Goal: Task Accomplishment & Management: Manage account settings

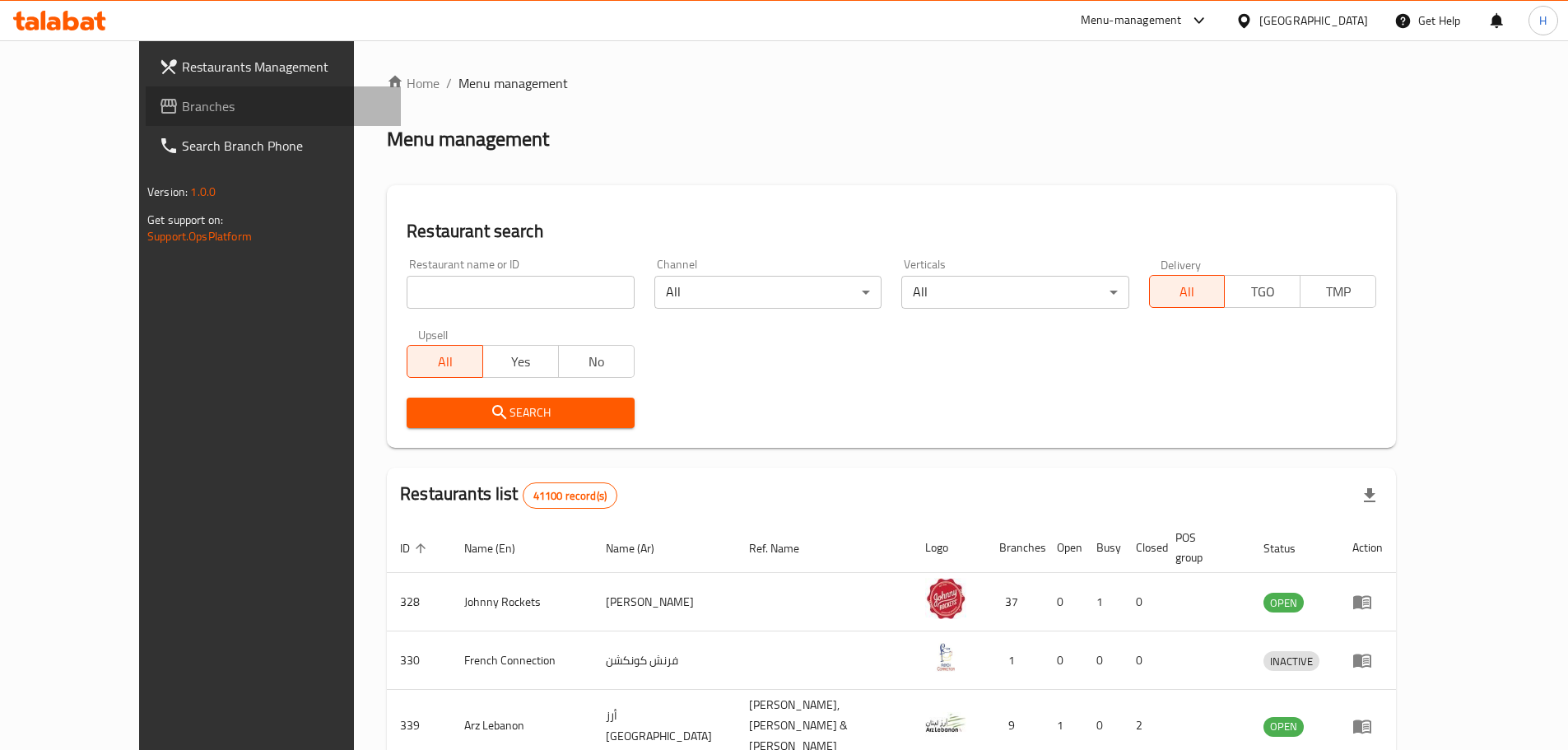
click at [182, 108] on span "Branches" at bounding box center [284, 106] width 205 height 20
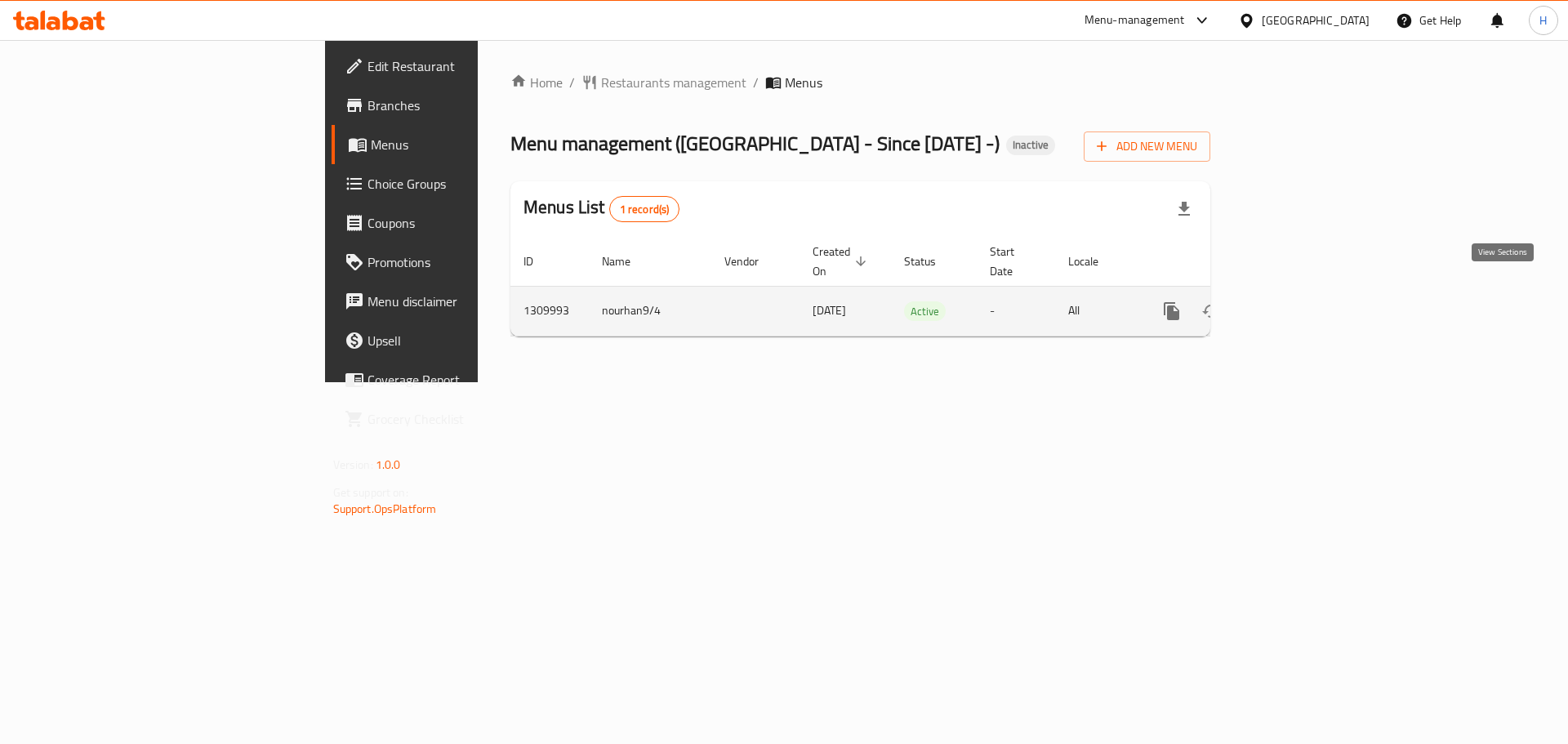
click at [1309, 293] on link "enhanced table" at bounding box center [1290, 311] width 39 height 39
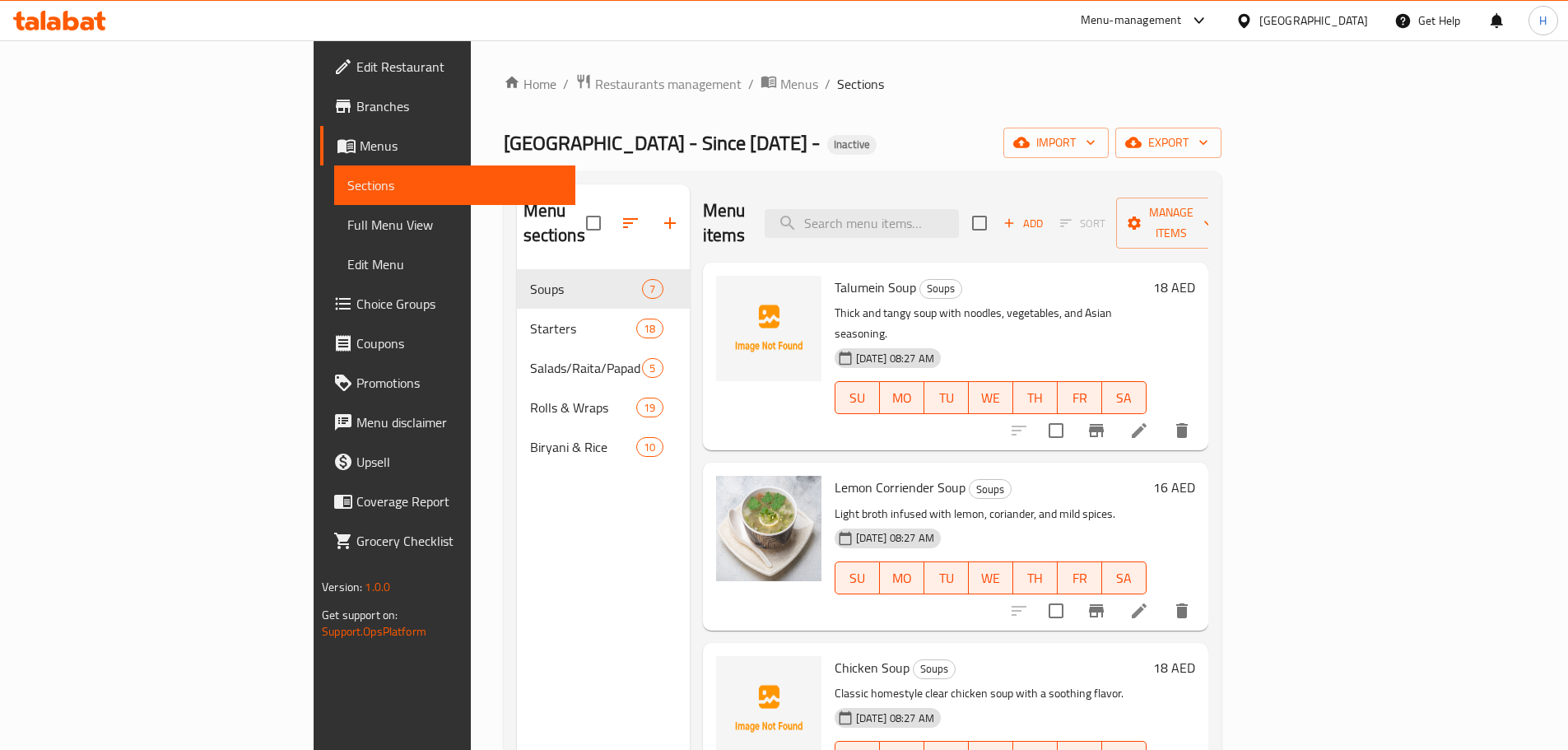
click at [979, 195] on div "Menu items Add Sort Manage items" at bounding box center [955, 224] width 505 height 78
click at [959, 216] on input "search" at bounding box center [861, 223] width 195 height 28
paste input "Manchow Soup"
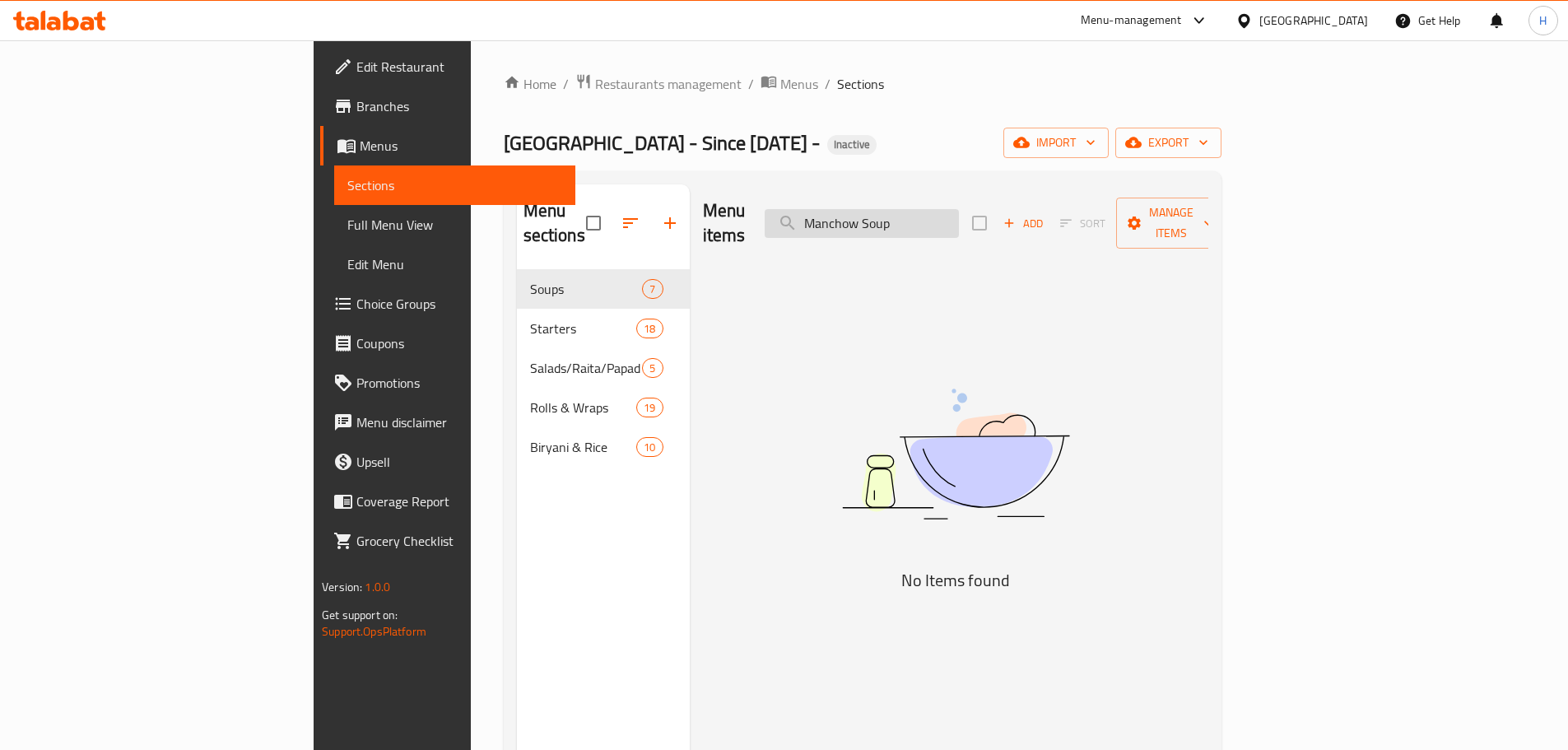
click at [959, 216] on input "Manchow Soup" at bounding box center [861, 223] width 195 height 28
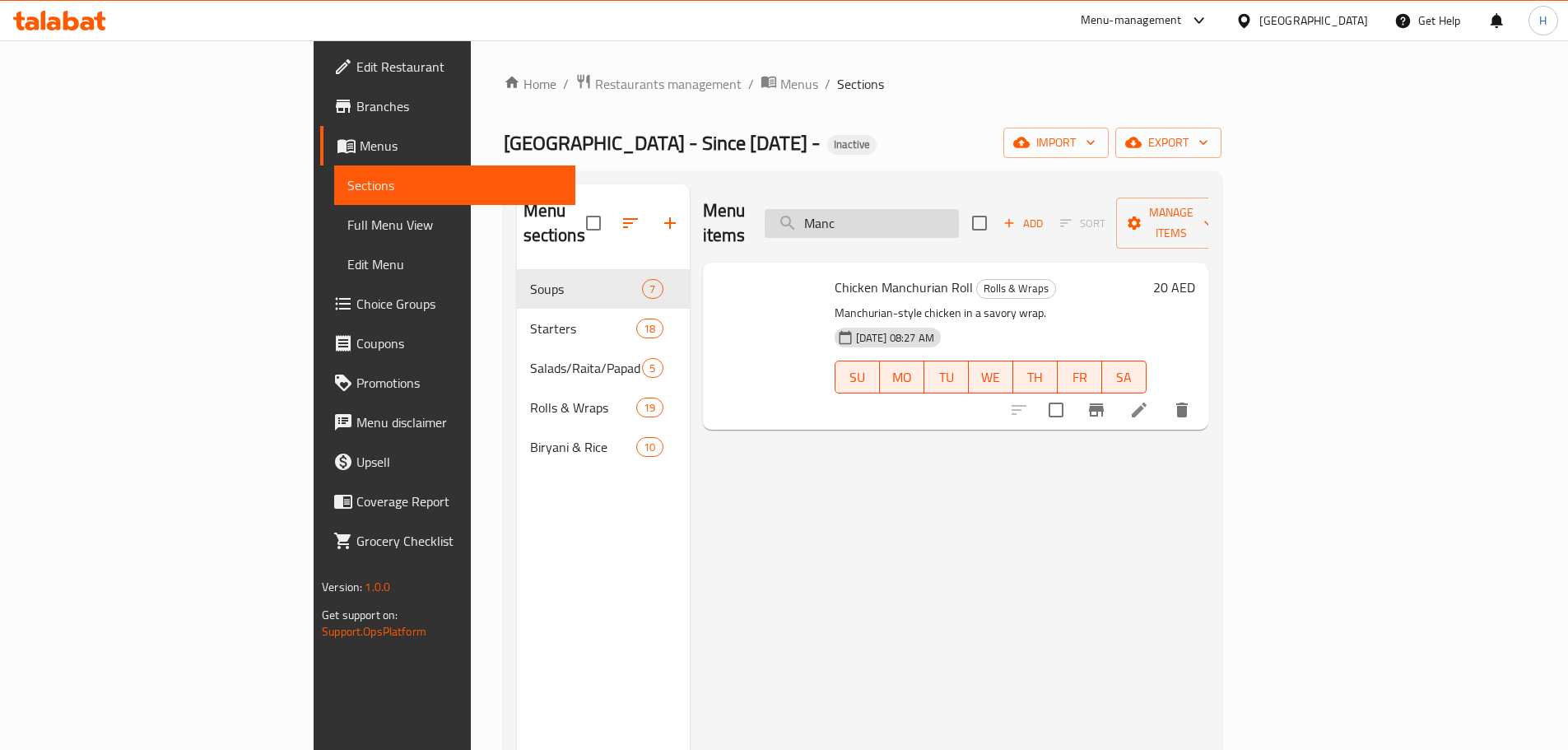
type input "Man"
click at [959, 209] on input "Man" at bounding box center [861, 223] width 195 height 28
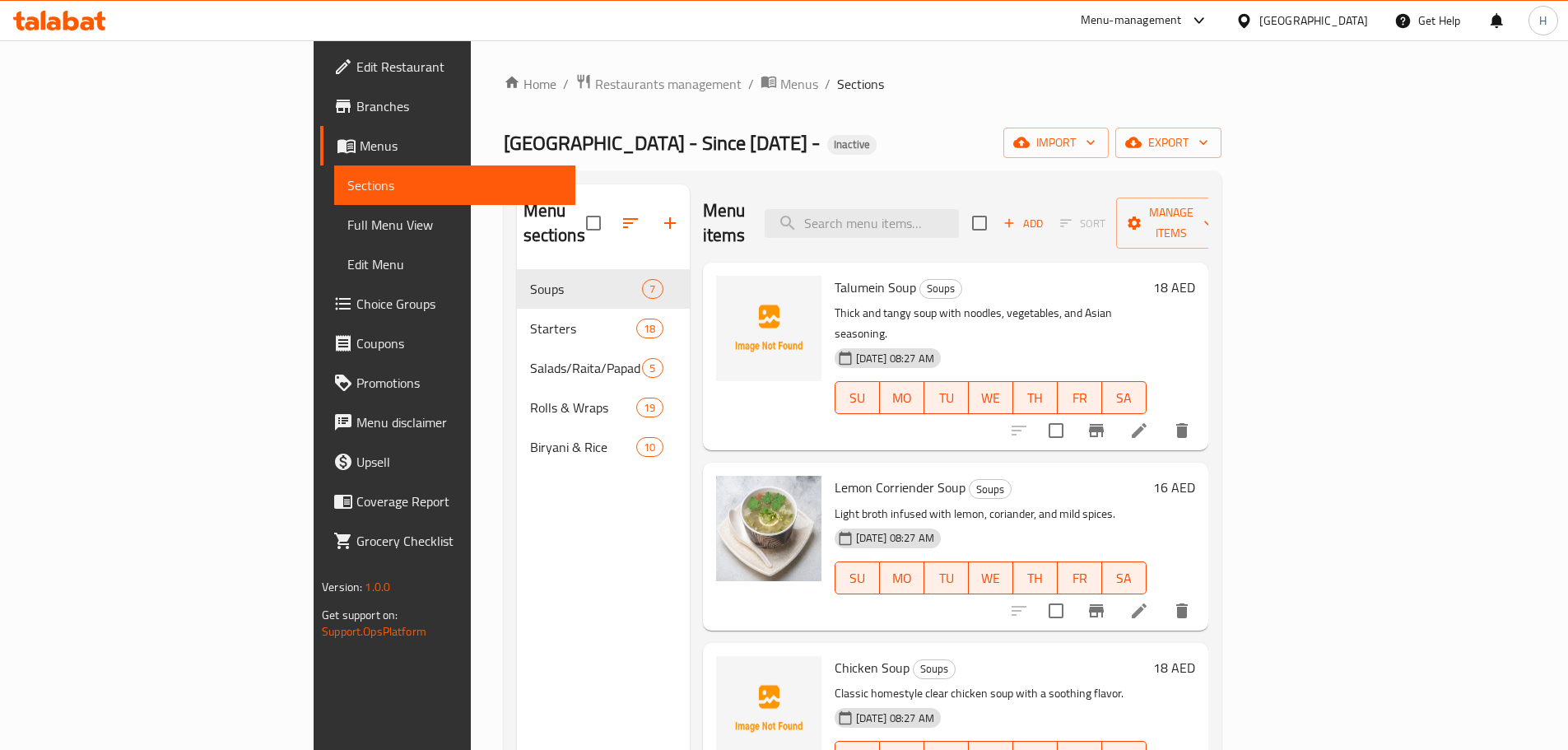
paste input "Manchow Soup"
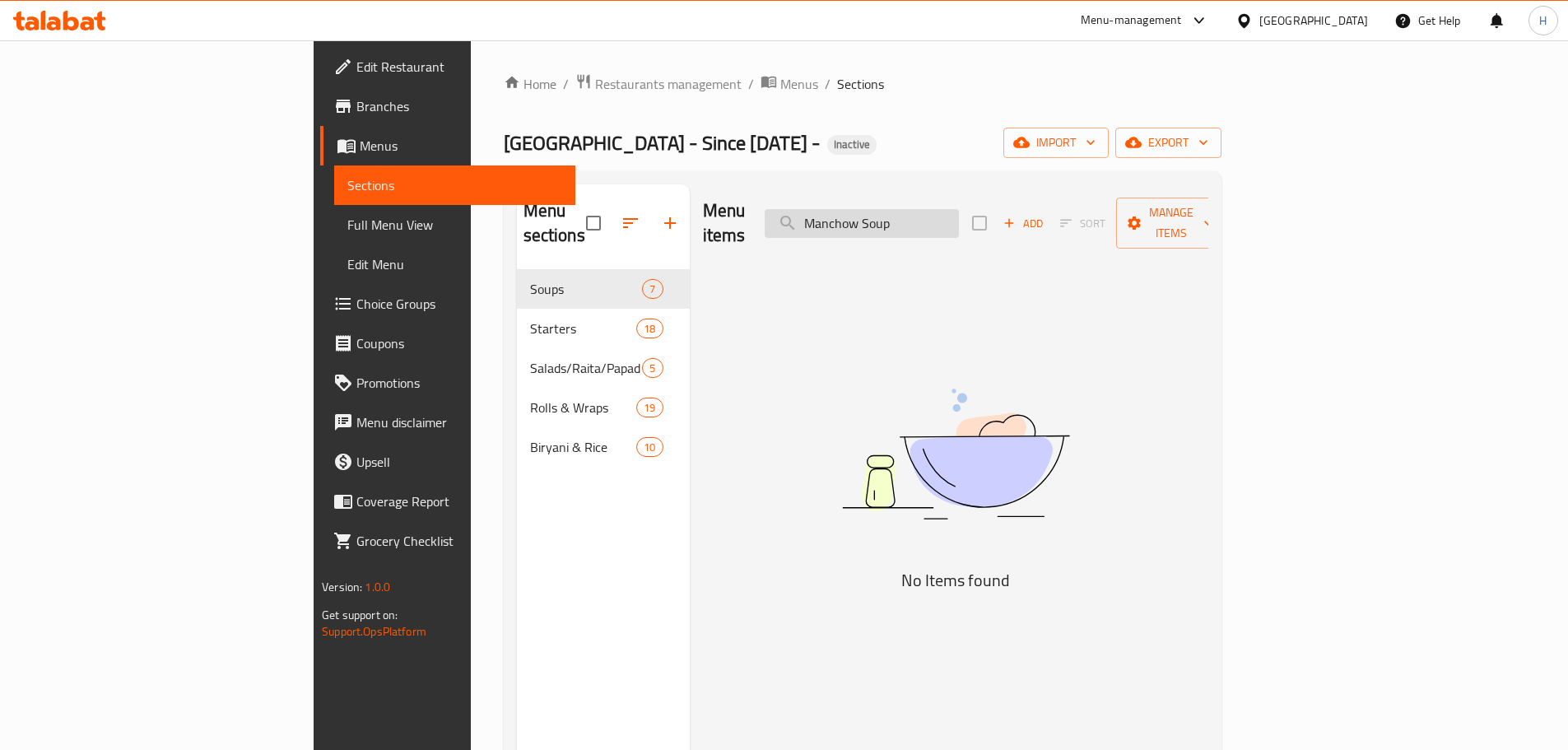
click at [935, 209] on input "Manchow Soup" at bounding box center [861, 223] width 195 height 28
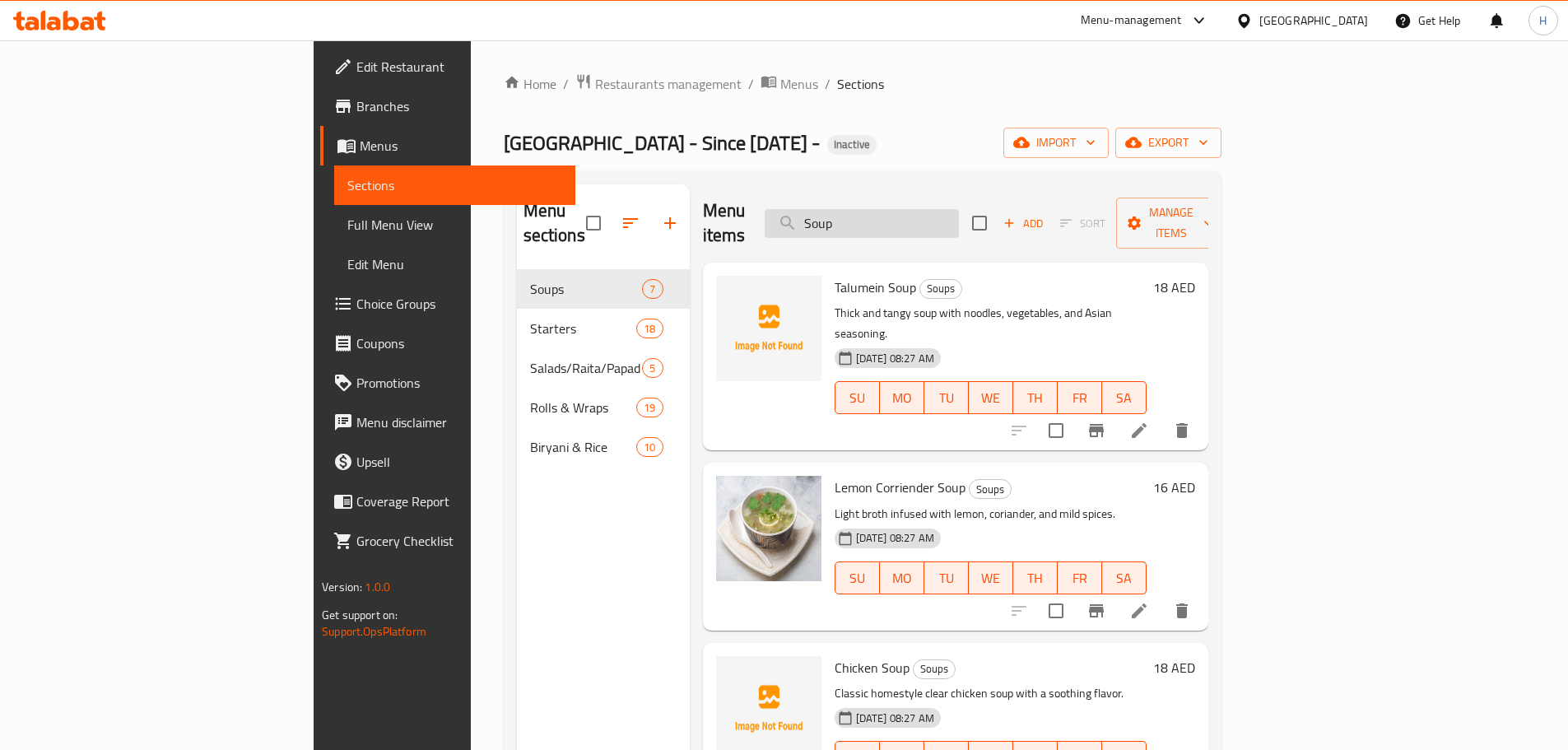
click at [956, 217] on input "Soup" at bounding box center [861, 223] width 195 height 28
type input "Soup"
click at [1039, 341] on div "04-09-2025 08:27 AM SU MO TU WE TH FR SA" at bounding box center [990, 385] width 326 height 89
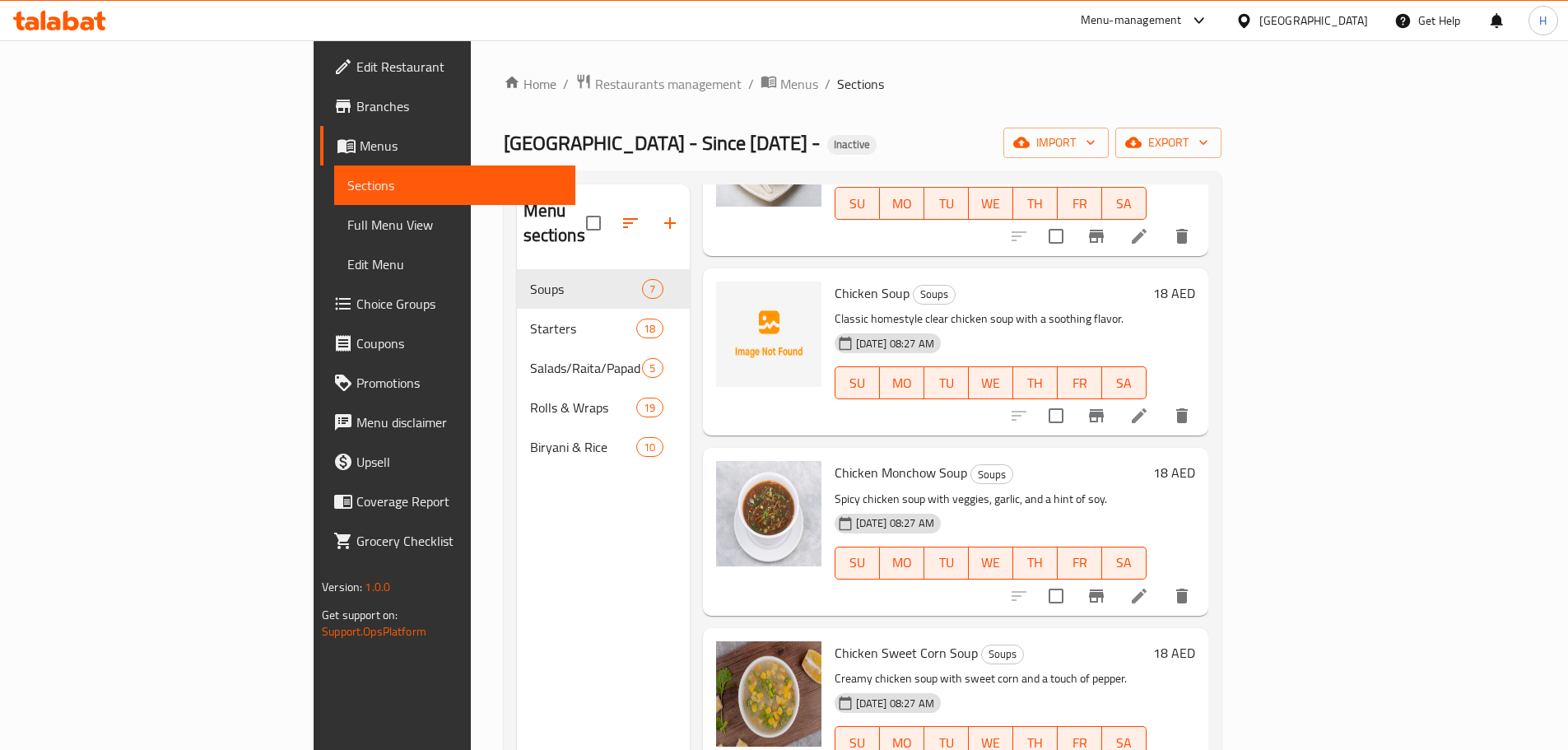
scroll to position [412, 0]
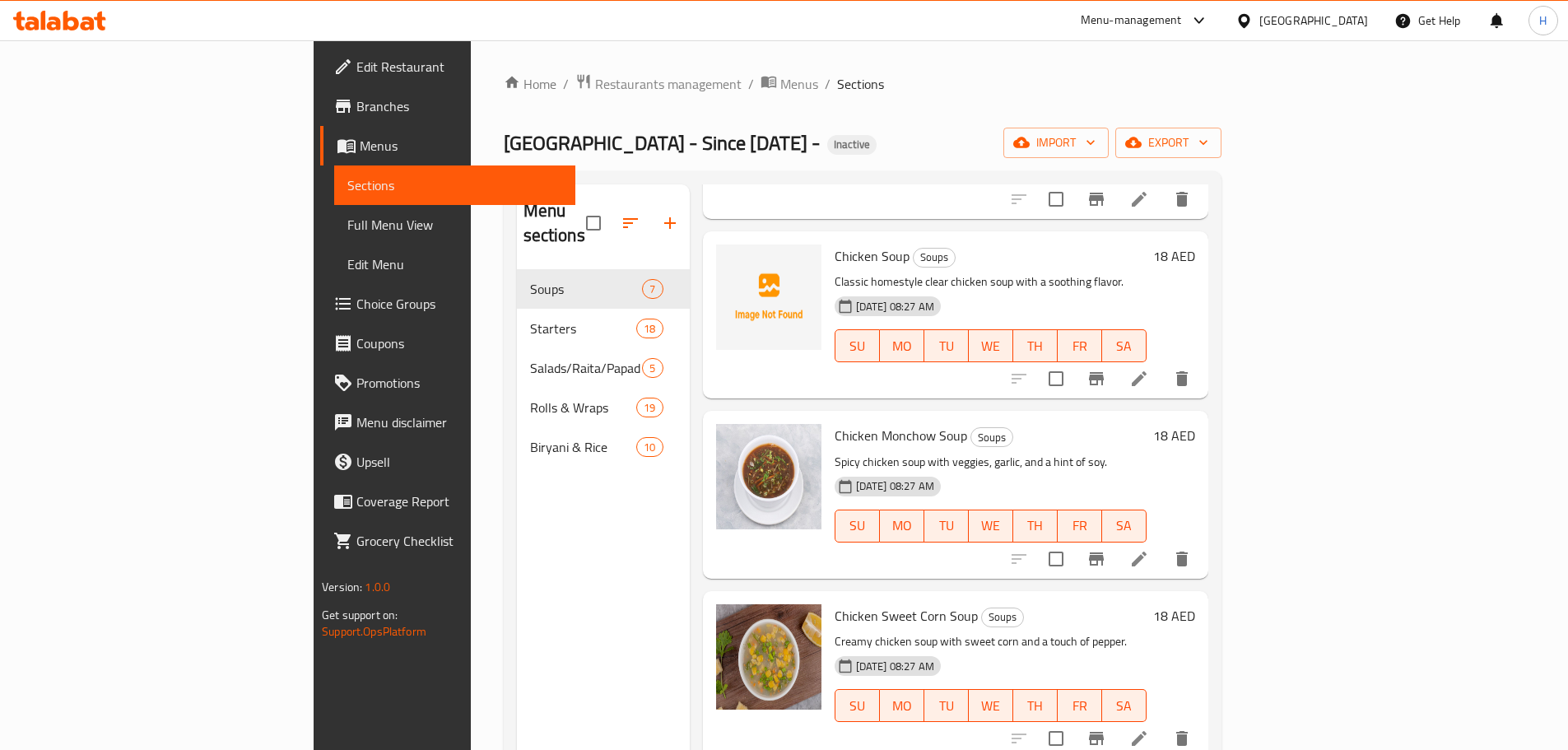
click at [1147, 424] on h6 "Chicken Monchow Soup Soups" at bounding box center [990, 436] width 312 height 23
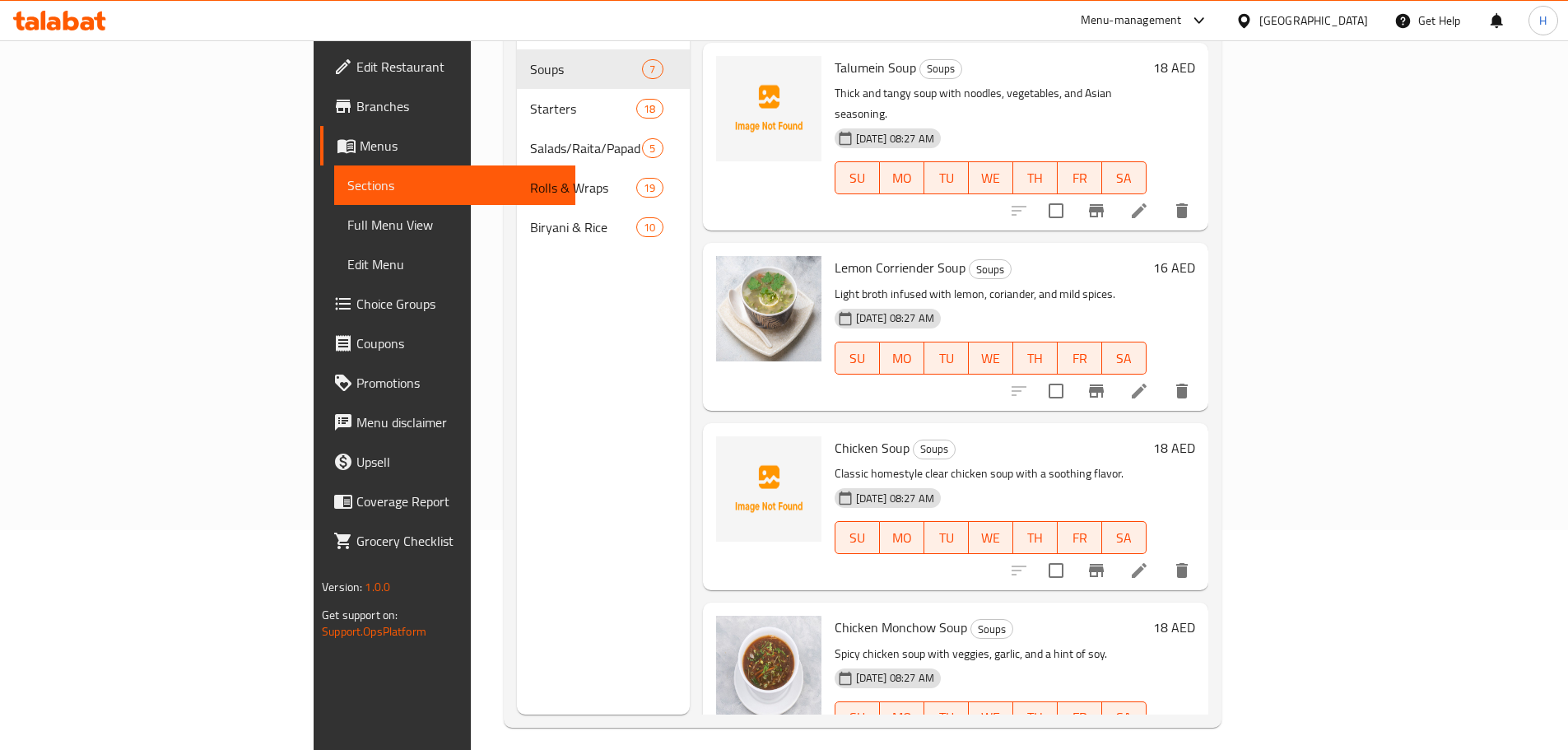
scroll to position [0, 0]
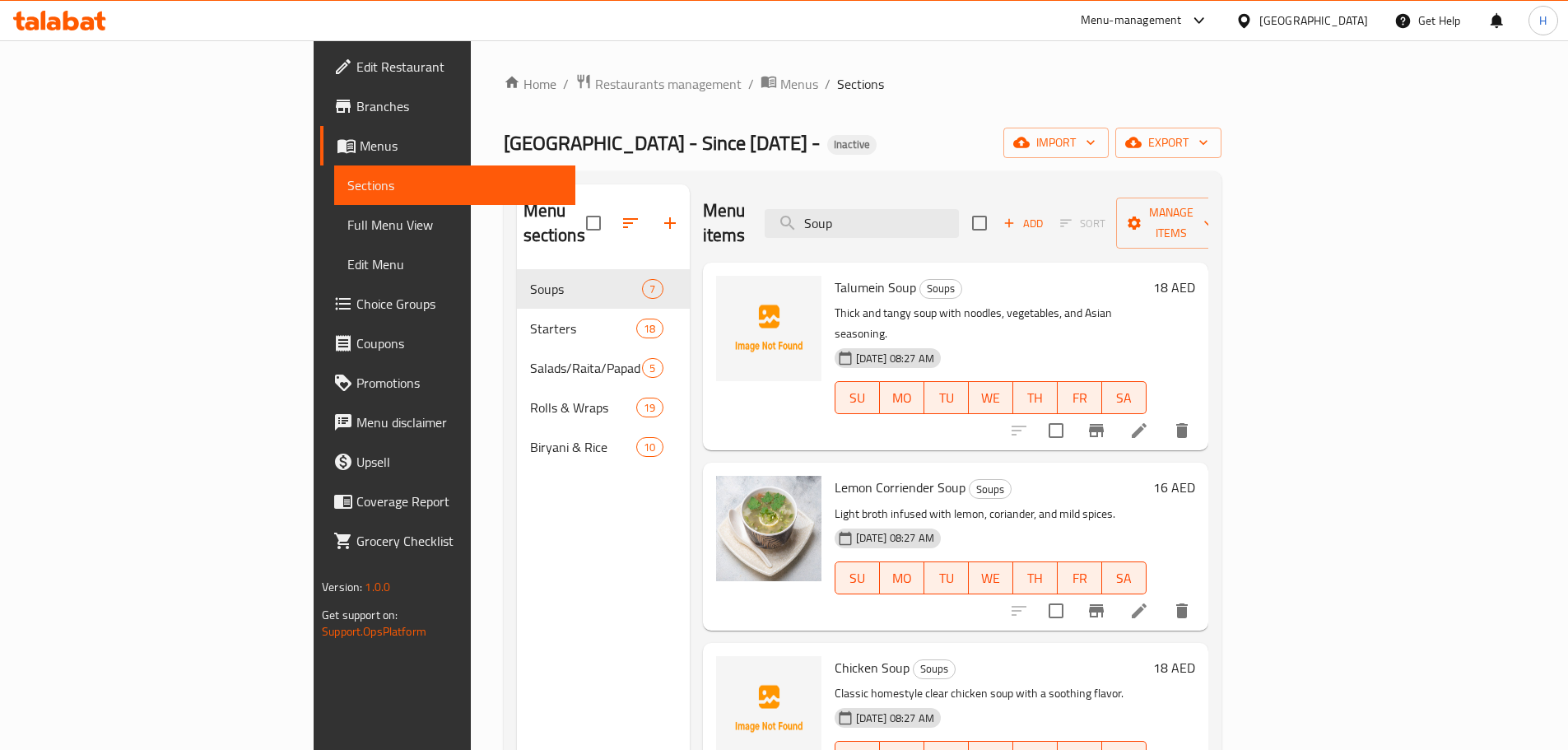
click at [347, 219] on span "Full Menu View" at bounding box center [455, 225] width 215 height 20
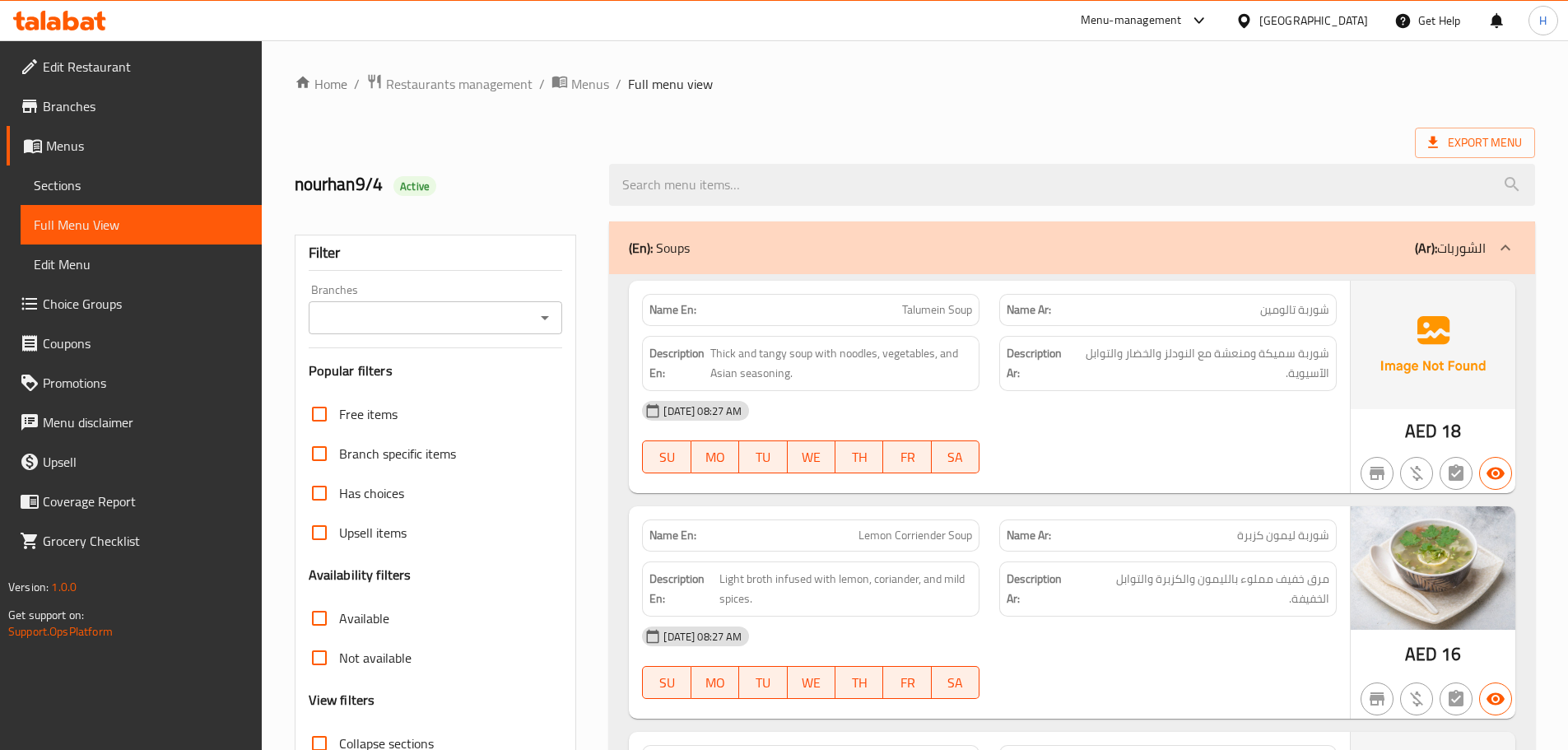
click at [1007, 428] on div "04-09-2025 08:27 AM" at bounding box center [989, 411] width 715 height 39
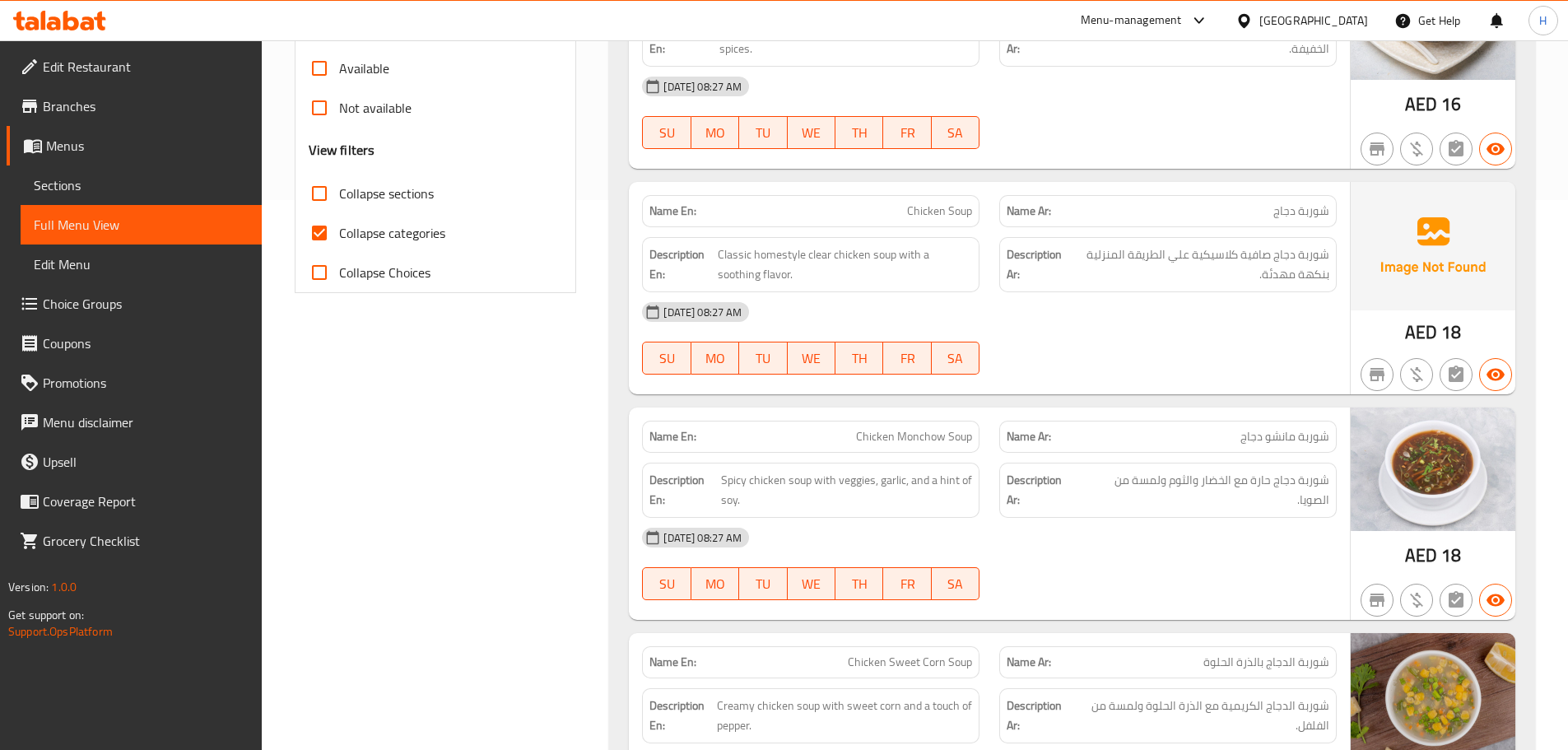
scroll to position [576, 0]
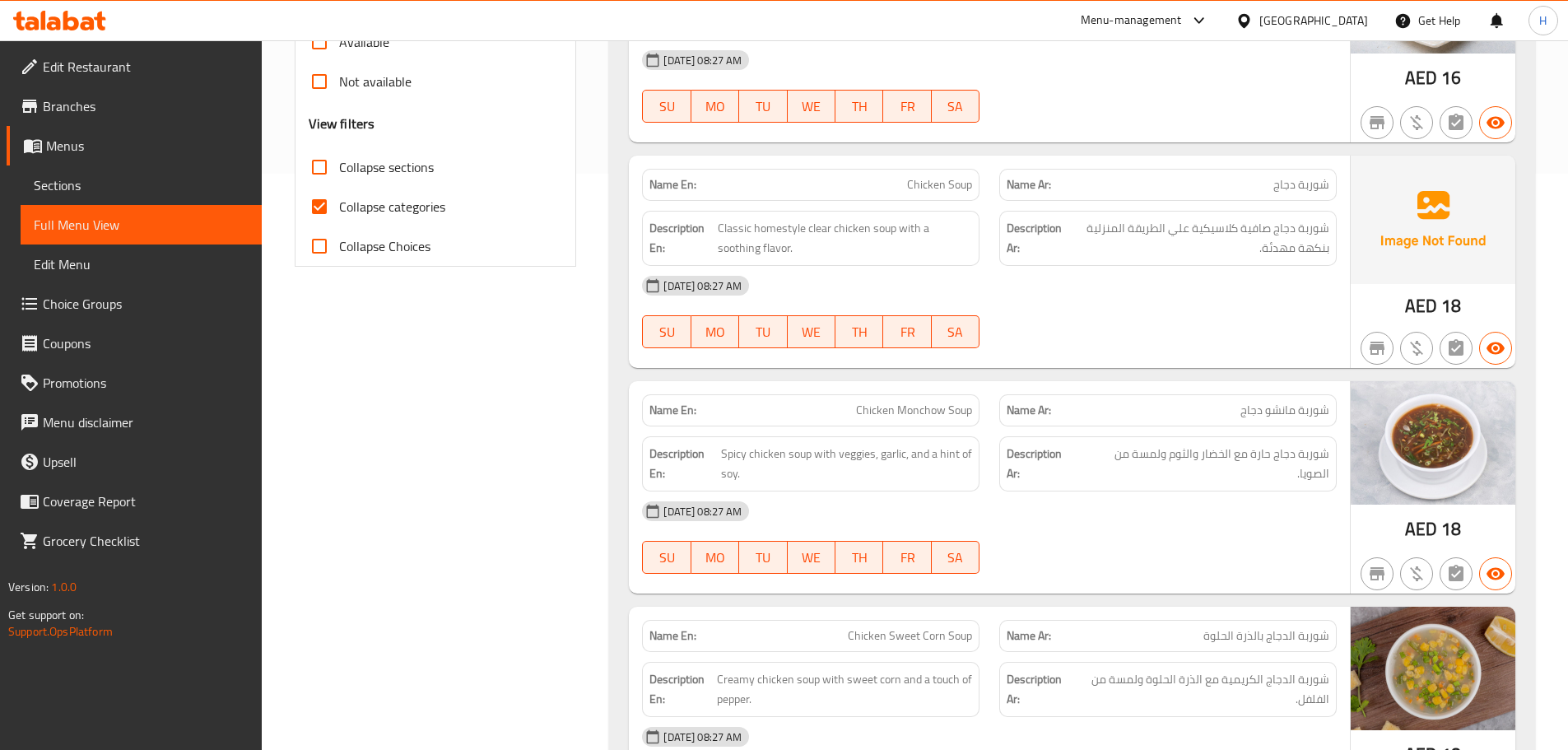
click at [1016, 252] on strong "Description Ar:" at bounding box center [1036, 238] width 59 height 40
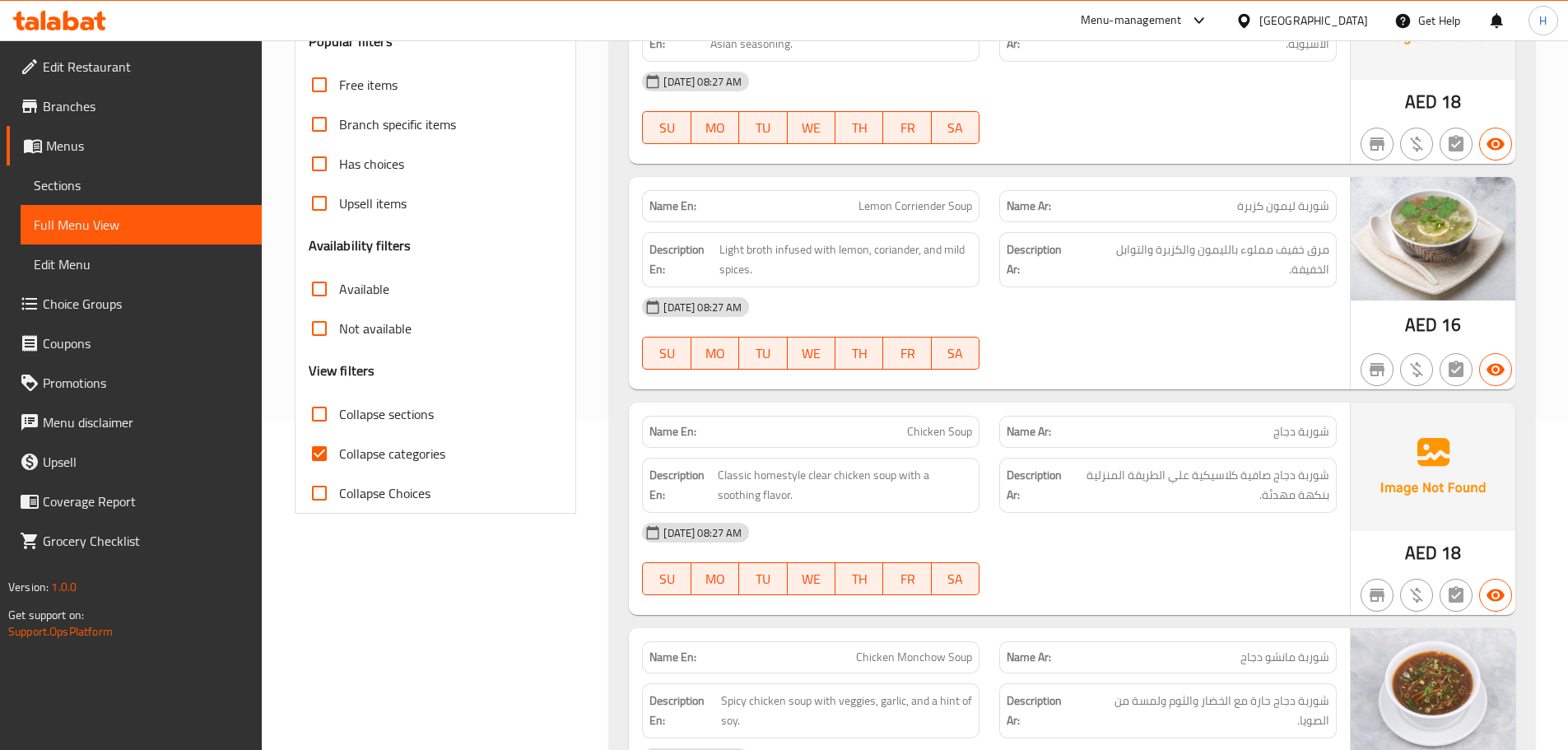
scroll to position [2223, 0]
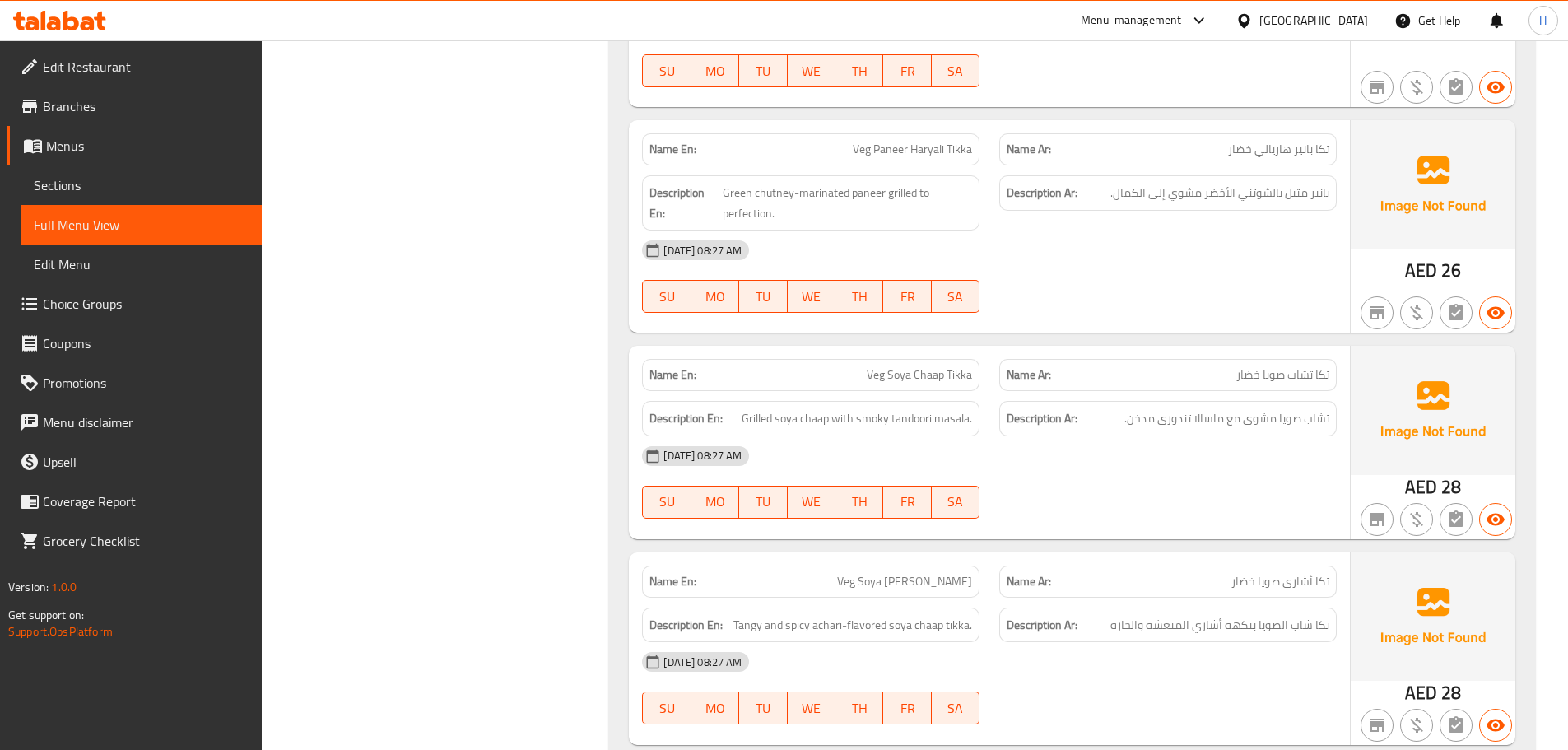
click at [980, 403] on div "Description En: Grilled soya chaap with smoky tandoori masala." at bounding box center [810, 419] width 357 height 55
click at [112, 192] on span "Sections" at bounding box center [142, 185] width 215 height 20
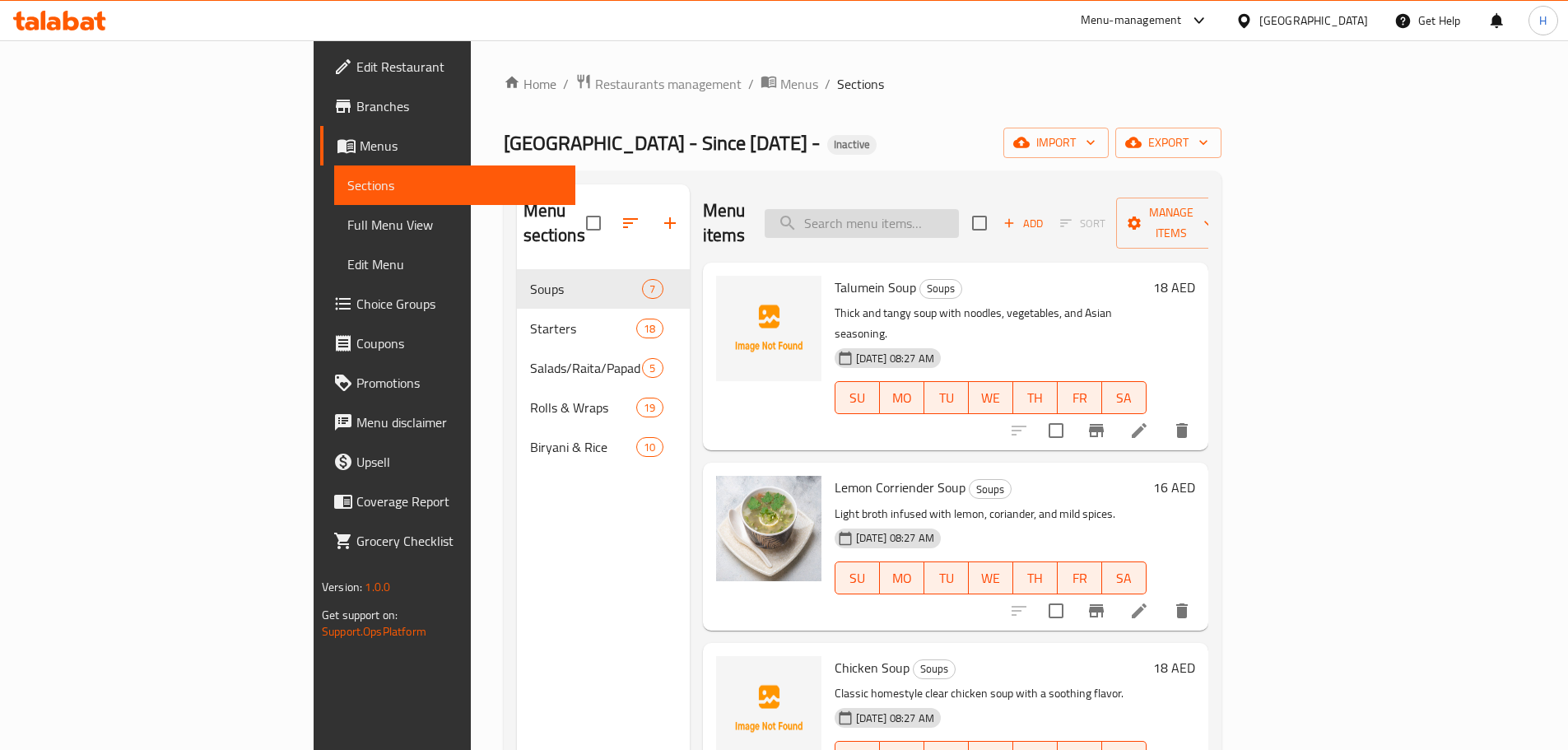
click at [959, 209] on input "search" at bounding box center [861, 223] width 195 height 28
paste input "Veg Soya Chaap Tikka"
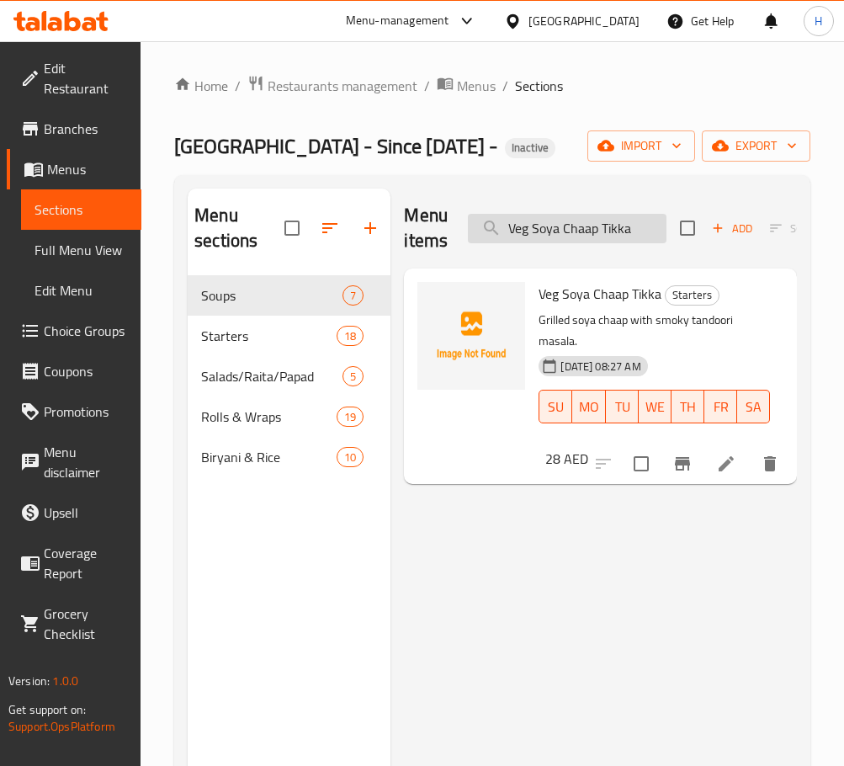
click at [593, 235] on input "Veg Soya Chaap Tikka" at bounding box center [567, 228] width 199 height 29
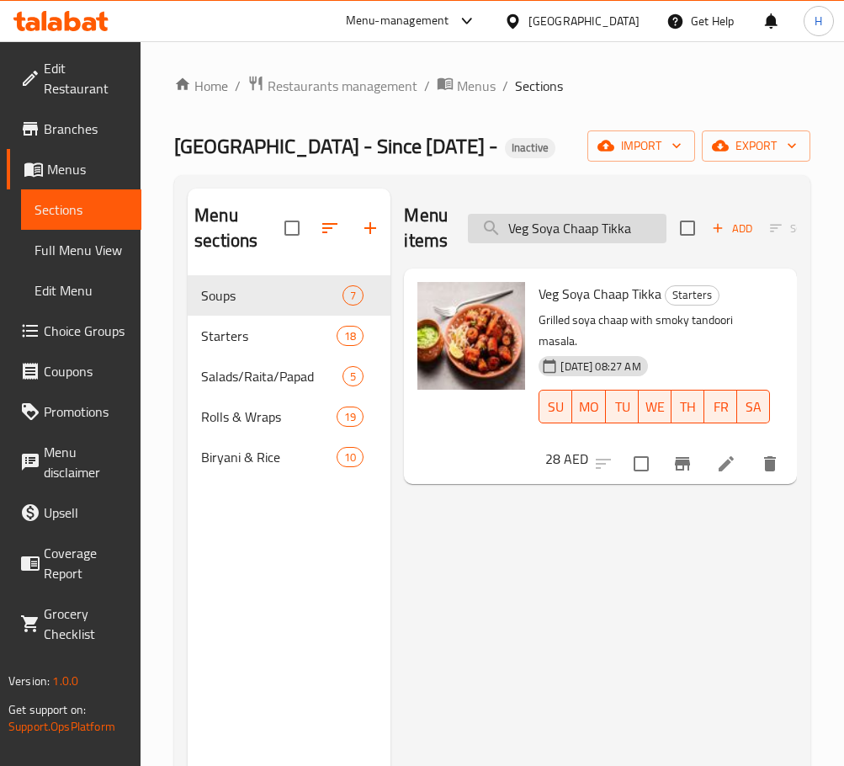
click at [615, 232] on input "Veg Soya Chaap Tikka" at bounding box center [567, 228] width 199 height 29
paste input "Malai"
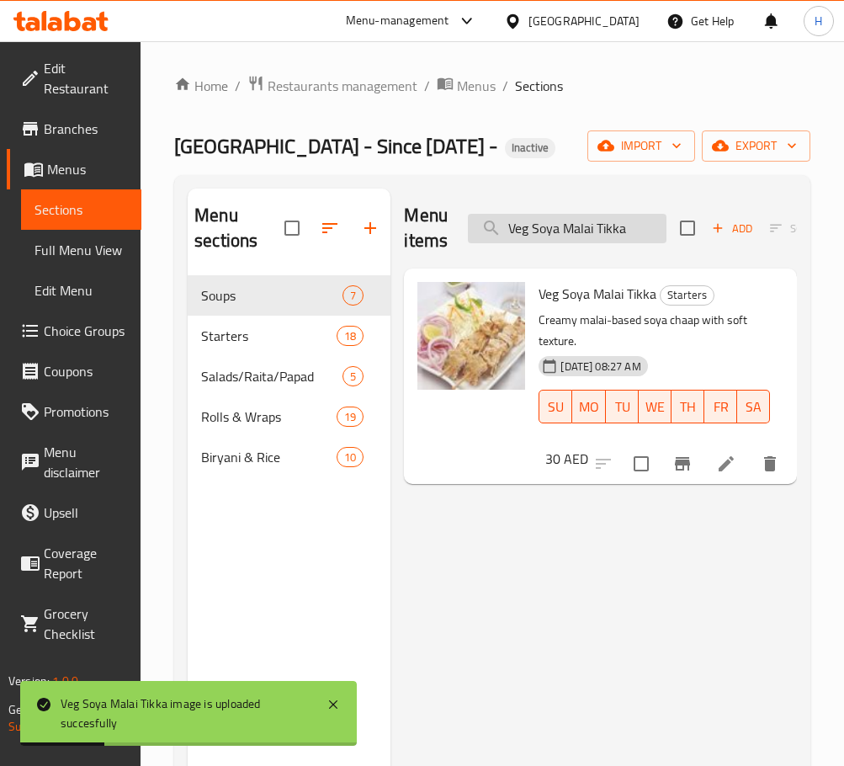
click at [596, 232] on input "Veg Soya Malai Tikka" at bounding box center [567, 228] width 199 height 29
paste input "Tandoori Aloo"
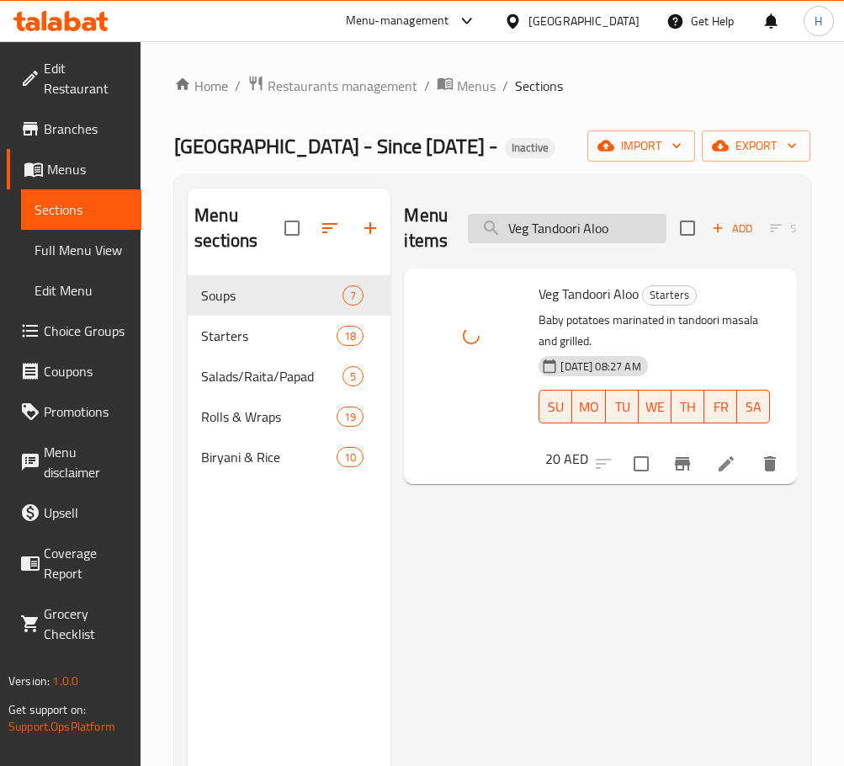
click at [564, 235] on input "Veg Tandoori Aloo" at bounding box center [567, 228] width 199 height 29
paste input "vegetable-biryani-square"
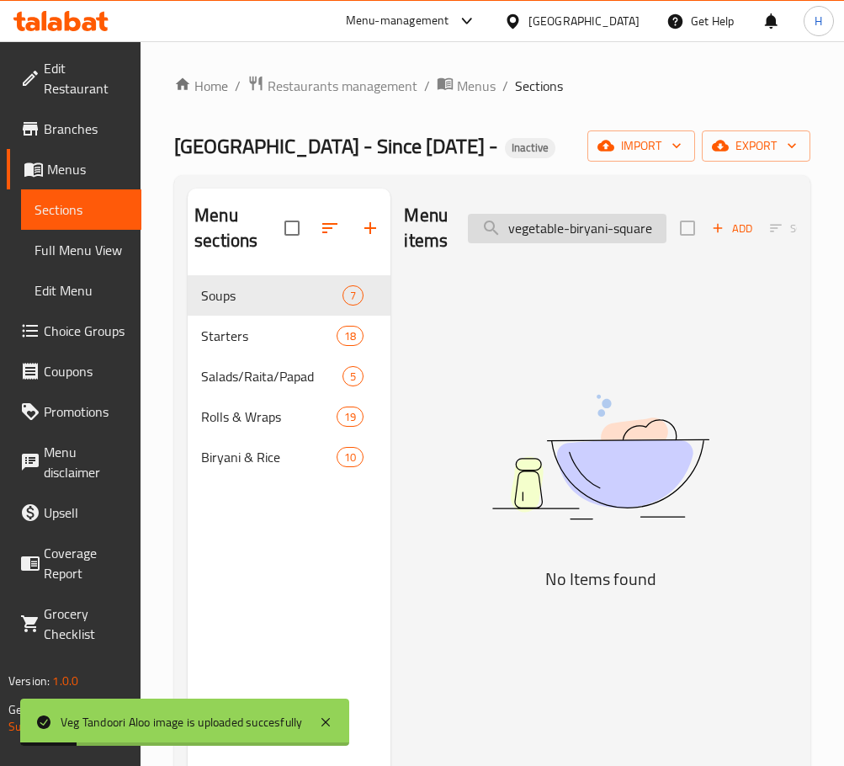
click at [616, 231] on input "vegetable-biryani-square" at bounding box center [567, 228] width 199 height 29
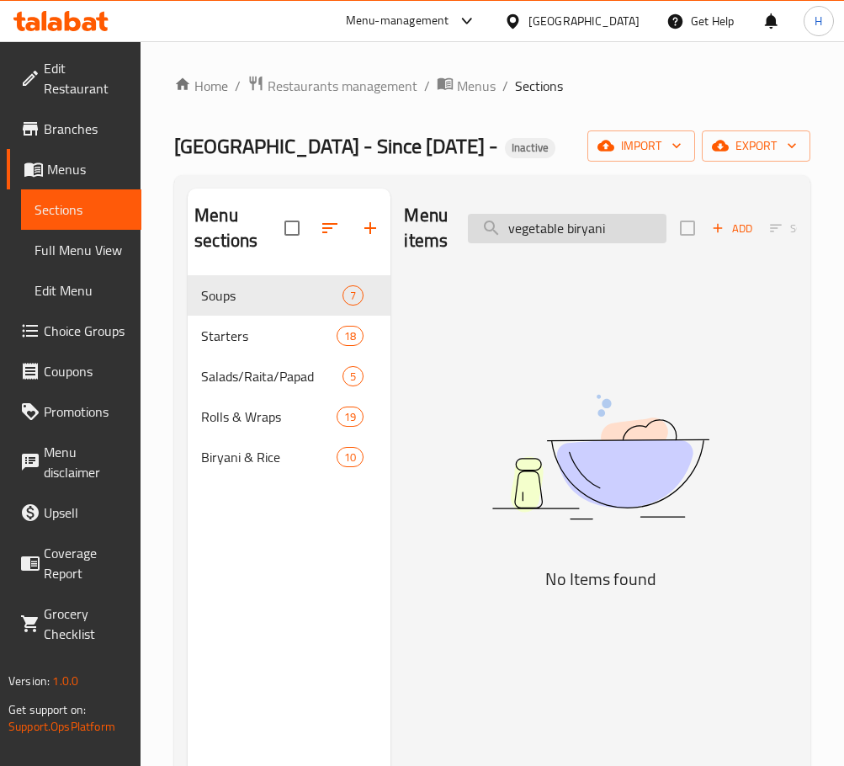
click at [591, 223] on input "vegetable biryani" at bounding box center [567, 228] width 199 height 29
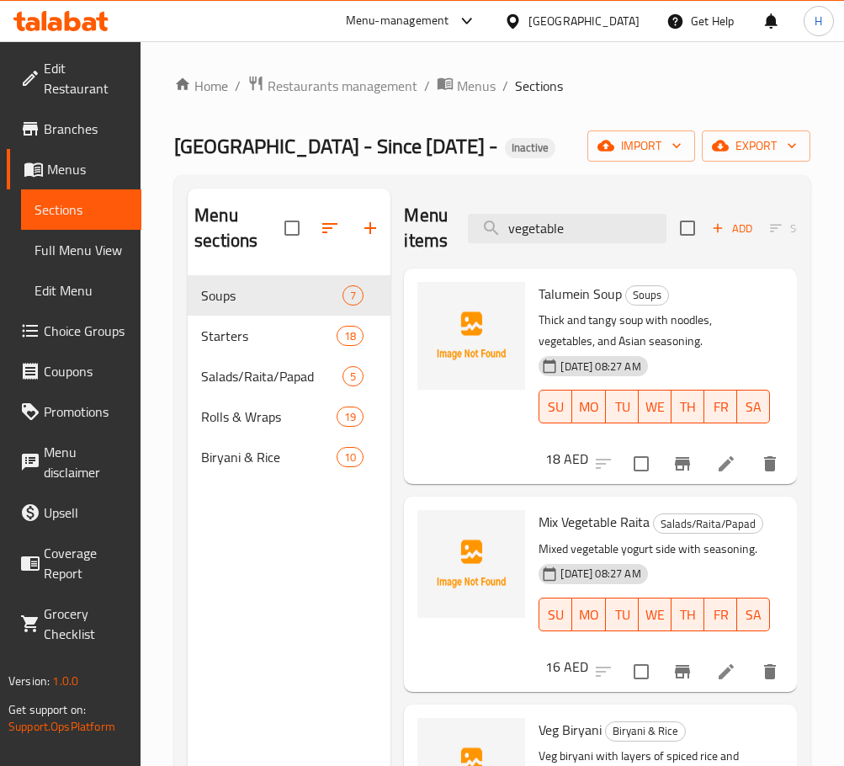
click at [732, 325] on p "Thick and tangy soup with noodles, vegetables, and Asian seasoning." at bounding box center [655, 331] width 232 height 42
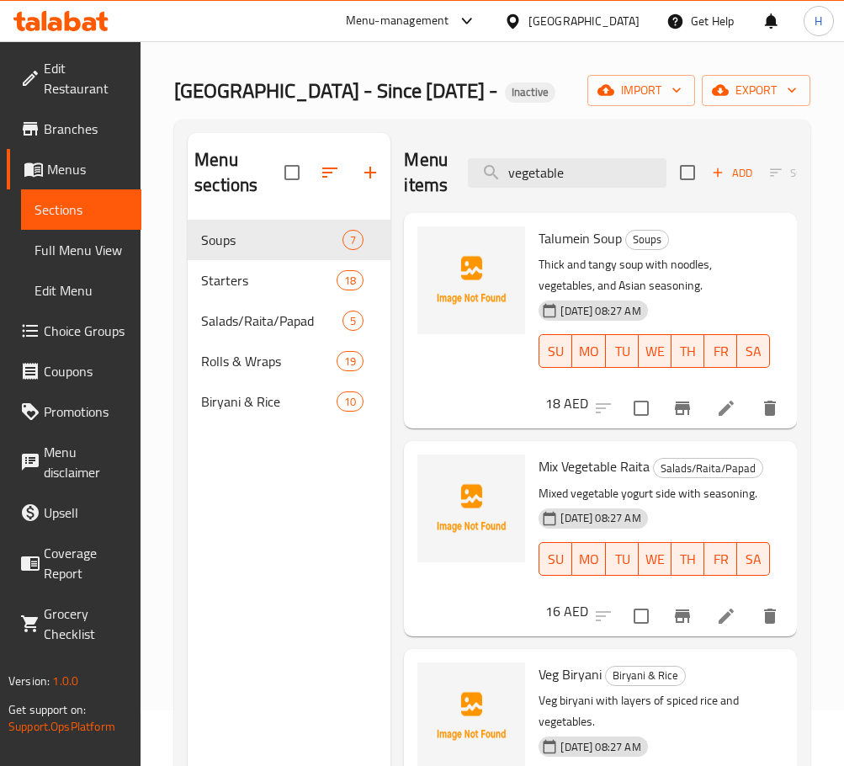
scroll to position [236, 0]
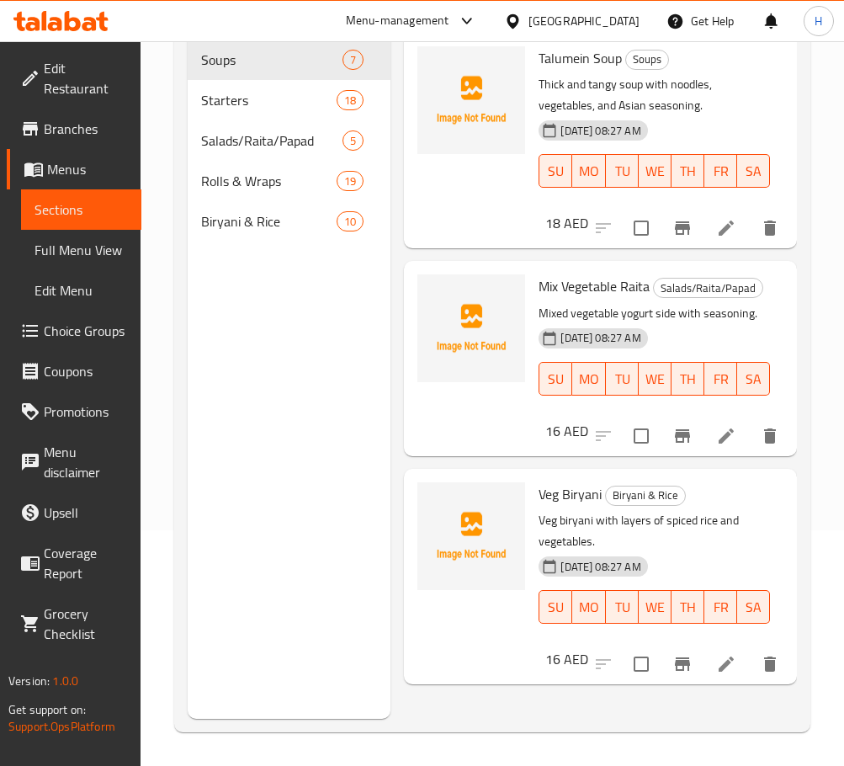
click at [587, 507] on span "Veg Biryani" at bounding box center [570, 494] width 63 height 25
drag, startPoint x: 692, startPoint y: 359, endPoint x: 847, endPoint y: 268, distance: 180.0
click at [694, 355] on div "04-09-2025 08:27 AM SU MO TU WE TH FR SA" at bounding box center [654, 367] width 245 height 91
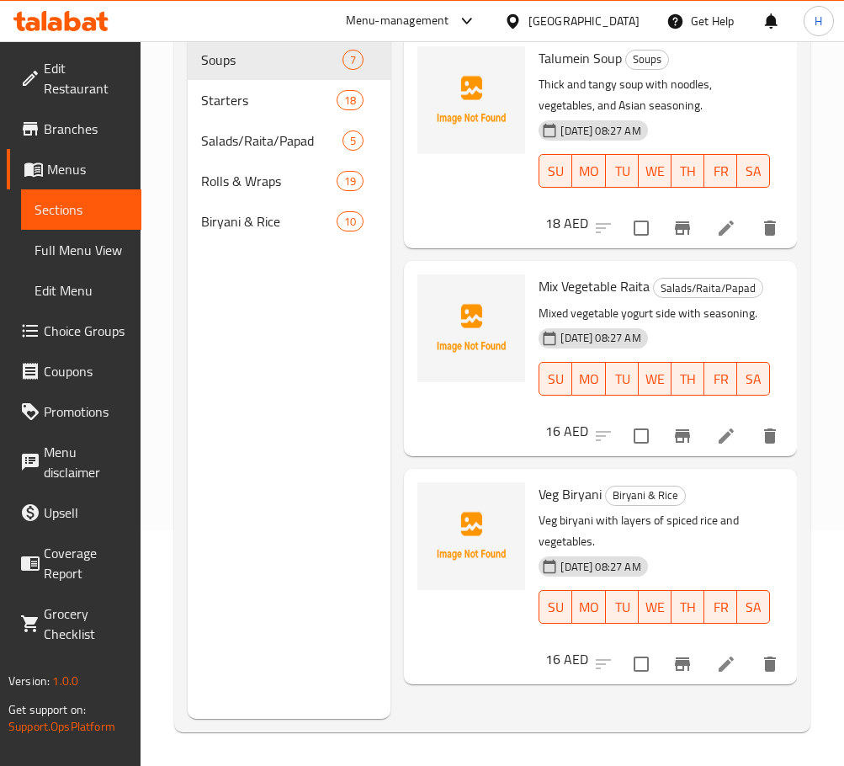
click at [719, 284] on h6 "Mix Vegetable Raita Salads/Raita/Papad" at bounding box center [655, 286] width 232 height 24
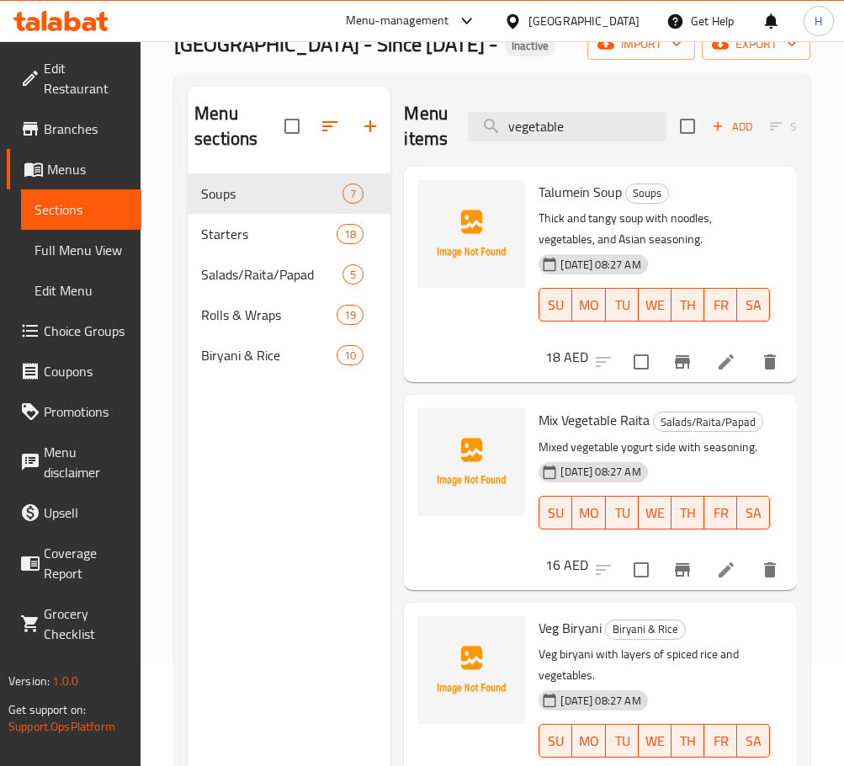
scroll to position [0, 0]
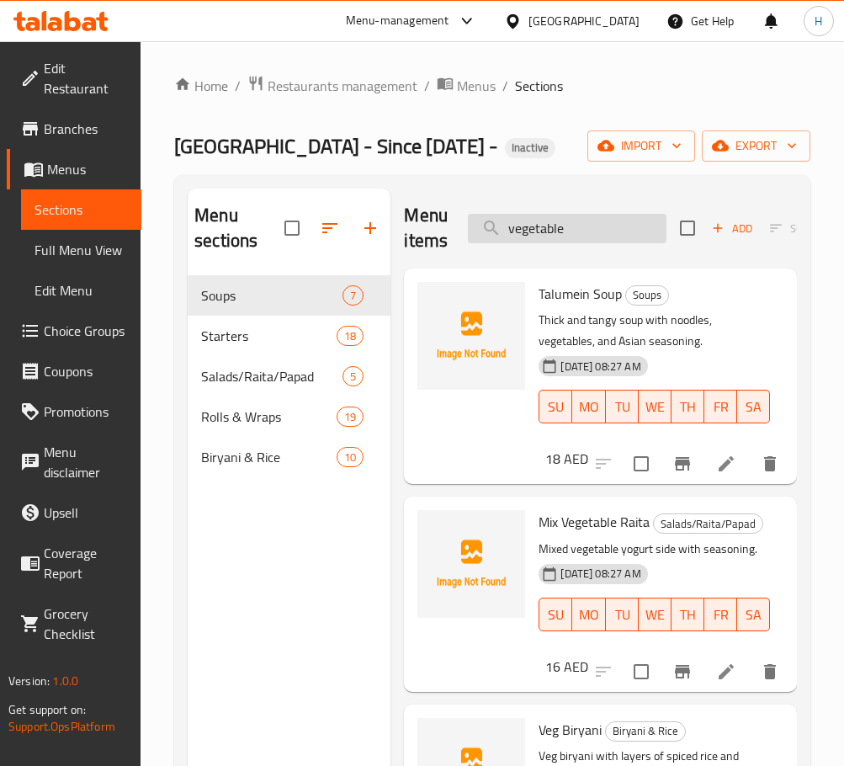
click at [602, 215] on input "vegetable" at bounding box center [567, 228] width 199 height 29
paste input "squar"
click at [692, 322] on p "Thick and tangy soup with noodles, vegetables, and Asian seasoning." at bounding box center [655, 331] width 232 height 42
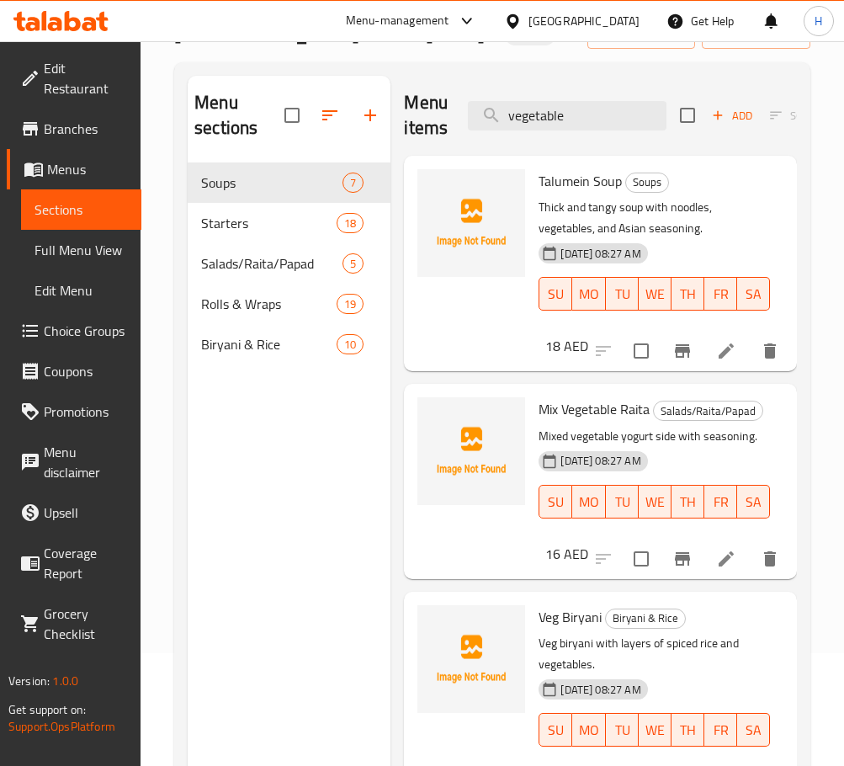
scroll to position [236, 0]
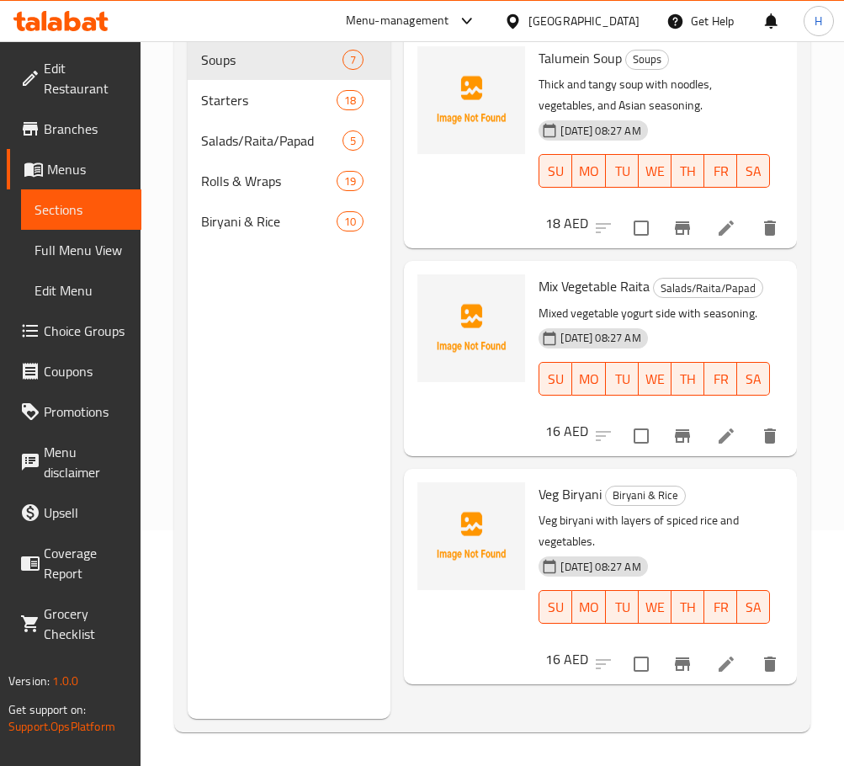
click at [699, 583] on div "04-09-2025 08:27 AM SU MO TU WE TH FR SA" at bounding box center [654, 595] width 245 height 91
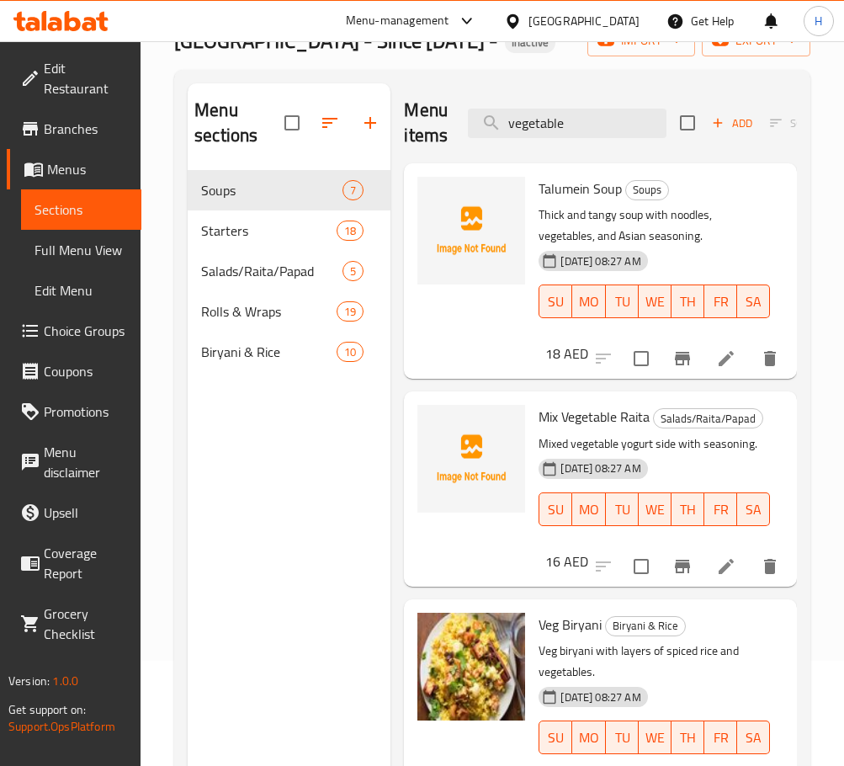
scroll to position [0, 0]
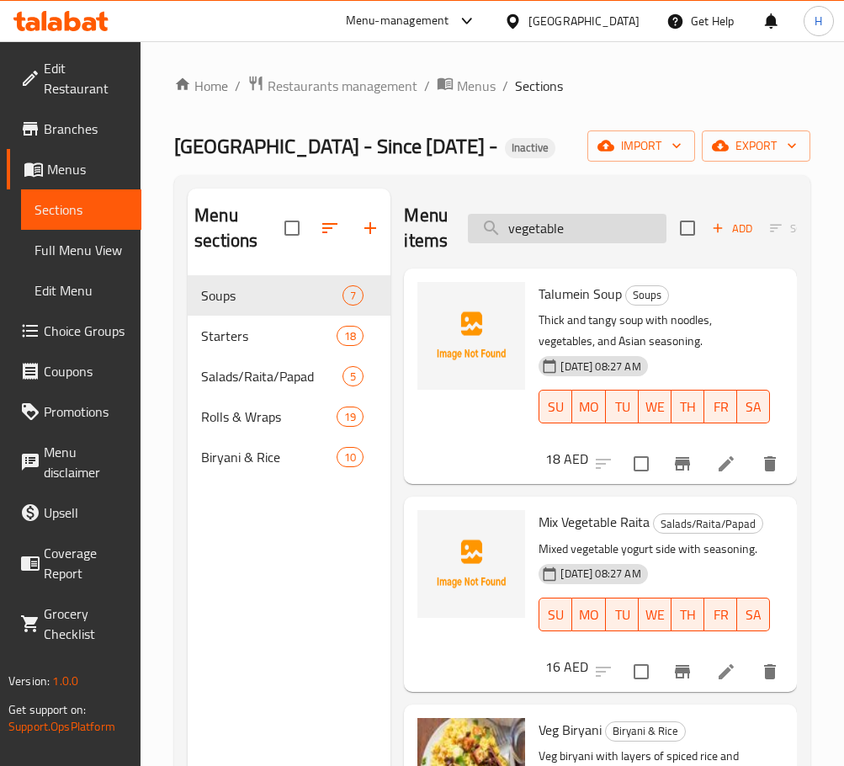
click at [610, 237] on input "vegetable" at bounding box center [567, 228] width 199 height 29
paste input "Chicken Malai Tikka Roll"
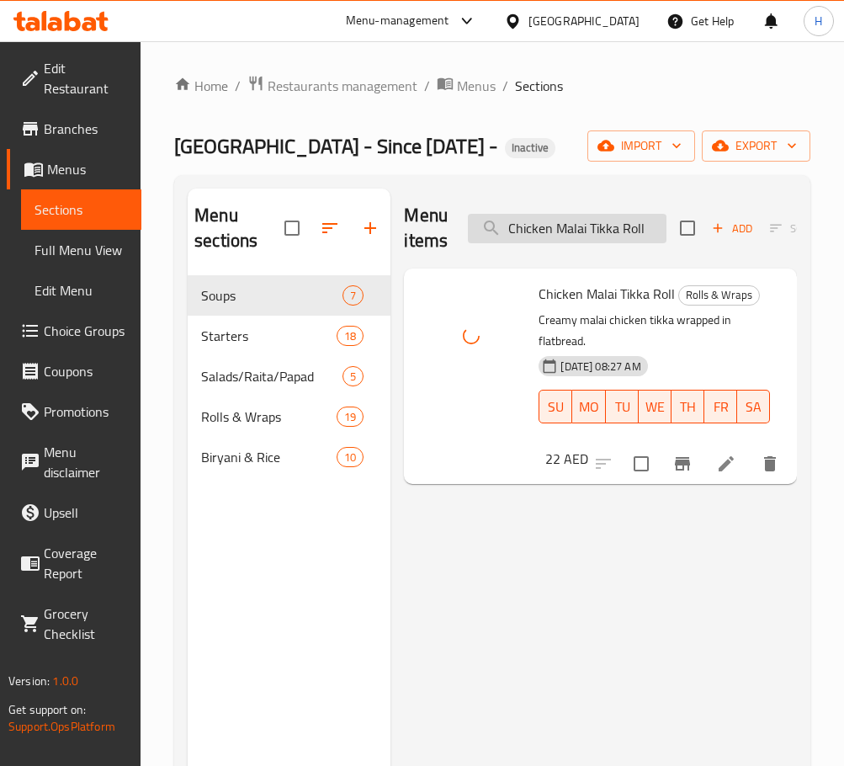
click at [640, 218] on input "Chicken Malai Tikka Roll" at bounding box center [567, 228] width 199 height 29
paste input "search"
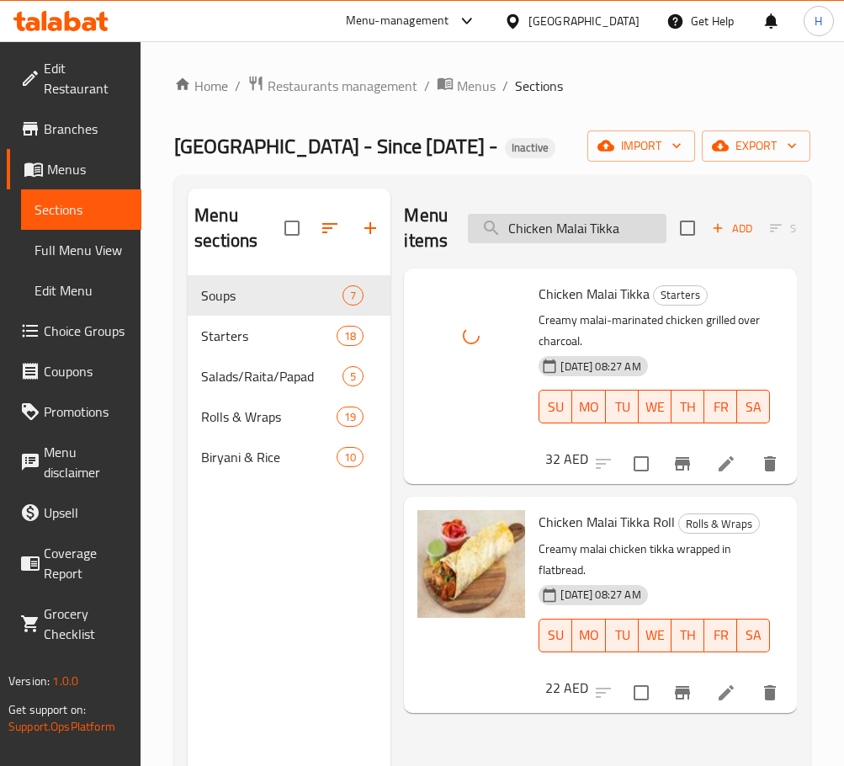
click at [530, 235] on input "Chicken Malai Tikka" at bounding box center [567, 228] width 199 height 29
paste input "nchurian Roll"
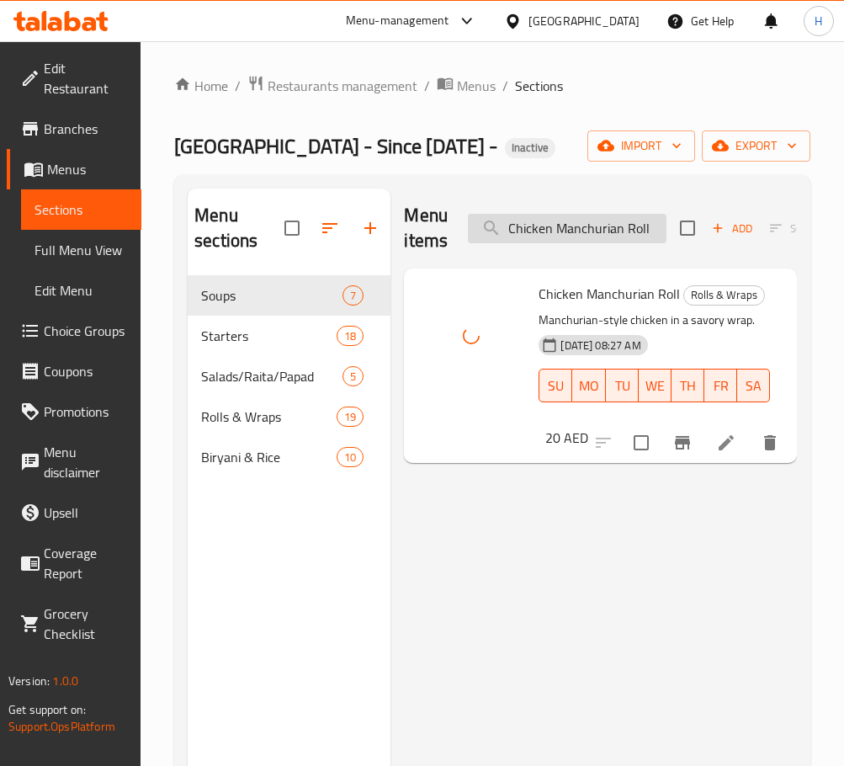
click at [631, 232] on input "Chicken Manchurian Roll" at bounding box center [567, 228] width 199 height 29
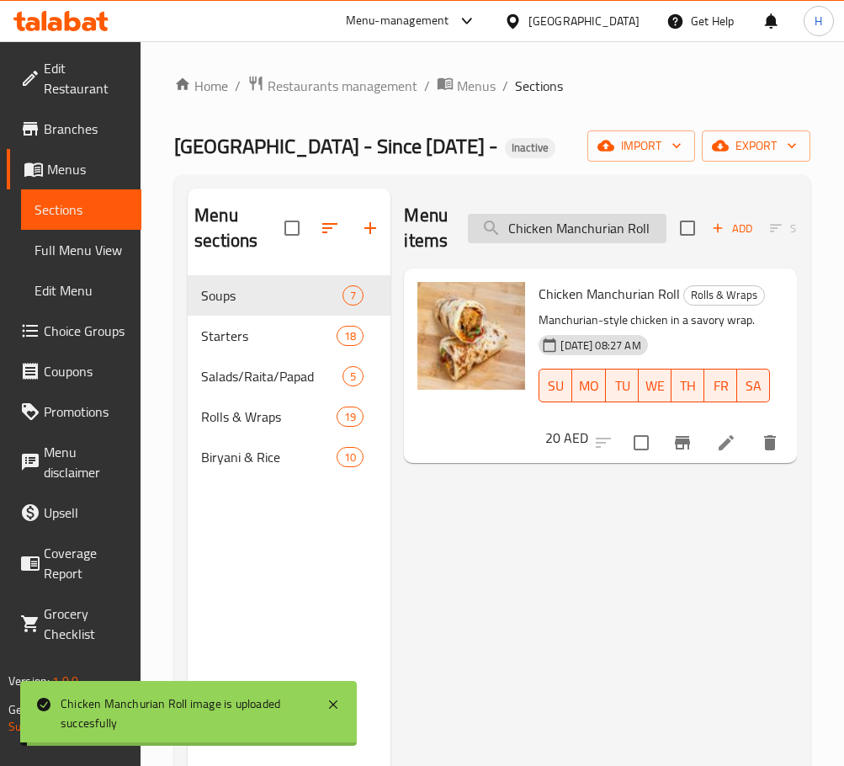
paste input "Seekh Kabab"
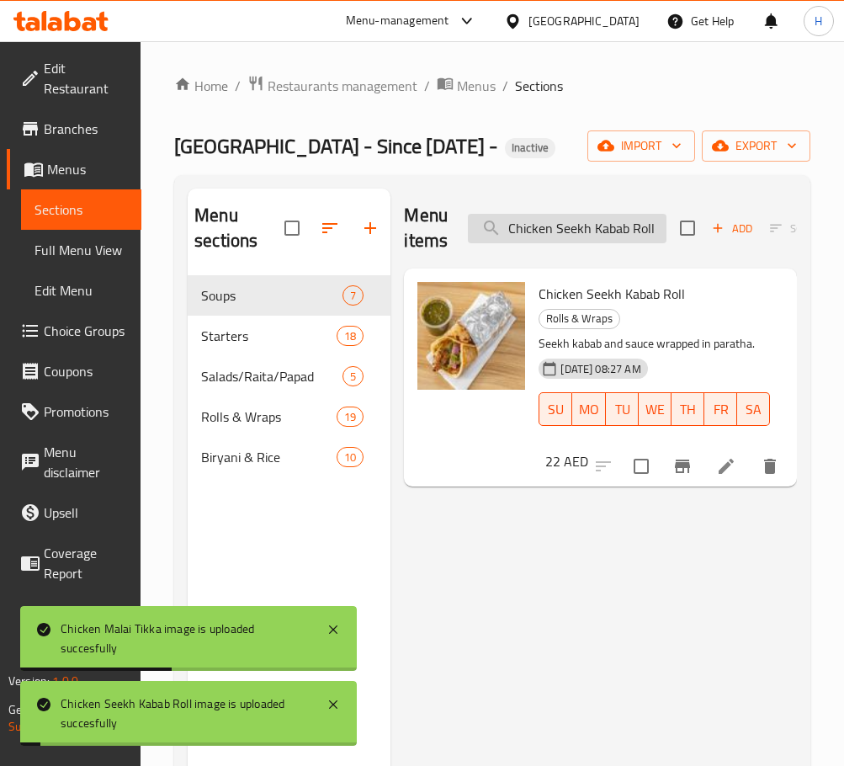
click at [567, 222] on input "Chicken Seekh Kabab Roll" at bounding box center [567, 228] width 199 height 29
paste input "Talumein Soup"
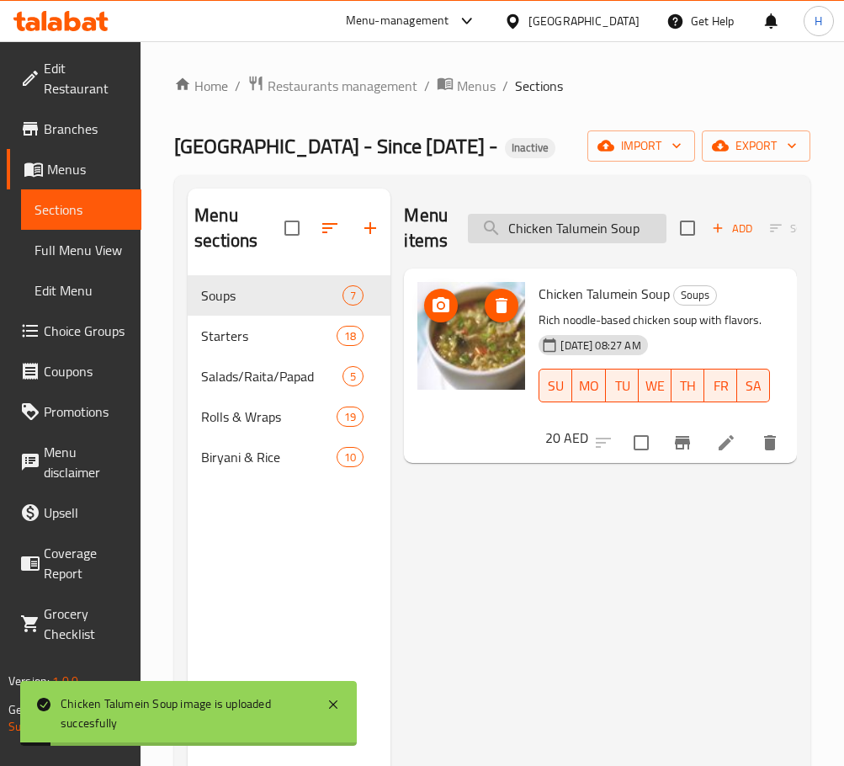
click at [567, 230] on input "Chicken Talumein Soup" at bounding box center [567, 228] width 199 height 29
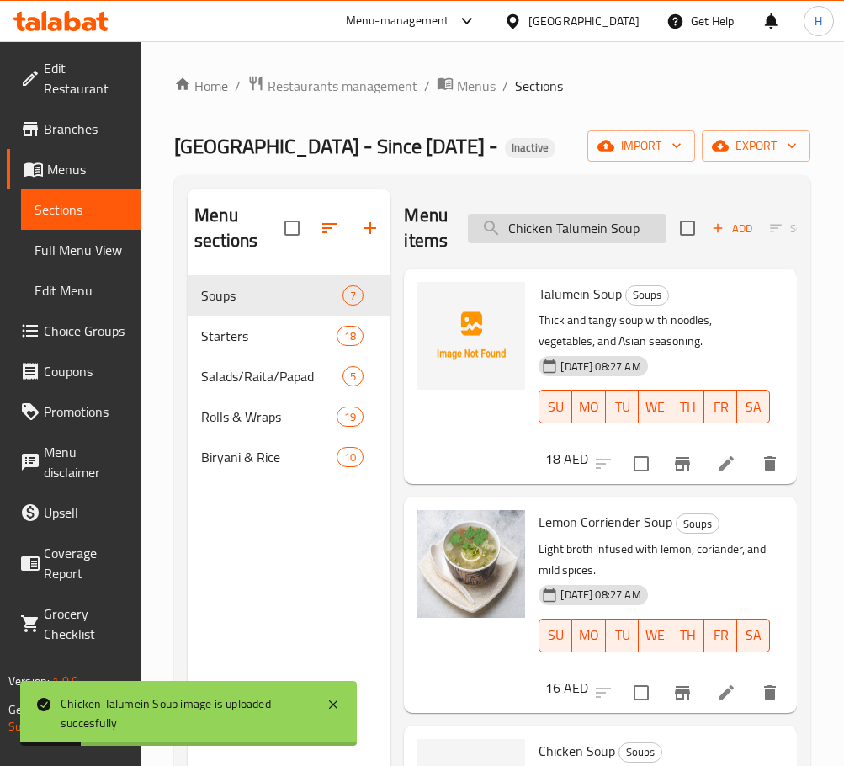
paste input "ndoori"
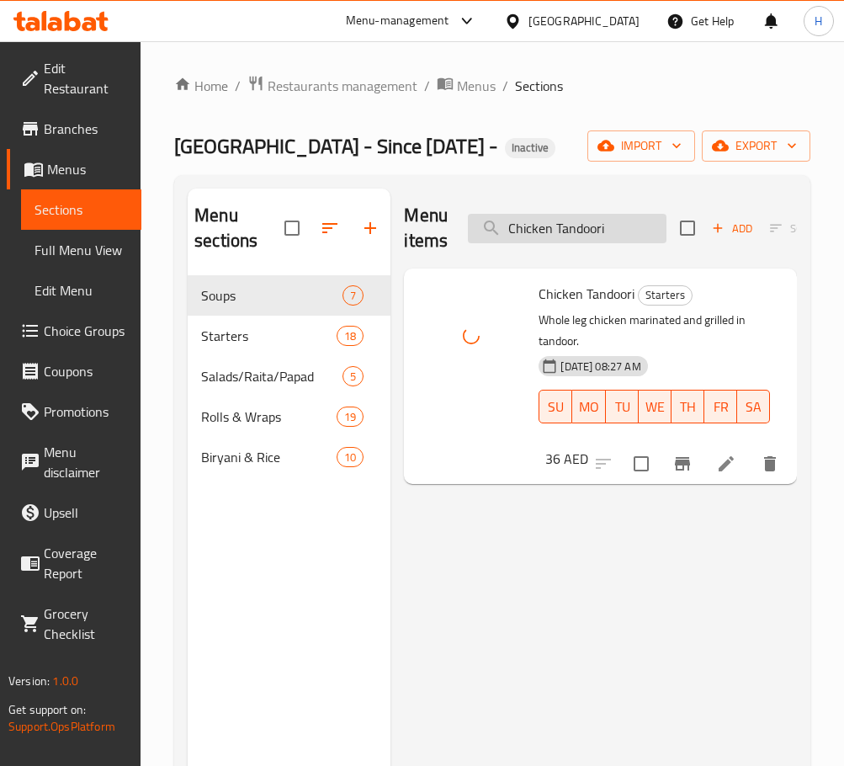
click at [591, 234] on input "Chicken Tandoori" at bounding box center [567, 228] width 199 height 29
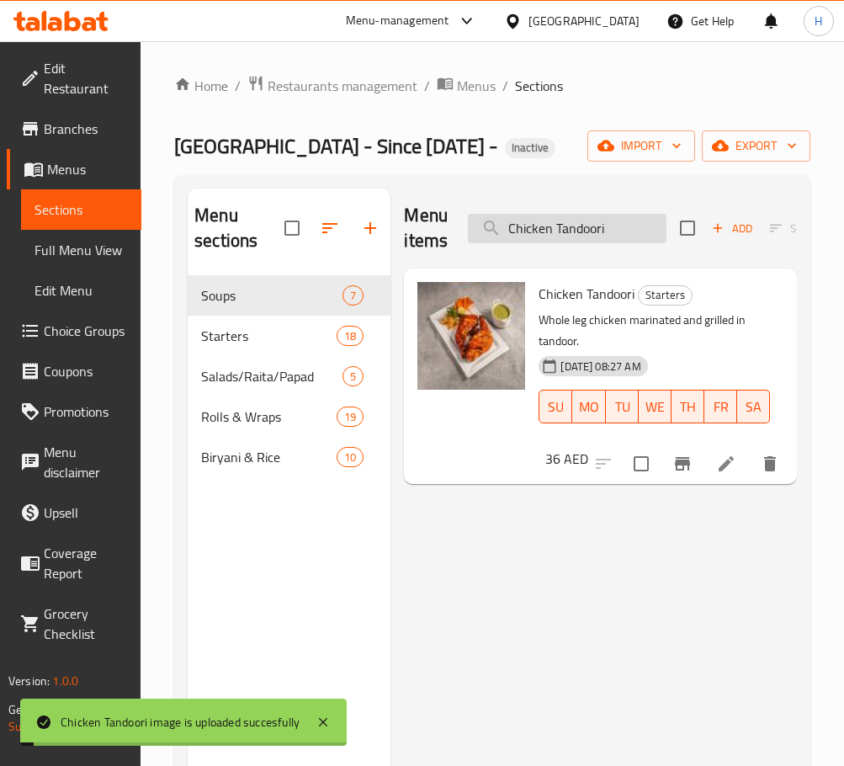
paste input "gri Kabab"
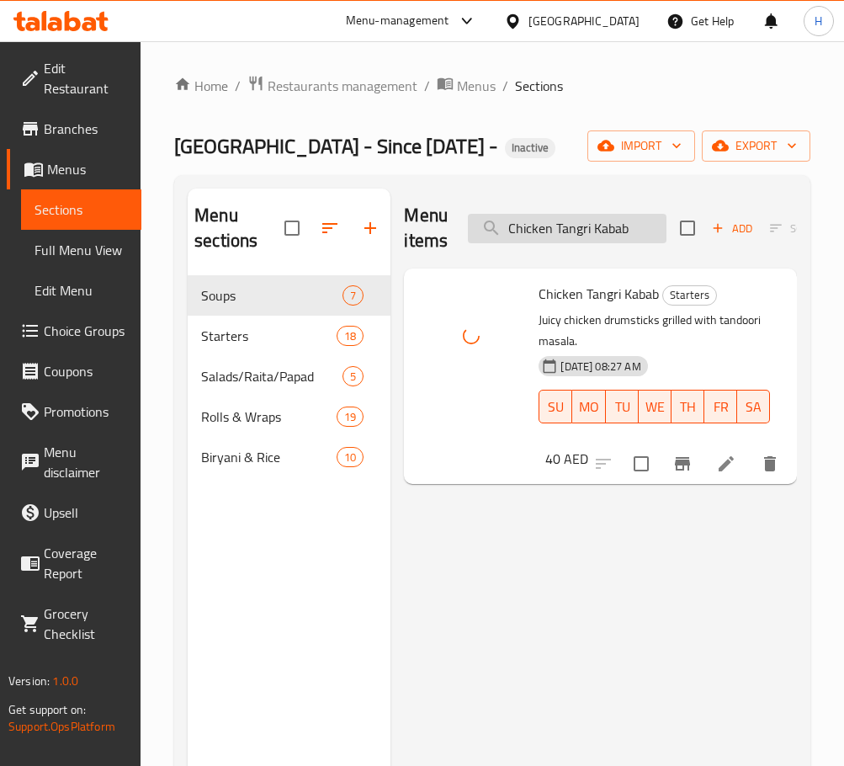
click at [615, 236] on input "Chicken Tangri Kabab" at bounding box center [567, 228] width 199 height 29
paste input "ikka Masala Biryani"
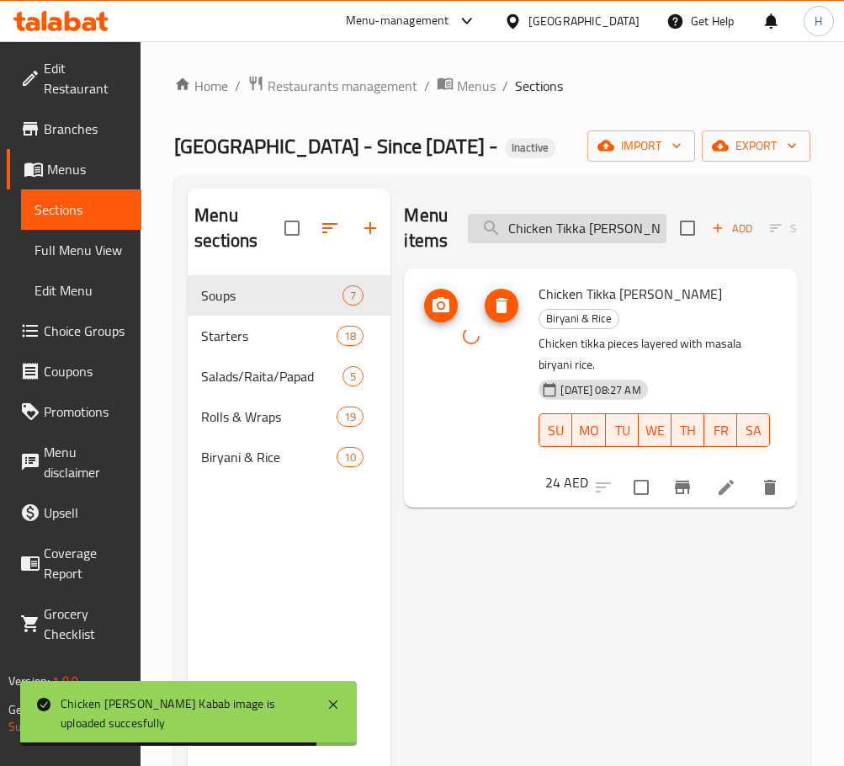
click at [596, 237] on input "Chicken Tikka Masala Biryani" at bounding box center [567, 228] width 199 height 29
paste input "Roll"
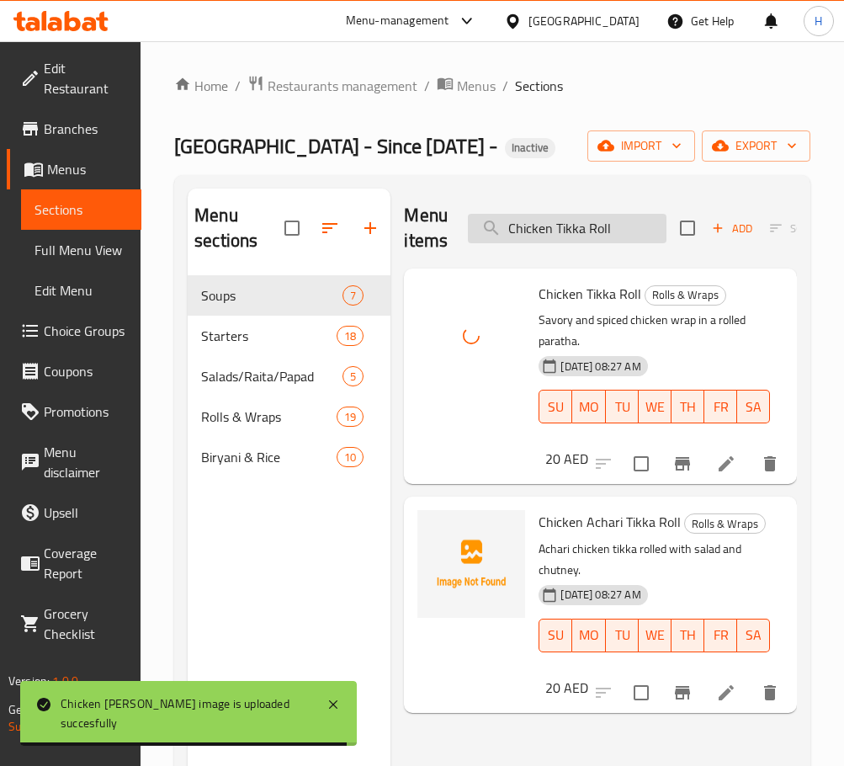
click at [589, 223] on input "Chicken Tikka Roll" at bounding box center [567, 228] width 199 height 29
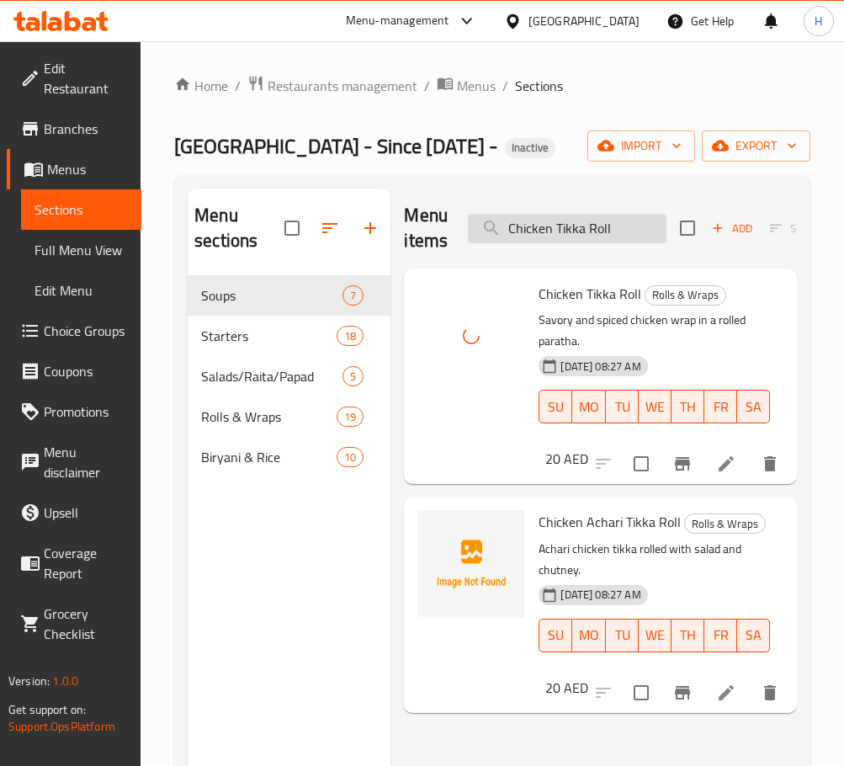
paste input "search"
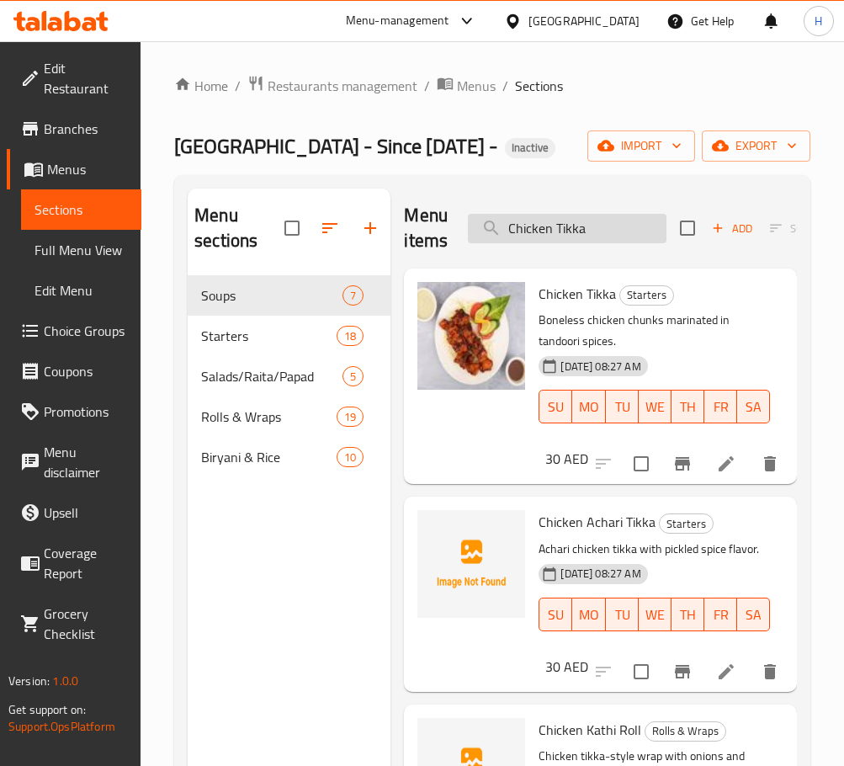
click at [609, 231] on input "Chicken Tikka" at bounding box center [567, 228] width 199 height 29
paste input "Egg Biryani"
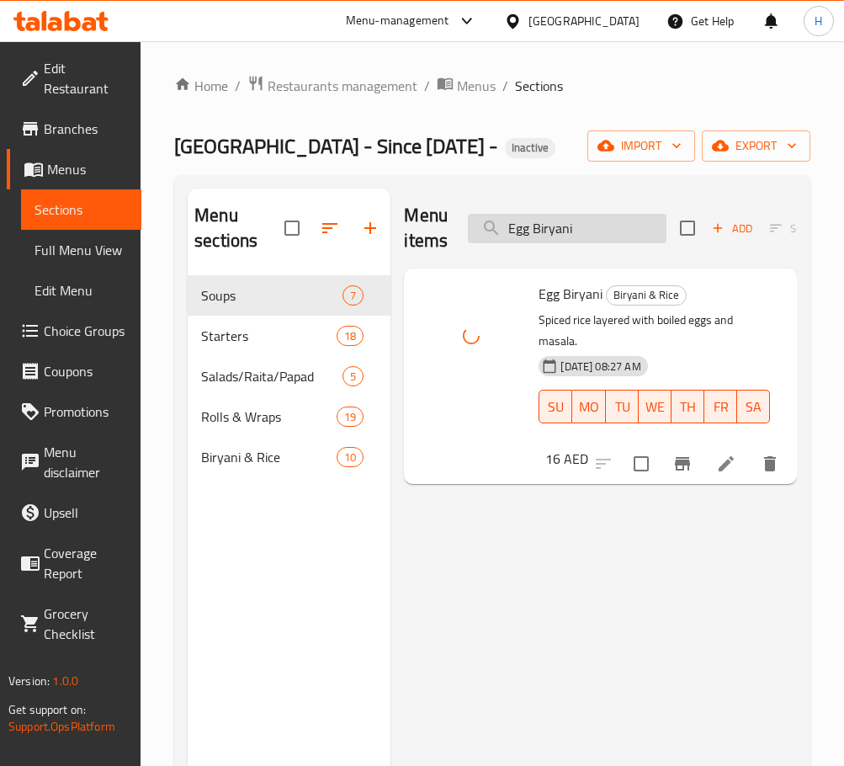
click at [592, 232] on input "Egg Biryani" at bounding box center [567, 228] width 199 height 29
paste input "Falafel Wrap"
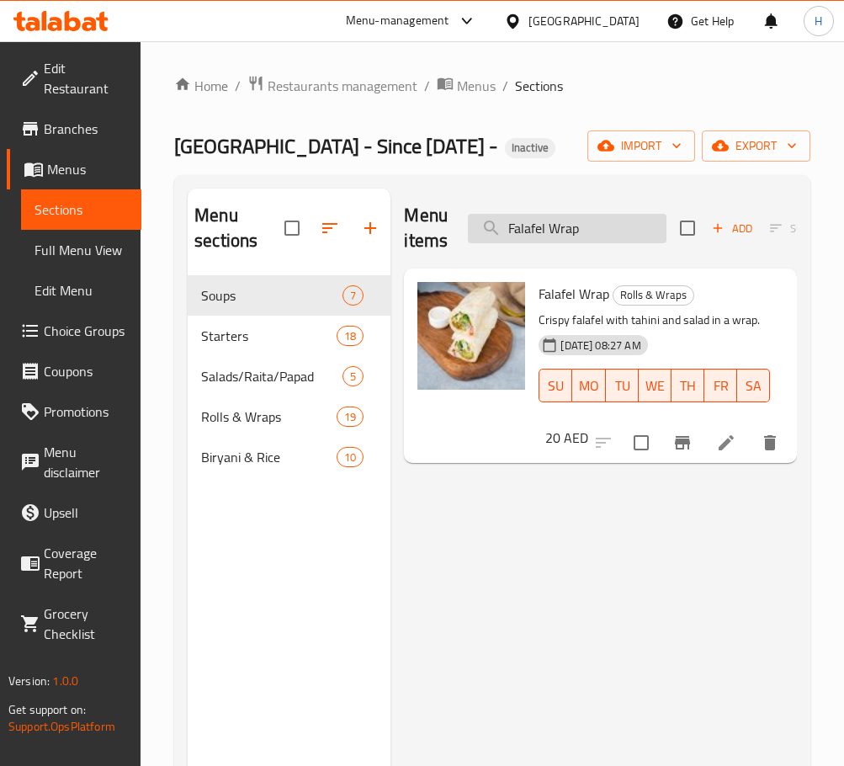
click at [524, 237] on input "Falafel Wrap" at bounding box center [567, 228] width 199 height 29
click at [560, 232] on input "Falafel Wrap" at bounding box center [567, 228] width 199 height 29
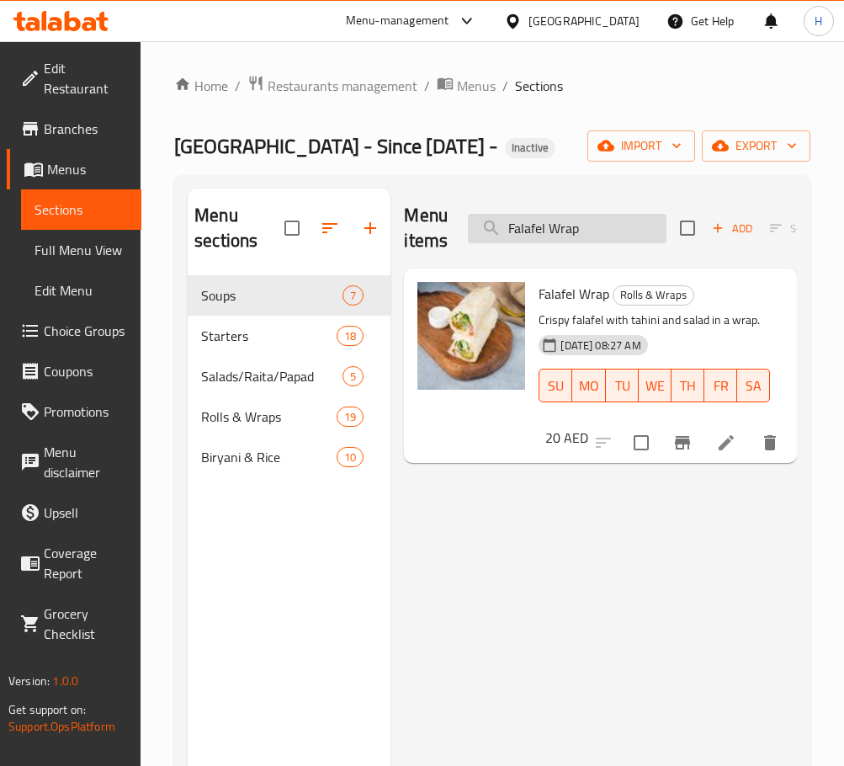
click at [560, 232] on input "Falafel Wrap" at bounding box center [567, 228] width 199 height 29
paste input "Halloumi"
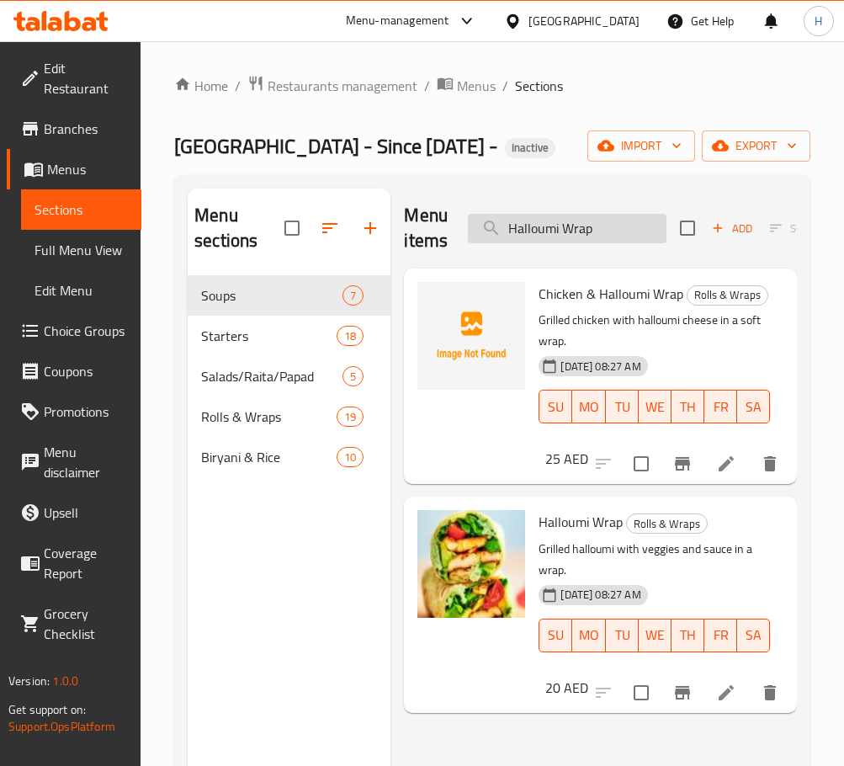
click at [594, 223] on input "Halloumi Wrap" at bounding box center [567, 228] width 199 height 29
paste input "Kachumber Salad"
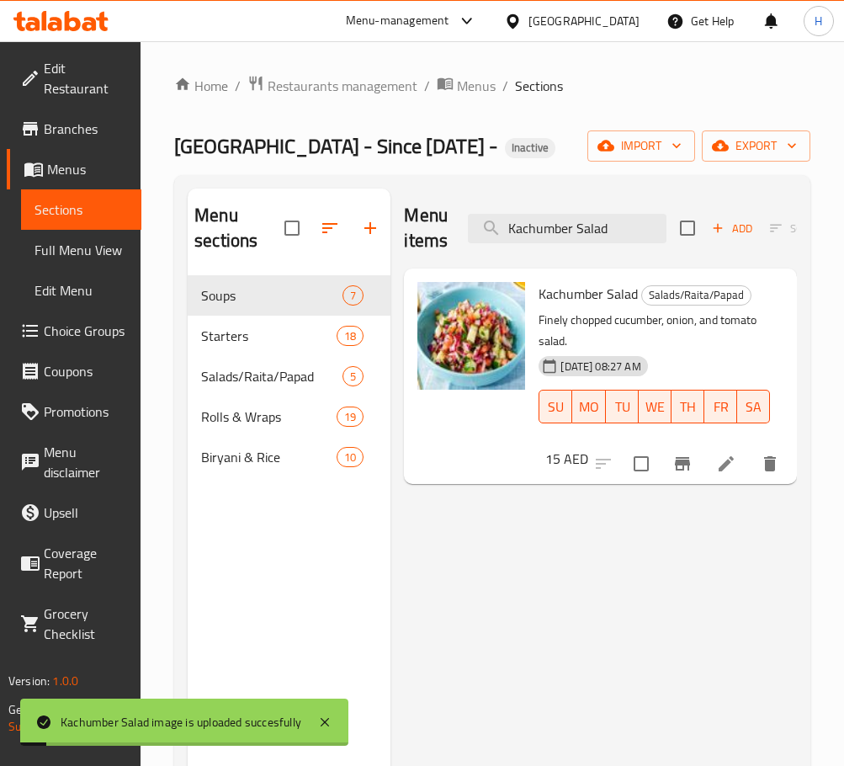
click at [585, 243] on div "Menu items Kachumber Salad Add Sort Manage items" at bounding box center [600, 229] width 393 height 80
click at [592, 234] on input "Kachumber Salad" at bounding box center [567, 228] width 199 height 29
paste input "Mix Vegetable Raita"
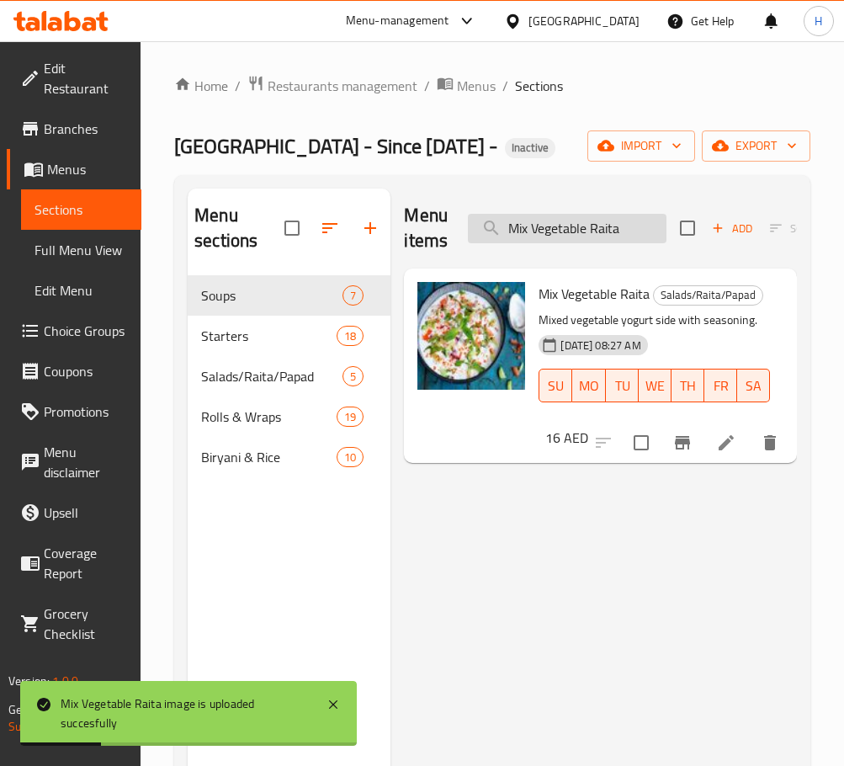
click at [604, 236] on input "Mix Vegetable Raita" at bounding box center [567, 228] width 199 height 29
click at [604, 237] on input "Mix Vegetable Raita" at bounding box center [567, 228] width 199 height 29
paste input "K Special Non-Veg Tandoori Platter"
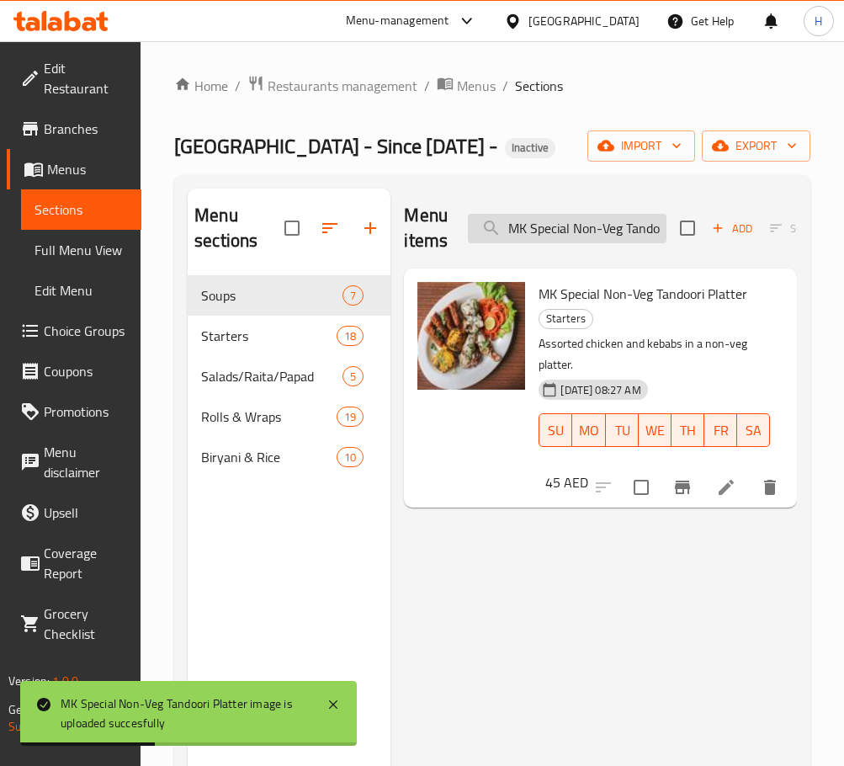
click at [580, 222] on input "MK Special Non-Veg Tandoori Platter" at bounding box center [567, 228] width 199 height 29
paste input "search"
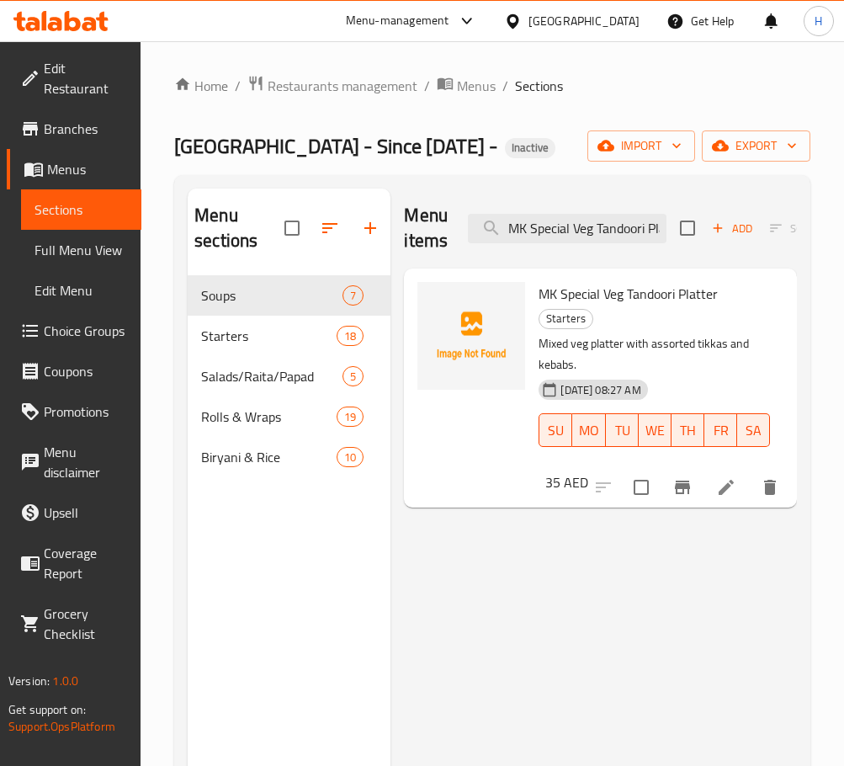
click at [689, 290] on span "MK Special Veg Tandoori Platter" at bounding box center [628, 293] width 179 height 25
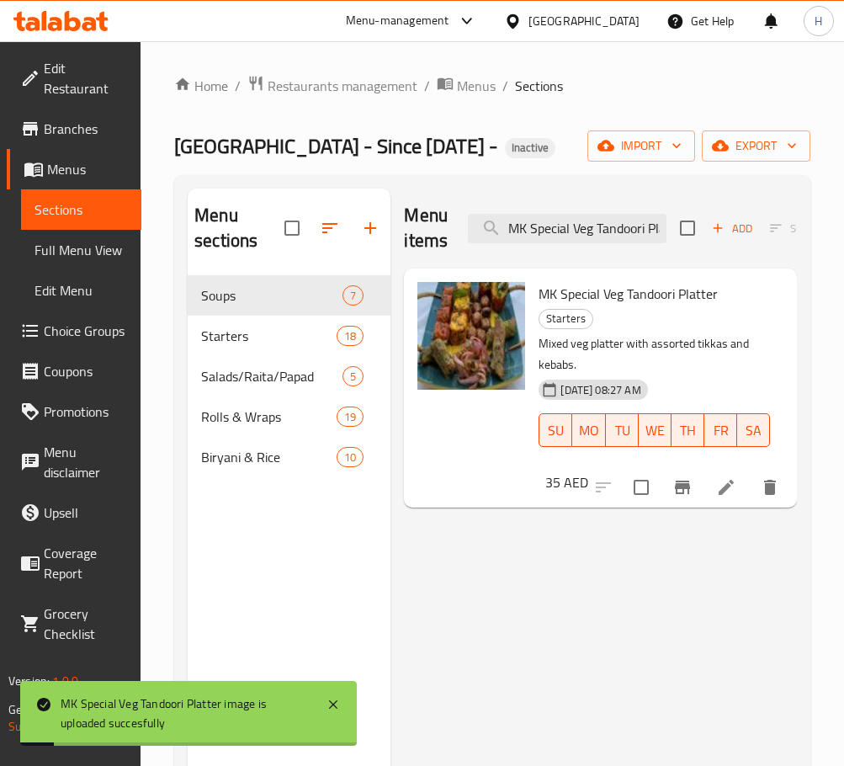
click at [609, 246] on div "Menu items MK Special Veg Tandoori Platter Add Sort Manage items" at bounding box center [600, 229] width 393 height 80
click at [609, 232] on input "MK Special Veg Tandoori Platter" at bounding box center [567, 228] width 199 height 29
paste input "utton Biryani"
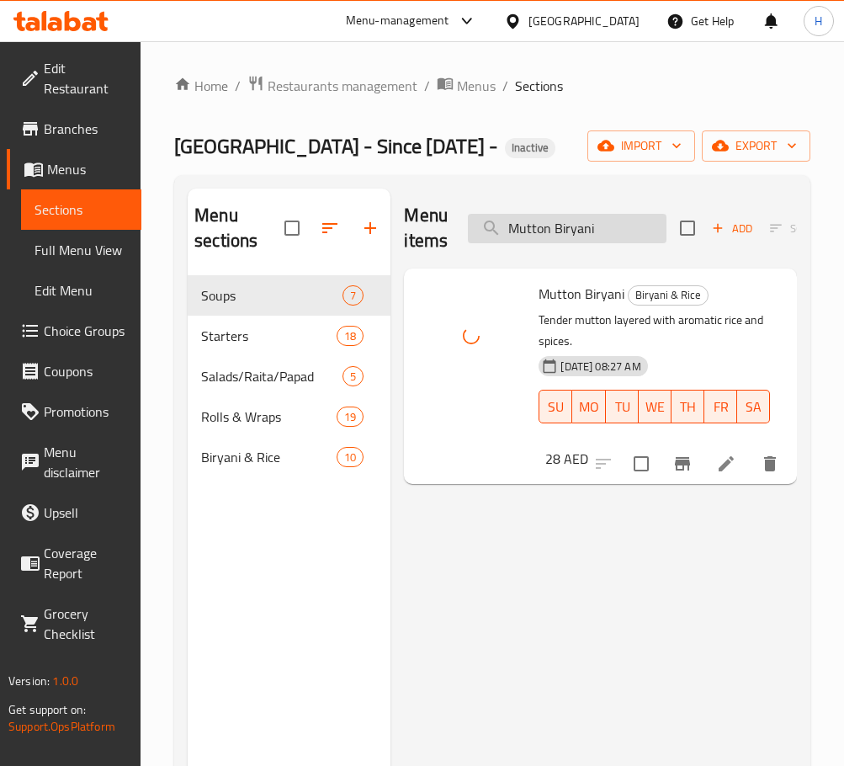
click at [622, 230] on input "Mutton Biryani" at bounding box center [567, 228] width 199 height 29
paste input "Seekh Kabab"
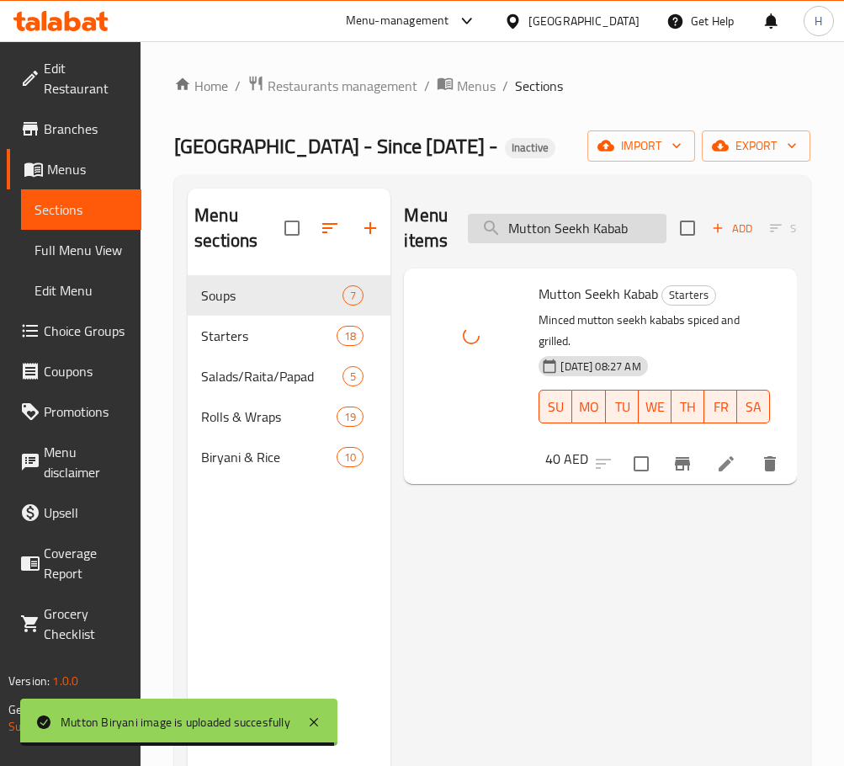
click at [561, 226] on input "Mutton Seekh Kabab" at bounding box center [567, 228] width 199 height 29
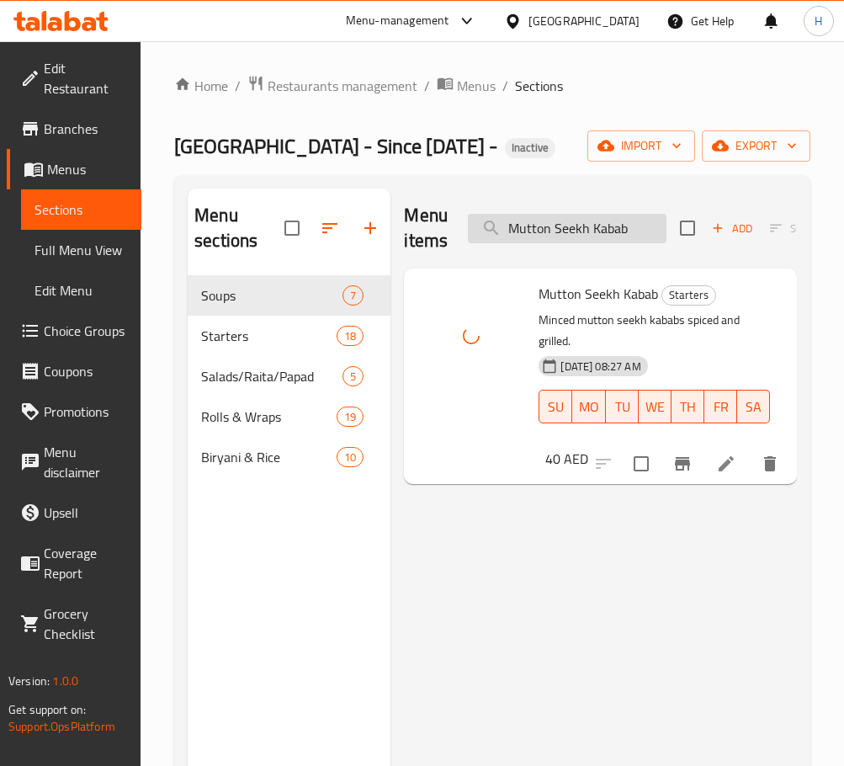
click at [561, 226] on input "Mutton Seekh Kabab" at bounding box center [567, 228] width 199 height 29
paste input "Paneer Kathi Roll"
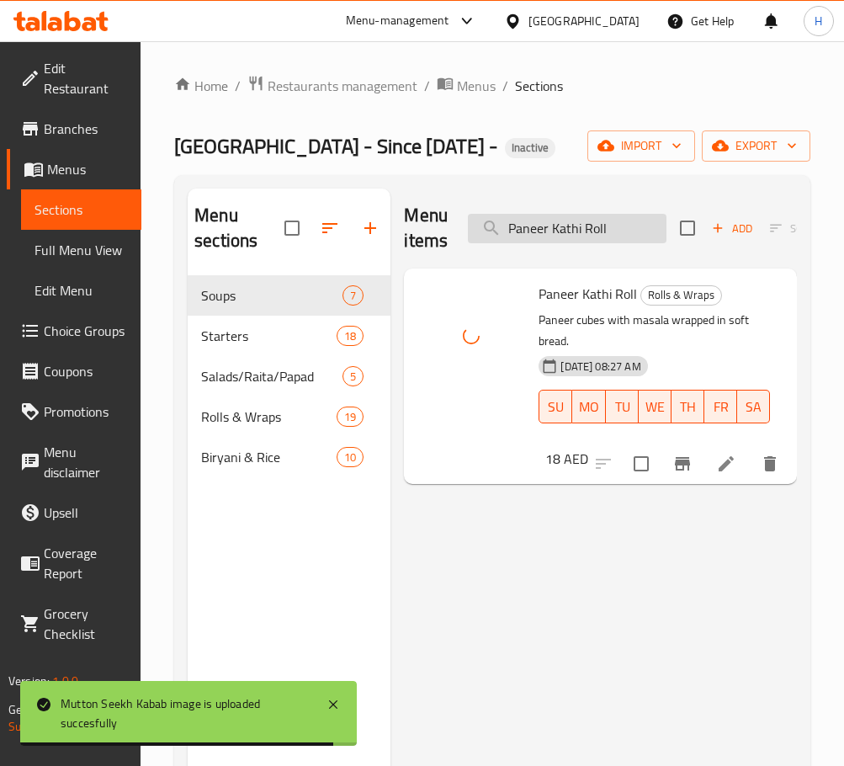
click at [577, 216] on input "Paneer Kathi Roll" at bounding box center [567, 228] width 199 height 29
paste input "Tikka Masala Biryani"
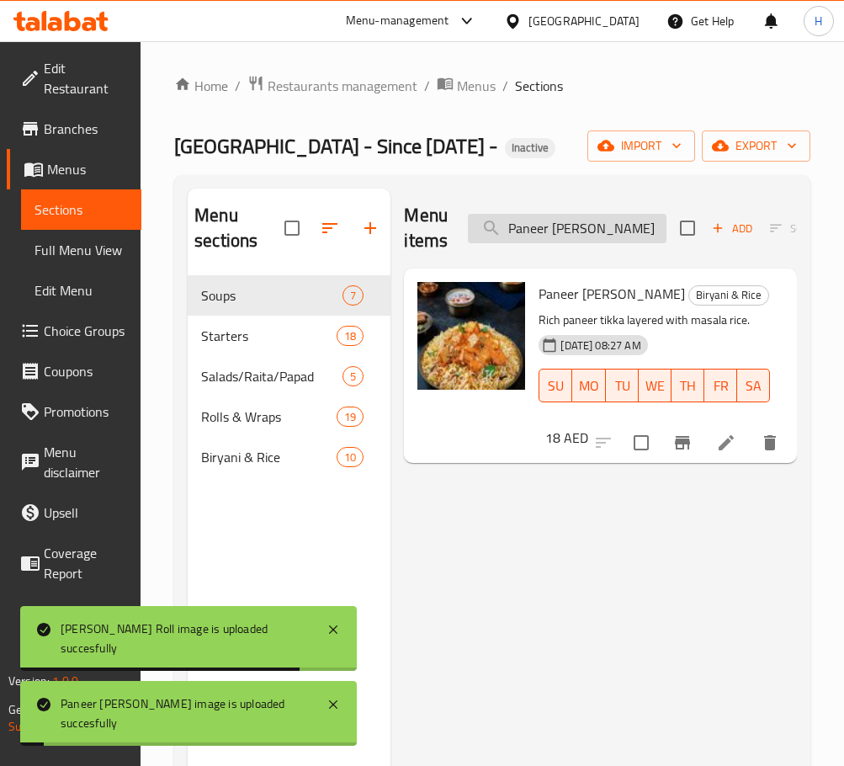
click at [615, 225] on input "Paneer Tikka Masala Biryani" at bounding box center [567, 228] width 199 height 29
paste input "Roll"
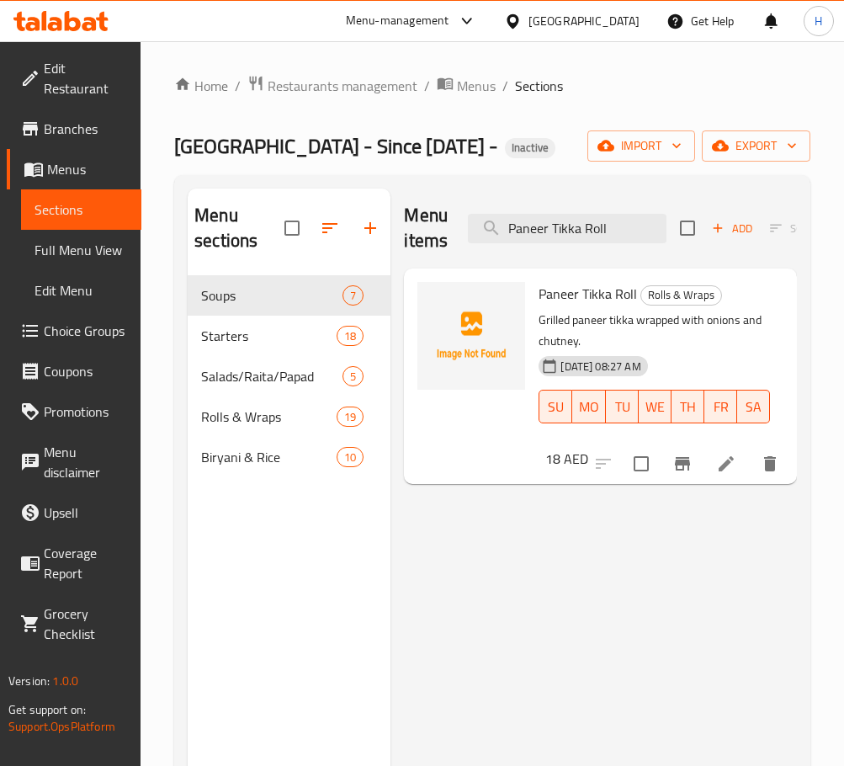
click at [583, 302] on span "Paneer Tikka Roll" at bounding box center [588, 293] width 98 height 25
copy h6 "Paneer Tikka Roll"
click at [586, 227] on input "Paneer Tikka Roll" at bounding box center [567, 228] width 199 height 29
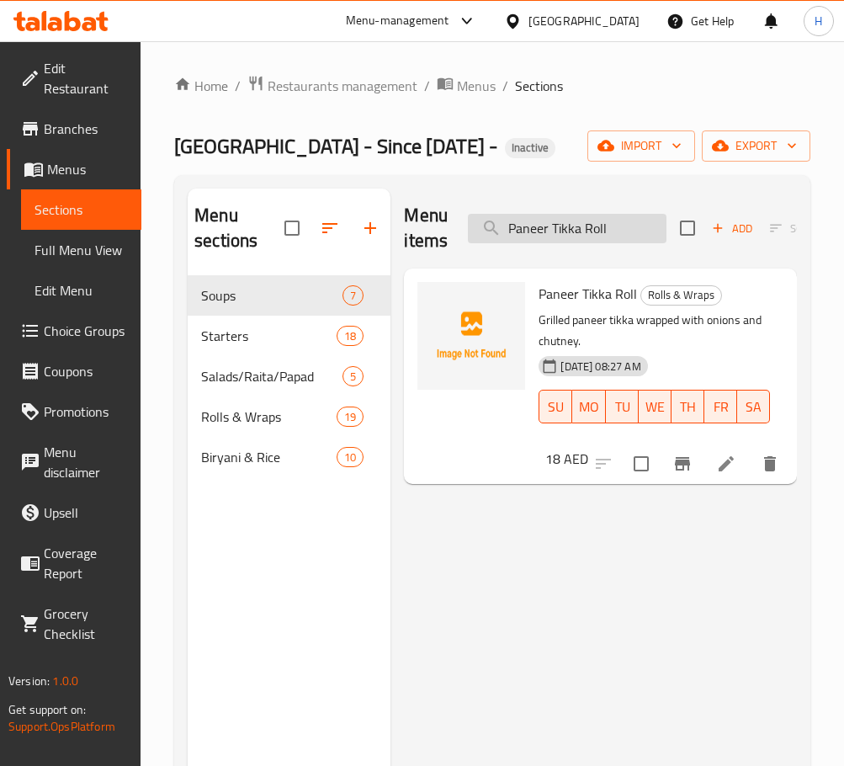
click at [586, 227] on input "Paneer Tikka Roll" at bounding box center [567, 228] width 199 height 29
paste input "Kathi"
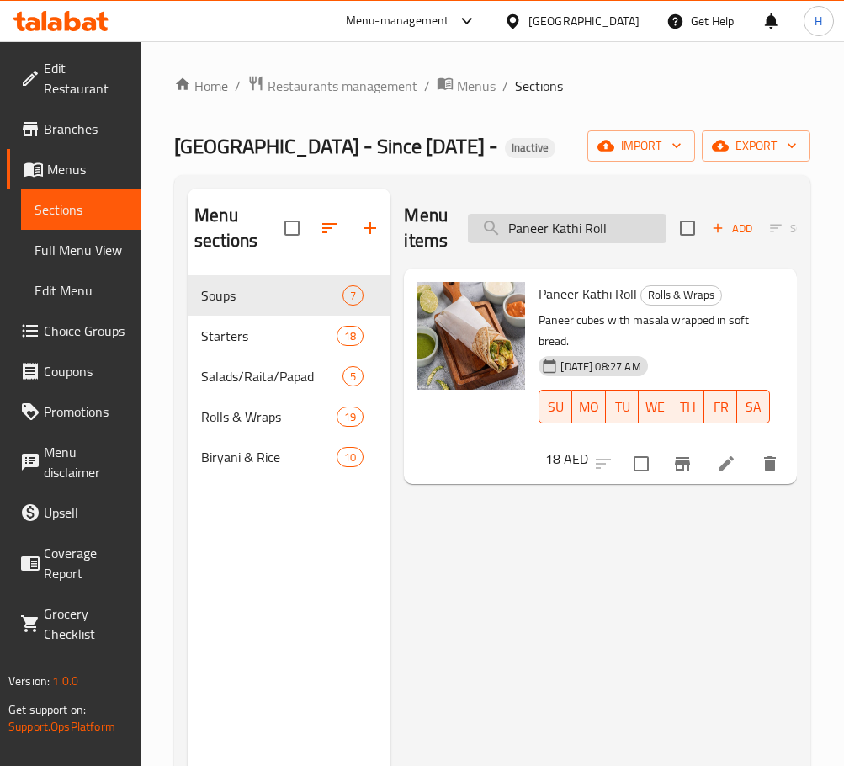
click at [591, 227] on input "Paneer Kathi Roll" at bounding box center [567, 228] width 199 height 29
paste input "Tikka Masala Biryani"
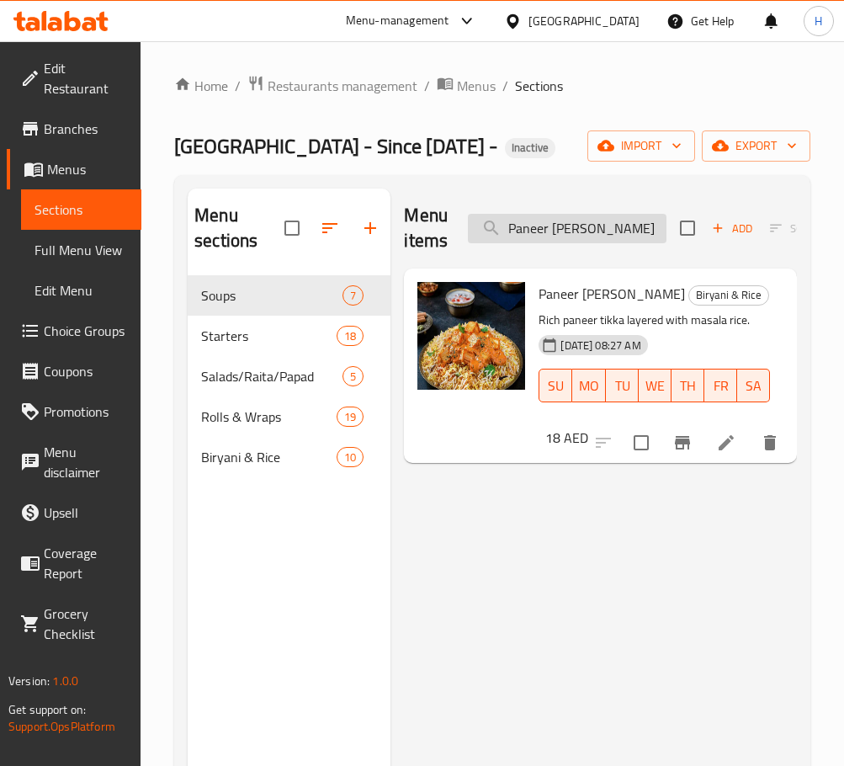
click at [599, 221] on input "Paneer Tikka Masala Biryani" at bounding box center [567, 228] width 199 height 29
paste input "Soya Chap"
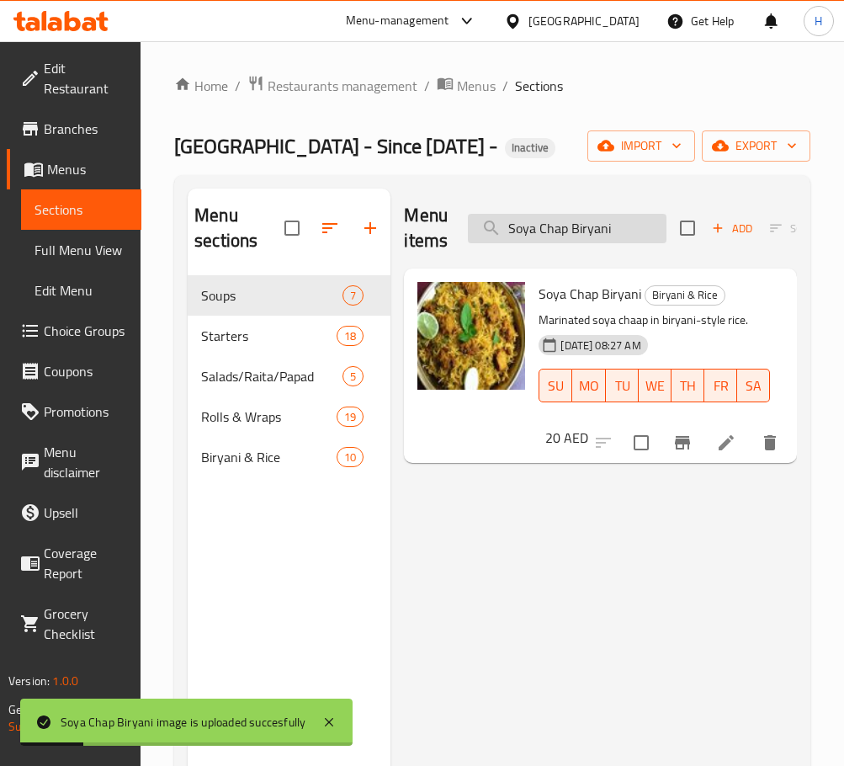
click at [590, 215] on input "Soya Chap Biryani" at bounding box center [567, 228] width 199 height 29
paste input "Tandoori Schezwan Chicken"
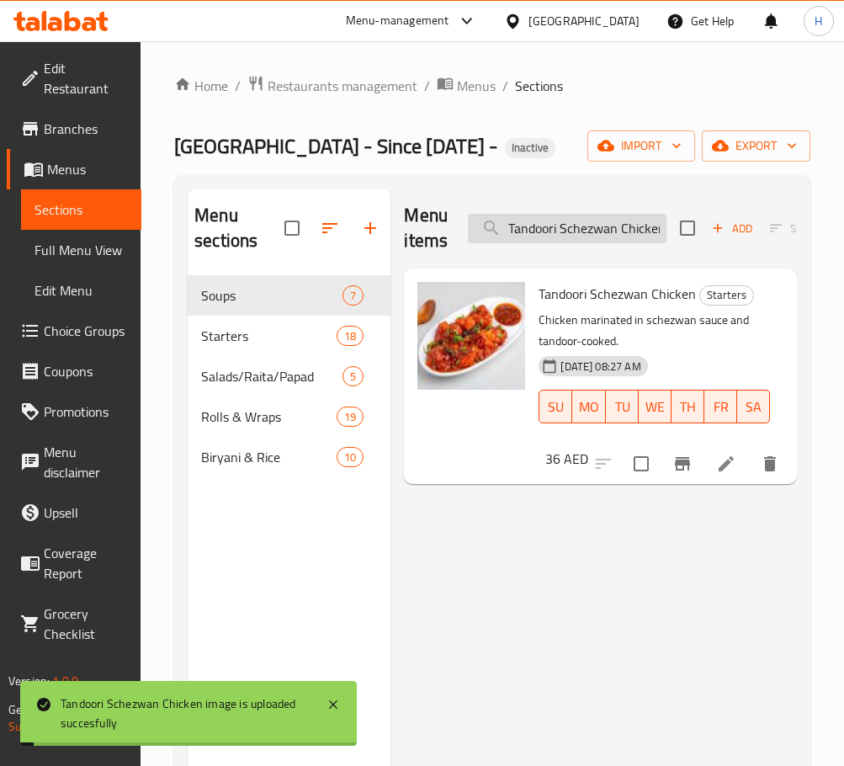
click at [594, 222] on input "Tandoori Schezwan Chicken" at bounding box center [567, 228] width 199 height 29
paste input "Veg Biryani"
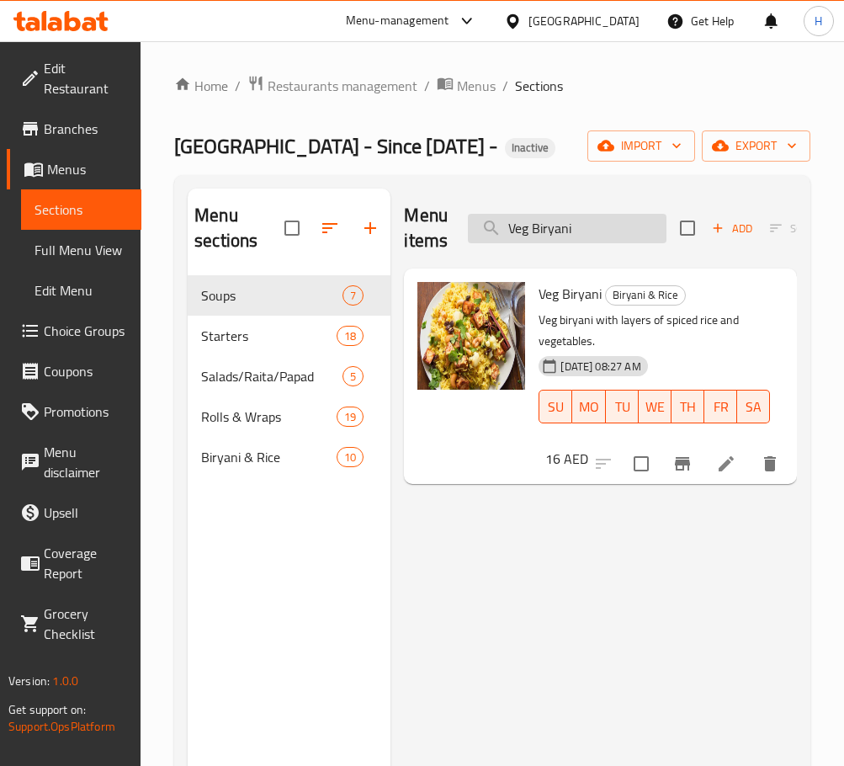
click at [573, 240] on input "Veg Biryani" at bounding box center [567, 228] width 199 height 29
paste input "Mushroom Tikka"
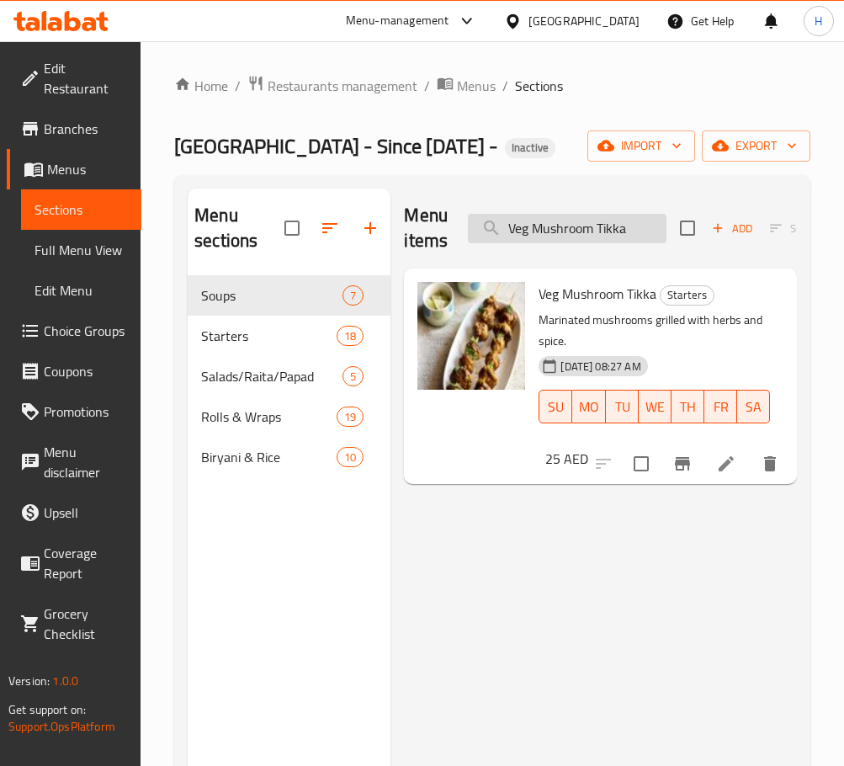
click at [557, 237] on input "Veg Mushroom Tikka" at bounding box center [567, 228] width 199 height 29
paste input "Paneer Haryali"
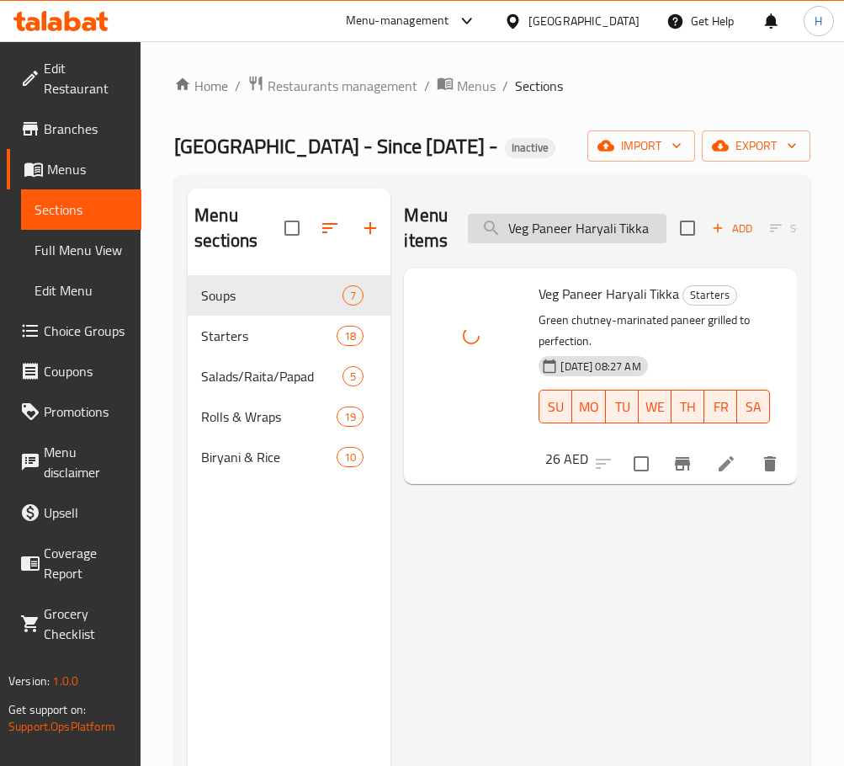
click at [530, 224] on input "Veg Paneer Haryali Tikka" at bounding box center [567, 228] width 199 height 29
paste input "Mala"
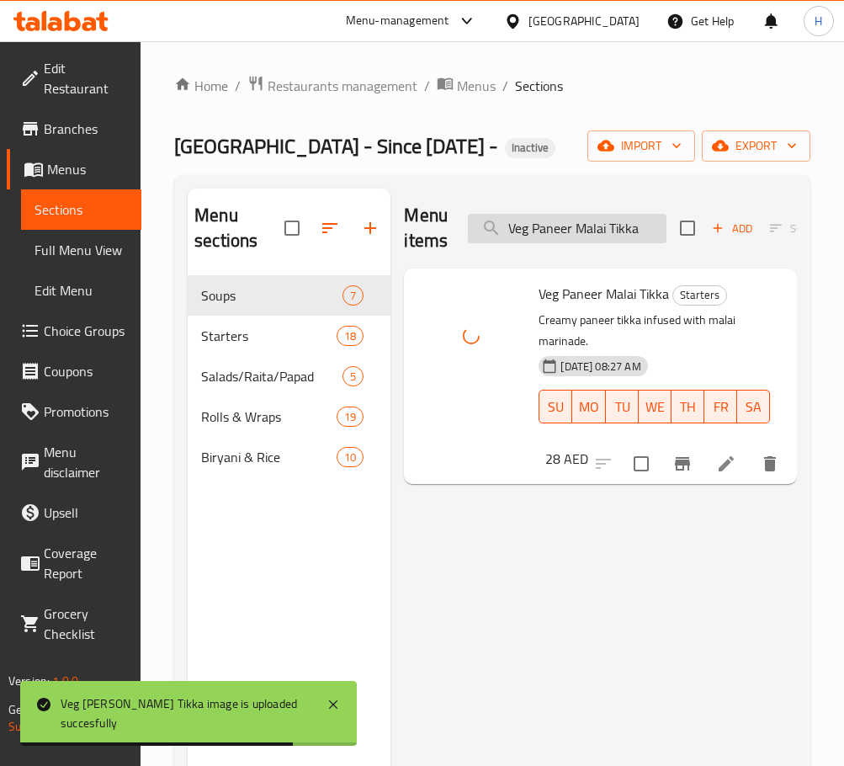
click at [647, 237] on input "Veg Paneer Malai Tikka" at bounding box center [567, 228] width 199 height 29
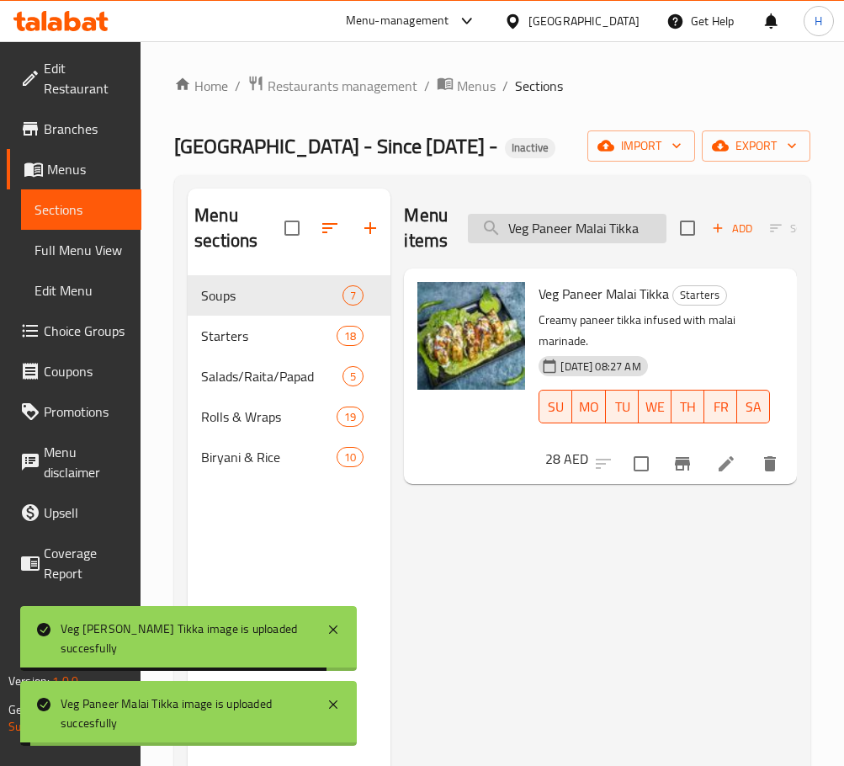
click at [647, 237] on input "Veg Paneer Malai Tikka" at bounding box center [567, 228] width 199 height 29
paste input "search"
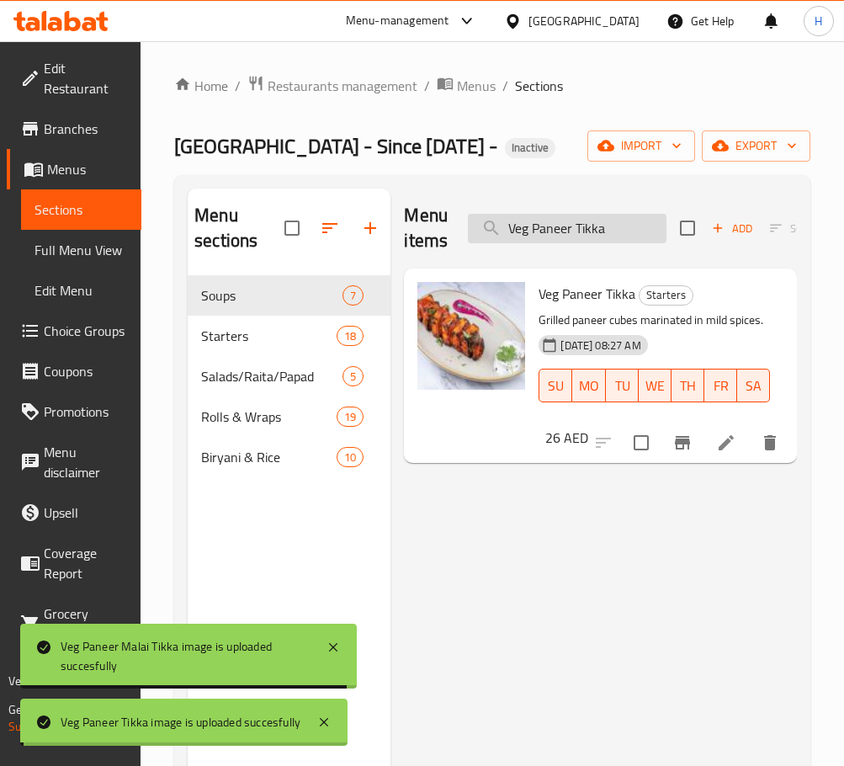
click at [551, 240] on input "Veg Paneer Tikka" at bounding box center [567, 228] width 199 height 29
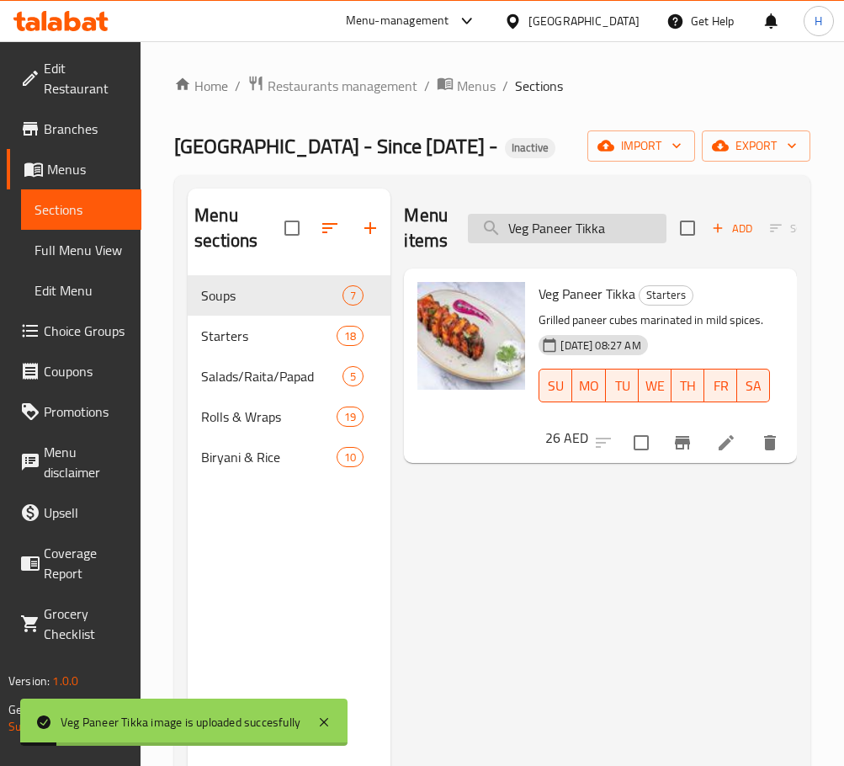
paste input "Schezwan Roll"
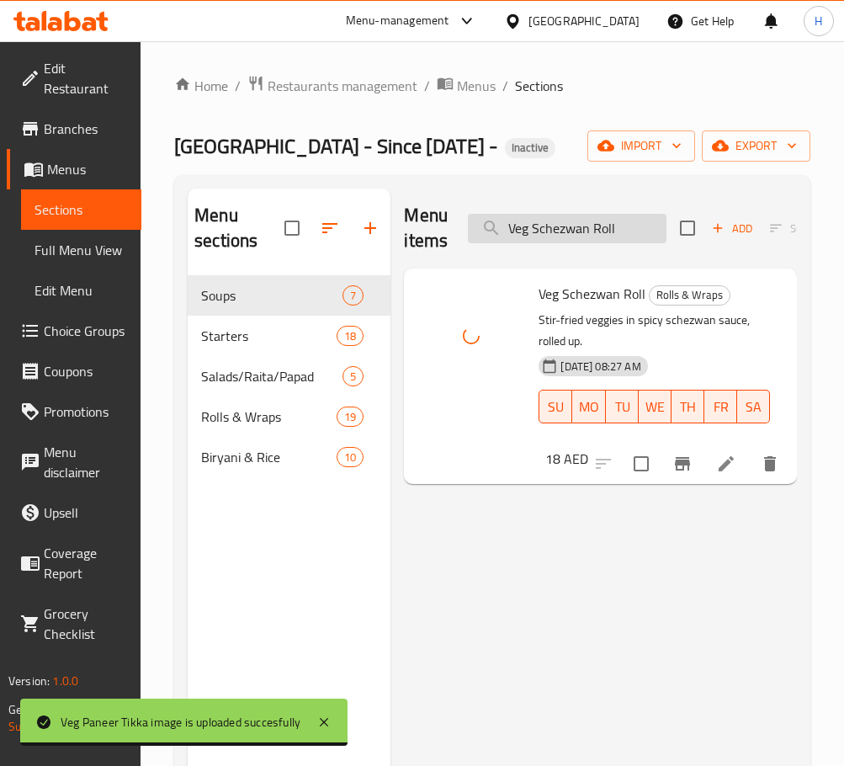
click at [588, 225] on input "Veg Schezwan Roll" at bounding box center [567, 228] width 199 height 29
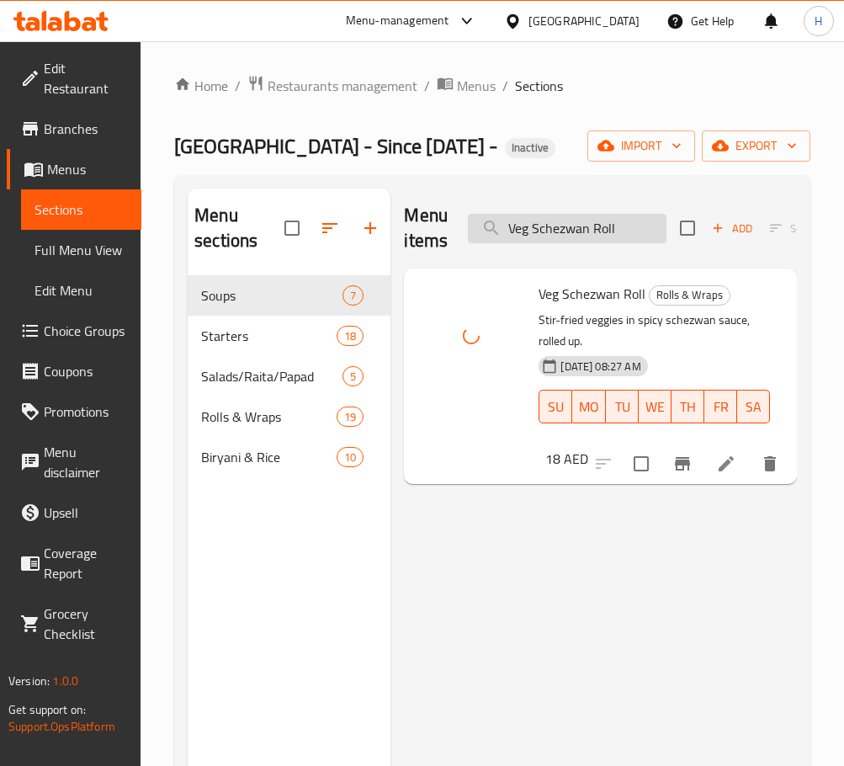
click at [588, 225] on input "Veg Schezwan Roll" at bounding box center [567, 228] width 199 height 29
paste input "eekh Kabab"
click at [634, 240] on input "Veg Seekh Kabab" at bounding box center [567, 228] width 199 height 29
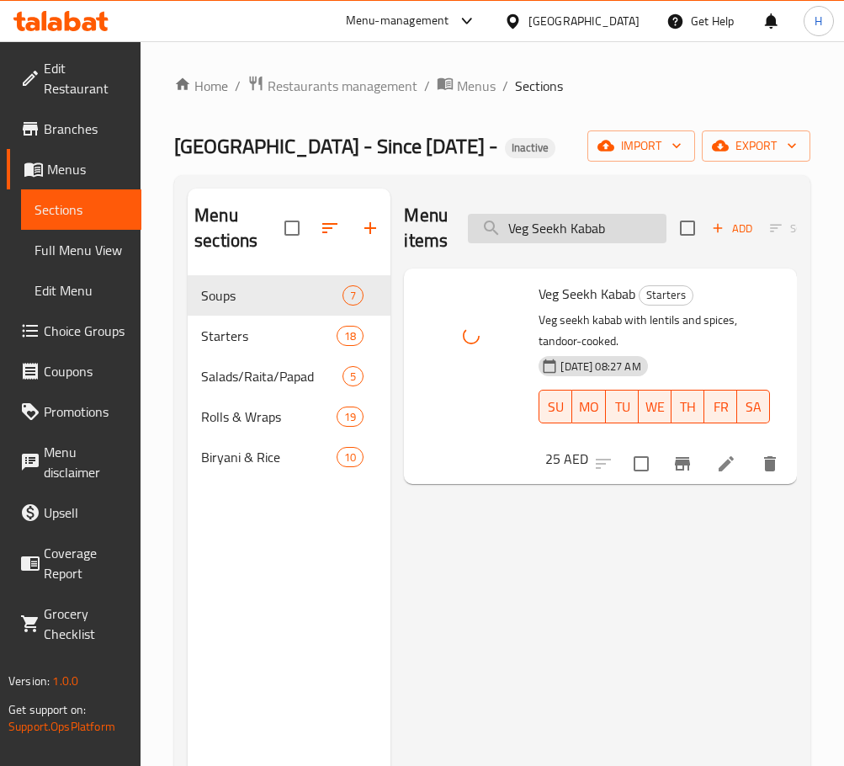
paste input "oya Achari Tikka"
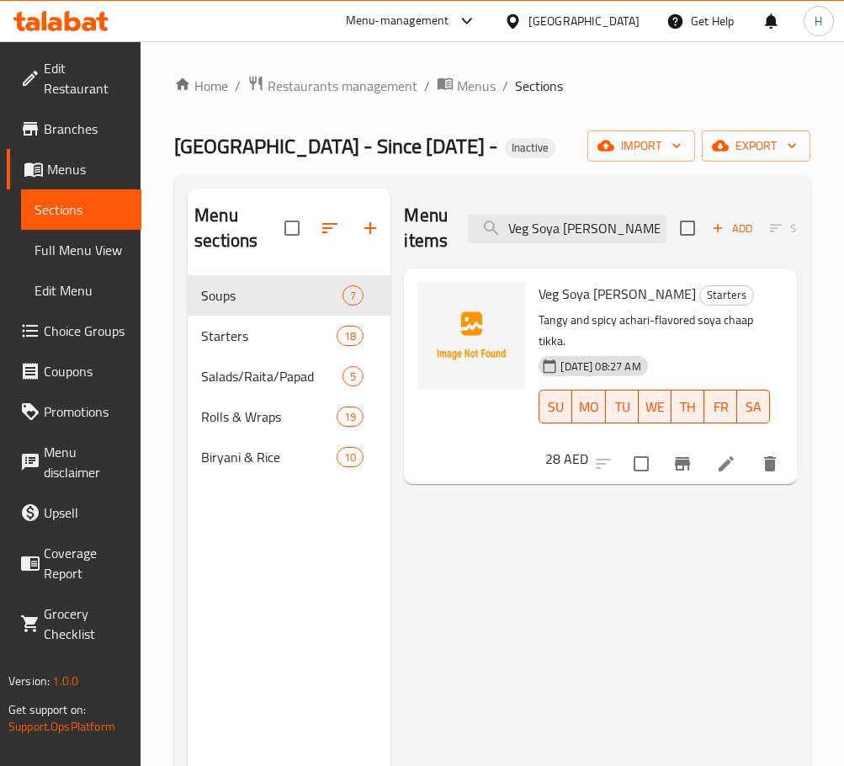
click at [641, 295] on span "Veg Soya Achari Tikka" at bounding box center [617, 293] width 157 height 25
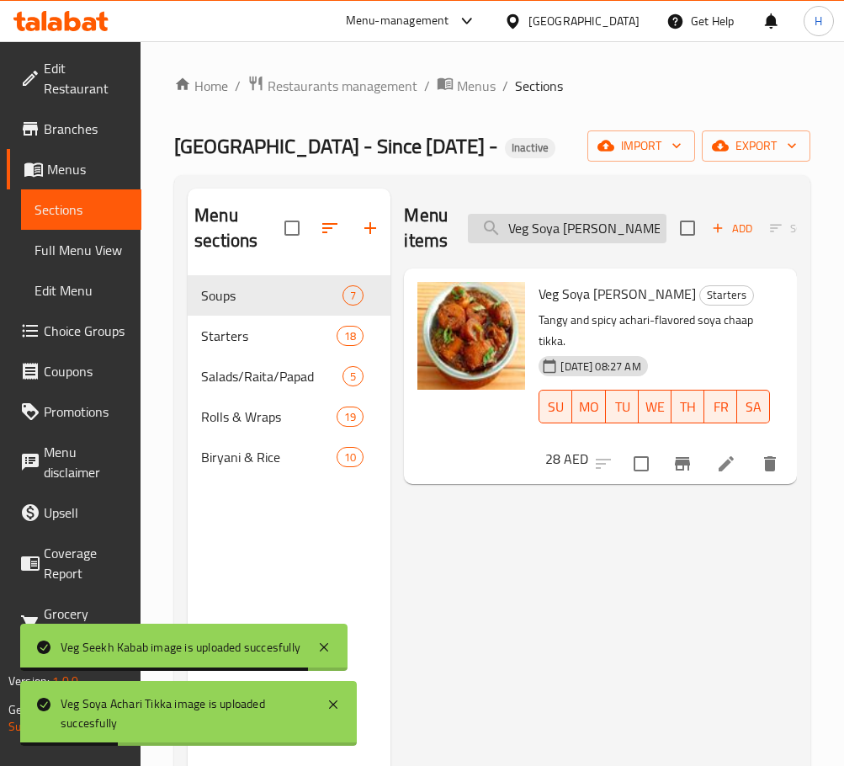
click at [625, 240] on input "Veg Soya Achari Tikka" at bounding box center [567, 228] width 199 height 29
paste input "Aloo Pudina Rait"
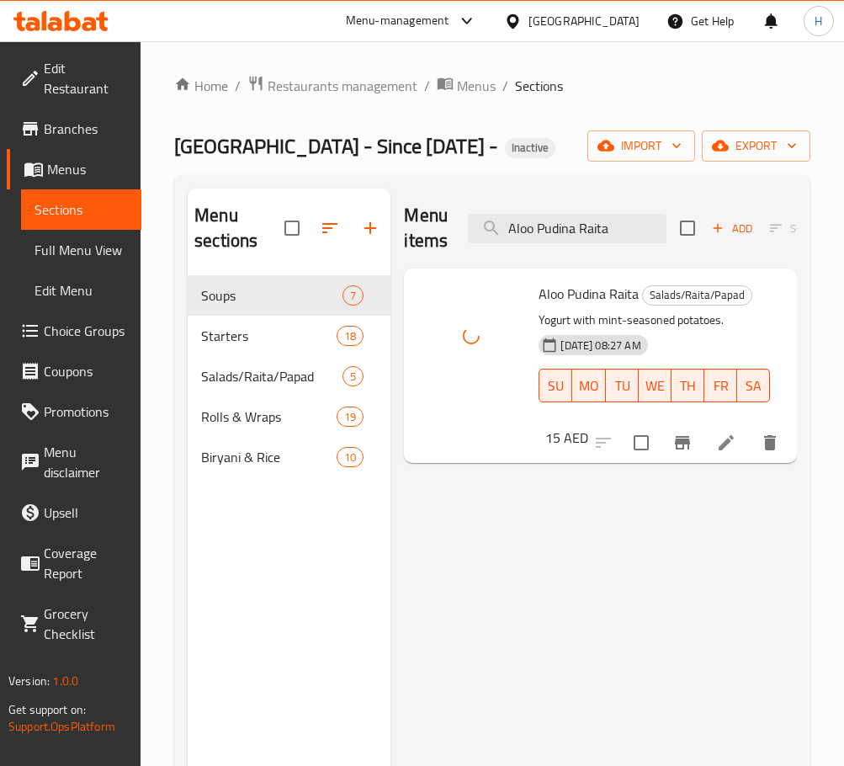
click at [611, 210] on div "Menu items Aloo Pudina Raita Add Sort Manage items" at bounding box center [600, 229] width 393 height 80
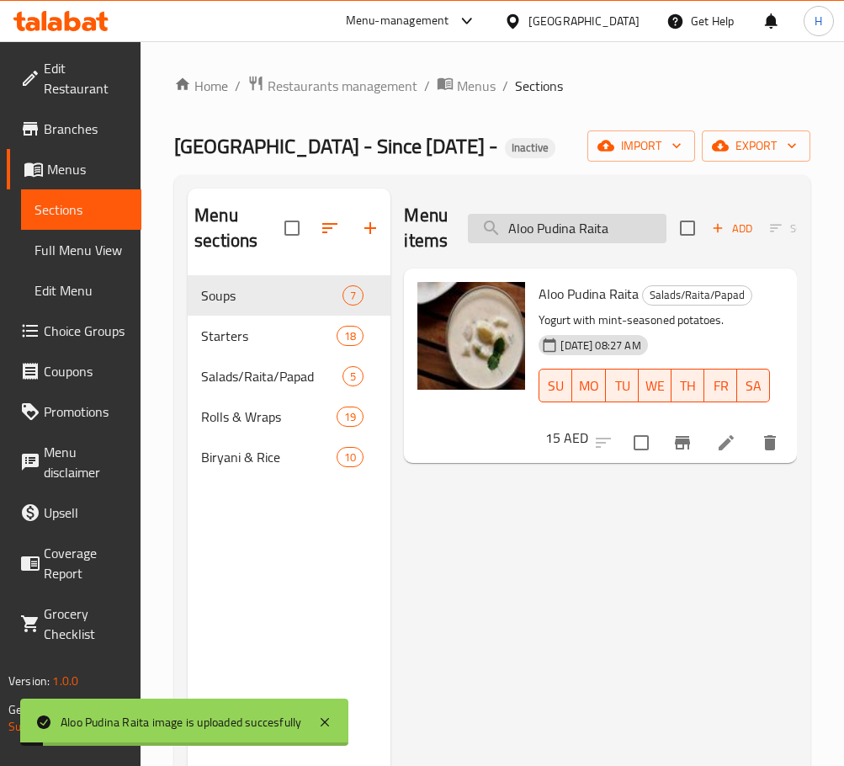
click at [612, 229] on input "Aloo Pudina Raita" at bounding box center [567, 228] width 199 height 29
paste input "Biryani Rice"
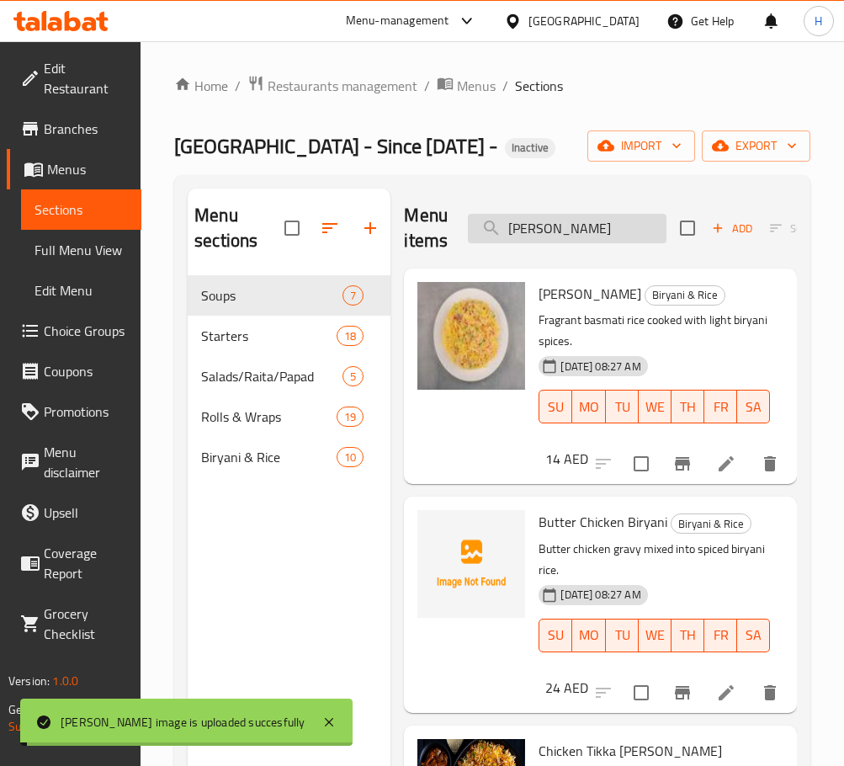
click at [572, 234] on input "Biryani Rice" at bounding box center [567, 228] width 199 height 29
paste input "oondi Raita"
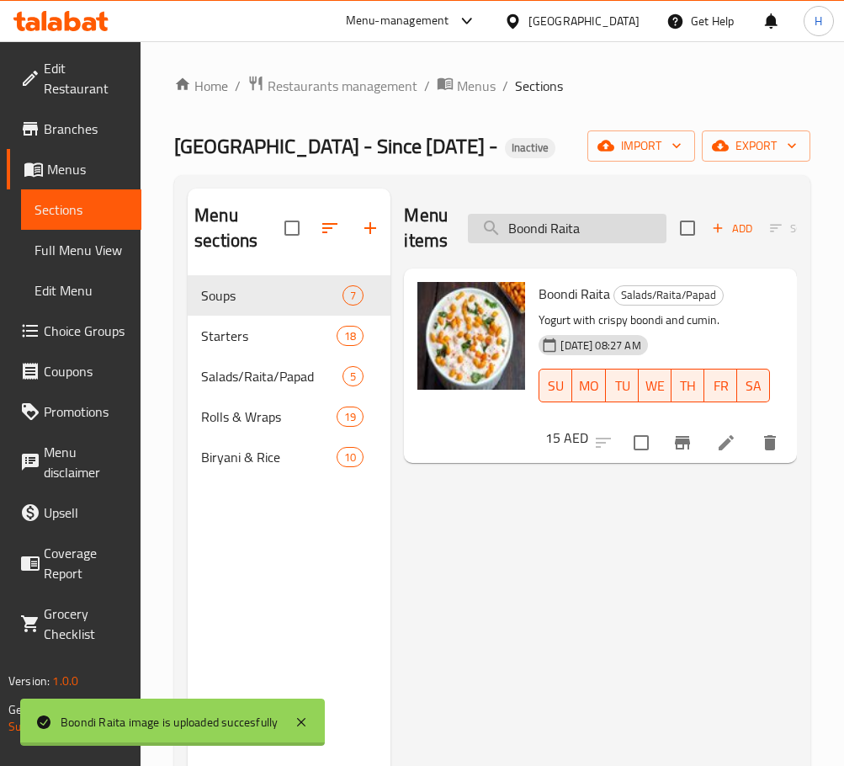
click at [586, 238] on input "Boondi Raita" at bounding box center [567, 228] width 199 height 29
paste input "utter Chicken Biryani"
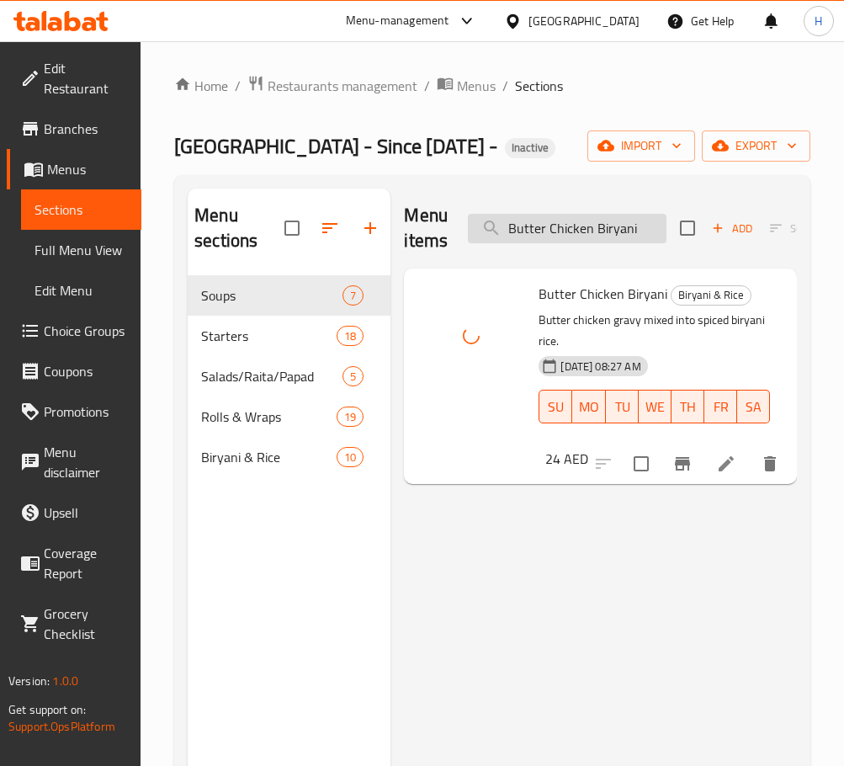
click at [581, 237] on input "Butter Chicken Biryani" at bounding box center [567, 228] width 199 height 29
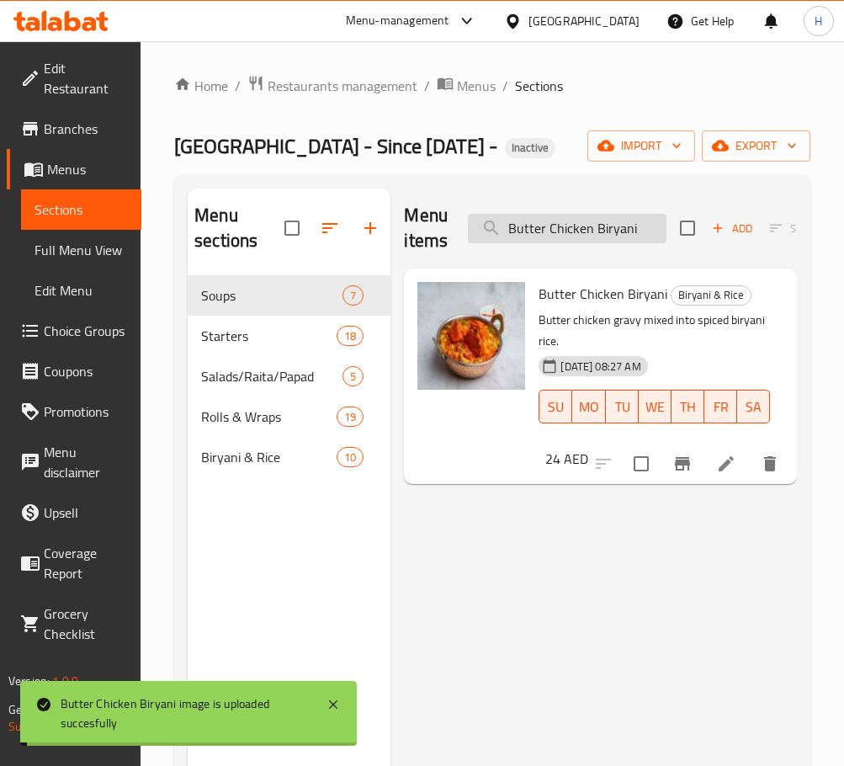
click at [581, 237] on input "Butter Chicken Biryani" at bounding box center [567, 228] width 199 height 29
paste input "Roll"
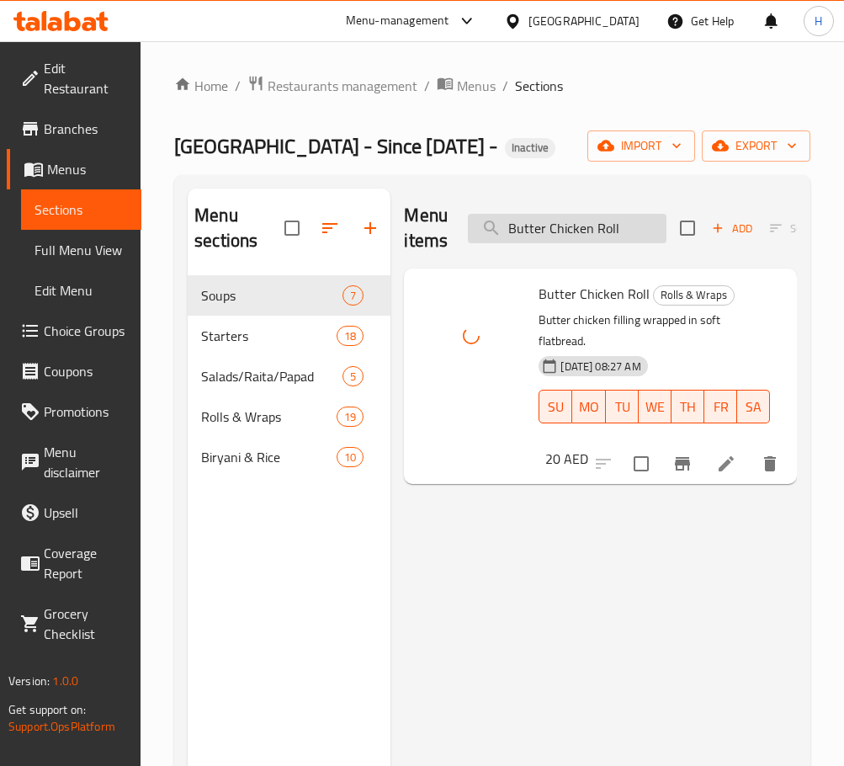
click at [606, 242] on input "Butter Chicken Roll" at bounding box center [567, 228] width 199 height 29
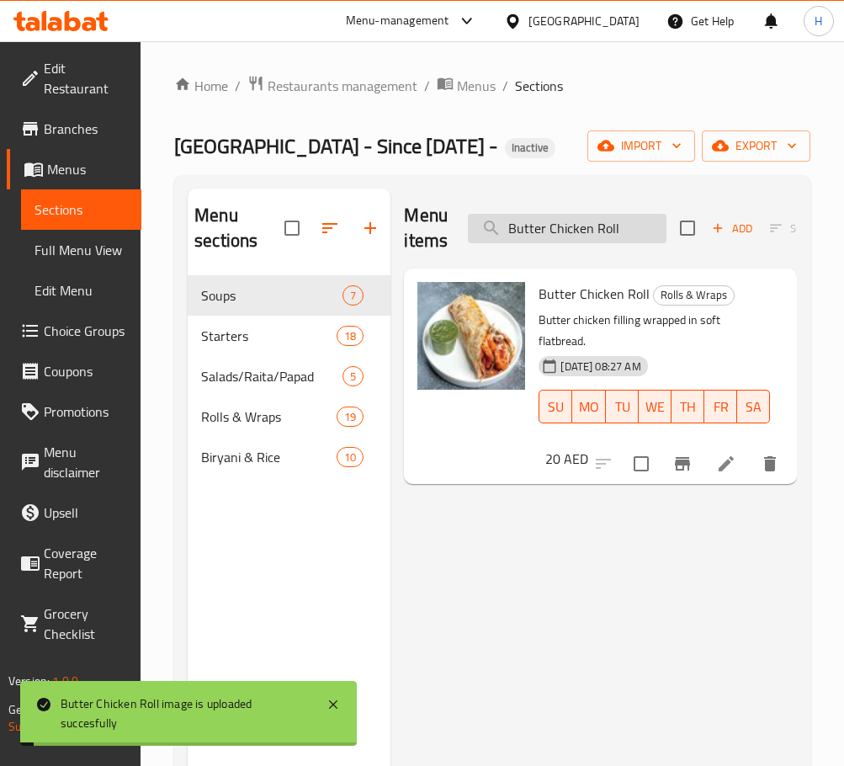
click at [606, 242] on input "Butter Chicken Roll" at bounding box center [567, 228] width 199 height 29
paste input "Chicken & Halloumi Wrap"
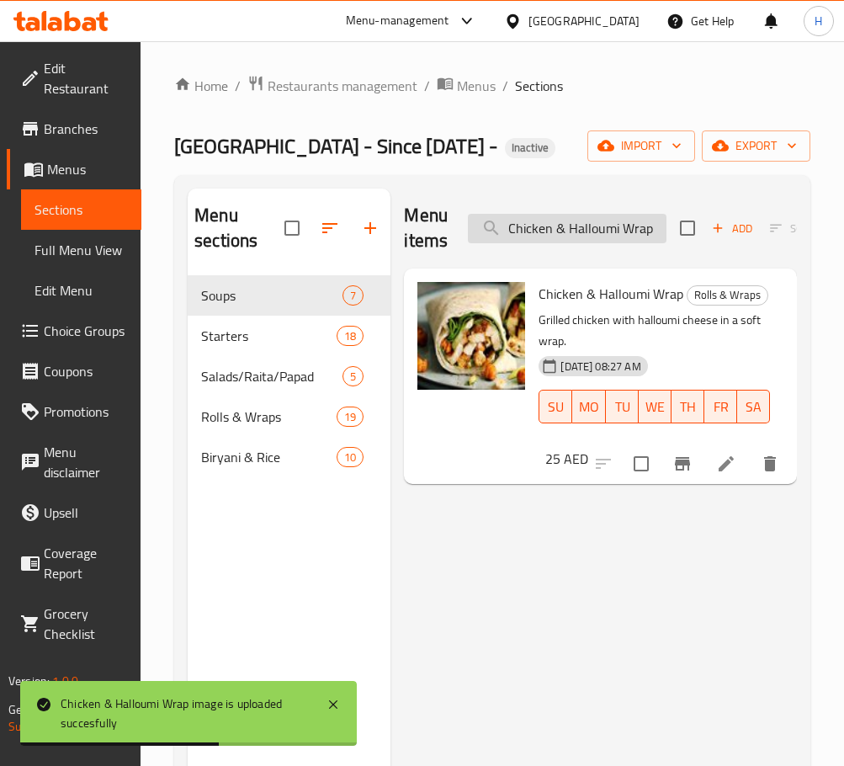
click at [577, 224] on input "Chicken & Halloumi Wrap" at bounding box center [567, 228] width 199 height 29
paste input "Achari Tikka Roll"
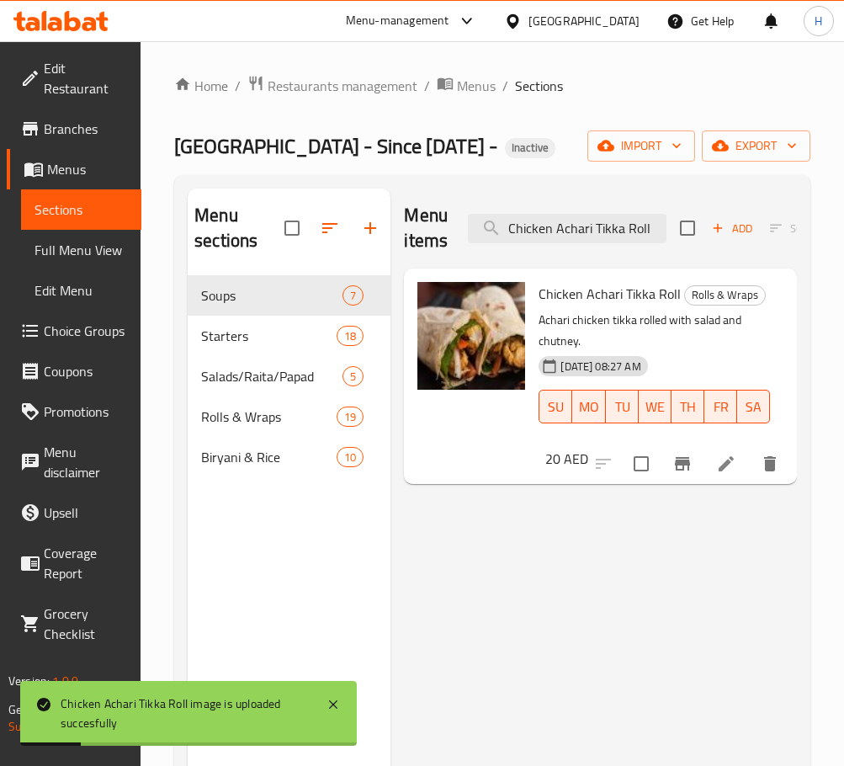
click at [609, 244] on div "Menu items Chicken Achari Tikka Roll Add Sort Manage items" at bounding box center [600, 229] width 393 height 80
click at [609, 241] on input "Chicken Achari Tikka Roll" at bounding box center [567, 228] width 199 height 29
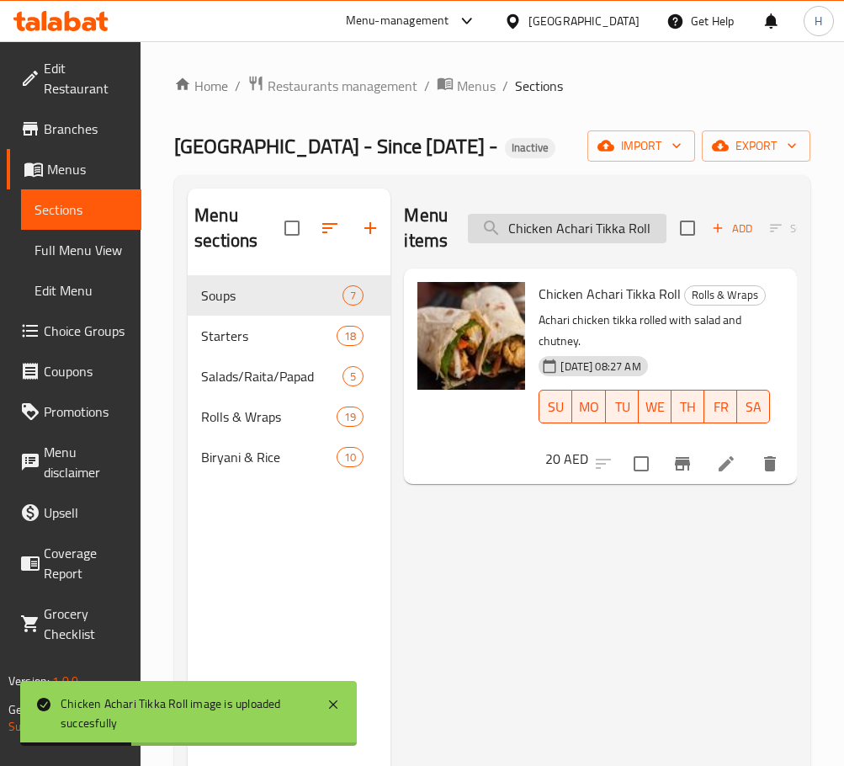
click at [609, 241] on input "Chicken Achari Tikka Roll" at bounding box center [567, 228] width 199 height 29
paste input "search"
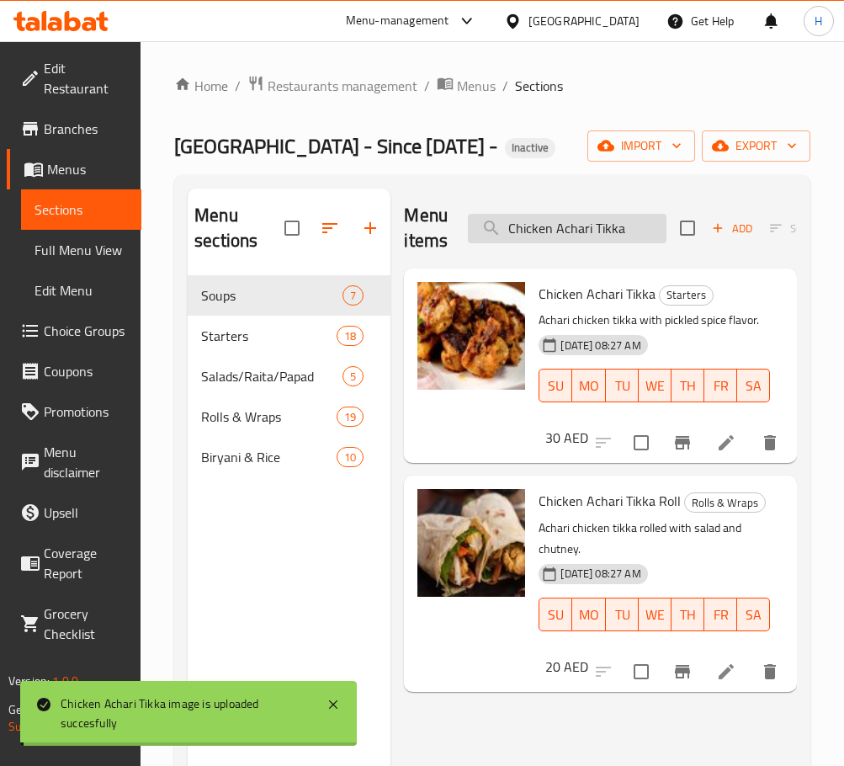
click at [583, 238] on input "Chicken Achari Tikka" at bounding box center [567, 228] width 199 height 29
paste input "Chilli Roll"
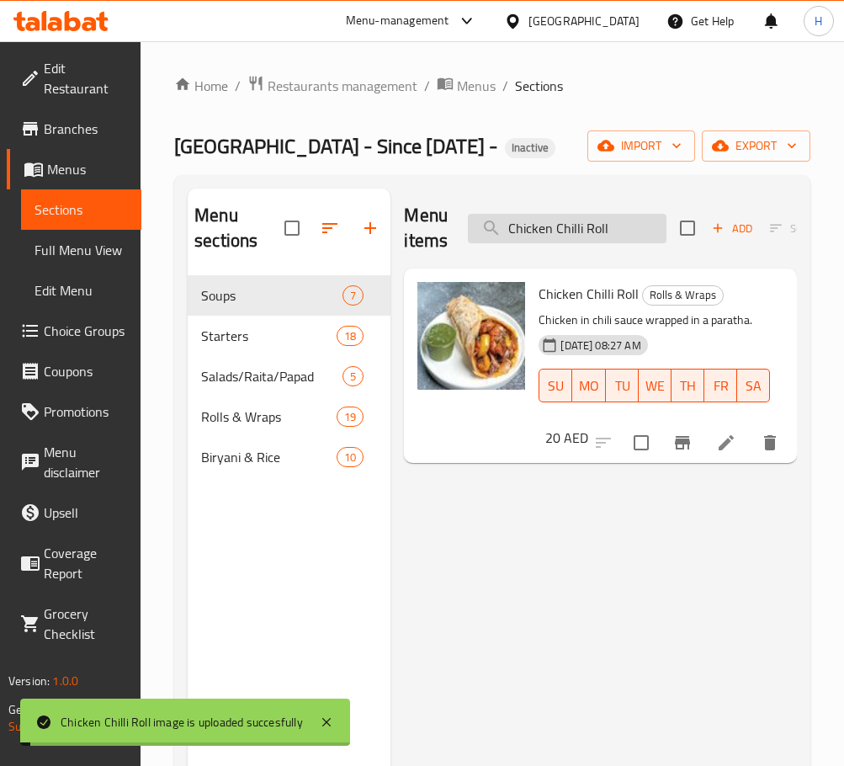
click at [579, 232] on input "Chicken Chilli Roll" at bounding box center [567, 228] width 199 height 29
paste input "Dum Biryani"
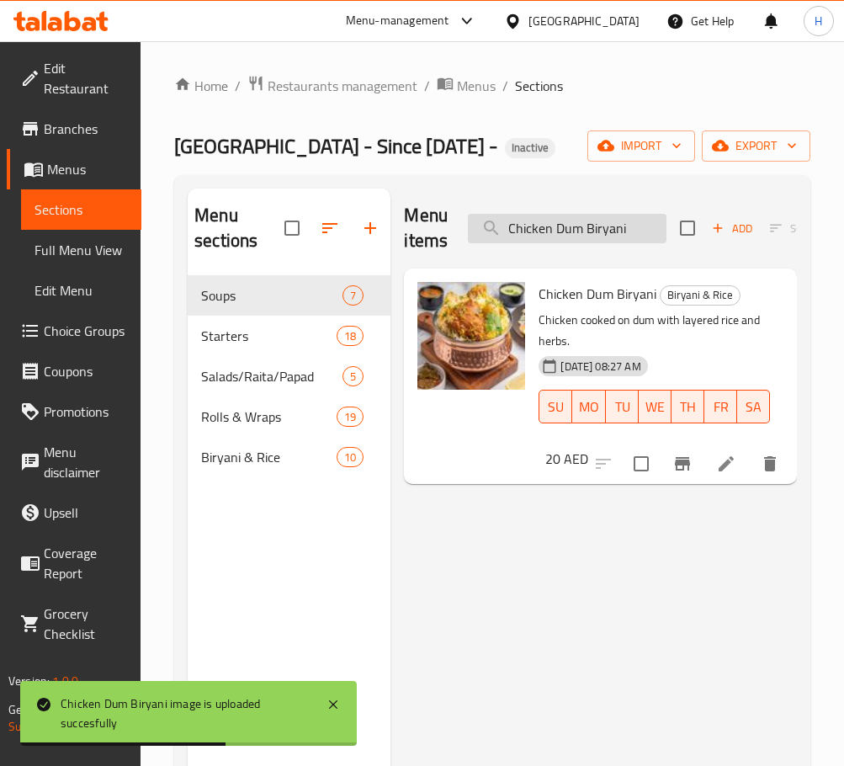
click at [641, 224] on input "Chicken Dum Biryani" at bounding box center [567, 228] width 199 height 29
paste input "Kathi Roll"
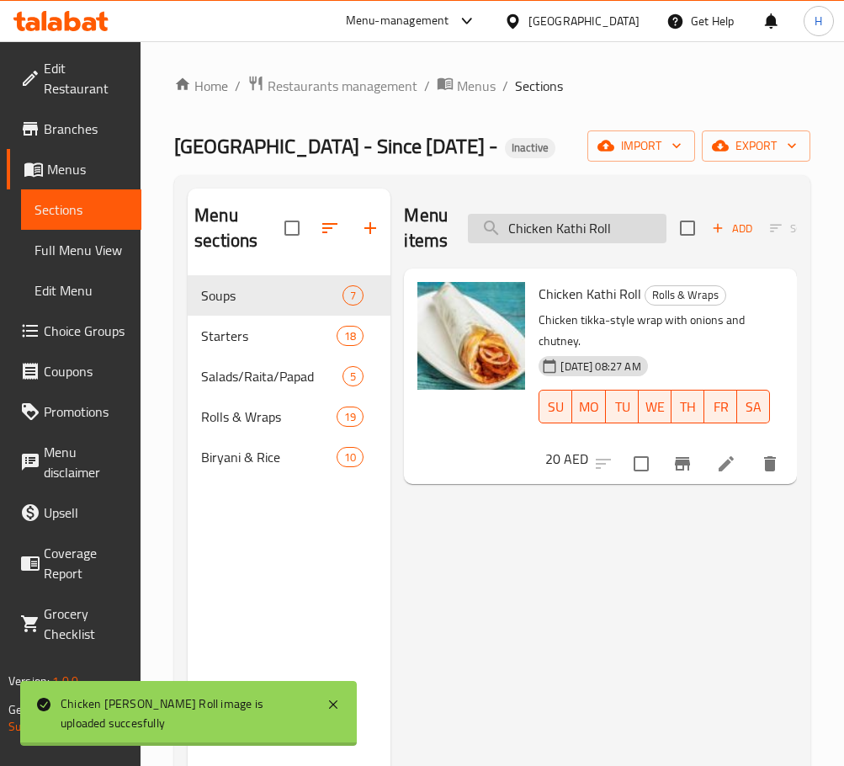
click at [597, 222] on input "Chicken Kathi Roll" at bounding box center [567, 228] width 199 height 29
paste input "Lemon Corriender Soup"
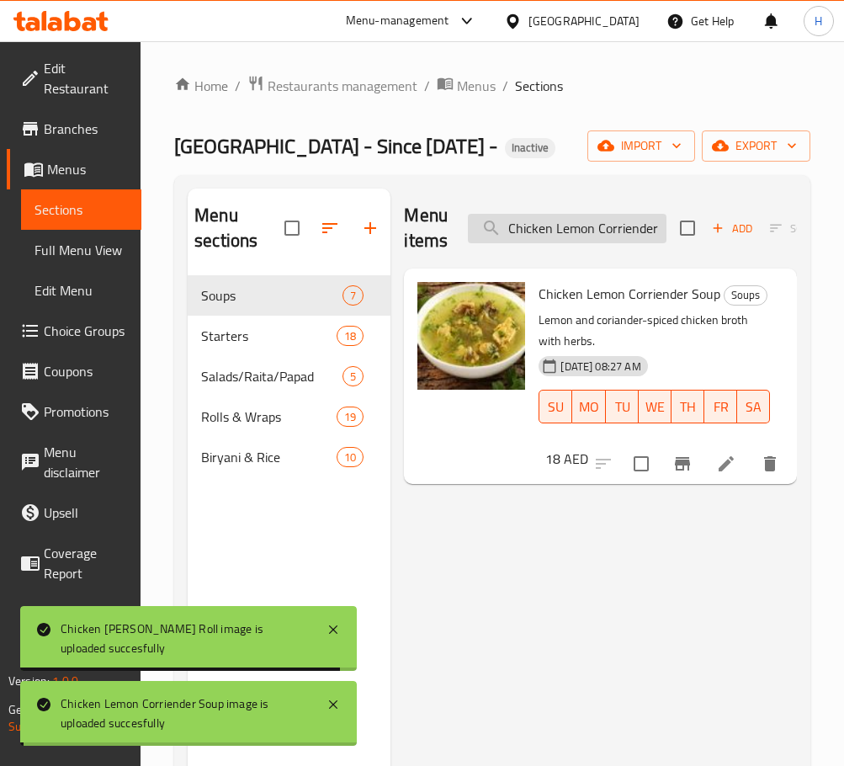
click at [562, 226] on input "Chicken Lemon Corriender Soup" at bounding box center [567, 228] width 199 height 29
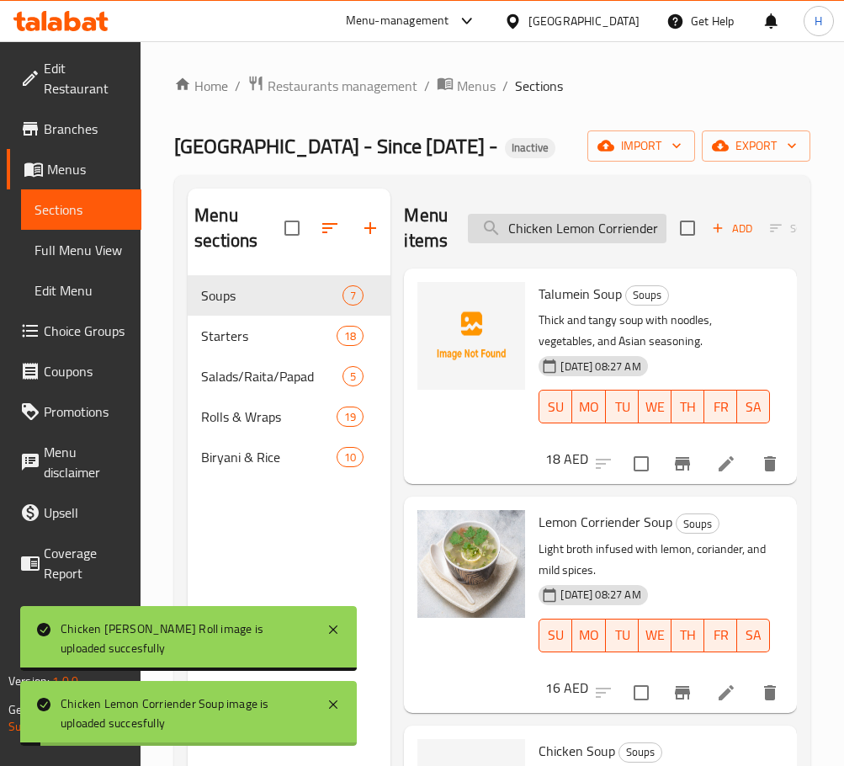
click at [562, 226] on input "Chicken Lemon Corriender Soup" at bounding box center [567, 228] width 199 height 29
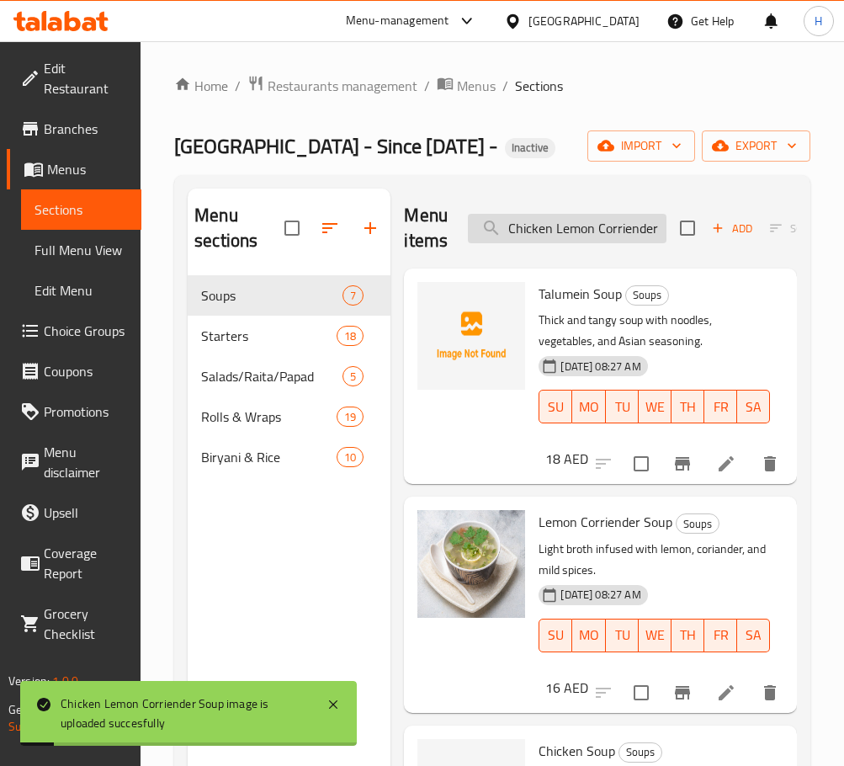
paste input "Aloo Chana Chaat"
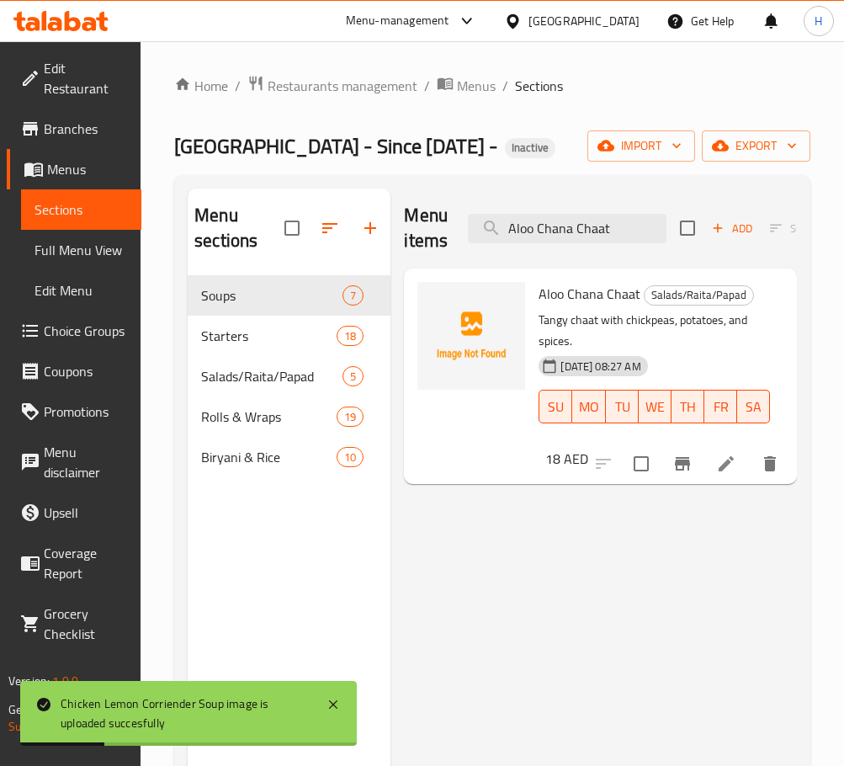
type input "Aloo Chana Chaat"
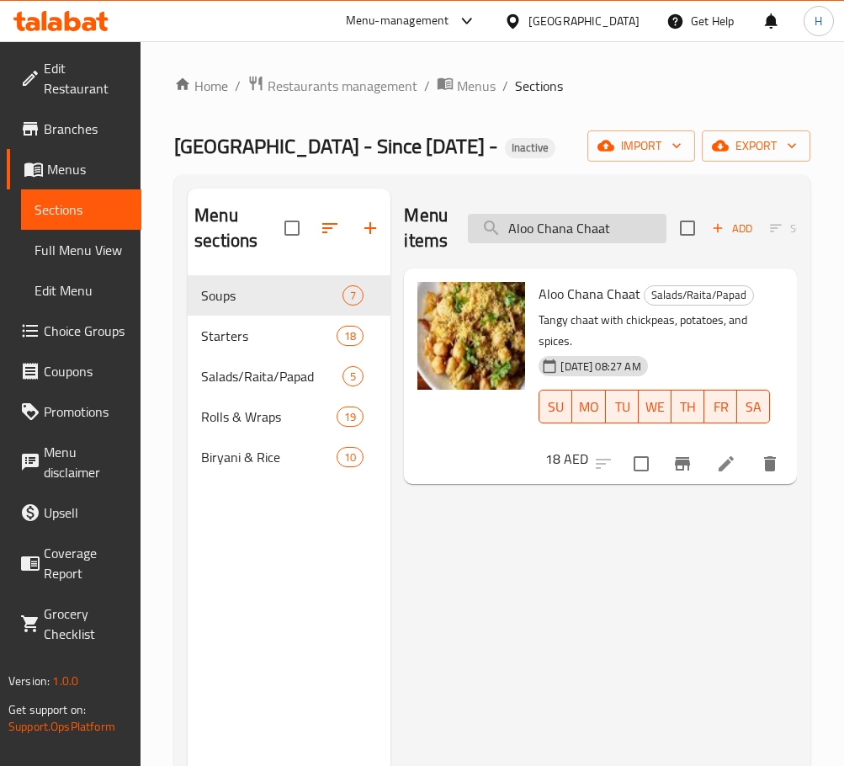
click at [604, 242] on input "Aloo Chana Chaat" at bounding box center [567, 228] width 199 height 29
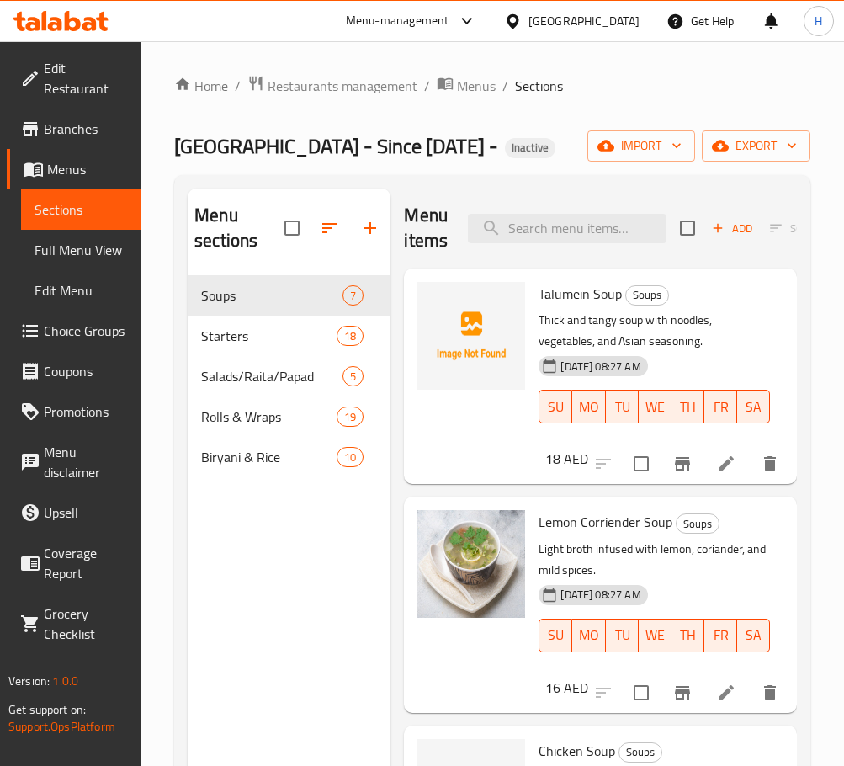
click at [77, 248] on span "Full Menu View" at bounding box center [81, 250] width 93 height 20
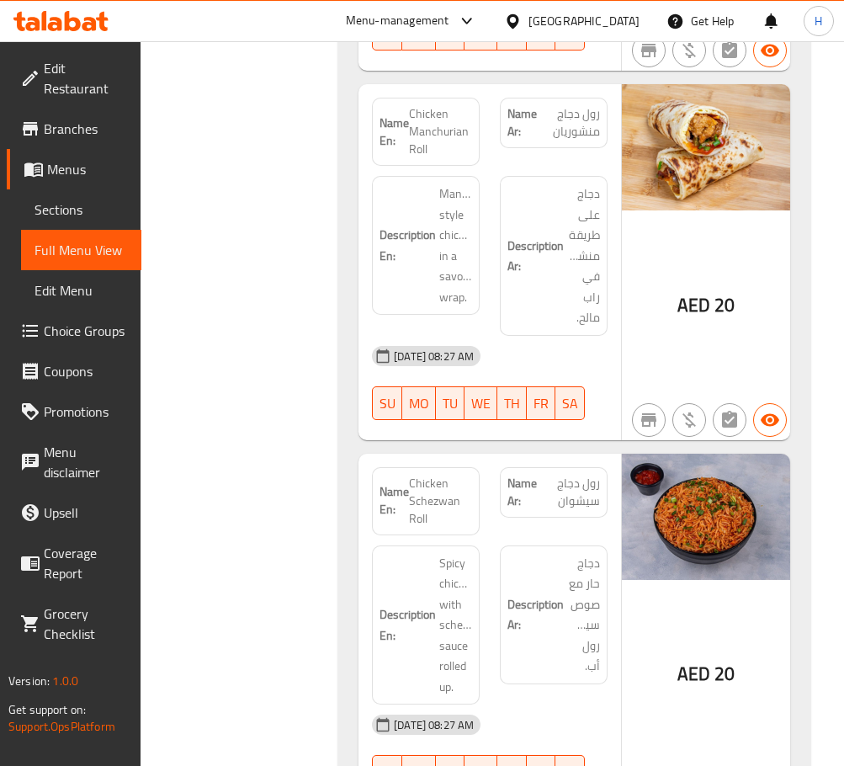
scroll to position [14311, 0]
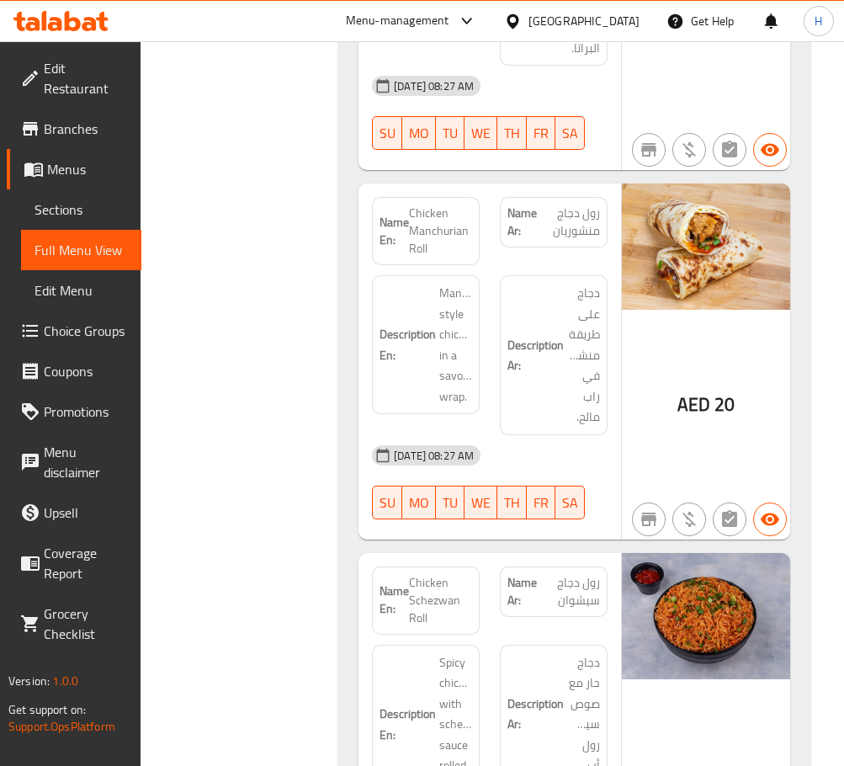
drag, startPoint x: 705, startPoint y: 221, endPoint x: 421, endPoint y: 169, distance: 289.3
click at [421, 205] on span "Chicken Manchurian Roll" at bounding box center [440, 231] width 63 height 53
drag, startPoint x: 421, startPoint y: 169, endPoint x: 533, endPoint y: 169, distance: 112.0
click at [423, 205] on span "Chicken Manchurian Roll" at bounding box center [440, 231] width 63 height 53
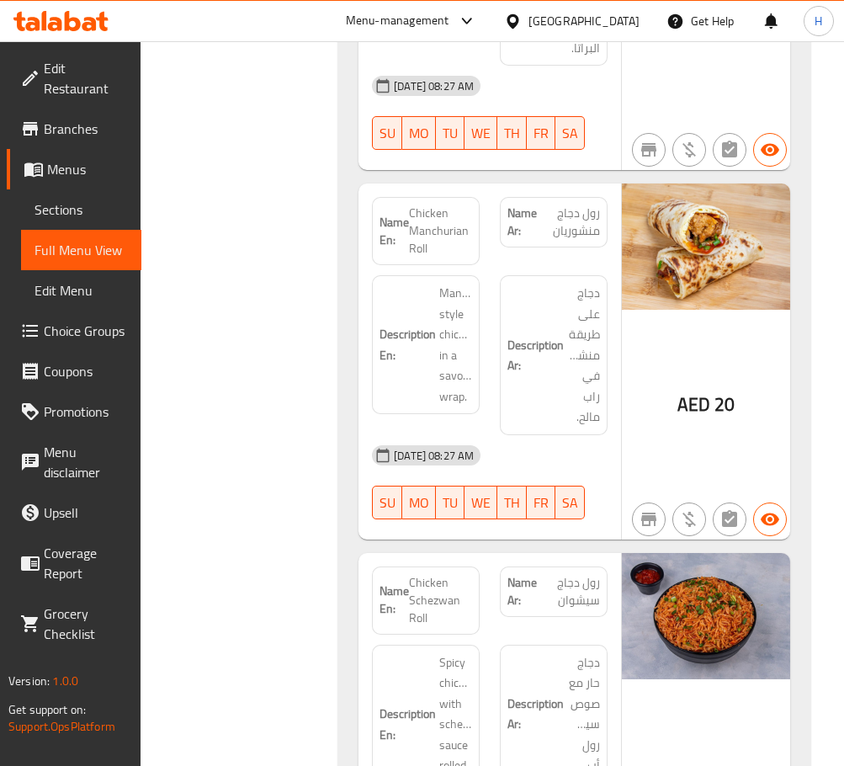
click at [484, 273] on div "Description En: Manchurian-style chicken in a savory wrap." at bounding box center [426, 355] width 128 height 180
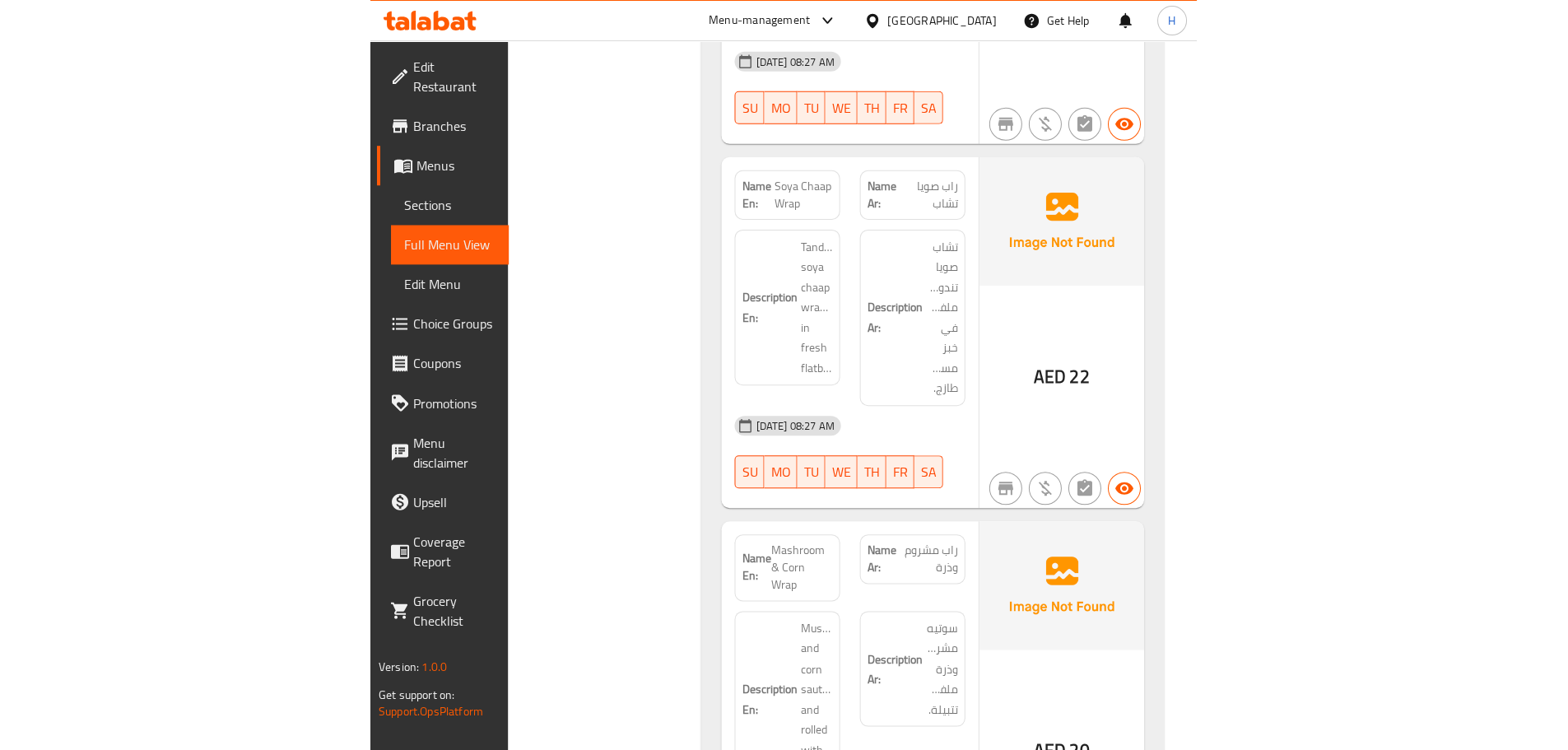
scroll to position [12534, 0]
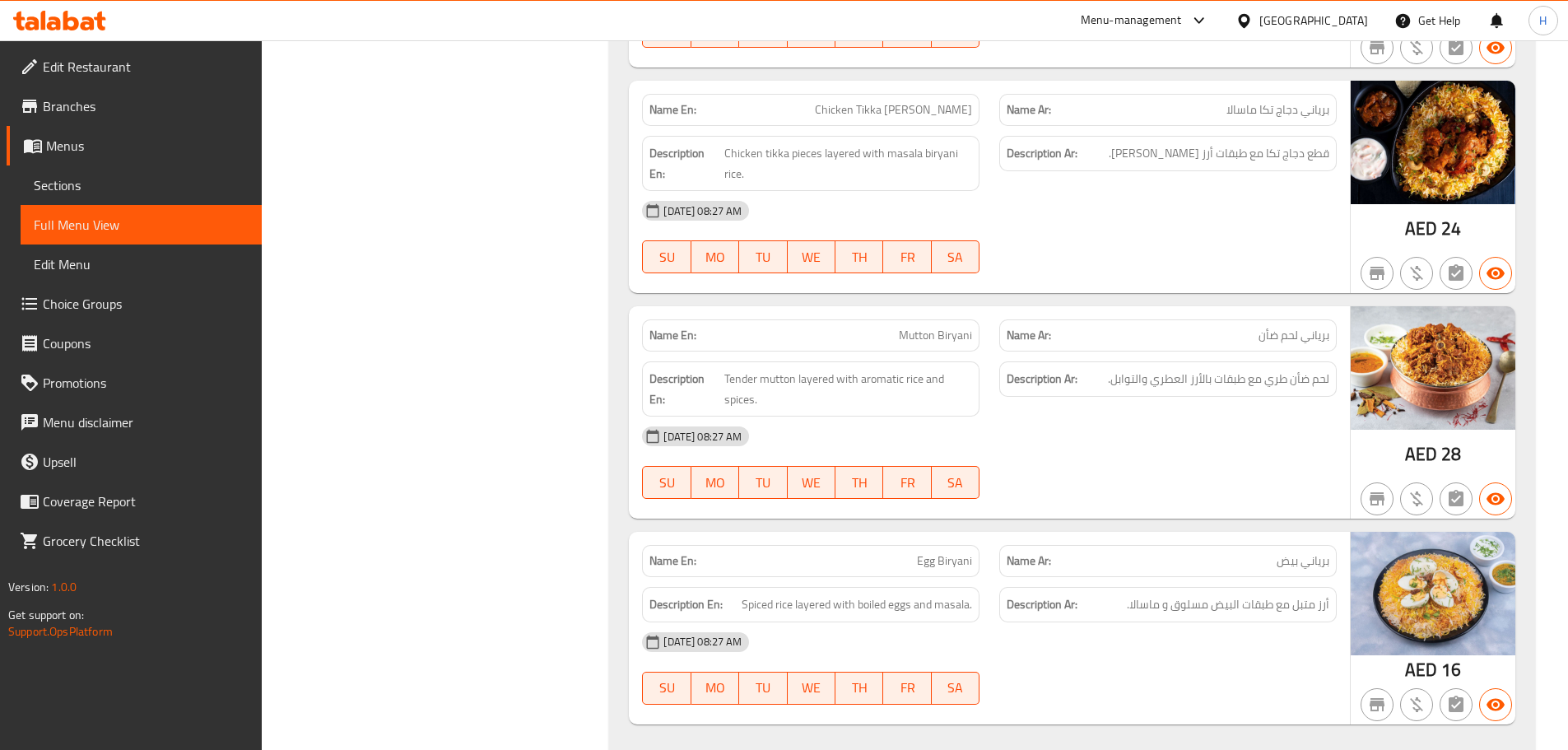
click at [968, 310] on div "Name En: Mutton Biryani" at bounding box center [810, 335] width 357 height 52
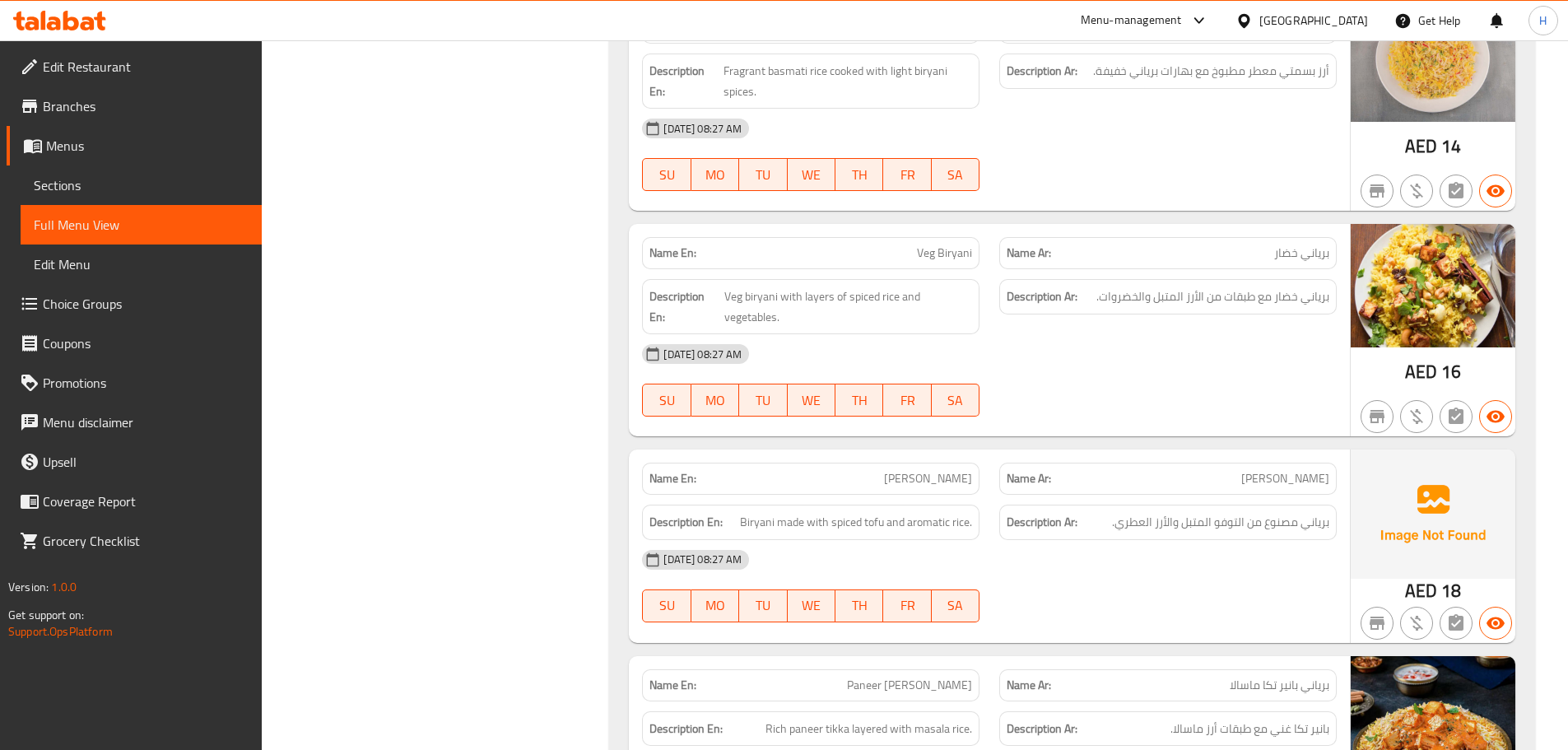
scroll to position [11057, 0]
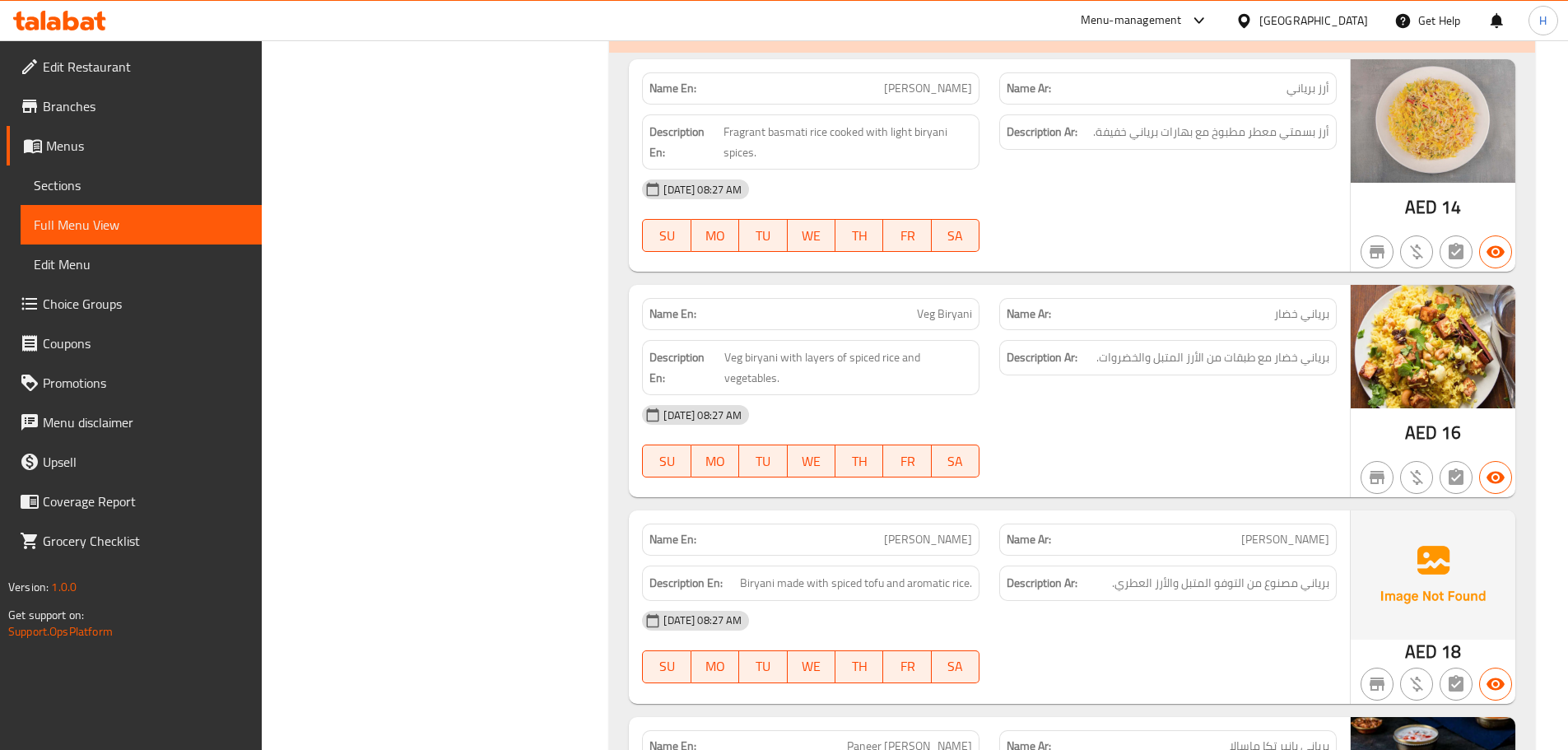
click at [927, 531] on span "Tofu Biryani" at bounding box center [928, 540] width 88 height 18
copy span "Tofu"
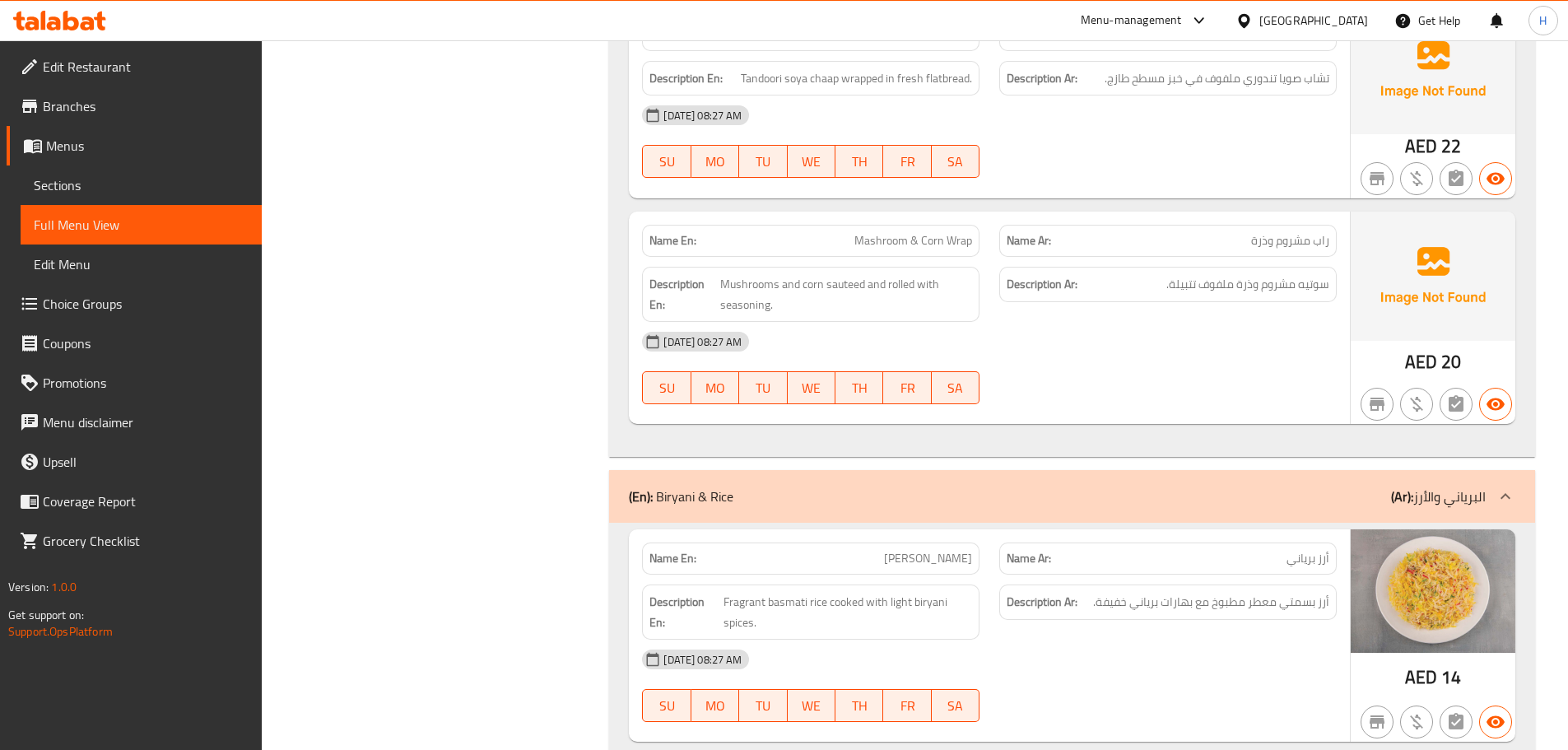
scroll to position [10478, 0]
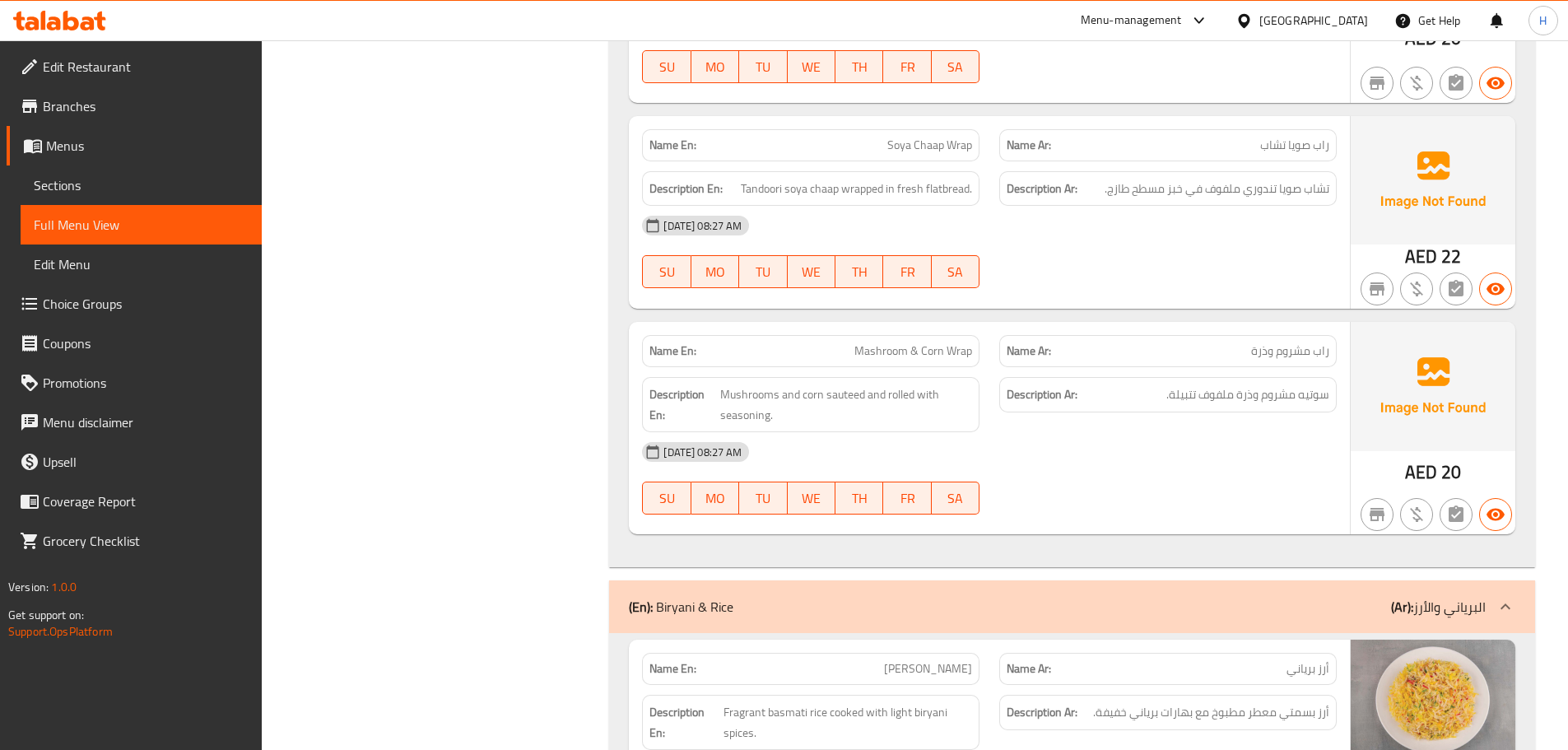
click at [855, 342] on span "Mashroom & Corn Wrap" at bounding box center [913, 351] width 117 height 18
click at [931, 342] on span "Mashroom & Corn Wrap" at bounding box center [913, 351] width 117 height 18
copy span "Corn"
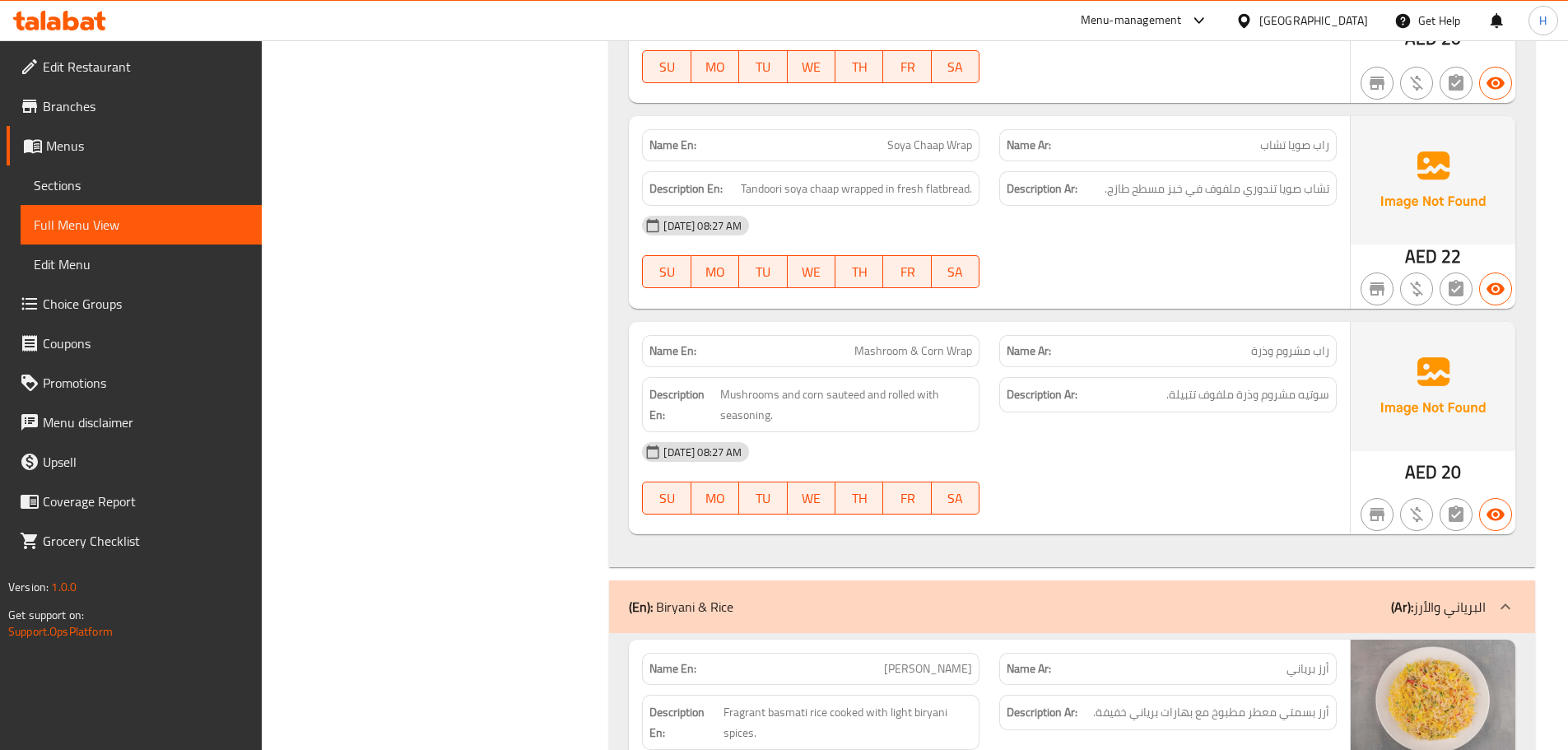
click at [640, 326] on div "Name En: Mashroom & Corn Wrap" at bounding box center [810, 351] width 357 height 52
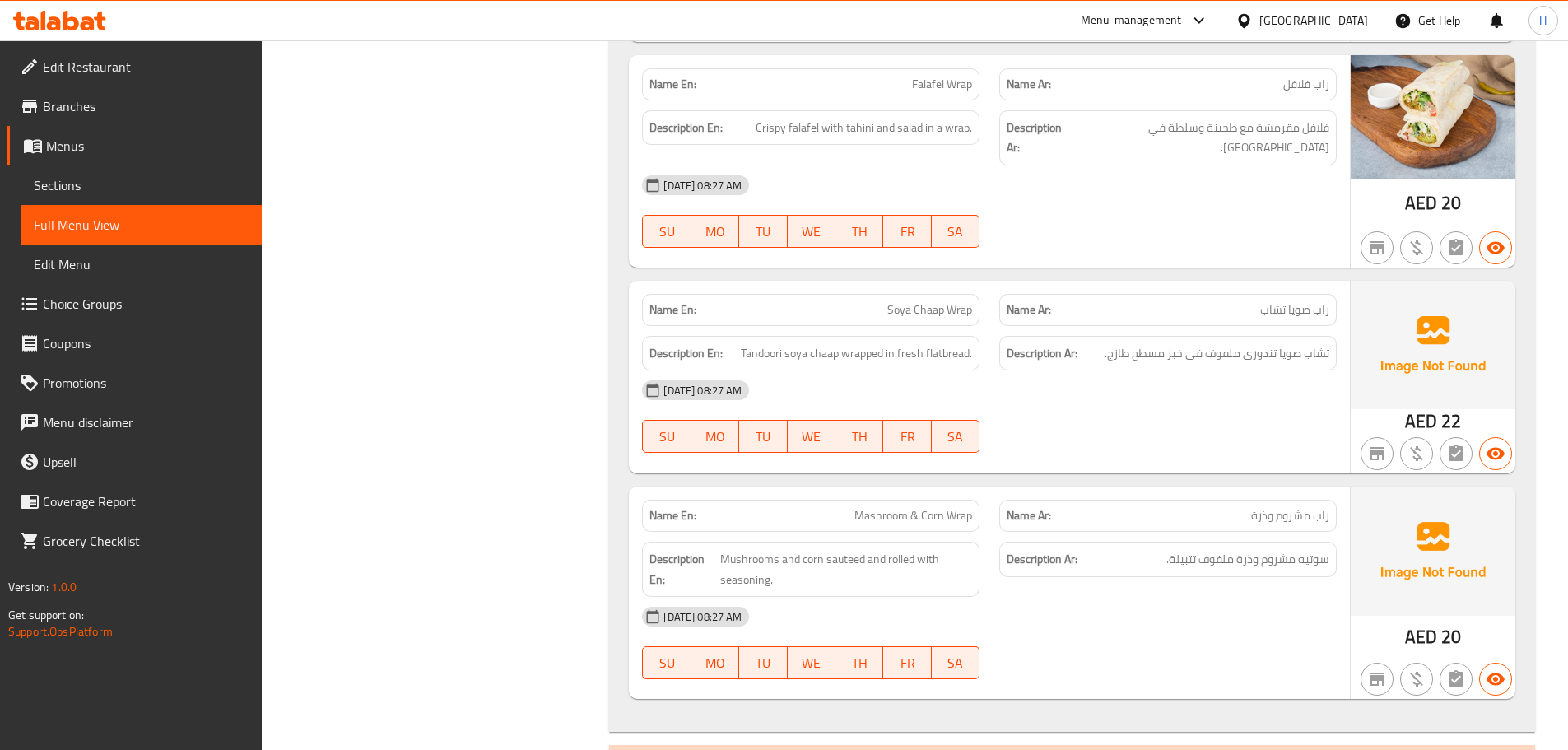
click at [955, 301] on span "Soya Chaap Wrap" at bounding box center [929, 310] width 85 height 18
click at [924, 301] on span "Soya Chaap Wrap" at bounding box center [929, 310] width 85 height 18
copy span "Chaap"
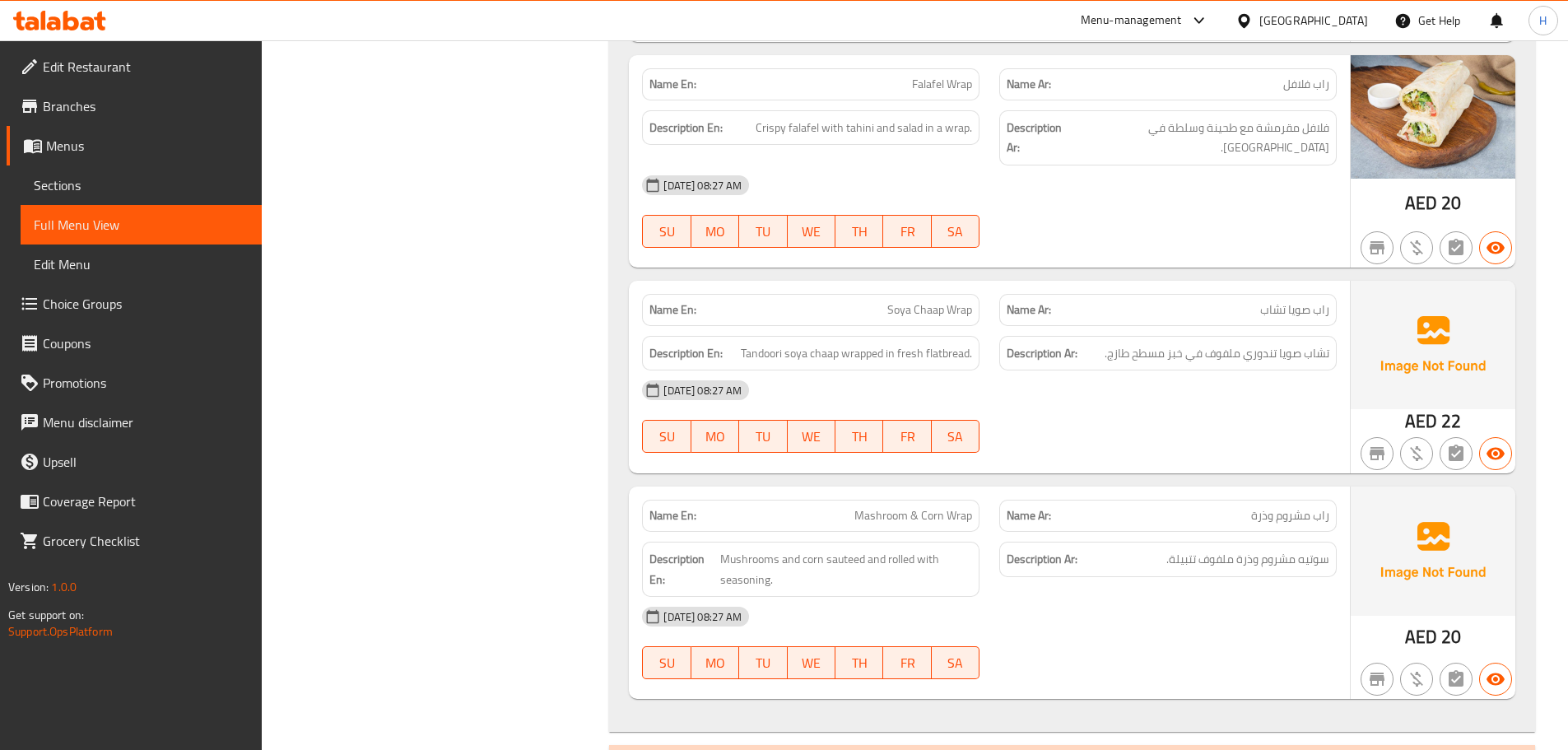
click at [903, 301] on span "Soya Chaap Wrap" at bounding box center [929, 310] width 85 height 18
copy span "Soya"
click at [711, 165] on div "04-09-2025 08:27 AM" at bounding box center [989, 185] width 715 height 39
drag, startPoint x: 69, startPoint y: 179, endPoint x: 106, endPoint y: 184, distance: 37.3
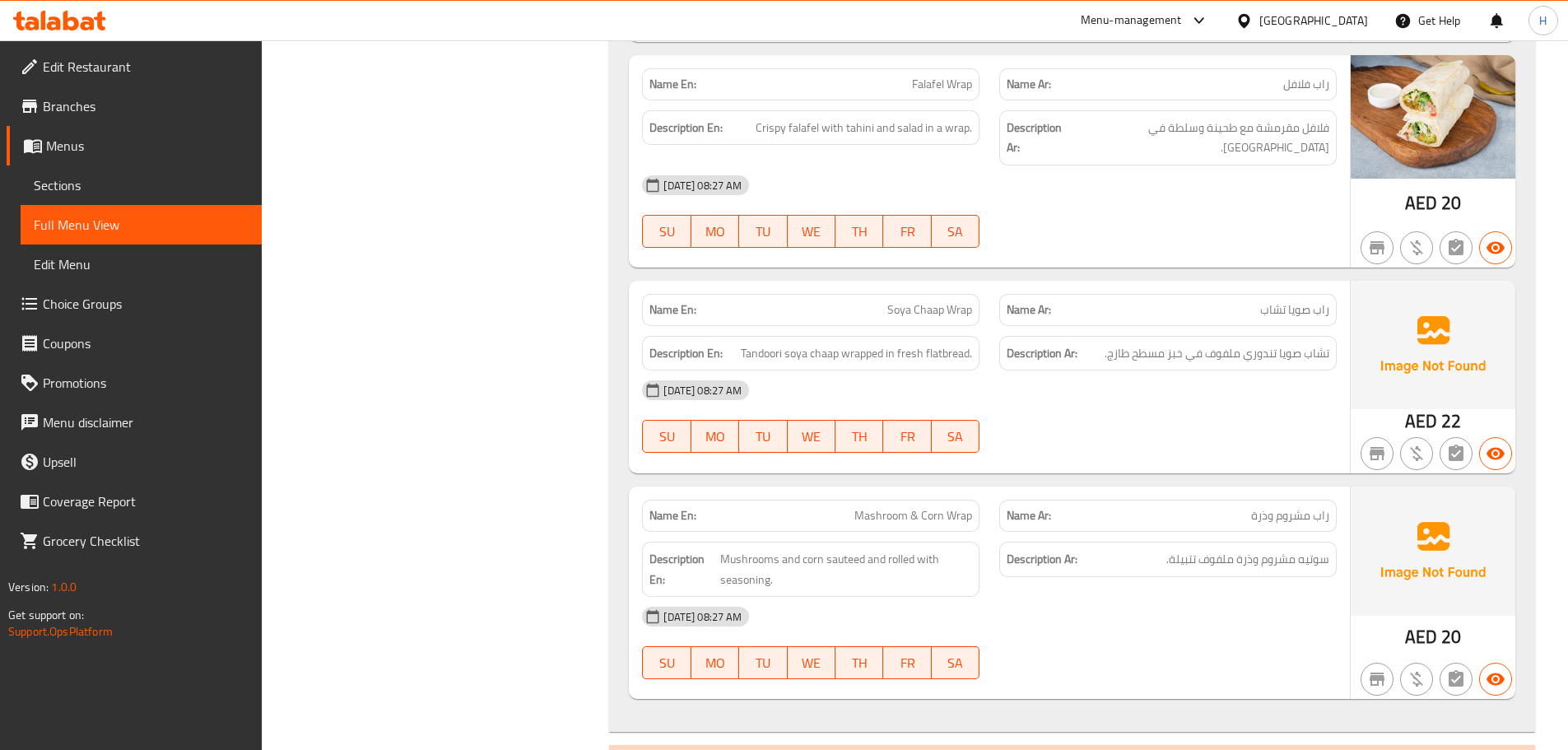
click at [69, 179] on span "Sections" at bounding box center [142, 185] width 215 height 20
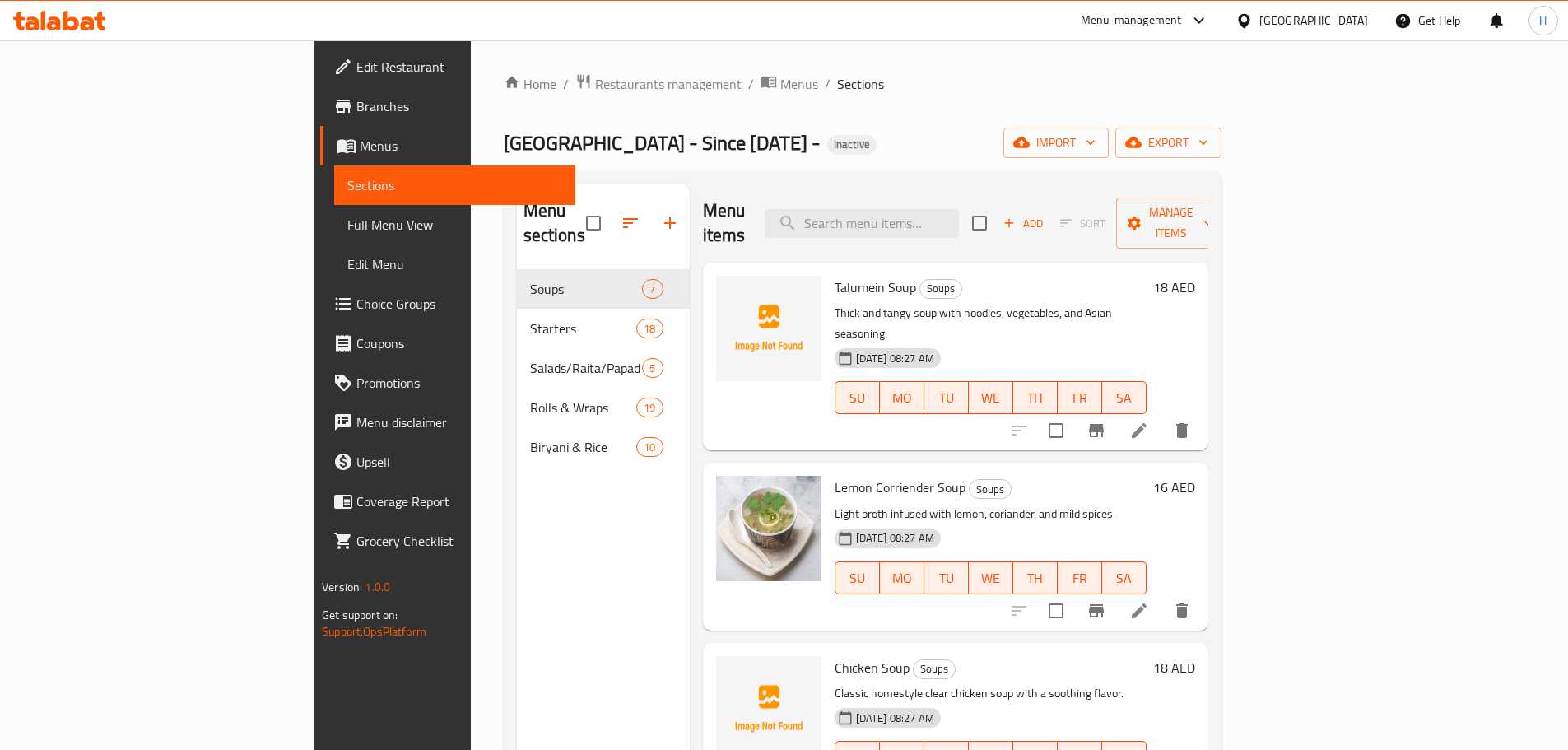
drag, startPoint x: 938, startPoint y: 237, endPoint x: 941, endPoint y: 228, distance: 9.5
click at [939, 232] on div "Menu items Add Sort Manage items" at bounding box center [955, 224] width 505 height 78
click at [944, 223] on input "search" at bounding box center [861, 223] width 195 height 28
paste input "Soya"
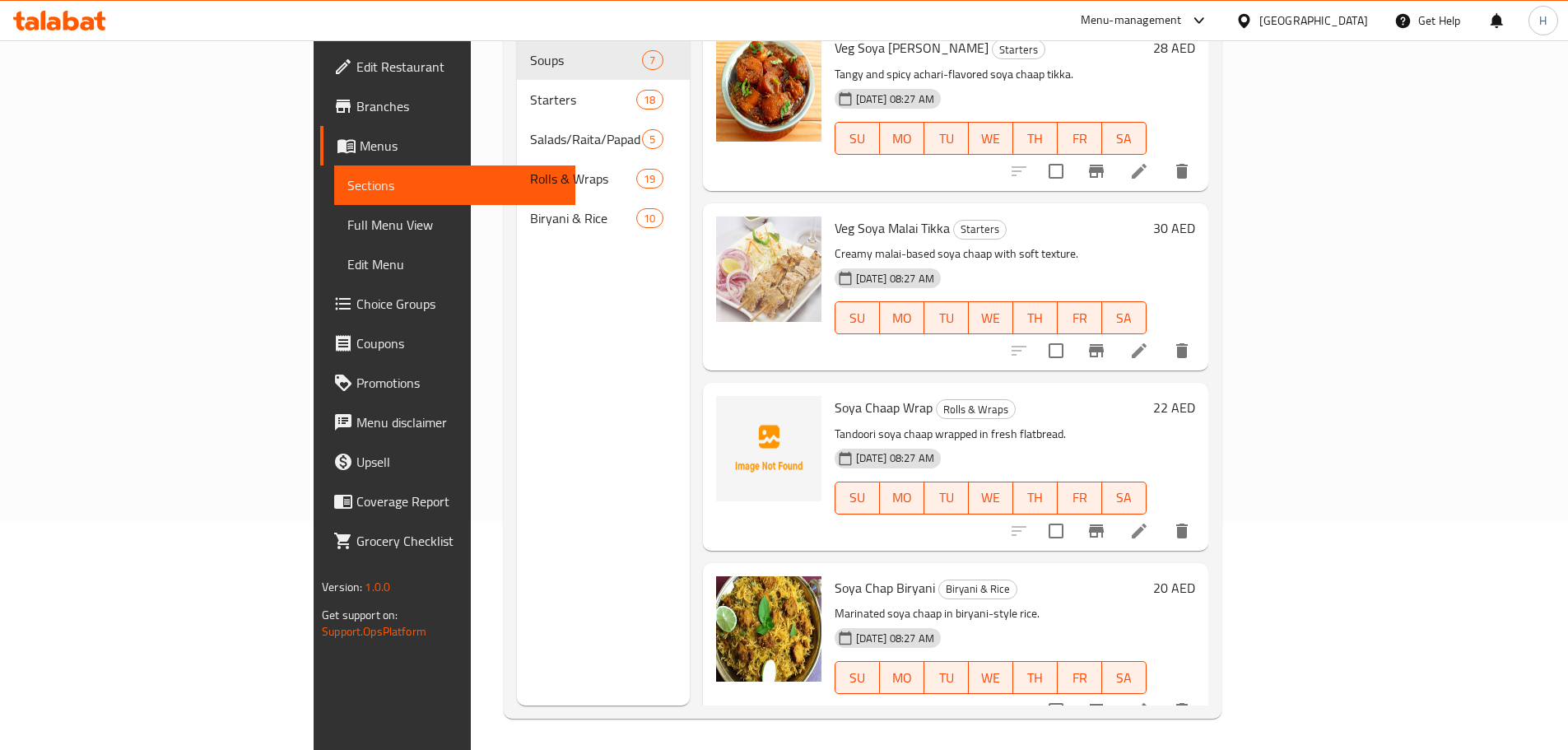
scroll to position [231, 0]
type input "Soya"
click at [710, 508] on div at bounding box center [768, 463] width 118 height 154
click at [838, 393] on span "Soya Chaap Wrap" at bounding box center [884, 405] width 98 height 24
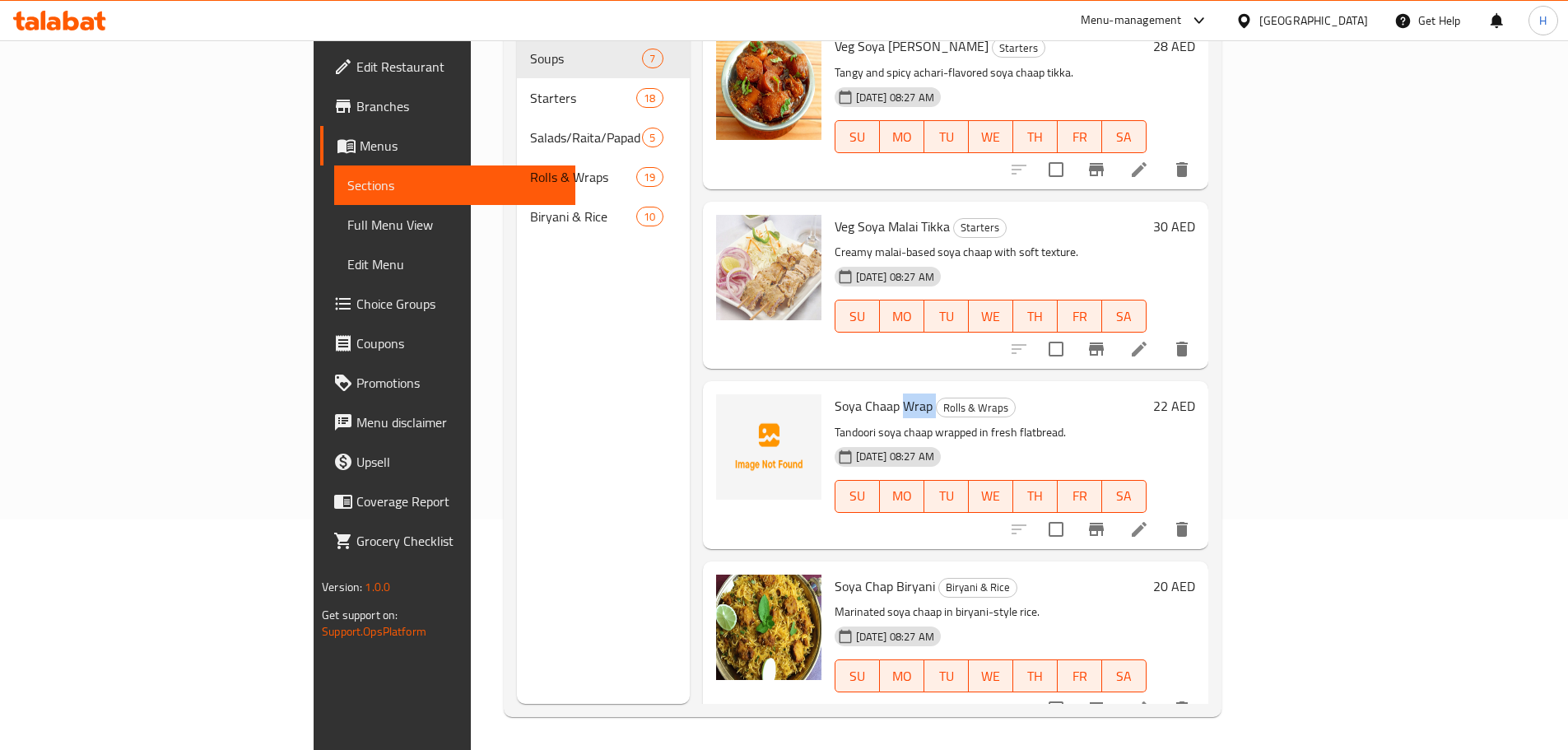
copy h6 "Wrap"
drag, startPoint x: 393, startPoint y: 331, endPoint x: 592, endPoint y: 420, distance: 218.0
click at [517, 335] on div "Menu sections Soups 7 Starters 18 Salads/Raita/Papad 5 Rolls & Wraps 19 Biryani…" at bounding box center [603, 329] width 173 height 750
drag, startPoint x: 103, startPoint y: 231, endPoint x: 141, endPoint y: 227, distance: 38.2
click at [347, 231] on span "Full Menu View" at bounding box center [455, 225] width 215 height 20
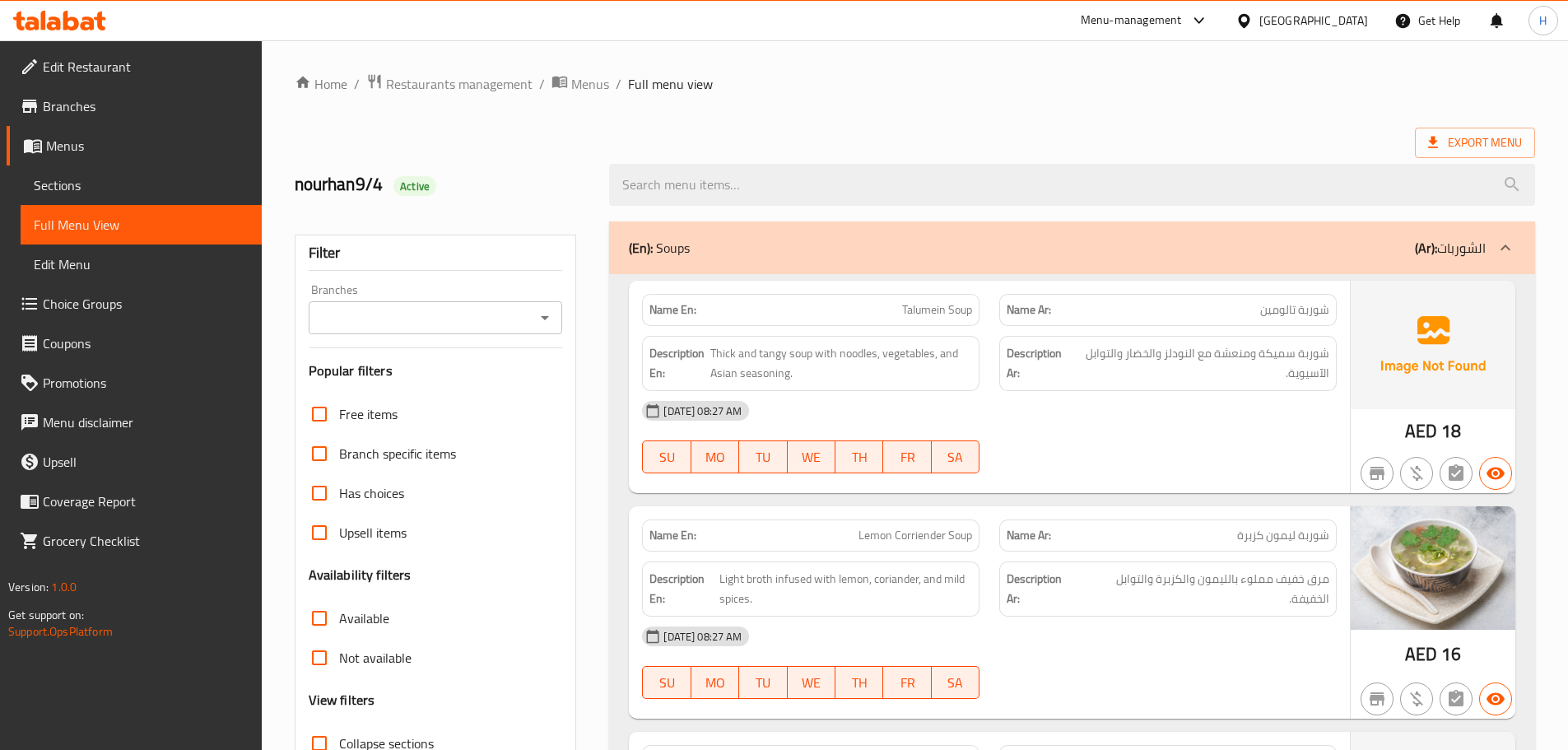
click at [919, 305] on span "Talumein Soup" at bounding box center [937, 310] width 70 height 18
copy span "Talumein"
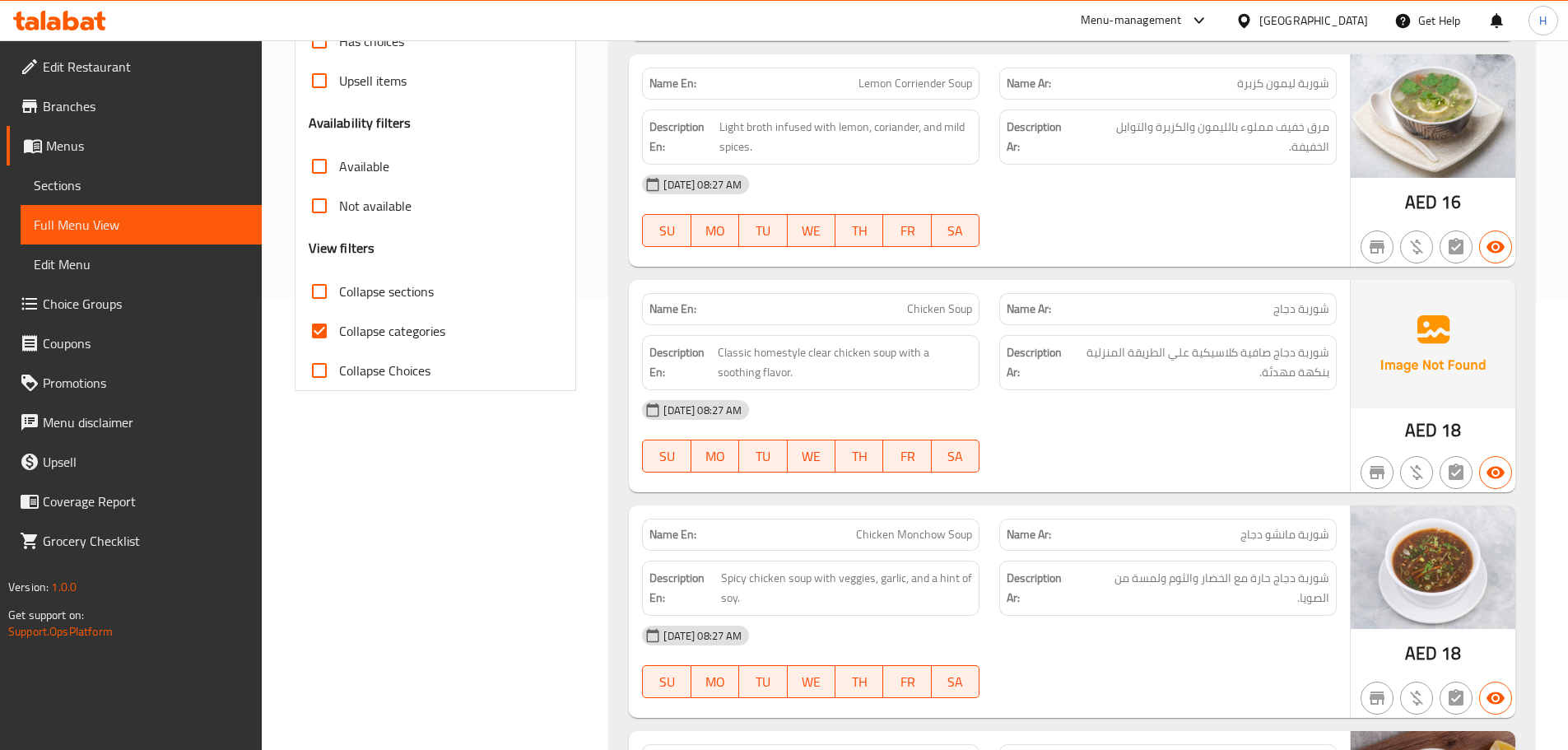
scroll to position [576, 0]
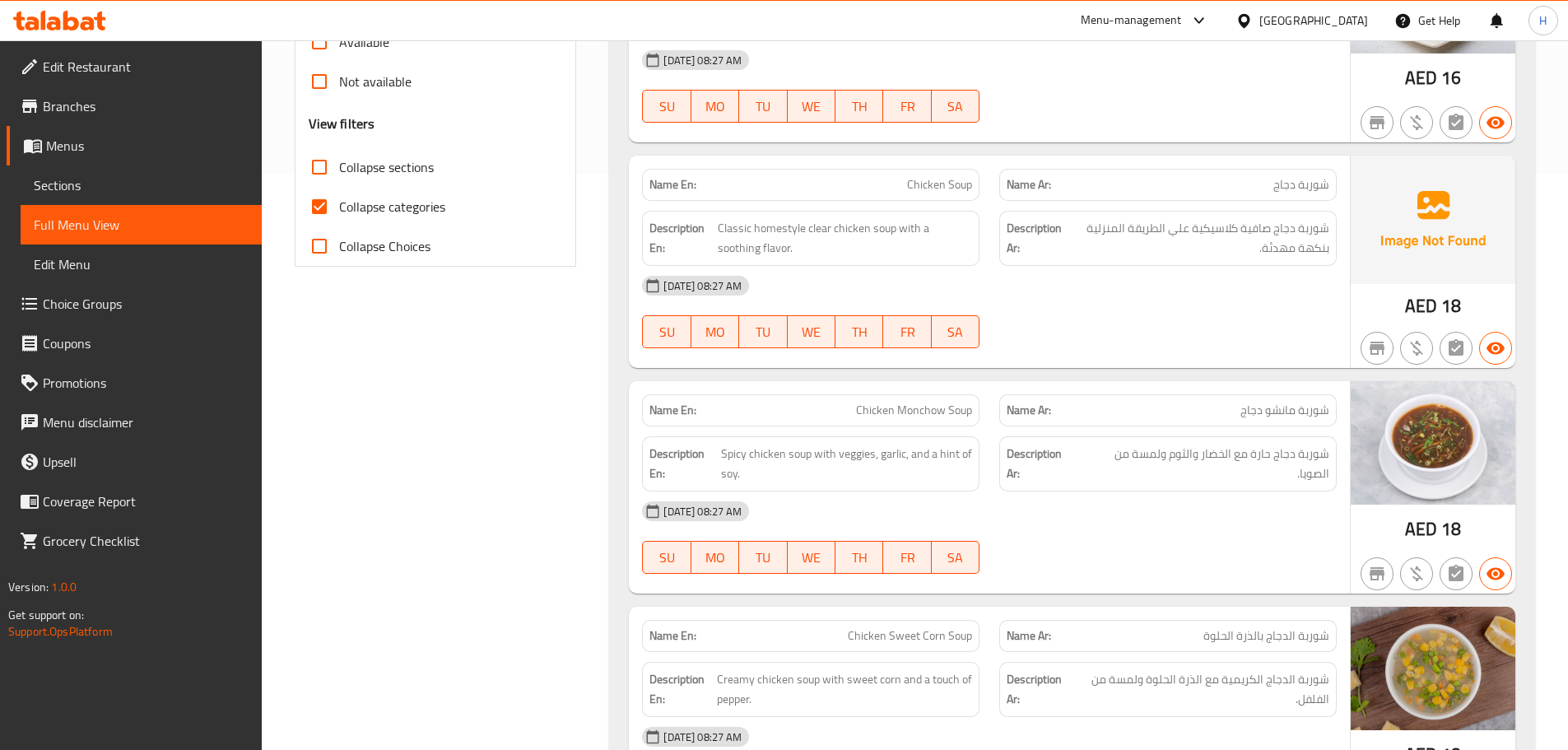
click at [919, 173] on div "Name En: Chicken Soup" at bounding box center [810, 185] width 337 height 32
click at [919, 180] on span "Chicken Soup" at bounding box center [939, 185] width 65 height 18
copy span "Chicken Soup"
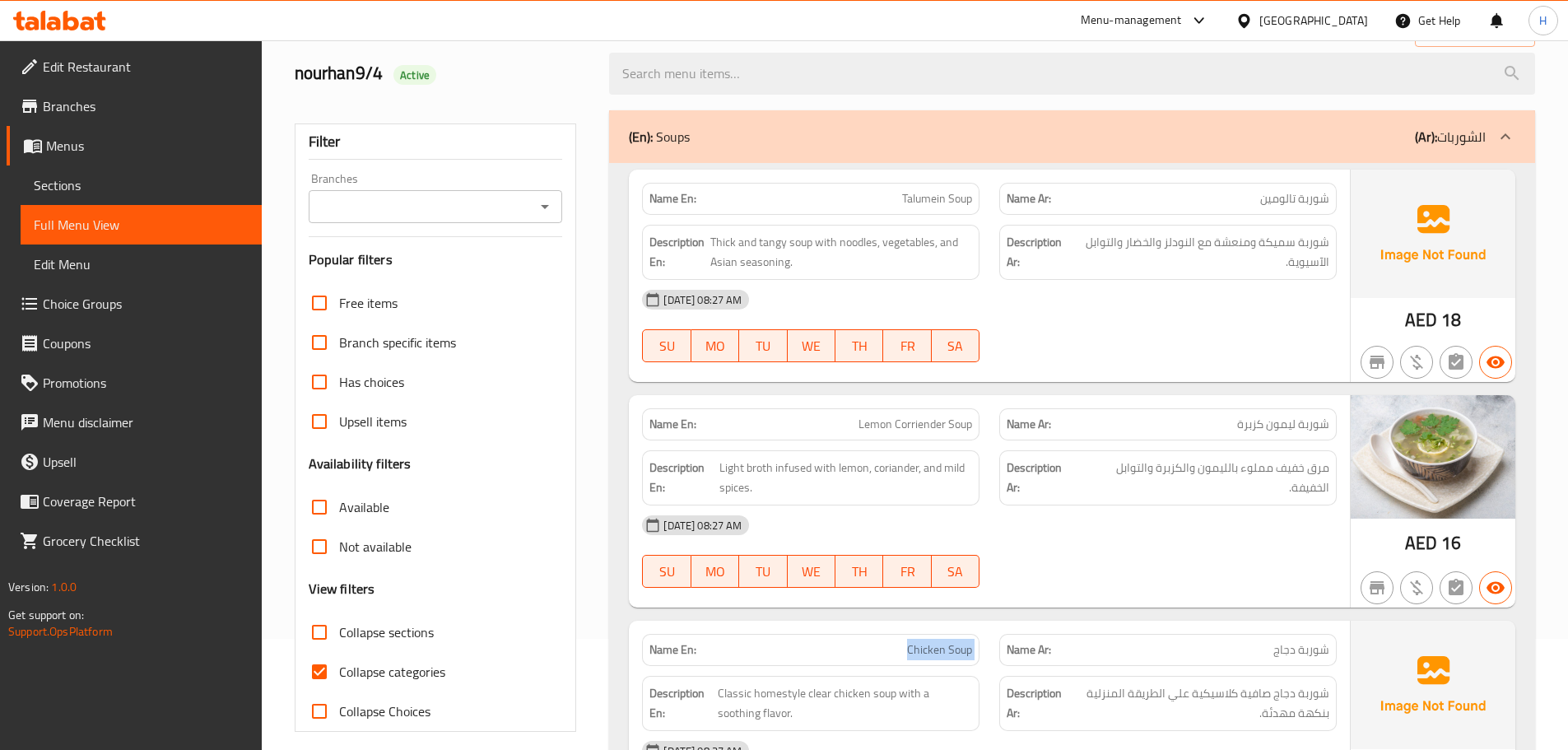
scroll to position [82, 0]
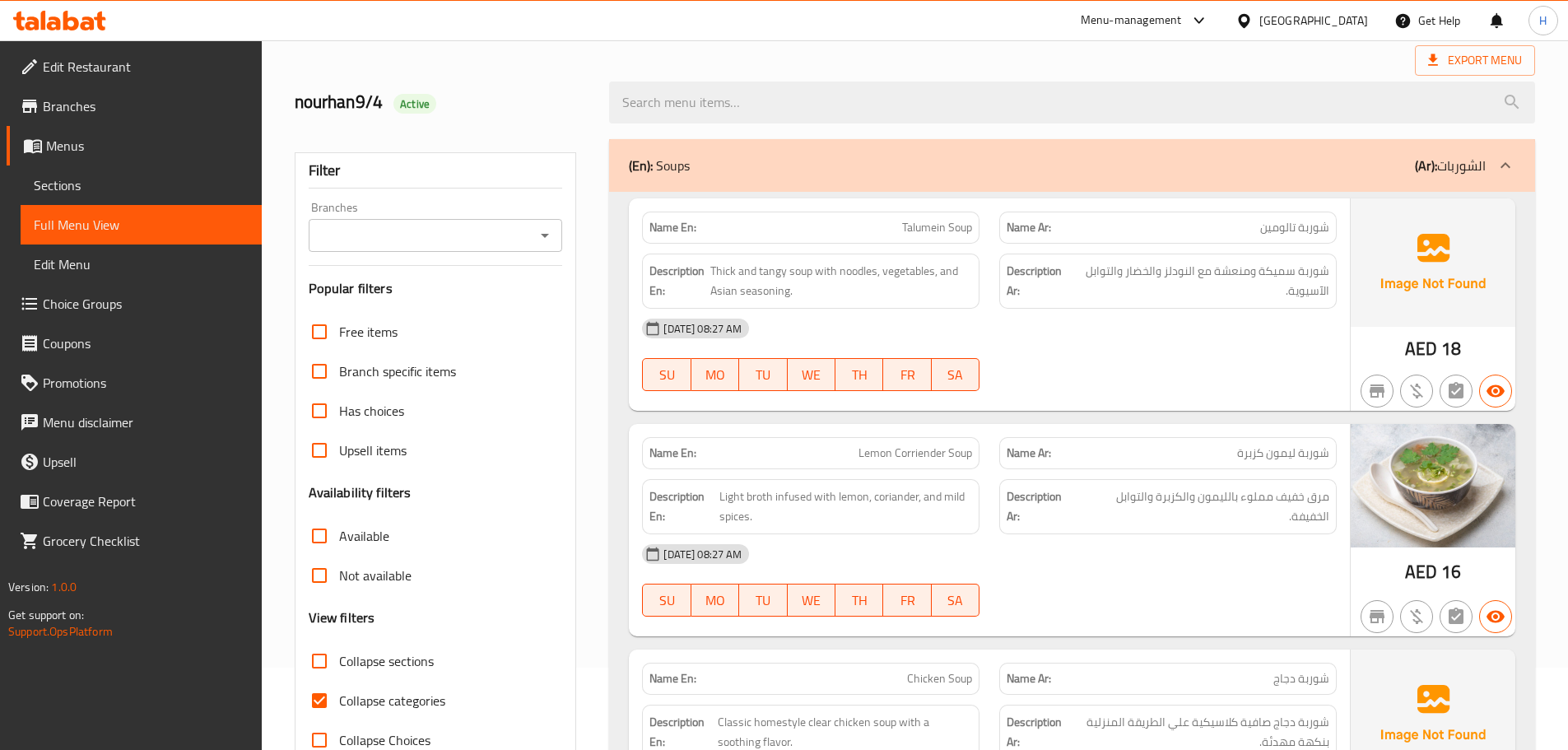
click at [925, 225] on span "Talumein Soup" at bounding box center [937, 228] width 70 height 18
copy span "Talumein"
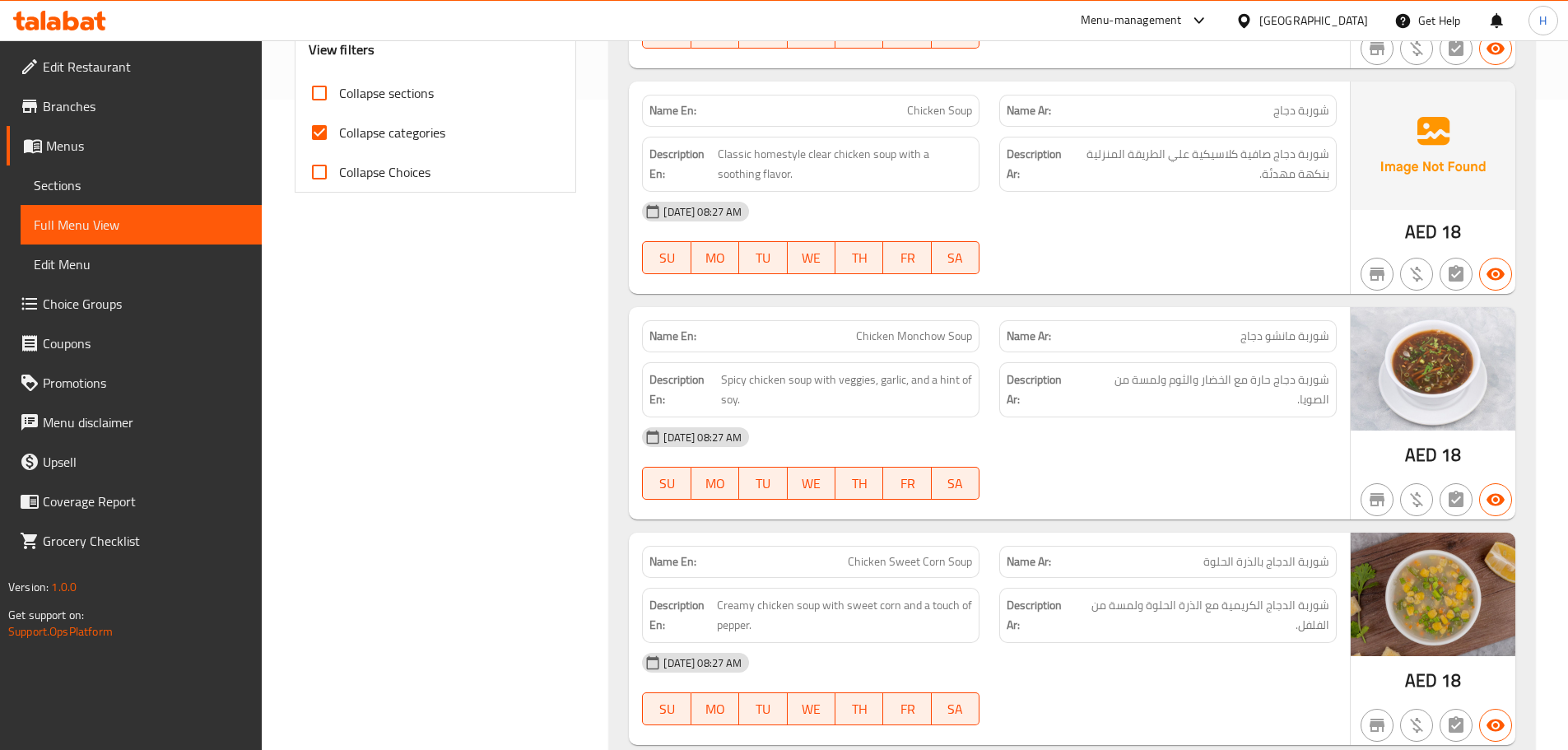
scroll to position [239, 0]
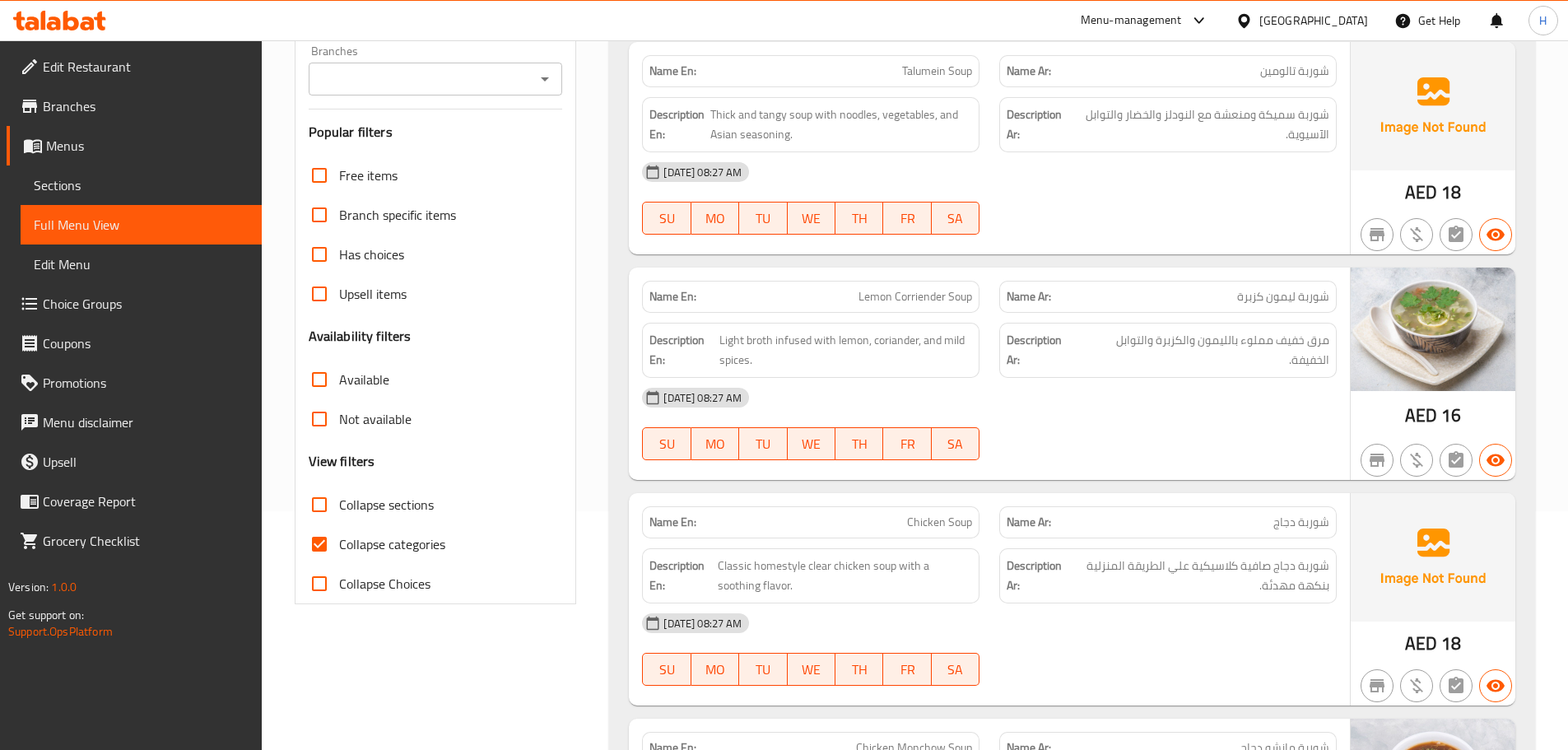
click at [980, 304] on div "Name En: Lemon Corriender Soup" at bounding box center [810, 296] width 357 height 52
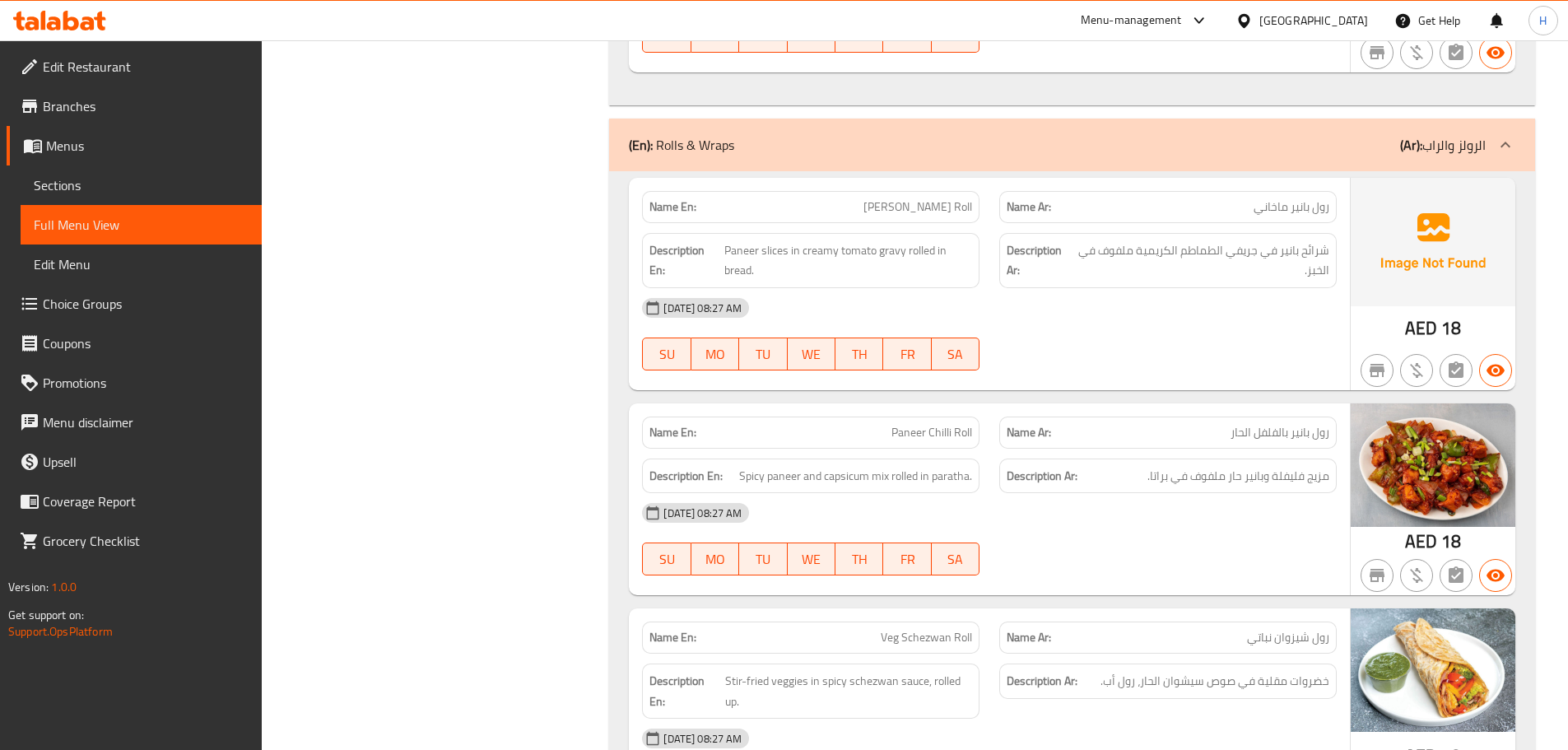
scroll to position [6824, 0]
click at [907, 201] on span "Paneer Makhni Roll" at bounding box center [917, 206] width 109 height 18
copy span "Paneer"
click at [932, 202] on span "Paneer Makhni Roll" at bounding box center [917, 206] width 109 height 18
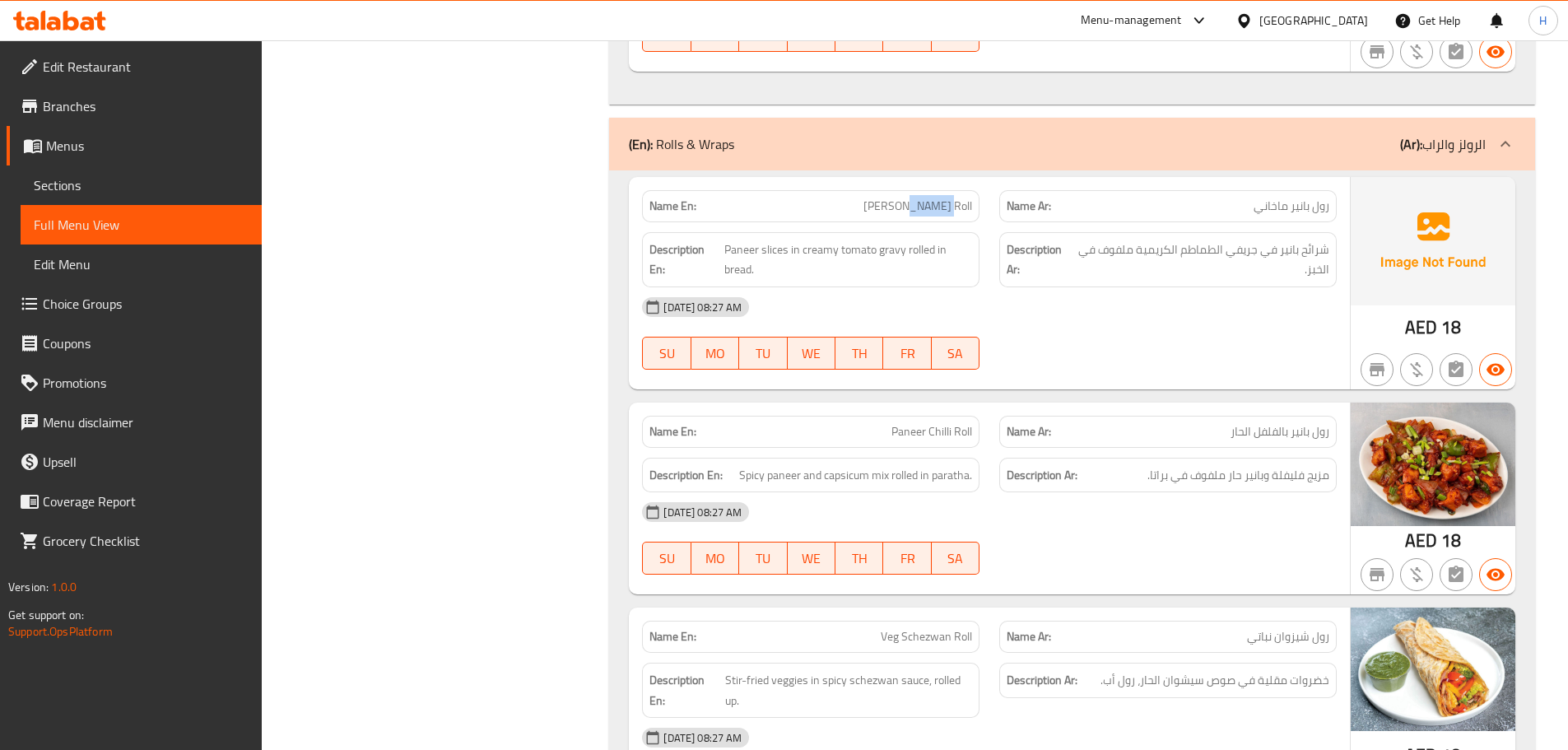
click at [932, 202] on span "Paneer Makhni Roll" at bounding box center [917, 206] width 109 height 18
click at [945, 205] on span "Paneer Makhni Roll" at bounding box center [917, 206] width 109 height 18
click at [877, 205] on p "Name En: Paneer Makhni Roll" at bounding box center [810, 206] width 323 height 18
drag, startPoint x: 917, startPoint y: 208, endPoint x: 952, endPoint y: 218, distance: 36.4
click at [952, 218] on div "Name En: Paneer Makhni Roll" at bounding box center [810, 205] width 337 height 32
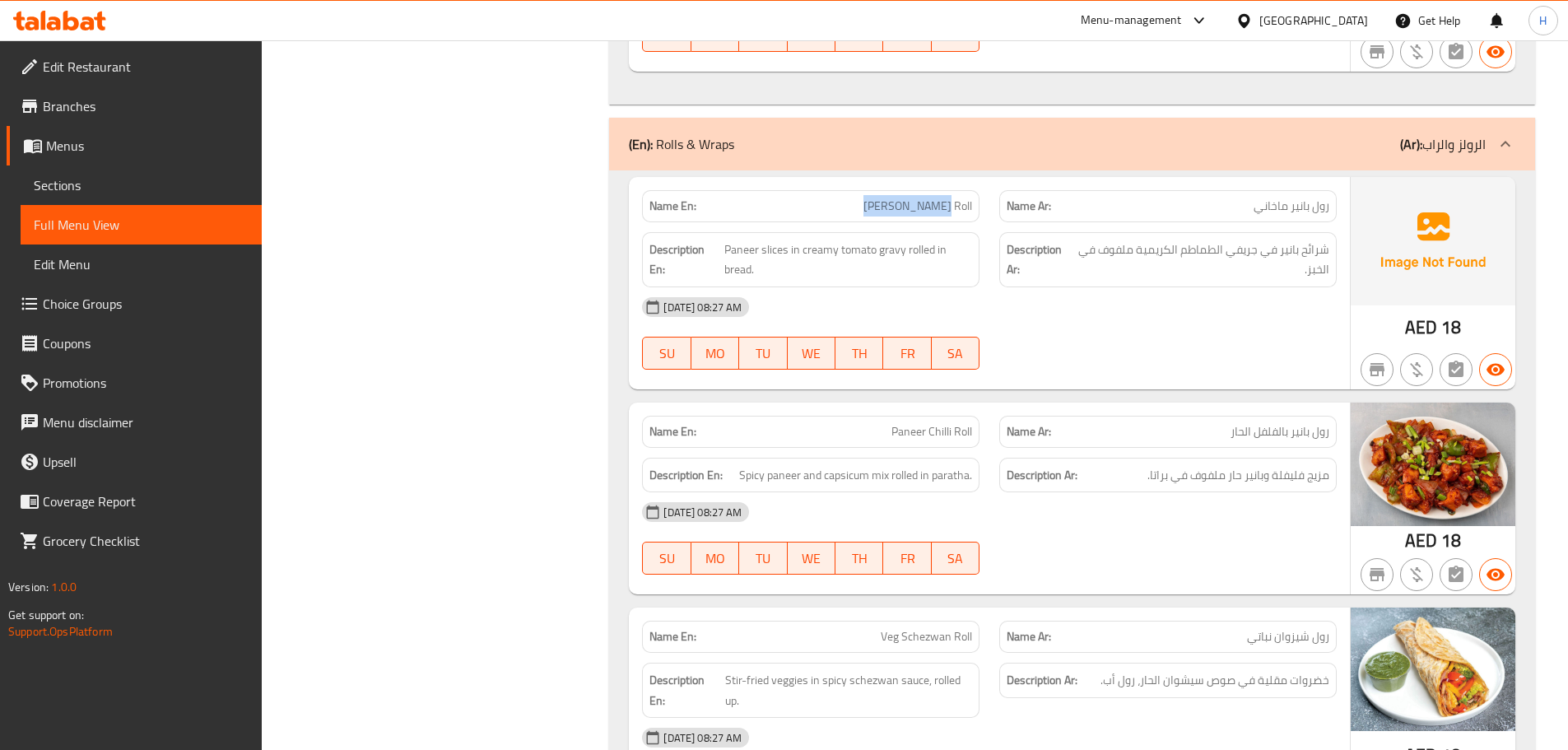
click at [997, 224] on div "Description Ar: شرائح بانير في جريفي الطماطم الكريمية ملفوف في الخبز." at bounding box center [1167, 259] width 357 height 75
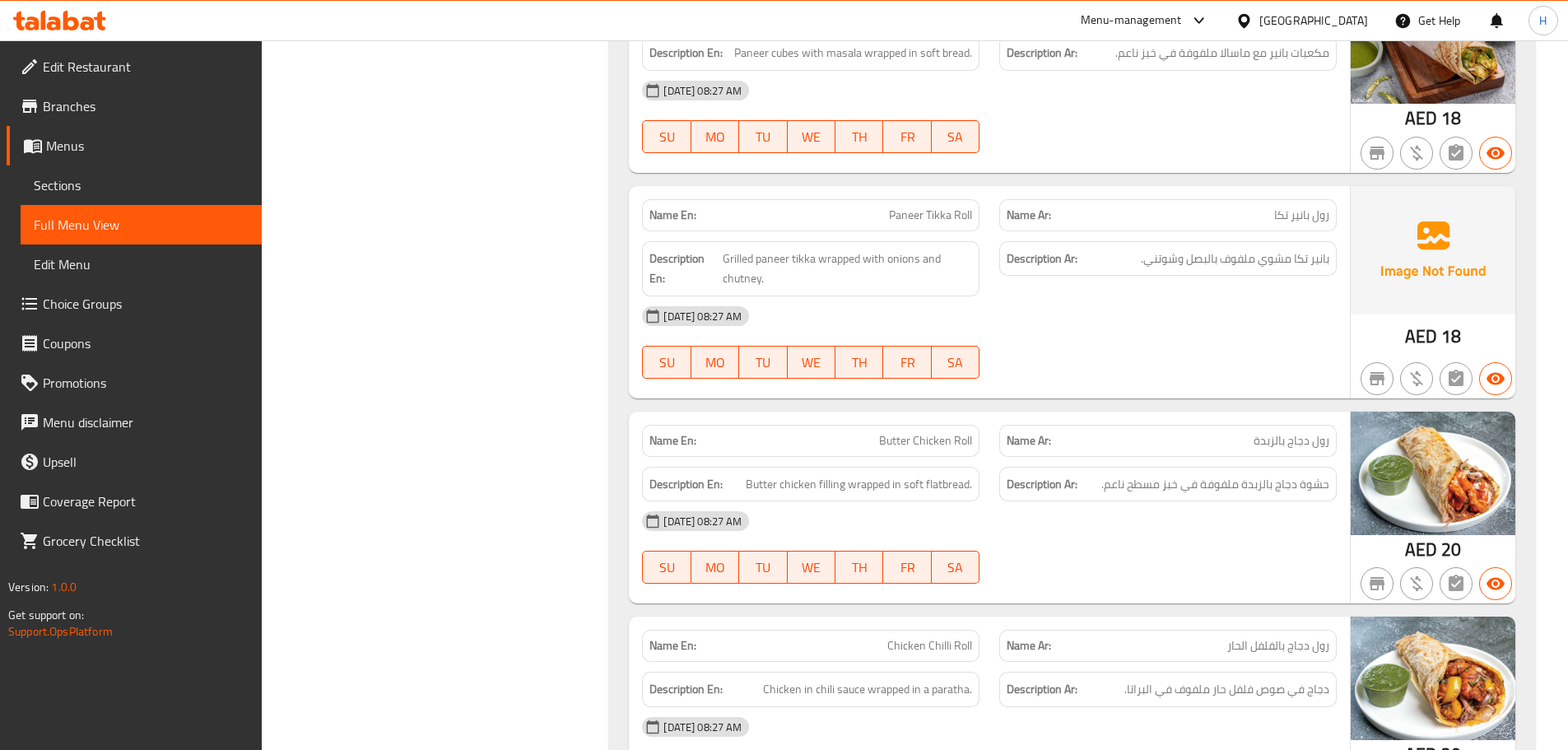
scroll to position [7648, 0]
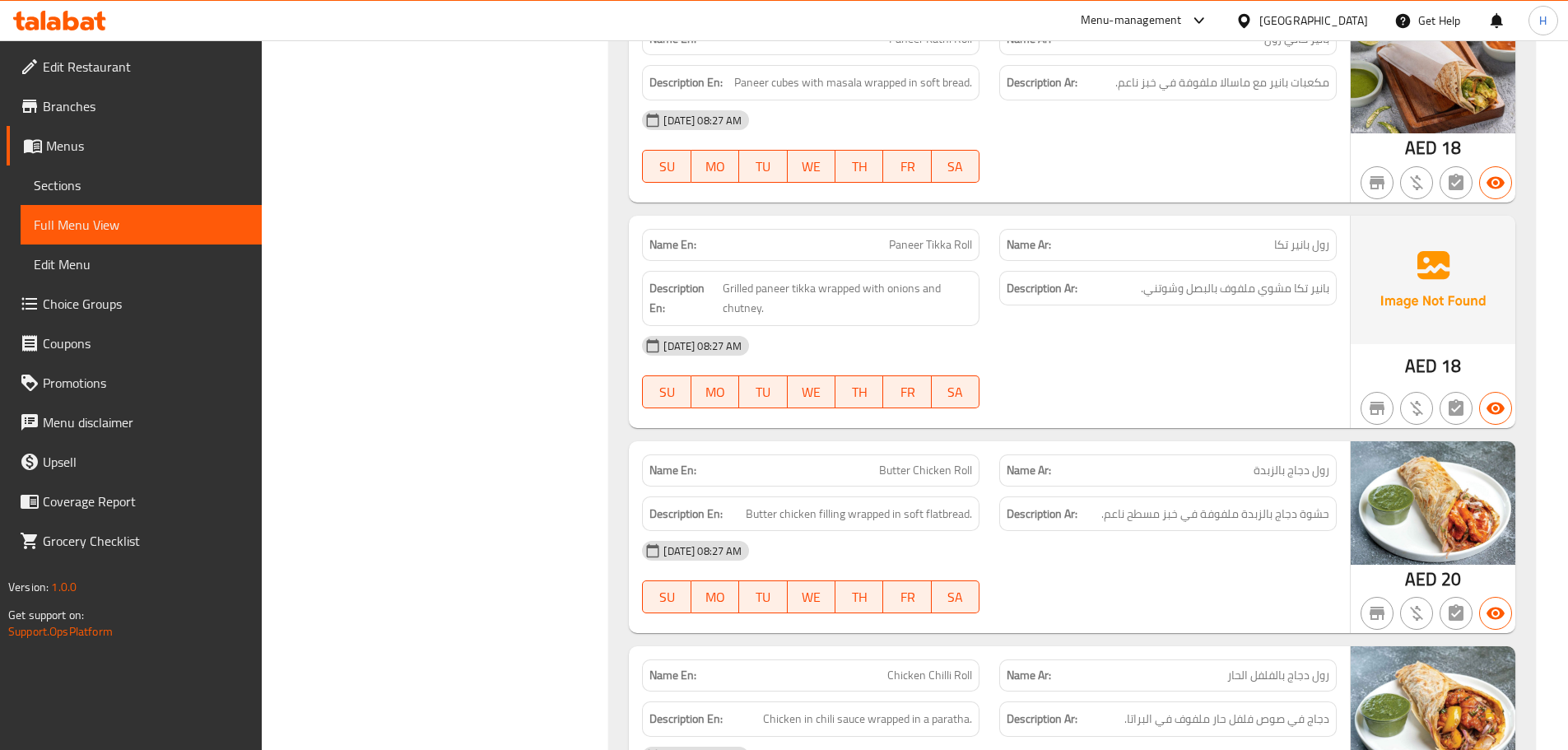
click at [938, 246] on span "Paneer Tikka Roll" at bounding box center [930, 245] width 83 height 18
click at [977, 273] on div "Description En: Grilled paneer tikka wrapped with onions and chutney." at bounding box center [810, 298] width 337 height 55
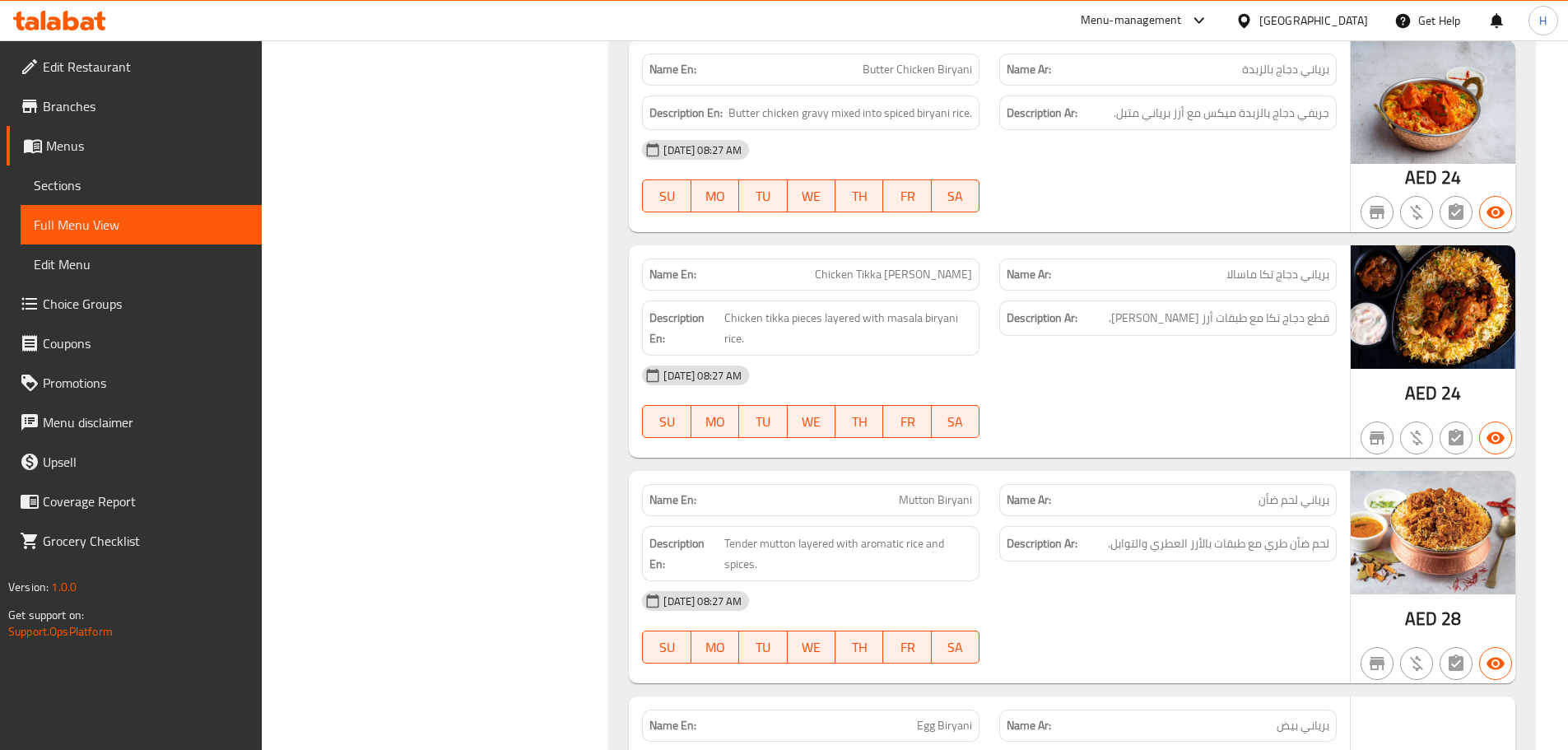
scroll to position [12535, 0]
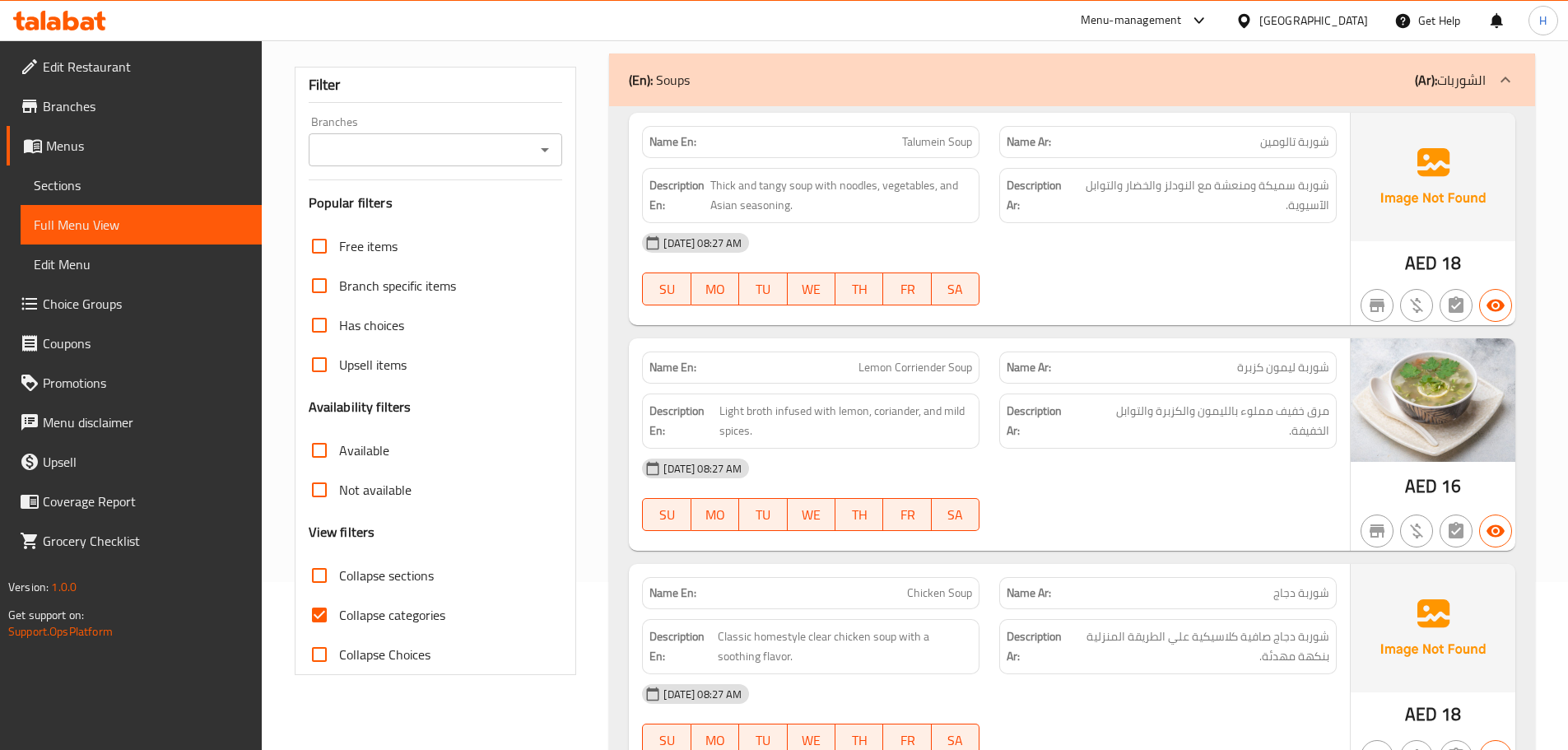
scroll to position [330, 0]
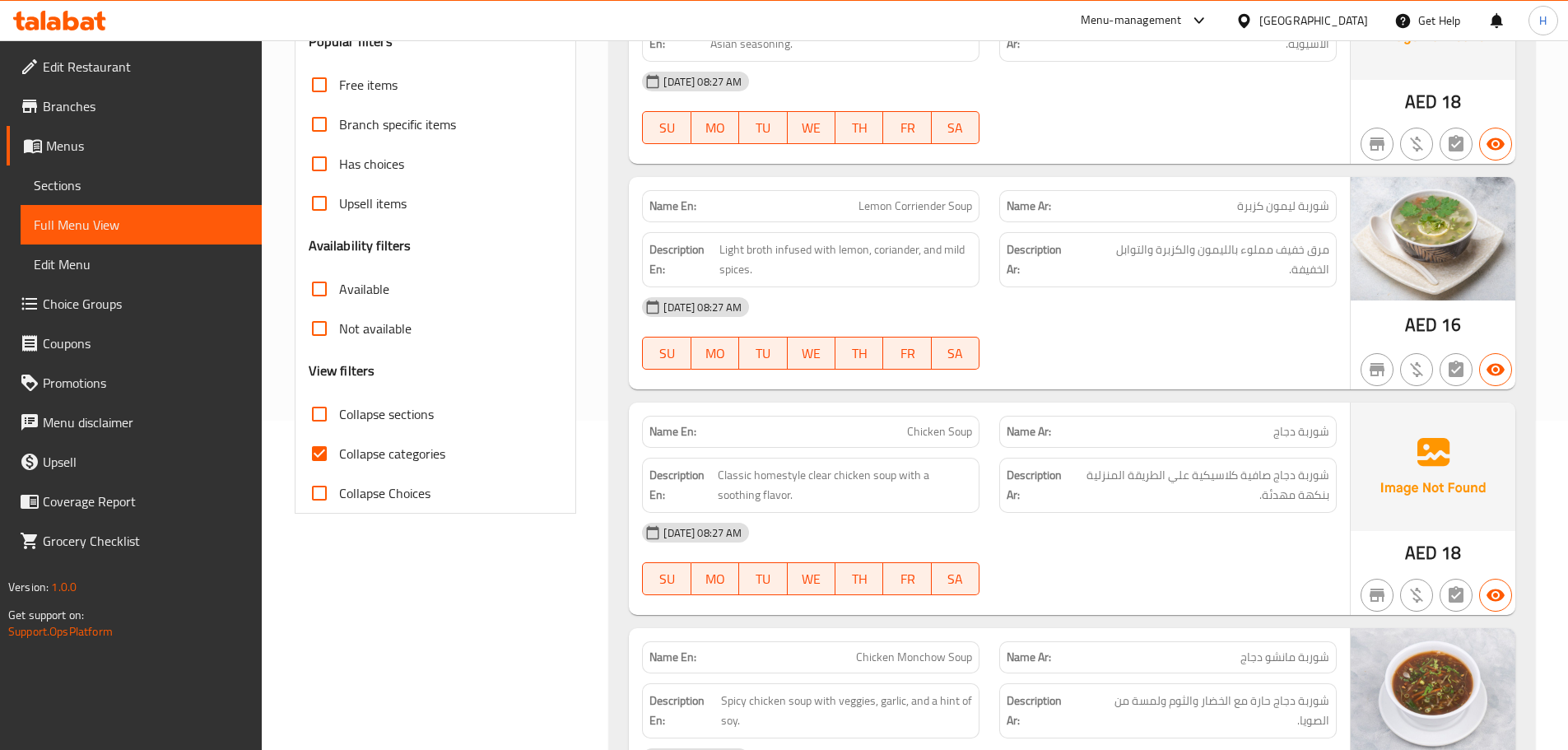
click at [321, 456] on input "Collapse categories" at bounding box center [319, 454] width 39 height 39
checkbox input "false"
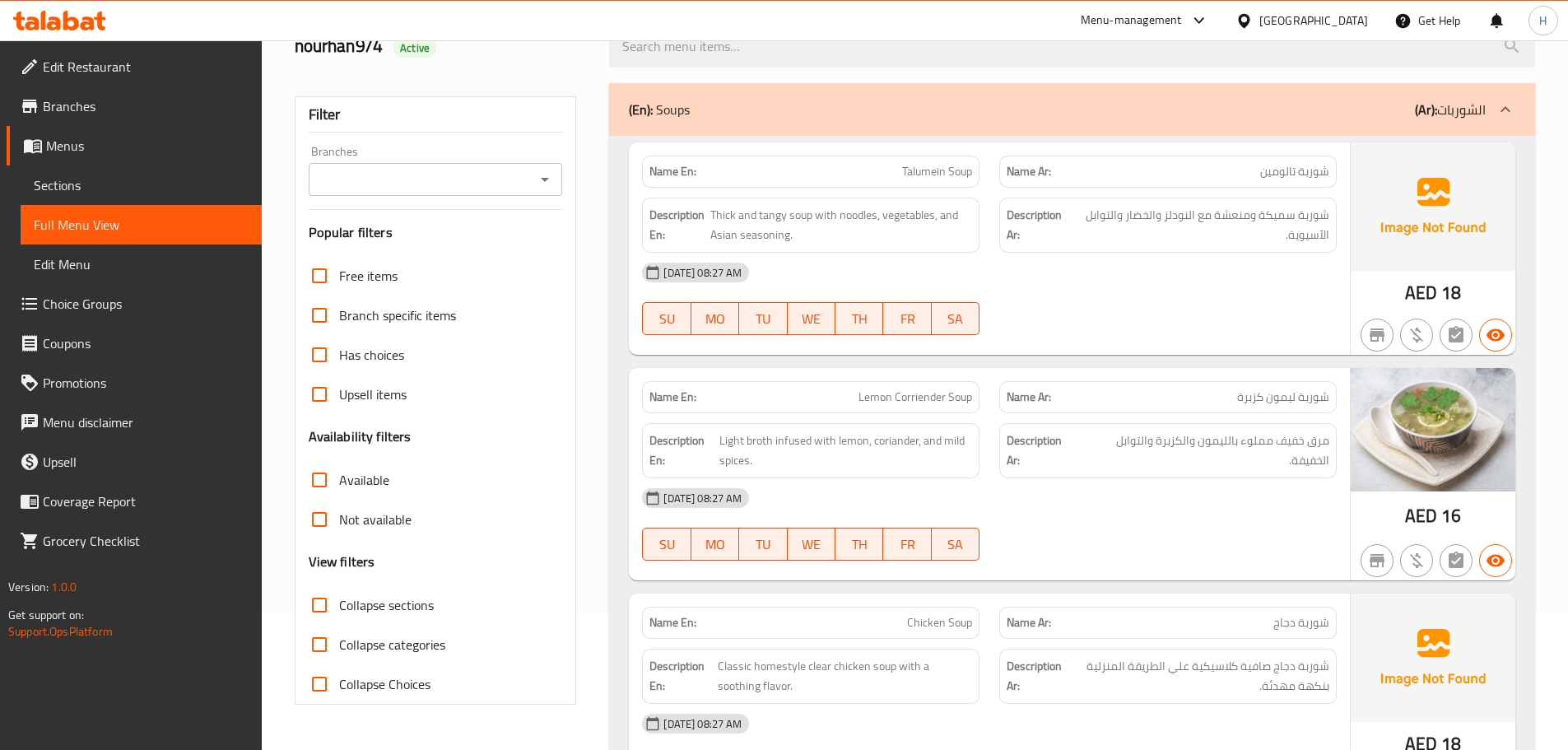
scroll to position [0, 0]
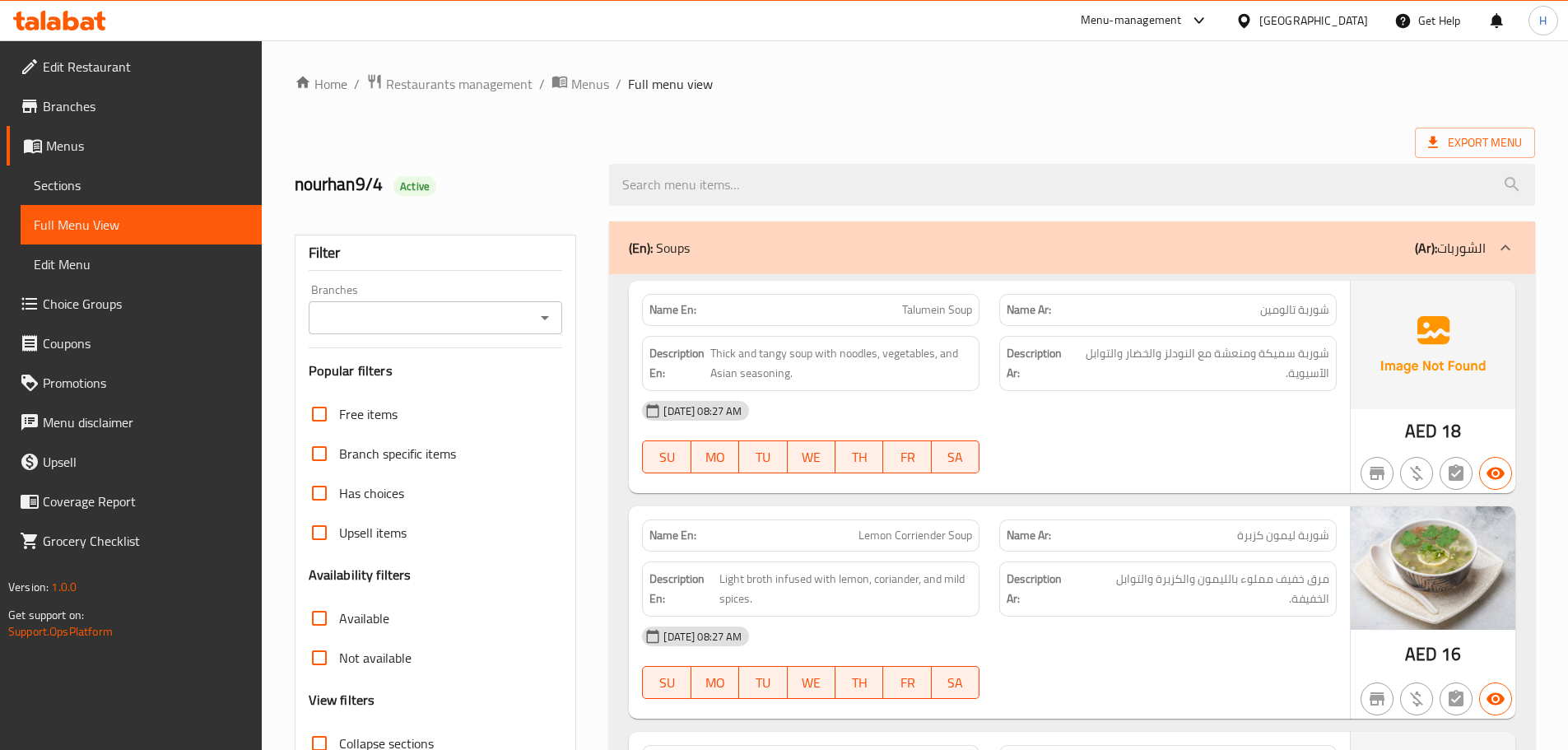
click at [991, 377] on div "Description Ar: شوربة سميكة ومنعشة مع النودلز والخضار والتوابل الآسيوية." at bounding box center [1167, 363] width 357 height 75
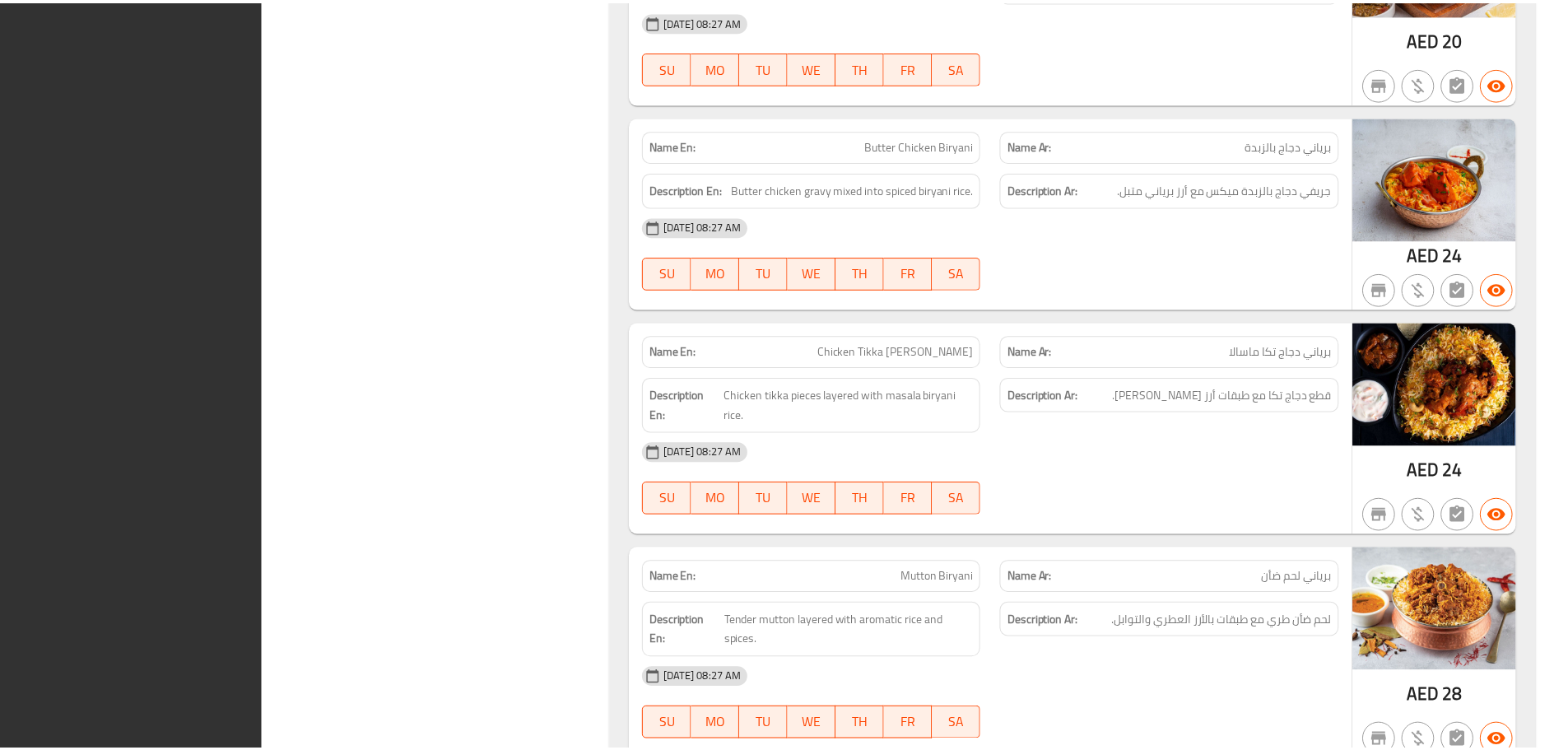
scroll to position [12514, 0]
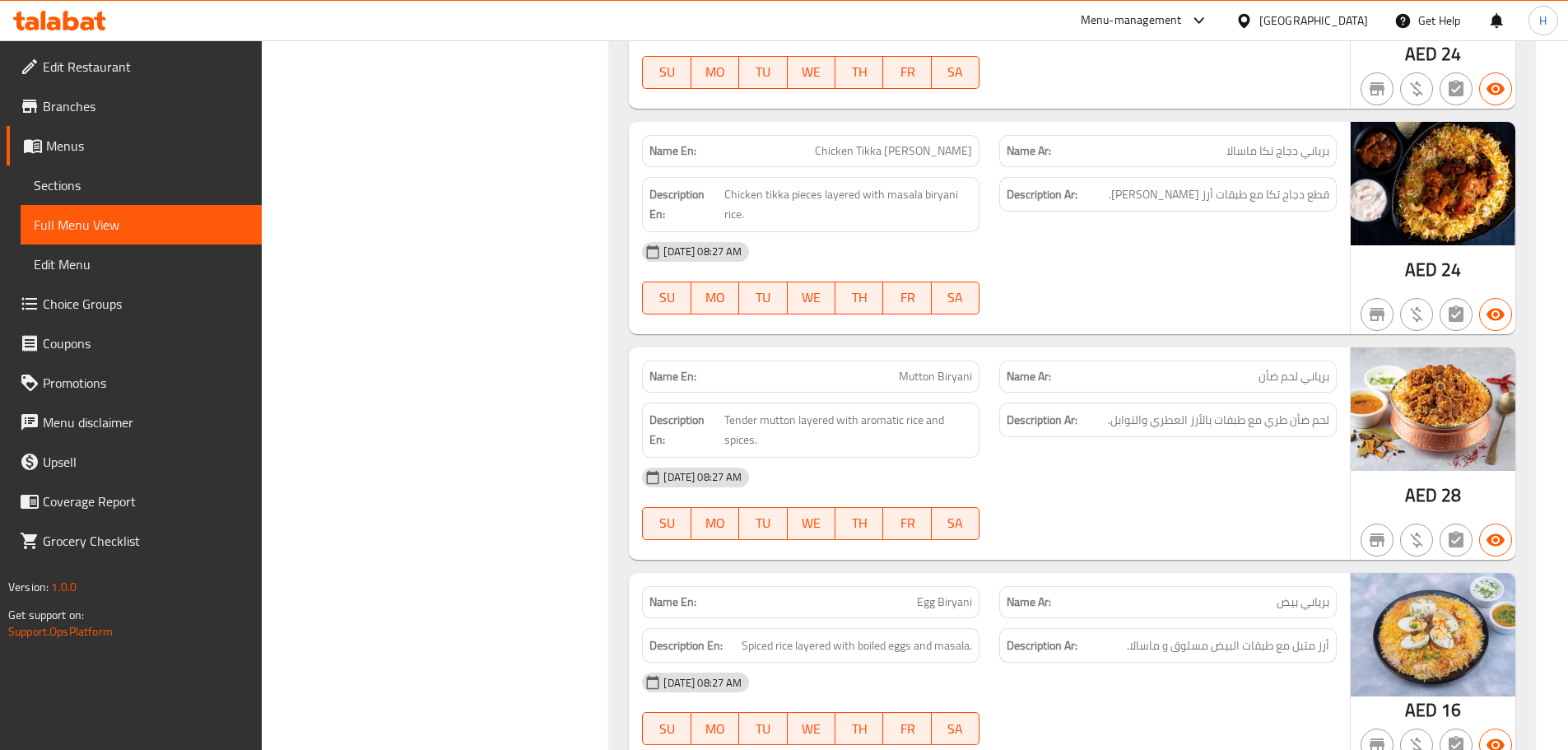
click at [70, 29] on icon at bounding box center [71, 21] width 16 height 20
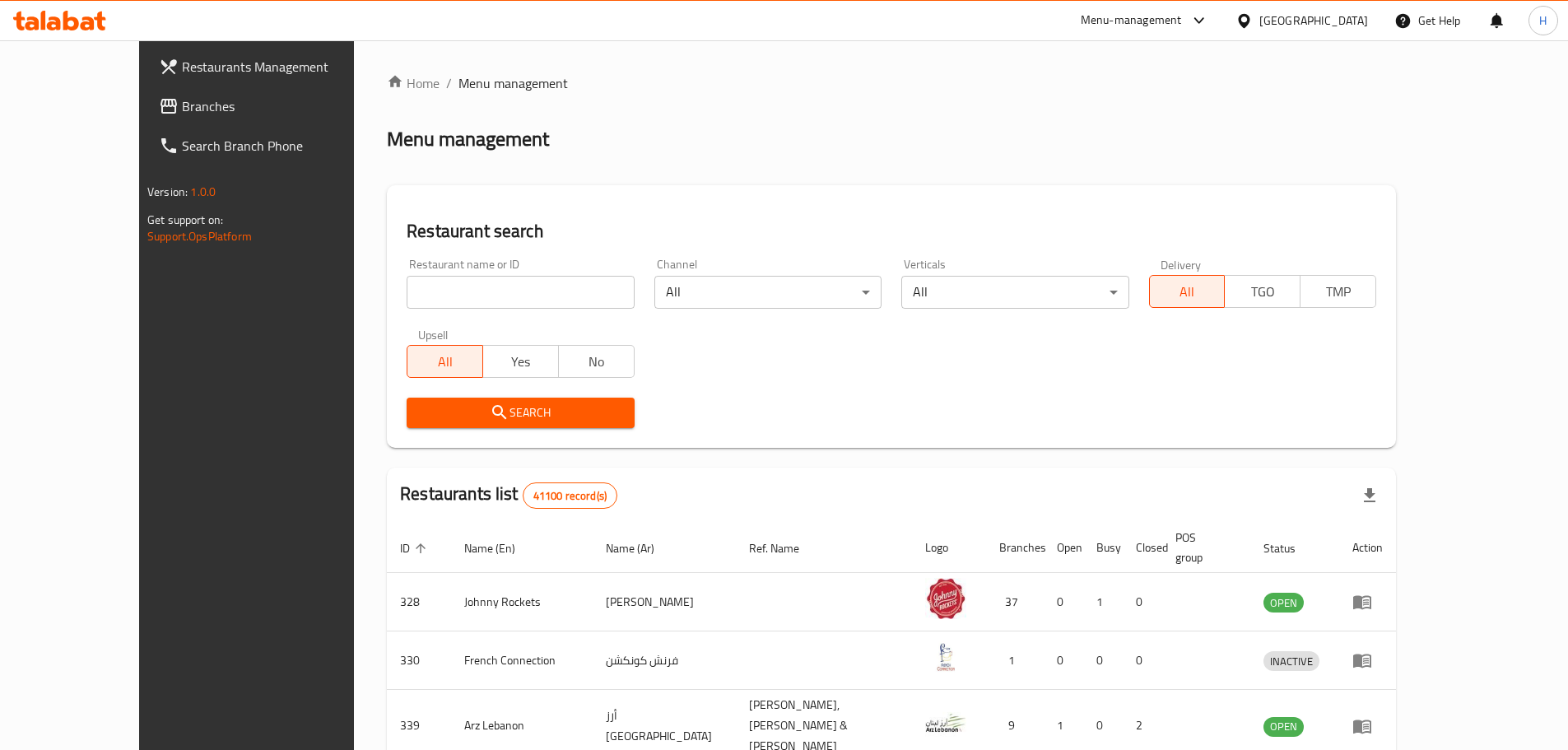
click at [182, 110] on span "Branches" at bounding box center [284, 106] width 205 height 20
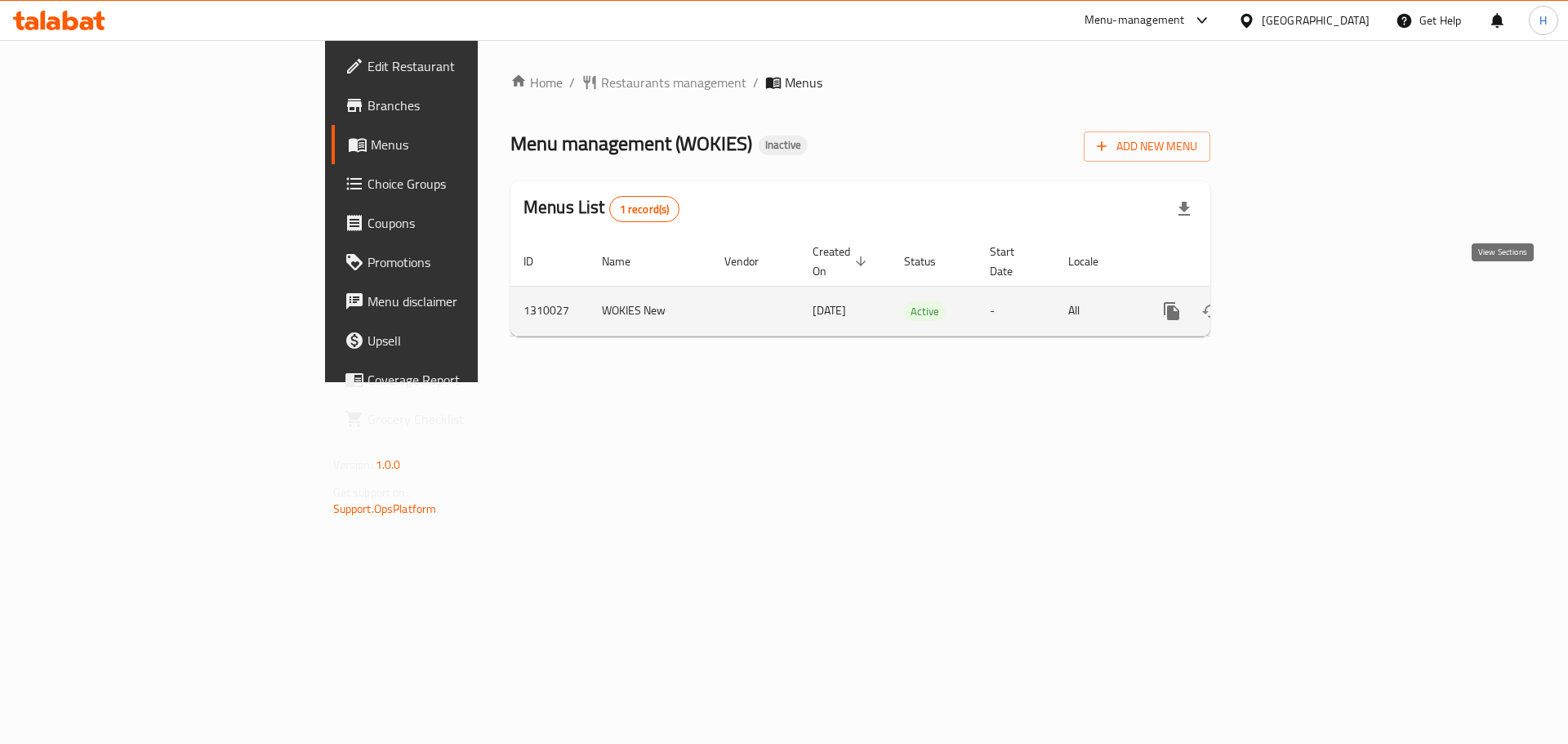
click at [1299, 302] on icon "enhanced table" at bounding box center [1290, 311] width 19 height 19
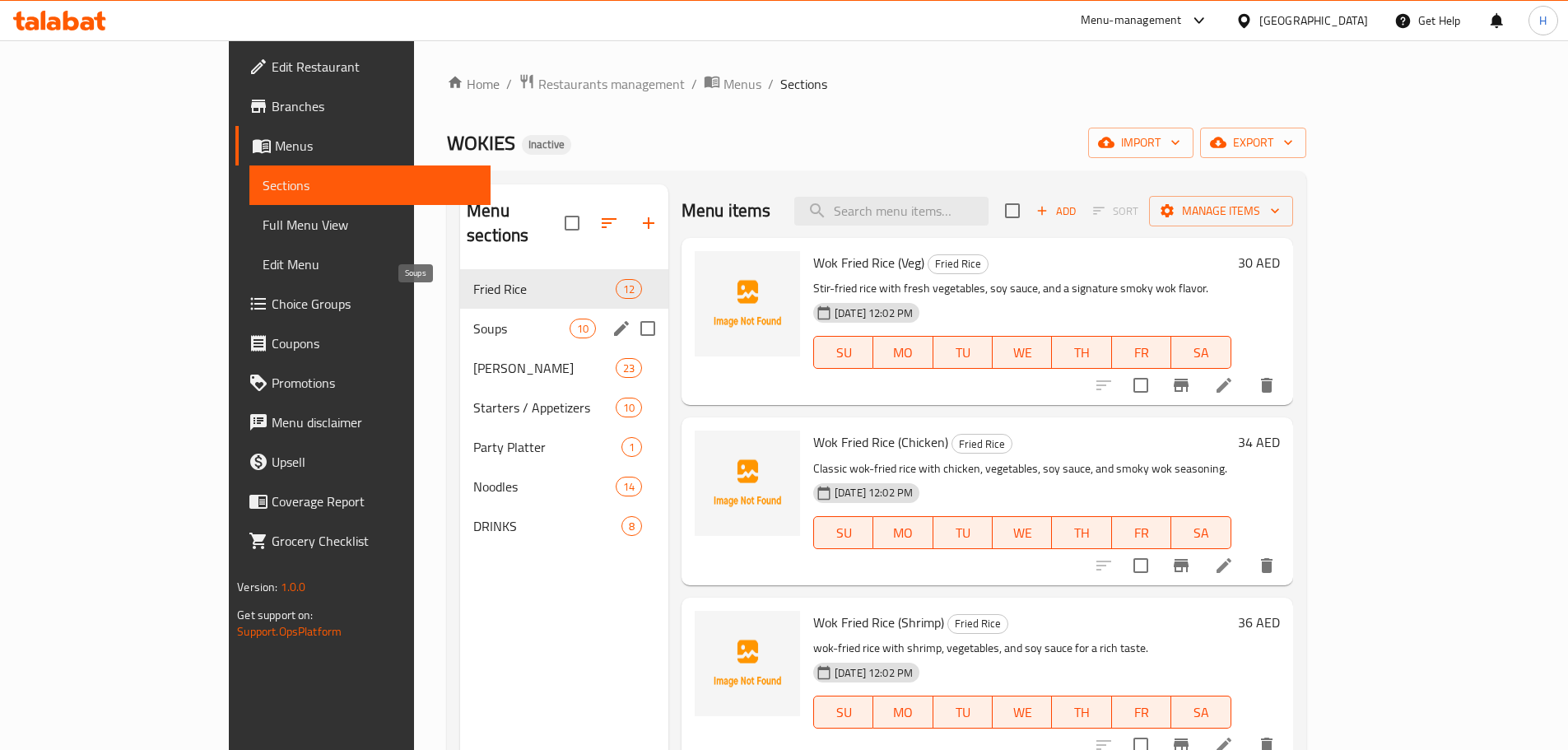
click at [473, 319] on span "Soups" at bounding box center [521, 329] width 96 height 20
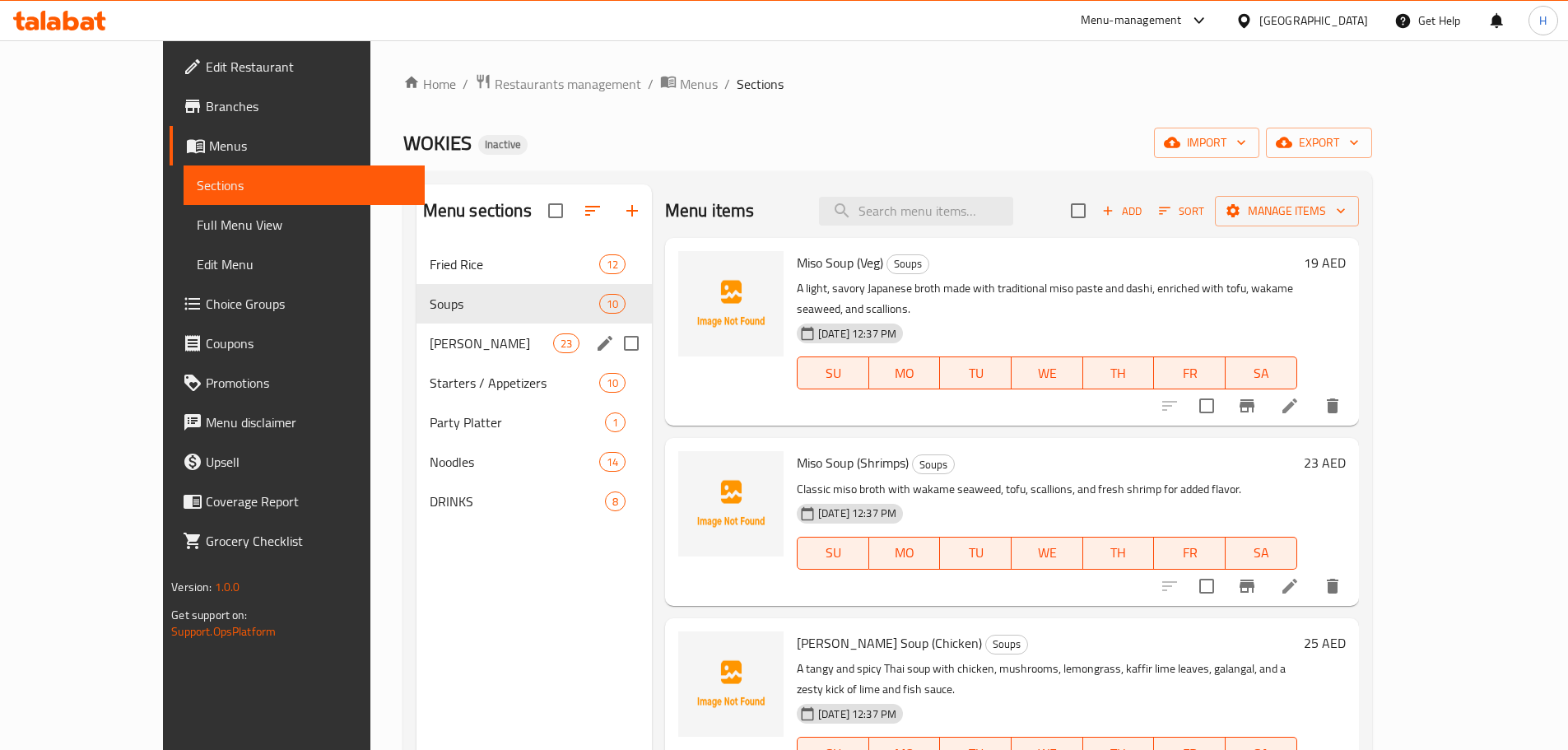
click at [416, 331] on div "Sushi Menu 23" at bounding box center [534, 343] width 236 height 39
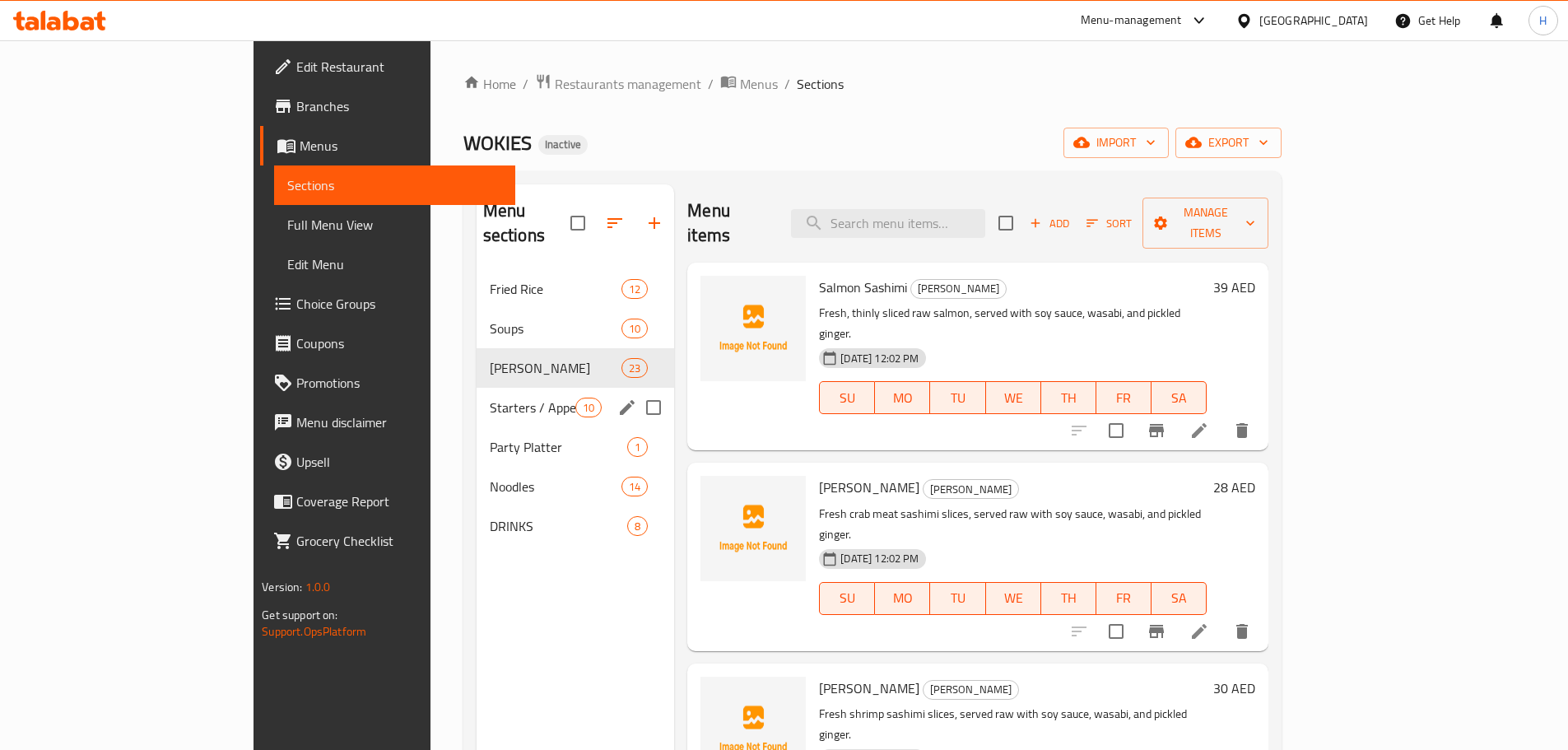
click at [476, 387] on div "Starters / Appetizers 10" at bounding box center [575, 407] width 198 height 39
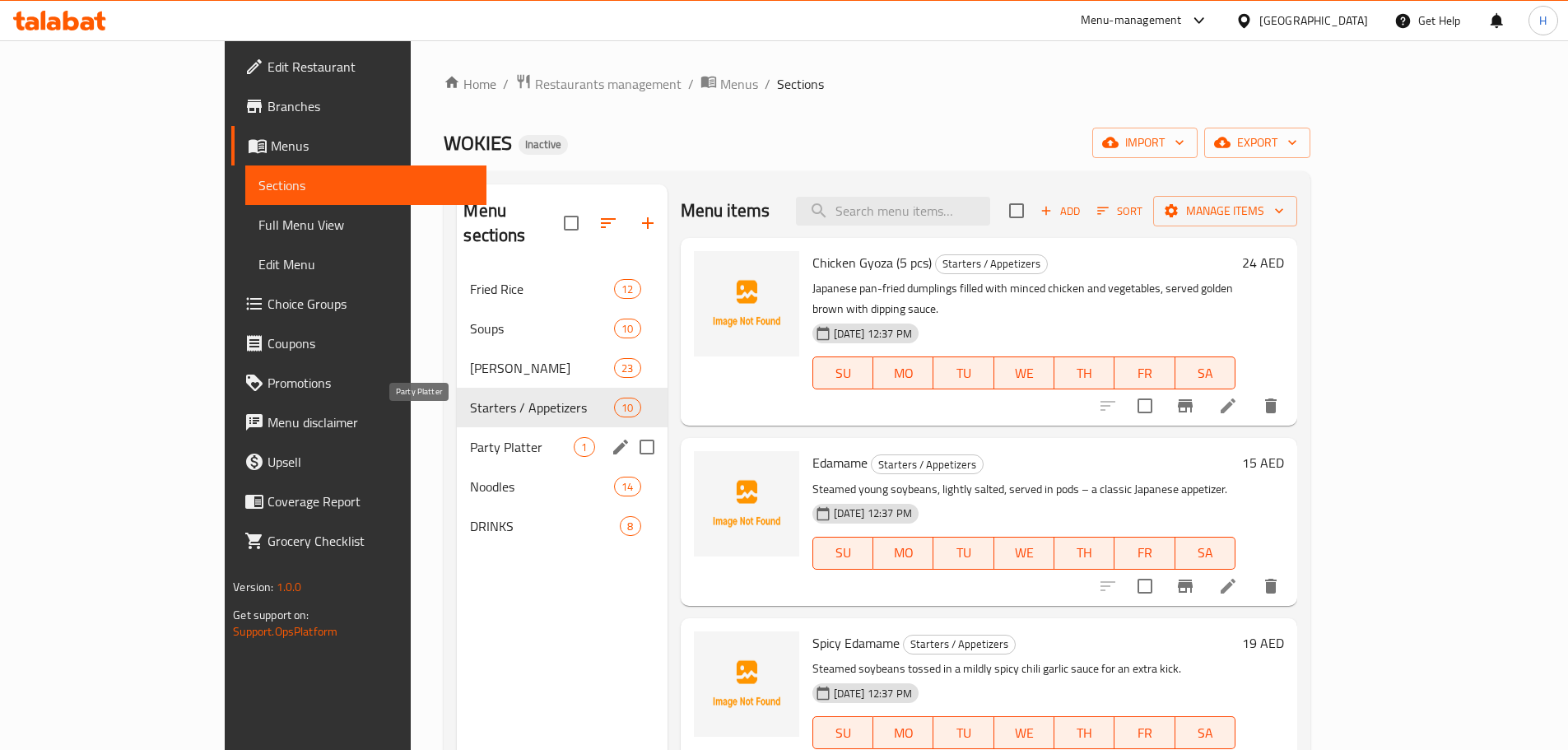
click at [470, 437] on span "Party Platter" at bounding box center [522, 447] width 104 height 20
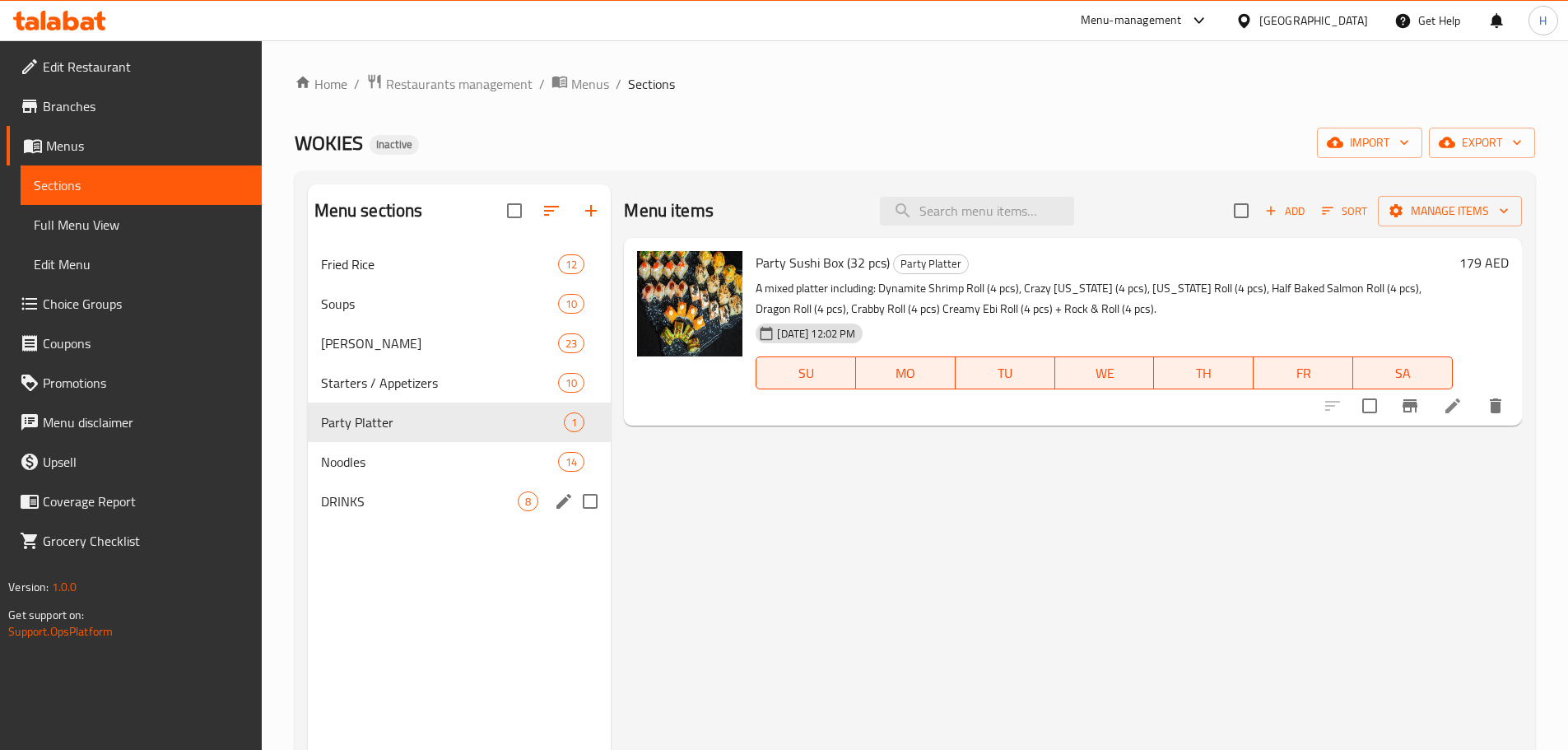
click at [359, 481] on div "DRINKS 8" at bounding box center [459, 501] width 304 height 39
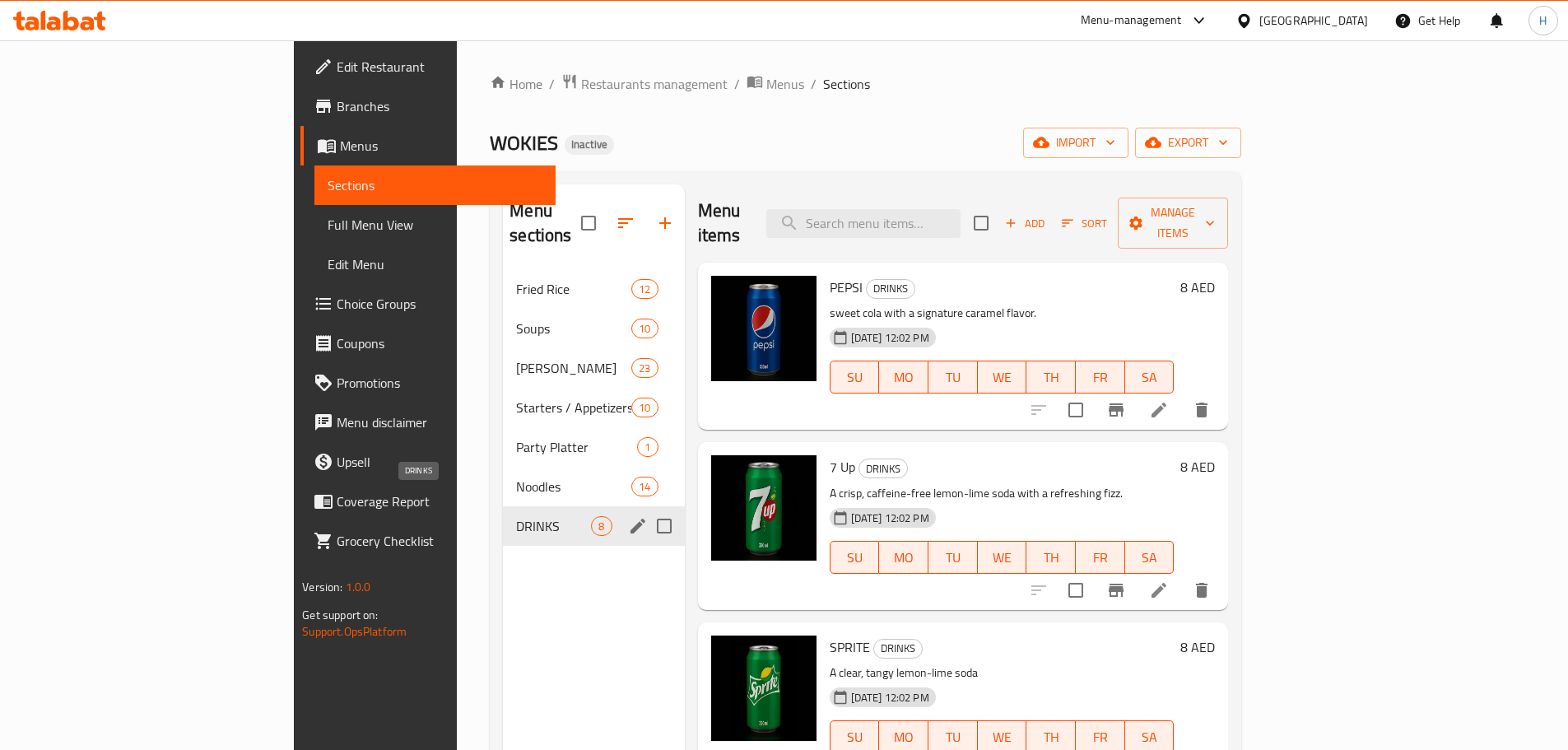
click at [516, 516] on span "DRINKS" at bounding box center [553, 526] width 75 height 20
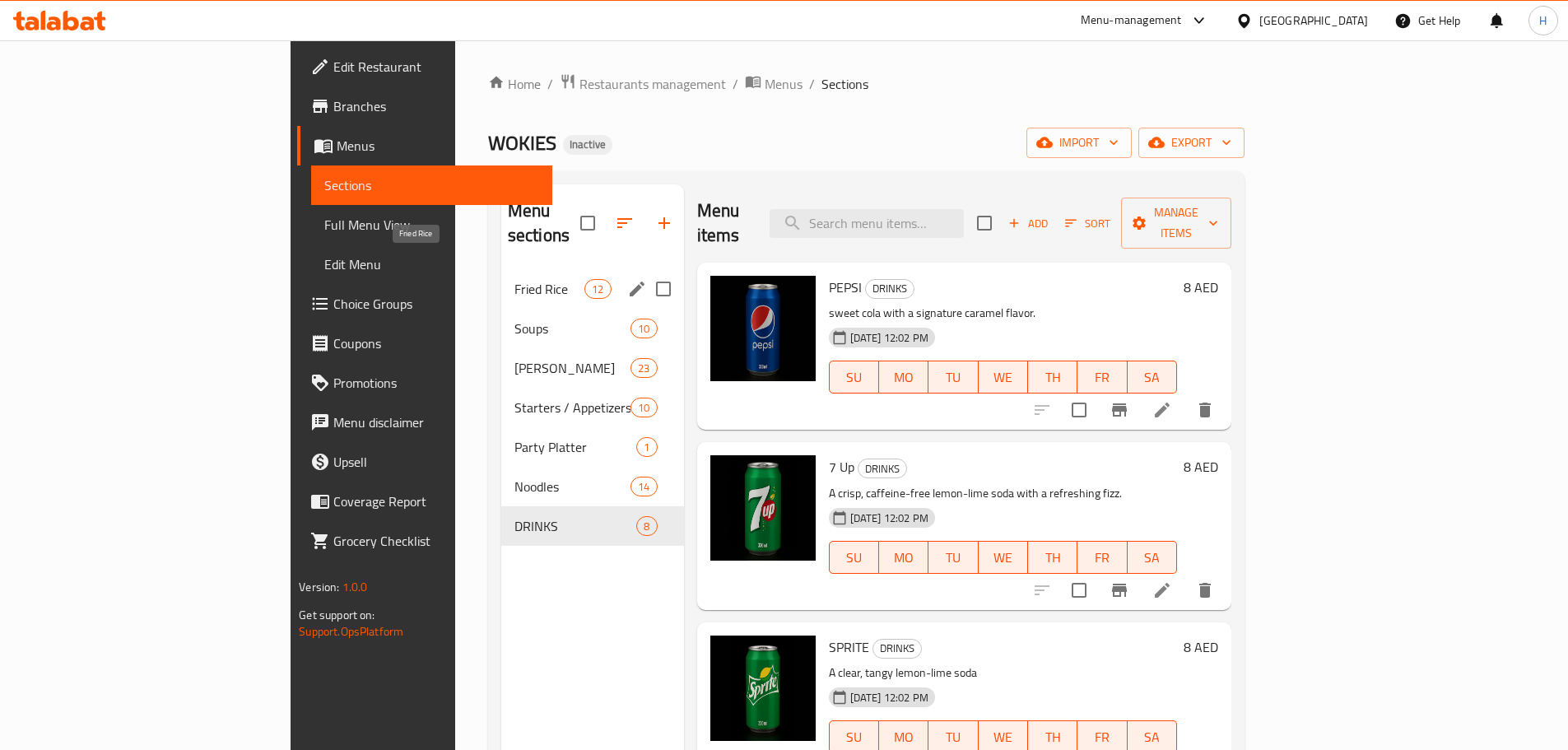
click at [514, 279] on span "Fried Rice" at bounding box center [549, 288] width 70 height 20
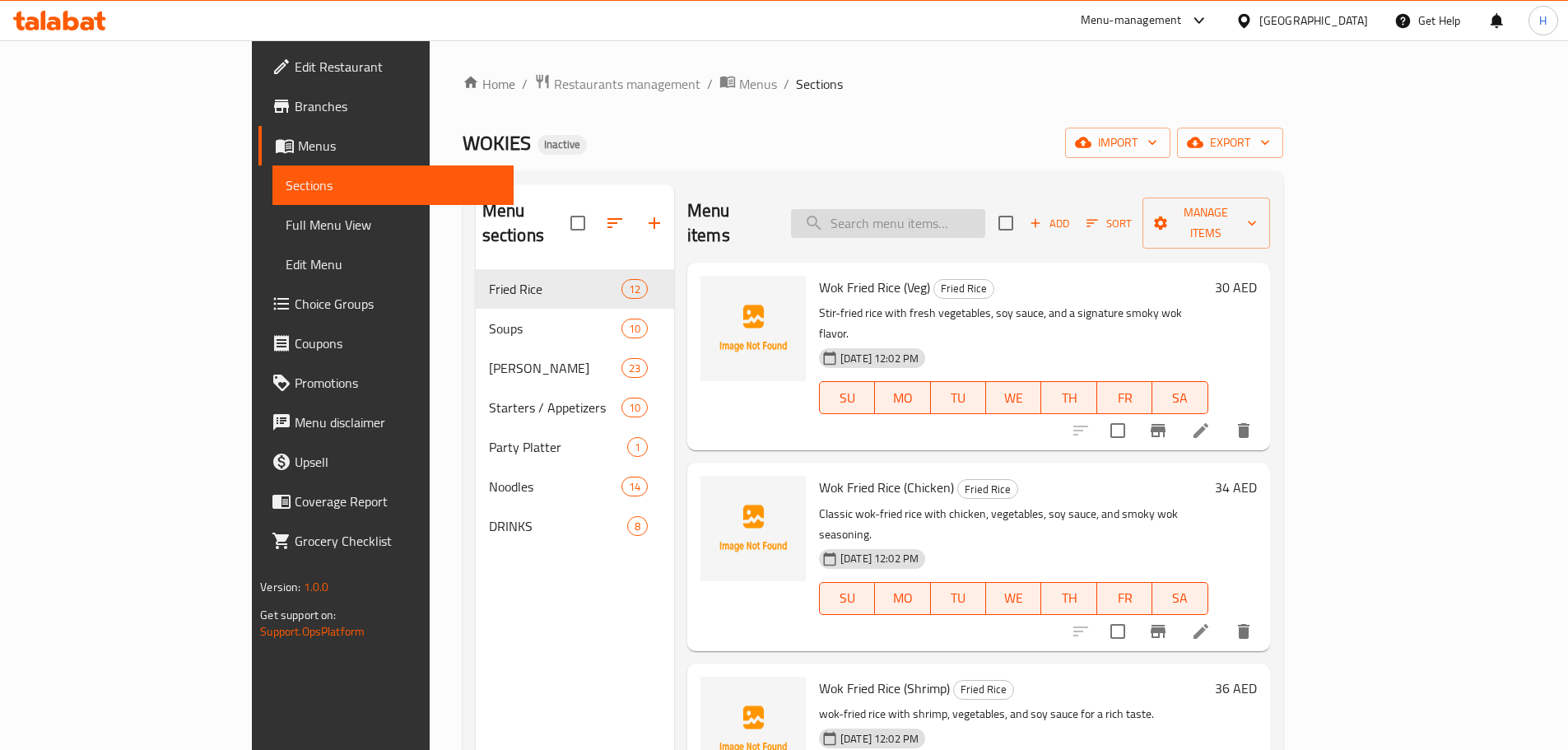
drag, startPoint x: 907, startPoint y: 228, endPoint x: 939, endPoint y: 217, distance: 33.8
click at [909, 228] on div "Menu items Add Sort Manage items" at bounding box center [979, 224] width 583 height 78
click at [948, 214] on input "search" at bounding box center [888, 223] width 195 height 28
paste input "FANTA"
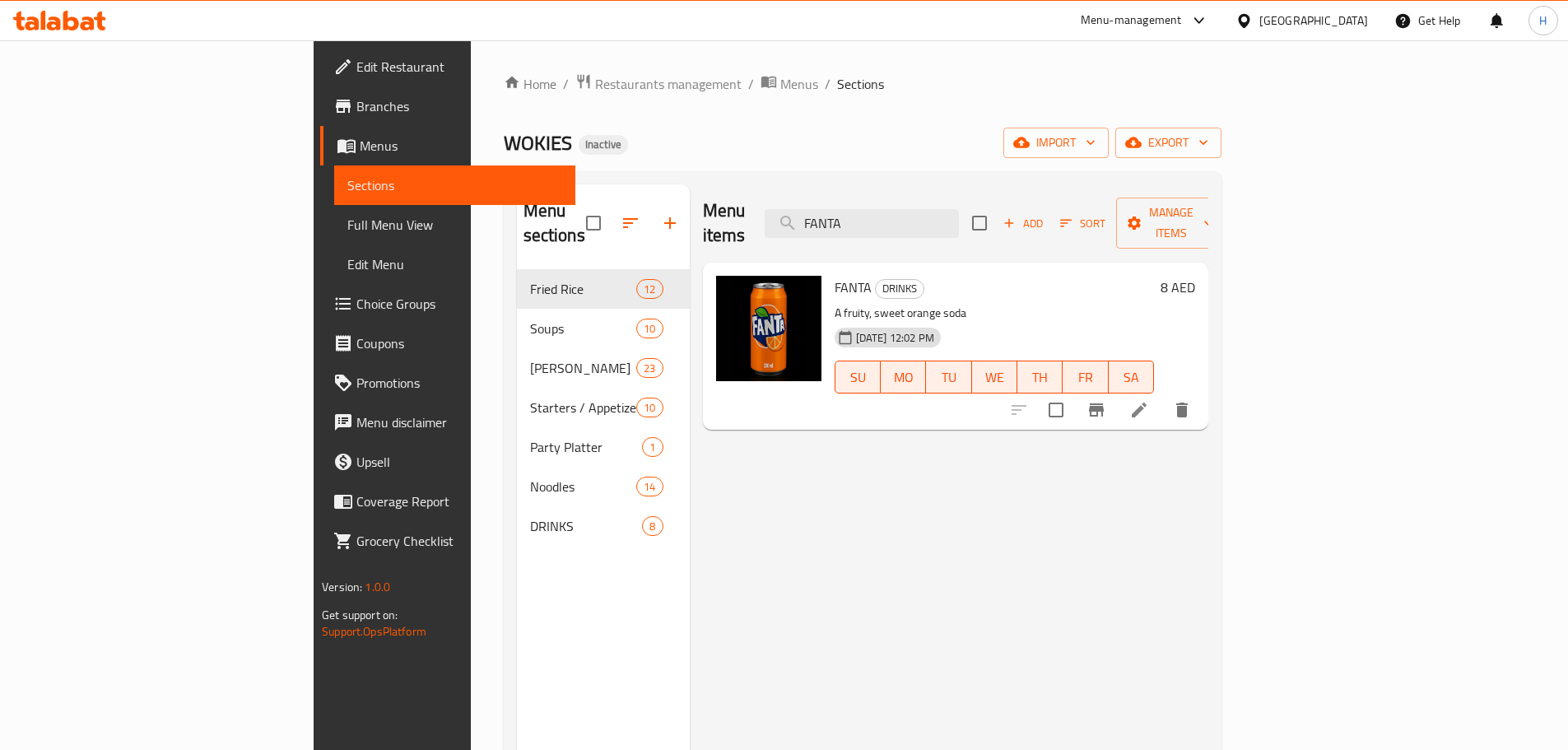
drag, startPoint x: 1088, startPoint y: 636, endPoint x: 1124, endPoint y: 549, distance: 94.2
click at [1088, 634] on div "Menu items FANTA Add Sort Manage items FANTA DRINKS A fruity, sweet orange soda…" at bounding box center [948, 559] width 518 height 750
click at [959, 215] on input "FANTA" at bounding box center [861, 223] width 195 height 28
paste input "Lichi Cantonese Soda"
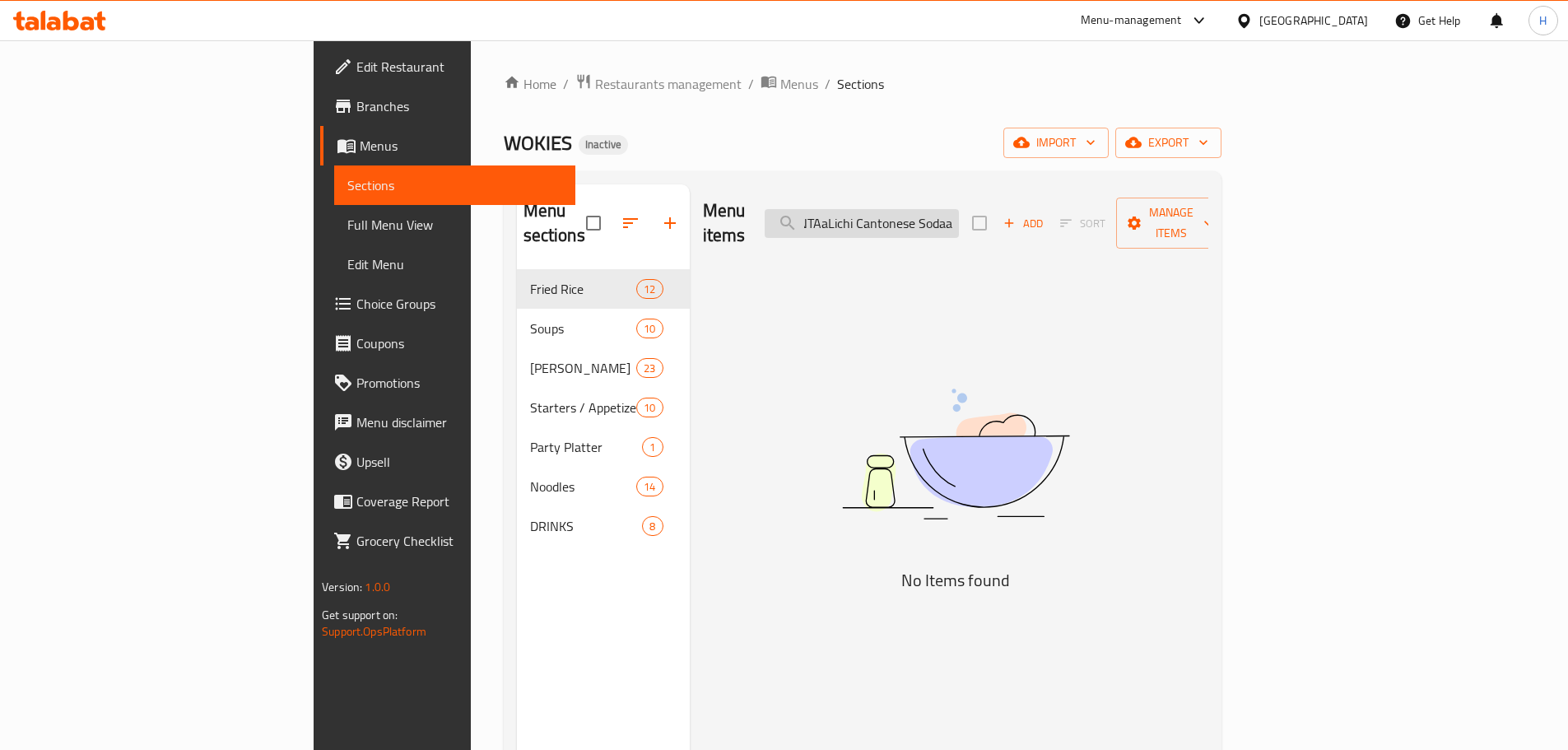
paste input "Lichi Cantonese Soda"
paste input "search"
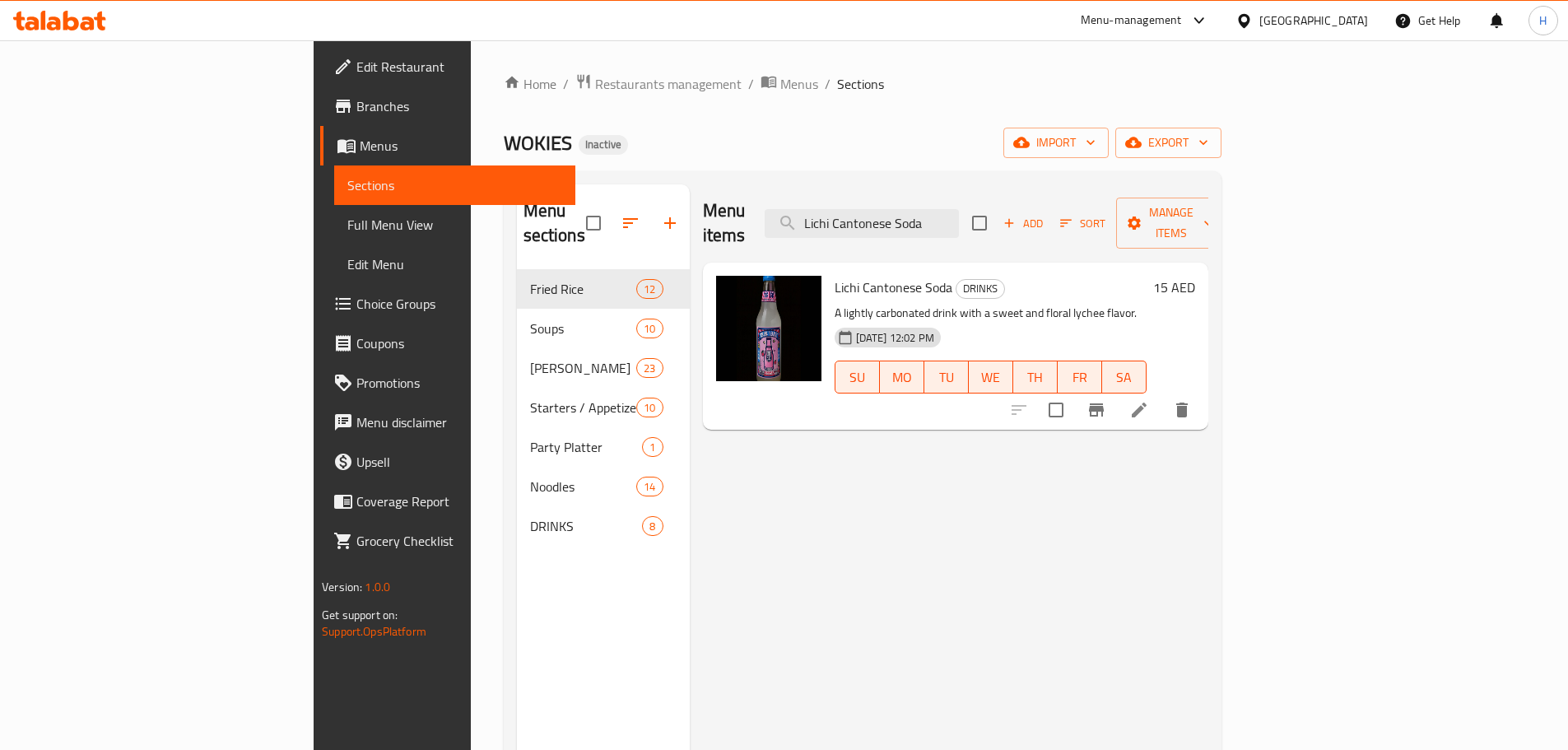
click at [954, 645] on div "Menu items Lichi Cantonese Soda Add Sort Manage items Lichi Cantonese Soda DRIN…" at bounding box center [948, 559] width 518 height 750
click at [959, 216] on input "Lichi Cantonese Soda" at bounding box center [861, 223] width 195 height 28
paste input "Wok AE (42 of 191)"
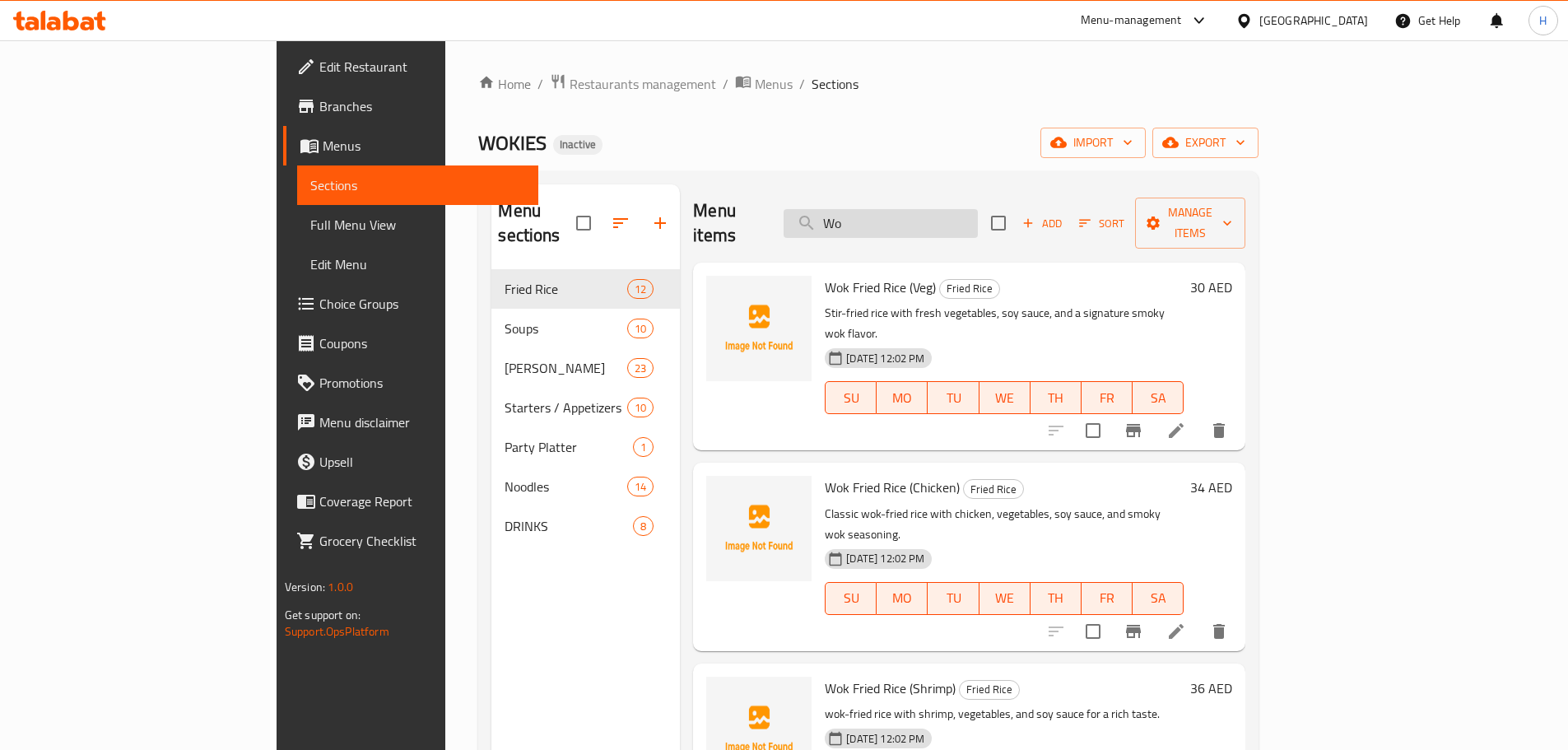
type input "W"
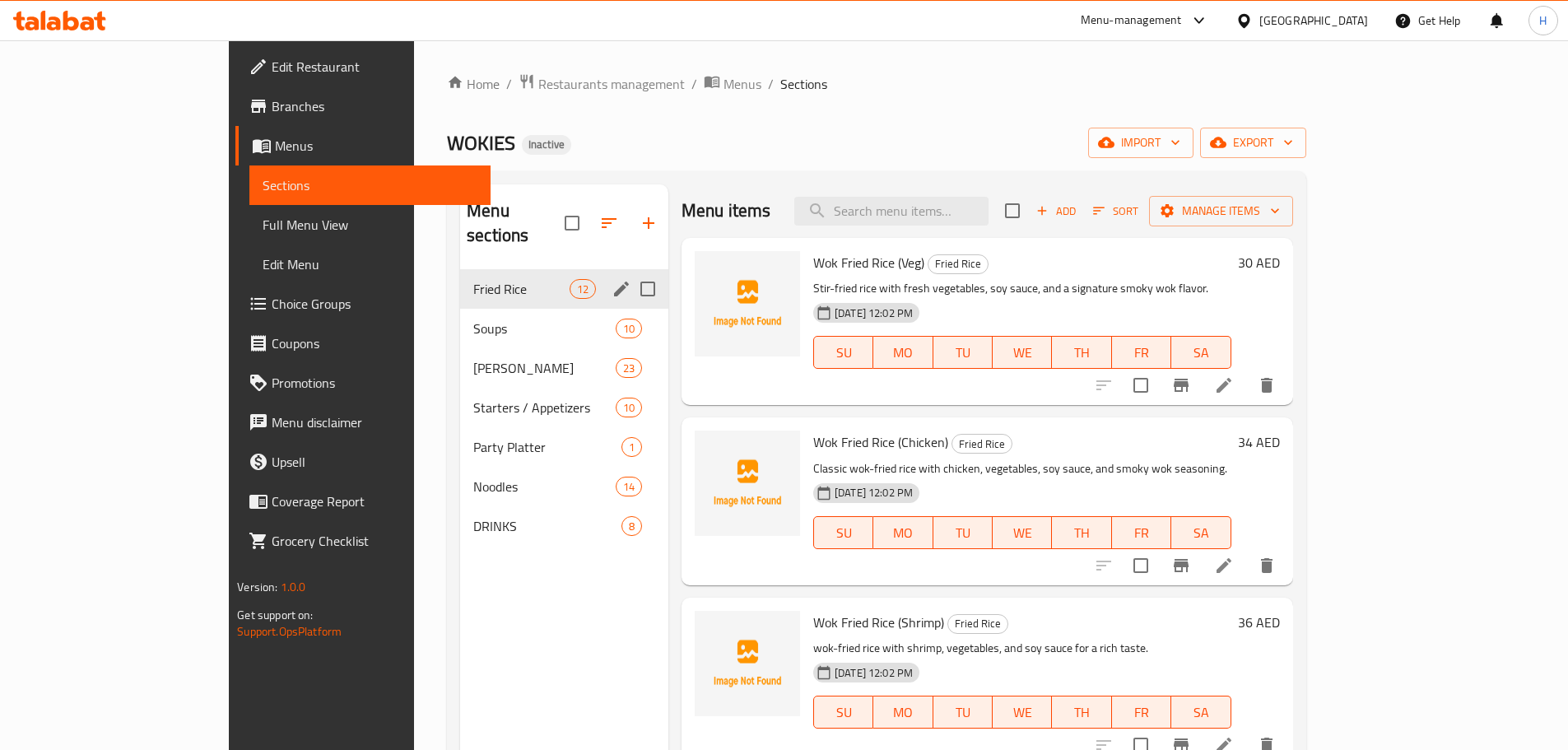
click at [460, 269] on div "Fried Rice 12" at bounding box center [564, 288] width 208 height 39
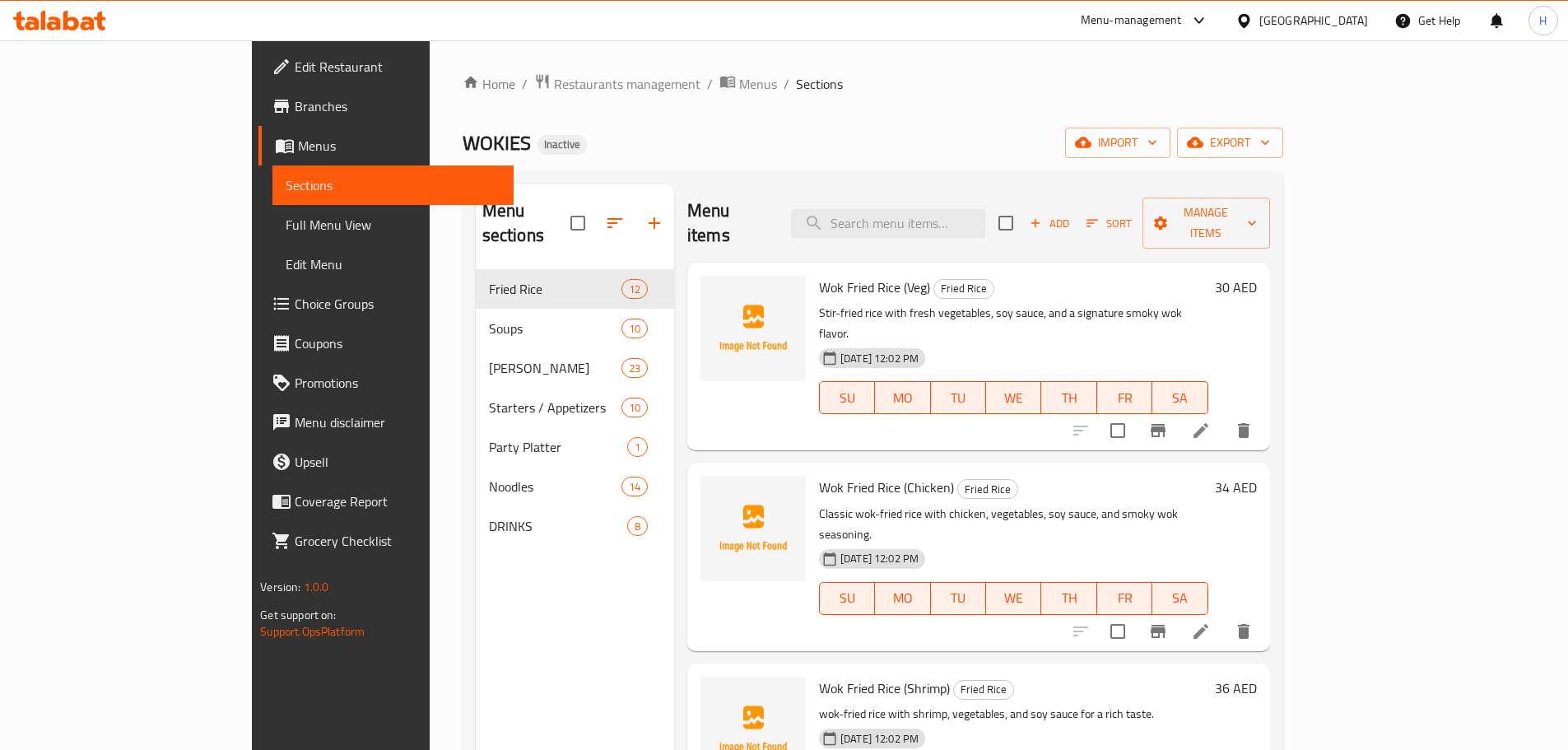
drag, startPoint x: 435, startPoint y: 630, endPoint x: 399, endPoint y: 549, distance: 88.6
click at [476, 628] on div "Menu sections Fried Rice 12 Soups 10 Sushi Menu 23 Starters / Appetizers 10 Par…" at bounding box center [575, 559] width 198 height 750
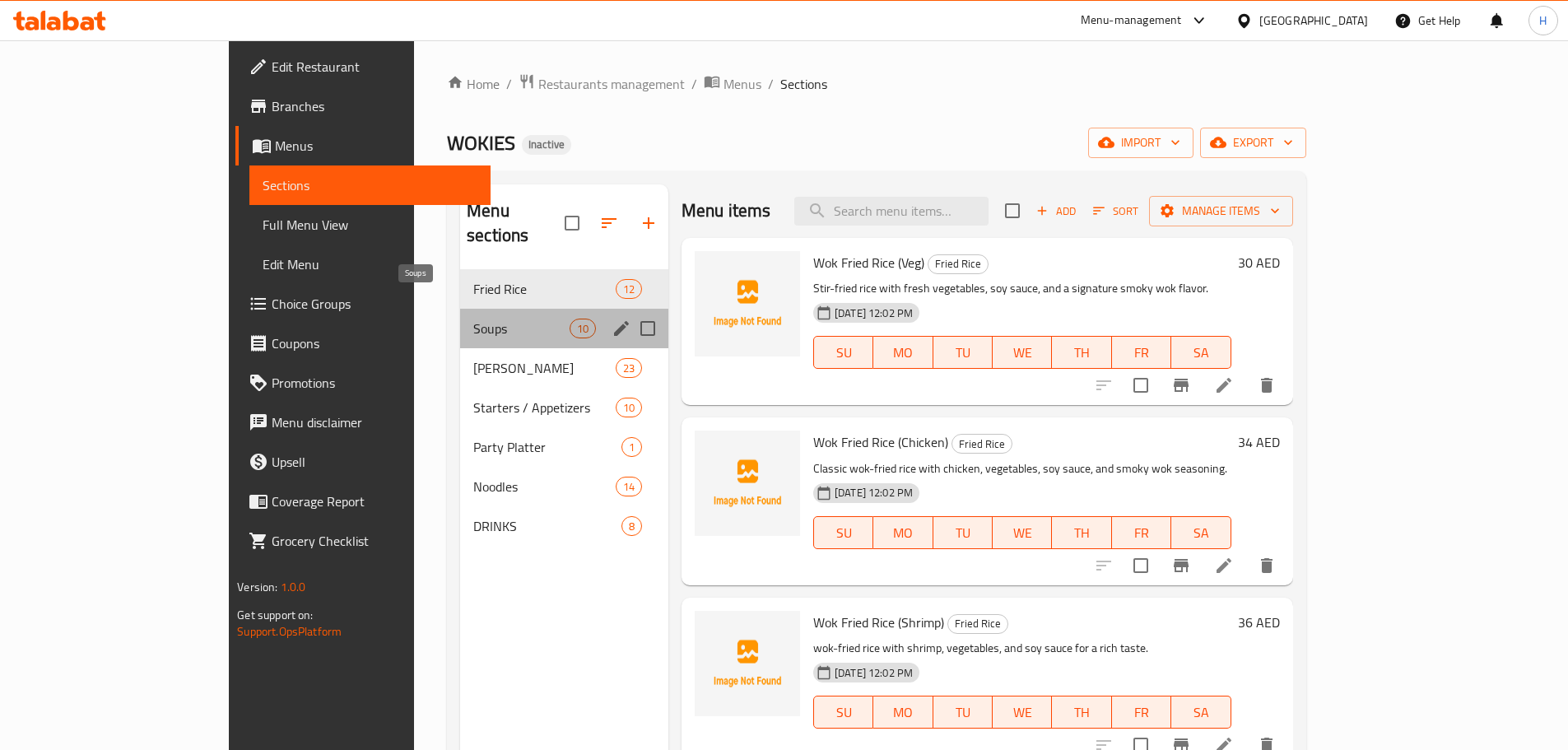
click at [473, 319] on span "Soups" at bounding box center [521, 329] width 96 height 20
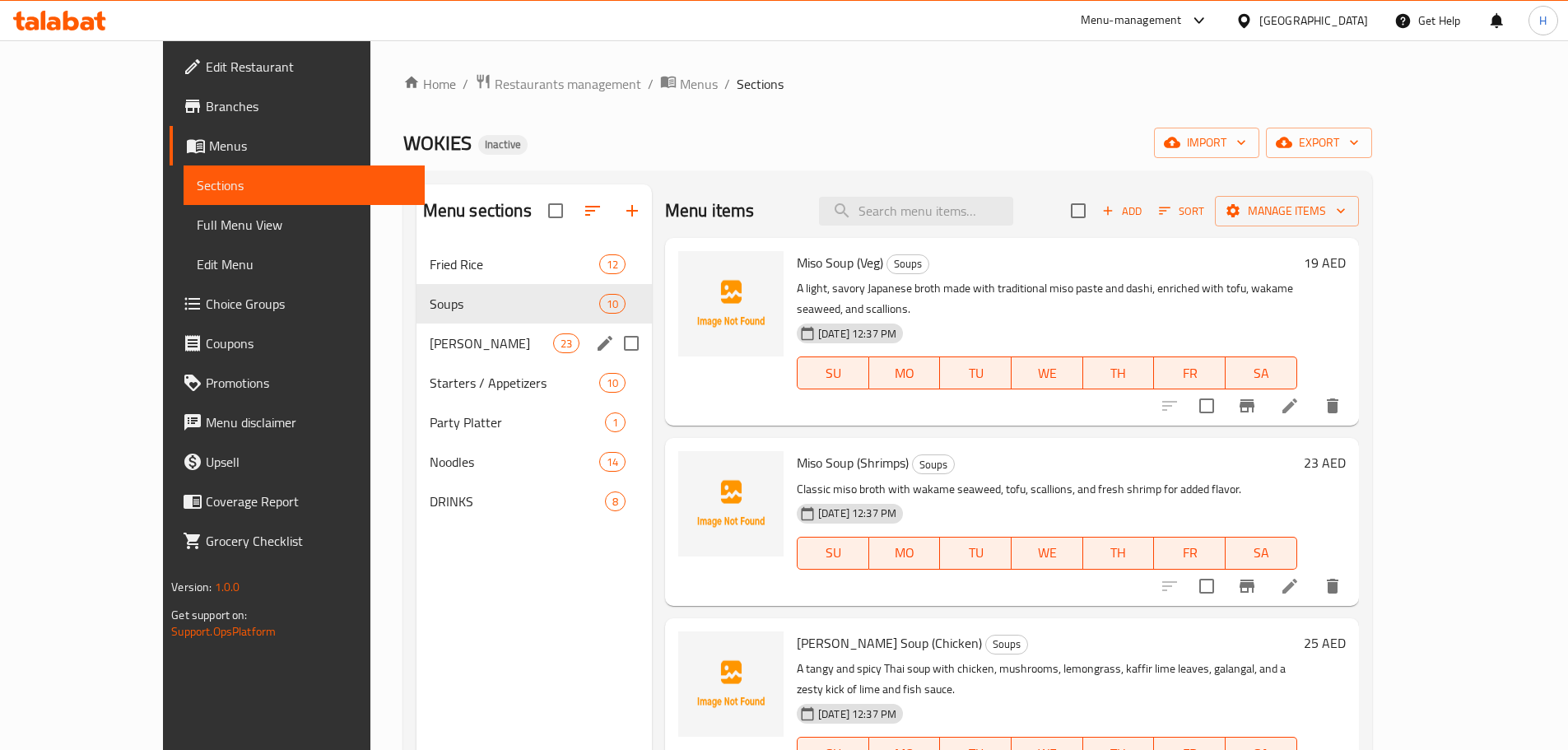
click at [416, 326] on div "Sushi Menu 23" at bounding box center [534, 343] width 236 height 39
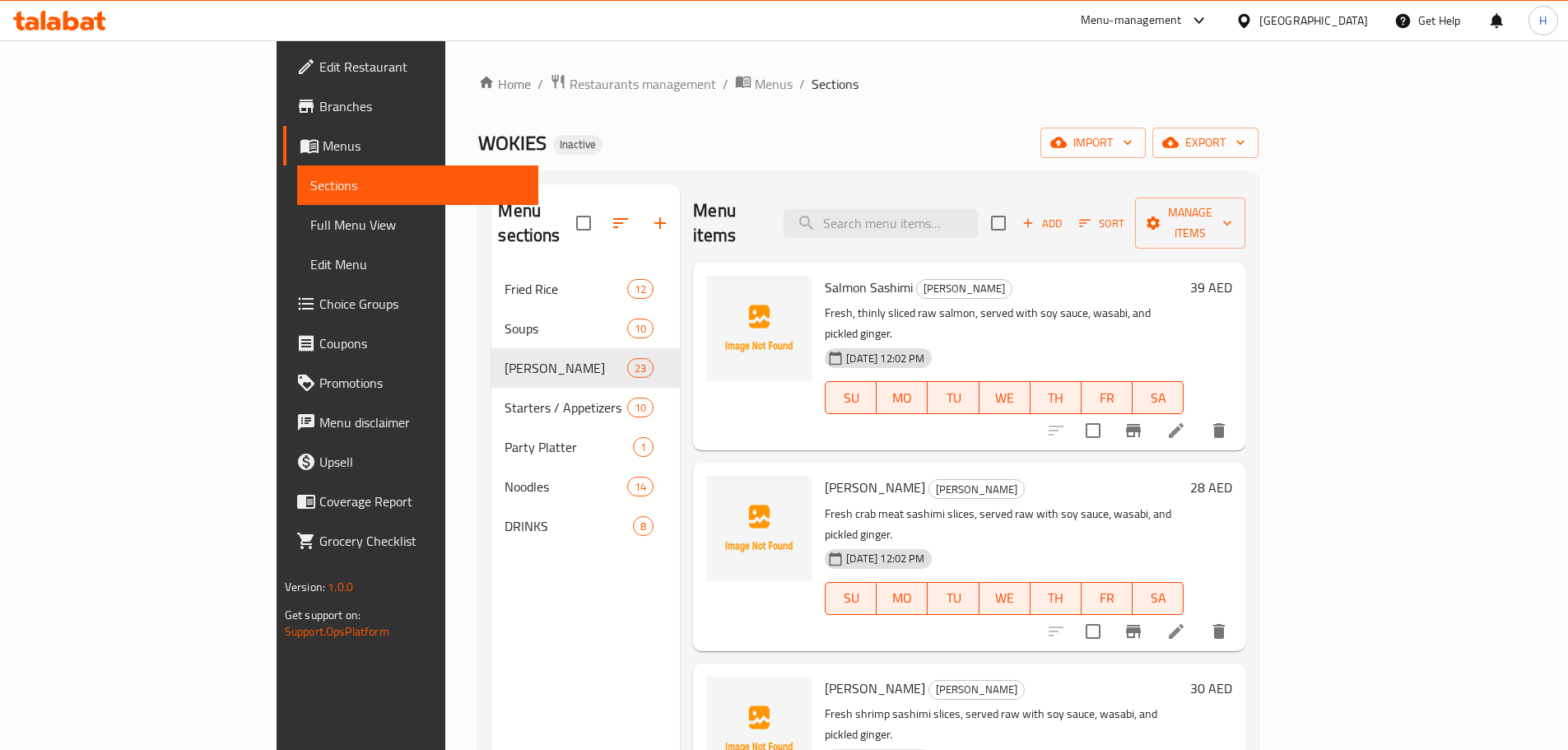
click at [1083, 38] on div "Menu-management" at bounding box center [1145, 21] width 154 height 39
click at [976, 209] on input "search" at bounding box center [880, 223] width 195 height 28
paste input "FRESH ORANGE JUICE"
type input "FRESH ORANGE JUICE"
click at [1063, 341] on div "04-09-2025 12:02 PM SU MO TU WE TH FR SA" at bounding box center [1004, 385] width 372 height 89
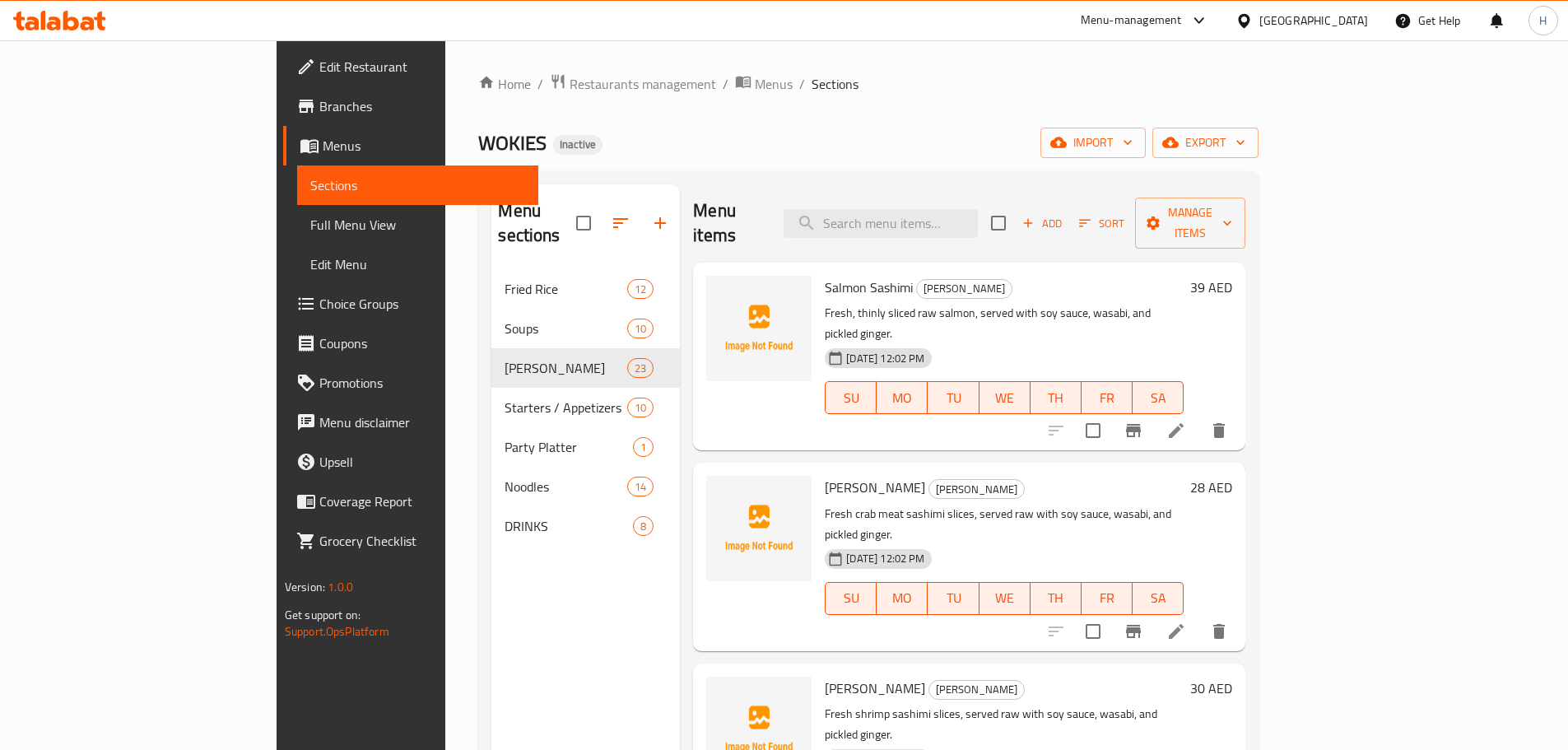
click at [320, 70] on span "Edit Restaurant" at bounding box center [422, 66] width 205 height 20
click at [966, 209] on input "search" at bounding box center [869, 223] width 195 height 28
paste input "Party Sushi Box (32 pcs)"
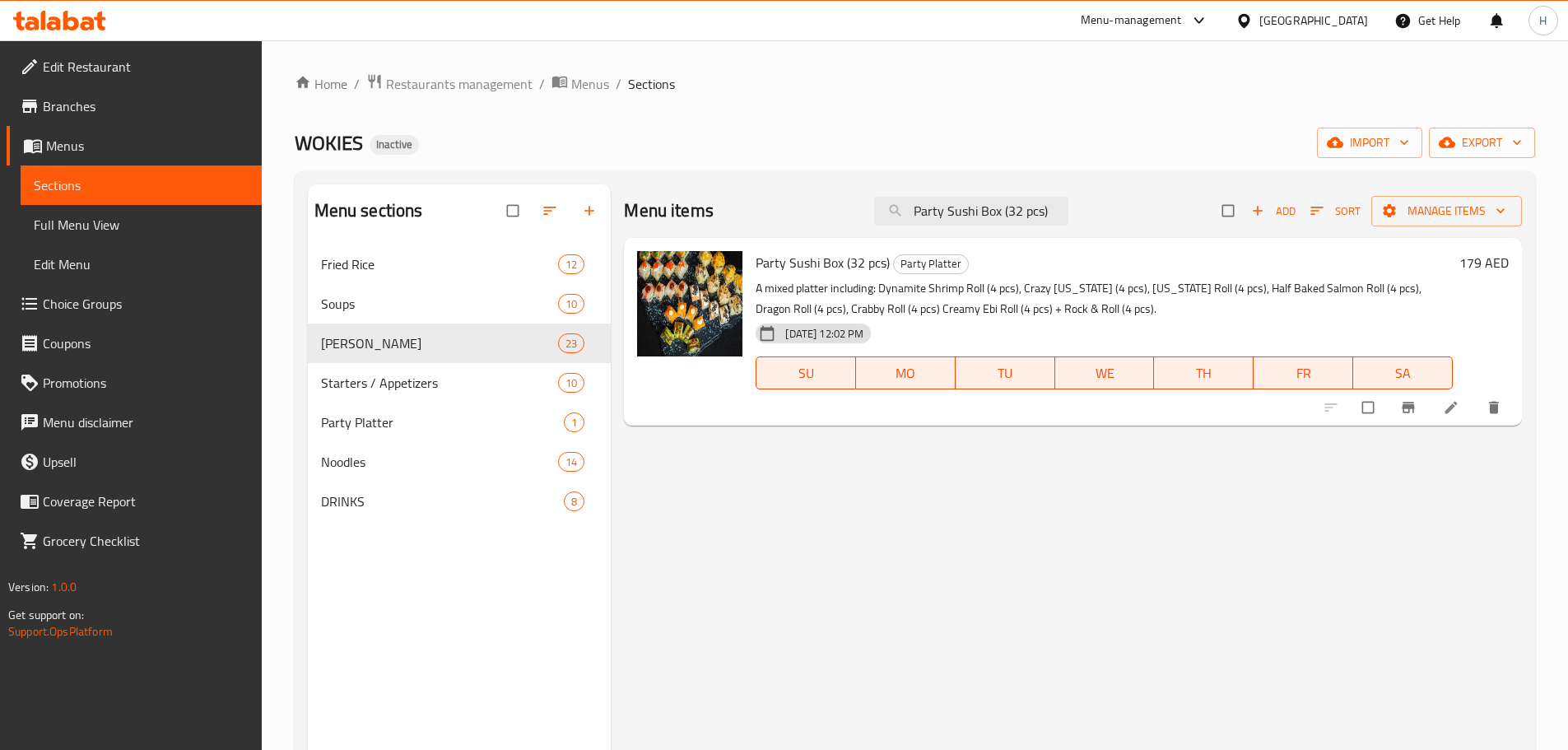
drag, startPoint x: 1372, startPoint y: 525, endPoint x: 1167, endPoint y: 365, distance: 260.0
click at [1371, 525] on div "Menu items Party Sushi Box (32 pcs) Add Sort Manage items Party Sushi Box (32 p…" at bounding box center [1067, 559] width 911 height 750
click at [1043, 211] on input "Party Sushi Box (32 pcs)" at bounding box center [971, 210] width 195 height 28
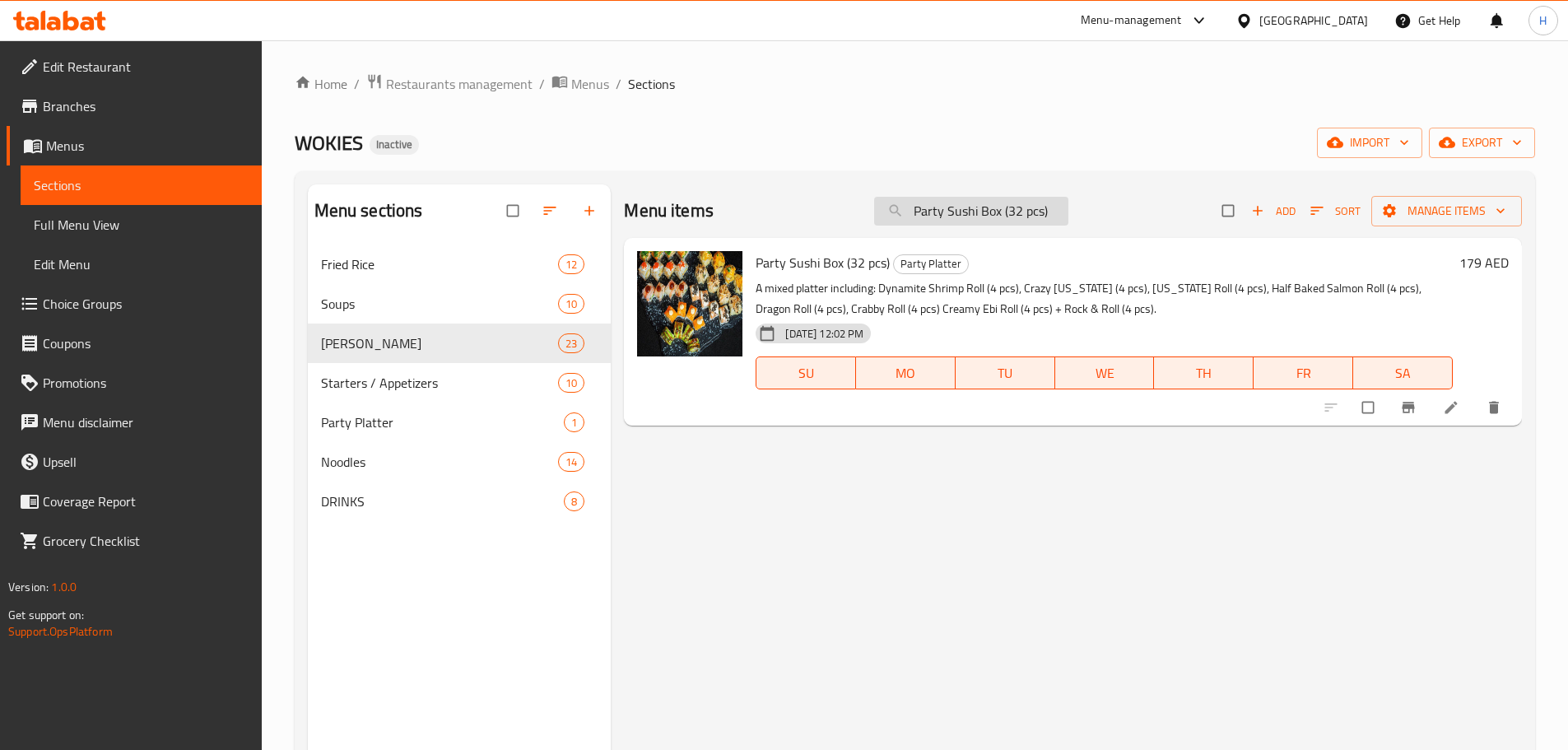
paste input "7UP"
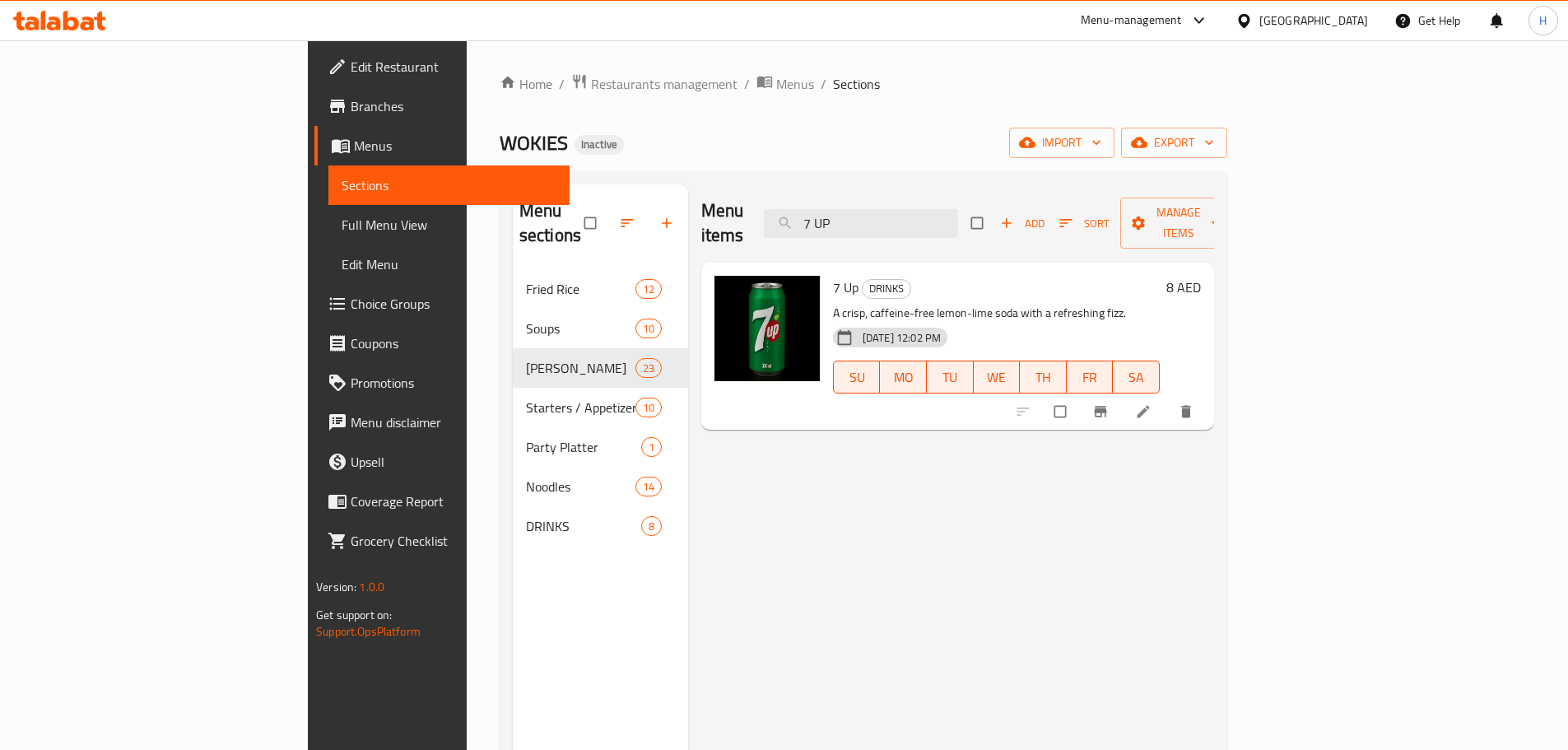
drag, startPoint x: 1450, startPoint y: 534, endPoint x: 1433, endPoint y: 522, distance: 20.8
click at [1214, 530] on div "Menu items 7 UP Add Sort Manage items 7 Up DRINKS A crisp, caffeine-free lemon-…" at bounding box center [951, 559] width 526 height 750
click at [944, 209] on input "7 UP" at bounding box center [860, 223] width 195 height 28
paste input "Pineapple Cantonese Soda_"
drag, startPoint x: 1015, startPoint y: 713, endPoint x: 1105, endPoint y: 648, distance: 111.0
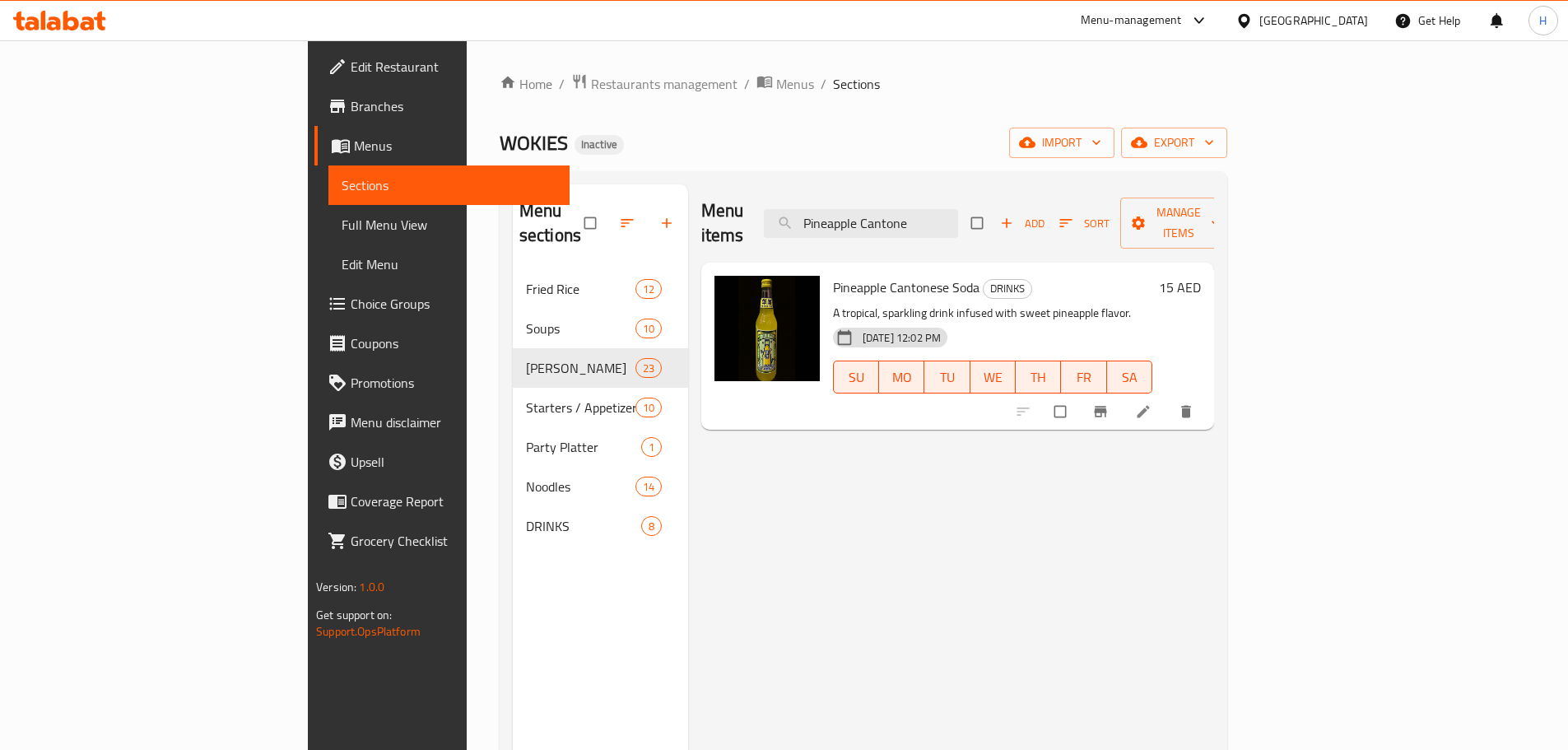
click at [1016, 712] on div "Menu items Pineapple Cantone Add Sort Manage items Pineapple Cantonese Soda DRI…" at bounding box center [951, 559] width 526 height 750
click at [958, 209] on input "Pineapple Cantone" at bounding box center [860, 223] width 195 height 28
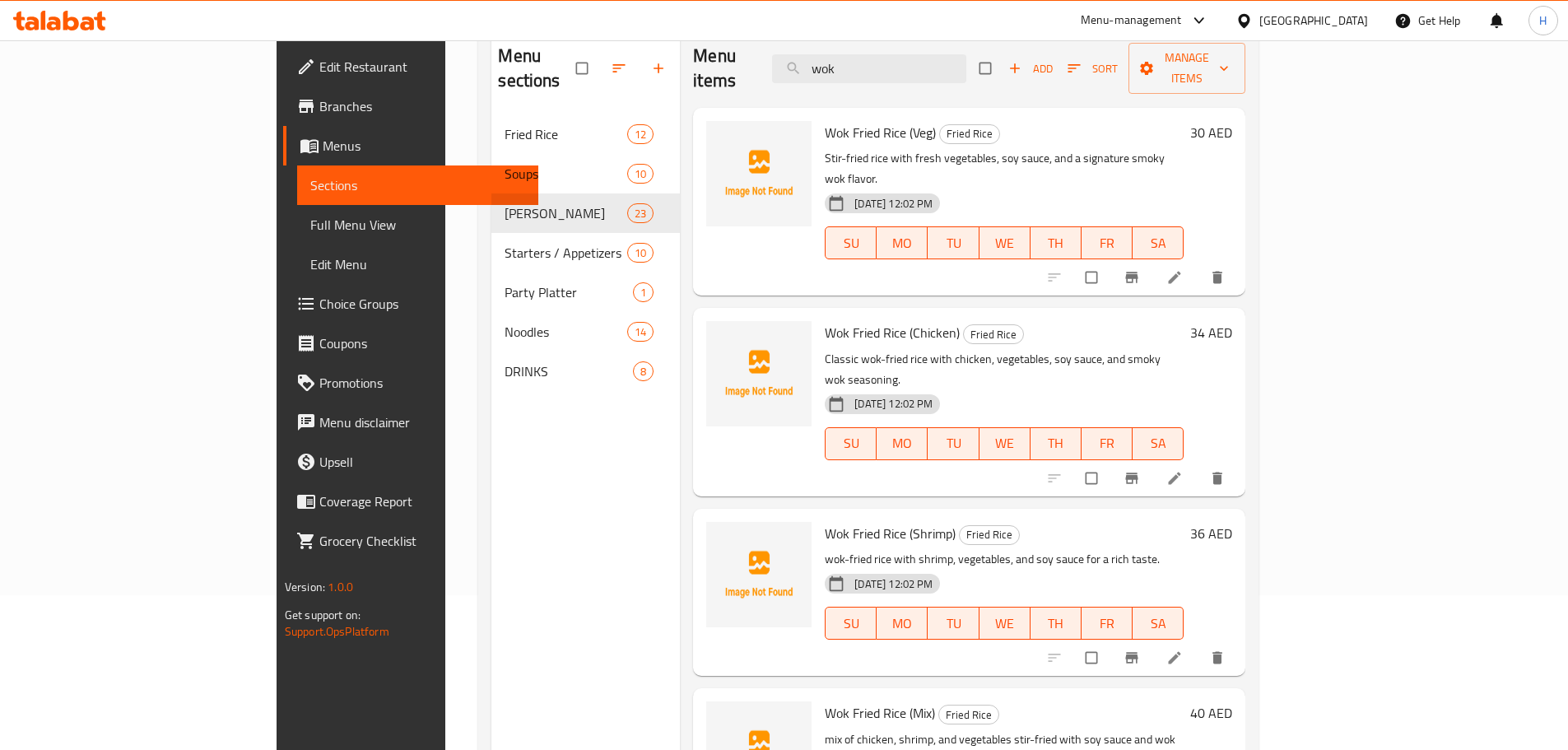
scroll to position [66, 0]
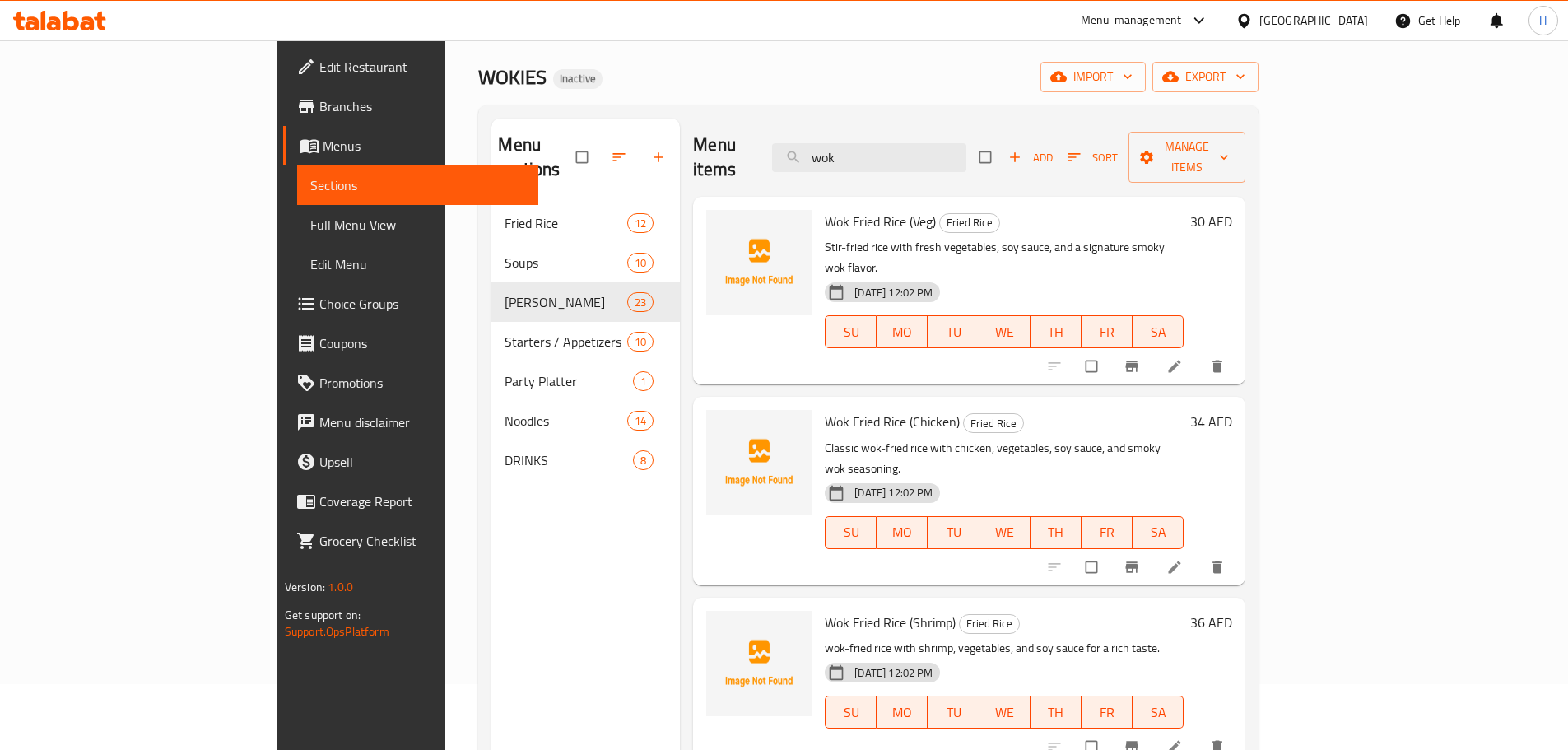
type input "wok"
click at [1170, 410] on h6 "Wok Fried Rice (Chicken) Fried Rice" at bounding box center [1004, 421] width 359 height 23
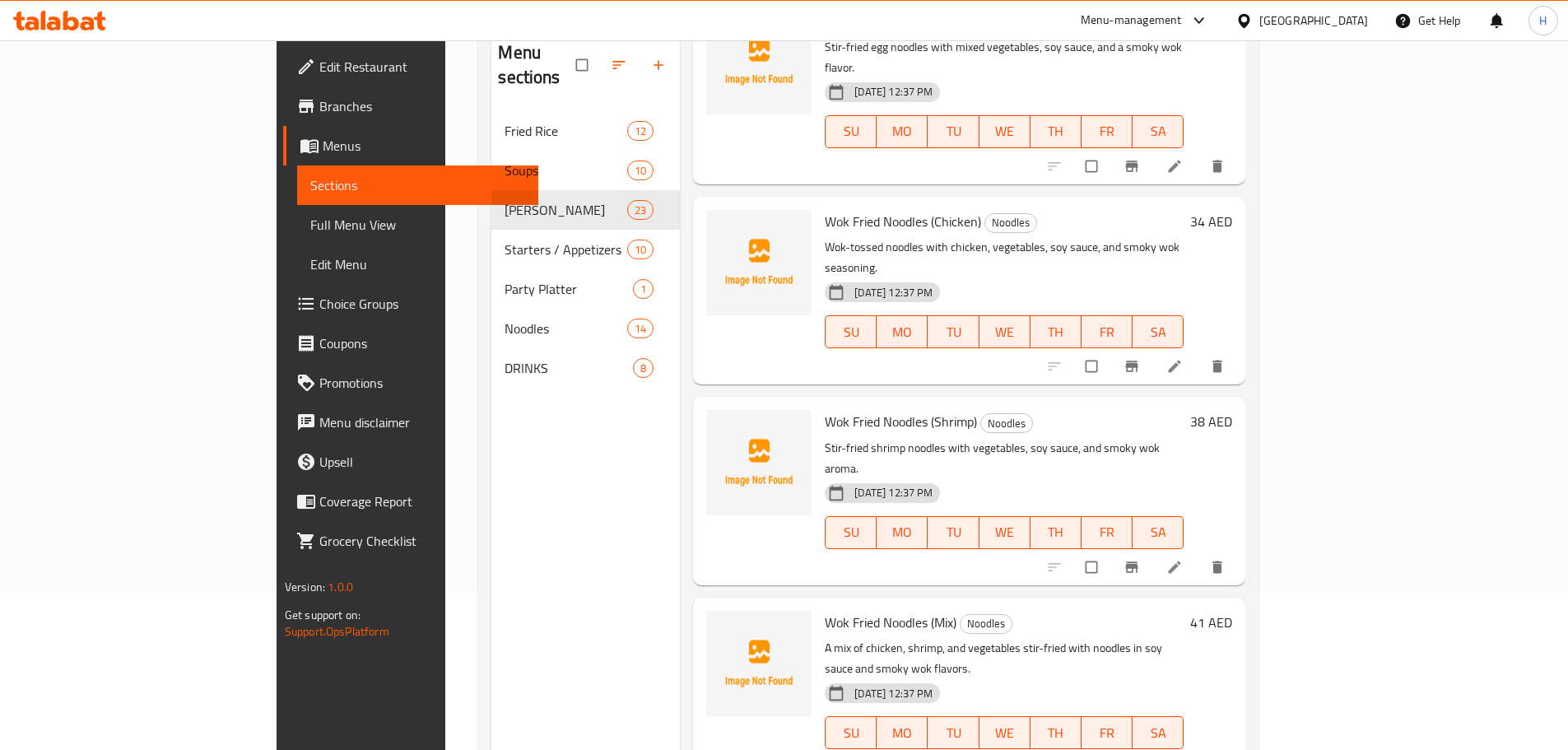
scroll to position [231, 0]
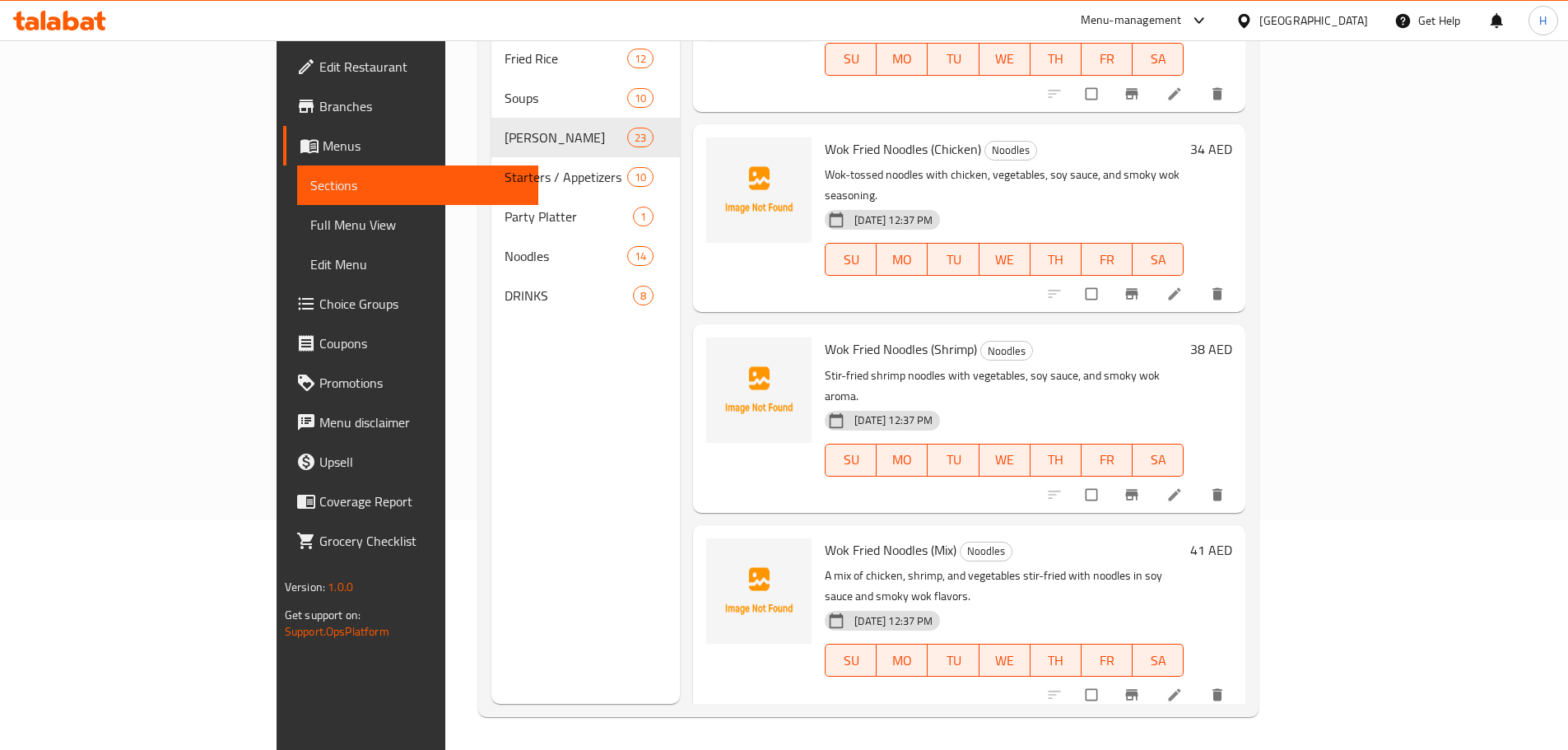
click at [1184, 539] on h6 "Wok Fried Noodles (Mix) Noodles" at bounding box center [1004, 551] width 359 height 23
type button "0"
click at [1184, 539] on h6 "Wok Fried Noodles (Mix) Noodles" at bounding box center [1004, 551] width 359 height 23
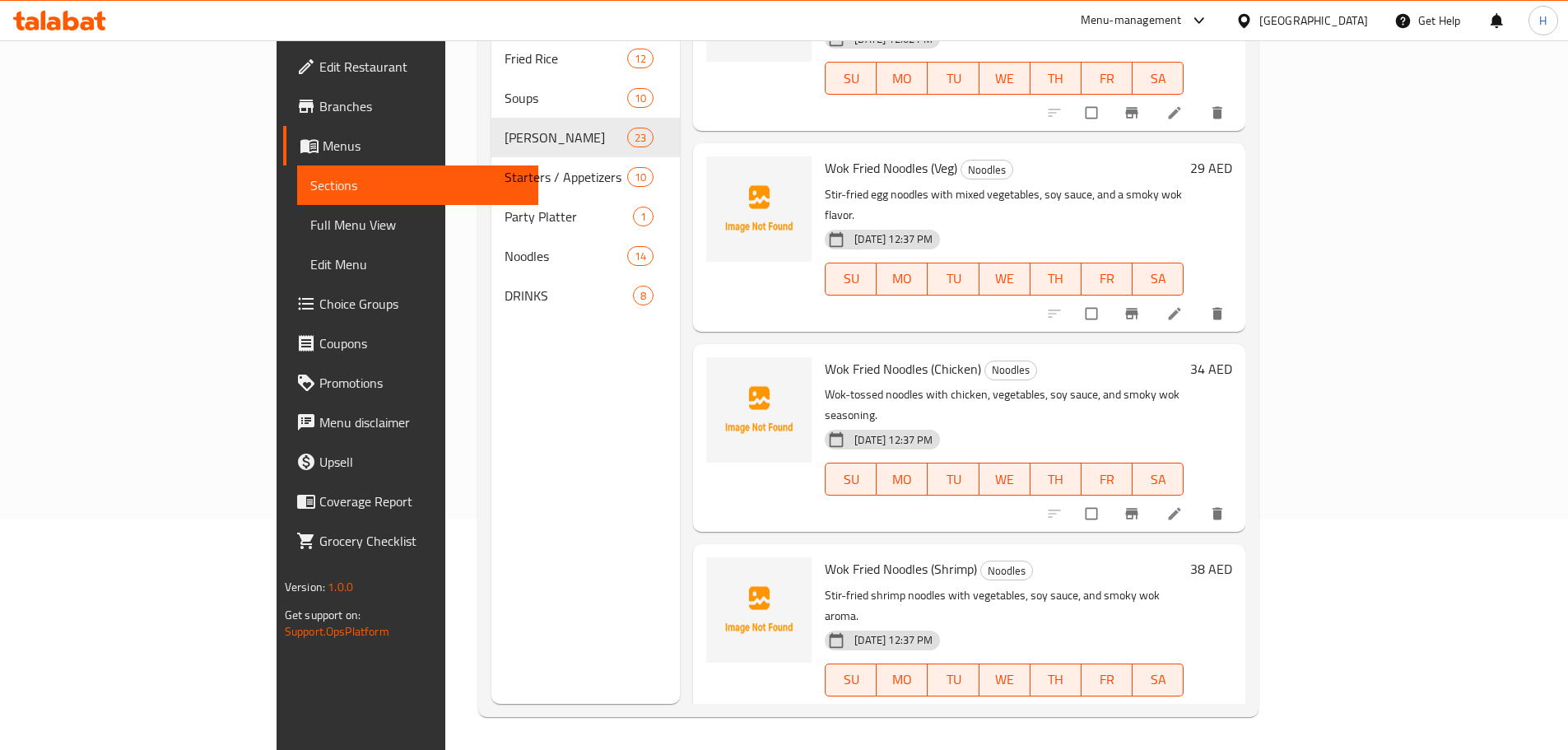
scroll to position [679, 0]
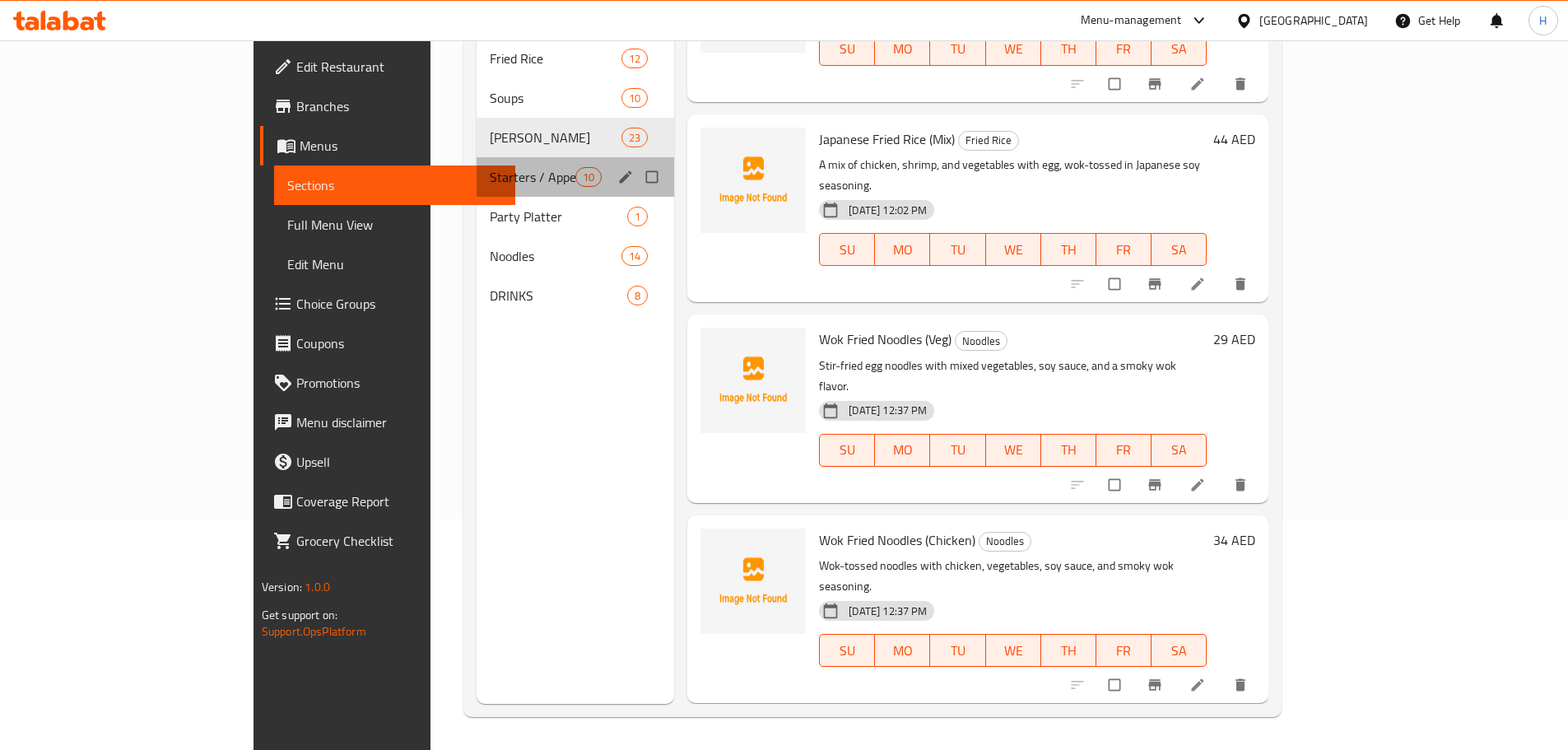
click at [476, 164] on div "Starters / Appetizers 10" at bounding box center [575, 177] width 198 height 39
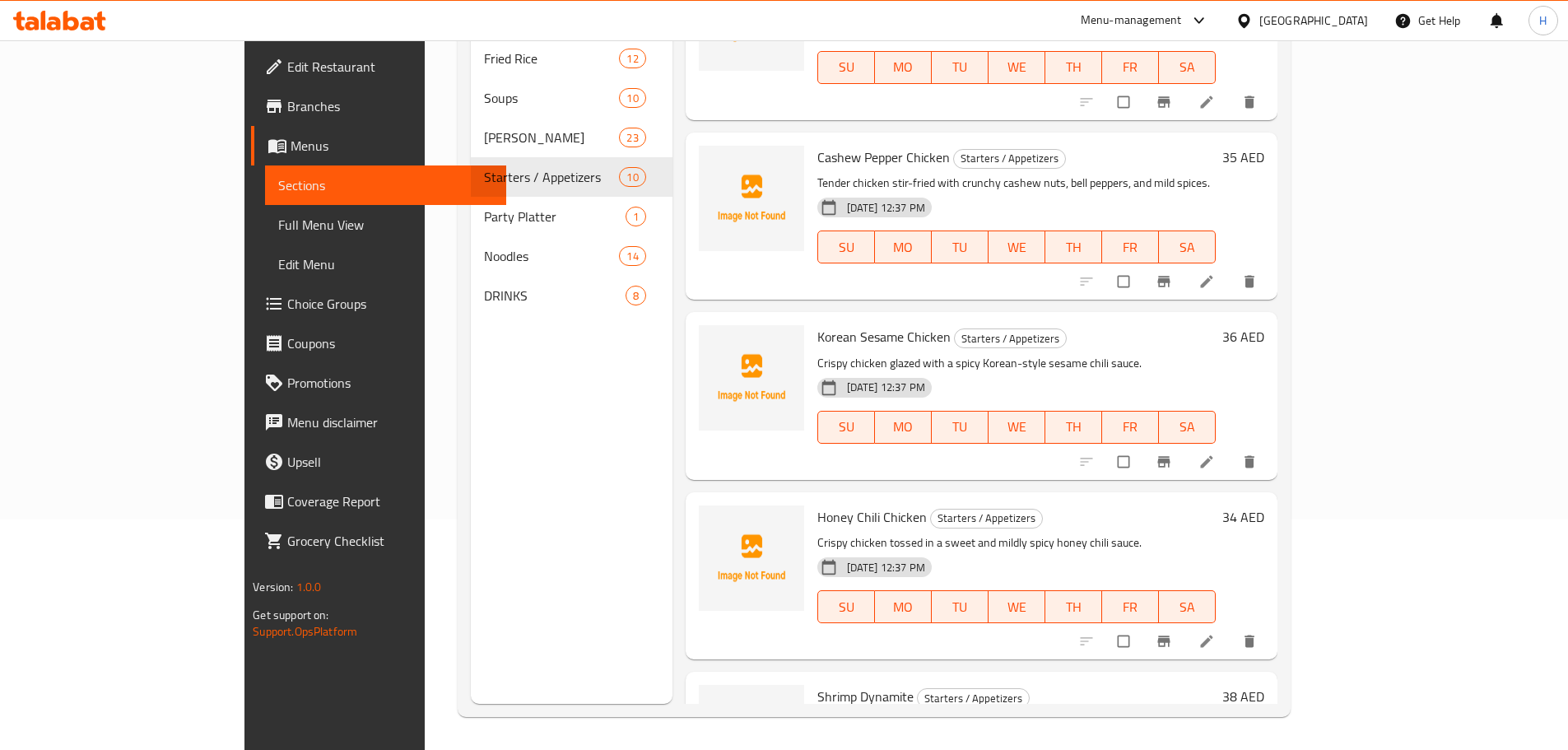
scroll to position [1090, 0]
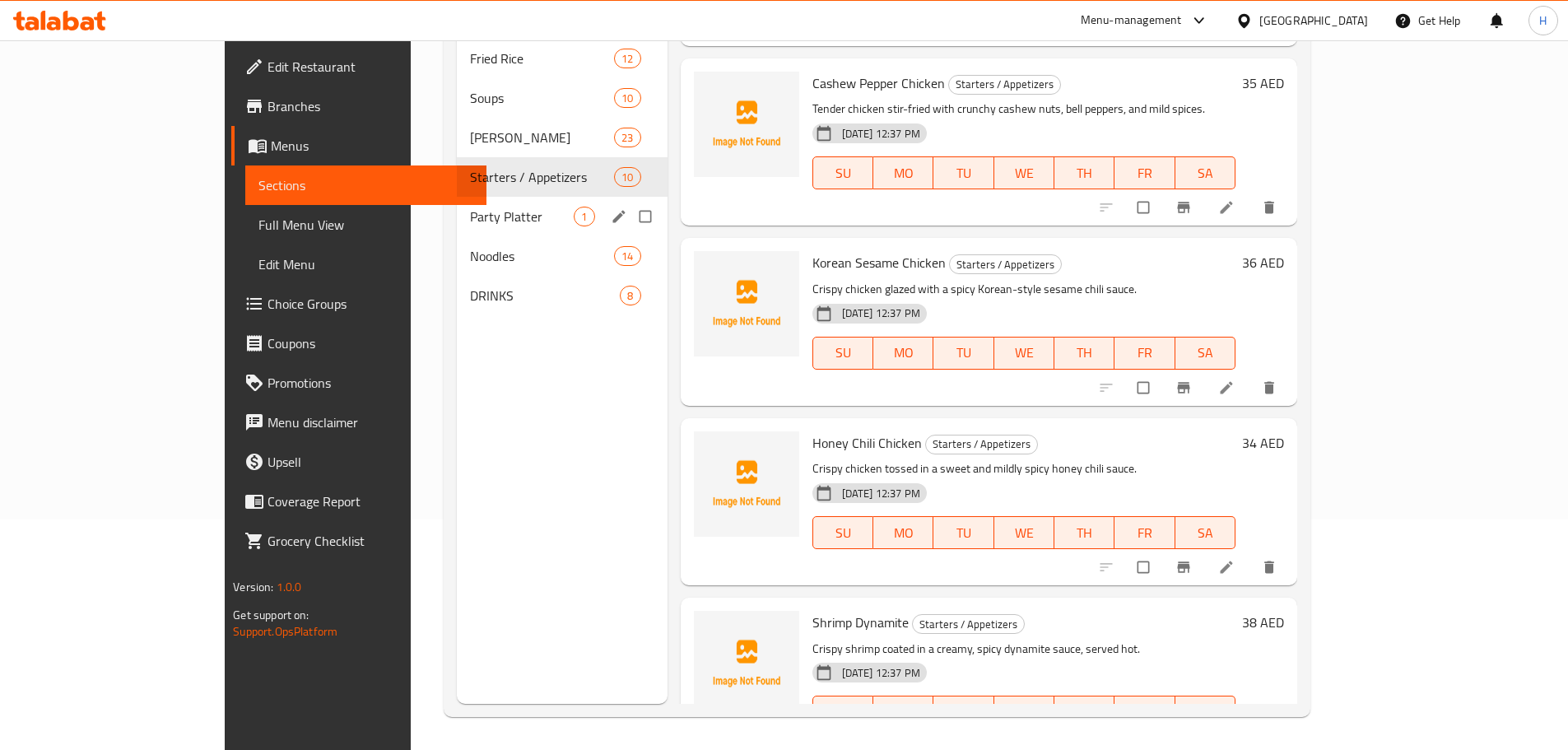
click at [470, 206] on span "Party Platter" at bounding box center [522, 216] width 104 height 20
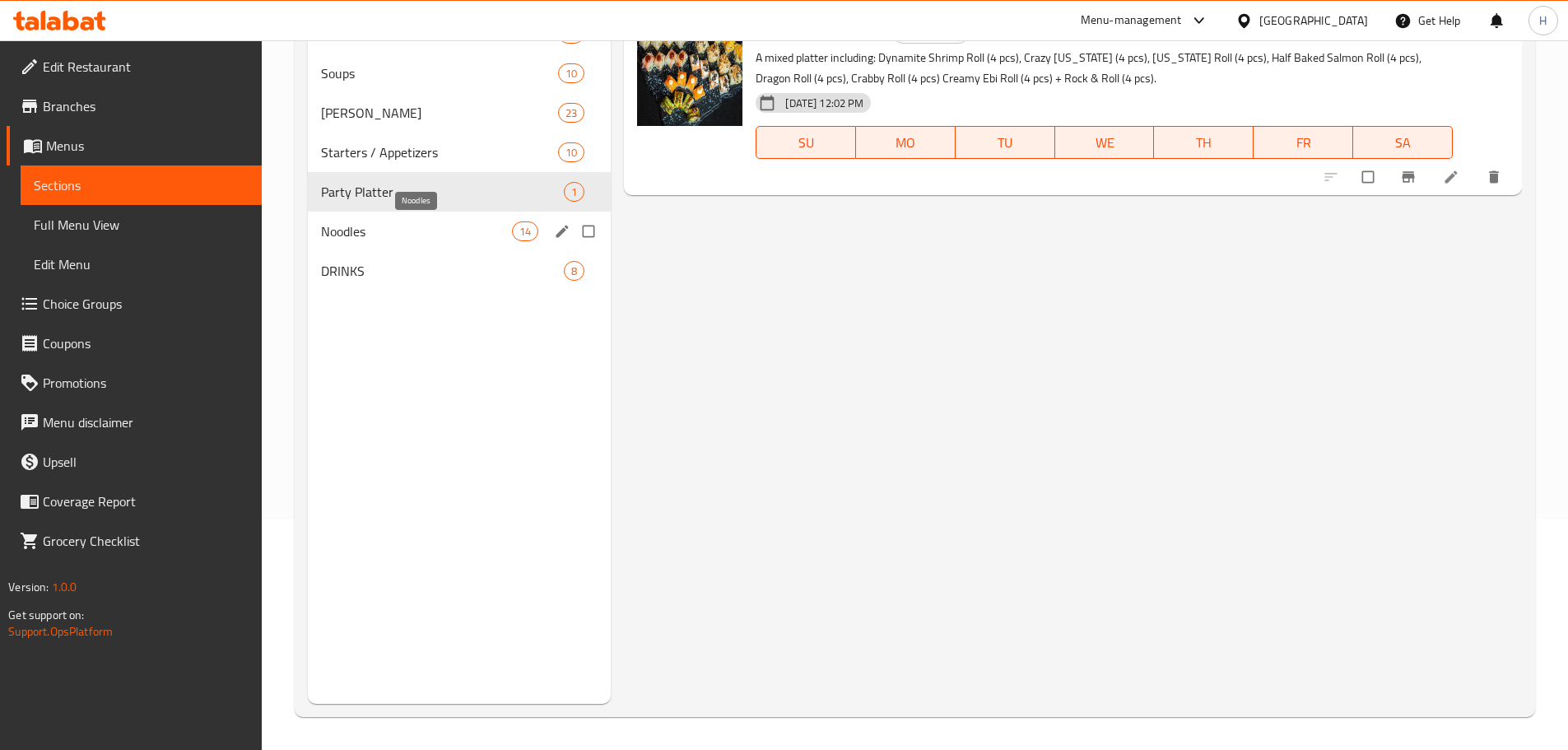
click at [393, 226] on span "Noodles" at bounding box center [416, 231] width 192 height 20
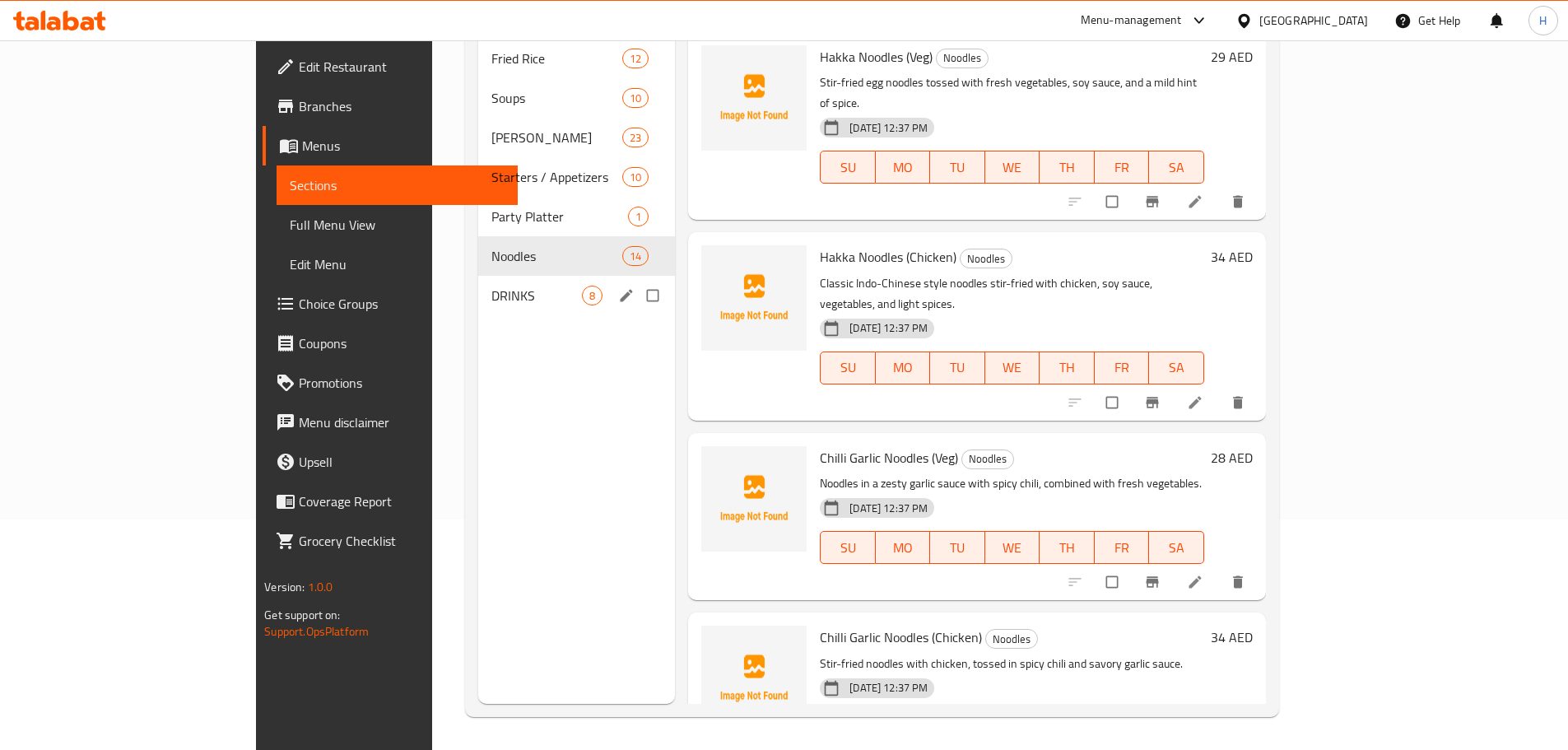
click at [478, 276] on div "DRINKS 8" at bounding box center [576, 295] width 196 height 39
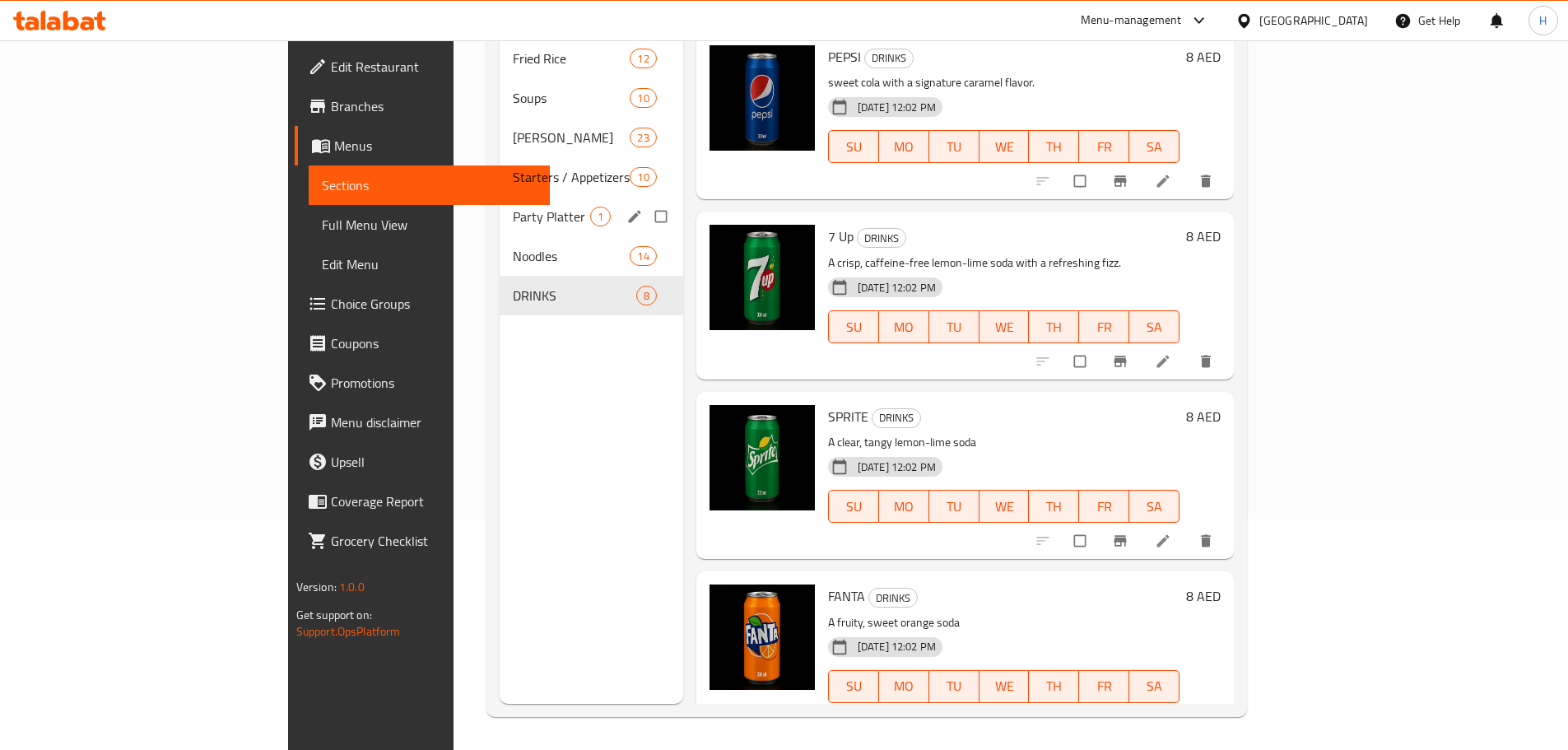
click at [512, 206] on span "Party Platter" at bounding box center [550, 216] width 77 height 20
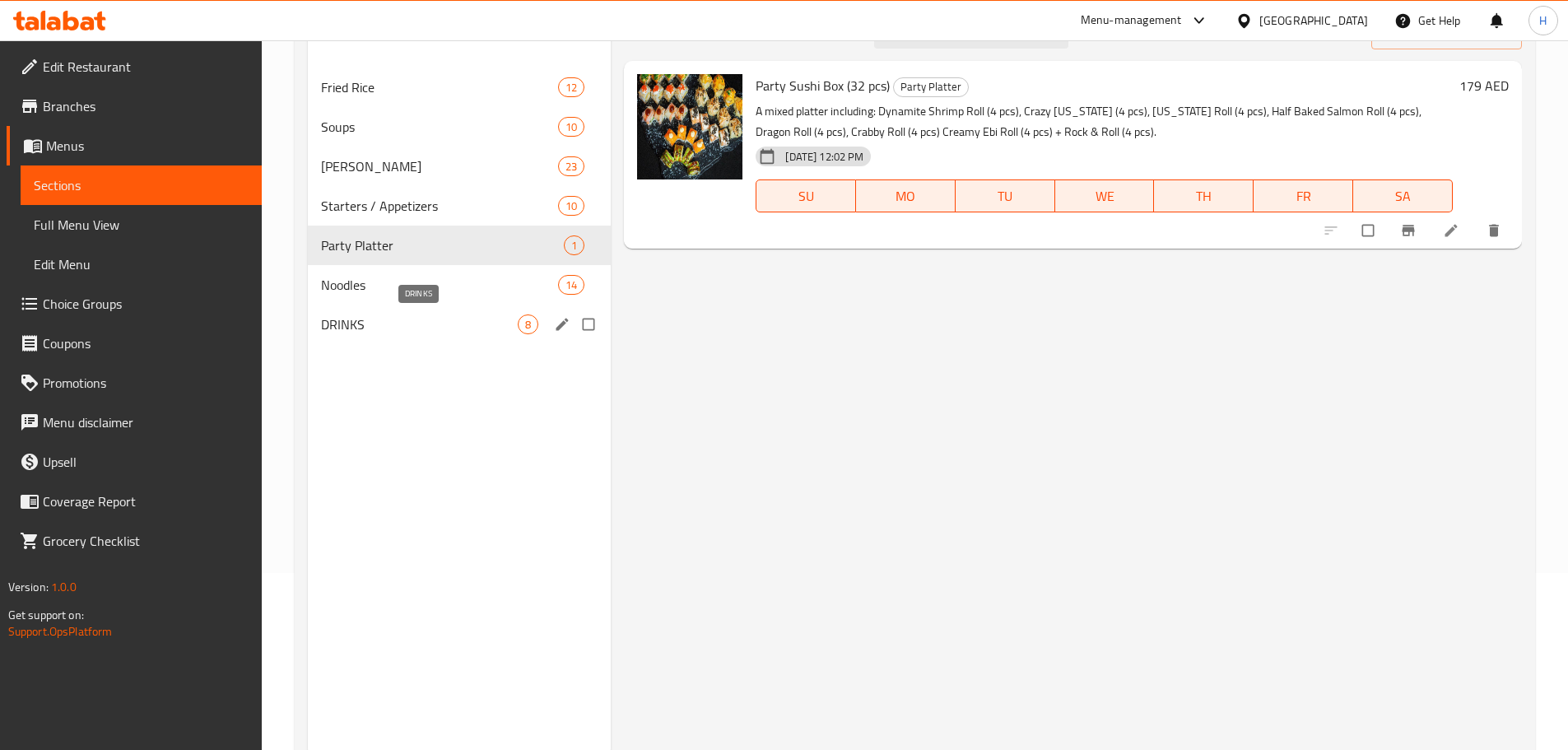
scroll to position [149, 0]
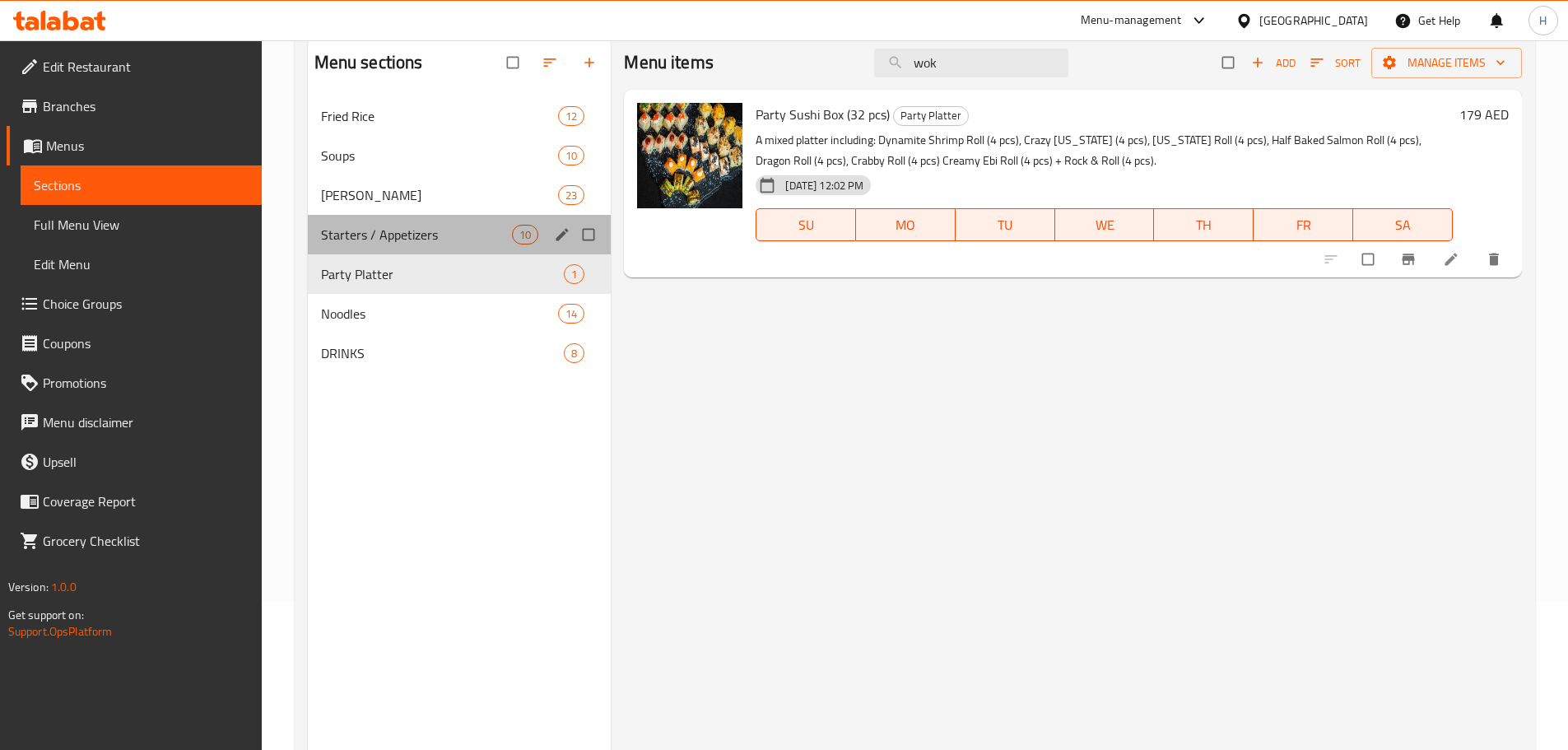
drag, startPoint x: 360, startPoint y: 215, endPoint x: 370, endPoint y: 226, distance: 14.9
click at [360, 215] on div "Starters / Appetizers 10" at bounding box center [459, 235] width 304 height 39
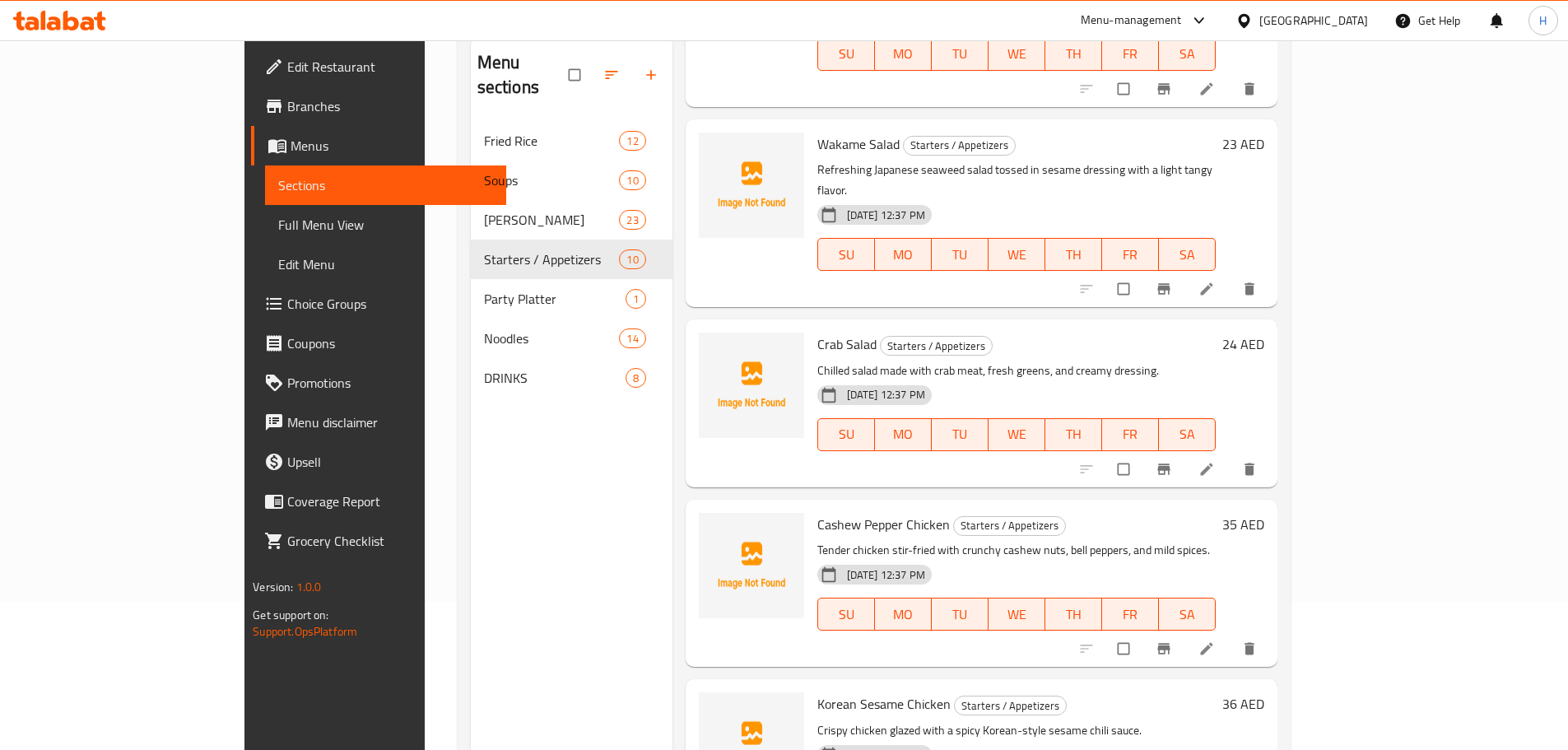
scroll to position [576, 0]
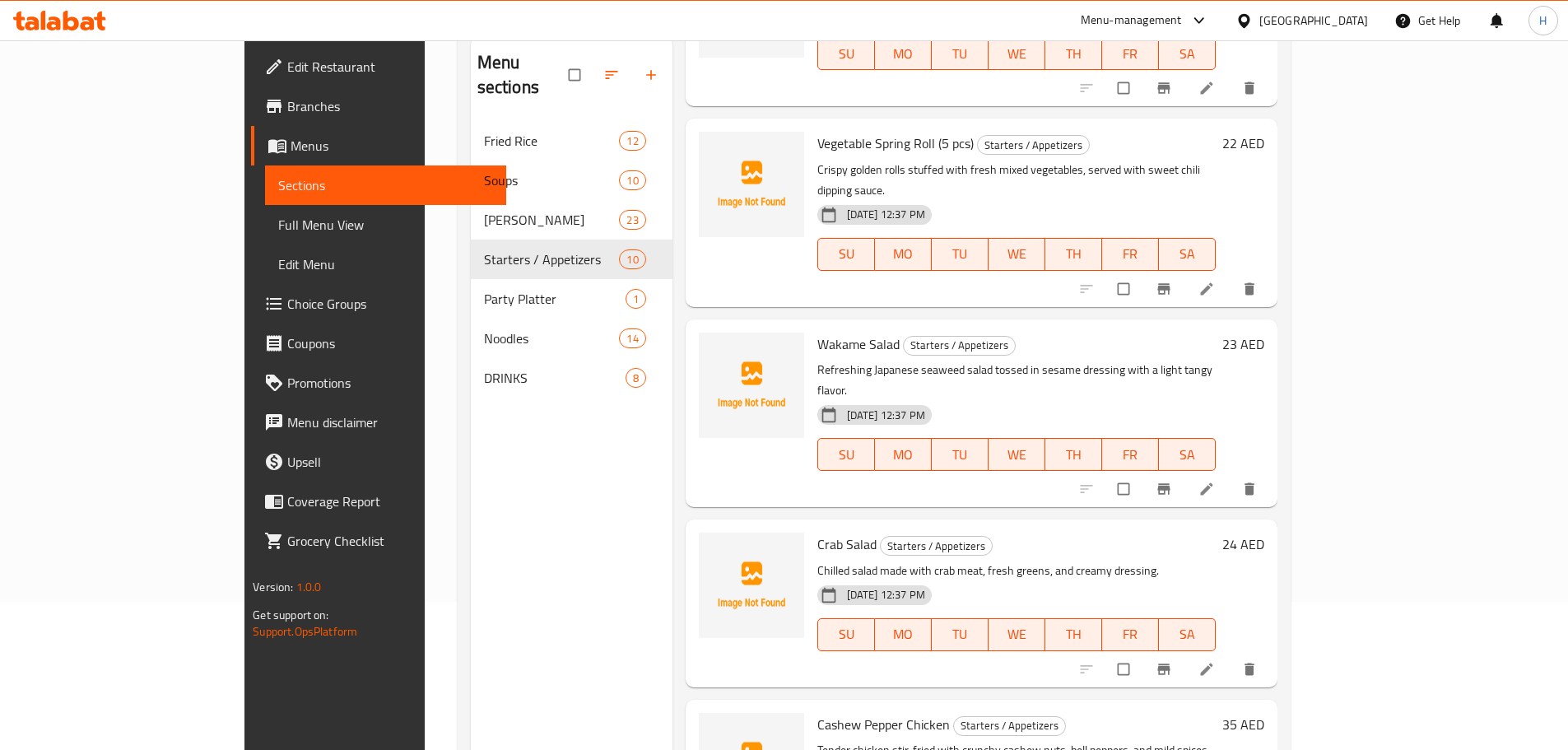
click at [1222, 579] on div "04-09-2025 12:37 PM SU MO TU WE TH FR SA" at bounding box center [1016, 623] width 412 height 89
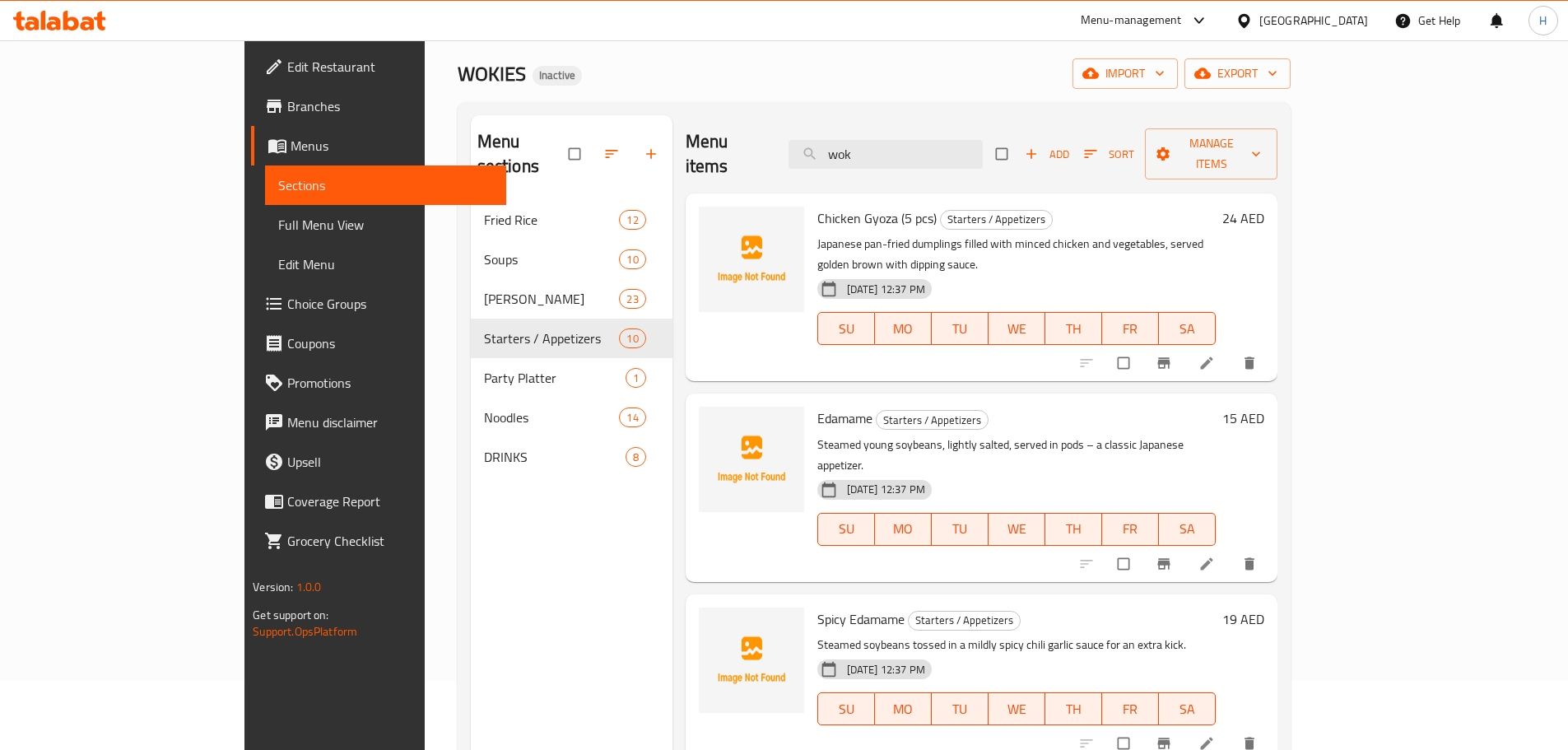
scroll to position [0, 0]
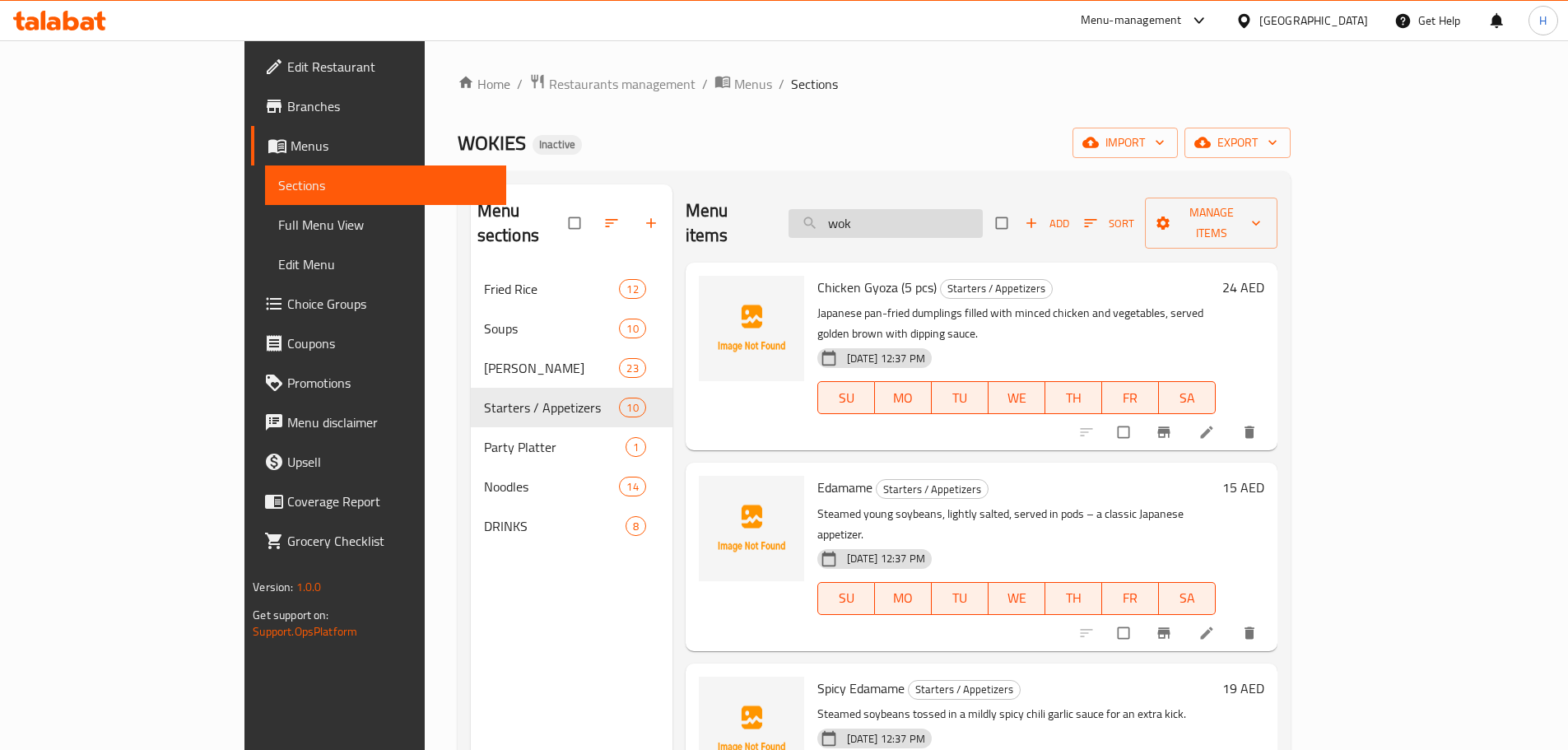
click at [982, 209] on input "wok" at bounding box center [885, 223] width 195 height 28
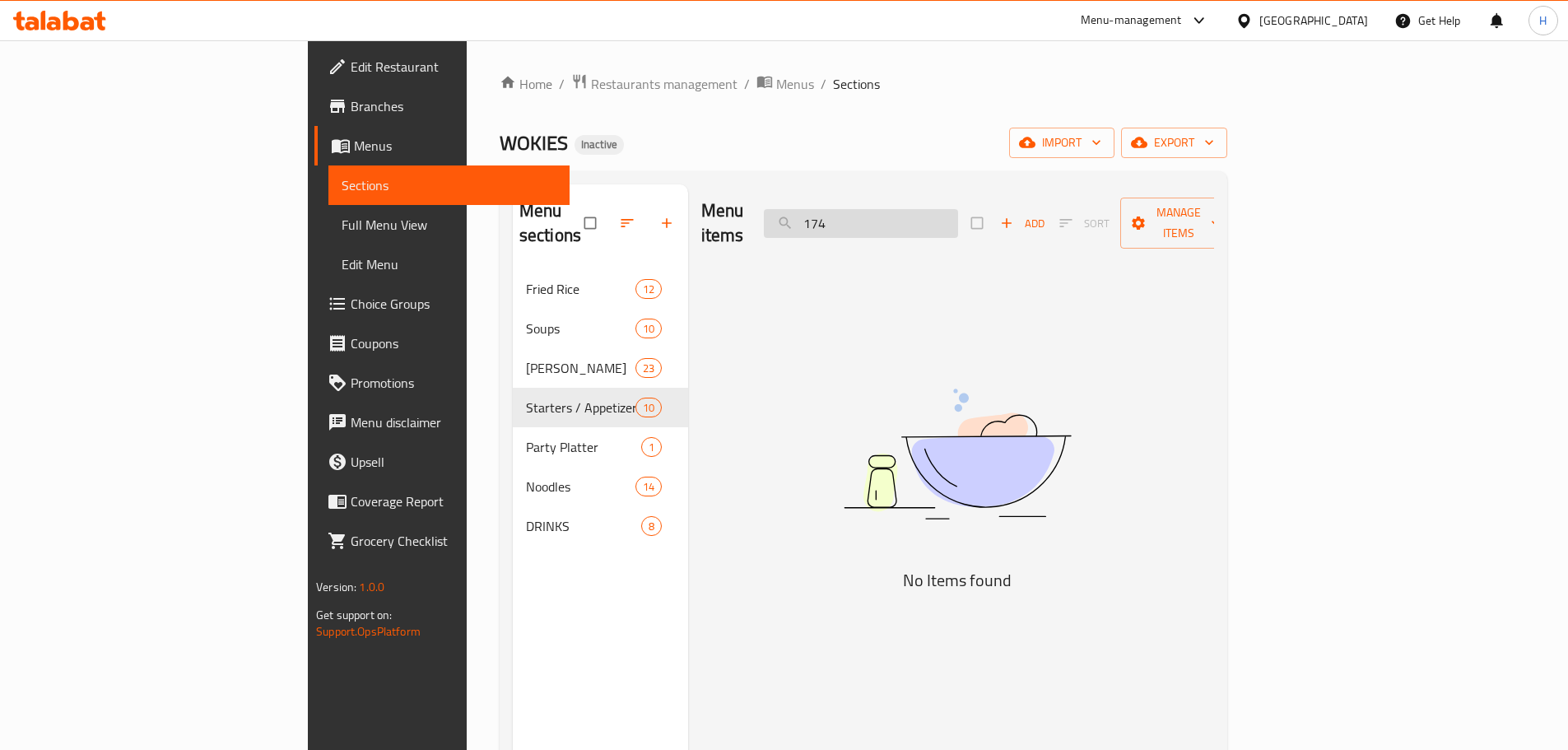
type input "174"
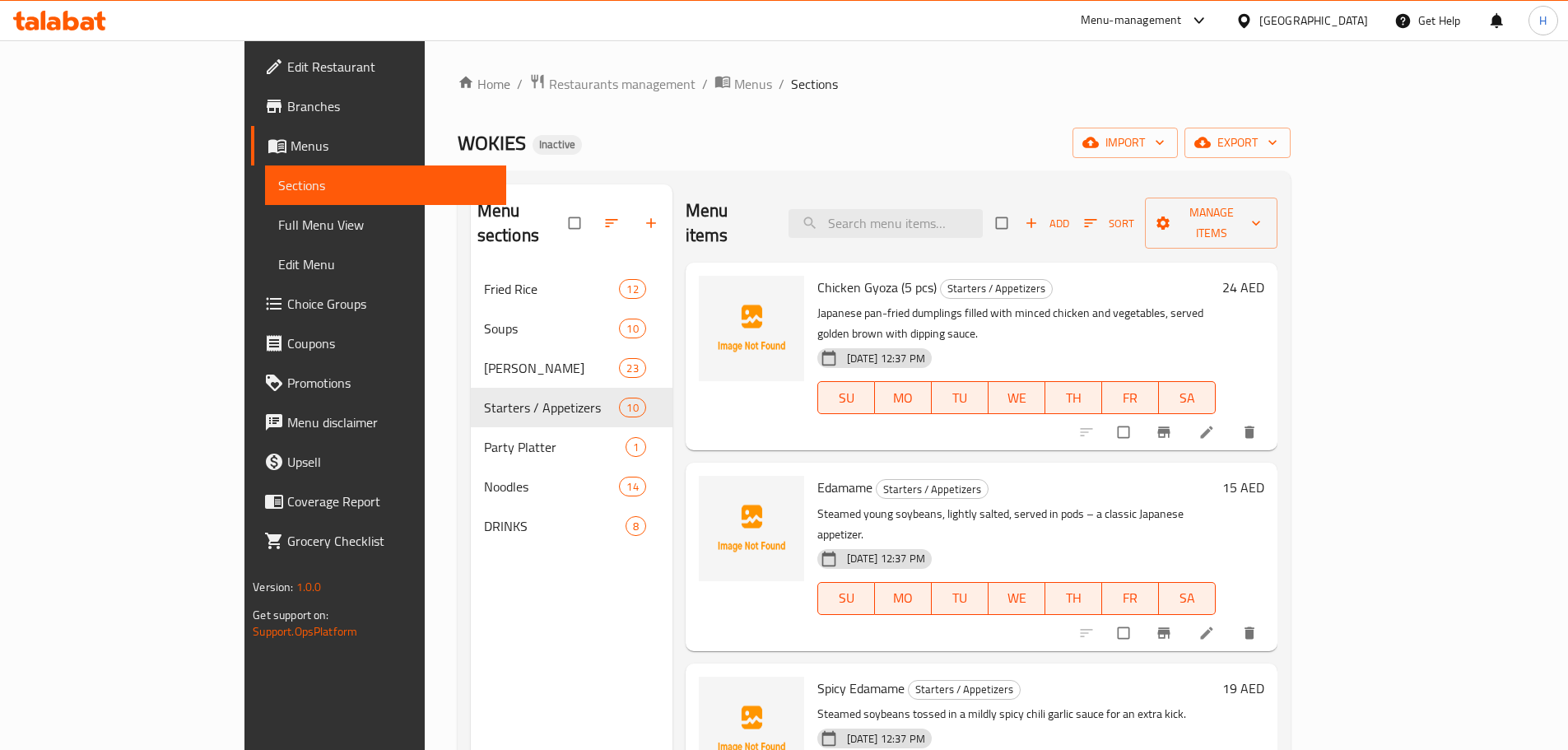
click at [782, 113] on div "Home / Restaurants management / Menus / Sections WOKIES Inactive import export …" at bounding box center [874, 510] width 833 height 874
drag, startPoint x: 99, startPoint y: 216, endPoint x: 113, endPoint y: 227, distance: 17.8
click at [279, 216] on span "Full Menu View" at bounding box center [386, 225] width 215 height 20
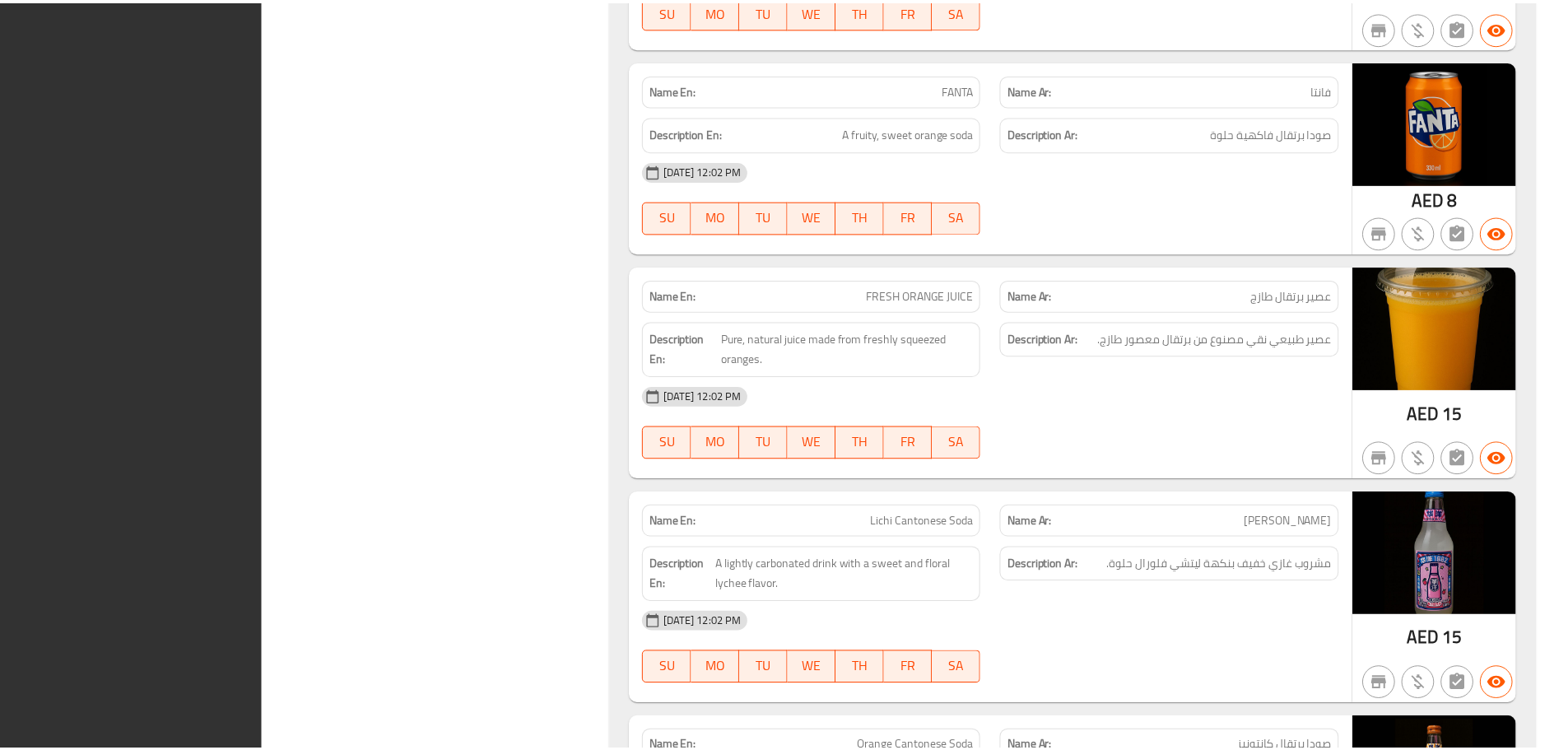
scroll to position [17984, 0]
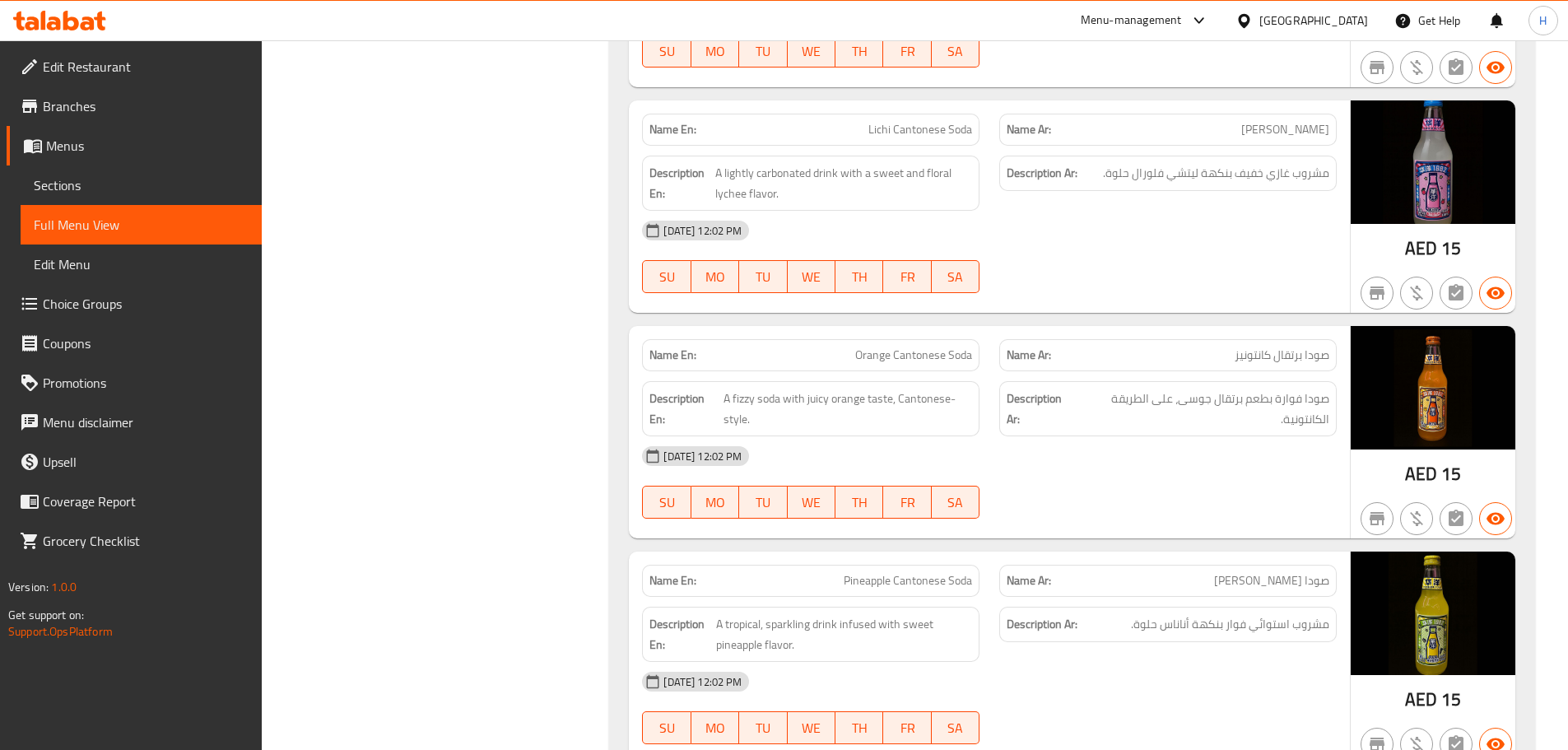
click at [23, 4] on div at bounding box center [60, 21] width 119 height 33
click at [49, 16] on icon at bounding box center [59, 21] width 93 height 20
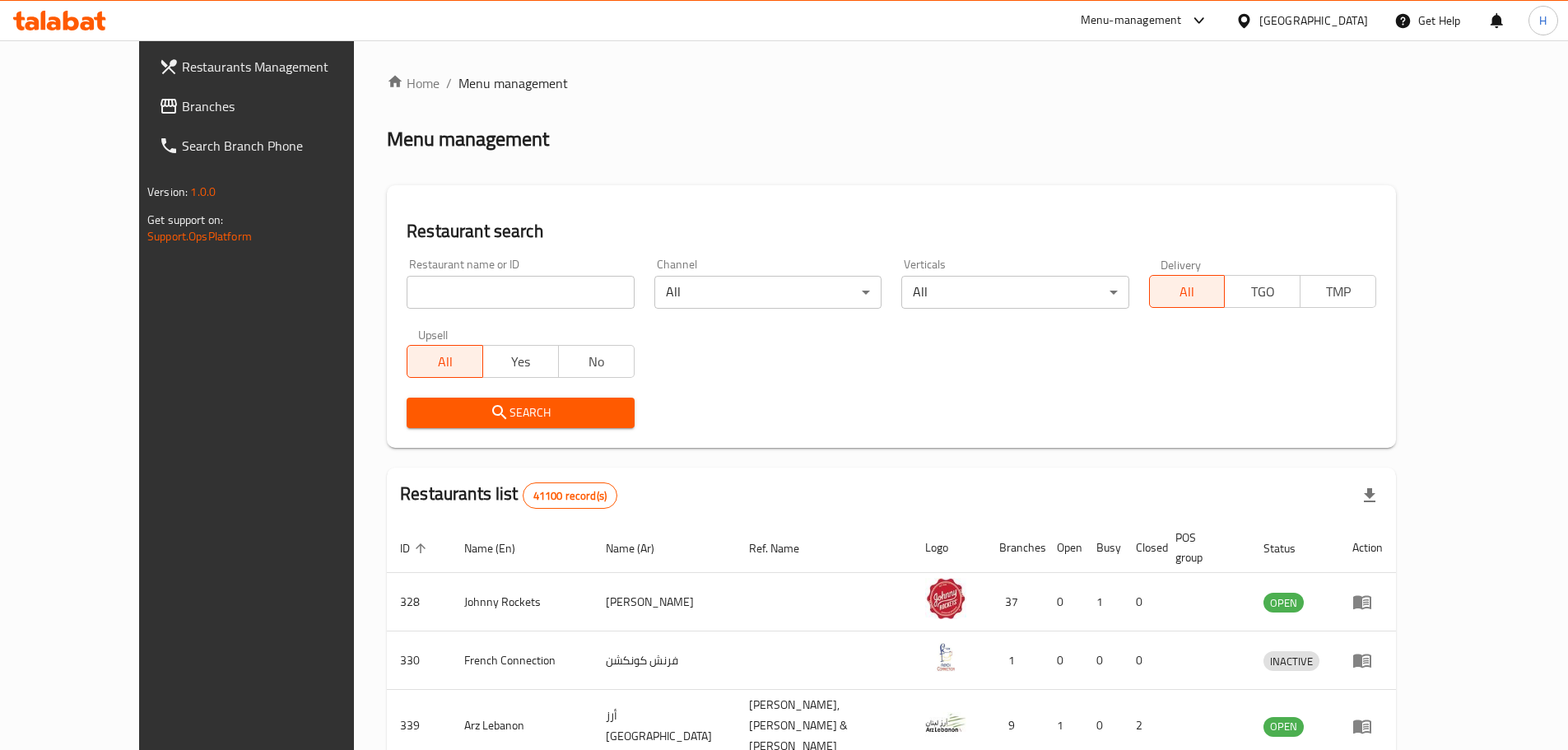
click at [146, 120] on link "Branches" at bounding box center [273, 106] width 255 height 39
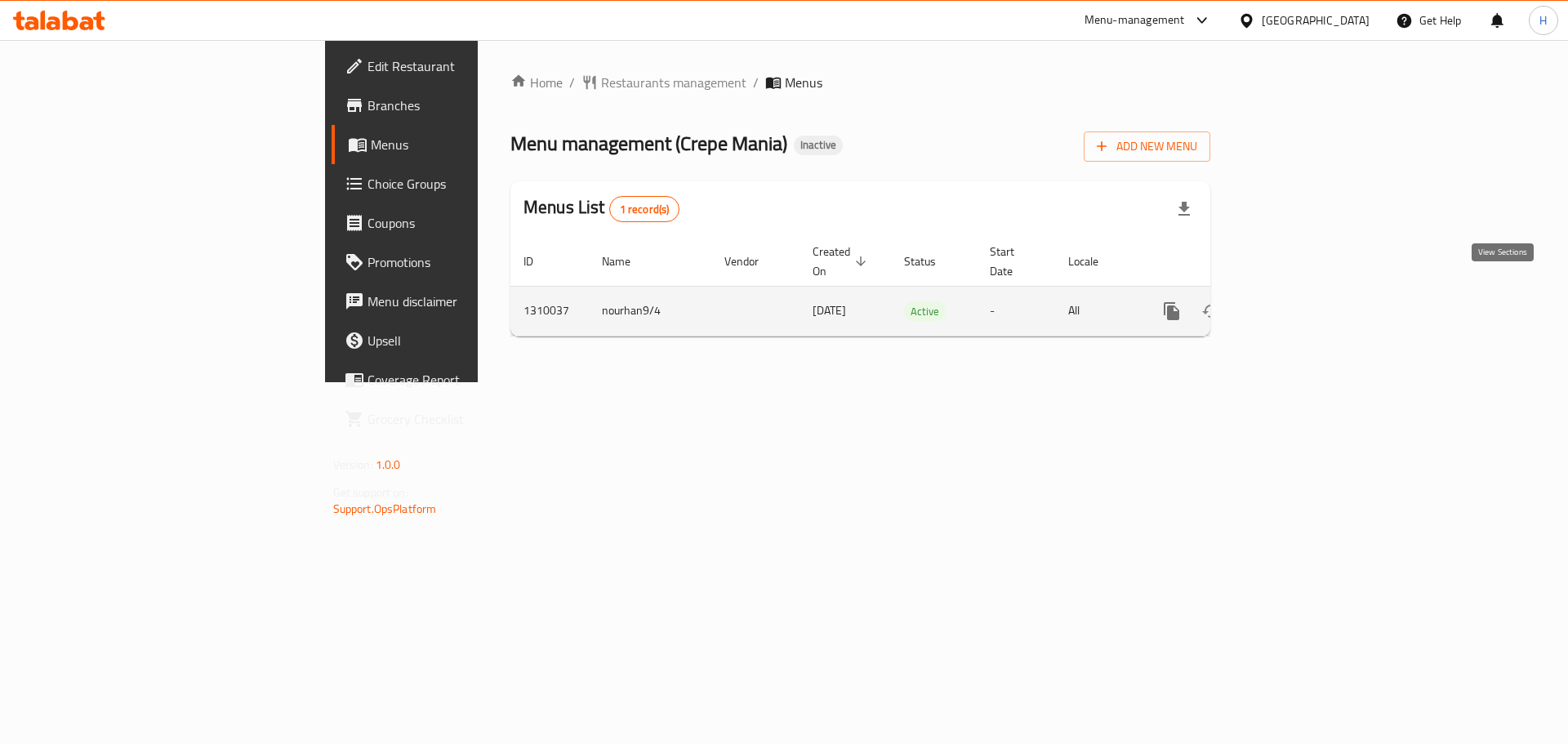
click at [1299, 302] on icon "enhanced table" at bounding box center [1290, 311] width 19 height 19
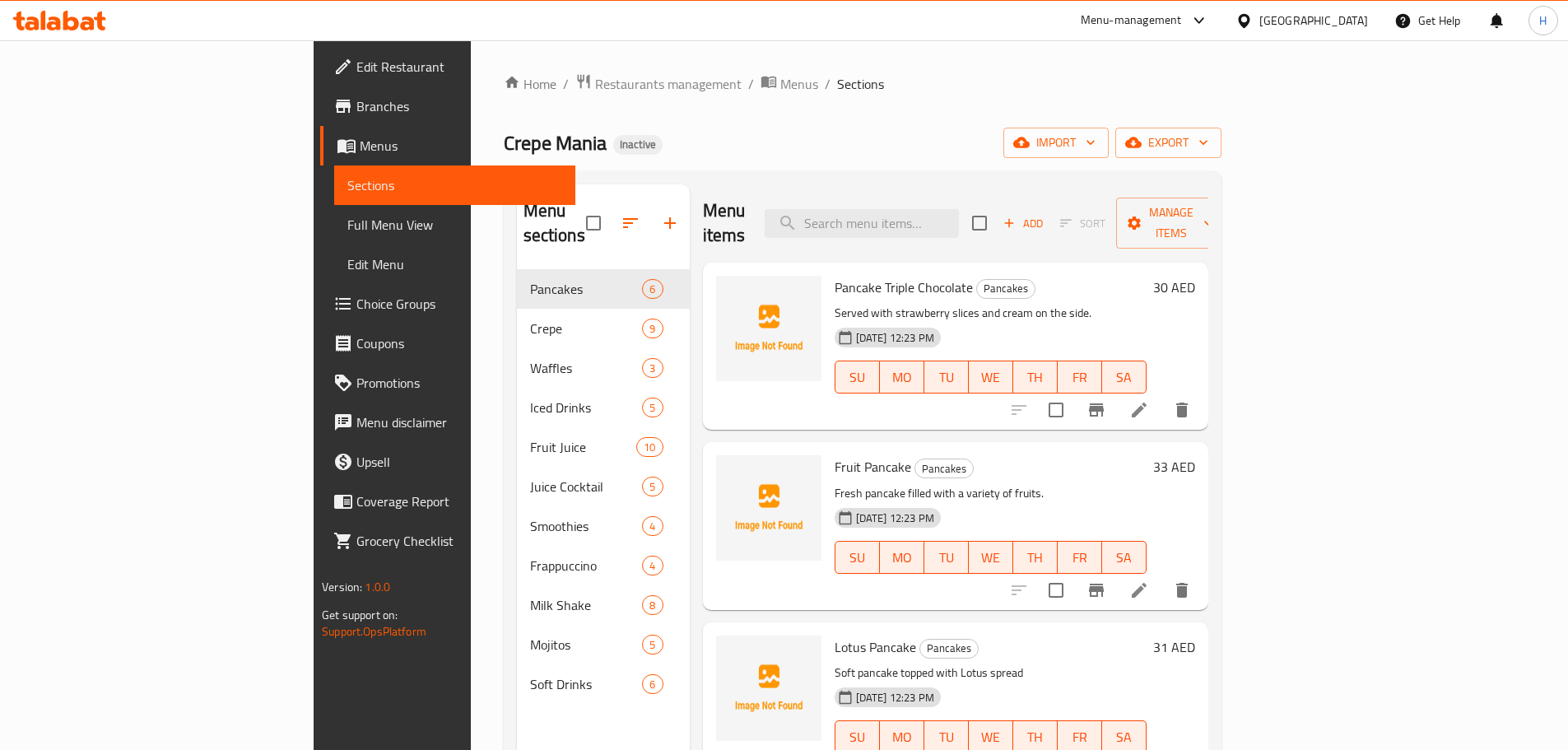
click at [60, 13] on icon at bounding box center [59, 21] width 93 height 20
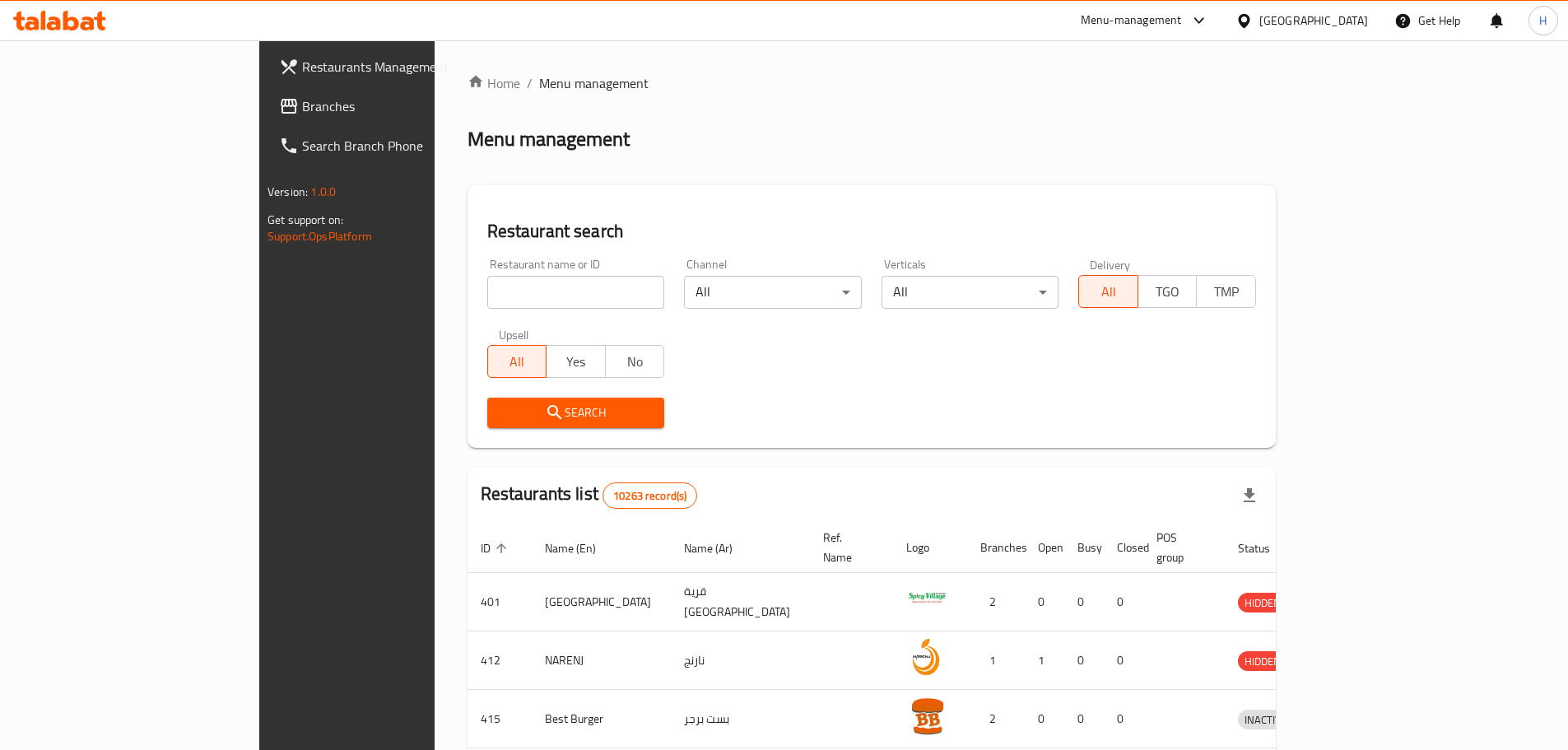
click at [487, 294] on input "search" at bounding box center [576, 292] width 178 height 33
paste input "776558"
type input "776558"
click at [302, 108] on span "Branches" at bounding box center [405, 106] width 205 height 20
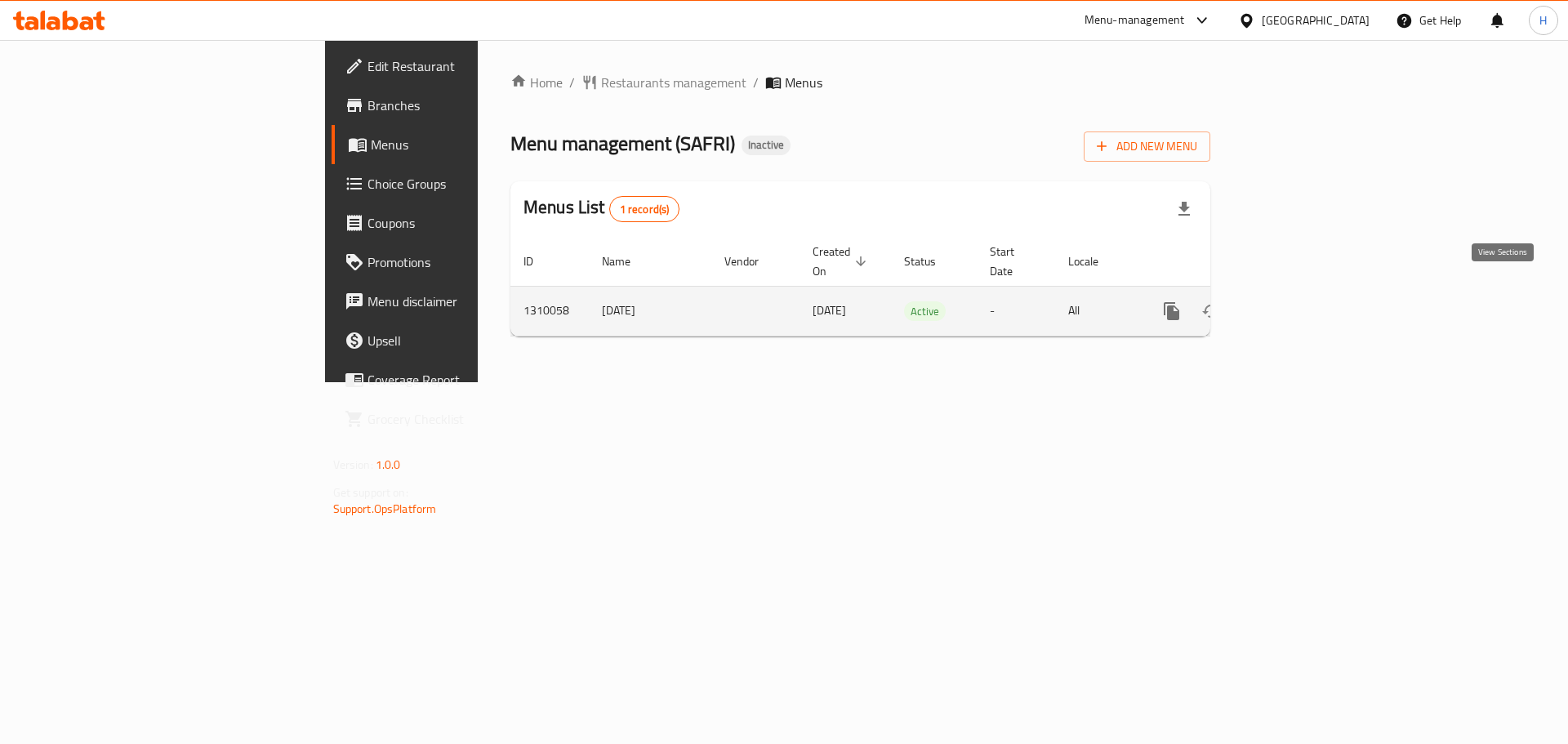
click at [1309, 292] on link "enhanced table" at bounding box center [1290, 311] width 39 height 39
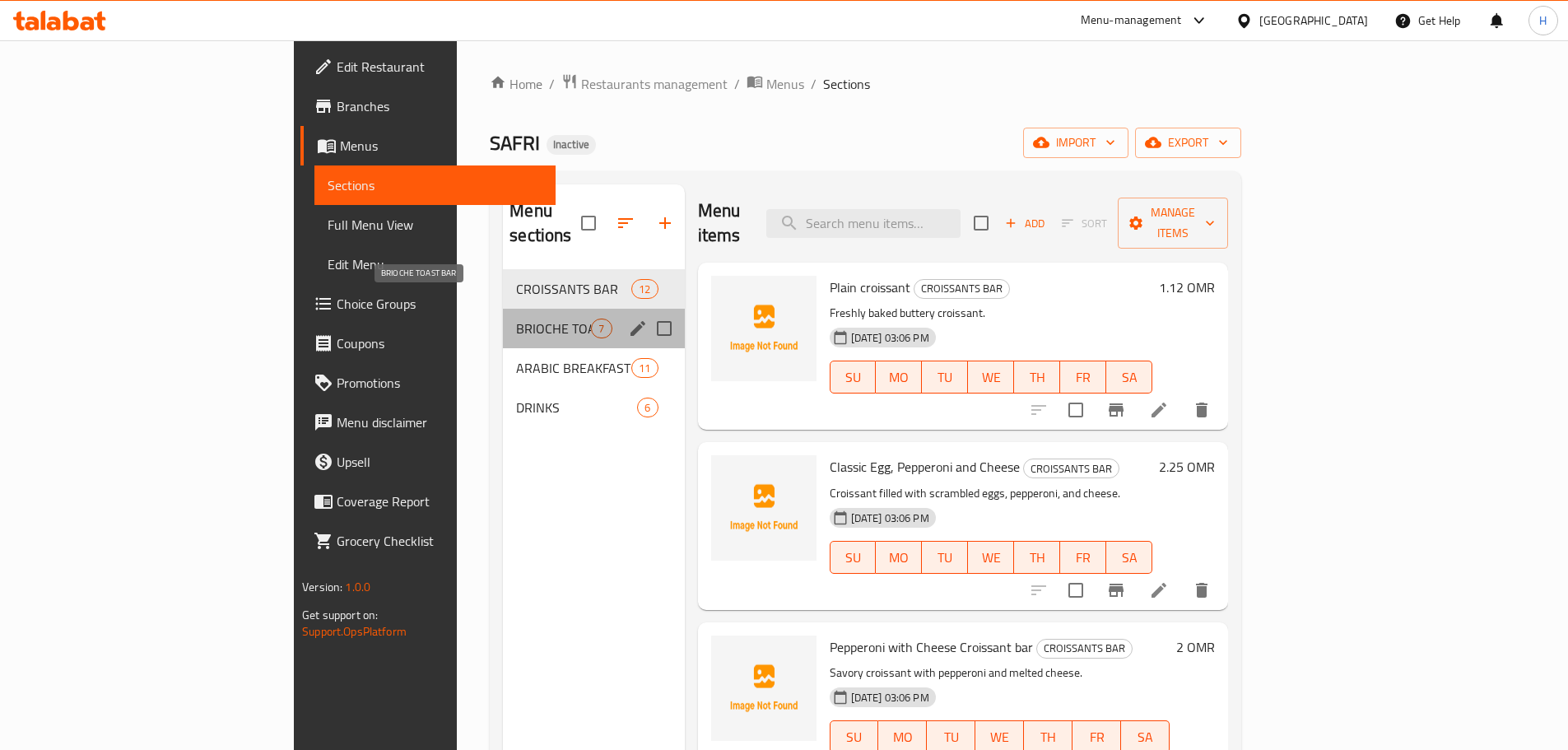
click at [516, 319] on span "BRIOCHE TOAST BAR" at bounding box center [553, 329] width 75 height 20
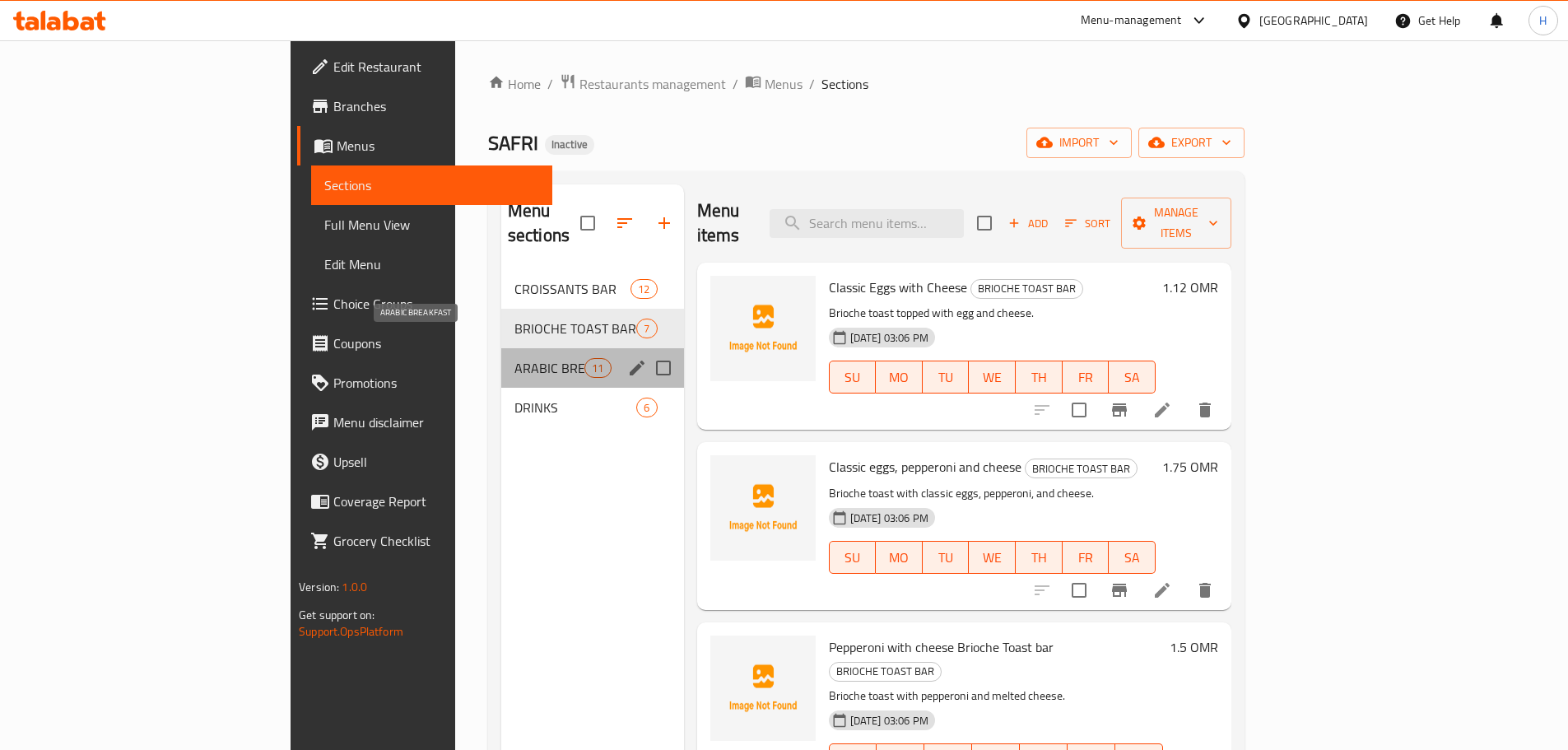
click at [514, 358] on span "ARABIC BREAKFAST" at bounding box center [549, 368] width 70 height 20
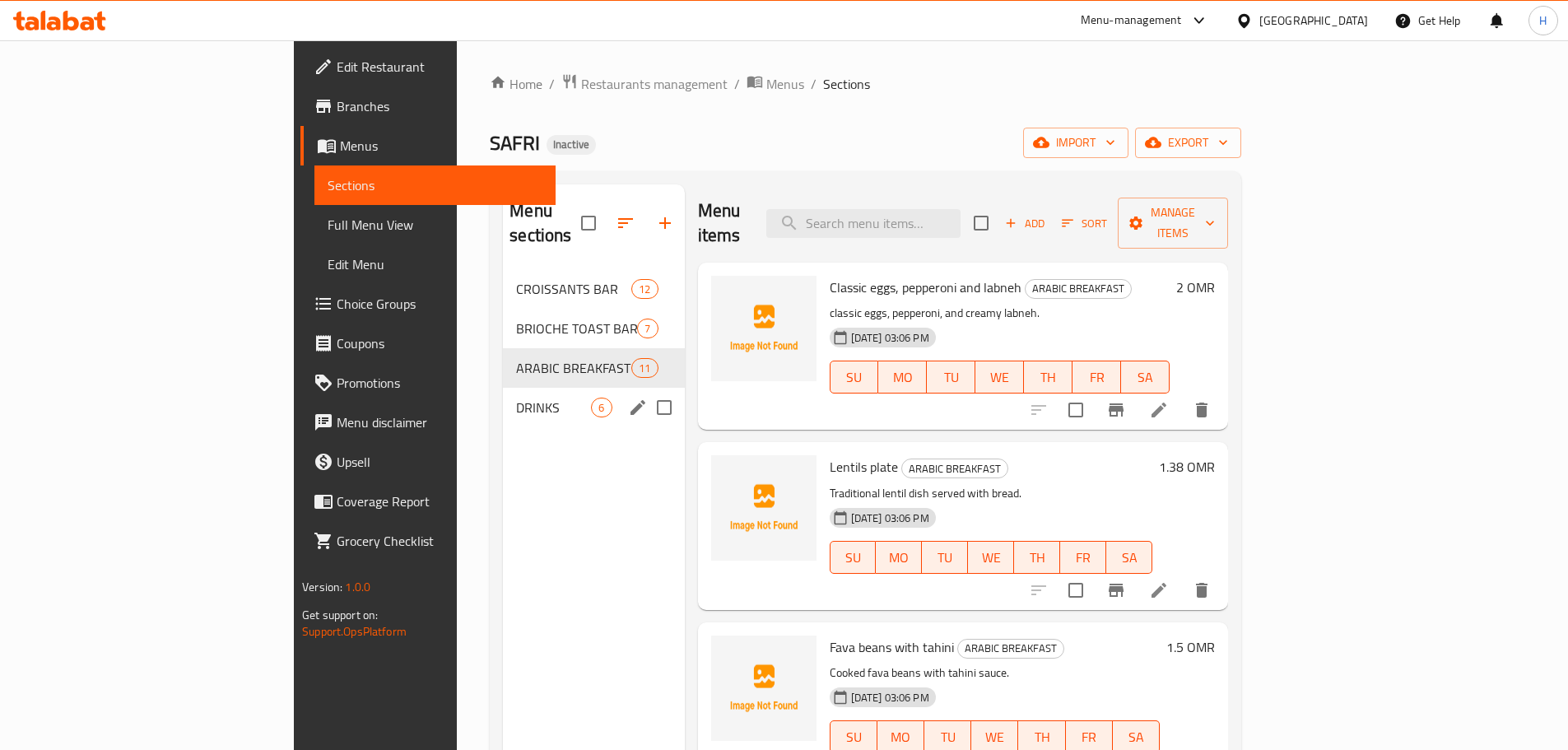
click at [516, 398] on span "DRINKS" at bounding box center [553, 408] width 75 height 20
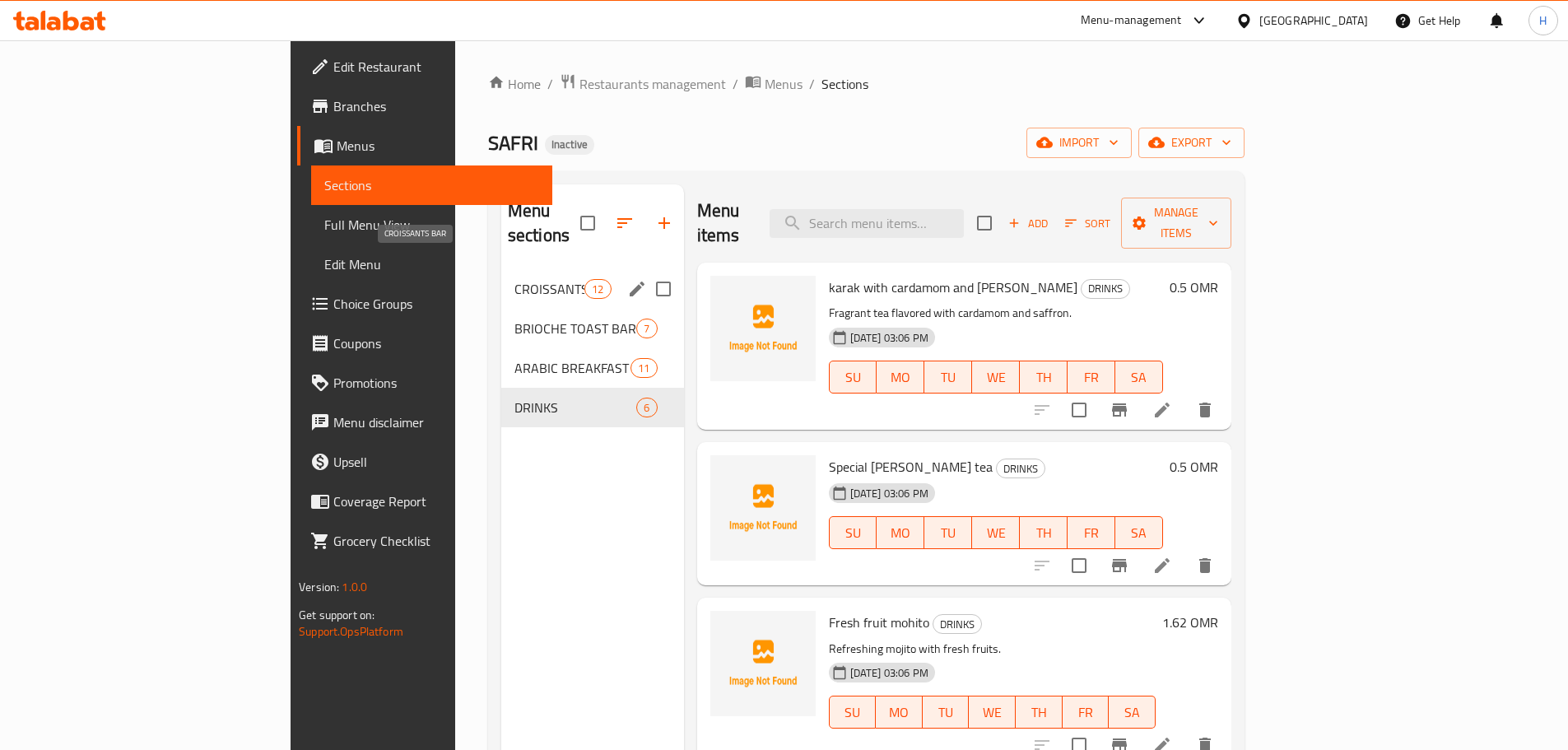
click at [514, 279] on span "CROISSANTS BAR" at bounding box center [549, 288] width 70 height 20
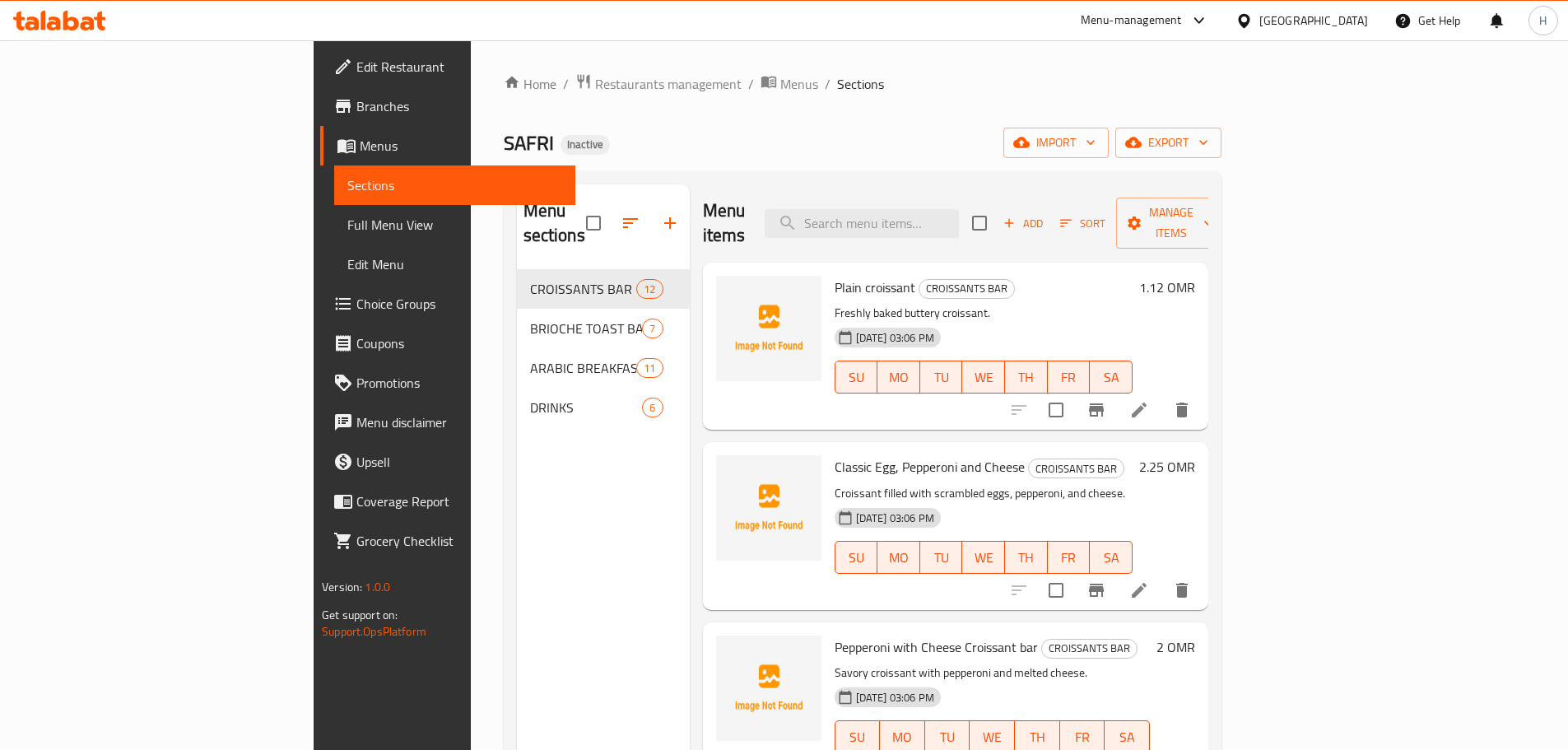
click at [1088, 321] on div "04-09-2025 03:06 PM SU MO TU WE TH FR SA" at bounding box center [983, 365] width 311 height 89
click at [1132, 303] on p "Freshly baked buttery croissant." at bounding box center [983, 313] width 298 height 21
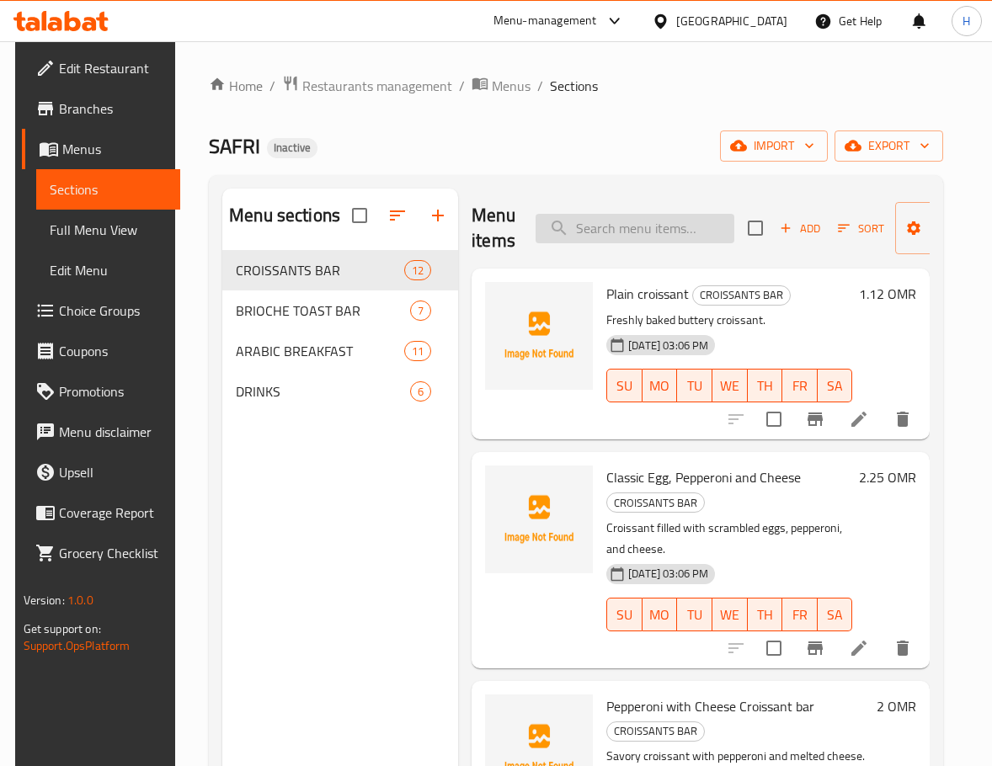
click at [671, 224] on input "search" at bounding box center [634, 228] width 199 height 29
paste input "omani chips with cheese"
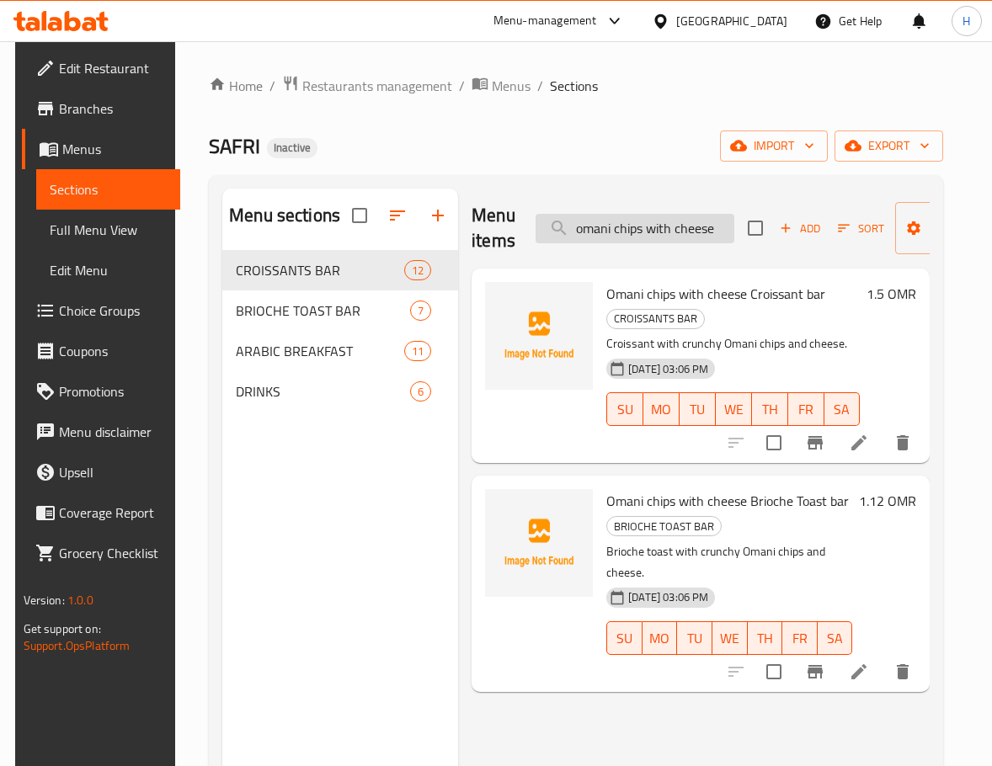
click at [651, 246] on div "Menu items omani chips with cheese Add Sort Manage items" at bounding box center [700, 229] width 458 height 80
click at [655, 219] on input "omani chips with cheese" at bounding box center [634, 228] width 199 height 29
paste input "hummus"
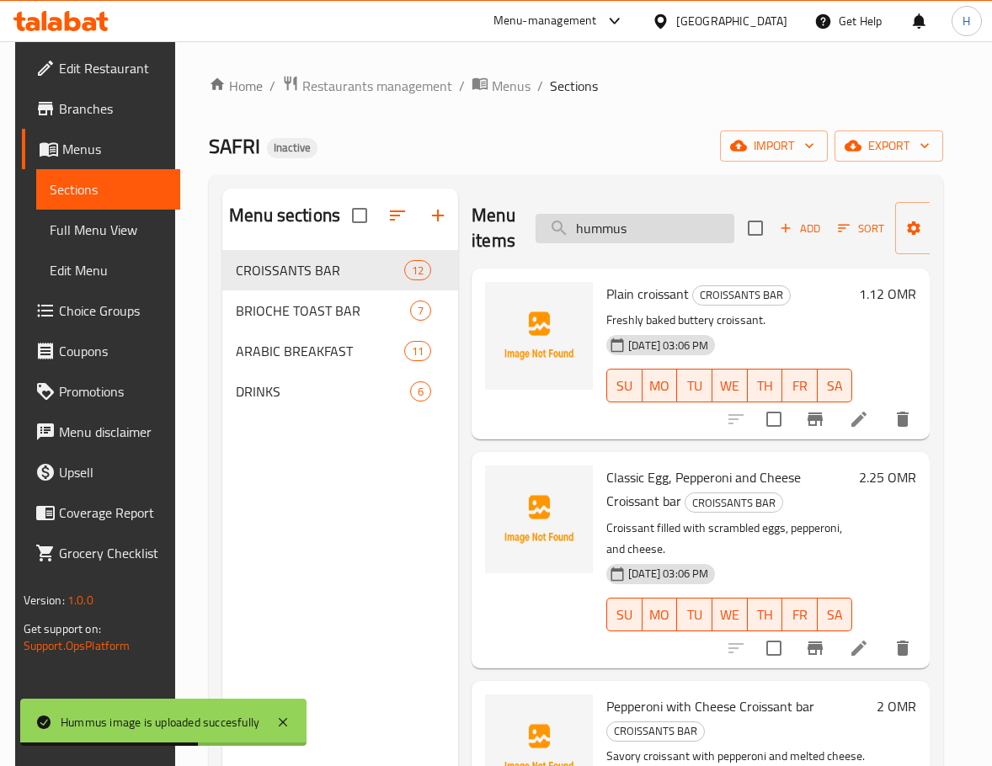
click at [655, 230] on input "hummus" at bounding box center [634, 228] width 199 height 29
paste input "almond"
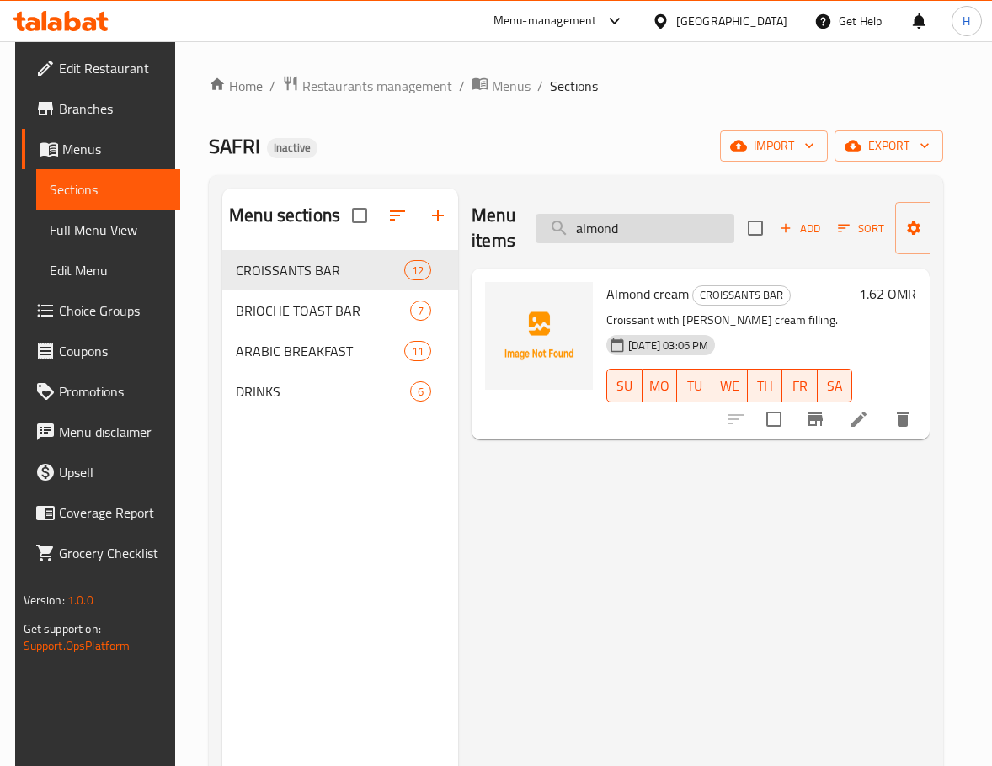
click at [657, 233] on input "almond" at bounding box center [634, 228] width 199 height 29
paste input "meenemen eggs"
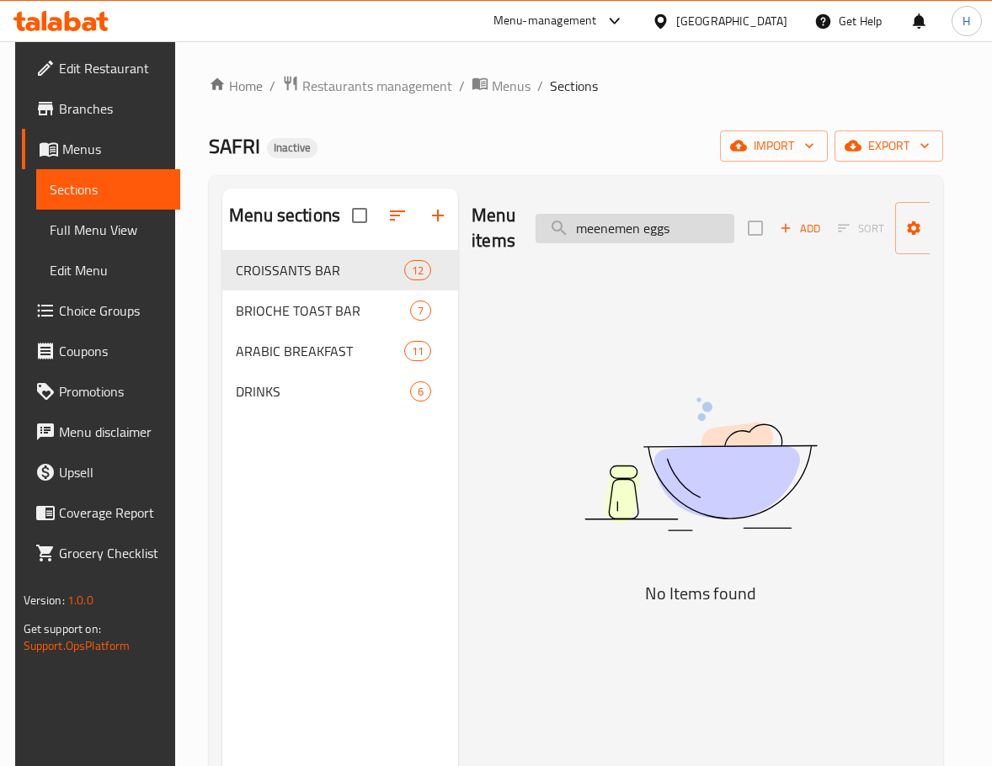
click at [657, 232] on input "meenemen eggs" at bounding box center [634, 228] width 199 height 29
type input "m"
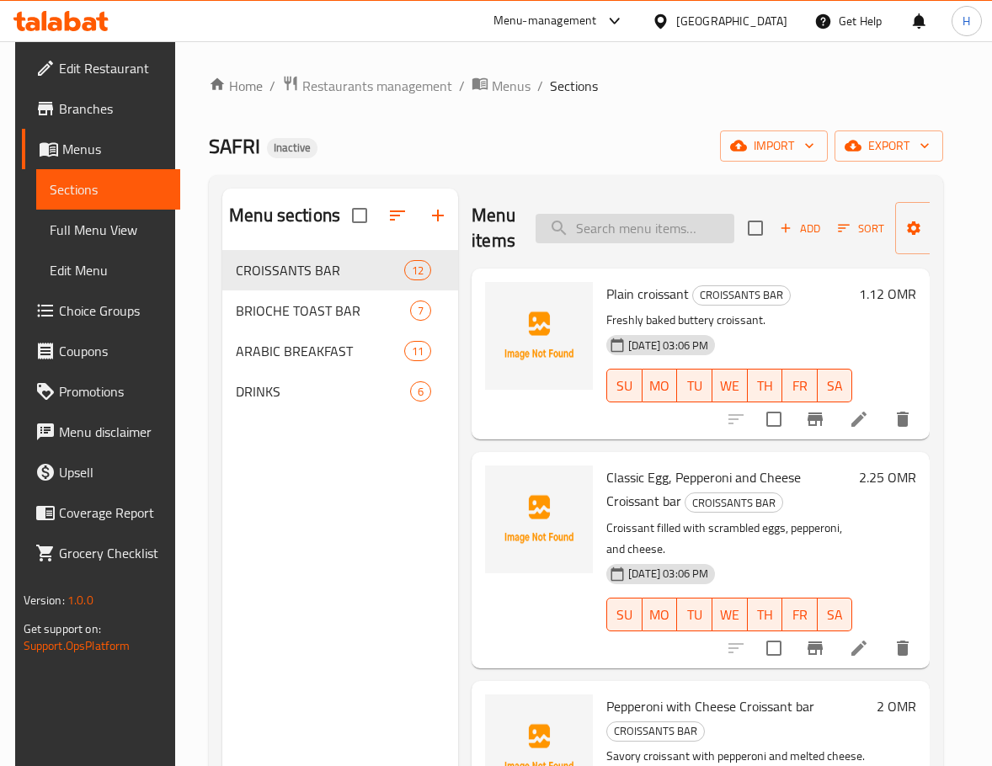
click at [691, 217] on input "search" at bounding box center [634, 228] width 199 height 29
paste input "peppeeroni clasic egge"
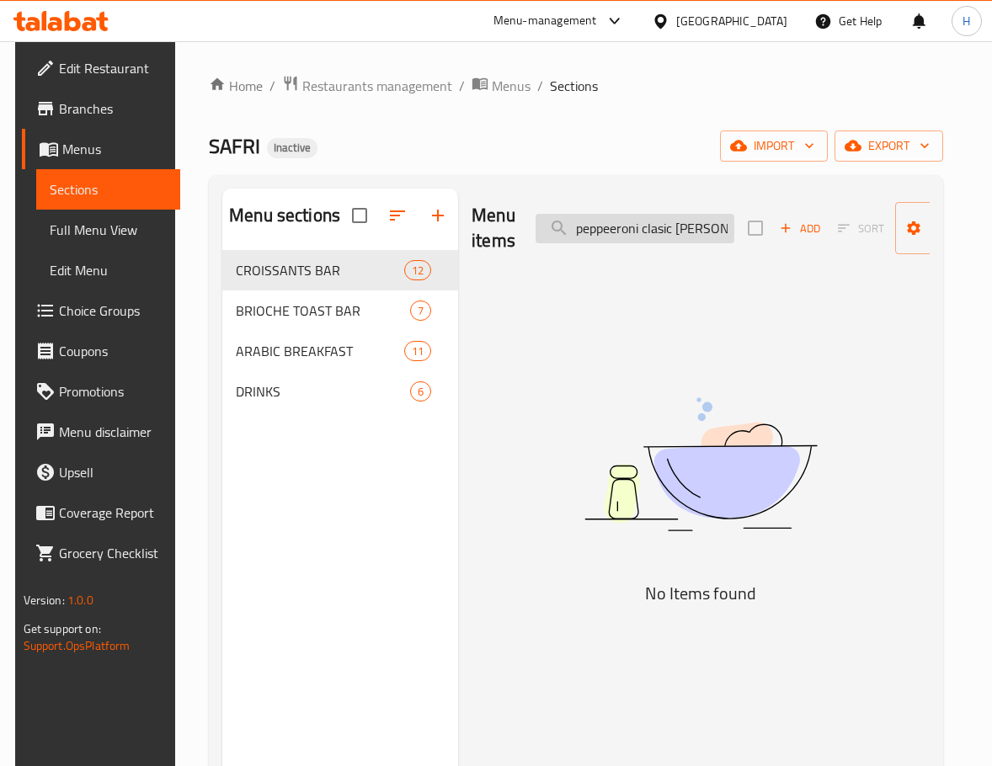
click at [661, 235] on input "peppeeroni clasic egge" at bounding box center [634, 228] width 199 height 29
click at [657, 224] on input "peppeeroni classic egge" at bounding box center [634, 228] width 199 height 29
click at [657, 236] on input "peppeeroni egge" at bounding box center [634, 228] width 199 height 29
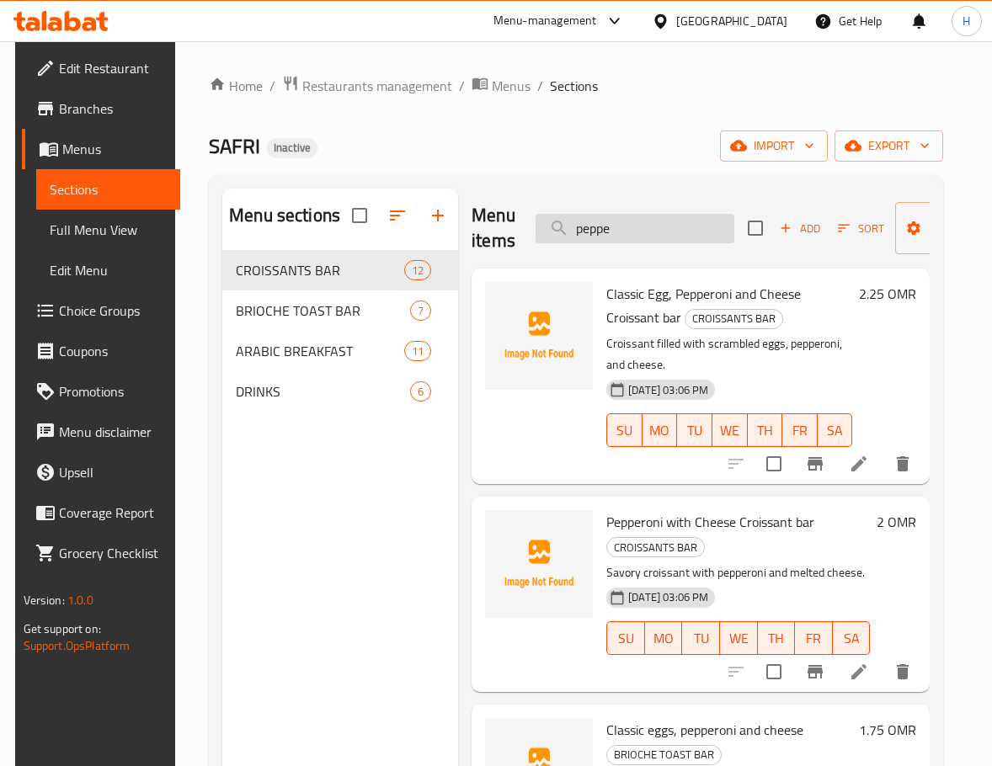
click at [661, 234] on input "peppe" at bounding box center [634, 228] width 199 height 29
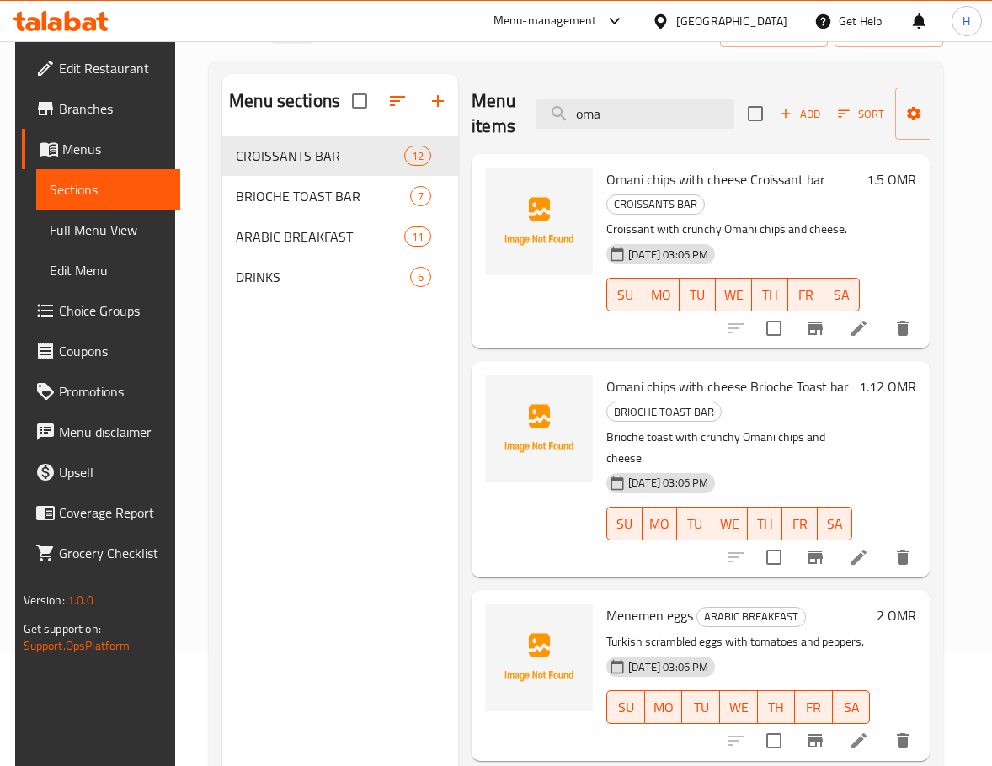
scroll to position [67, 0]
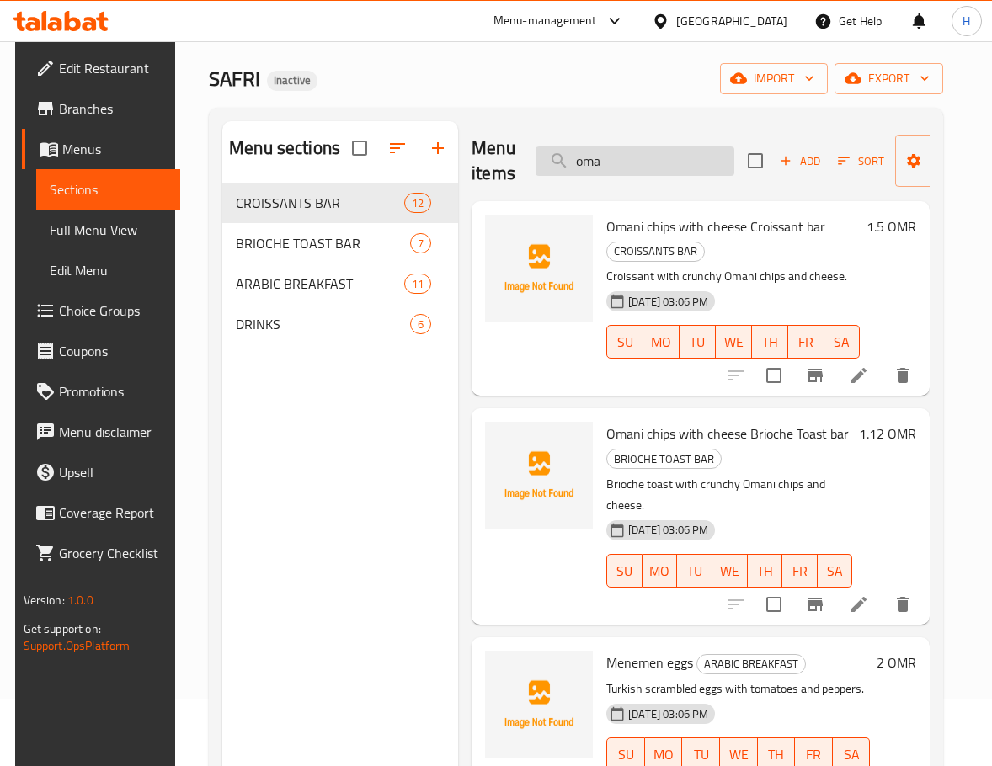
click at [626, 146] on input "oma" at bounding box center [634, 160] width 199 height 29
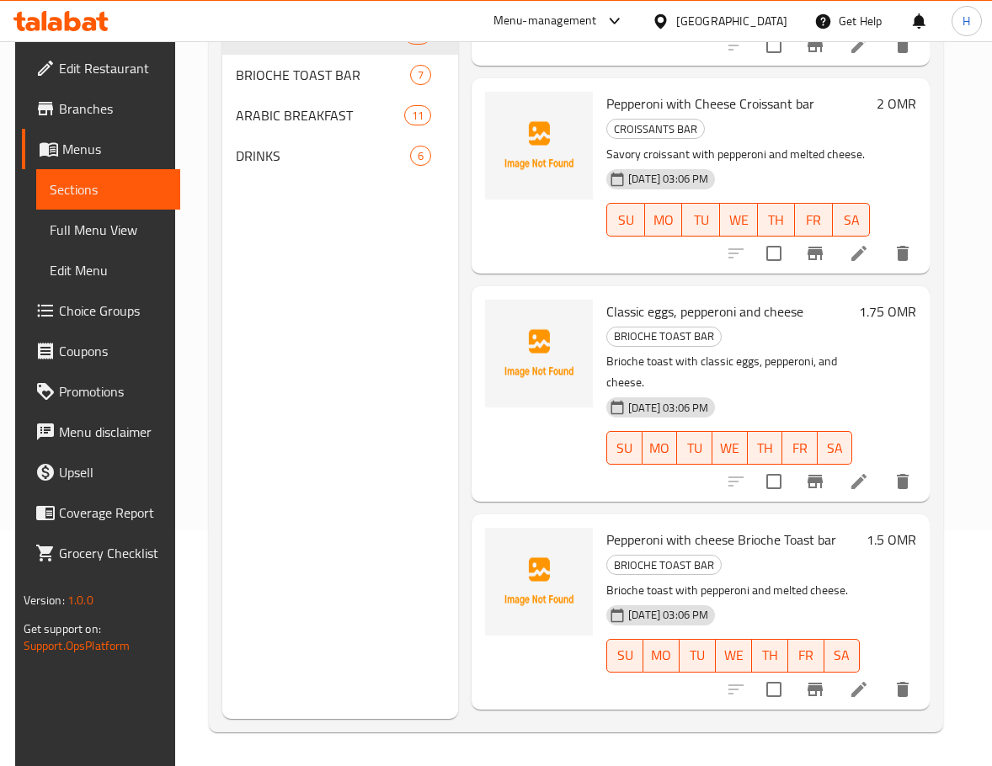
scroll to position [157, 0]
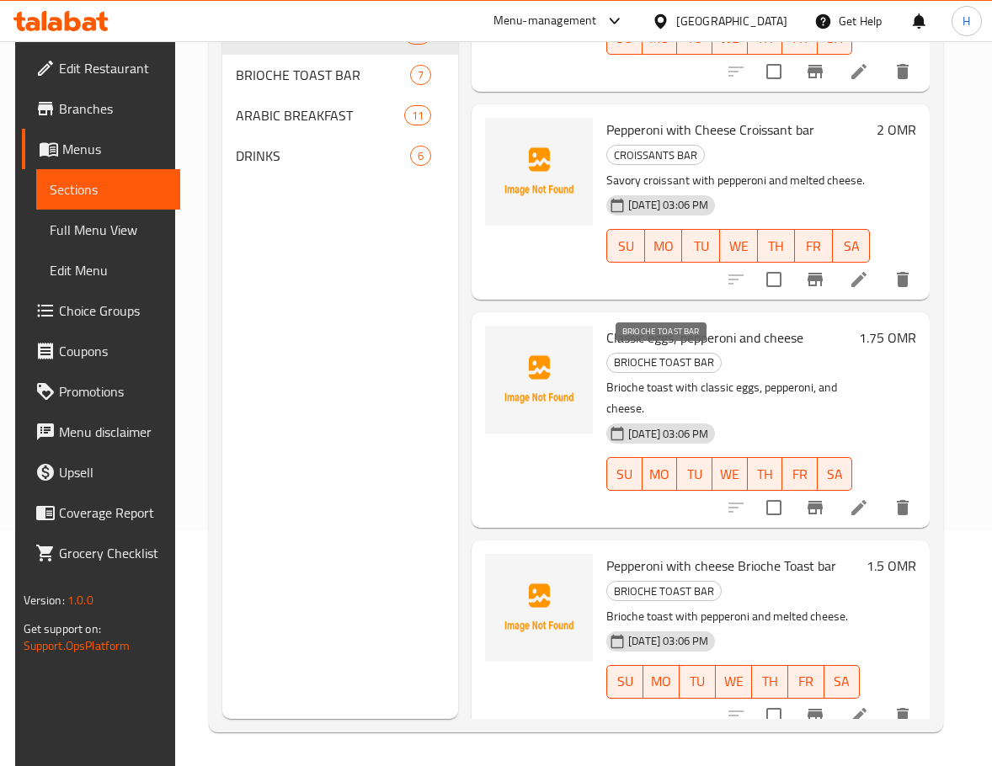
click at [675, 365] on span "BRIOCHE TOAST BAR" at bounding box center [664, 362] width 114 height 19
click at [674, 365] on span "BRIOCHE TOAST BAR" at bounding box center [664, 362] width 114 height 19
click at [796, 380] on p "Brioche toast with classic eggs, pepperoni, and cheese." at bounding box center [729, 398] width 246 height 42
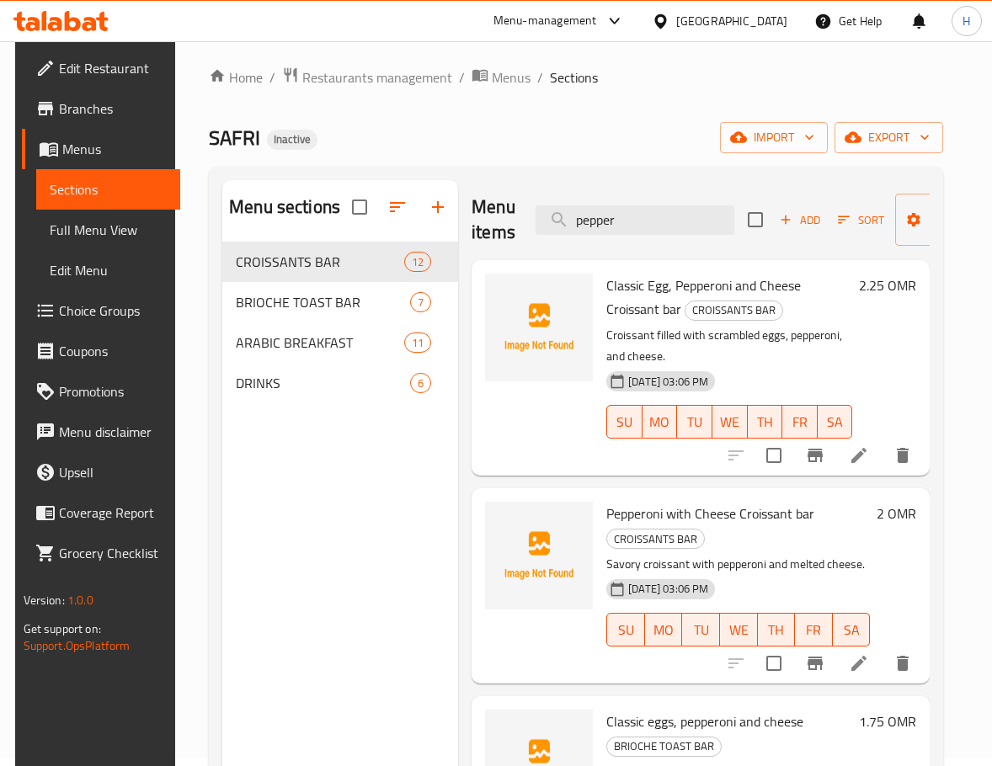
scroll to position [0, 0]
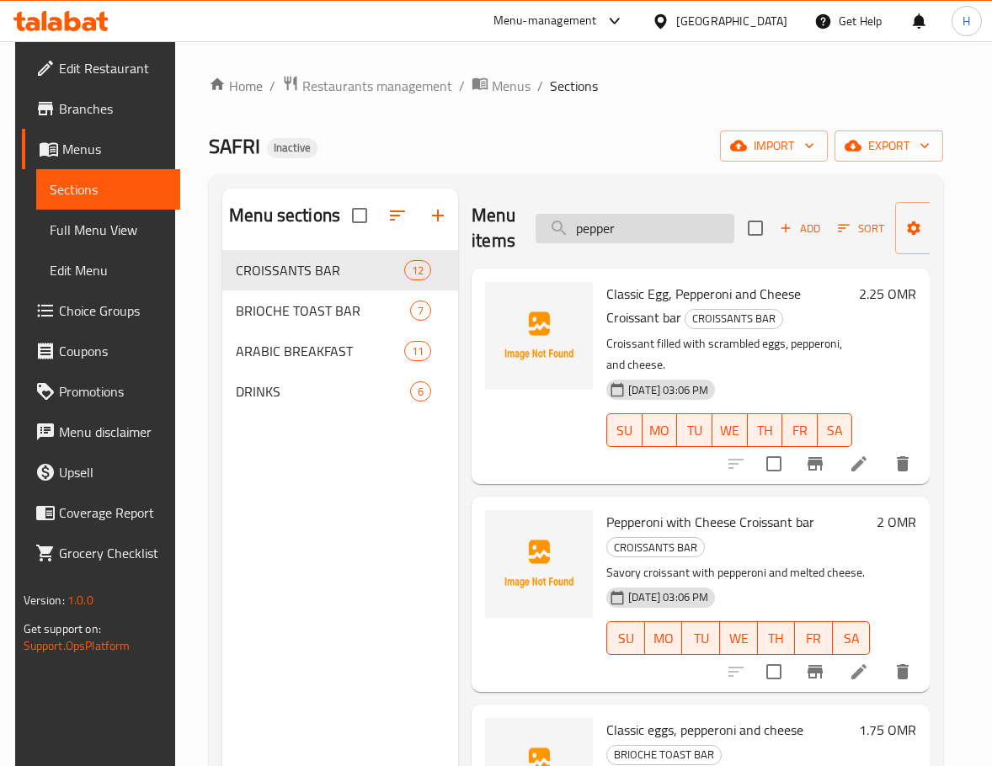
click at [685, 237] on input "pepper" at bounding box center [634, 228] width 199 height 29
paste input "oni cheese"
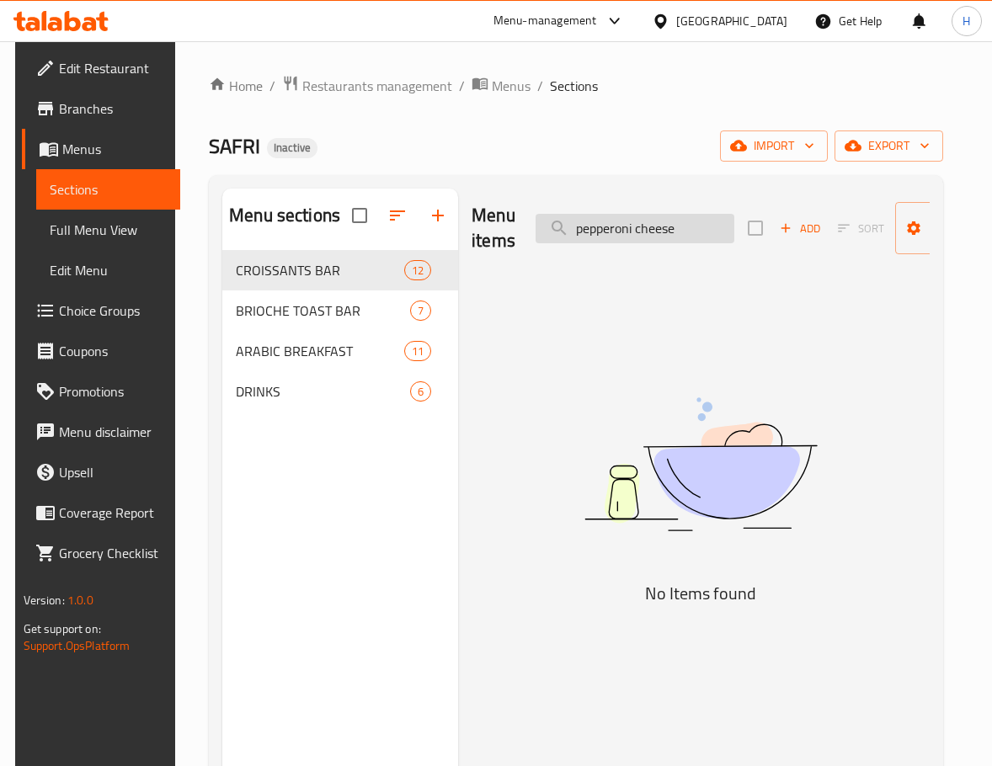
click at [675, 236] on input "pepperoni cheese" at bounding box center [634, 228] width 199 height 29
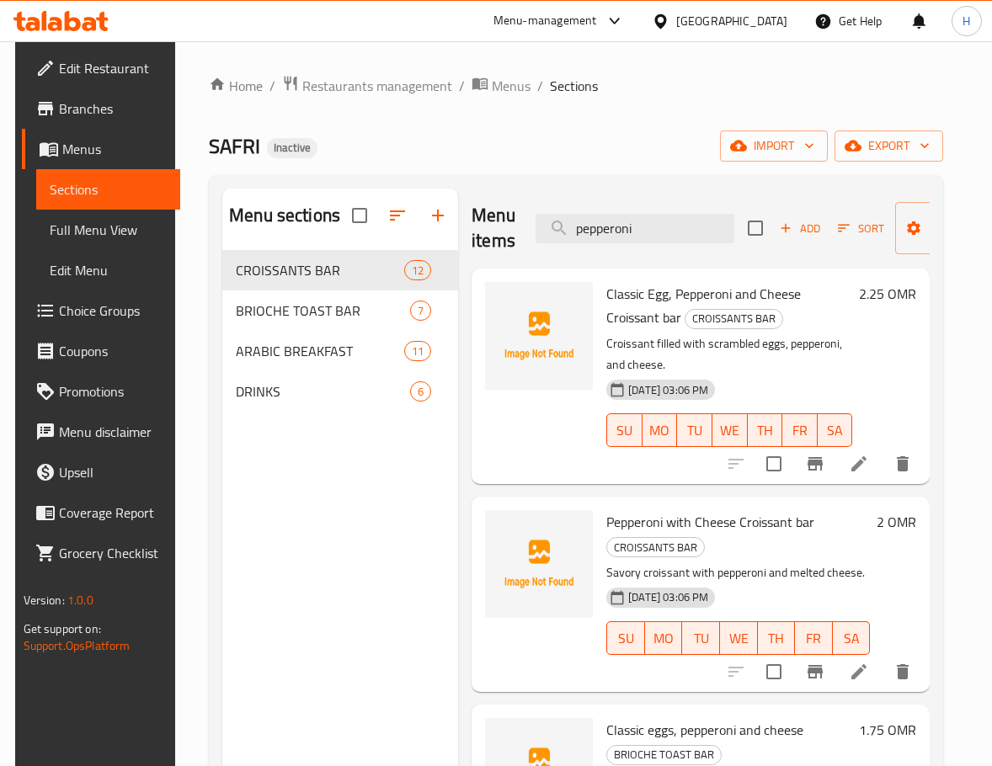
click at [803, 366] on p "Croissant filled with scrambled eggs, pepperoni, and cheese." at bounding box center [729, 354] width 246 height 42
click at [762, 314] on span "CROISSANTS BAR" at bounding box center [733, 318] width 97 height 19
click at [808, 322] on h6 "Classic Egg, Pepperoni and Cheese Croissant bar CROISSANTS BAR" at bounding box center [729, 305] width 246 height 47
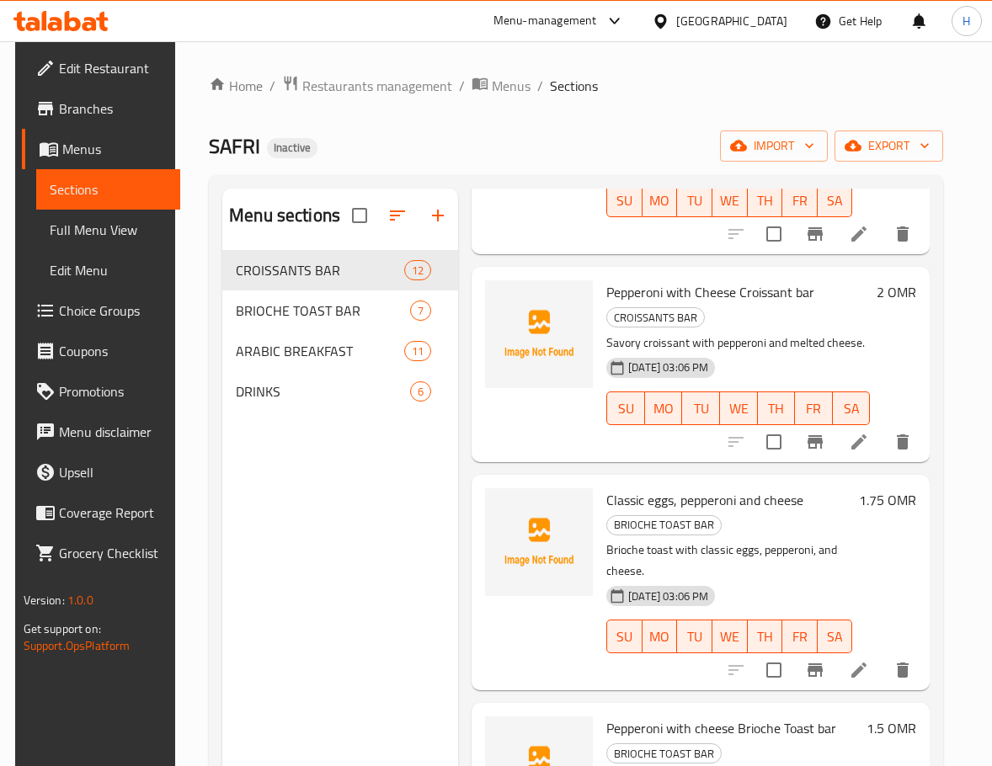
scroll to position [253, 0]
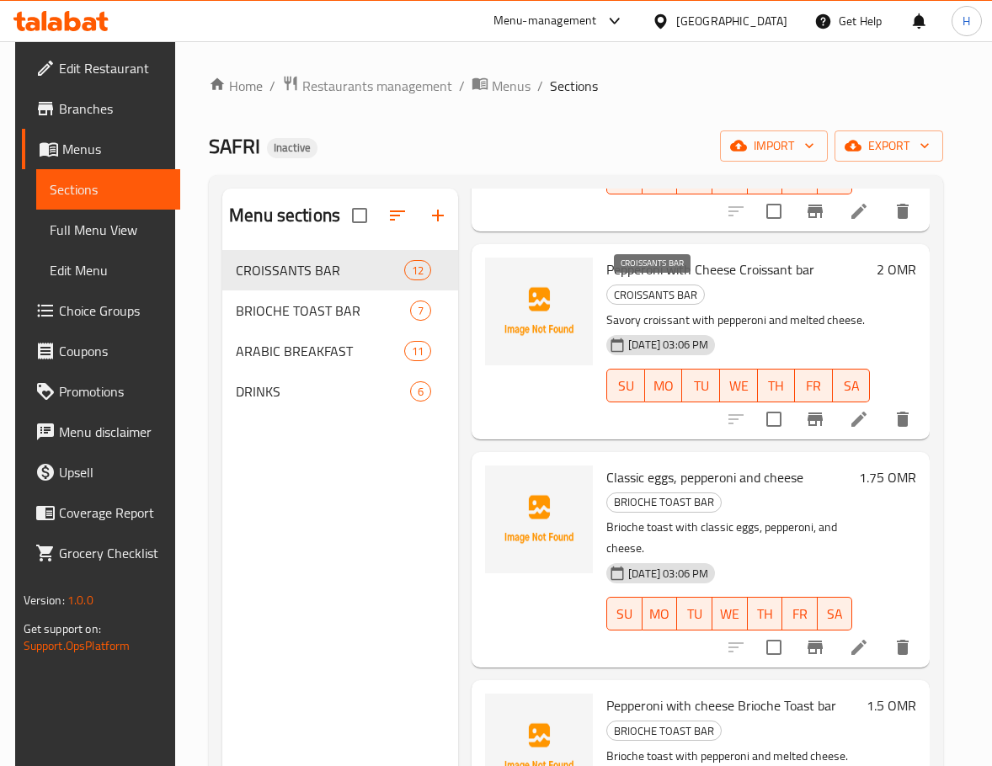
click at [672, 295] on span "CROISSANTS BAR" at bounding box center [655, 294] width 97 height 19
click at [652, 296] on span "CROISSANTS BAR" at bounding box center [655, 294] width 97 height 19
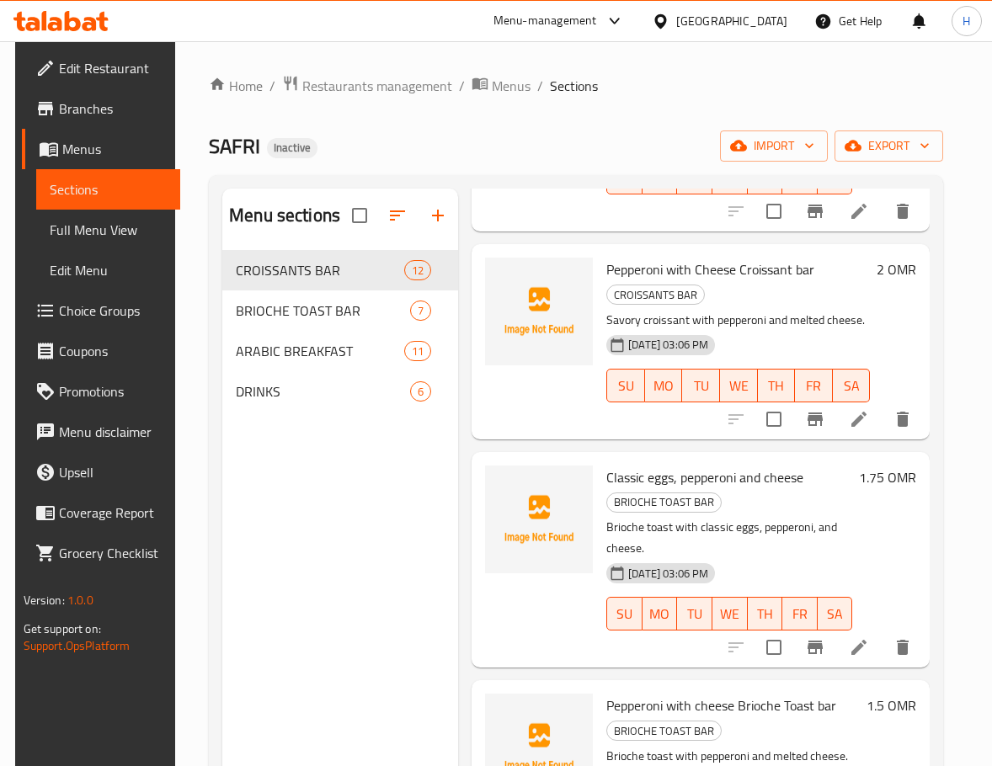
click at [808, 306] on div "Pepperoni with Cheese Croissant bar CROISSANTS BAR Savory croissant with pepper…" at bounding box center [737, 341] width 277 height 181
click at [773, 267] on span "Pepperoni with Cheese Croissant bar" at bounding box center [710, 269] width 208 height 25
click at [818, 300] on h6 "Pepperoni with Cheese Croissant bar CROISSANTS BAR" at bounding box center [737, 281] width 263 height 47
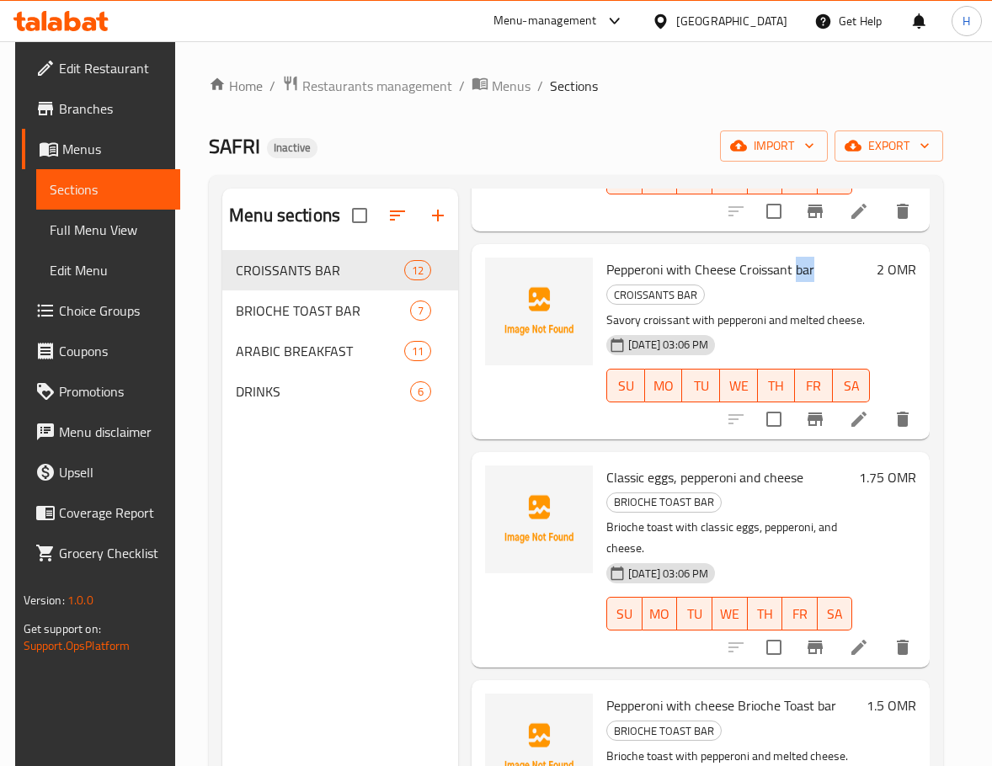
drag, startPoint x: 815, startPoint y: 270, endPoint x: 796, endPoint y: 268, distance: 18.7
click at [796, 268] on h6 "Pepperoni with Cheese Croissant bar CROISSANTS BAR" at bounding box center [737, 281] width 263 height 47
click at [789, 288] on h6 "Pepperoni with Cheese Croissant bar CROISSANTS BAR" at bounding box center [737, 281] width 263 height 47
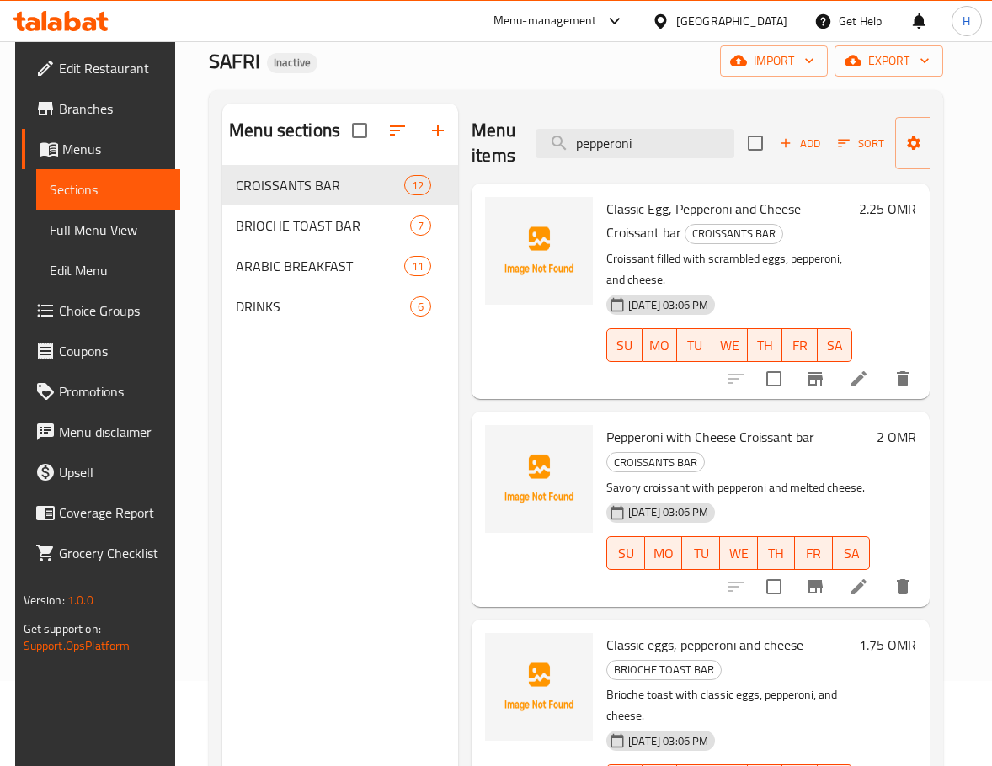
scroll to position [0, 0]
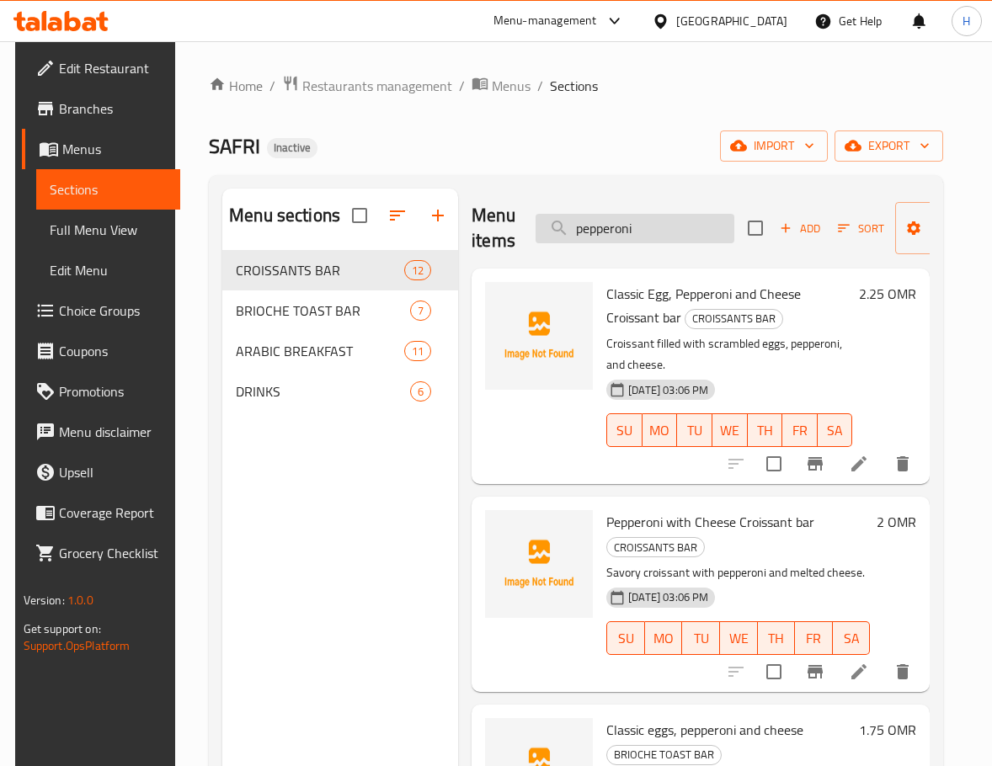
click at [700, 232] on input "pepperoni" at bounding box center [634, 228] width 199 height 29
paste input "lain croissant"
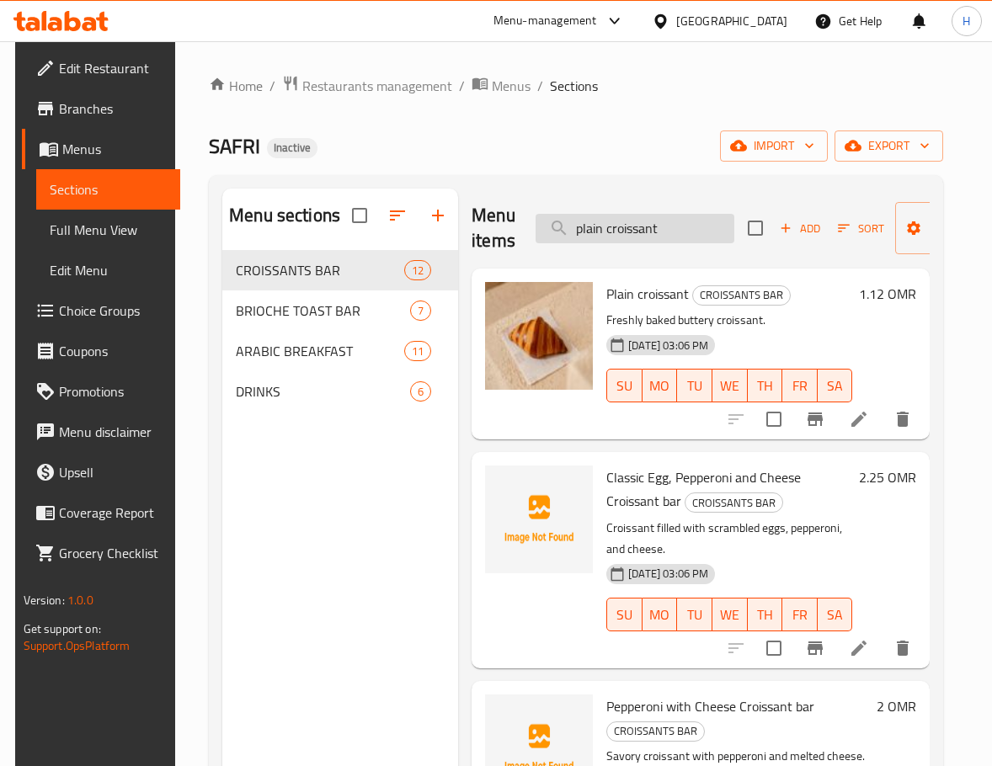
click at [661, 223] on input "plain croissant" at bounding box center [634, 228] width 199 height 29
paste input "Soleimani"
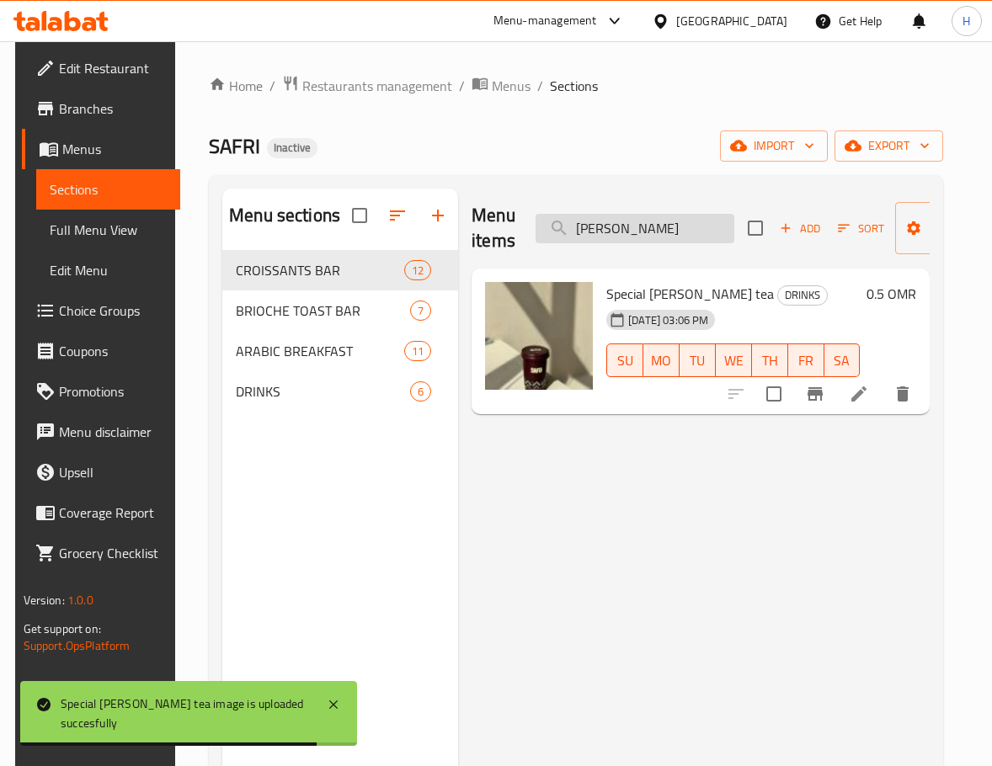
click at [657, 242] on div "Menu items Soleimani Add Sort Manage items" at bounding box center [700, 229] width 458 height 80
click at [658, 242] on input "Soleimani" at bounding box center [634, 228] width 199 height 29
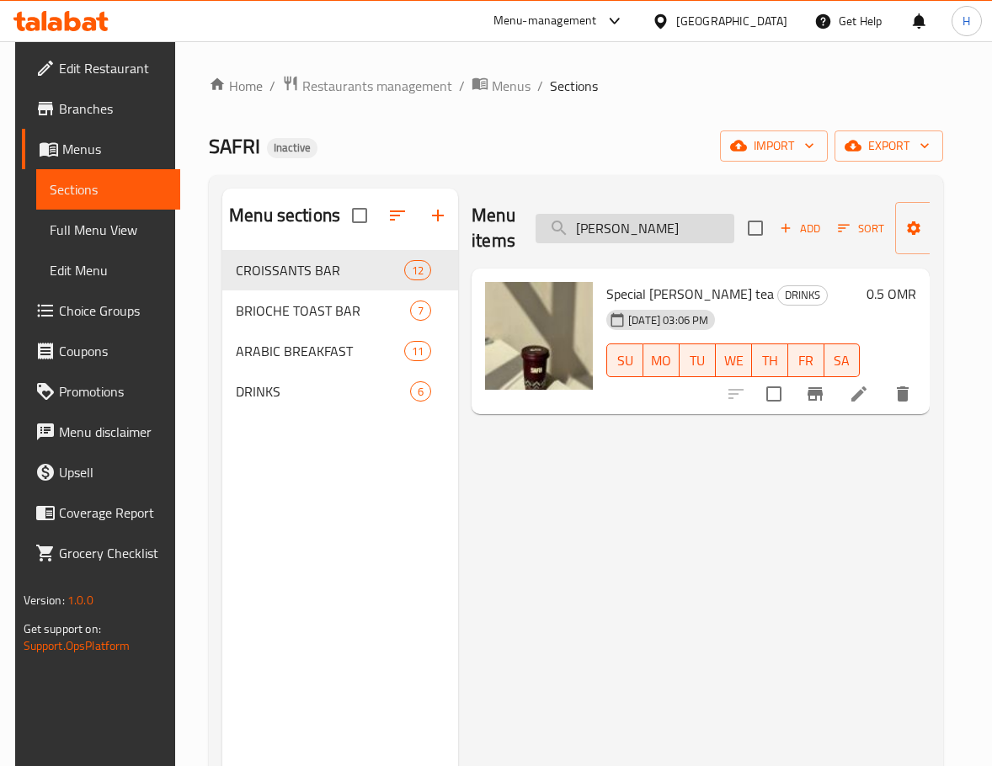
paste input "Karak"
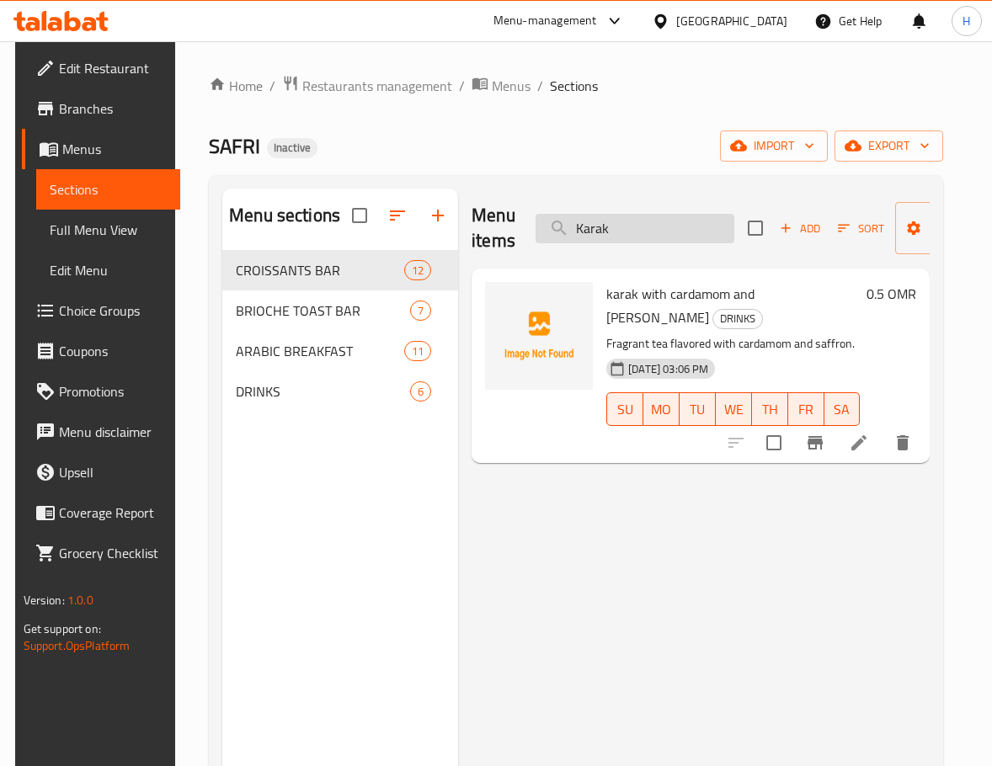
click at [679, 239] on input "Karak" at bounding box center [634, 228] width 199 height 29
paste input "falafel"
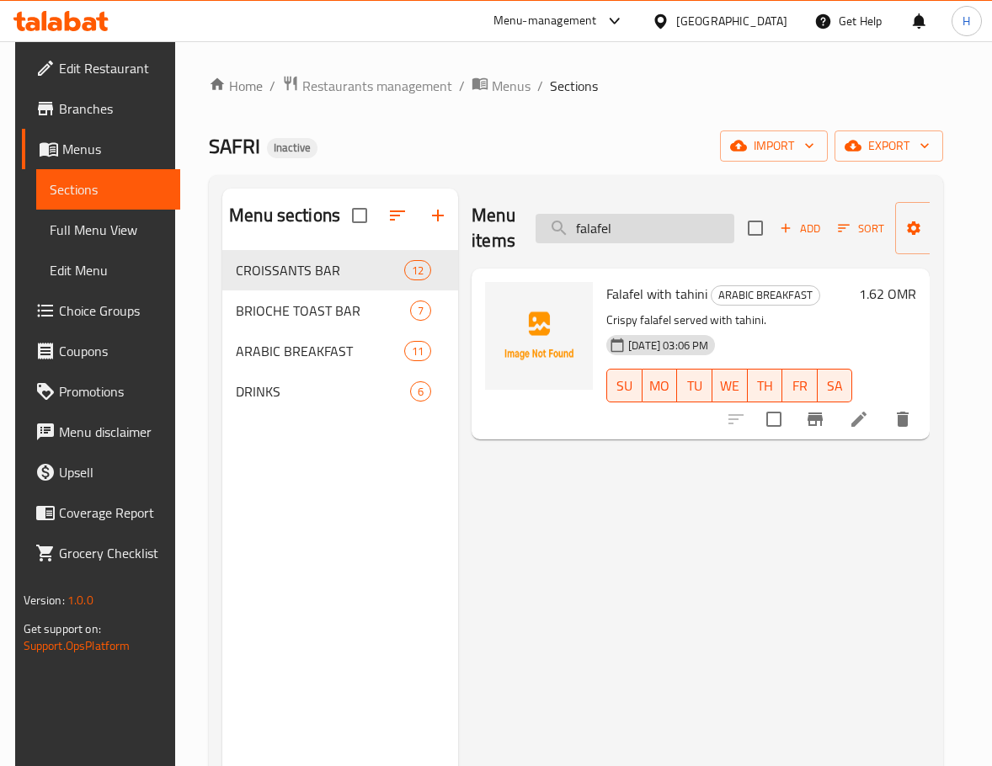
click at [651, 223] on input "falafel" at bounding box center [634, 228] width 199 height 29
paste input "Fresh fruit mohito"
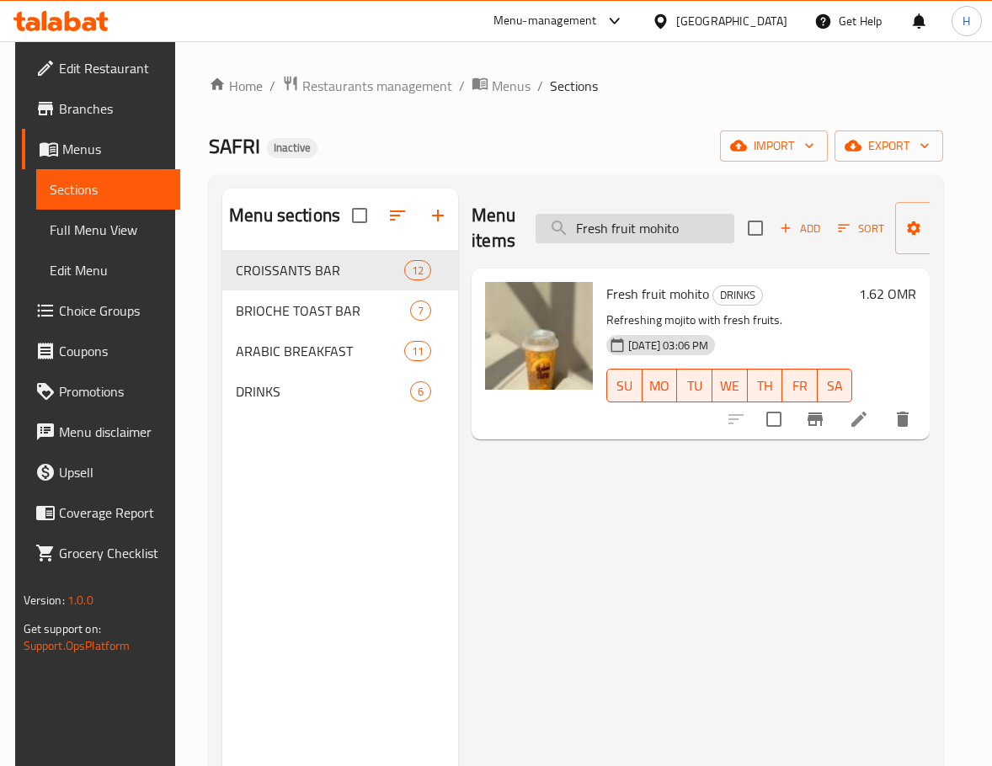
click at [684, 243] on div "Menu items Fresh fruit mohito Add Sort Manage items" at bounding box center [700, 229] width 458 height 80
click at [687, 236] on input "Fresh fruit mohito" at bounding box center [634, 228] width 199 height 29
paste input "meenemen eggs"
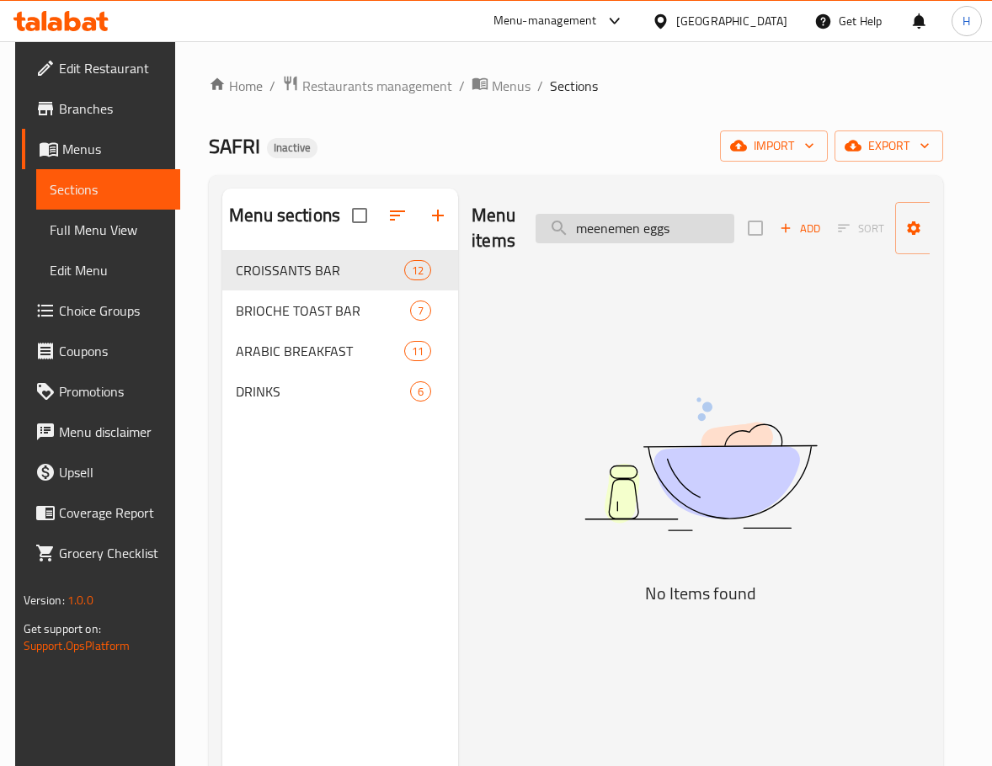
click at [651, 221] on input "meenemen eggs" at bounding box center [634, 228] width 199 height 29
drag, startPoint x: 653, startPoint y: 252, endPoint x: 654, endPoint y: 242, distance: 9.3
click at [654, 248] on div "Menu items meenem Add Sort Manage items" at bounding box center [700, 229] width 458 height 80
click at [654, 237] on input "meenem" at bounding box center [634, 228] width 199 height 29
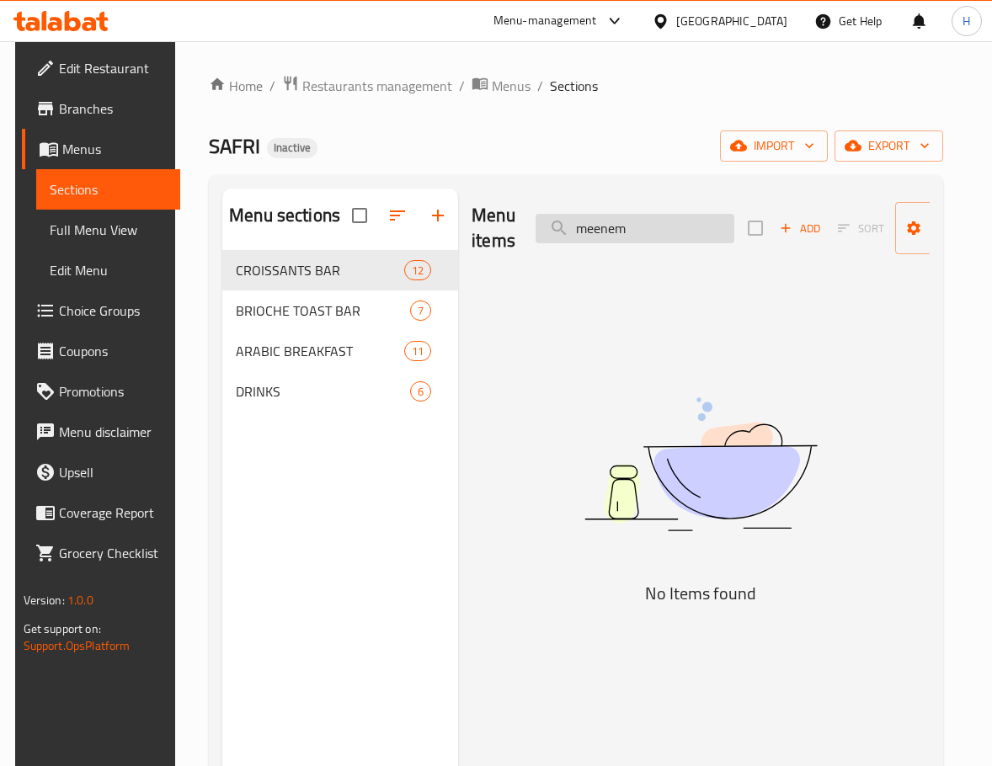
paste input "almond"
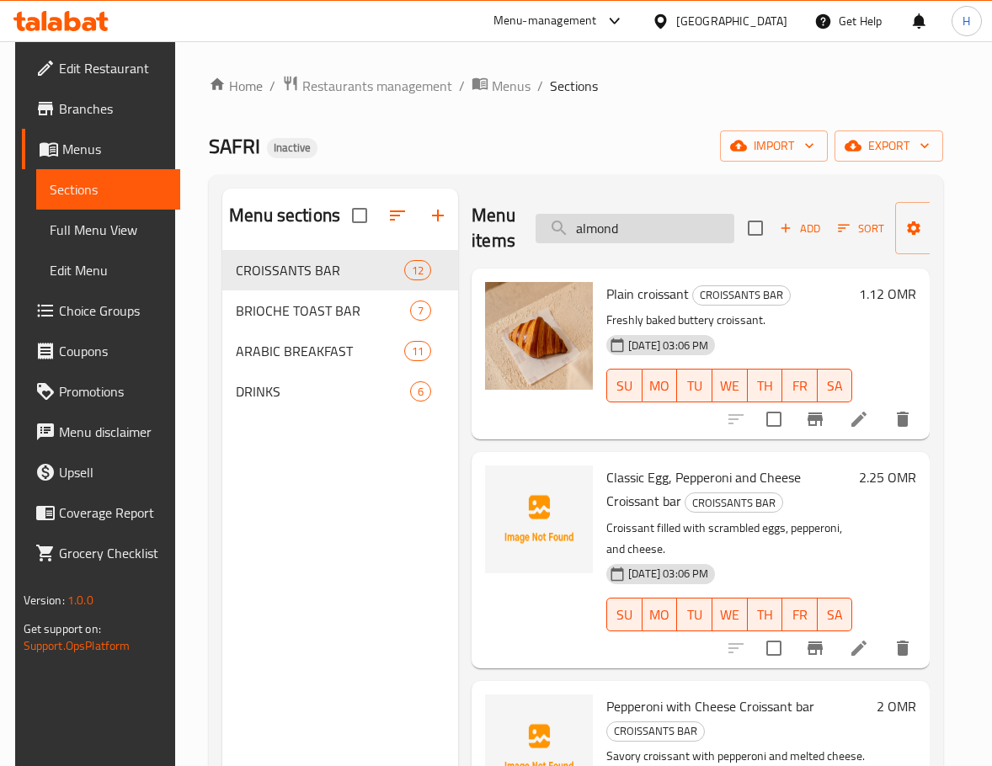
click at [640, 221] on input "almond" at bounding box center [634, 228] width 199 height 29
paste input "fav beans"
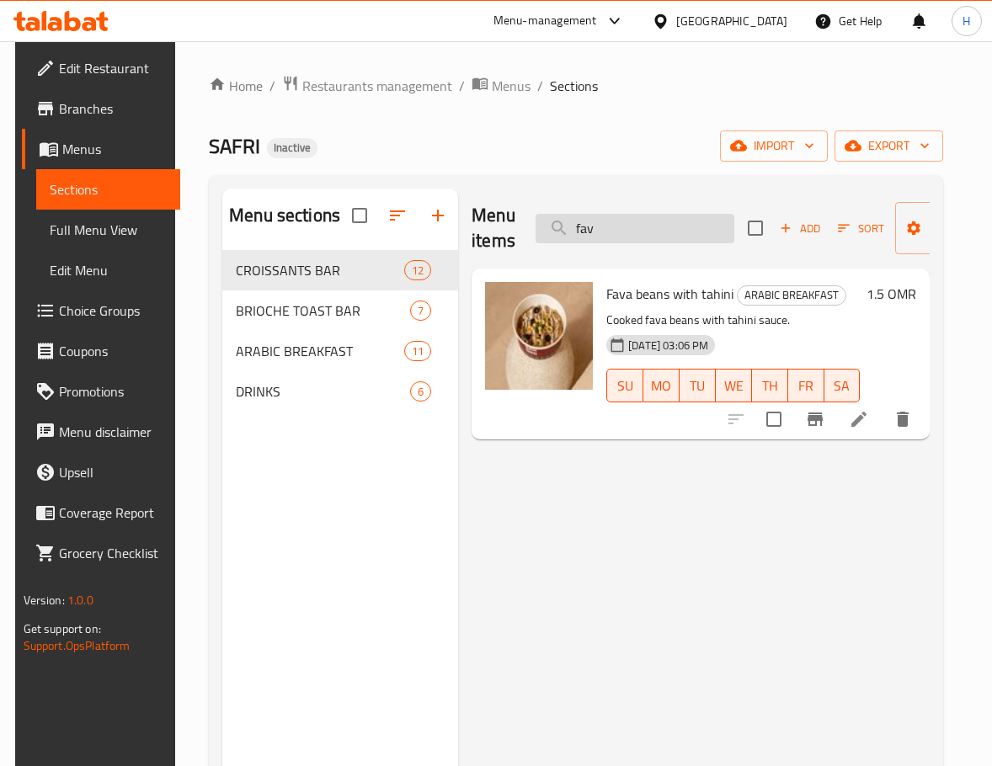
click at [638, 220] on input "fav" at bounding box center [634, 228] width 199 height 29
paste input "fried meat ,hummus"
paste input "search"
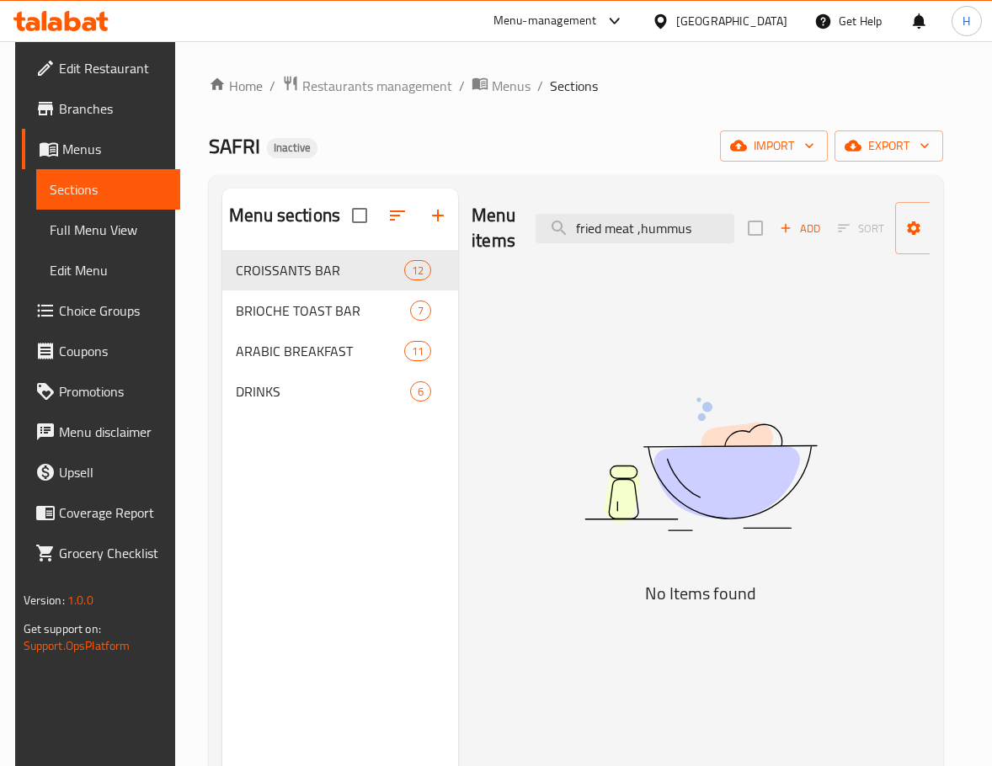
click at [638, 226] on input "fried meat ,hummus" at bounding box center [634, 228] width 199 height 29
click at [684, 236] on input "fried meat hummus" at bounding box center [634, 228] width 199 height 29
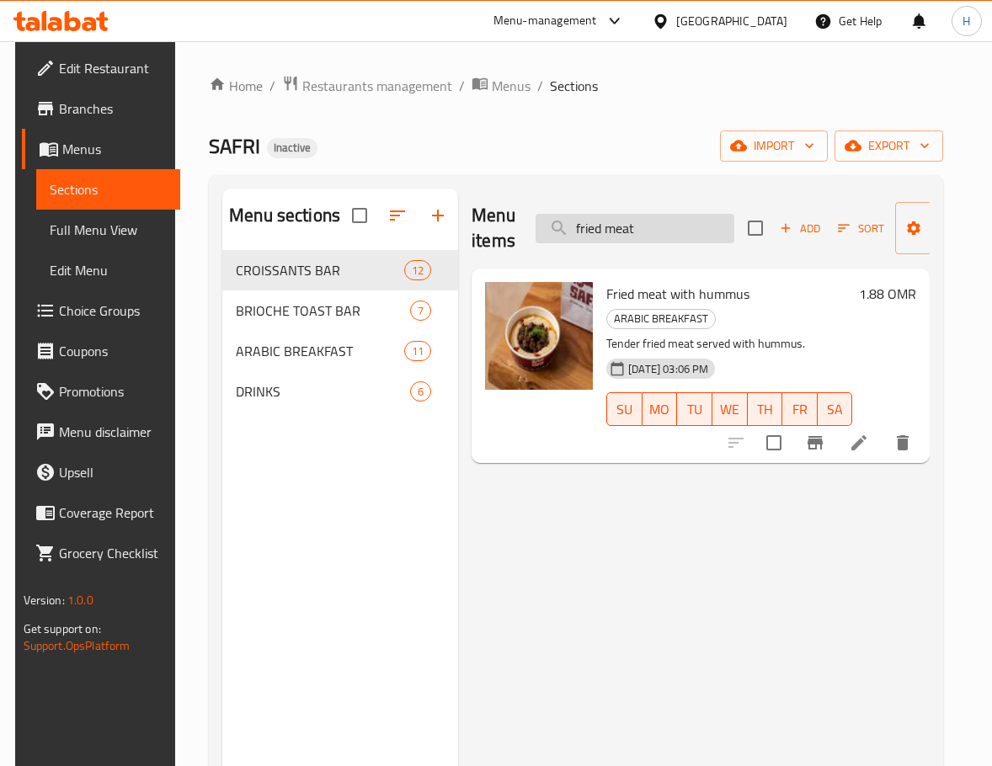
click at [636, 225] on input "fried meat" at bounding box center [634, 228] width 199 height 29
paste input "hot dog akkawi cheese"
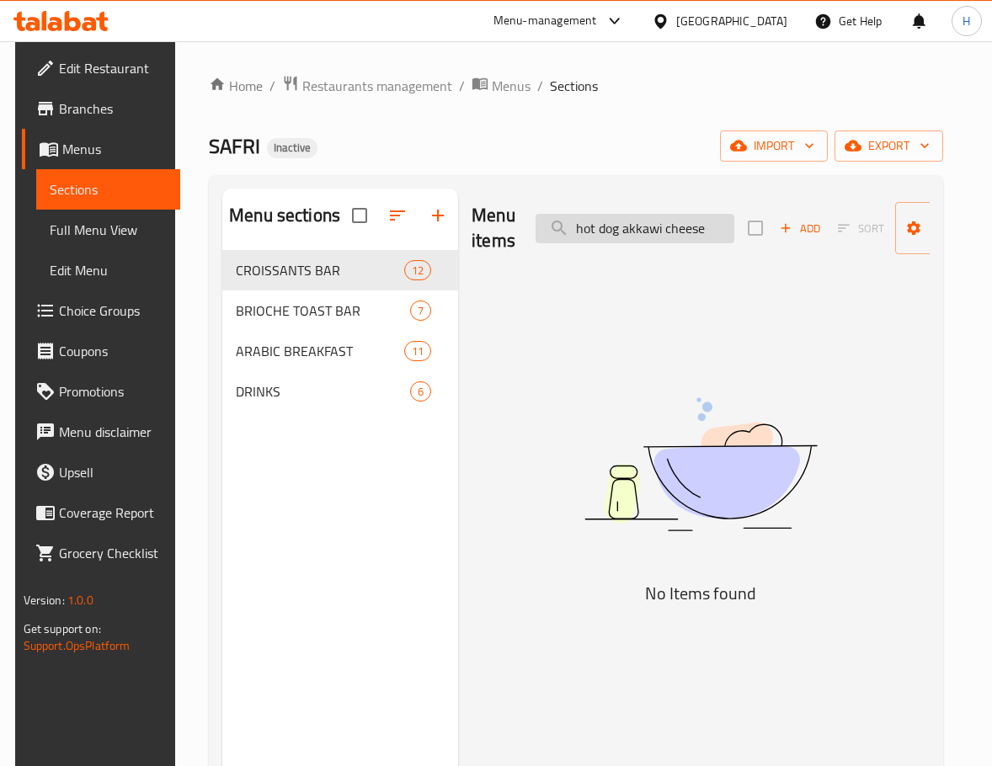
click at [674, 229] on input "hot dog akkawi cheese" at bounding box center [634, 228] width 199 height 29
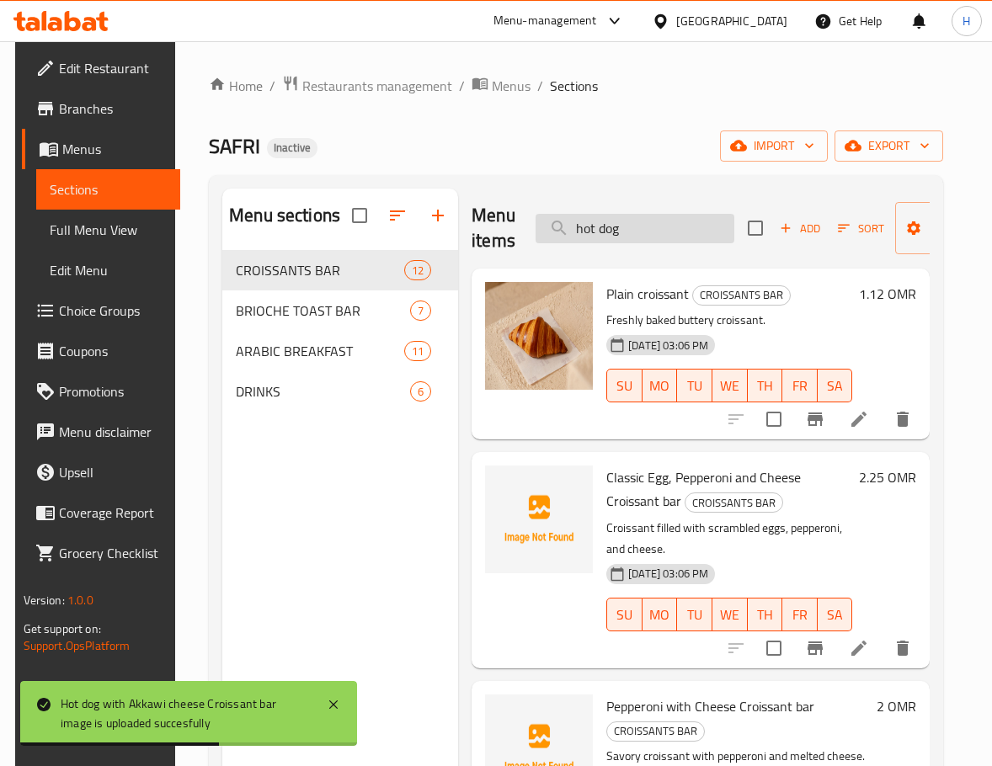
click at [673, 238] on input "hot dog" at bounding box center [634, 228] width 199 height 29
paste input "cheese"
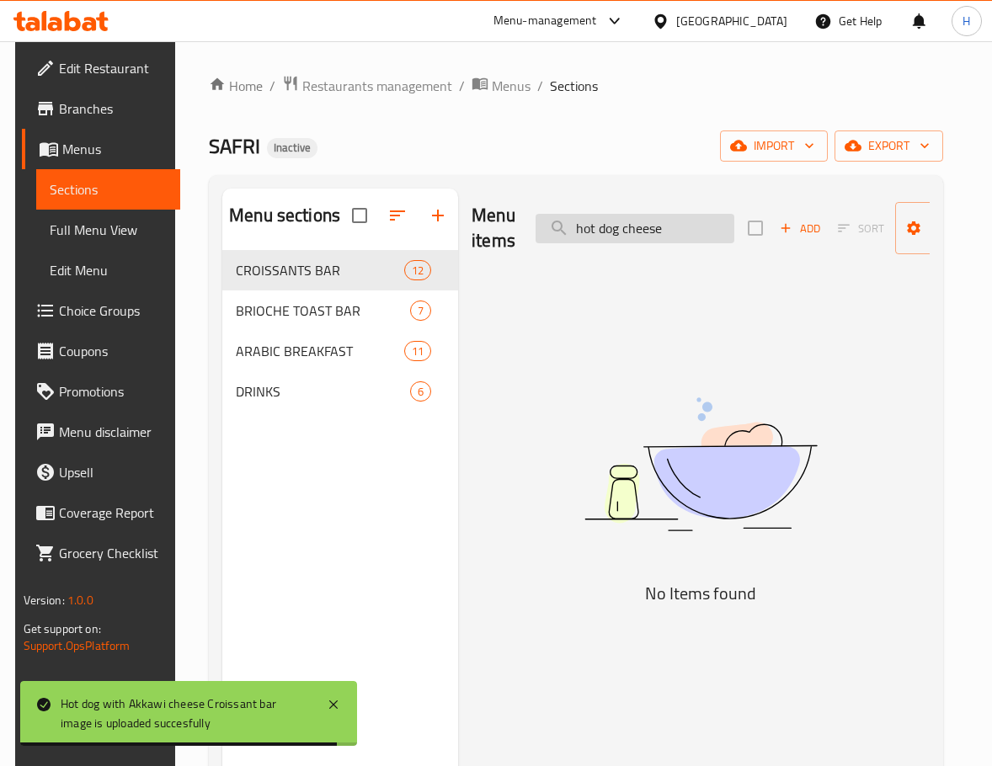
click at [652, 221] on input "hot dog cheese" at bounding box center [634, 228] width 199 height 29
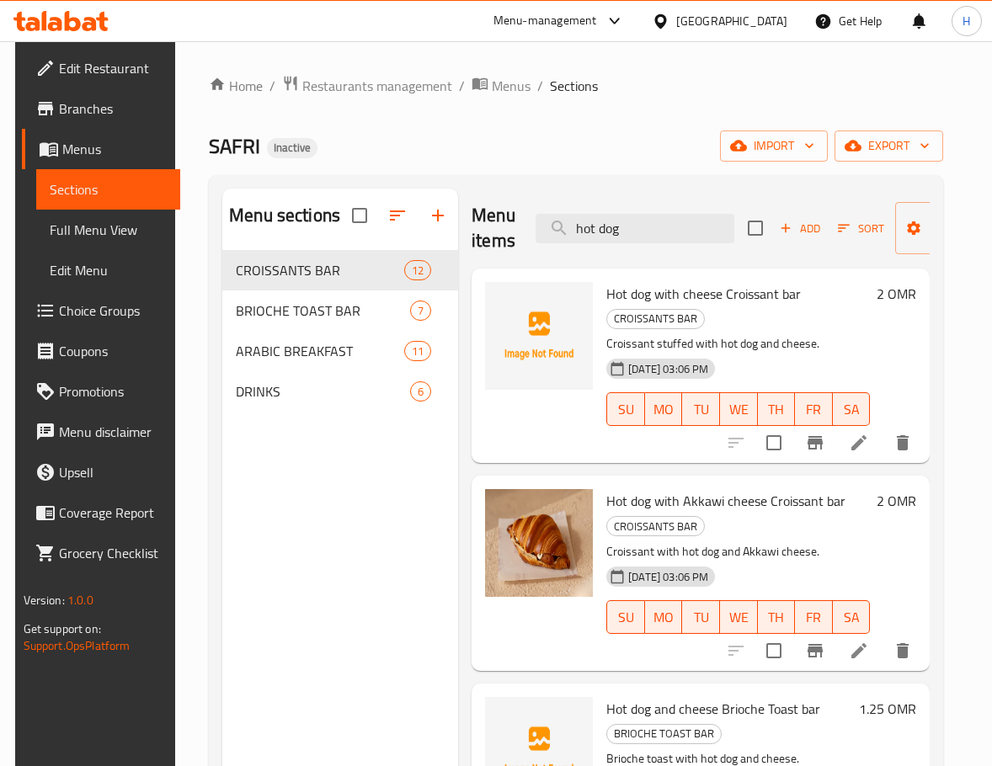
click at [774, 316] on h6 "Hot dog with cheese Croissant bar CROISSANTS BAR" at bounding box center [737, 305] width 263 height 47
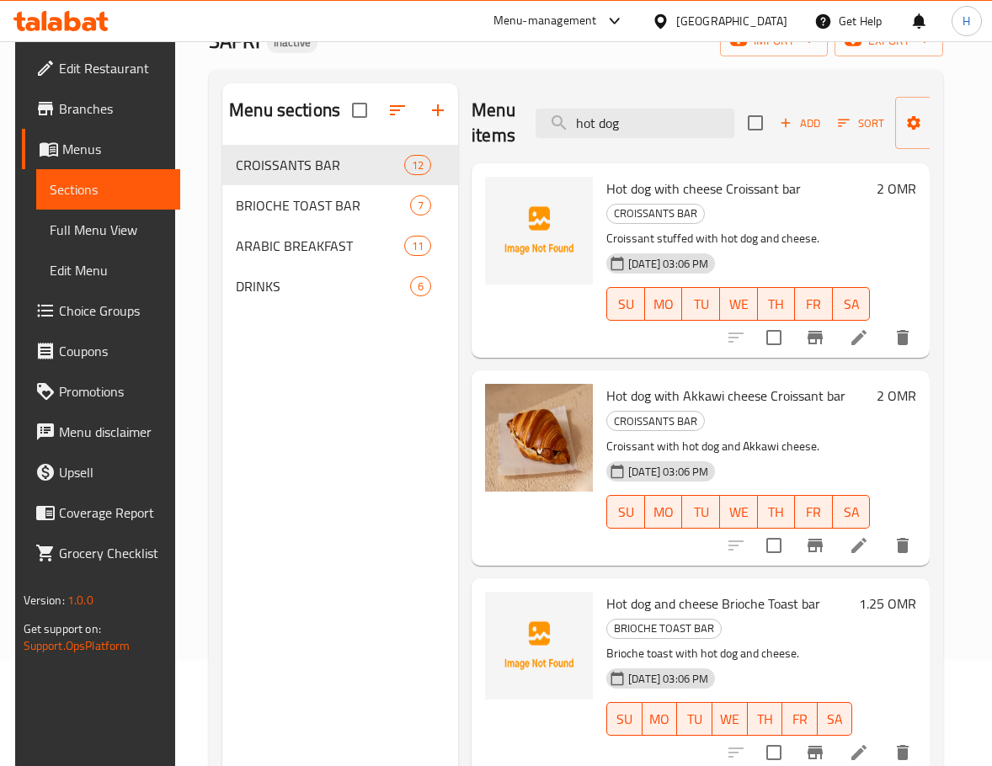
scroll to position [236, 0]
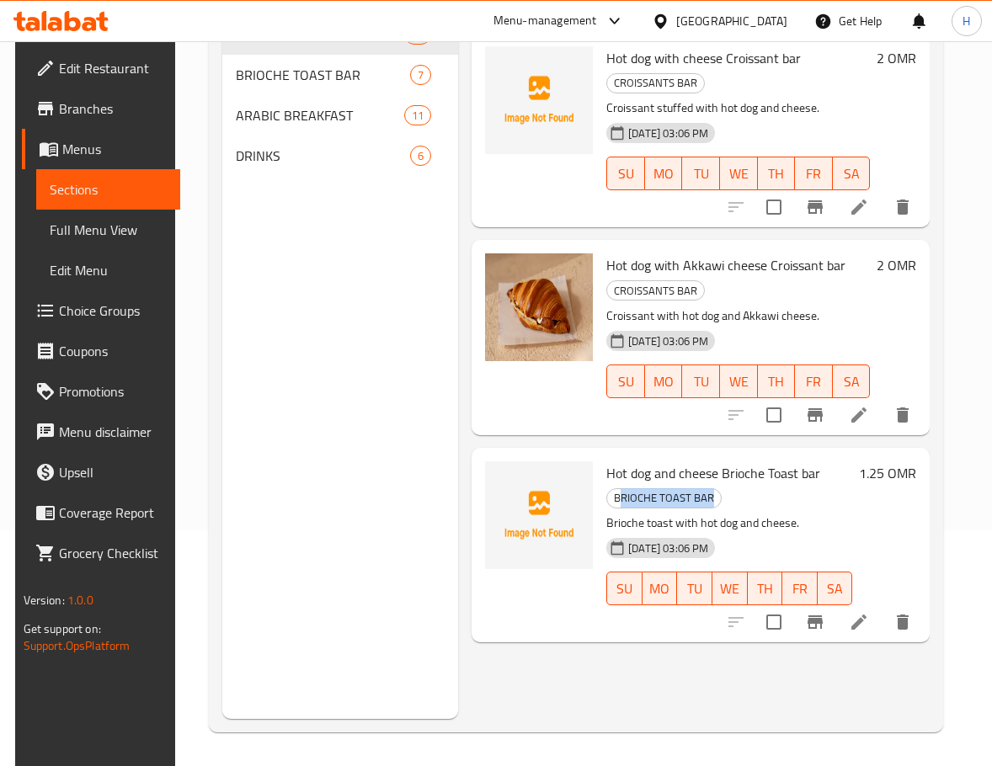
drag, startPoint x: 619, startPoint y: 500, endPoint x: 732, endPoint y: 502, distance: 112.8
click at [732, 502] on h6 "Hot dog and cheese Brioche Toast bar BRIOCHE TOAST BAR" at bounding box center [729, 484] width 246 height 47
click at [733, 503] on h6 "Hot dog and cheese Brioche Toast bar BRIOCHE TOAST BAR" at bounding box center [729, 484] width 246 height 47
click at [679, 503] on span "BRIOCHE TOAST BAR" at bounding box center [664, 497] width 114 height 19
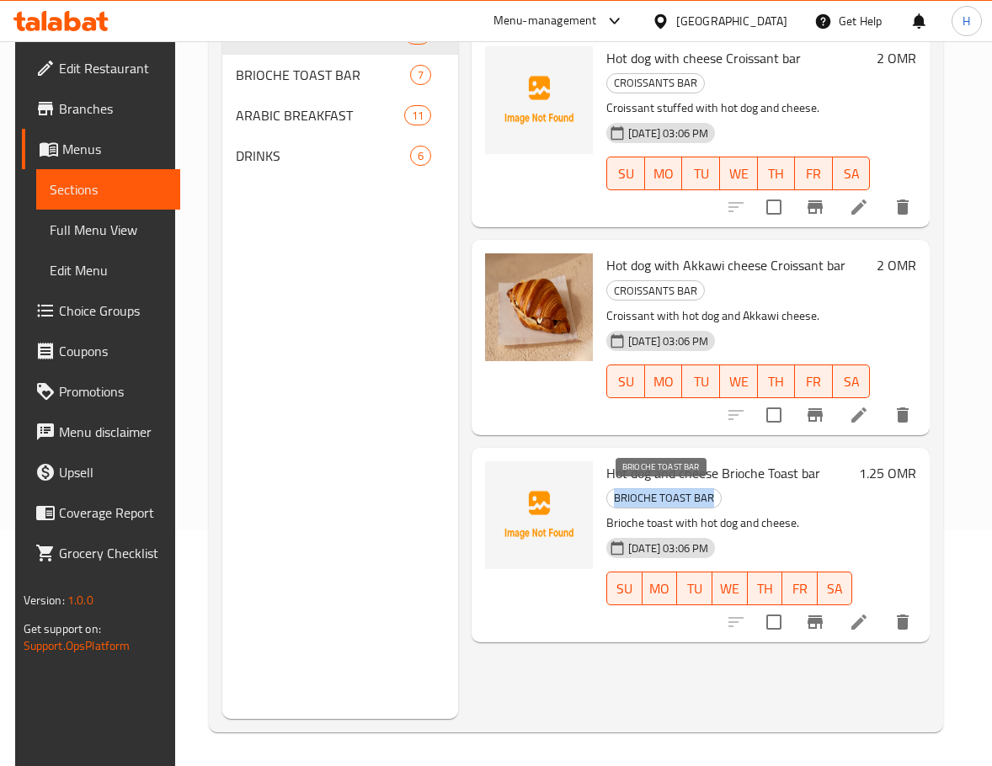
click at [679, 503] on span "BRIOCHE TOAST BAR" at bounding box center [664, 497] width 114 height 19
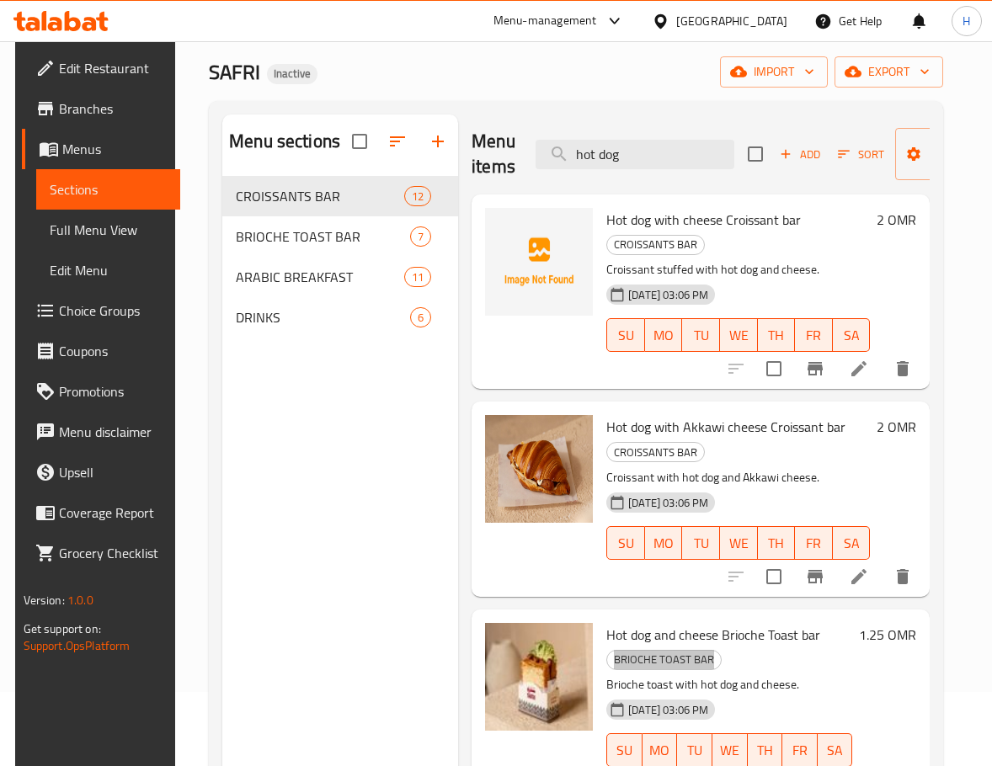
scroll to position [0, 0]
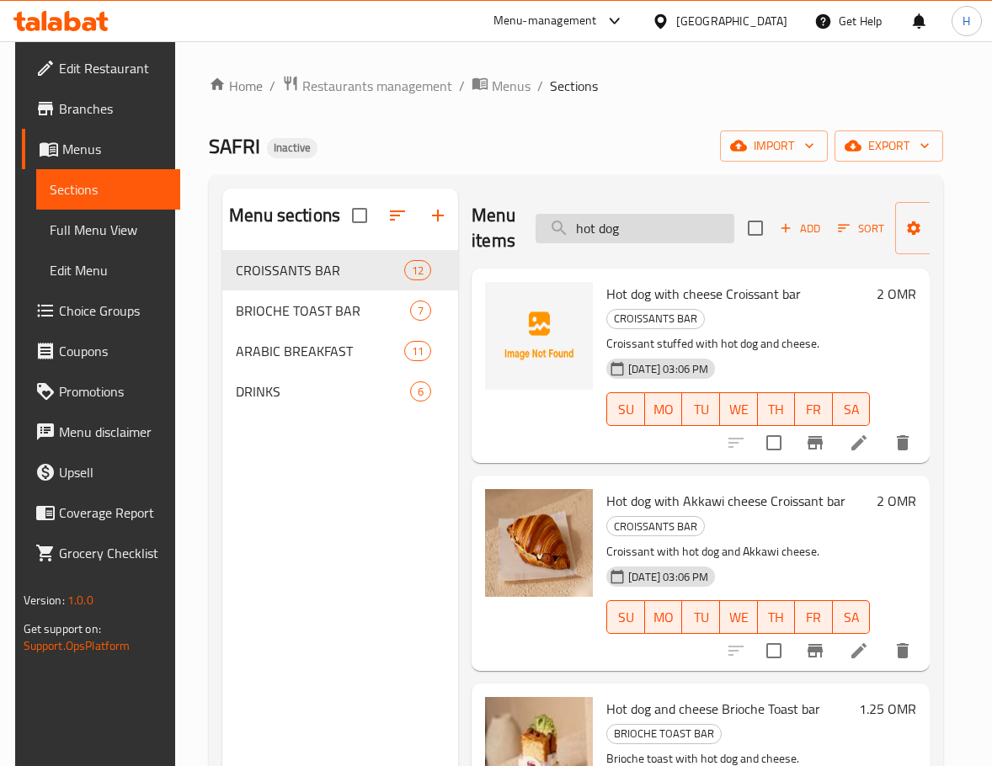
click at [657, 232] on input "hot dog" at bounding box center [634, 228] width 199 height 29
paste input "falafel"
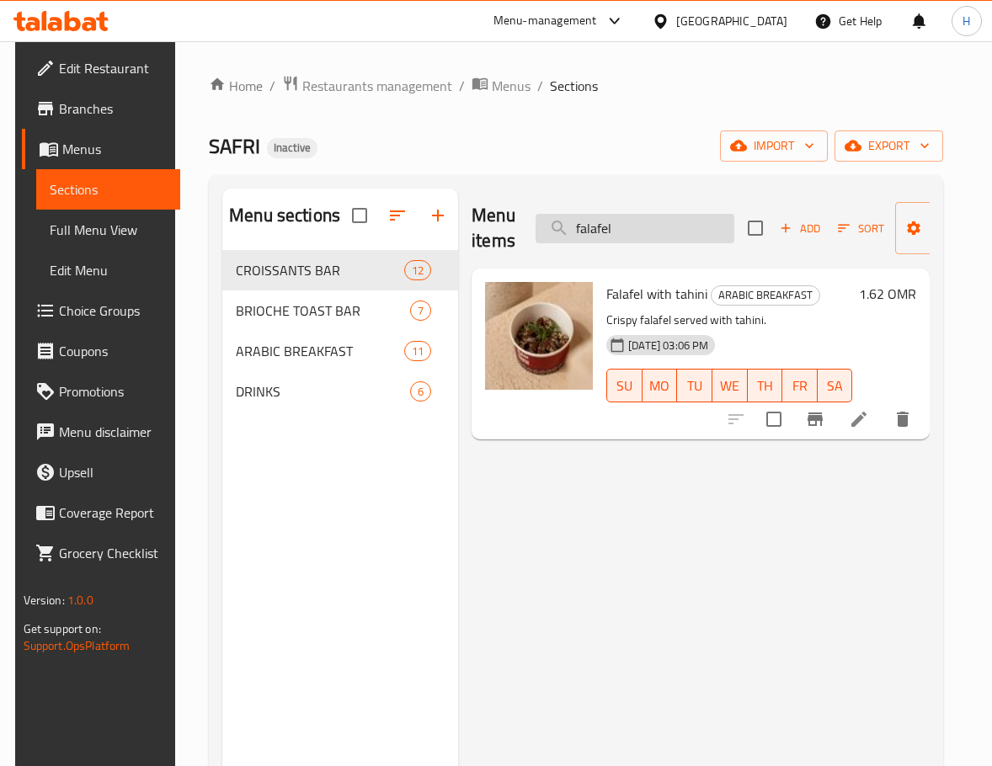
click at [644, 216] on input "falafel" at bounding box center [634, 228] width 199 height 29
type input "v"
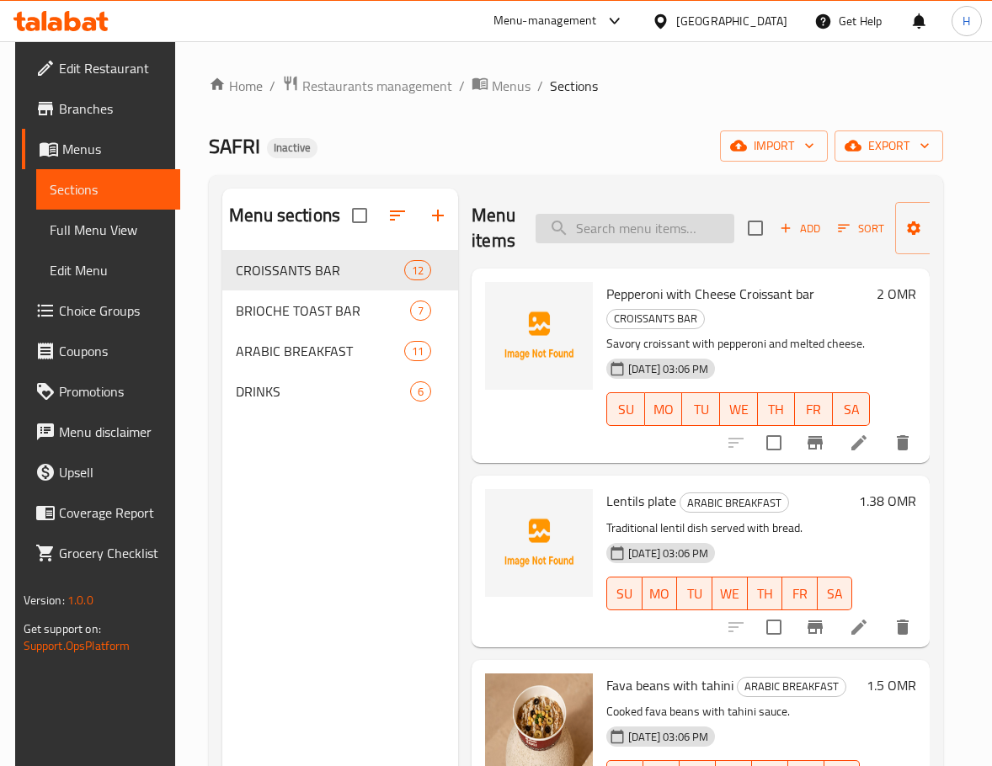
paste input "CROISSANT plain croissant"
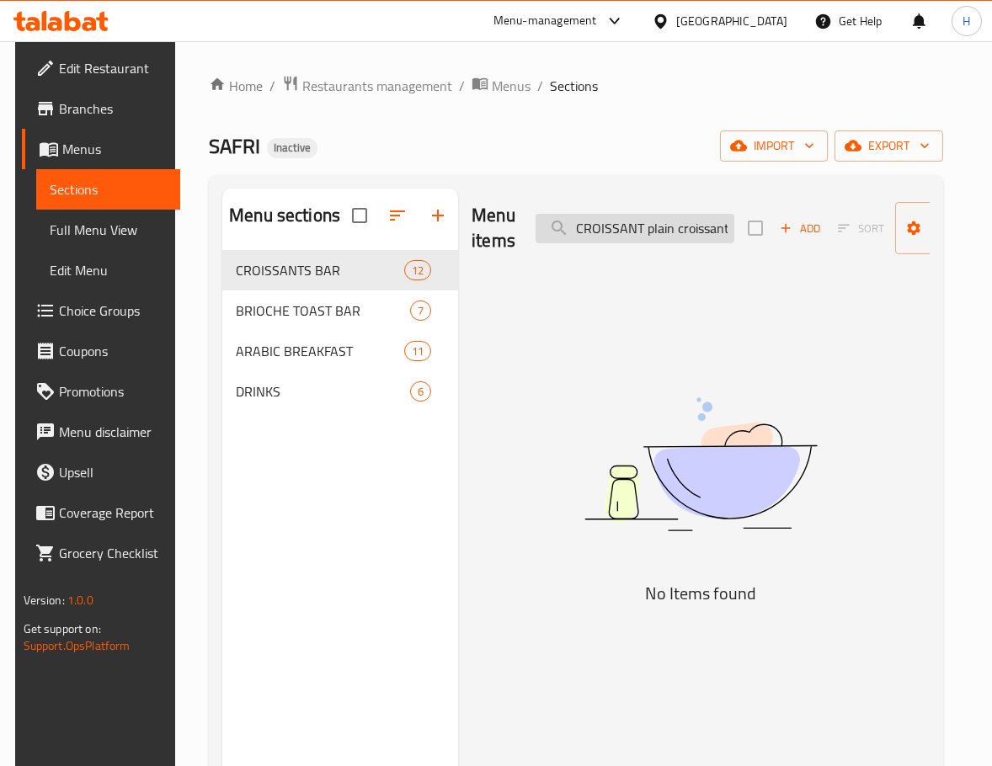
click at [664, 232] on input "CROISSANT plain croissant" at bounding box center [634, 228] width 199 height 29
click at [678, 235] on input "CROISSANT croissant" at bounding box center [634, 228] width 199 height 29
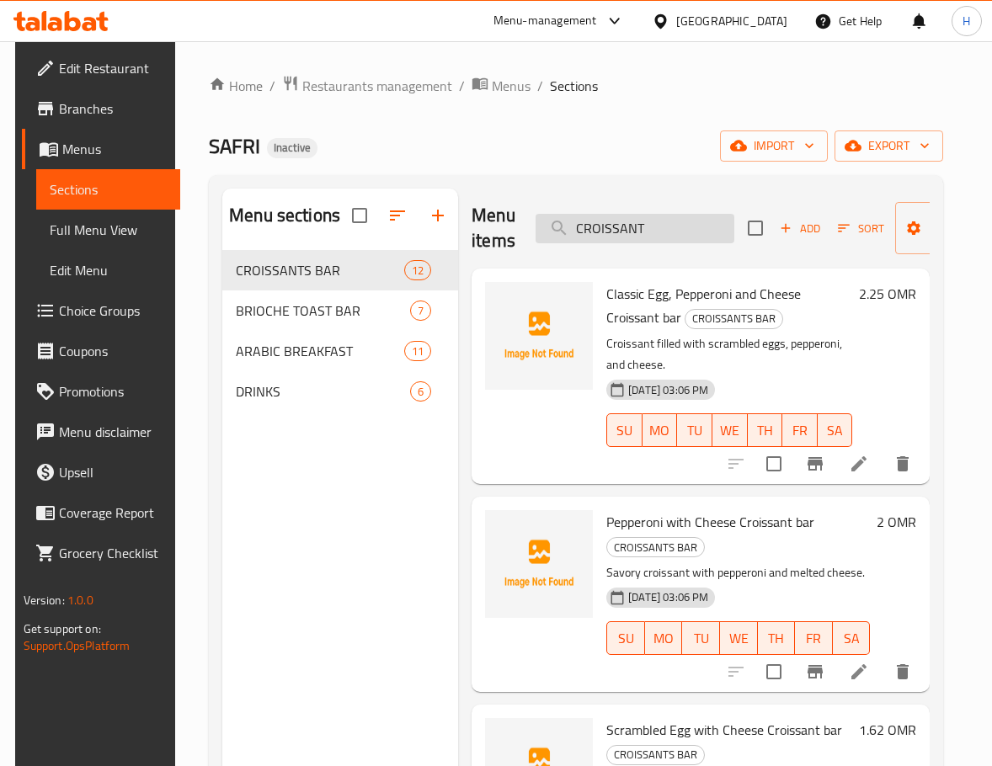
click at [692, 230] on input "CROISSANT" at bounding box center [634, 228] width 199 height 29
paste input "TOAST Omani chips with cheese"
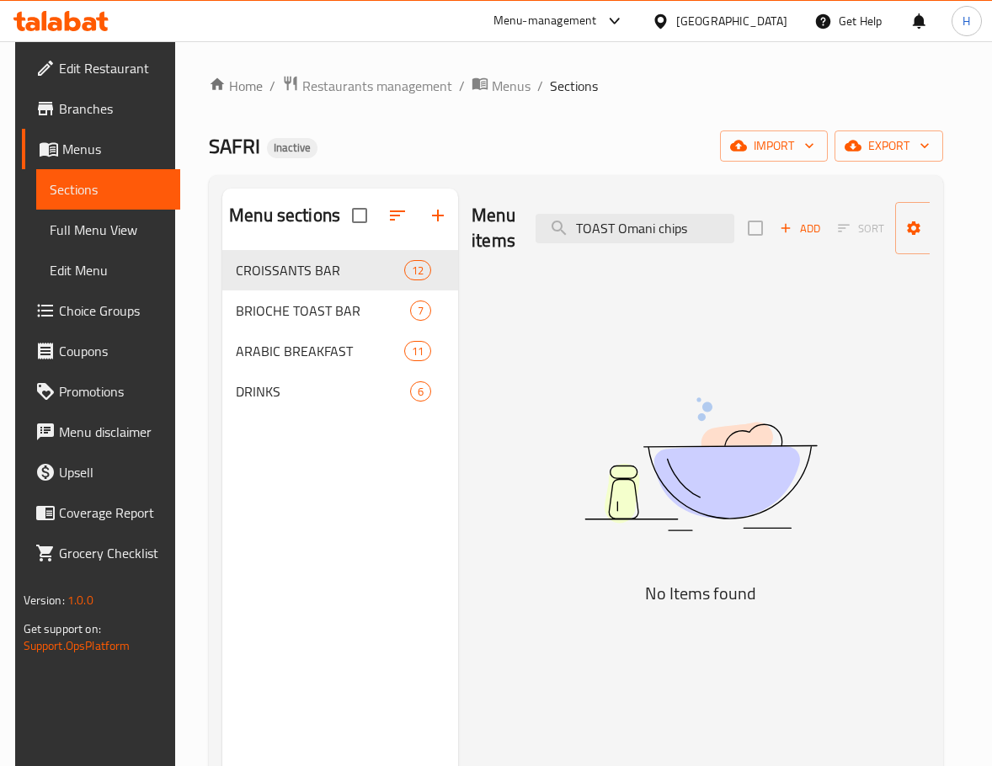
drag, startPoint x: 551, startPoint y: 572, endPoint x: 565, endPoint y: 558, distance: 19.0
click at [551, 572] on img at bounding box center [700, 464] width 421 height 223
click at [679, 232] on input "TOAST Omani chips" at bounding box center [634, 228] width 199 height 29
paste input "ARABIC BREAKFAST Fava beans with tahini"
paste input "Fava beans with tahini"
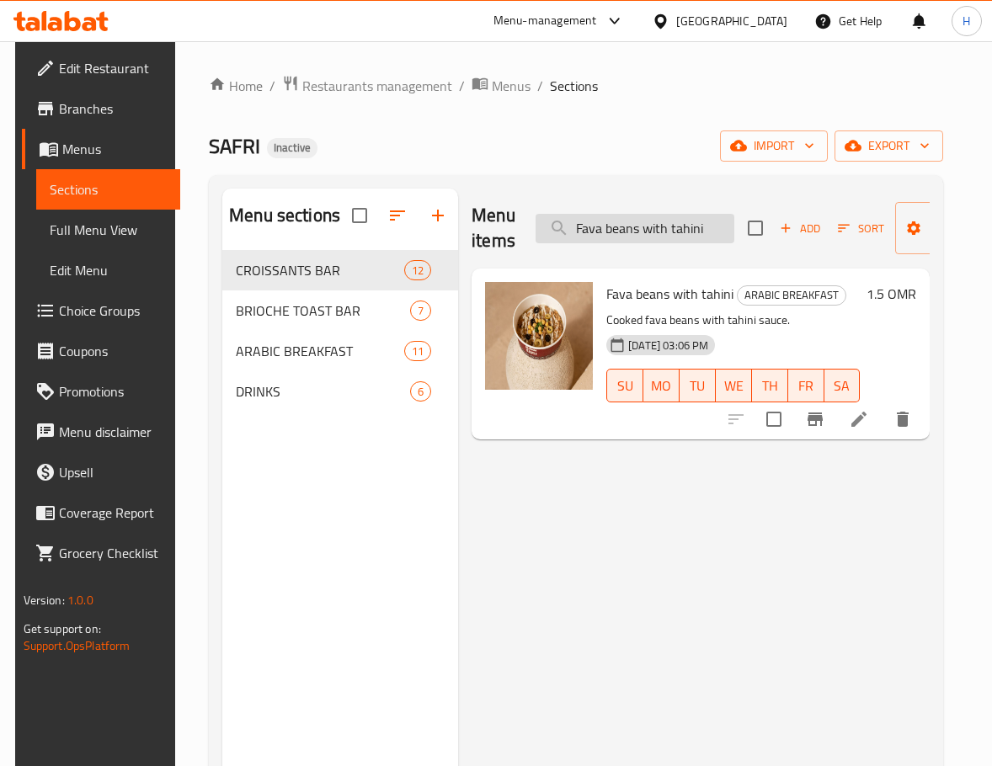
click at [657, 226] on input "Fava beans with tahini" at bounding box center [634, 228] width 199 height 29
paste input "Classic eggs, pepperoni and labneh"
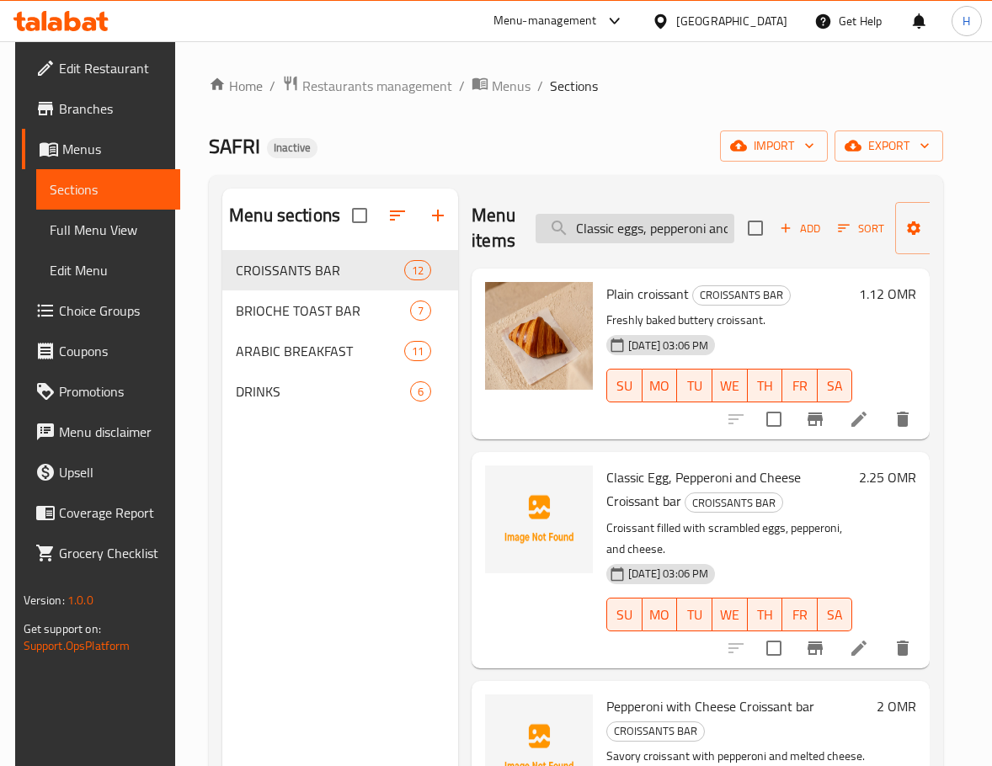
click at [647, 241] on input "Classic eggs, pepperoni and labneh" at bounding box center [634, 228] width 199 height 29
click at [648, 241] on input "Classic eggs, pepperoni and labneh" at bounding box center [634, 228] width 199 height 29
paste input "ARABIC BREAKFAST Falafel with tahini"
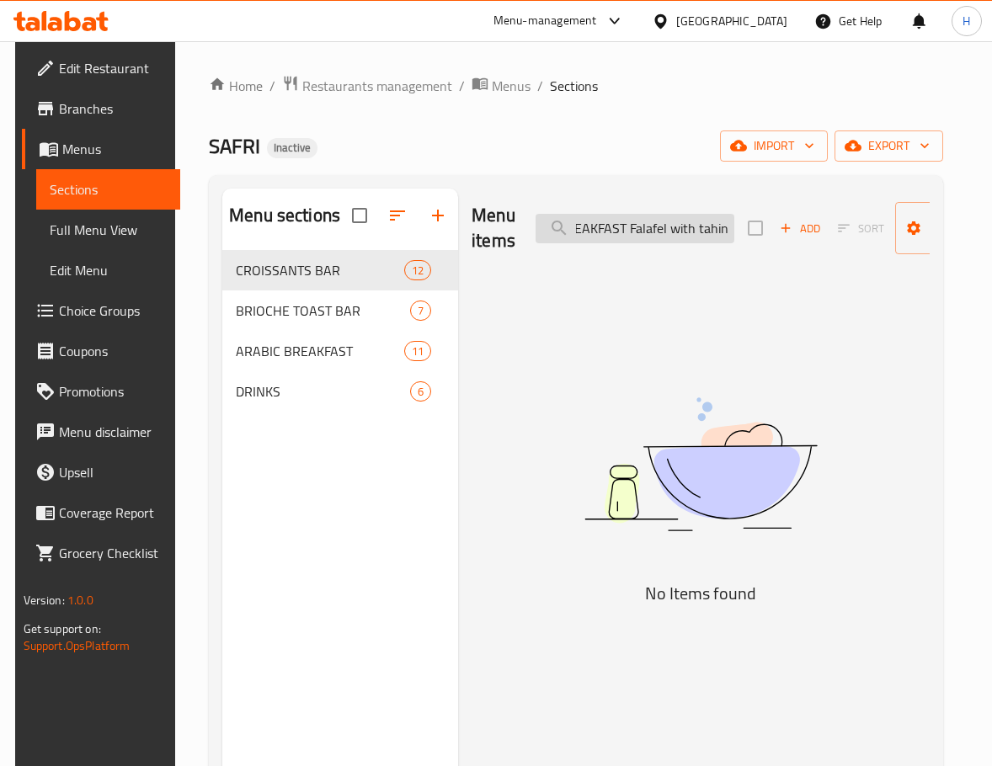
type input "ARABIC BREAKFAST Falafel with tahini"
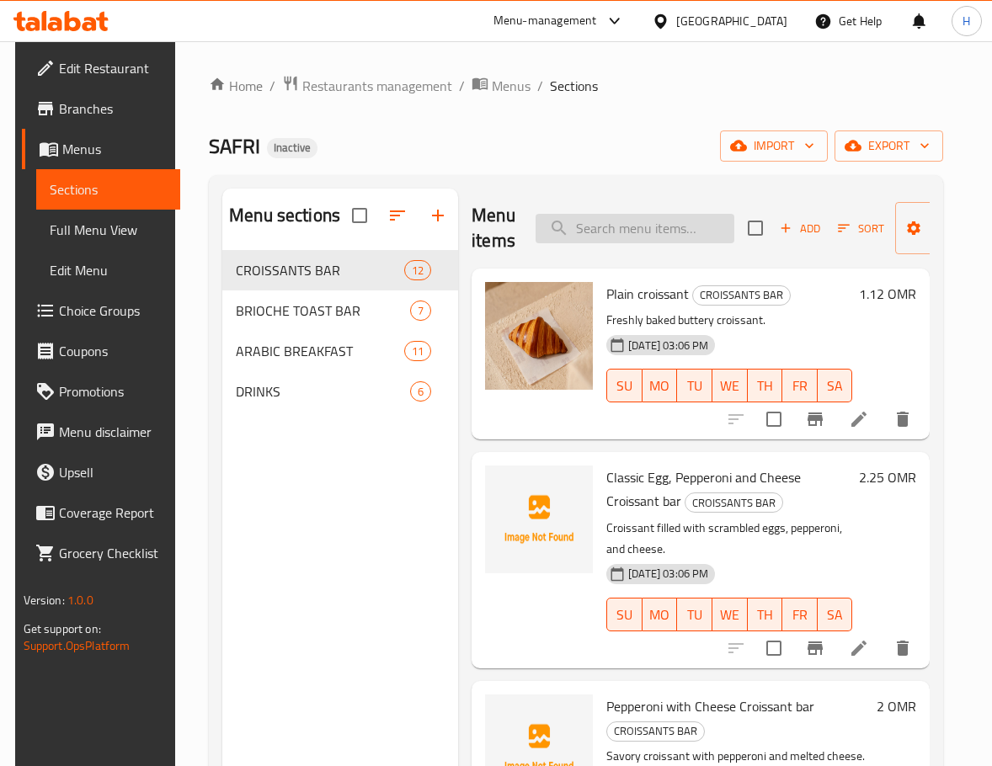
click at [641, 226] on input "search" at bounding box center [634, 228] width 199 height 29
paste input "Falafel with tahini"
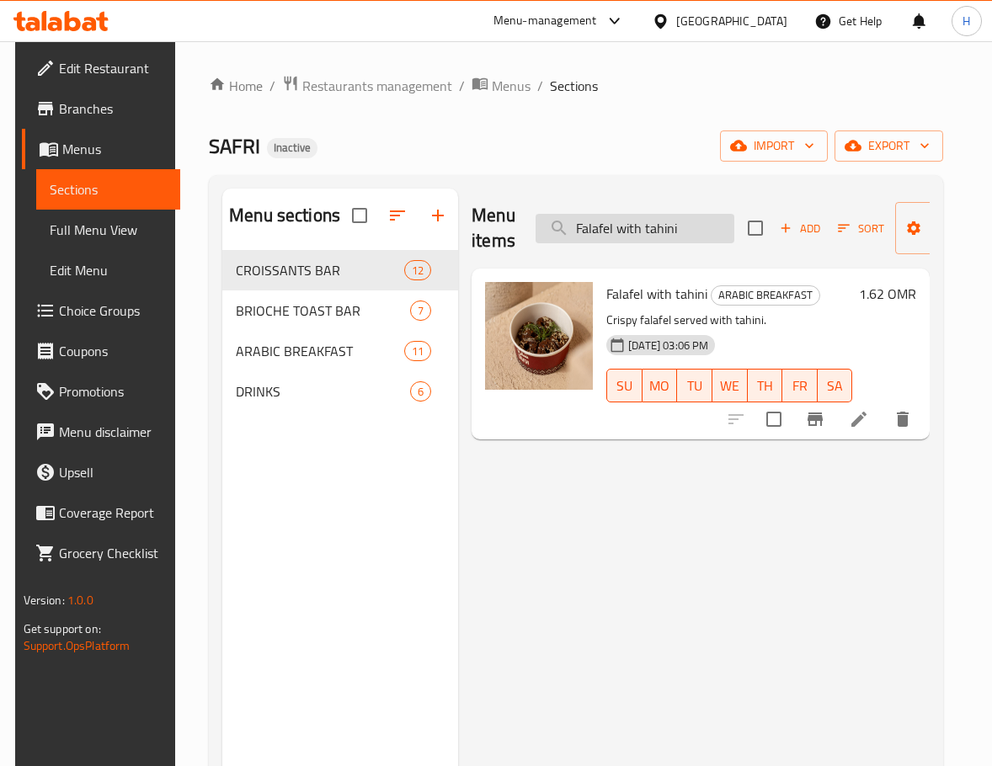
click at [658, 226] on input "Falafel with tahini" at bounding box center [634, 228] width 199 height 29
paste input "Classic eggs, pepperoni and labneh"
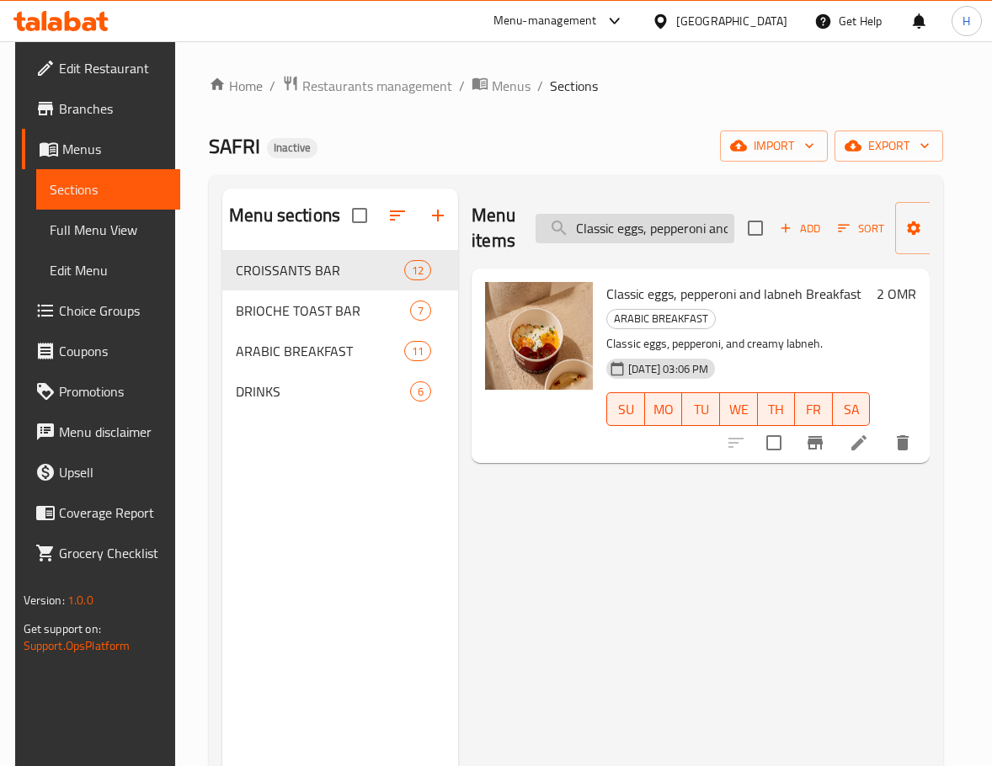
click at [660, 230] on input "Classic eggs, pepperoni and labneh" at bounding box center [634, 228] width 199 height 29
paste input "meat with hummus"
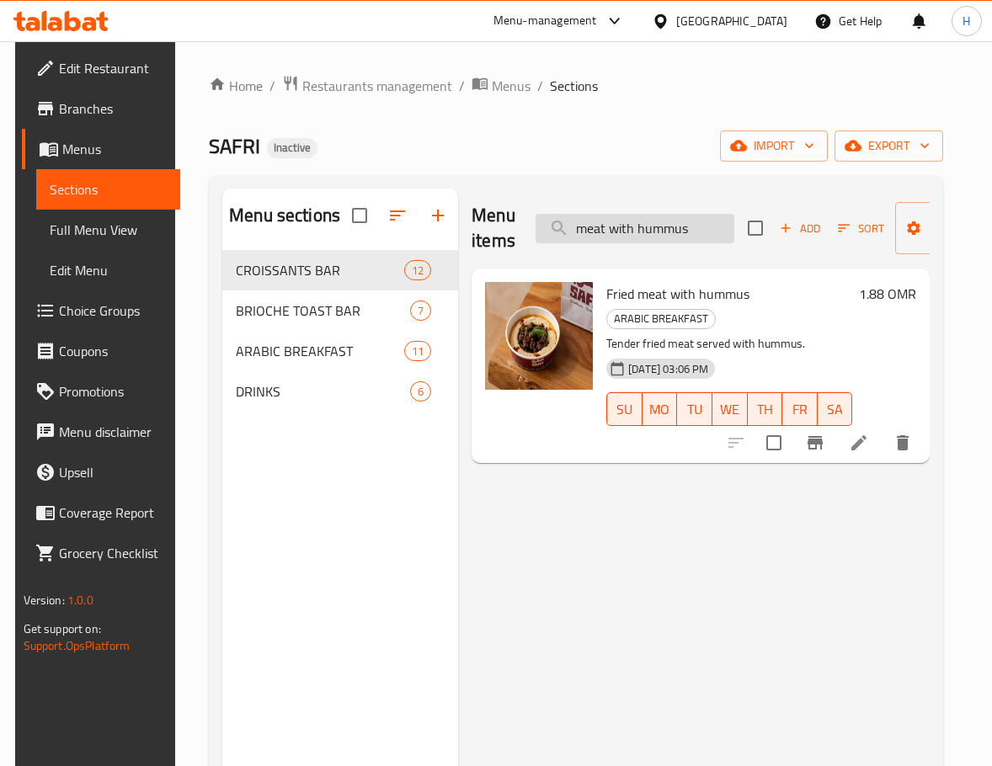
click at [687, 225] on input "meat with hummus" at bounding box center [634, 228] width 199 height 29
paste input "H"
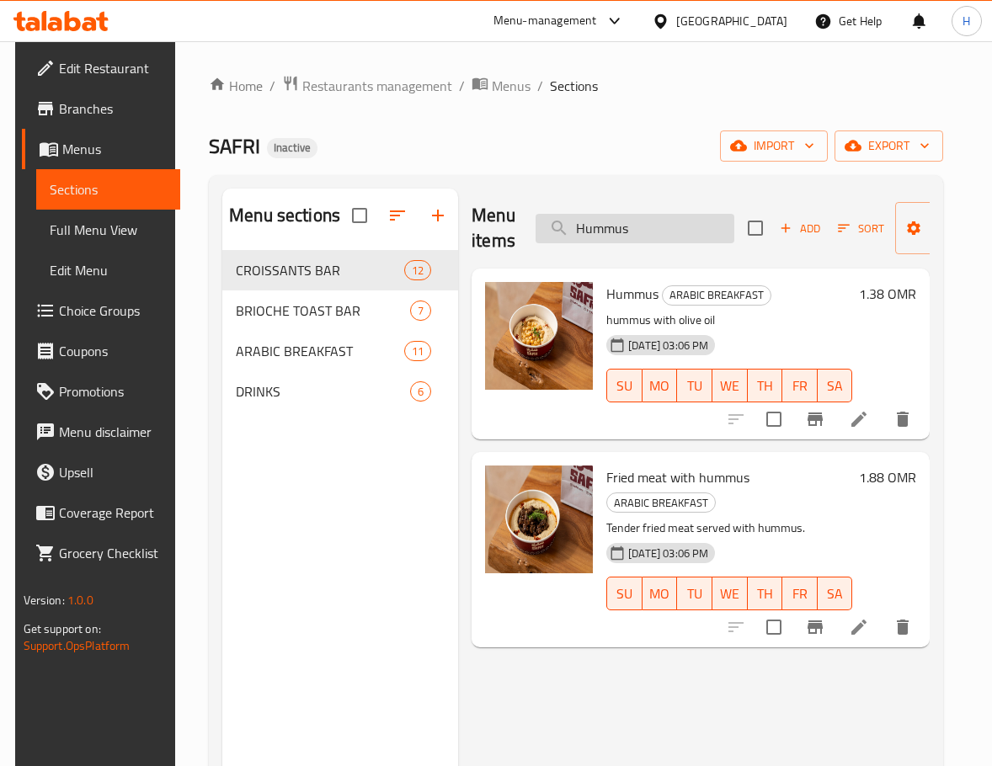
click at [652, 228] on input "Hummus" at bounding box center [634, 228] width 199 height 29
paste input "Menemen"
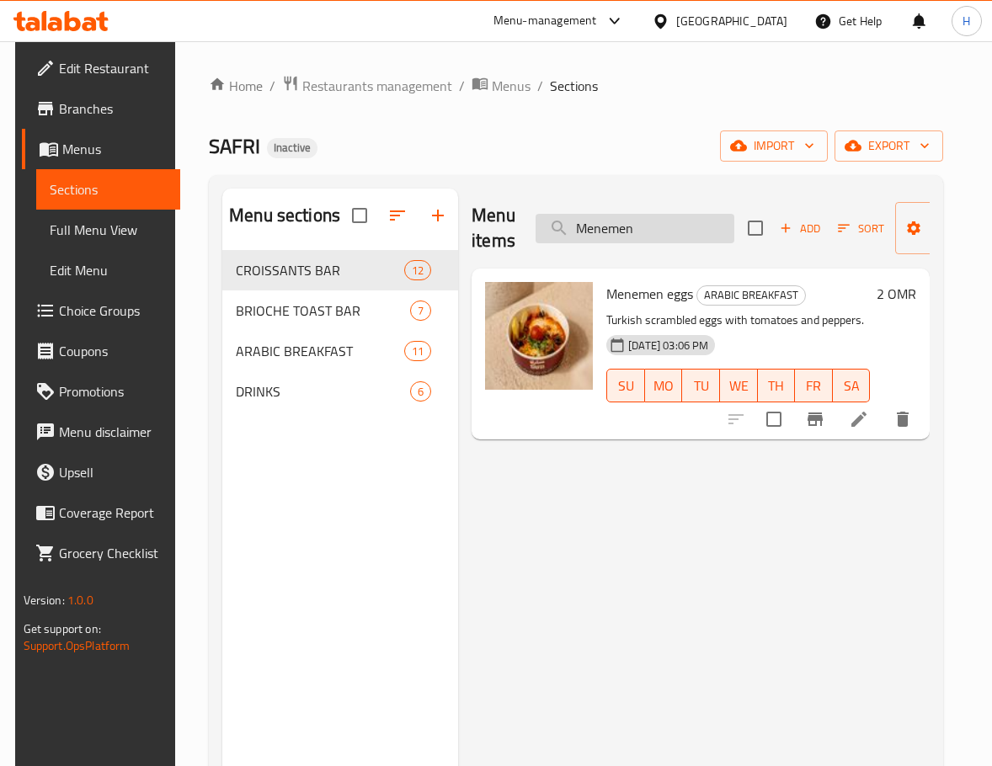
click at [652, 230] on input "Menemen" at bounding box center [634, 228] width 199 height 29
paste input "belgian chocolate cheese"
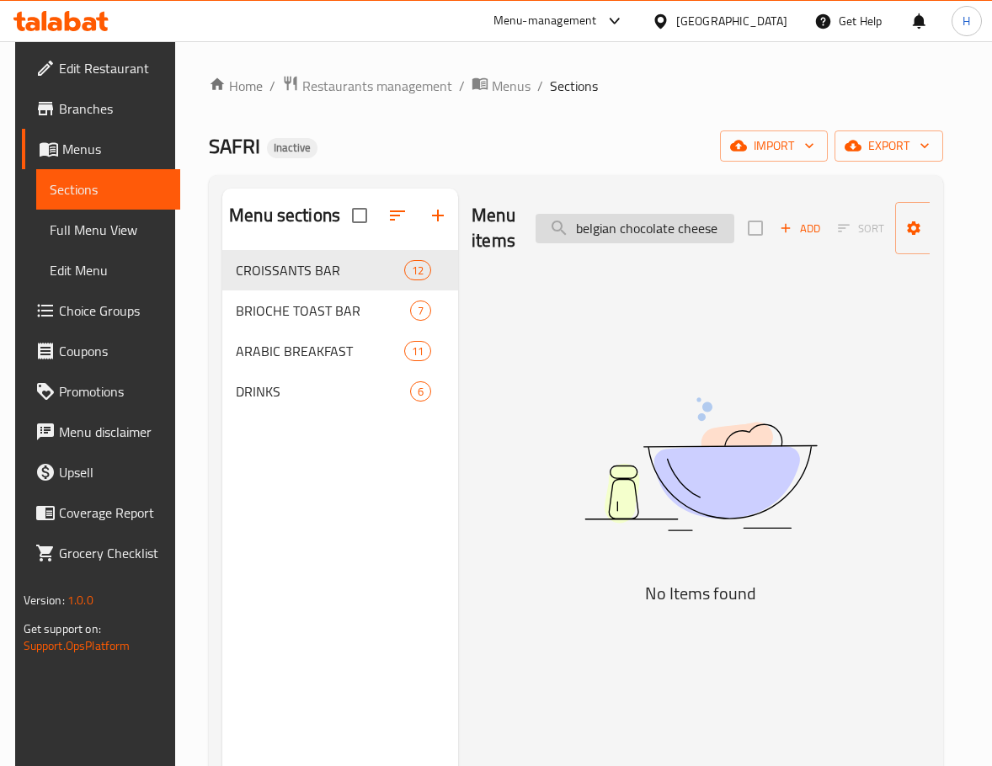
click at [699, 233] on input "belgian chocolate cheese" at bounding box center [634, 228] width 199 height 29
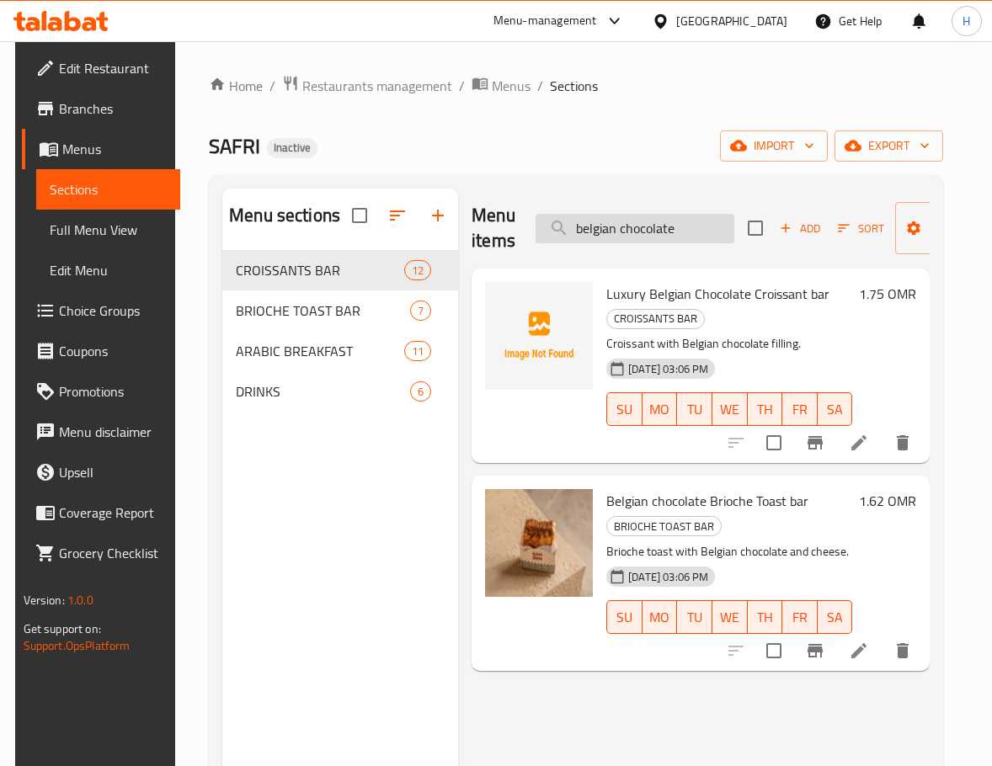
click at [608, 231] on input "belgian chocolate" at bounding box center [634, 228] width 199 height 29
paste input "Iced tea fresh fruit"
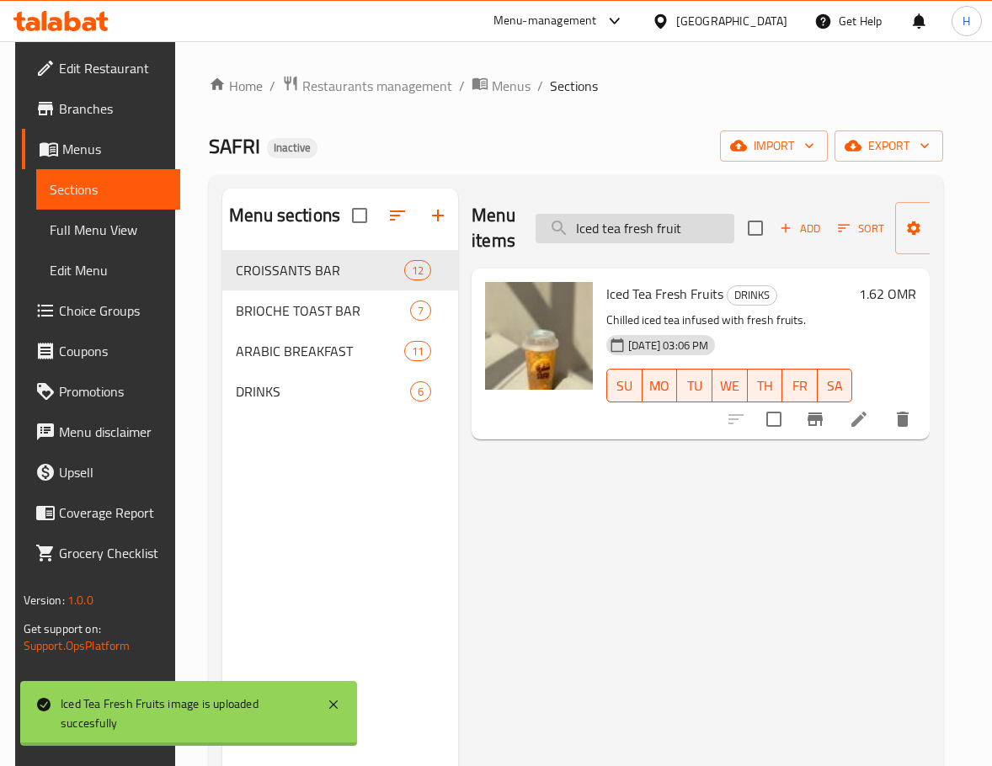
click at [695, 215] on input "Iced tea fresh fruit" at bounding box center [634, 228] width 199 height 29
paste input "Karak"
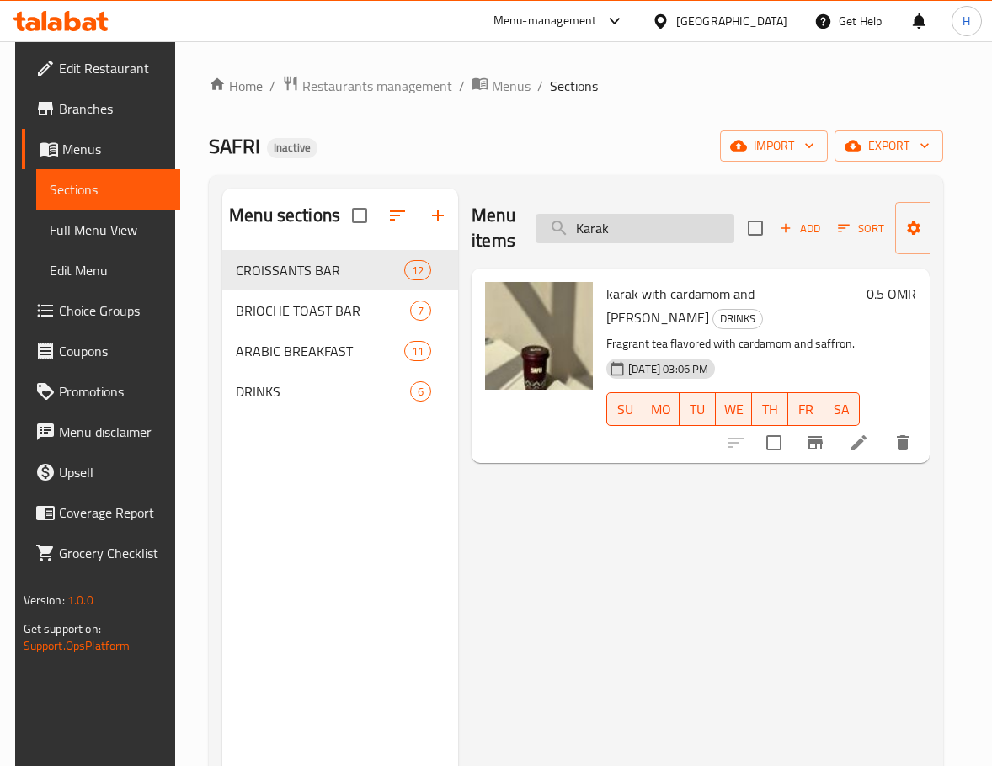
click at [667, 228] on input "Karak" at bounding box center [634, 228] width 199 height 29
paste input "CROISSANT Pistachio cream"
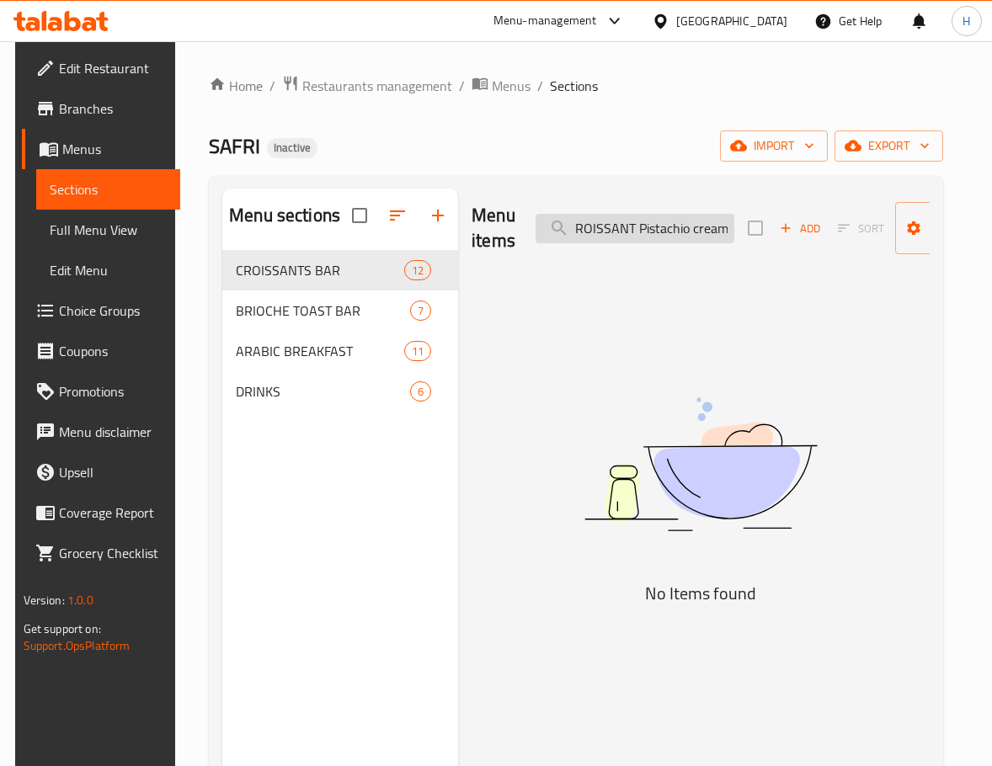
click at [702, 226] on input "CROISSANT Pistachio cream" at bounding box center [634, 228] width 199 height 29
type input "CROISSANT Pistachio"
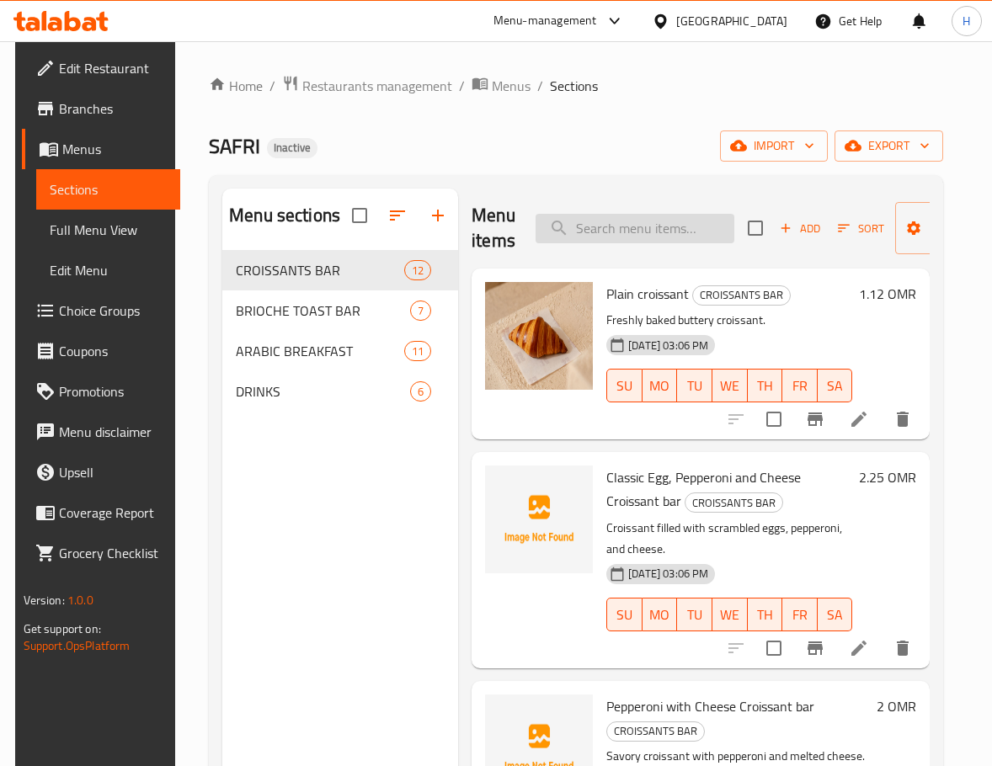
click at [674, 229] on input "search" at bounding box center [634, 228] width 199 height 29
paste input "chocolate"
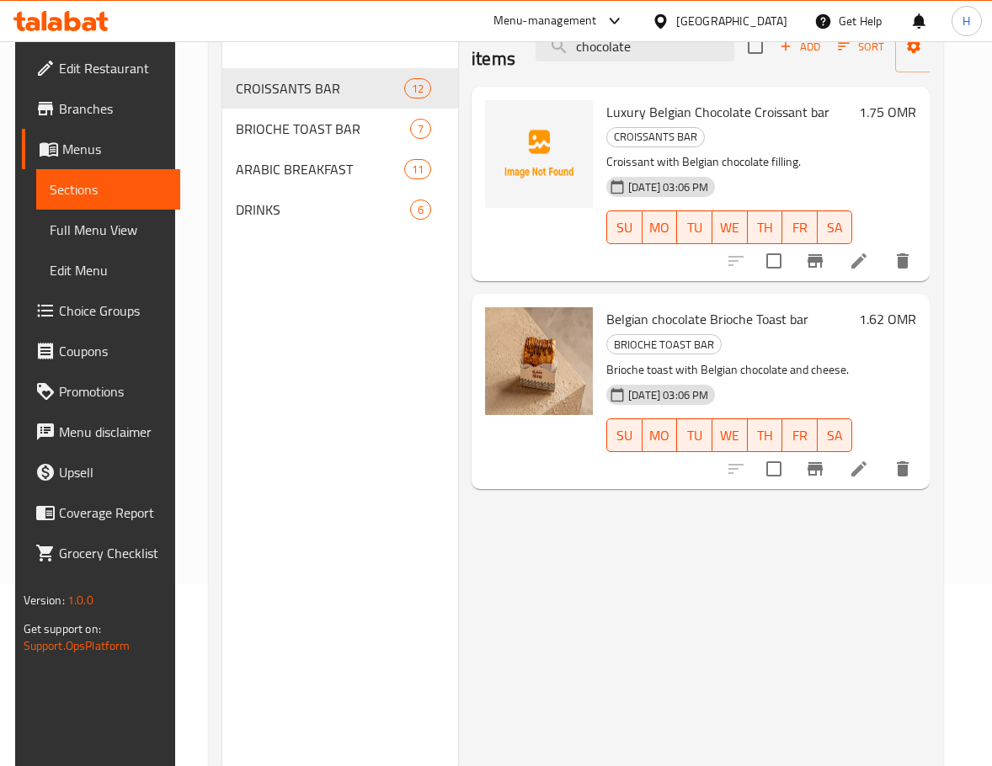
scroll to position [67, 0]
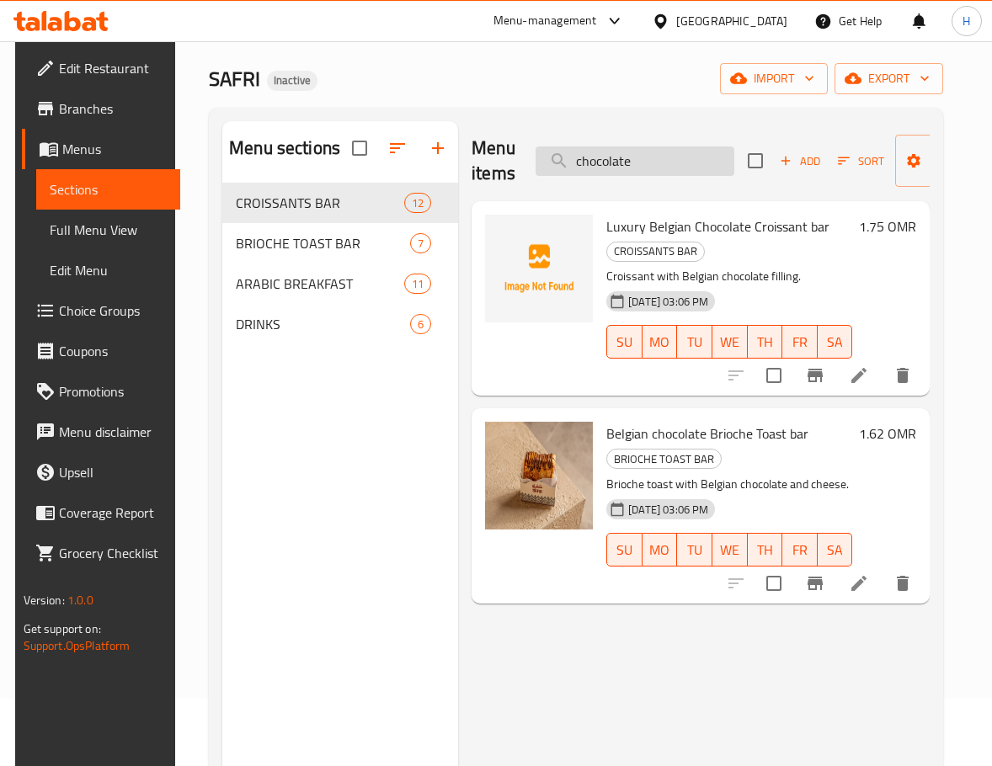
click at [661, 170] on input "chocolate" at bounding box center [634, 160] width 199 height 29
paste input "ips chees"
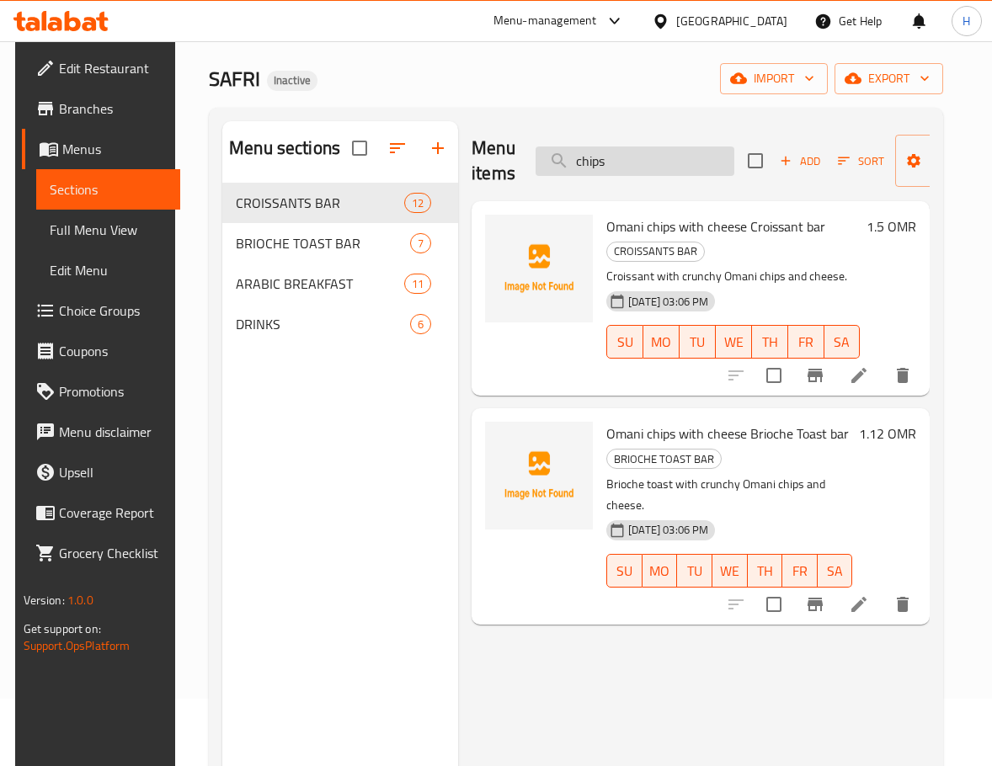
click at [646, 163] on input "chips" at bounding box center [634, 160] width 199 height 29
paste input "bacon with chedder"
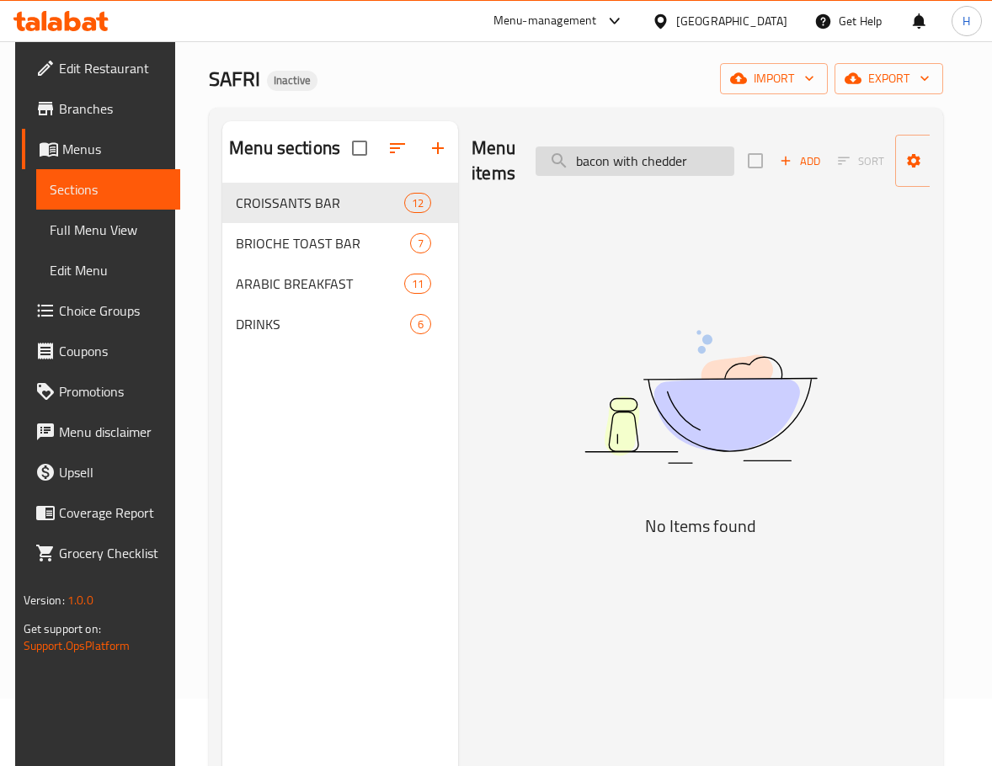
click at [669, 164] on input "bacon with chedder" at bounding box center [634, 160] width 199 height 29
type input "b"
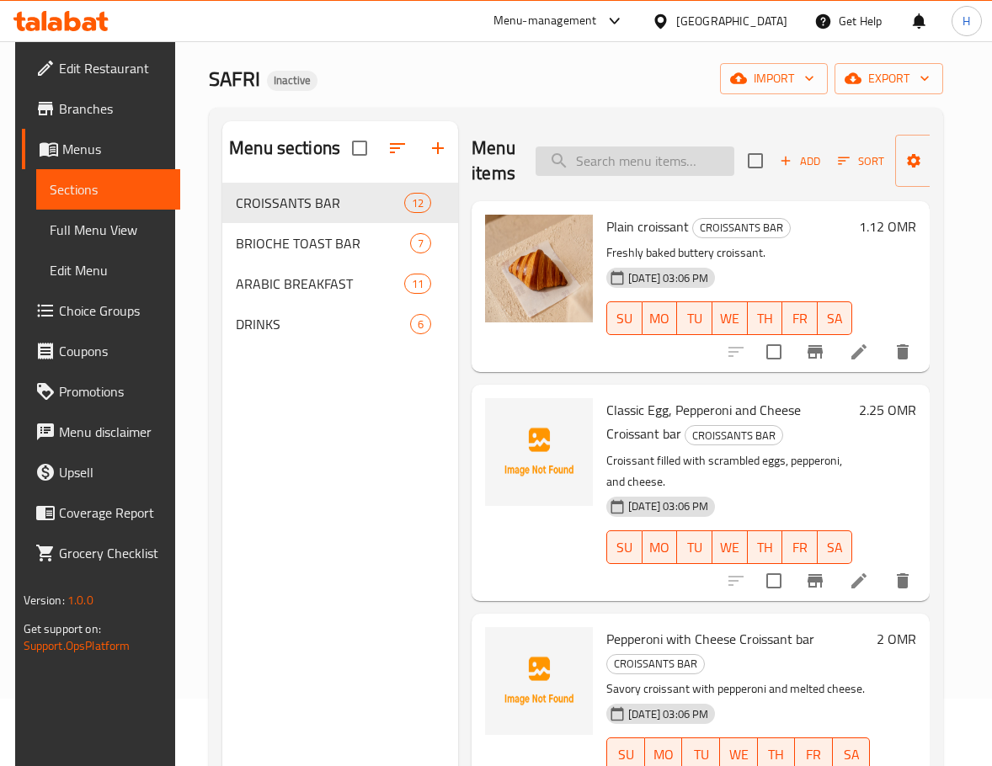
click at [620, 149] on input "search" at bounding box center [634, 160] width 199 height 29
paste input "Pistachio cream"
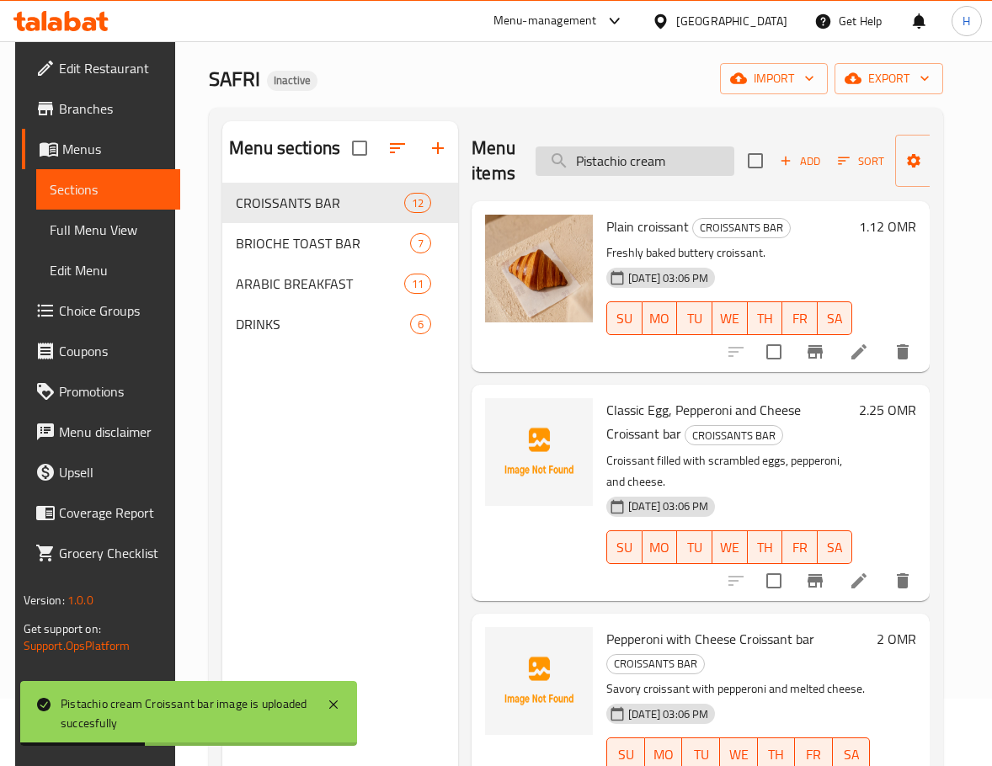
click at [633, 157] on input "Pistachio cream" at bounding box center [634, 160] width 199 height 29
paste input "Omani chips with cheese"
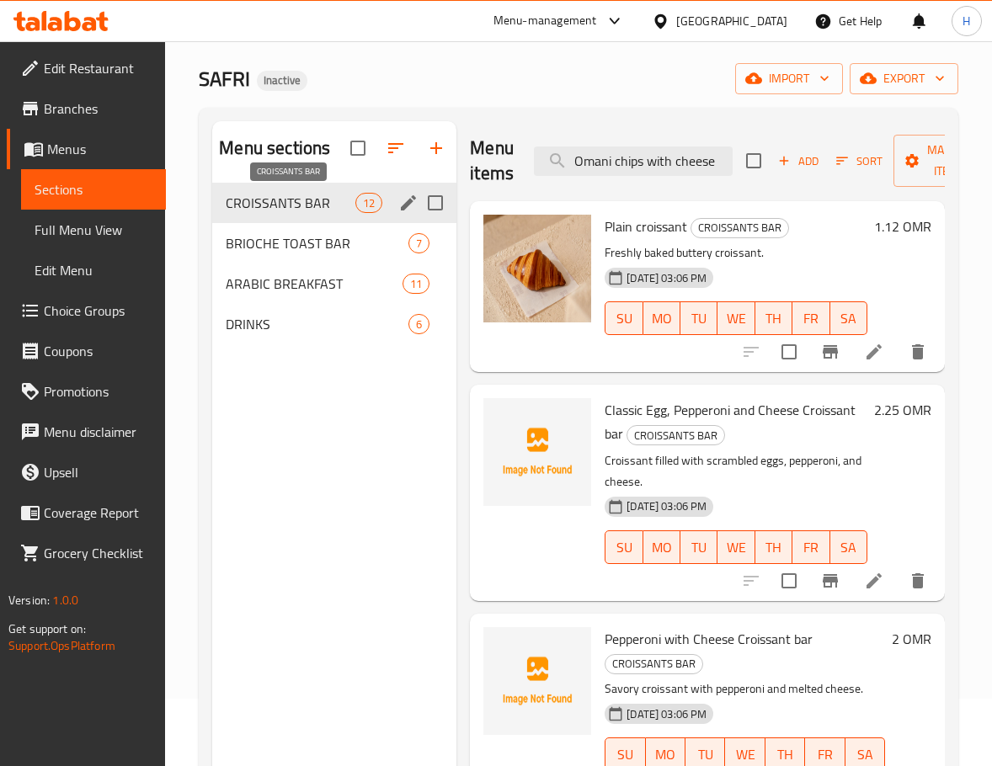
drag, startPoint x: 285, startPoint y: 200, endPoint x: 370, endPoint y: 224, distance: 88.5
click at [285, 200] on span "CROISSANTS BAR" at bounding box center [291, 203] width 130 height 20
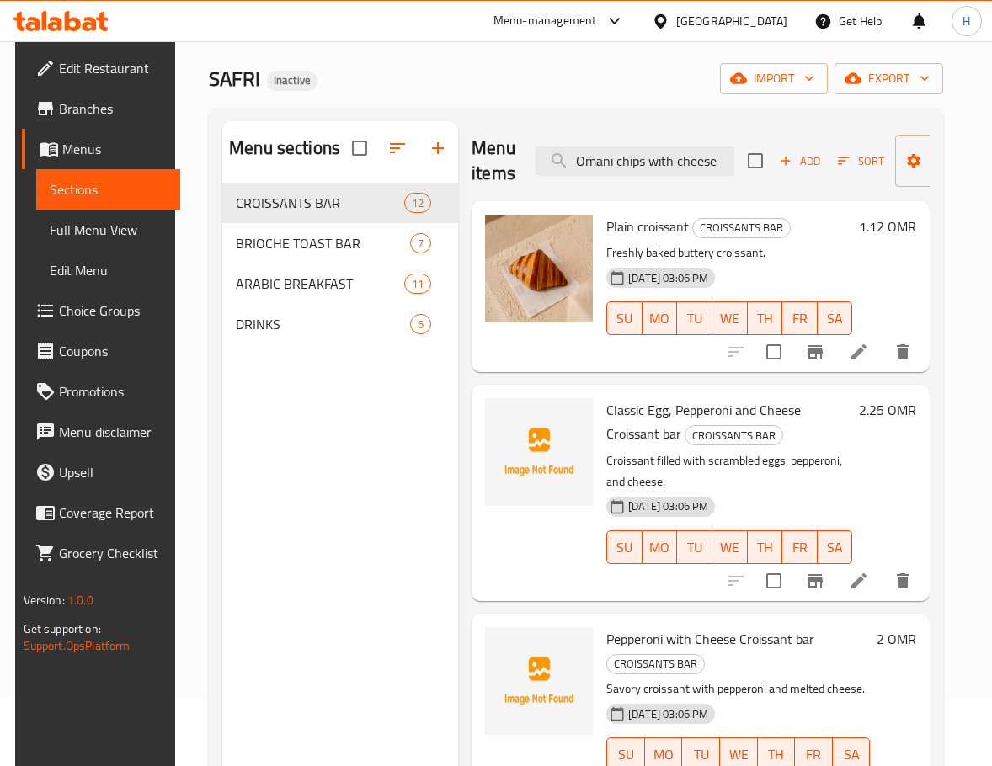
scroll to position [0, 0]
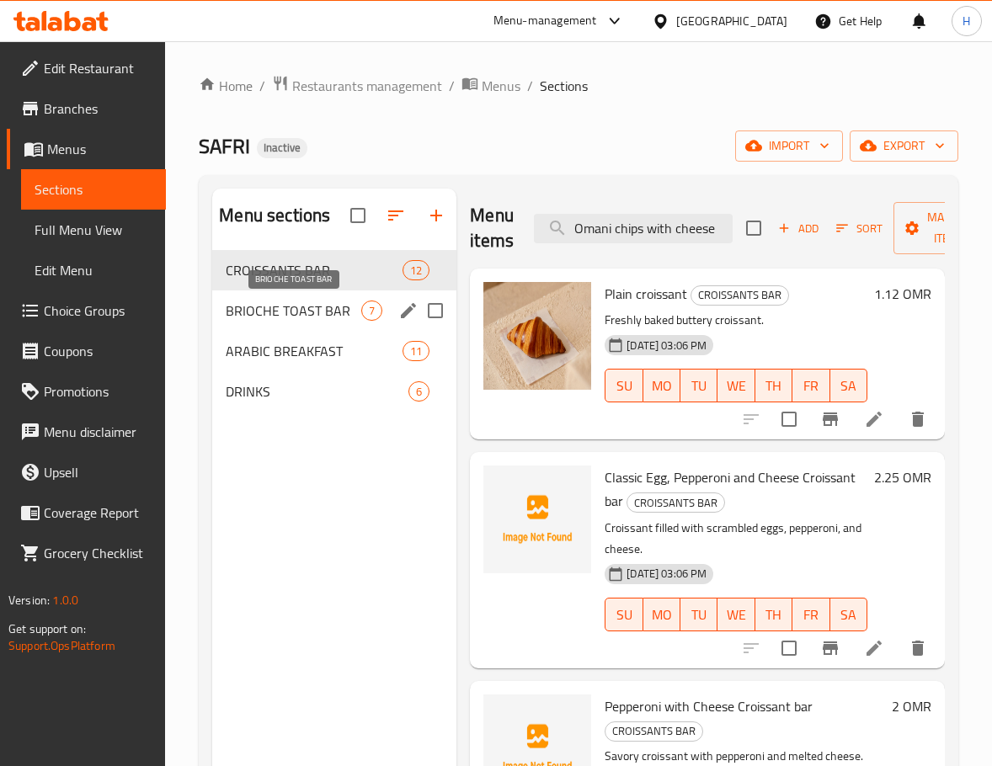
click at [339, 309] on span "BRIOCHE TOAST BAR" at bounding box center [294, 311] width 136 height 20
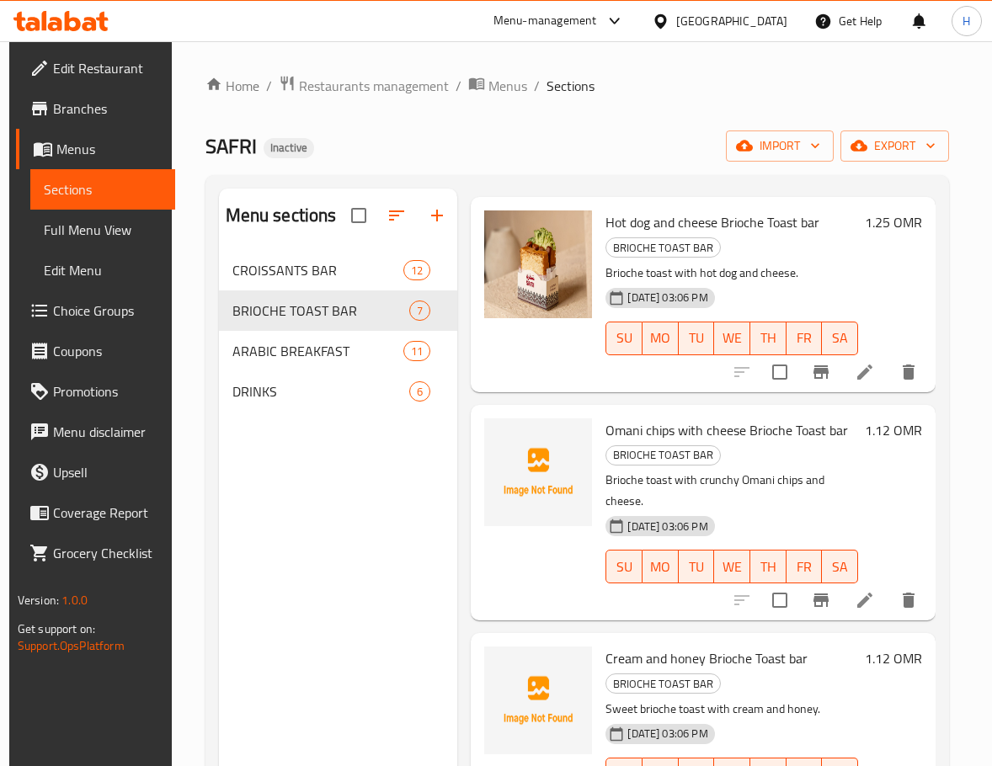
scroll to position [673, 0]
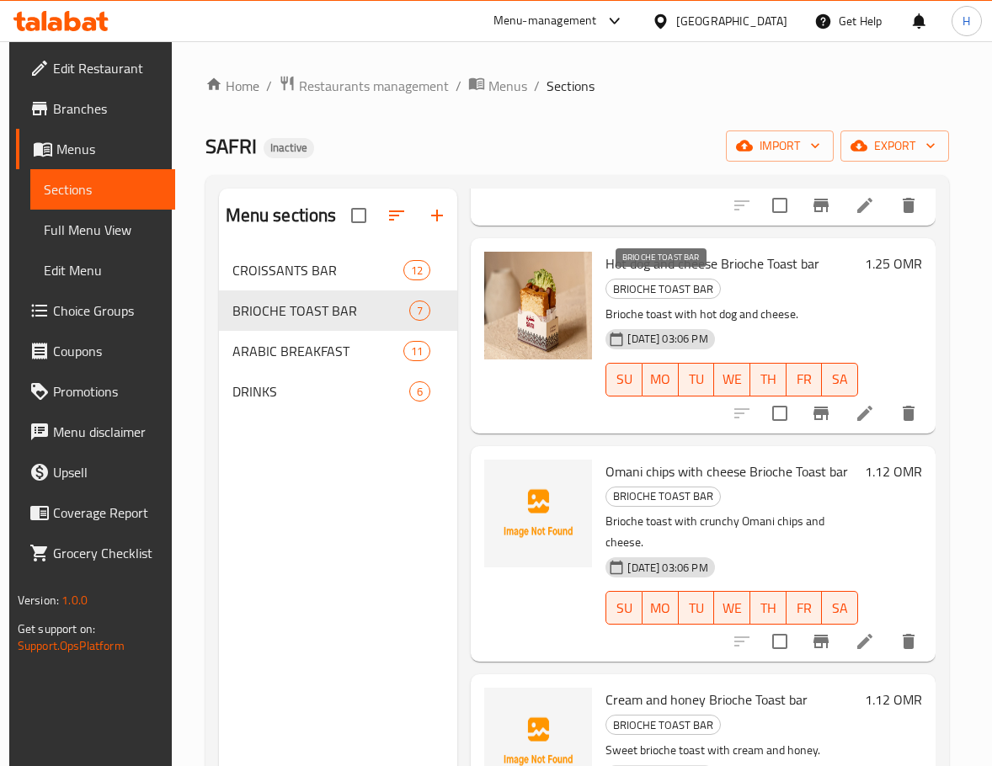
click at [669, 285] on span "BRIOCHE TOAST BAR" at bounding box center [663, 288] width 114 height 19
click at [793, 318] on p "Brioche toast with hot dog and cheese." at bounding box center [731, 314] width 253 height 21
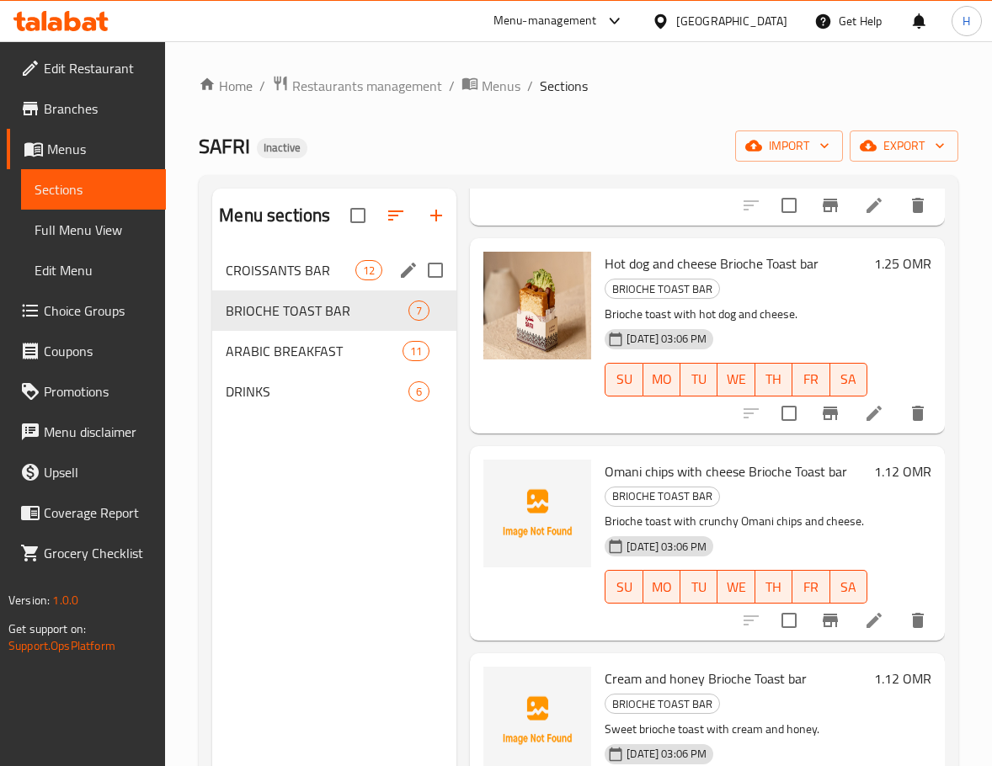
click at [283, 253] on div "CROISSANTS BAR 12" at bounding box center [334, 270] width 244 height 40
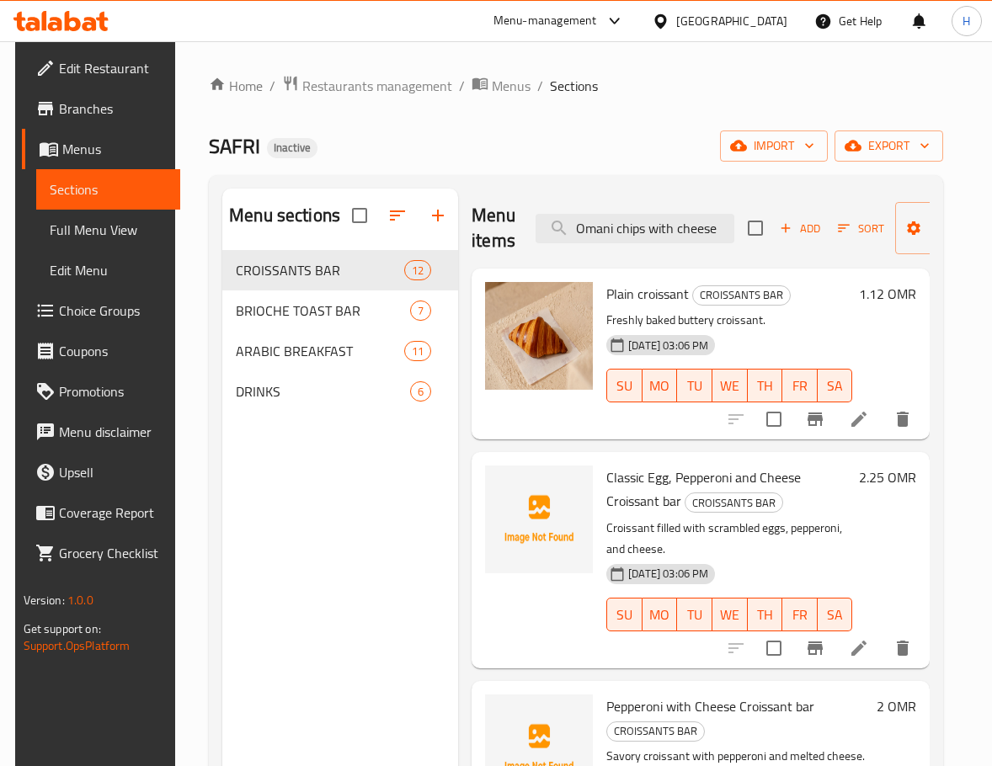
click at [678, 483] on span "Classic Egg, Pepperoni and Cheese Croissant bar" at bounding box center [703, 489] width 194 height 49
click at [620, 473] on span "Classic Egg, Pepperoni and Cheese Croissant bar" at bounding box center [703, 489] width 194 height 49
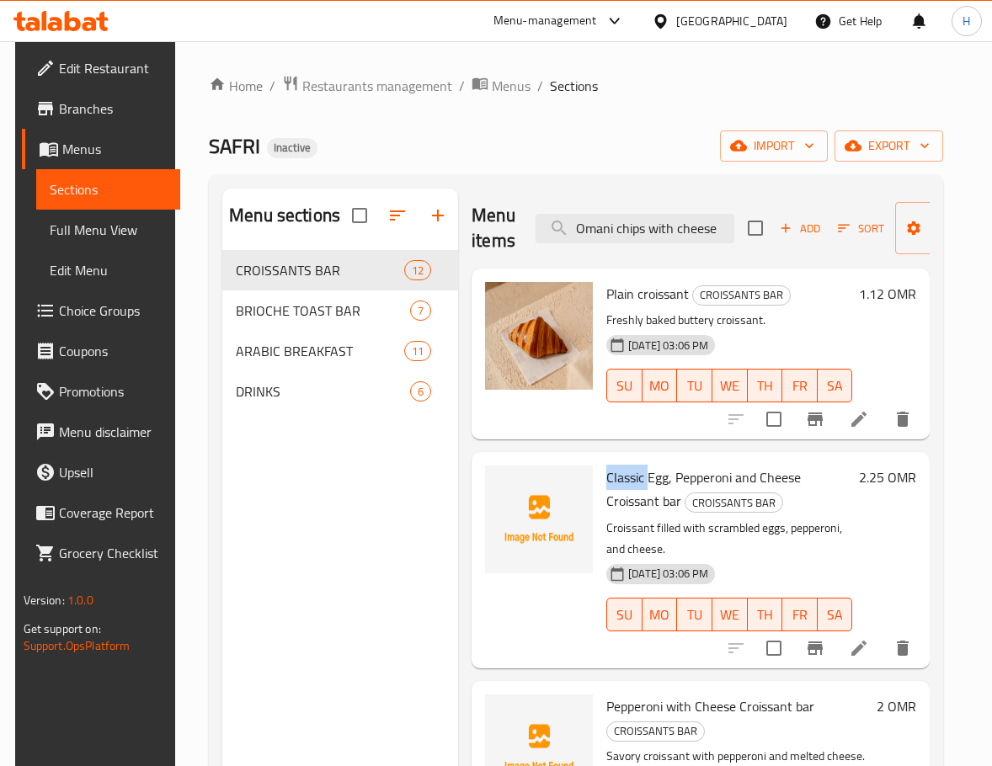
click at [705, 480] on span "Classic Egg, Pepperoni and Cheese Croissant bar" at bounding box center [703, 489] width 194 height 49
drag, startPoint x: 601, startPoint y: 481, endPoint x: 792, endPoint y: 543, distance: 201.0
click at [732, 474] on div "Classic Egg, Pepperoni and Cheese Croissant bar CROISSANTS BAR Croissant filled…" at bounding box center [728, 560] width 259 height 202
copy span "Classic Egg, Pepperoni"
click at [673, 215] on input "Omani chips with cheese" at bounding box center [634, 228] width 199 height 29
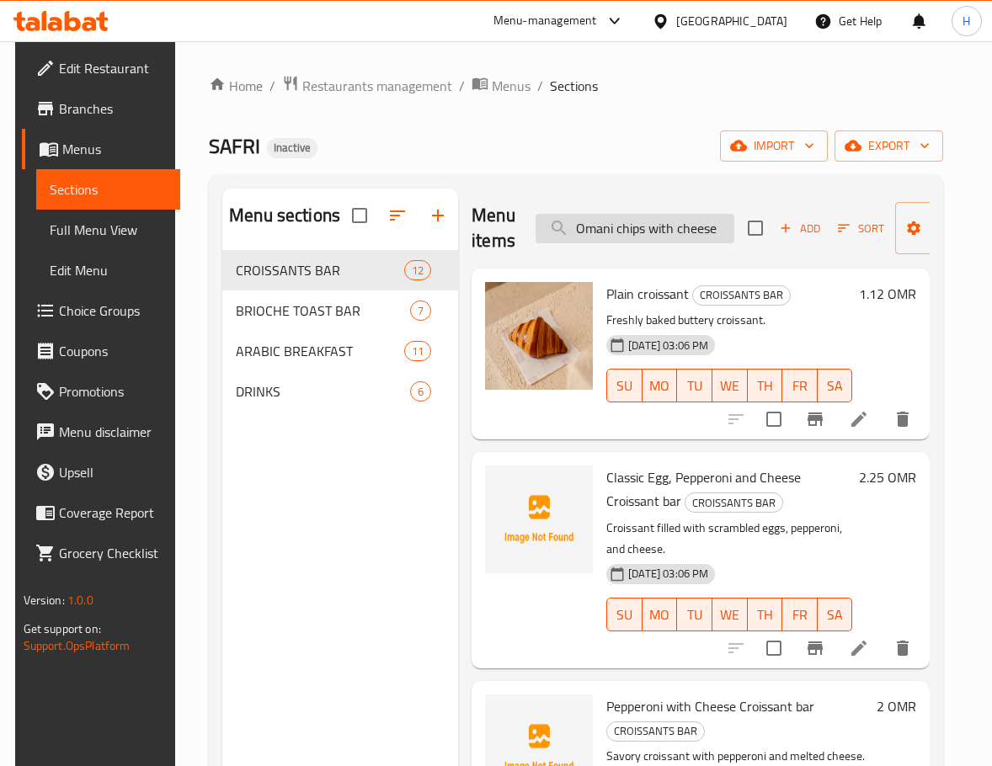
click at [673, 216] on input "Omani chips with cheese" at bounding box center [634, 228] width 199 height 29
paste input "pistachio cream-"
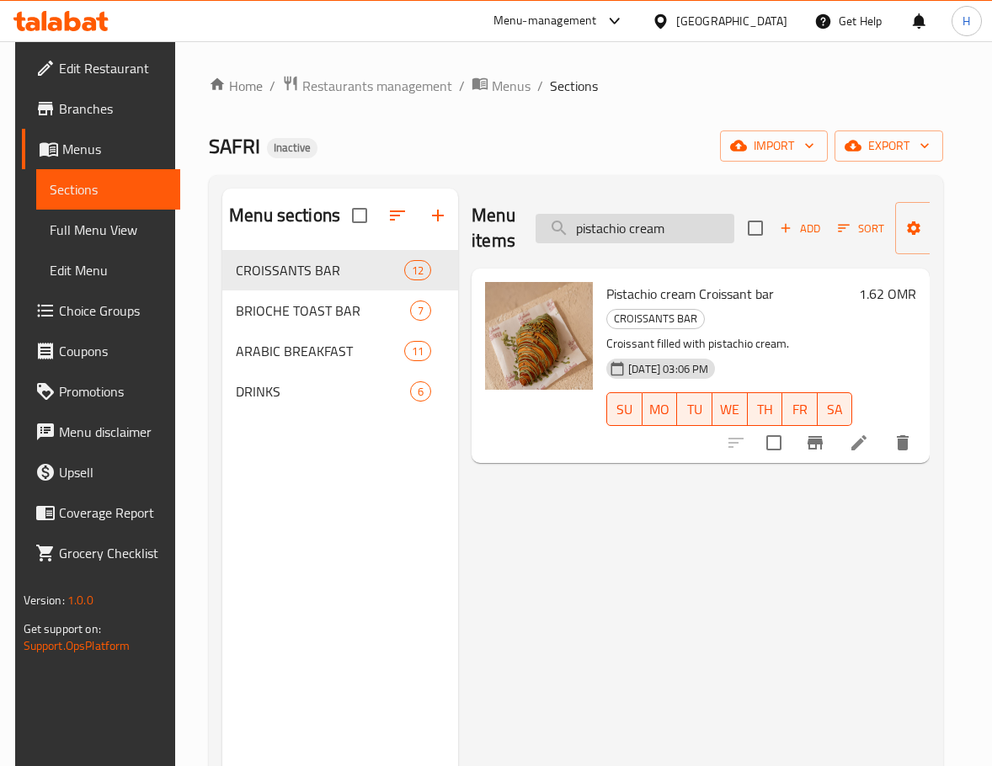
click at [641, 227] on input "pistachio cream" at bounding box center [634, 228] width 199 height 29
paste input "cream with honey"
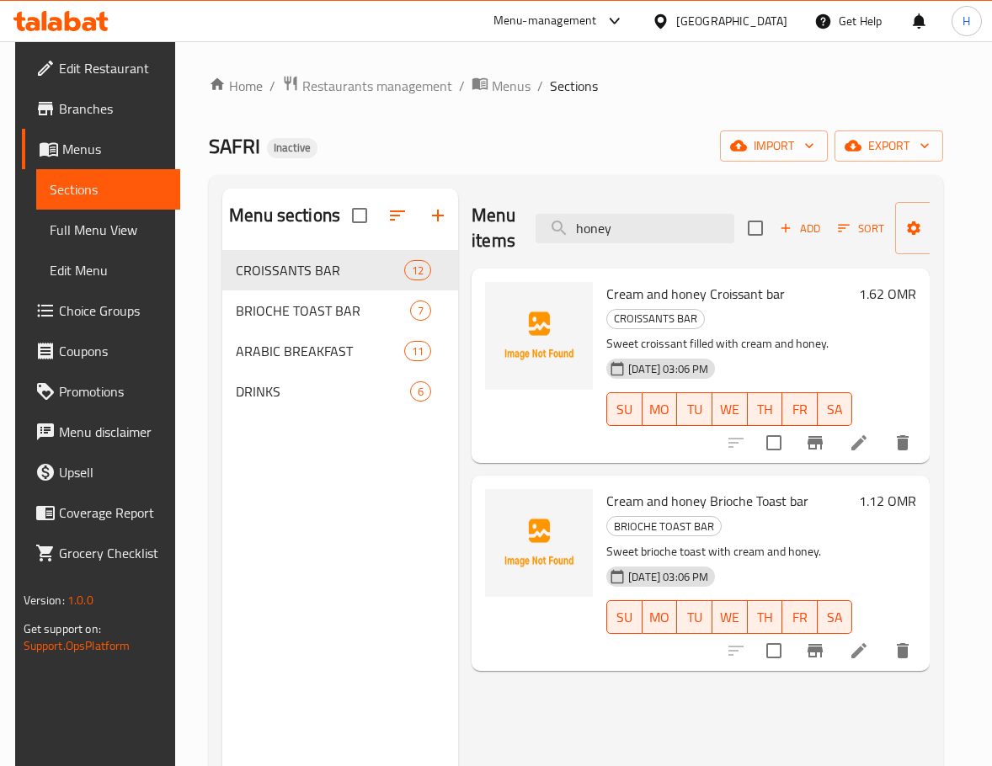
click at [671, 122] on div "Home / Restaurants management / Menus / Sections SAFRI Inactive import export M…" at bounding box center [576, 521] width 734 height 893
click at [660, 314] on span "CROISSANTS BAR" at bounding box center [655, 318] width 97 height 19
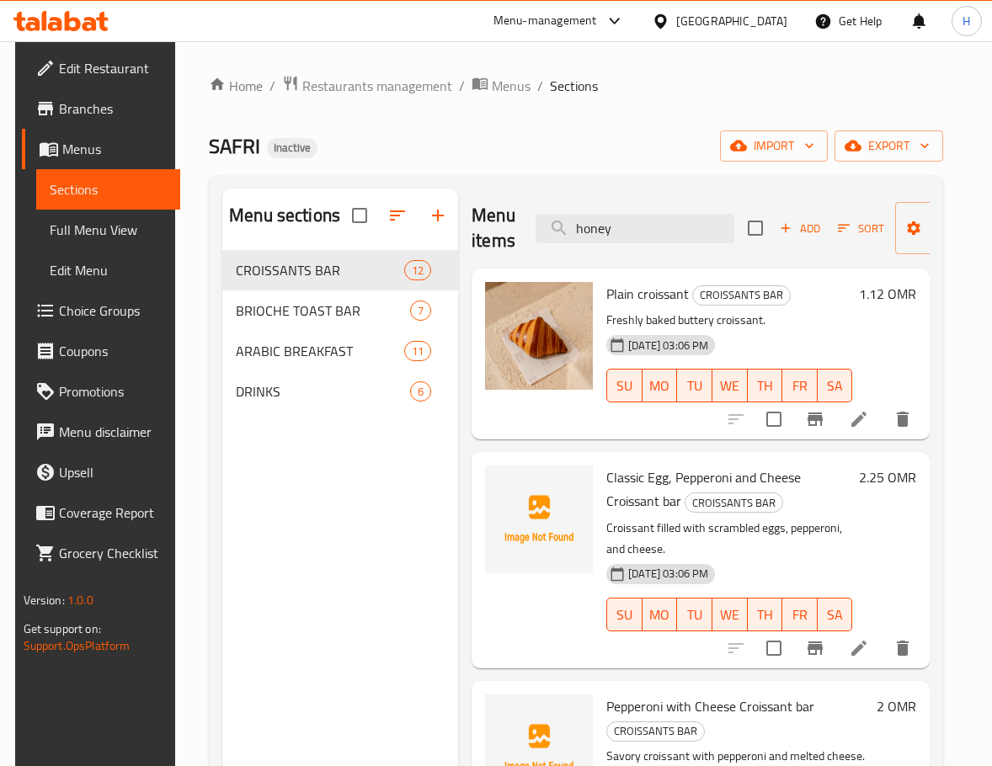
click at [632, 211] on div "Menu items honey Add Sort Manage items" at bounding box center [700, 229] width 458 height 80
drag, startPoint x: 632, startPoint y: 211, endPoint x: 637, endPoint y: 225, distance: 14.4
click at [635, 217] on div "Menu items honey Add Sort Manage items" at bounding box center [700, 229] width 458 height 80
click at [637, 225] on input "honey" at bounding box center [634, 228] width 199 height 29
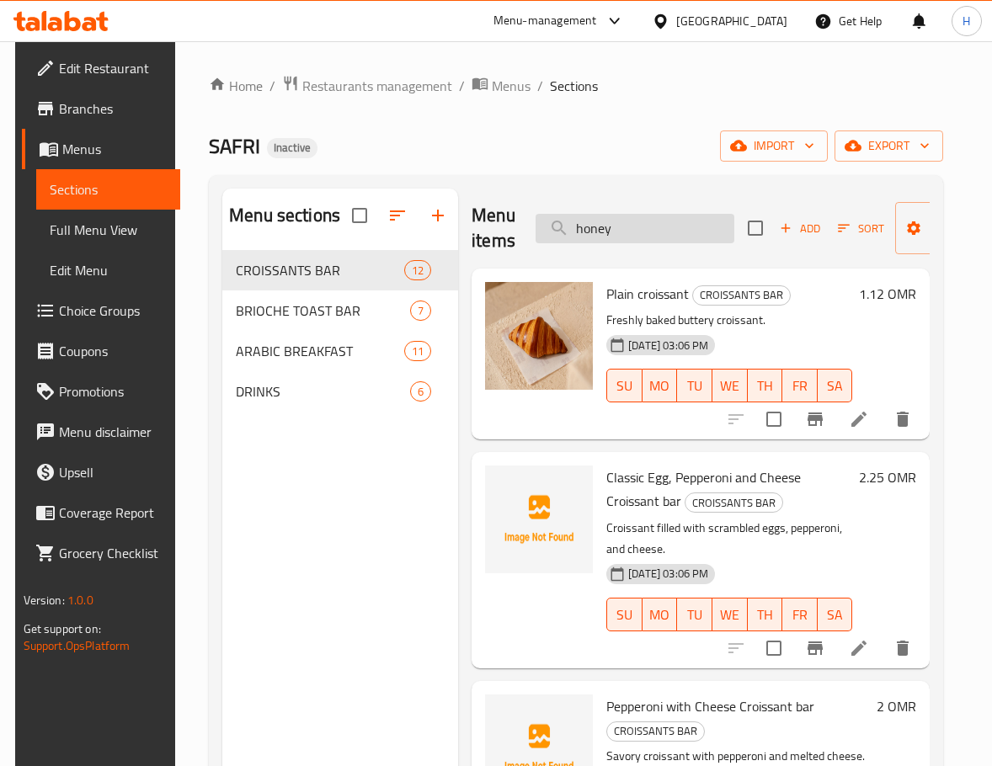
paste input "Akkawi"
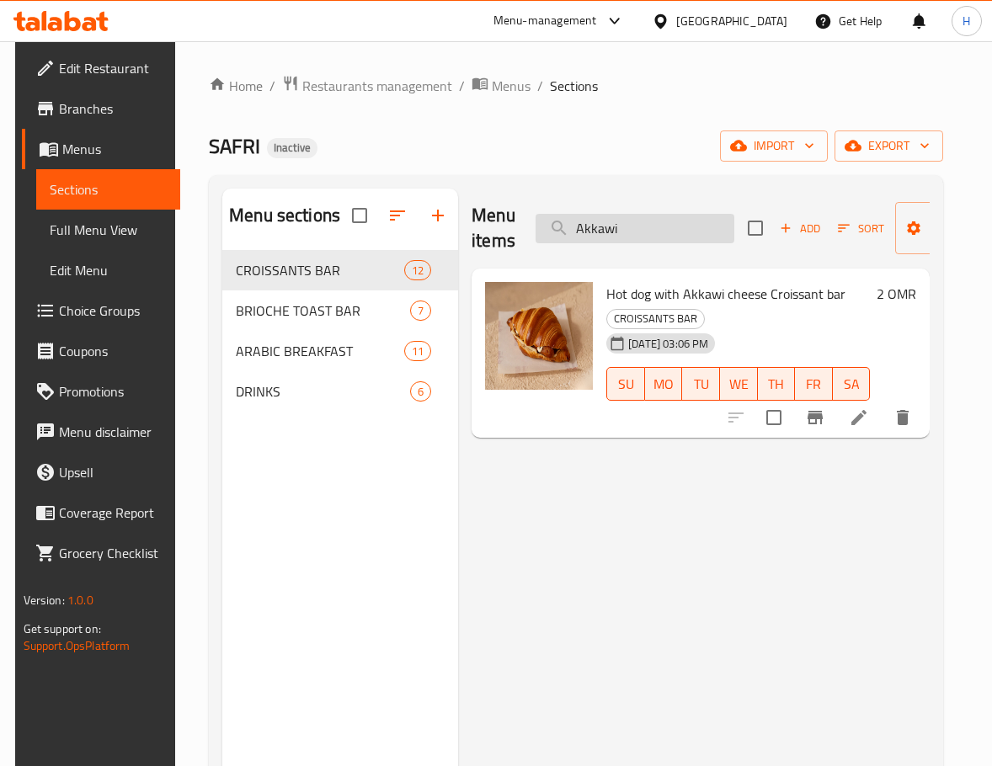
click at [652, 221] on input "Akkawi" at bounding box center [634, 228] width 199 height 29
paste input "hotdog cheese"
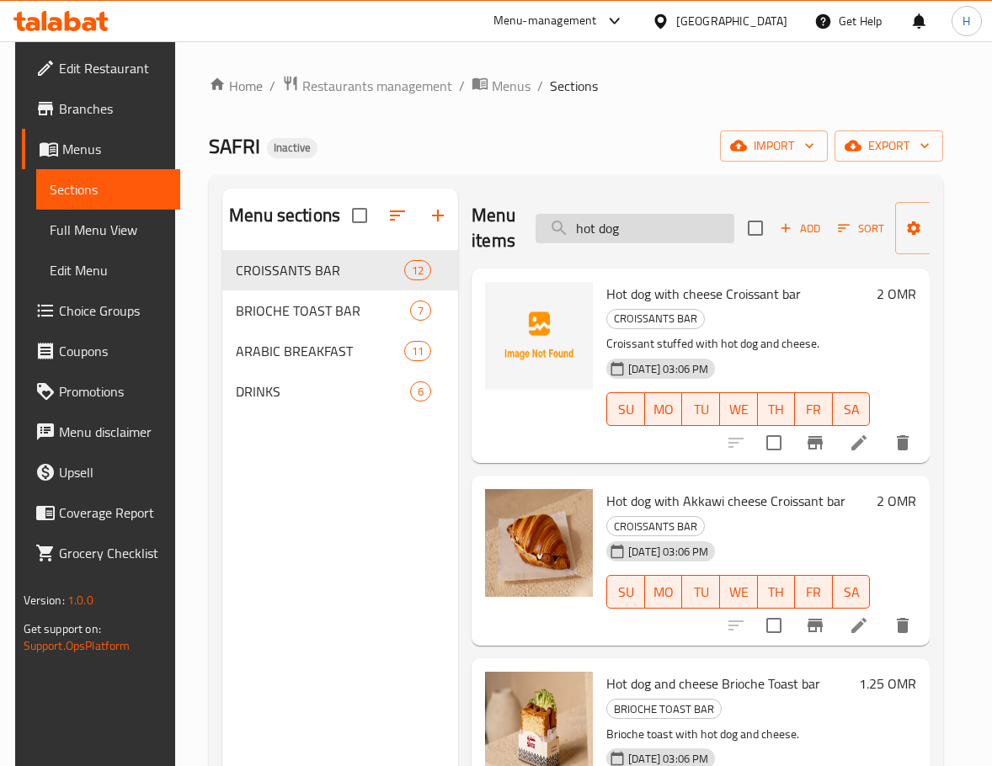
click at [676, 238] on input "hot dog" at bounding box center [634, 228] width 199 height 29
paste input "dog cheese"
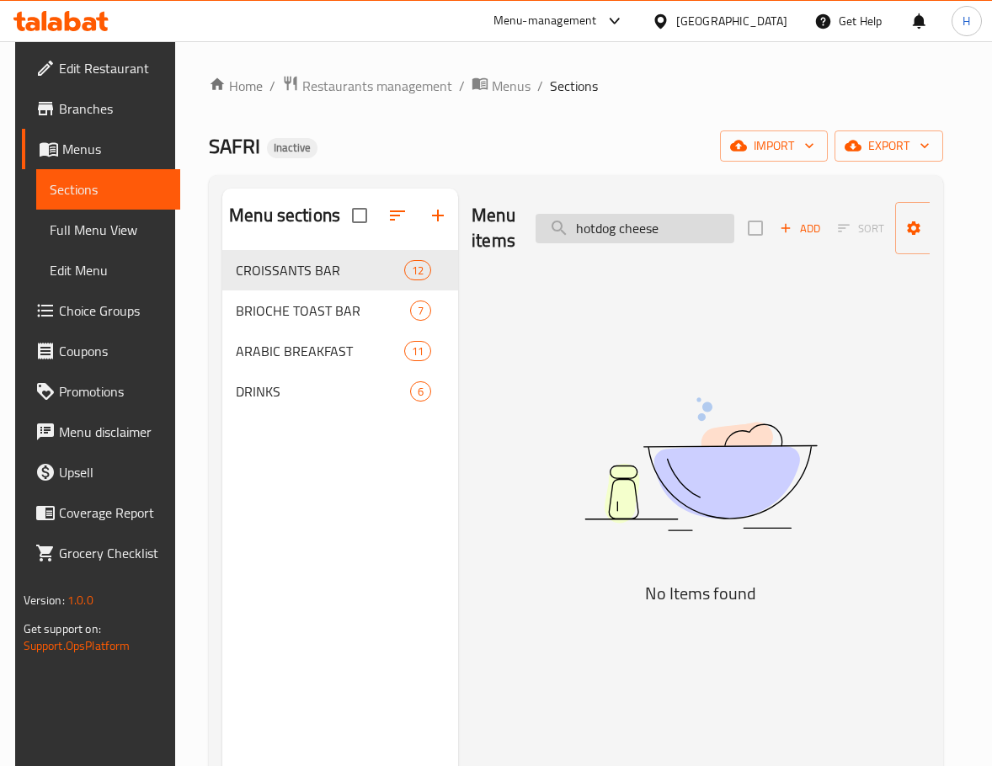
click at [603, 226] on input "hotdog cheese" at bounding box center [634, 228] width 199 height 29
click at [682, 176] on div "Menu sections CROISSANTS BAR 12 BRIOCHE TOAST BAR 7 ARABIC BREAKFAST 11 DRINKS …" at bounding box center [576, 571] width 734 height 793
click at [663, 229] on input "hot dog cheese" at bounding box center [634, 228] width 199 height 29
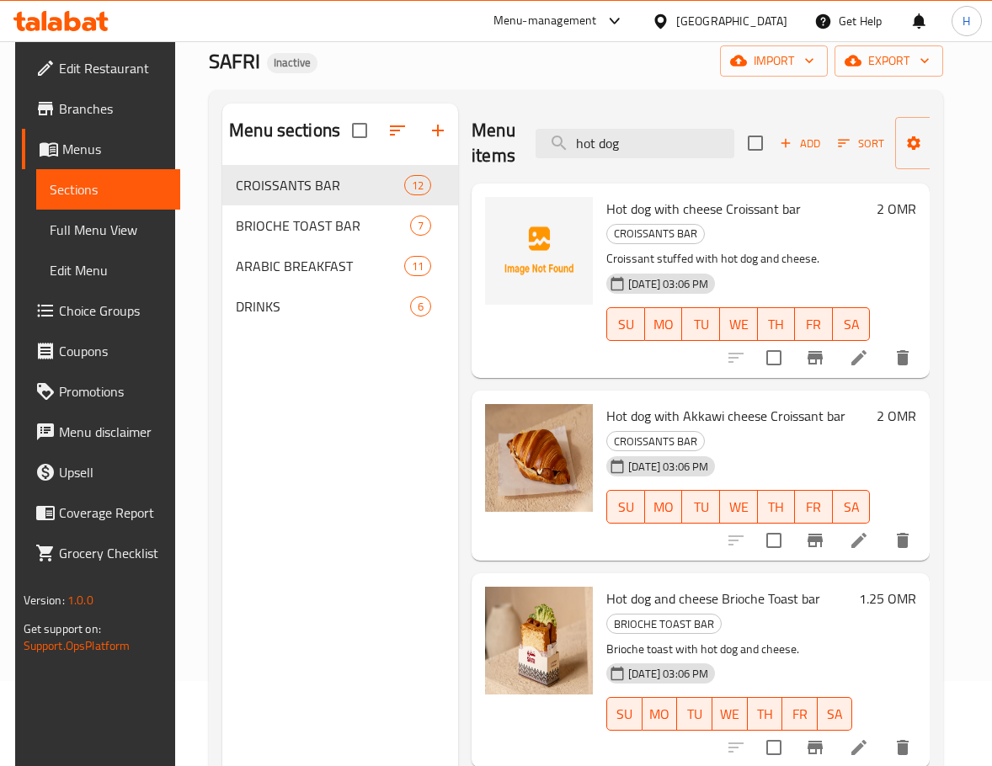
scroll to position [84, 0]
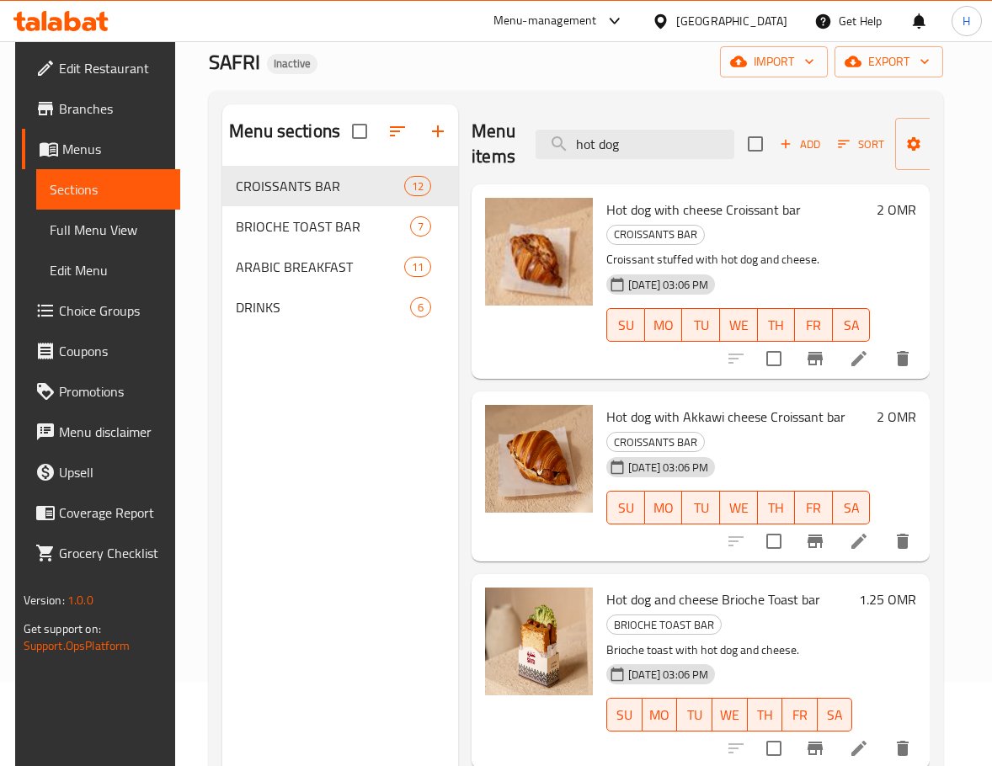
click at [613, 125] on div "Menu items hot dog Add Sort Manage items" at bounding box center [700, 144] width 458 height 80
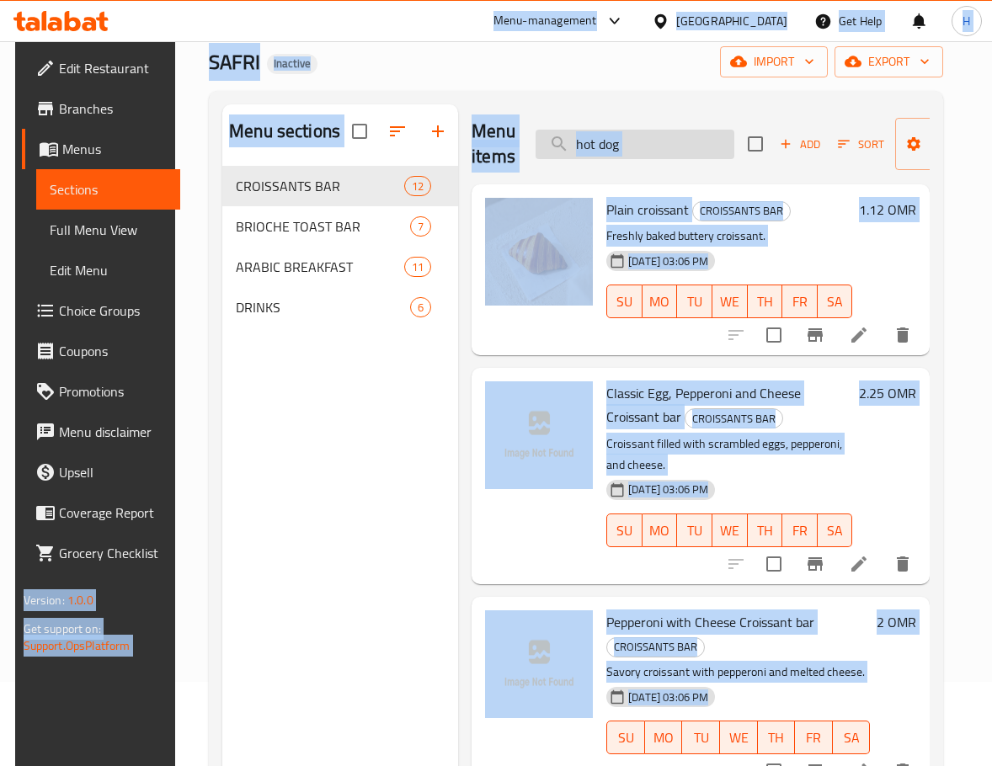
click at [648, 151] on input "hot dog" at bounding box center [634, 144] width 199 height 29
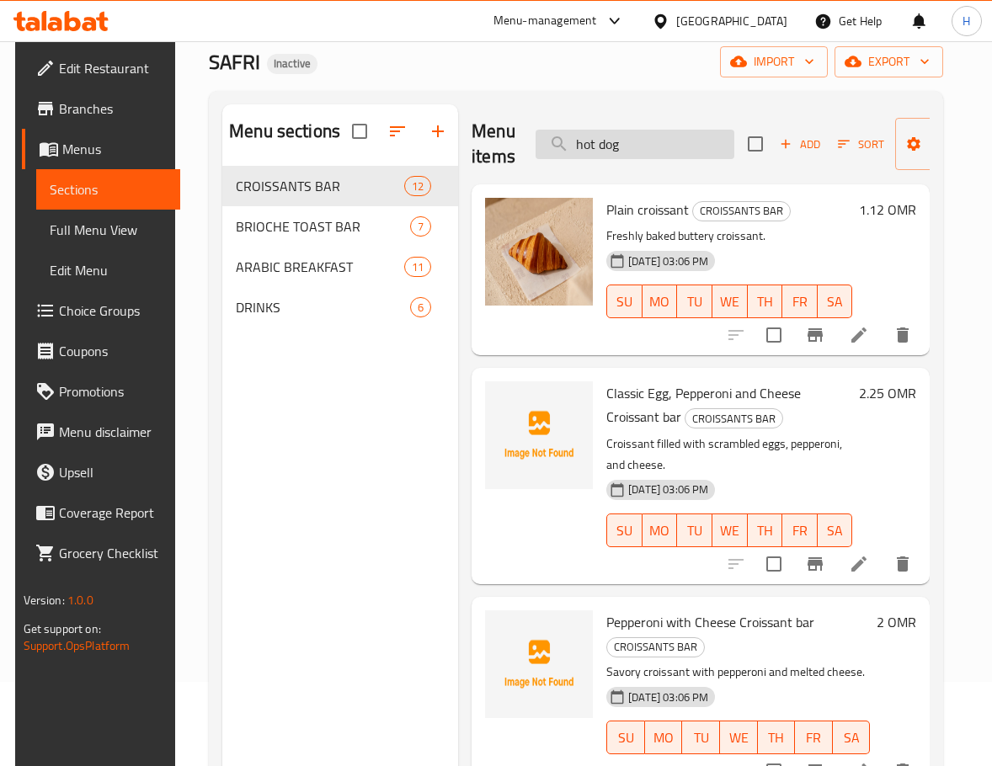
click at [648, 150] on input "hot dog" at bounding box center [634, 144] width 199 height 29
paste input "Luxury"
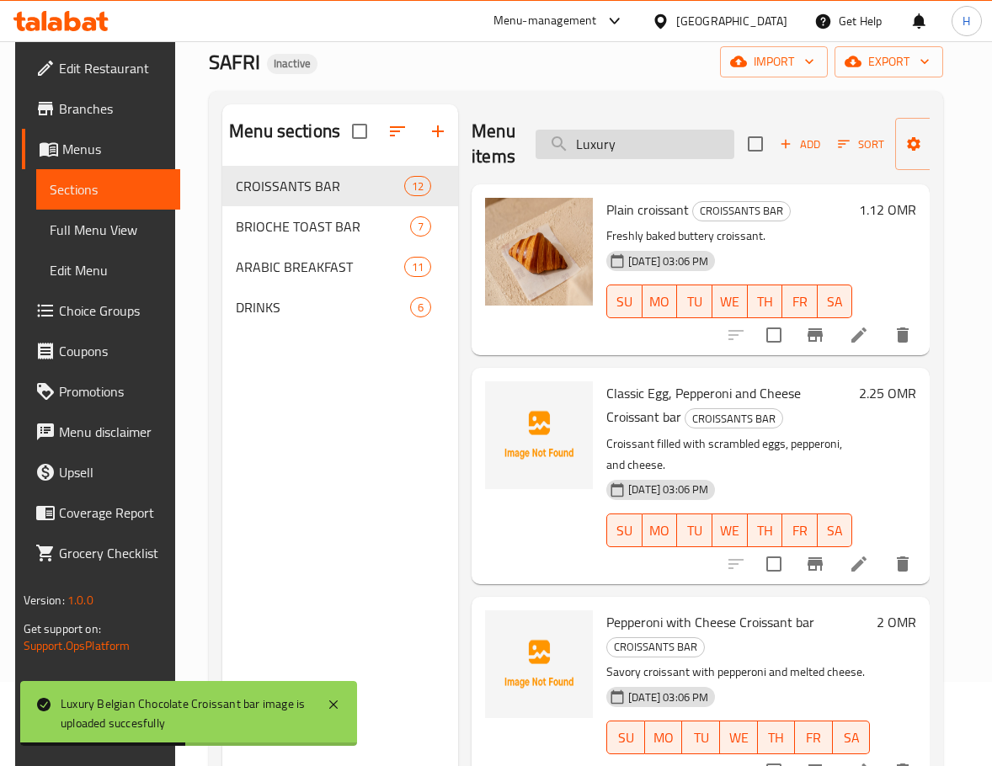
click at [672, 141] on input "Luxury" at bounding box center [634, 144] width 199 height 29
paste input "Omani chips with cheese"
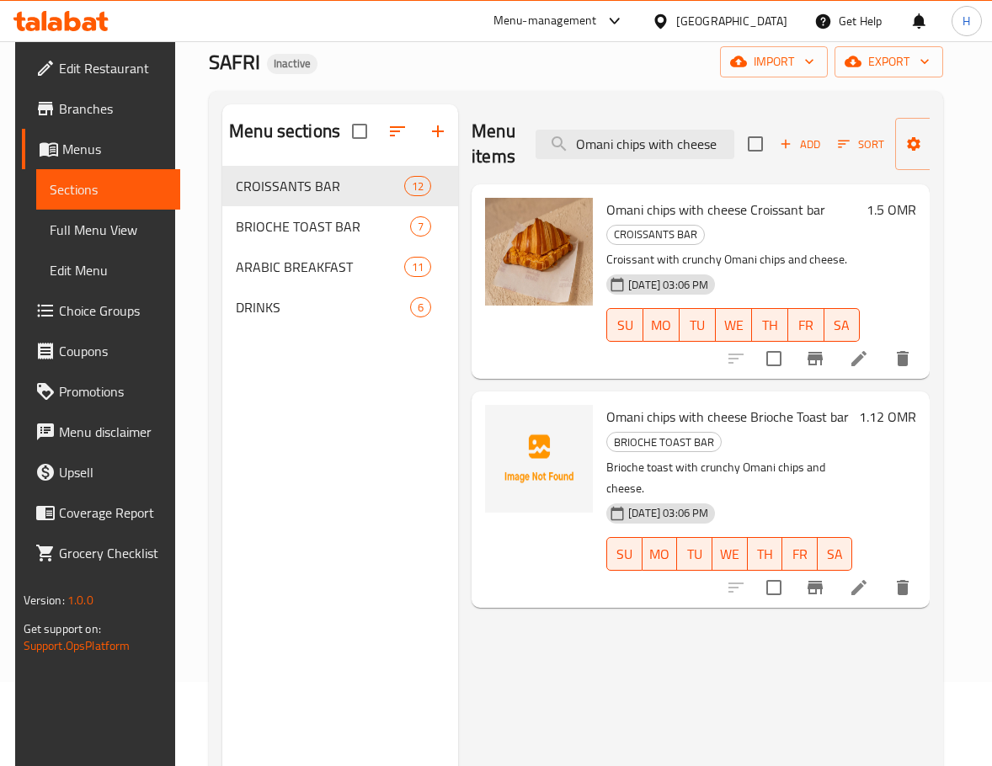
click at [808, 417] on span "Omani chips with cheese Brioche Toast bar" at bounding box center [727, 416] width 242 height 25
copy span "Toast"
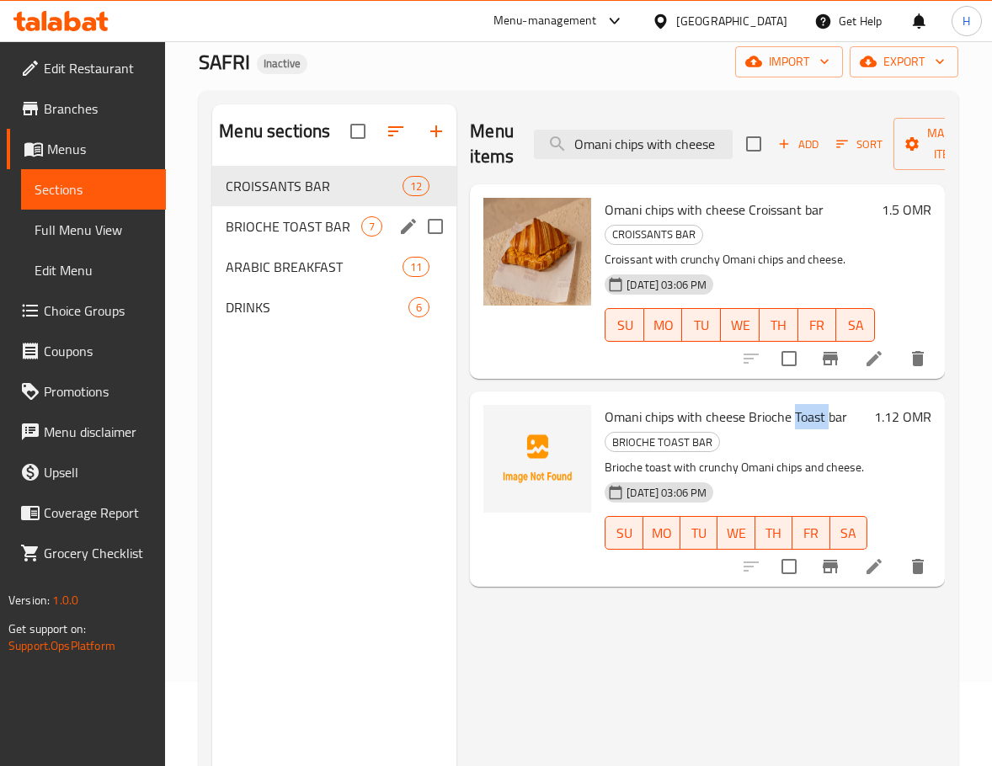
click at [284, 216] on span "BRIOCHE TOAST BAR" at bounding box center [294, 226] width 136 height 20
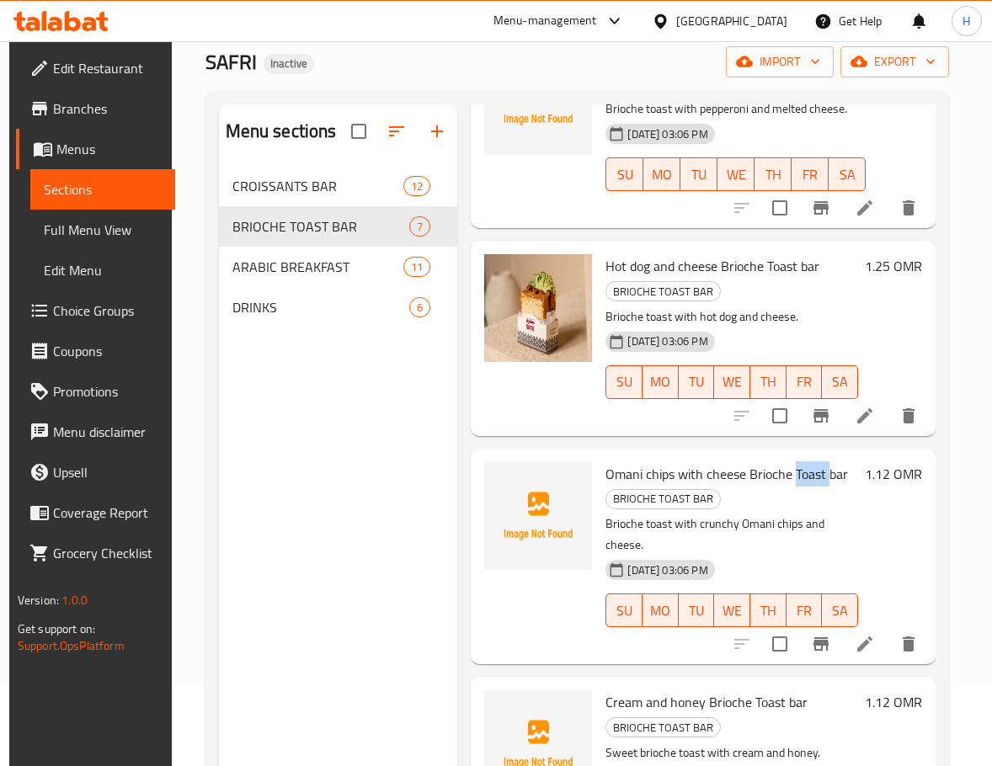
scroll to position [589, 0]
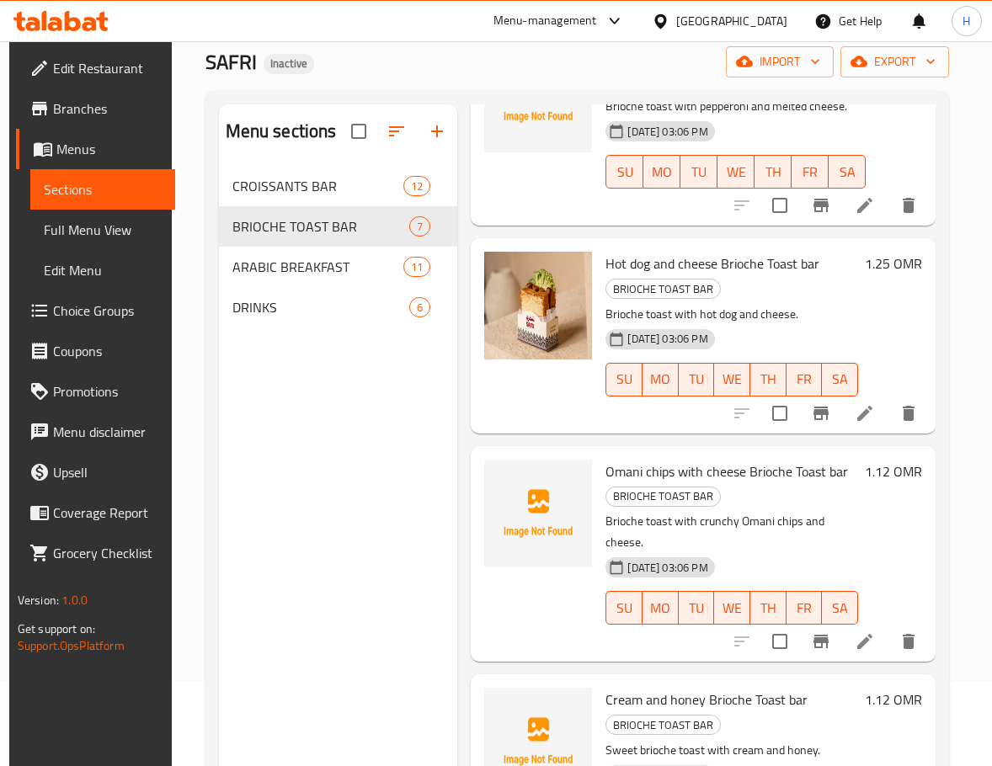
click at [772, 561] on div "04-09-2025 03:06 PM SU MO TU WE TH FR SA" at bounding box center [732, 596] width 266 height 91
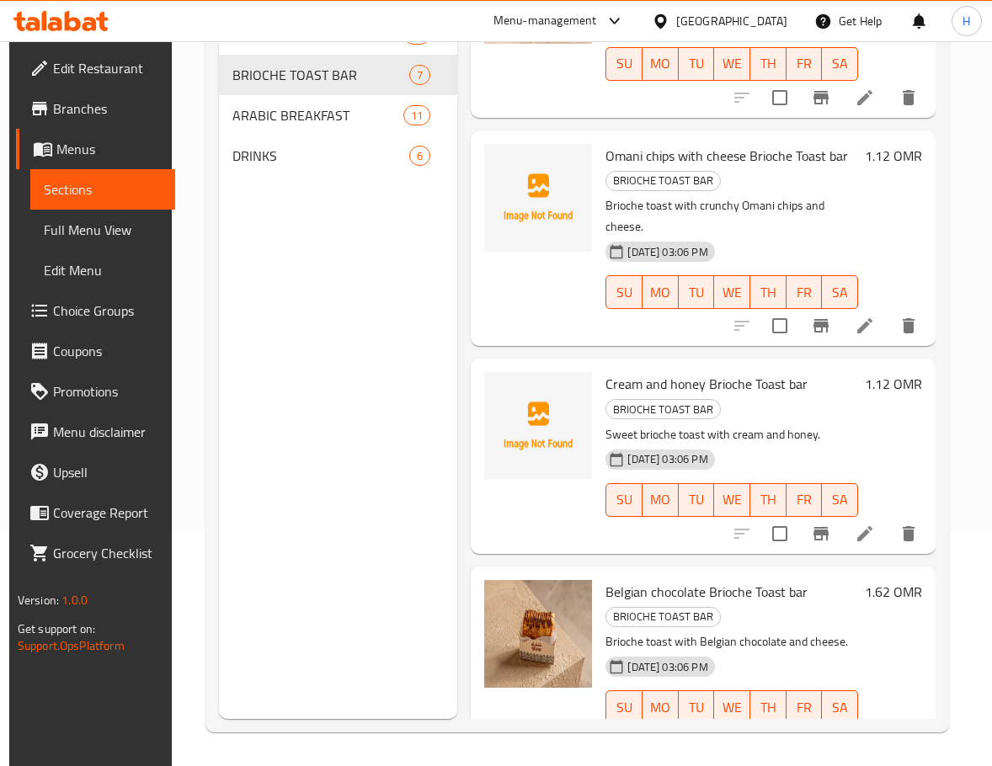
scroll to position [724, 0]
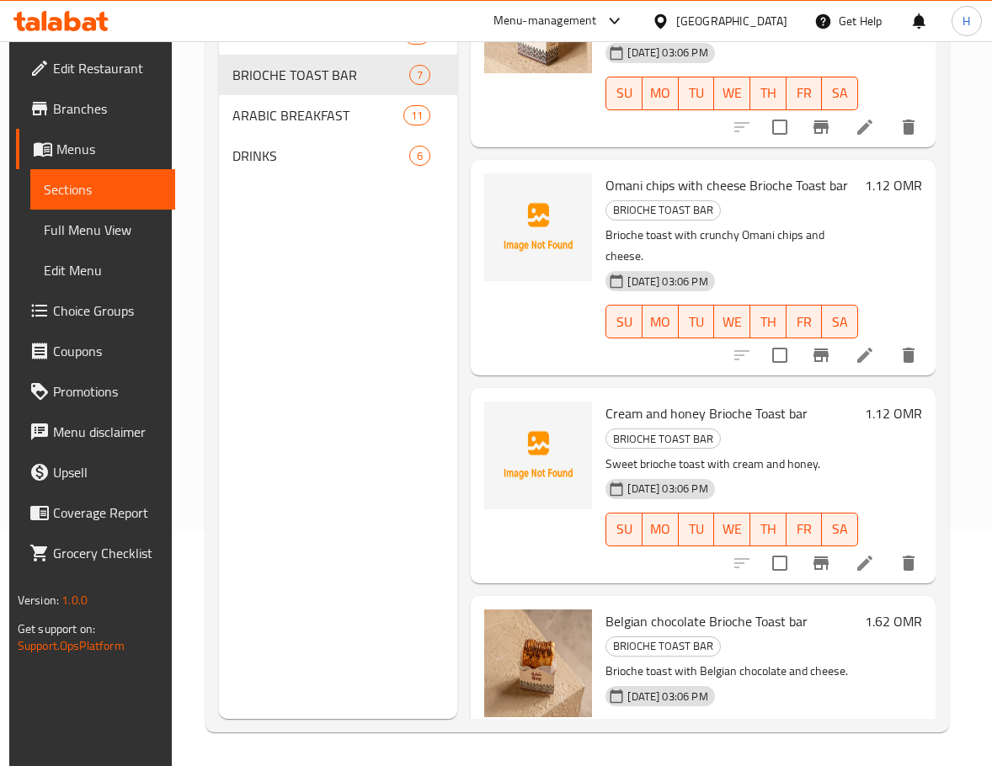
click at [802, 464] on p "Sweet brioche toast with cream and honey." at bounding box center [731, 464] width 253 height 21
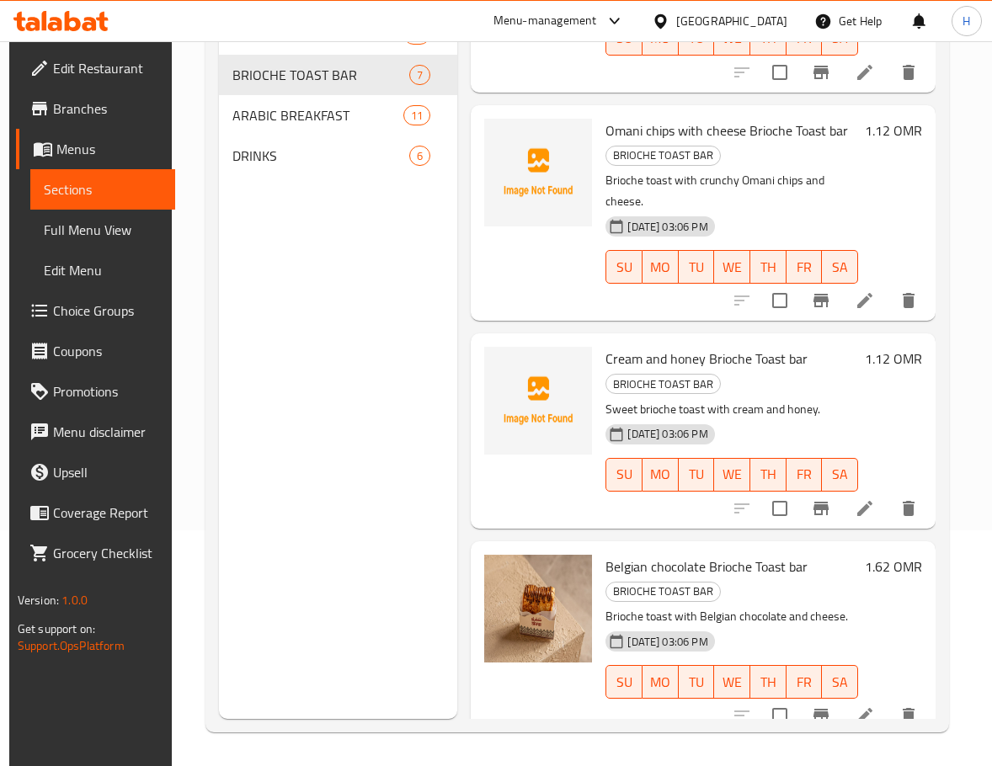
scroll to position [808, 0]
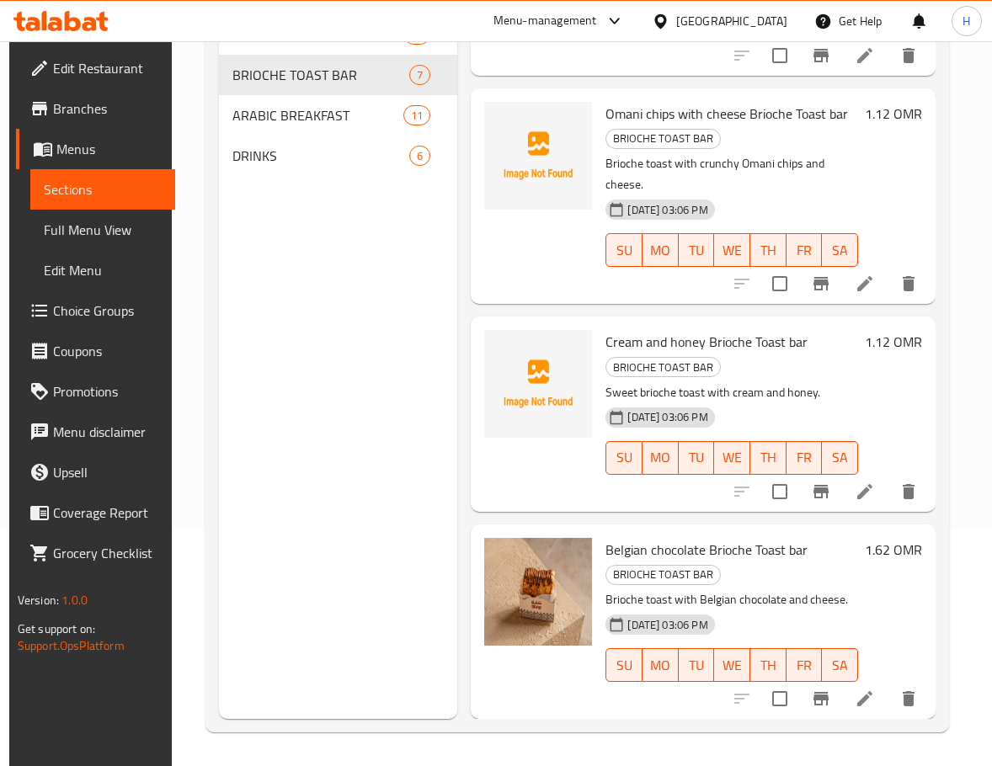
click at [859, 583] on div "1.62 OMR" at bounding box center [890, 622] width 64 height 168
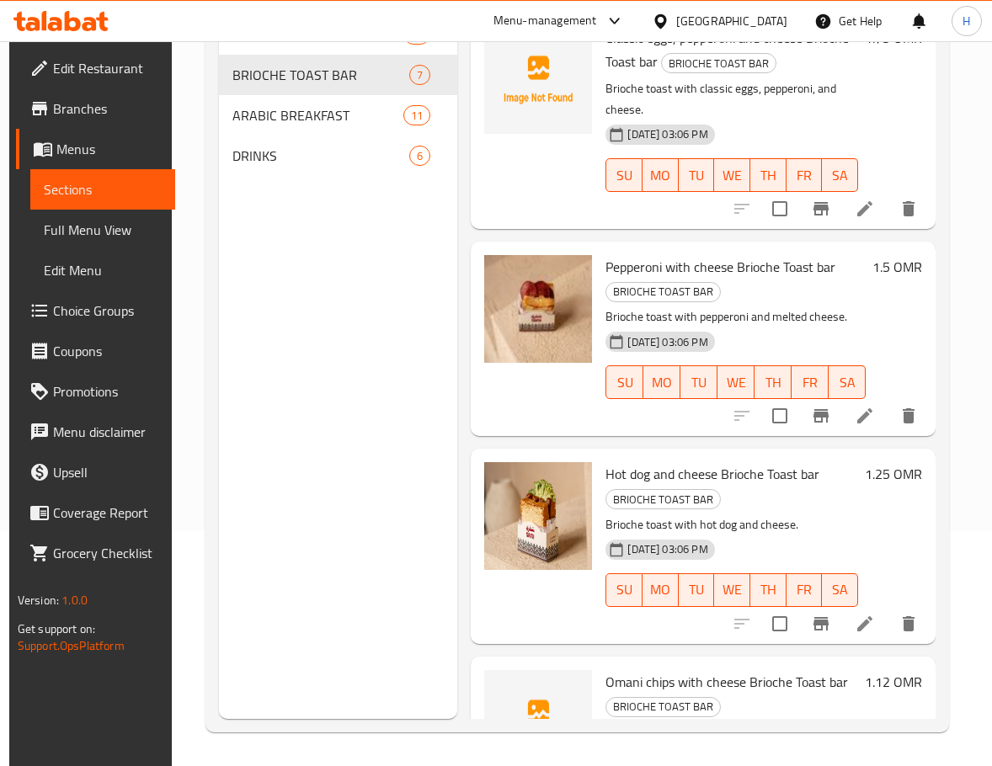
scroll to position [135, 0]
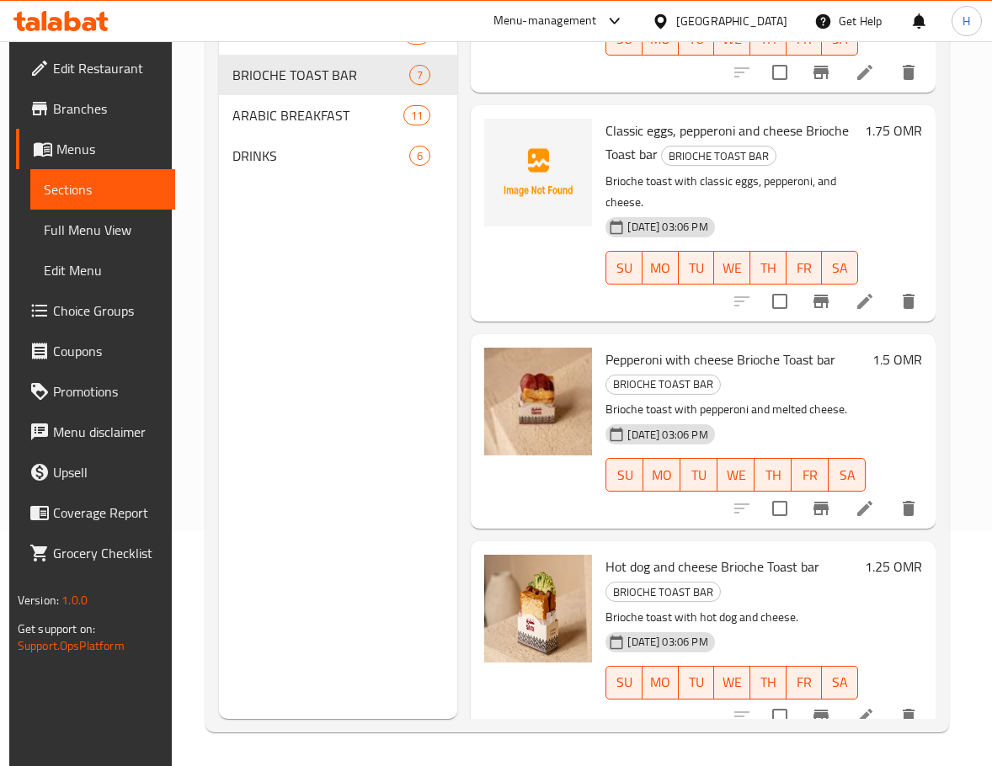
click at [790, 391] on h6 "Pepperoni with cheese Brioche Toast bar BRIOCHE TOAST BAR" at bounding box center [735, 371] width 260 height 47
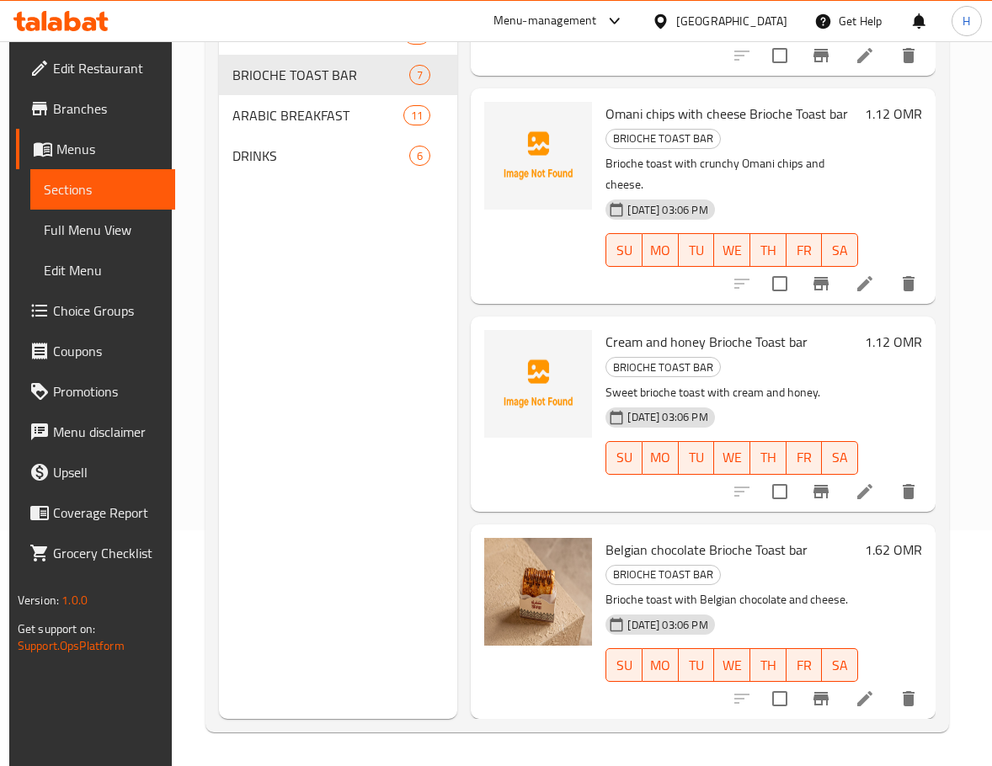
scroll to position [556, 0]
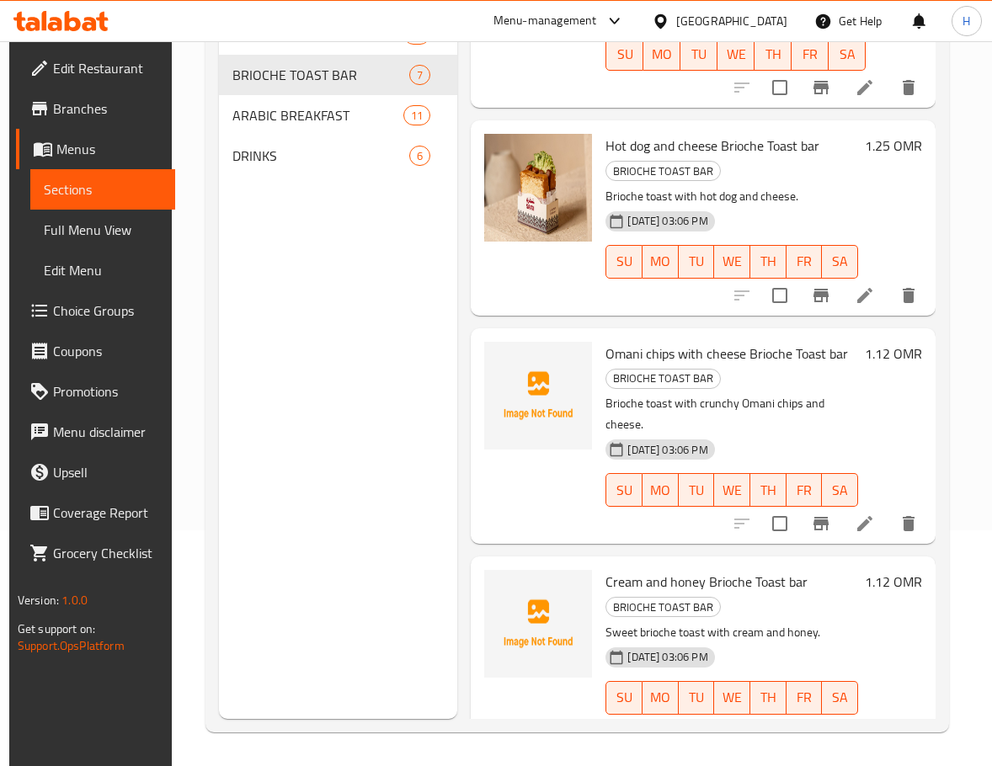
click at [833, 408] on p "Brioche toast with crunchy Omani chips and cheese." at bounding box center [731, 414] width 253 height 42
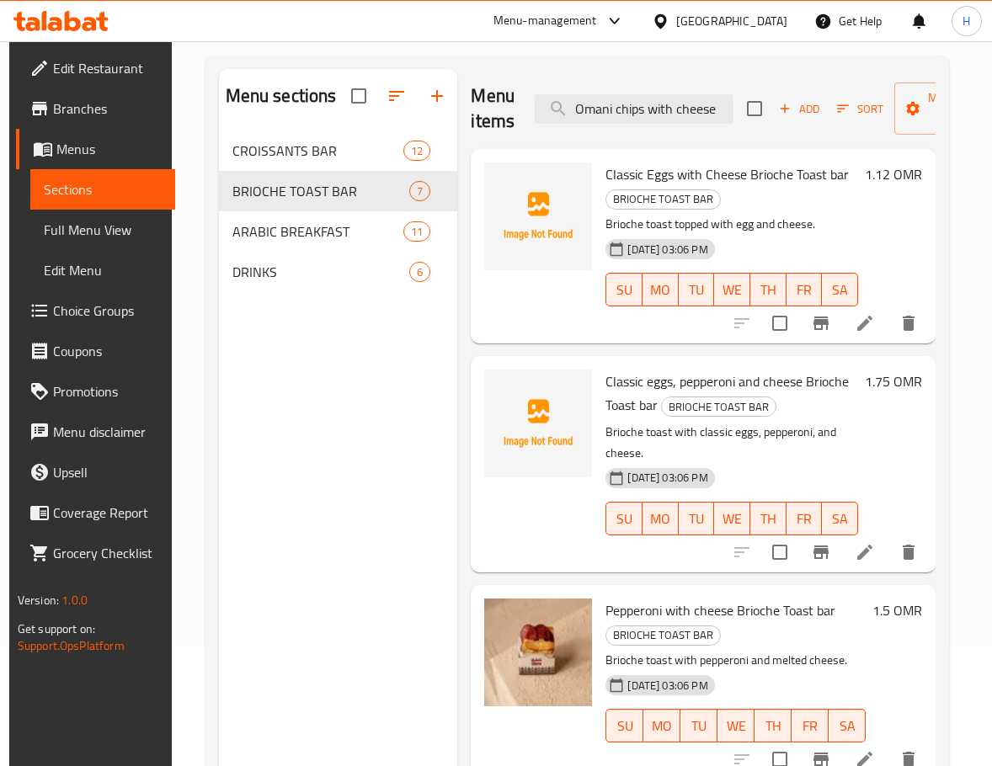
scroll to position [0, 0]
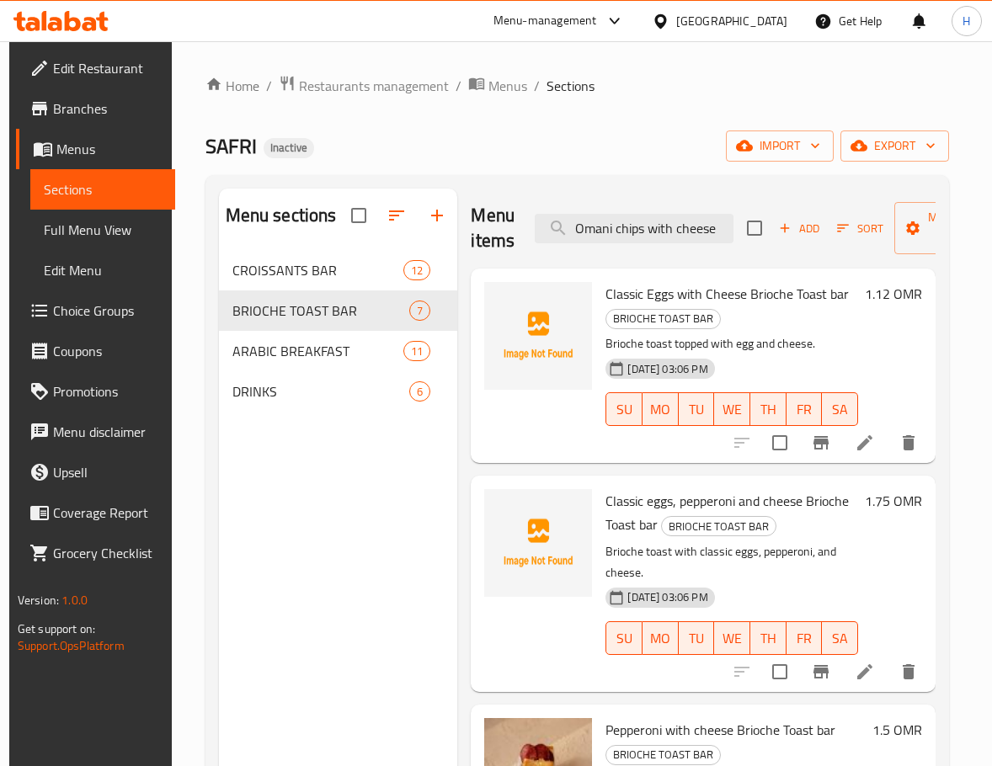
click at [837, 302] on span "Classic Eggs with Cheese Brioche Toast bar" at bounding box center [726, 293] width 243 height 25
click at [810, 342] on p "Brioche toast topped with egg and cheese." at bounding box center [731, 343] width 253 height 21
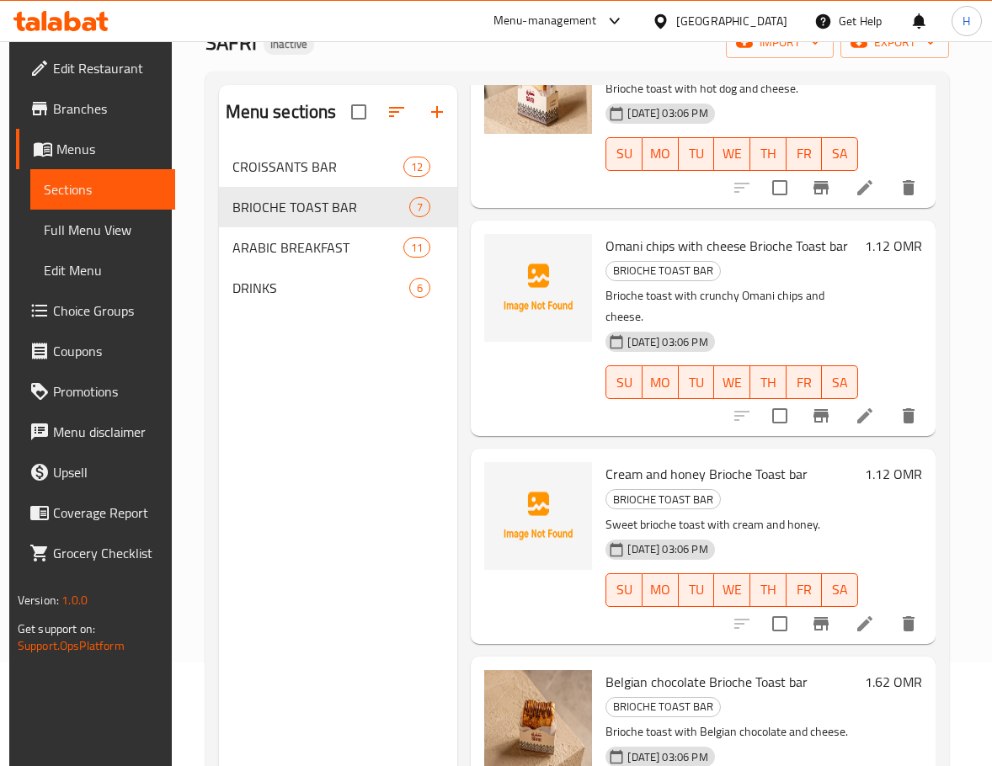
scroll to position [236, 0]
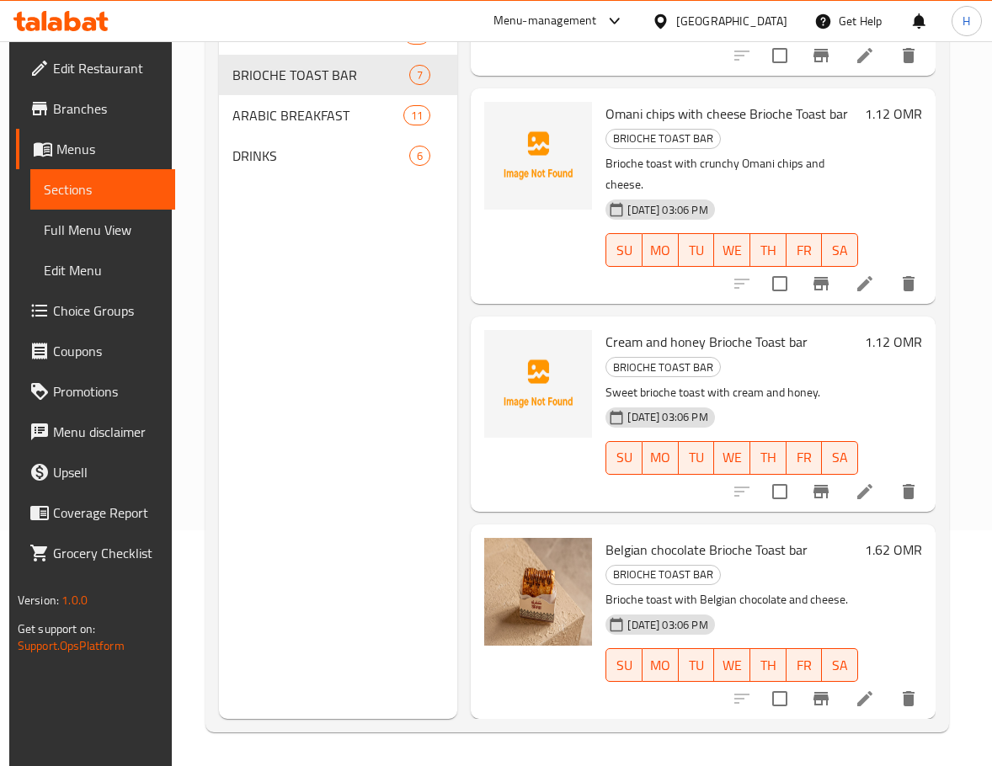
click at [782, 366] on div "Cream and honey Brioche Toast bar BRIOCHE TOAST BAR Sweet brioche toast with cr…" at bounding box center [732, 413] width 266 height 181
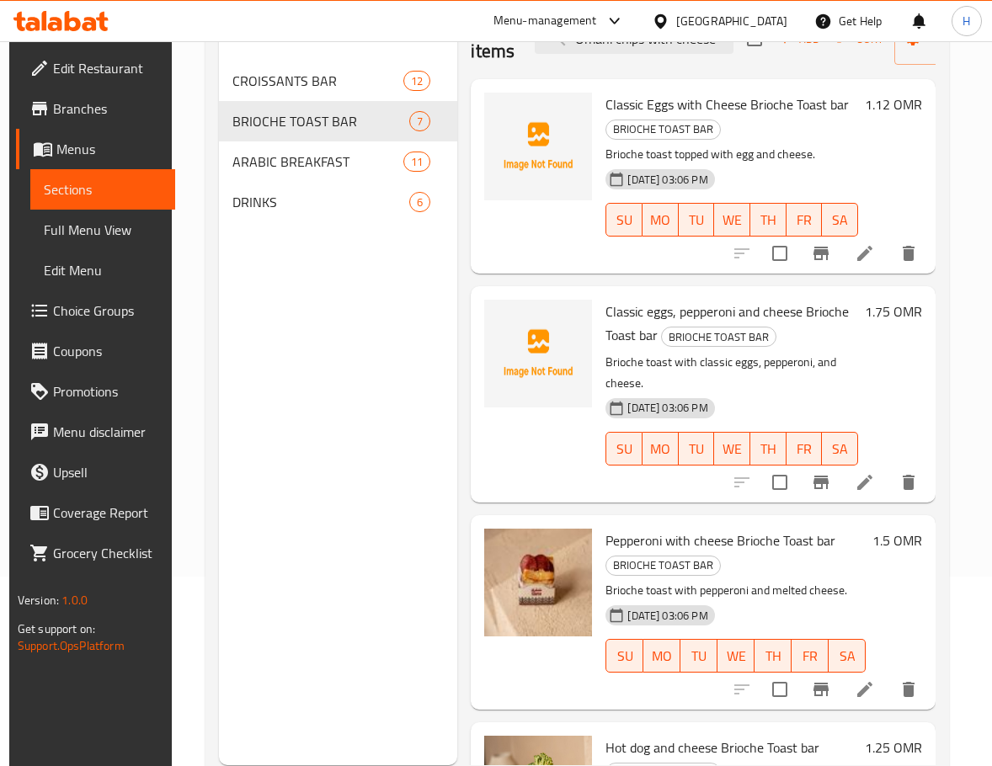
scroll to position [152, 0]
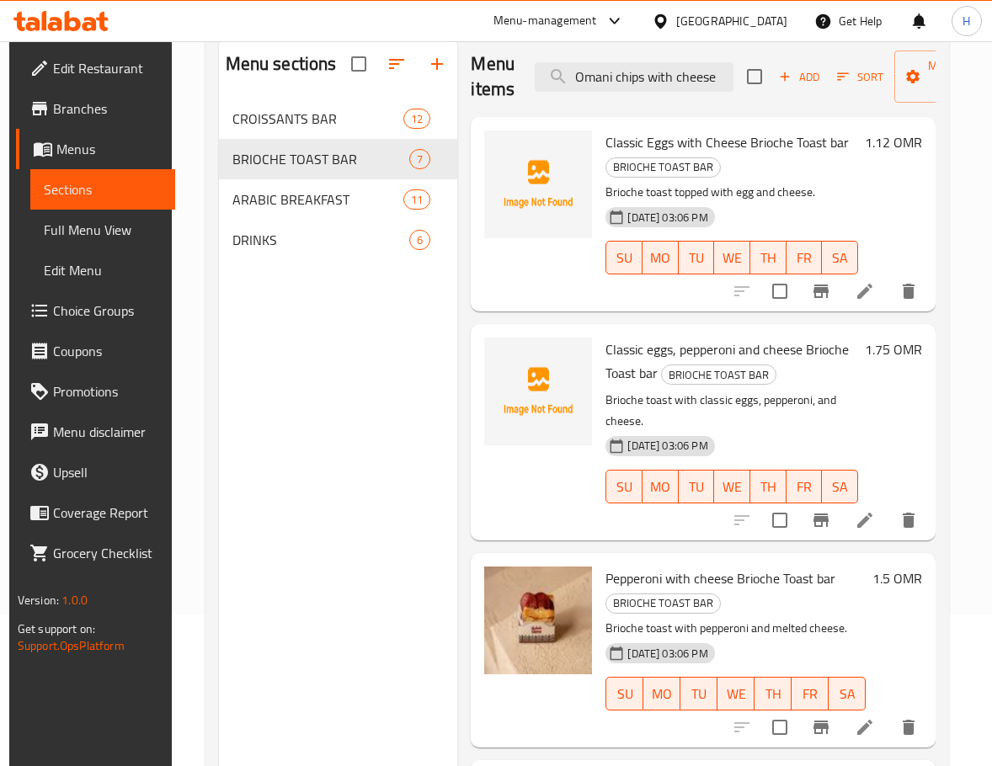
click at [796, 167] on h6 "Classic Eggs with Cheese Brioche Toast bar BRIOCHE TOAST BAR" at bounding box center [731, 153] width 253 height 47
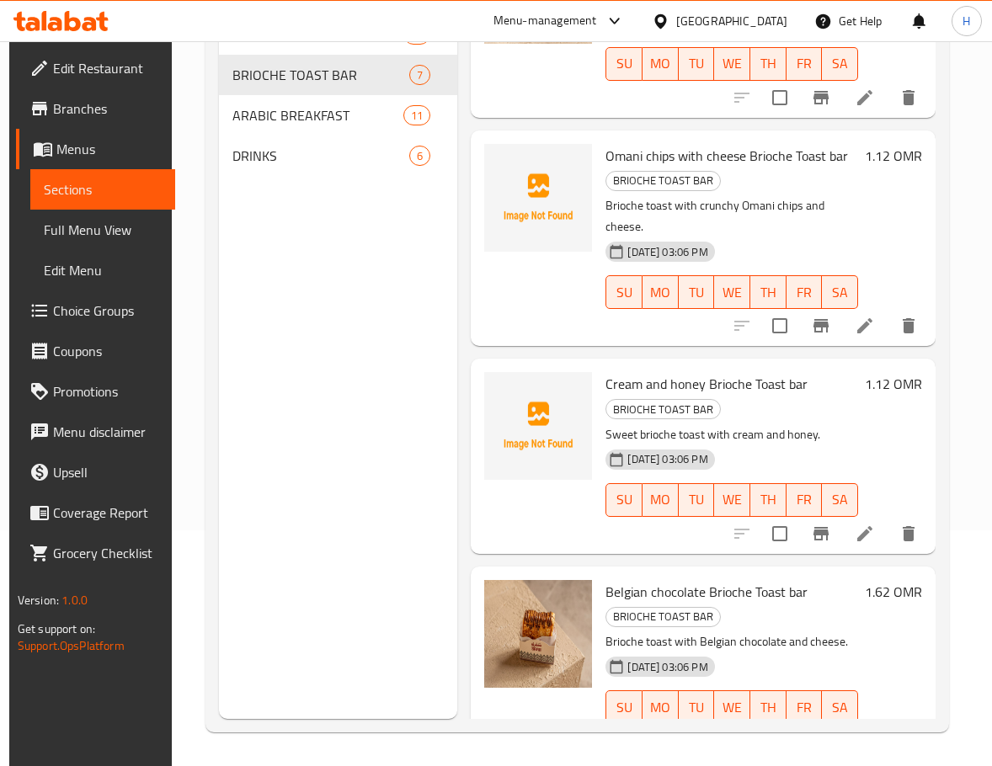
scroll to position [724, 0]
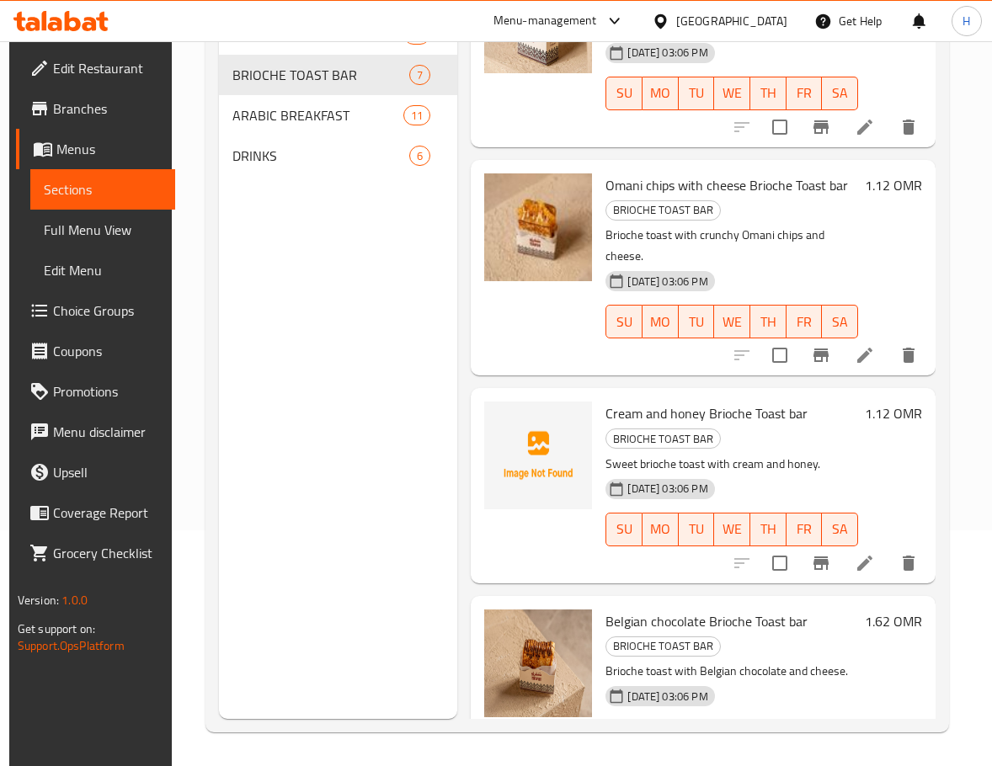
click at [853, 246] on p "Brioche toast with crunchy Omani chips and cheese." at bounding box center [731, 246] width 253 height 42
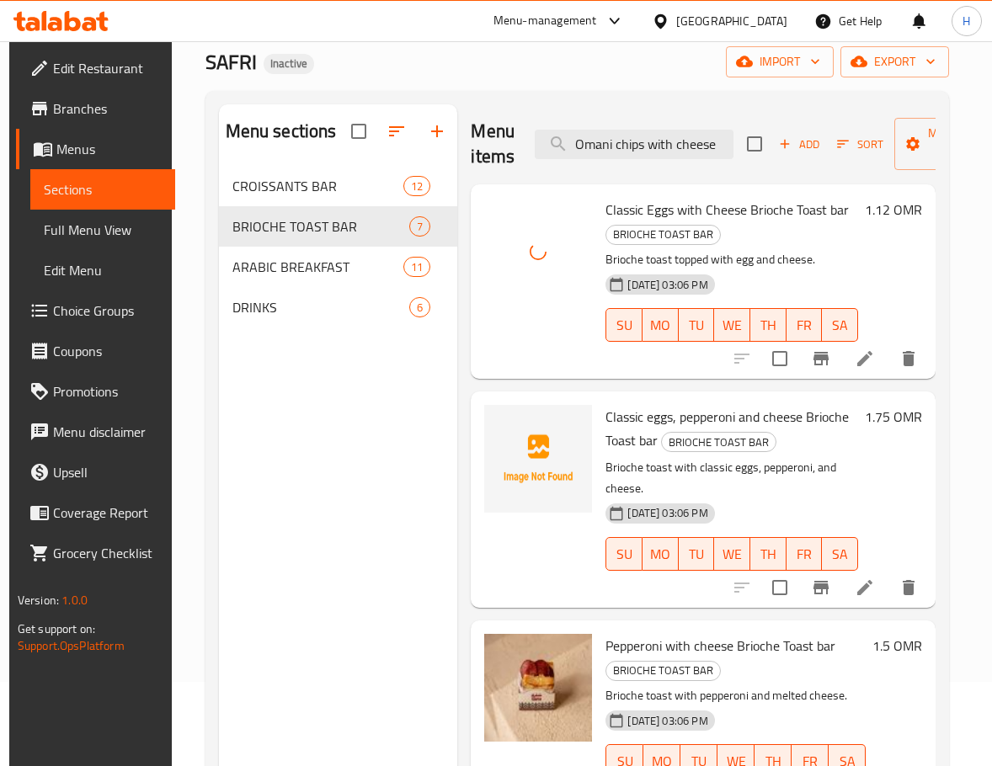
scroll to position [0, 0]
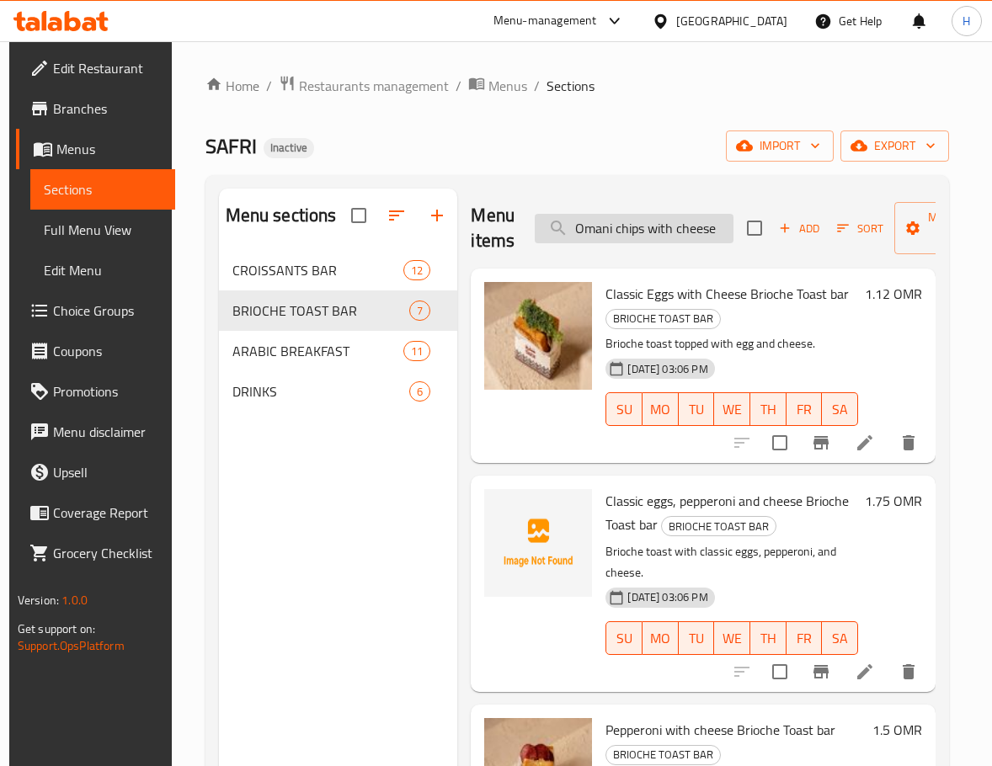
drag, startPoint x: 713, startPoint y: 233, endPoint x: 704, endPoint y: 233, distance: 9.3
click at [712, 233] on input "Omani chips with cheese" at bounding box center [634, 228] width 199 height 29
paste input "meat with hummus"
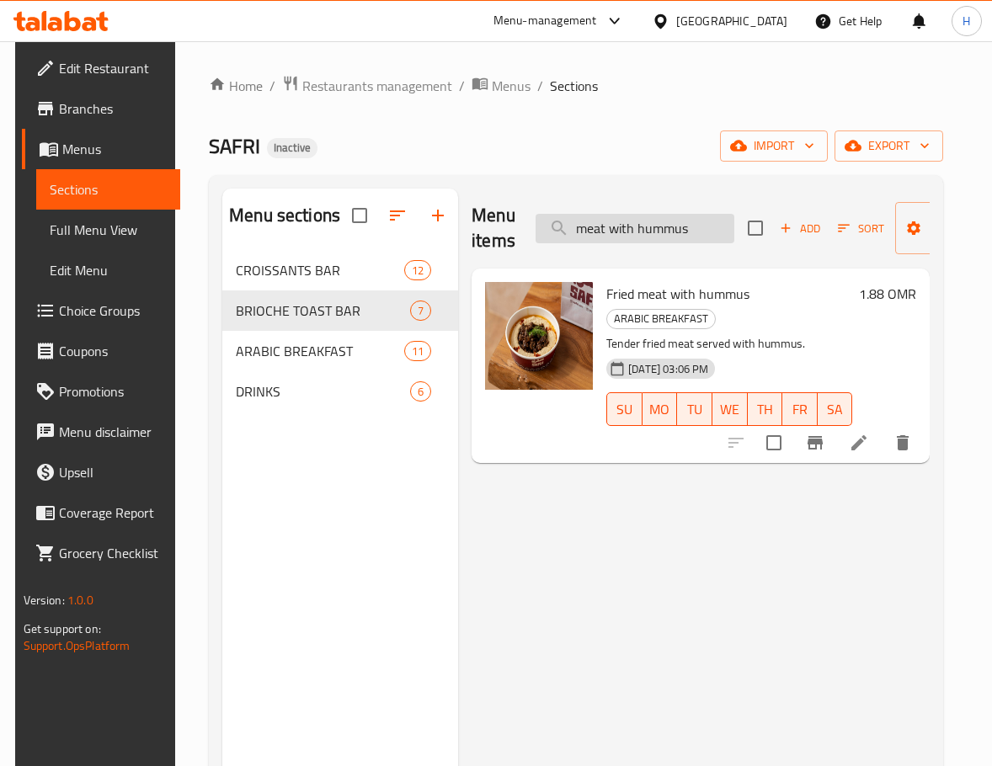
click at [673, 239] on input "meat with hummus" at bounding box center [634, 228] width 199 height 29
paste input "H"
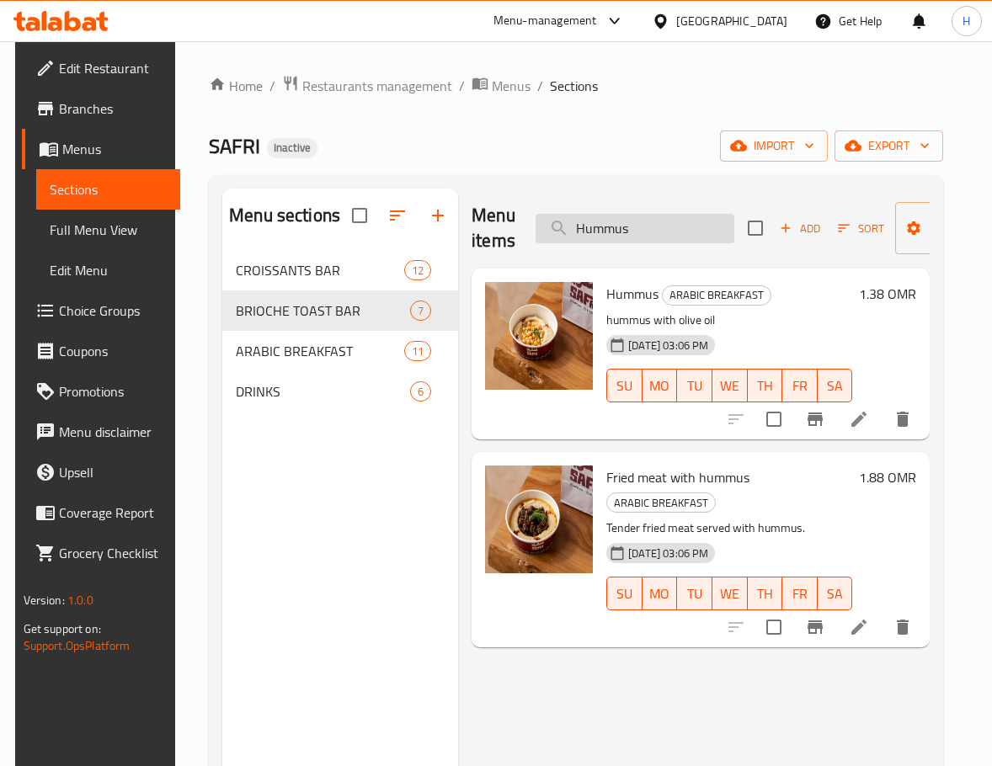
click at [661, 245] on div "Menu items Hummus Add Sort Manage items" at bounding box center [700, 229] width 458 height 80
click at [661, 241] on input "Hummus" at bounding box center [634, 228] width 199 height 29
paste input "plain croissant"
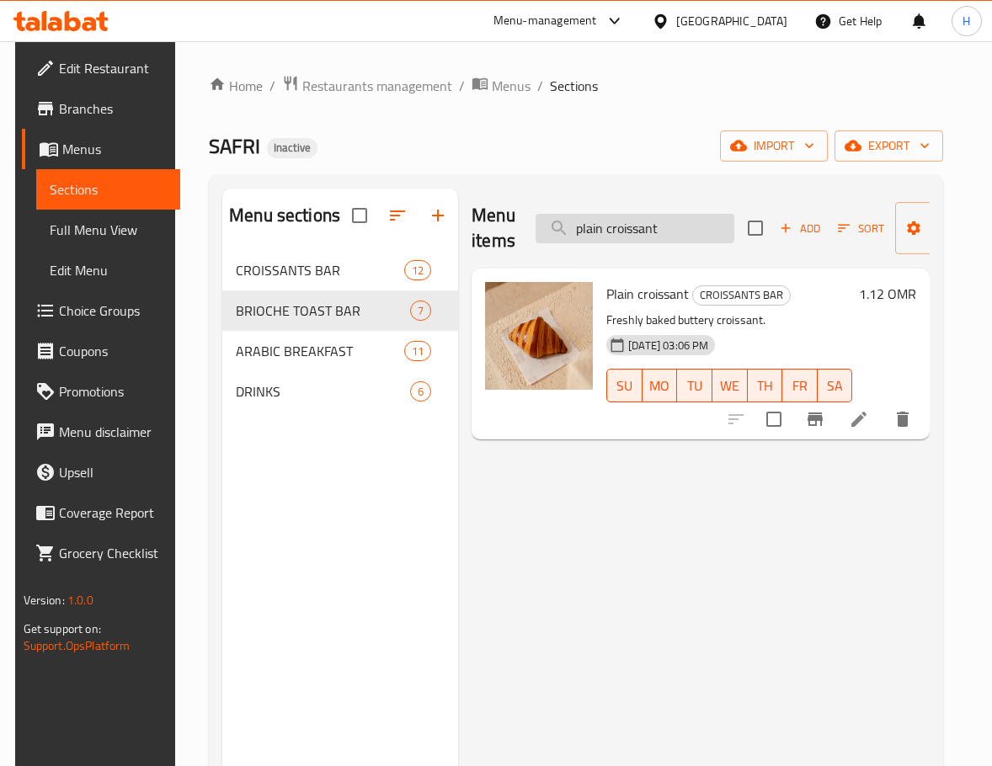
click at [677, 232] on input "plain croissant" at bounding box center [634, 228] width 199 height 29
paste input "Pistachio cream"
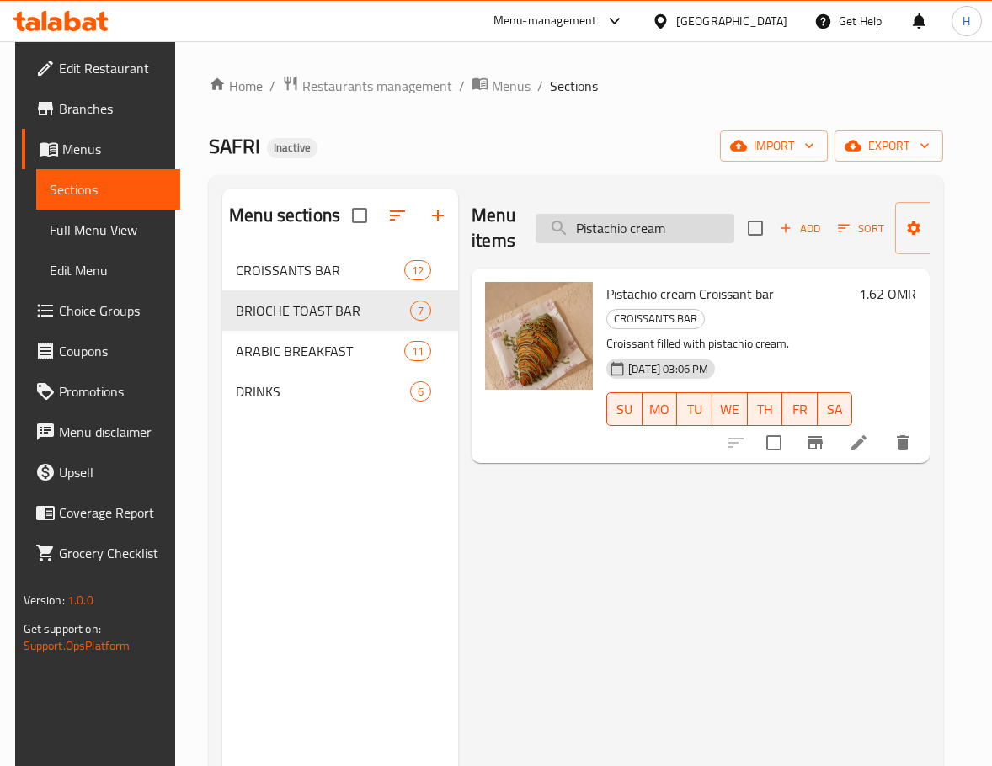
click at [668, 221] on input "Pistachio cream" at bounding box center [634, 228] width 199 height 29
paste input "omani"
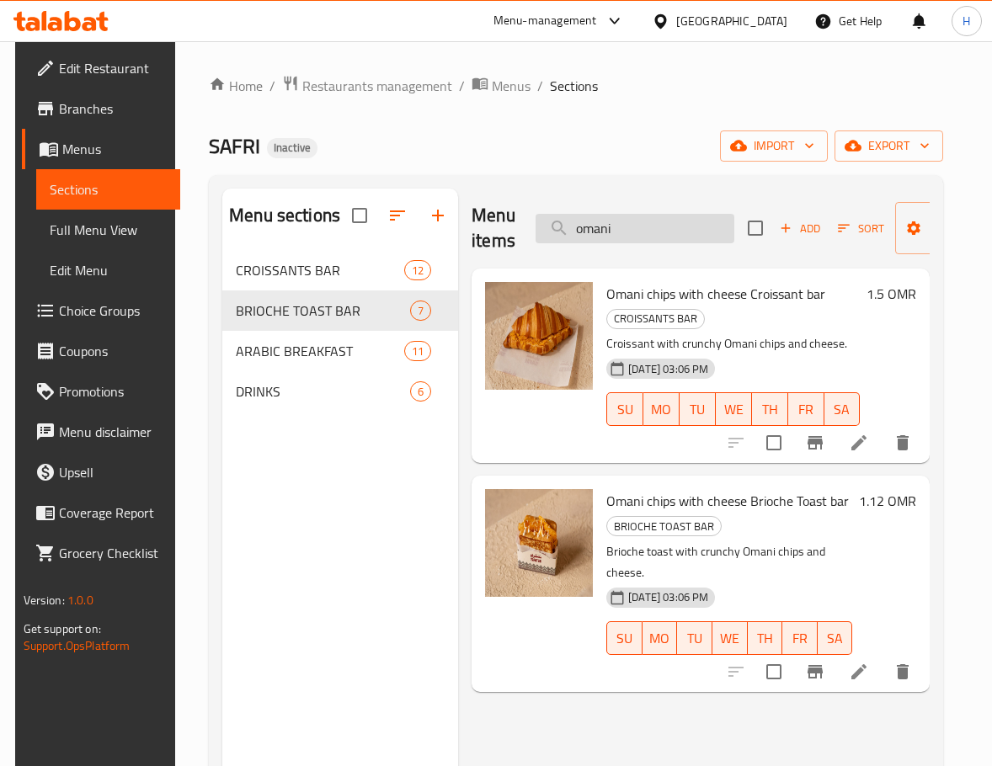
click at [632, 232] on input "omani" at bounding box center [634, 228] width 199 height 29
paste input "peppeeroni clasic egge"
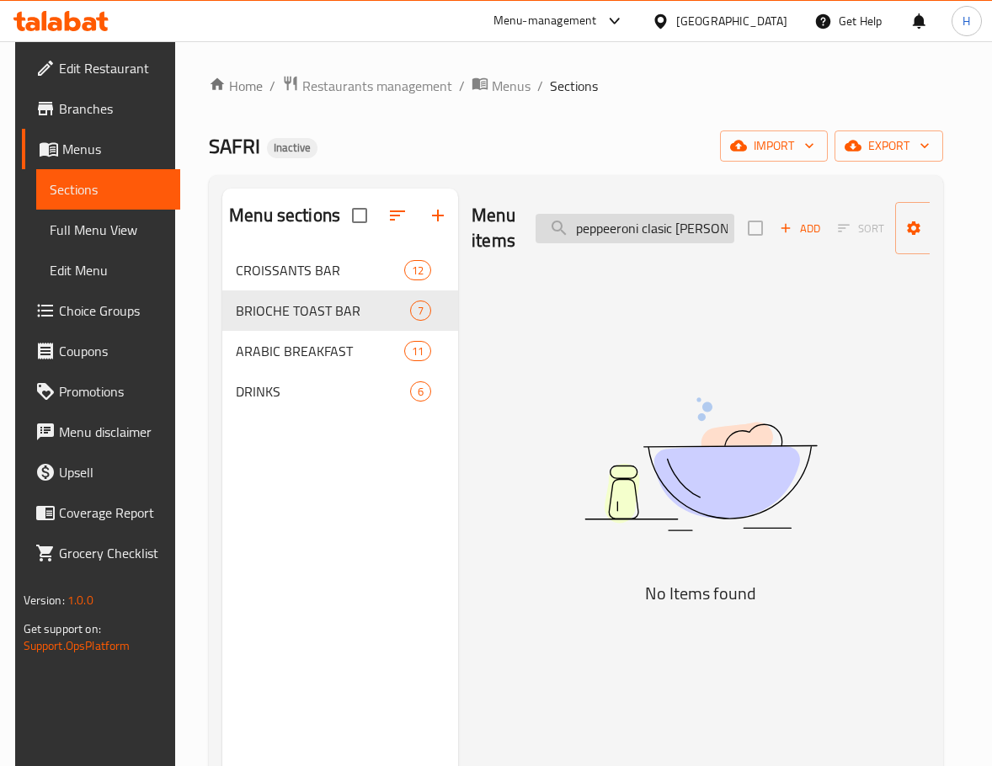
type input "peppeeroni clasic egg"
click at [687, 226] on input "peppeeroni clasic egg" at bounding box center [634, 228] width 199 height 29
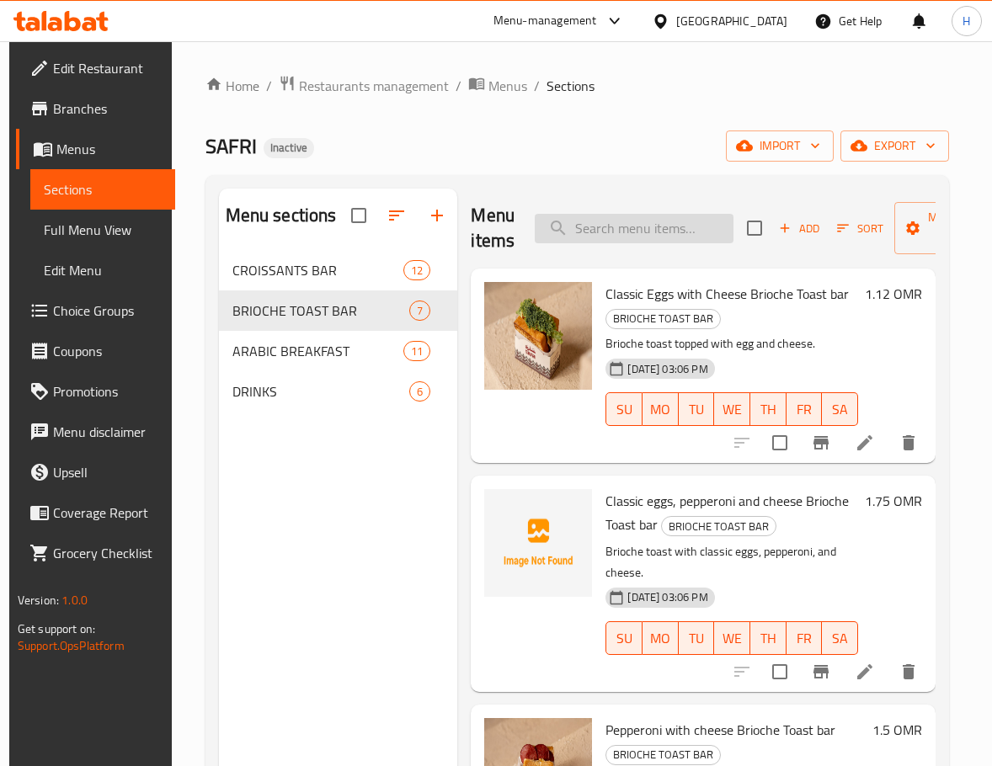
click at [679, 232] on input "search" at bounding box center [634, 228] width 199 height 29
paste input "scrambled eggs chees"
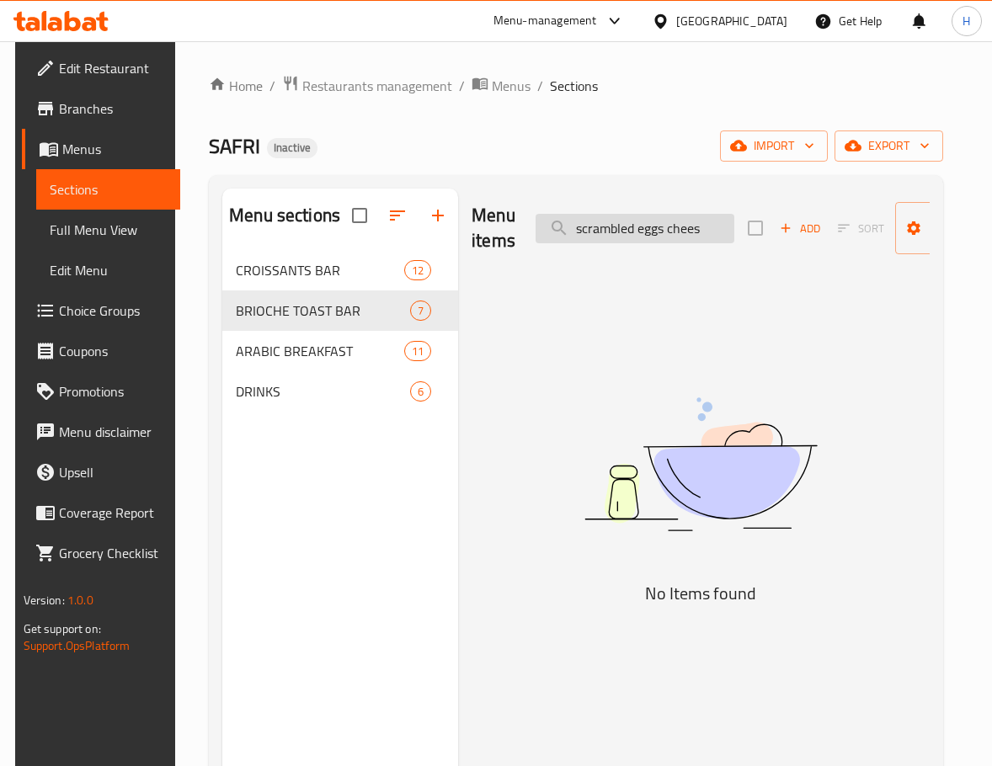
click at [653, 229] on input "scrambled eggs chees" at bounding box center [634, 228] width 199 height 29
click at [653, 229] on input "scrambled chees" at bounding box center [634, 228] width 199 height 29
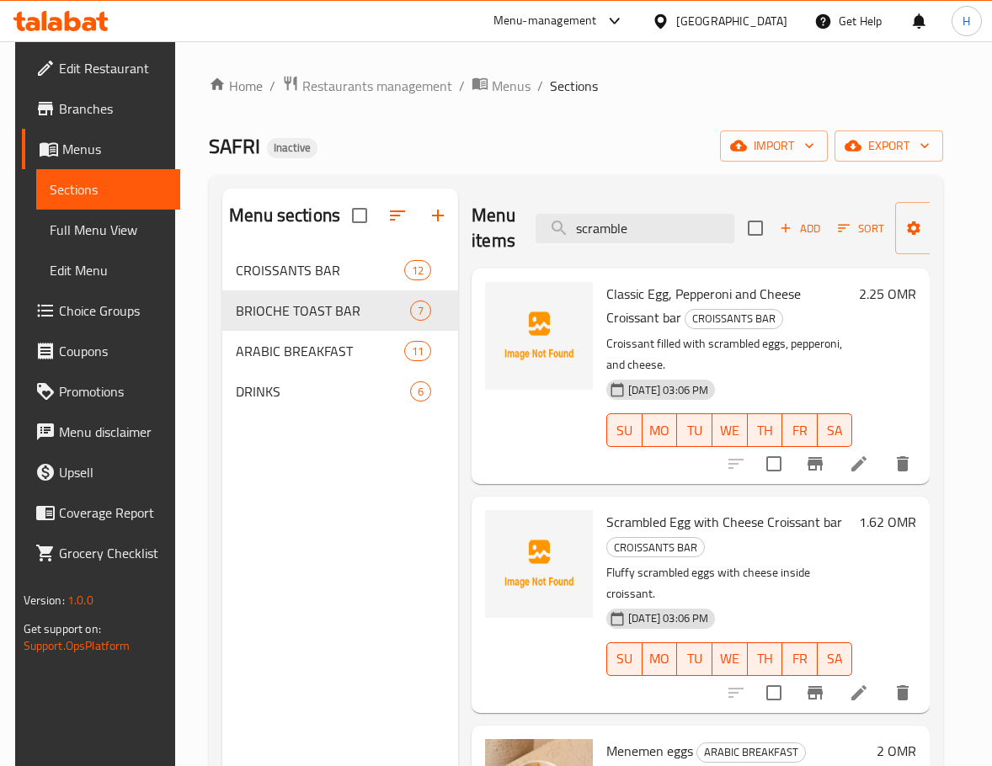
click at [704, 358] on p "Croissant filled with scrambled eggs, pepperoni, and cheese." at bounding box center [729, 354] width 246 height 42
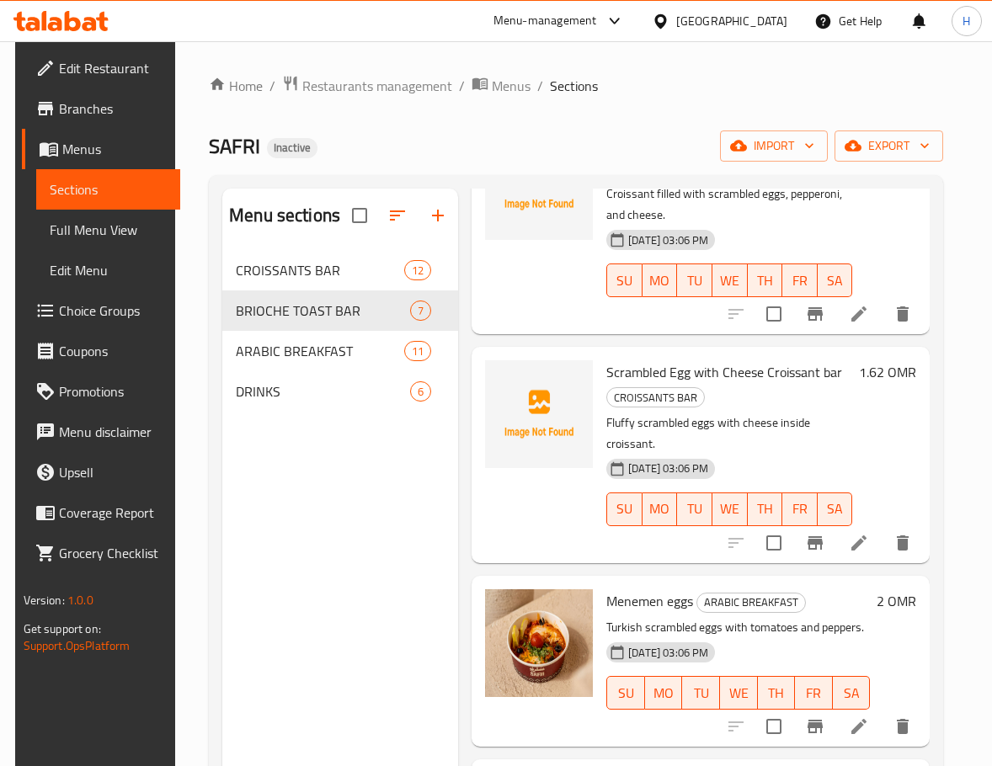
scroll to position [162, 0]
click at [820, 412] on p "Fluffy scrambled eggs with cheese inside croissant." at bounding box center [729, 433] width 246 height 42
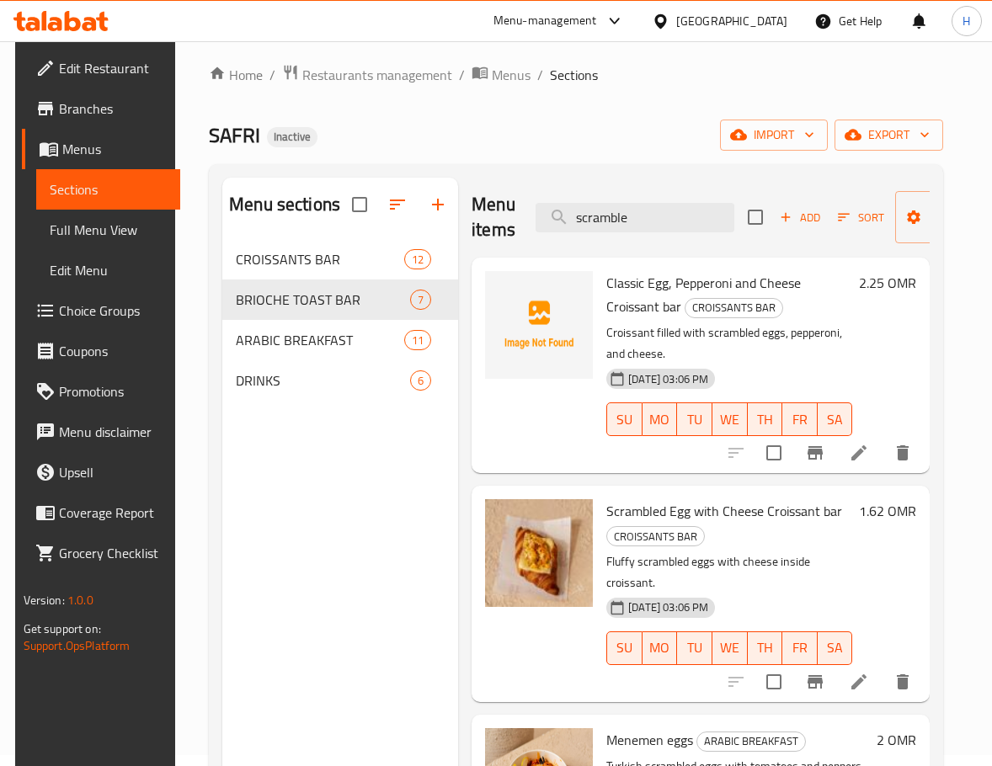
scroll to position [0, 0]
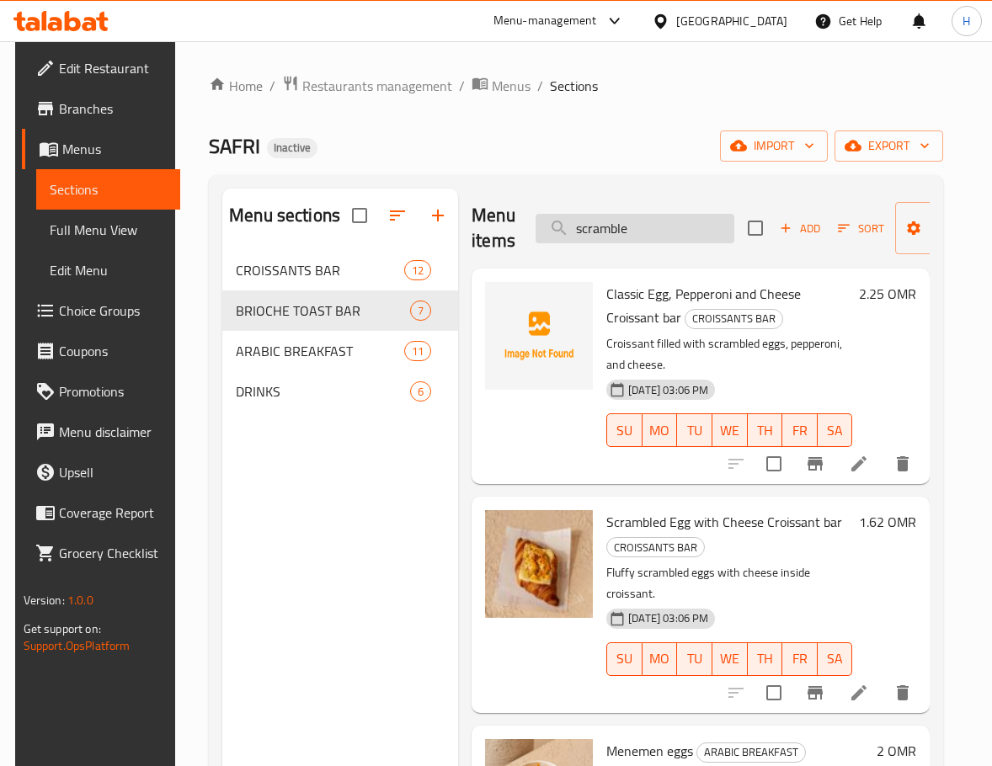
click at [615, 225] on input "scramble" at bounding box center [634, 228] width 199 height 29
paste input "chocolat"
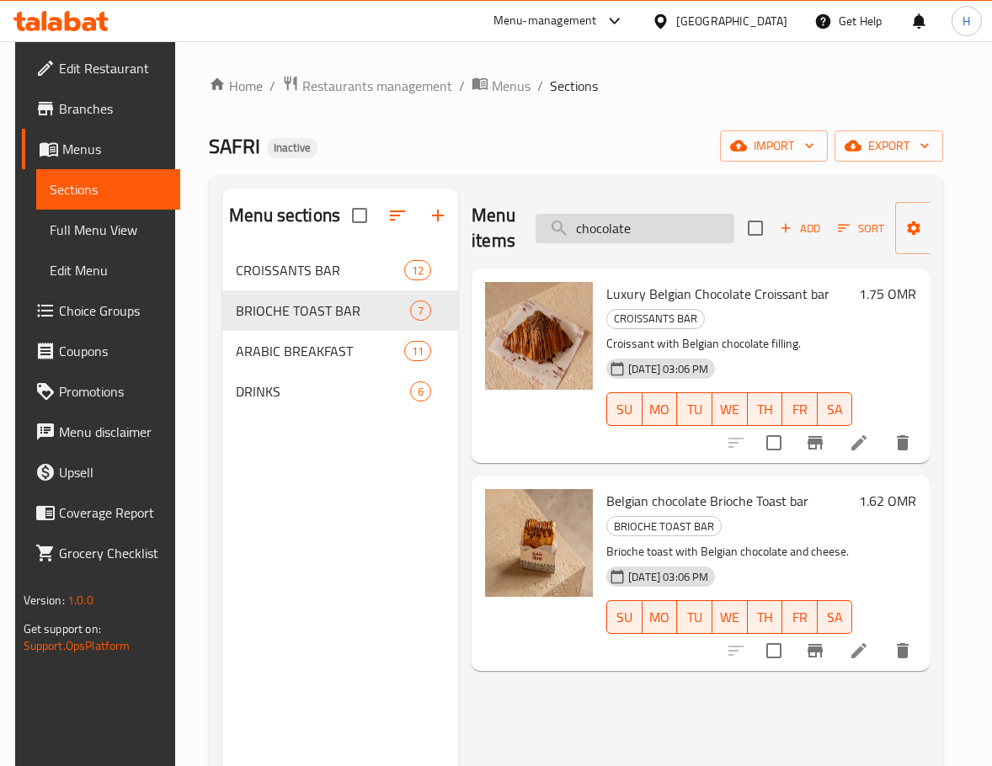
click at [673, 231] on input "chocolate" at bounding box center [634, 228] width 199 height 29
paste input "labneh"
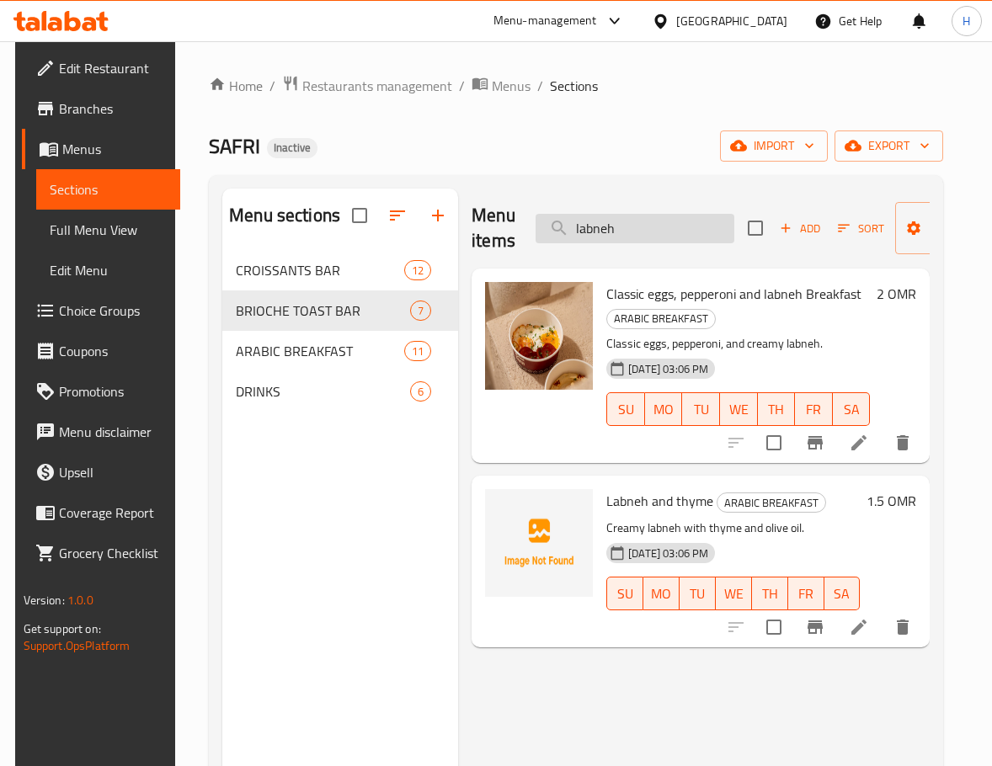
click at [675, 228] on input "labneh" at bounding box center [634, 228] width 199 height 29
paste input "Almond cream"
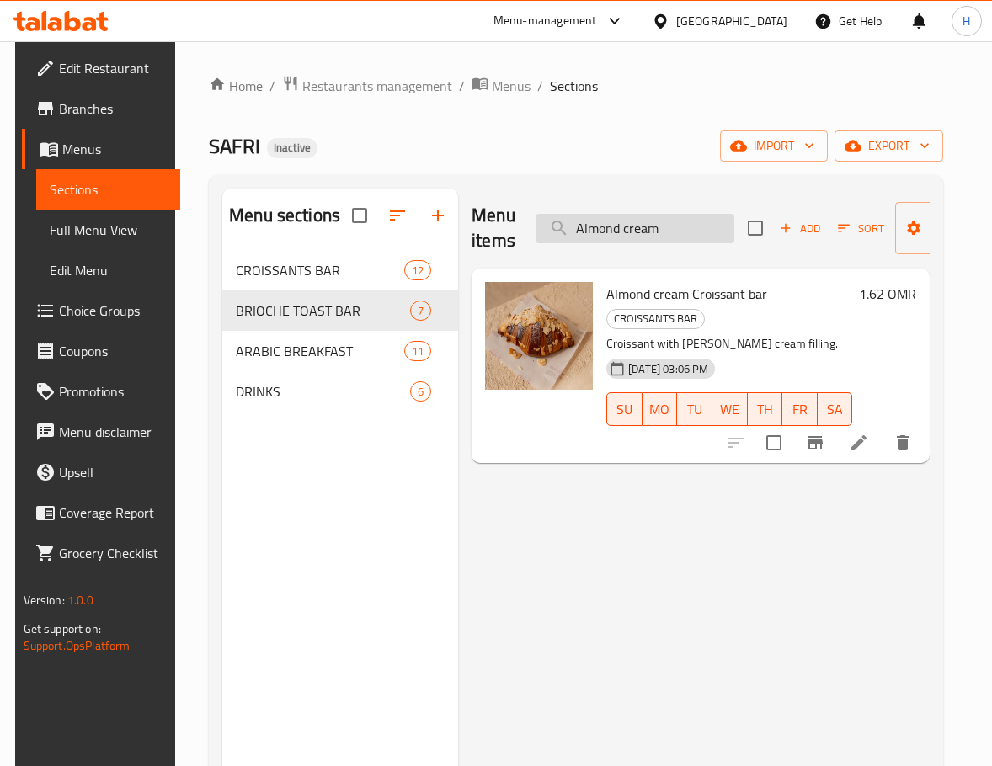
click at [681, 242] on input "Almond cream" at bounding box center [634, 228] width 199 height 29
paste input "Pepperoni and Cheese"
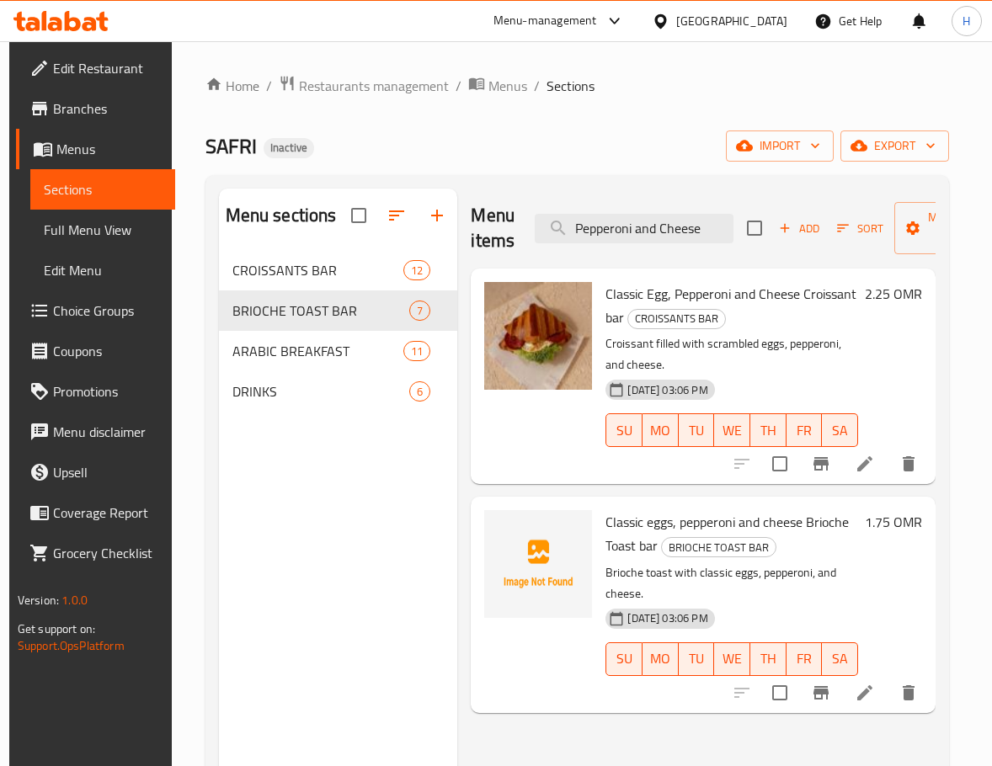
click at [675, 201] on div "Menu items Pepperoni and Cheese Add Sort Manage items" at bounding box center [703, 229] width 465 height 80
click at [667, 216] on input "Pepperoni and Cheese" at bounding box center [634, 228] width 199 height 29
paste input "Cream and honey"
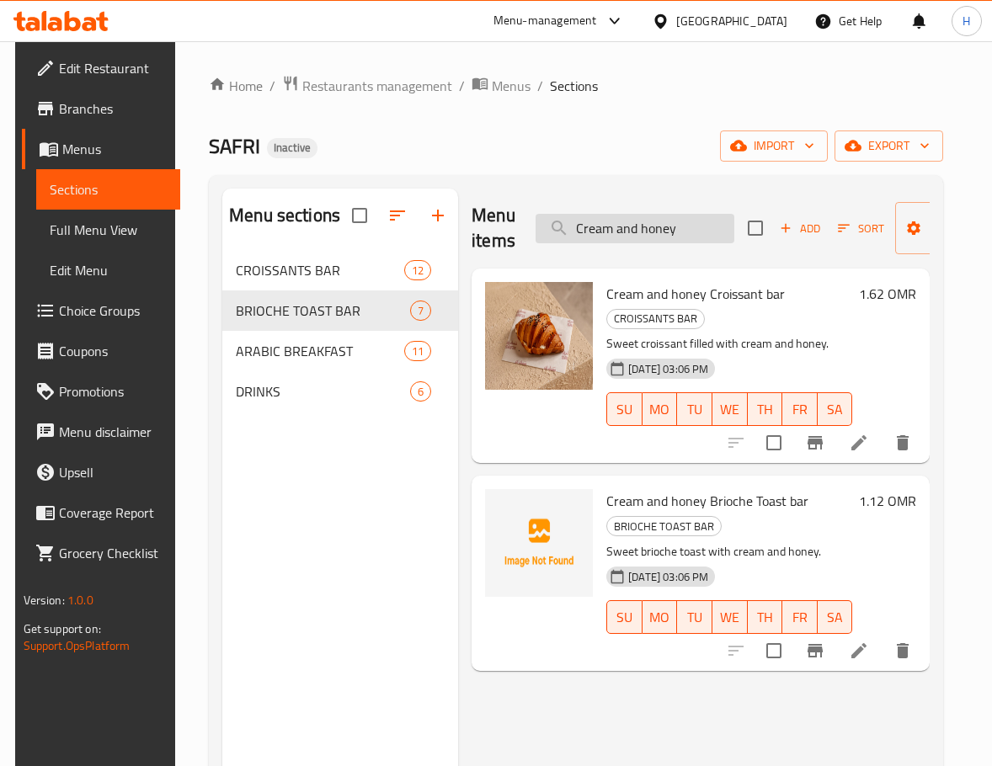
click at [700, 221] on input "Cream and honey" at bounding box center [634, 228] width 199 height 29
paste input "pepperoni labneh"
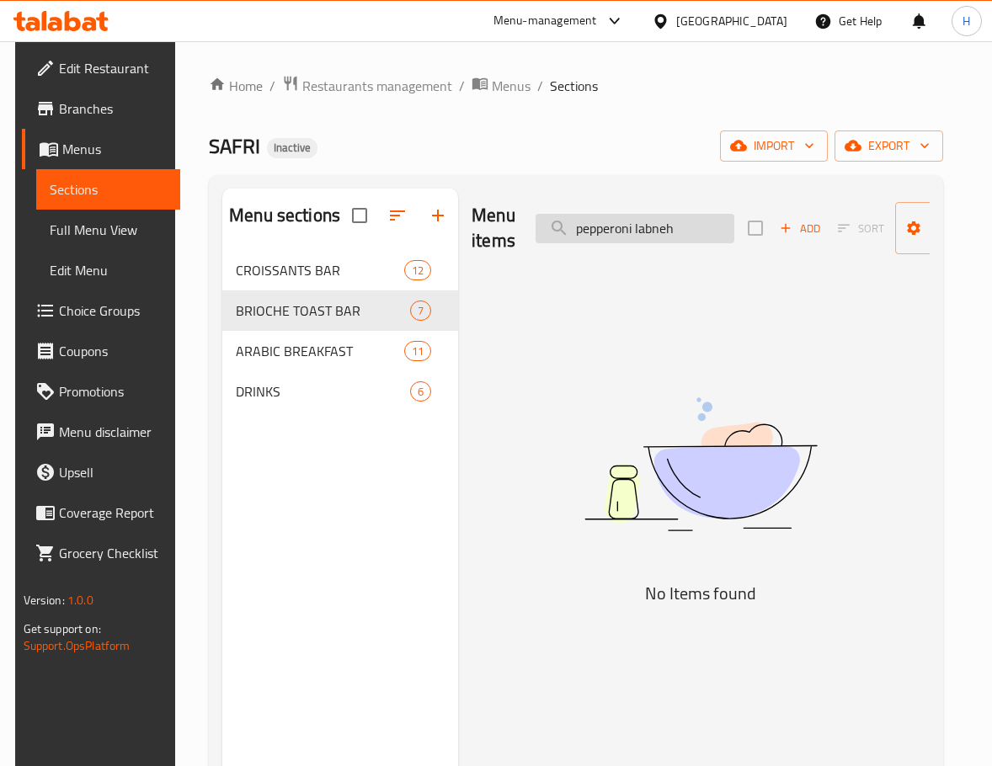
click at [653, 226] on input "pepperoni labneh" at bounding box center [634, 228] width 199 height 29
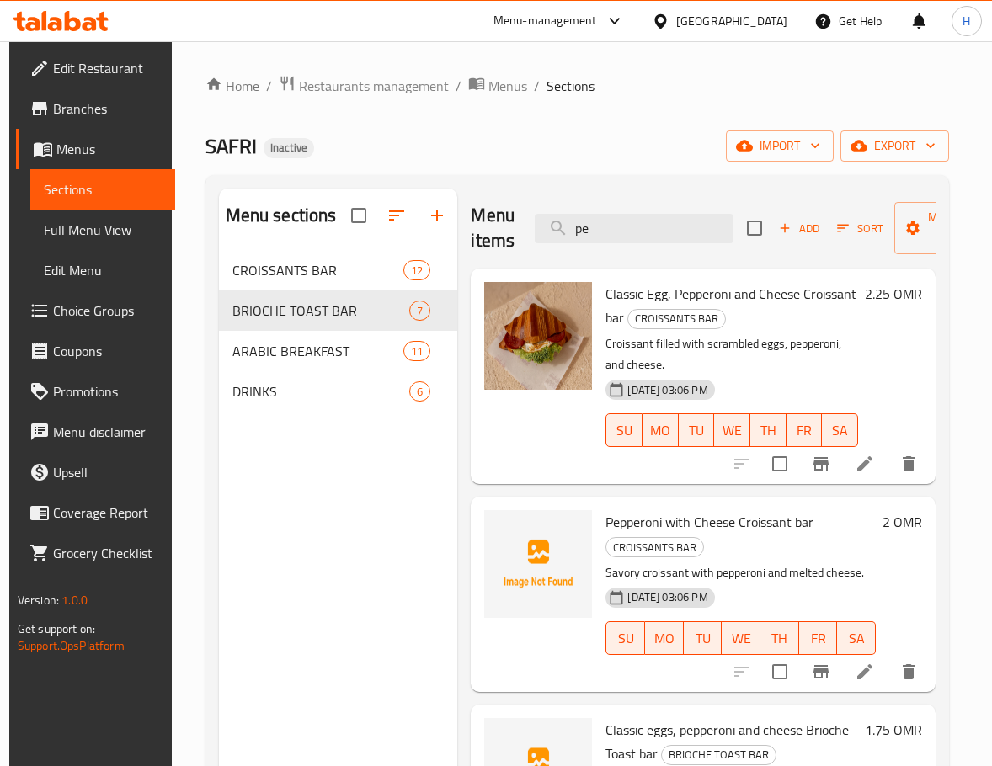
type input "p"
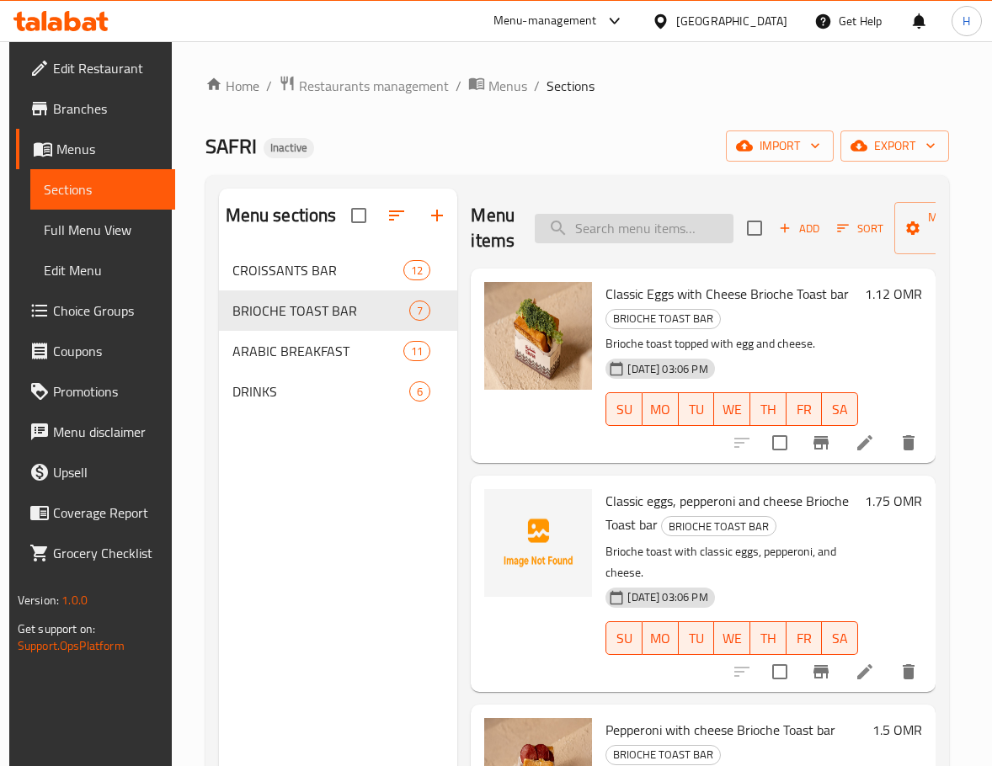
click at [646, 226] on input "search" at bounding box center [634, 228] width 199 height 29
paste input "chips cheese"
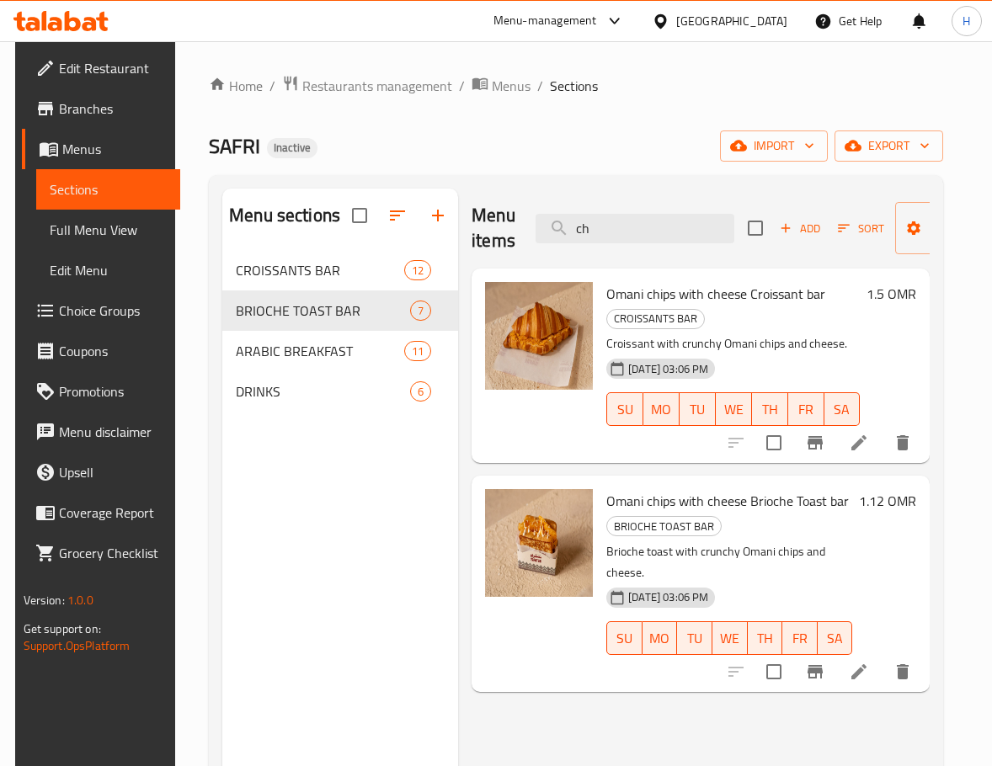
type input "c"
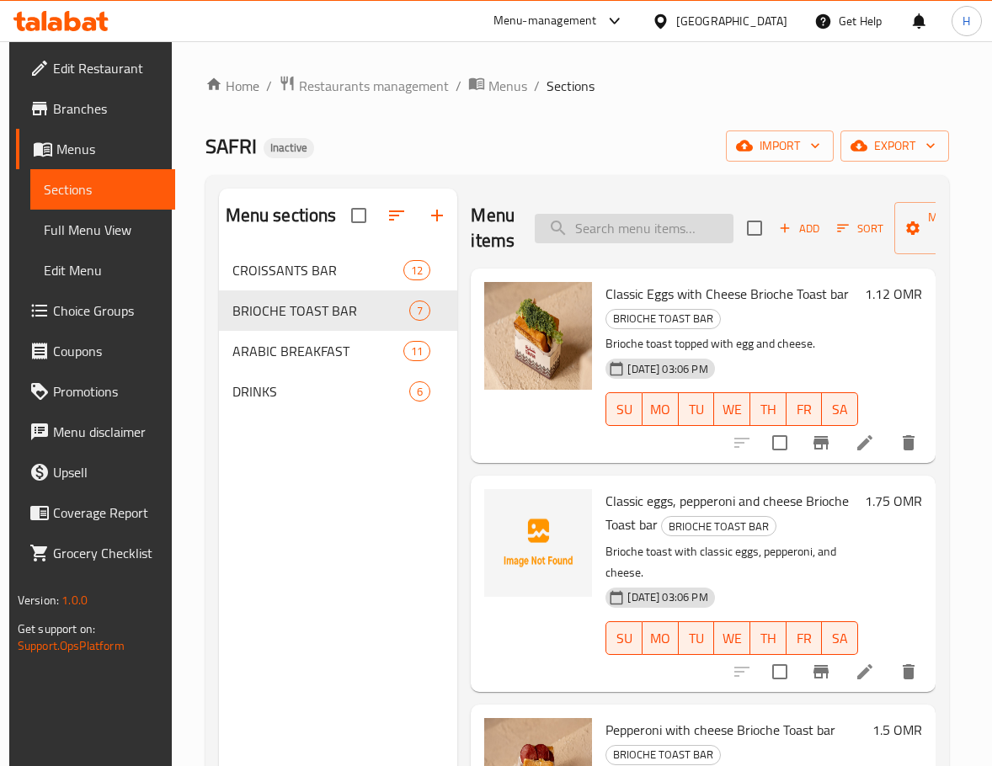
click at [652, 227] on input "search" at bounding box center [634, 228] width 199 height 29
paste input "Luxury Belgian Chocolate"
type input "Luxury Belgian Chocolate"
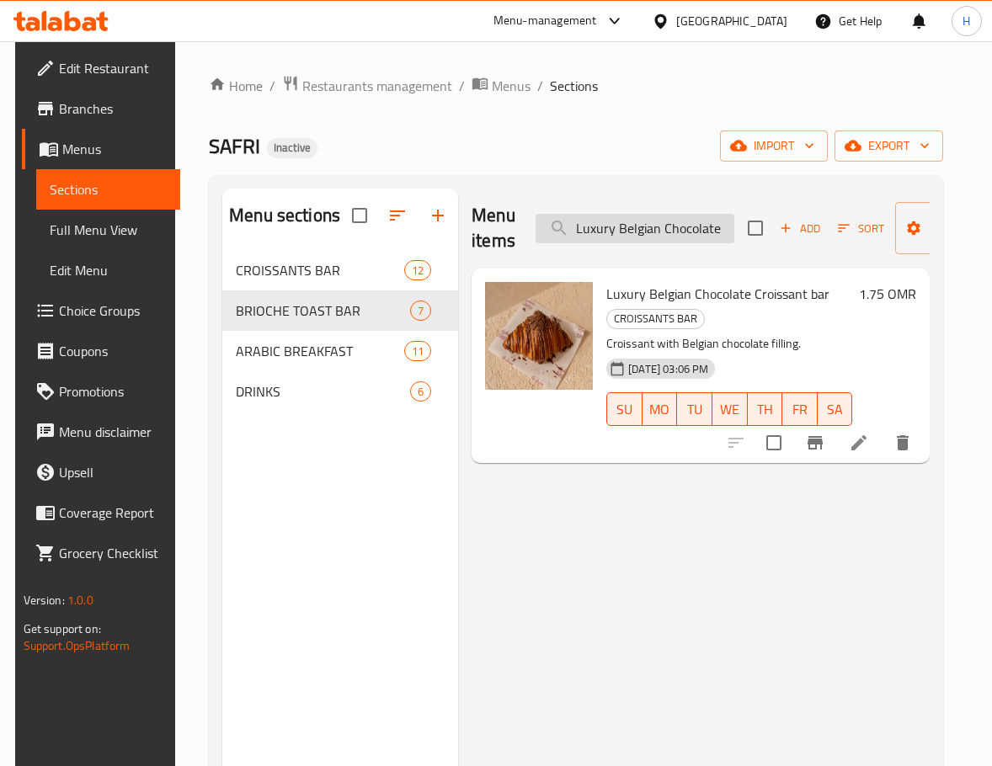
click at [652, 234] on input "Luxury Belgian Chocolate" at bounding box center [634, 228] width 199 height 29
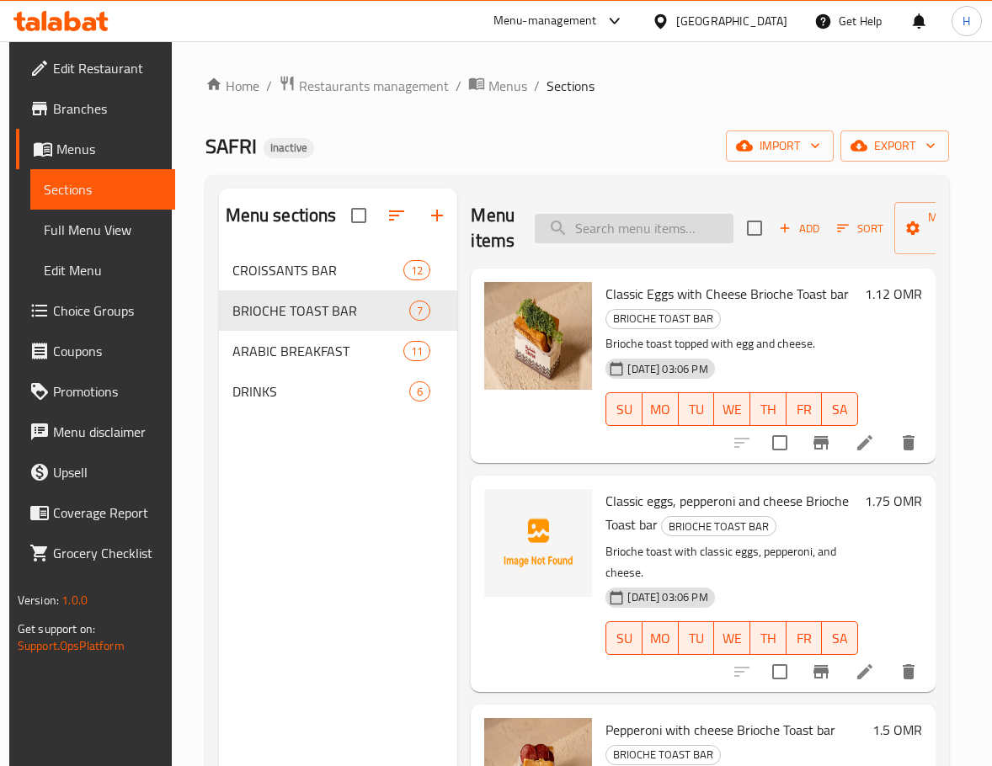
click at [673, 238] on input "search" at bounding box center [634, 228] width 199 height 29
paste input "Cream and honey"
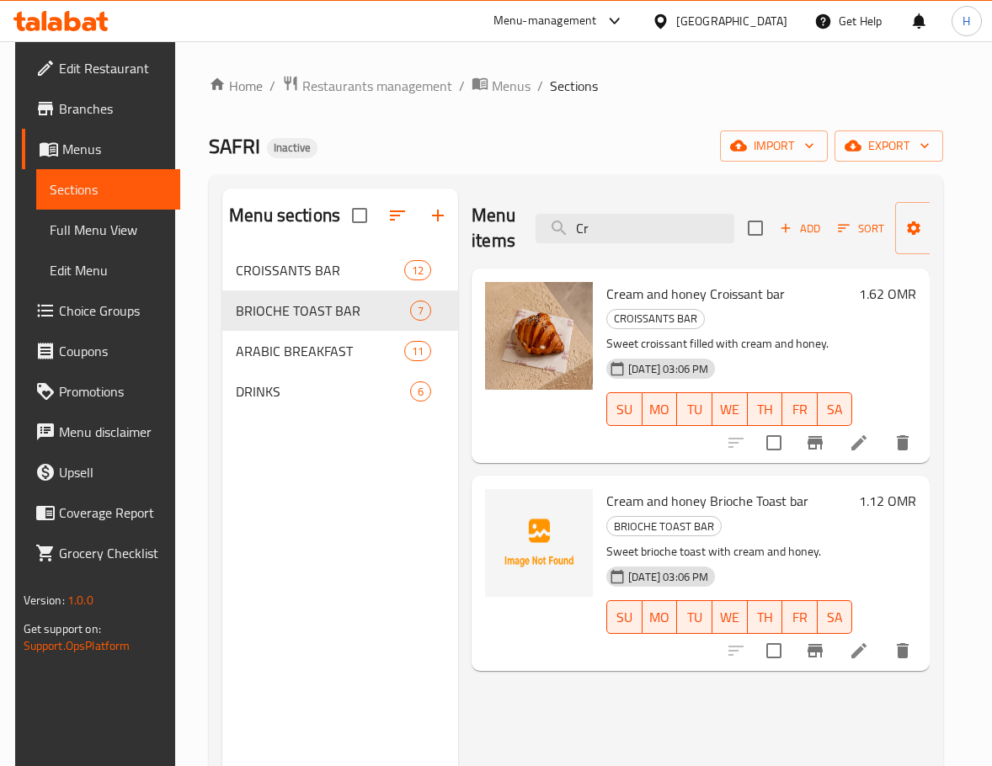
type input "C"
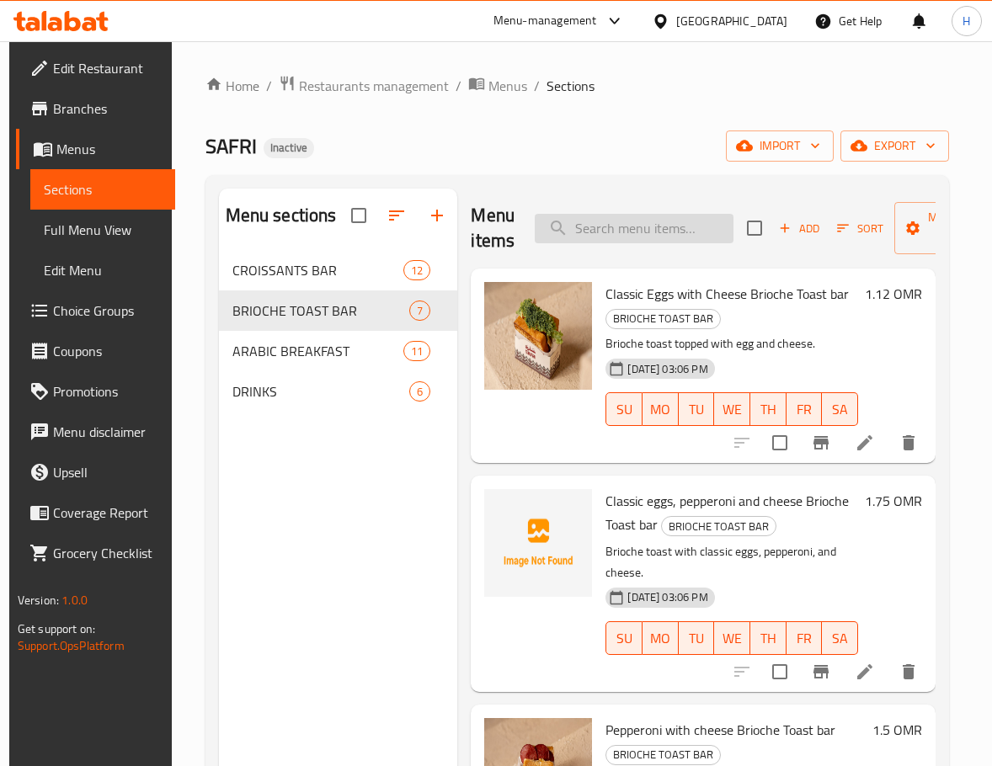
click at [639, 216] on input "search" at bounding box center [634, 228] width 199 height 29
paste input "clasic egge"
type input "clasic egge"
drag, startPoint x: 657, startPoint y: 106, endPoint x: 838, endPoint y: 6, distance: 207.6
click at [657, 106] on div "Home / Restaurants management / Menus / Sections SAFRI Inactive import export M…" at bounding box center [577, 521] width 744 height 893
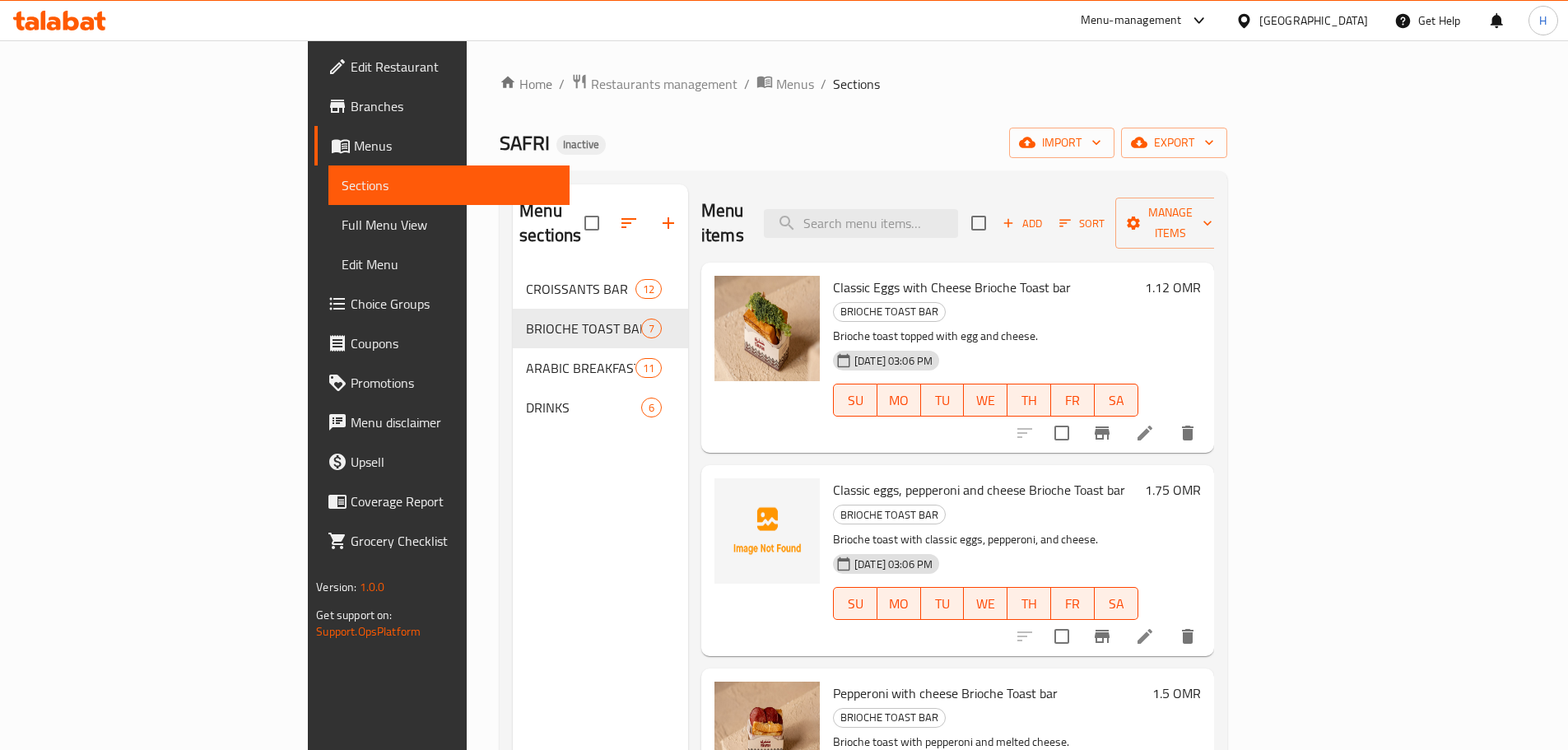
click at [341, 228] on span "Full Menu View" at bounding box center [449, 225] width 215 height 20
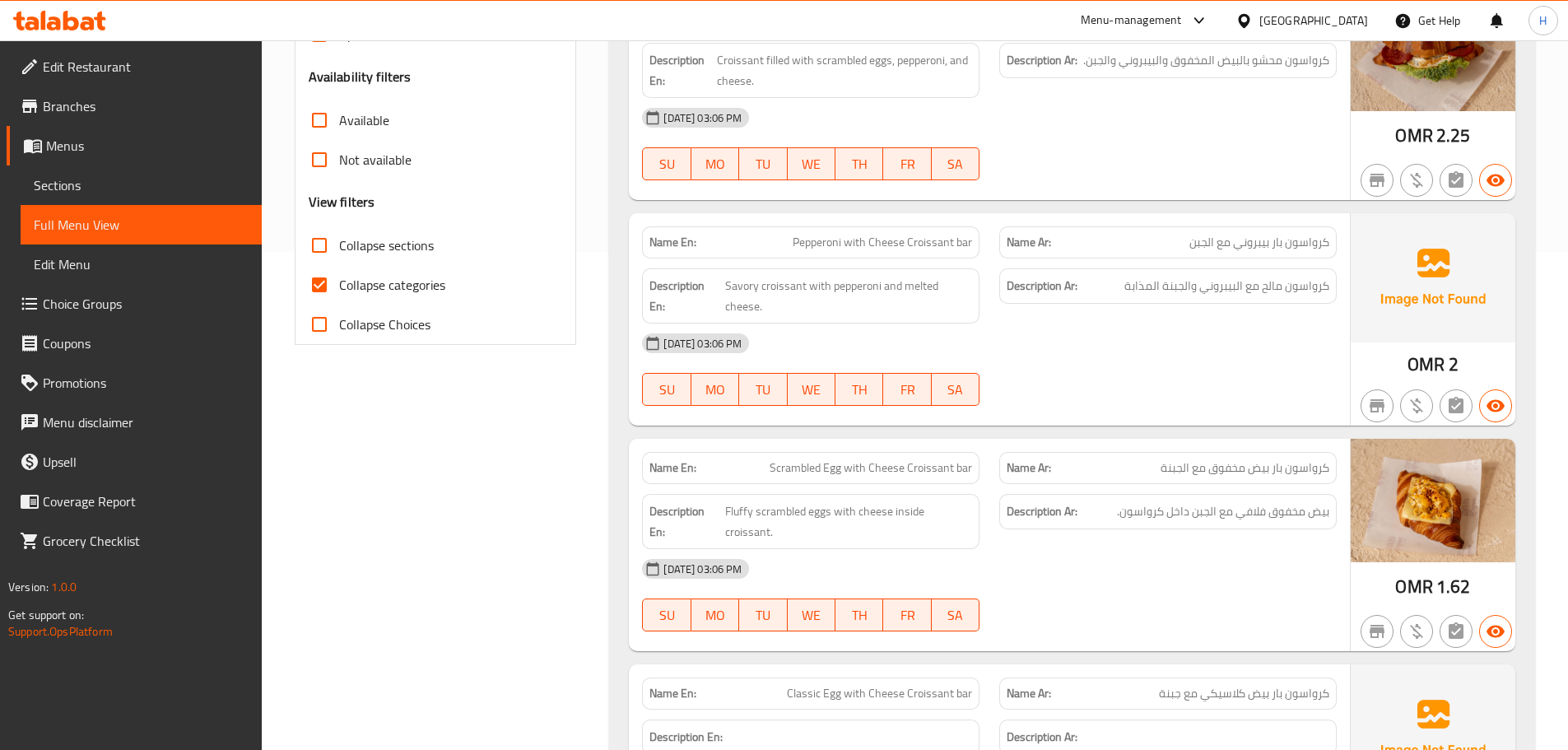
scroll to position [494, 0]
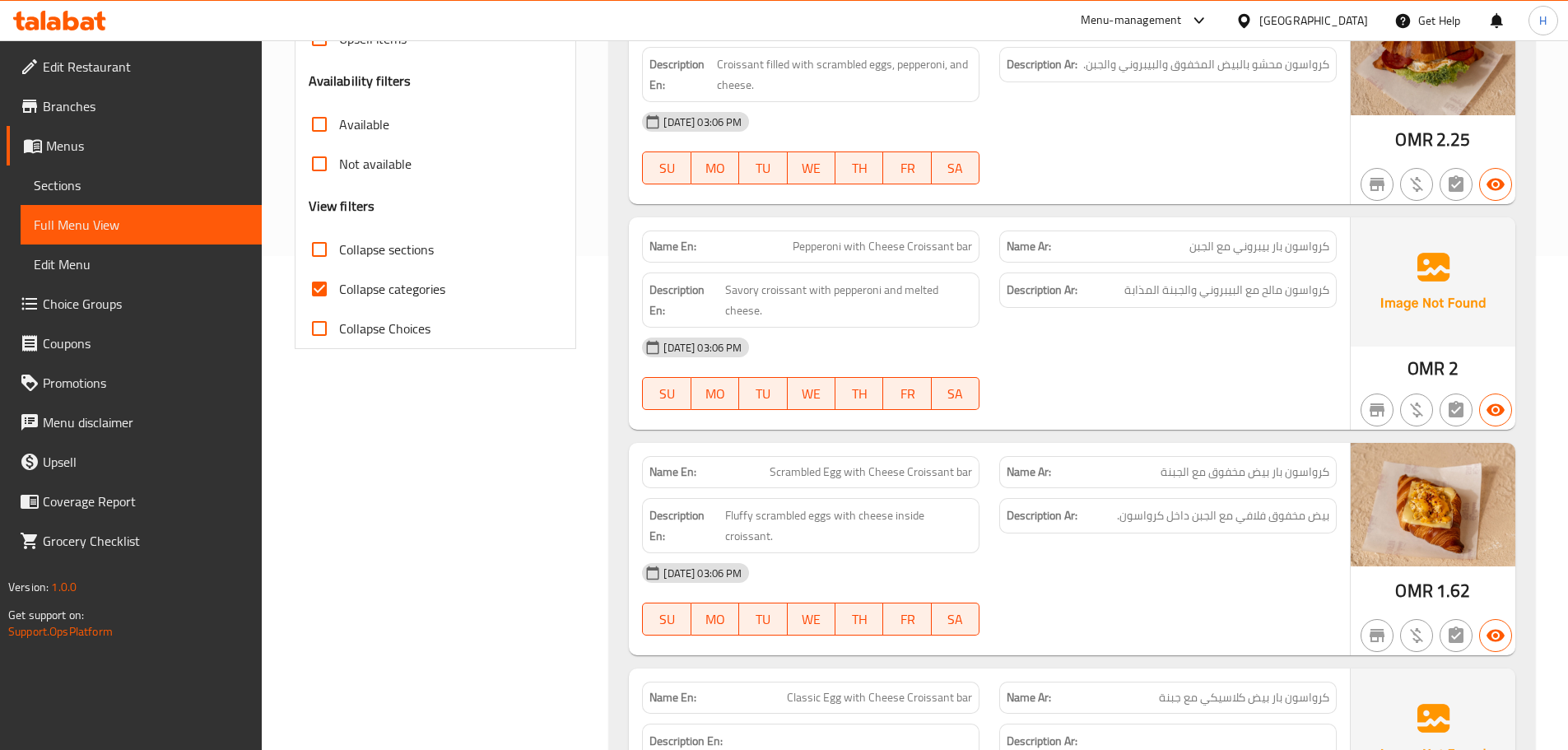
click at [832, 243] on span "Pepperoni with Cheese Croissant bar" at bounding box center [883, 246] width 180 height 18
copy span "Pepperoni"
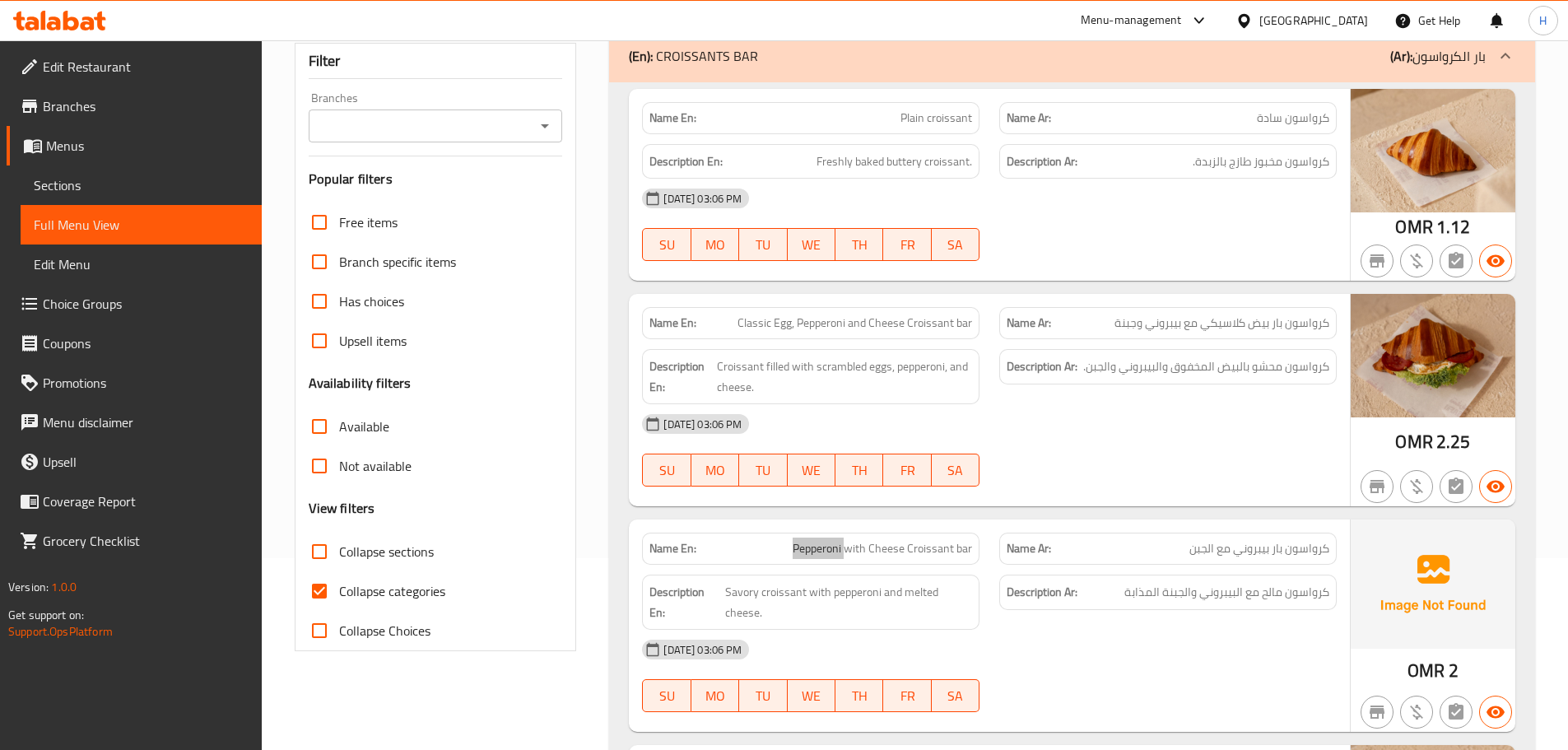
scroll to position [330, 0]
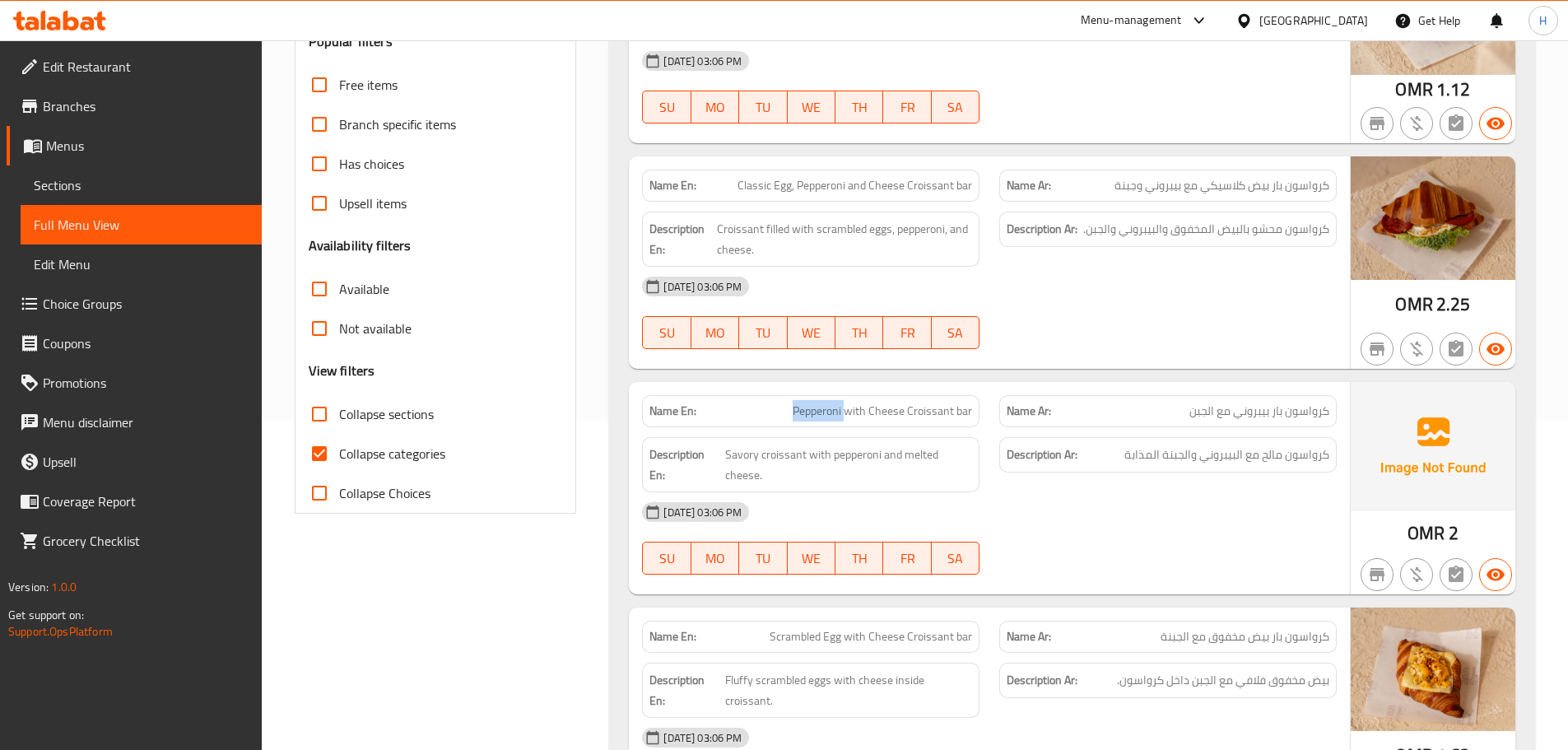
click at [49, 188] on span "Sections" at bounding box center [142, 185] width 215 height 20
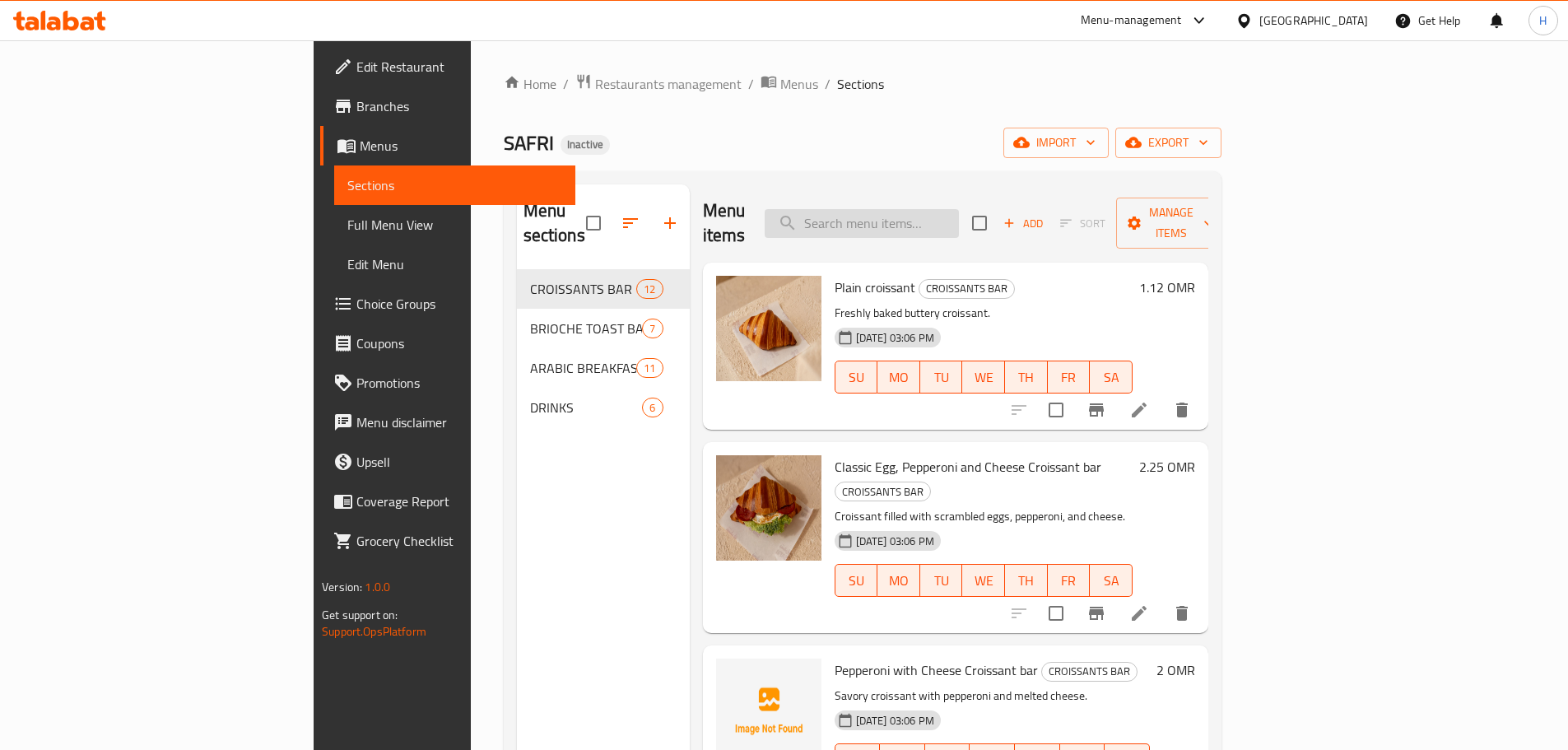
click at [959, 209] on input "search" at bounding box center [861, 223] width 195 height 28
paste input "Pepperoni"
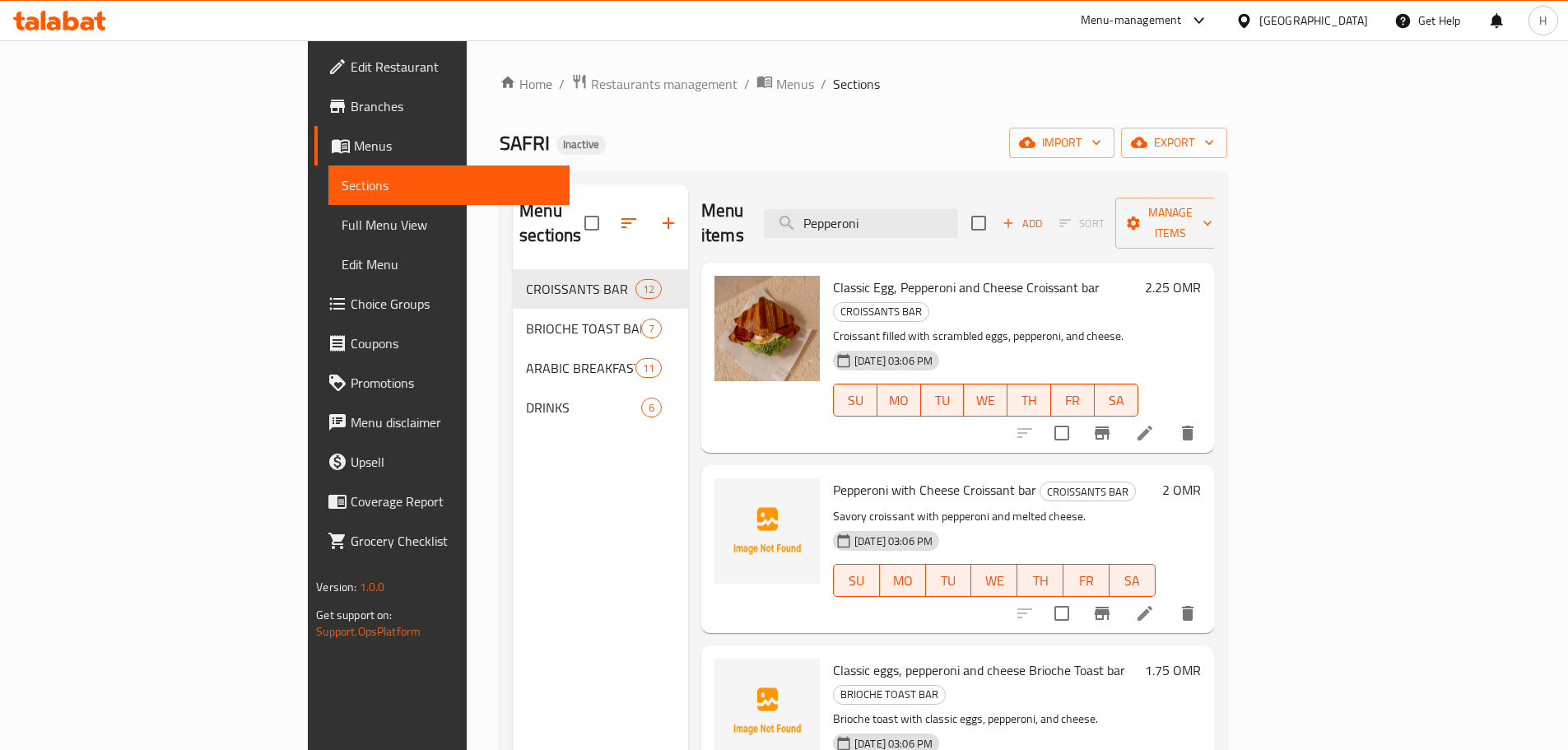
type input "Pepperoni"
click at [1109, 478] on h6 "Pepperoni with Cheese Croissant bar CROISSANTS BAR" at bounding box center [994, 490] width 323 height 23
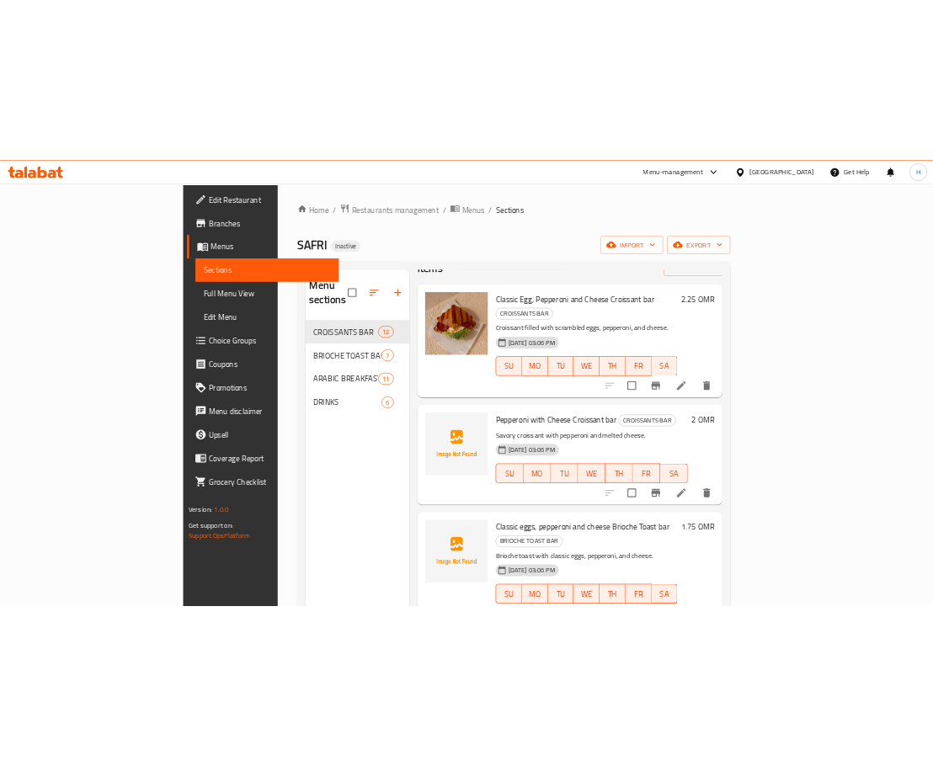
scroll to position [84, 0]
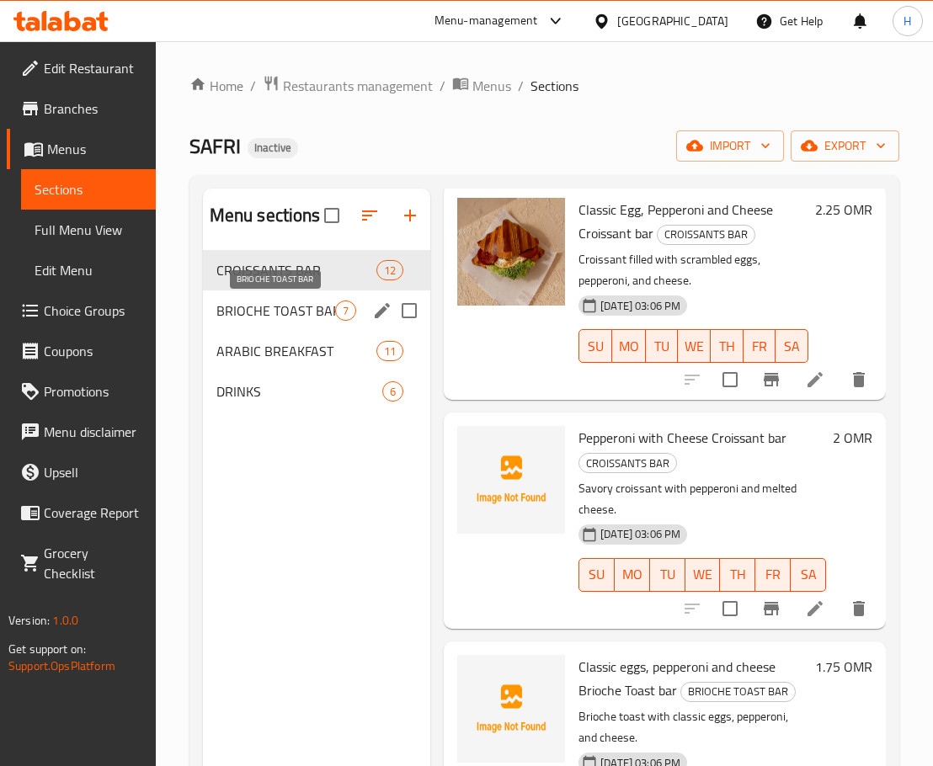
click at [281, 314] on span "BRIOCHE TOAST BAR" at bounding box center [275, 311] width 119 height 20
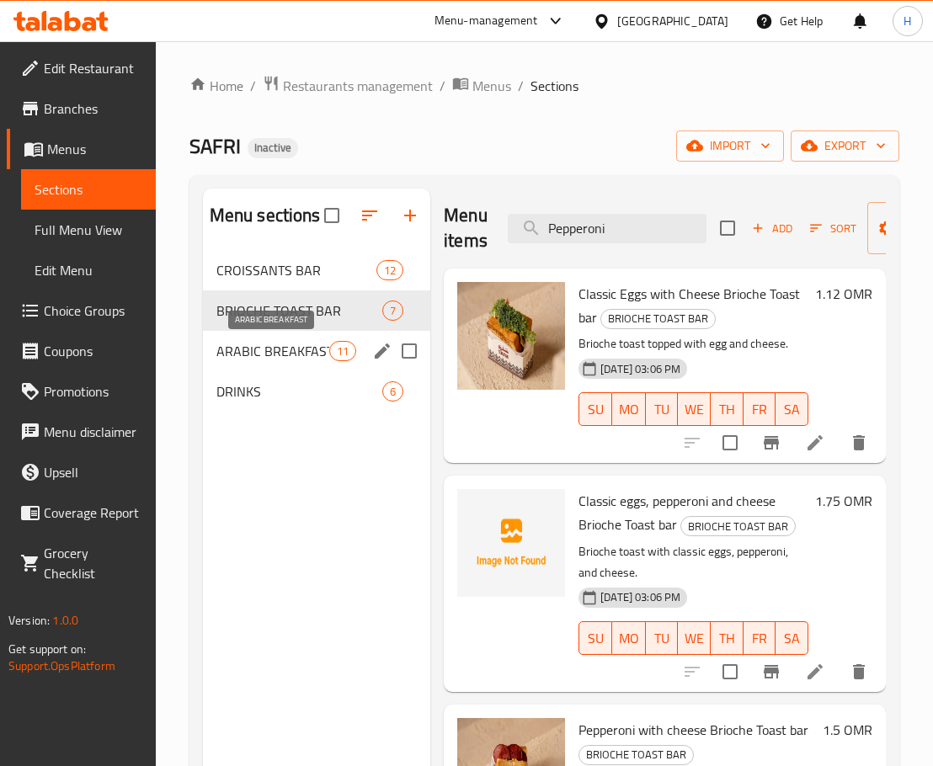
click at [251, 344] on span "ARABIC BREAKFAST" at bounding box center [272, 351] width 113 height 20
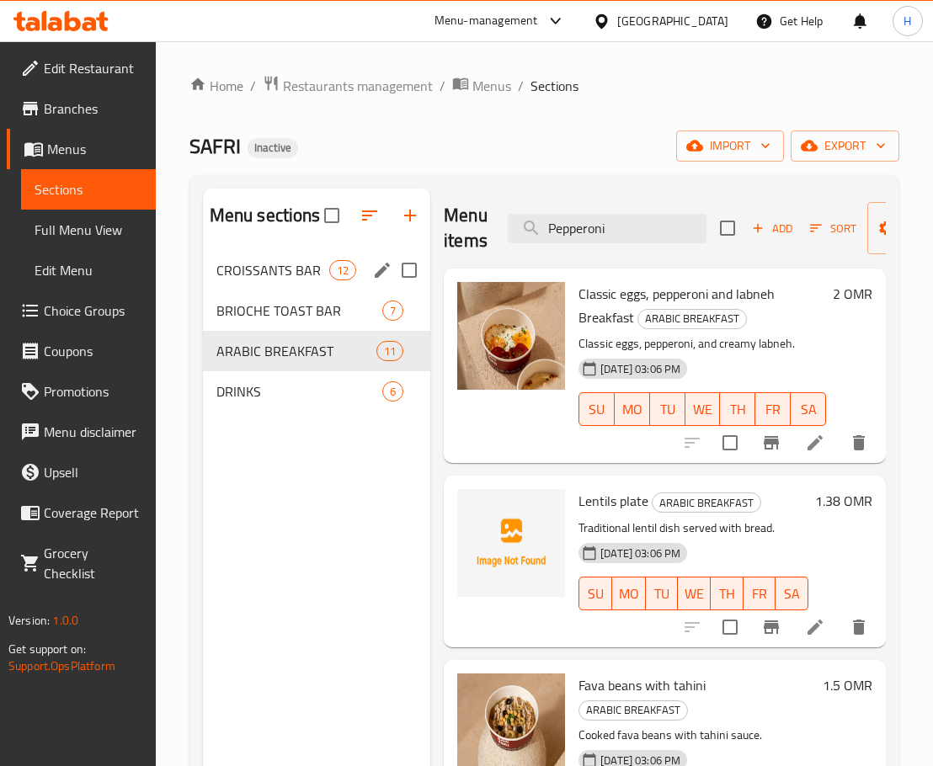
drag, startPoint x: 274, startPoint y: 269, endPoint x: 899, endPoint y: 310, distance: 625.9
click at [274, 269] on span "CROISSANTS BAR" at bounding box center [272, 270] width 113 height 20
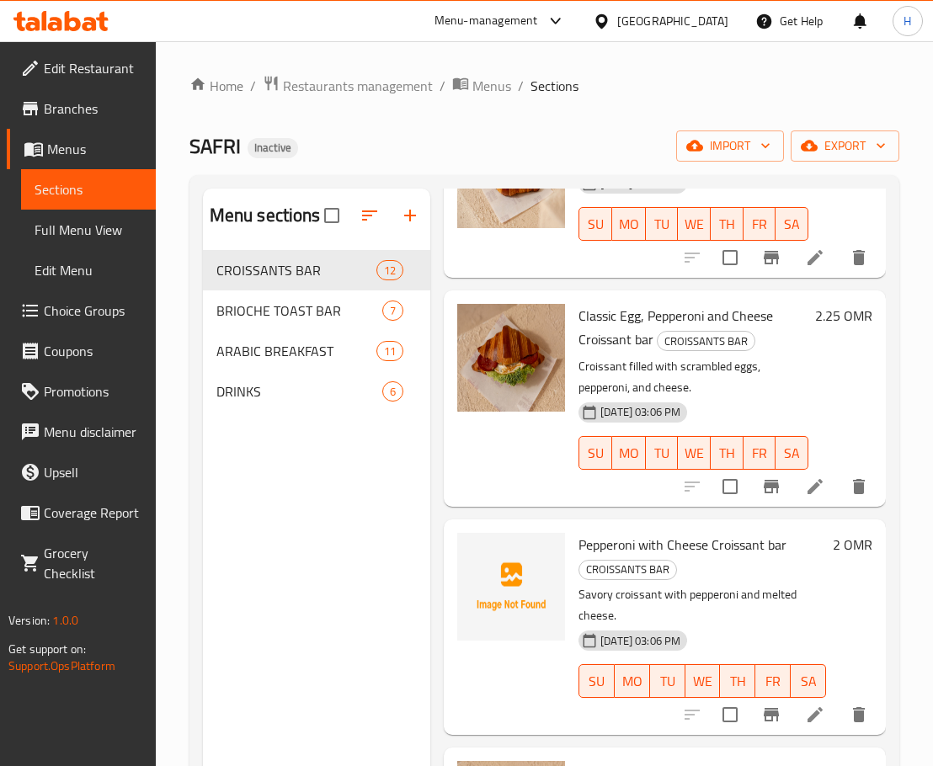
scroll to position [168, 0]
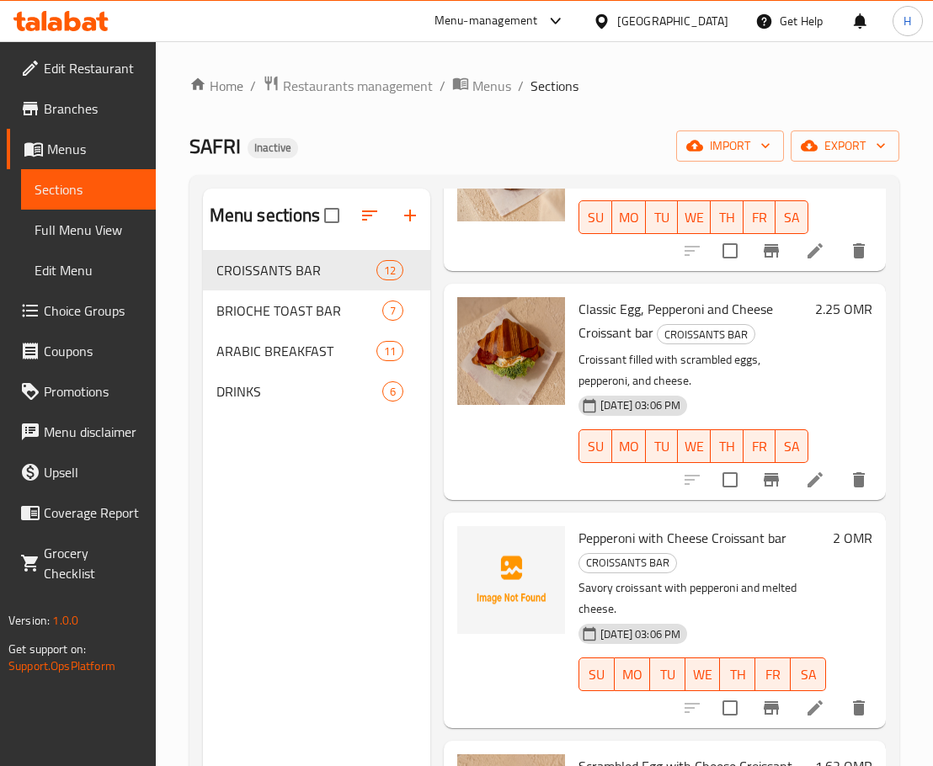
click at [805, 707] on icon at bounding box center [815, 708] width 20 height 20
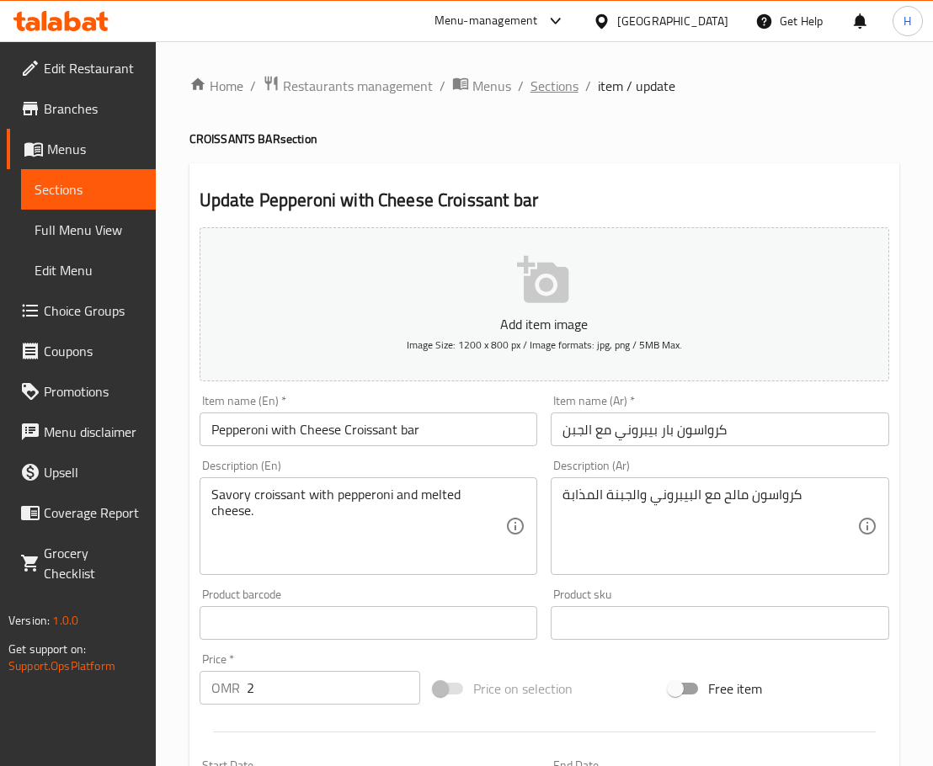
click at [570, 88] on span "Sections" at bounding box center [554, 86] width 48 height 20
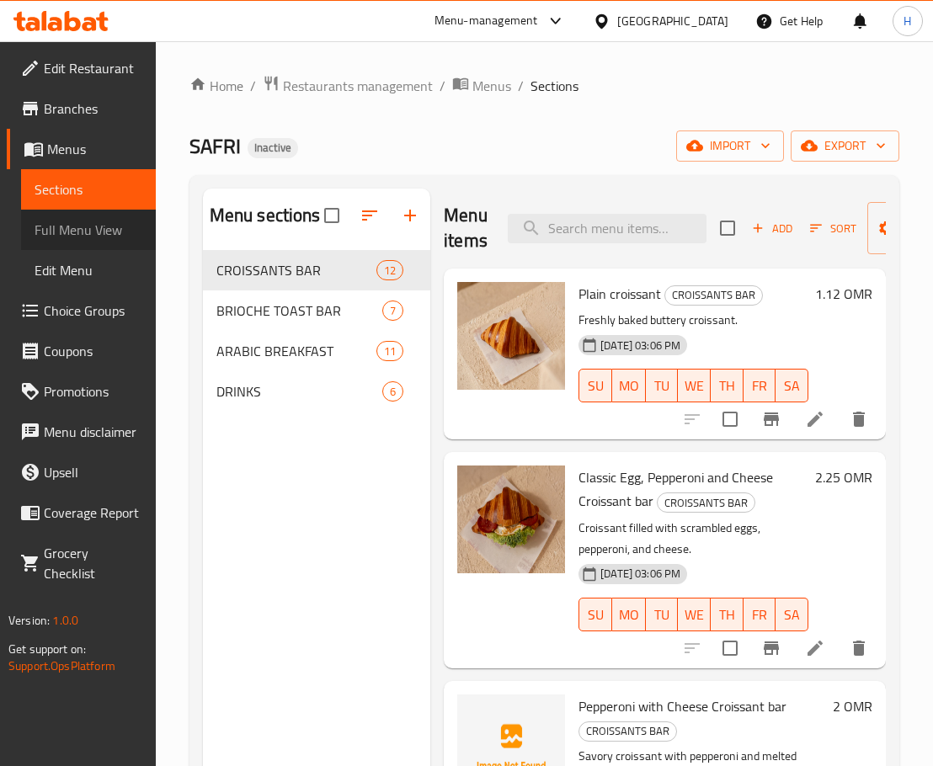
click at [59, 236] on span "Full Menu View" at bounding box center [89, 230] width 108 height 20
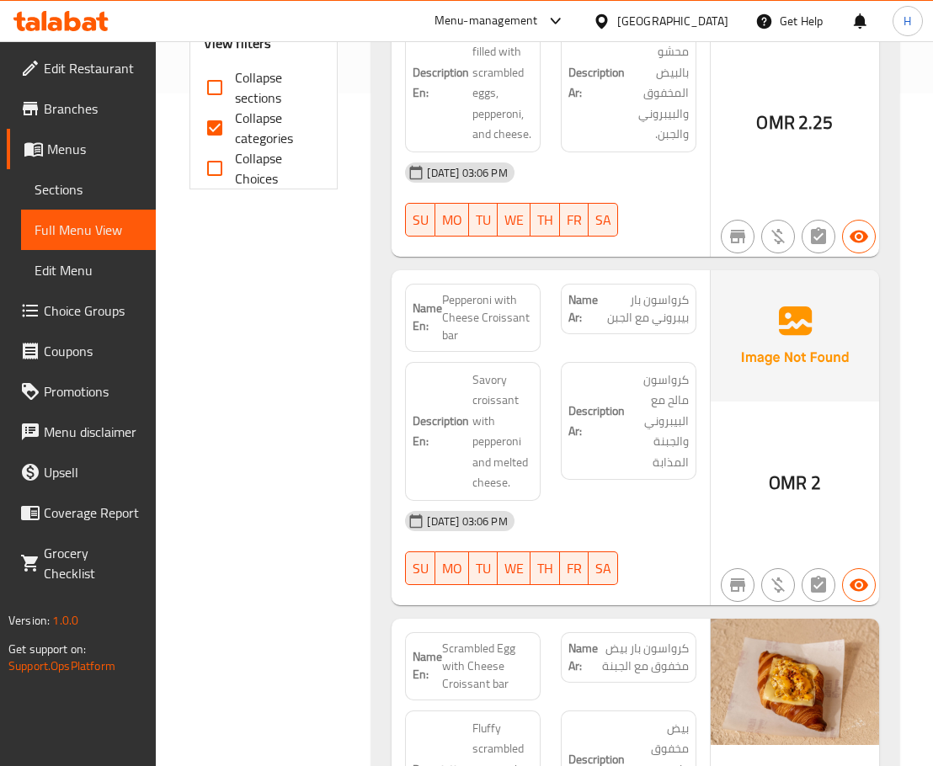
scroll to position [673, 0]
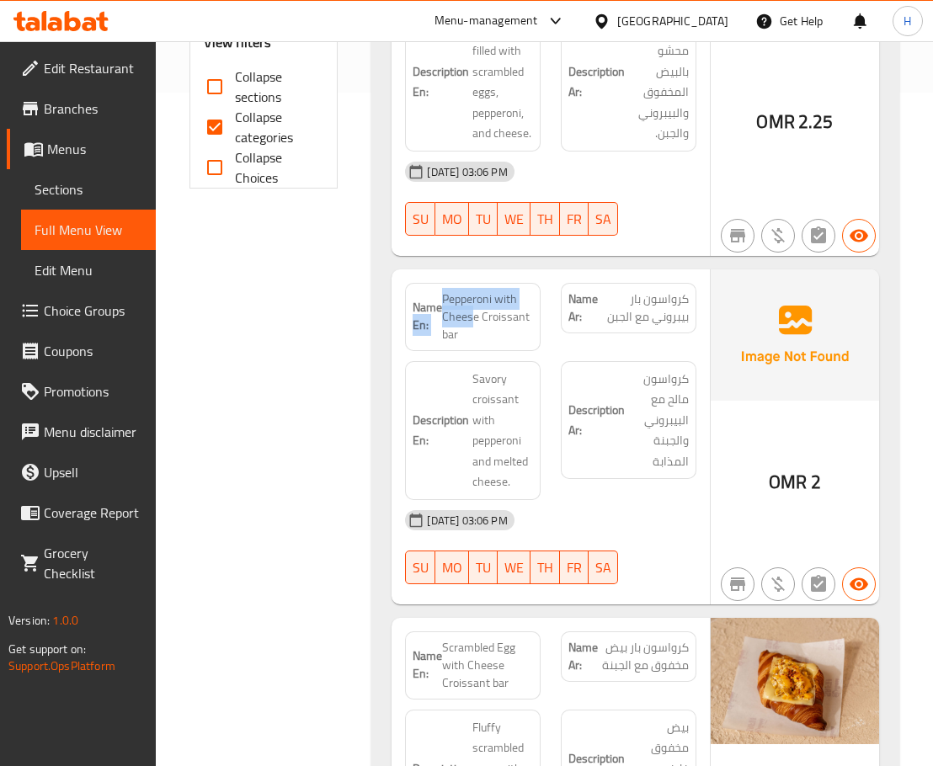
drag, startPoint x: 441, startPoint y: 279, endPoint x: 476, endPoint y: 295, distance: 38.4
click at [476, 295] on p "Name En: Pepperoni with Cheese Croissant bar" at bounding box center [472, 316] width 120 height 53
click at [476, 295] on span "Pepperoni with Cheese Croissant bar" at bounding box center [487, 316] width 91 height 53
drag, startPoint x: 445, startPoint y: 279, endPoint x: 480, endPoint y: 298, distance: 39.6
click at [480, 298] on span "Pepperoni with Cheese Croissant bar" at bounding box center [487, 316] width 91 height 53
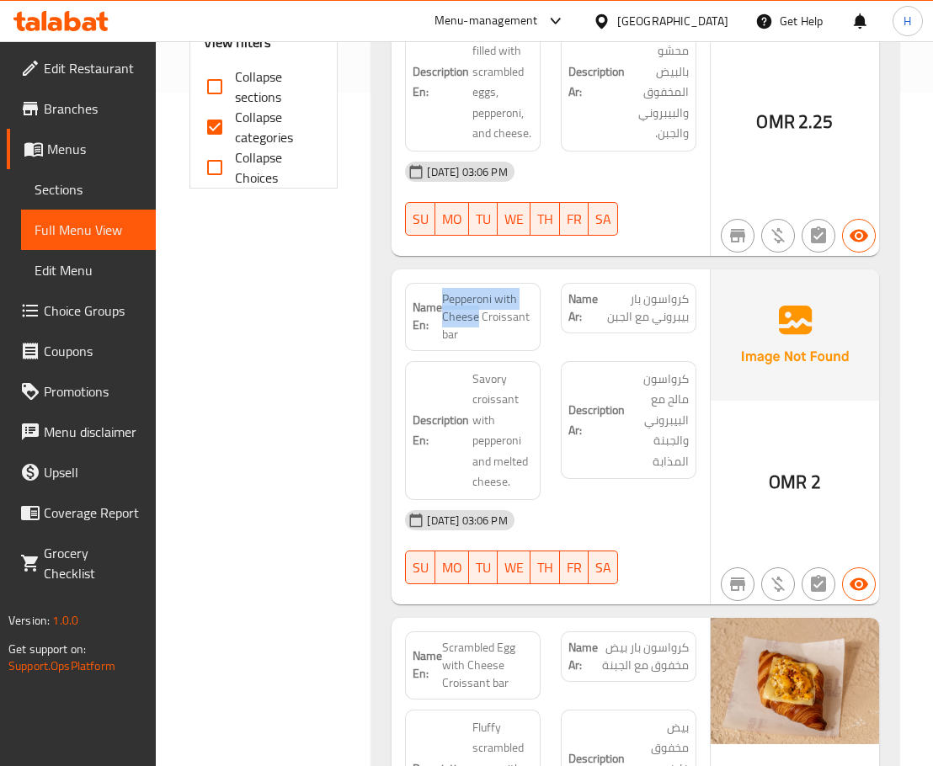
copy span "Pepperoni with Cheese"
click at [548, 306] on div "Name En: Pepperoni with Cheese Croissant bar" at bounding box center [473, 317] width 156 height 88
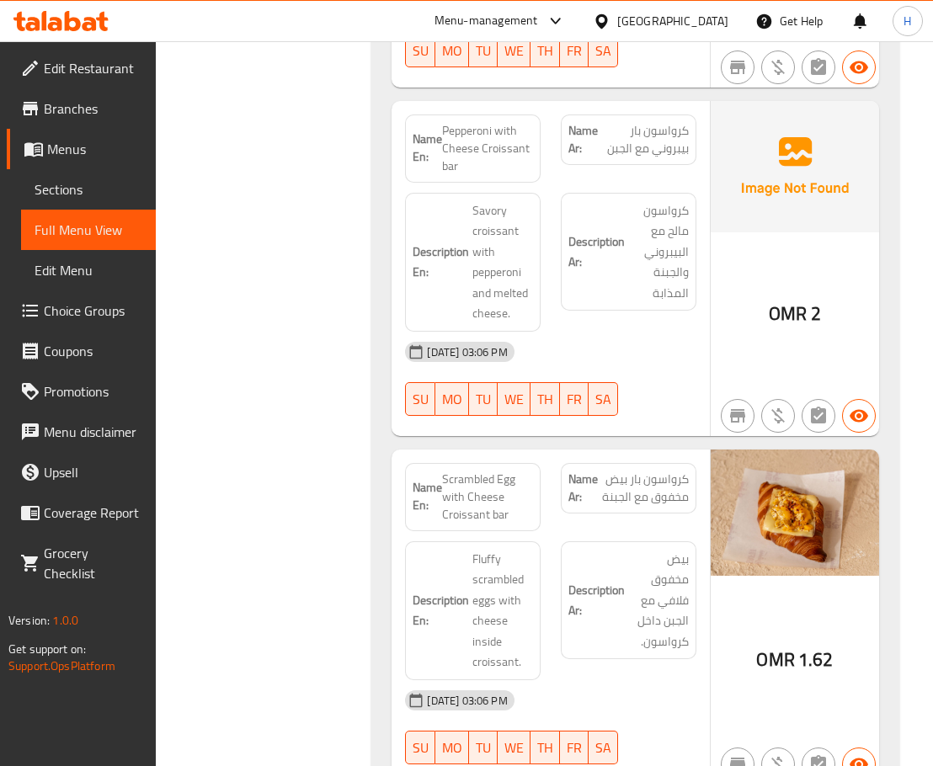
scroll to position [758, 0]
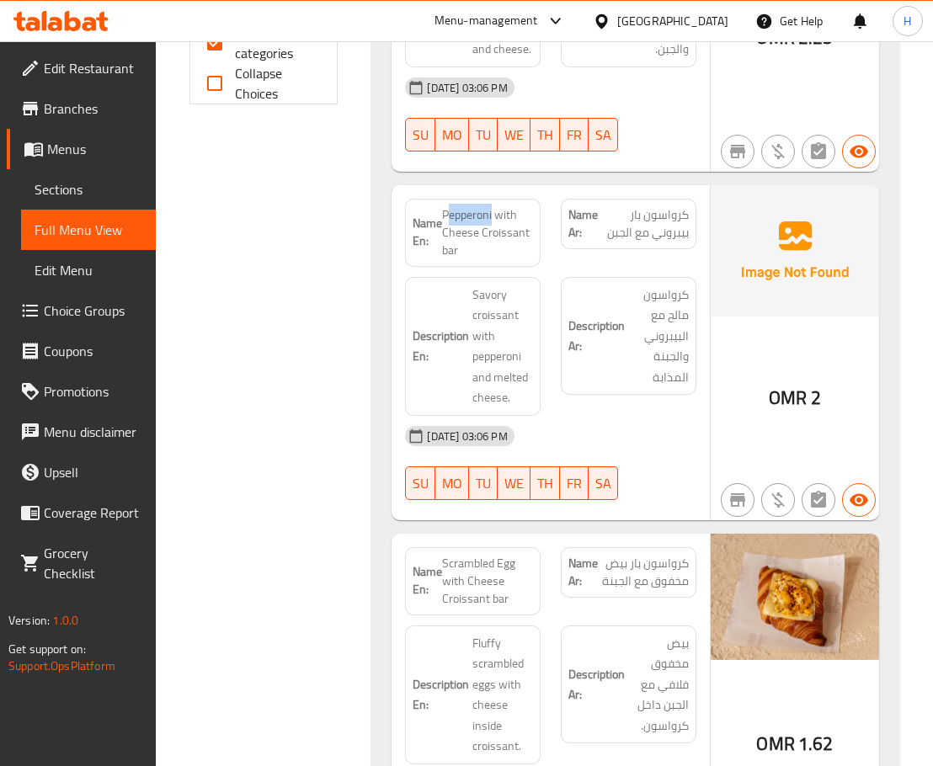
drag, startPoint x: 448, startPoint y: 192, endPoint x: 494, endPoint y: 200, distance: 46.9
click at [494, 206] on span "Pepperoni with Cheese Croissant bar" at bounding box center [487, 232] width 91 height 53
click at [472, 206] on span "Pepperoni with Cheese Croissant bar" at bounding box center [487, 232] width 91 height 53
drag, startPoint x: 444, startPoint y: 194, endPoint x: 477, endPoint y: 221, distance: 42.6
click at [477, 221] on span "Pepperoni with Cheese Croissant bar" at bounding box center [487, 232] width 91 height 53
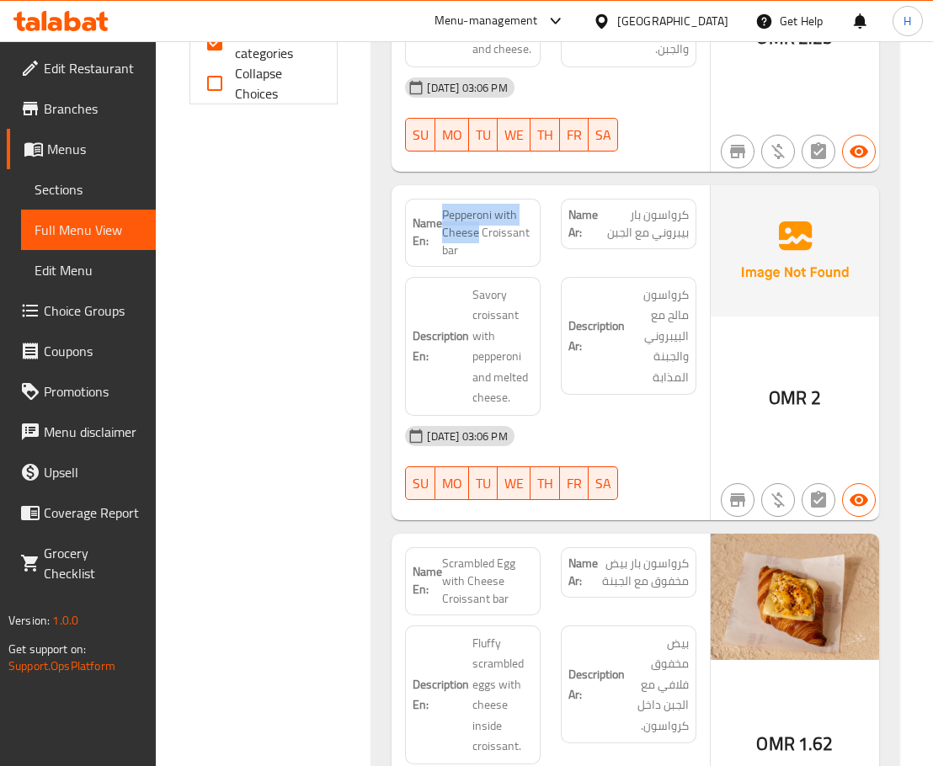
copy span "Pepperoni with Cheese"
click at [551, 235] on div "Name Ar: كرواسون بار بيبروني مع الجبن" at bounding box center [629, 233] width 156 height 88
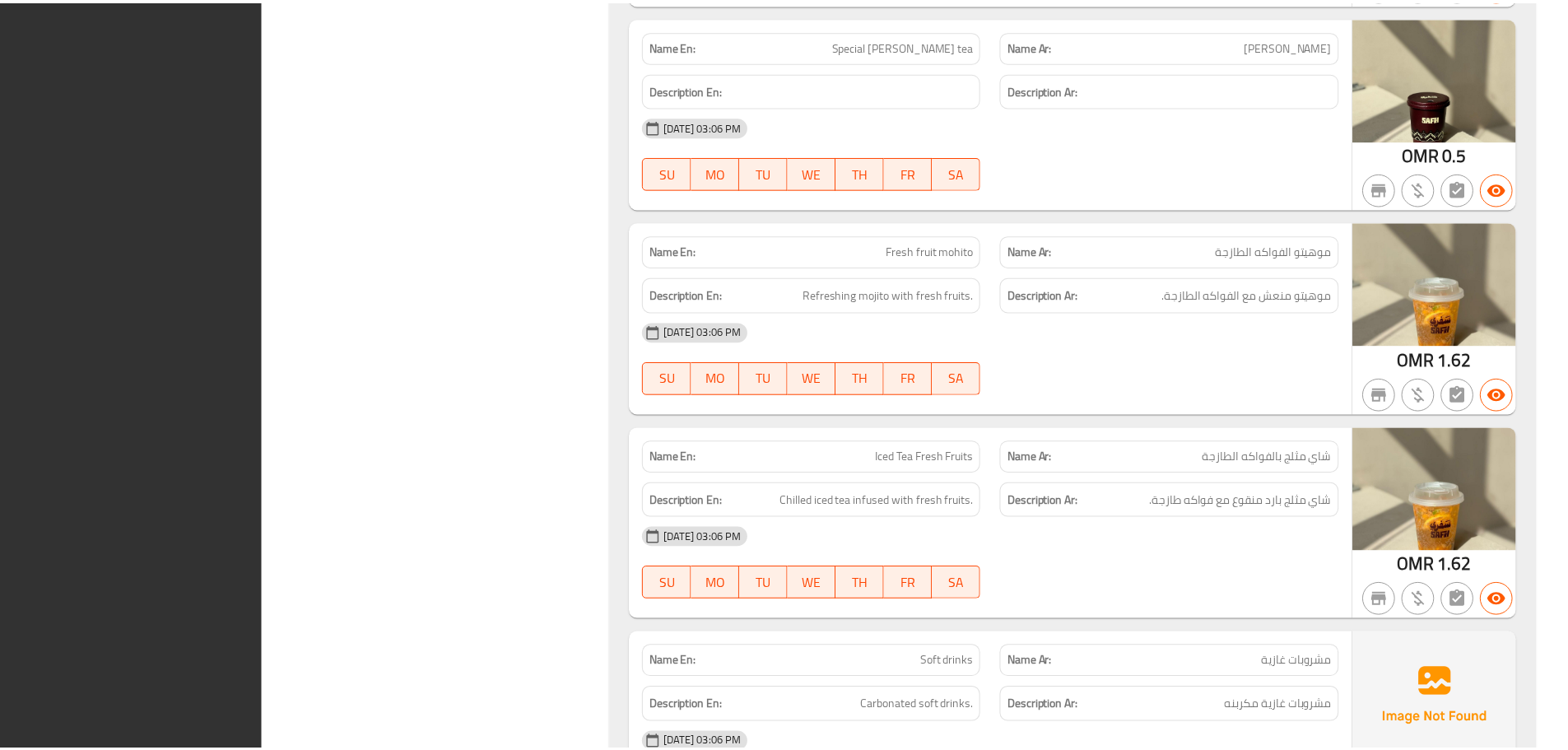
scroll to position [7341, 0]
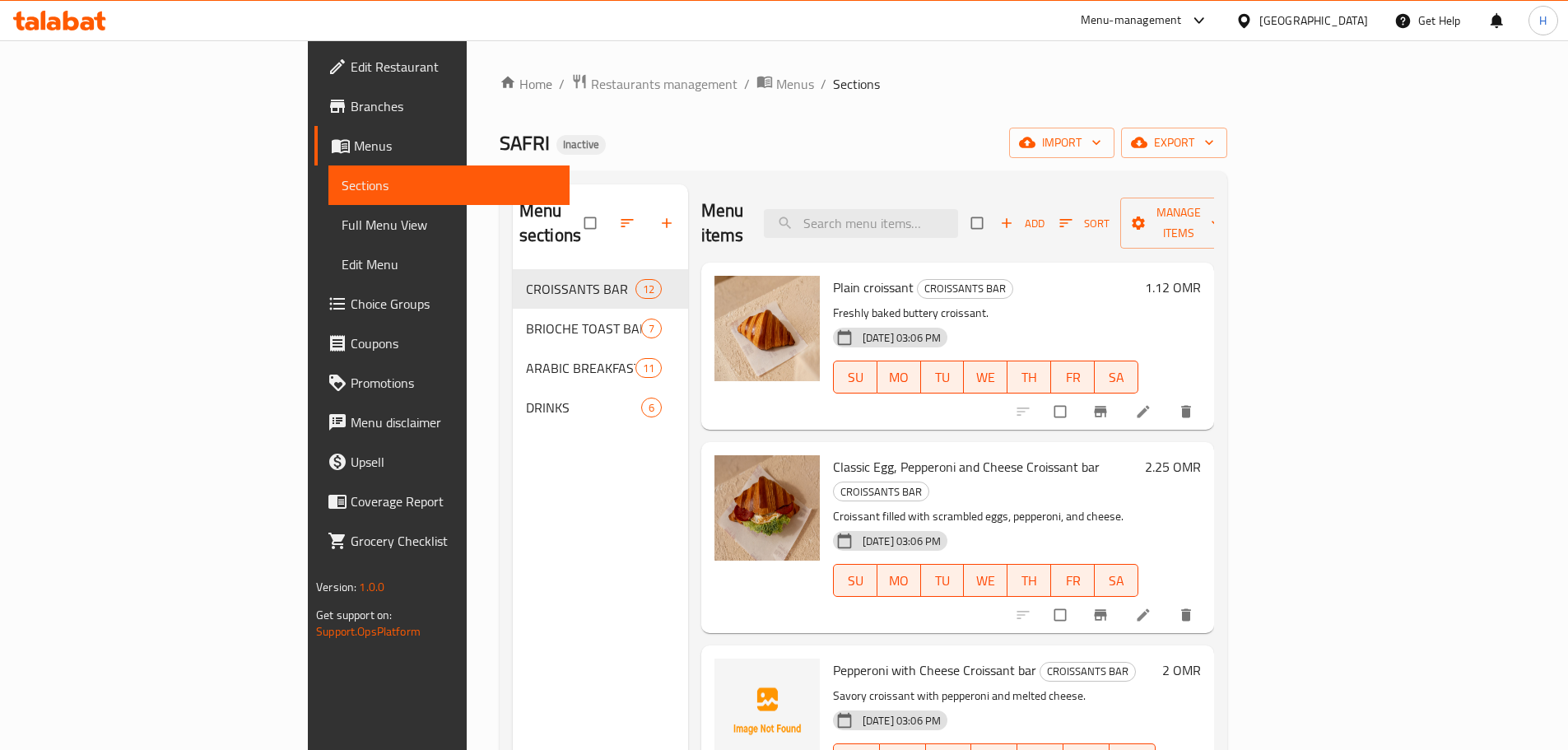
click at [76, 13] on icon at bounding box center [59, 21] width 93 height 20
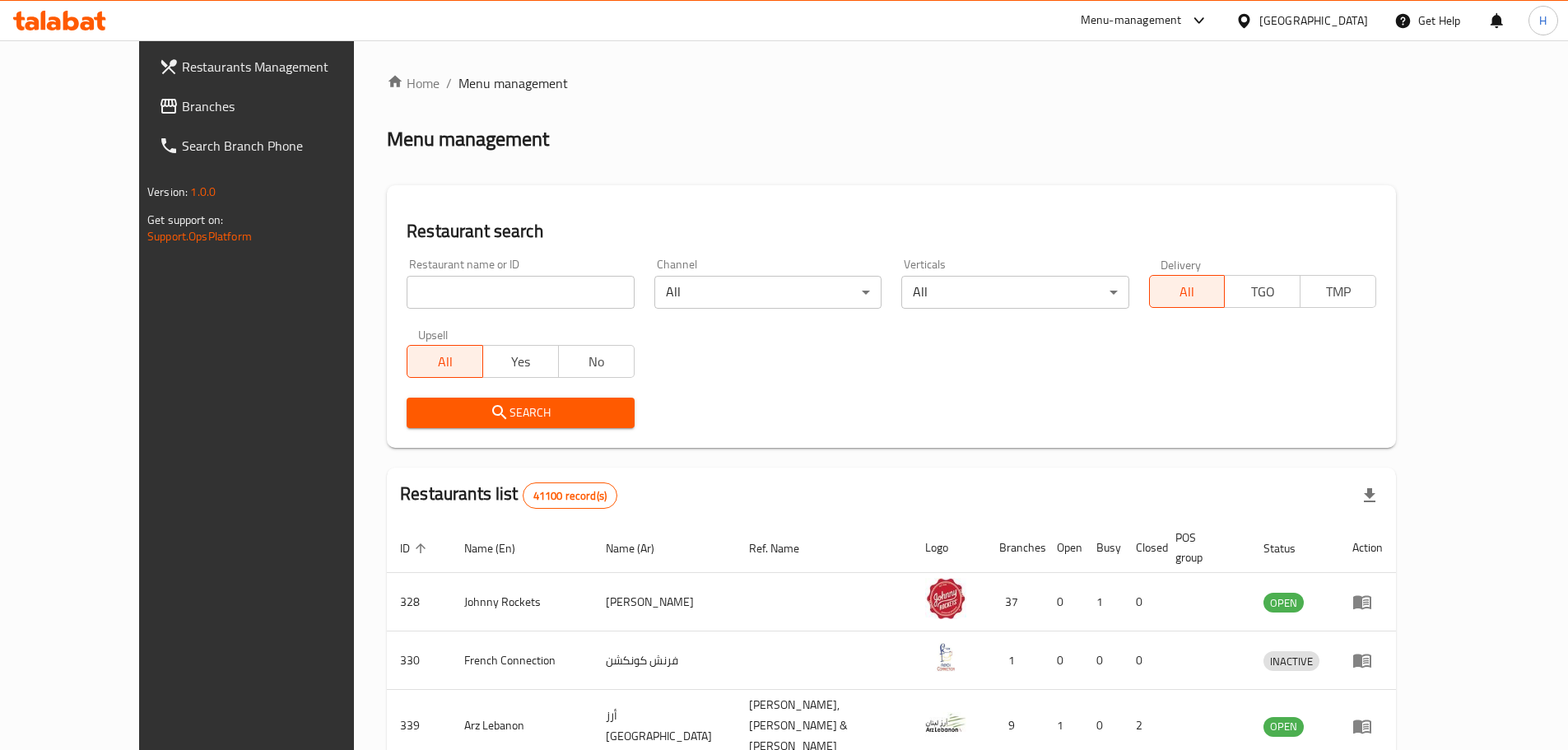
click at [158, 104] on icon at bounding box center [168, 106] width 20 height 20
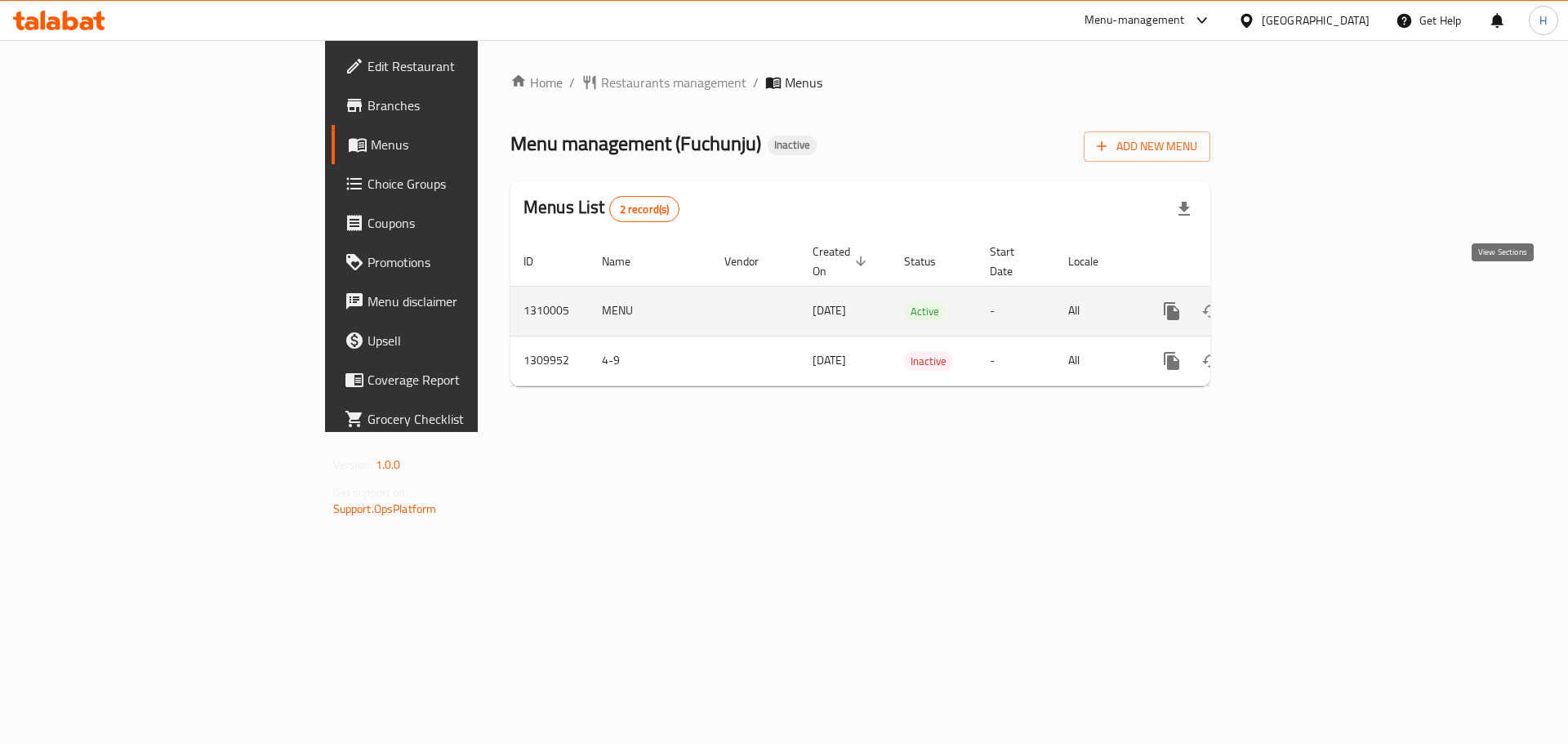
click at [1299, 302] on icon "enhanced table" at bounding box center [1290, 311] width 19 height 19
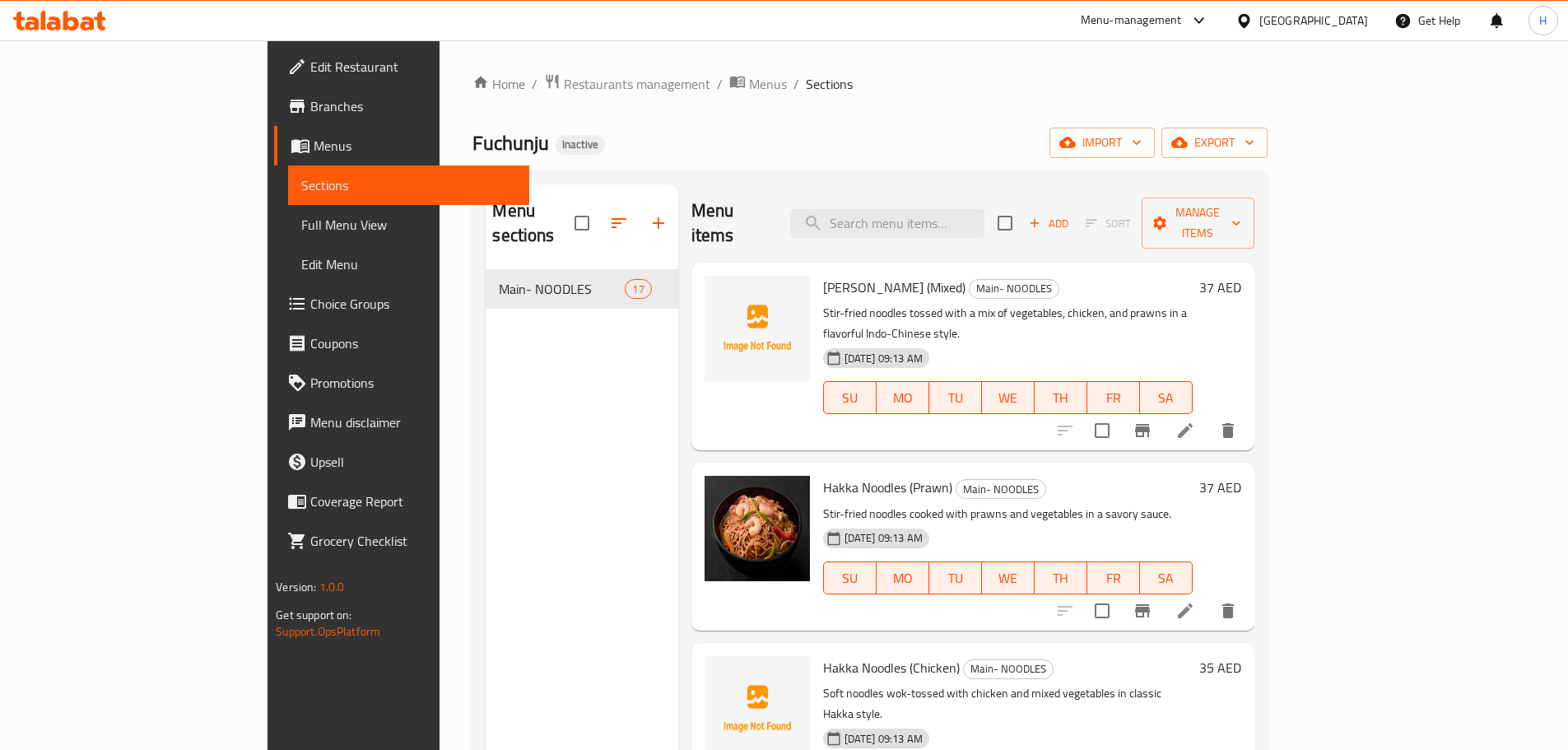
click at [70, 22] on icon at bounding box center [59, 21] width 93 height 20
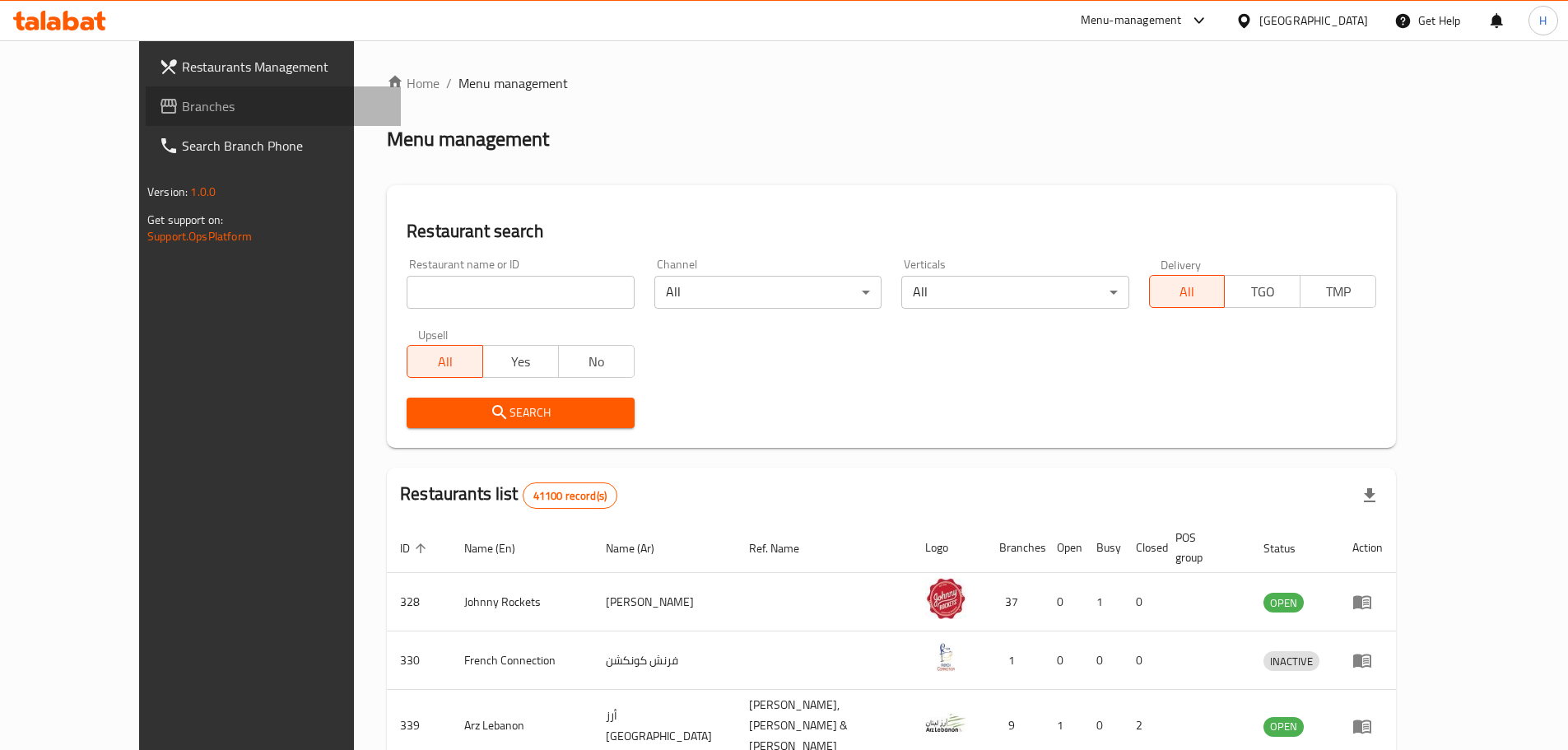
click at [182, 96] on span "Branches" at bounding box center [284, 106] width 205 height 20
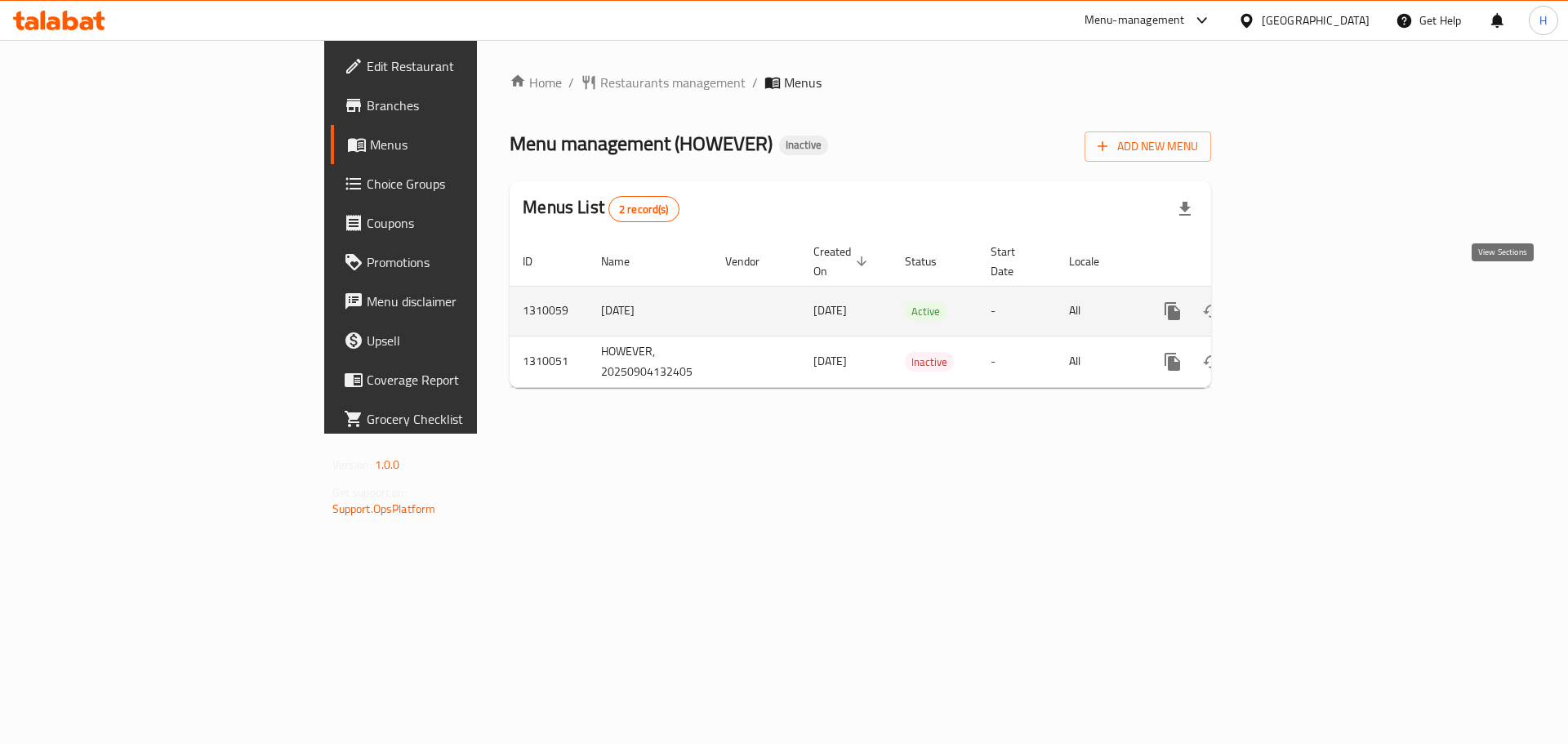
click at [1300, 302] on icon "enhanced table" at bounding box center [1290, 311] width 19 height 19
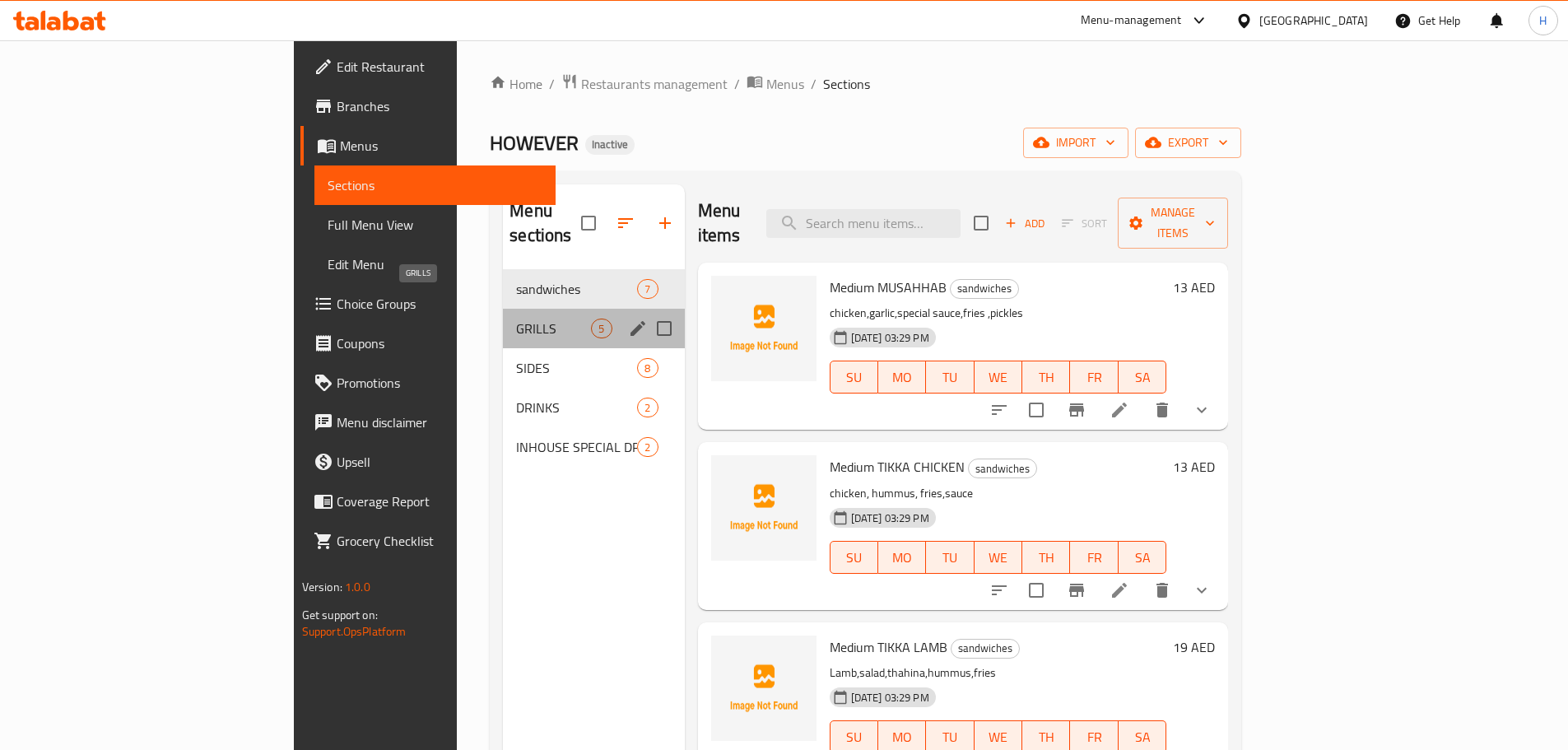
click at [516, 319] on span "GRILLS" at bounding box center [553, 329] width 75 height 20
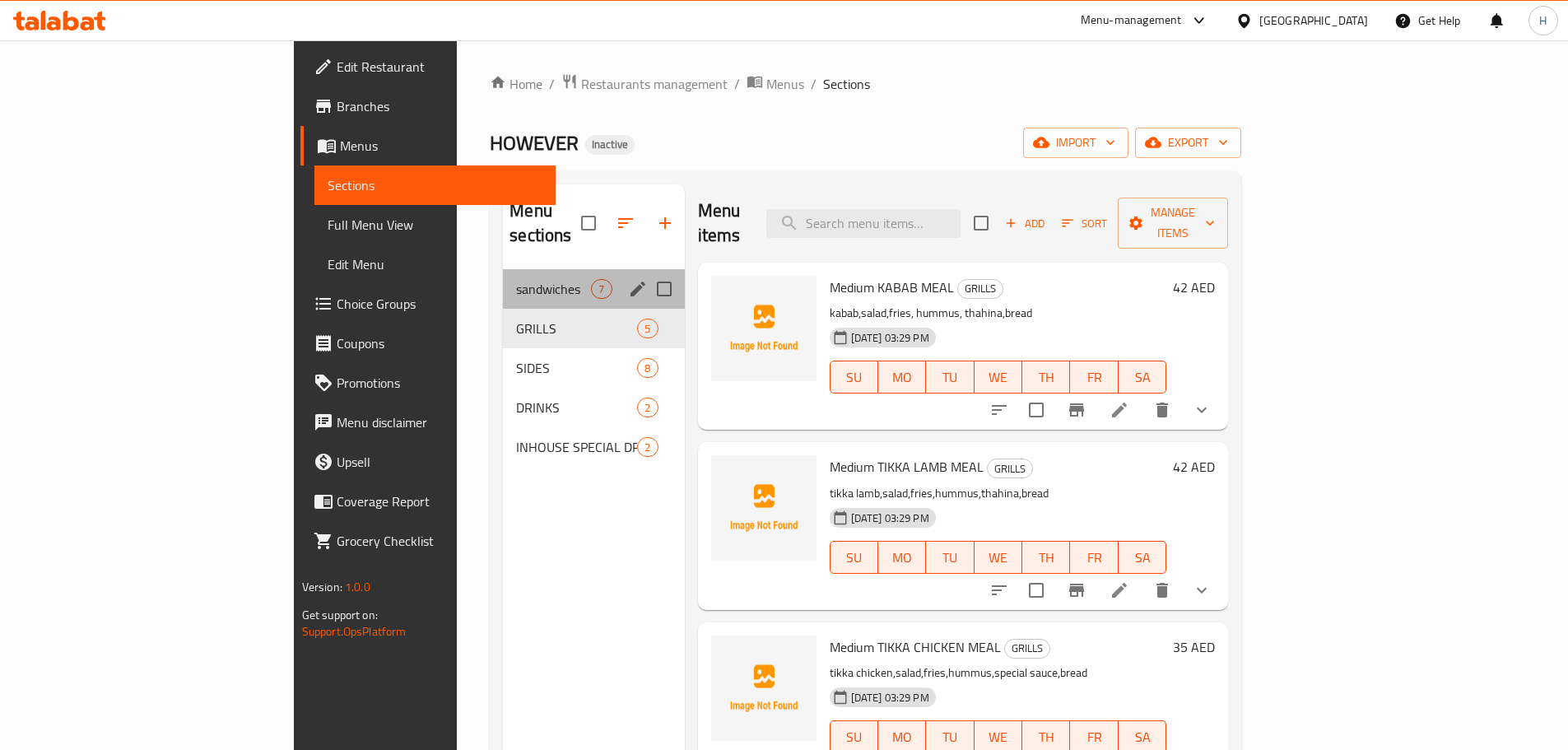
click at [502, 269] on div "sandwiches 7" at bounding box center [592, 288] width 181 height 39
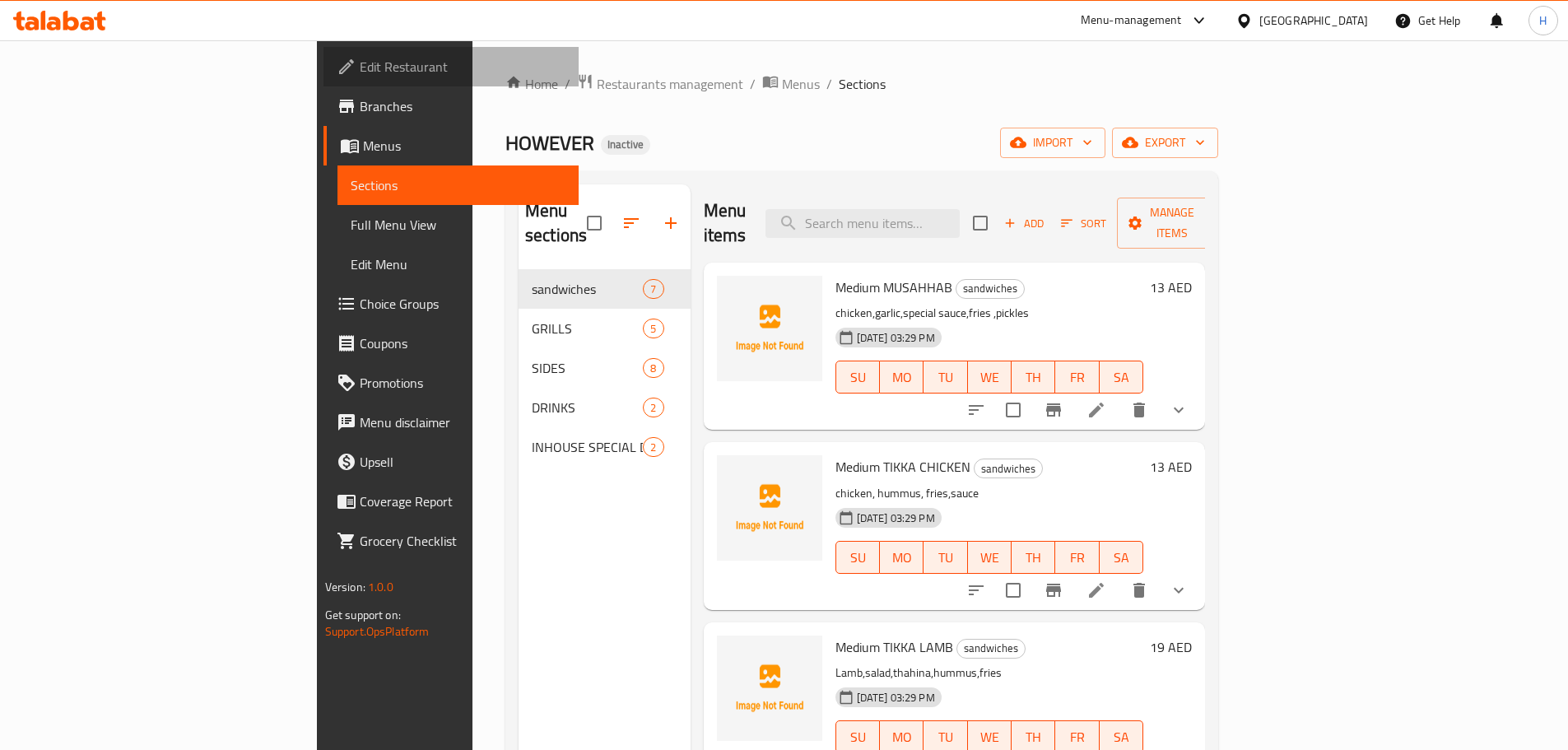
click at [360, 73] on span "Edit Restaurant" at bounding box center [462, 66] width 205 height 20
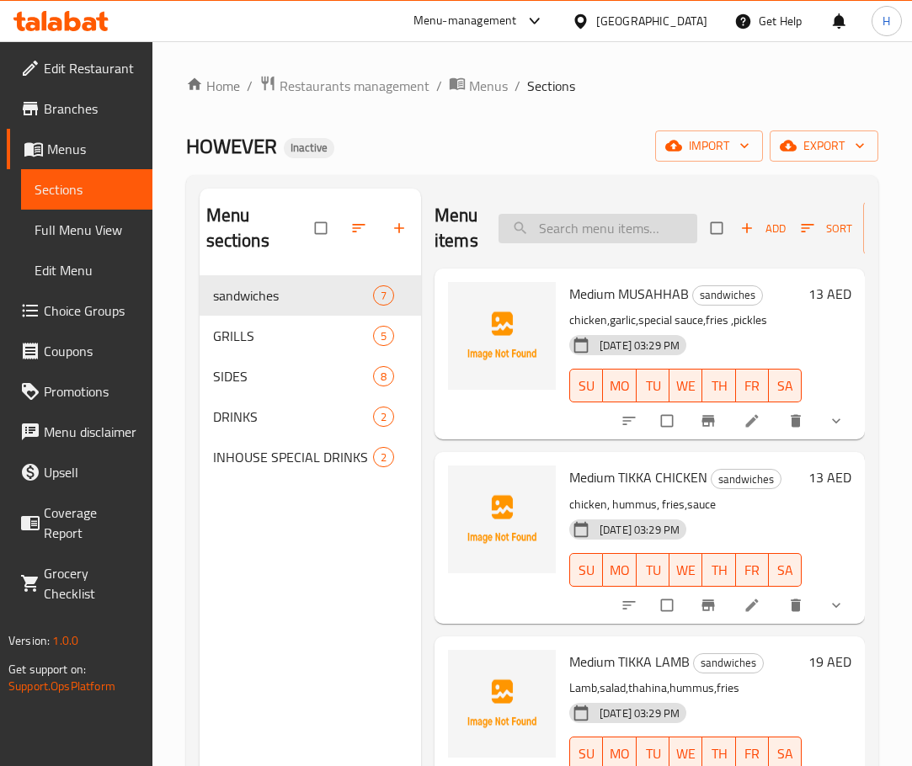
click at [589, 236] on input "search" at bounding box center [597, 228] width 199 height 29
paste input "matafi poratta"
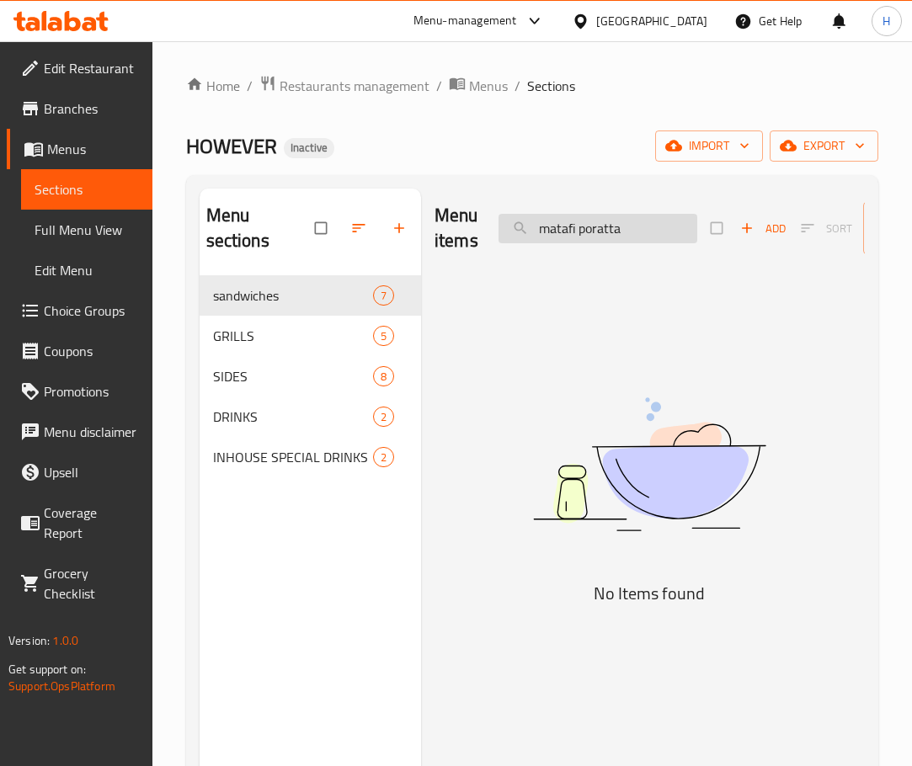
click at [604, 232] on input "matafi poratta" at bounding box center [597, 228] width 199 height 29
type input "m"
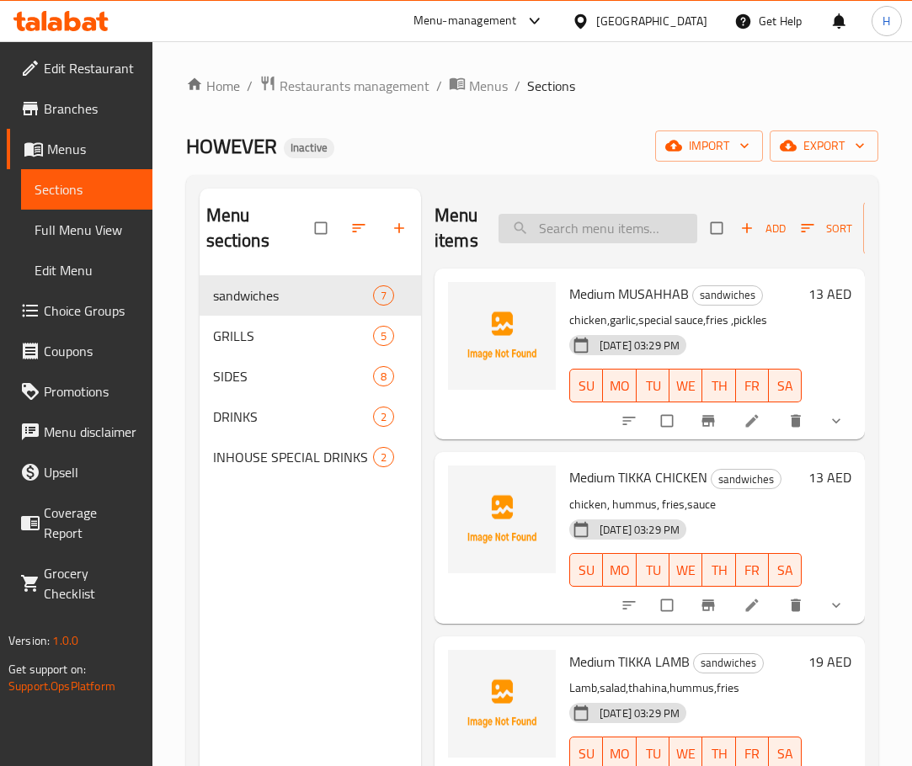
paste input "matafi poratta"
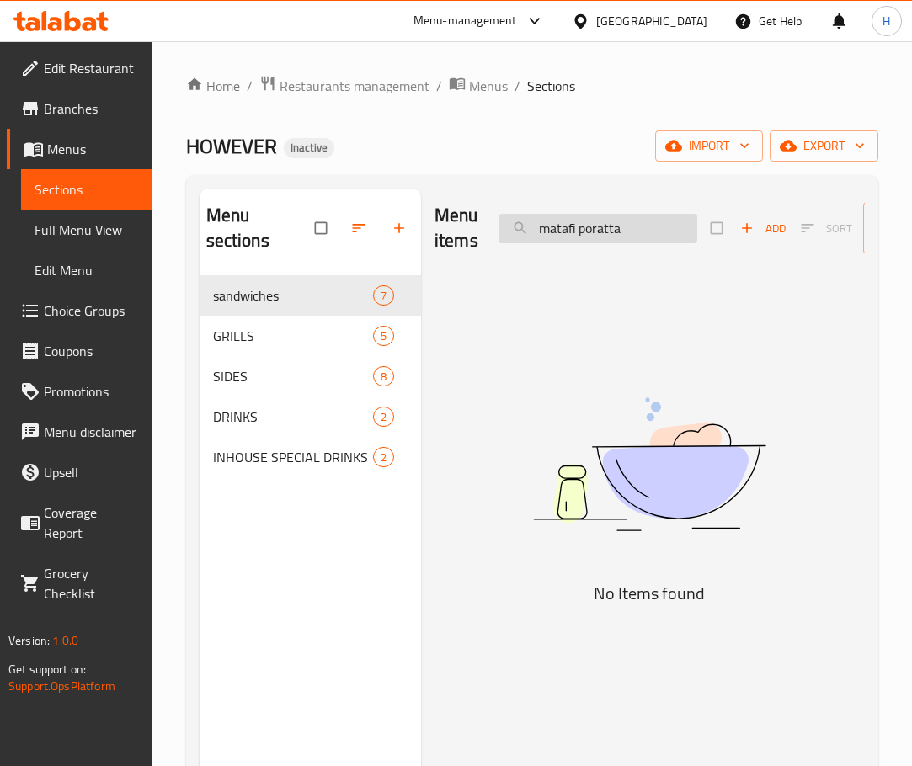
click at [567, 233] on input "matafi poratta" at bounding box center [597, 228] width 199 height 29
click at [591, 227] on input "poratta" at bounding box center [597, 228] width 199 height 29
click at [666, 214] on input "porat" at bounding box center [597, 228] width 199 height 29
paste input "mega abudhabi"
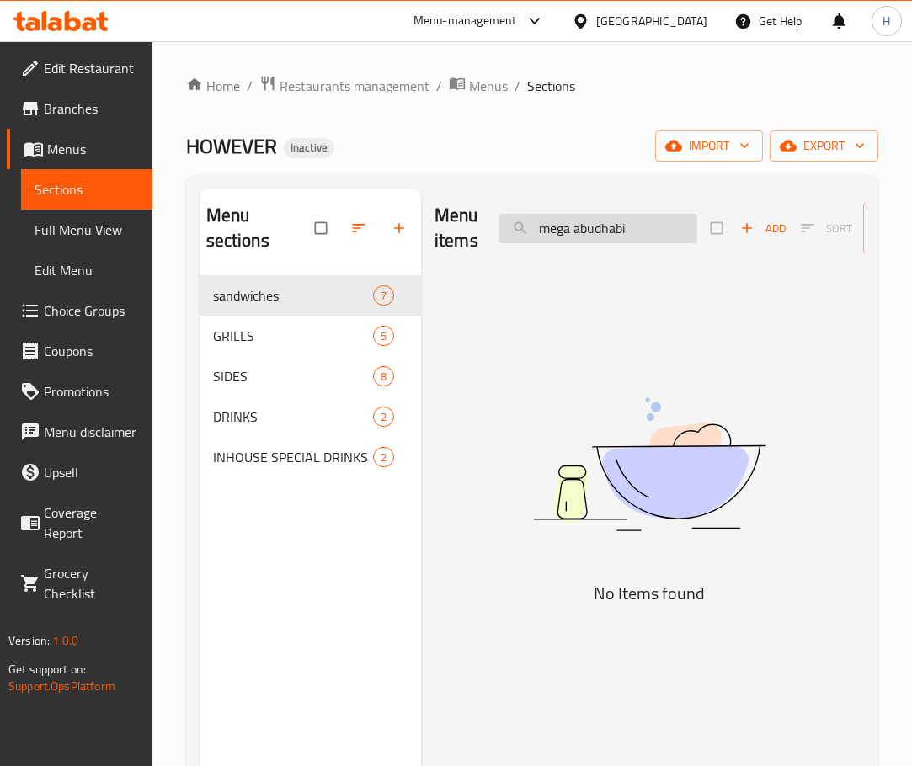
click at [607, 237] on input "mega abudhabi" at bounding box center [597, 228] width 199 height 29
type input "m"
type input "s"
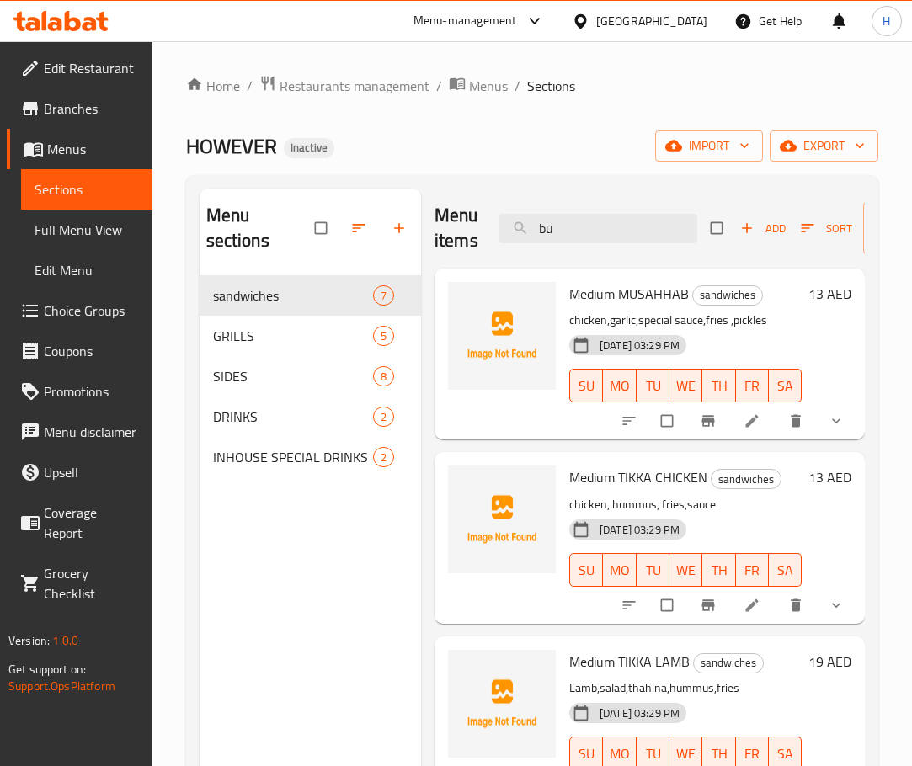
type input "bur"
click at [584, 227] on input "search" at bounding box center [597, 228] width 199 height 29
paste input "tikka wrap"
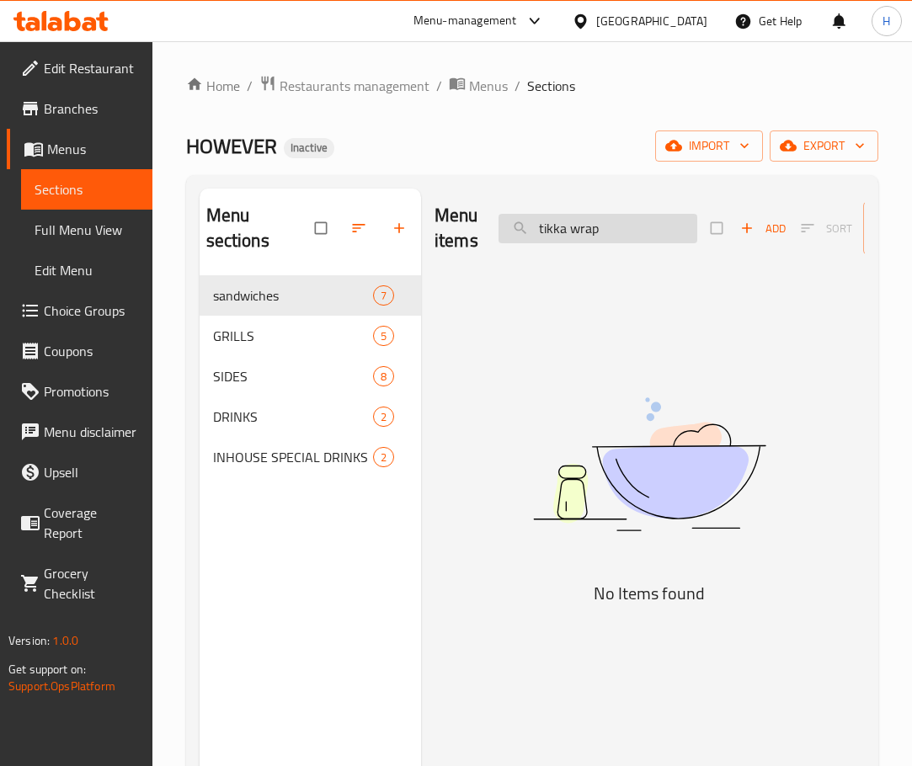
click at [584, 227] on input "tikka wrap" at bounding box center [597, 228] width 199 height 29
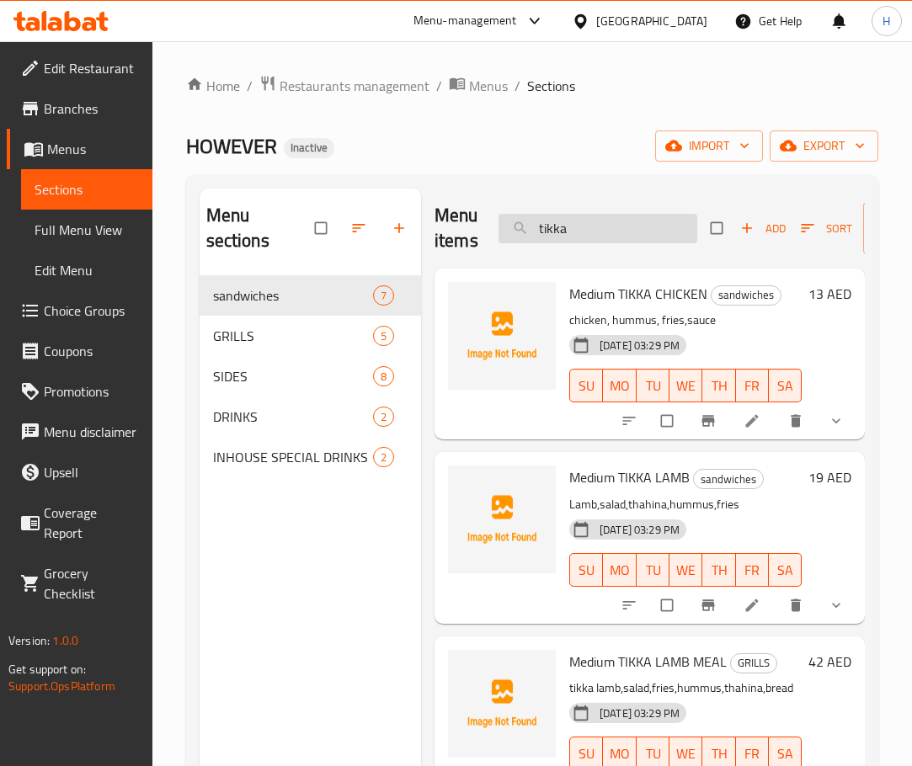
click at [572, 242] on input "tikka" at bounding box center [597, 228] width 199 height 29
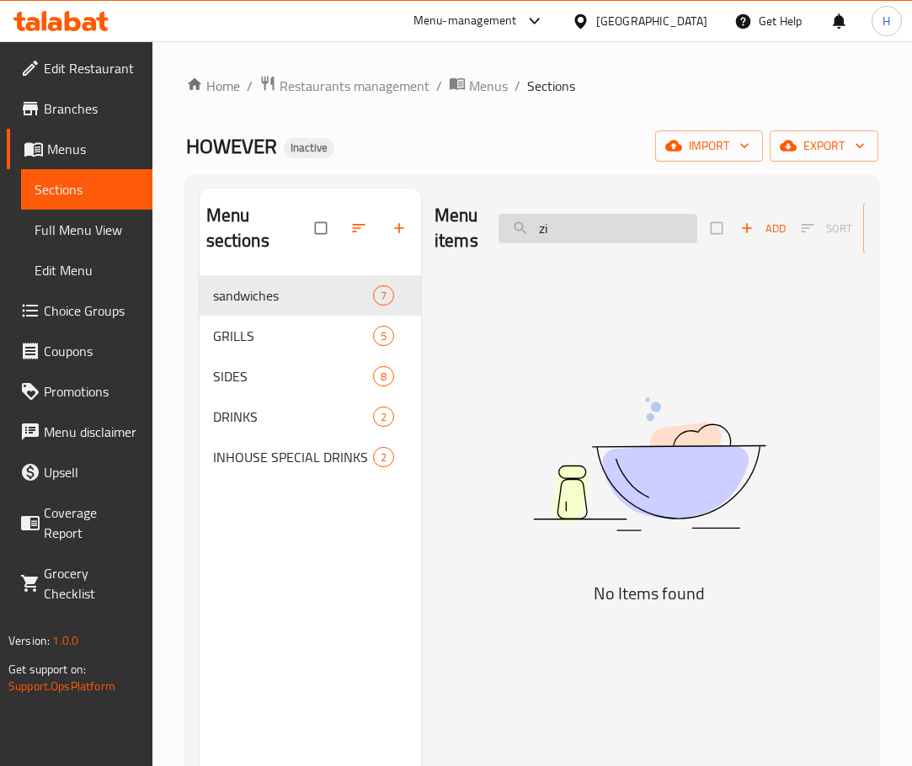
type input "z"
type input "wrap"
click at [587, 234] on input "wrap" at bounding box center [597, 228] width 199 height 29
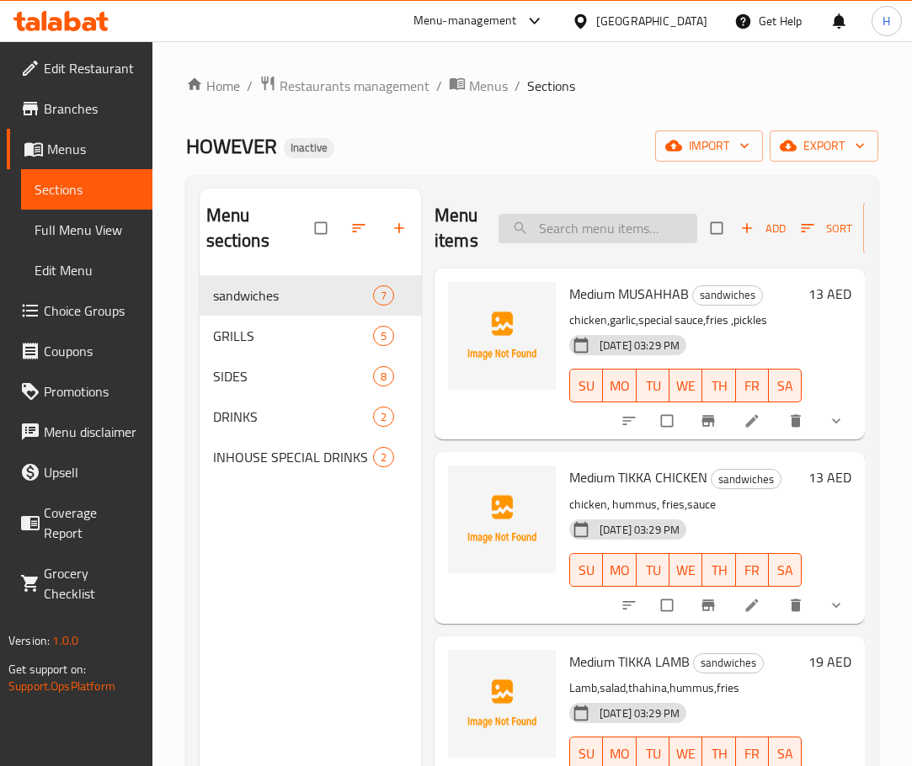
click at [592, 242] on input "search" at bounding box center [597, 228] width 199 height 29
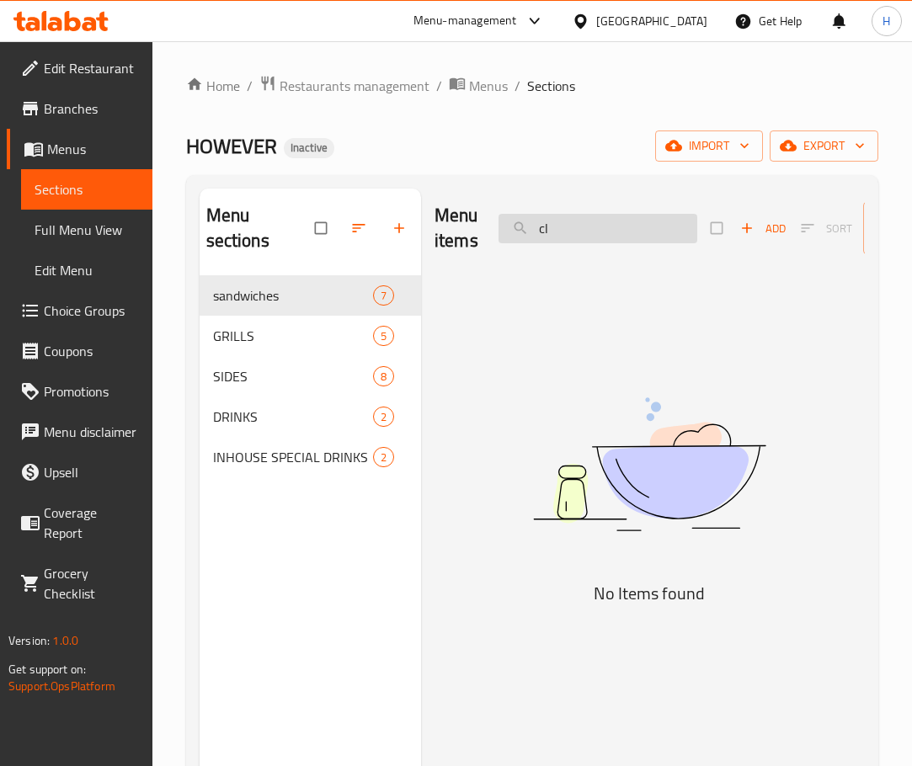
type input "c"
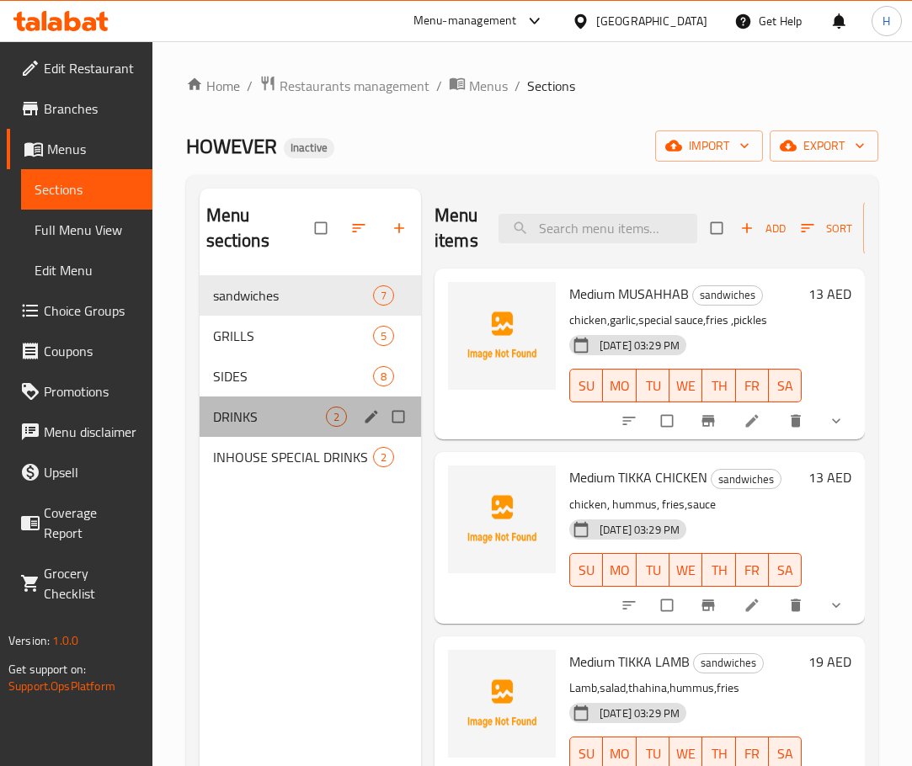
click at [239, 431] on div "DRINKS 2" at bounding box center [310, 416] width 221 height 40
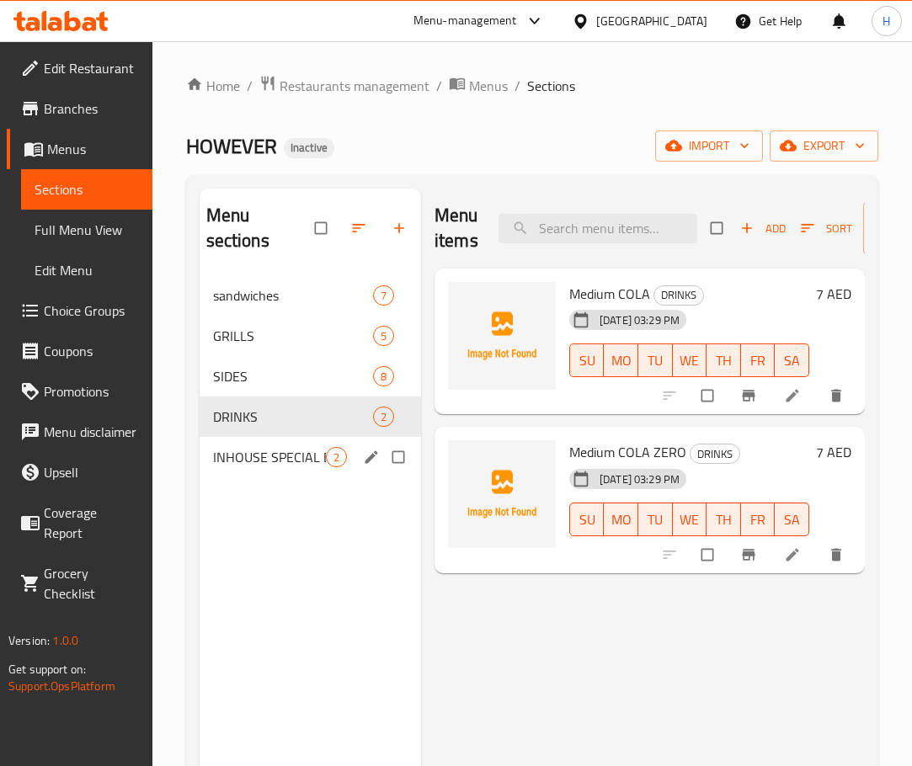
drag, startPoint x: 225, startPoint y: 470, endPoint x: 288, endPoint y: 479, distance: 63.8
click at [225, 470] on div "INHOUSE SPECIAL DRINKS 2" at bounding box center [310, 457] width 221 height 40
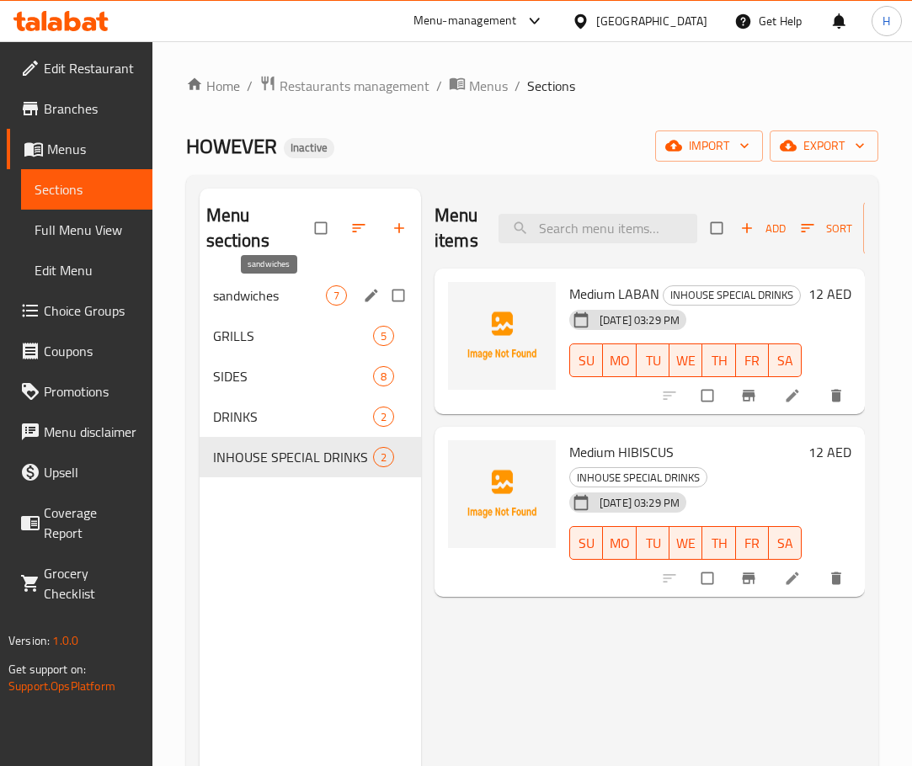
click at [256, 298] on span "sandwiches" at bounding box center [269, 295] width 113 height 20
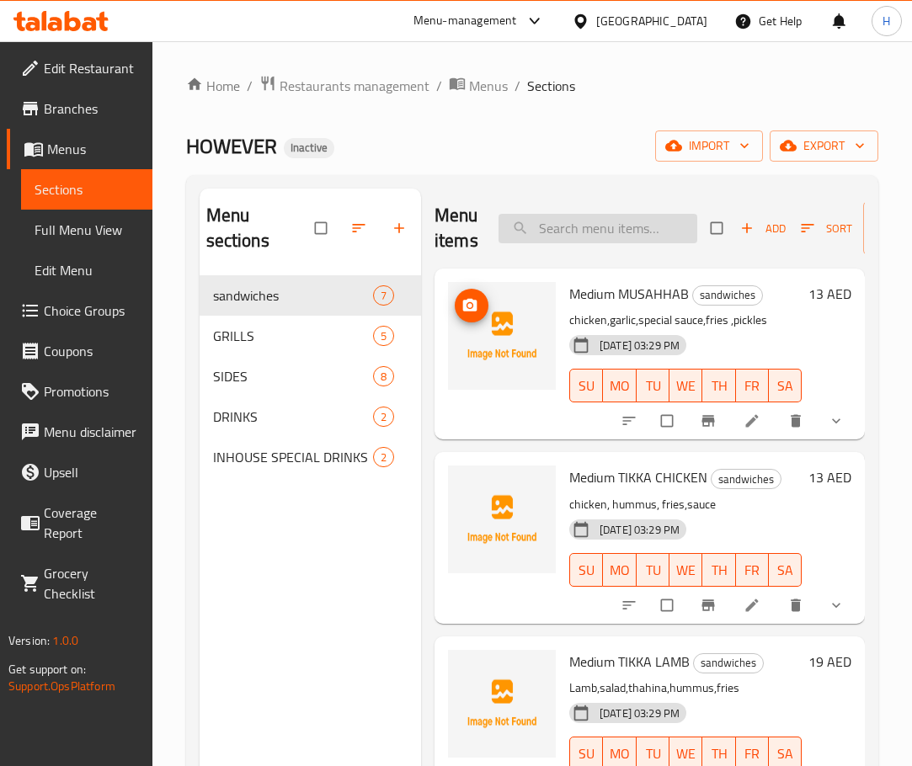
click at [640, 236] on input "search" at bounding box center [597, 228] width 199 height 29
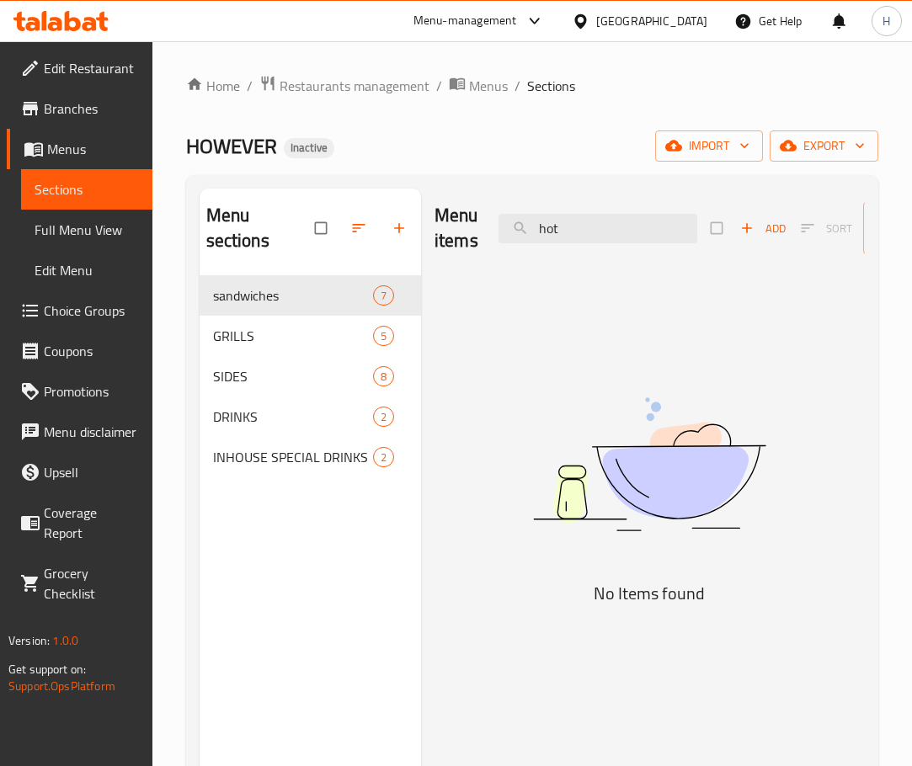
type input "hot"
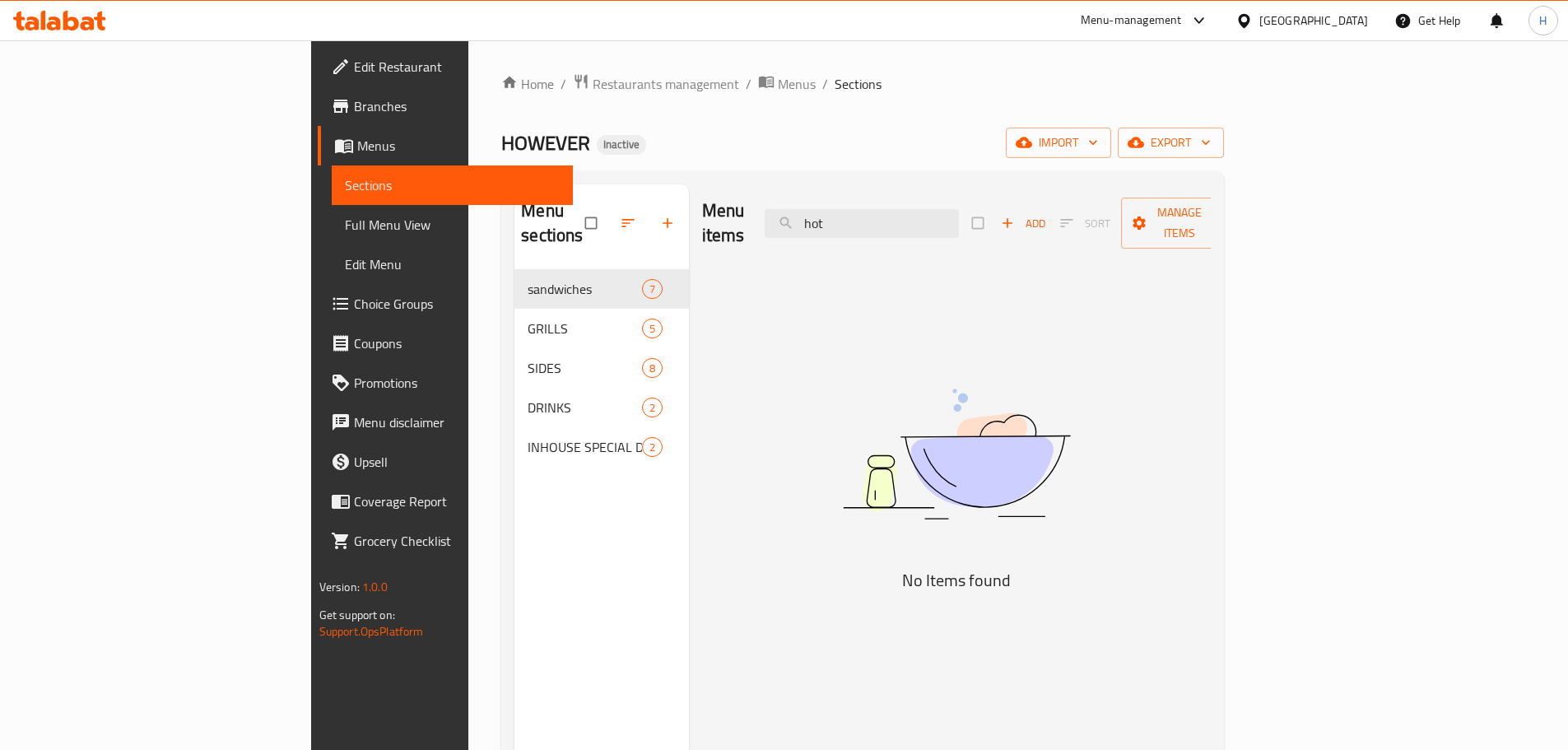
click at [68, 20] on icon at bounding box center [71, 21] width 16 height 20
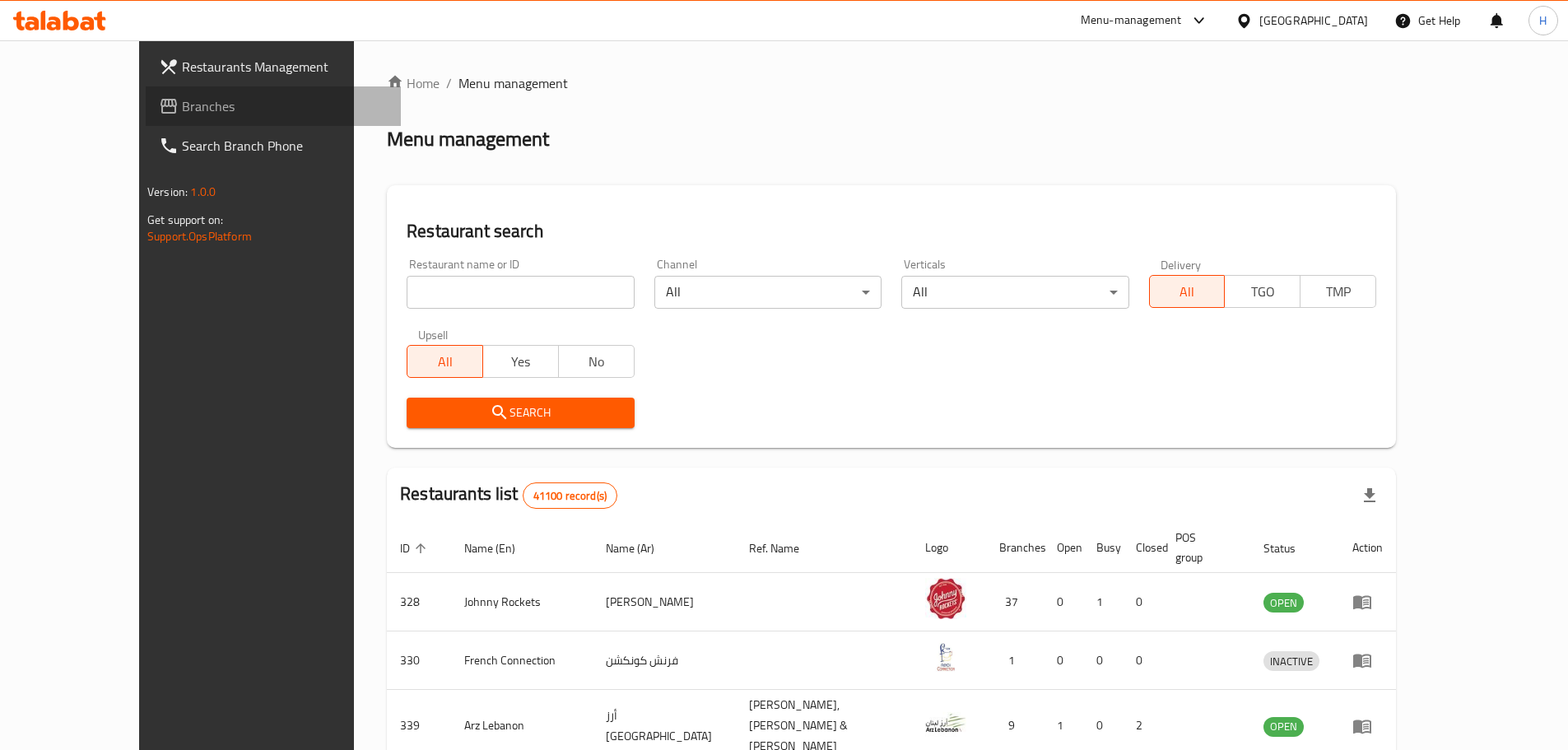
click at [182, 111] on span "Branches" at bounding box center [284, 106] width 205 height 20
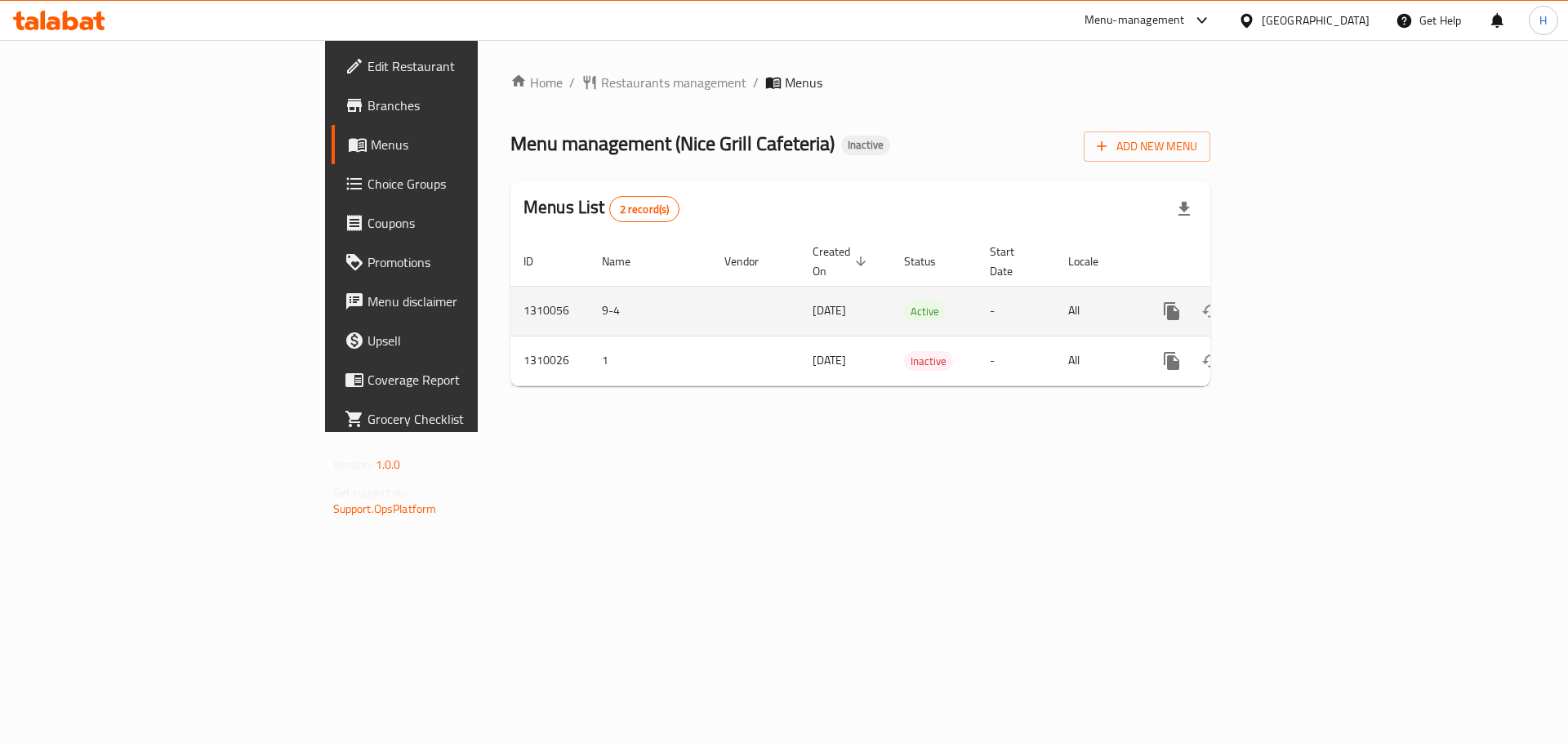
click at [1297, 304] on icon "enhanced table" at bounding box center [1290, 310] width 15 height 15
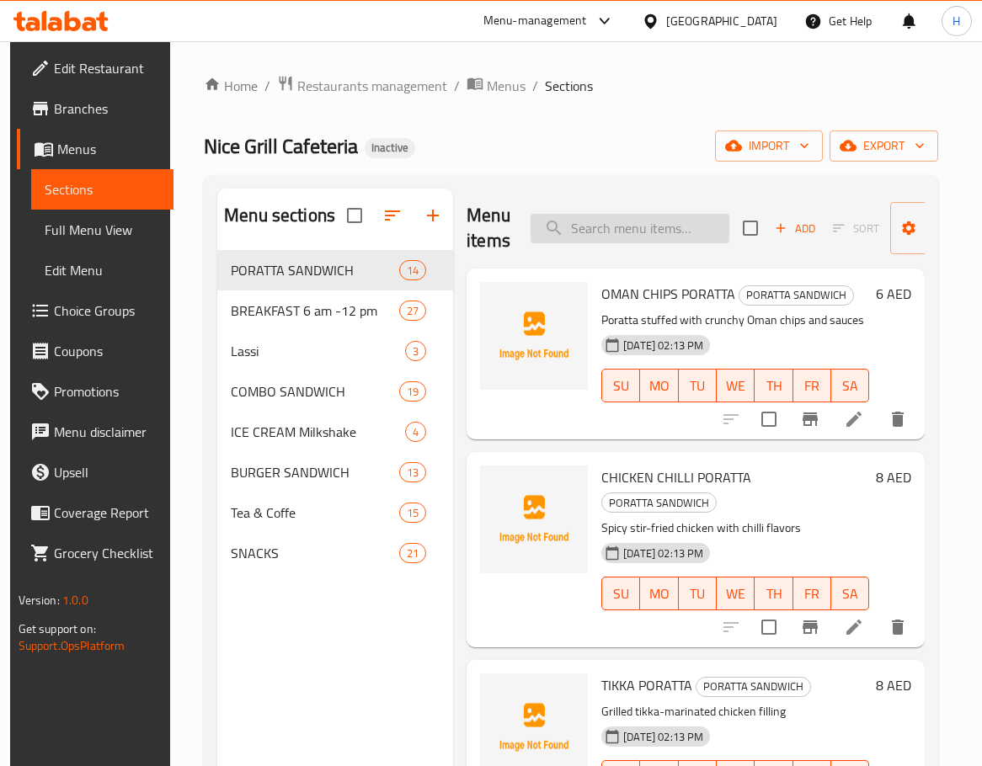
click at [604, 232] on input "search" at bounding box center [629, 228] width 199 height 29
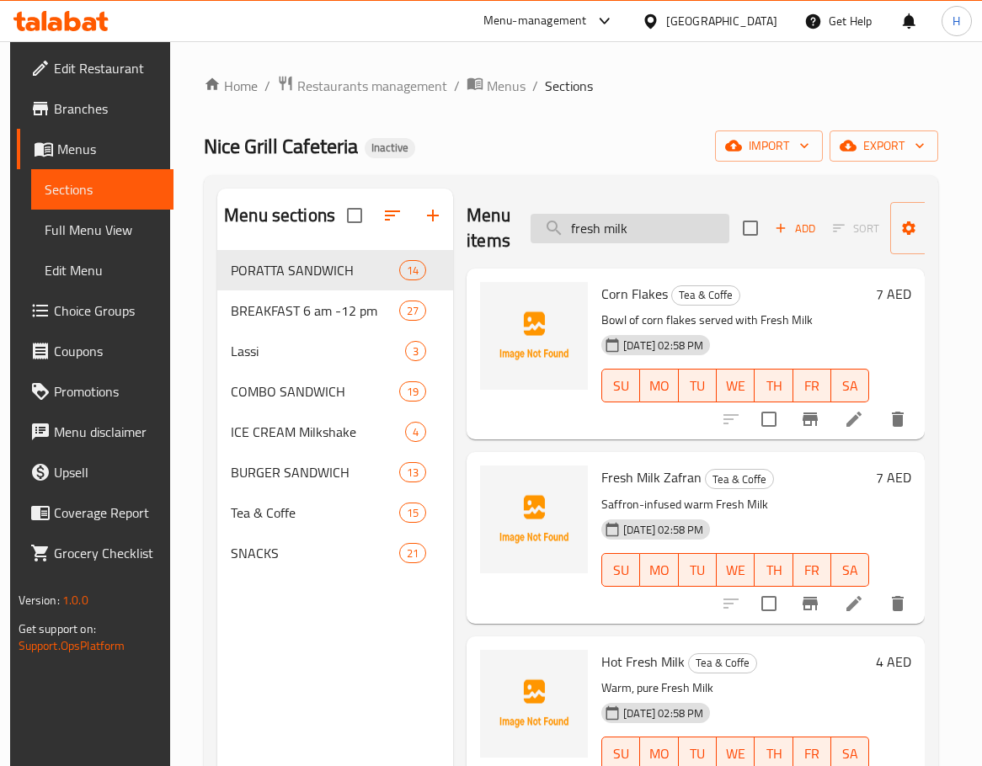
click at [675, 232] on input "fresh milk" at bounding box center [629, 228] width 199 height 29
paste input "UNNAKKAYA"
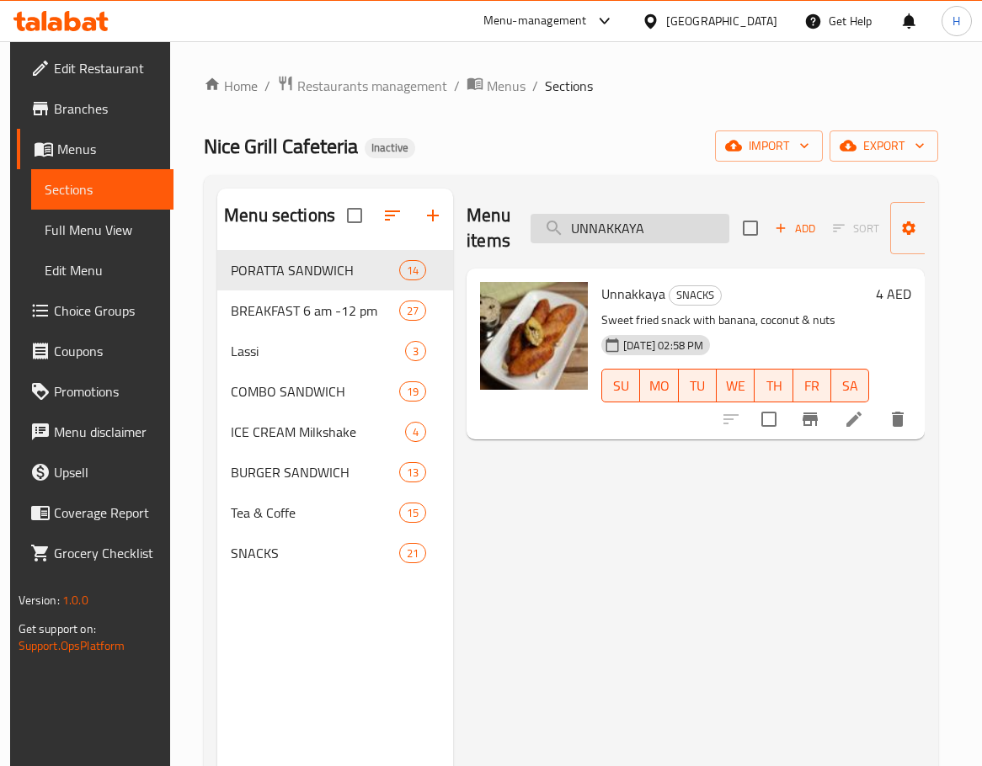
click at [670, 216] on input "UNNAKKAYA" at bounding box center [629, 228] width 199 height 29
paste input "VADA SET 3 PCS"
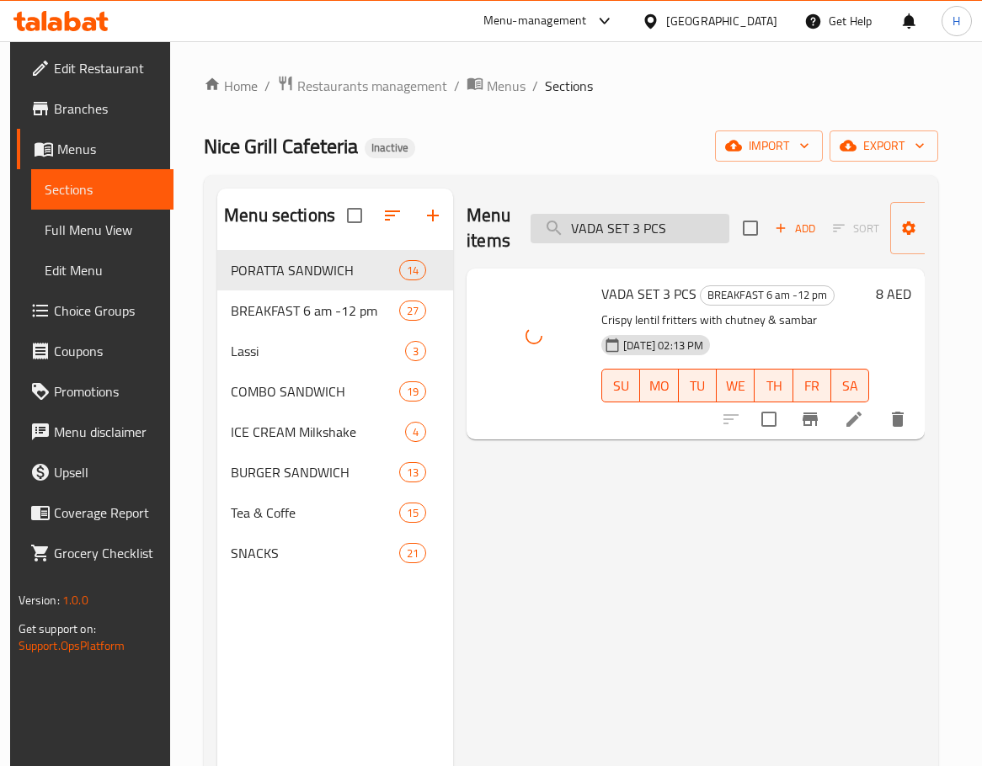
click at [679, 230] on input "VADA SET 3 PCS" at bounding box center [629, 228] width 199 height 29
paste input "[PERSON_NAME] SET 3 PCS-1"
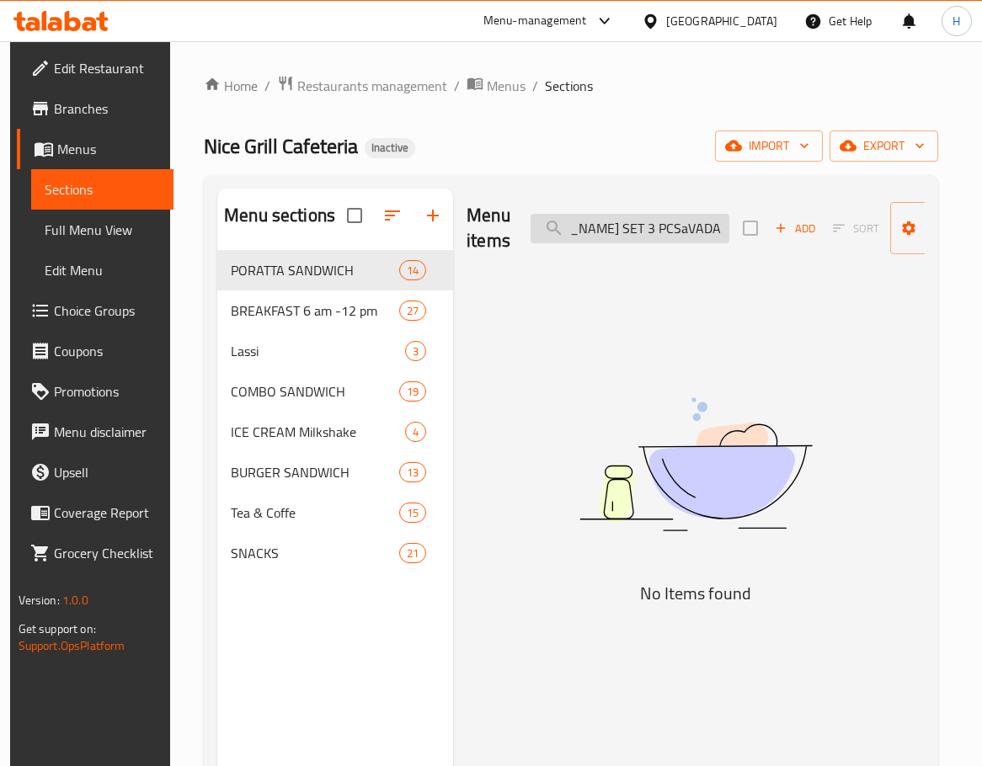
paste input "search"
click at [716, 220] on input "[PERSON_NAME] SET 3 PCS-1" at bounding box center [629, 228] width 199 height 29
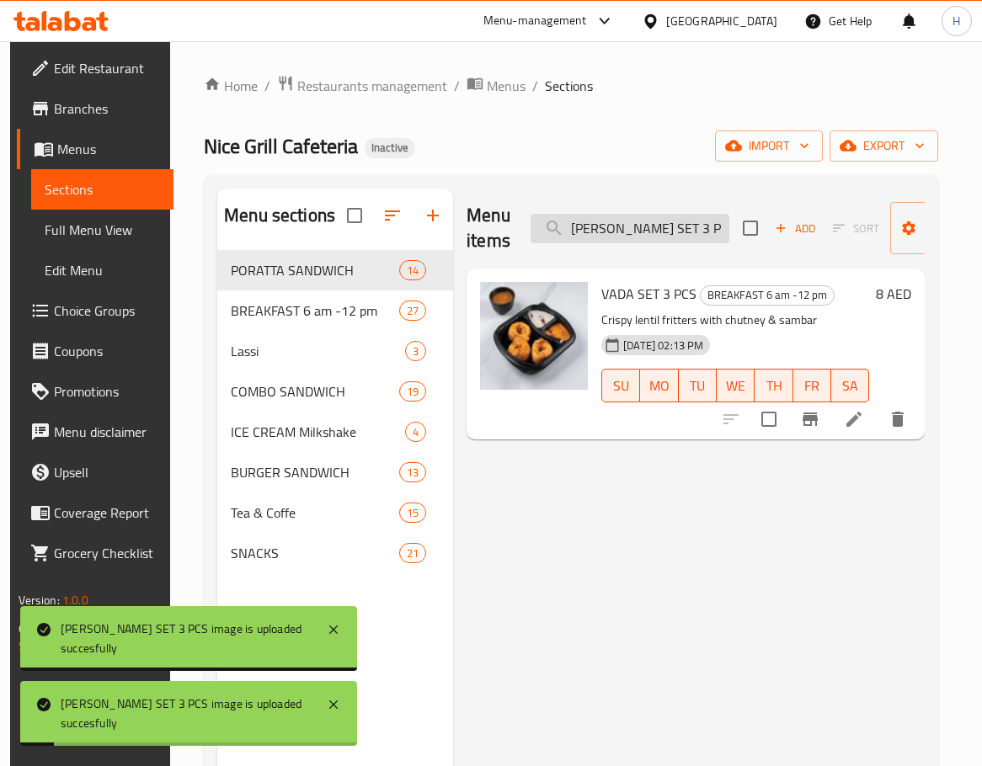
click at [668, 253] on div "Menu items [PERSON_NAME] SET 3 P Add Sort Manage items" at bounding box center [695, 229] width 458 height 80
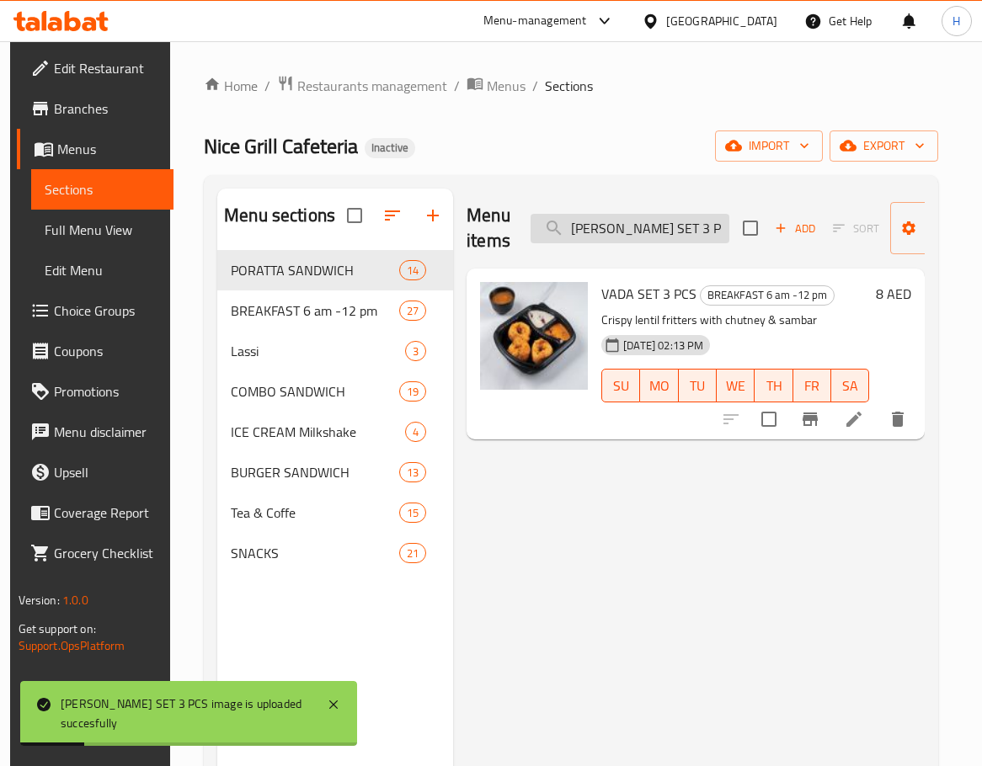
click at [671, 221] on input "[PERSON_NAME] SET 3 P" at bounding box center [629, 228] width 199 height 29
paste input "[PERSON_NAME]"
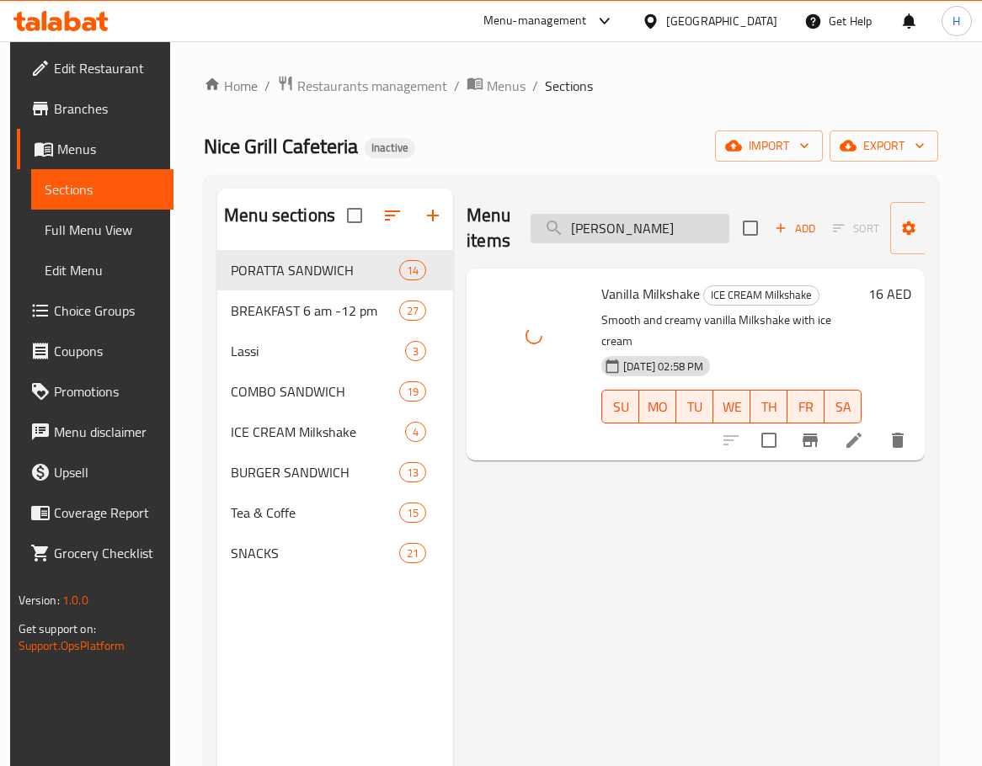
click at [689, 238] on input "[PERSON_NAME]" at bounding box center [629, 228] width 199 height 29
click at [690, 232] on input "[PERSON_NAME]" at bounding box center [629, 228] width 199 height 29
click at [696, 150] on div "Nice Grill Cafeteria Inactive import export" at bounding box center [571, 145] width 734 height 31
click at [676, 232] on input "[PERSON_NAME]" at bounding box center [629, 228] width 199 height 29
paste input "EG BURGER"
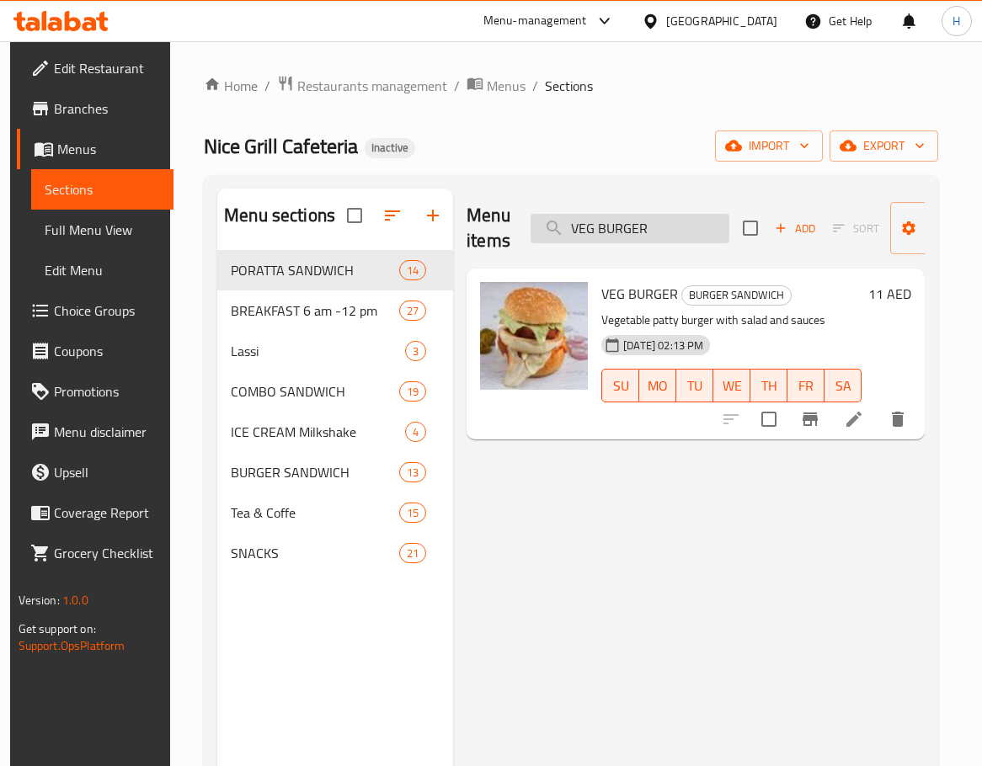
click at [658, 224] on input "VEG BURGER" at bounding box center [629, 228] width 199 height 29
paste input "KURUMA"
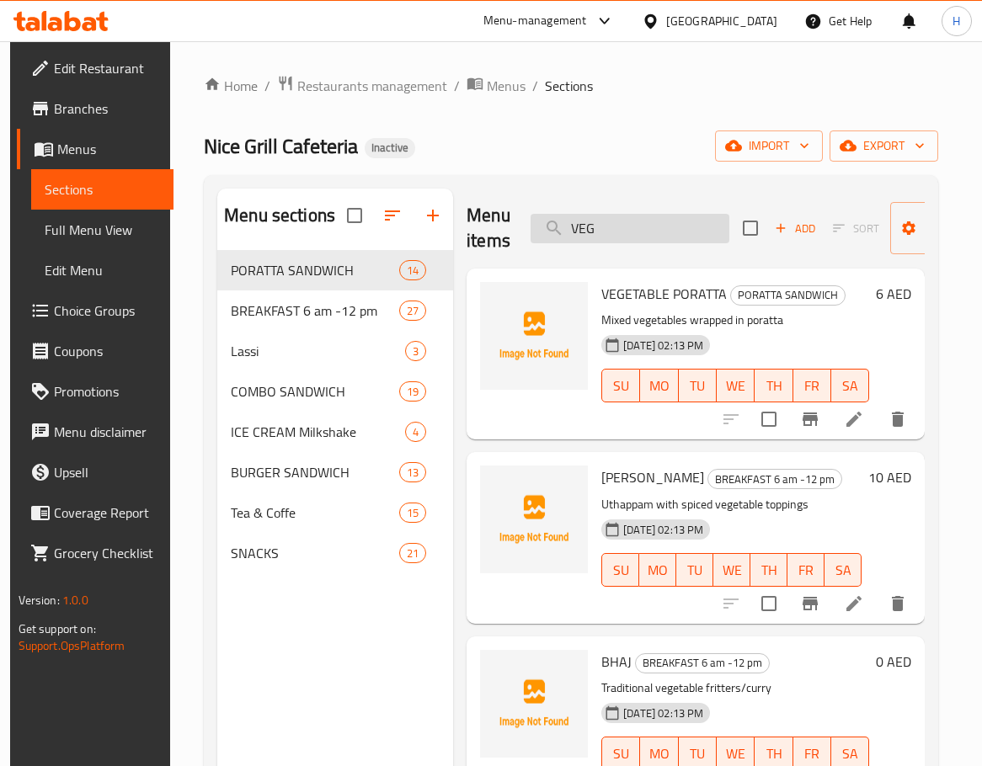
click at [678, 222] on input "VEG" at bounding box center [629, 228] width 199 height 29
paste input "ETABLE CLUB_"
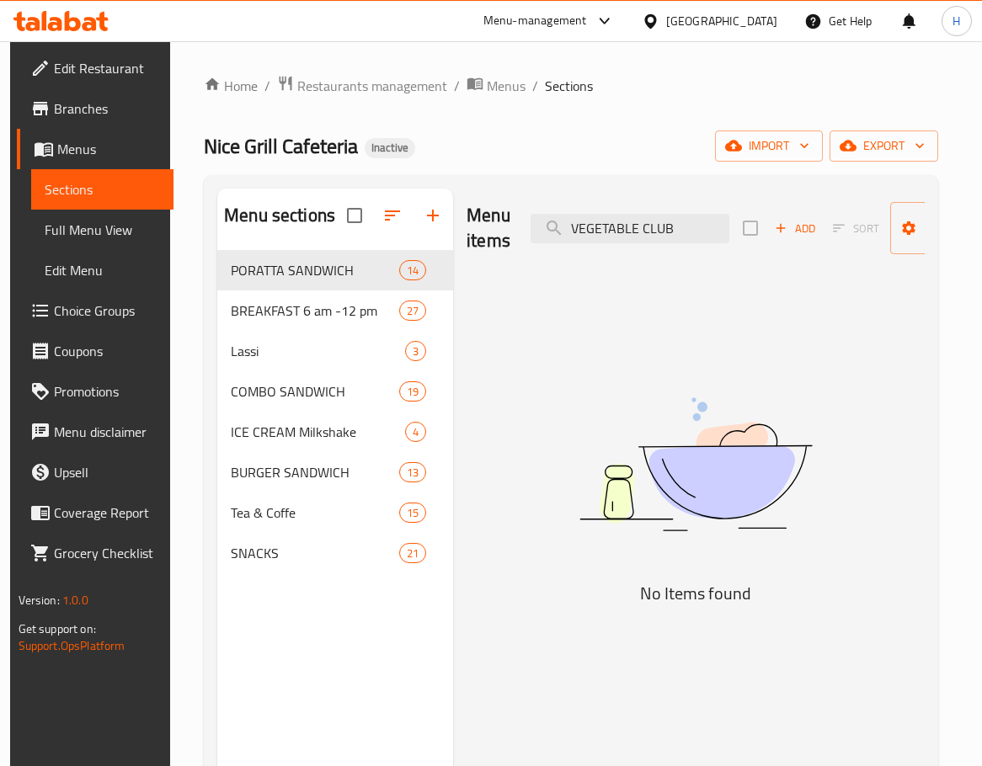
click at [723, 343] on div "Menu items VEGETABLE CLUB Add Sort Manage items No Items found" at bounding box center [688, 572] width 471 height 766
click at [684, 237] on input "VEGETABLE CLUB" at bounding box center [629, 228] width 199 height 29
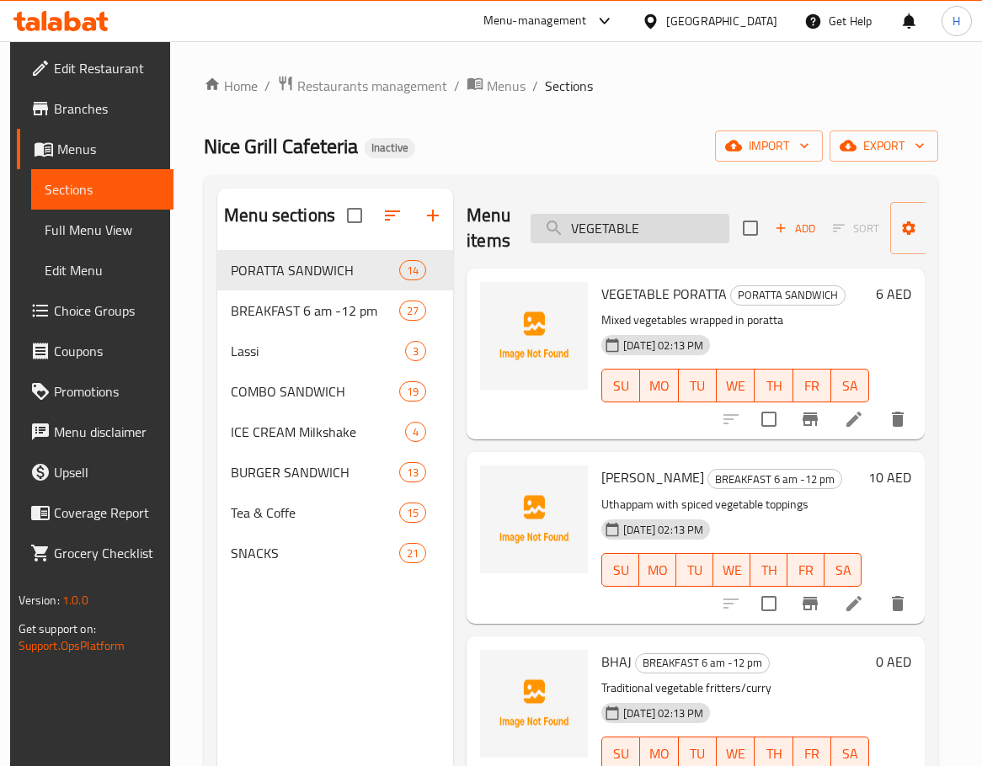
click at [611, 230] on input "VEGETABLE" at bounding box center [629, 228] width 199 height 29
paste input "[PERSON_NAME]"
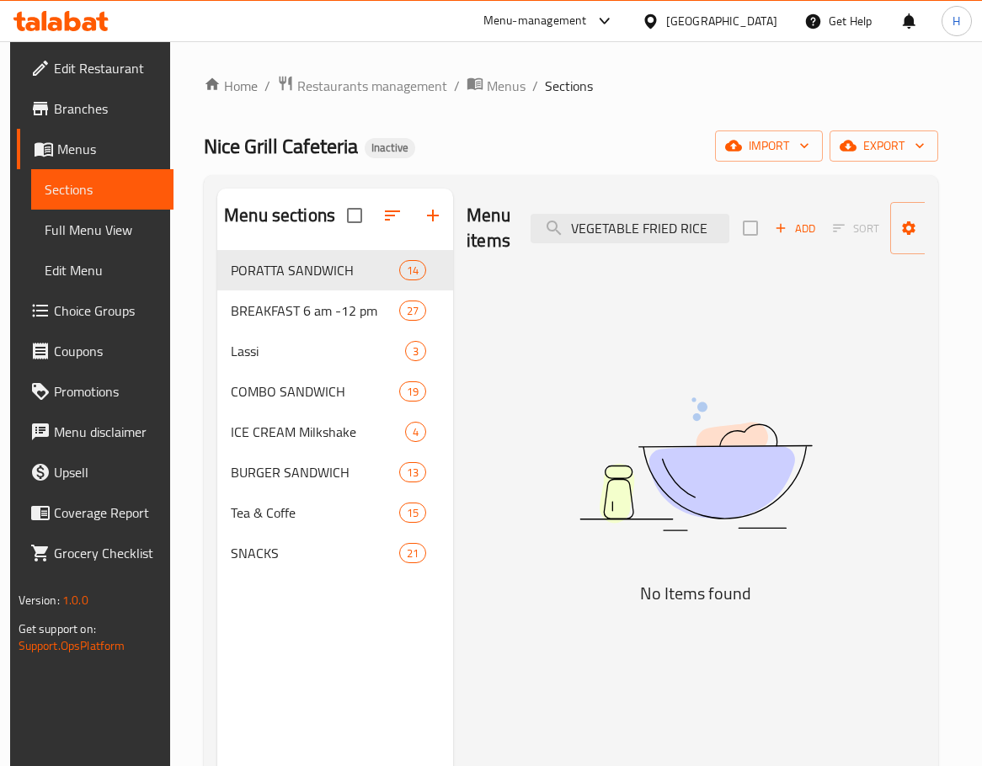
drag, startPoint x: 639, startPoint y: 227, endPoint x: 442, endPoint y: 245, distance: 197.8
click at [442, 245] on div "Menu sections PORATTA SANDWICH 14 BREAKFAST 6 am -12 pm 27 Lassi 3 COMBO SANDWI…" at bounding box center [570, 572] width 707 height 766
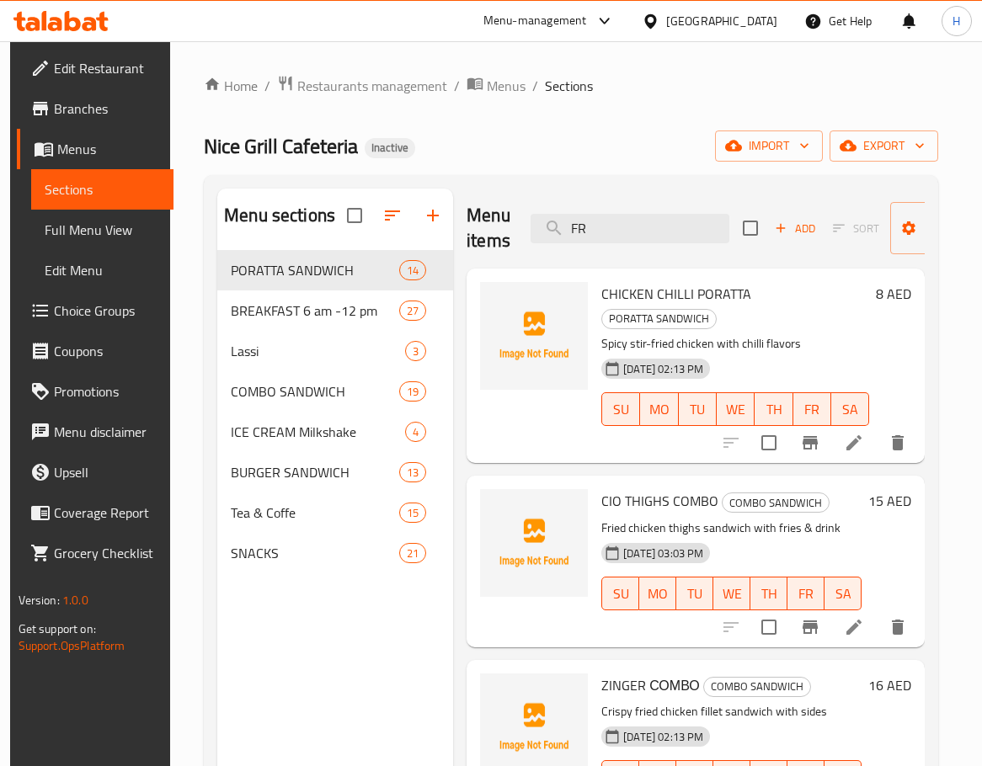
type input "F"
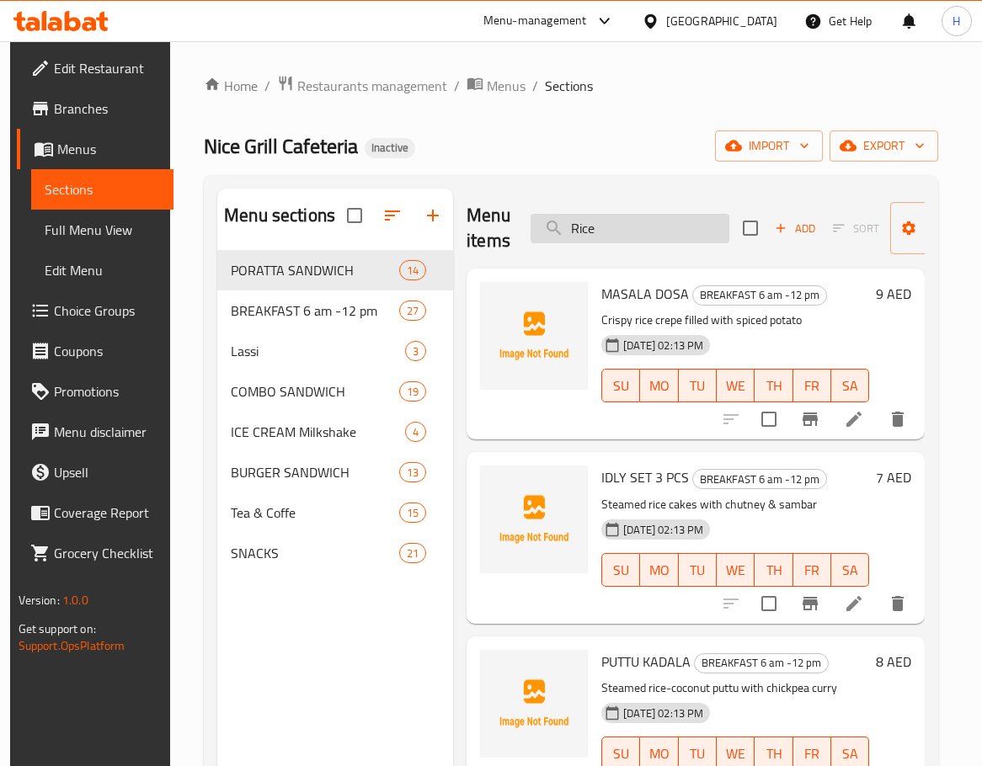
click at [696, 232] on input "Rice" at bounding box center [629, 228] width 199 height 29
paste input "VEGETABLE NOODLES"
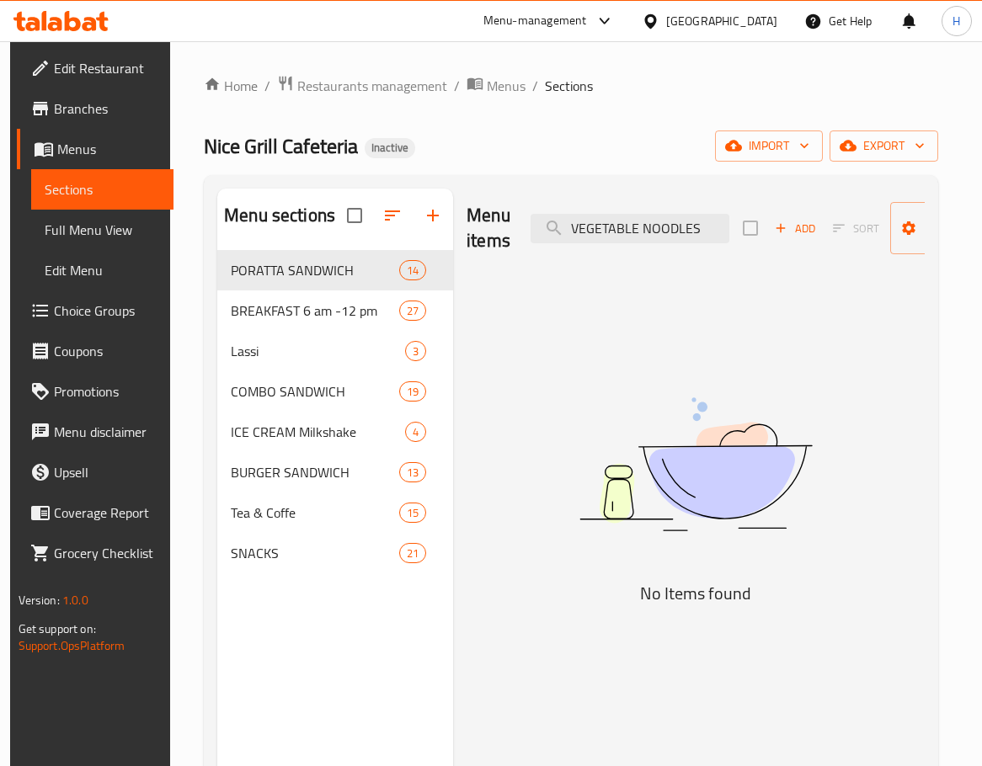
drag, startPoint x: 639, startPoint y: 226, endPoint x: 322, endPoint y: 234, distance: 317.5
click at [324, 234] on div "Menu sections PORATTA SANDWICH 14 BREAKFAST 6 am -12 pm 27 Lassi 3 COMBO SANDWI…" at bounding box center [570, 572] width 707 height 766
click at [610, 240] on input "NOODLE" at bounding box center [629, 228] width 199 height 29
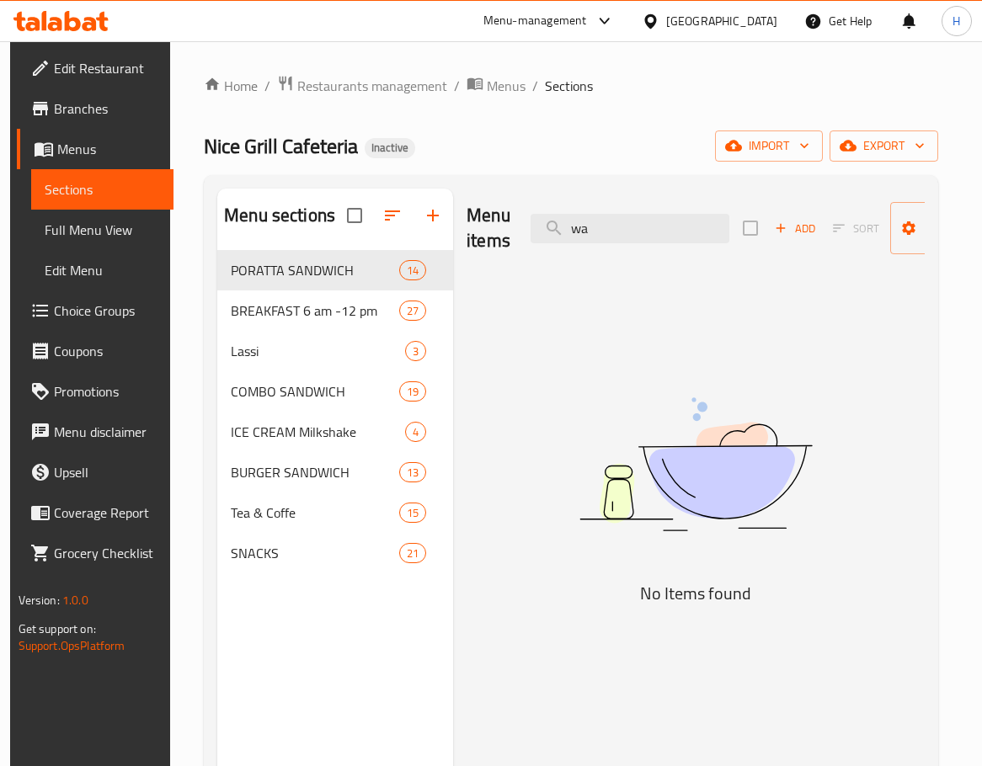
type input "w"
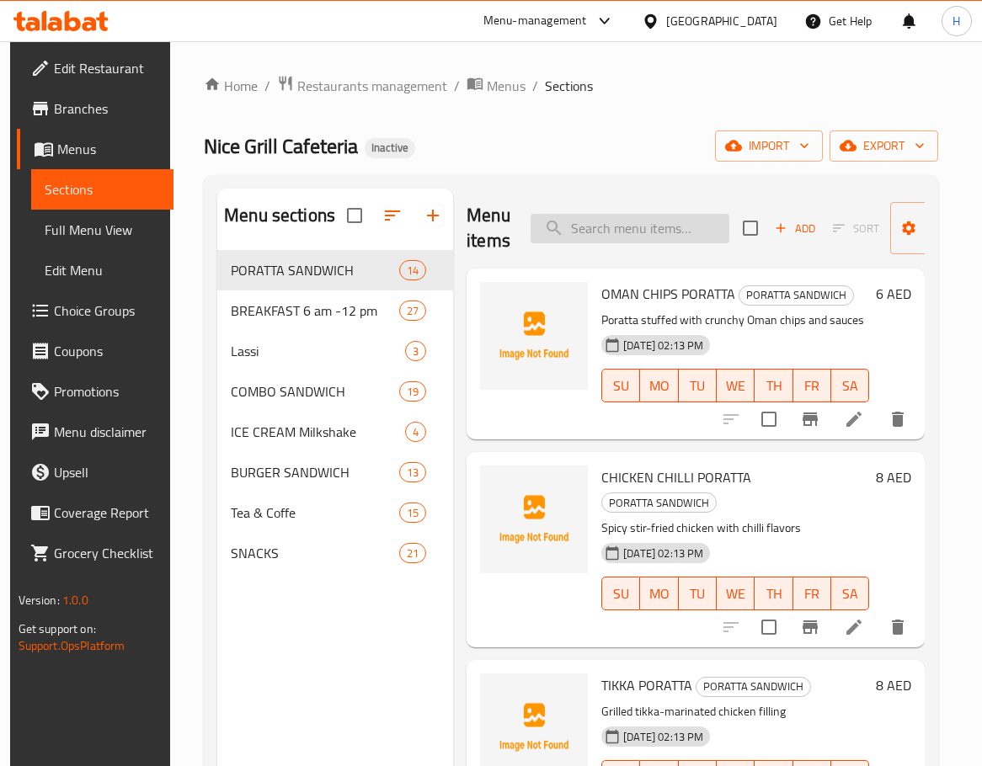
click at [670, 223] on input "search" at bounding box center [629, 228] width 199 height 29
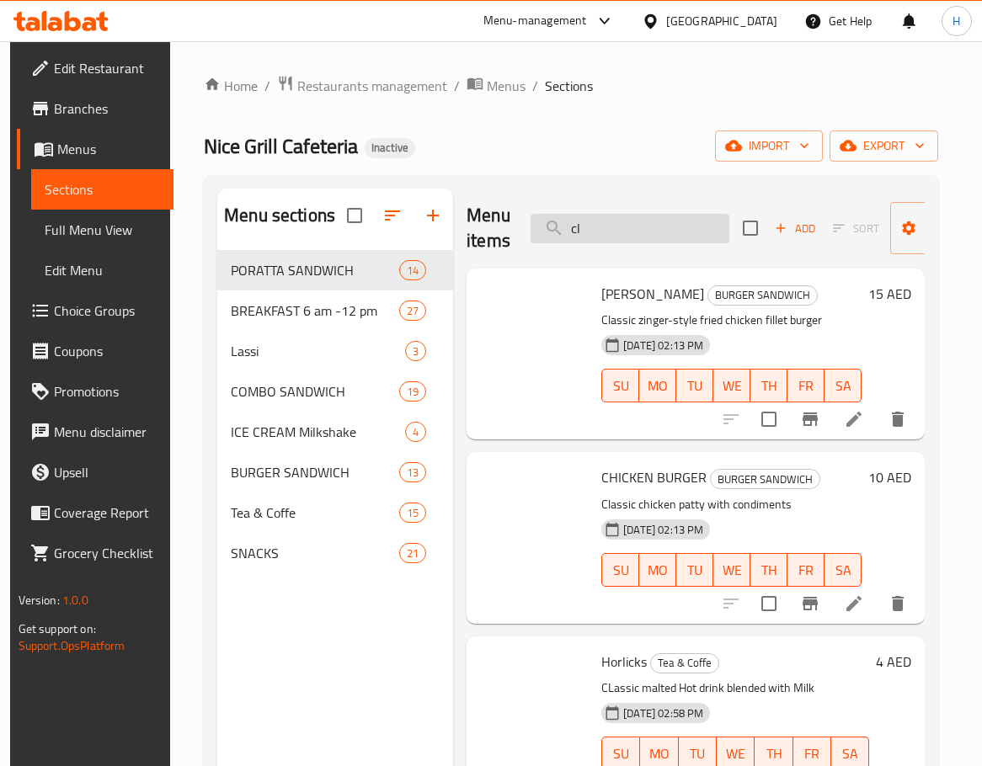
type input "c"
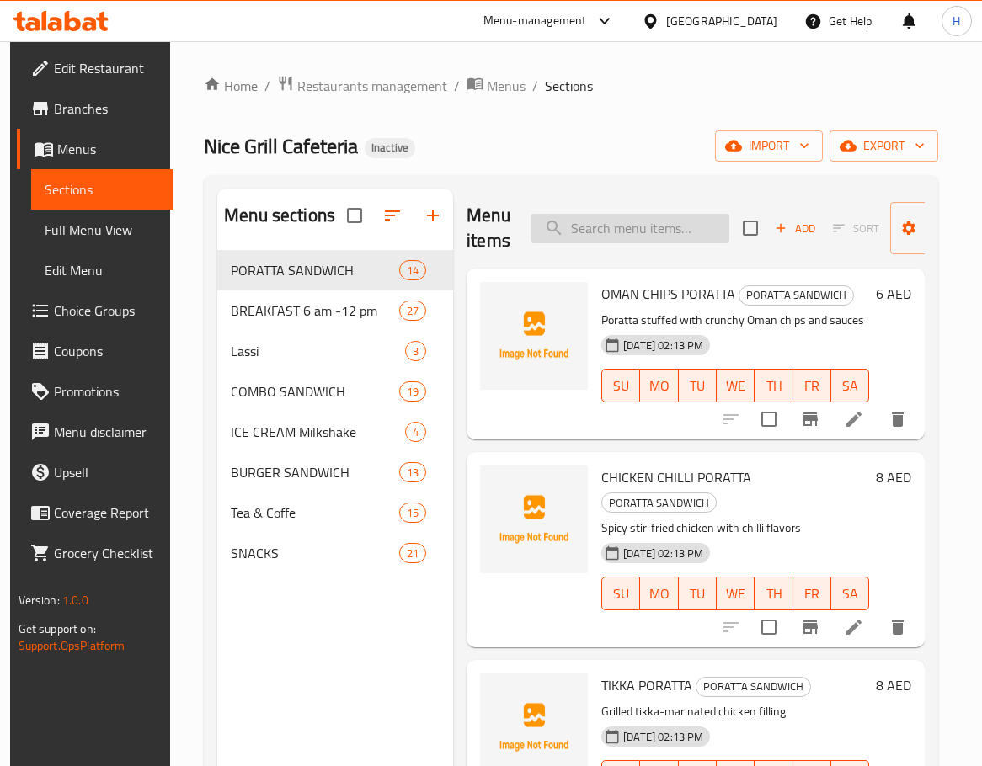
click at [625, 211] on div "Menu items Add Sort Manage items" at bounding box center [695, 229] width 458 height 80
click at [628, 227] on input "search" at bounding box center [629, 228] width 199 height 29
paste input "ZINGER BURGER_"
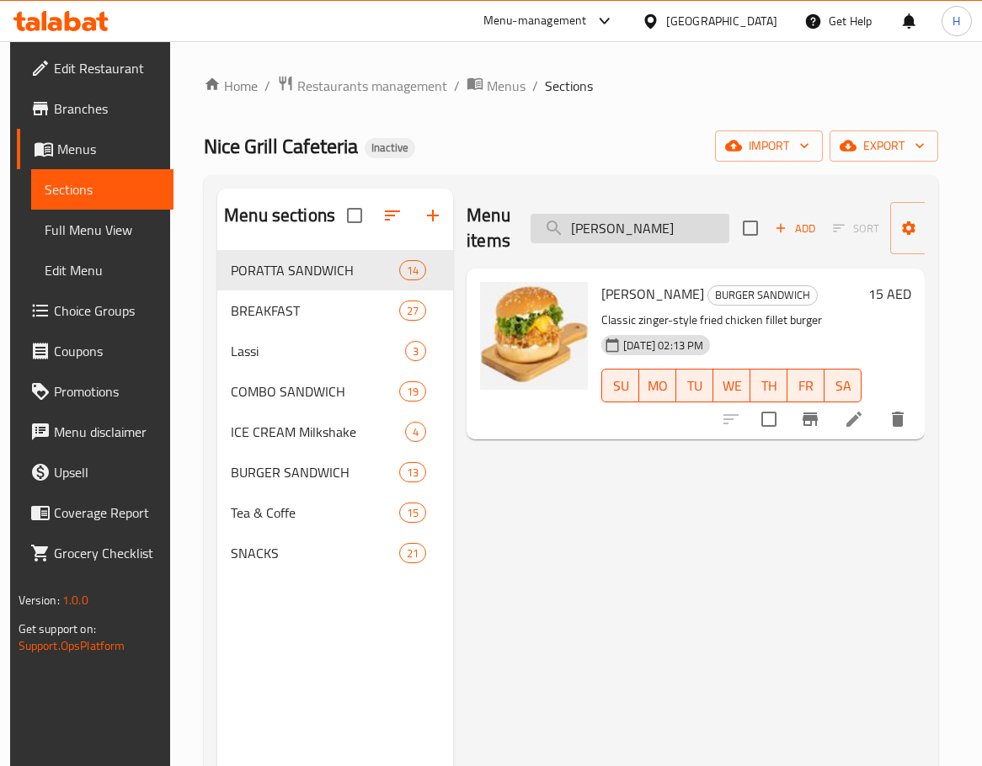
click at [662, 227] on input "[PERSON_NAME]" at bounding box center [629, 228] width 199 height 29
click at [687, 217] on input "[PERSON_NAME]" at bounding box center [629, 228] width 199 height 29
paste input "VEGETABLE"
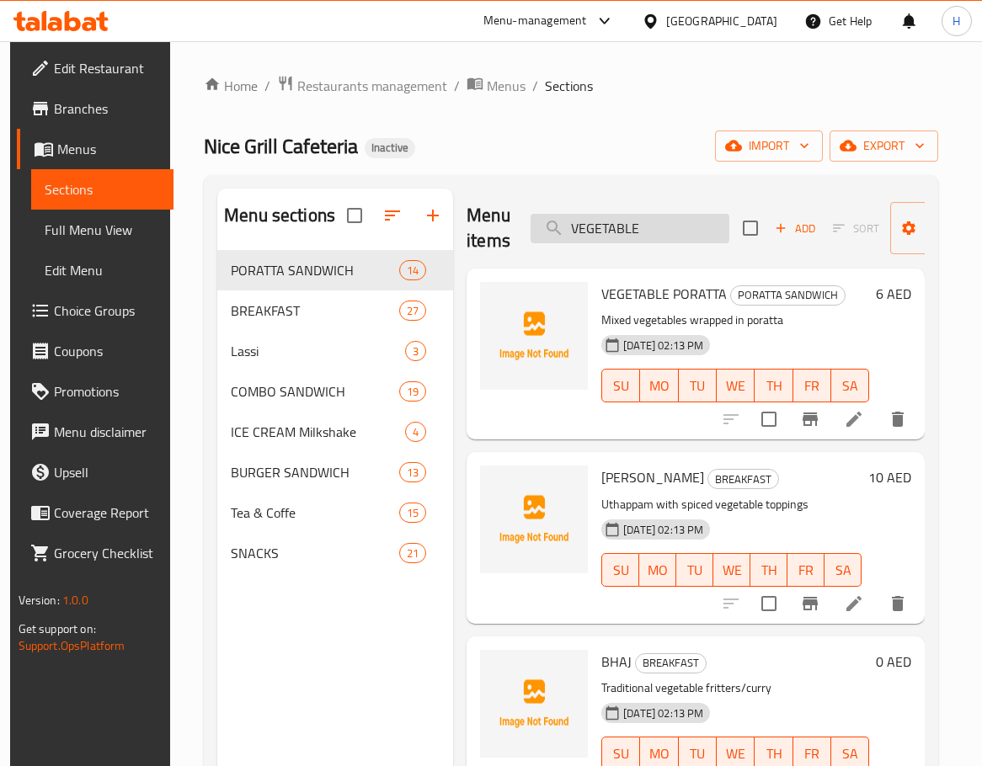
click at [681, 216] on input "VEGETABLE" at bounding box center [629, 228] width 199 height 29
paste input "PORATTA"
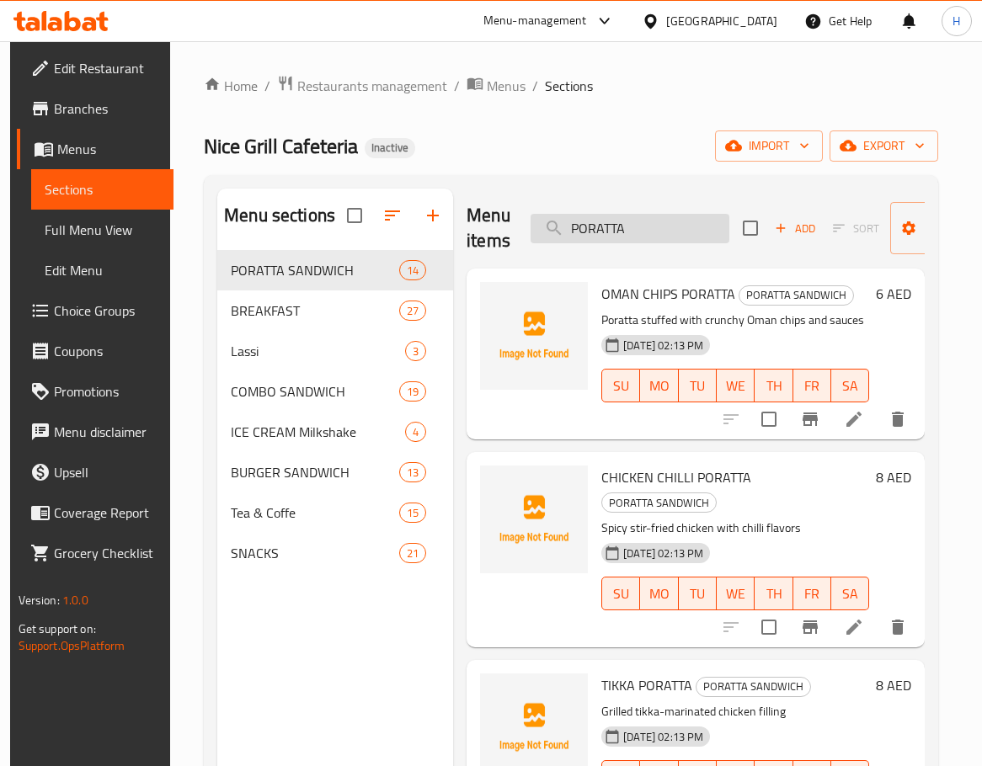
click at [673, 229] on input "PORATTA" at bounding box center [629, 228] width 199 height 29
click at [676, 228] on input "PORATTA" at bounding box center [629, 228] width 199 height 29
paste input "CAJUN BURGER_"
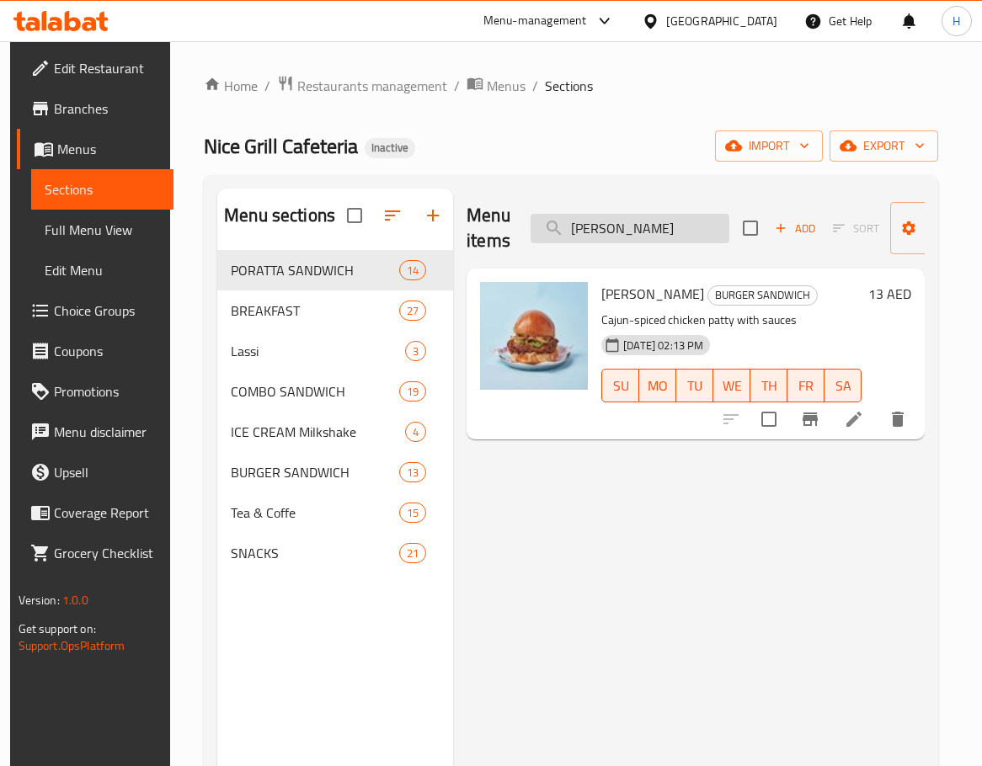
click at [658, 219] on input "[PERSON_NAME]" at bounding box center [629, 228] width 199 height 29
paste input "PORATTA"
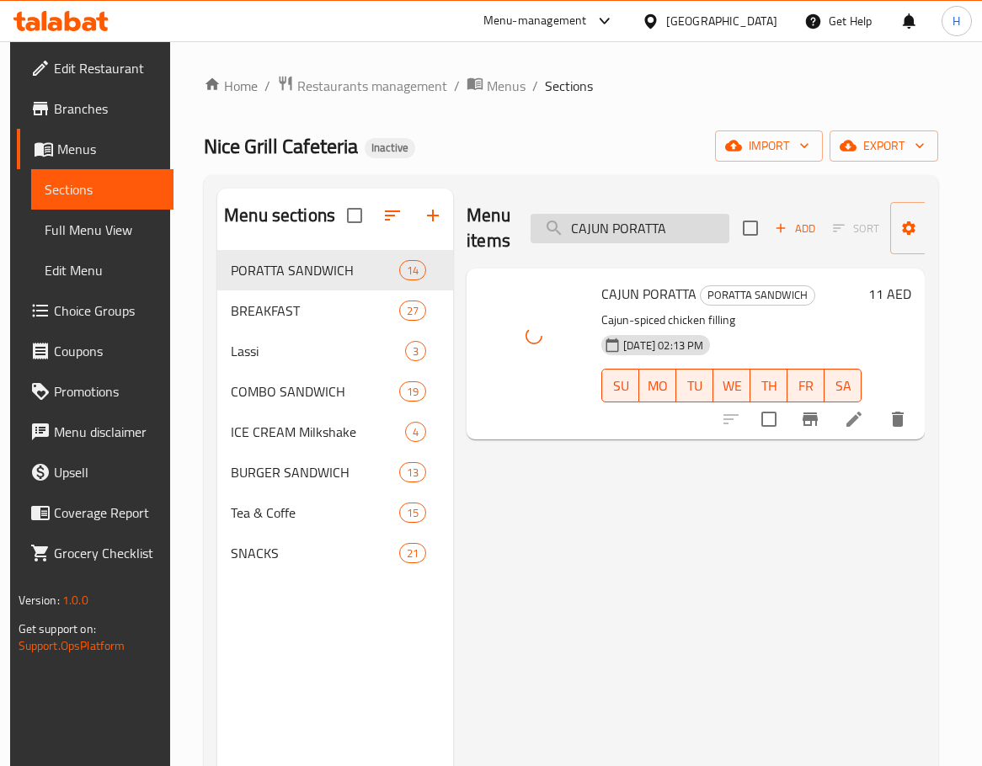
drag, startPoint x: 647, startPoint y: 201, endPoint x: 651, endPoint y: 223, distance: 22.1
click at [647, 201] on div "Menu items CAJUN PORATTA Add Sort Manage items" at bounding box center [695, 229] width 458 height 80
click at [654, 226] on input "CAJUN PORATTA" at bounding box center [629, 228] width 199 height 29
paste input "HATTI PATHIRI"
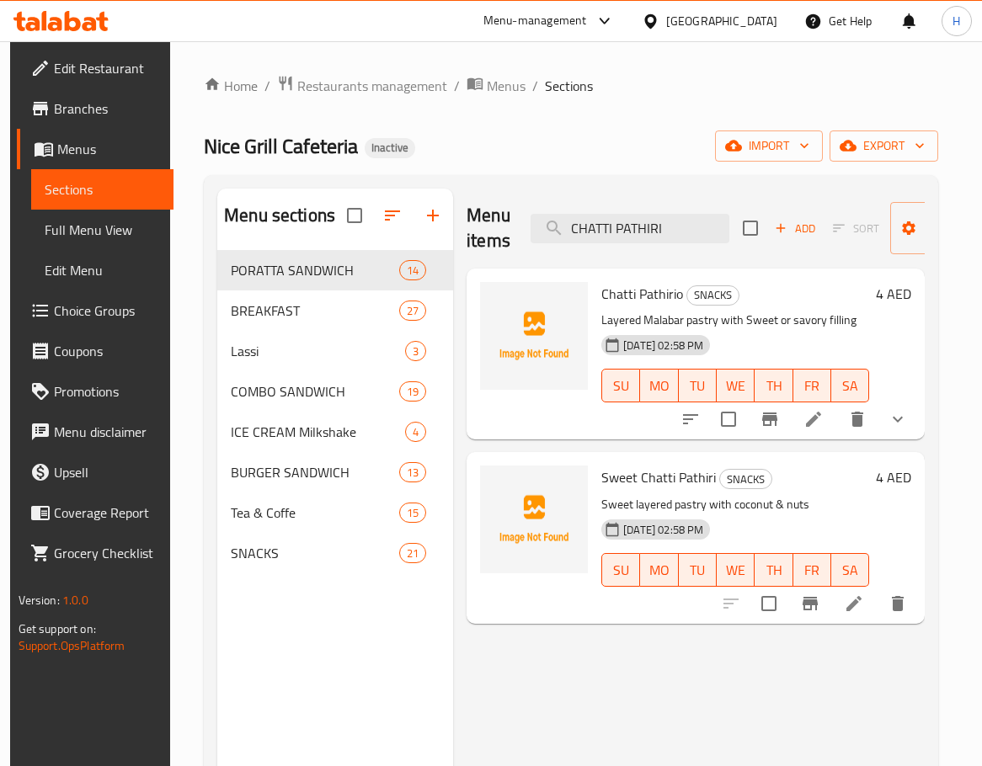
click at [672, 244] on div "Menu items CHATTI PATHIRI Add Sort Manage items" at bounding box center [695, 229] width 458 height 80
click at [672, 242] on div "Menu items CHATTI PATHIRI Add Sort Manage items" at bounding box center [695, 229] width 458 height 80
click at [674, 236] on input "CHATTI PATHIRI" at bounding box center [629, 228] width 199 height 29
click at [679, 230] on input "CHATTI PATHIRI" at bounding box center [629, 228] width 199 height 29
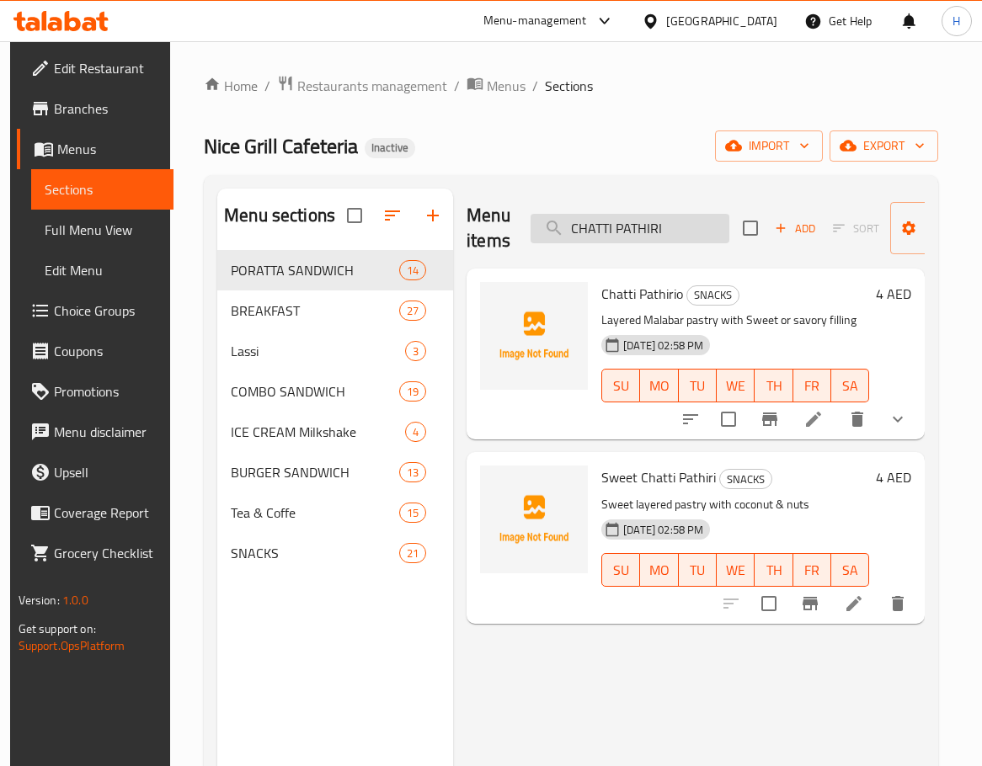
click at [679, 230] on input "CHATTI PATHIRI" at bounding box center [629, 228] width 199 height 29
paste input "I.TIKKA WRAP"
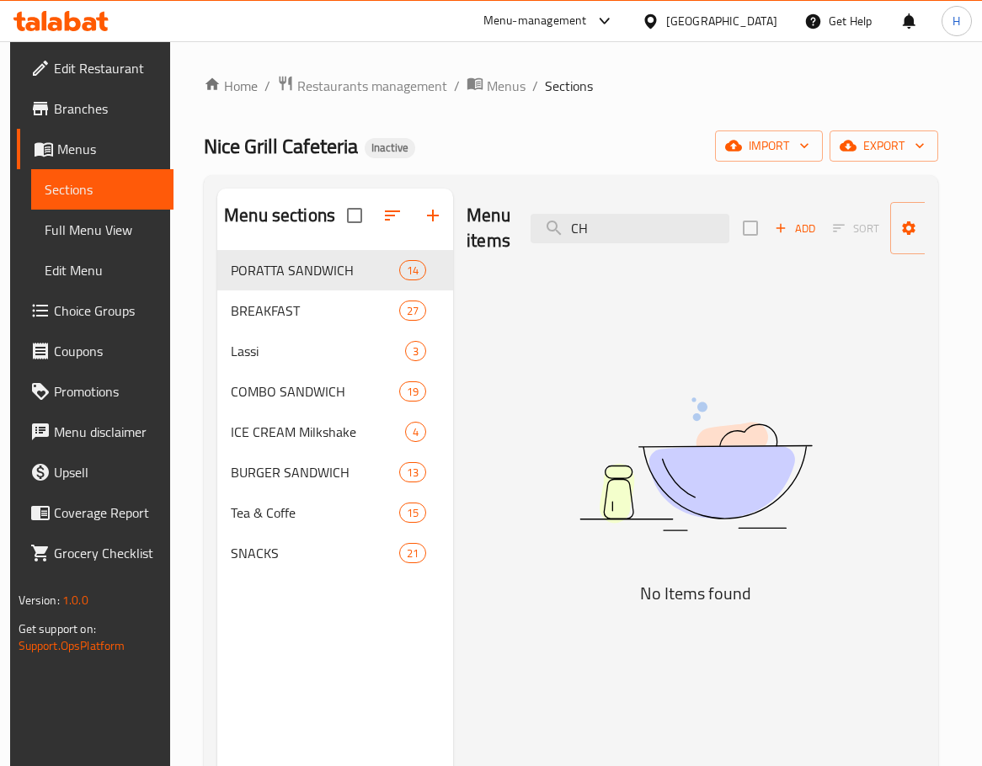
type input "C"
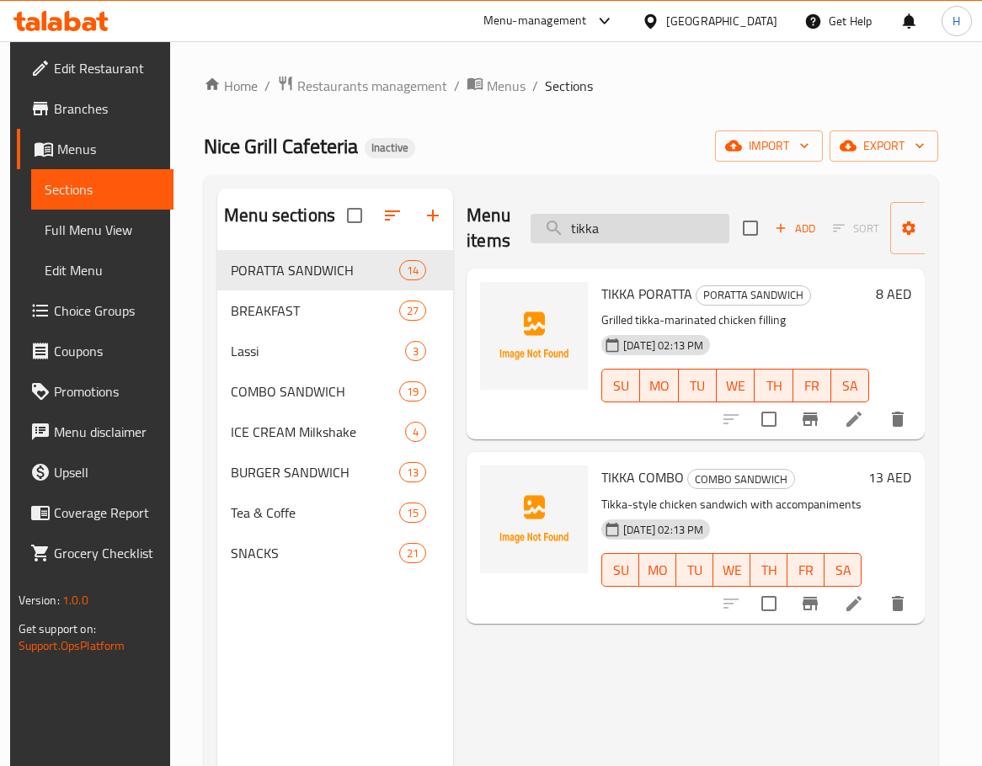
click at [635, 226] on input "tikka" at bounding box center [629, 228] width 199 height 29
paste input "3 TYPES UTHAPPAM"
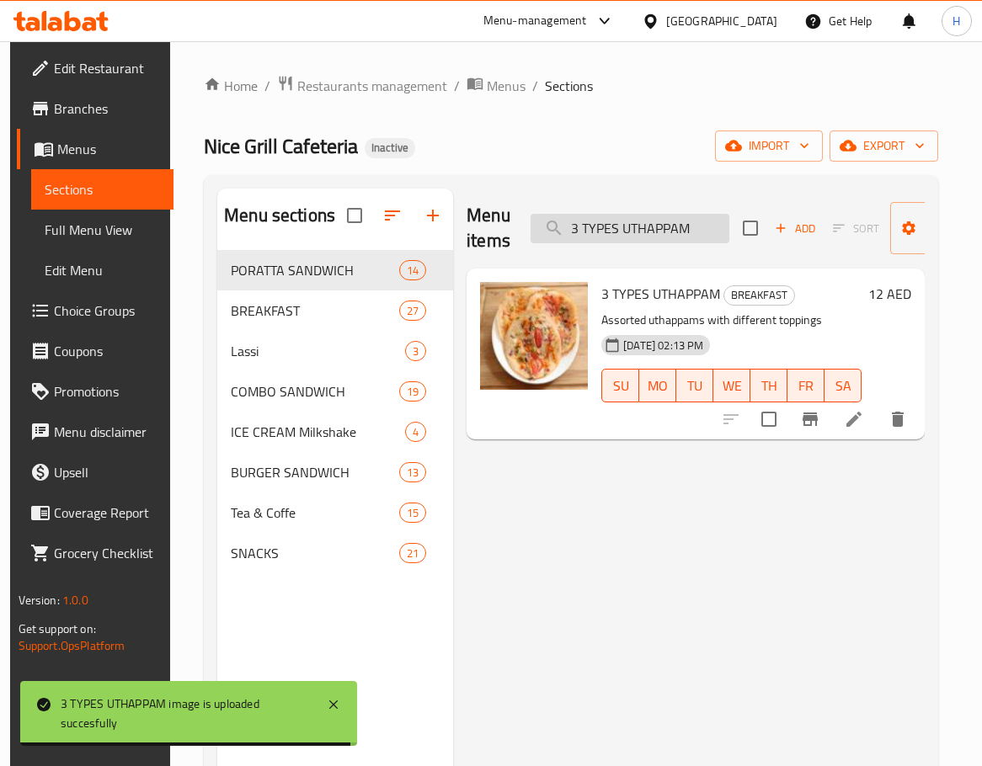
click at [653, 232] on input "3 TYPES UTHAPPAM" at bounding box center [629, 228] width 199 height 29
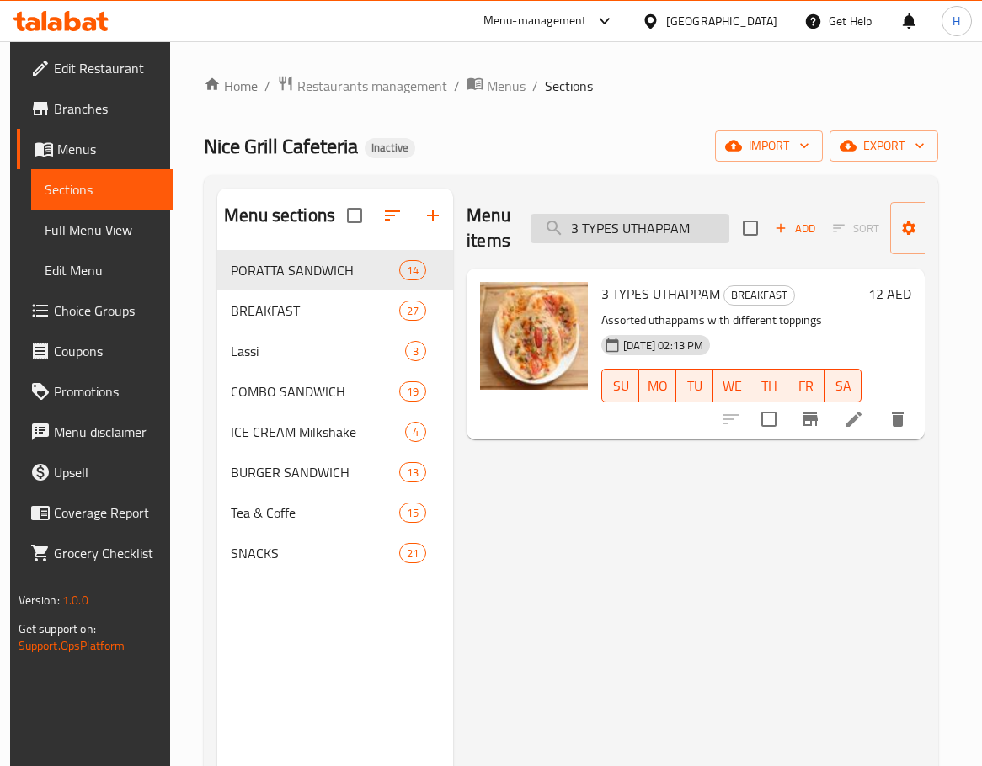
paste input "BONE CURRY"
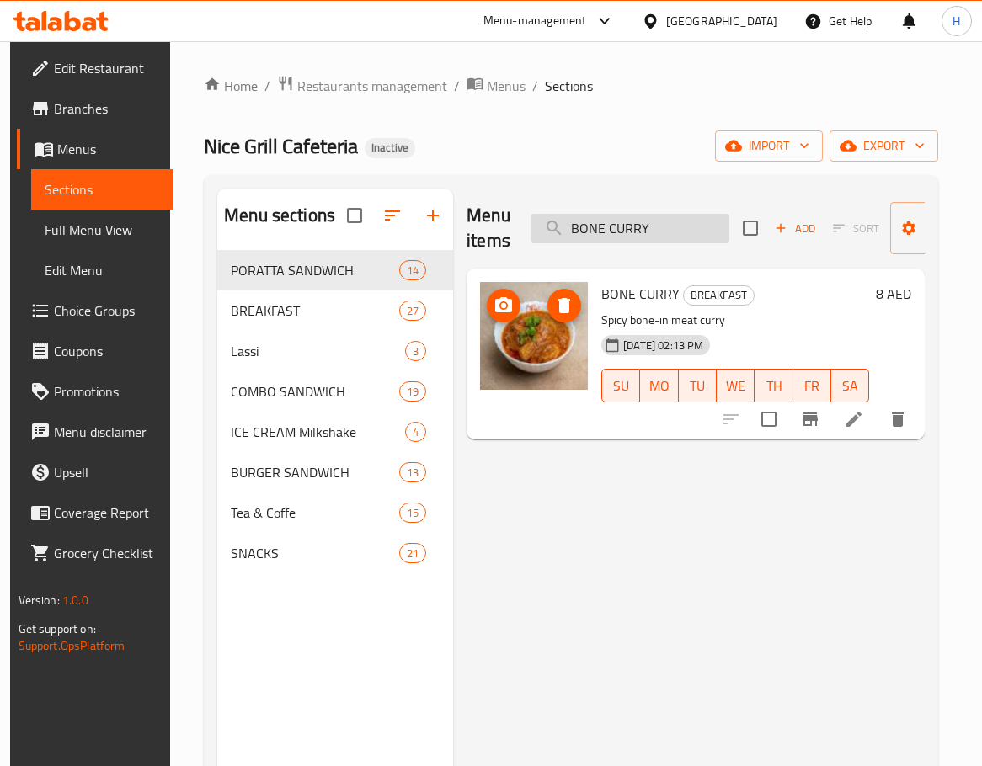
click at [641, 220] on input "BONE CURRY" at bounding box center [629, 228] width 199 height 29
paste input "READ POCKET"
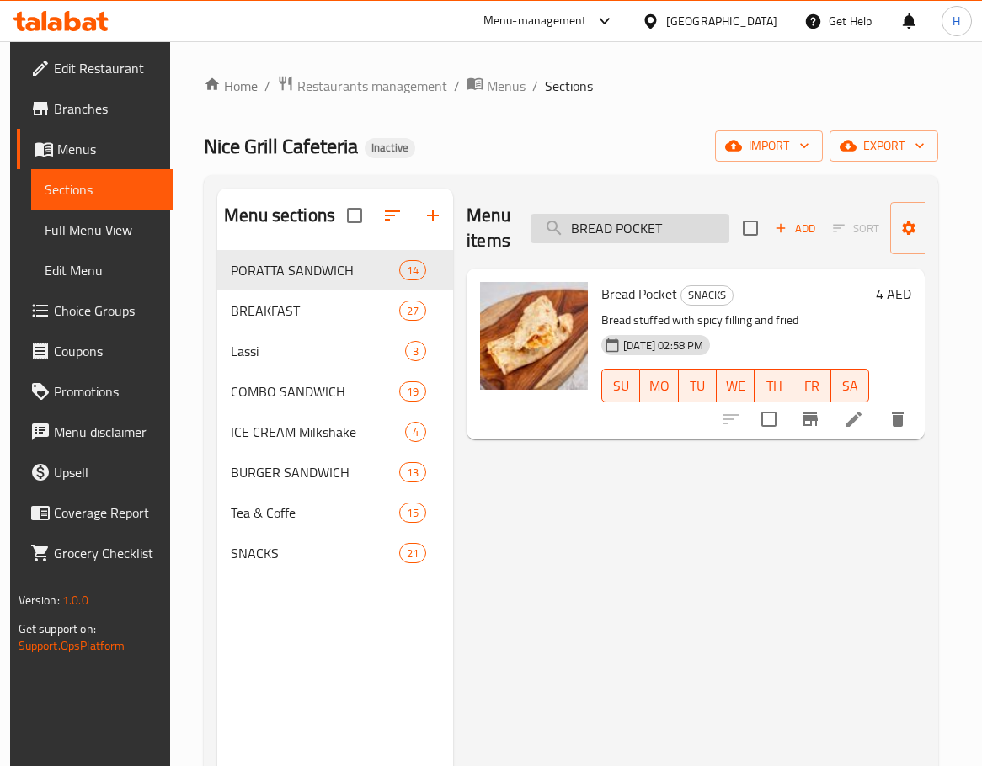
click at [684, 222] on input "BREAD POCKET" at bounding box center [629, 228] width 199 height 29
paste input "UN NIRACHATHU"
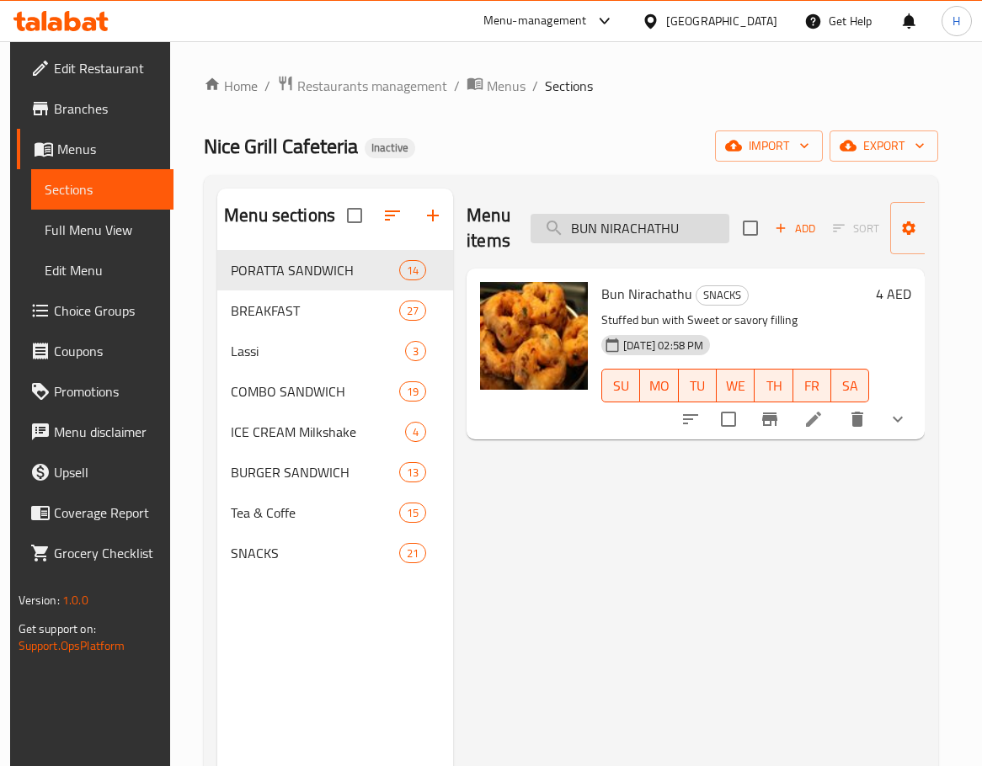
click at [694, 225] on input "BUN NIRACHATHU" at bounding box center [629, 228] width 199 height 29
paste input "SCHEZWAN [PERSON_NAME]"
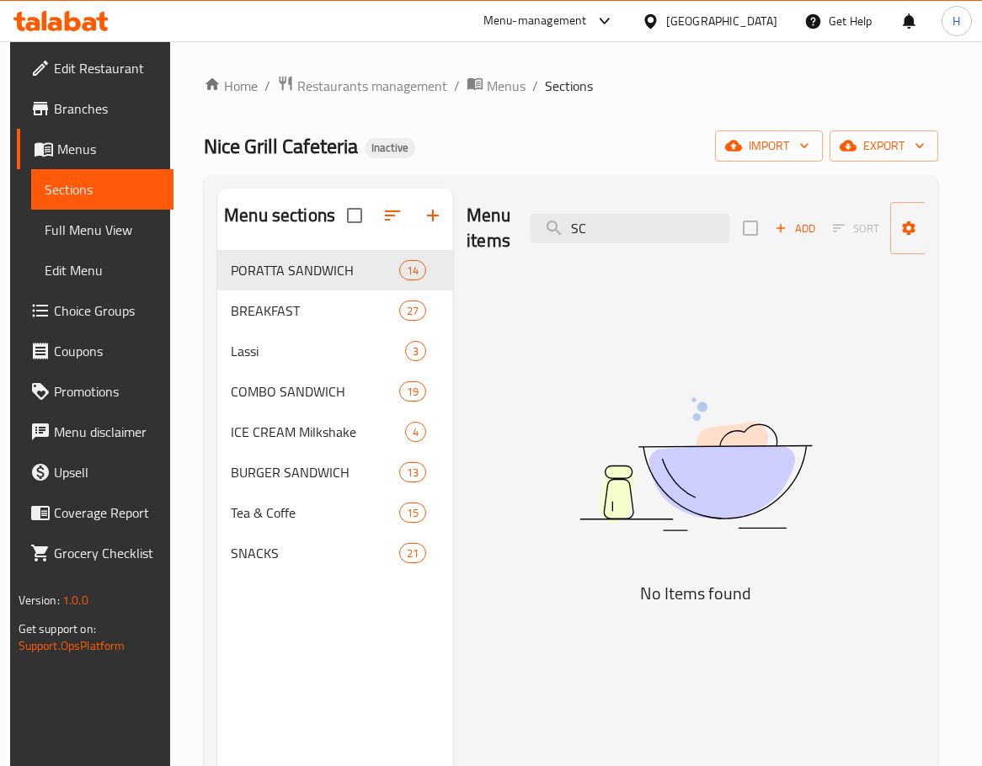
type input "S"
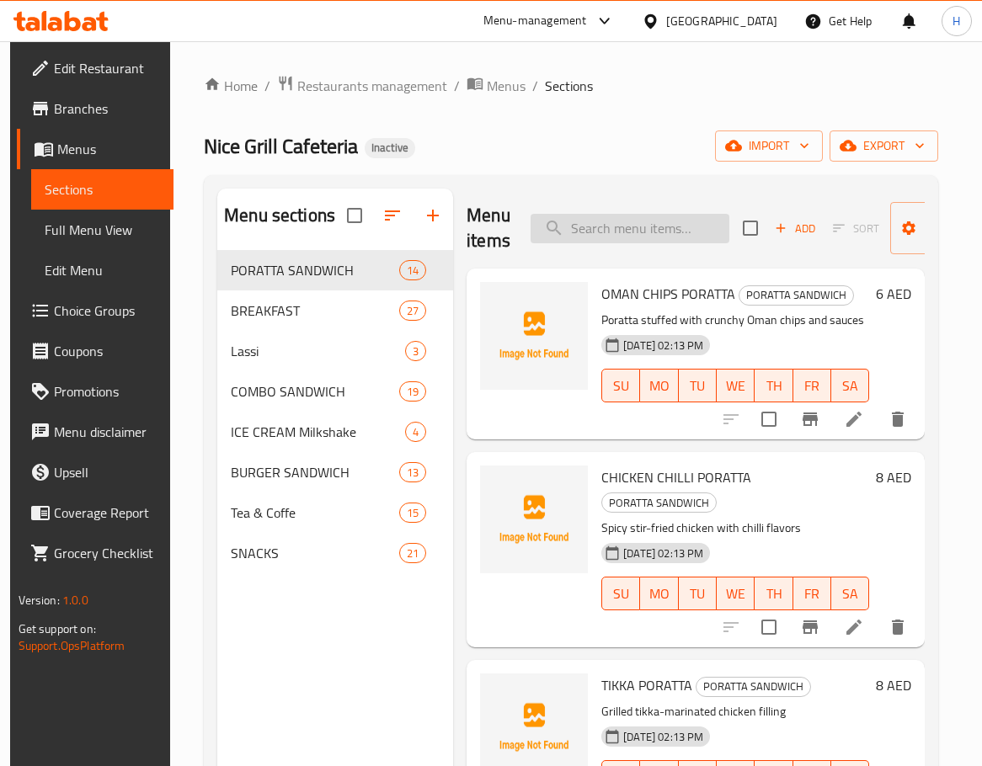
click at [652, 235] on input "search" at bounding box center [629, 228] width 199 height 29
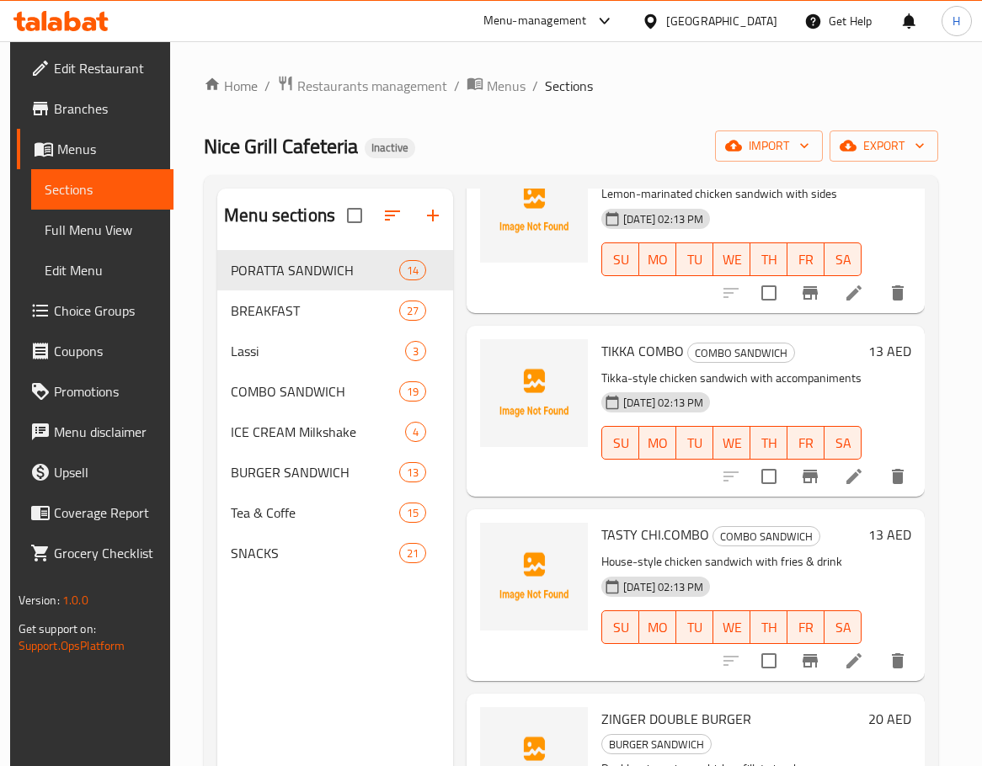
scroll to position [2610, 0]
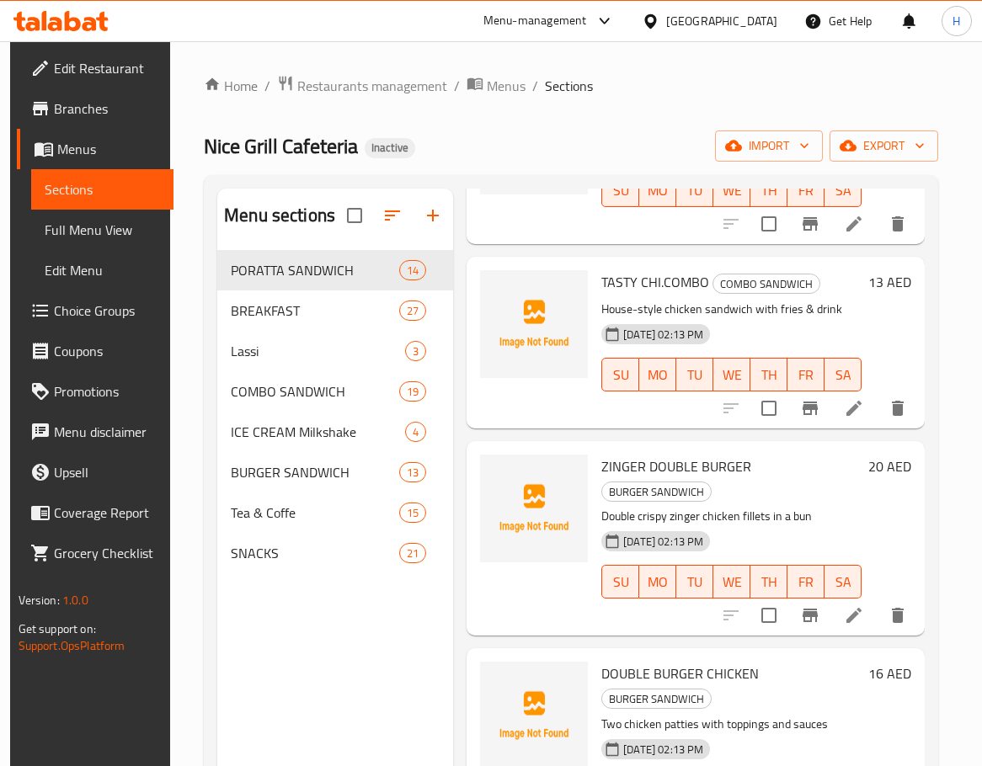
click at [620, 269] on span "TASTY CHI.COMBO" at bounding box center [655, 281] width 108 height 25
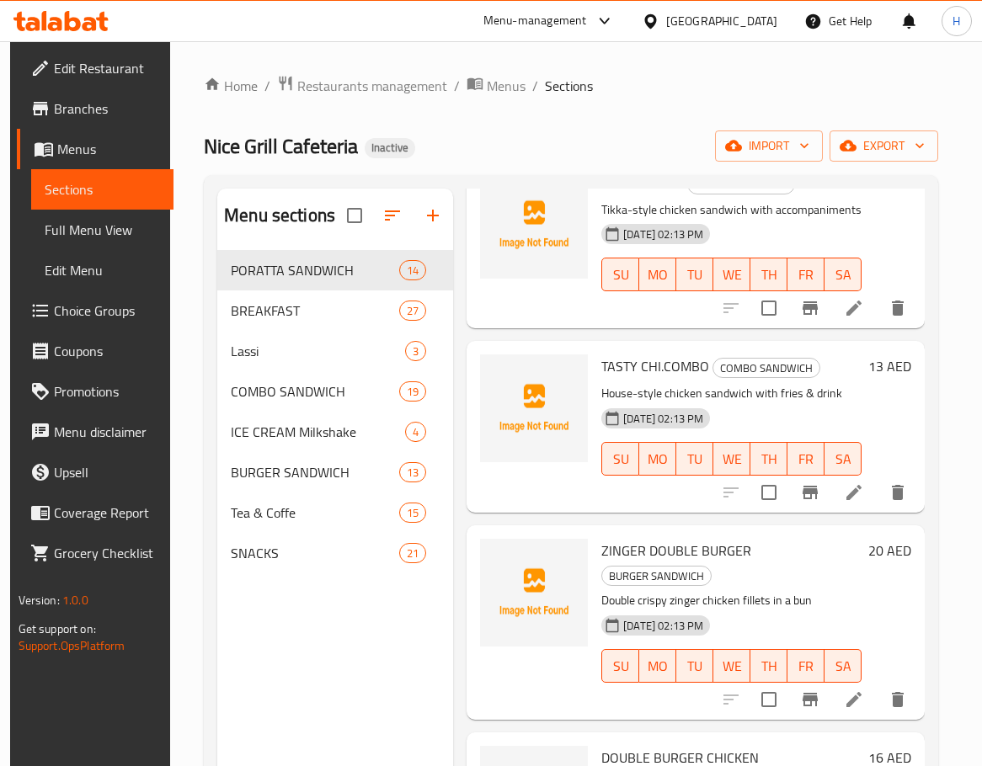
scroll to position [2357, 0]
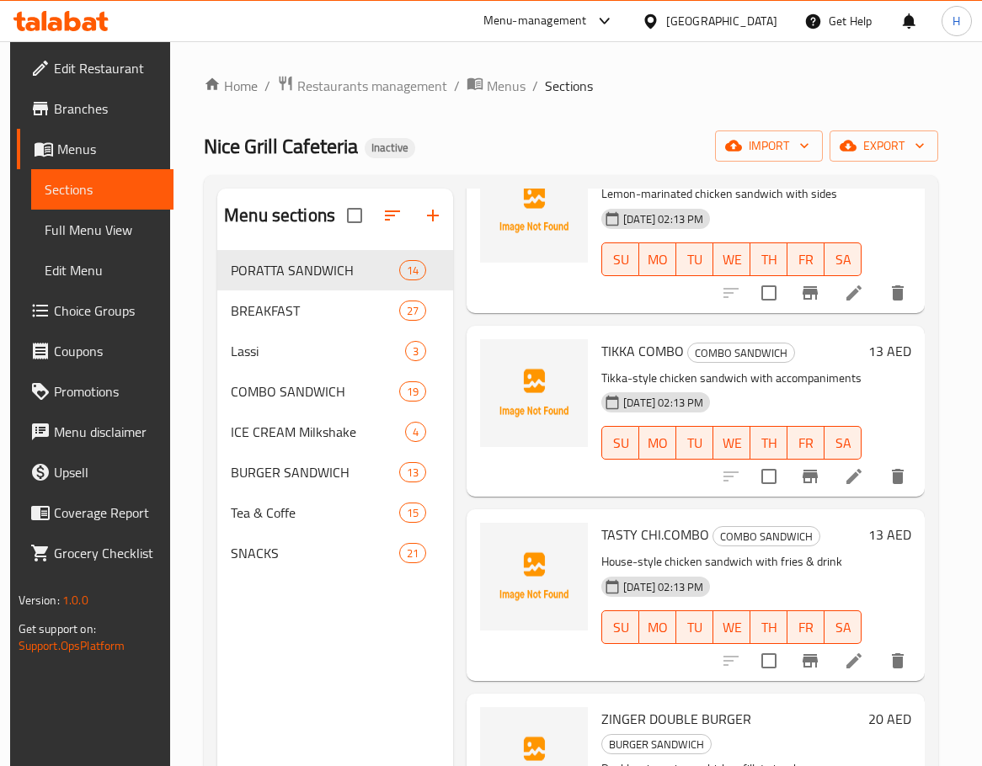
click at [610, 338] on span "TIKKA COMBO" at bounding box center [642, 350] width 82 height 25
copy span "TIKKA"
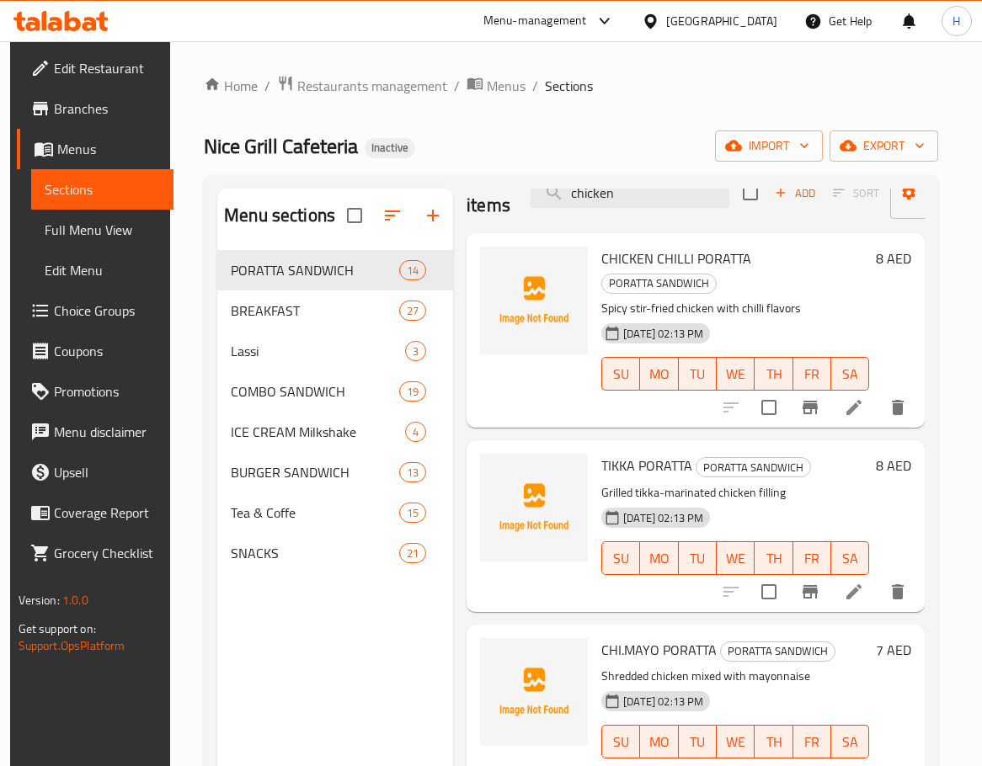
scroll to position [0, 0]
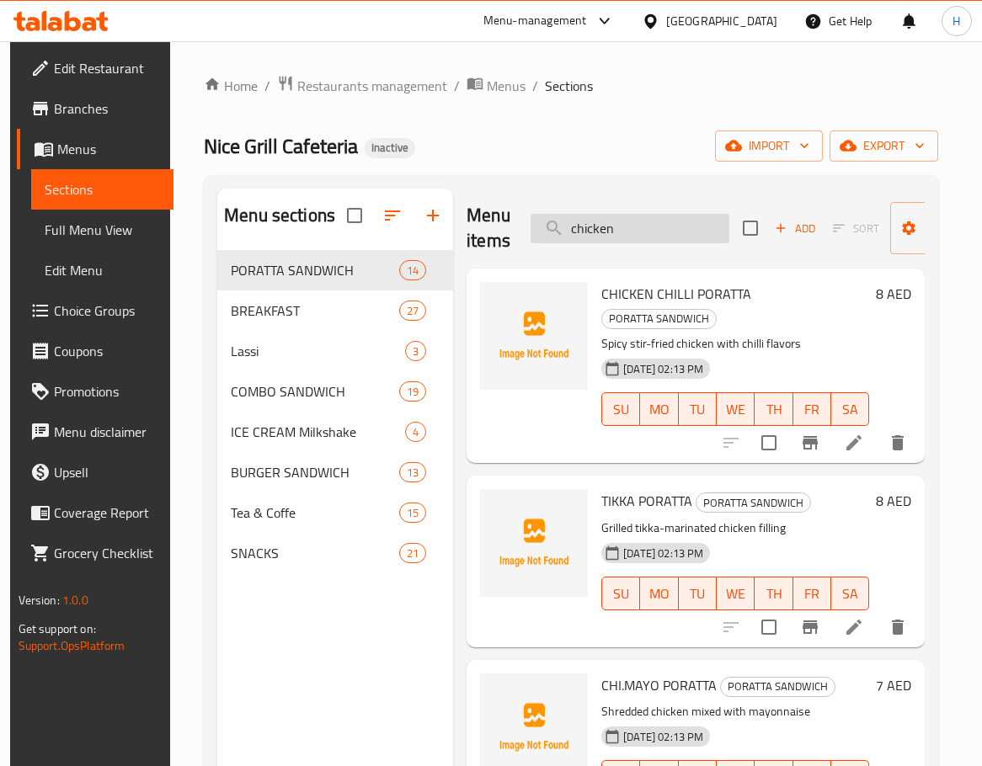
click at [673, 224] on input "chicken" at bounding box center [629, 228] width 199 height 29
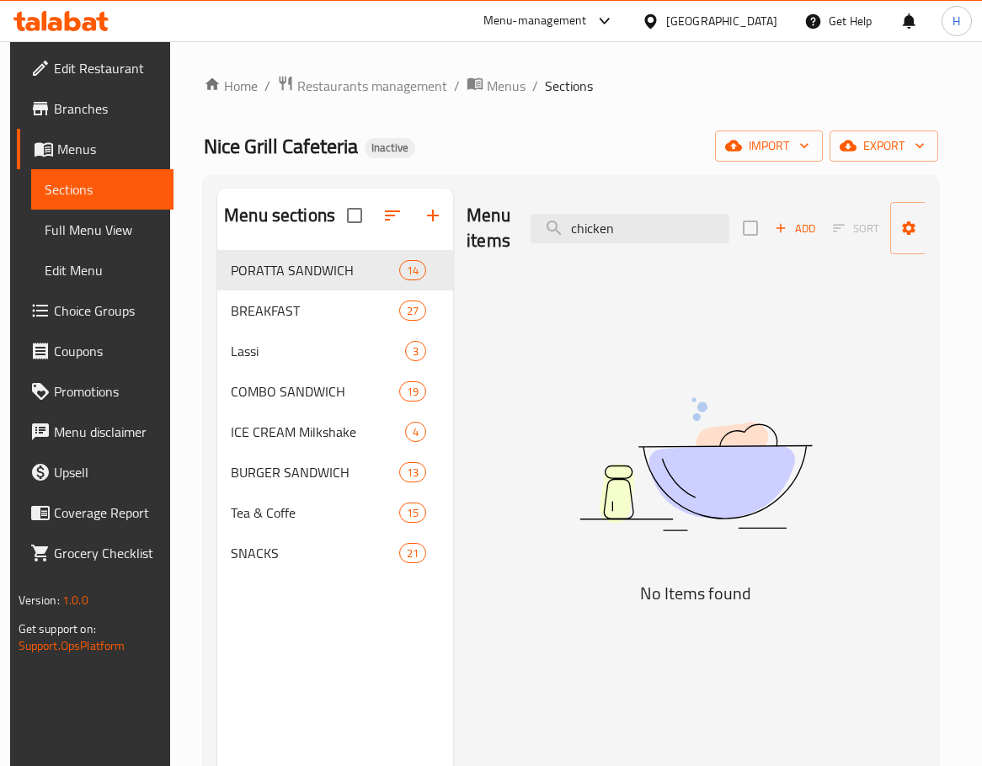
paste input "TIKKA"
type input "chicken TIKKA"
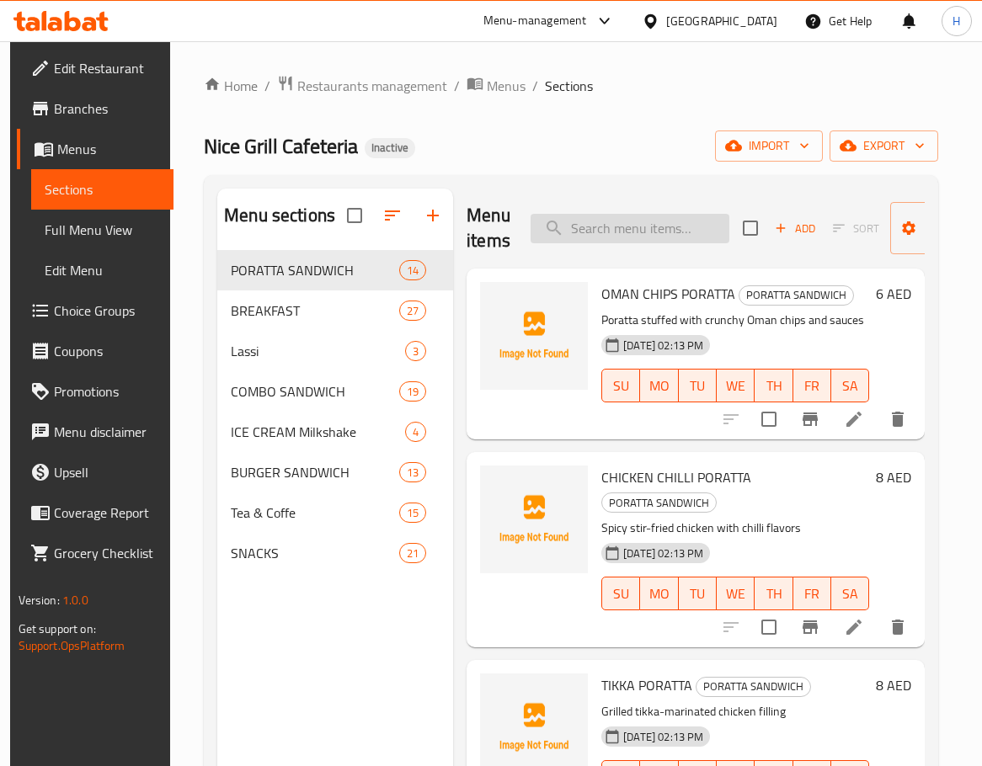
click at [665, 225] on input "search" at bounding box center [629, 228] width 199 height 29
paste input "BOILD EGG COMBO_"
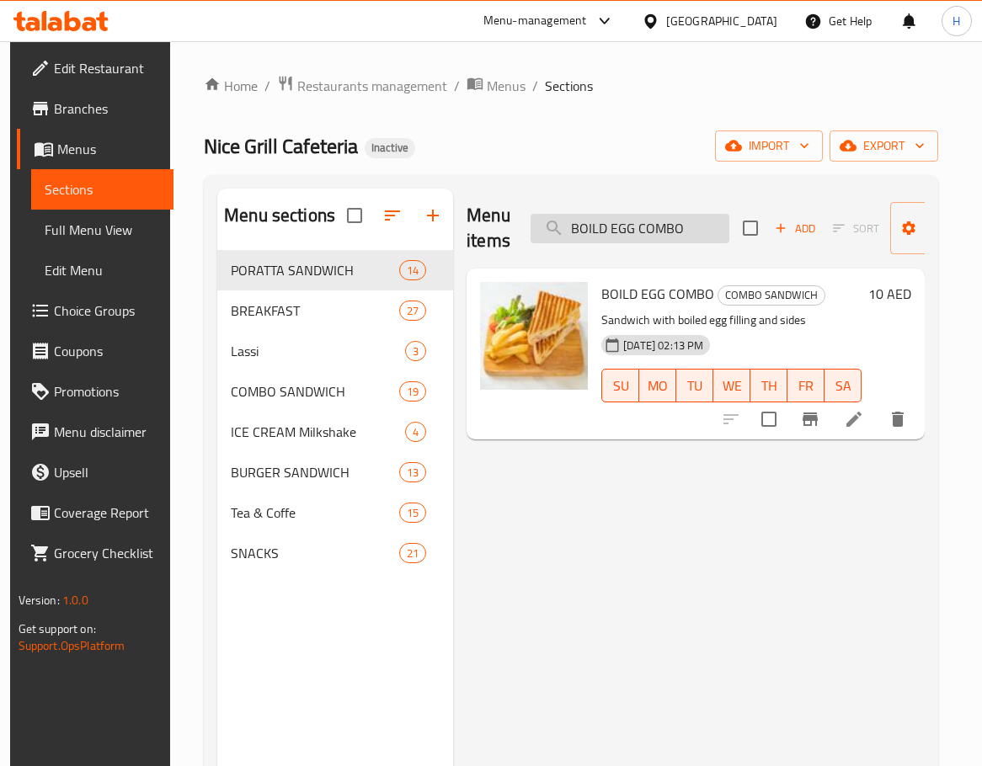
click at [615, 232] on input "BOILD EGG COMBO" at bounding box center [629, 228] width 199 height 29
paste input "[PERSON_NAME]"
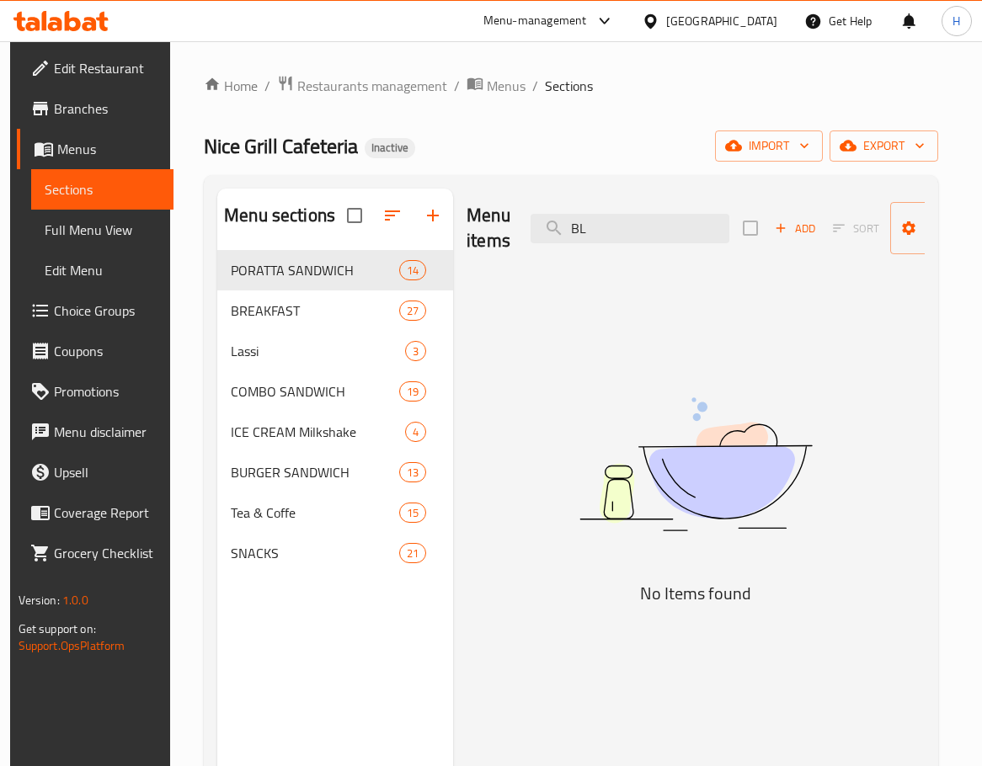
type input "B"
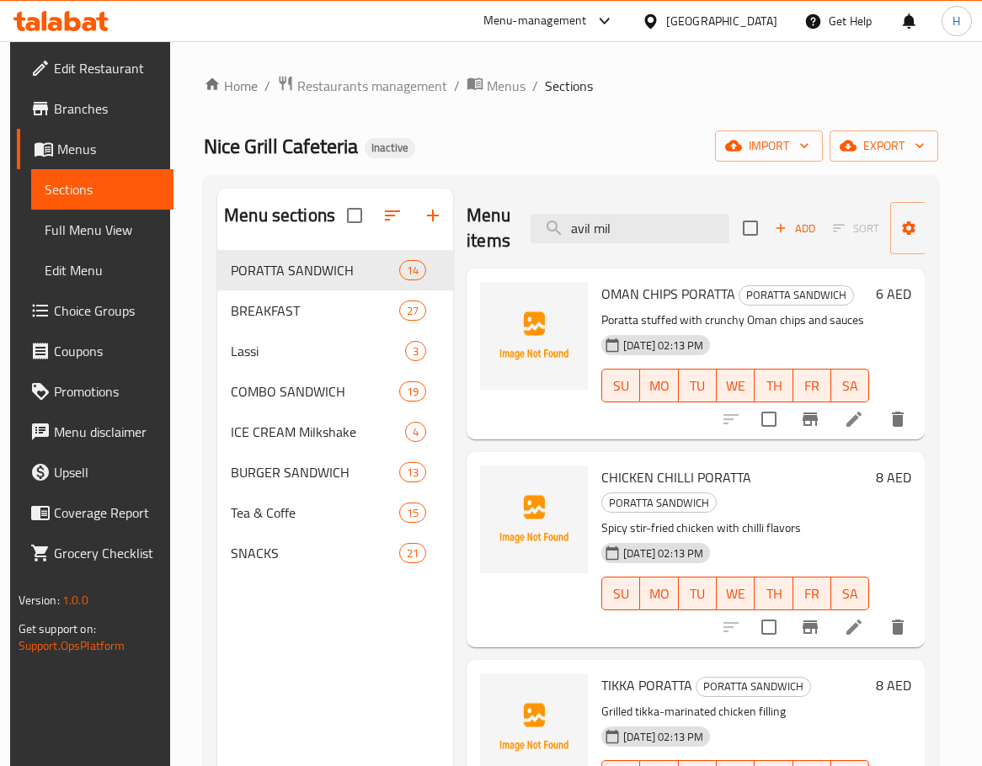
type input "avil milk"
click at [610, 236] on input "search" at bounding box center [629, 228] width 199 height 29
paste input "BEEF CLUB_"
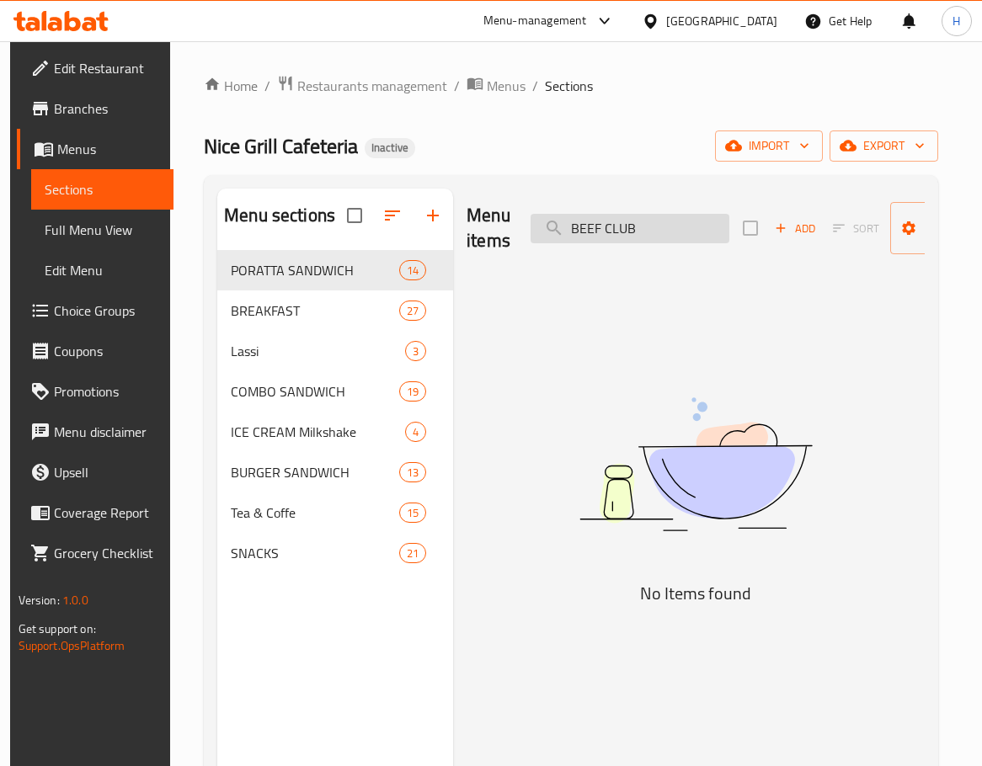
click at [615, 240] on input "BEEF CLUB" at bounding box center [629, 228] width 199 height 29
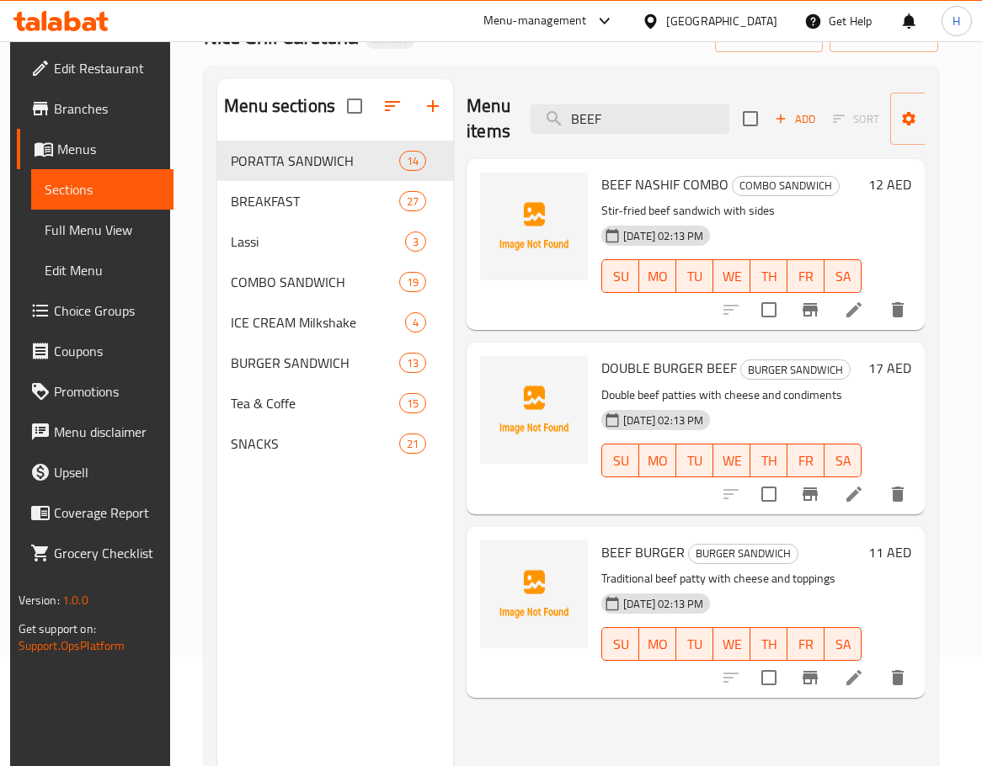
scroll to position [84, 0]
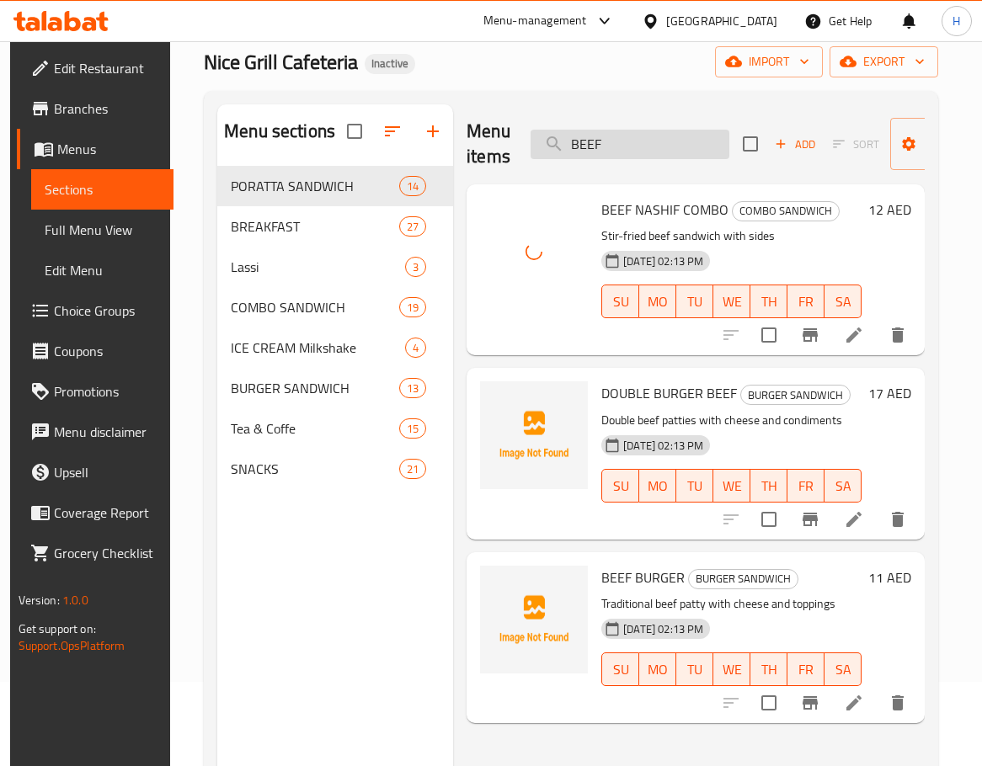
click at [650, 139] on input "BEEF" at bounding box center [629, 144] width 199 height 29
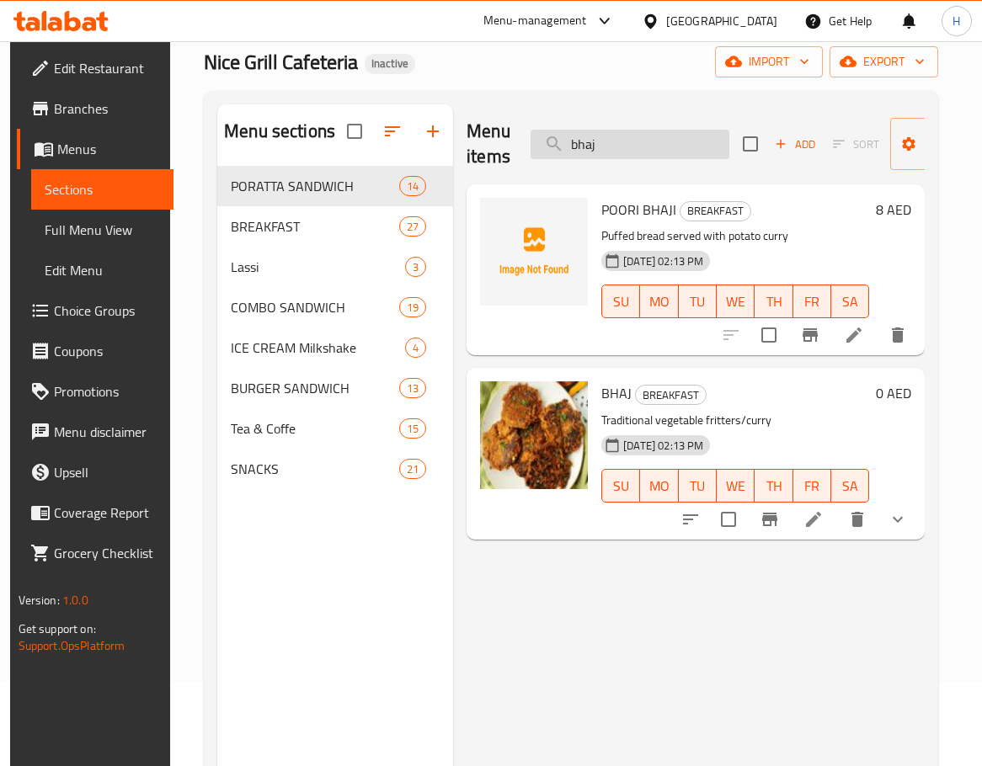
click at [706, 141] on input "bhaj" at bounding box center [629, 144] width 199 height 29
paste input "BEEF CLUB_"
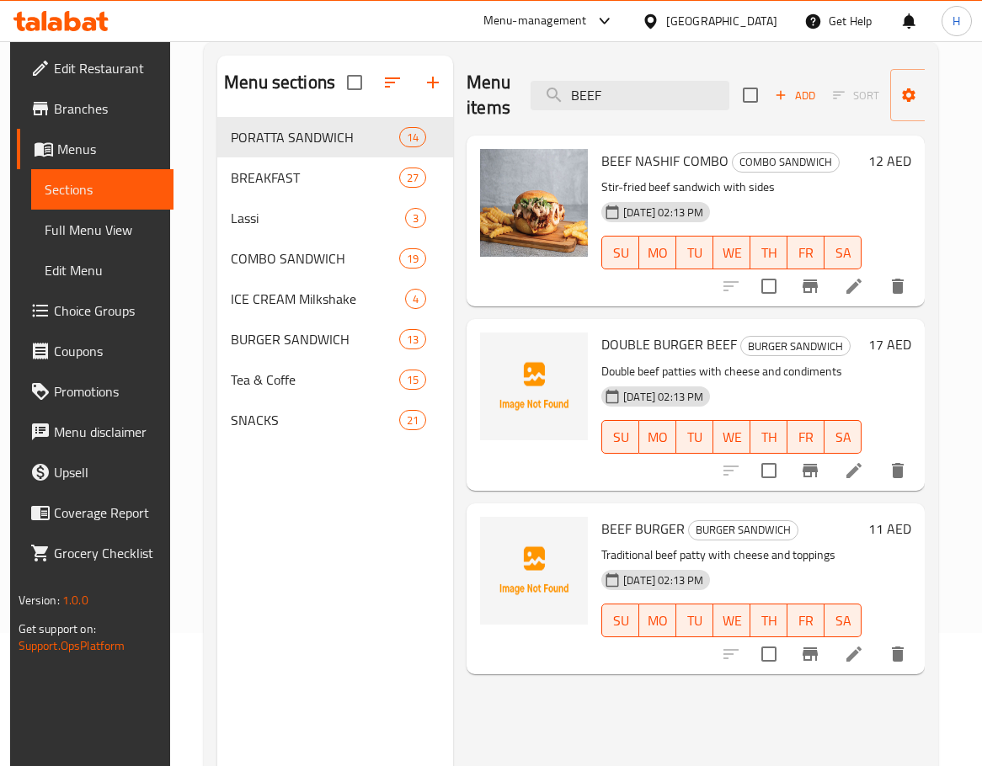
scroll to position [0, 0]
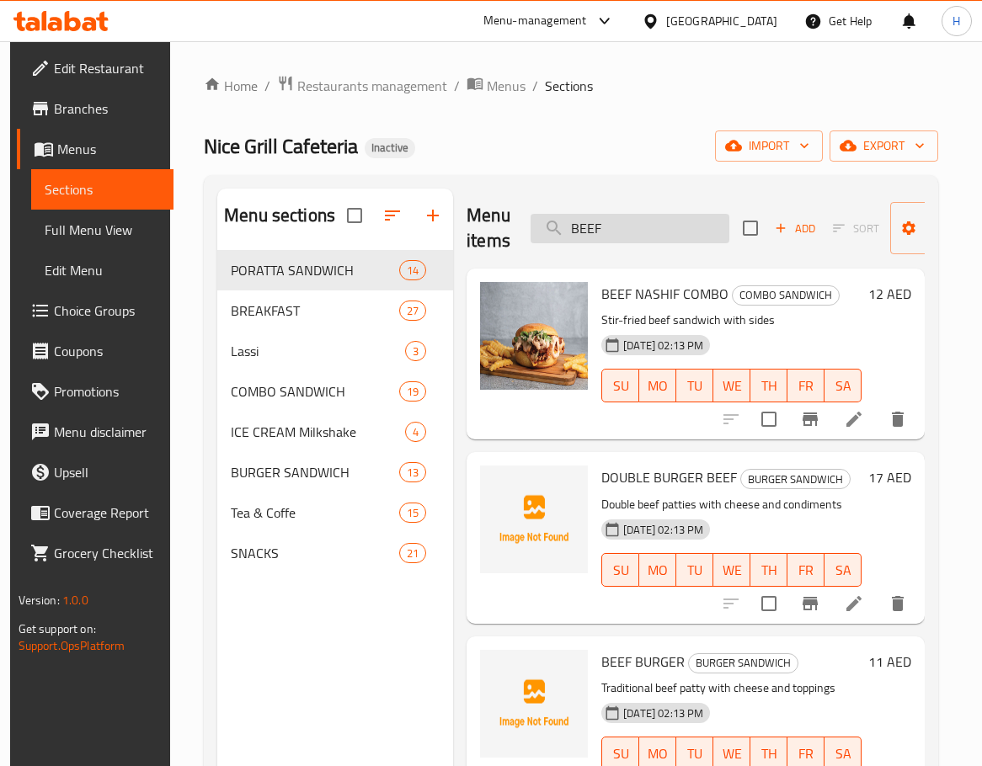
click at [694, 232] on input "BEEF" at bounding box center [629, 228] width 199 height 29
paste input "avocado juice"
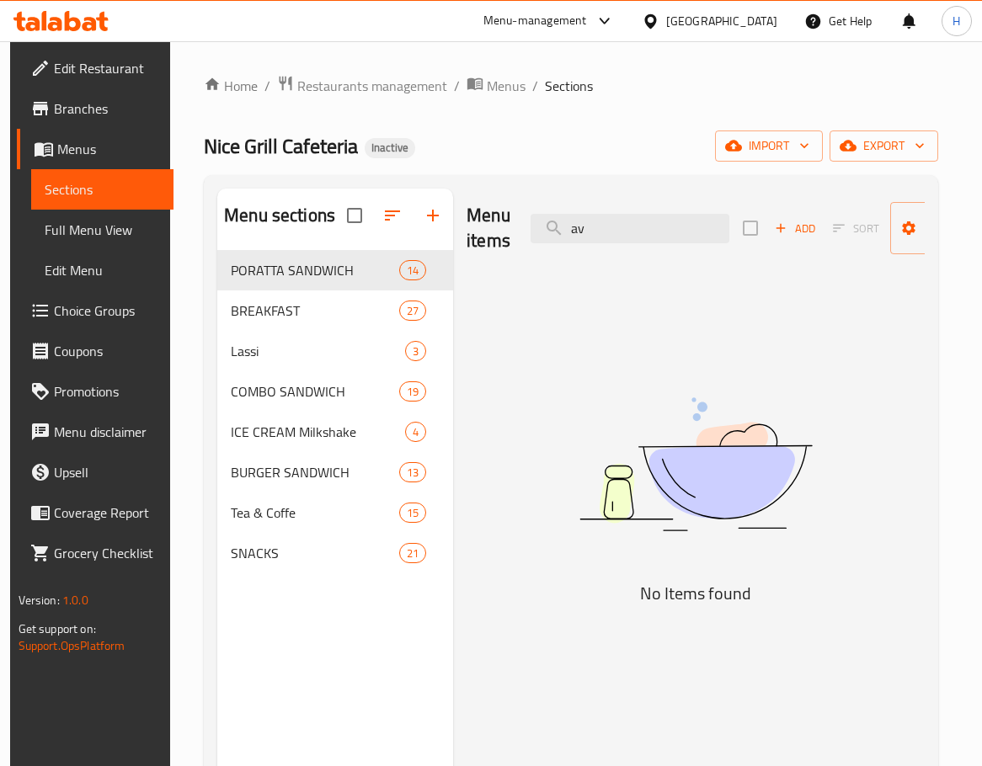
type input "a"
type input "j"
type input "a"
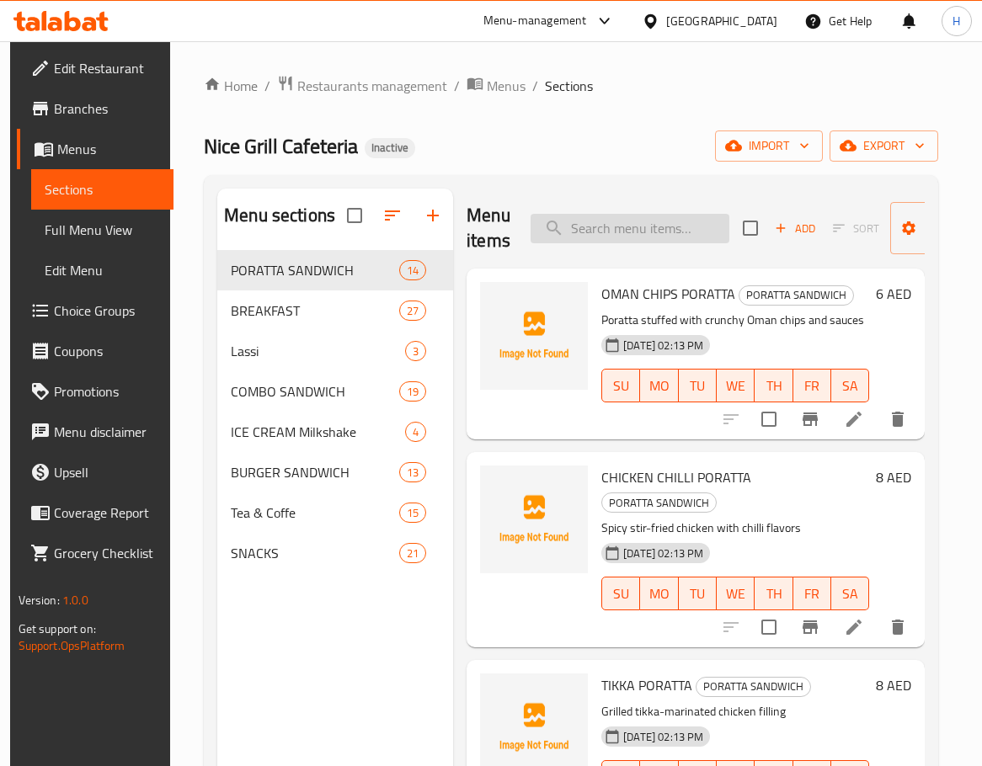
click at [670, 237] on input "search" at bounding box center [629, 228] width 199 height 29
paste input "BADAM HOT MILK"
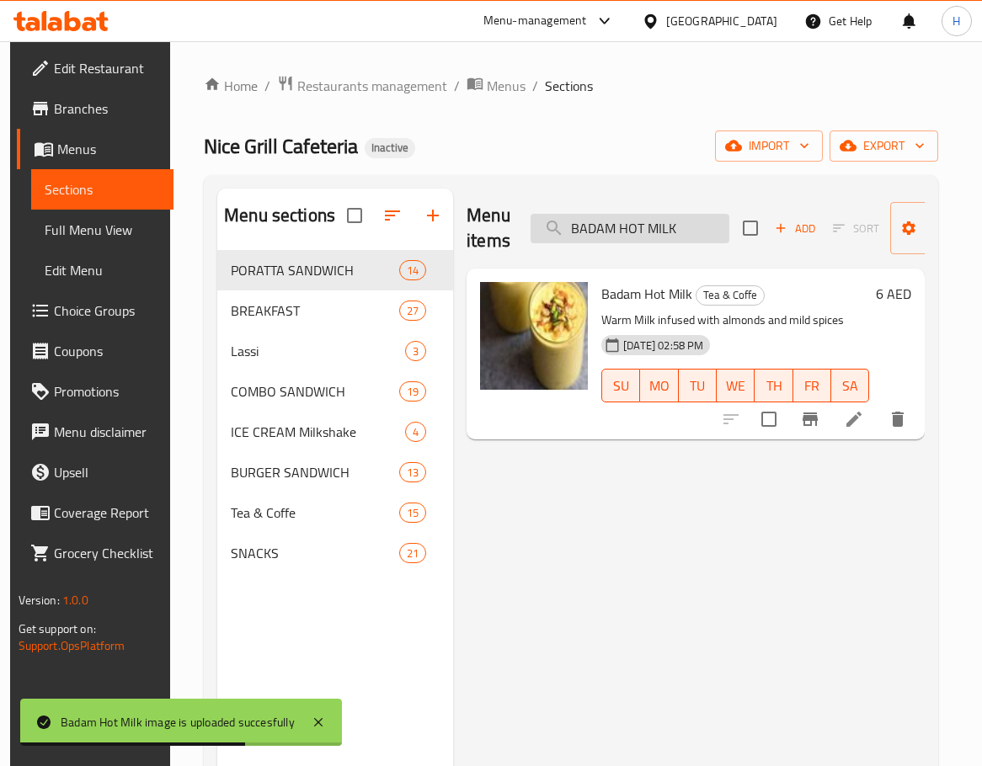
click at [681, 242] on input "BADAM HOT MILK" at bounding box center [629, 228] width 199 height 29
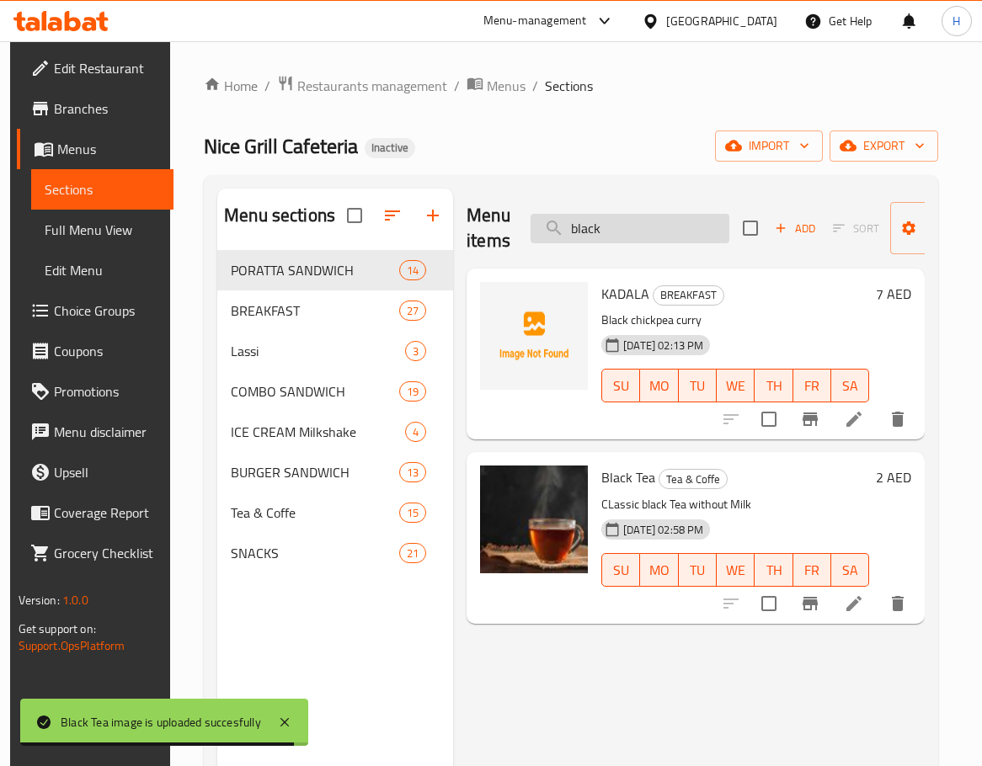
click at [617, 226] on input "black" at bounding box center [629, 228] width 199 height 29
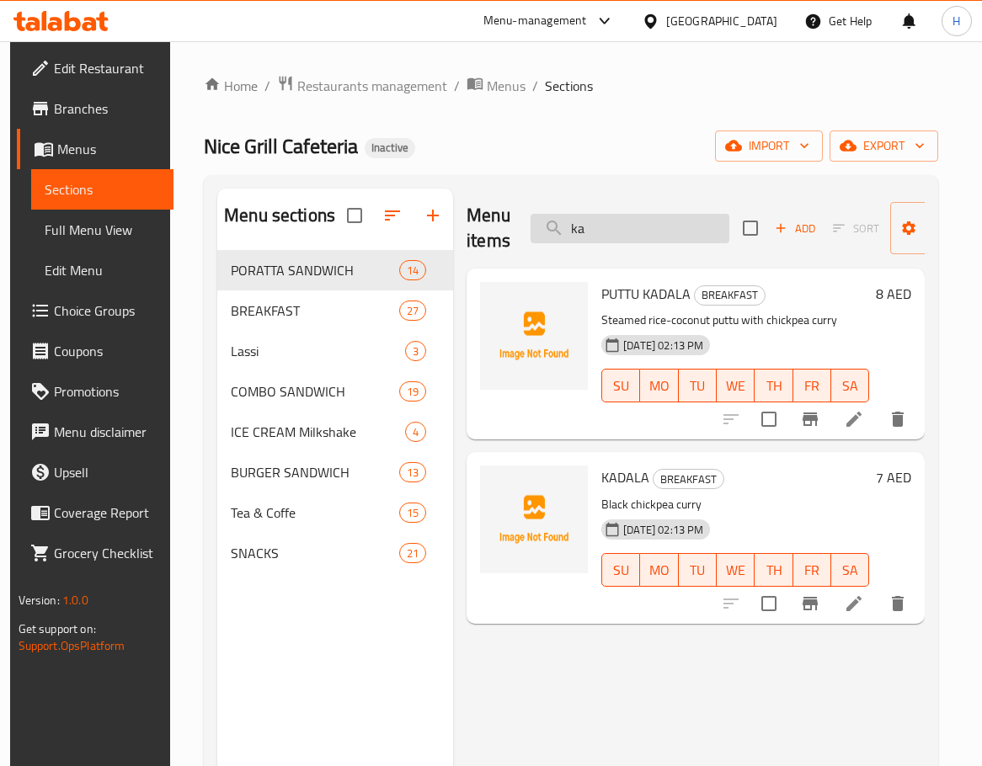
type input "k"
type input "kad"
click at [611, 471] on span "KADALA" at bounding box center [625, 477] width 48 height 25
click at [593, 217] on input "kad" at bounding box center [629, 228] width 199 height 29
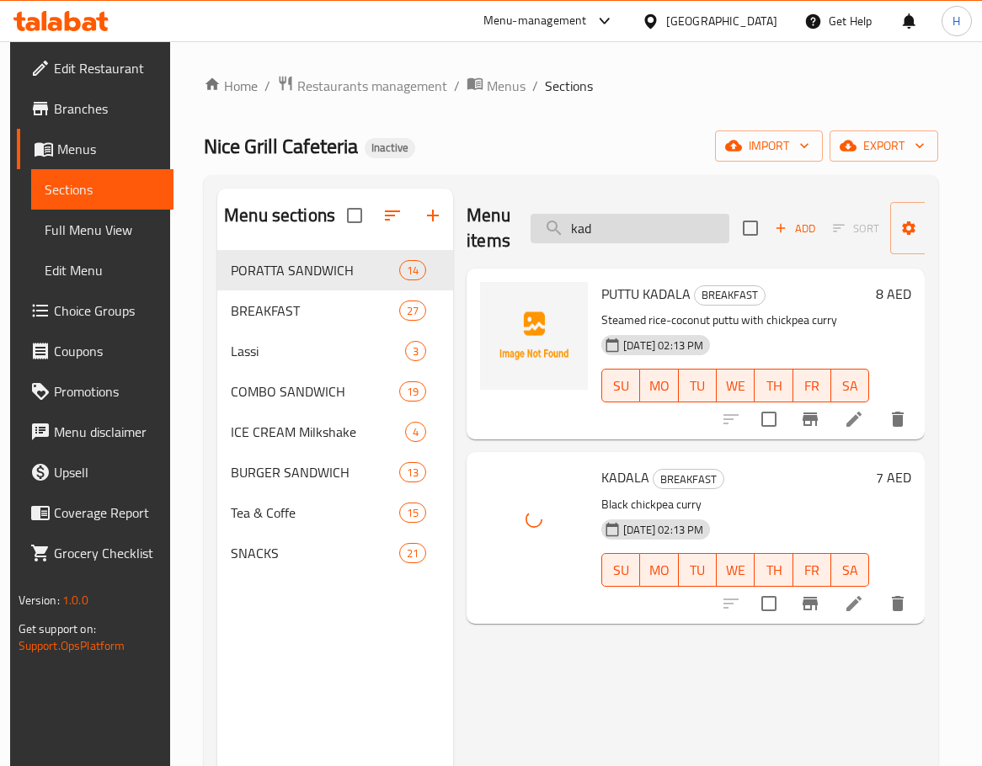
click at [593, 217] on input "kad" at bounding box center [629, 228] width 199 height 29
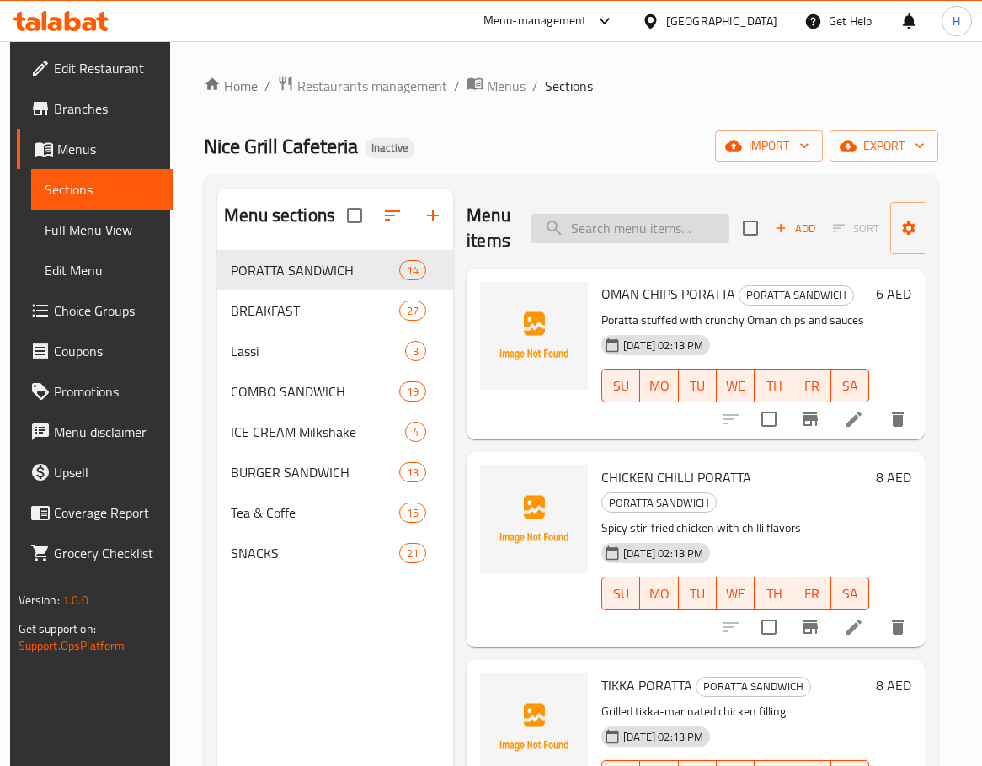
click at [663, 233] on input "search" at bounding box center [629, 228] width 199 height 29
paste input "BEEF BURGER_"
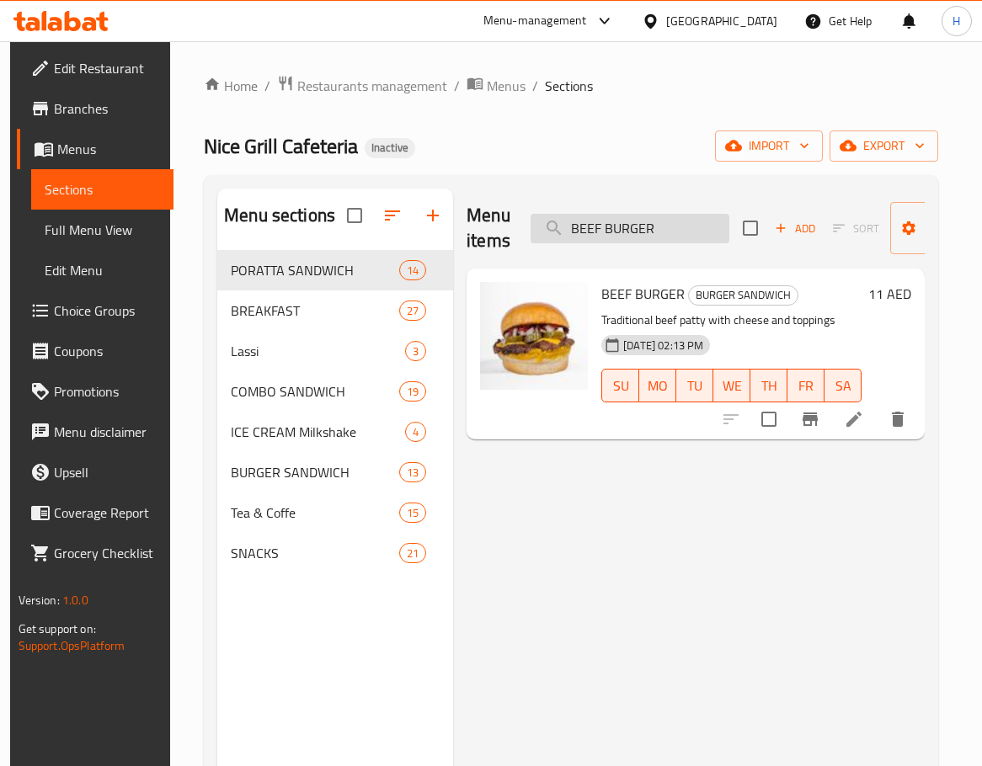
click at [622, 231] on input "BEEF BURGER" at bounding box center [629, 228] width 199 height 29
paste input "DATES SHAKE"
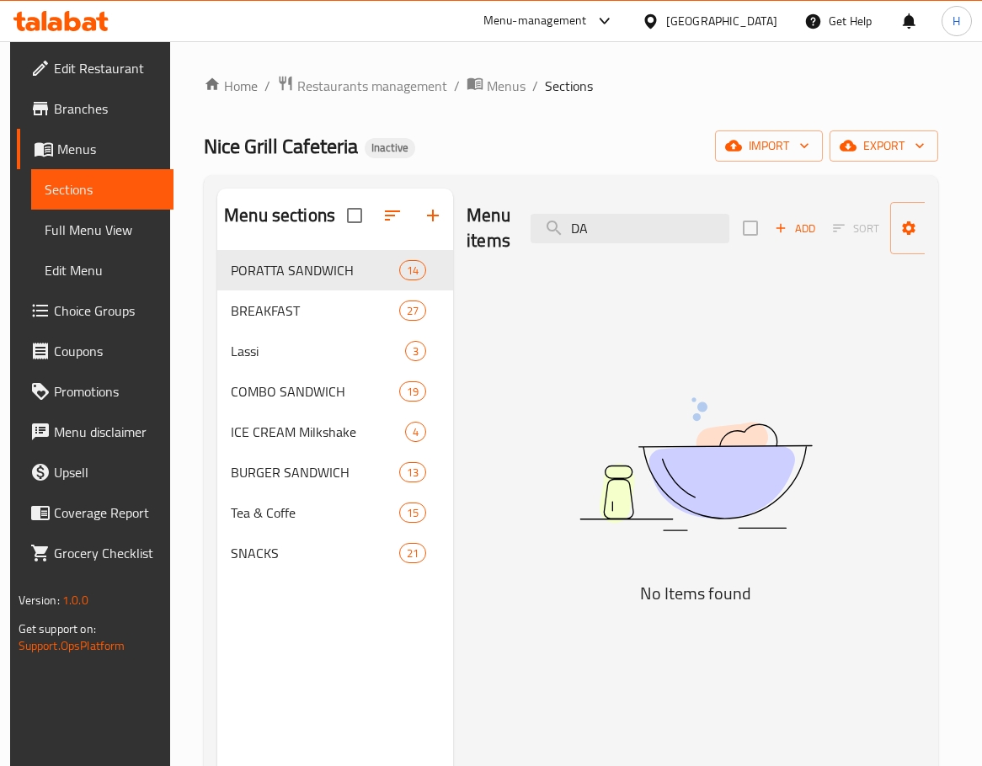
type input "D"
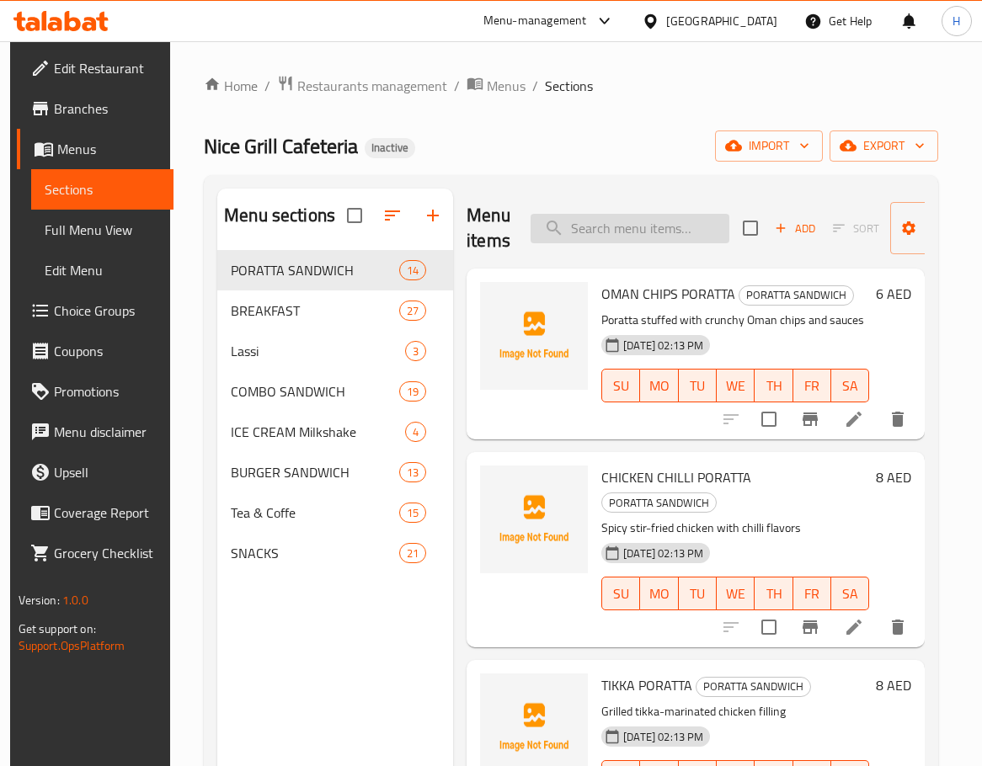
click at [646, 238] on input "search" at bounding box center [629, 228] width 199 height 29
paste input "EGG ROAST"
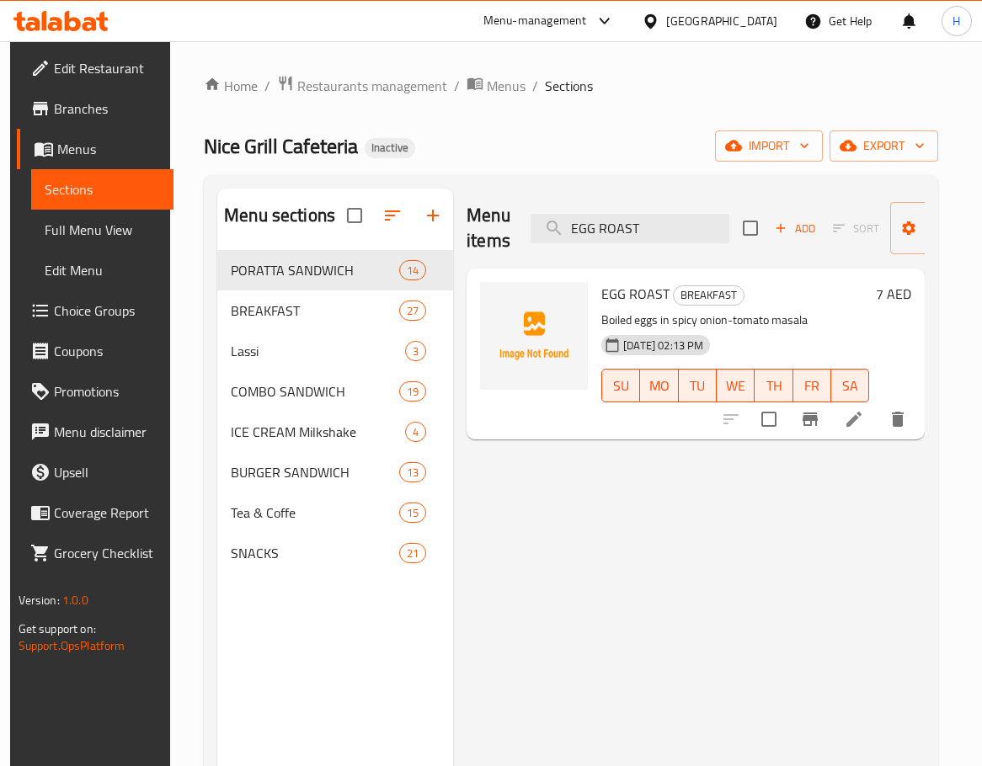
click at [625, 295] on span "EGG ROAST" at bounding box center [635, 293] width 68 height 25
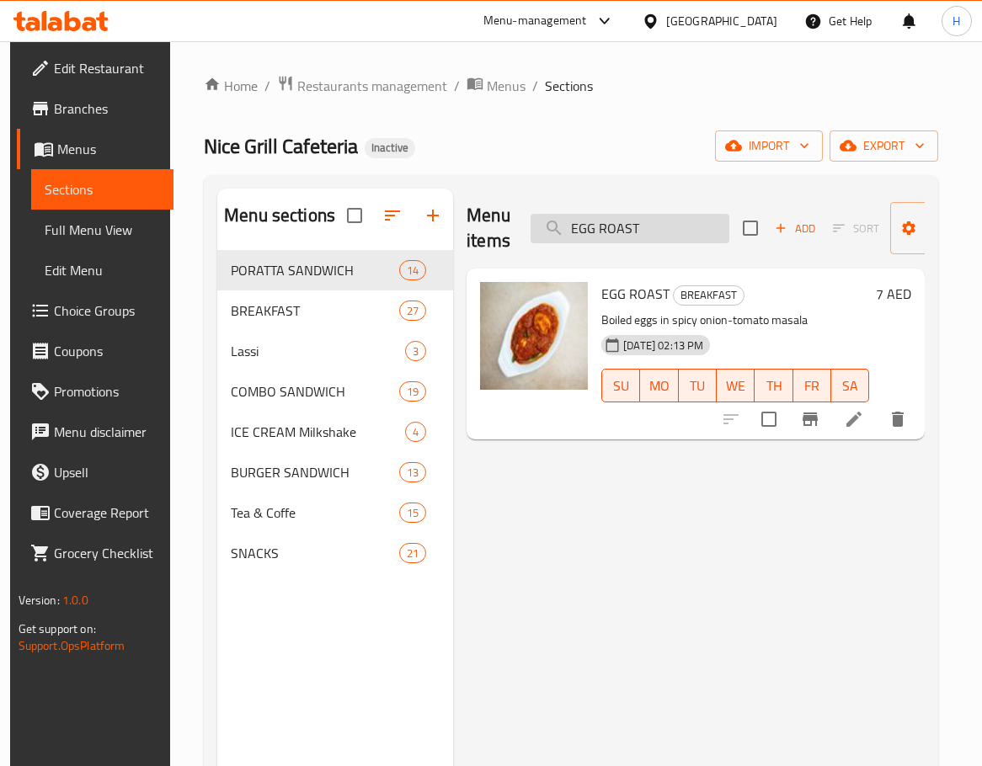
click at [660, 221] on input "EGG ROAST" at bounding box center [629, 228] width 199 height 29
paste input "KALLUMAKKAYA"
paste input "search"
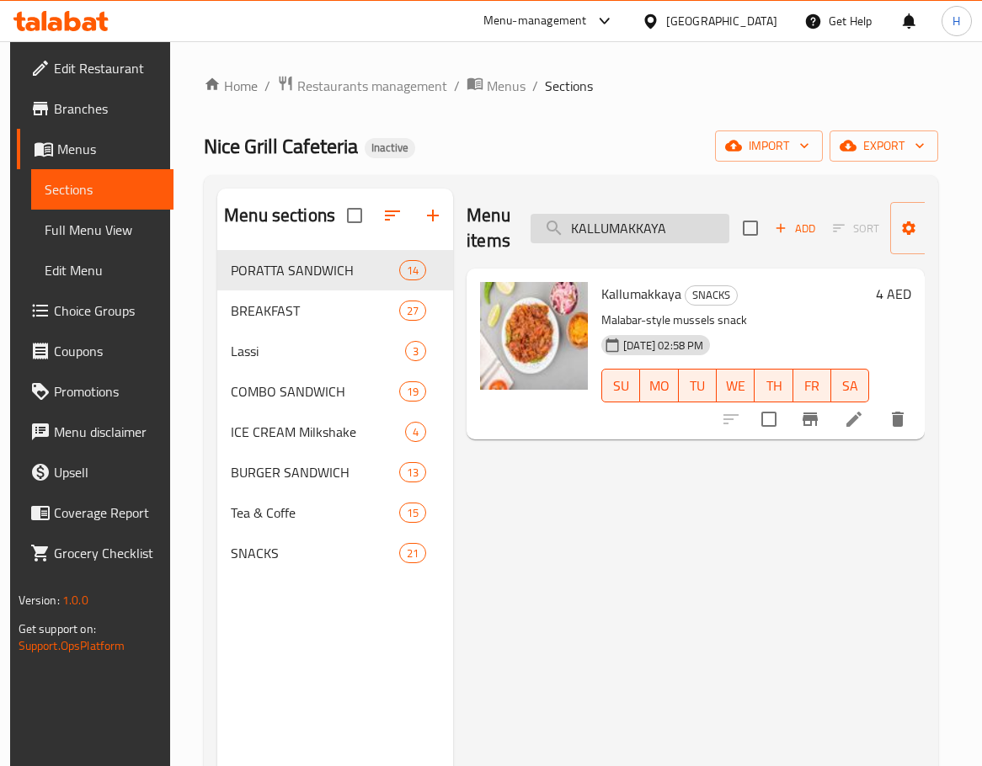
click at [704, 226] on input "KALLUMAKKAYA" at bounding box center [629, 228] width 199 height 29
click at [714, 129] on div "Home / Restaurants management / Menus / Sections Nice Grill Cafeteria Inactive …" at bounding box center [571, 521] width 734 height 893
click at [677, 230] on input "KALLUMAKKAYA" at bounding box center [629, 228] width 199 height 29
paste input "ROYAL BURGER_"
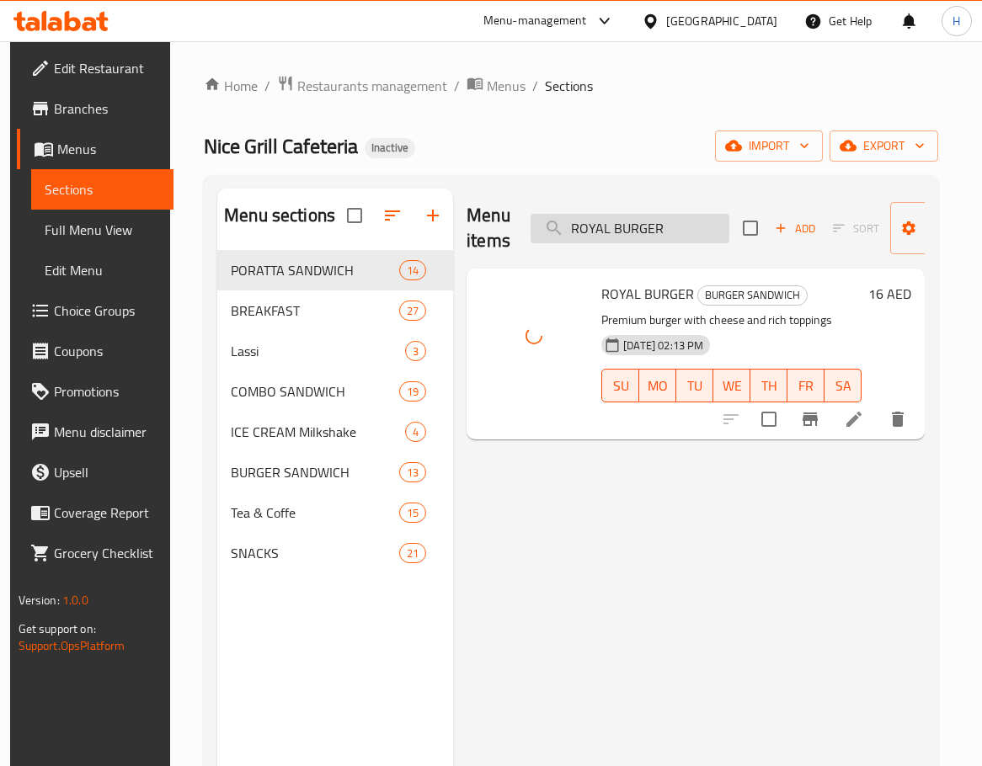
click at [663, 232] on input "ROYAL BURGER" at bounding box center [629, 228] width 199 height 29
paste input "CLUB_"
click at [641, 228] on input "ROYAL" at bounding box center [629, 228] width 199 height 29
paste input "EGG DOSA"
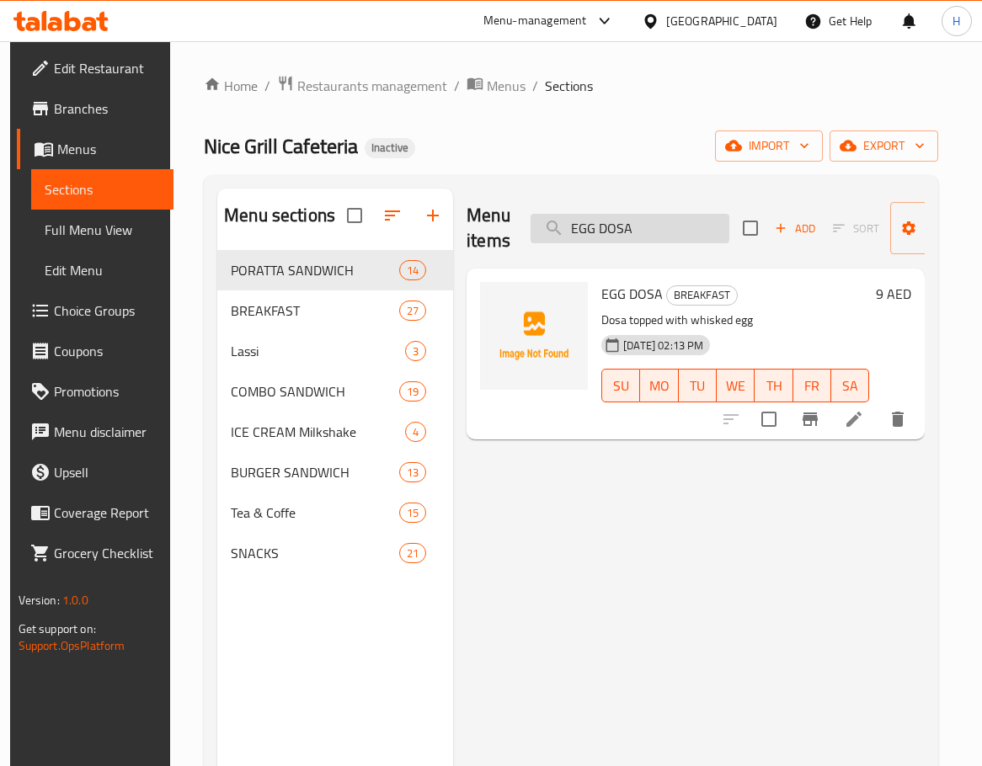
click at [631, 218] on input "EGG DOSA" at bounding box center [629, 228] width 199 height 29
paste input "WRAP"
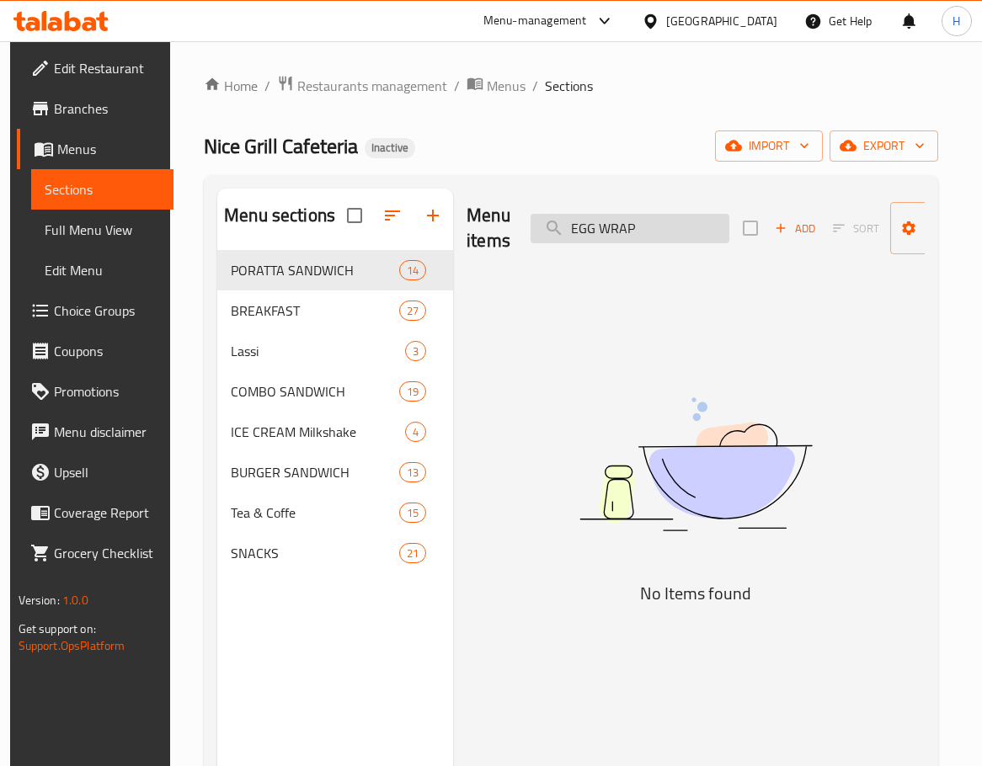
click at [588, 224] on input "EGG WRAP" at bounding box center [629, 228] width 199 height 29
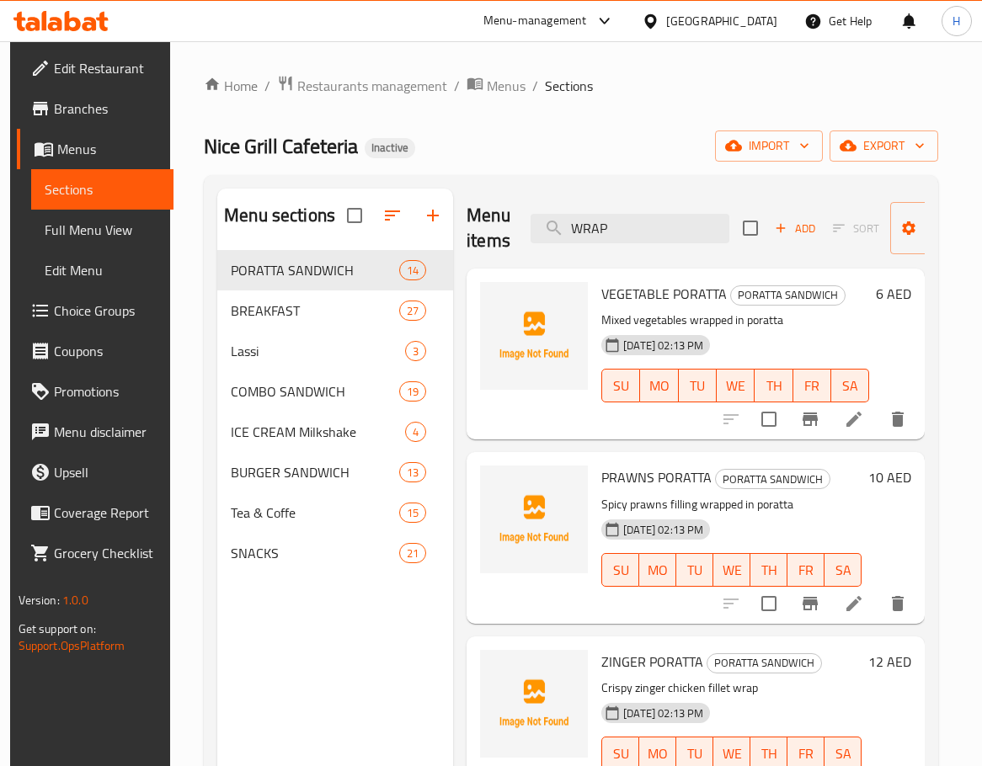
click at [811, 354] on div "[DATE] 02:13 PM SU MO TU WE TH FR SA" at bounding box center [734, 373] width 281 height 91
click at [682, 225] on input "WRAP" at bounding box center [629, 228] width 199 height 29
type input "WRAP"
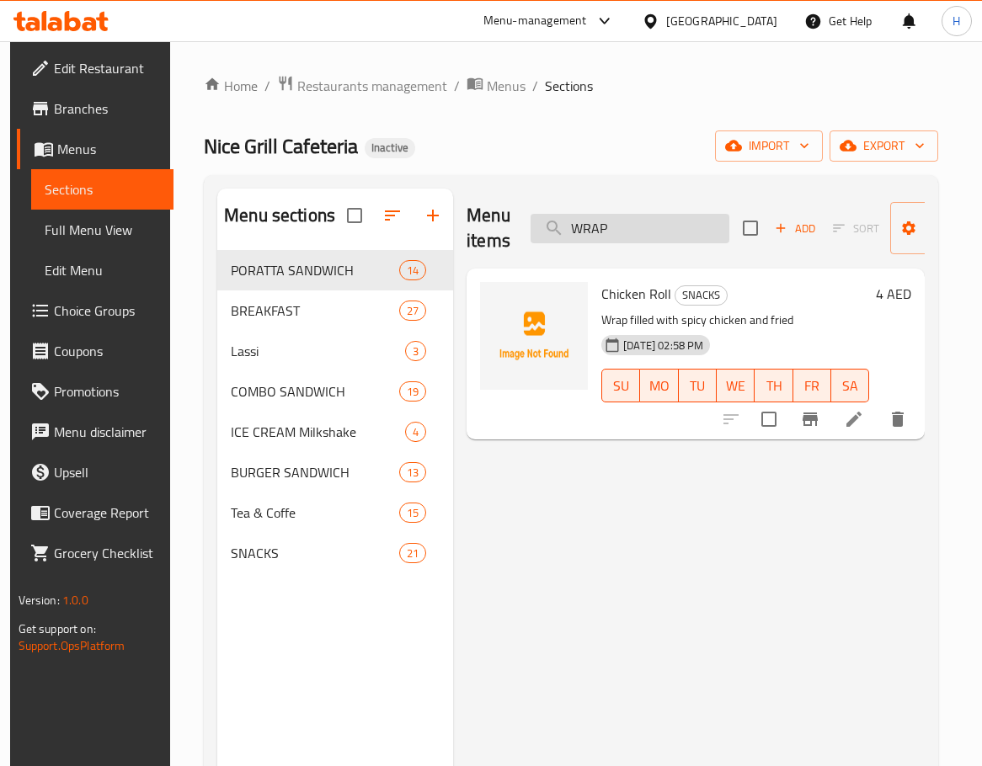
click at [687, 228] on input "WRAP" at bounding box center [629, 228] width 199 height 29
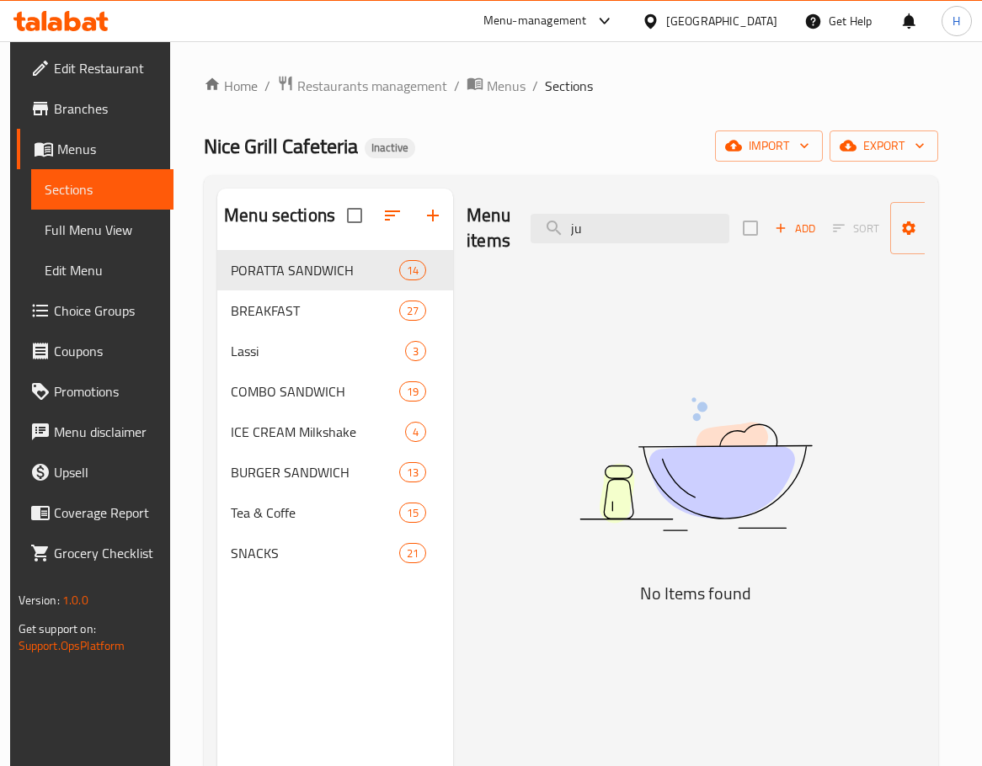
type input "j"
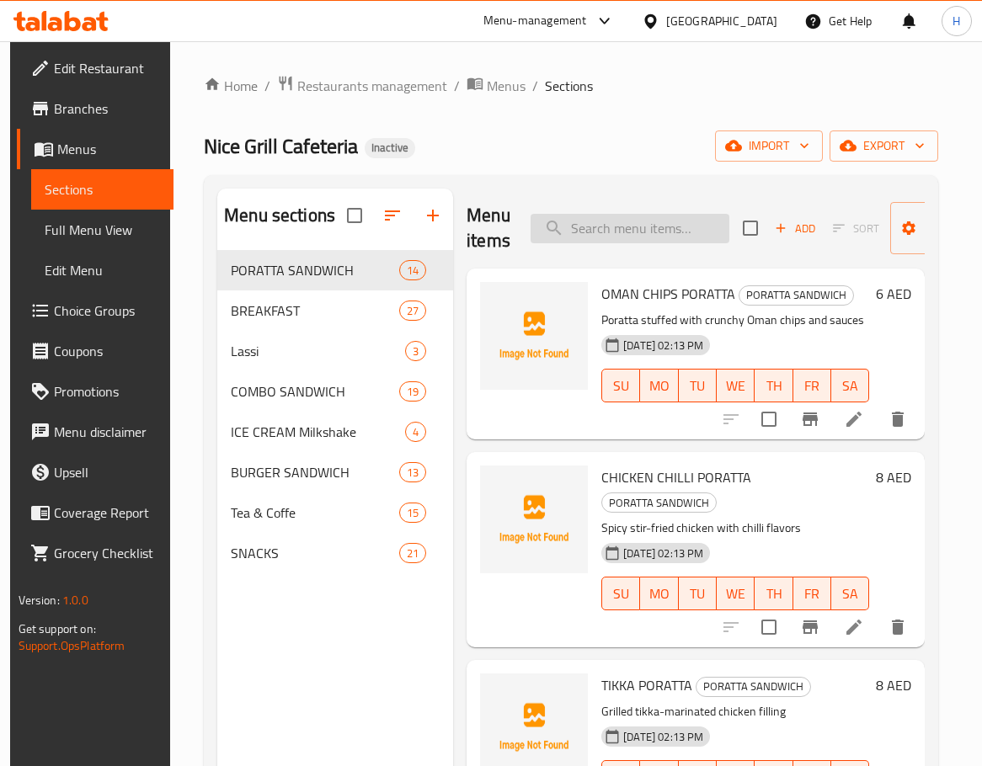
drag, startPoint x: 630, startPoint y: 237, endPoint x: 638, endPoint y: 242, distance: 9.8
click at [630, 237] on input "search" at bounding box center [629, 228] width 199 height 29
paste input "GARLIC PLATE"
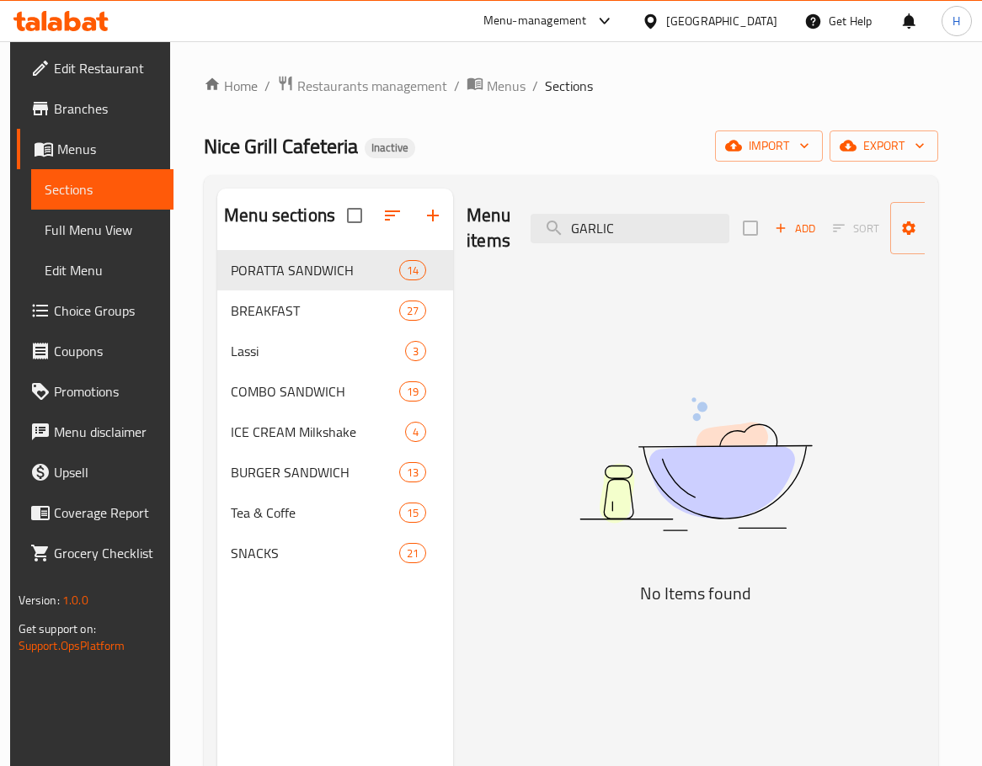
type input "GARLIC"
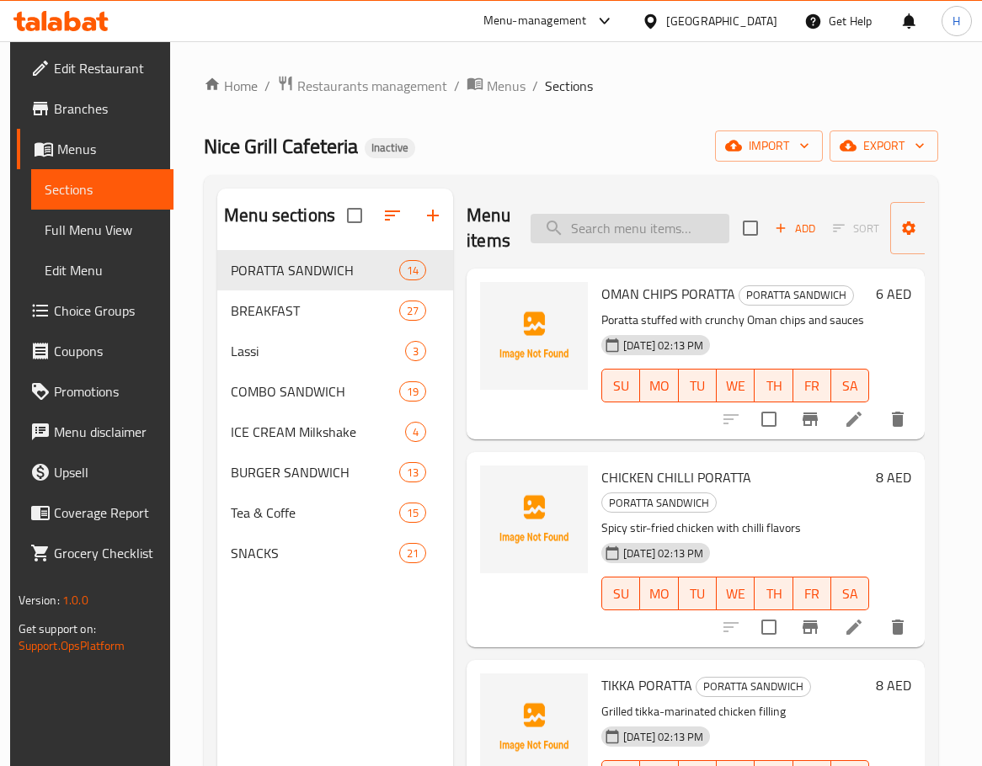
click at [638, 228] on input "search" at bounding box center [629, 228] width 199 height 29
paste input "GLORY"
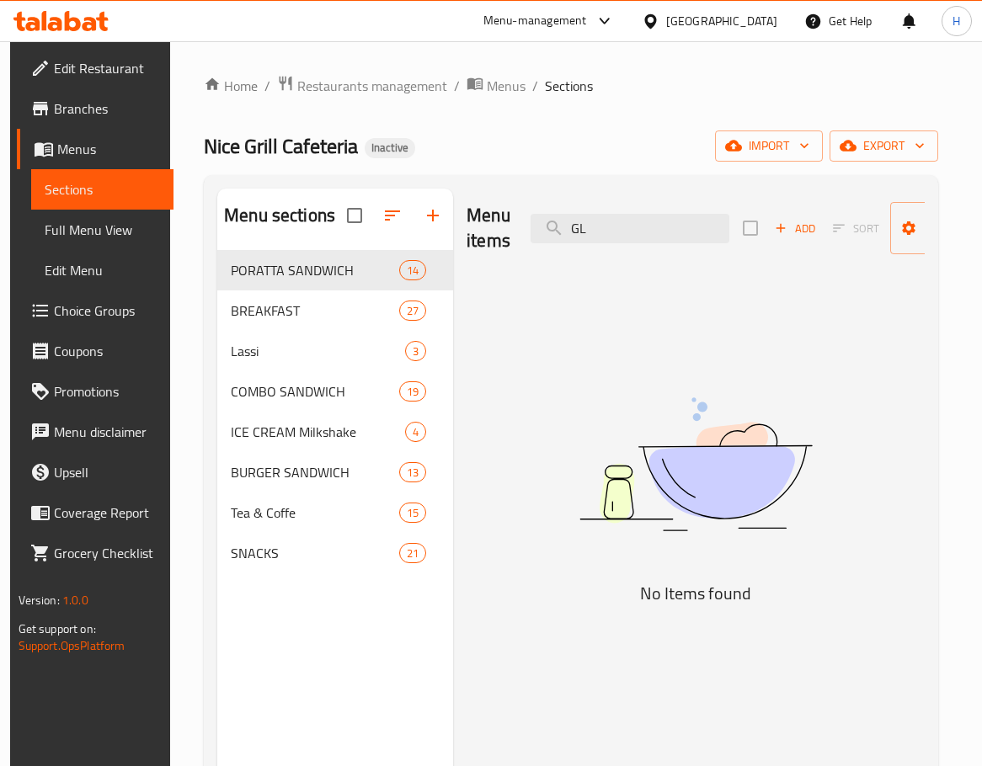
type input "G"
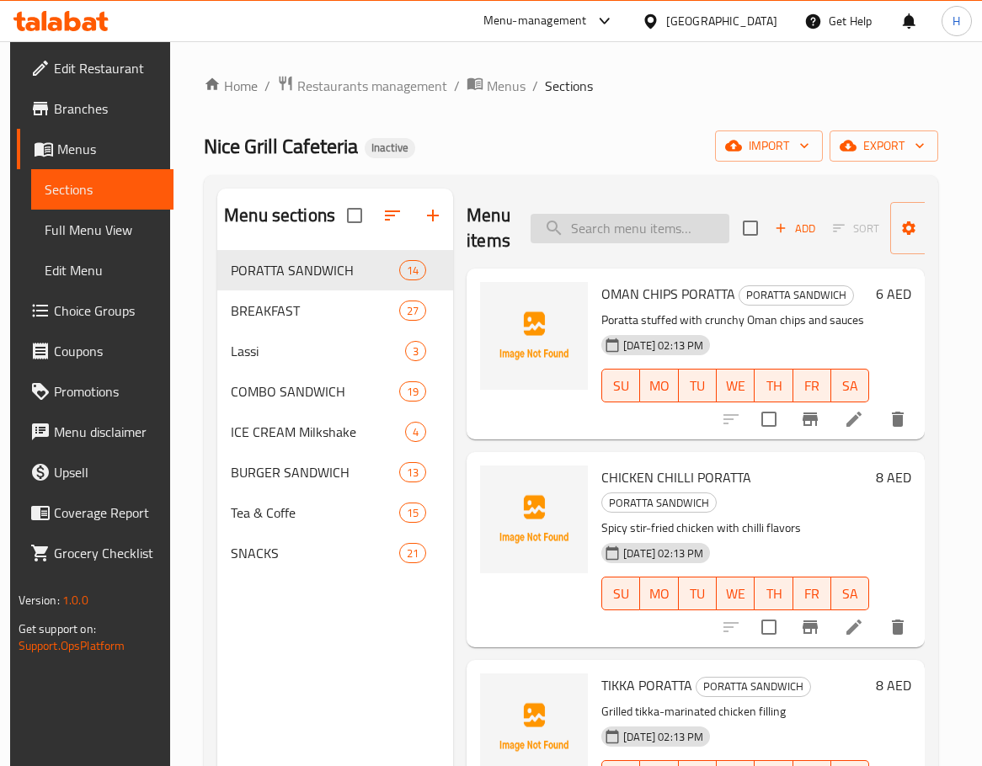
click at [673, 233] on input "search" at bounding box center [629, 228] width 199 height 29
paste input "grape"
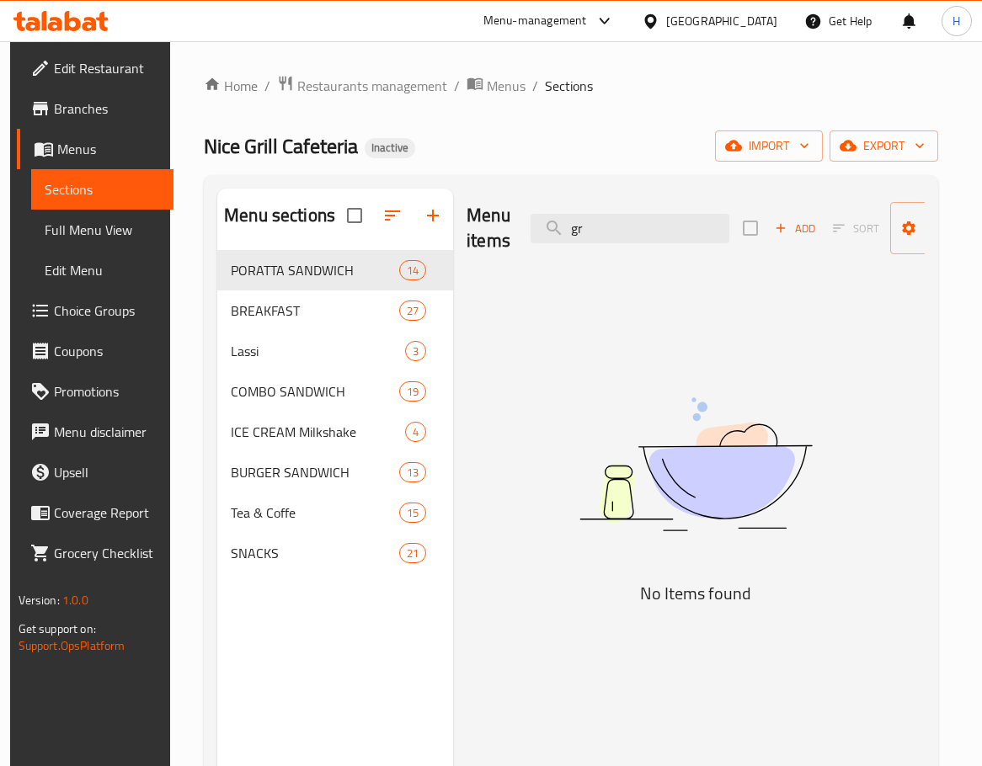
type input "g"
drag, startPoint x: 664, startPoint y: 193, endPoint x: 663, endPoint y: 229, distance: 36.2
click at [663, 212] on div "Menu items green salad Add Sort Manage items" at bounding box center [695, 229] width 458 height 80
click at [663, 229] on input "green salad" at bounding box center [629, 228] width 199 height 29
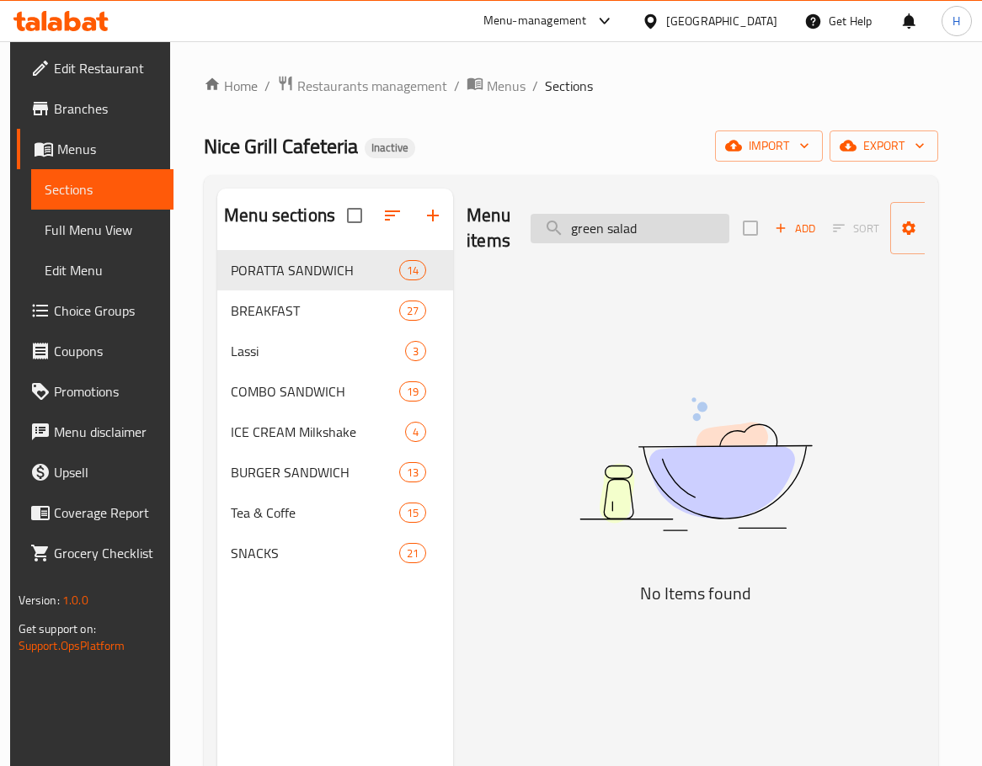
click at [663, 229] on input "green salad" at bounding box center [629, 228] width 199 height 29
type input "ع"
click at [639, 221] on input "grape" at bounding box center [629, 228] width 199 height 29
paste input "GLORY"
click at [630, 230] on input "GLORY" at bounding box center [629, 228] width 199 height 29
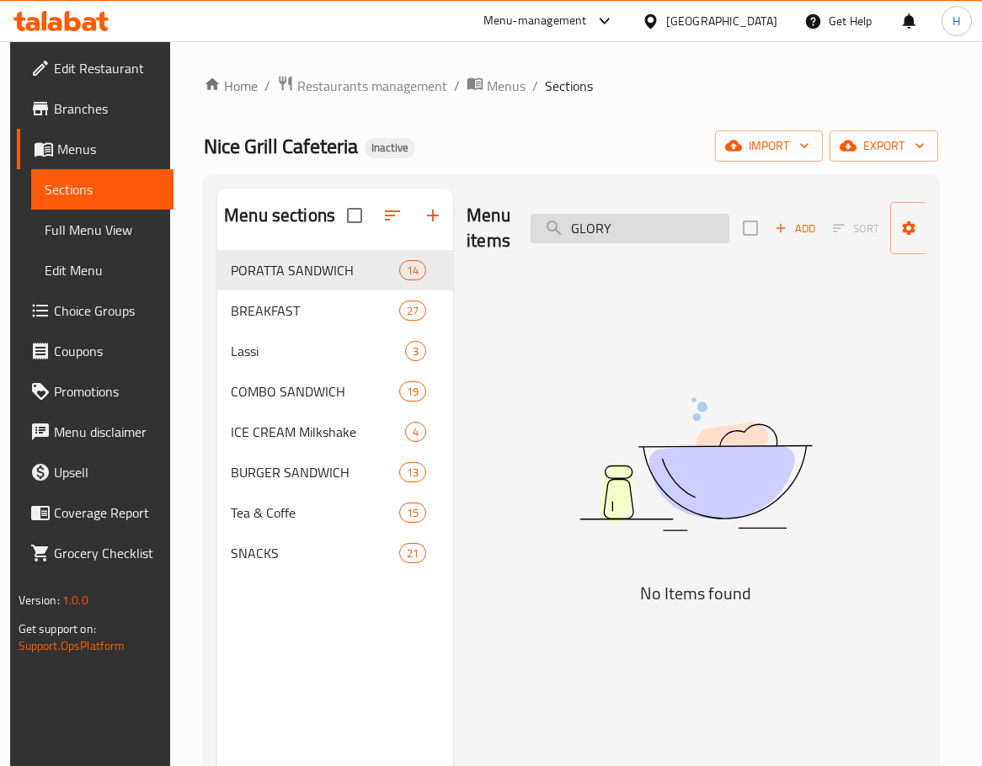
paste input "EGG BAJI"
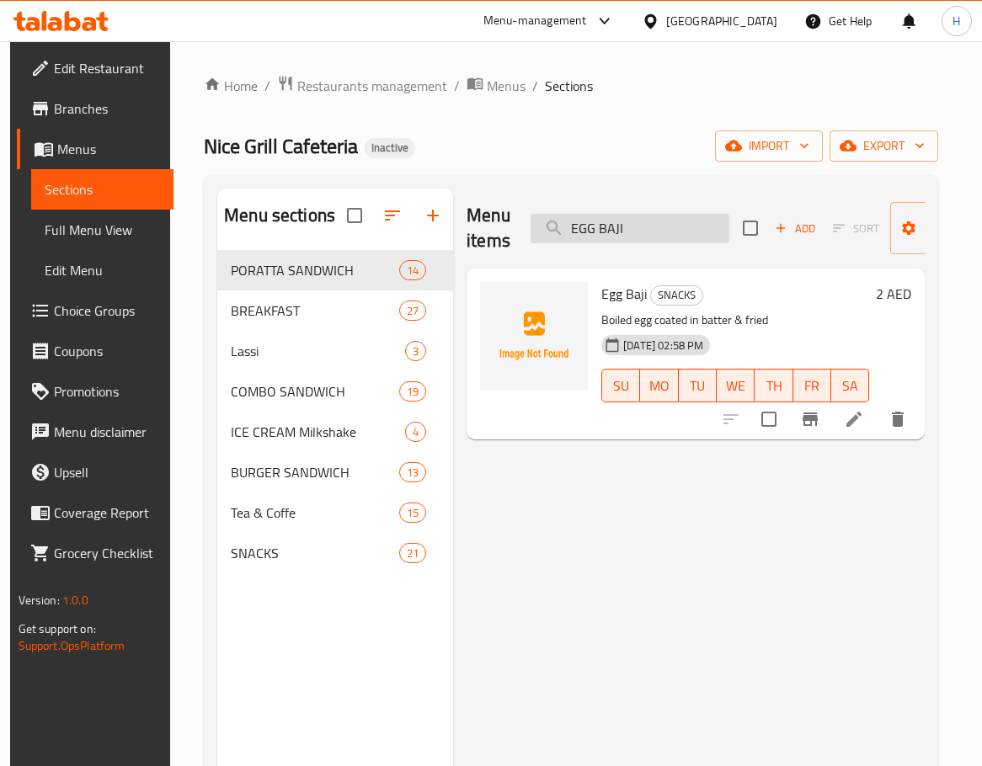
click at [647, 226] on input "EGG BAJI" at bounding box center [629, 228] width 199 height 29
paste input "CLUB_"
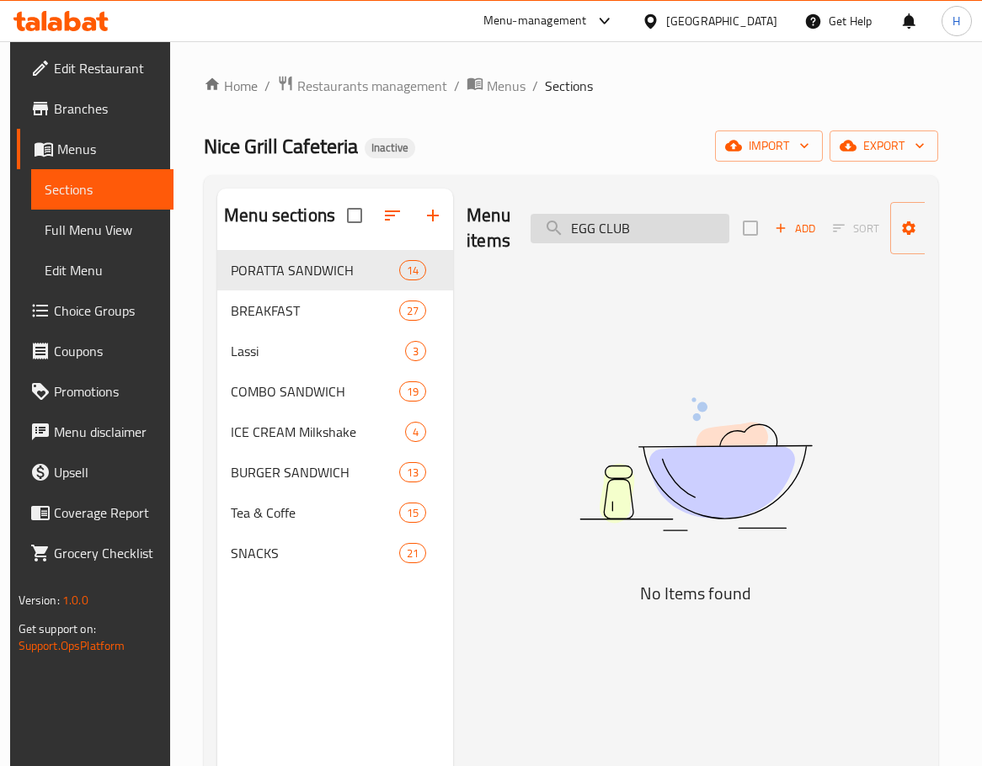
click at [583, 227] on input "EGG CLUB" at bounding box center [629, 228] width 199 height 29
click at [646, 237] on input "CLUB" at bounding box center [629, 228] width 199 height 29
click at [644, 238] on input "CLUB" at bounding box center [629, 228] width 199 height 29
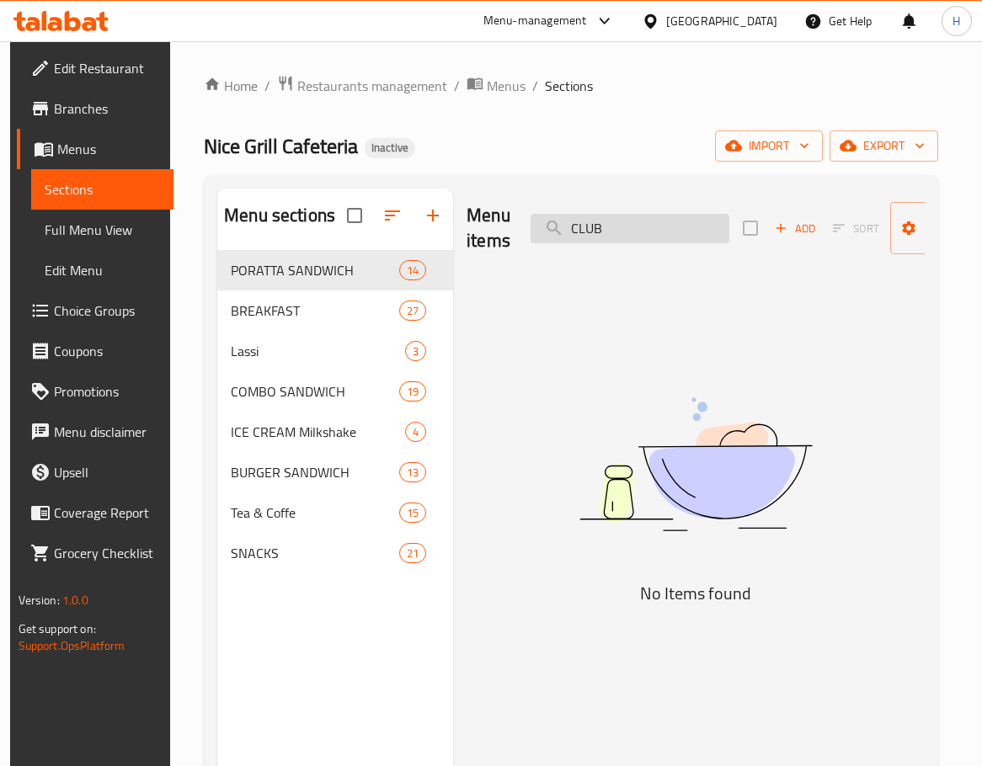
paste input "HATTI PATHIRI"
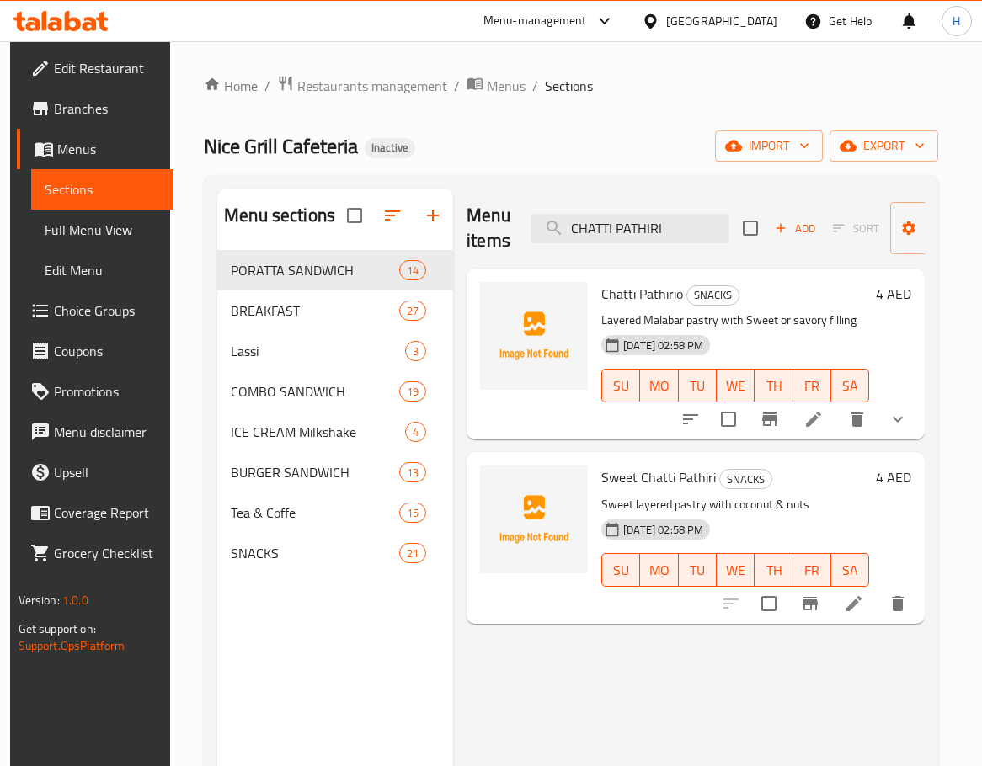
click at [657, 292] on span "Chatti Pathirio" at bounding box center [642, 293] width 82 height 25
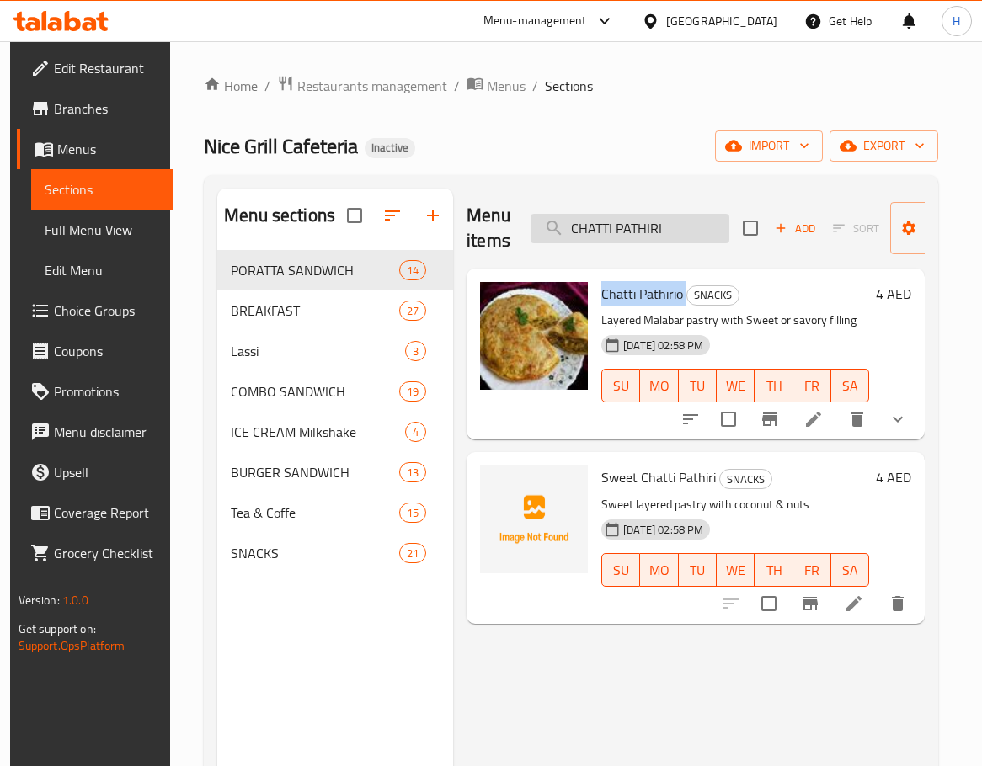
click at [705, 226] on input "CHATTI PATHIRI" at bounding box center [629, 228] width 199 height 29
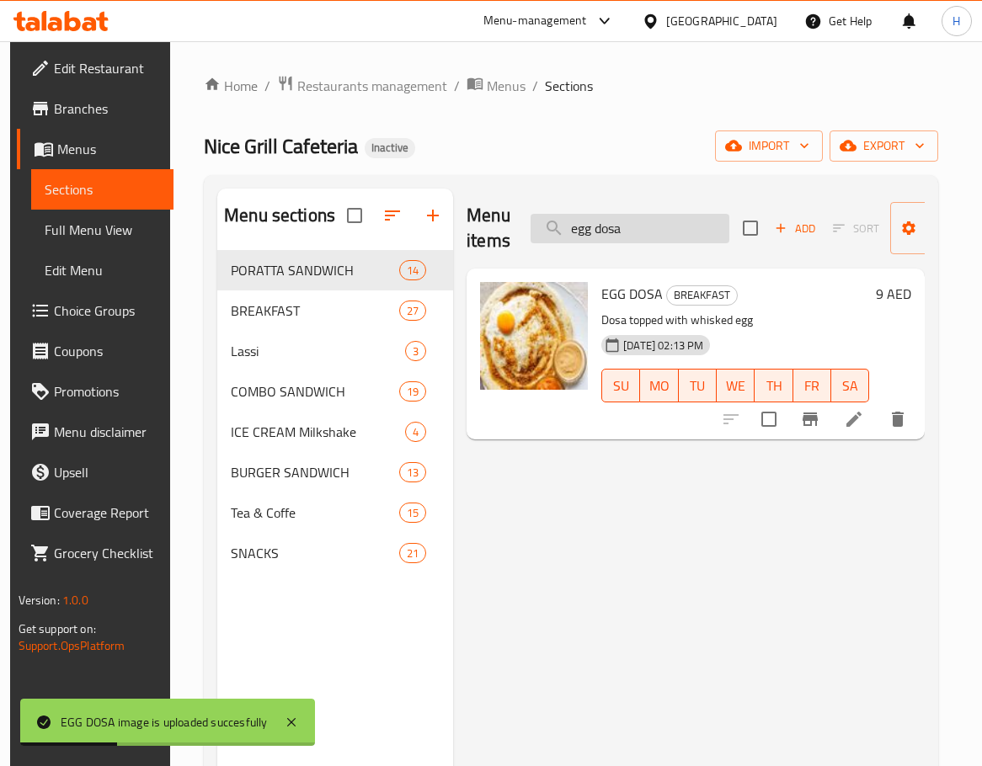
click at [633, 214] on input "egg dosa" at bounding box center [629, 228] width 199 height 29
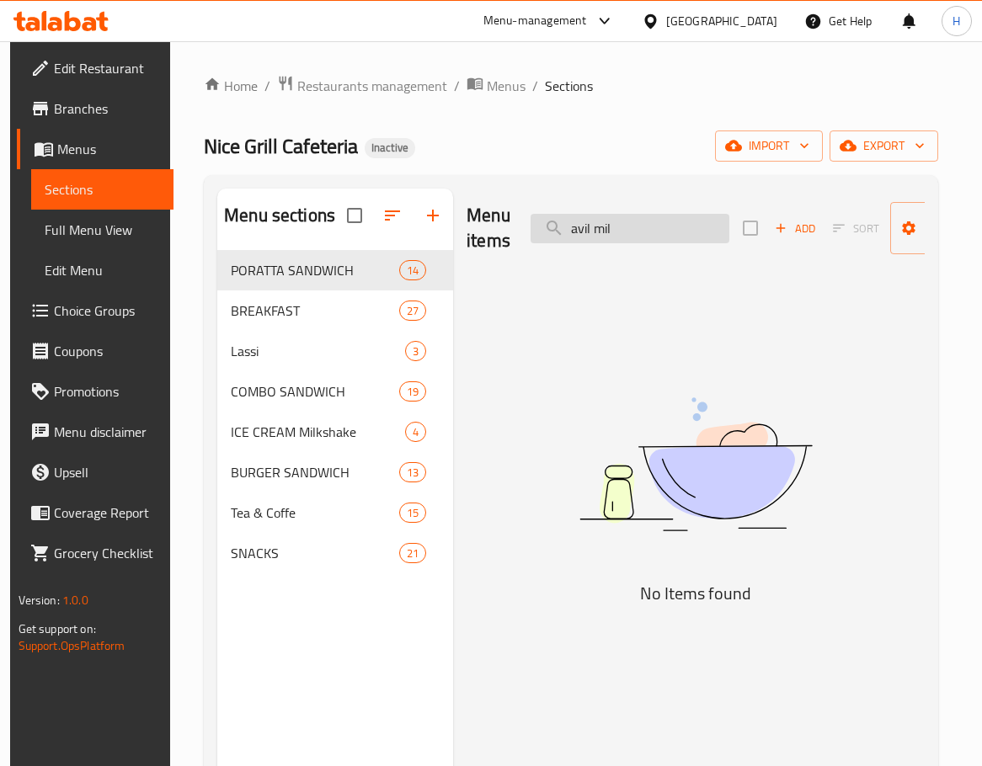
type input "avil milk"
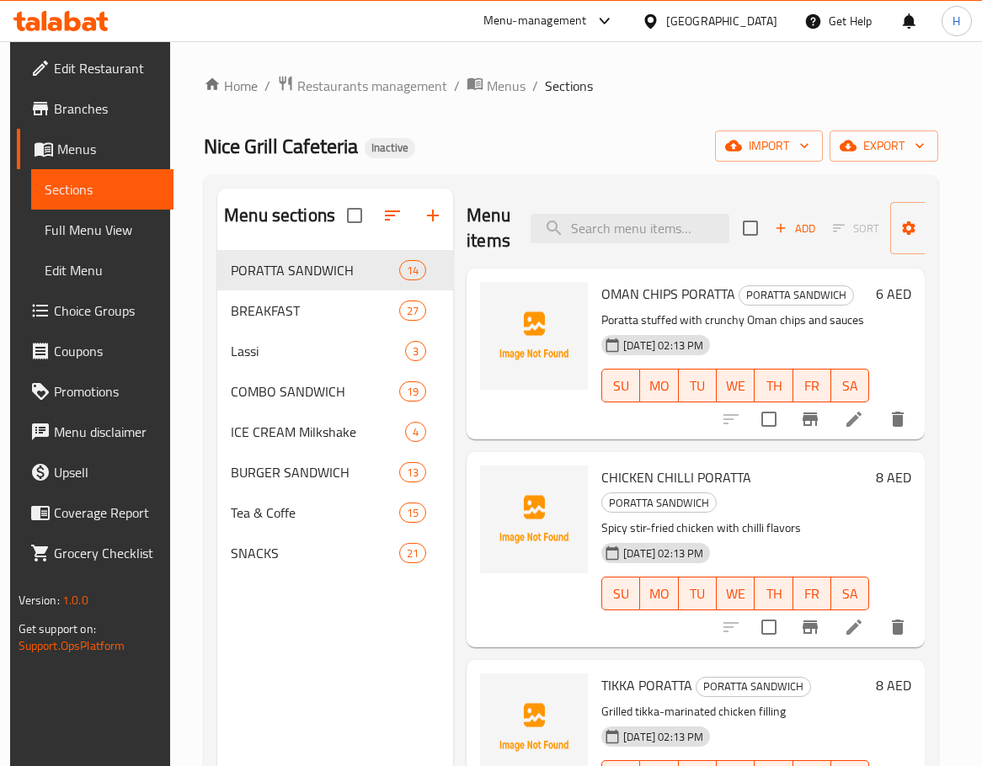
click at [632, 247] on div "Menu items Add Sort Manage items" at bounding box center [695, 229] width 458 height 80
click at [632, 234] on input "search" at bounding box center [629, 228] width 199 height 29
paste input "EGG WRAP"
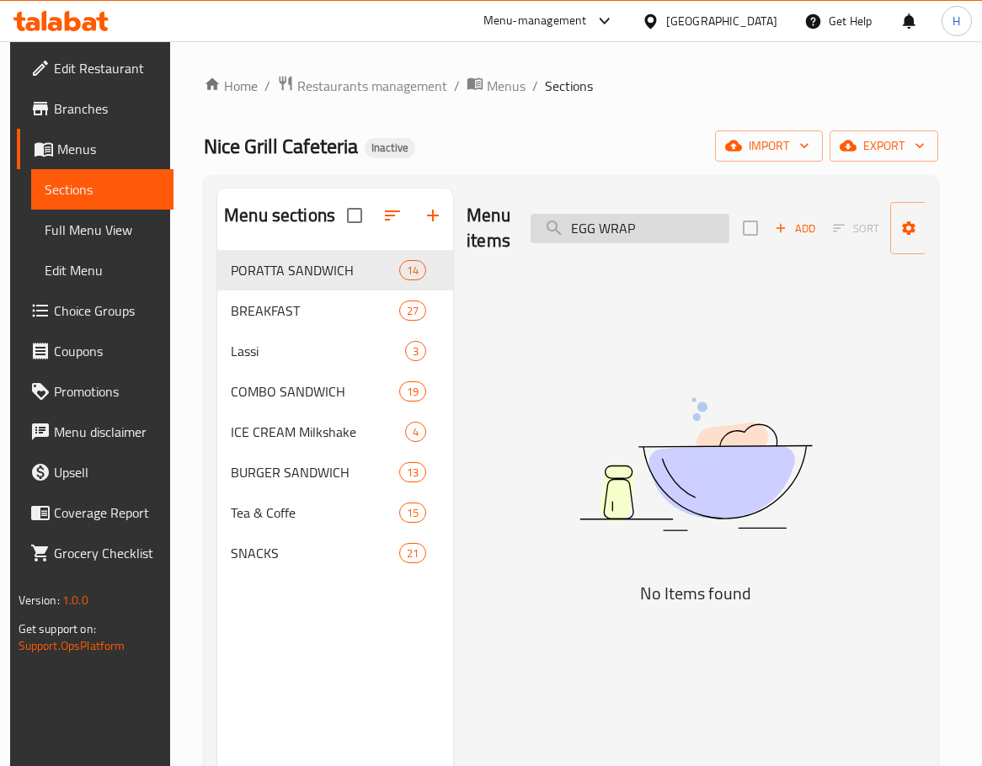
click at [647, 223] on input "EGG WRAP" at bounding box center [629, 228] width 199 height 29
click at [627, 219] on input "EGG WRAP" at bounding box center [629, 228] width 199 height 29
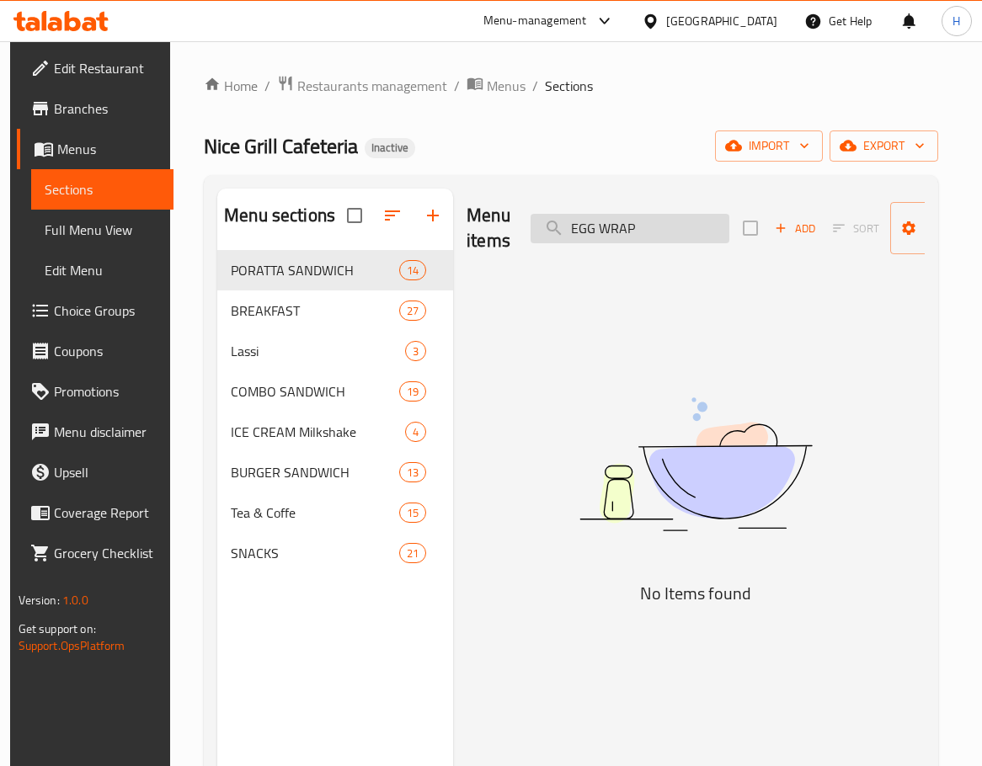
click at [627, 219] on input "EGG WRAP" at bounding box center [629, 228] width 199 height 29
paste input "ALOO BONDA"
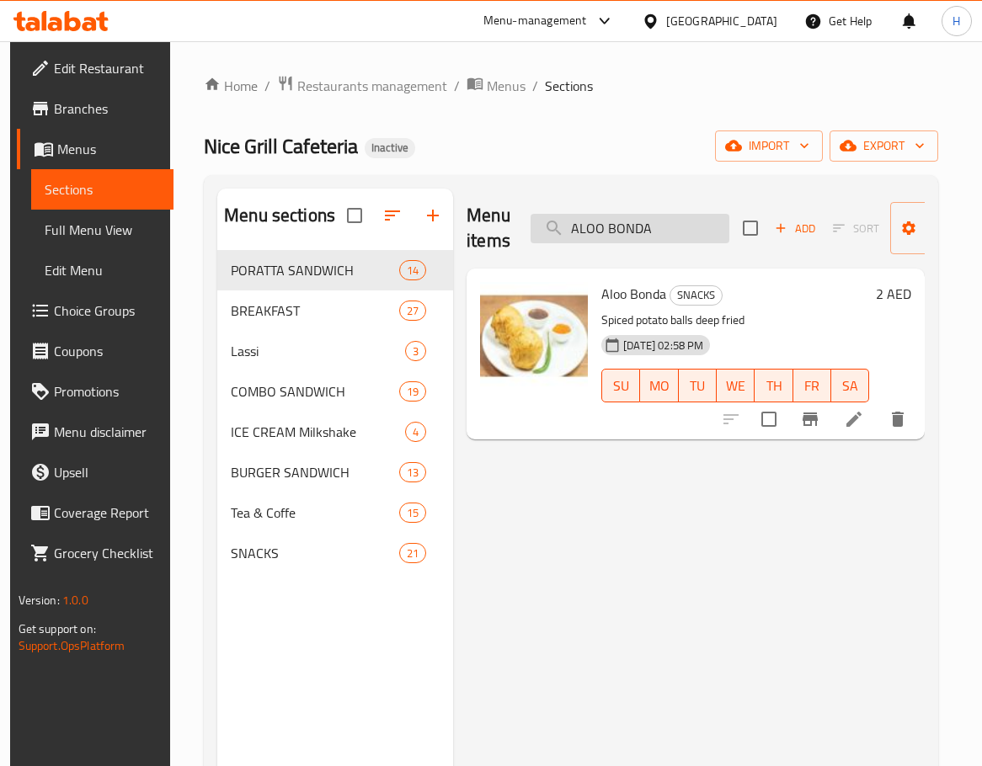
click at [585, 223] on input "ALOO BONDA" at bounding box center [629, 228] width 199 height 29
paste input "VIL MILK"
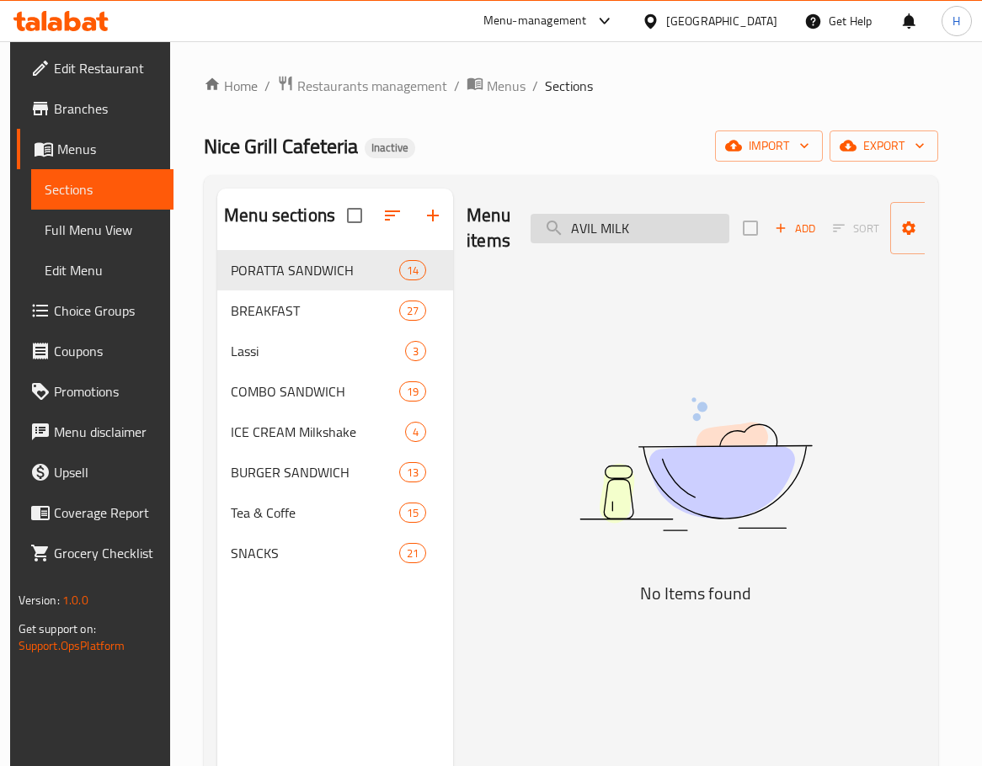
click at [609, 232] on input "AVIL MILK" at bounding box center [629, 228] width 199 height 29
paste input "avocado falooda"
click at [594, 232] on input "avocado falooda" at bounding box center [629, 228] width 199 height 29
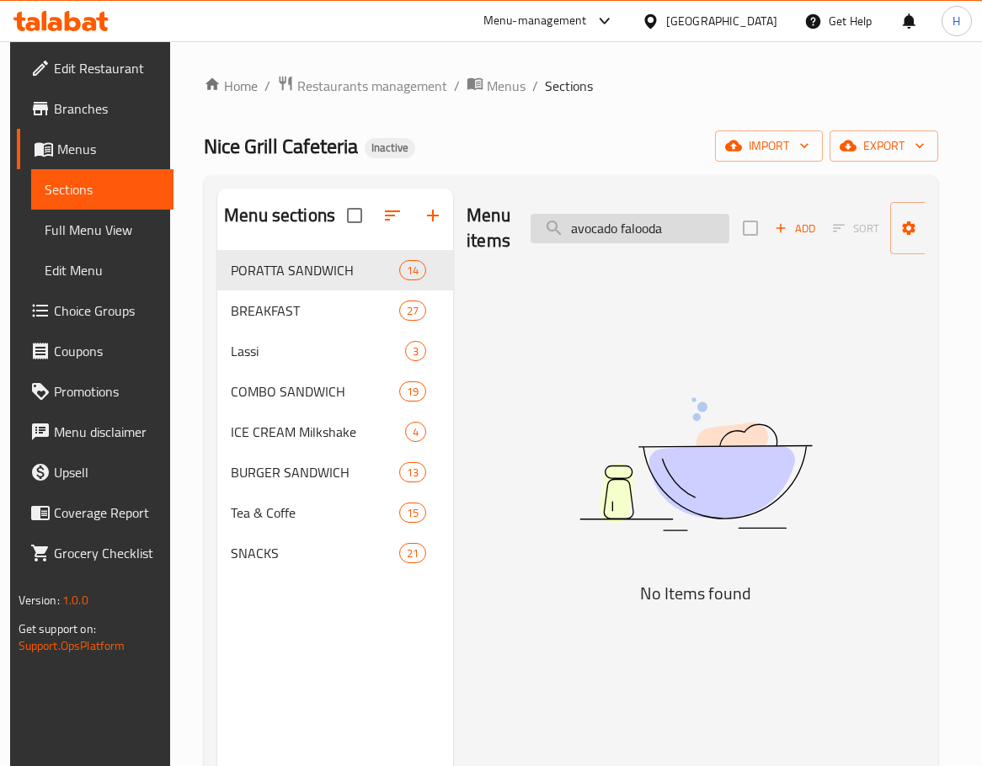
click at [594, 232] on input "avocado falooda" at bounding box center [629, 228] width 199 height 29
click at [644, 226] on input "falooda" at bounding box center [629, 228] width 199 height 29
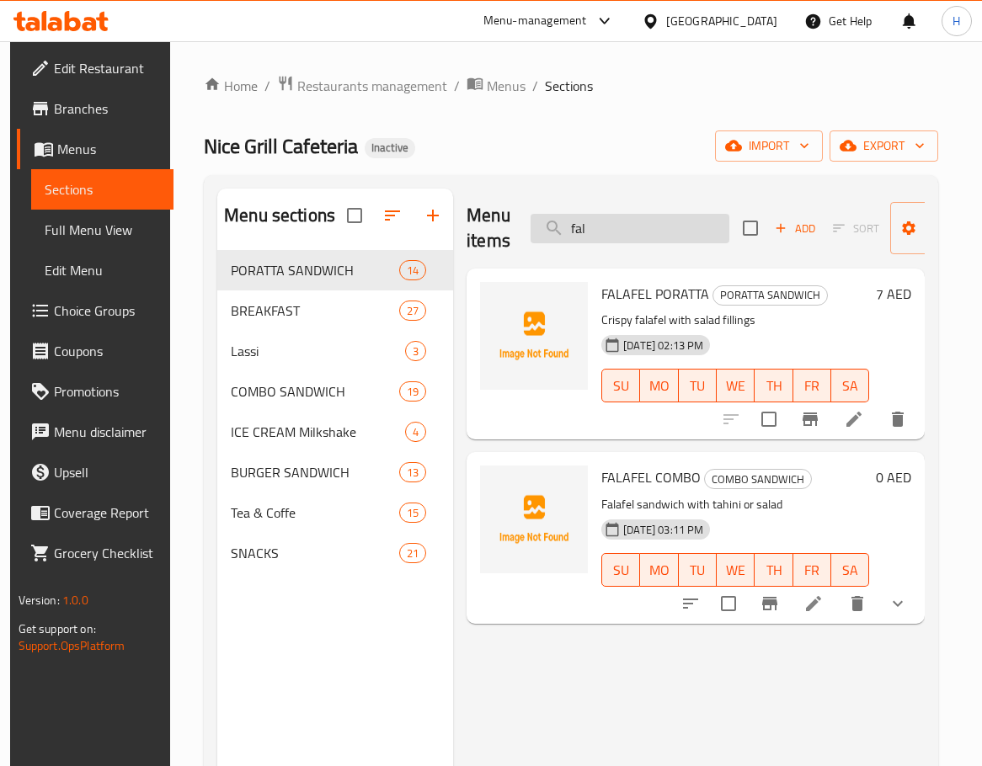
click at [700, 235] on input "fal" at bounding box center [629, 228] width 199 height 29
paste input "avocado juice"
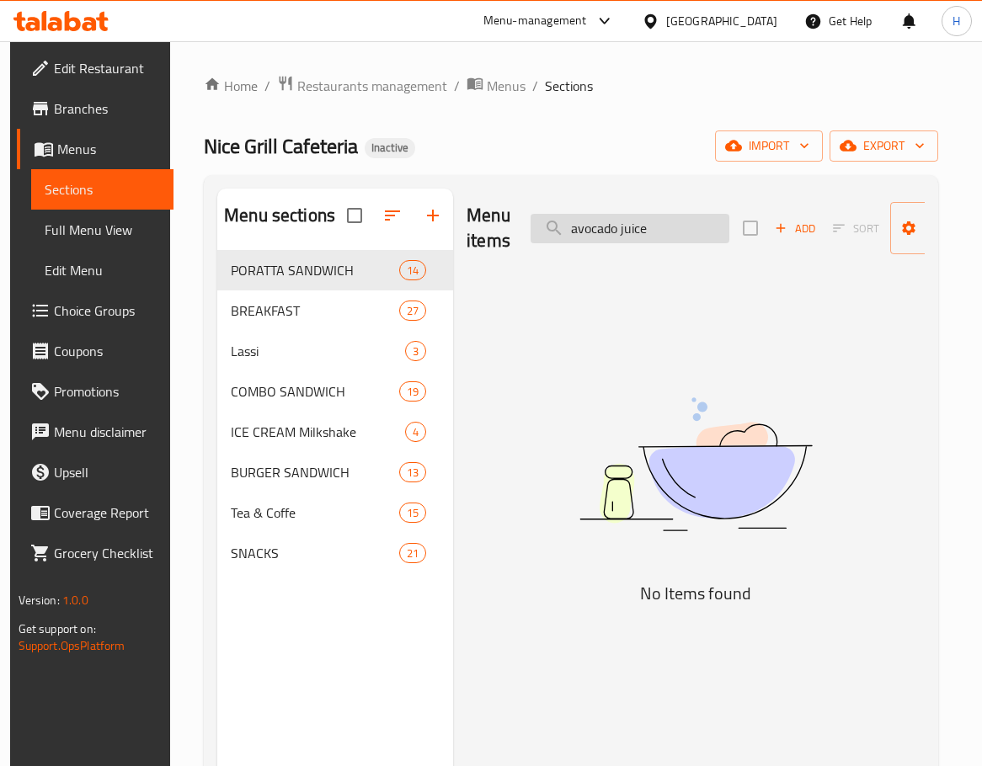
click at [626, 232] on input "avocado juice" at bounding box center [629, 228] width 199 height 29
click at [718, 465] on img at bounding box center [695, 464] width 421 height 223
click at [679, 221] on input "avocado" at bounding box center [629, 228] width 199 height 29
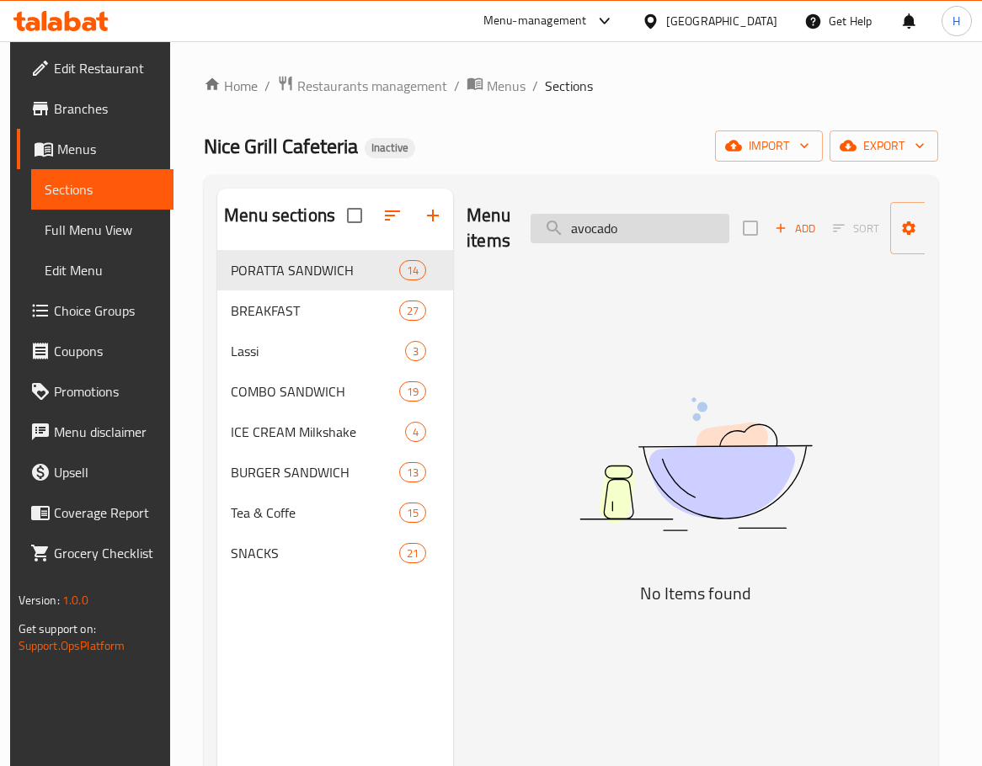
paste input "BLUEBERRY MOJITO"
click at [648, 249] on div "Menu items BLUEBERRY MOJITO Add Sort Manage items" at bounding box center [695, 229] width 458 height 80
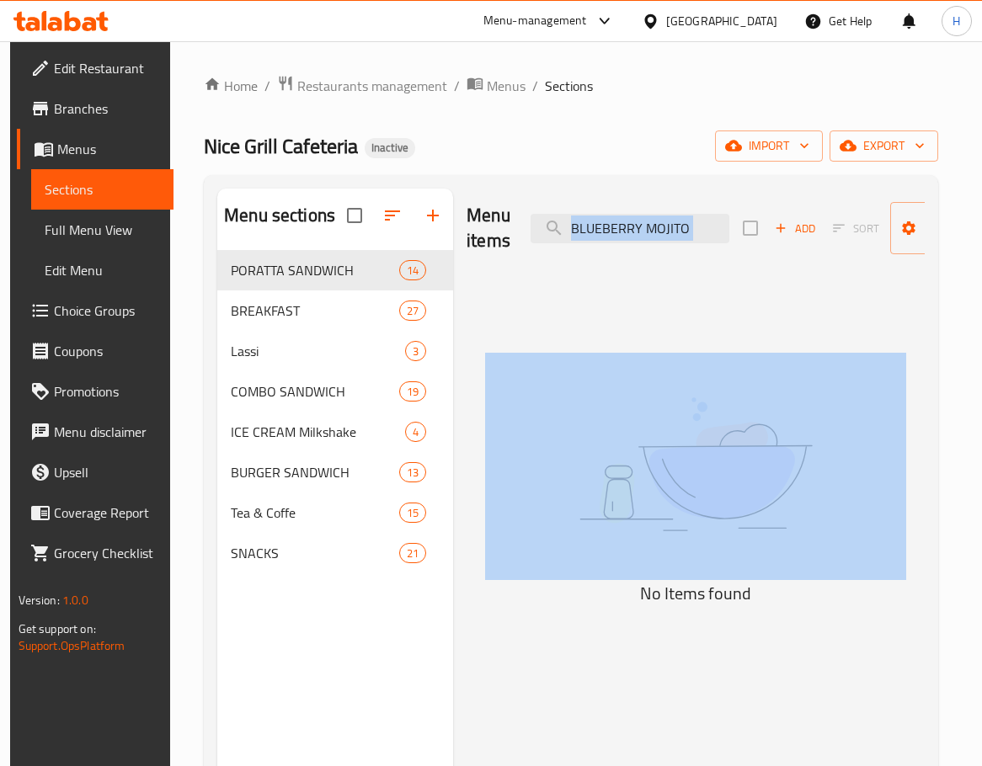
click at [650, 247] on div "Menu items BLUEBERRY MOJITO Add Sort Manage items" at bounding box center [695, 229] width 458 height 80
click at [652, 245] on div "Menu items BLUEBERRY MOJITO Add Sort Manage items" at bounding box center [695, 229] width 458 height 80
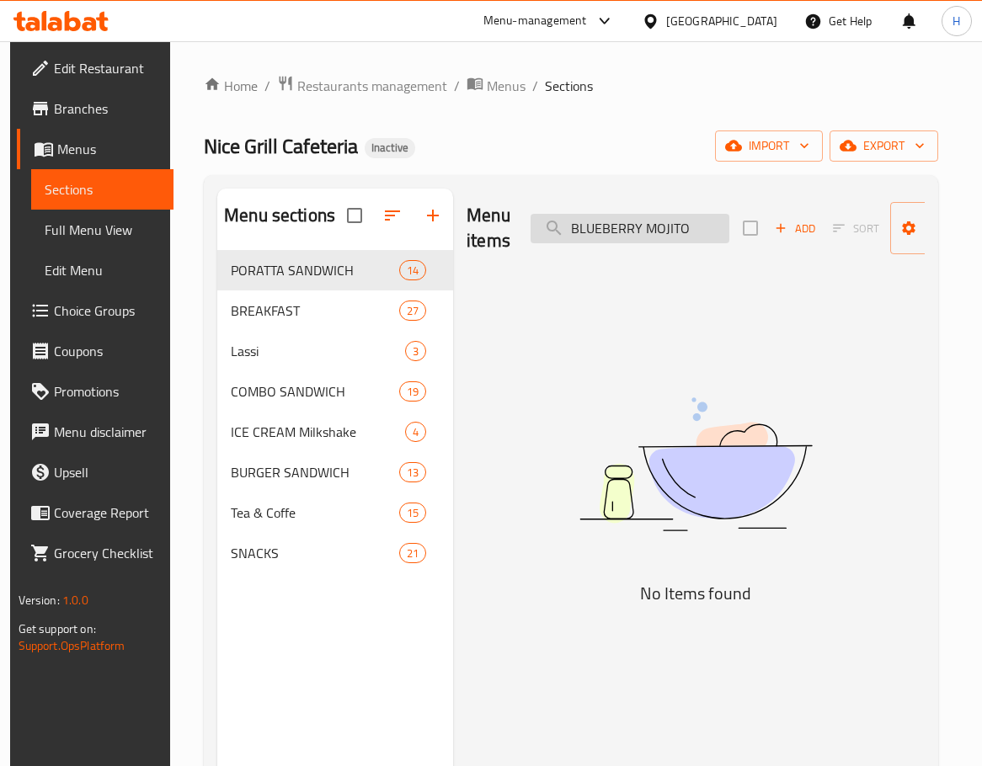
click at [656, 241] on input "BLUEBERRY MOJITO" at bounding box center [629, 228] width 199 height 29
paste input "CHI.SCHEZWAN FRIED RICE"
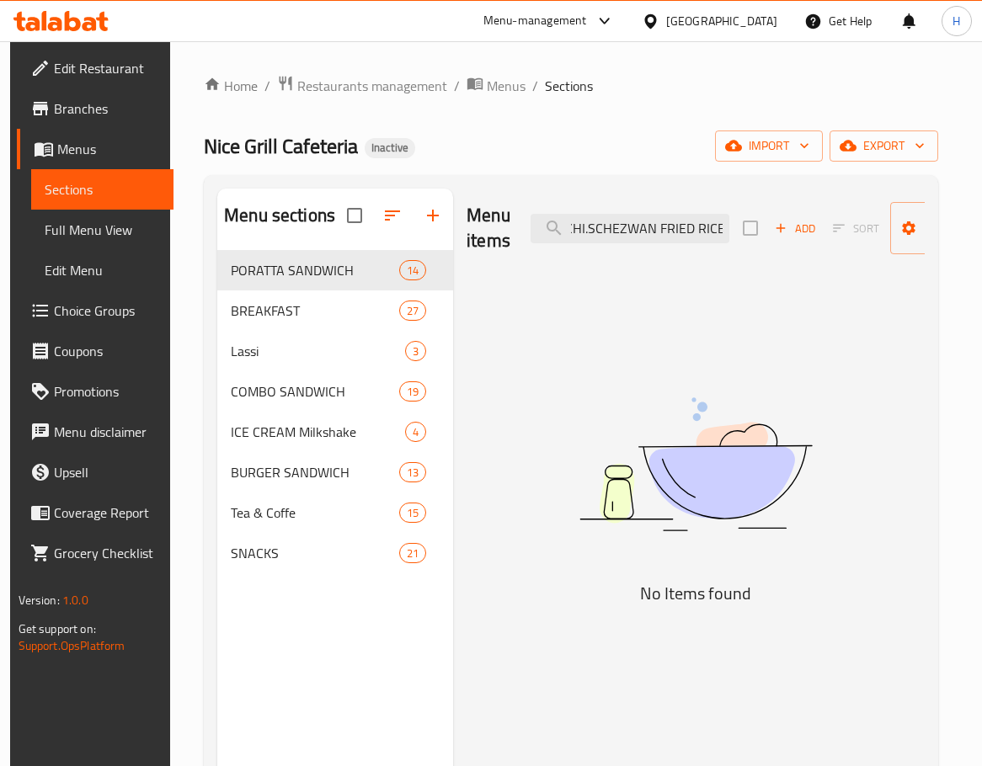
drag, startPoint x: 583, startPoint y: 227, endPoint x: 492, endPoint y: 231, distance: 91.0
click at [512, 231] on div "Menu items CHI.SCHEZWAN FRIED RICE Add Sort Manage items" at bounding box center [695, 229] width 458 height 80
click at [704, 228] on input "SCHEZWAN FRIED RICE" at bounding box center [629, 228] width 199 height 29
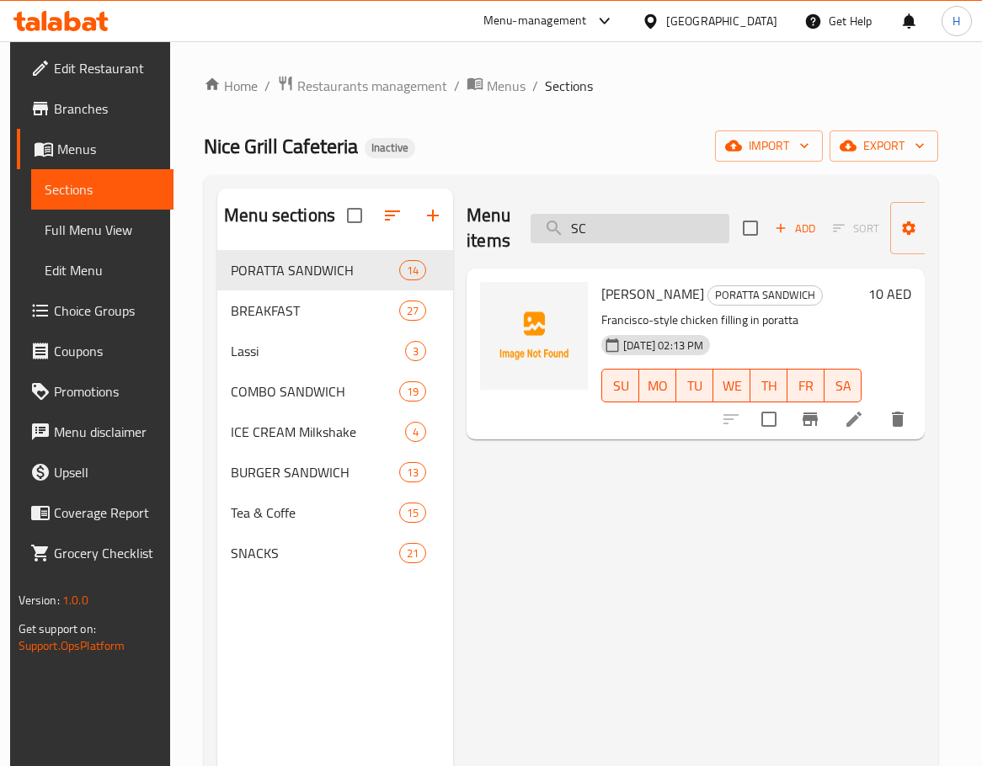
click at [690, 239] on input "SC" at bounding box center [629, 228] width 199 height 29
paste input "CHI.TIKKA WRAP"
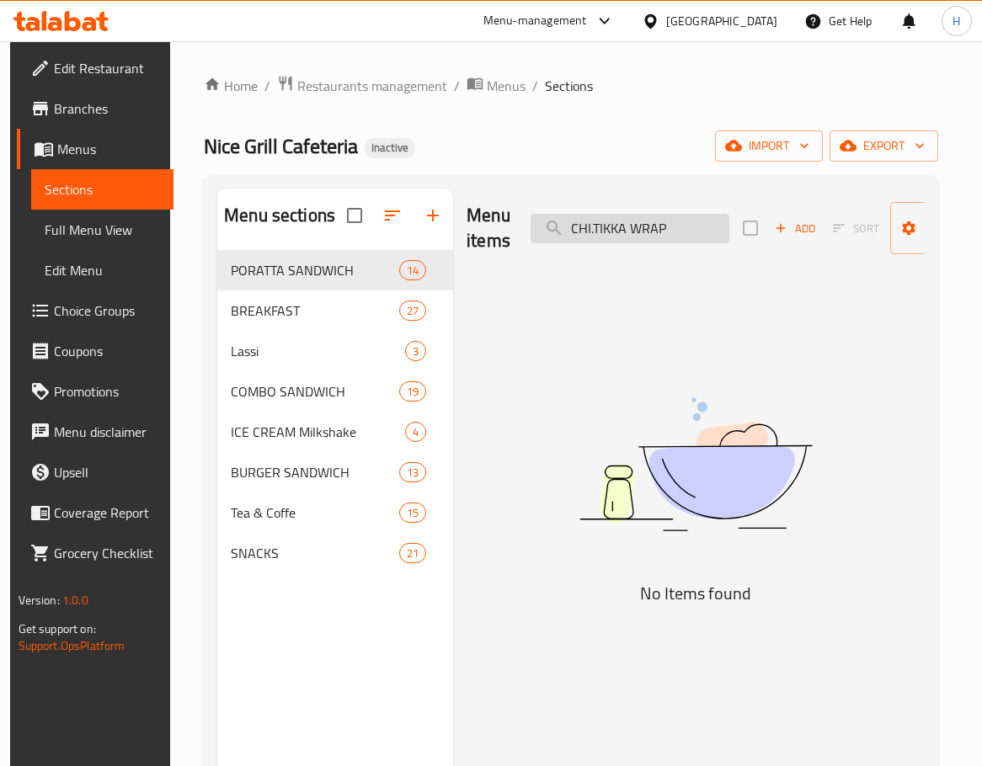
click at [596, 226] on input "CHI.TIKKA WRAP" at bounding box center [629, 228] width 199 height 29
click at [663, 230] on input "TIKKA WRAP" at bounding box center [629, 228] width 199 height 29
click at [635, 221] on input "TIKKA WRAP" at bounding box center [629, 228] width 199 height 29
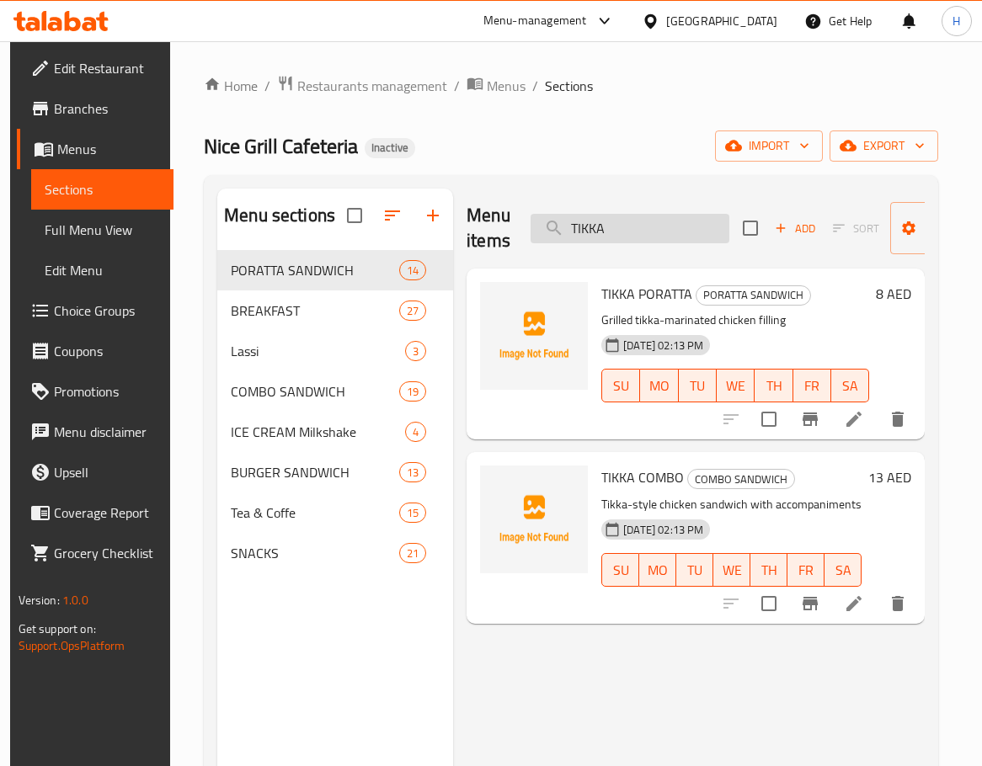
click at [622, 234] on input "TIKKA" at bounding box center [629, 228] width 199 height 29
paste input "DIET CHICLUB_"
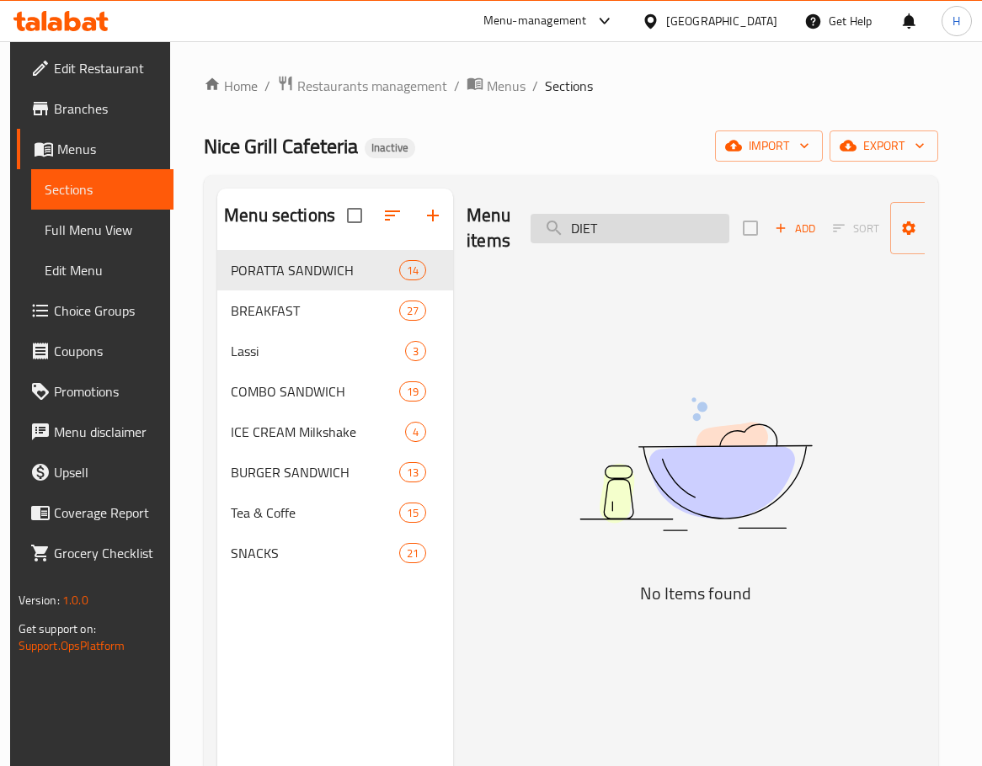
click at [617, 236] on input "DIET" at bounding box center [629, 228] width 199 height 29
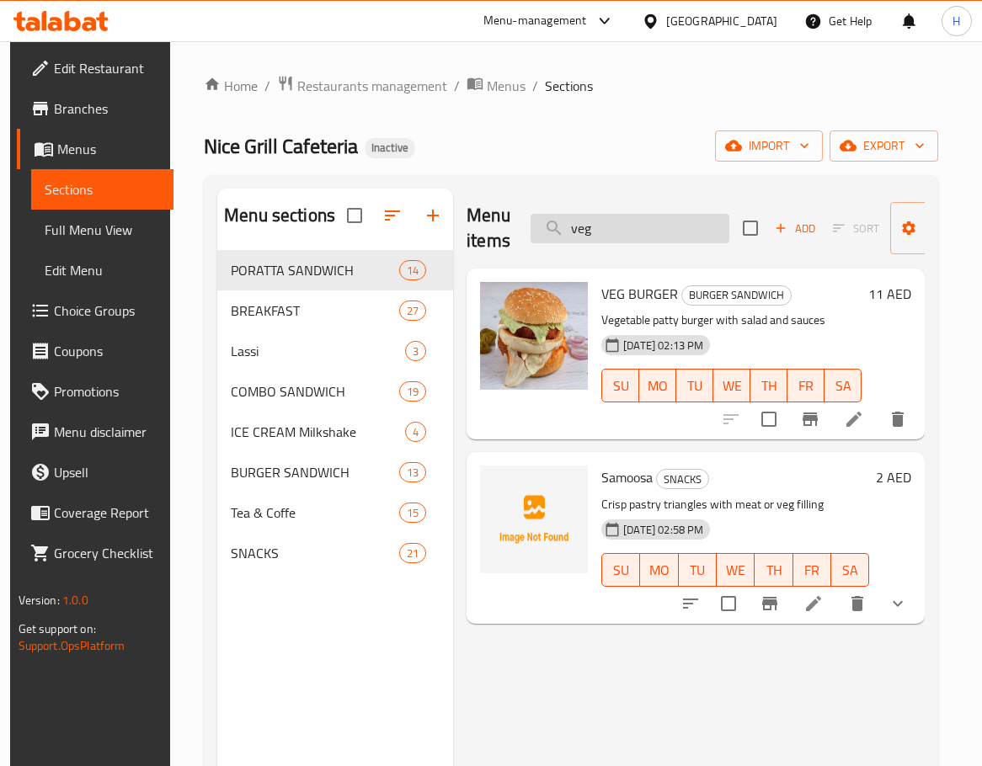
click at [653, 221] on input "veg" at bounding box center [629, 228] width 199 height 29
paste input "DIET VEG CLUB_"
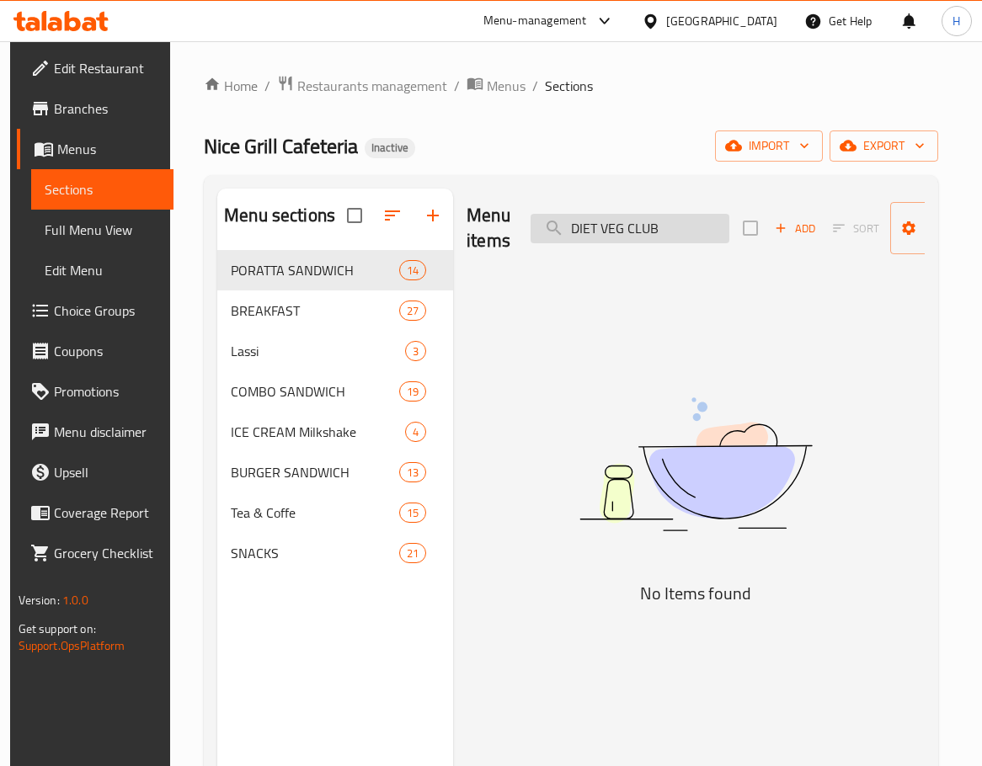
click at [657, 232] on input "DIET VEG CLUB" at bounding box center [629, 228] width 199 height 29
paste input "OUBLE BURGER BEEF"
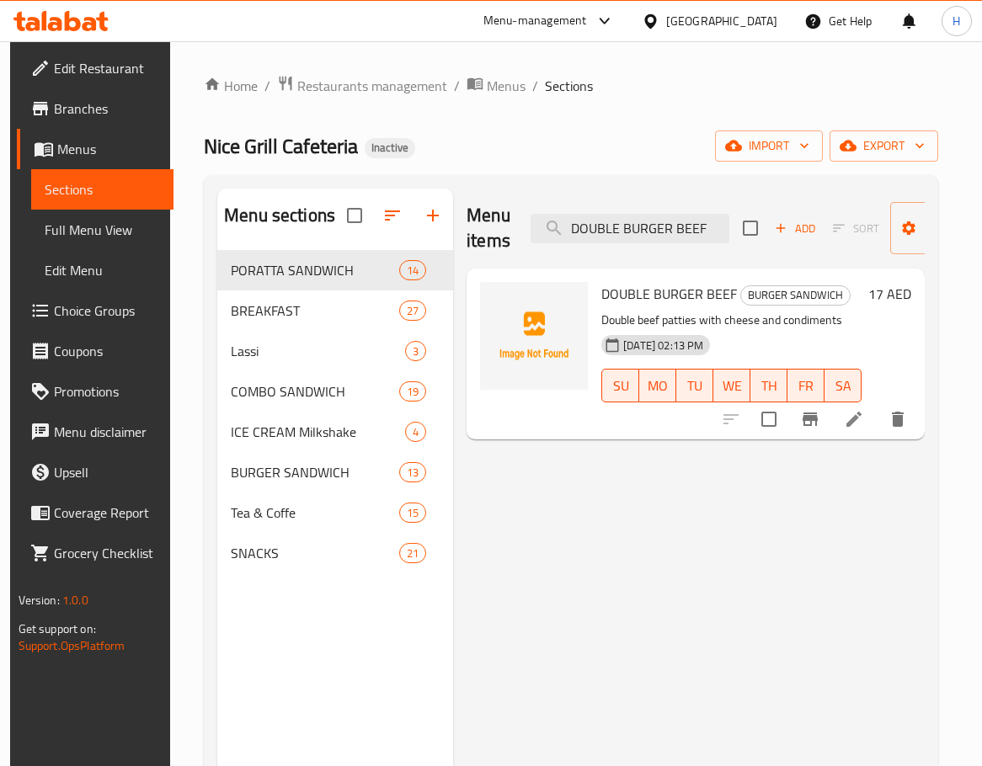
type input "DOUBLE BURGER BEEF"
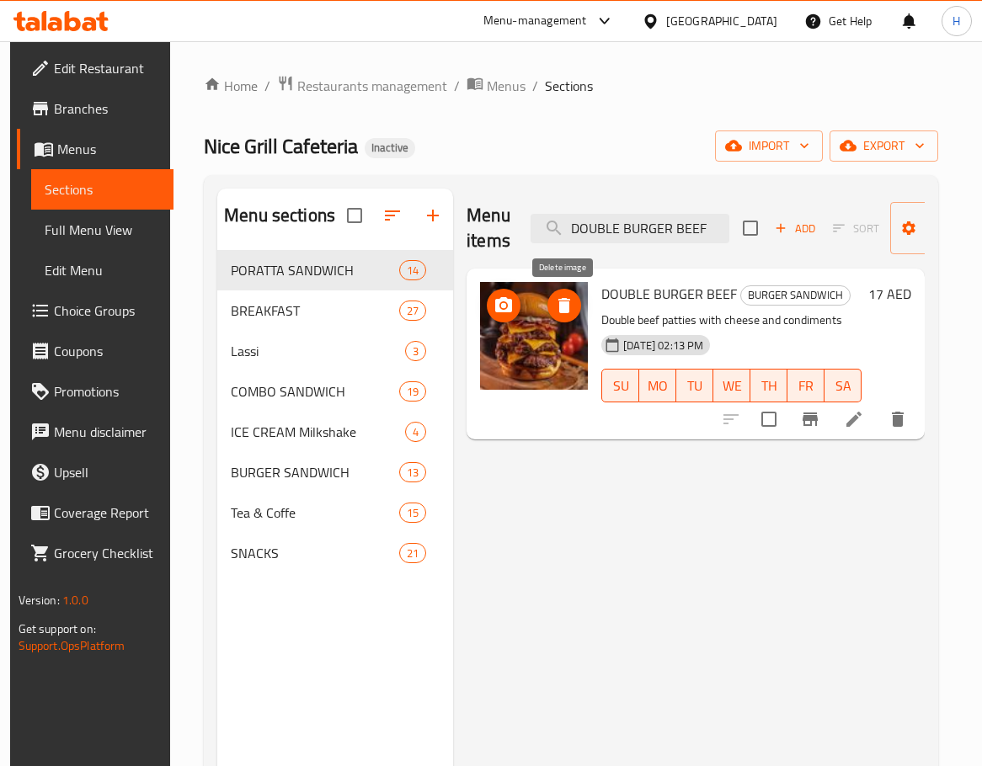
click at [563, 307] on icon "delete image" at bounding box center [564, 305] width 12 height 15
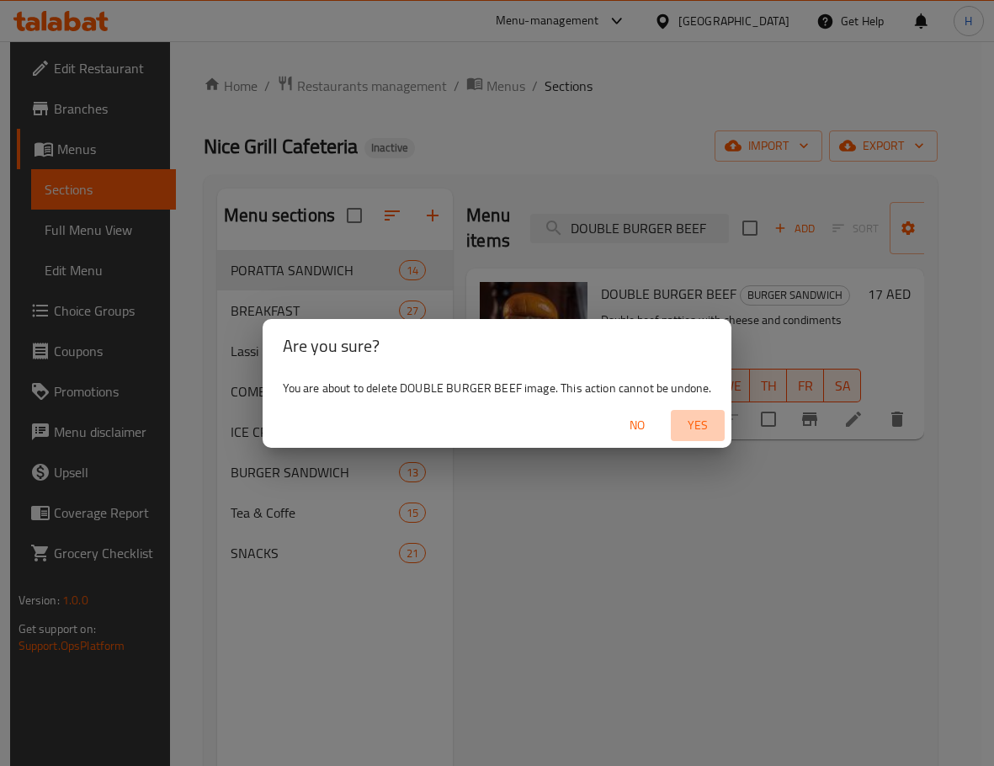
click at [721, 417] on button "Yes" at bounding box center [698, 425] width 54 height 31
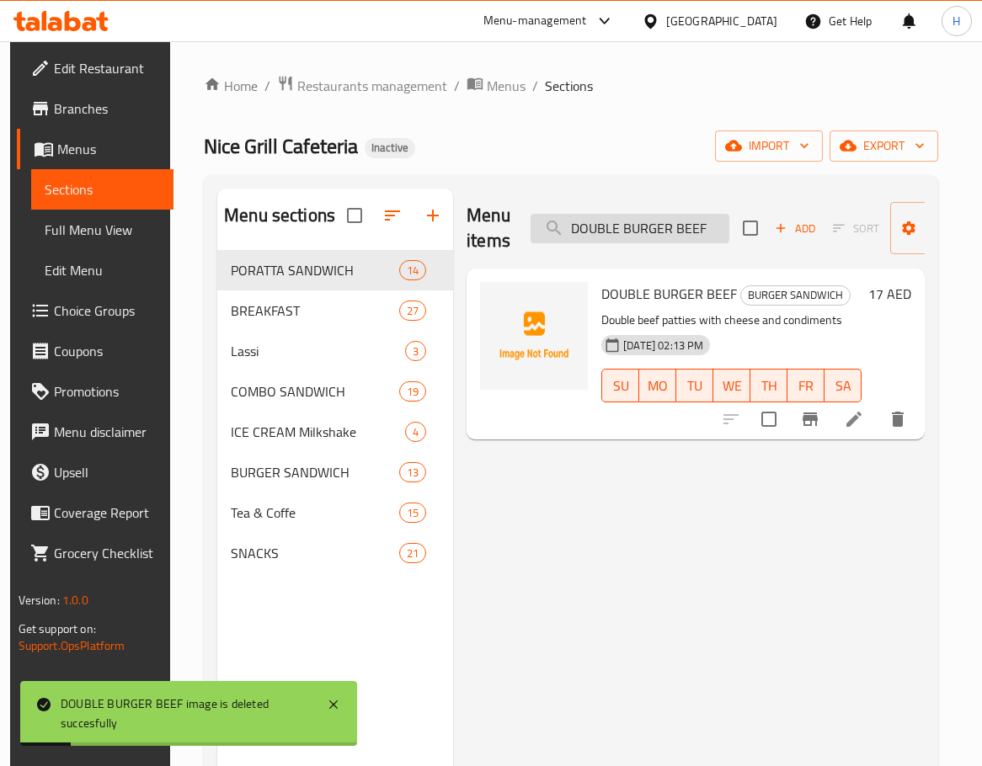
click at [671, 226] on input "DOUBLE BURGER BEEF" at bounding box center [629, 228] width 199 height 29
click at [692, 291] on span "DOUBLE BURGER BEEF" at bounding box center [669, 293] width 136 height 25
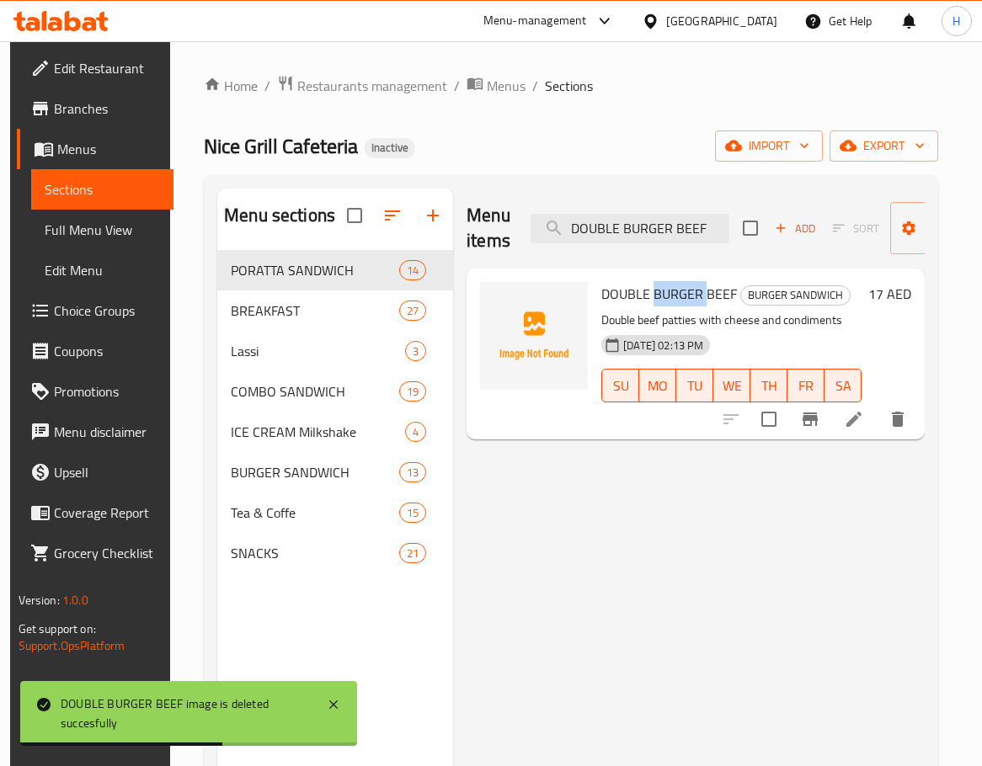
click at [692, 291] on span "DOUBLE BURGER BEEF" at bounding box center [669, 293] width 136 height 25
copy h6 "DOUBLE BURGER BEEF"
click at [697, 498] on div "Menu items DOUBLE BURGER BEEF Add Sort Manage items DOUBLE BURGER BEEF BURGER S…" at bounding box center [688, 572] width 471 height 766
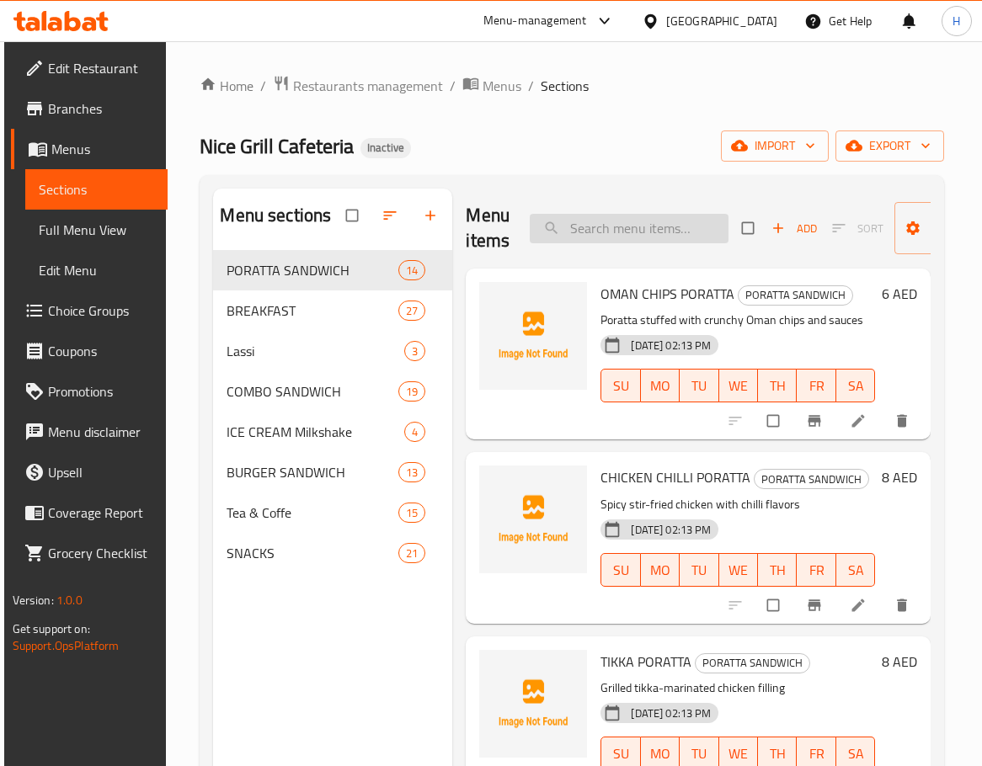
click at [641, 226] on input "search" at bounding box center [629, 228] width 199 height 29
paste input "DOUBLE BURGER BEEF"
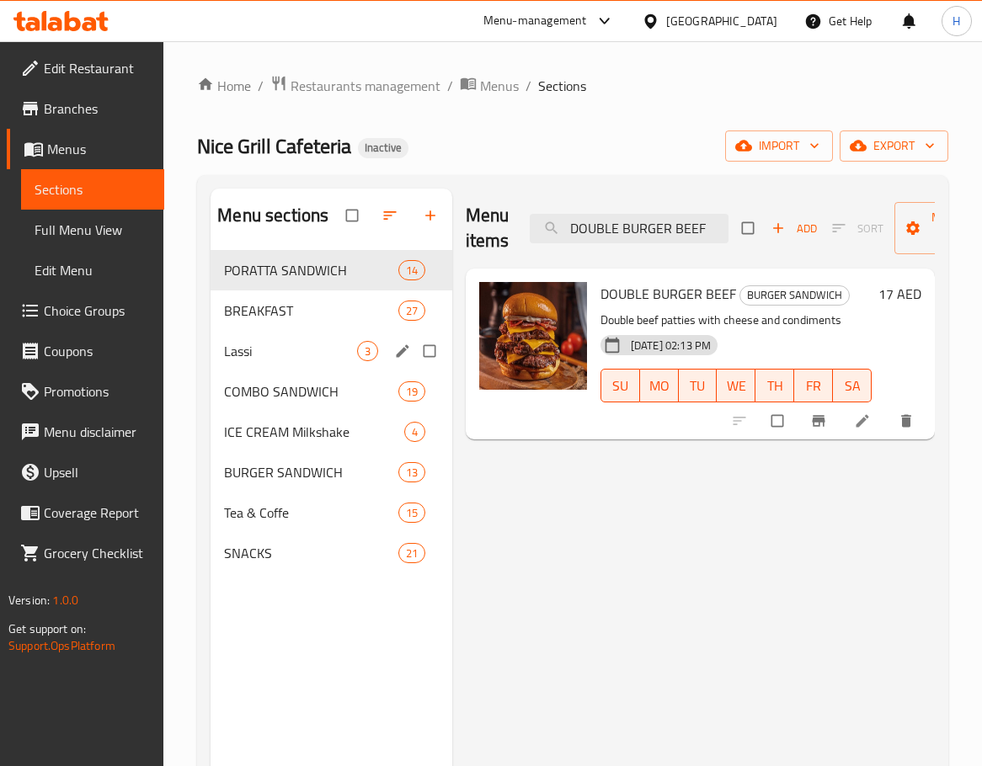
click at [283, 361] on div "Lassi 3" at bounding box center [331, 351] width 242 height 40
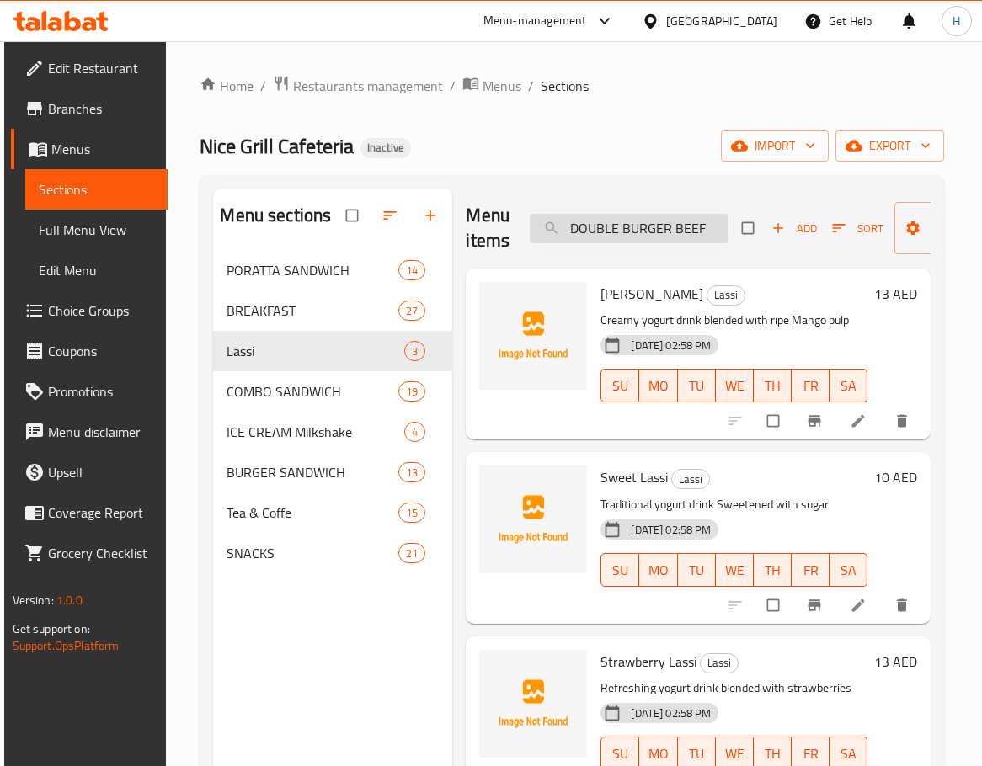
click at [600, 234] on input "DOUBLE BURGER BEEF" at bounding box center [629, 228] width 199 height 29
click at [718, 238] on input "DOUBLE BURGER BEEF" at bounding box center [629, 228] width 199 height 29
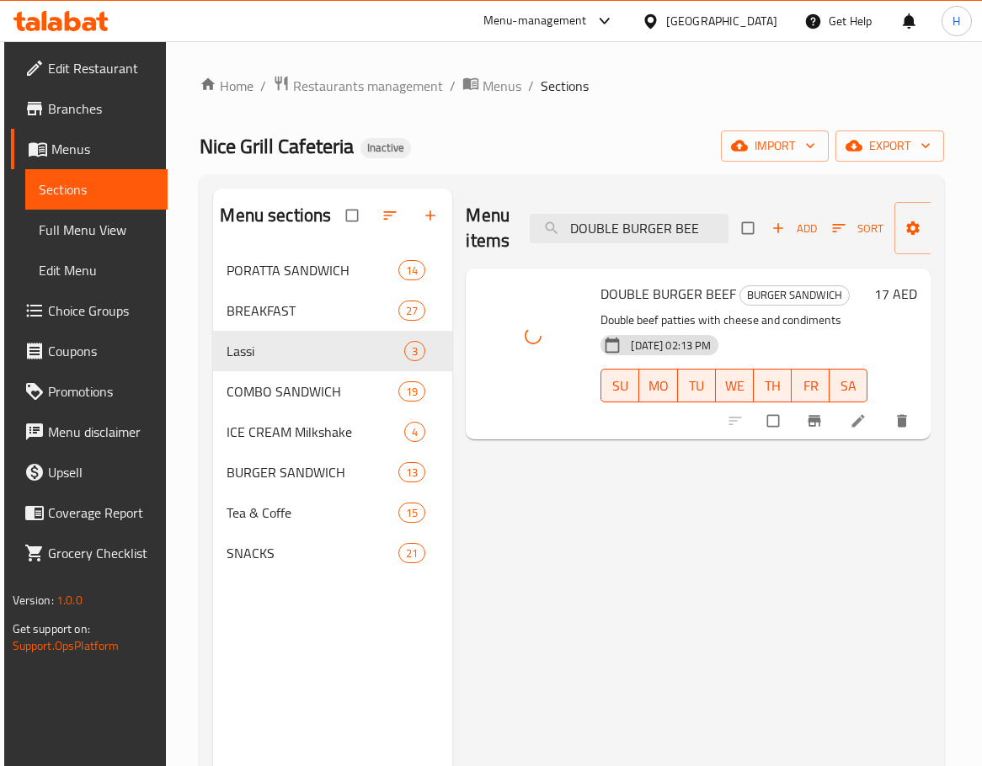
click at [591, 540] on div "Menu items DOUBLE BURGER BEE Add Sort Manage items DOUBLE BURGER BEEF BURGER SA…" at bounding box center [691, 572] width 478 height 766
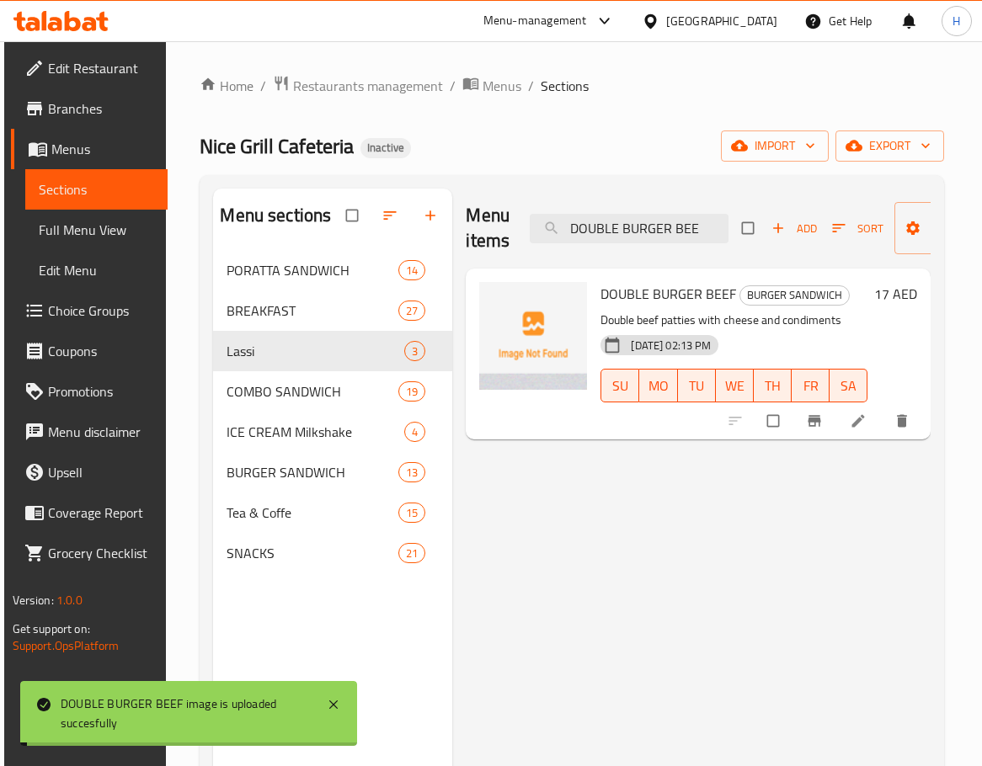
click at [642, 295] on span "DOUBLE BURGER BEEF" at bounding box center [668, 293] width 136 height 25
copy h6 "DOUBLE BURGER BEEF"
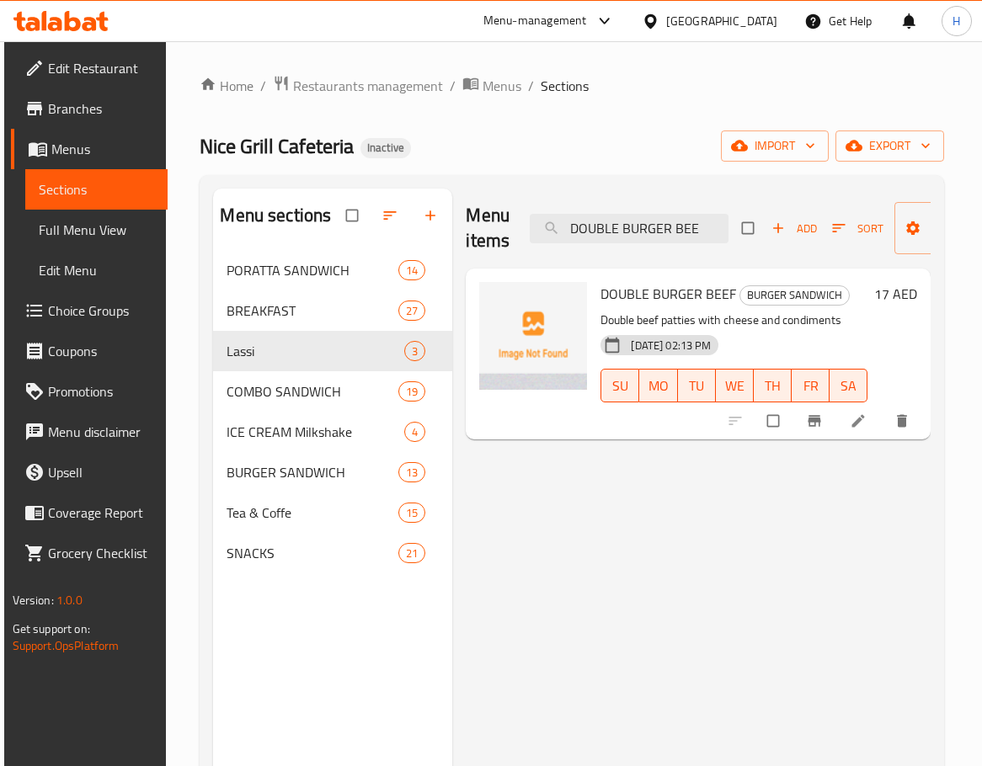
click at [669, 621] on div "Menu items DOUBLE BURGER BEE Add Sort Manage items DOUBLE BURGER BEEF BURGER SA…" at bounding box center [691, 572] width 478 height 766
click at [683, 241] on input "DOUBLE BURGER BEE" at bounding box center [629, 228] width 199 height 29
paste input "CHICKEN_"
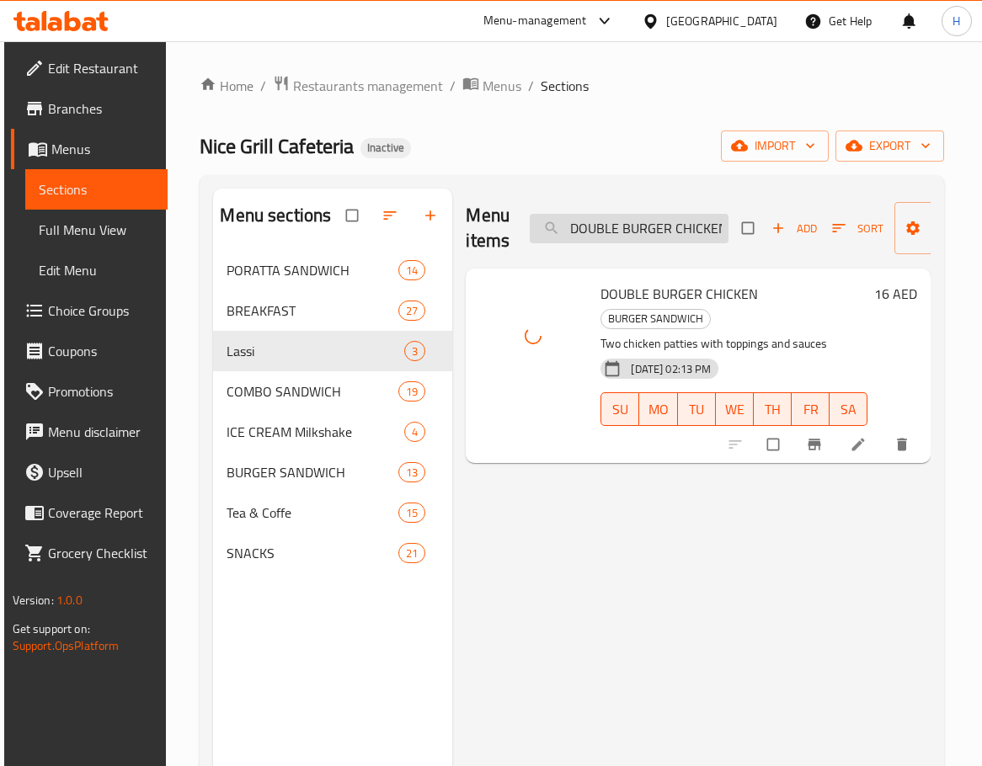
click at [654, 232] on input "DOUBLE BURGER CHICKEN" at bounding box center [629, 228] width 199 height 29
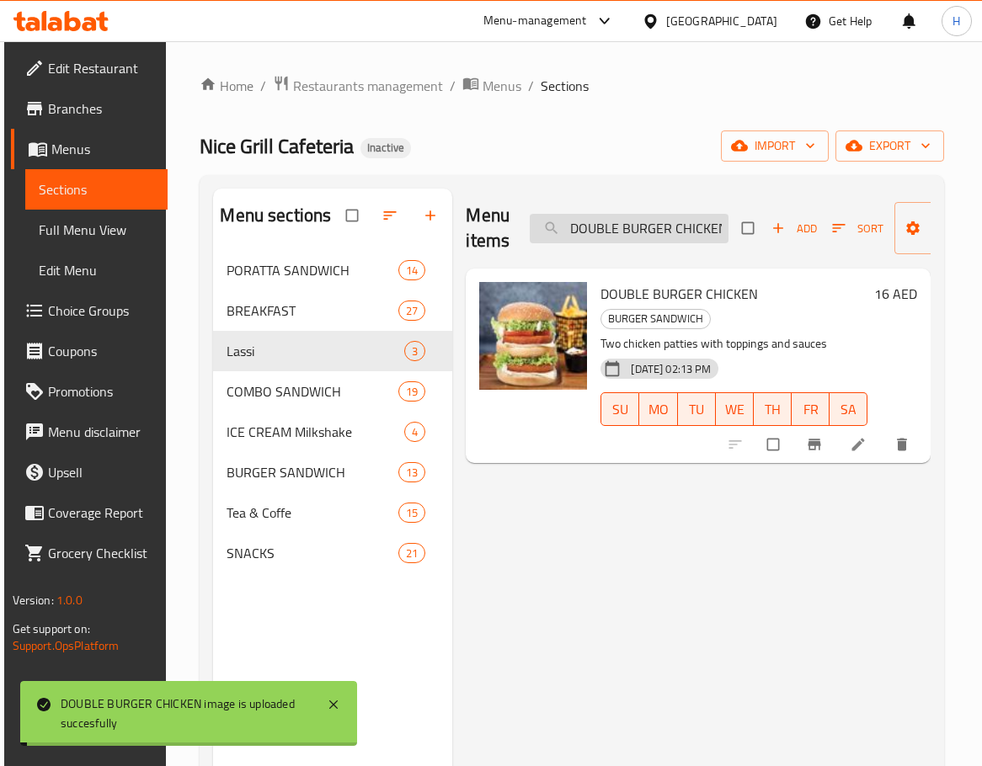
paste input "RY FRUIT SHAKE"
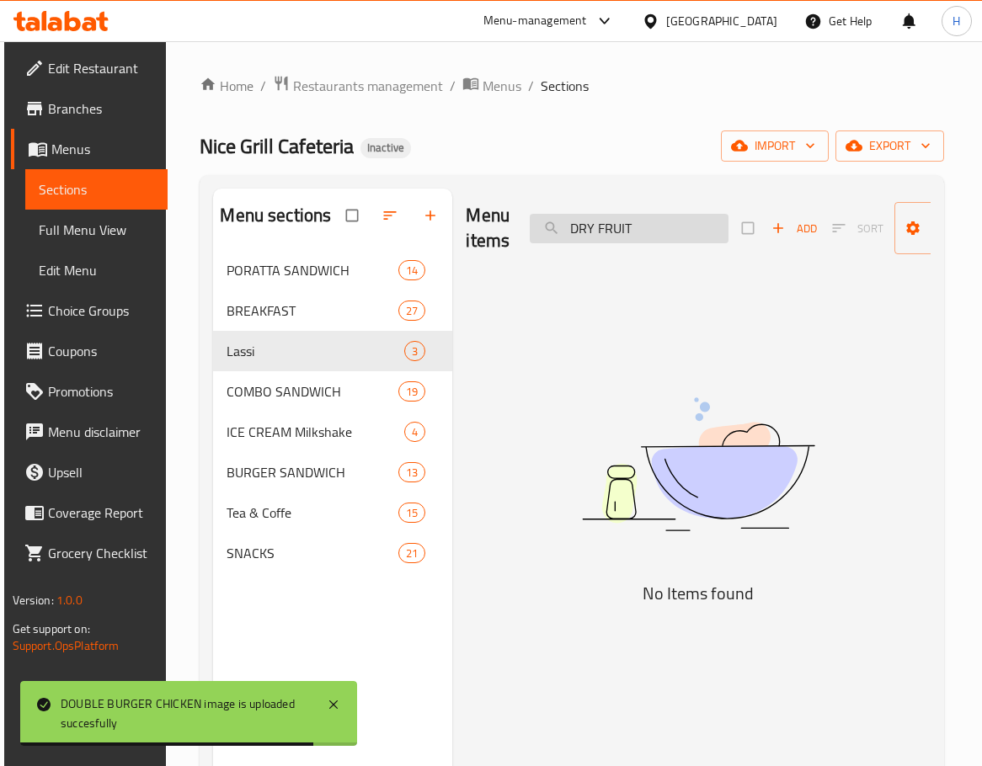
click at [607, 231] on input "DRY FRUIT" at bounding box center [629, 228] width 199 height 29
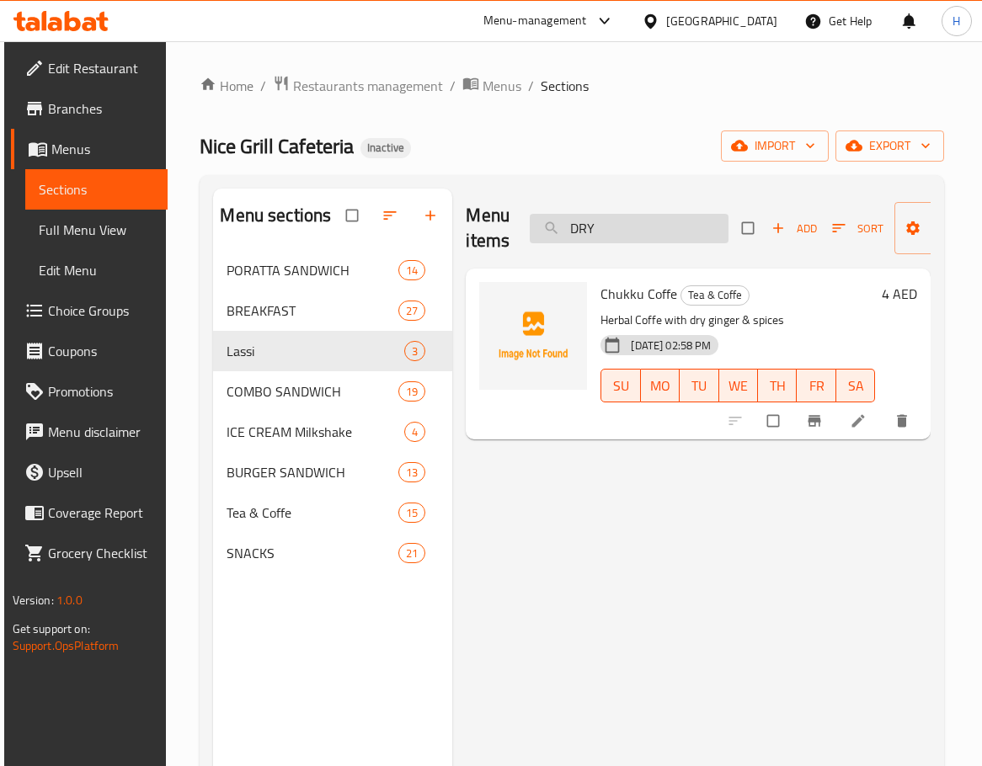
click at [684, 242] on input "DRY" at bounding box center [629, 228] width 199 height 29
paste input "IET [DOMAIN_NAME]"
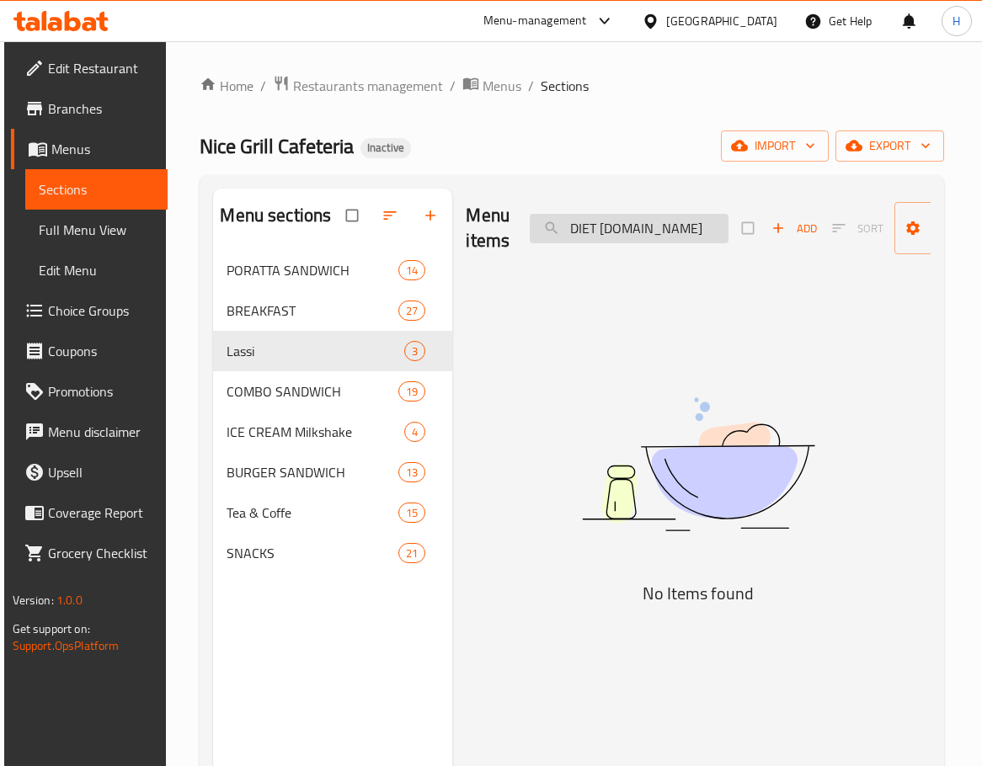
drag, startPoint x: 603, startPoint y: 229, endPoint x: 680, endPoint y: 229, distance: 77.4
click at [680, 229] on input "DIET [DOMAIN_NAME]" at bounding box center [629, 228] width 199 height 29
drag, startPoint x: 584, startPoint y: 245, endPoint x: 592, endPoint y: 240, distance: 9.1
click at [587, 243] on div "Menu items DIET Add Sort Manage items" at bounding box center [698, 229] width 465 height 80
click at [610, 230] on input "DIET" at bounding box center [629, 228] width 199 height 29
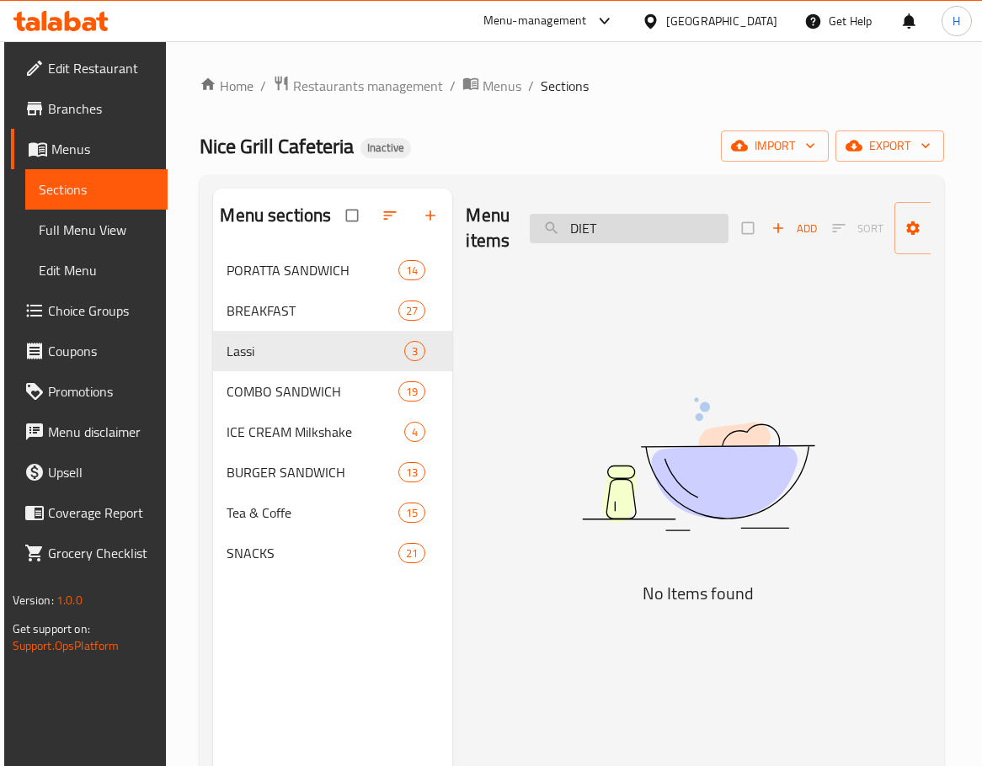
paste input "ATES SHAKE"
click at [637, 225] on input "DATES SHAKE" at bounding box center [629, 228] width 199 height 29
click at [636, 225] on input "DATES SHAKE" at bounding box center [629, 228] width 199 height 29
type input "D"
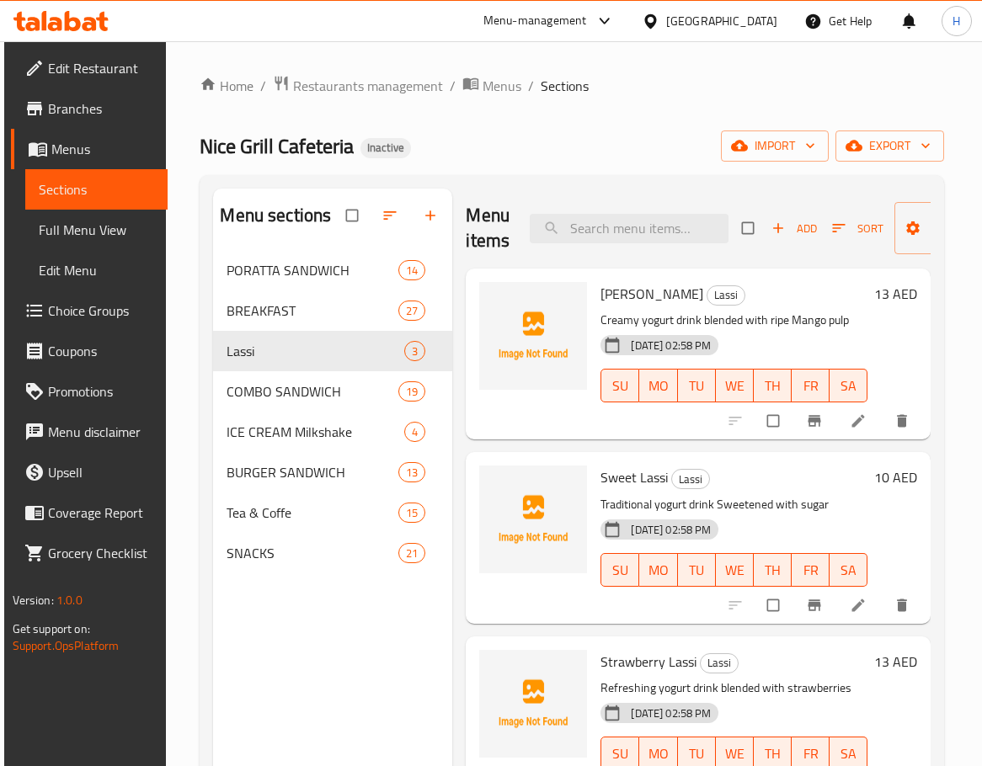
paste input "DATES SHAKE"
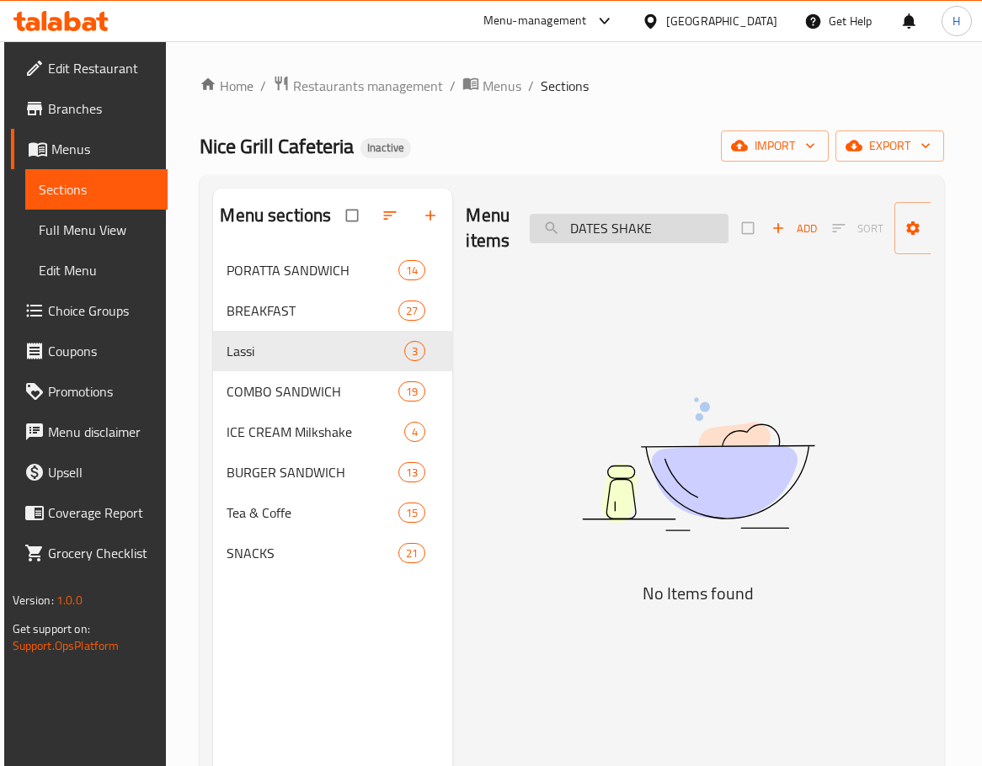
click at [598, 226] on input "DATES SHAKE" at bounding box center [629, 228] width 199 height 29
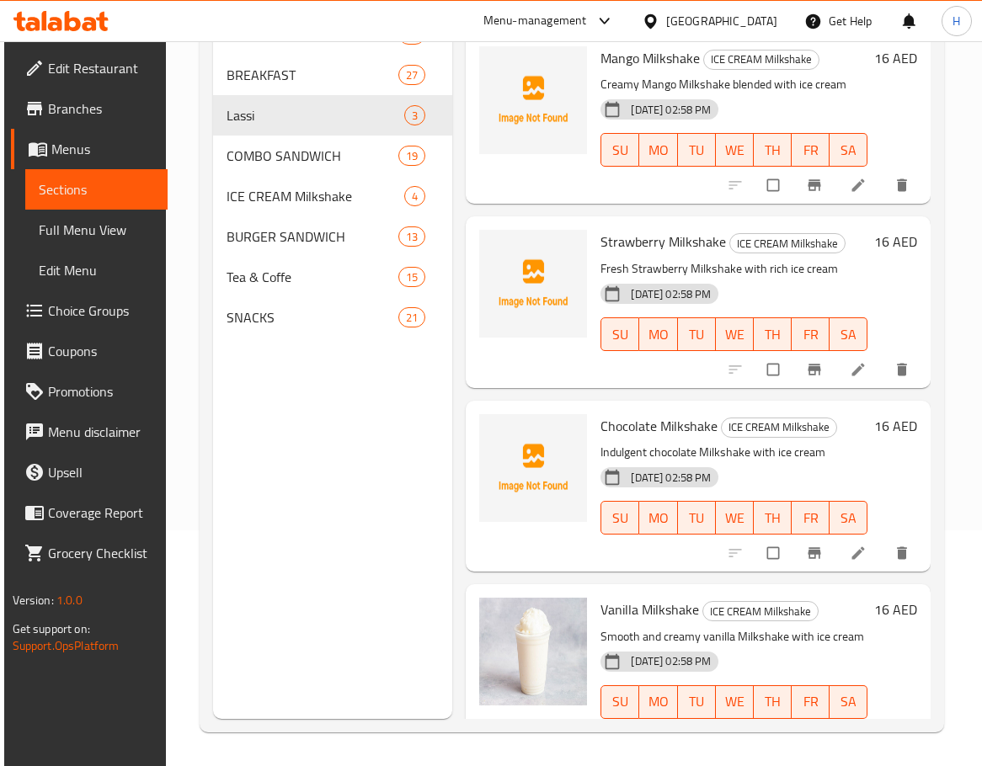
click at [693, 429] on span "Chocolate Milkshake" at bounding box center [658, 425] width 117 height 25
copy h6 "Milkshake"
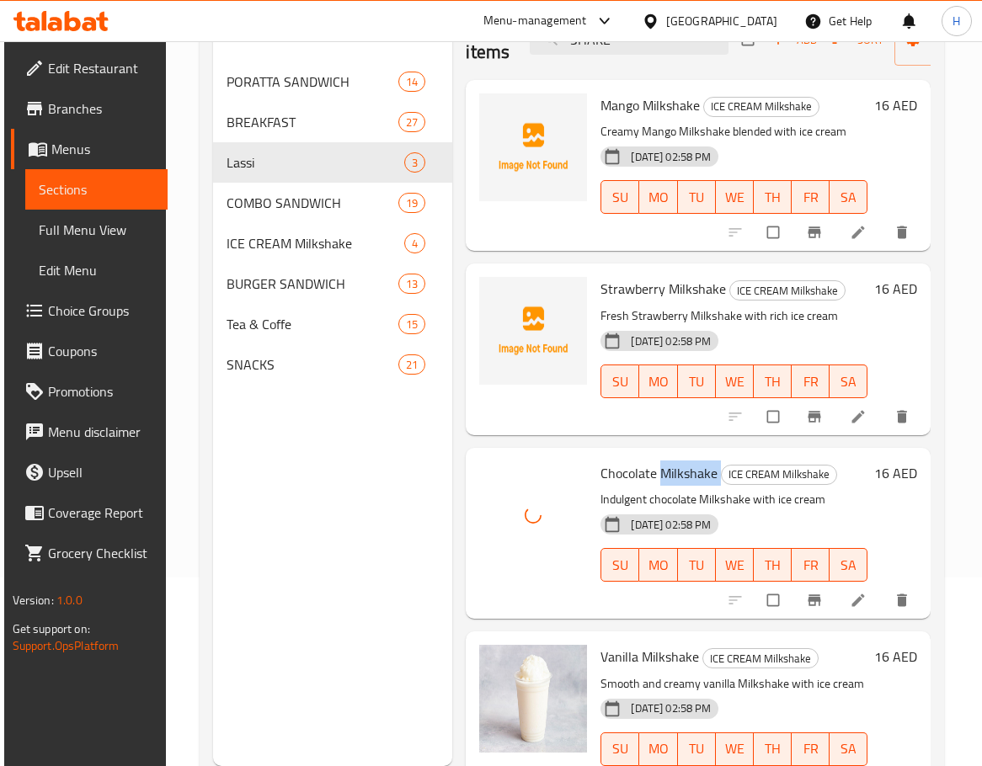
scroll to position [152, 0]
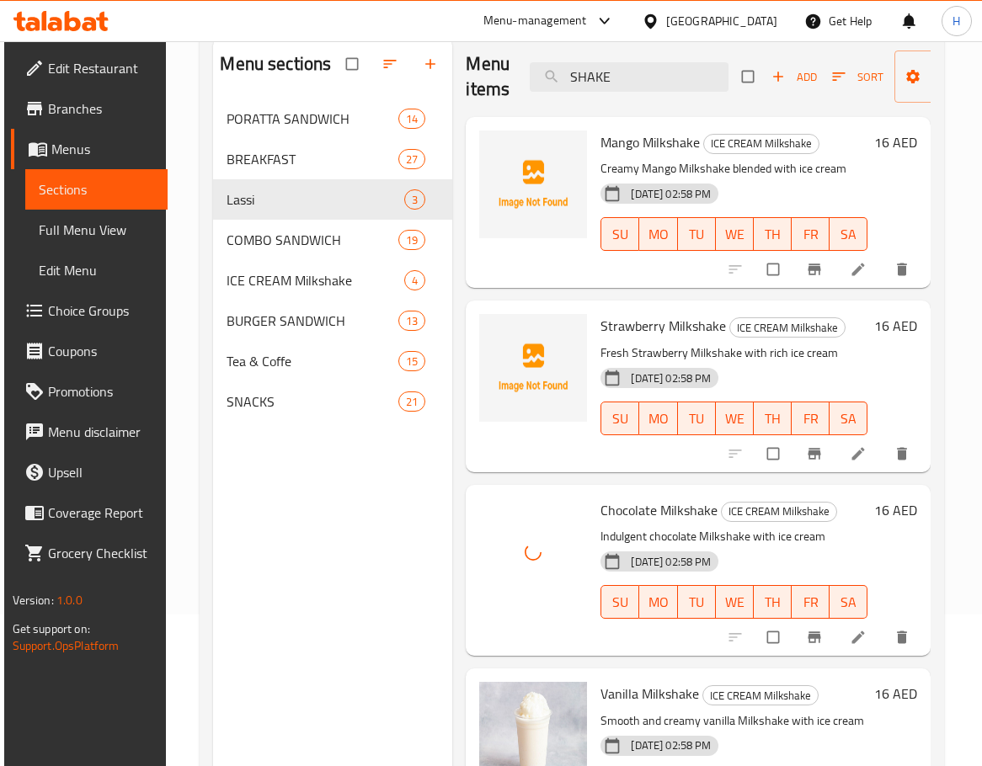
drag, startPoint x: 827, startPoint y: 365, endPoint x: 849, endPoint y: 349, distance: 27.8
click at [828, 365] on div "[DATE] 02:58 PM SU MO TU WE TH FR SA" at bounding box center [733, 406] width 280 height 91
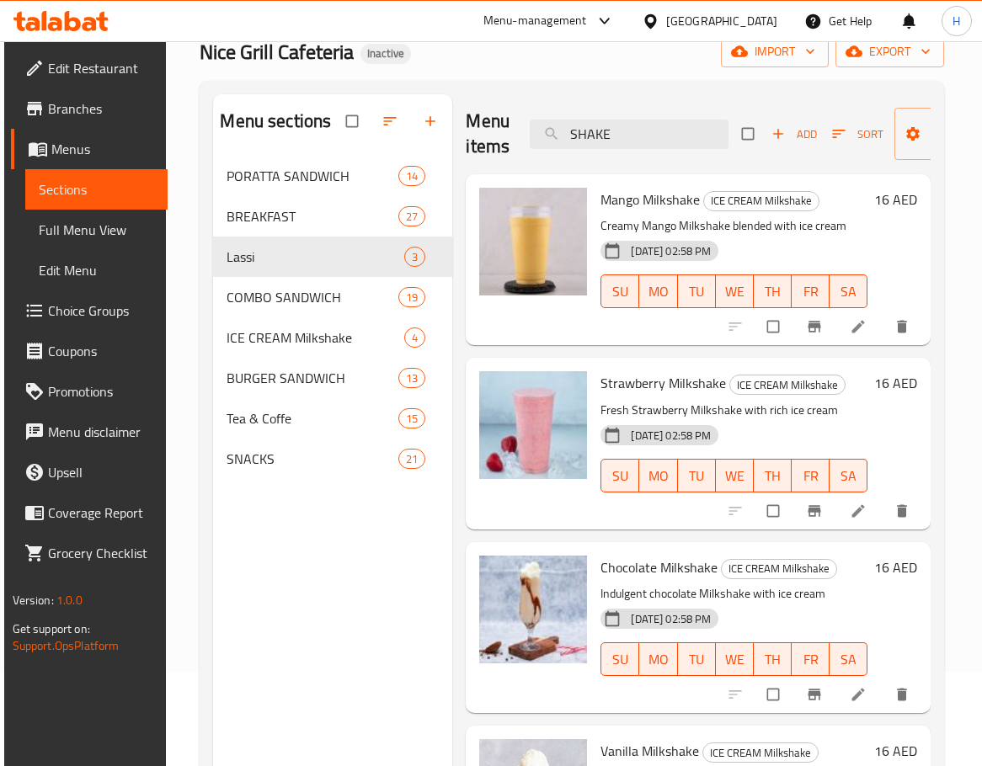
scroll to position [0, 0]
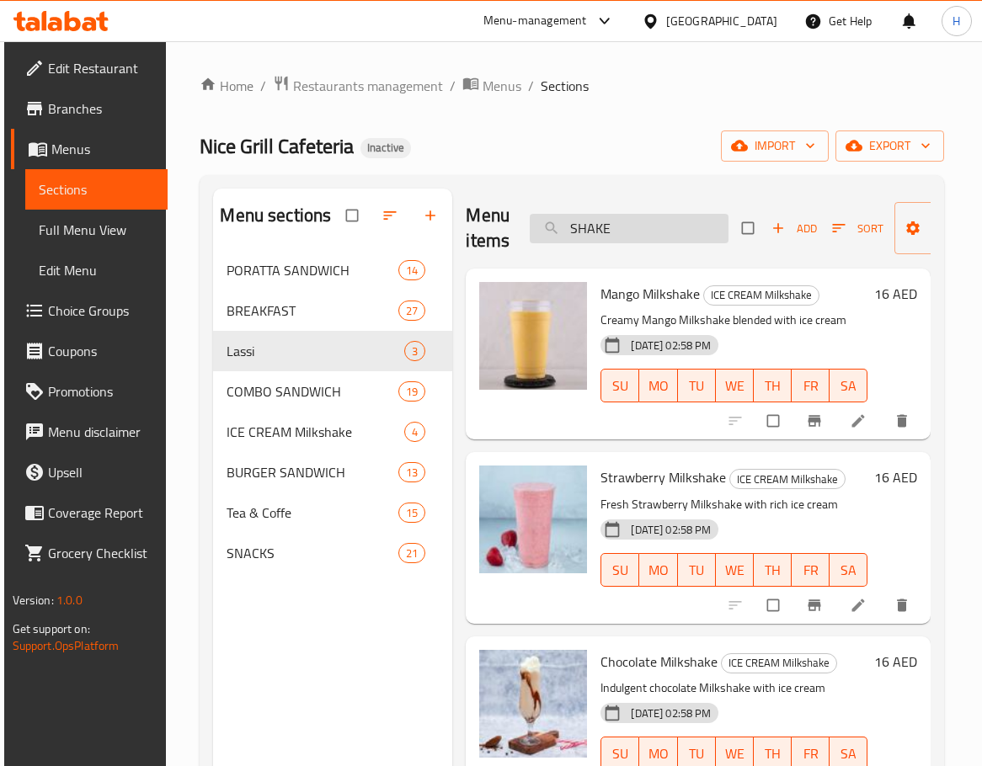
click at [689, 237] on input "SHAKE" at bounding box center [629, 228] width 199 height 29
paste input "cocktail juice"
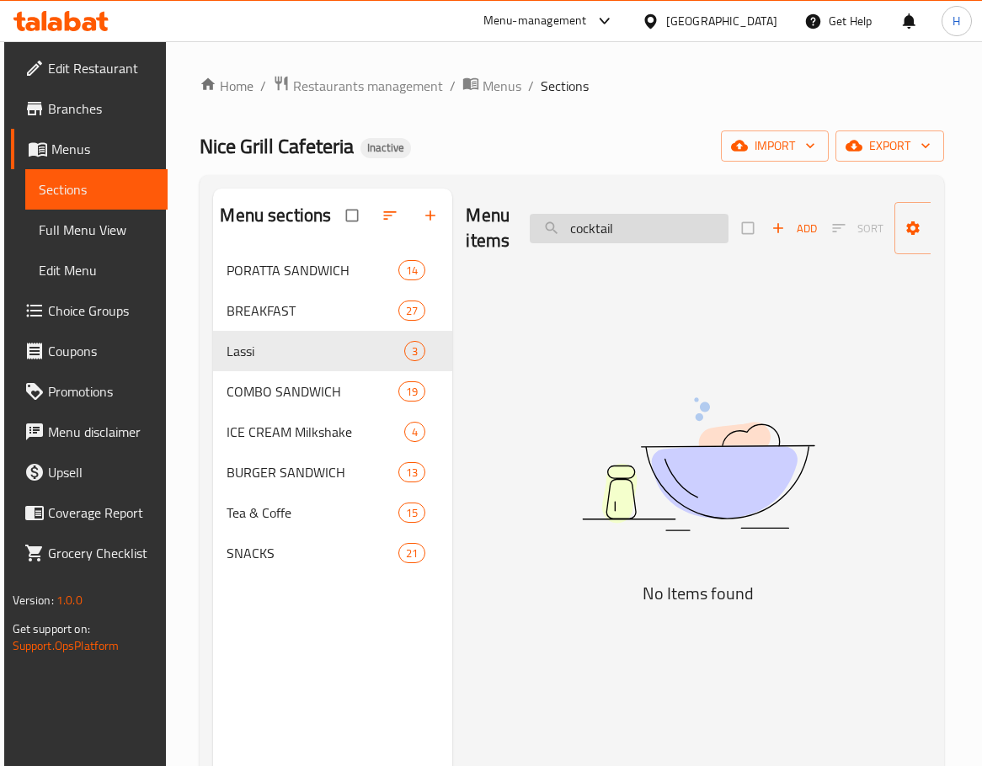
type input "cocktail"
click at [682, 234] on input "cocktail" at bounding box center [629, 228] width 199 height 29
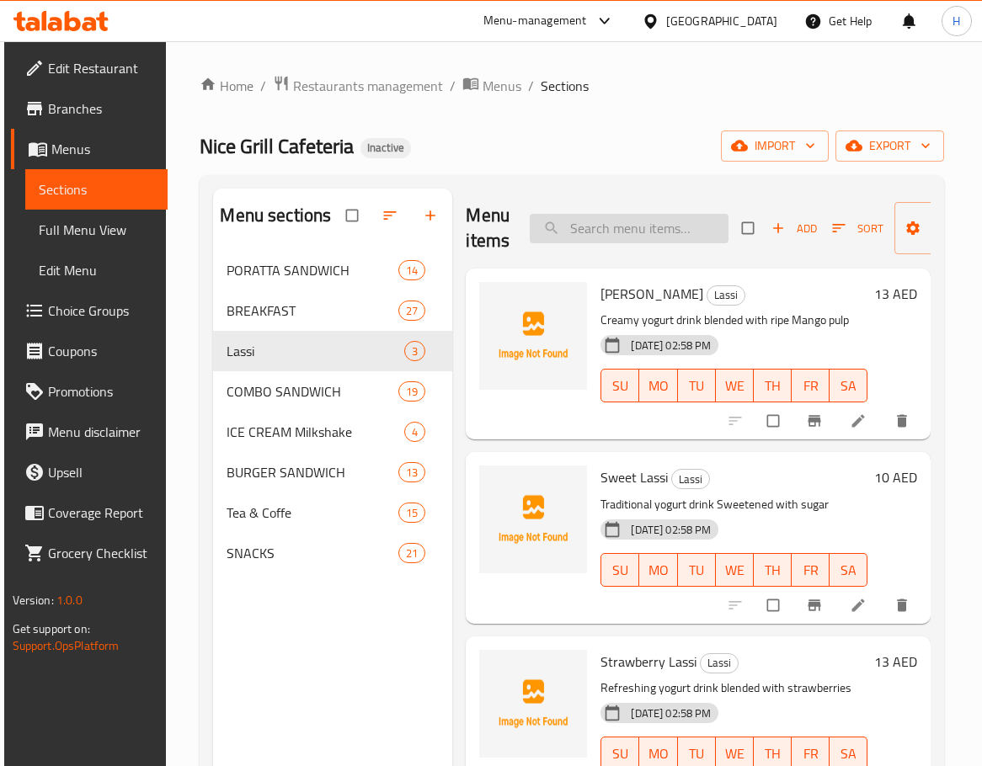
click at [625, 241] on input "search" at bounding box center [629, 228] width 199 height 29
paste input "CUTLET"
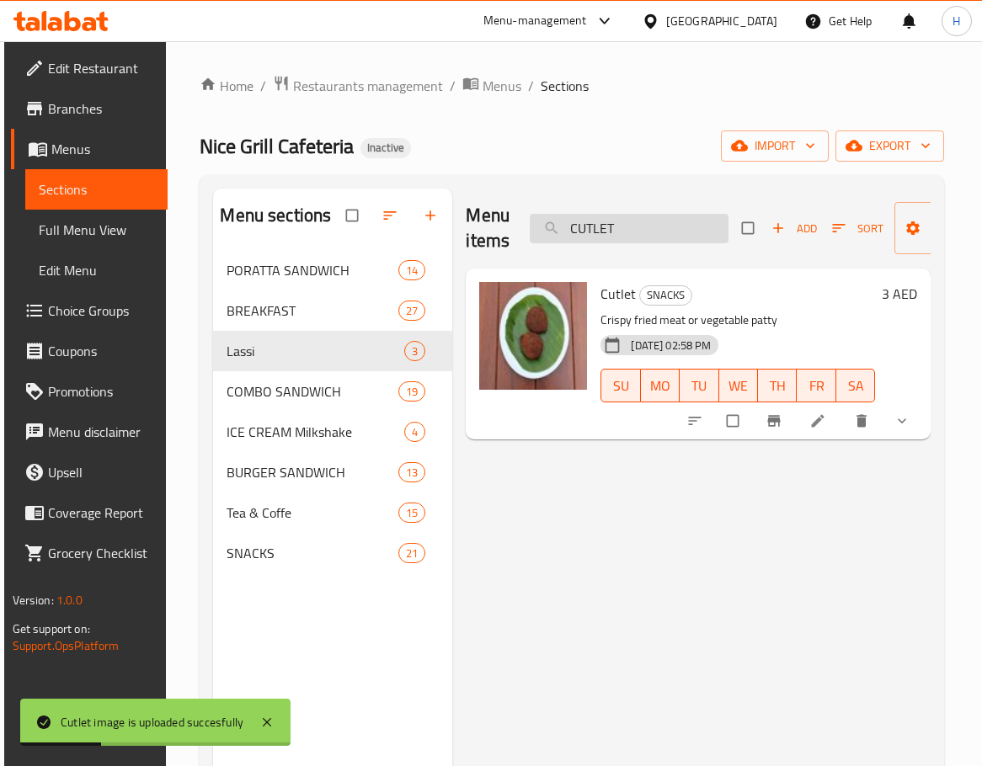
click at [689, 222] on input "CUTLET" at bounding box center [629, 228] width 199 height 29
paste input "HlJKKlJ COFFEE"
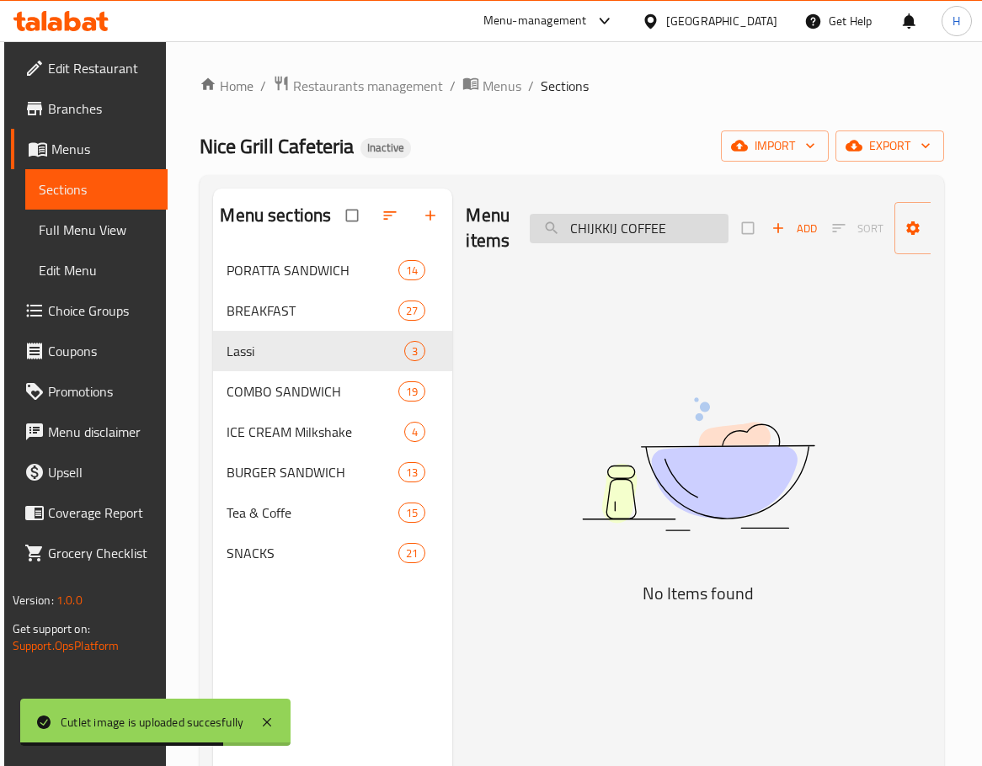
click at [601, 230] on input "CHlJKKlJ COFFEE" at bounding box center [629, 228] width 199 height 29
click at [650, 231] on input "COFFEE" at bounding box center [629, 228] width 199 height 29
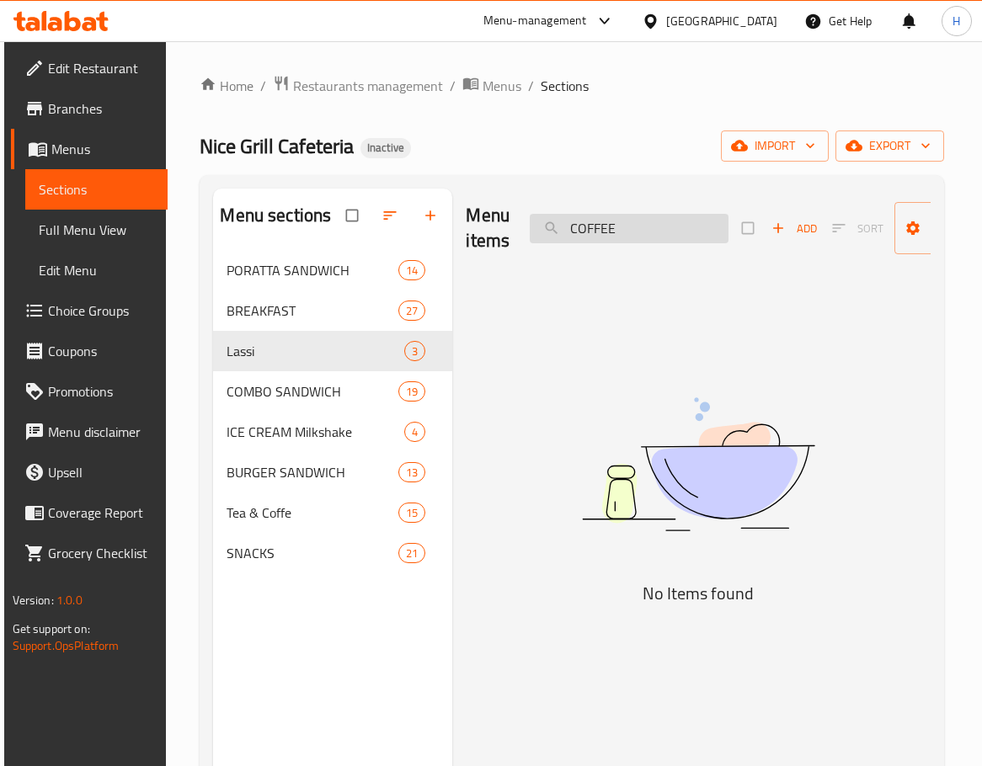
click at [651, 232] on input "COFFEE" at bounding box center [629, 228] width 199 height 29
paste input "CHlJKKlJ"
click at [637, 229] on input "CHlJKKlJ COFFEE" at bounding box center [629, 228] width 199 height 29
type input "C"
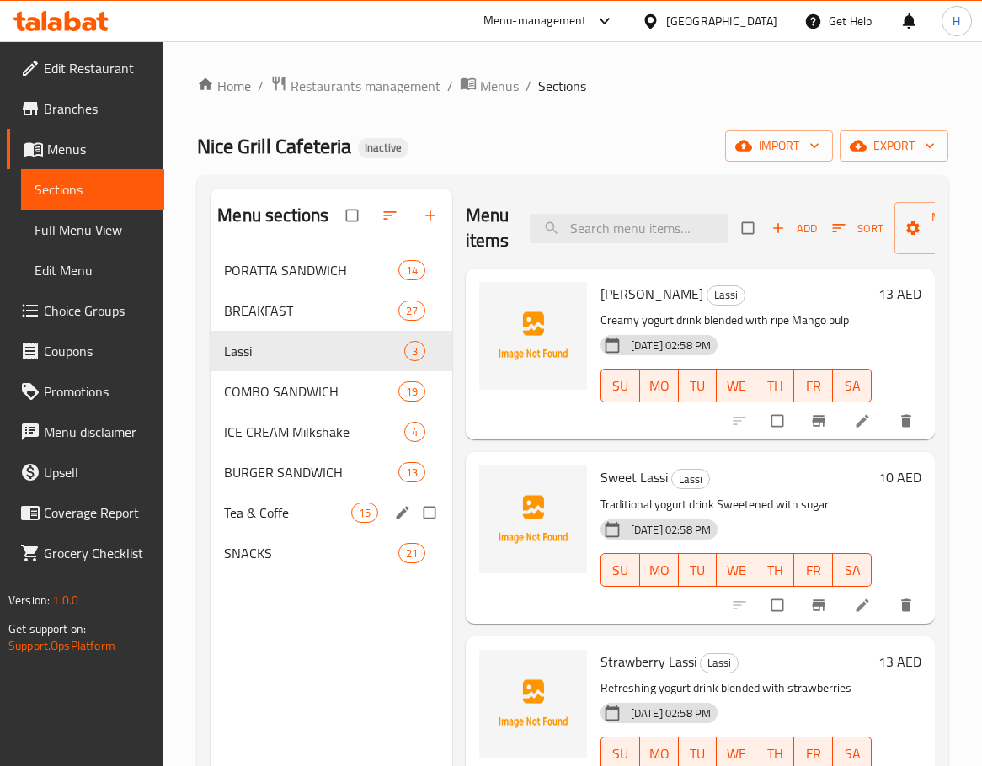
click at [263, 510] on span "Tea & Coffe" at bounding box center [287, 513] width 126 height 20
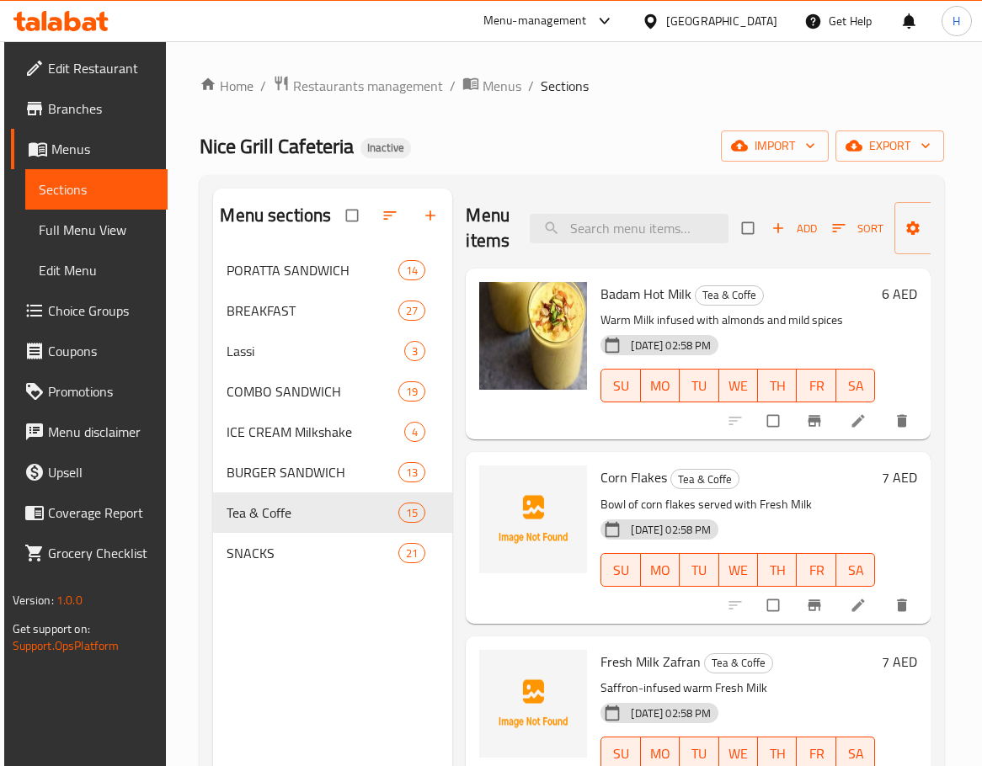
click at [592, 210] on div "Menu items Add Sort Manage items" at bounding box center [698, 229] width 465 height 80
click at [625, 239] on input "search" at bounding box center [629, 228] width 199 height 29
paste input "CHITIKKA WRAP"
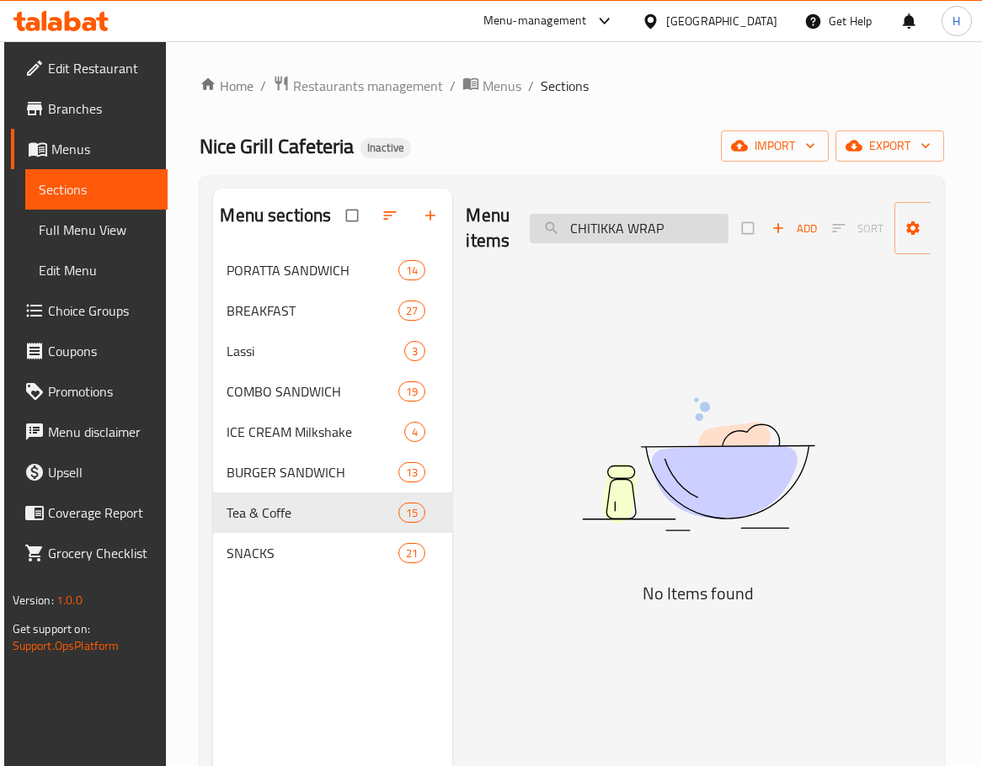
click at [620, 229] on input "CHITIKKA WRAP" at bounding box center [629, 228] width 199 height 29
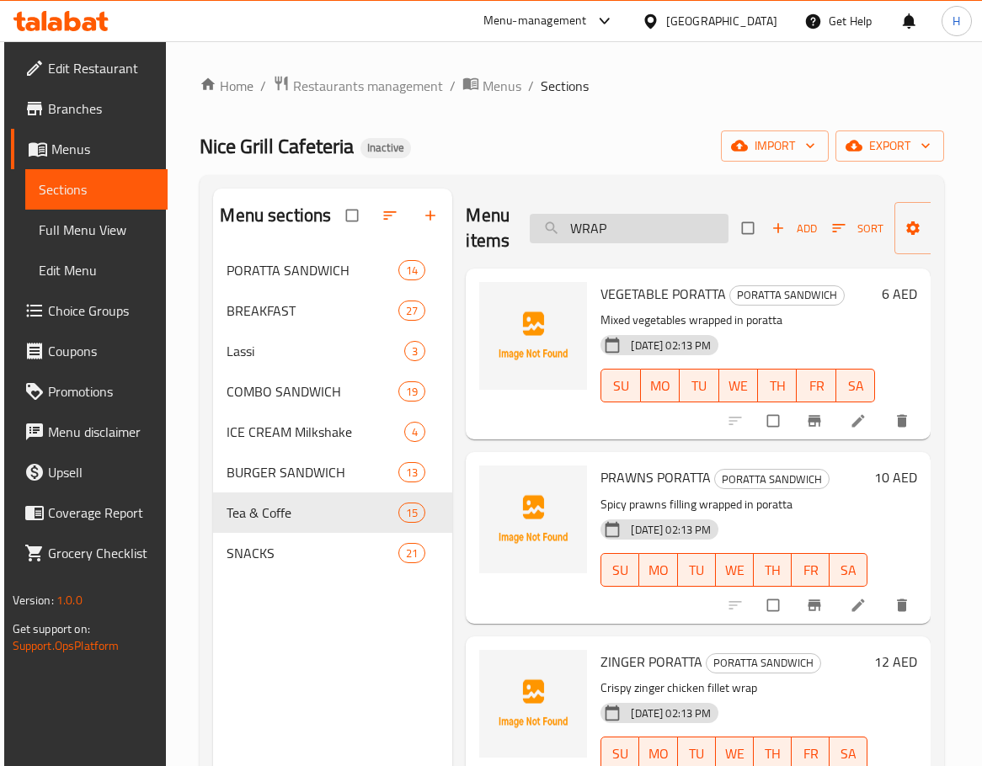
click at [636, 240] on input "WRAP" at bounding box center [629, 228] width 199 height 29
click at [652, 238] on input "WRAP" at bounding box center [629, 228] width 199 height 29
paste input "chikoo"
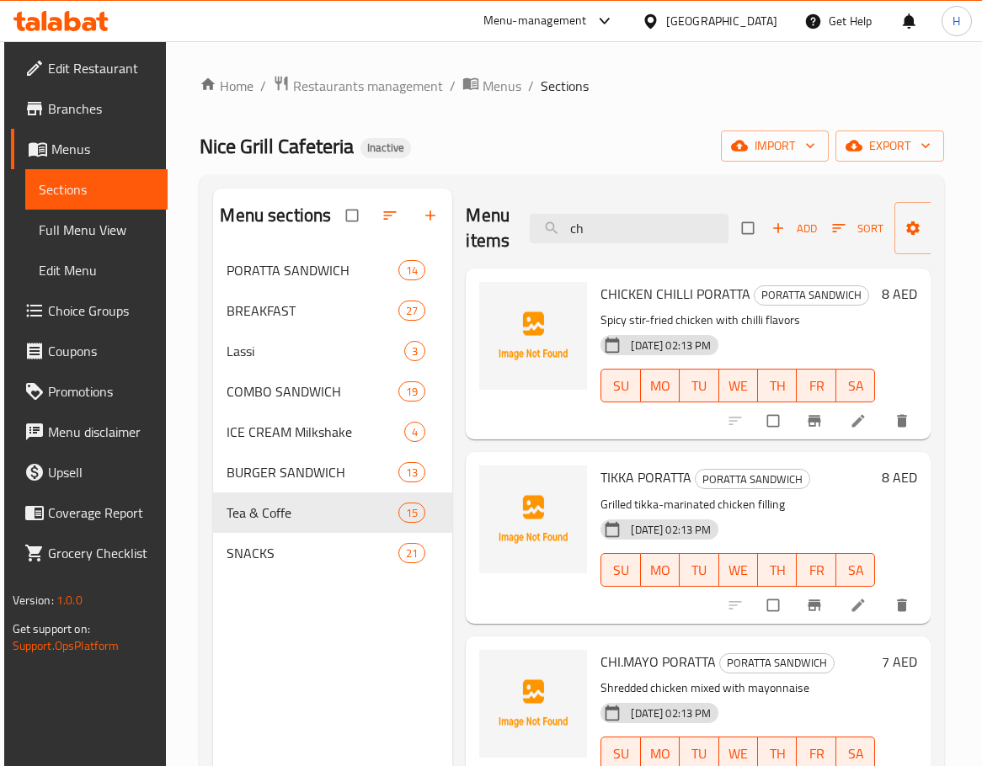
type input "c"
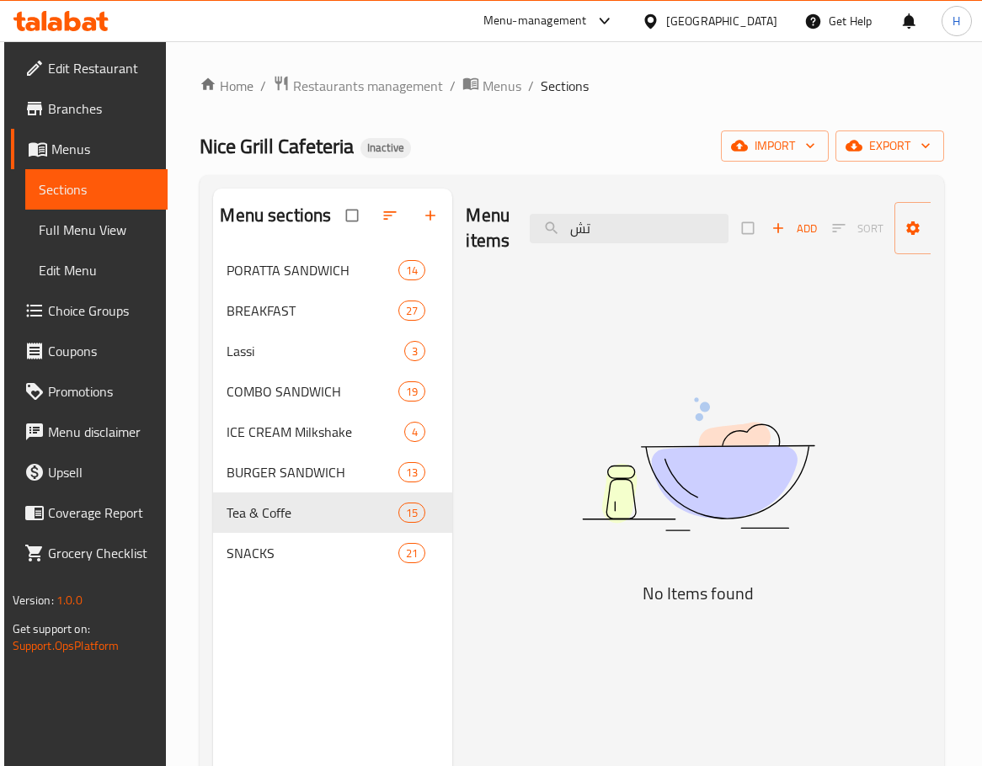
type input "ت"
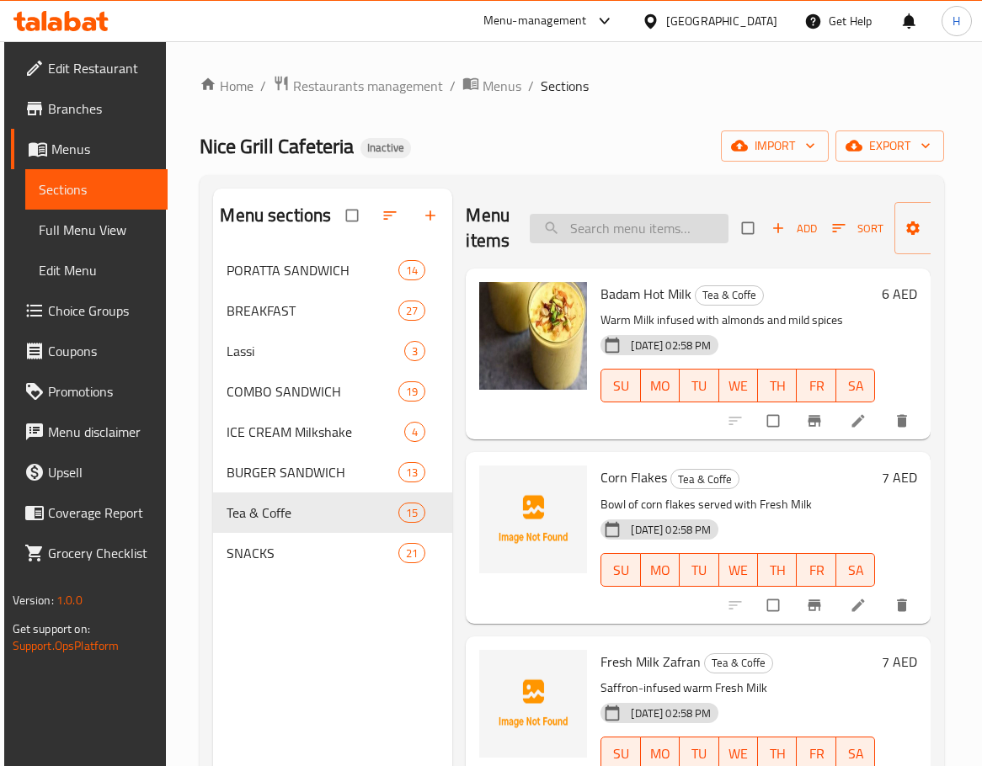
click at [666, 216] on input "search" at bounding box center [629, 228] width 199 height 29
paste input "CHIMAYO PORATTA"
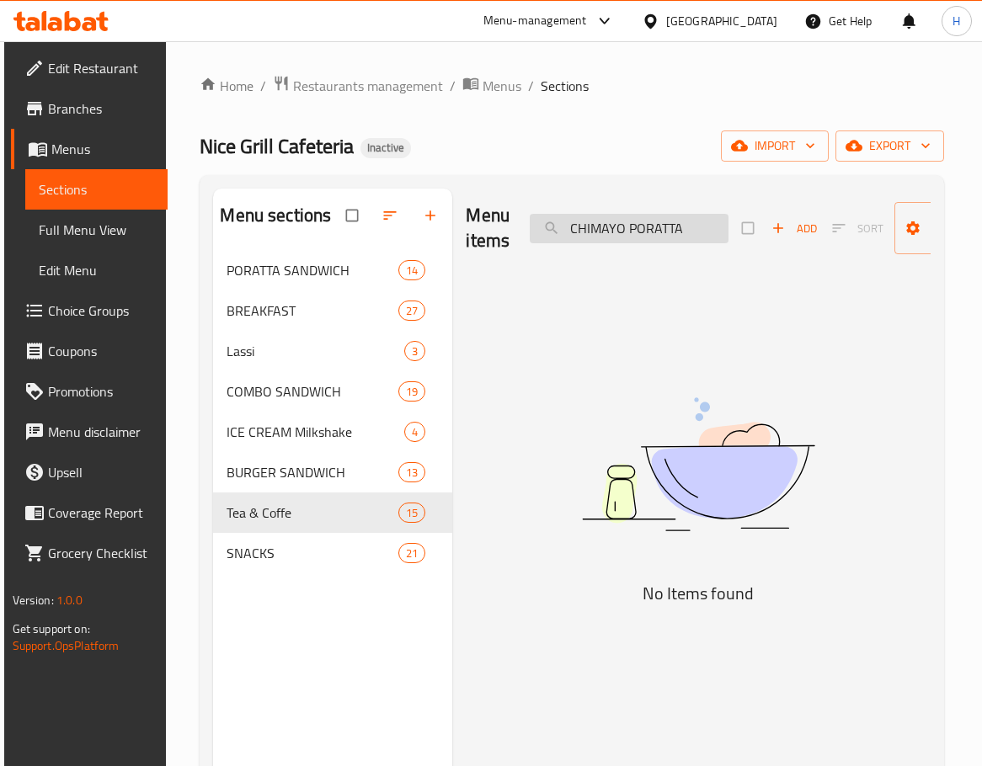
click at [647, 236] on input "CHIMAYO PORATTA" at bounding box center [629, 228] width 199 height 29
click at [647, 226] on input "CHIMAYO PORATTA" at bounding box center [629, 228] width 199 height 29
paste input "PORATTA"
click at [603, 231] on input "CHIMAYO PORATTA" at bounding box center [629, 228] width 199 height 29
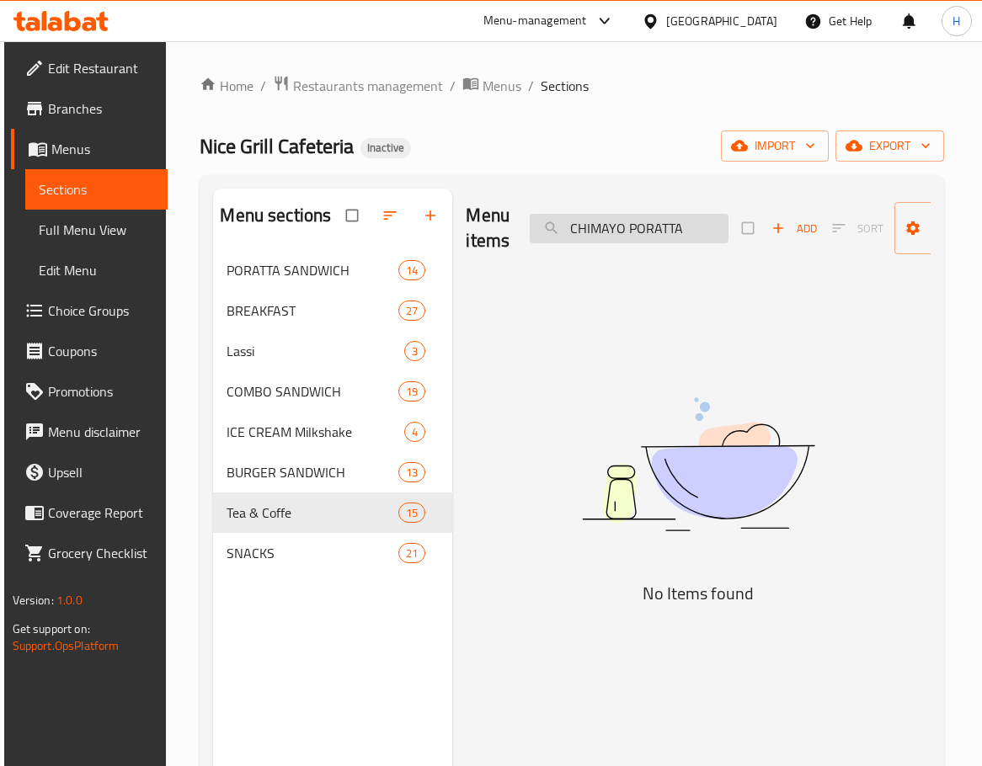
click at [603, 231] on input "CHIMAYO PORATTA" at bounding box center [629, 228] width 199 height 29
click at [679, 218] on input "PORATTA" at bounding box center [629, 228] width 199 height 29
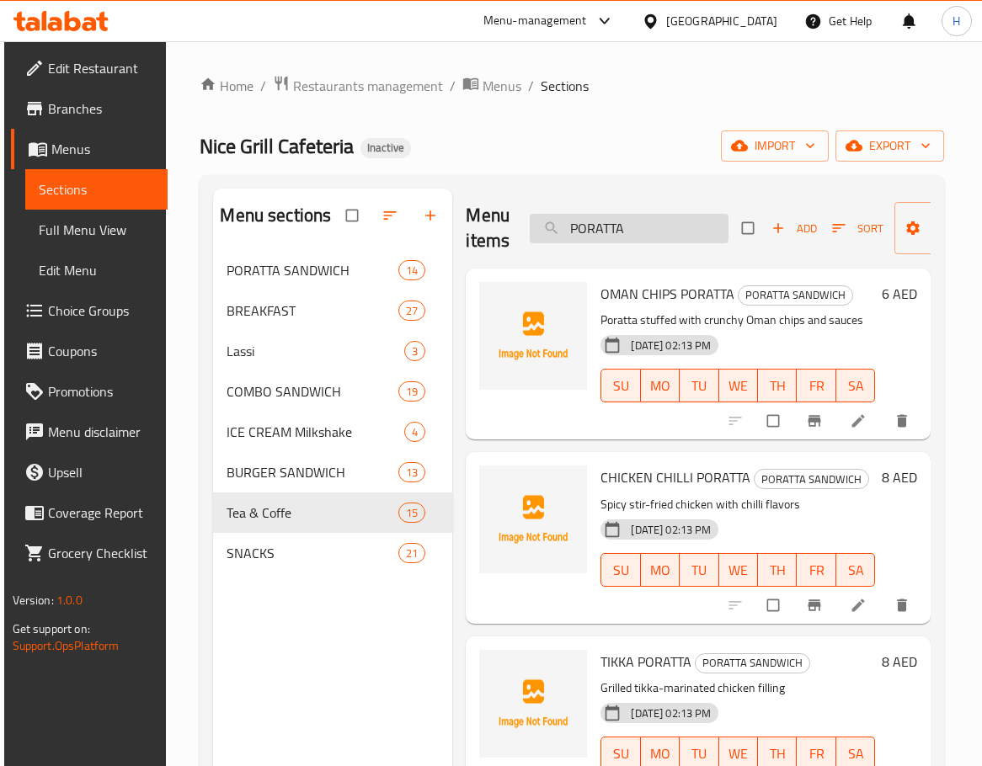
click at [572, 223] on input "PORATTA" at bounding box center [629, 228] width 199 height 29
click at [573, 221] on input "PORATTA" at bounding box center [629, 228] width 199 height 29
paste input "CHIPOPCORN 12 ps"
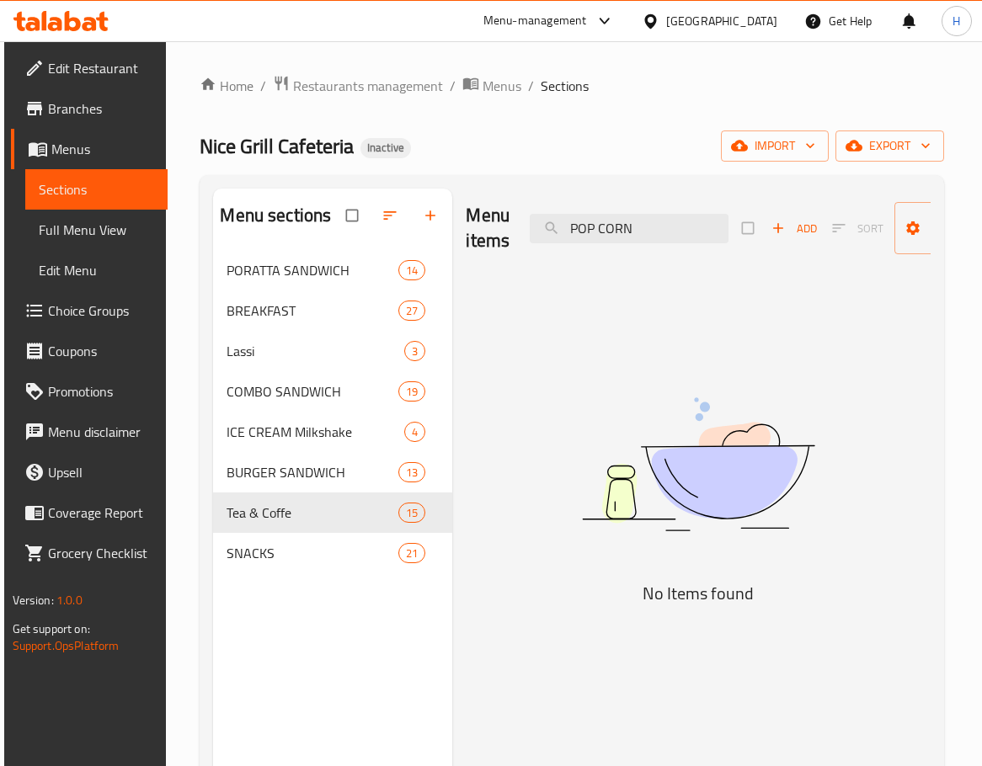
type input "POPCORN"
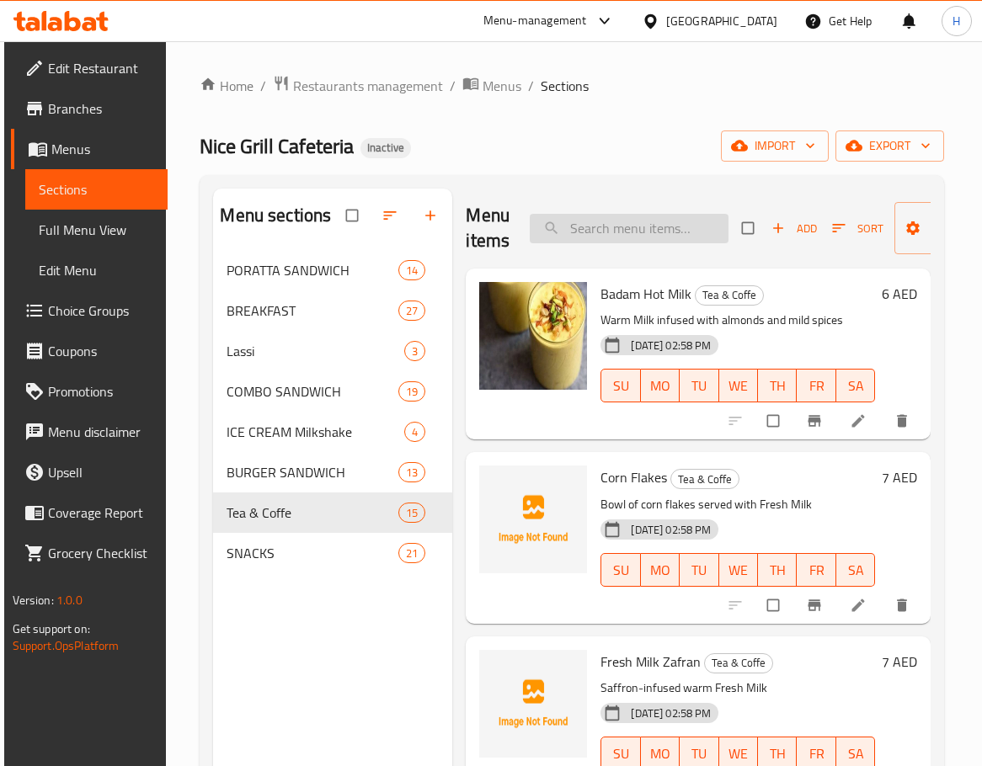
click at [660, 214] on input "search" at bounding box center [629, 228] width 199 height 29
paste input "CHIFILLET BURGER_"
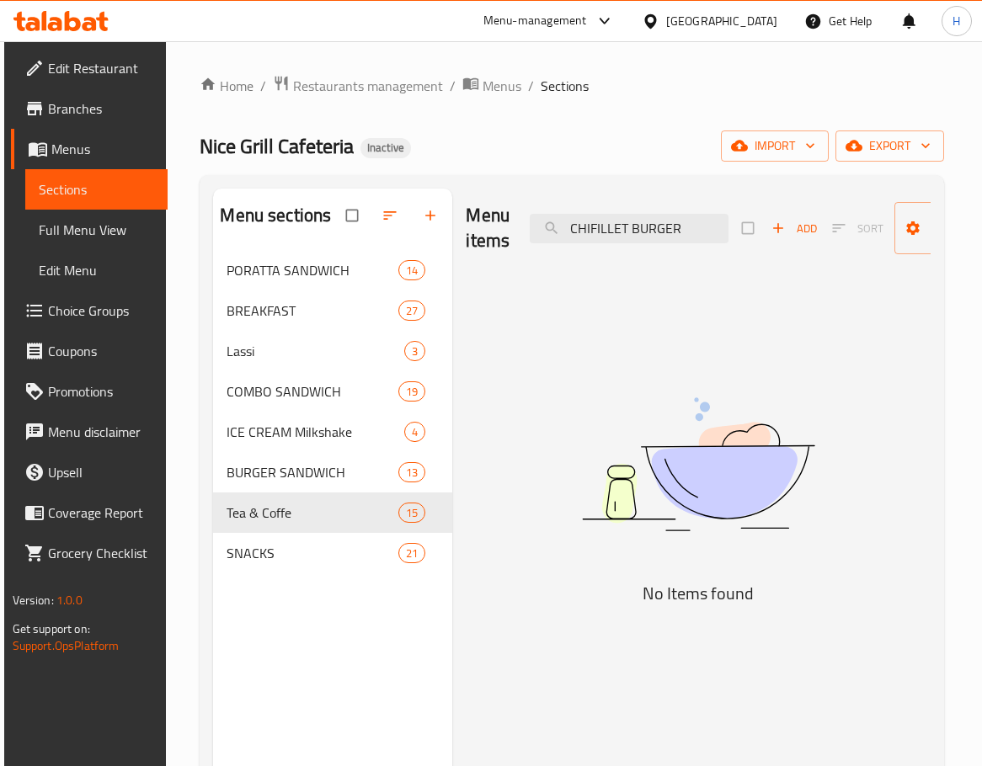
drag, startPoint x: 628, startPoint y: 226, endPoint x: 480, endPoint y: 238, distance: 148.7
click at [480, 238] on div "Menu items CHIFILLET BURGER Add Sort Manage items" at bounding box center [698, 229] width 465 height 80
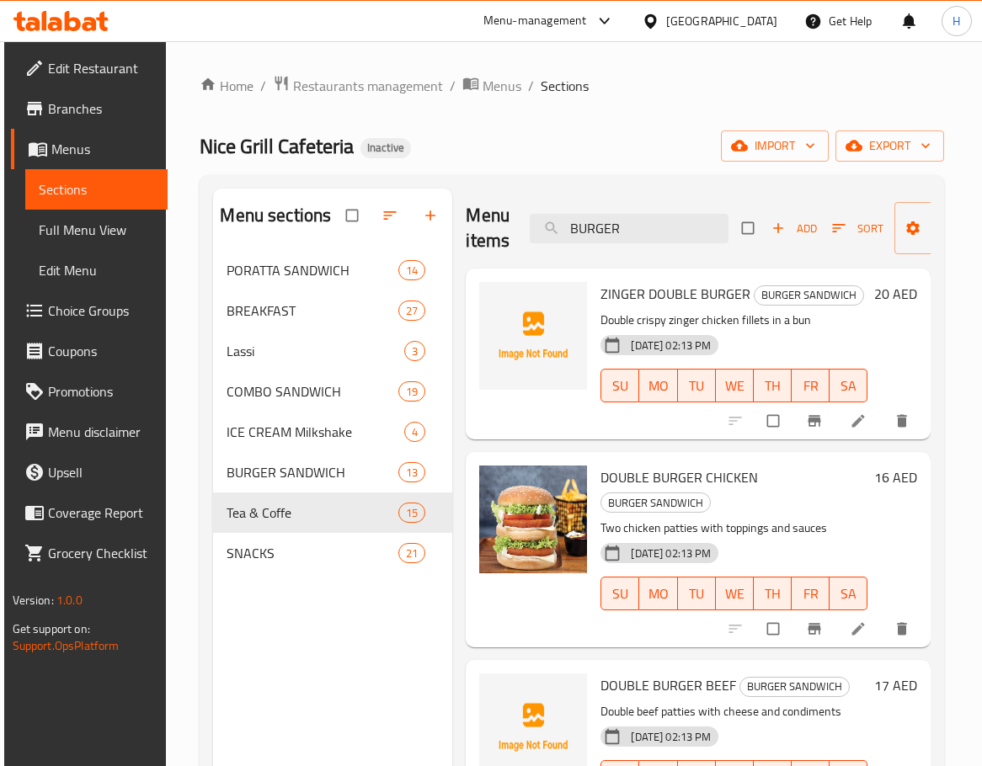
click at [789, 331] on p "Double crispy zinger chicken fillets in a bun" at bounding box center [733, 320] width 267 height 21
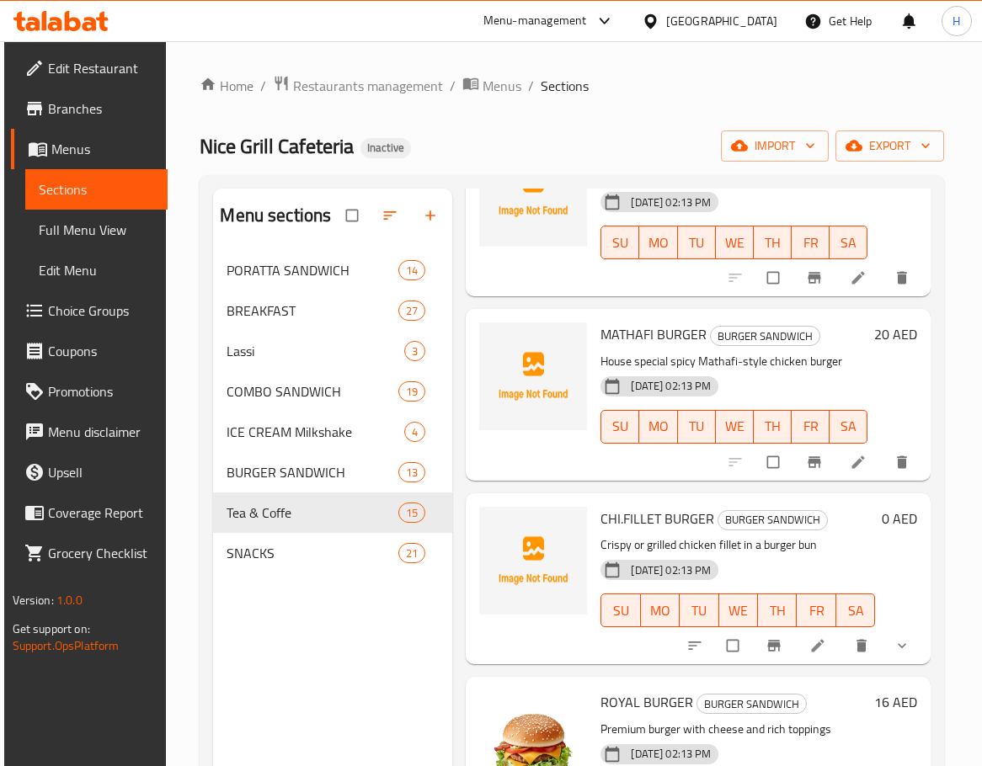
scroll to position [589, 0]
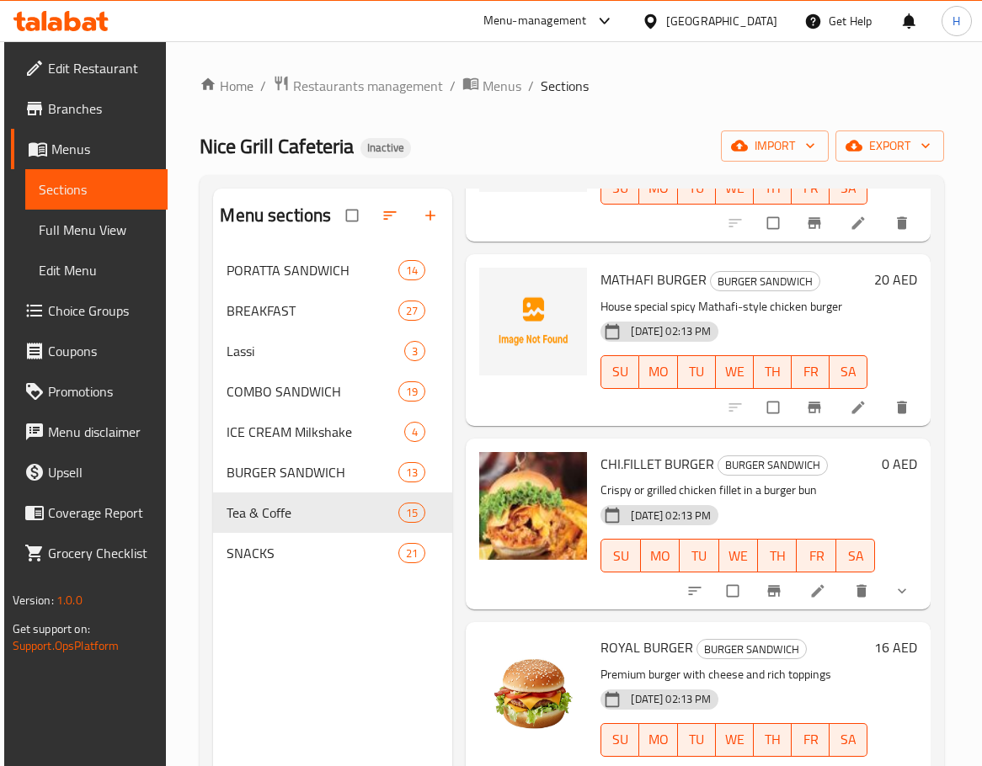
click at [611, 292] on span "MATHAFI BURGER" at bounding box center [653, 279] width 106 height 25
copy span "MATHAFI"
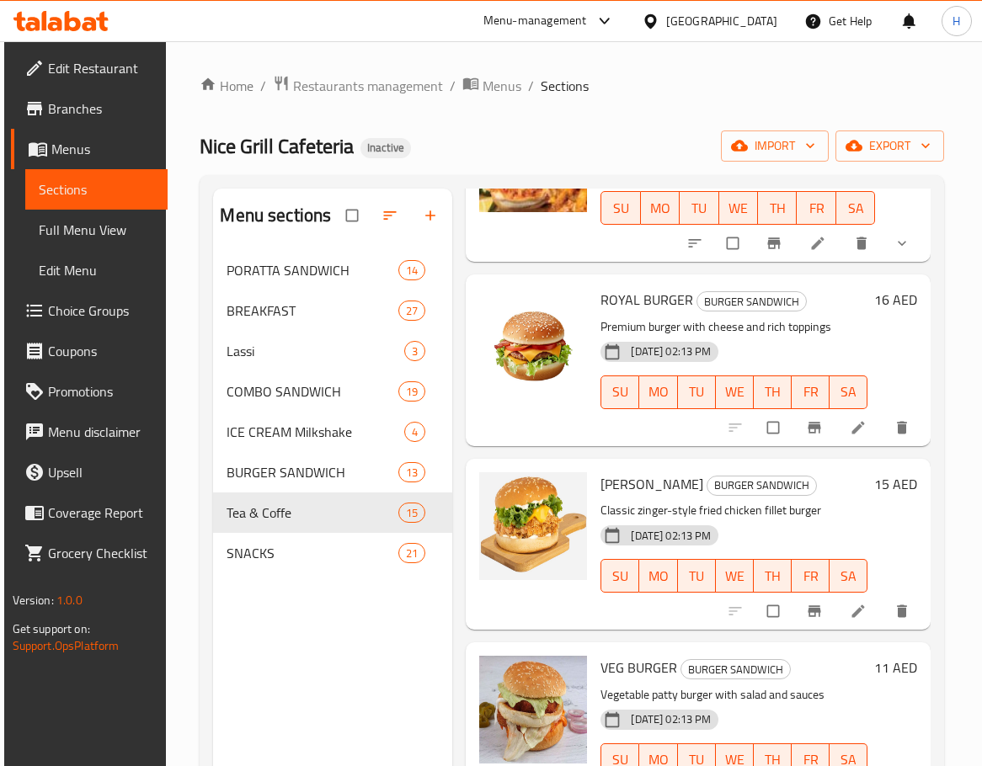
scroll to position [657, 0]
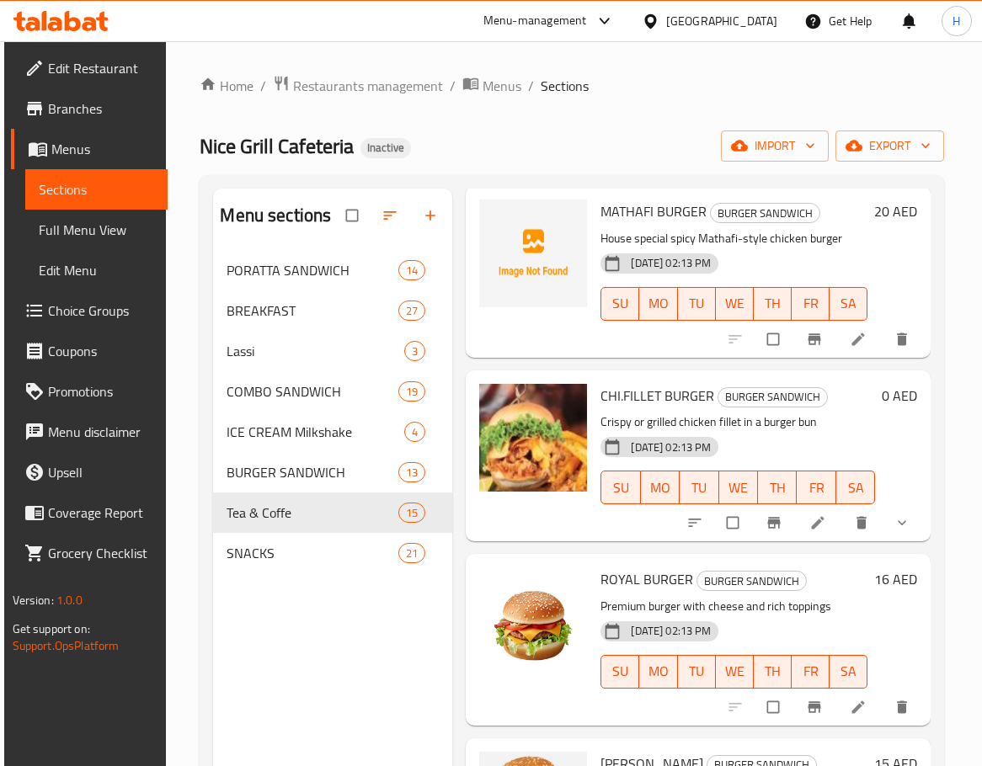
click at [684, 433] on p "Crispy or grilled chicken fillet in a burger bun" at bounding box center [737, 422] width 274 height 21
click at [661, 224] on span "MATHAFI BURGER" at bounding box center [653, 211] width 106 height 25
copy h6 "MATHAFI BURGER"
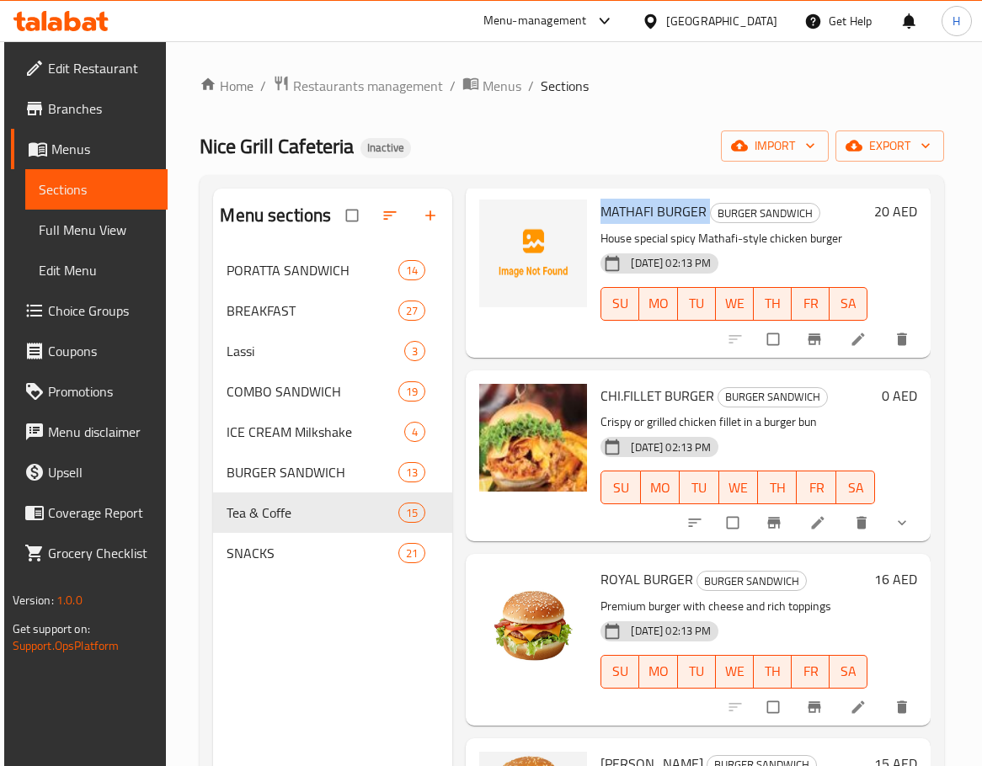
click at [832, 249] on p "House special spicy Mathafi-style chicken burger" at bounding box center [733, 238] width 267 height 21
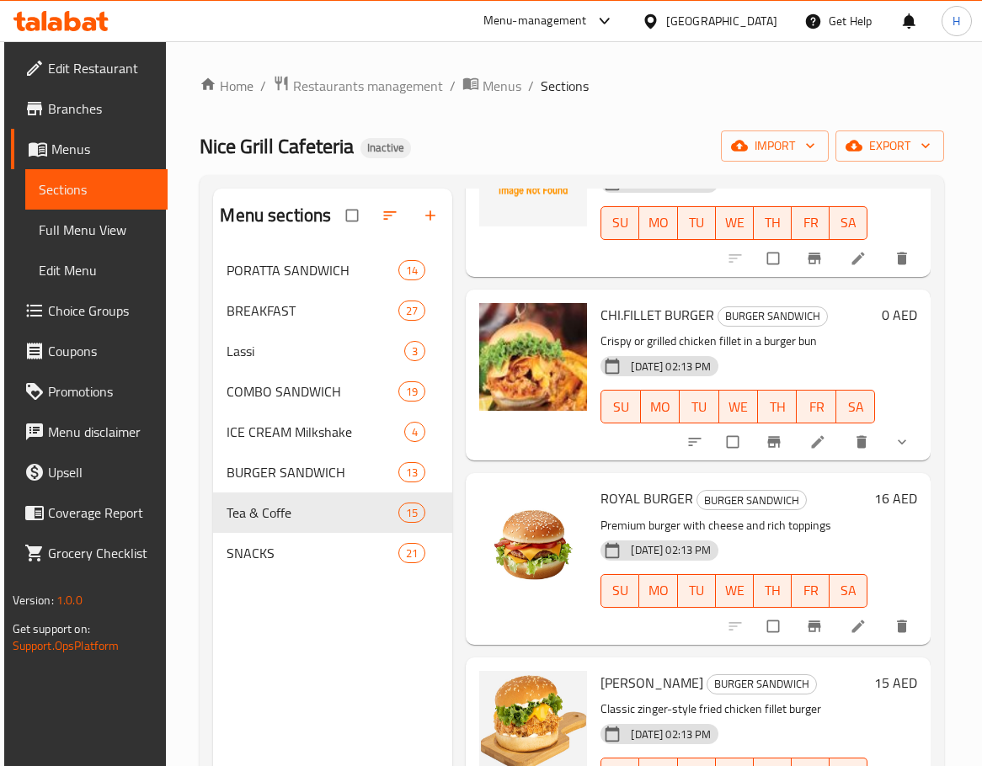
scroll to position [826, 0]
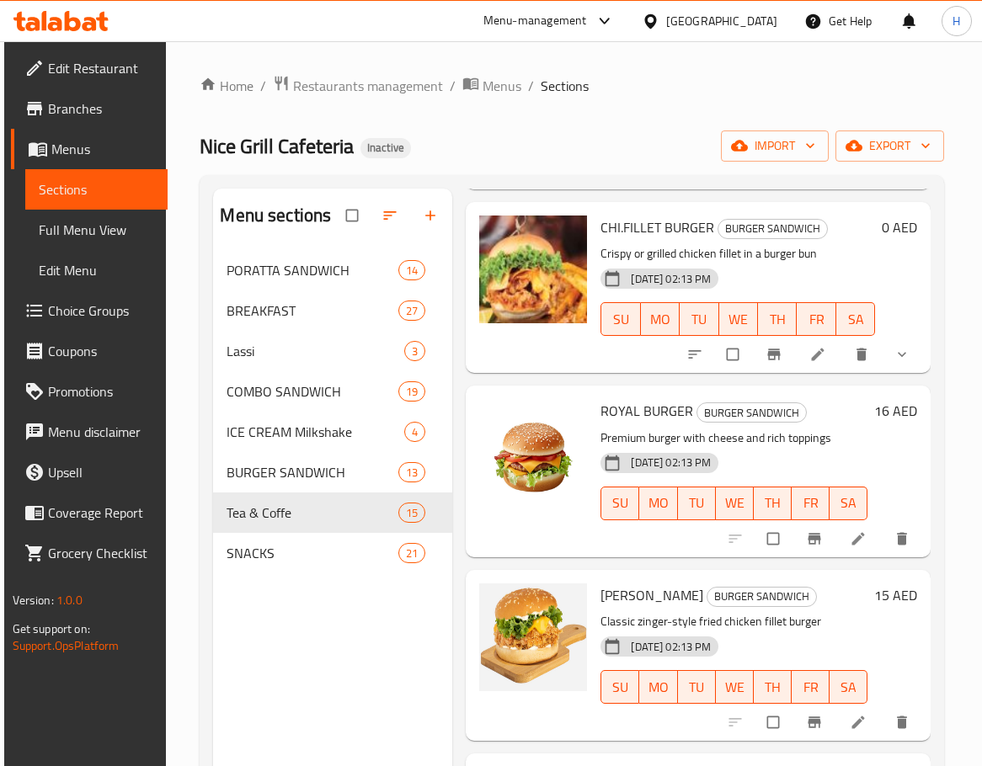
click at [672, 240] on span "CHI.FILLET BURGER" at bounding box center [657, 227] width 114 height 25
copy h6 "CHI.FILLET BURGER"
click at [666, 240] on span "CHI.FILLET BURGER" at bounding box center [657, 227] width 114 height 25
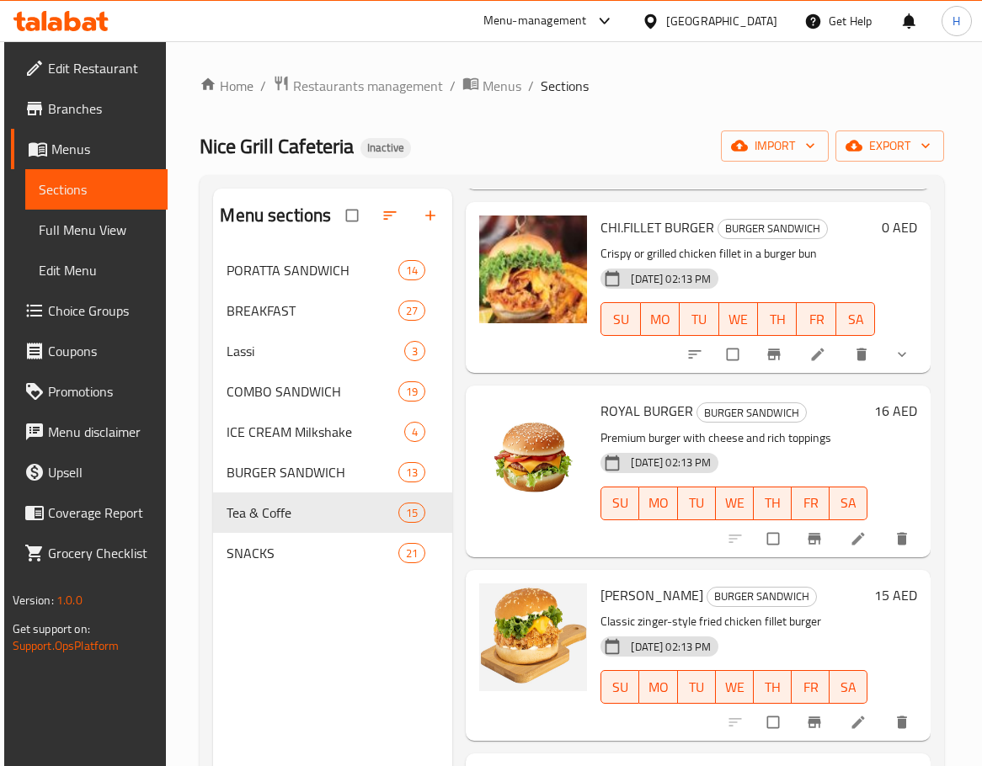
click at [641, 240] on span "CHI.FILLET BURGER" at bounding box center [657, 227] width 114 height 25
copy span "FILLET"
click at [639, 240] on span "CHI.FILLET BURGER" at bounding box center [657, 227] width 114 height 25
drag, startPoint x: 625, startPoint y: 251, endPoint x: 712, endPoint y: 251, distance: 86.7
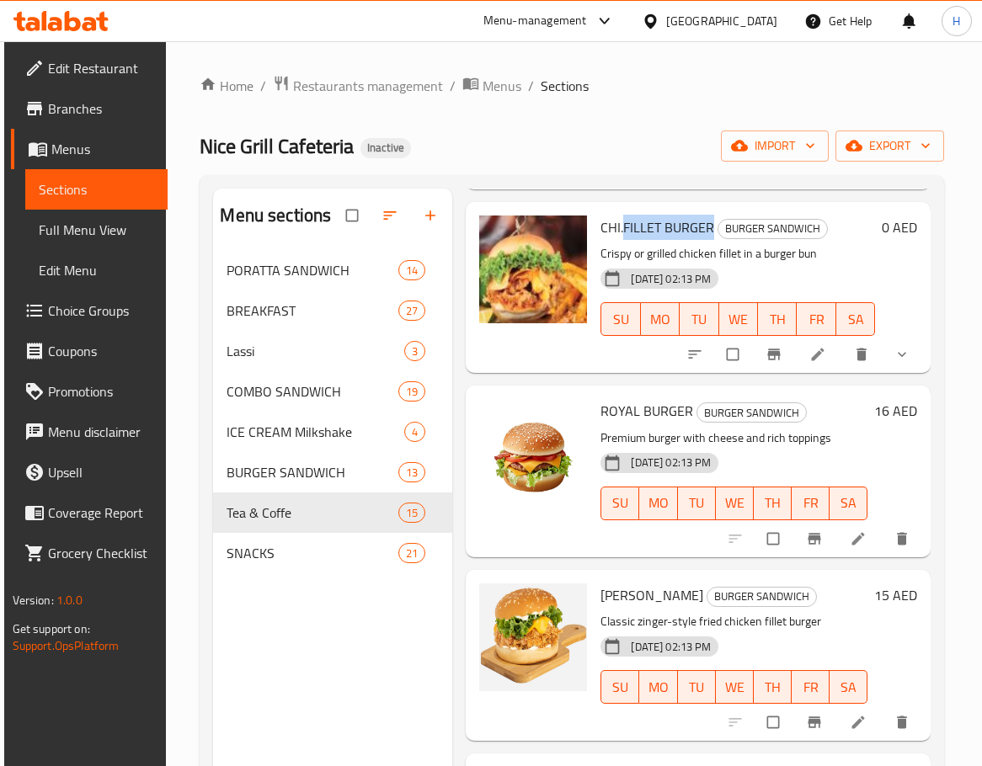
click at [712, 240] on span "CHI.FILLET BURGER" at bounding box center [657, 227] width 114 height 25
copy span "FILLET BURGER"
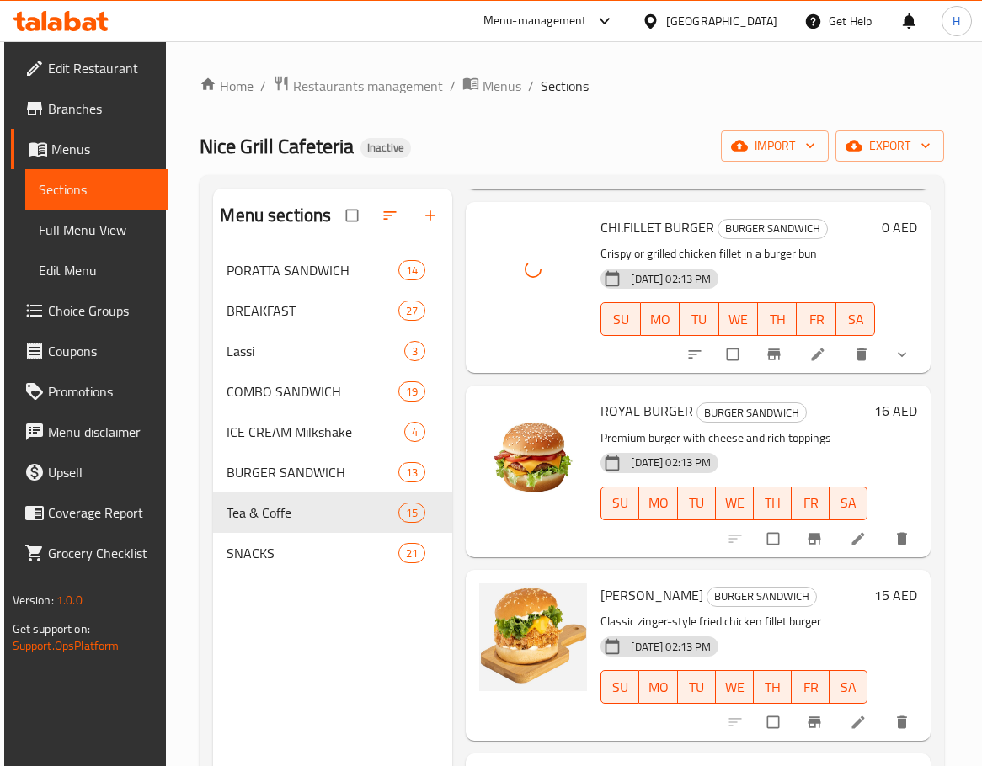
click at [617, 240] on span "CHI.FILLET BURGER" at bounding box center [657, 227] width 114 height 25
copy h6 "CHI.FILLET BURGER"
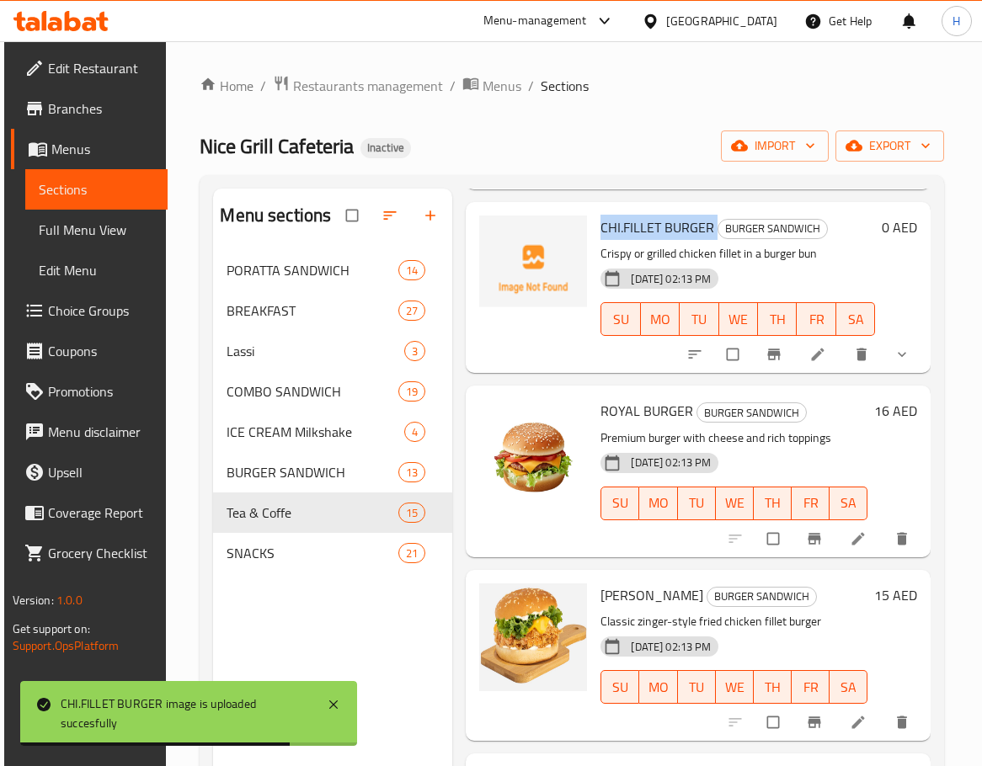
click at [799, 264] on p "Crispy or grilled chicken fillet in a burger bun" at bounding box center [737, 253] width 274 height 21
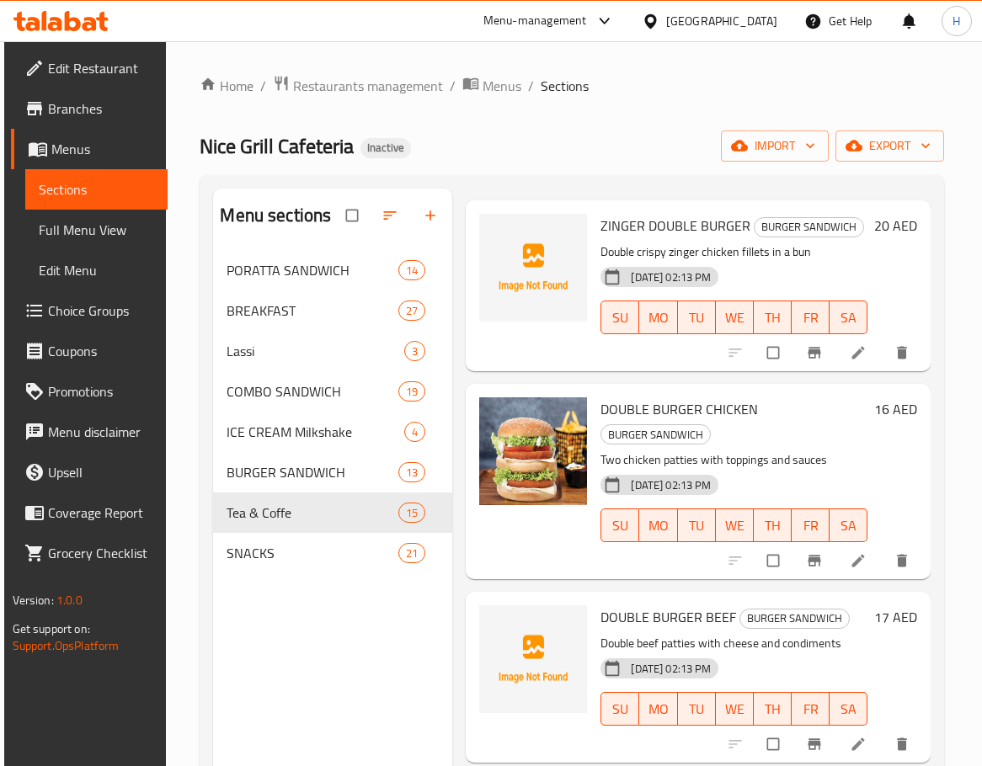
scroll to position [0, 0]
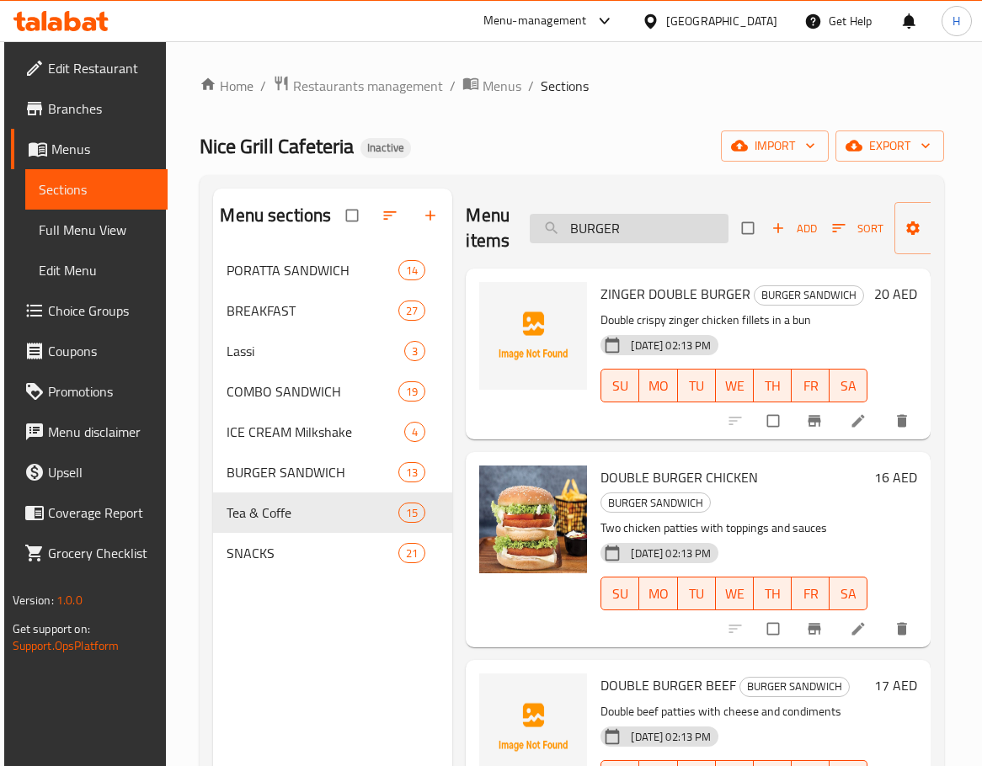
click at [647, 216] on input "BURGER" at bounding box center [629, 228] width 199 height 29
paste input "PRAWNS PORATTA"
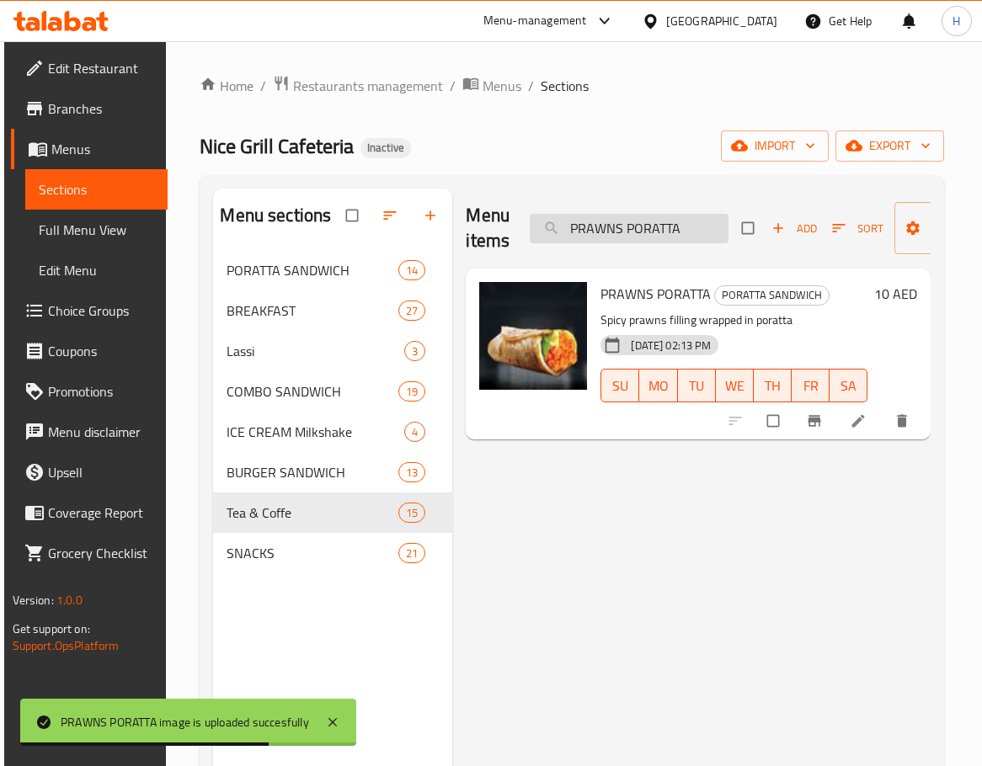
click at [631, 232] on input "PRAWNS PORATTA" at bounding box center [629, 228] width 199 height 29
paste input "UTTU KADAL"
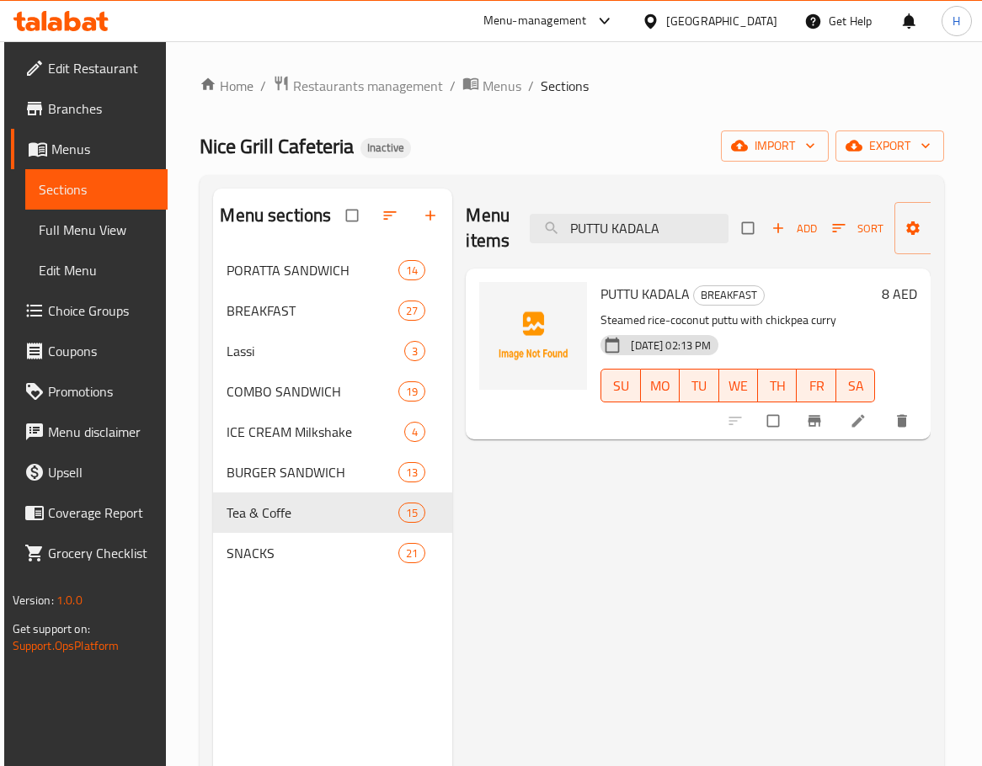
click at [631, 295] on span "PUTTU KADALA" at bounding box center [644, 293] width 89 height 25
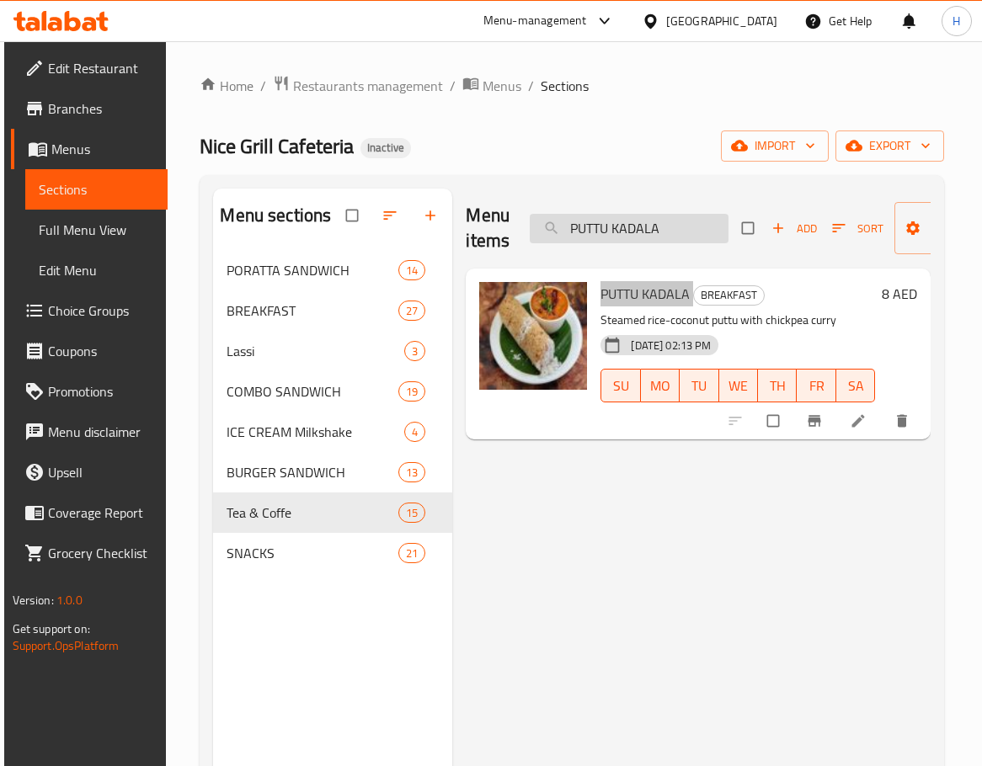
click at [673, 227] on input "PUTTU KADALA" at bounding box center [629, 228] width 199 height 29
paste input "ZINKER PORATT"
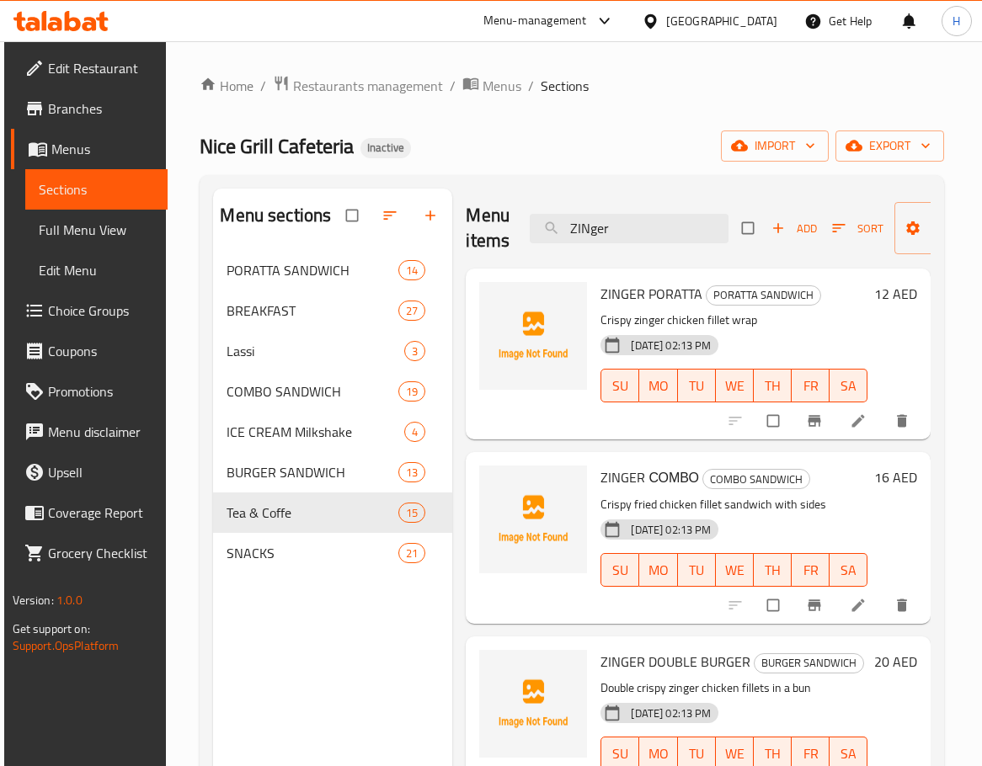
click at [663, 286] on span "ZINGER PORATTA" at bounding box center [651, 293] width 102 height 25
copy h6 "ZINGER PORATTA"
click at [659, 220] on input "ZINger" at bounding box center [629, 228] width 199 height 29
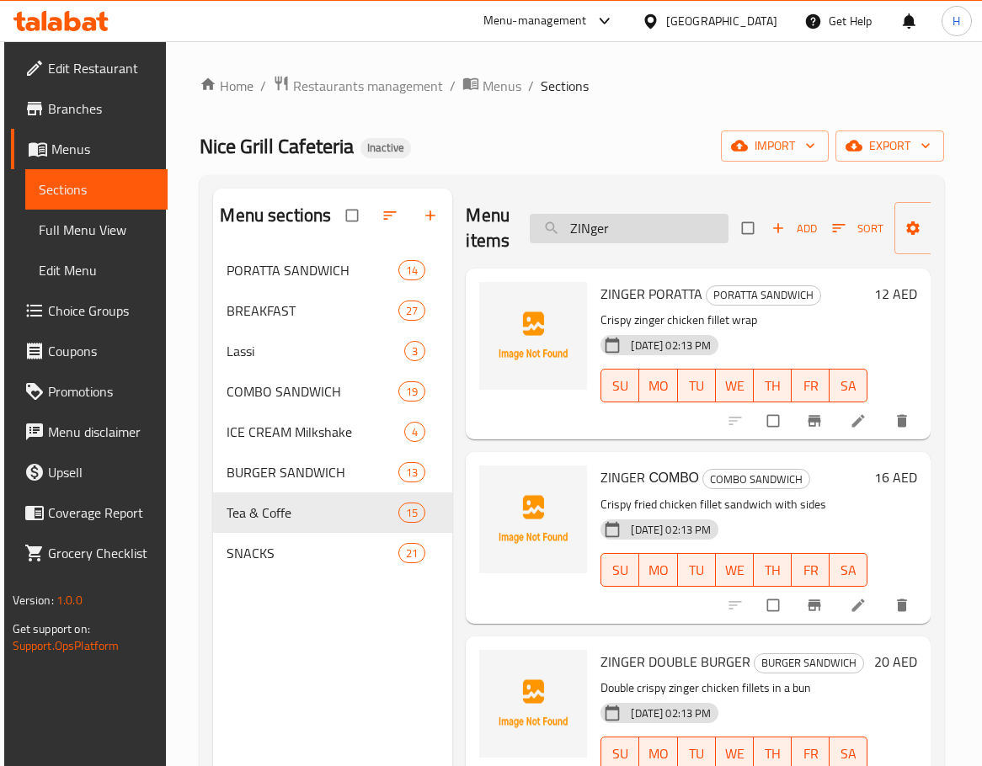
click at [659, 220] on input "ZINger" at bounding box center [629, 228] width 199 height 29
paste input "CHIFILLET 4 ps"
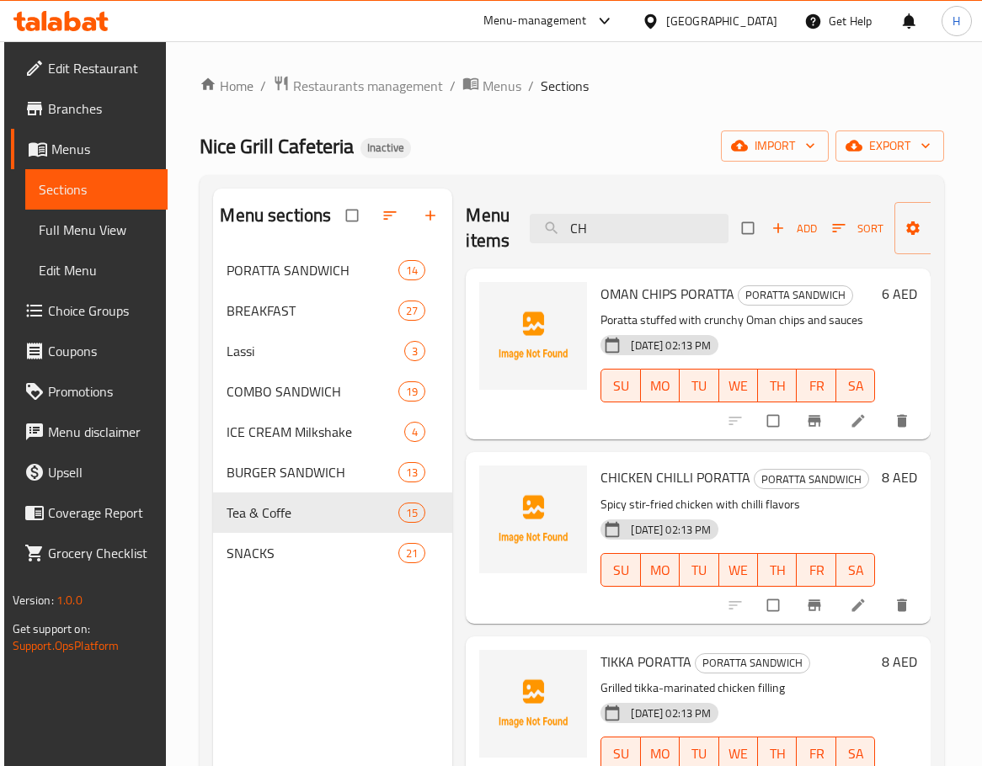
type input "C"
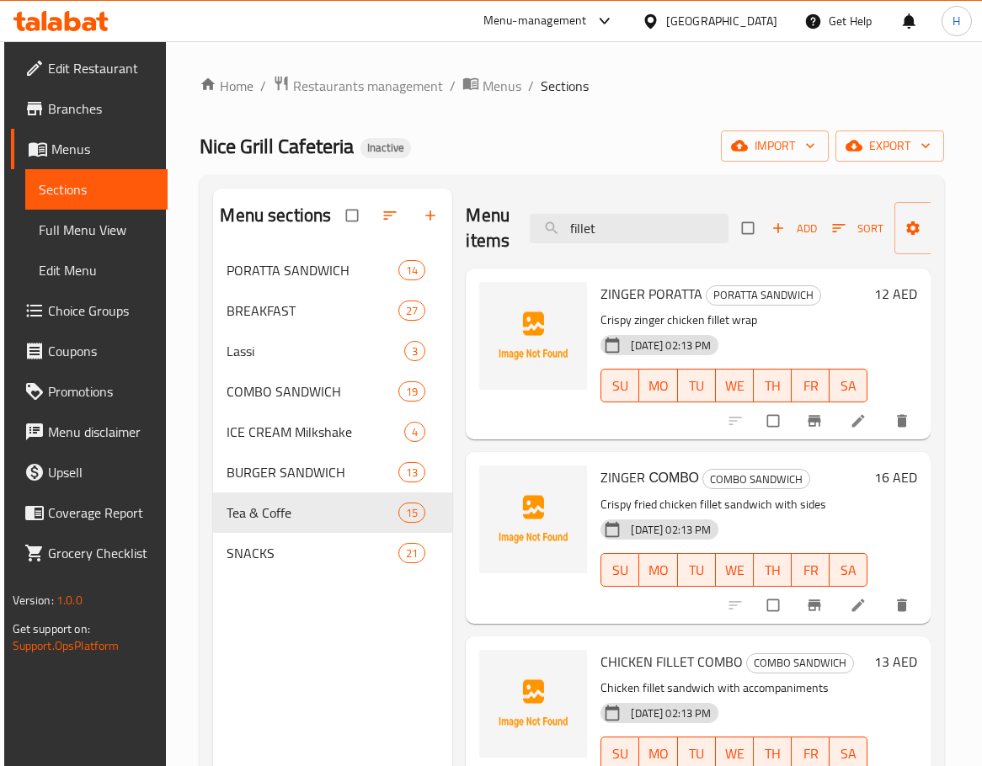
scroll to position [233, 0]
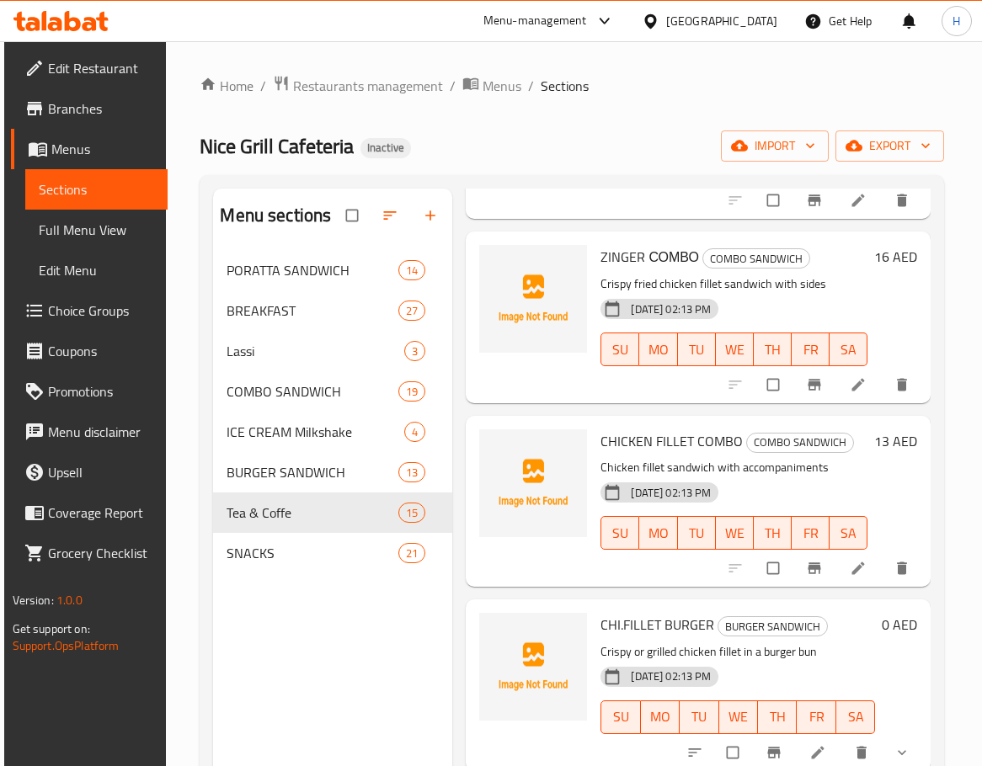
click at [673, 433] on span "CHICKEN FILLET COMBO" at bounding box center [671, 440] width 142 height 25
copy h6 "CHICKEN FILLET COMBO"
click at [804, 476] on div "04-09-2025 02:13 PM SU MO TU WE TH FR SA" at bounding box center [733, 521] width 280 height 91
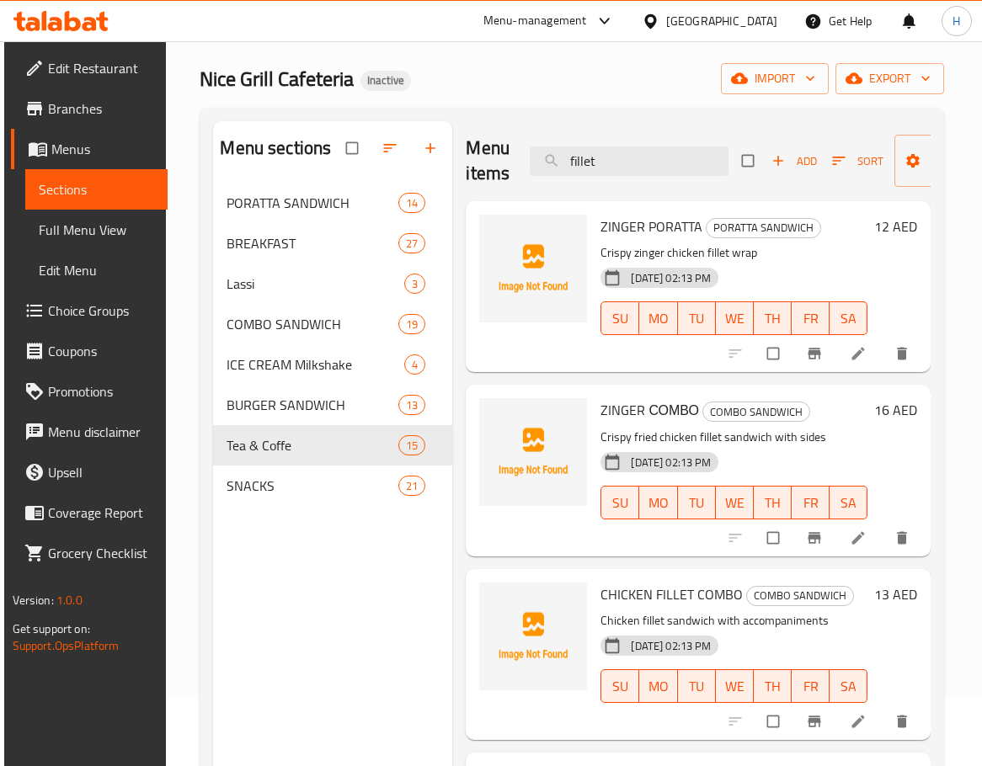
scroll to position [0, 0]
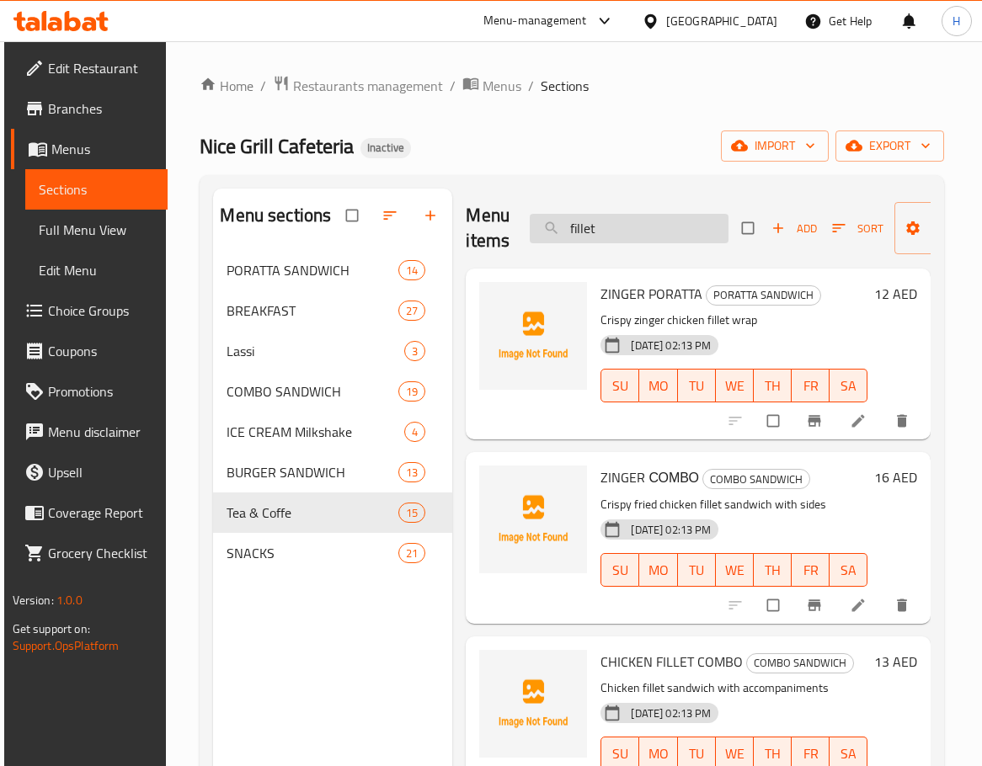
click at [620, 216] on input "fillet" at bounding box center [629, 228] width 199 height 29
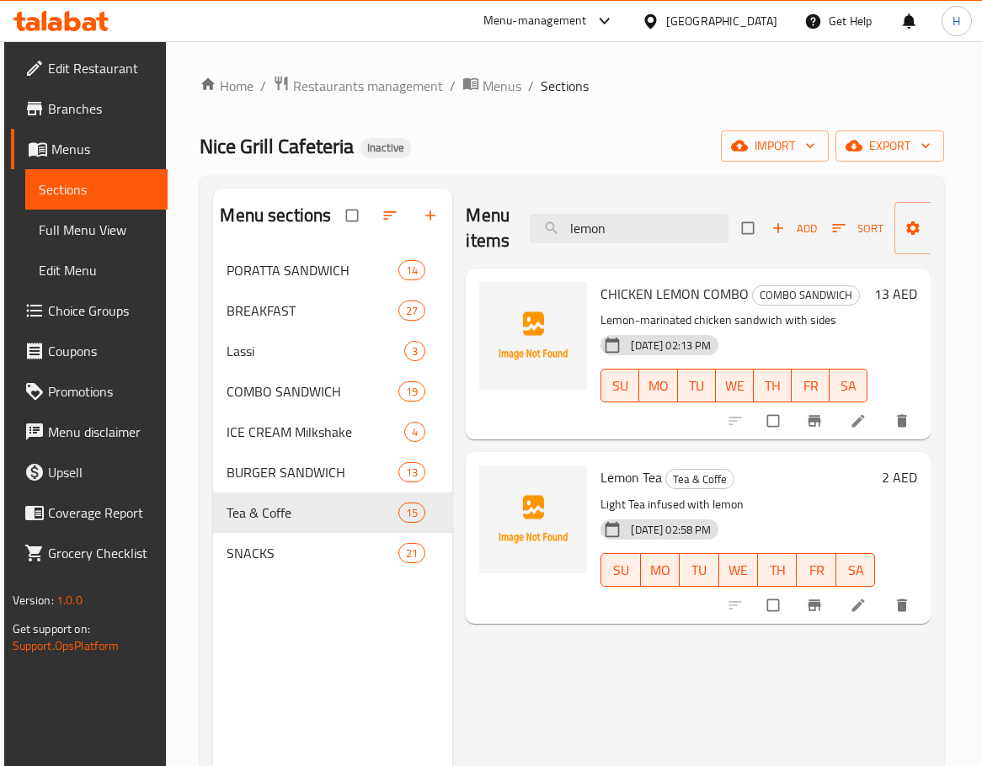
click at [809, 317] on p "Lemon-marinated chicken sandwich with sides" at bounding box center [733, 320] width 267 height 21
click at [849, 330] on div "04-09-2025 02:13 PM SU MO TU WE TH FR SA" at bounding box center [733, 373] width 280 height 91
click at [628, 236] on input "lemon" at bounding box center [629, 228] width 199 height 29
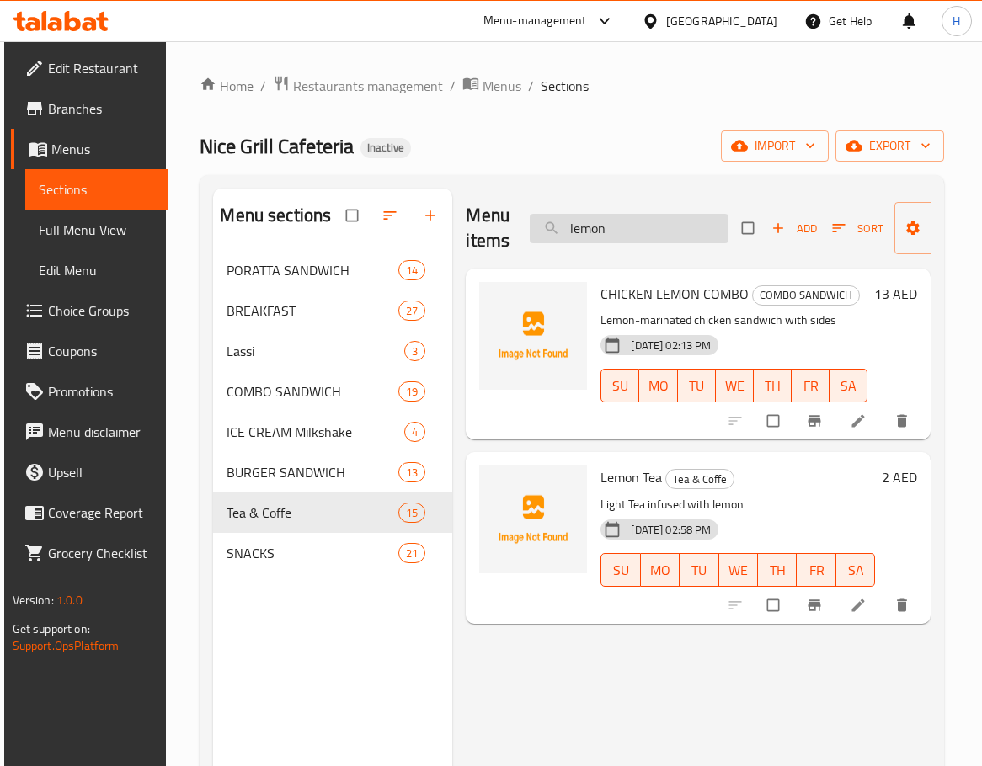
click at [628, 236] on input "lemon" at bounding box center [629, 228] width 199 height 29
paste input "CHICKEN NOODLES"
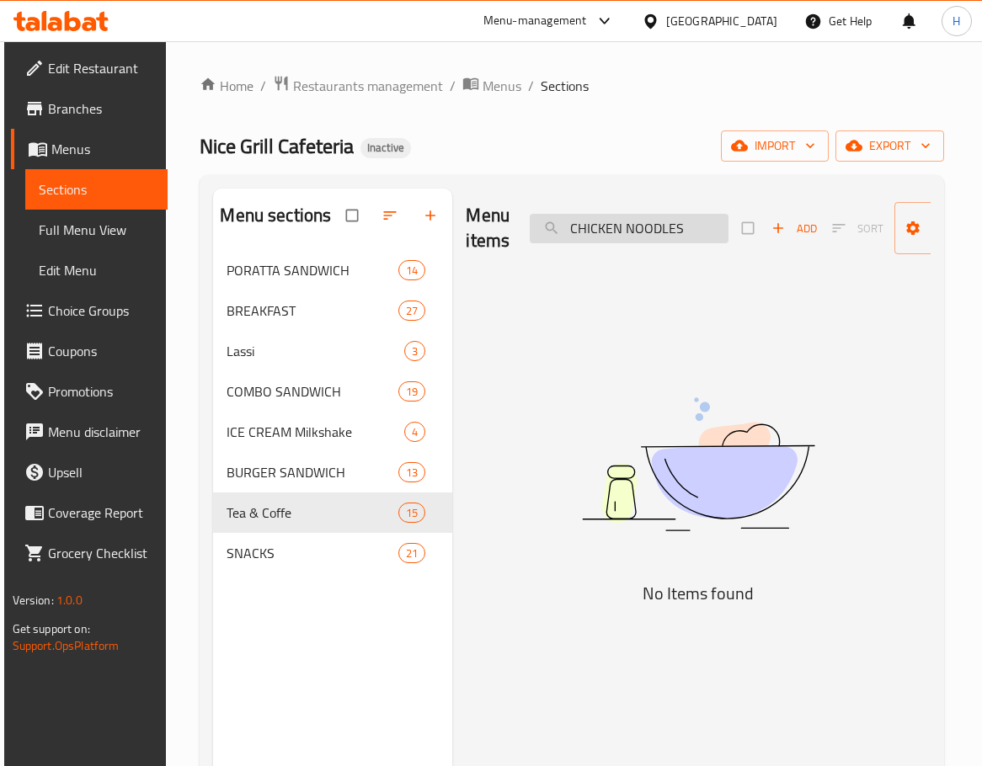
click at [621, 230] on input "CHICKEN NOODLES" at bounding box center [629, 228] width 199 height 29
click at [643, 221] on input "NOODLES" at bounding box center [629, 228] width 199 height 29
type input "N"
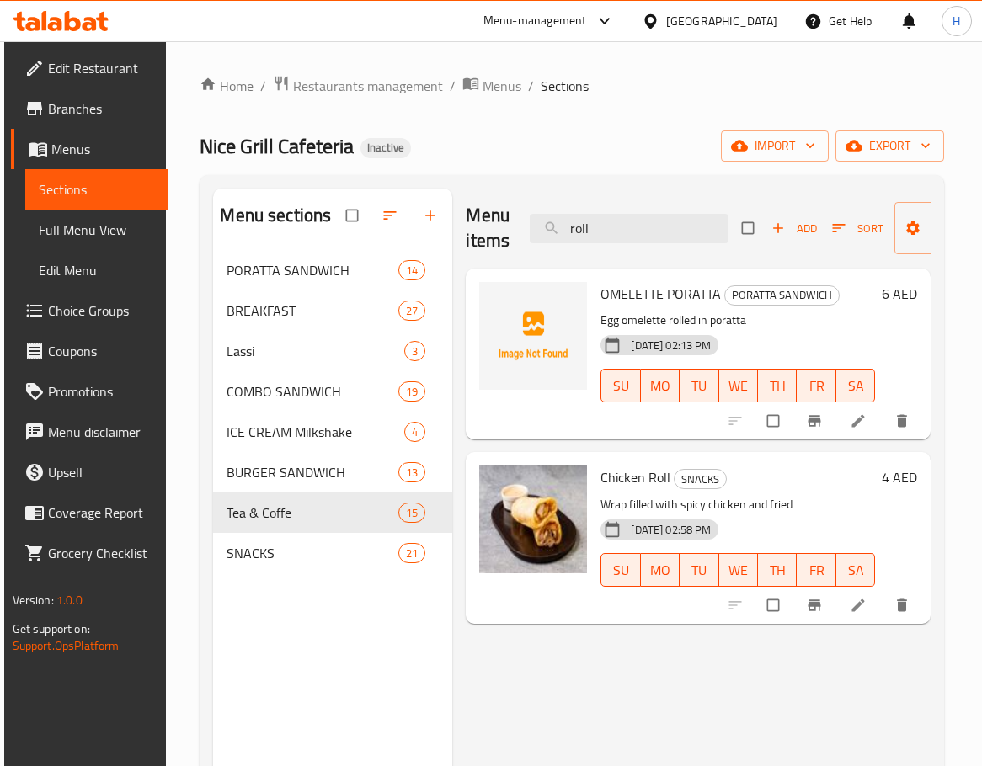
click at [639, 205] on div "Menu items roll Add Sort Manage items" at bounding box center [698, 229] width 465 height 80
click at [638, 223] on input "roll" at bounding box center [629, 228] width 199 height 29
paste input "CHICKEN FRIED RICE"
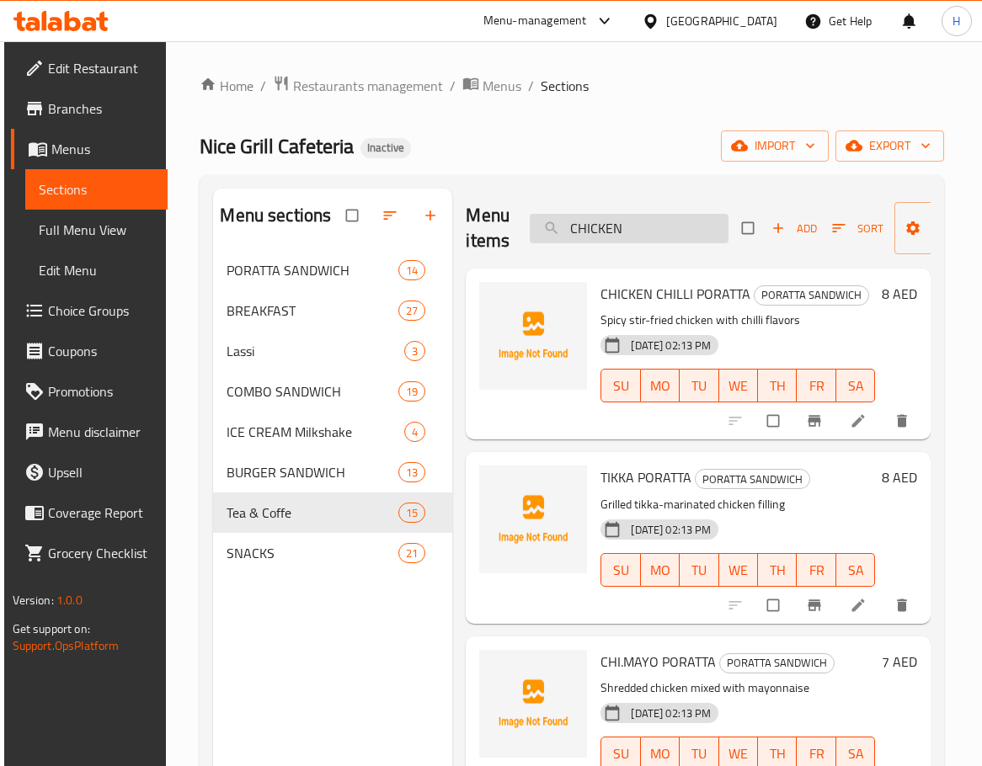
click at [656, 228] on input "CHICKEN" at bounding box center [629, 228] width 199 height 29
paste input "GHEE ROAST"
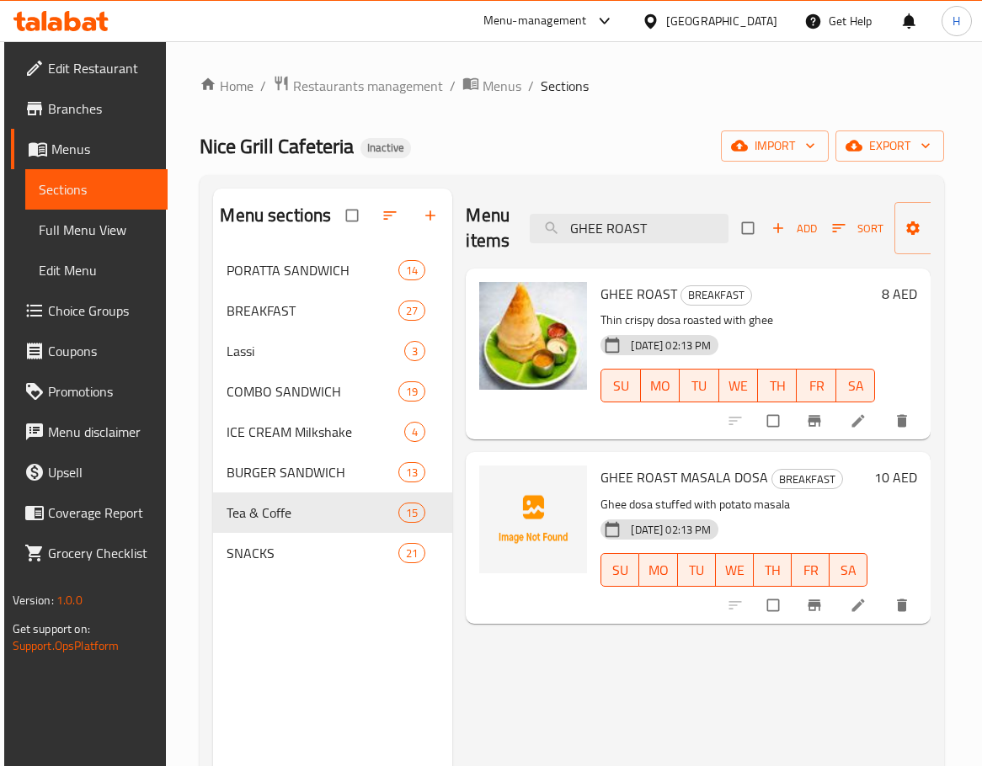
click at [701, 247] on div "Menu items GHEE ROAST Add Sort Manage items" at bounding box center [698, 229] width 465 height 80
click at [680, 234] on input "GHEE ROAST" at bounding box center [629, 228] width 199 height 29
paste input "INGERTEA"
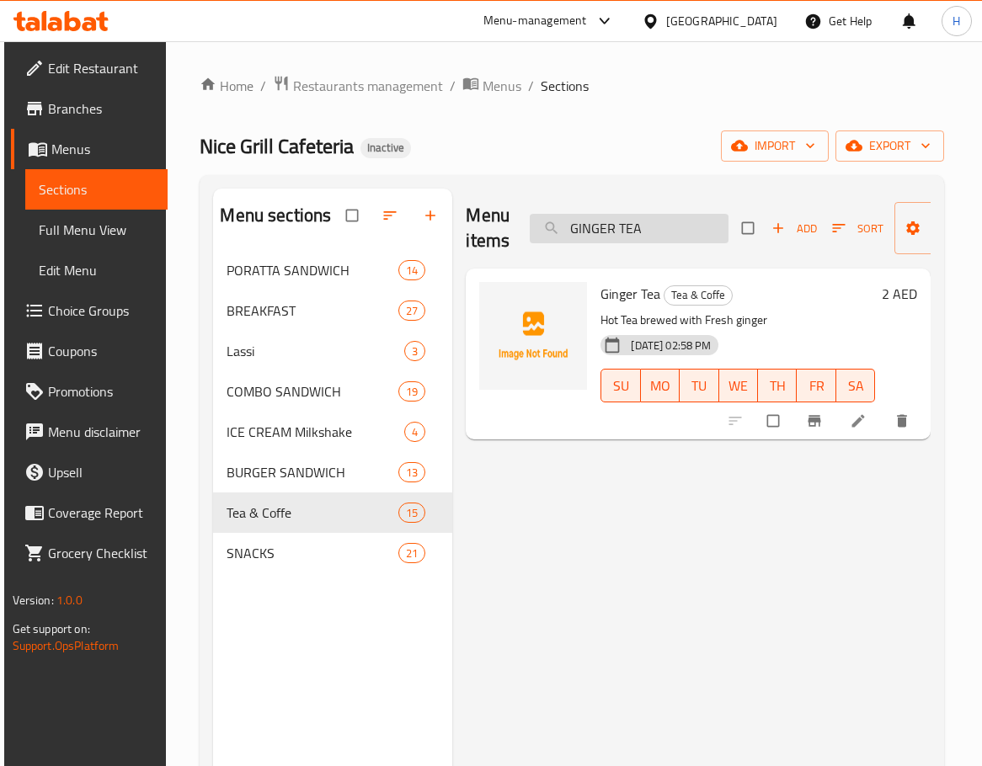
click at [631, 232] on input "GINGER TEA" at bounding box center [629, 228] width 199 height 29
click at [635, 235] on input "GINGER TEA" at bounding box center [629, 228] width 199 height 29
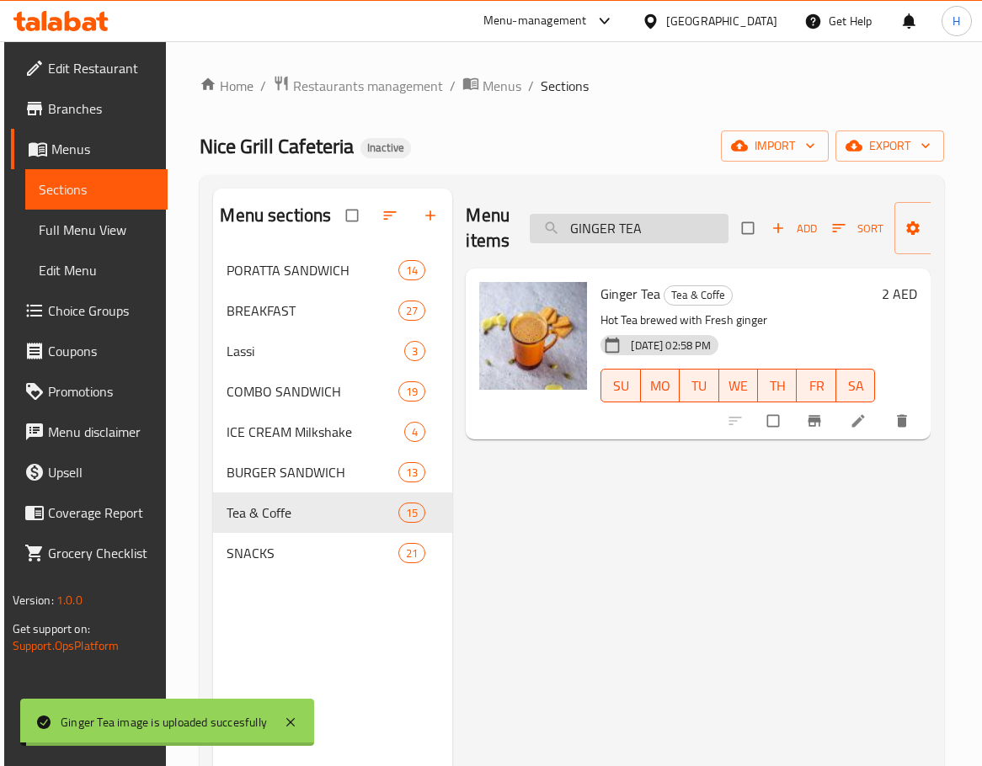
click at [635, 235] on input "GINGER TEA" at bounding box center [629, 228] width 199 height 29
paste input "HAMMUS PLATE"
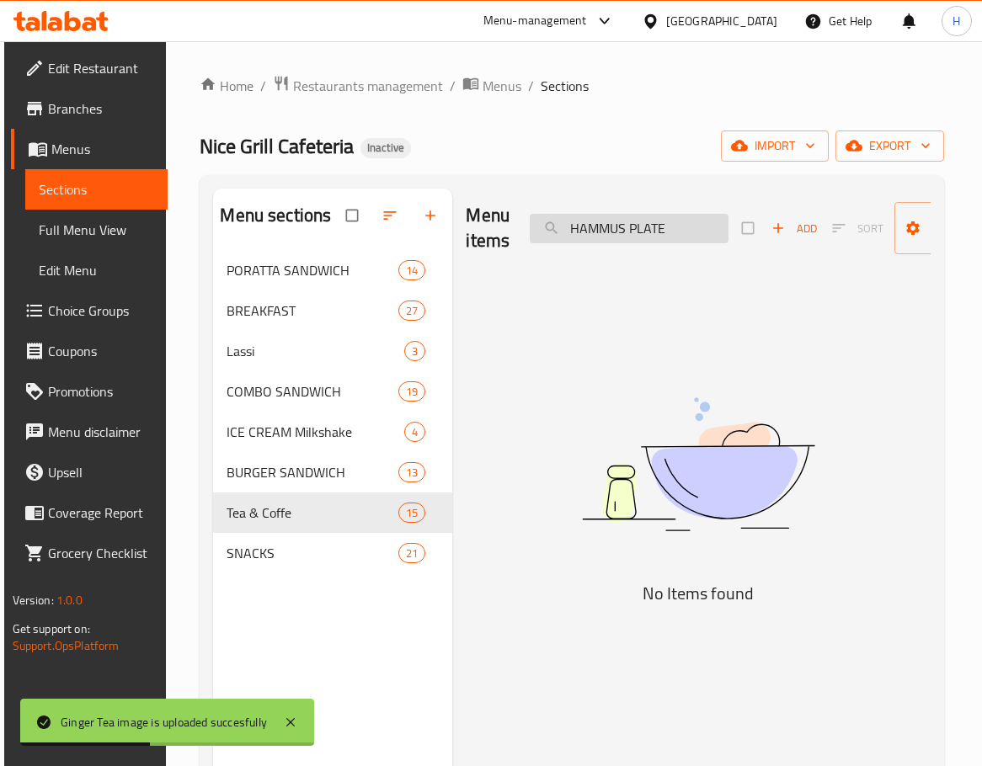
click at [644, 232] on input "HAMMUS PLATE" at bounding box center [629, 228] width 199 height 29
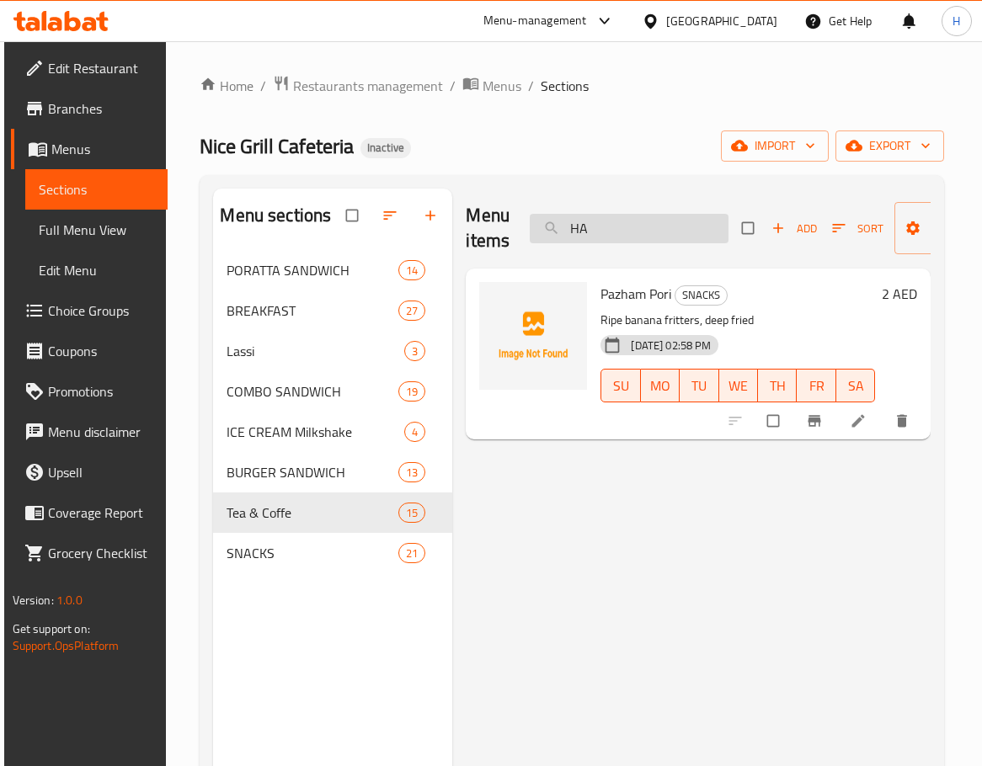
type input "H"
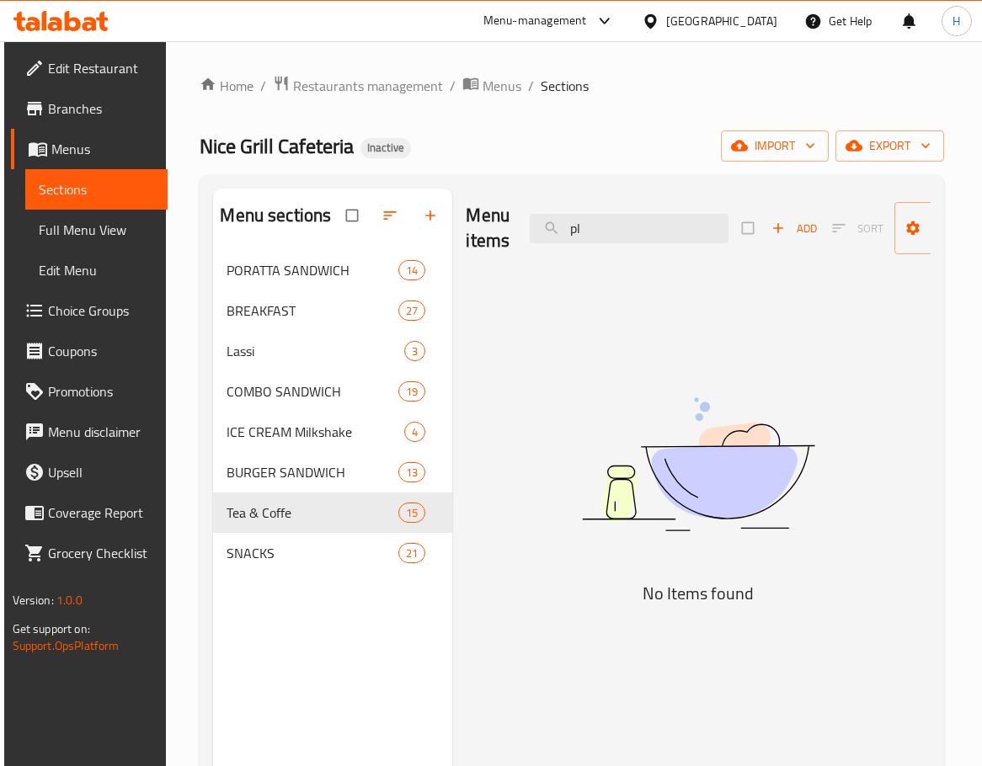
type input "p"
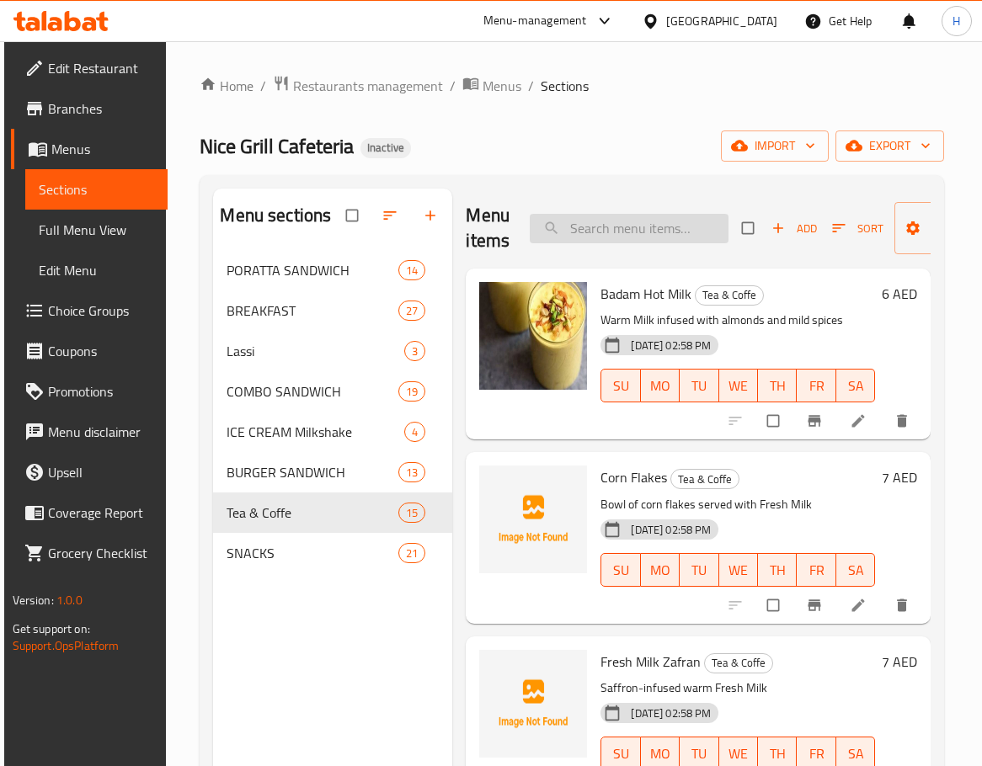
click at [684, 221] on input "search" at bounding box center [629, 228] width 199 height 29
paste input "HORLICKS"
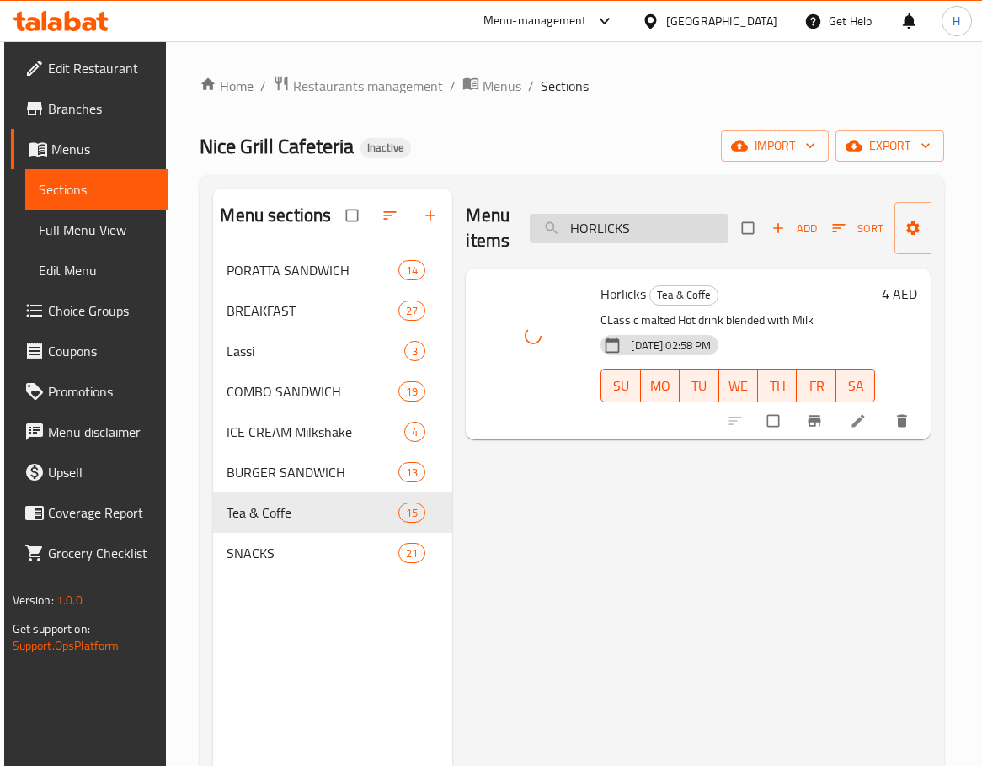
click at [664, 242] on input "HORLICKS" at bounding box center [629, 228] width 199 height 29
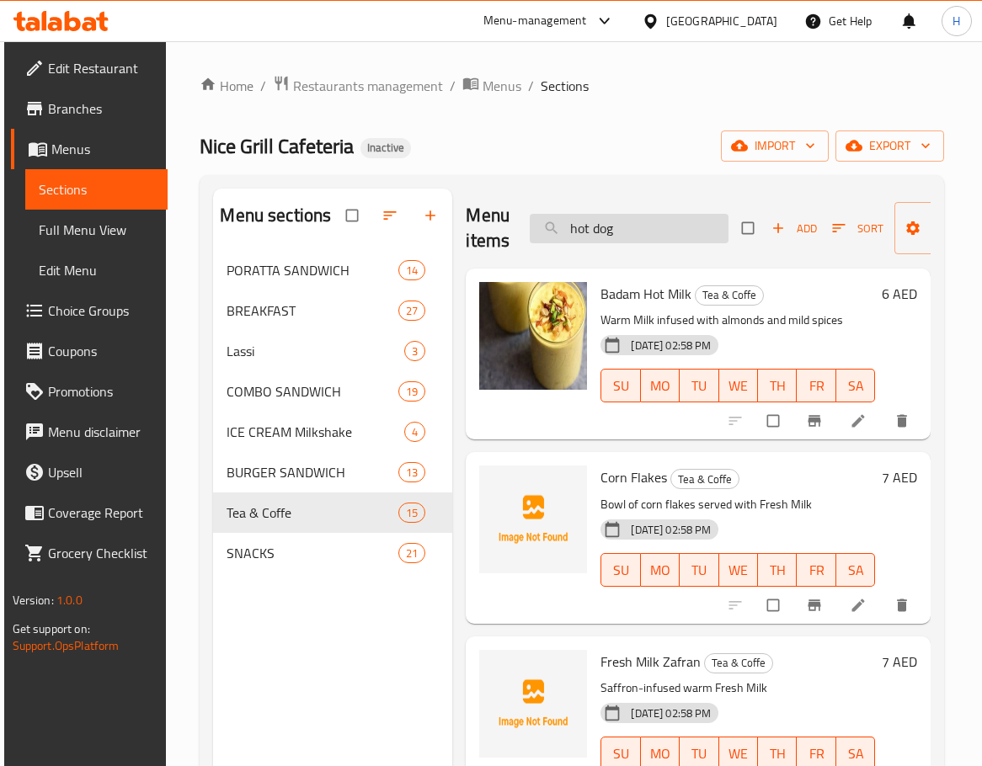
click at [668, 230] on input "hot dog" at bounding box center [629, 228] width 199 height 29
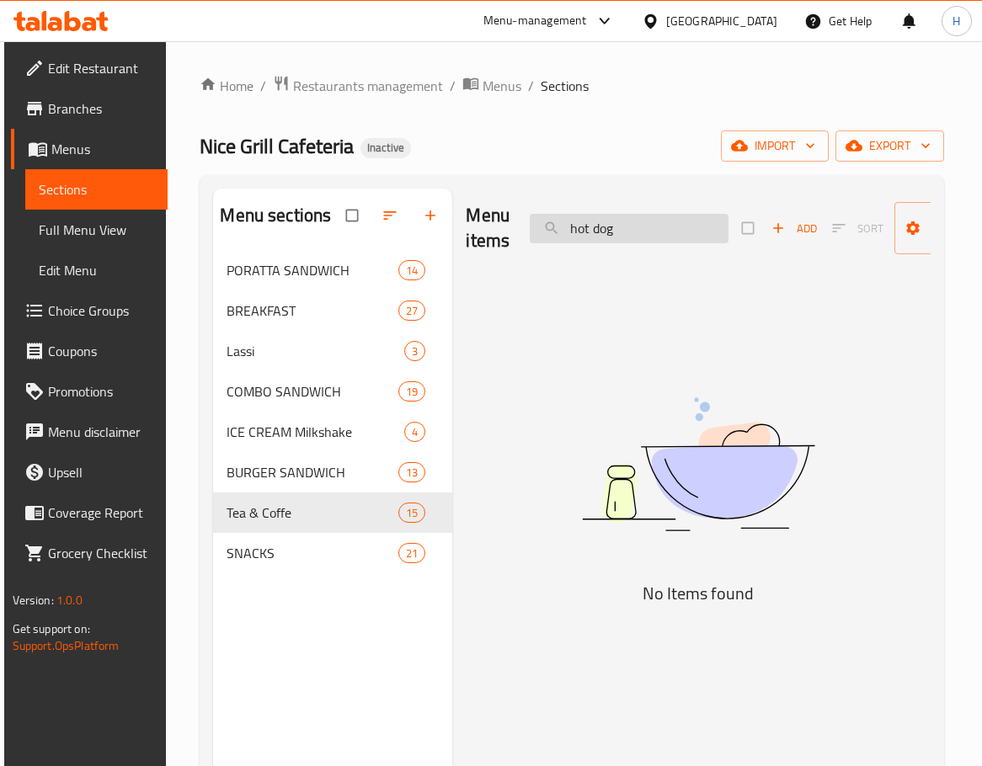
click at [667, 242] on input "hot dog" at bounding box center [629, 228] width 199 height 29
paste input "HOTDOG PORATTA_"
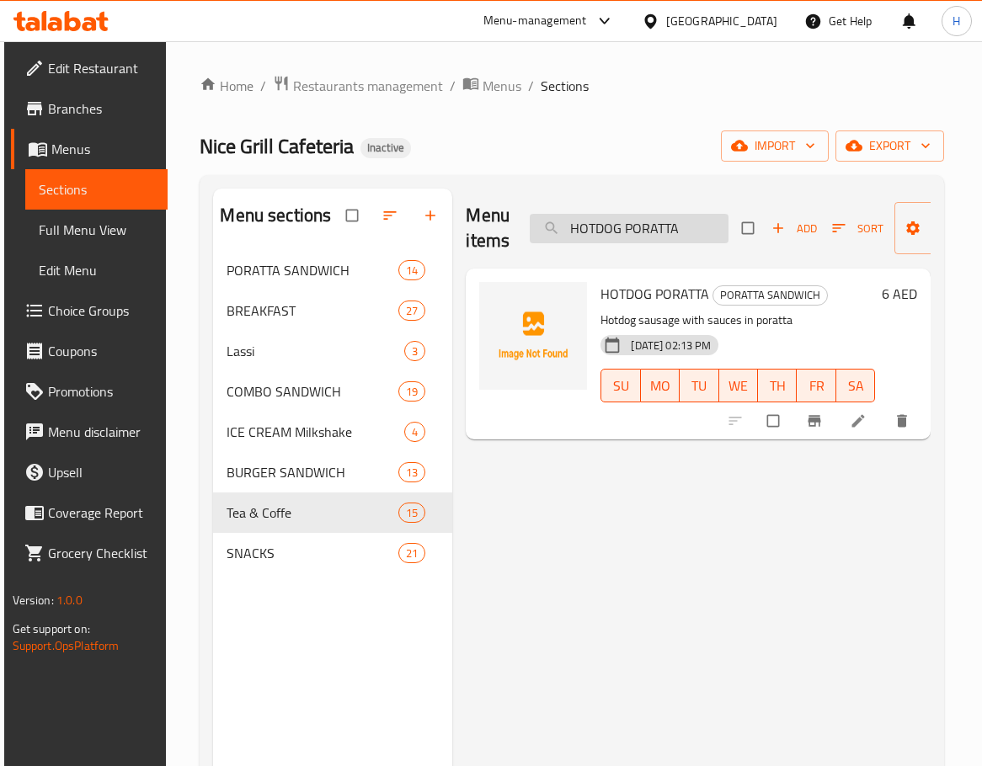
click at [659, 222] on input "HOTDOG PORATTA" at bounding box center [629, 228] width 199 height 29
paste input "IDIYAPPAM"
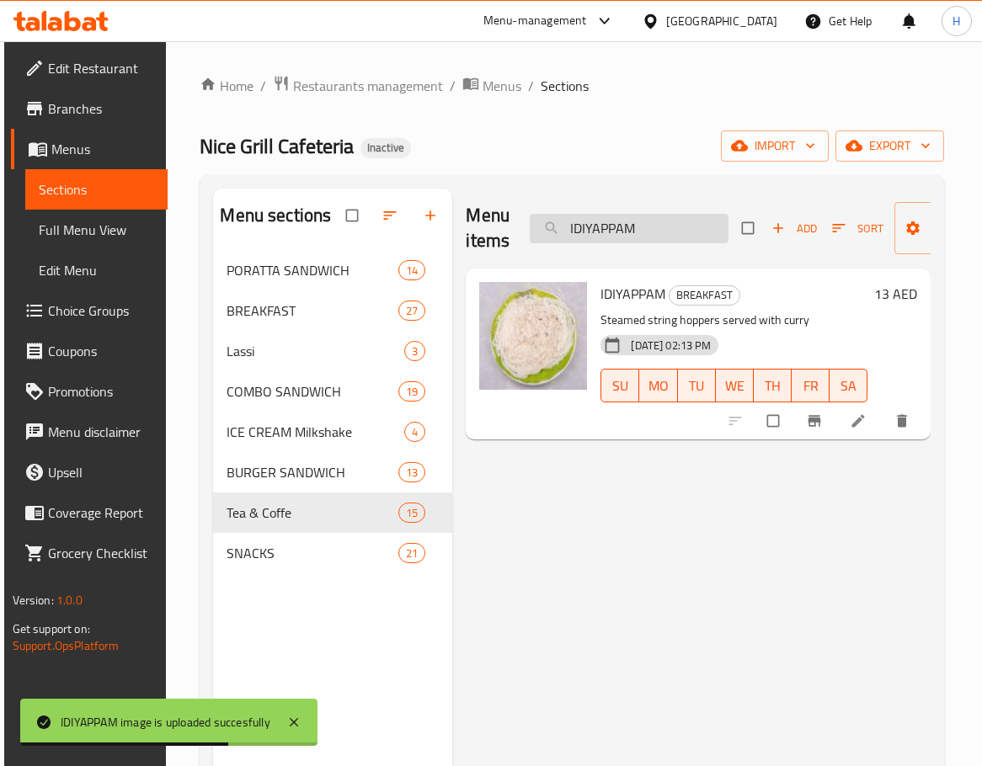
click at [650, 237] on input "IDIYAPPAM" at bounding box center [629, 228] width 199 height 29
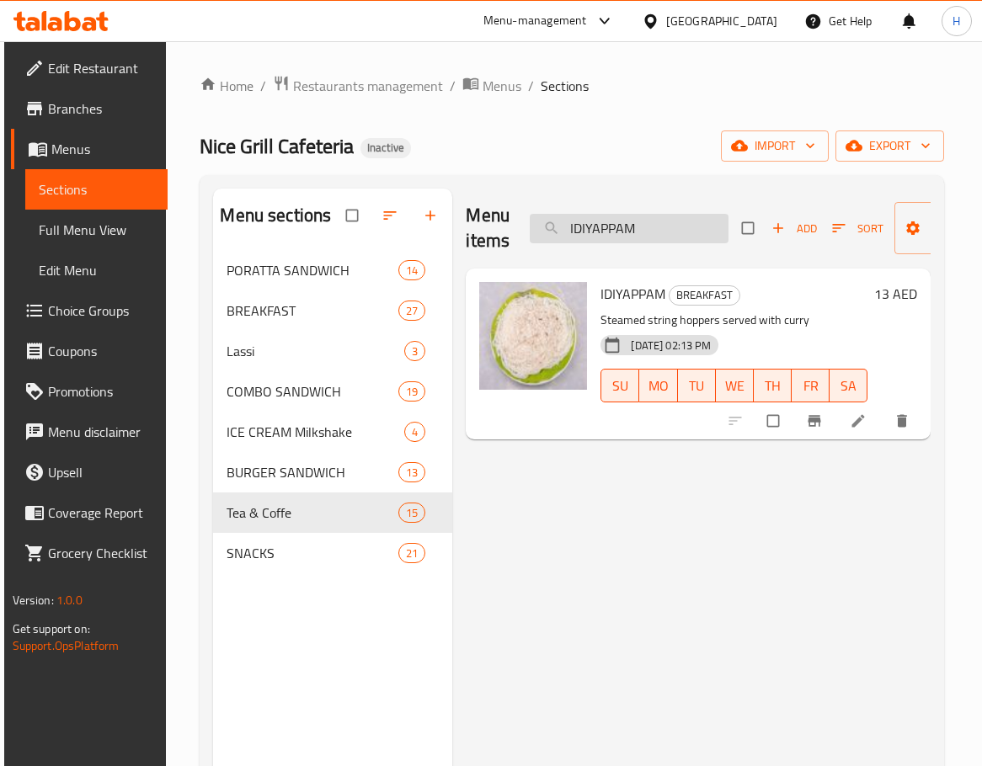
paste input "HOTDOG PORATTA_"
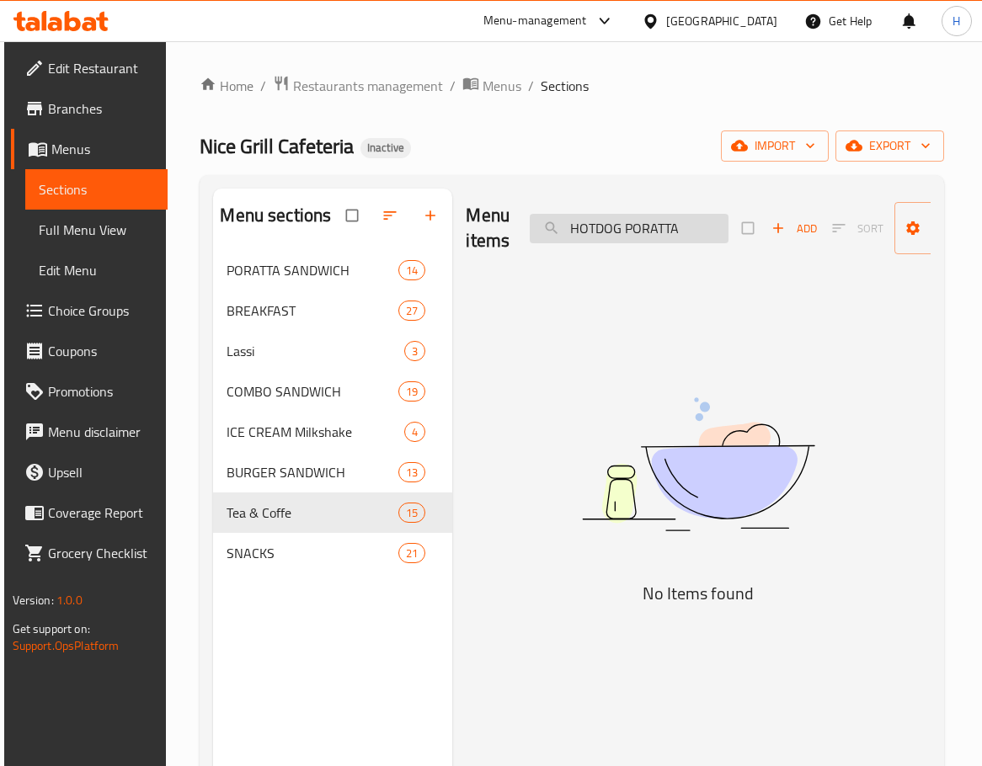
click at [663, 225] on input "HOTDOG PORATTA" at bounding box center [629, 228] width 199 height 29
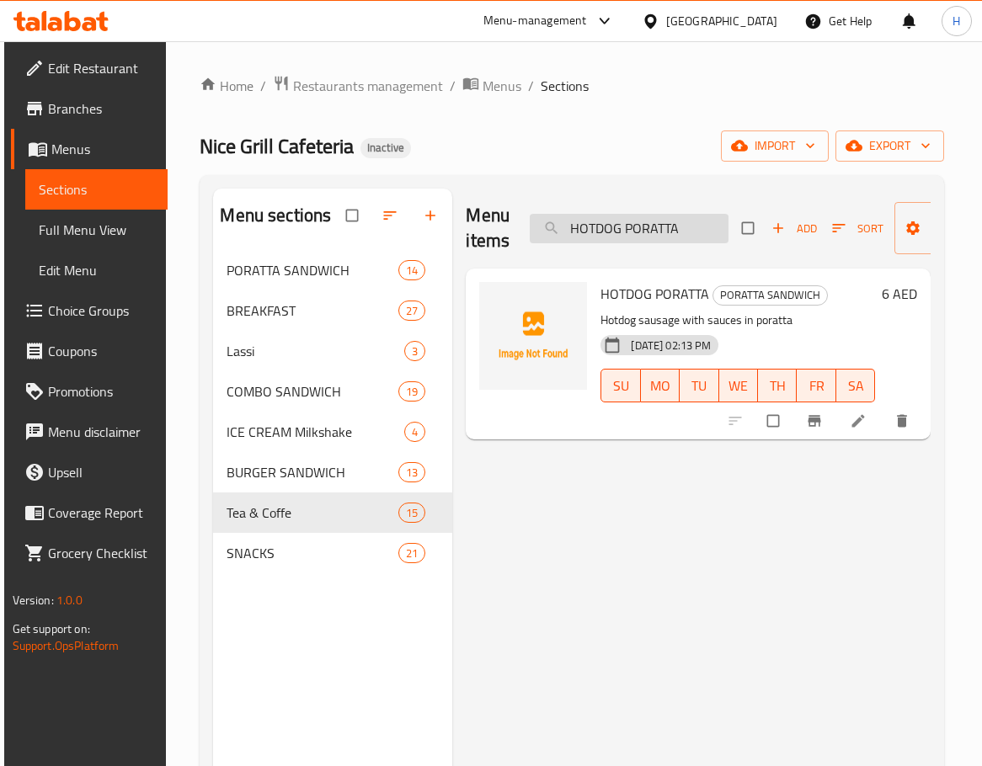
click at [663, 225] on input "HOTDOG PORATTA" at bounding box center [629, 228] width 199 height 29
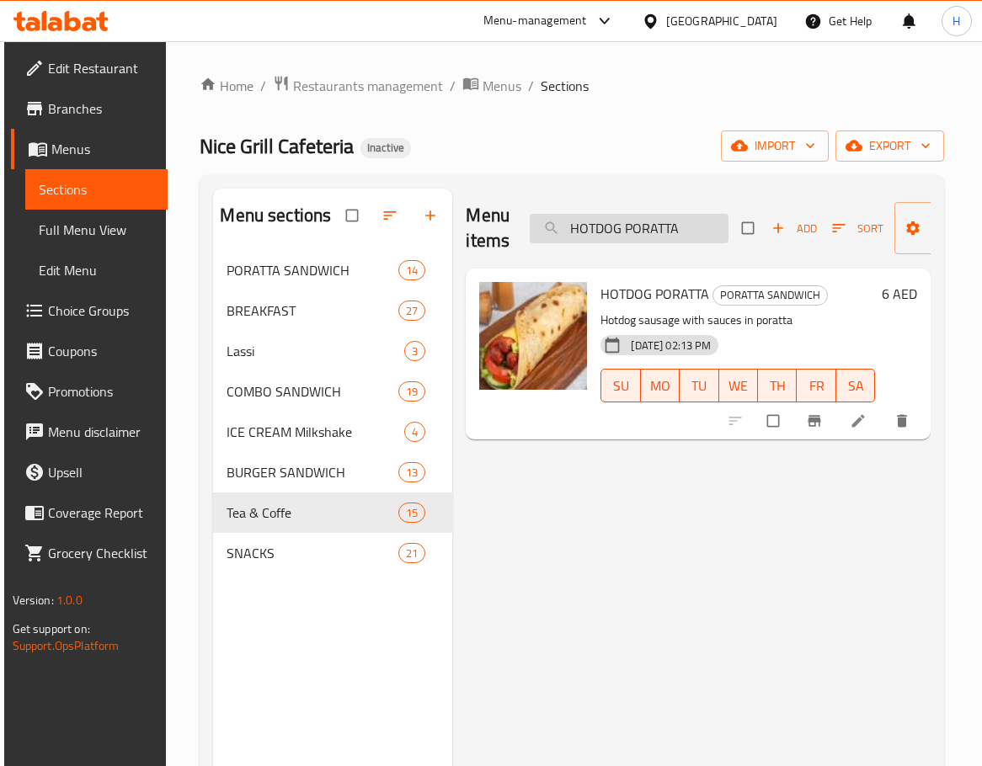
click at [700, 235] on input "HOTDOG PORATTA" at bounding box center [629, 228] width 199 height 29
paste input "AMMUS PLATE"
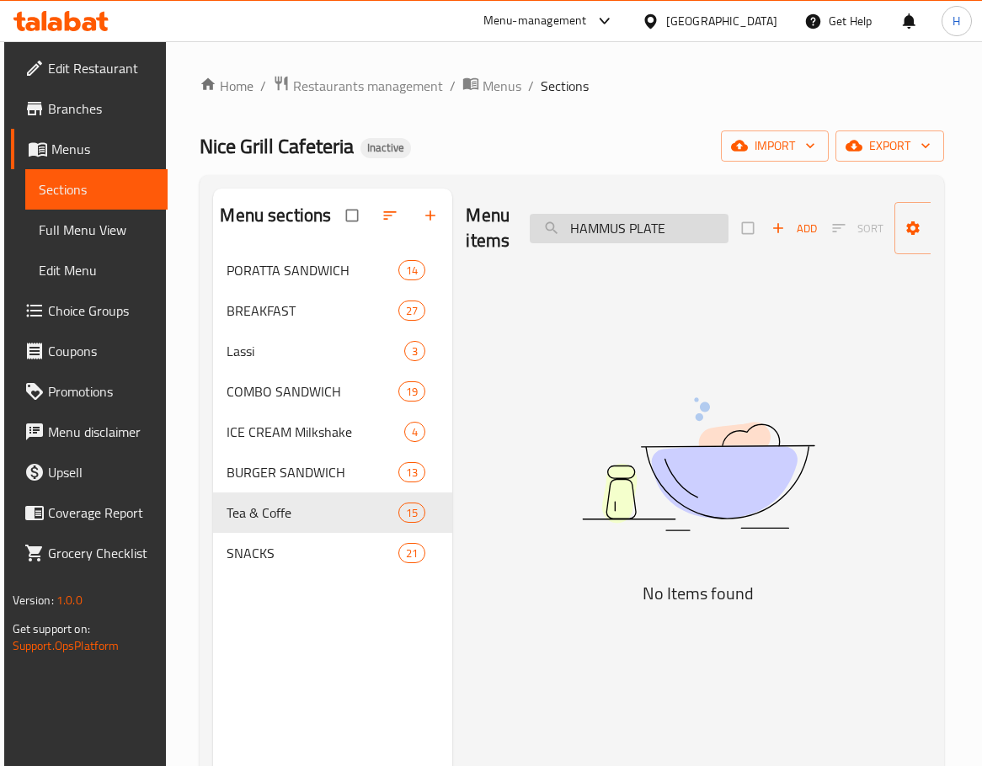
click at [609, 222] on input "HAMMUS PLATE" at bounding box center [629, 228] width 199 height 29
type input "PLATE"
click at [637, 269] on div "Menu items PLATE Add Sort Manage items No Items found" at bounding box center [691, 572] width 478 height 766
click at [625, 232] on input "PLATE" at bounding box center [629, 228] width 199 height 29
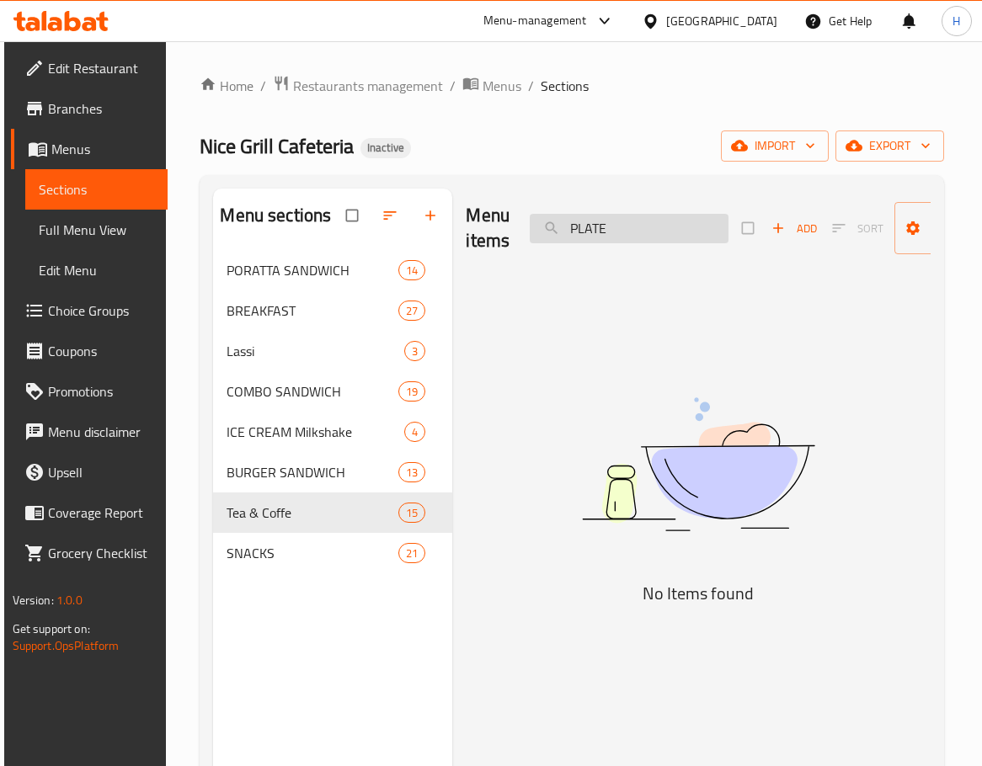
click at [625, 232] on input "PLATE" at bounding box center [629, 228] width 199 height 29
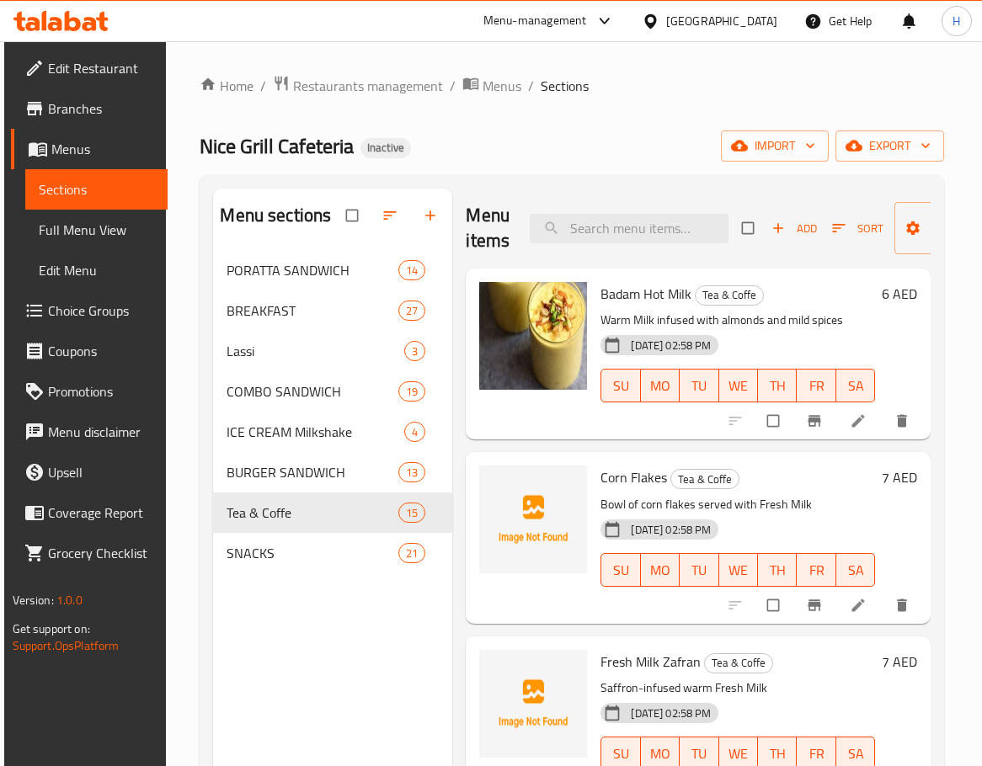
click at [631, 255] on div "Menu items Add Sort Manage items" at bounding box center [698, 229] width 465 height 80
click at [643, 235] on input "search" at bounding box center [629, 228] width 199 height 29
paste input "╬ù╬ƒ╬ñ FRESH MILK"
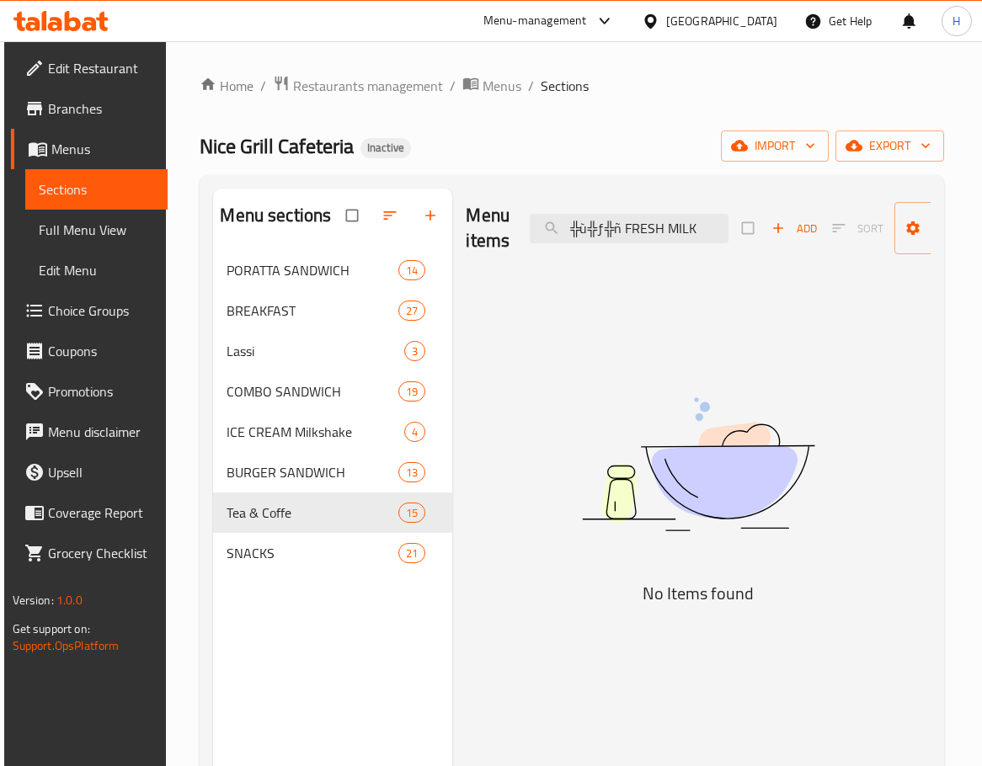
drag, startPoint x: 625, startPoint y: 229, endPoint x: 464, endPoint y: 226, distance: 161.7
click at [464, 226] on div "Menu items ╬ù╬ƒ╬ñ FRESH MILK Add Sort Manage items No Items found" at bounding box center [691, 572] width 478 height 766
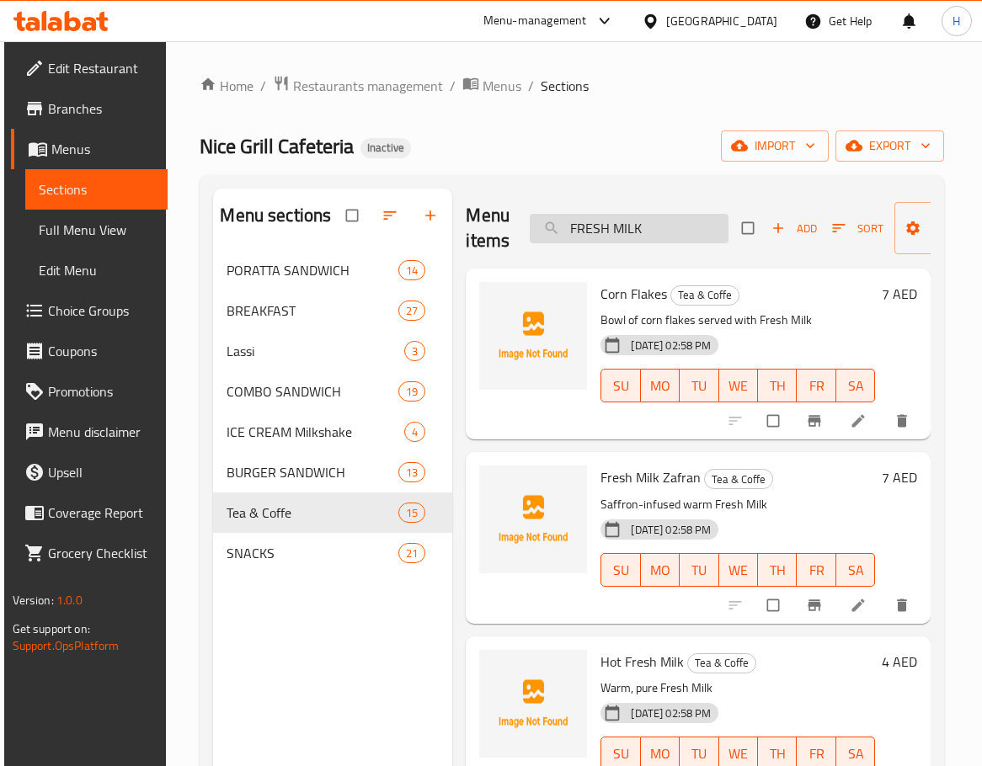
click at [675, 229] on input "FRESH MILK" at bounding box center [629, 228] width 199 height 29
click at [827, 328] on div "[DATE] 02:58 PM SU MO TU WE TH FR SA" at bounding box center [737, 373] width 288 height 91
click at [659, 238] on input "FRESH MILK" at bounding box center [629, 228] width 199 height 29
click at [660, 237] on input "FRESH MILK" at bounding box center [629, 228] width 199 height 29
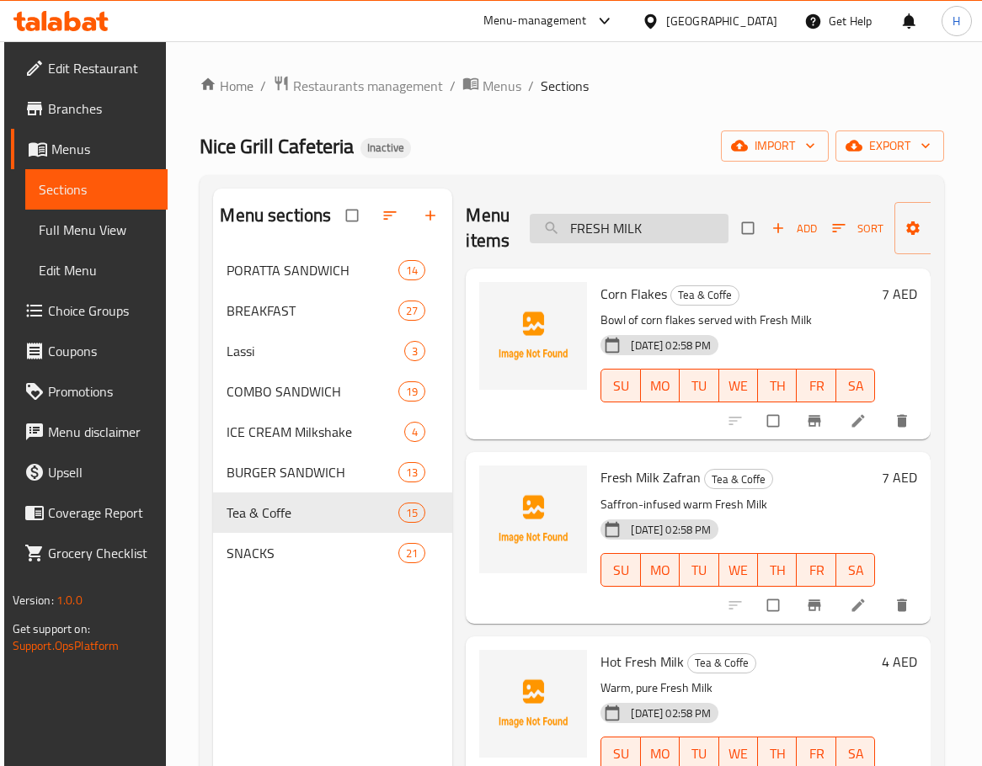
paste input "VEGETABLE CLUB_"
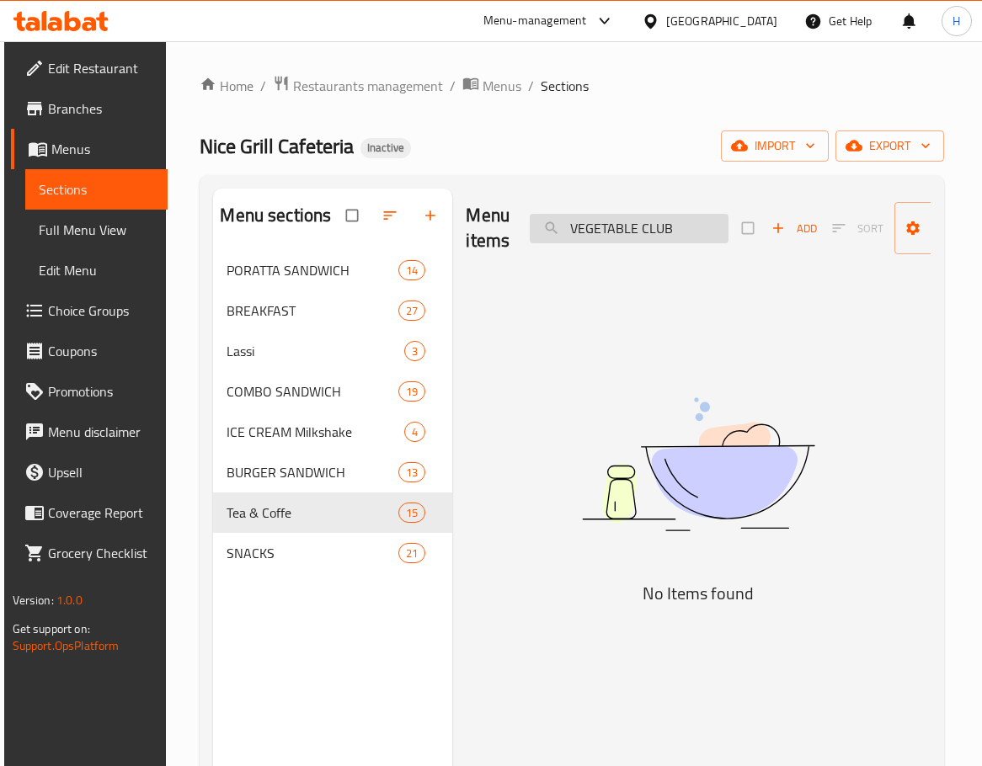
click at [625, 232] on input "VEGETABLE CLUB" at bounding box center [629, 228] width 199 height 29
paste input "FRIED RICE"
drag, startPoint x: 689, startPoint y: 235, endPoint x: 799, endPoint y: 239, distance: 110.4
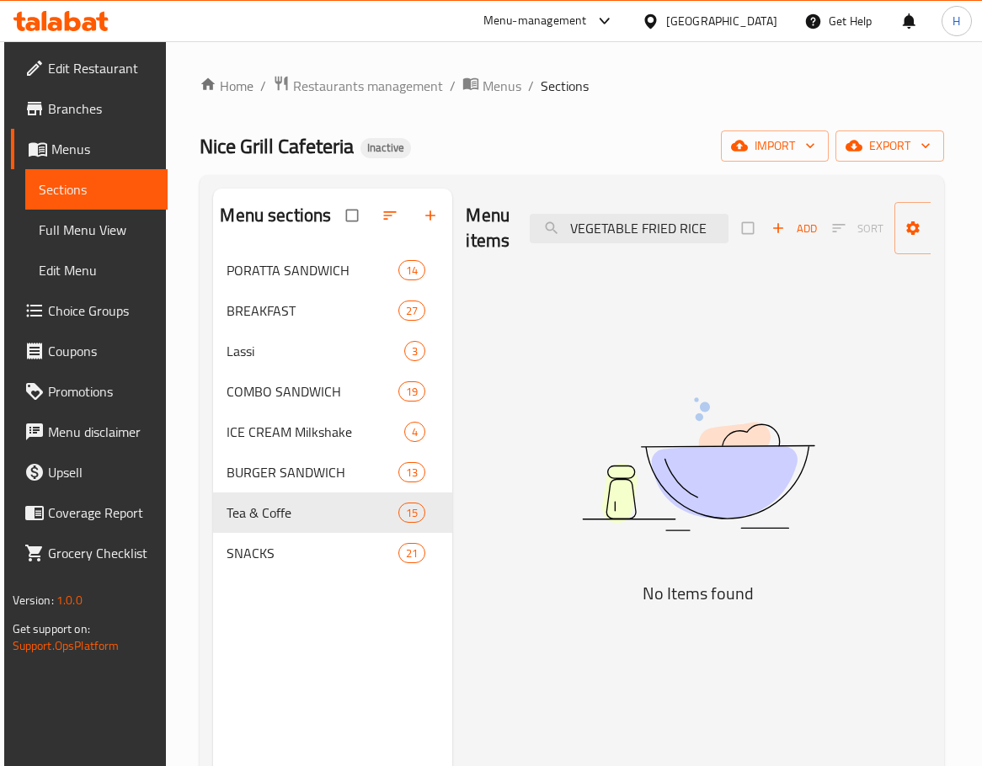
click at [799, 239] on div "Menu items VEGETABLE FRIED RICE Add Sort Manage items" at bounding box center [698, 229] width 465 height 80
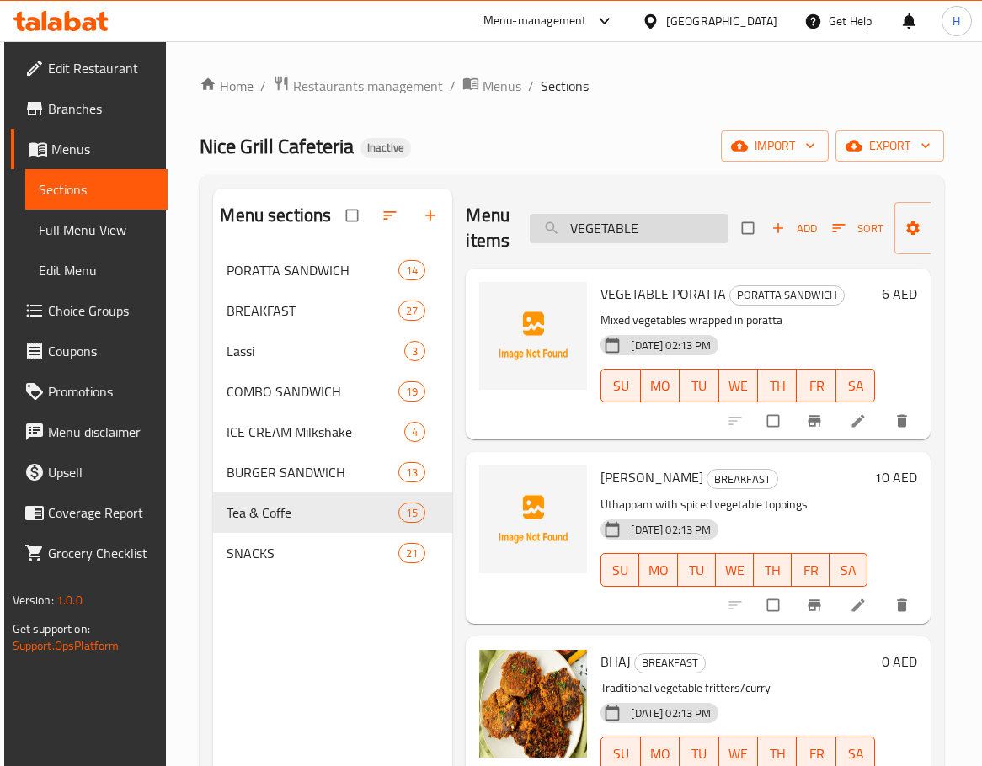
click at [631, 222] on input "VEGETABLE" at bounding box center [629, 228] width 199 height 29
paste input "NOODLES"
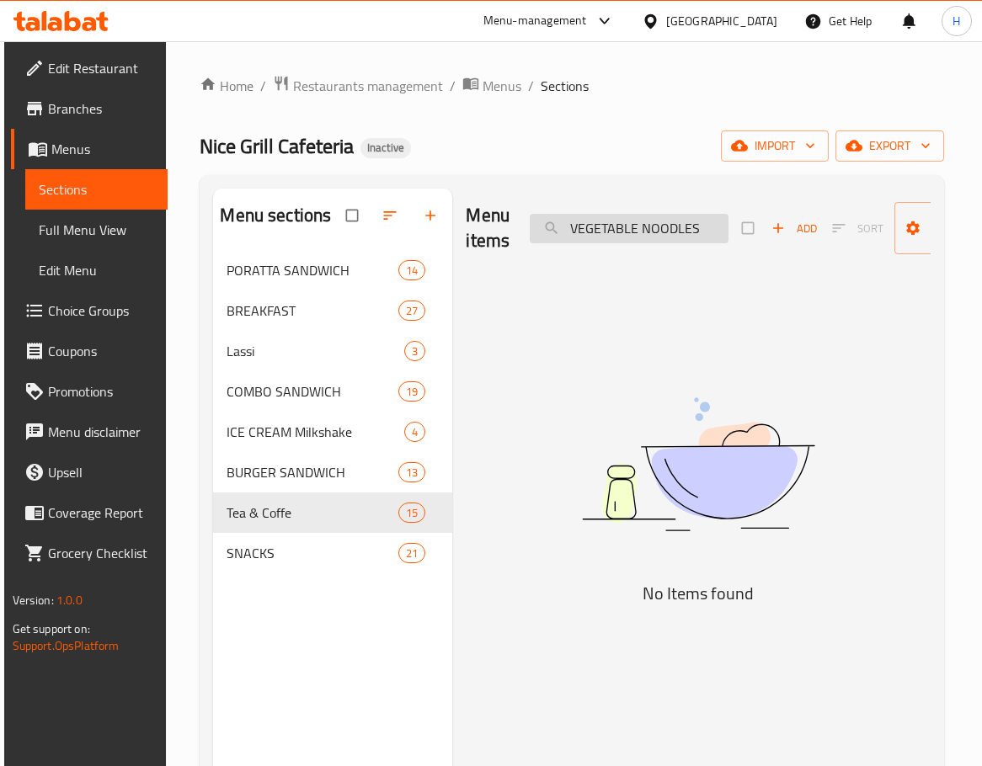
click at [669, 231] on input "VEGETABLE NOODLES" at bounding box center [629, 228] width 199 height 29
click at [615, 234] on input "VEGETABLE NOODLES" at bounding box center [629, 228] width 199 height 29
click at [681, 226] on input "NOODLES" at bounding box center [629, 228] width 199 height 29
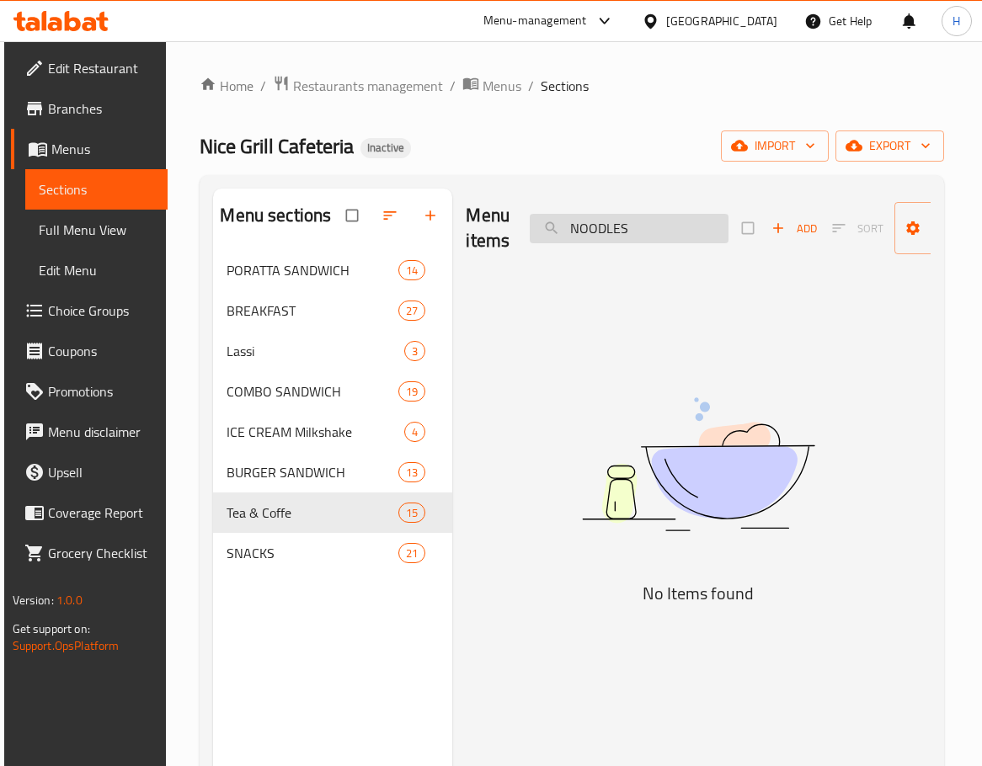
click at [681, 226] on input "NOODLES" at bounding box center [629, 228] width 199 height 29
paste input "VEGETABLE PORATTA"
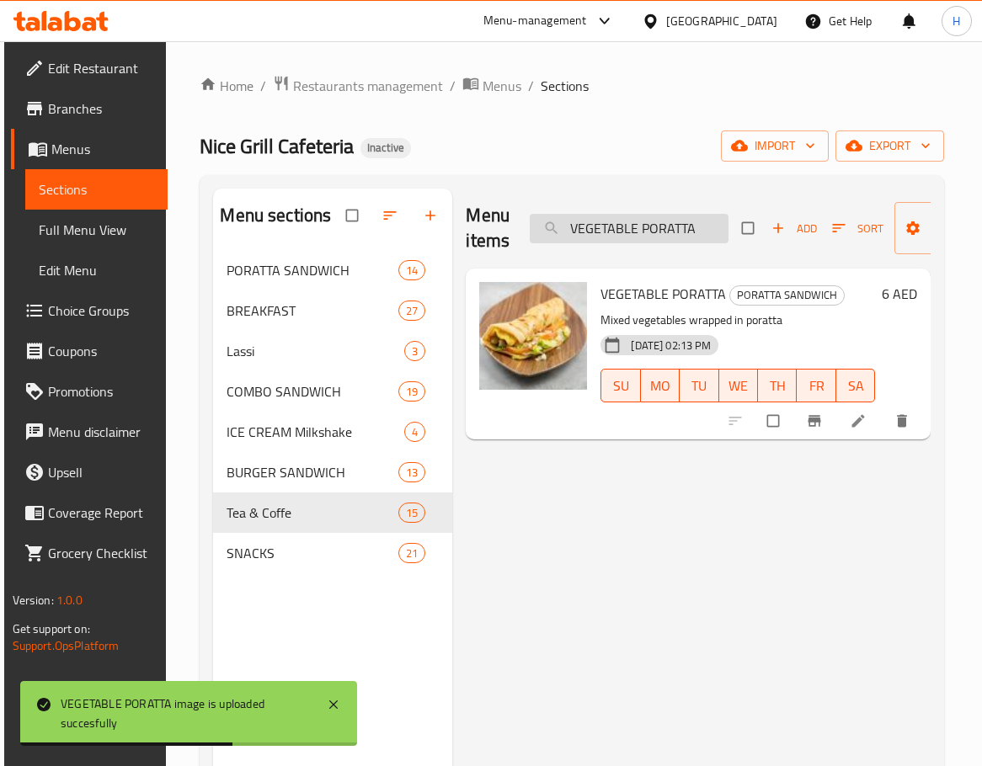
click at [687, 237] on input "VEGETABLE PORATTA" at bounding box center [629, 228] width 199 height 29
paste input "WATERMELON MOJITO"
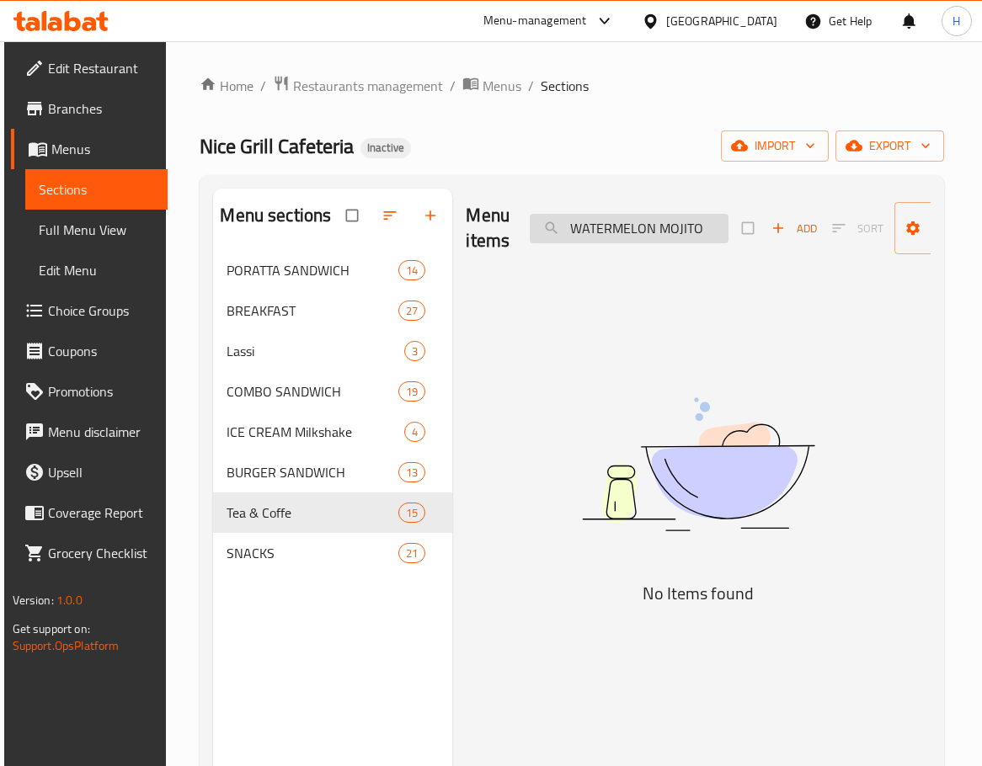
click at [674, 225] on input "WATERMELON MOJITO" at bounding box center [629, 228] width 199 height 29
click at [636, 231] on input "WATERMELON" at bounding box center [629, 228] width 199 height 29
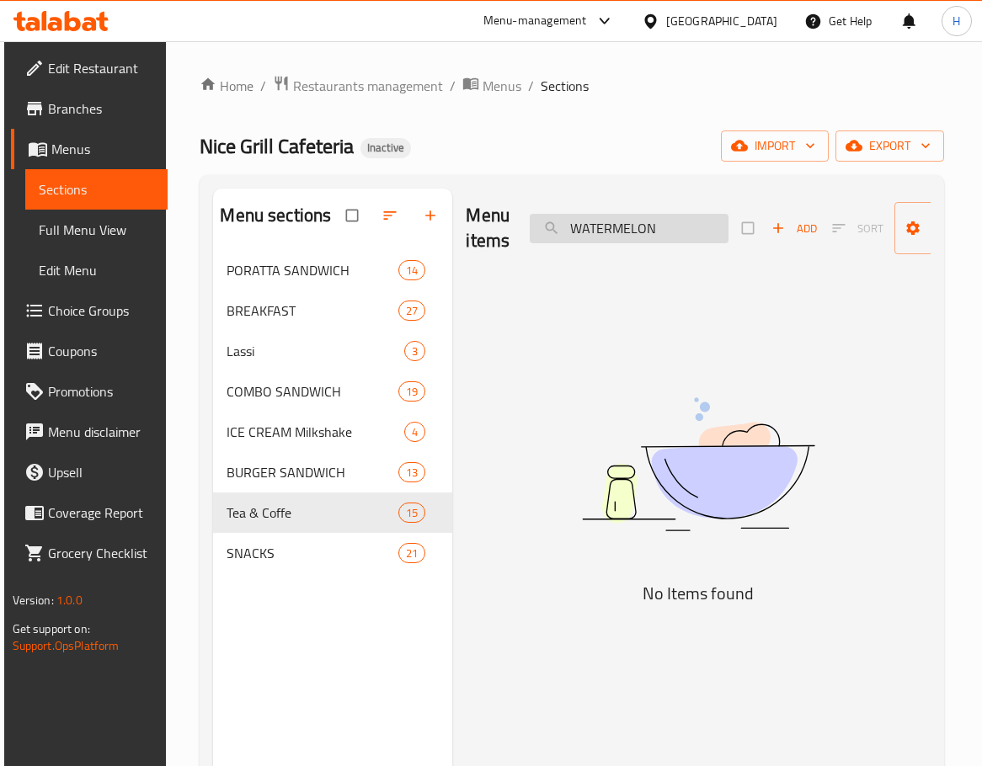
paste input "MOJITO"
click at [599, 225] on input "WATERMELON MOJITO" at bounding box center [629, 228] width 199 height 29
drag, startPoint x: 647, startPoint y: 268, endPoint x: 666, endPoint y: 261, distance: 19.7
click at [647, 269] on div "Menu items MOJITO Add Sort Manage items No Items found" at bounding box center [691, 572] width 478 height 766
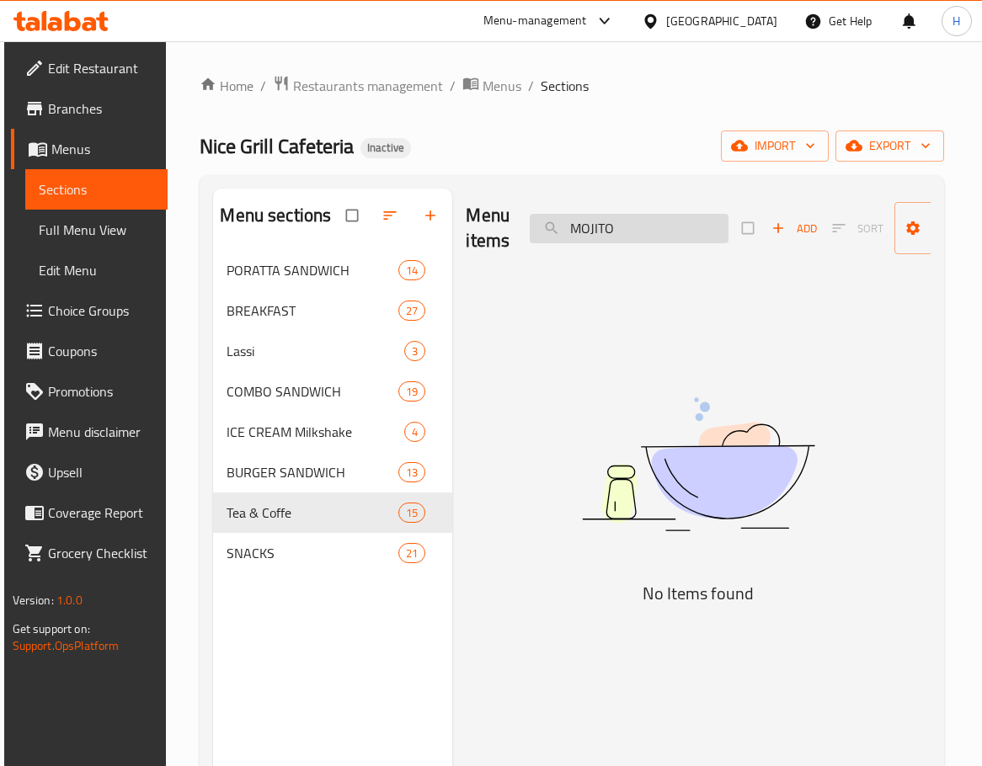
click at [633, 234] on input "MOJITO" at bounding box center [629, 228] width 199 height 29
paste input "wtaermelon"
click at [594, 230] on input "wtaermelon" at bounding box center [629, 228] width 199 height 29
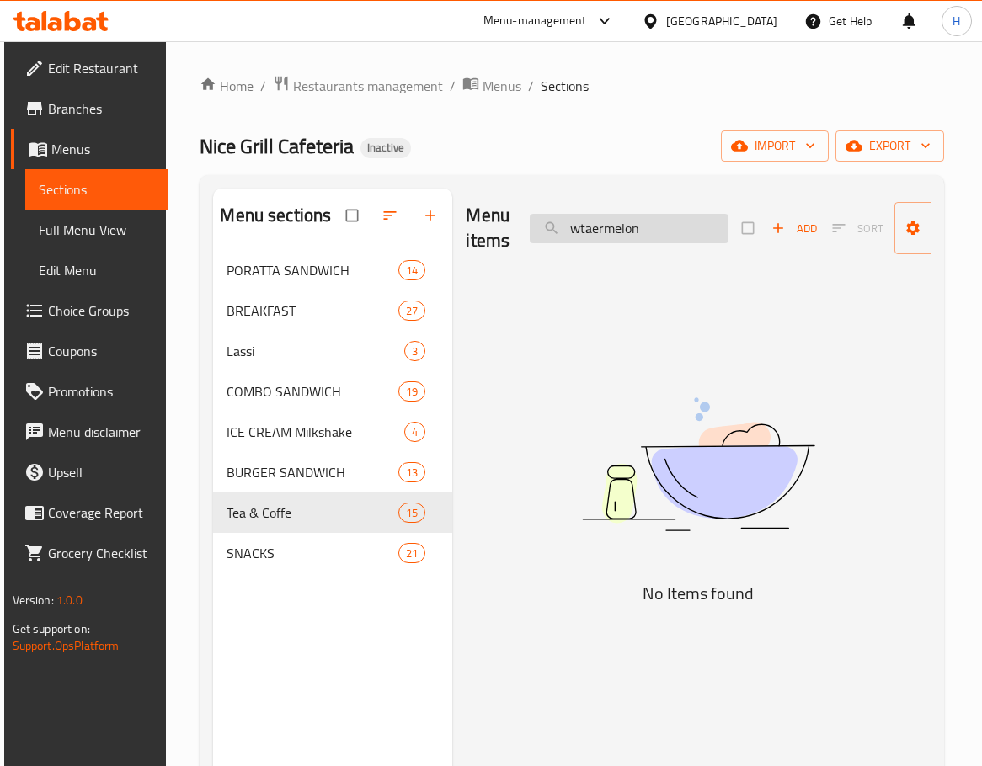
paste input "at"
click at [616, 221] on input "watermelon" at bounding box center [629, 228] width 199 height 29
paste input "ZINGER DOUBLE BURGER_"
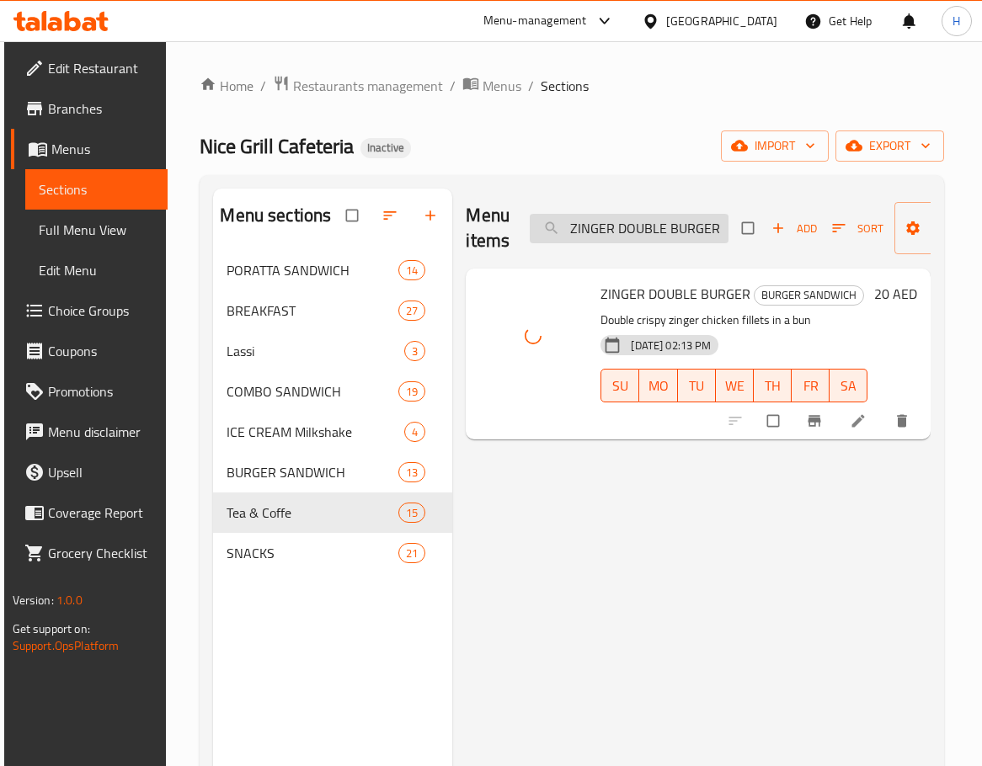
click at [703, 229] on input "ZINGER DOUBLE BURGER" at bounding box center [629, 228] width 199 height 29
paste input "WRAP_"
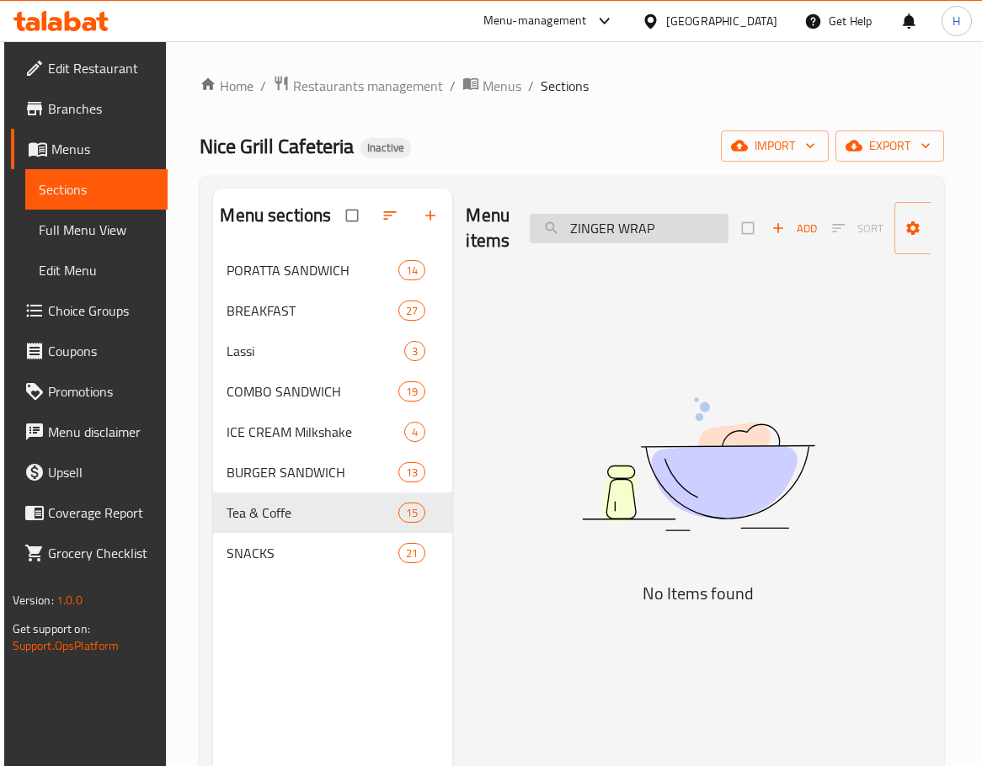
click at [679, 233] on input "ZINGER WRAP" at bounding box center [629, 228] width 199 height 29
click at [700, 239] on input "ZINGER WRAP" at bounding box center [629, 228] width 199 height 29
paste input "_"
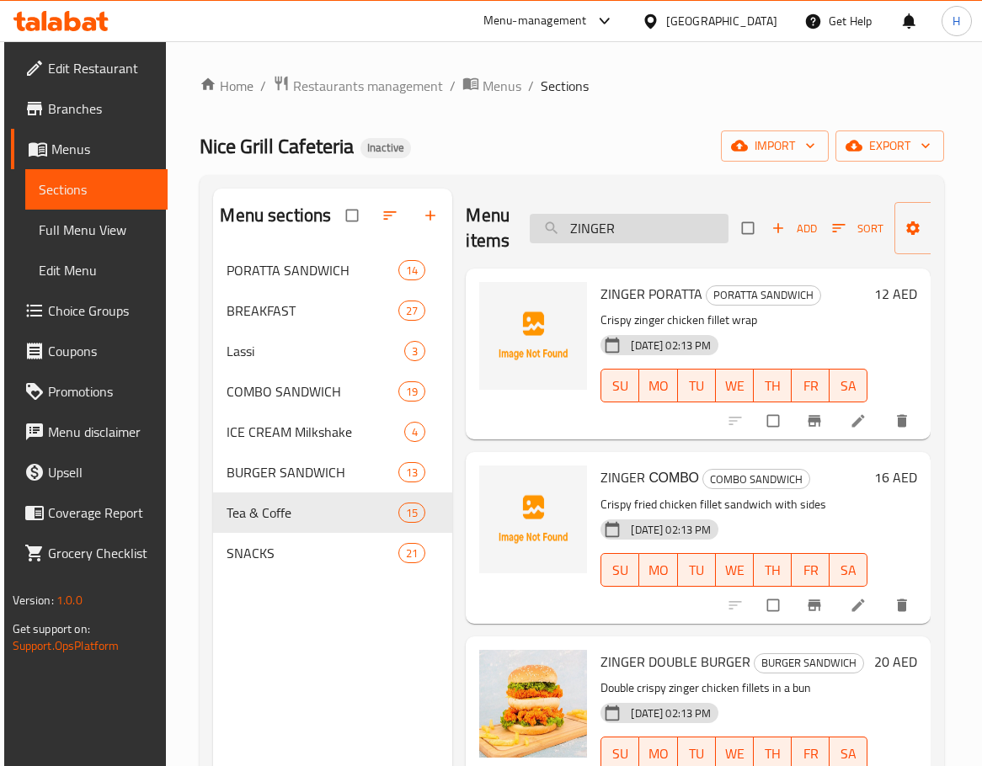
click at [641, 232] on input "ZINGER" at bounding box center [629, 228] width 199 height 29
paste input "KER PORATTA"
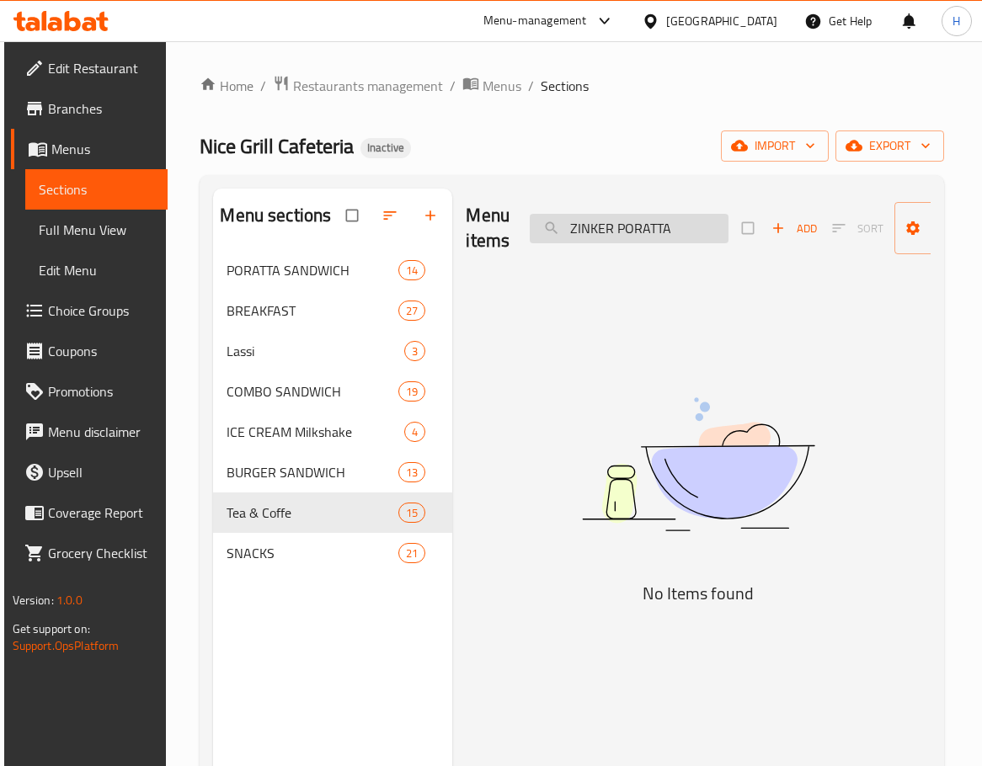
click at [608, 228] on input "ZINKER PORATTA" at bounding box center [629, 228] width 199 height 29
drag, startPoint x: 612, startPoint y: 228, endPoint x: 594, endPoint y: 230, distance: 17.8
click at [594, 230] on input "ZINKER PORATTA" at bounding box center [629, 228] width 199 height 29
drag, startPoint x: 591, startPoint y: 230, endPoint x: 615, endPoint y: 232, distance: 23.6
click at [615, 232] on input "ZINKger PORATTA" at bounding box center [629, 228] width 199 height 29
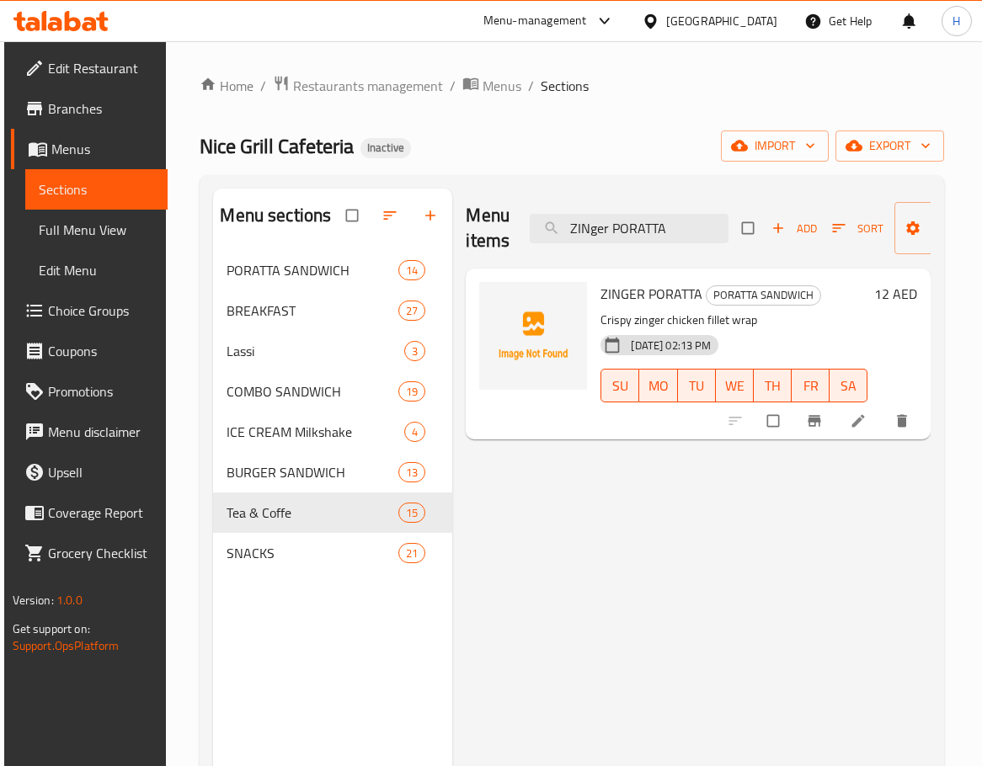
click at [741, 539] on div "Menu items ZINger PORATTA Add Sort Manage items ZINGER PORATTA PORATTA SANDWICH…" at bounding box center [691, 572] width 478 height 766
click at [688, 231] on input "ZINger PORATTA" at bounding box center [629, 228] width 199 height 29
paste input "PRAWNS CLUB_"
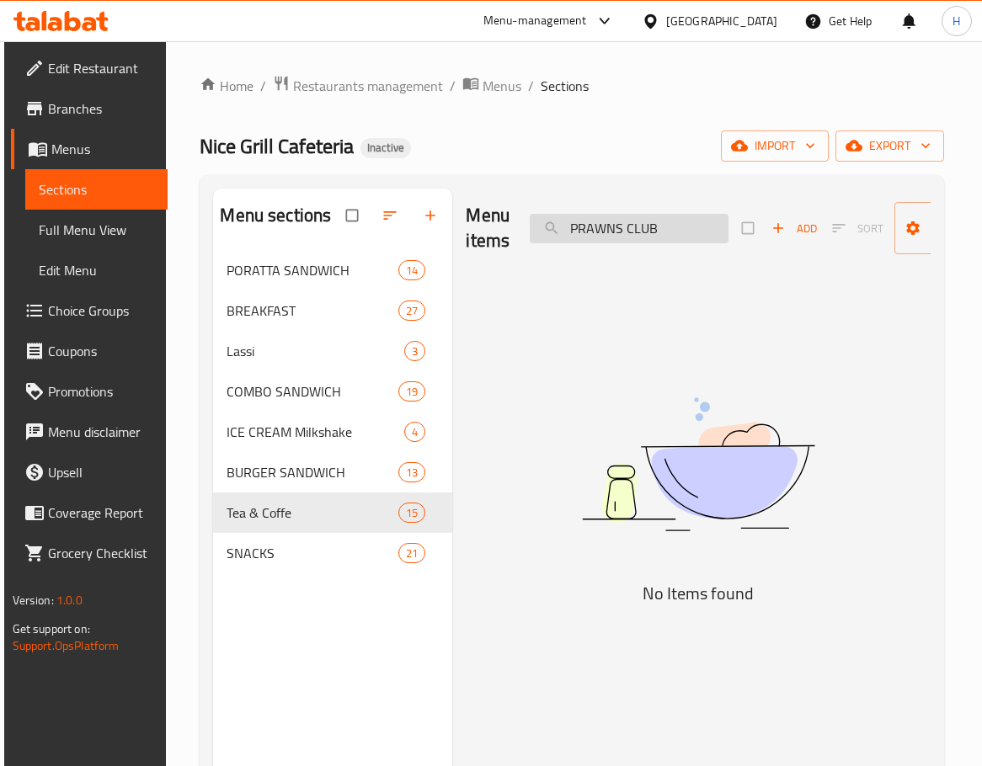
click at [634, 229] on input "PRAWNS CLUB" at bounding box center [629, 228] width 199 height 29
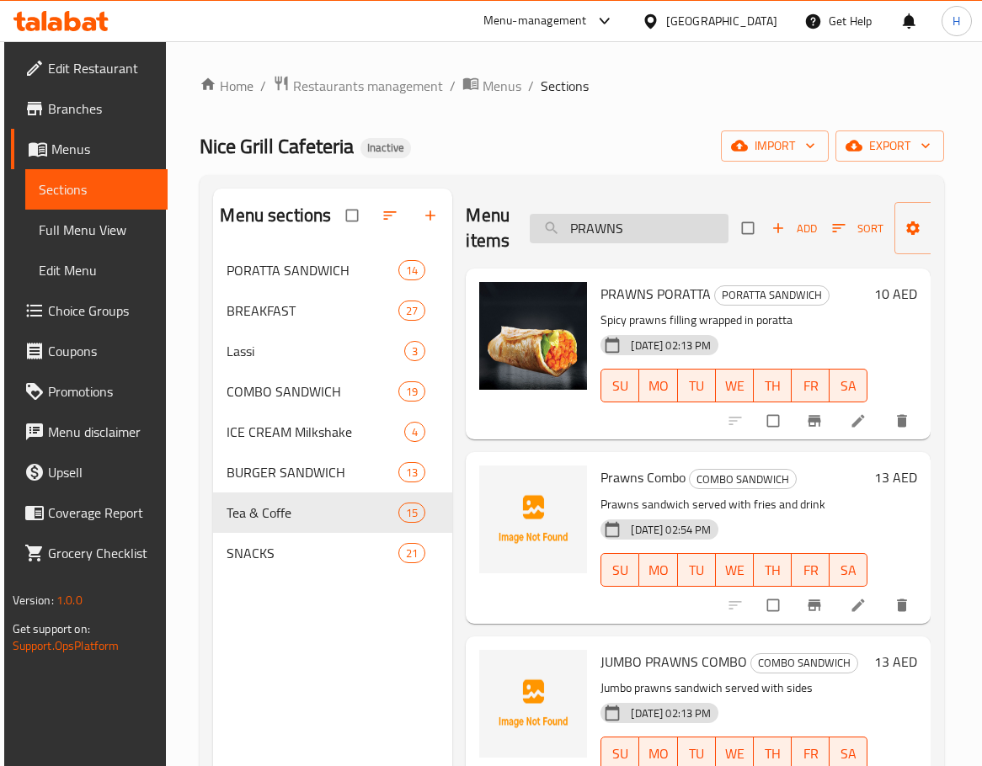
click at [669, 219] on input "PRAWNS" at bounding box center [629, 228] width 199 height 29
paste input "PORATTA"
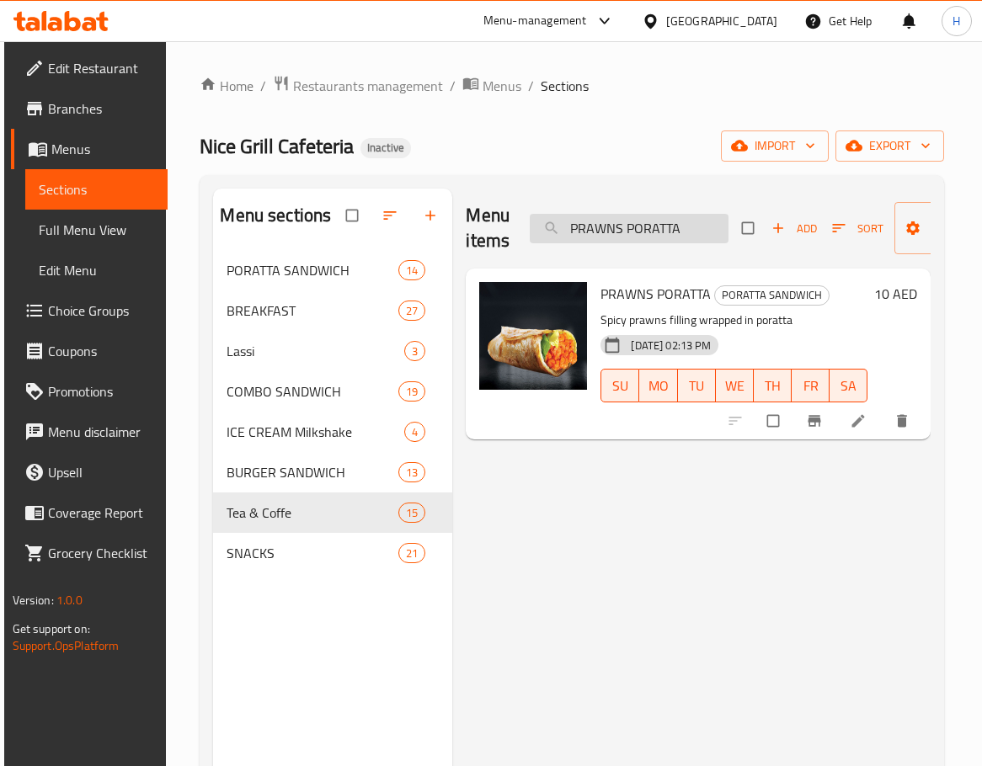
click at [664, 221] on input "PRAWNS PORATTA" at bounding box center [629, 228] width 199 height 29
paste input "LAIN DOS"
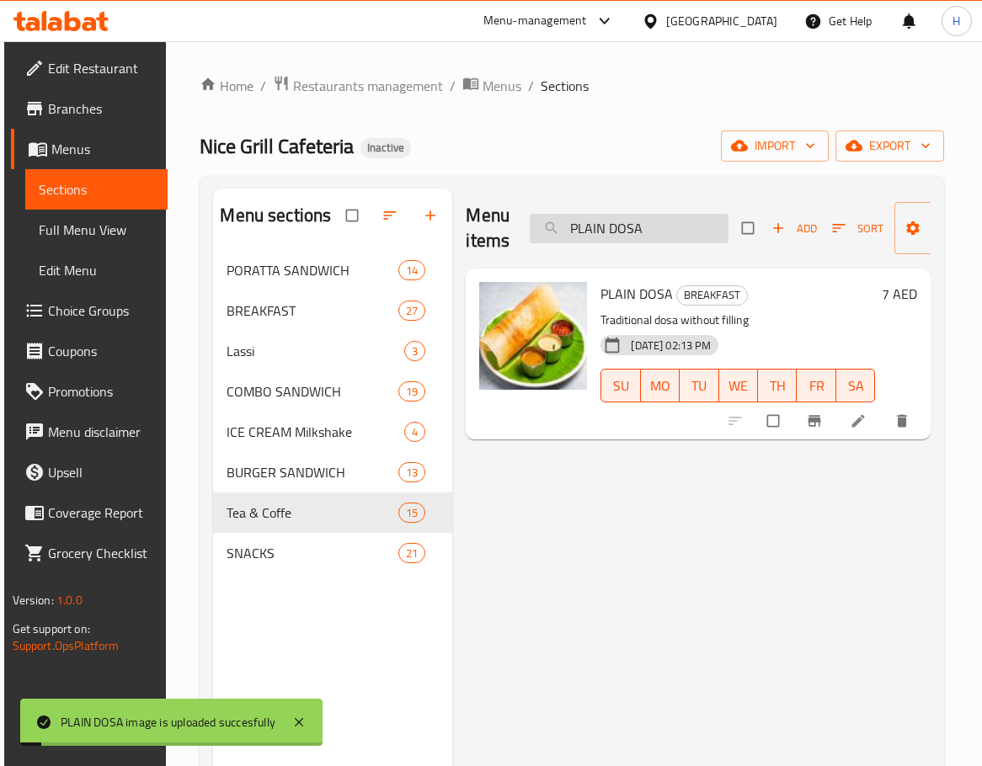
click at [647, 237] on input "PLAIN DOSA" at bounding box center [629, 228] width 199 height 29
paste input "pomegranate"
click at [647, 237] on input "PLAIN pomegranate" at bounding box center [629, 228] width 199 height 29
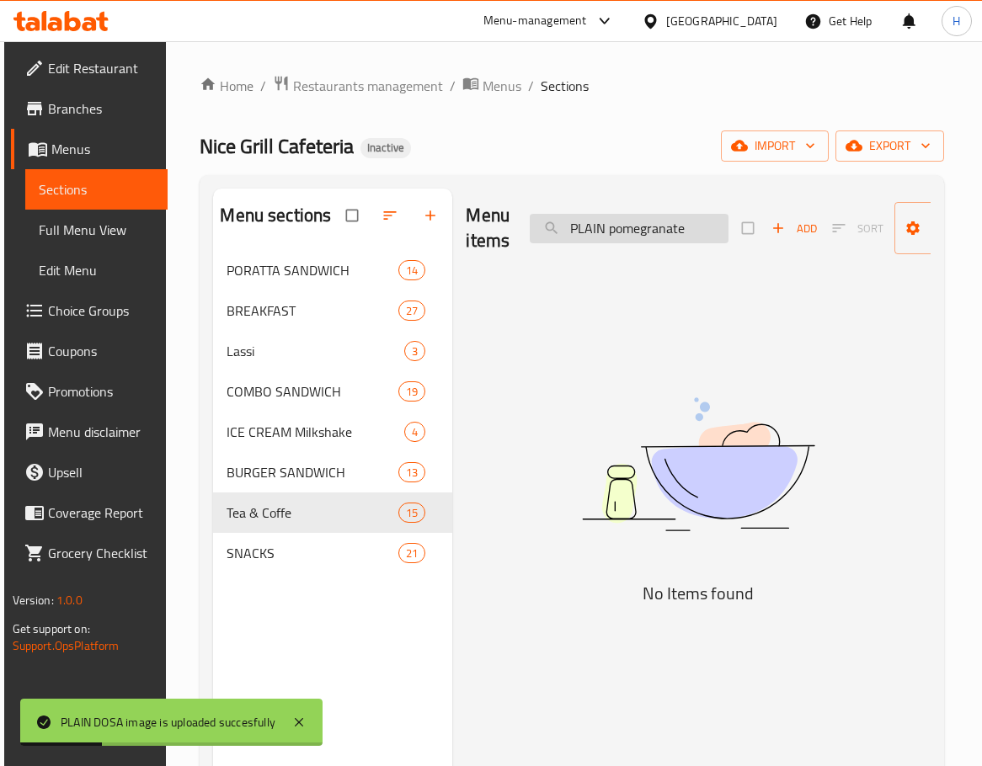
click at [647, 237] on input "PLAIN pomegranate" at bounding box center [629, 228] width 199 height 29
paste input "search"
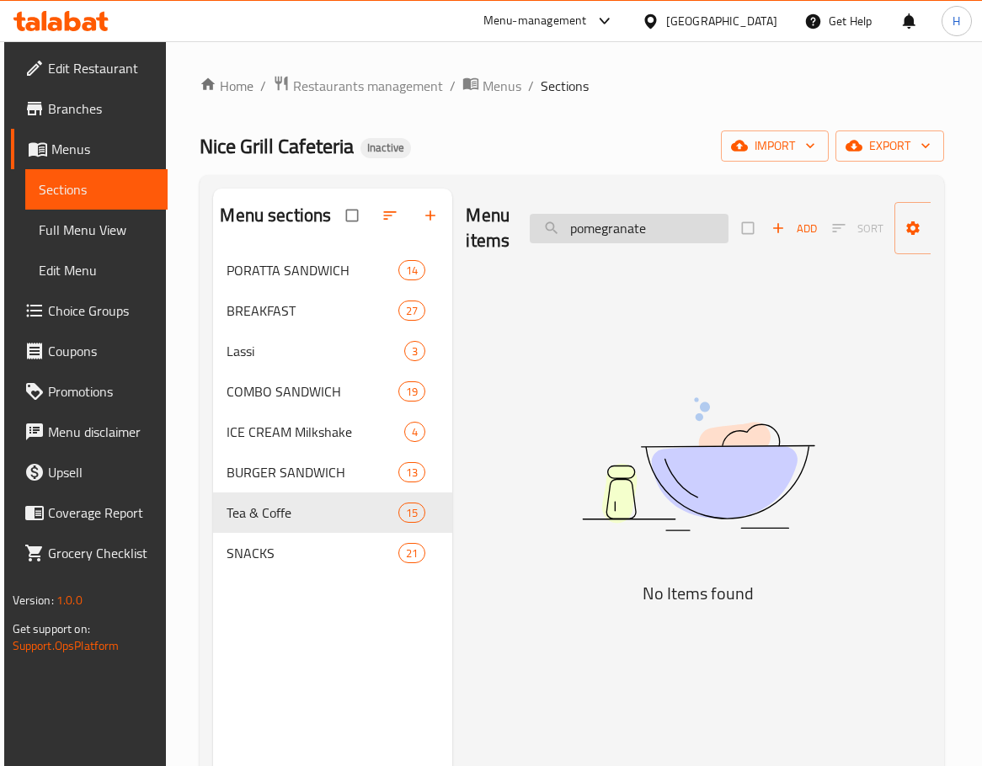
click at [681, 239] on input "pomegranate" at bounding box center [629, 228] width 199 height 29
paste input "POORI BHAJI"
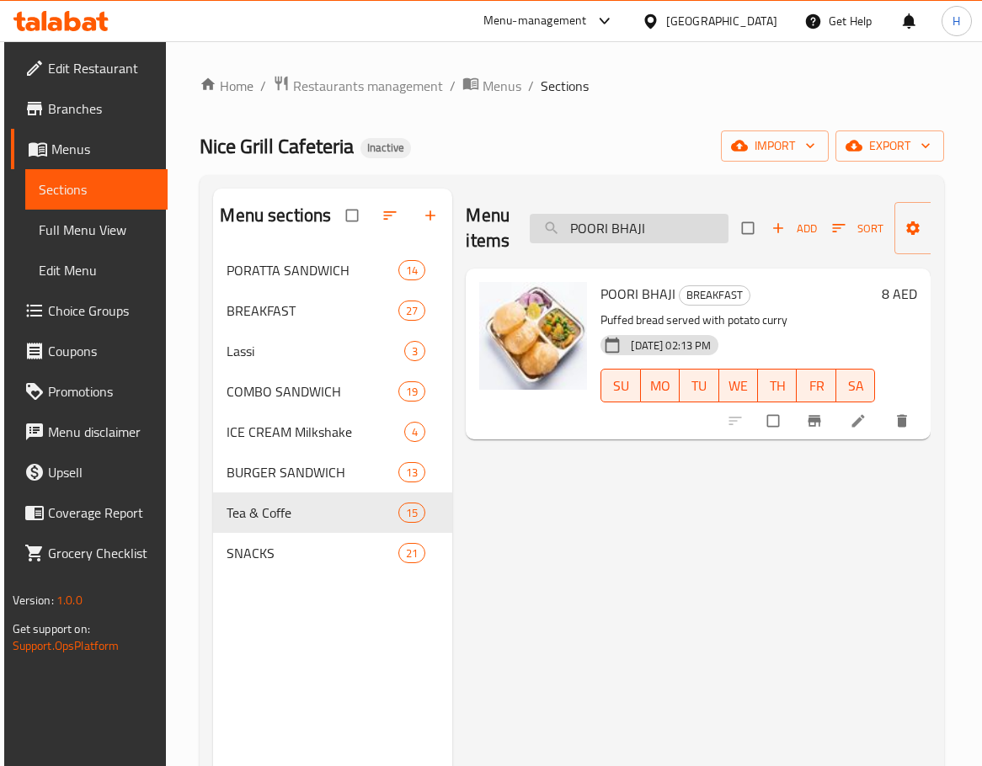
click at [658, 226] on input "POORI BHAJI" at bounding box center [629, 228] width 199 height 29
paste input "-1"
click at [632, 219] on input "POORI BHAJI" at bounding box center [629, 228] width 199 height 29
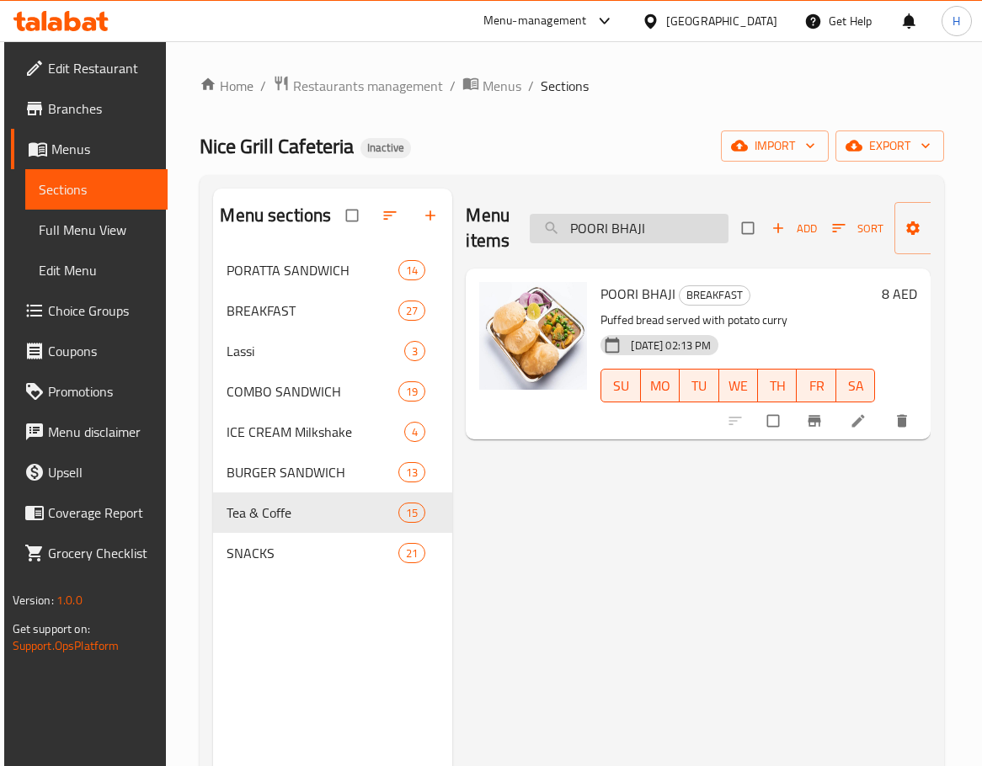
click at [632, 219] on input "POORI BHAJI" at bounding box center [629, 228] width 199 height 29
paste input "RAWNS"
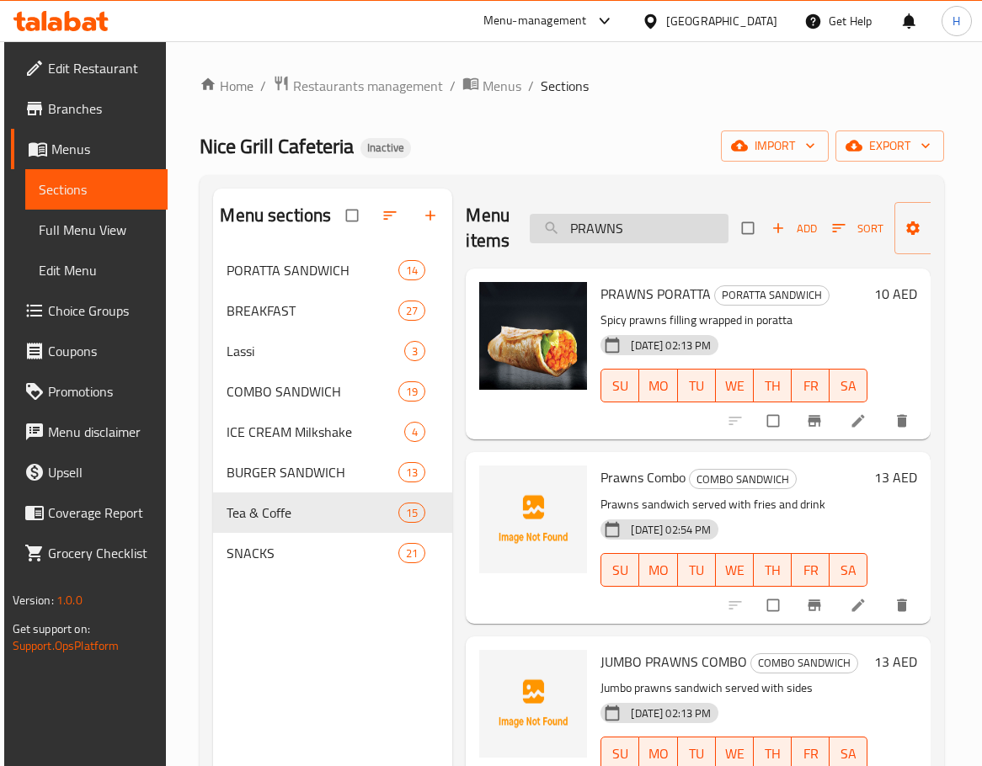
click at [668, 238] on input "PRAWNS" at bounding box center [629, 228] width 199 height 29
paste input "UTTU KADALA"
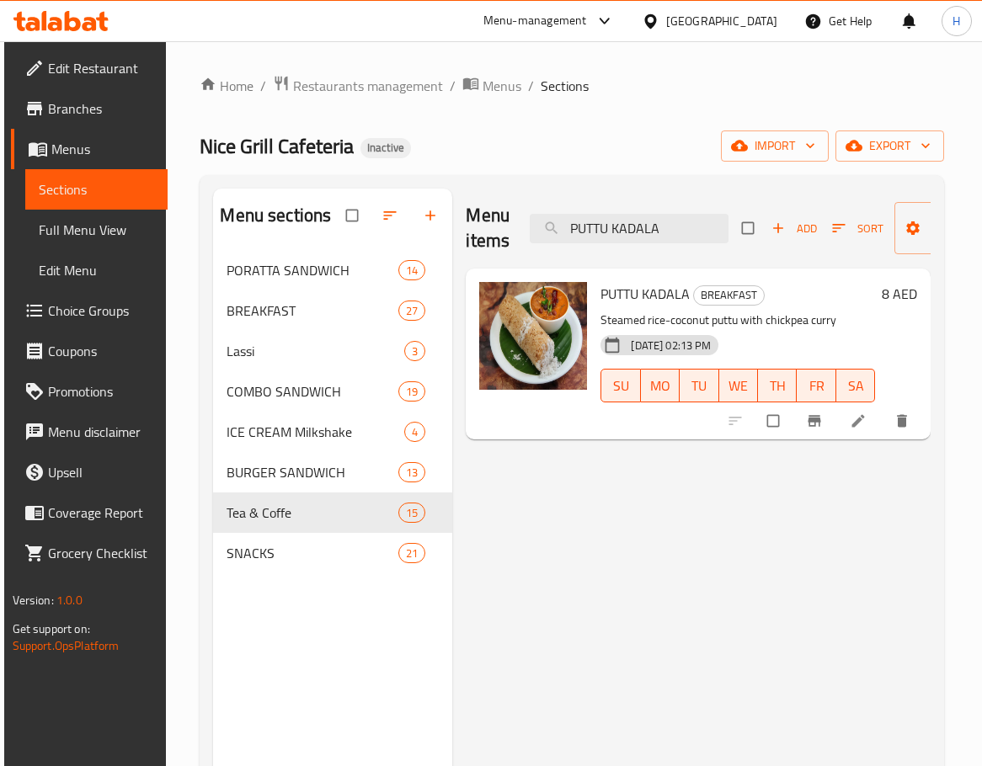
click at [692, 251] on div "Menu items PUTTU KADALA Add Sort Manage items" at bounding box center [698, 229] width 465 height 80
click at [664, 232] on input "PUTTU KADALA" at bounding box center [629, 228] width 199 height 29
paste input "ROYAL CLUB_"
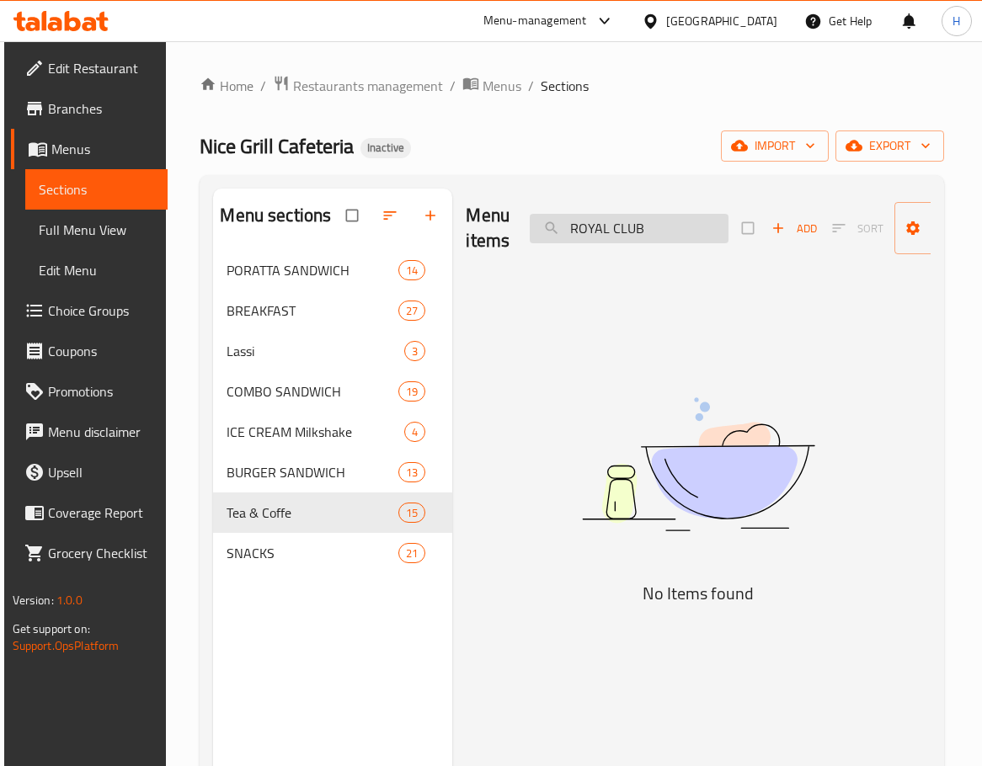
click at [631, 226] on input "ROYAL CLUB" at bounding box center [629, 228] width 199 height 29
type input "ROYAL"
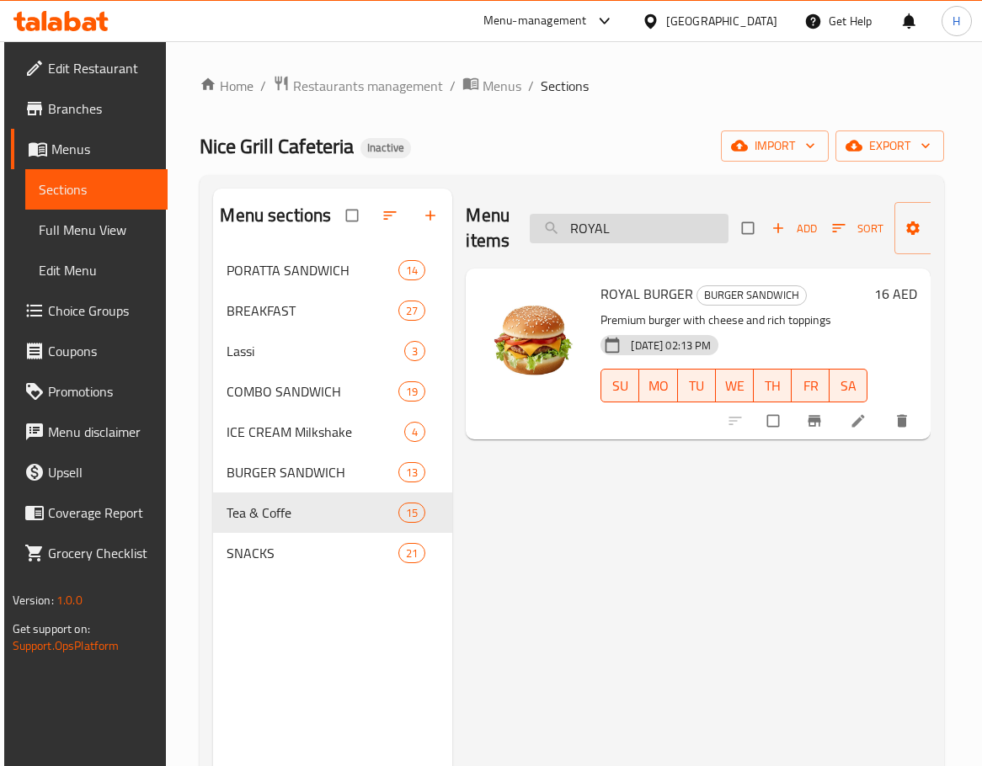
click at [646, 242] on input "ROYAL" at bounding box center [629, 228] width 199 height 29
drag, startPoint x: 647, startPoint y: 155, endPoint x: 936, endPoint y: 163, distance: 289.7
click at [647, 154] on div "Nice Grill Cafeteria Inactive import export" at bounding box center [572, 145] width 744 height 31
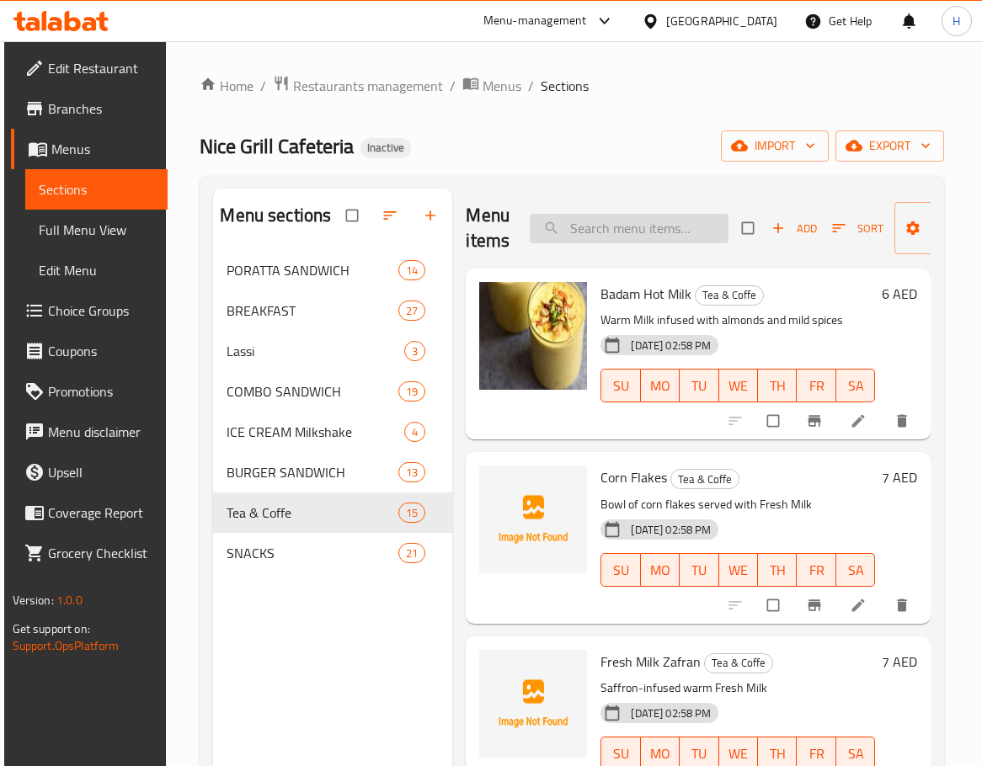
click at [659, 238] on input "search" at bounding box center [629, 228] width 199 height 29
paste input "ROYAL FALOODA"
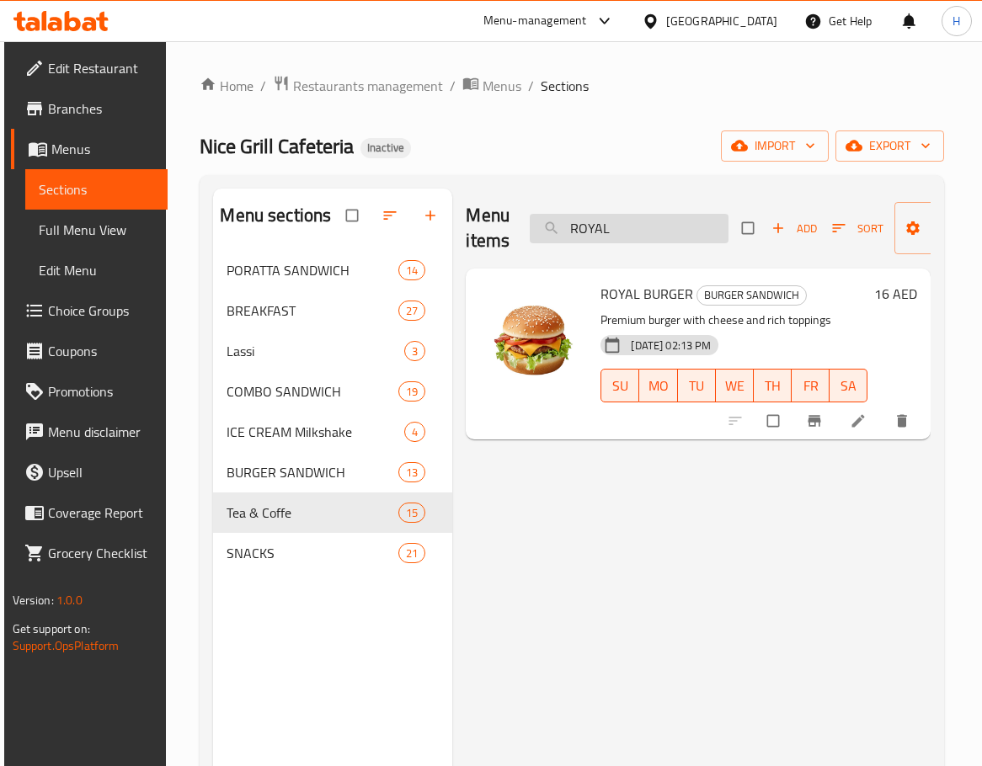
click at [633, 226] on input "ROYAL" at bounding box center [629, 228] width 199 height 29
paste input "SAMAVAR TEA"
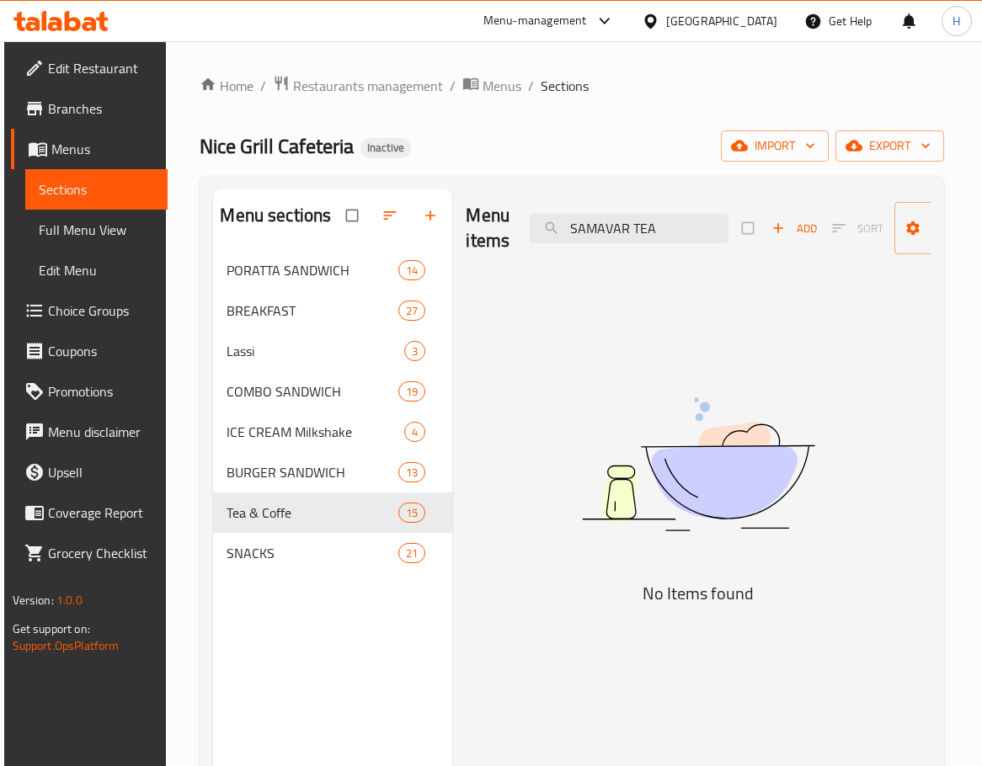
click at [657, 210] on div "Menu items SAMAVAR TEA Add Sort Manage items" at bounding box center [698, 229] width 465 height 80
click at [668, 237] on input "SAMAVAR TEA" at bounding box center [629, 228] width 199 height 29
paste input "OOS"
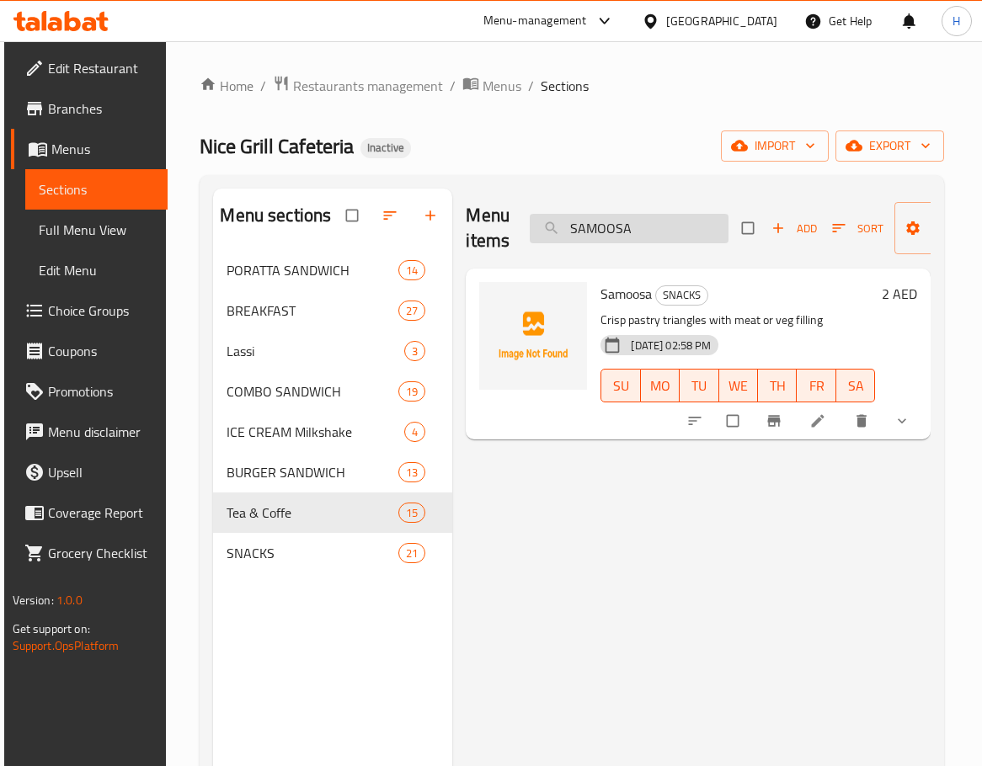
click at [650, 232] on input "SAMOOSA" at bounding box center [629, 228] width 199 height 29
paste input "ET D"
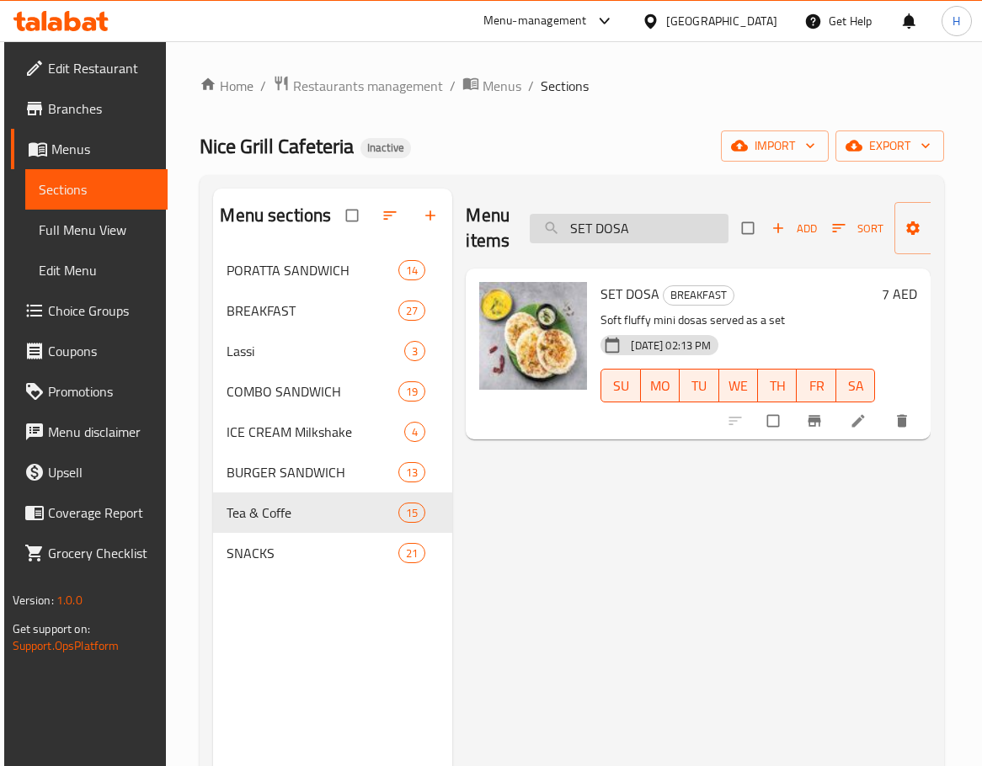
click at [671, 239] on input "SET DOSA" at bounding box center [629, 228] width 199 height 29
paste input "HEESH nwook"
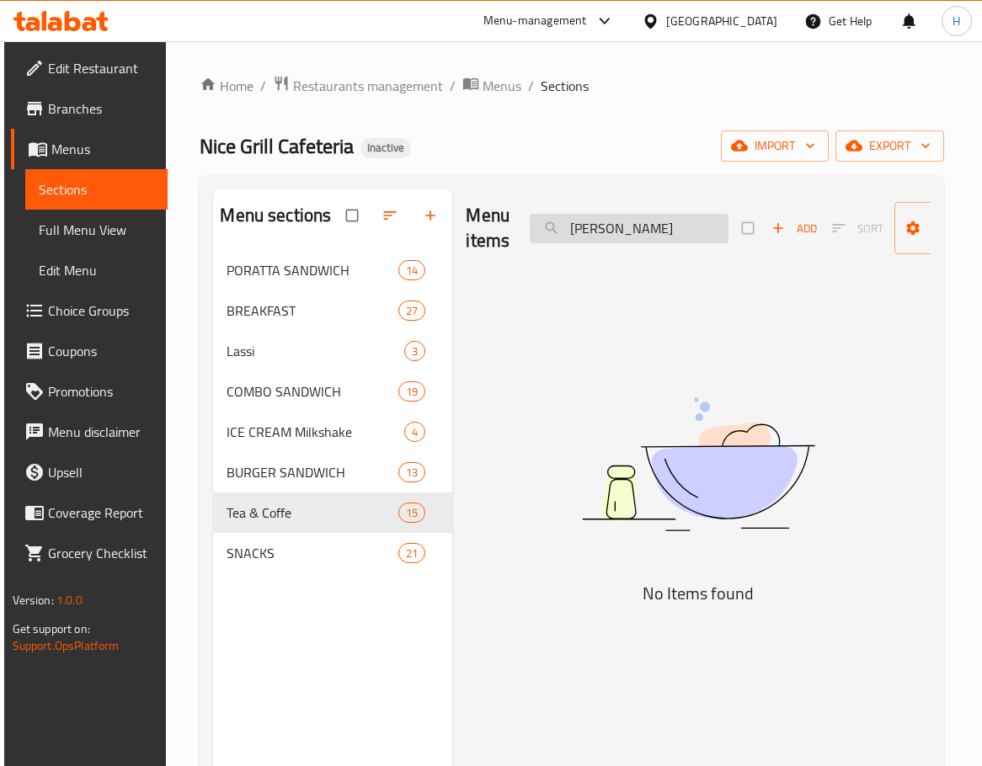
click at [647, 231] on input "SHEESH nwook" at bounding box center [629, 228] width 199 height 29
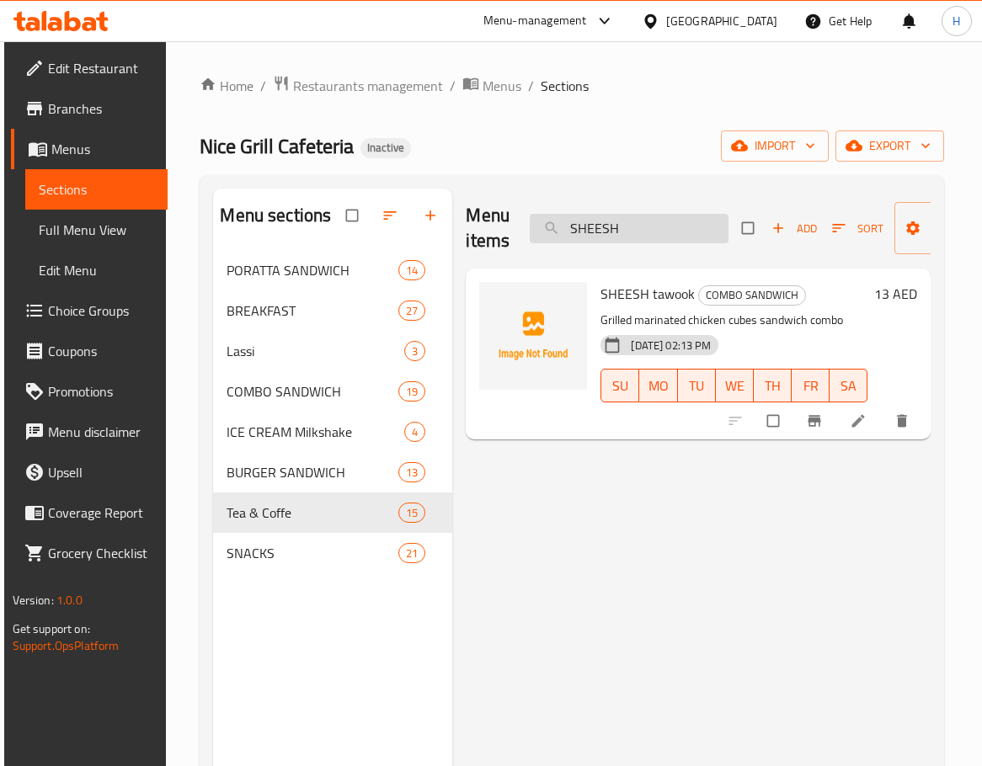
click at [656, 218] on input "SHEESH" at bounding box center [629, 228] width 199 height 29
paste input "NICKERS CRU"
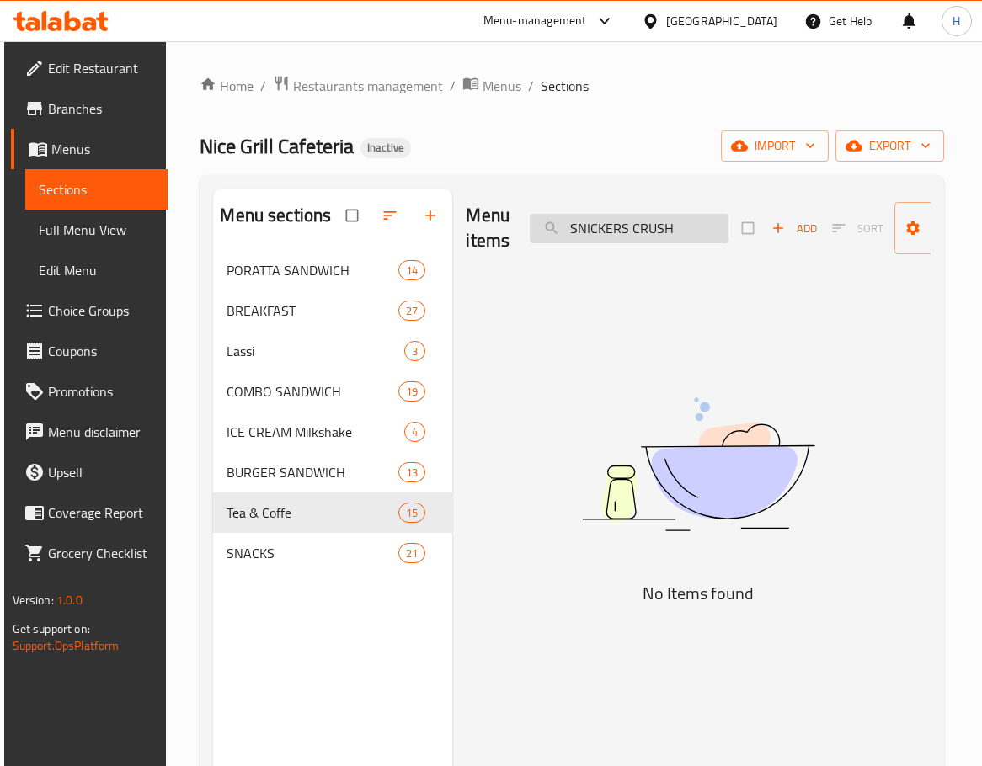
click at [662, 235] on input "SNICKERS CRUSH" at bounding box center [629, 228] width 199 height 29
type input "S"
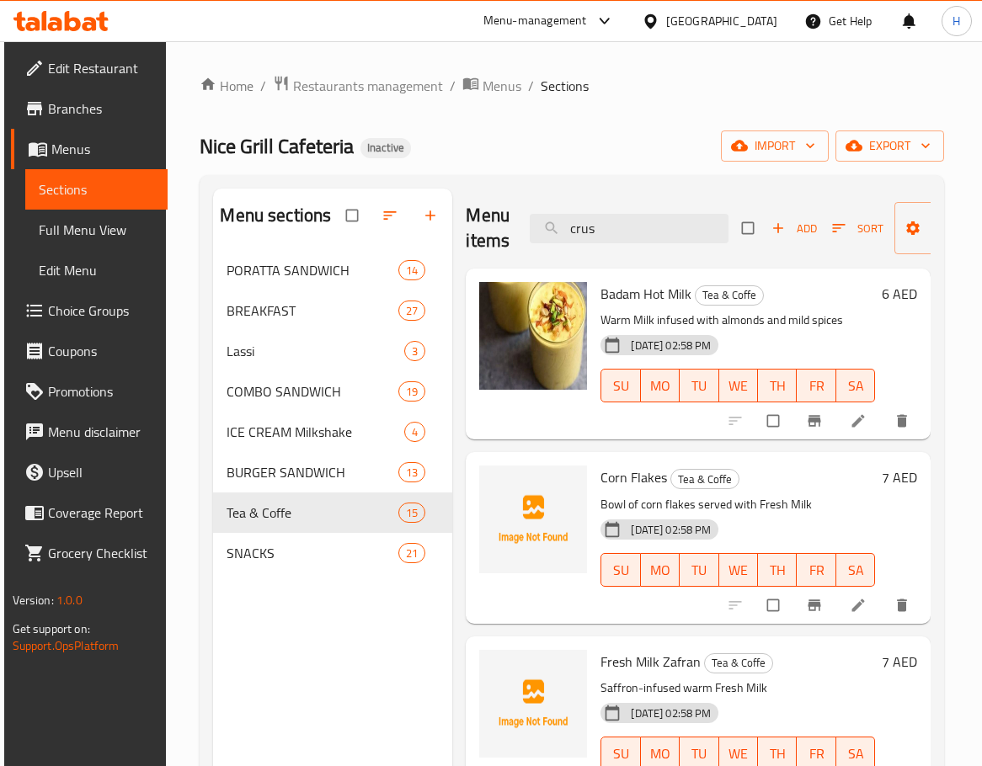
type input "crush"
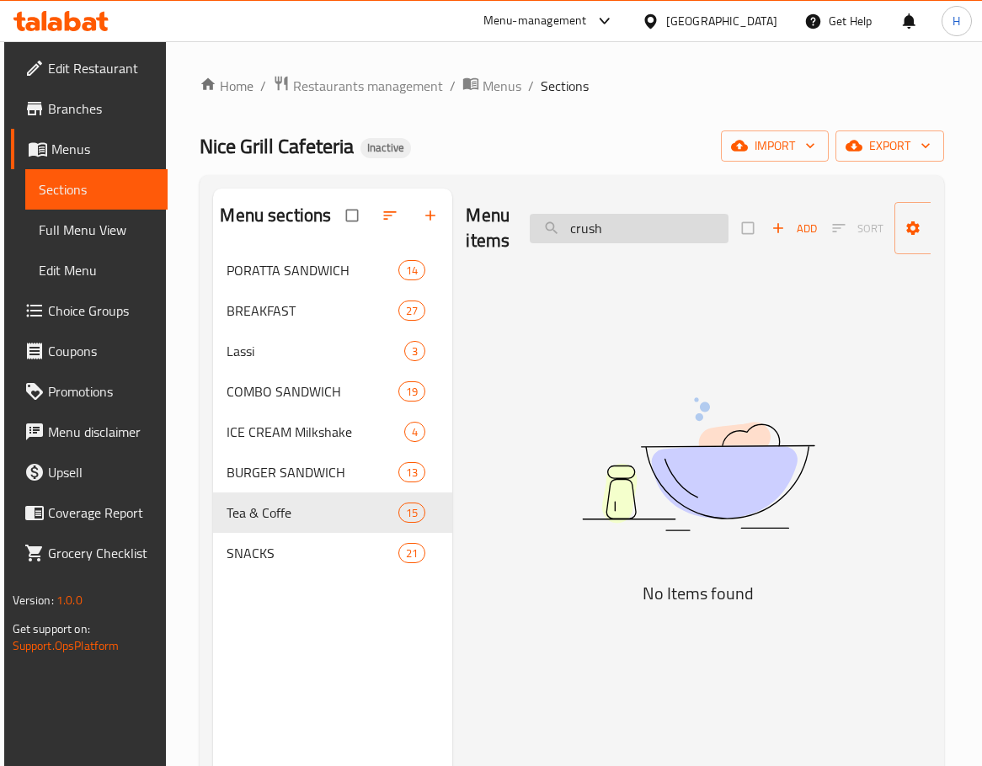
click at [642, 237] on input "crush" at bounding box center [629, 228] width 199 height 29
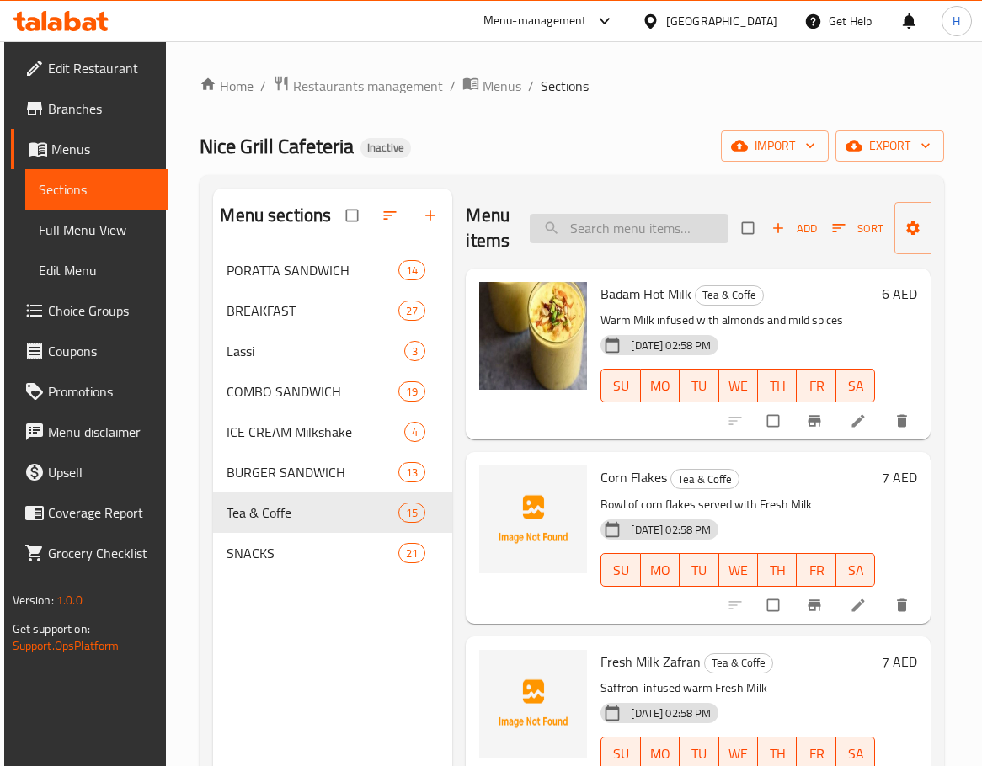
click at [599, 220] on input "search" at bounding box center [629, 228] width 199 height 29
paste input "SPANISH CLUB_"
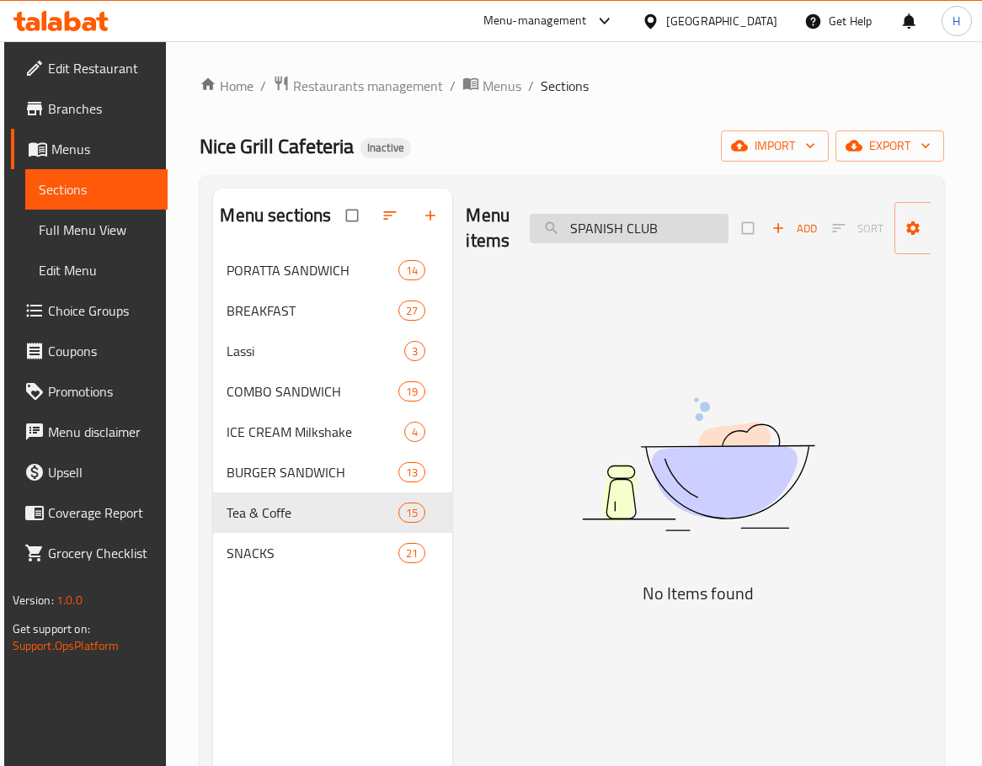
click at [645, 232] on input "SPANISH CLUB" at bounding box center [629, 228] width 199 height 29
paste input "ECIAL"
click at [660, 230] on input "SPECIAL CLUB" at bounding box center [629, 228] width 199 height 29
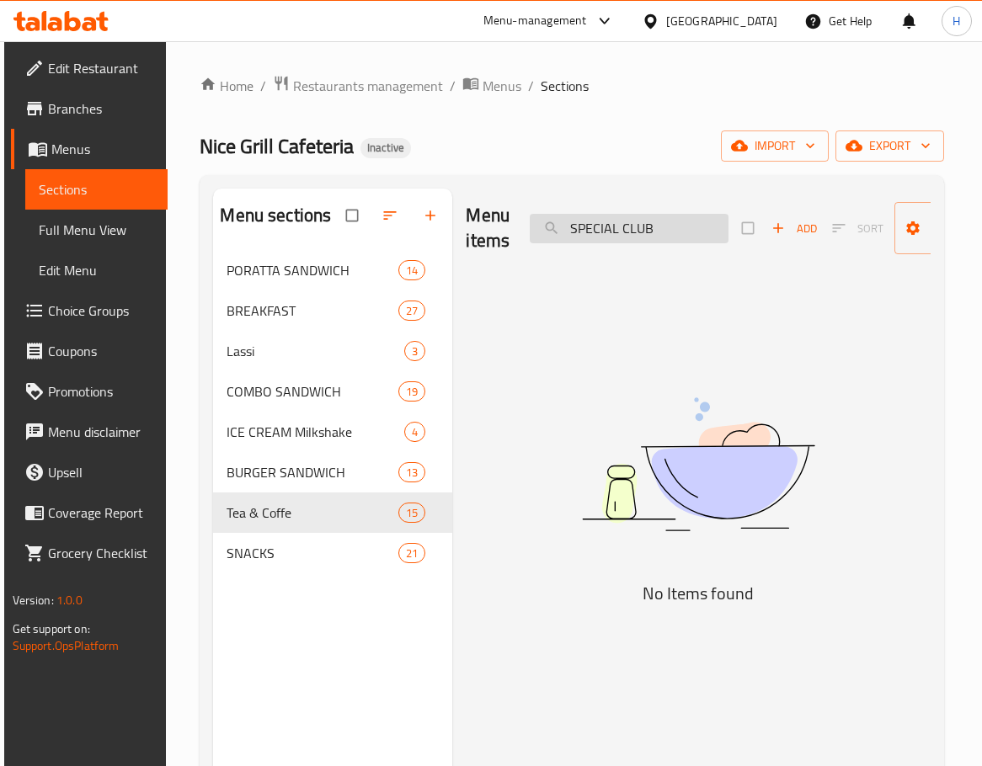
click at [660, 230] on input "SPECIAL CLUB" at bounding box center [629, 228] width 199 height 29
paste input "ICY PODI DOSA"
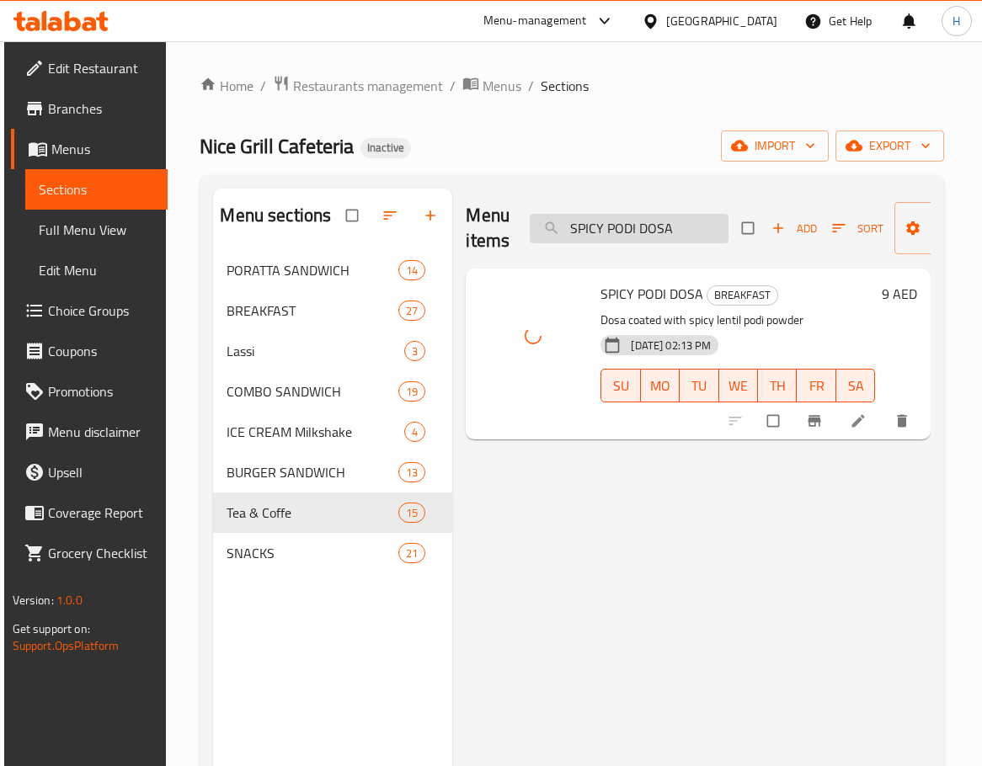
click at [717, 226] on input "SPICY PODI DOSA" at bounding box center [629, 228] width 199 height 29
paste input "-1"
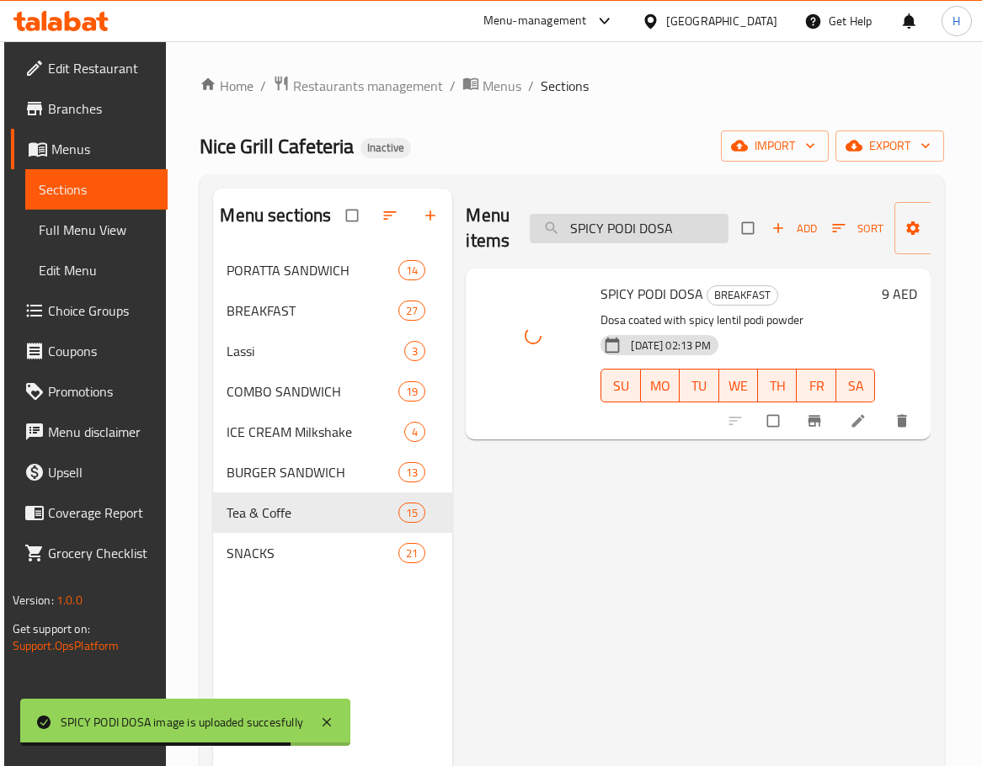
click at [631, 233] on input "SPICY PODI DOSA" at bounding box center [629, 228] width 199 height 29
paste input "TRAWBERRY LASSI"
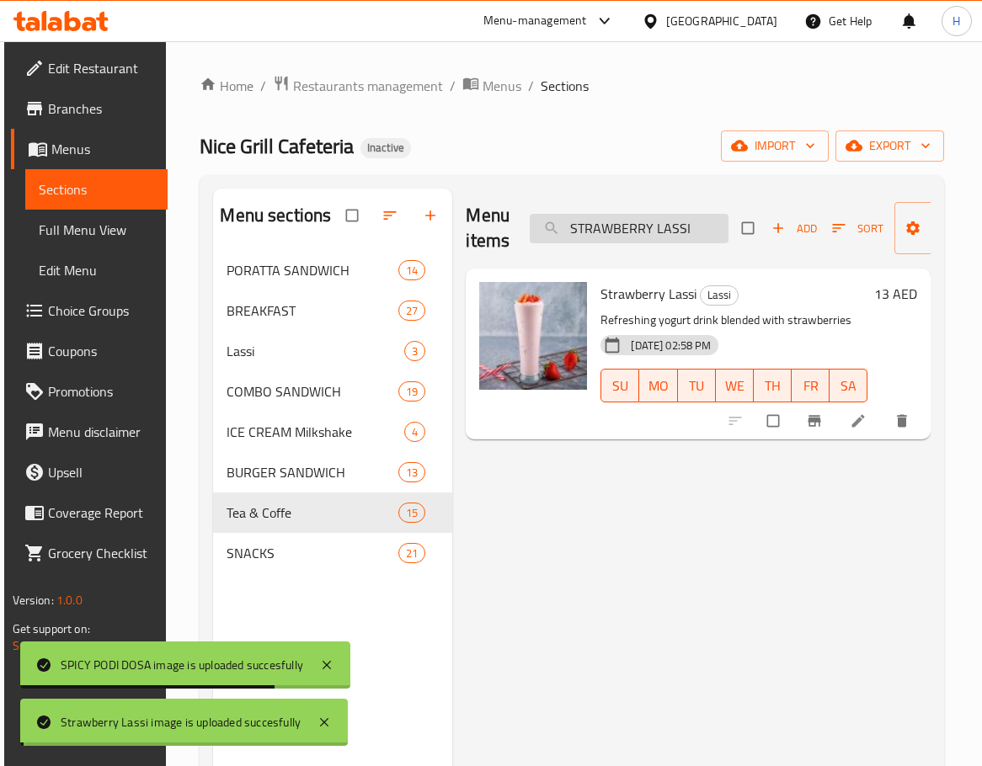
click at [640, 232] on input "STRAWBERRY LASSI" at bounding box center [629, 228] width 199 height 29
paste input "WEET ADA"
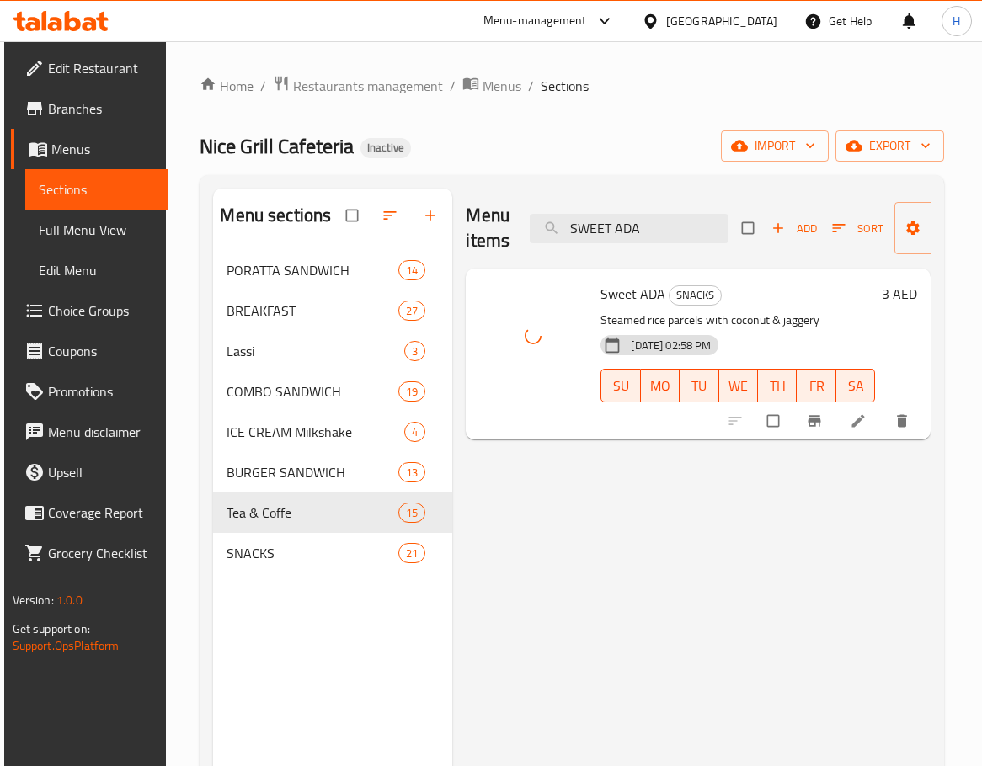
click at [620, 295] on span "Sweet ADA" at bounding box center [632, 293] width 65 height 25
click at [593, 556] on div "Menu items SWEET ADA Add Sort Manage items Sweet ADA SNACKS Steamed rice parcel…" at bounding box center [691, 572] width 478 height 766
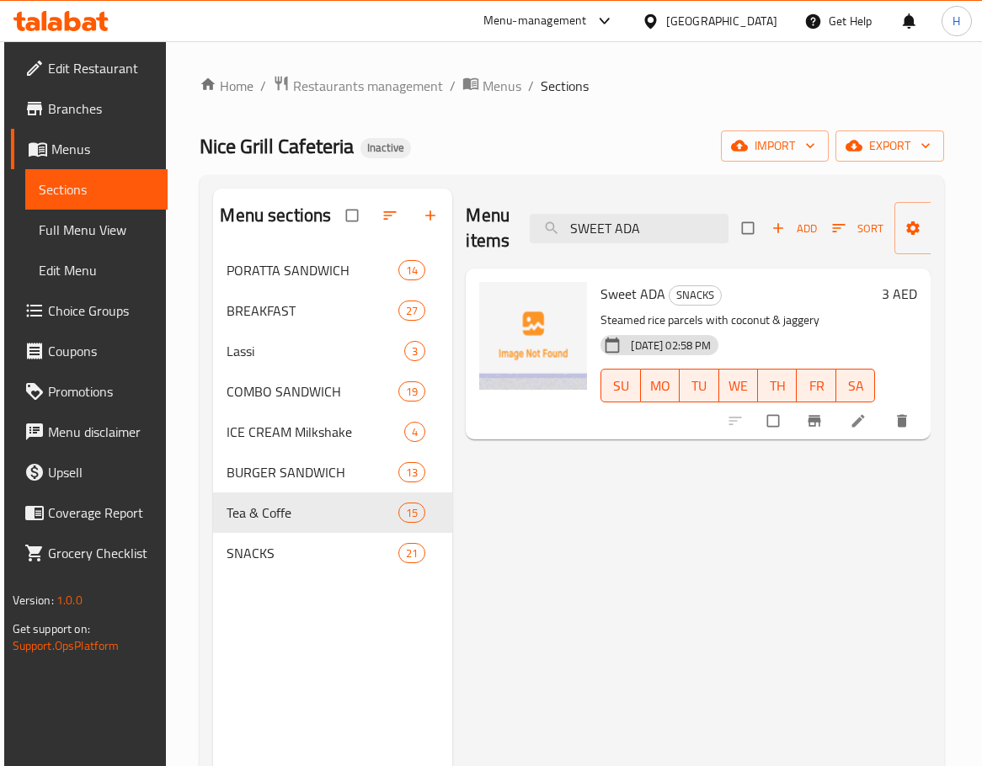
click at [633, 294] on span "Sweet ADA" at bounding box center [632, 293] width 65 height 25
drag, startPoint x: 763, startPoint y: 620, endPoint x: 762, endPoint y: 609, distance: 11.0
click at [762, 604] on div "Menu items SWEET ADA Add Sort Manage items Sweet ADA SNACKS Steamed rice parcel…" at bounding box center [691, 572] width 478 height 766
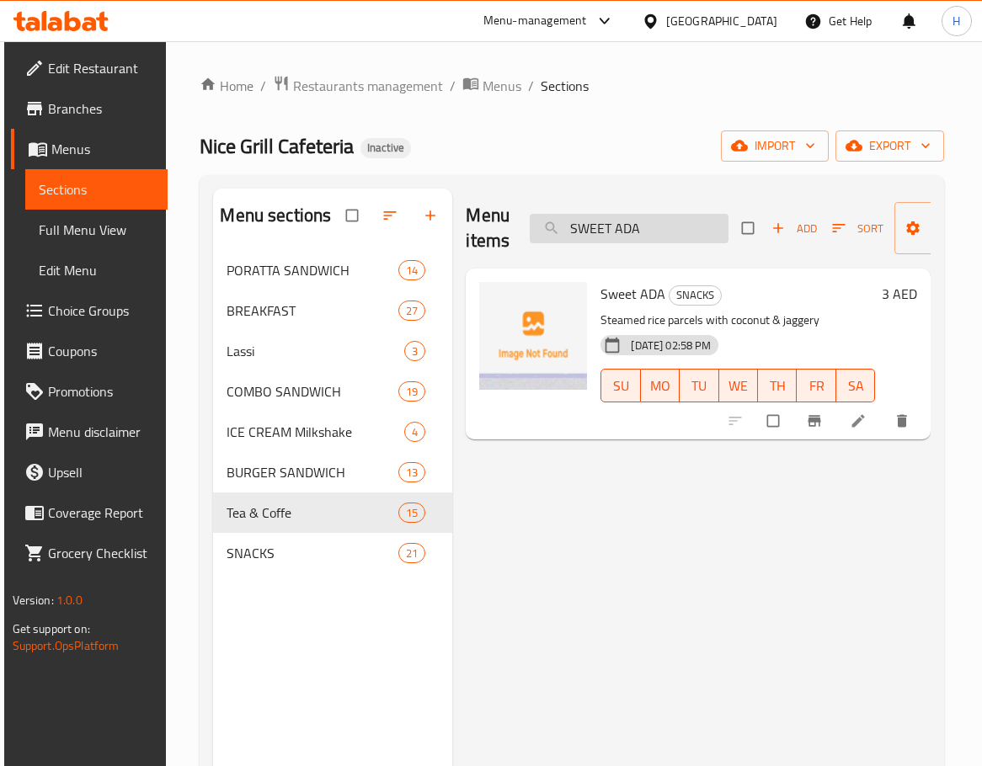
click at [640, 236] on input "SWEET ADA" at bounding box center [629, 228] width 199 height 29
paste input "CHICKEN LEMON COMBO"
click at [683, 237] on input "CHICKEN LEMON COMBO" at bounding box center [629, 228] width 199 height 29
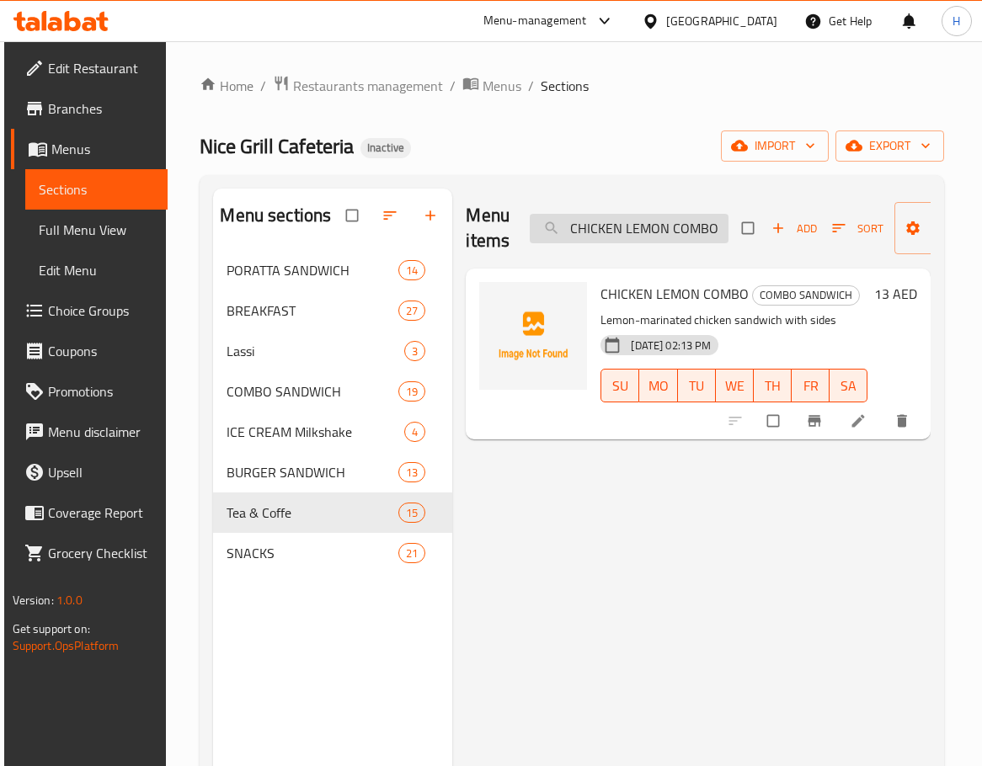
click at [683, 237] on input "CHICKEN LEMON COMBO" at bounding box center [629, 228] width 199 height 29
paste input "NOODLES"
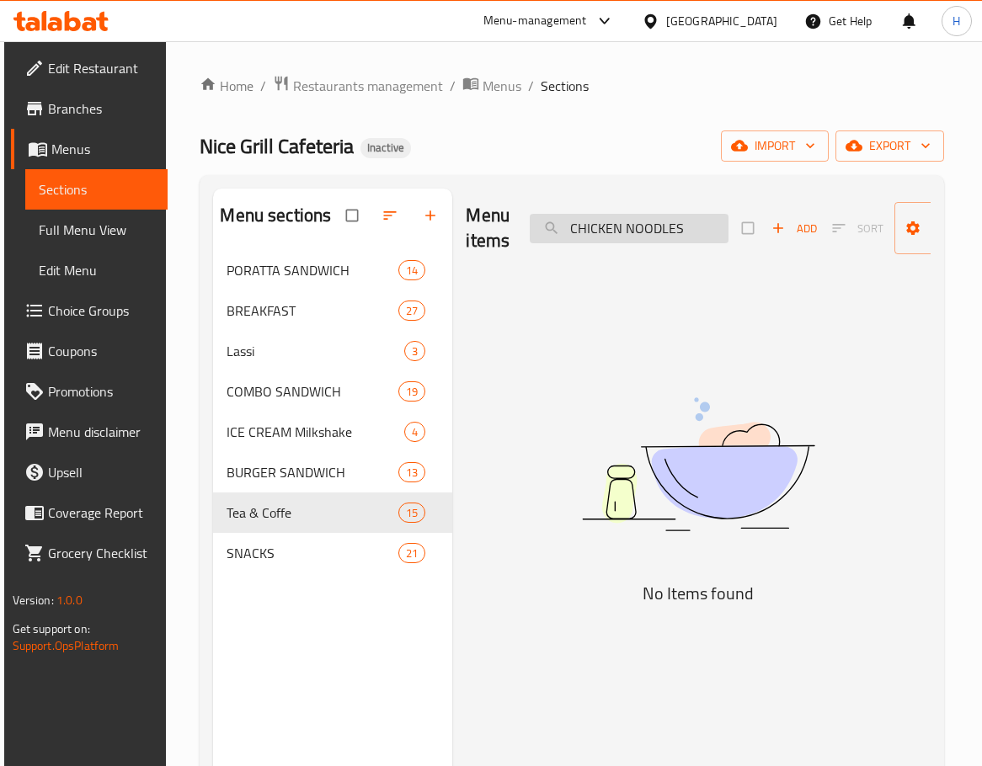
click at [690, 225] on input "CHICKEN NOODLES" at bounding box center [629, 228] width 199 height 29
paste input "CHIFILLET BURGER_"
click at [690, 225] on input "CHICKEN CHIFILLET BURGER_" at bounding box center [629, 228] width 199 height 29
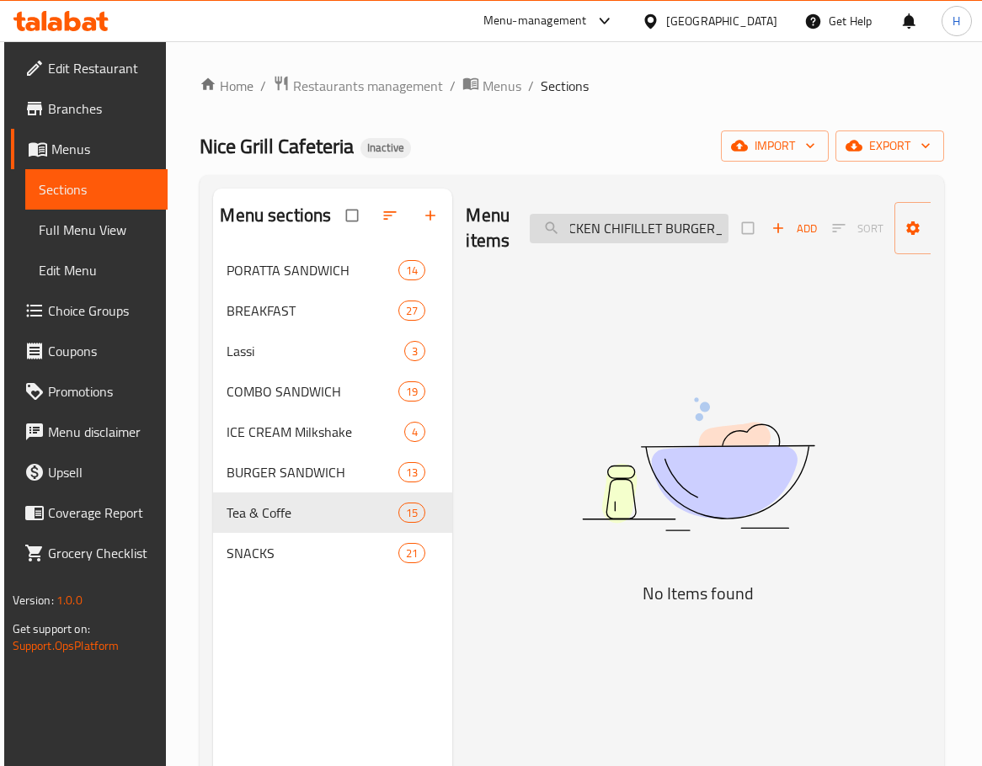
click at [690, 225] on input "CHICKEN CHIFILLET BURGER_" at bounding box center [629, 228] width 199 height 29
paste input "search"
click at [587, 228] on input "CHIFILLET BURGER" at bounding box center [629, 228] width 199 height 29
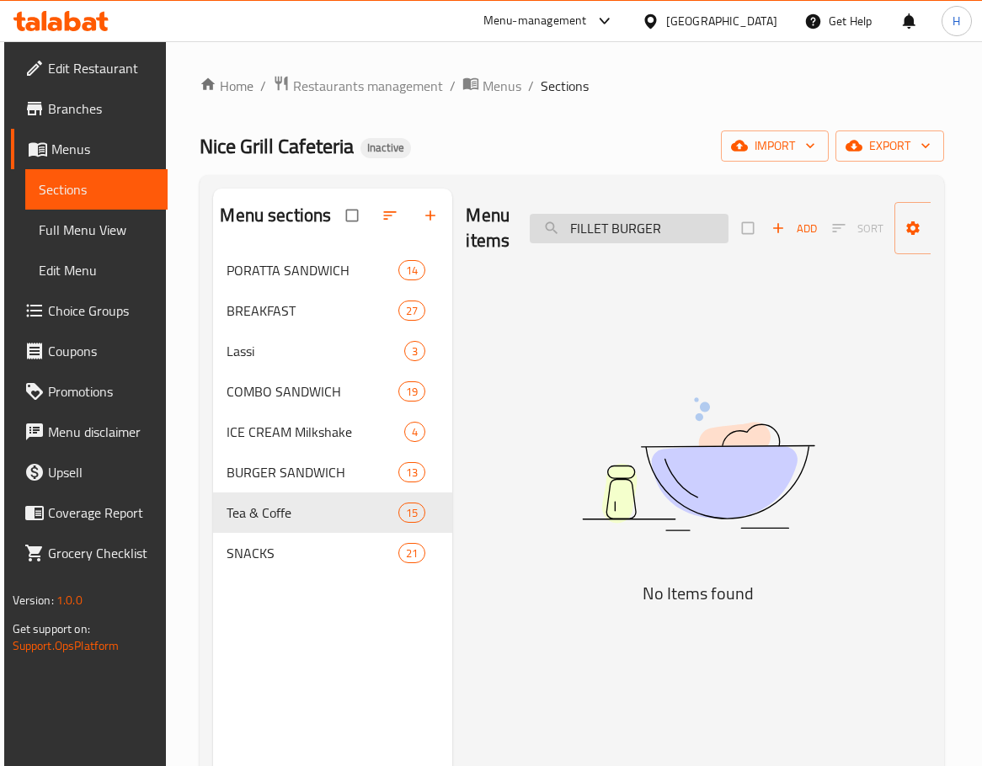
click at [666, 221] on input "FILLET BURGER" at bounding box center [629, 228] width 199 height 29
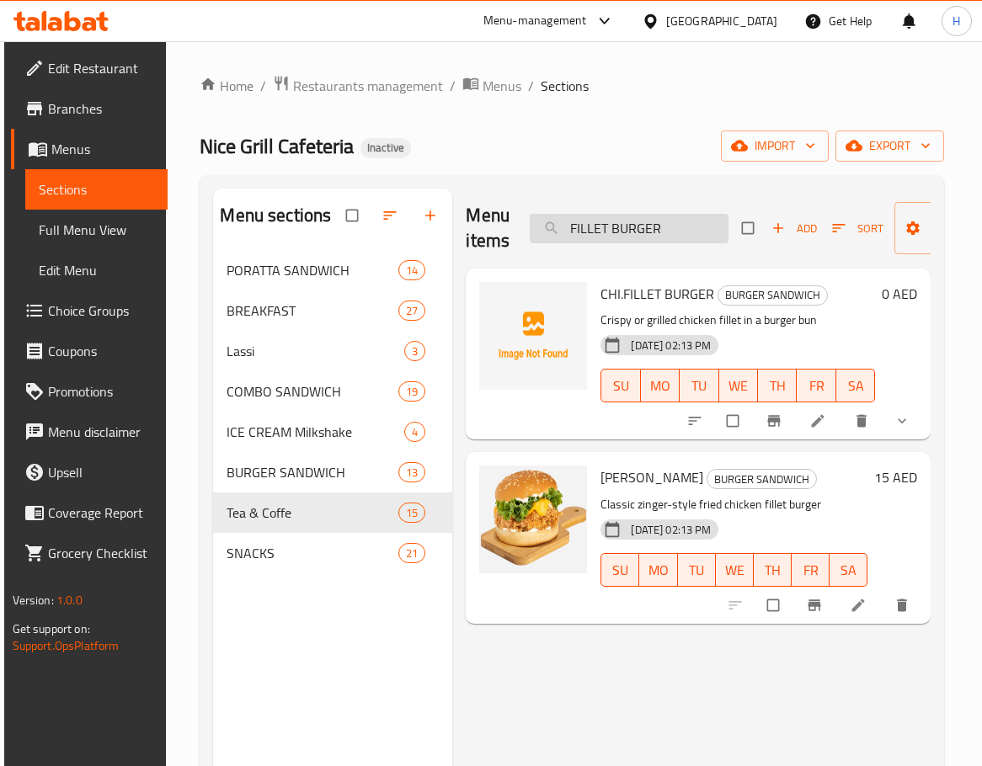
click at [643, 223] on input "FILLET BURGER" at bounding box center [629, 228] width 199 height 29
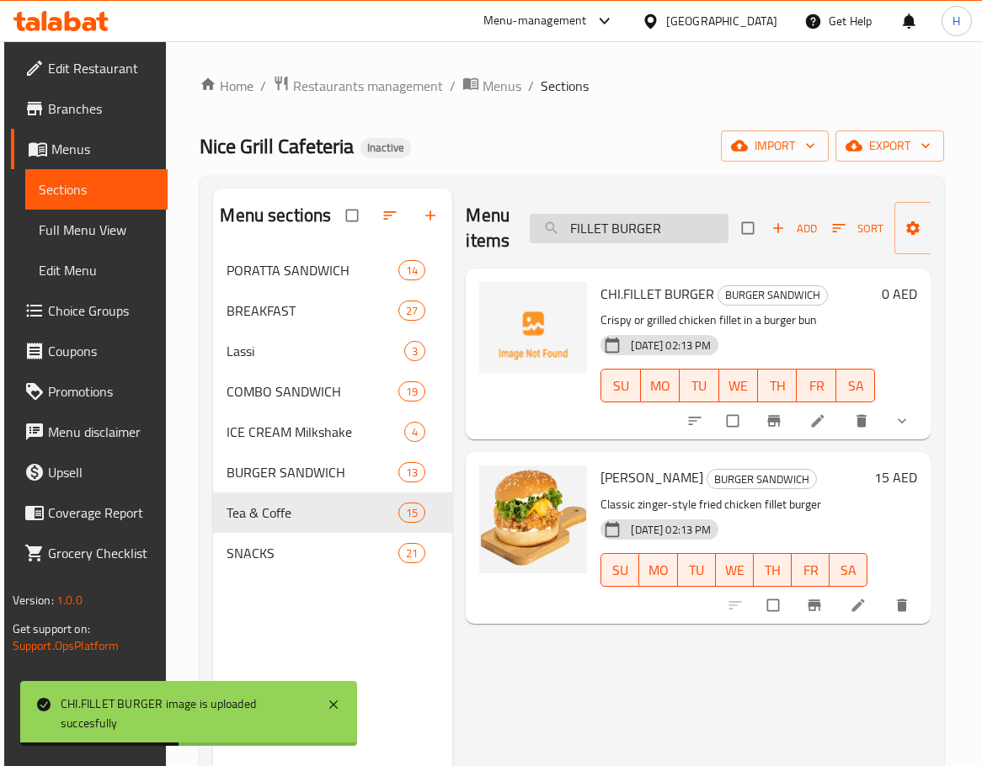
click at [641, 242] on input "FILLET BURGER" at bounding box center [629, 228] width 199 height 29
paste input "CHIFILLET 4 ps"
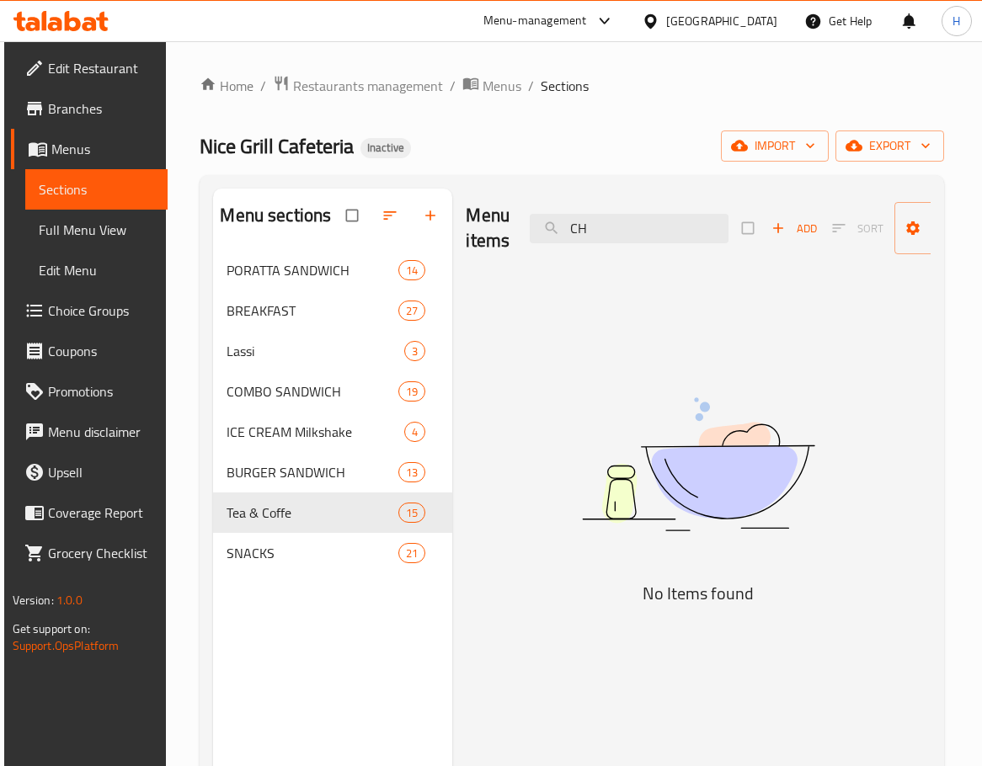
type input "C"
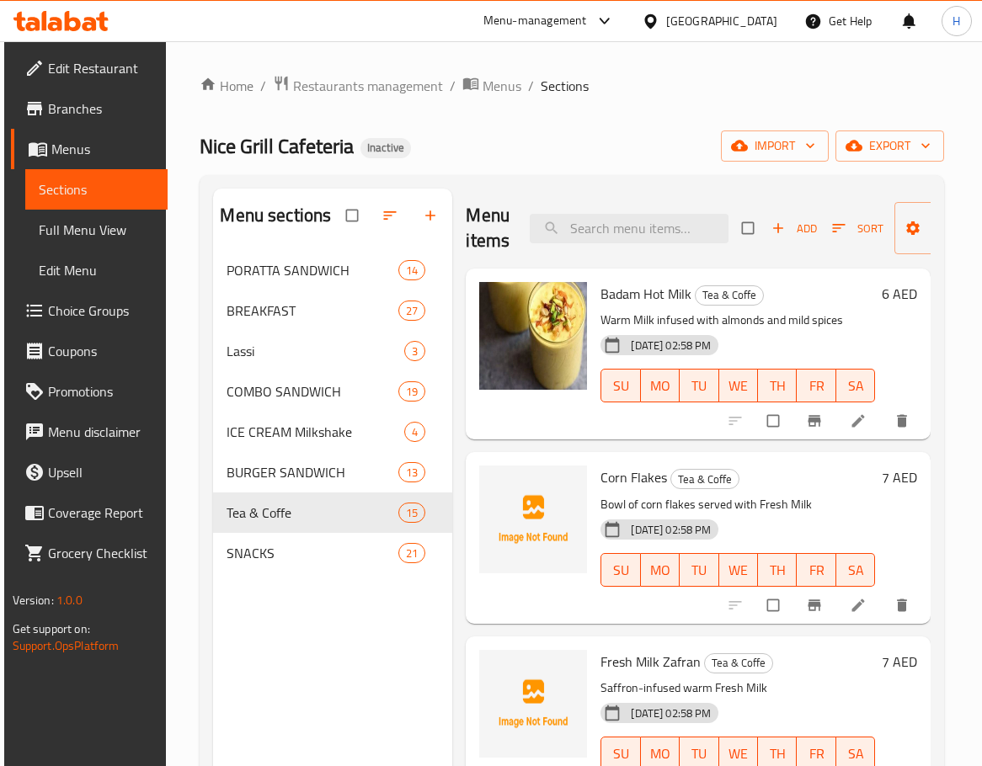
paste input "CHIFILLET 4 ps"
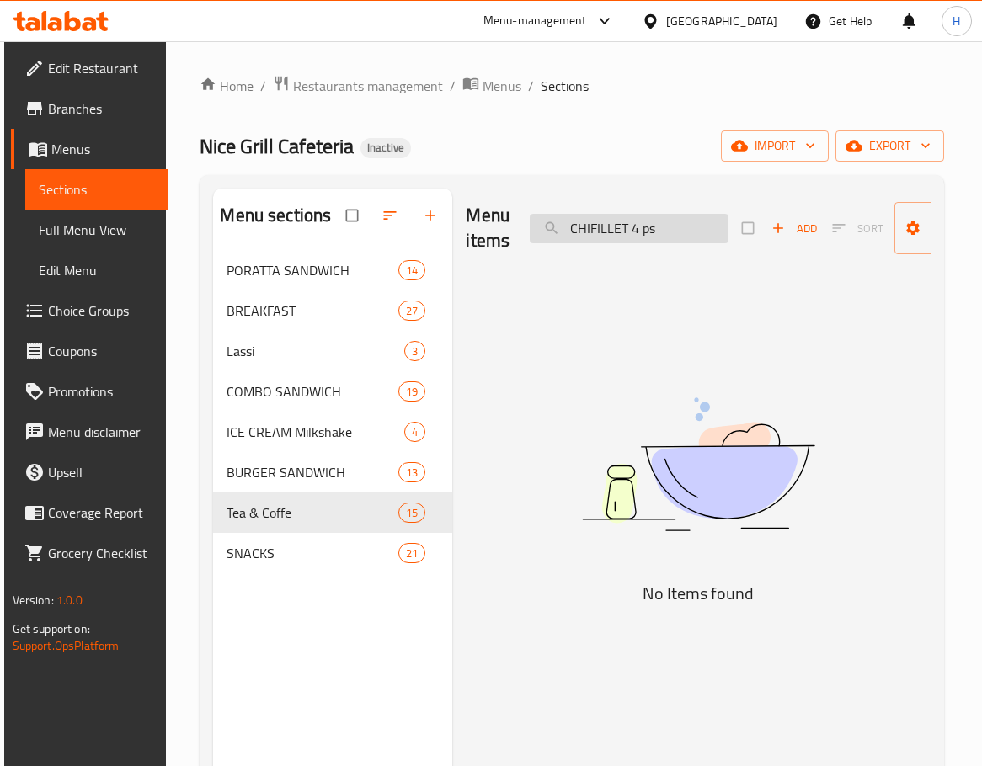
drag, startPoint x: 599, startPoint y: 233, endPoint x: 533, endPoint y: 242, distance: 66.2
click at [533, 242] on input "CHIFILLET 4 ps" at bounding box center [629, 228] width 199 height 29
click at [632, 229] on input "FILLET 4 ps" at bounding box center [629, 228] width 199 height 29
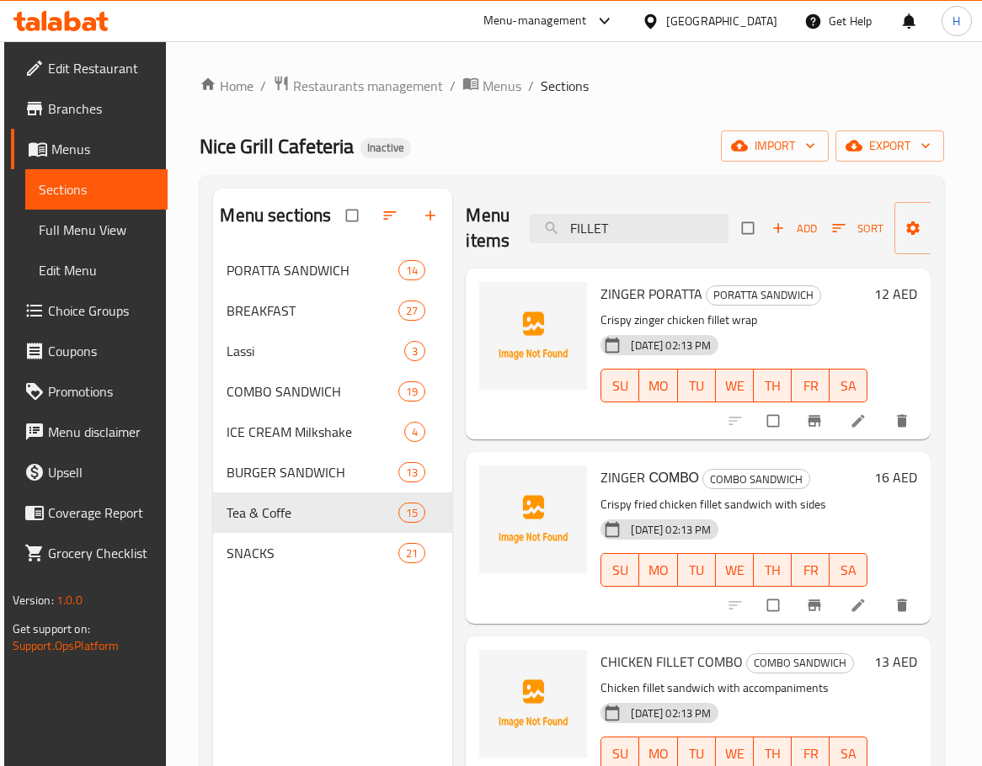
click at [623, 210] on div "Menu items FILLET Add Sort Manage items" at bounding box center [698, 229] width 465 height 80
click at [626, 220] on input "FILLET" at bounding box center [629, 228] width 199 height 29
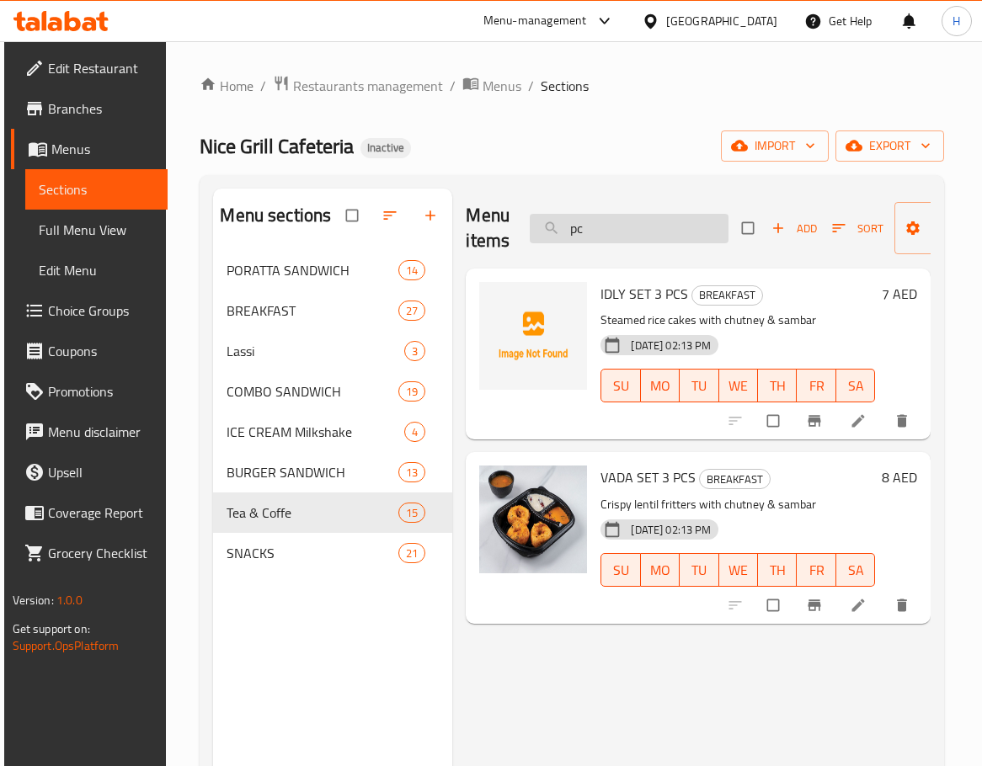
click at [654, 233] on input "pc" at bounding box center [629, 228] width 199 height 29
paste input "CHICKEN LEMON COMBO"
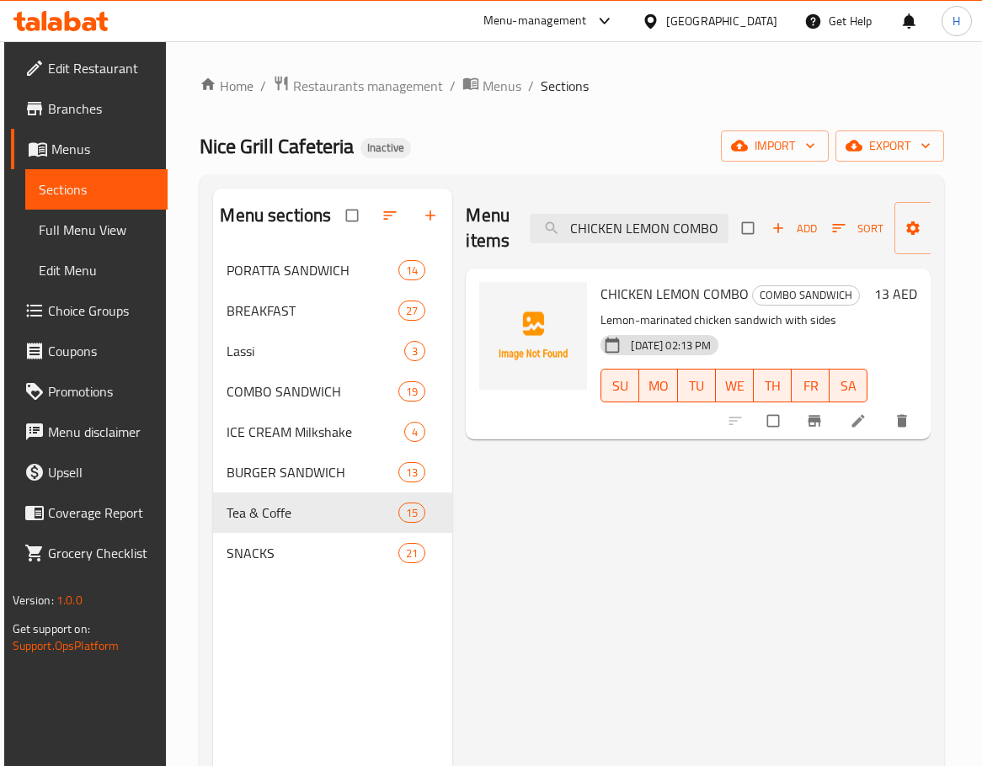
drag, startPoint x: 685, startPoint y: 572, endPoint x: 762, endPoint y: 564, distance: 77.0
click at [686, 572] on div "Menu items CHICKEN LEMON COMBO Add Sort Manage items CHICKEN LEMON COMBO COMBO …" at bounding box center [691, 572] width 478 height 766
click at [673, 293] on span "CHICKEN LEMON COMBO" at bounding box center [674, 293] width 148 height 25
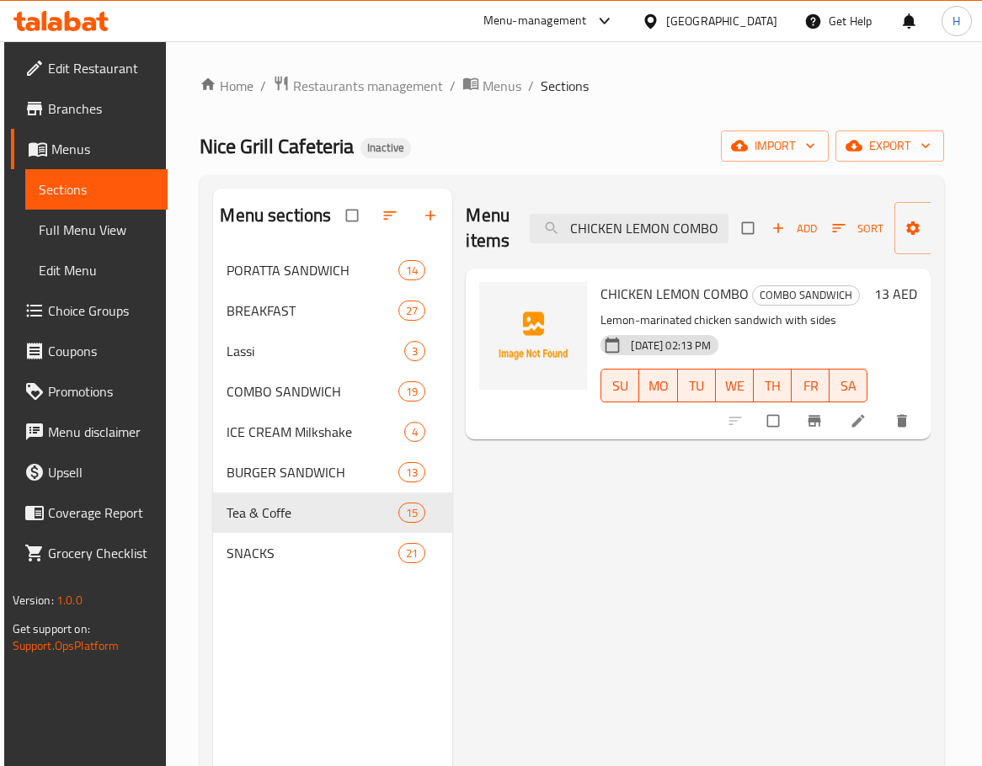
click at [880, 564] on div "Menu items CHICKEN LEMON COMBO Add Sort Manage items CHICKEN LEMON COMBO COMBO …" at bounding box center [691, 572] width 478 height 766
click at [654, 230] on input "CHICKEN LEMON COMBO" at bounding box center [629, 228] width 199 height 29
paste input "BURGER_"
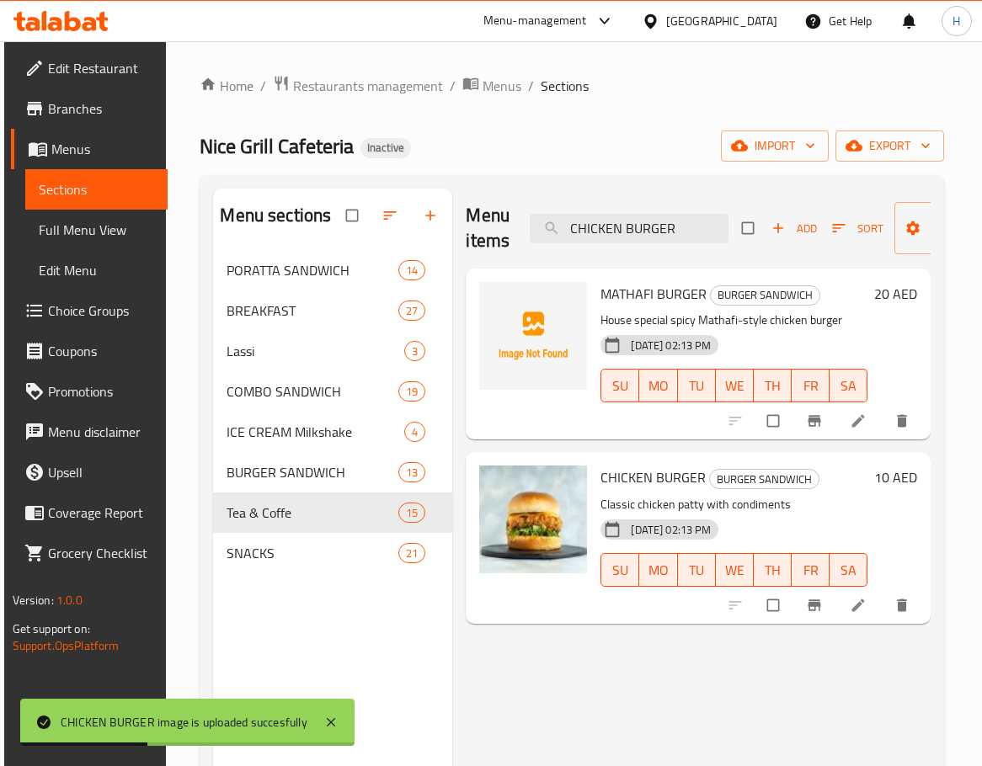
click at [602, 210] on div "Menu items CHICKEN BURGER Add Sort Manage items" at bounding box center [698, 229] width 465 height 80
drag, startPoint x: 602, startPoint y: 210, endPoint x: 661, endPoint y: 232, distance: 63.2
click at [628, 224] on div "Menu items CHICKEN BURGER Add Sort Manage items" at bounding box center [698, 229] width 465 height 80
click at [661, 232] on input "CHICKEN BURGER" at bounding box center [629, 228] width 199 height 29
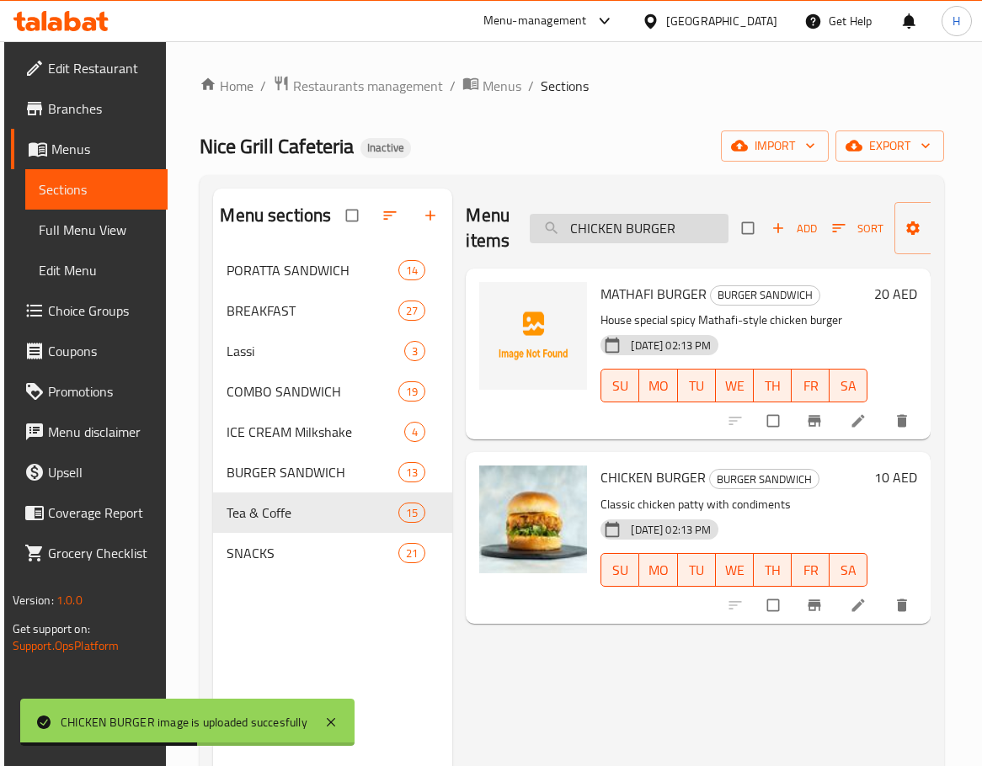
click at [661, 232] on input "CHICKEN BURGER" at bounding box center [629, 228] width 199 height 29
paste input "CHILLI PORATTA"
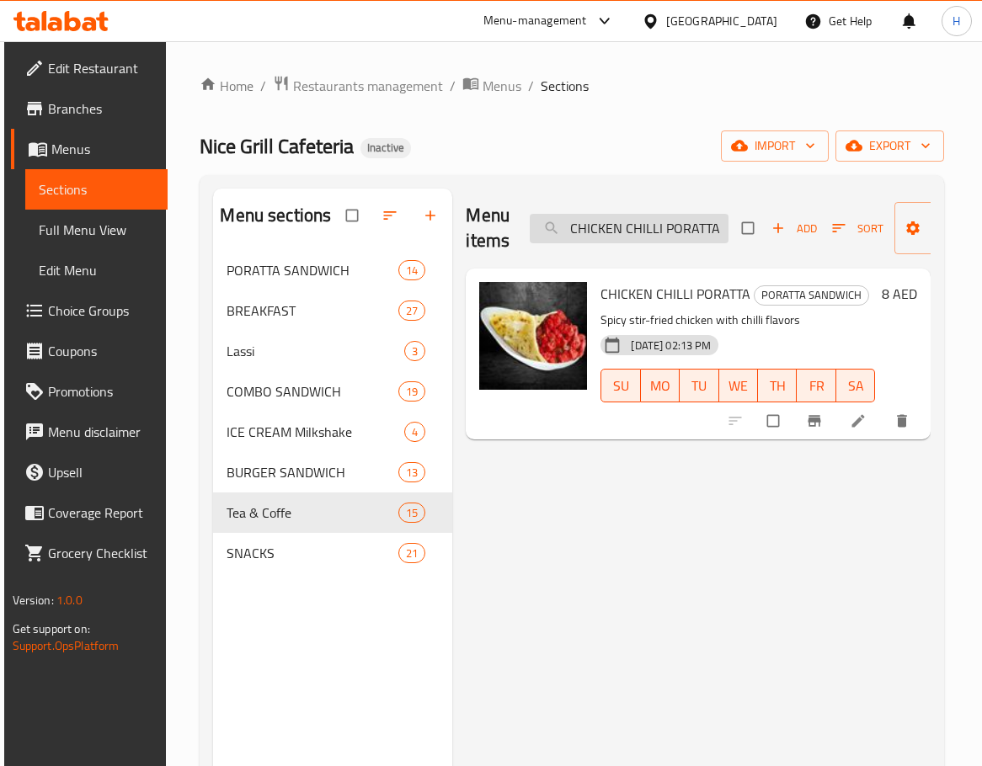
click at [624, 237] on input "CHICKEN CHILLI PORATTA" at bounding box center [629, 228] width 199 height 29
paste input "LUB_"
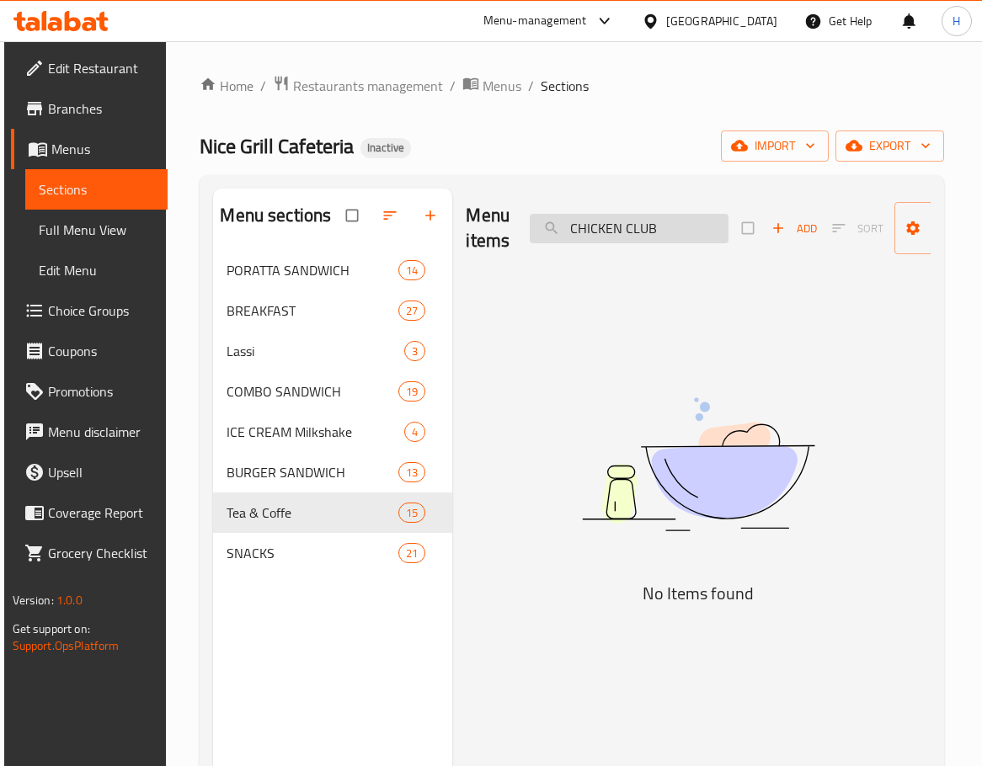
click at [704, 227] on input "CHICKEN CLUB" at bounding box center [629, 228] width 199 height 29
paste input "FRIED RICE"
drag, startPoint x: 689, startPoint y: 248, endPoint x: 689, endPoint y: 237, distance: 11.8
click at [689, 244] on div "Menu items CHICKEN FRIED RICE Add Sort Manage items" at bounding box center [698, 229] width 465 height 80
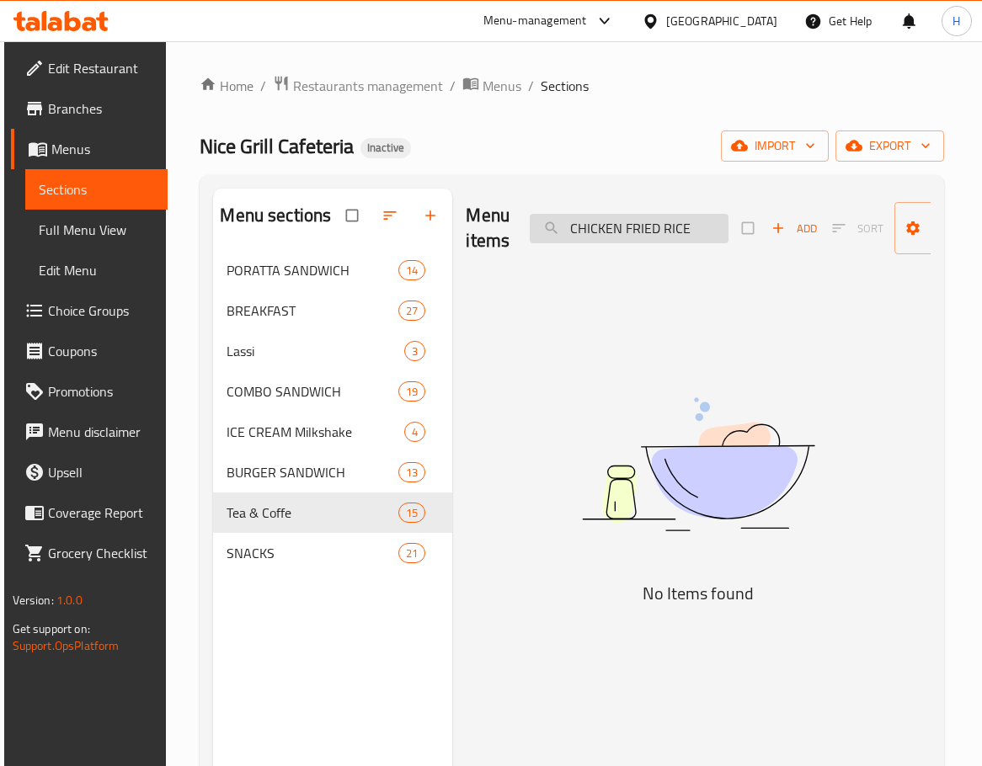
click at [689, 237] on input "CHICKEN FRIED RICE" at bounding box center [629, 228] width 199 height 29
paste input "IDLY SET 3 PCS-1"
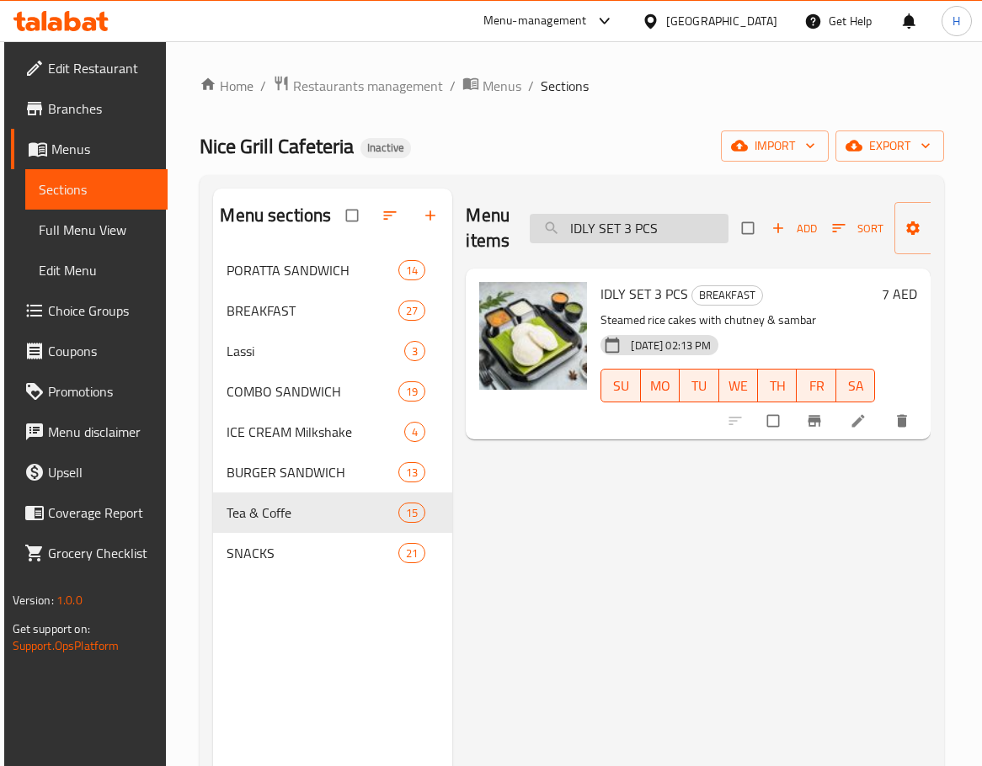
drag, startPoint x: 656, startPoint y: 195, endPoint x: 674, endPoint y: 227, distance: 37.0
click at [662, 212] on div "Menu items IDLY SET 3 PCS Add Sort Manage items" at bounding box center [698, 229] width 465 height 80
click at [674, 227] on input "IDLY SET 3 PCS" at bounding box center [629, 228] width 199 height 29
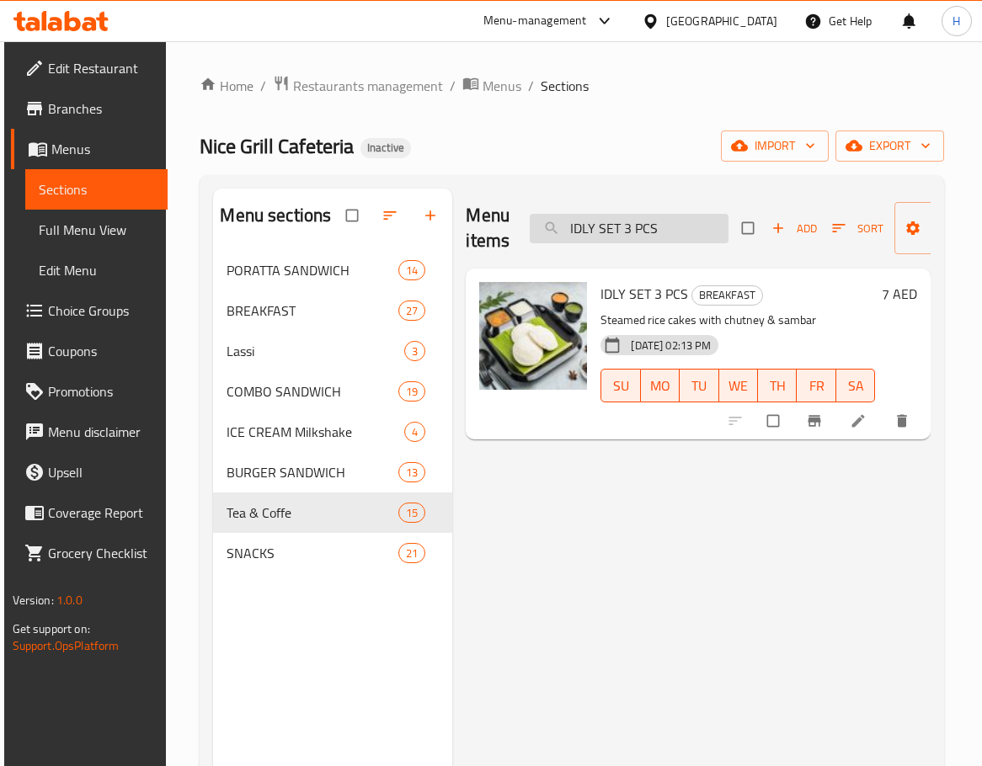
paste input "IYAPPAM-1"
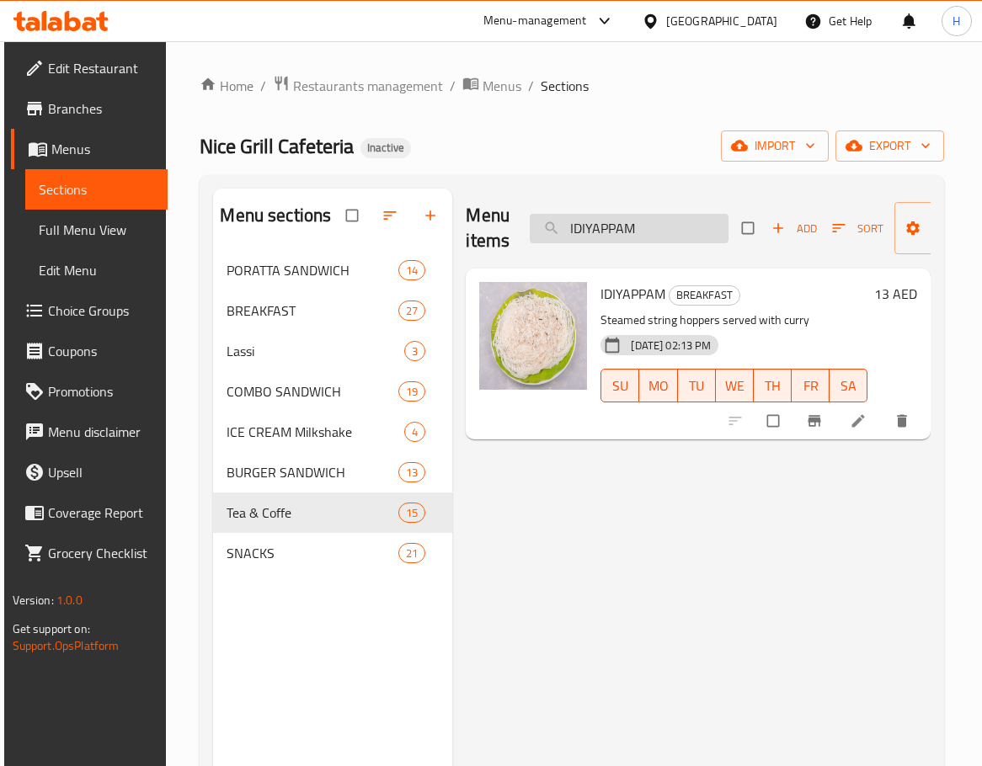
drag, startPoint x: 623, startPoint y: 206, endPoint x: 652, endPoint y: 232, distance: 38.2
click at [630, 212] on div "Menu items IDIYAPPAM Add Sort Manage items" at bounding box center [698, 229] width 465 height 80
click at [654, 232] on input "IDIYAPPAM" at bounding box center [629, 228] width 199 height 29
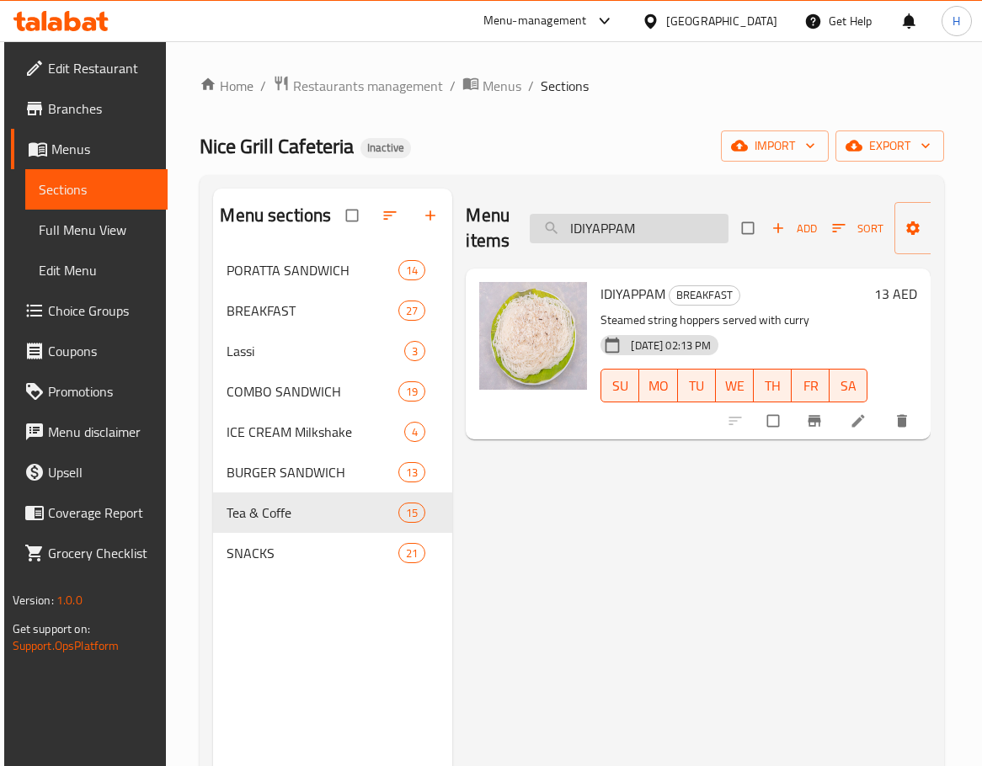
paste input "HOTDOG CLUB_"
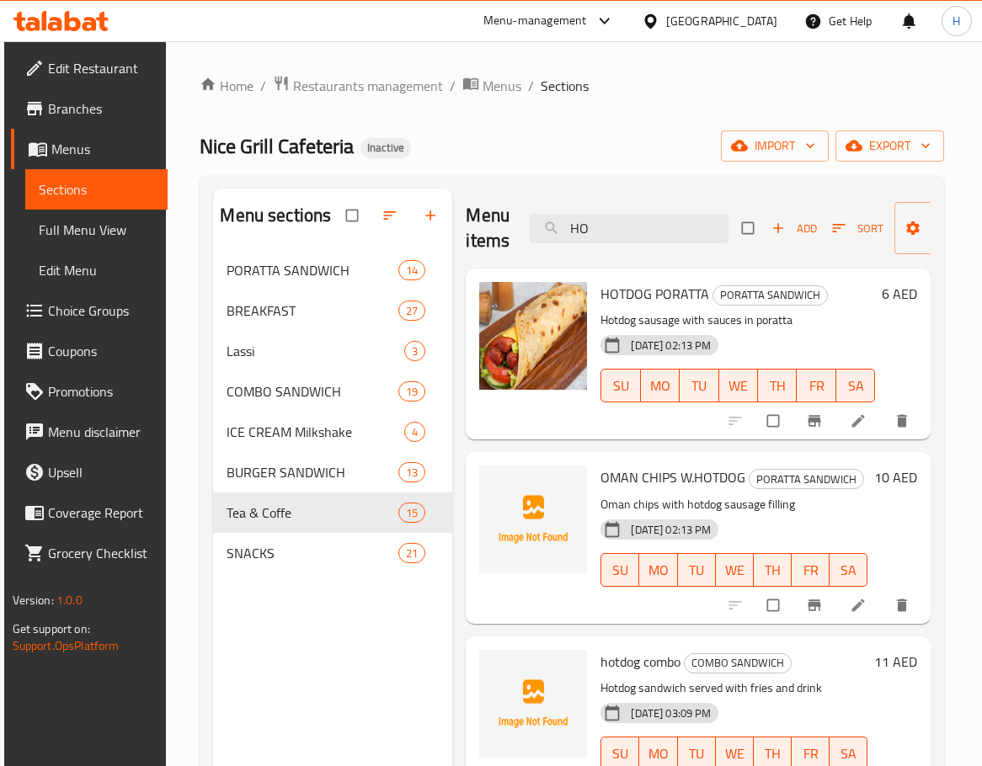
type input "H"
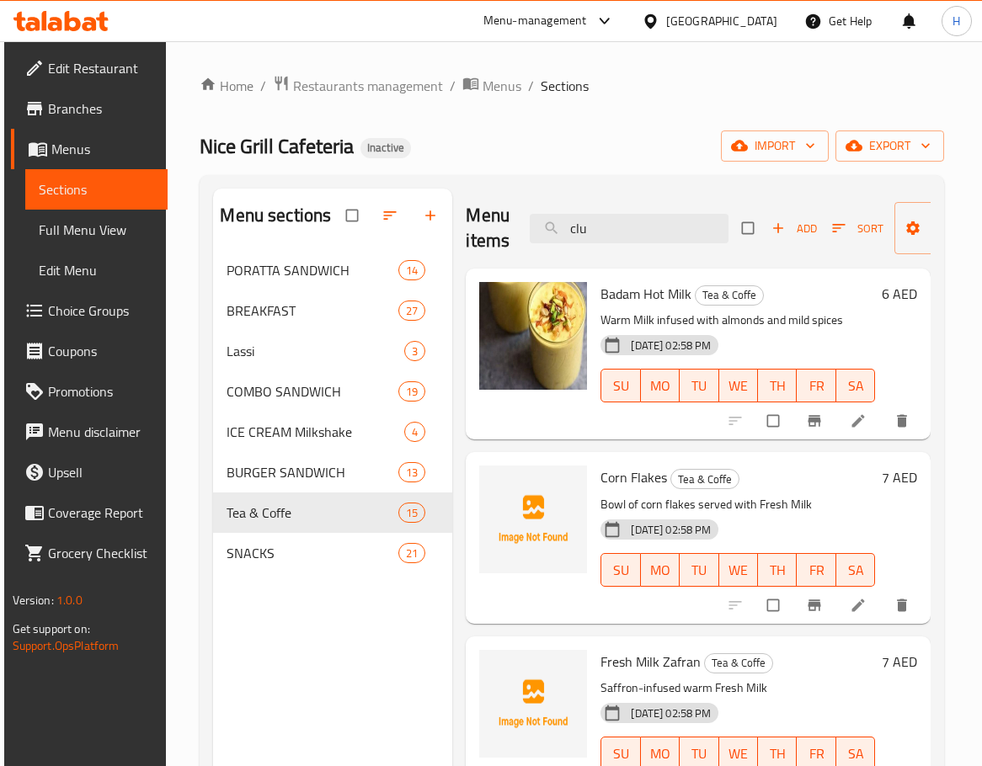
type input "club"
click at [595, 232] on input "search" at bounding box center [629, 228] width 199 height 29
paste input "GHEE ROAST MASALA DOSA"
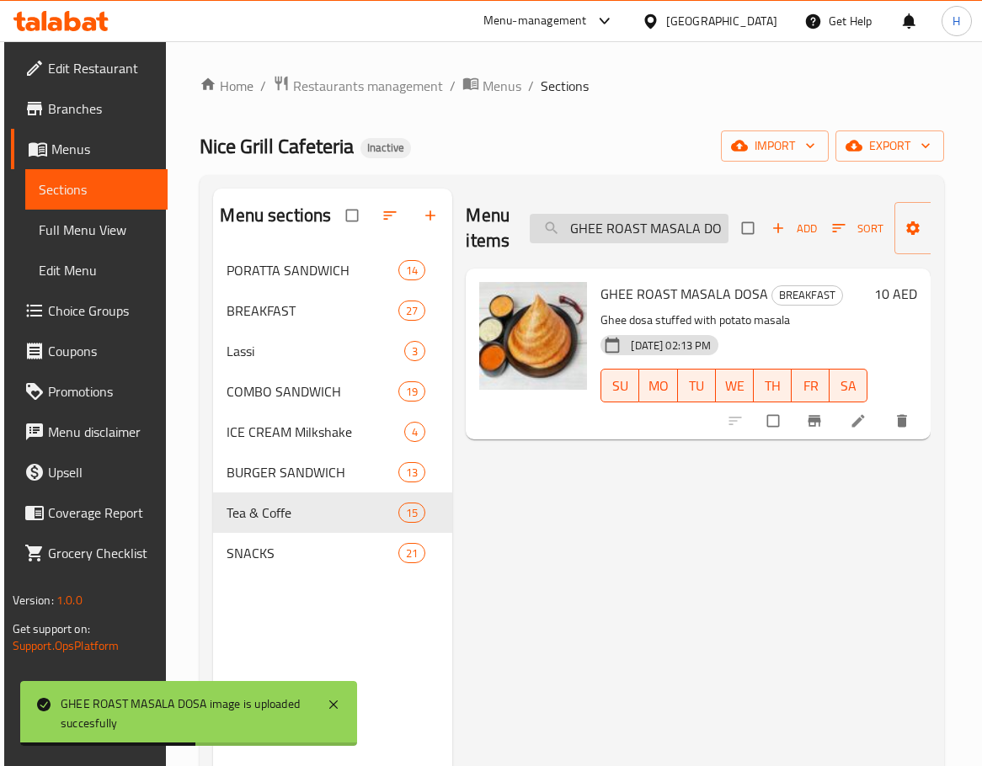
click at [664, 232] on input "GHEE ROAST MASALA DOSA" at bounding box center [629, 228] width 199 height 29
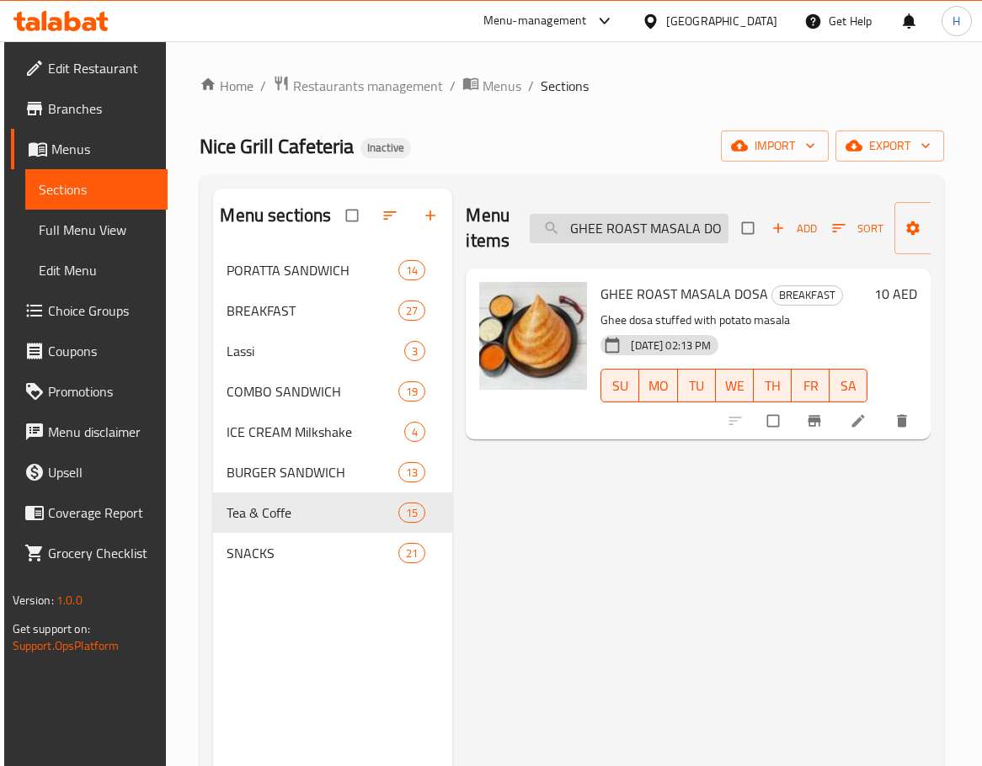
click at [647, 234] on input "GHEE ROAST MASALA DOSA" at bounding box center [629, 228] width 199 height 29
paste input "ARLIC PLATE"
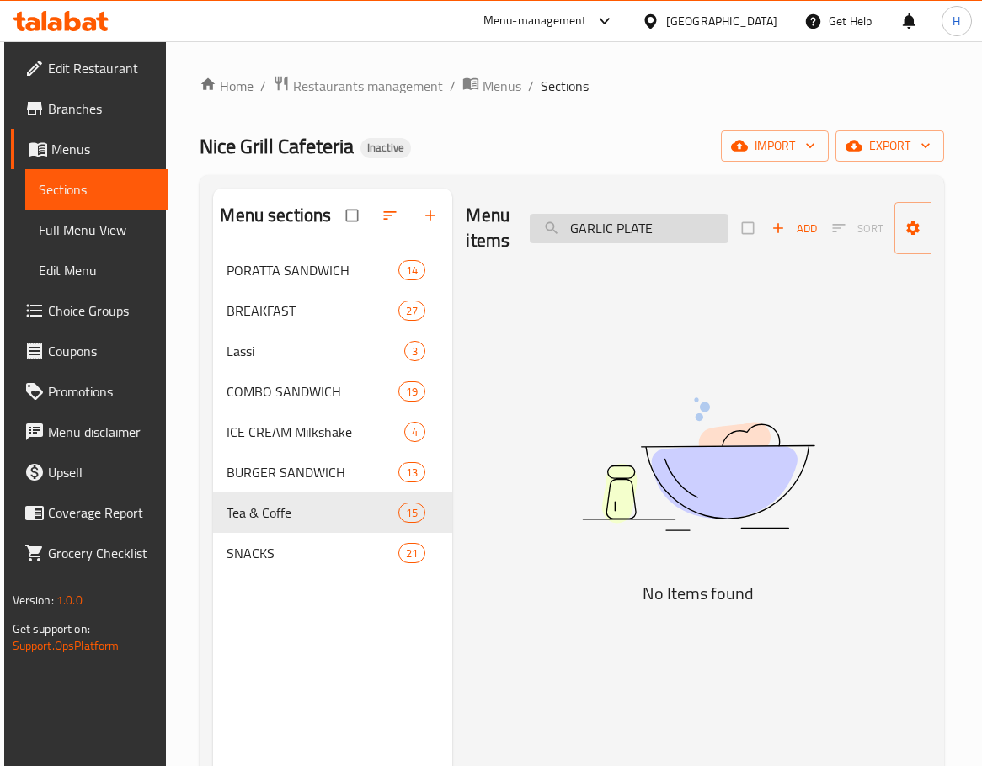
click at [651, 230] on input "GARLIC PLATE" at bounding box center [629, 228] width 199 height 29
paste input "LAXY"
click at [661, 237] on input "GALAXY" at bounding box center [629, 228] width 199 height 29
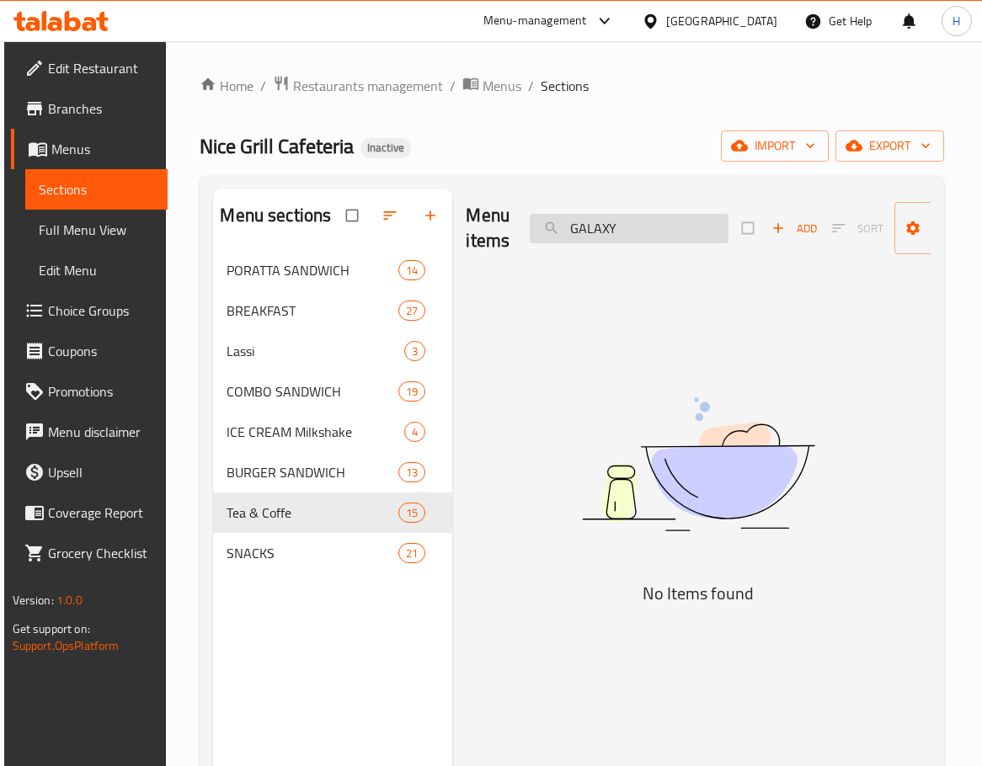
click at [661, 237] on input "GALAXY" at bounding box center [629, 228] width 199 height 29
paste input "FRUITS W.ICE CREAM"
drag, startPoint x: 612, startPoint y: 227, endPoint x: 852, endPoint y: 245, distance: 240.6
click at [852, 245] on div "Menu items FRUITS W.ICE CREAM Add Sort Manage items" at bounding box center [698, 229] width 465 height 80
click at [657, 221] on input "FRUIT" at bounding box center [629, 228] width 199 height 29
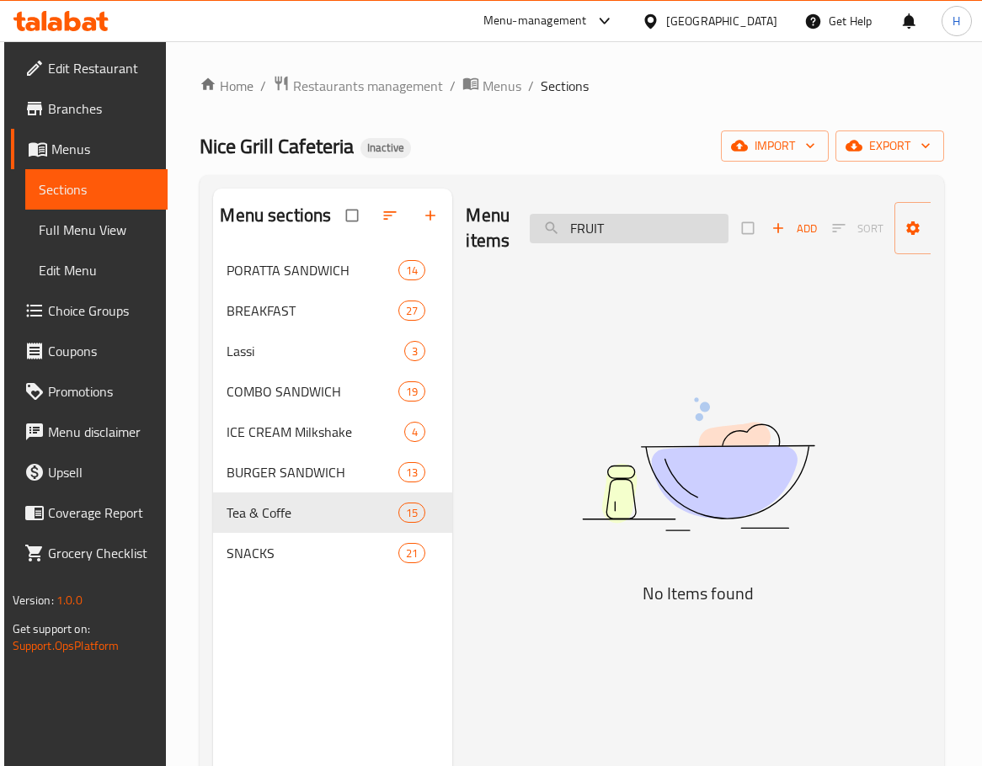
click at [657, 221] on input "FRUIT" at bounding box center [629, 228] width 199 height 29
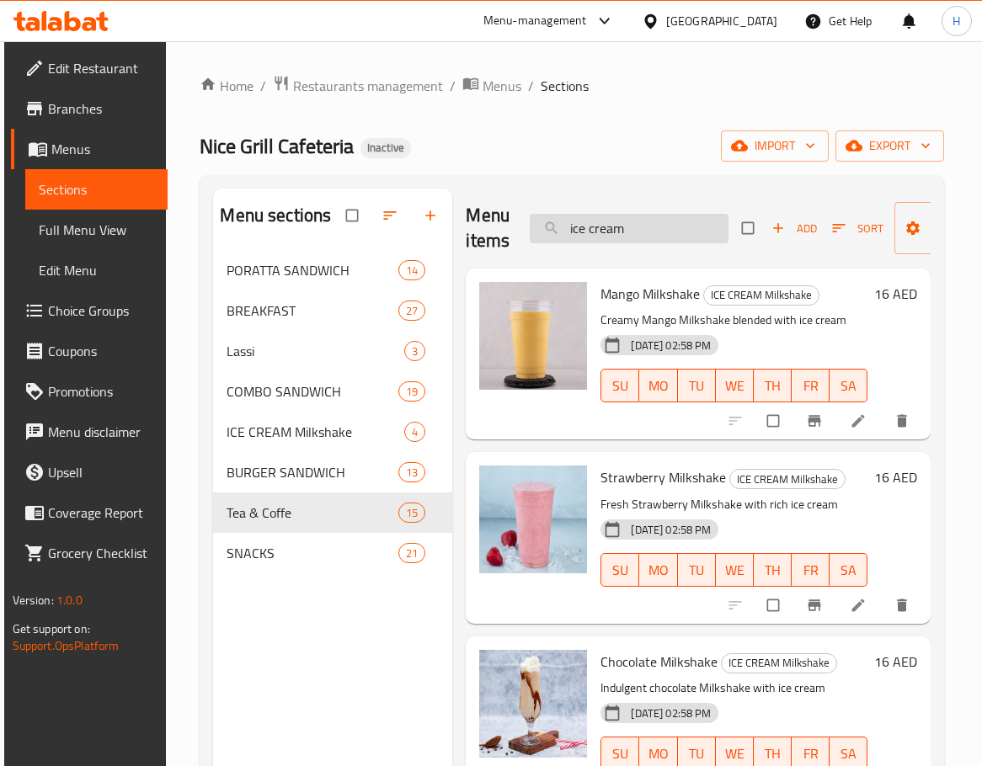
click at [657, 236] on input "ice cream" at bounding box center [629, 228] width 199 height 29
paste input "FRESH MILK ZAFRAN"
click at [657, 236] on input "ice FRESH MILK ZAFRAN" at bounding box center [629, 228] width 199 height 29
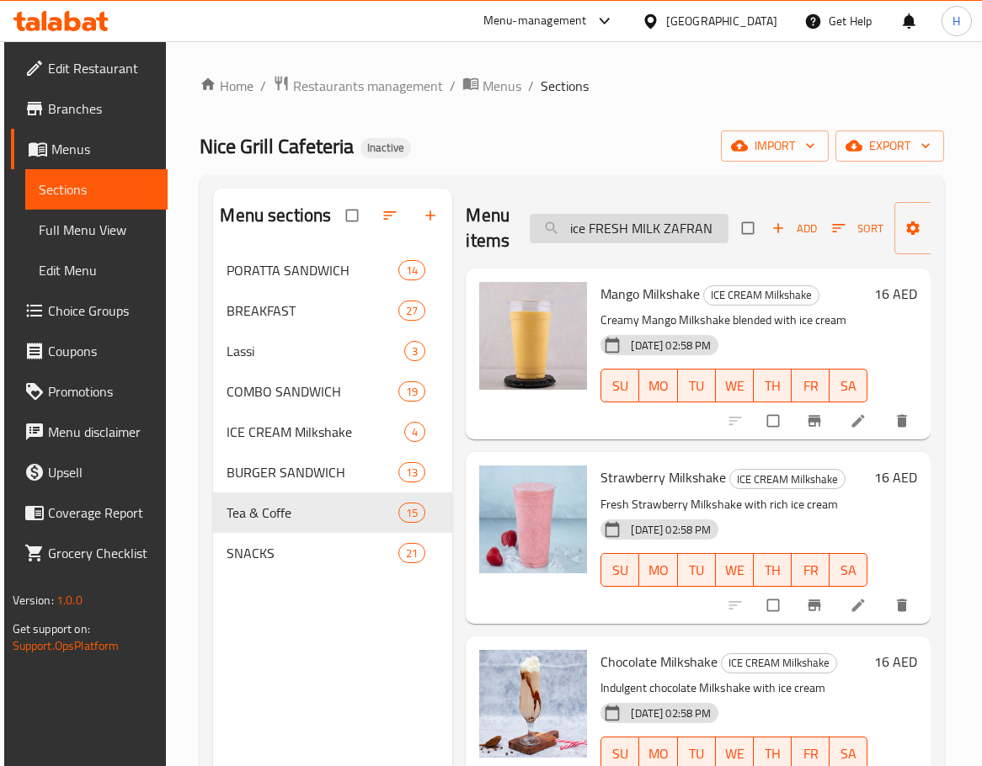
click at [657, 236] on input "ice FRESH MILK ZAFRAN" at bounding box center [629, 228] width 199 height 29
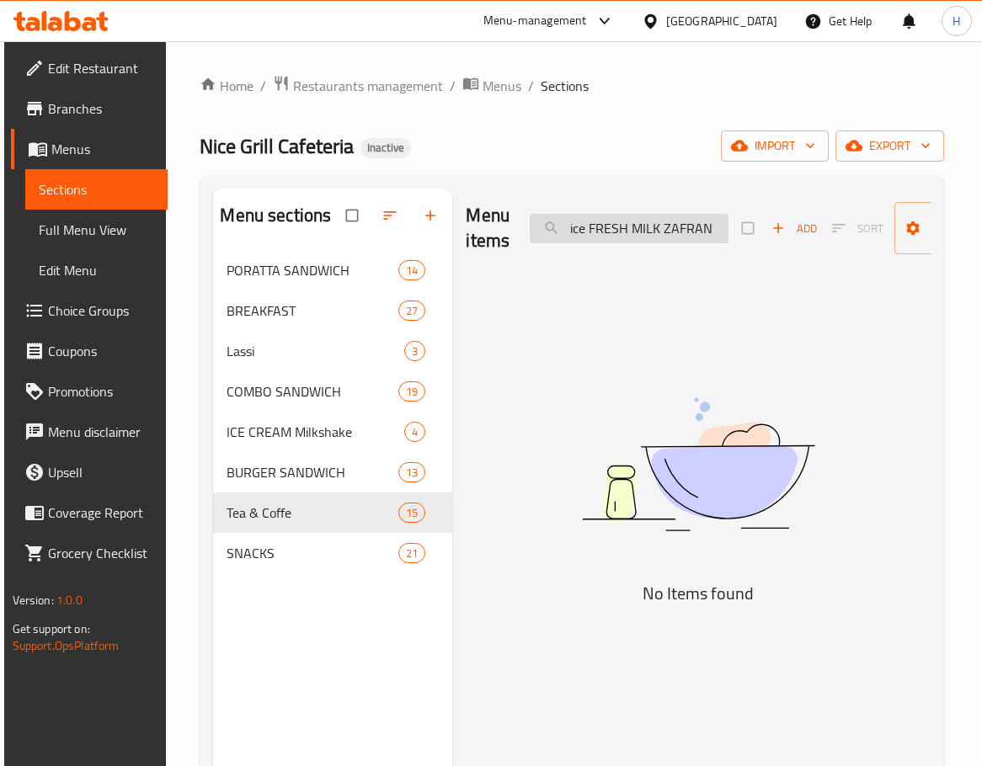
paste input "search"
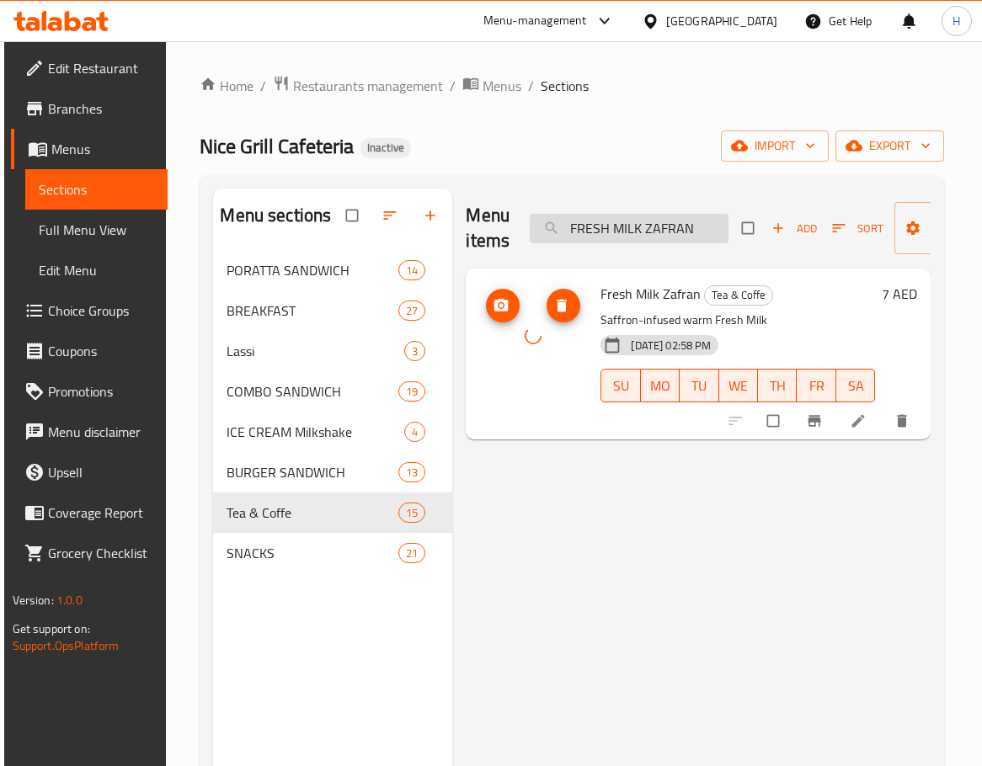
click at [712, 217] on input "FRESH MILK ZAFRAN" at bounding box center [629, 228] width 199 height 29
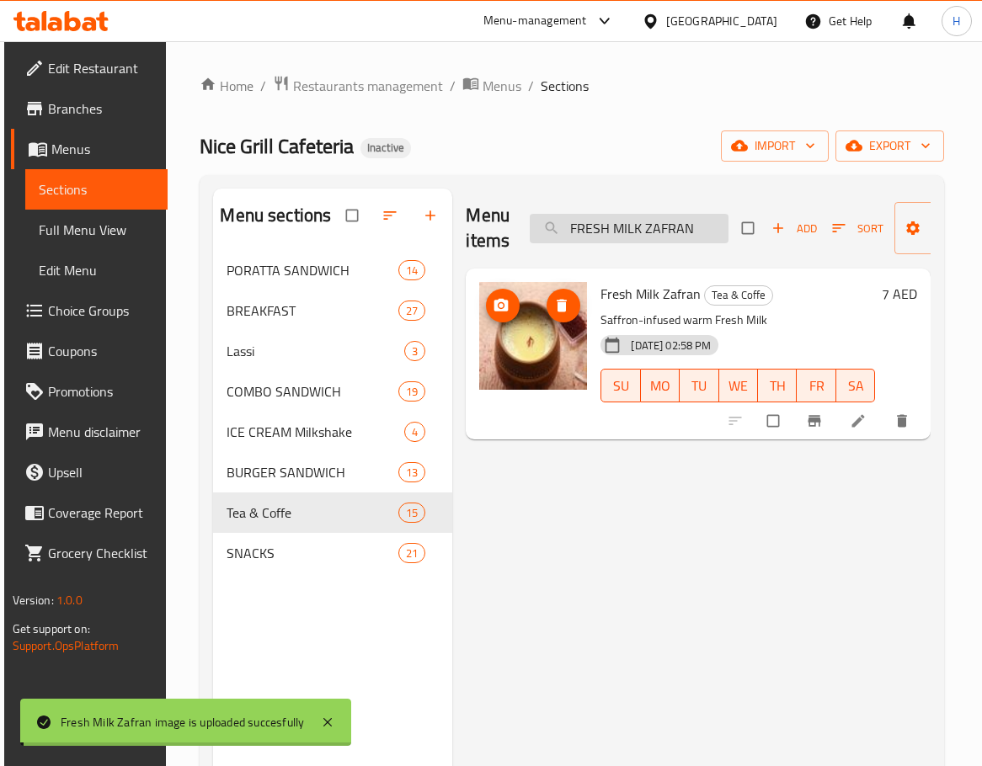
click at [712, 217] on input "FRESH MILK ZAFRAN" at bounding box center [629, 228] width 199 height 29
paste input "COFFEE"
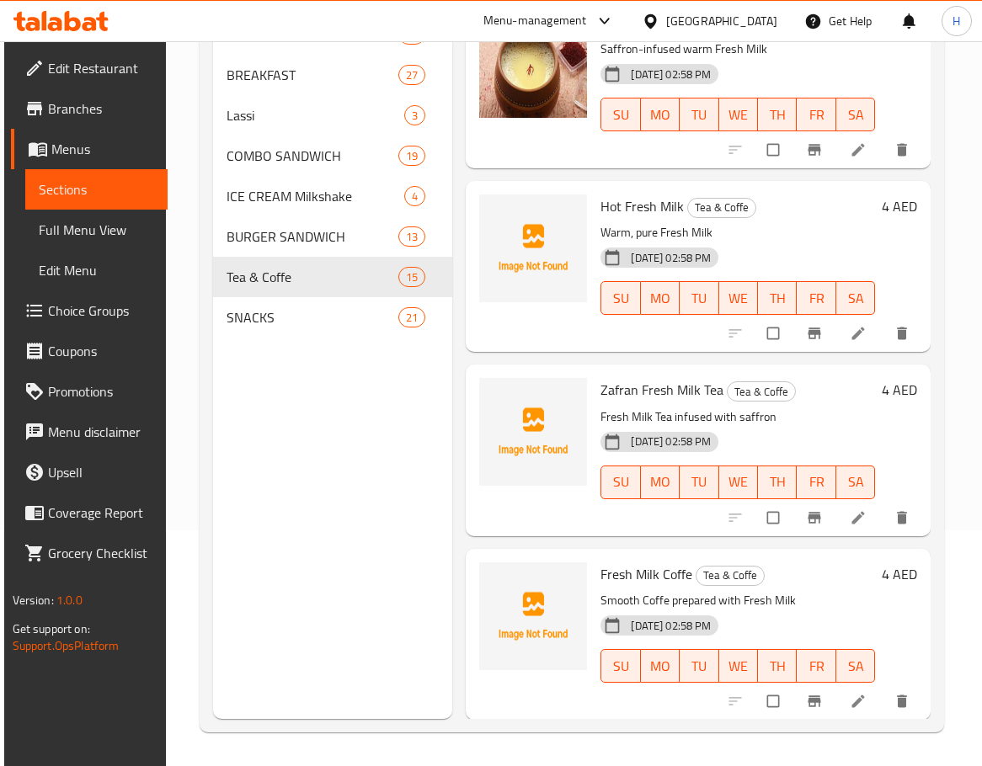
scroll to position [233, 0]
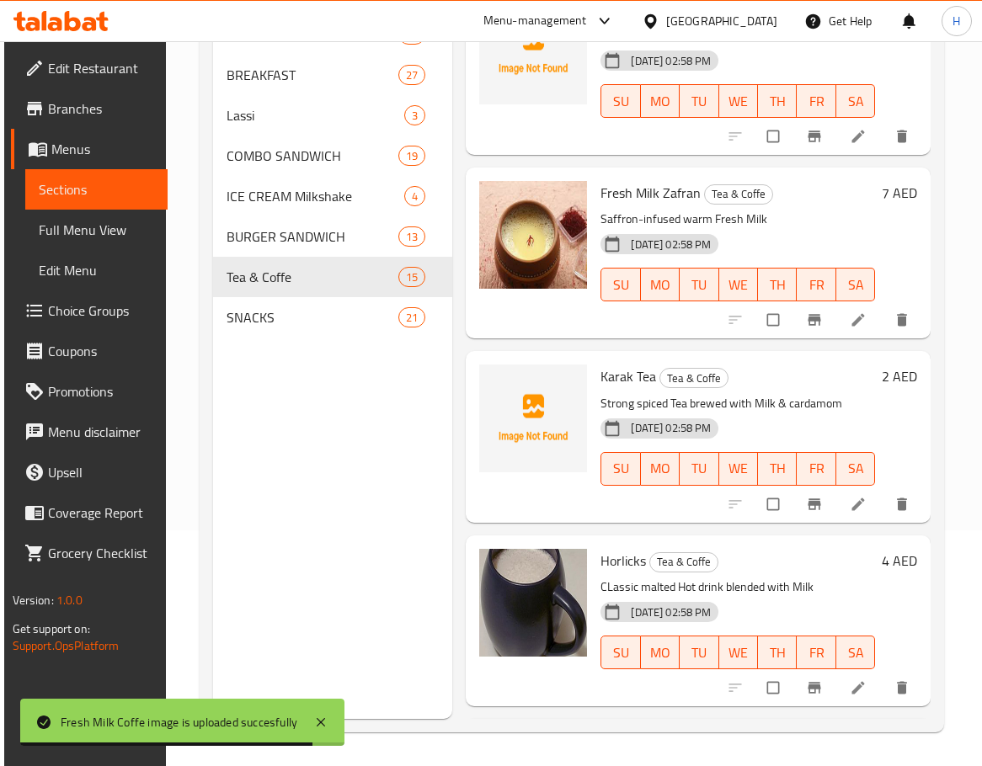
click at [609, 383] on span "Karak Tea" at bounding box center [628, 376] width 56 height 25
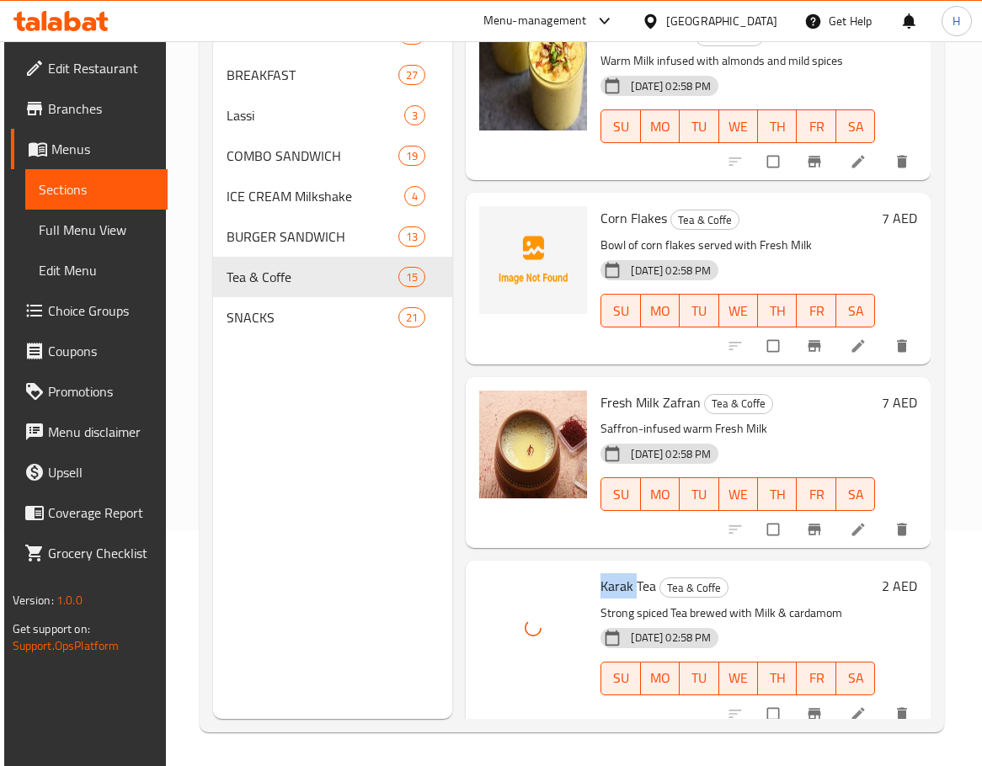
scroll to position [0, 0]
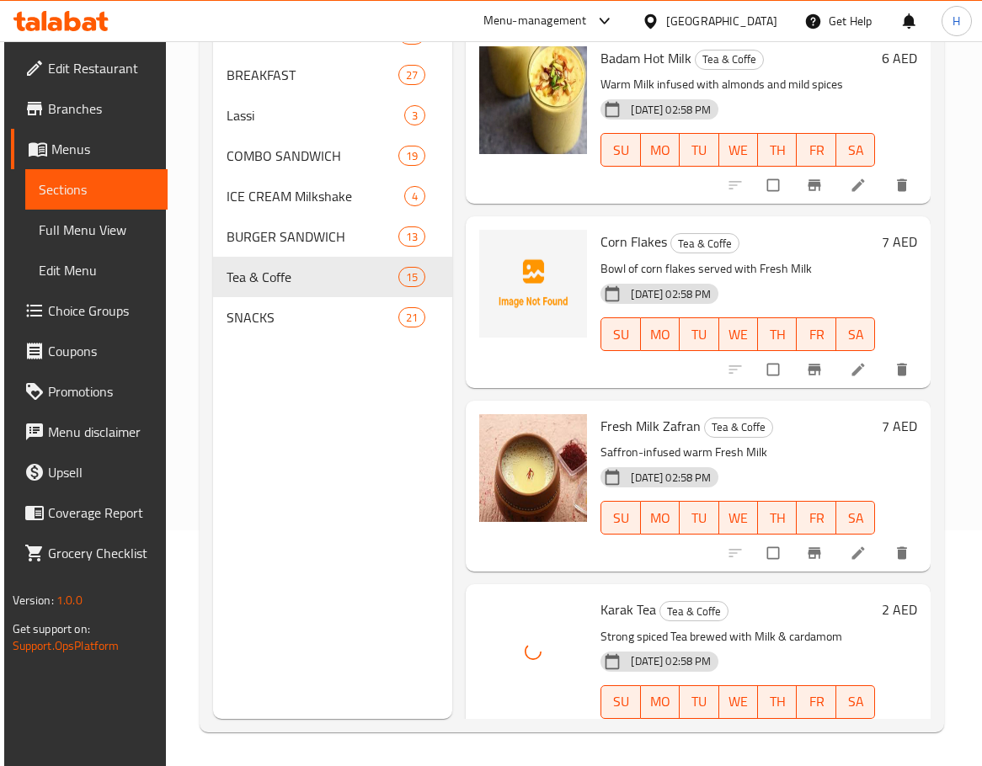
click at [620, 239] on span "Corn Flakes" at bounding box center [633, 241] width 67 height 25
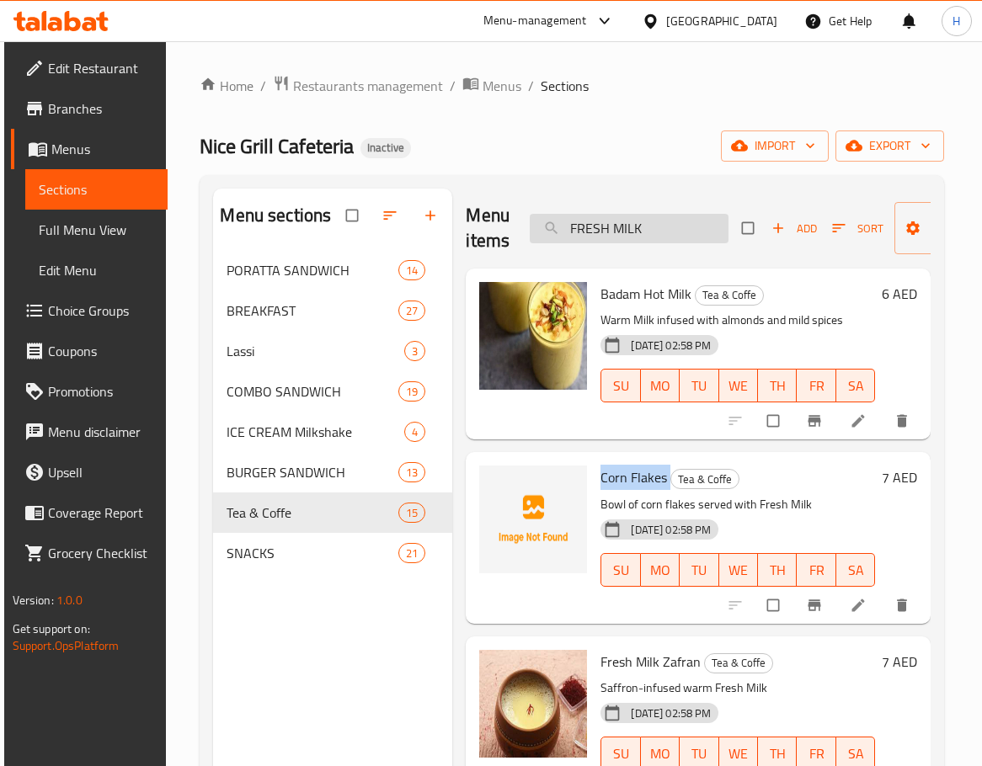
click at [643, 239] on input "FRESH MILK" at bounding box center [629, 228] width 199 height 29
paste input "ALOODA"
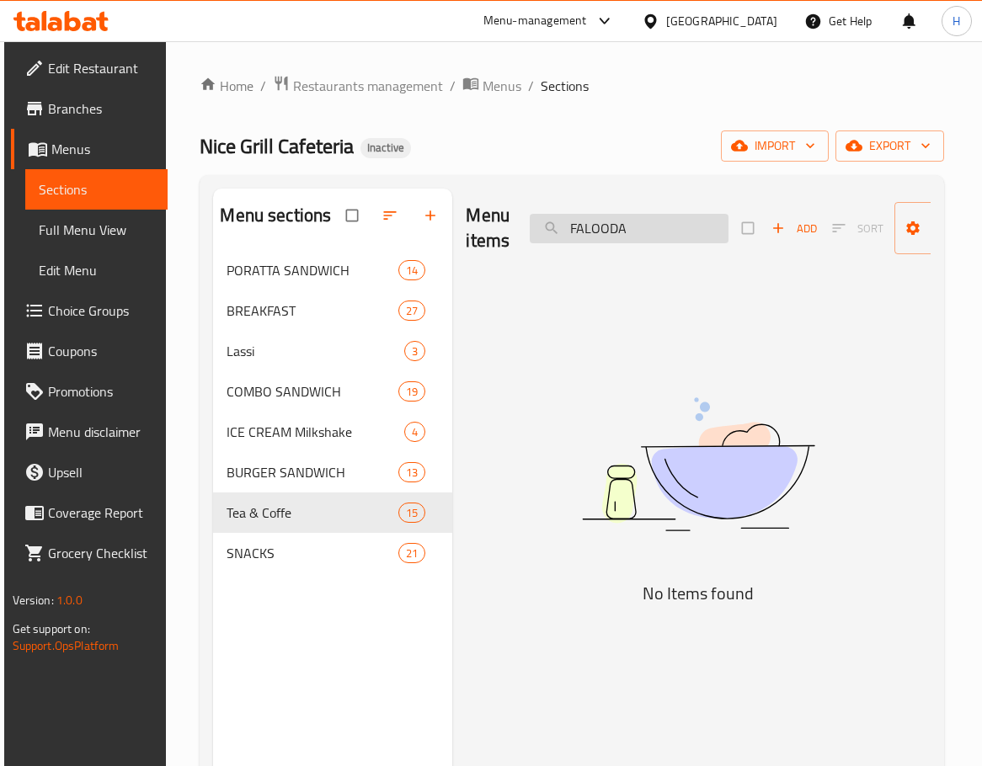
click at [660, 224] on input "FALOODA" at bounding box center [629, 228] width 199 height 29
paste input "MILY CLUB"
click at [647, 231] on input "FAMILY CLUB" at bounding box center [629, 228] width 199 height 29
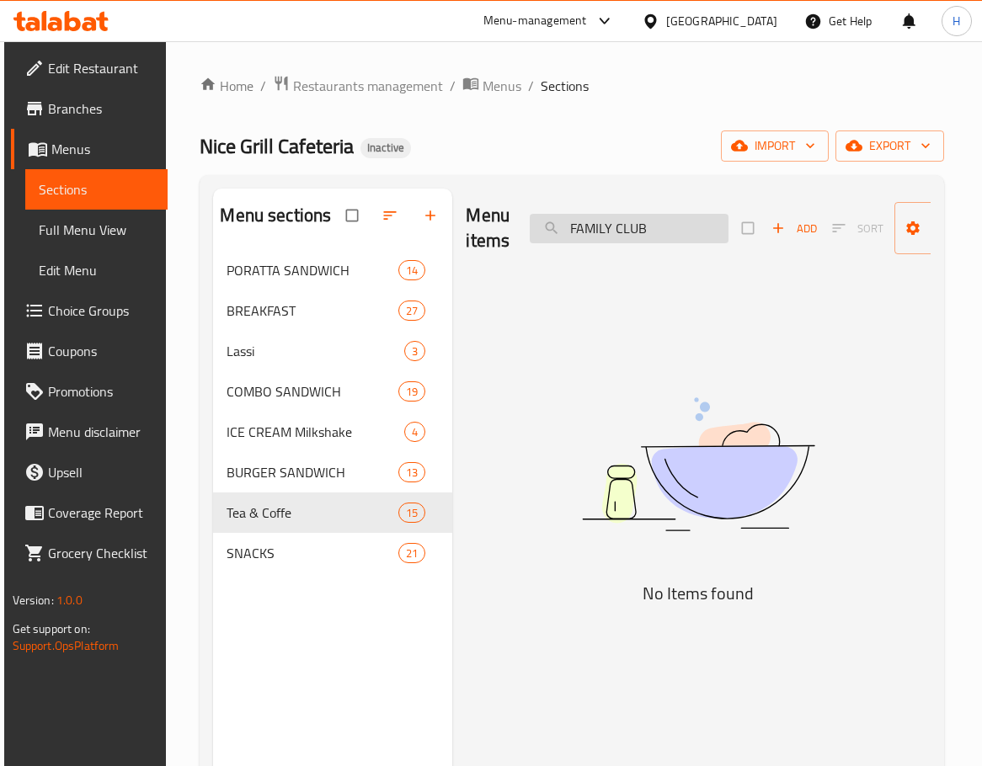
click at [647, 231] on input "FAMILY CLUB" at bounding box center [629, 228] width 199 height 29
paste input "_"
click at [674, 236] on input "FAMILY CLUB" at bounding box center [629, 228] width 199 height 29
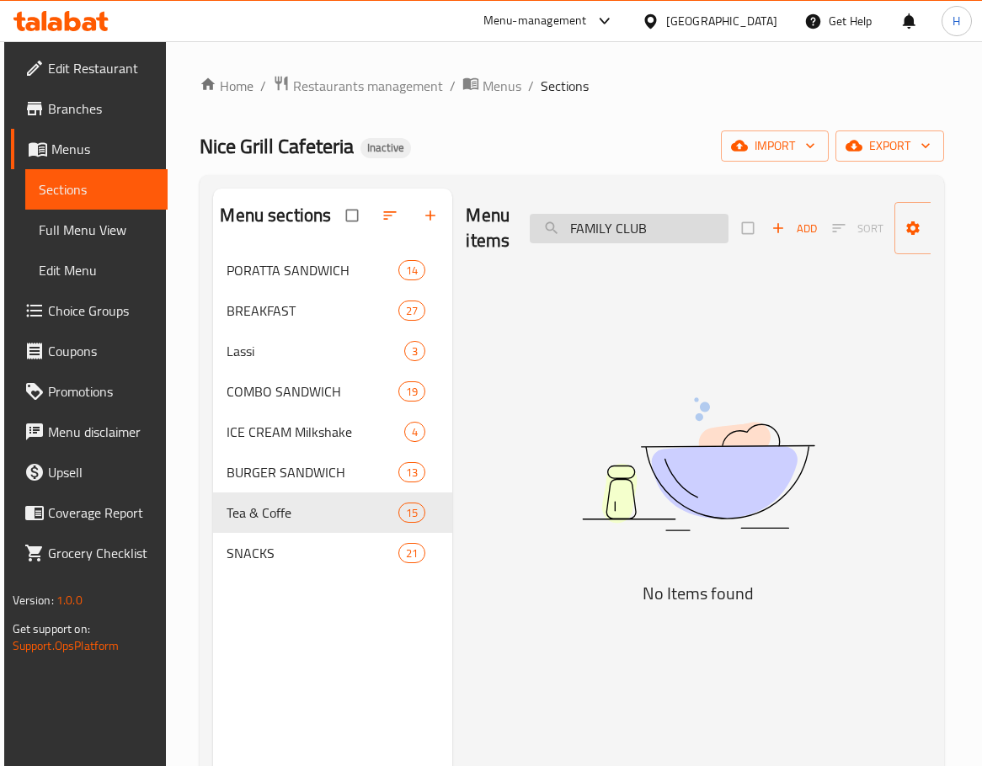
paste input "ISH ADA"
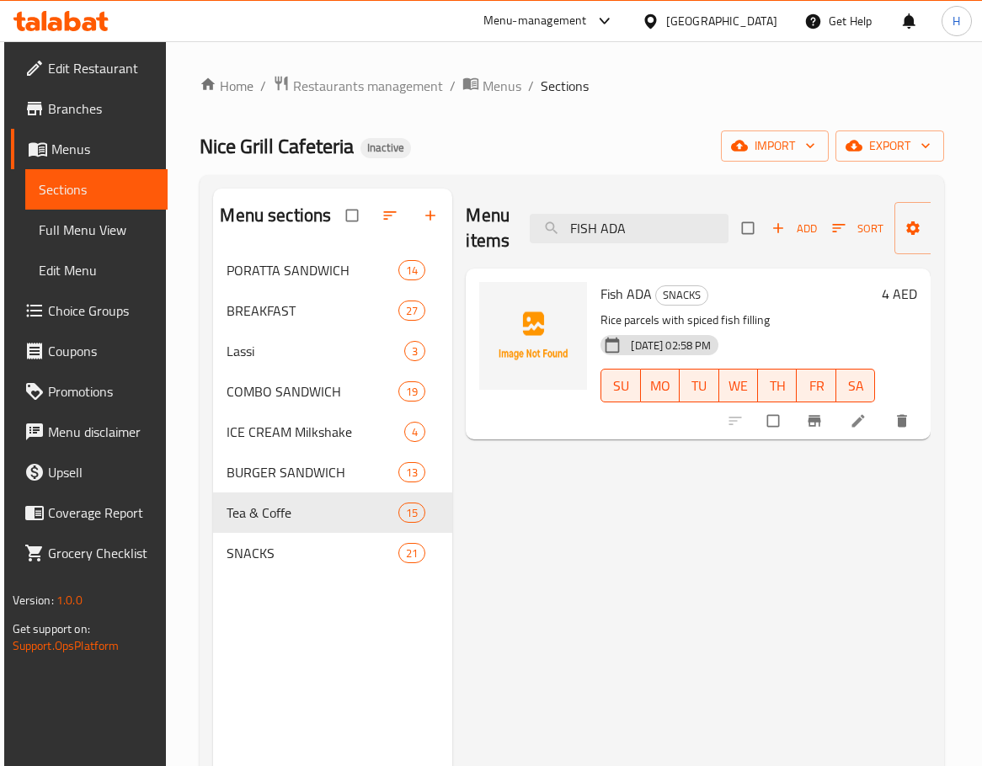
click at [613, 290] on span "Fish ADA" at bounding box center [625, 293] width 51 height 25
click at [646, 222] on input "FISH ADA" at bounding box center [629, 228] width 199 height 29
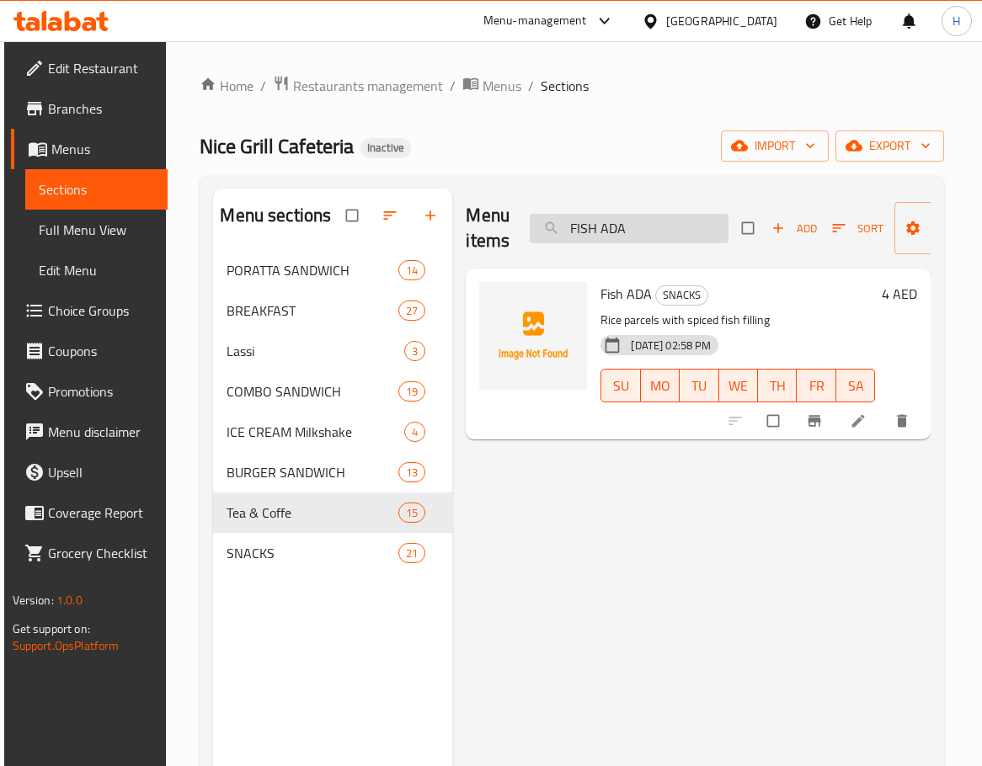
click at [646, 222] on input "FISH ADA" at bounding box center [629, 228] width 199 height 29
paste input "MASALA DOS"
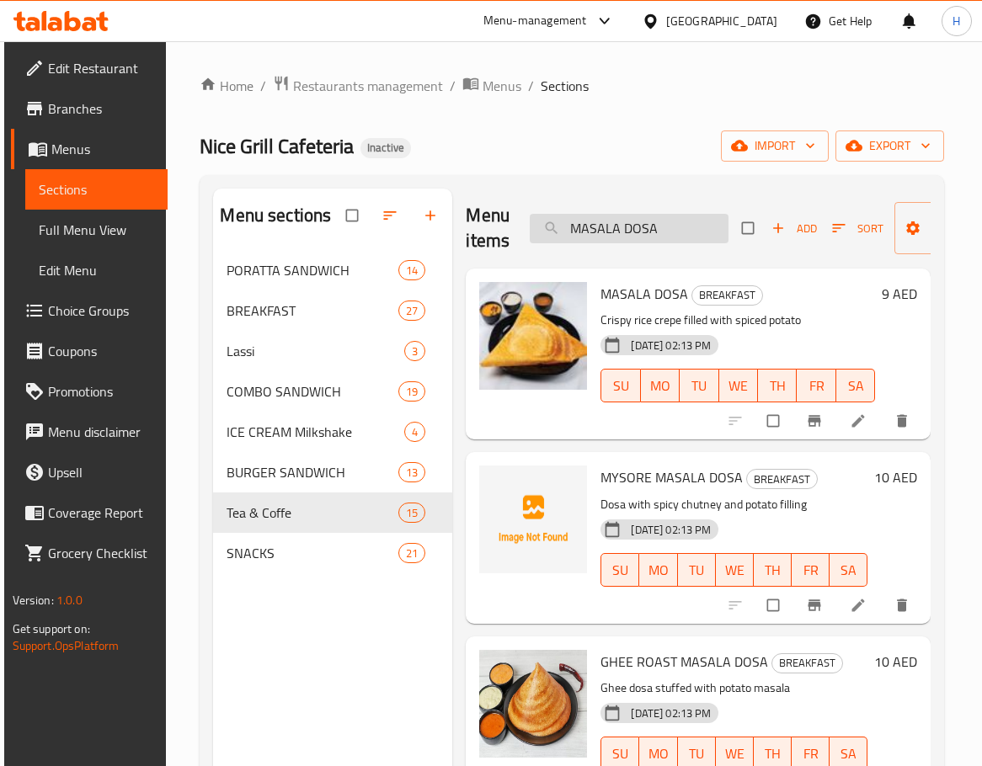
click at [701, 230] on input "MASALA DOSA" at bounding box center [629, 228] width 199 height 29
paste input "ERACHI PATHIRI"
paste input "search"
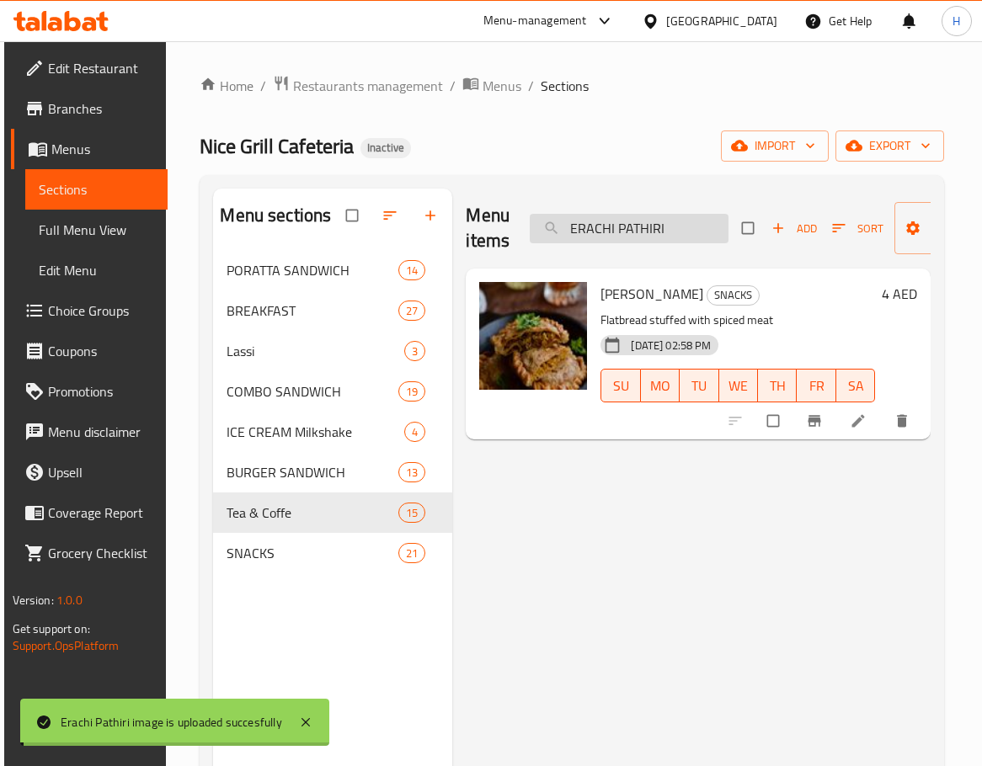
click at [689, 232] on input "ERACHI PATHIRI" at bounding box center [629, 228] width 199 height 29
paste input "FALAFEL PORATTA"
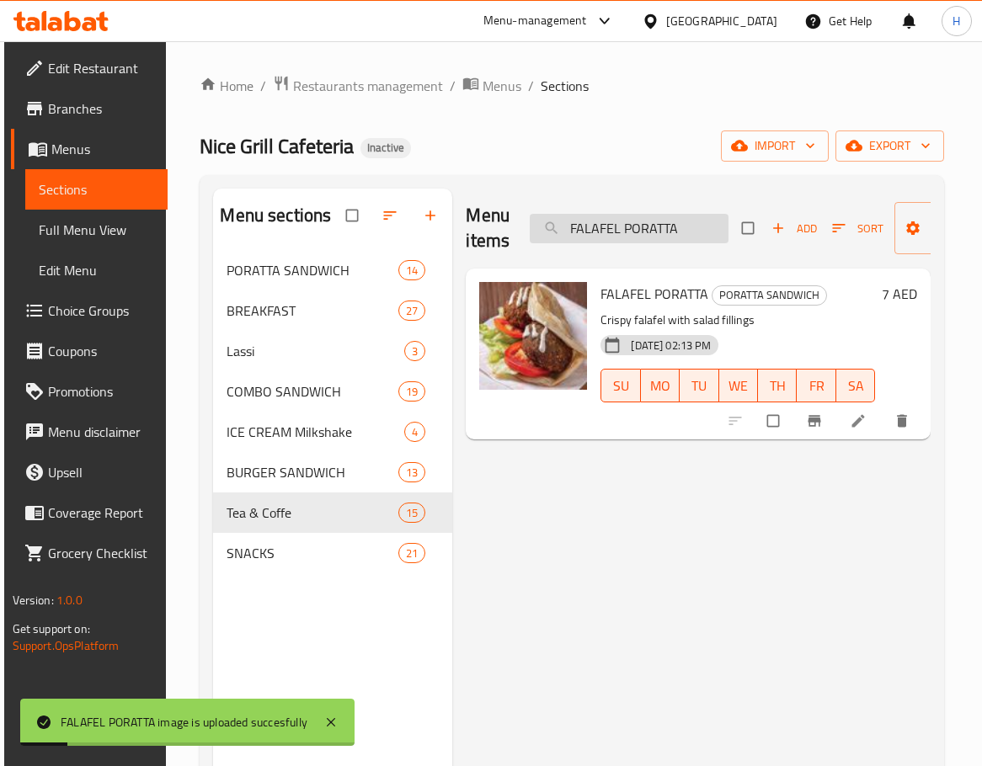
click at [618, 226] on input "FALAFEL PORATTA" at bounding box center [629, 228] width 199 height 29
paste input "MILY CLUB_"
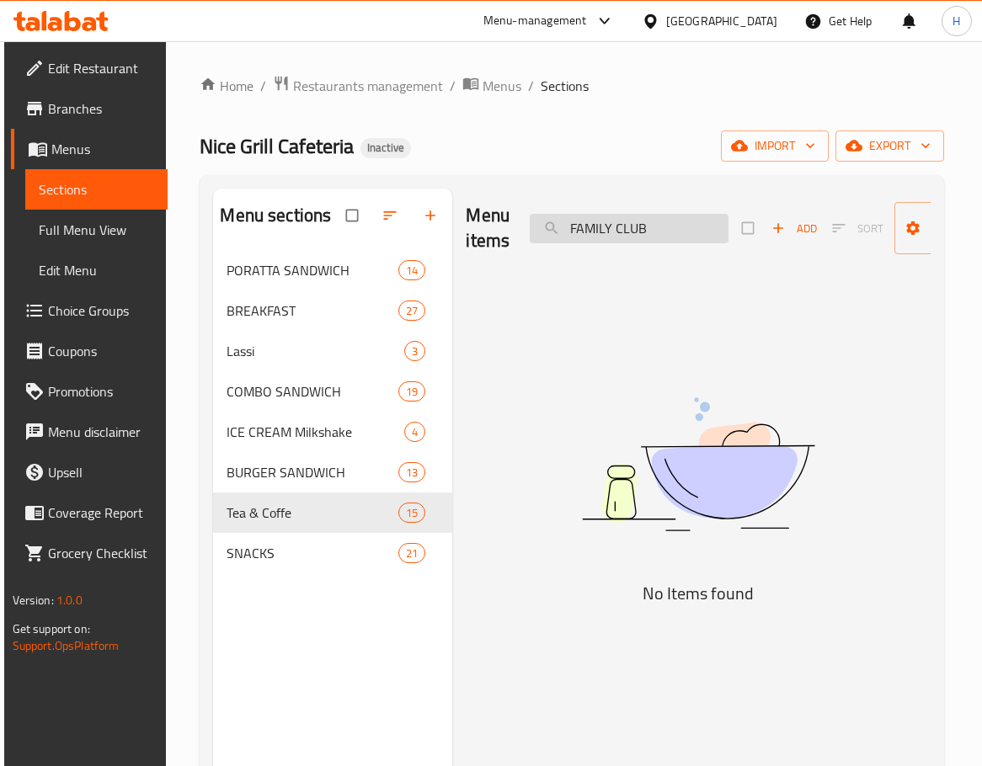
click at [679, 234] on input "FAMILY CLUB" at bounding box center [629, 228] width 199 height 29
paste input "MASALA DOSA-1"
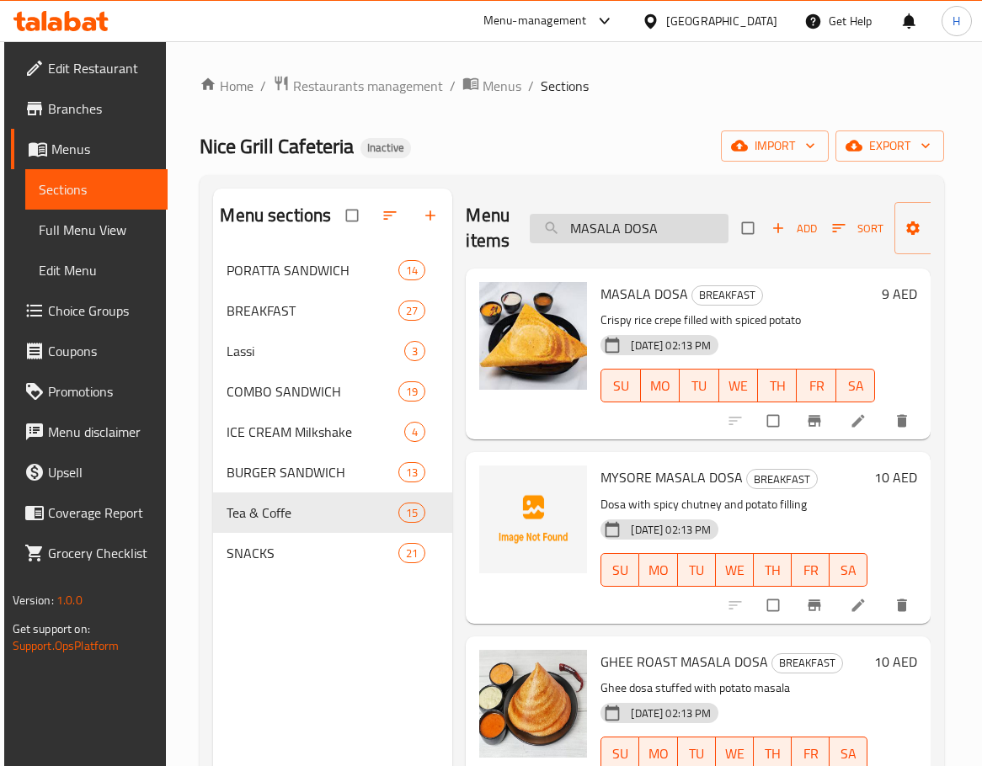
click at [690, 221] on input "MASALA DOSA" at bounding box center [629, 228] width 199 height 29
paste input "FAMILY CLUB_"
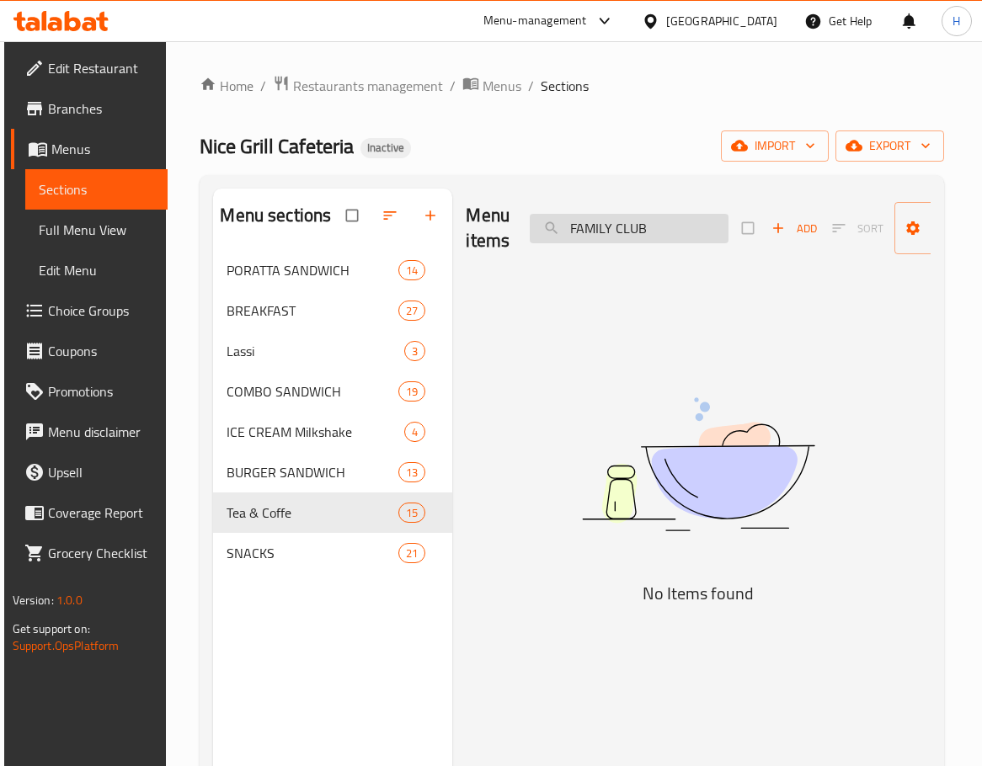
click at [671, 221] on input "FAMILY CLUB" at bounding box center [629, 228] width 199 height 29
paste input "RANCISCO PORATTA"
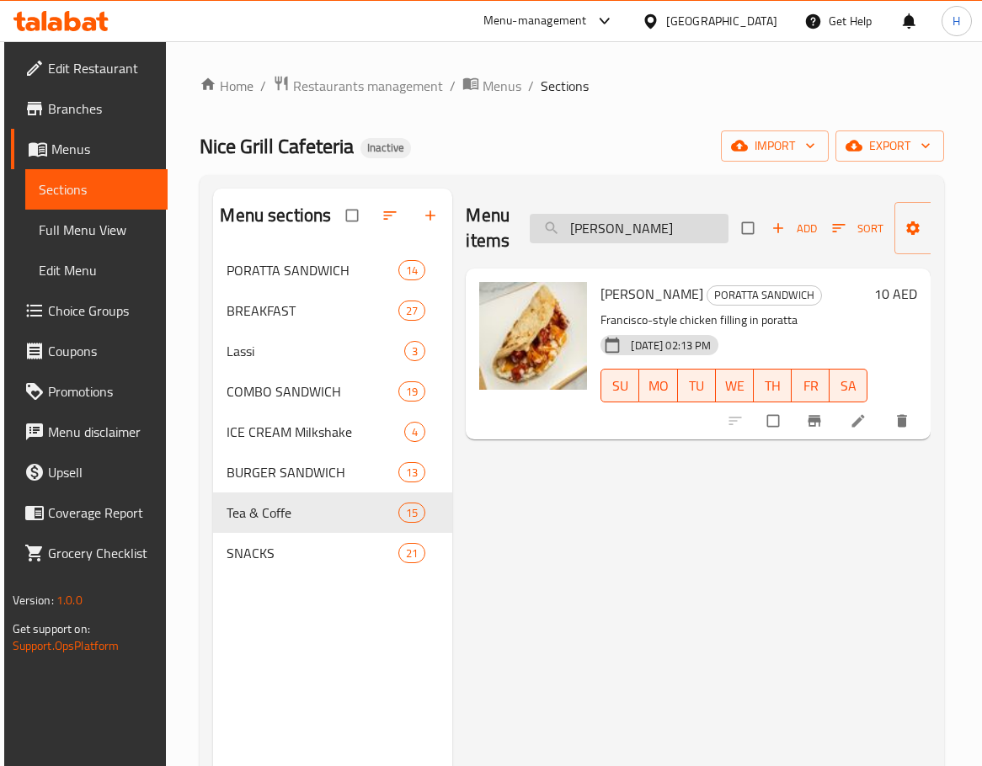
click at [651, 233] on input "[PERSON_NAME]" at bounding box center [629, 228] width 199 height 29
paste input "MANGO FALOOD"
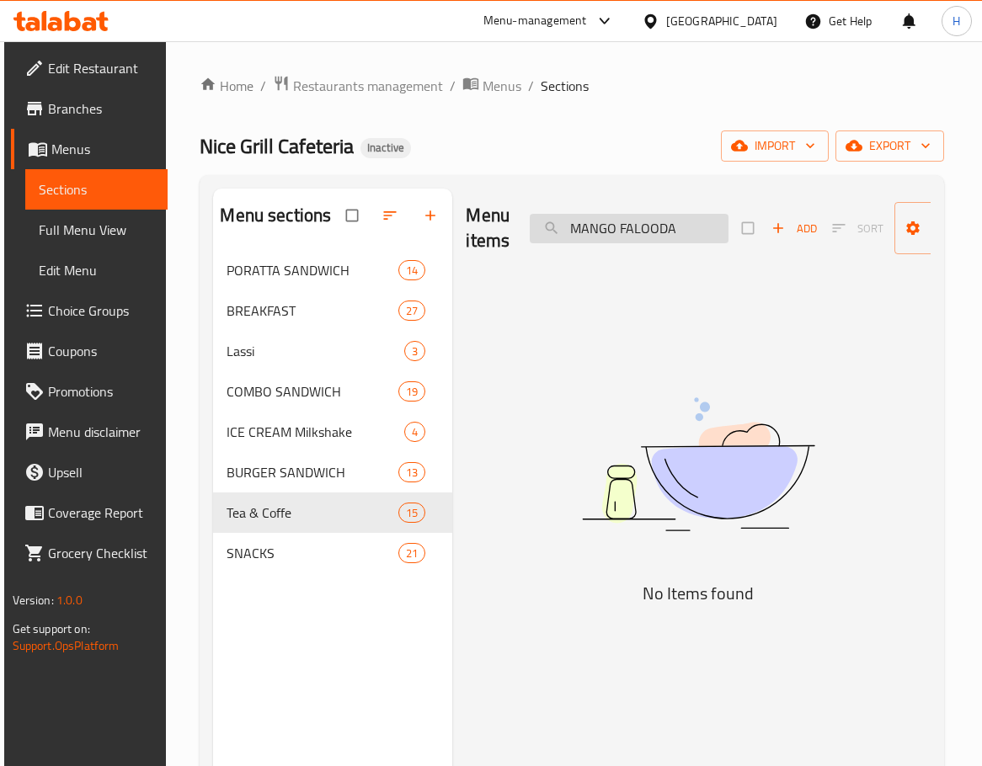
click at [671, 233] on input "MANGO FALOODA" at bounding box center [629, 228] width 199 height 29
paste input "HARAJA WEEKEND SP"
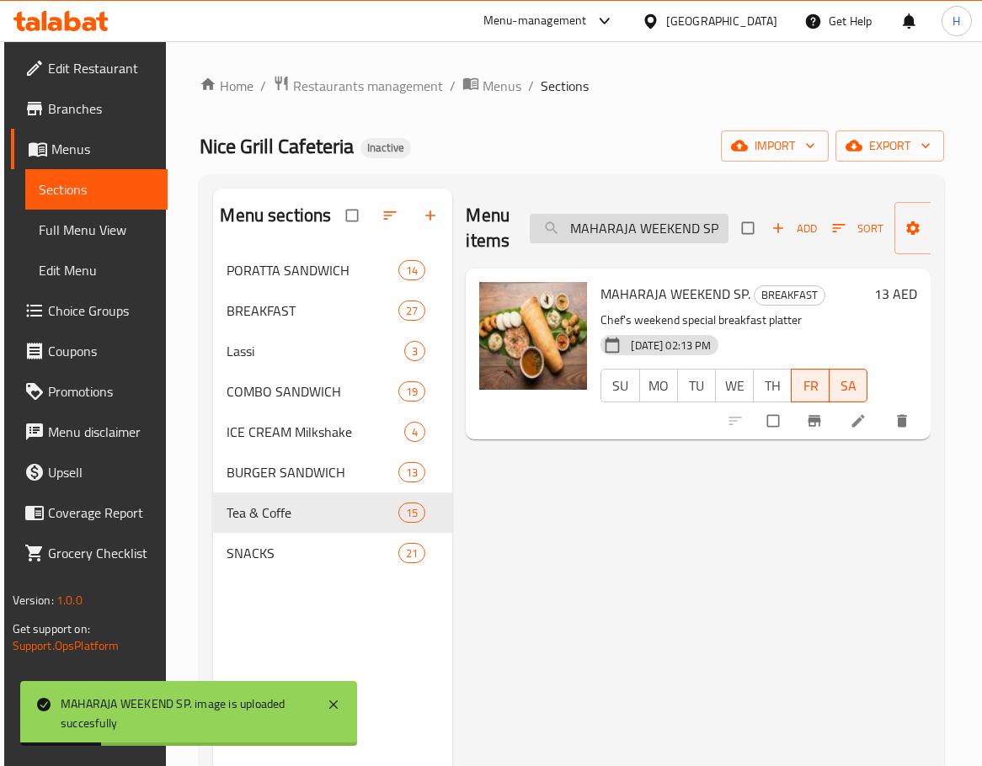
click at [641, 236] on input "MAHARAJA WEEKEND SP" at bounding box center [629, 228] width 199 height 29
paste
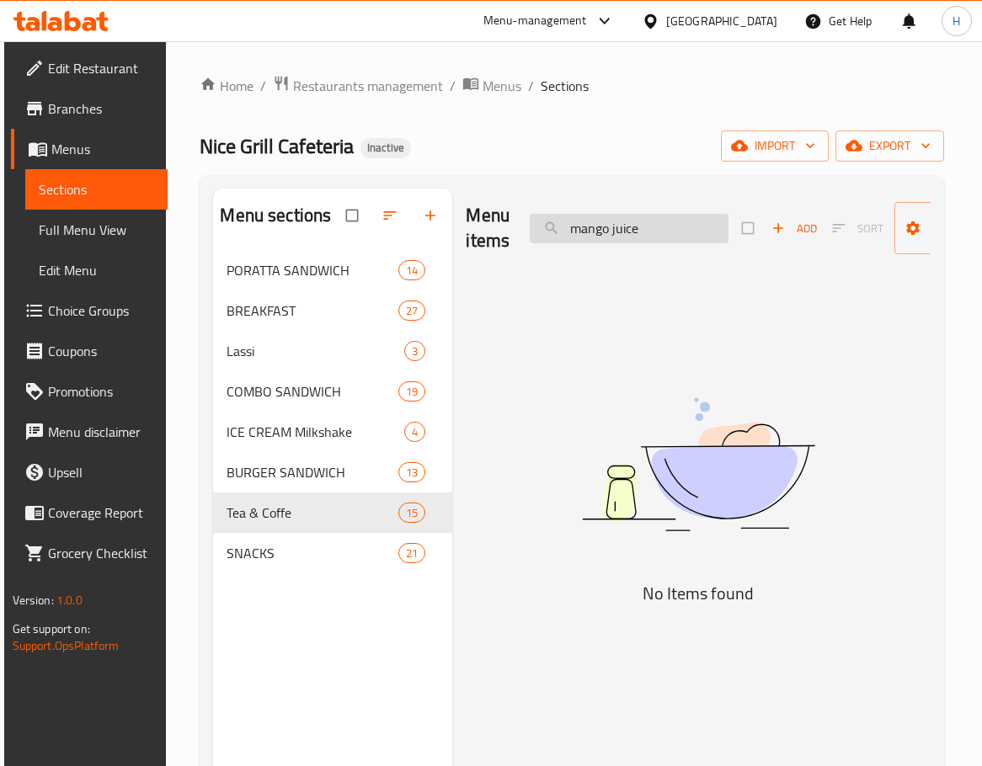
click at [650, 236] on input "mango juice" at bounding box center [629, 228] width 199 height 29
click at [649, 236] on input "mango juice" at bounding box center [629, 228] width 199 height 29
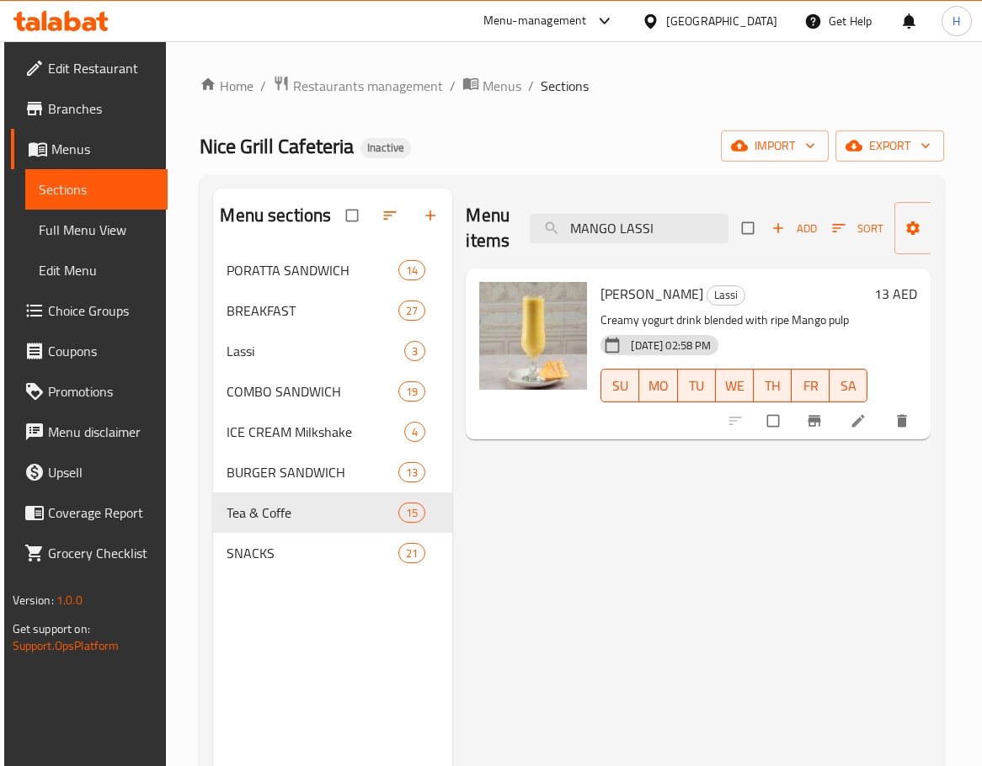
click at [710, 245] on div "Menu items MANGO LASSI Add Sort Manage items" at bounding box center [698, 229] width 465 height 80
drag, startPoint x: 710, startPoint y: 245, endPoint x: 694, endPoint y: 240, distance: 16.8
click at [696, 241] on div "Menu items MANGO LASSI Add Sort Manage items" at bounding box center [698, 229] width 465 height 80
click at [694, 240] on input "MANGO LASSI" at bounding box center [629, 228] width 199 height 29
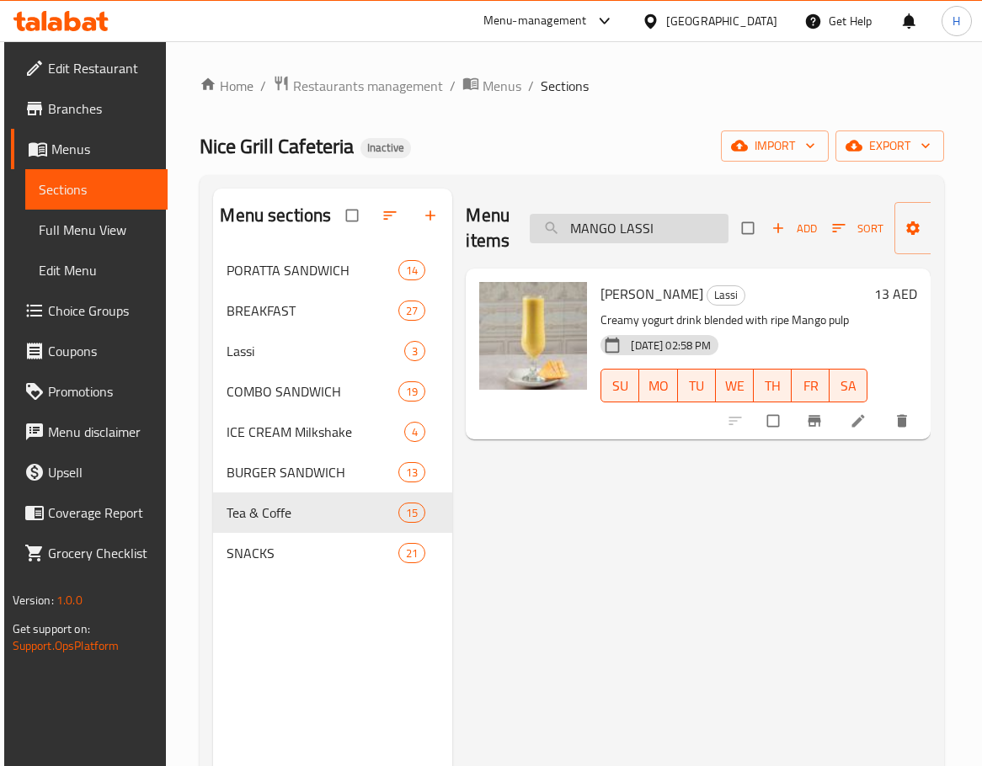
click at [694, 240] on input "MANGO LASSI" at bounding box center [629, 228] width 199 height 29
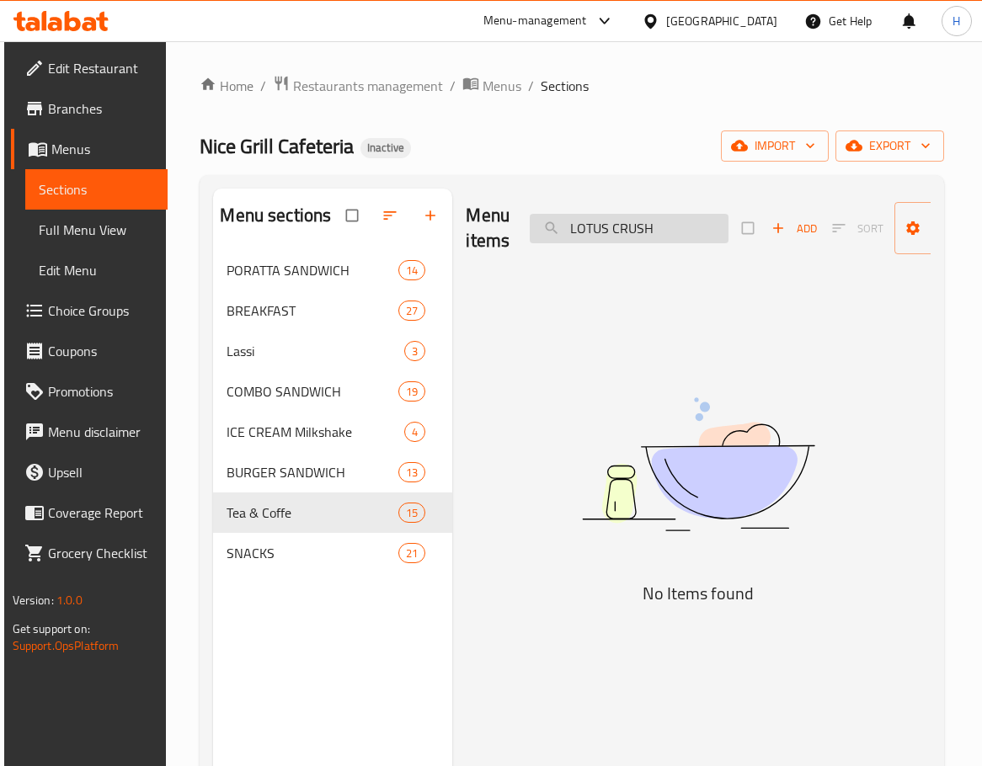
click at [653, 225] on input "LOTUS CRUSH" at bounding box center [629, 228] width 199 height 29
click at [624, 232] on input "lemon juice" at bounding box center [629, 228] width 199 height 29
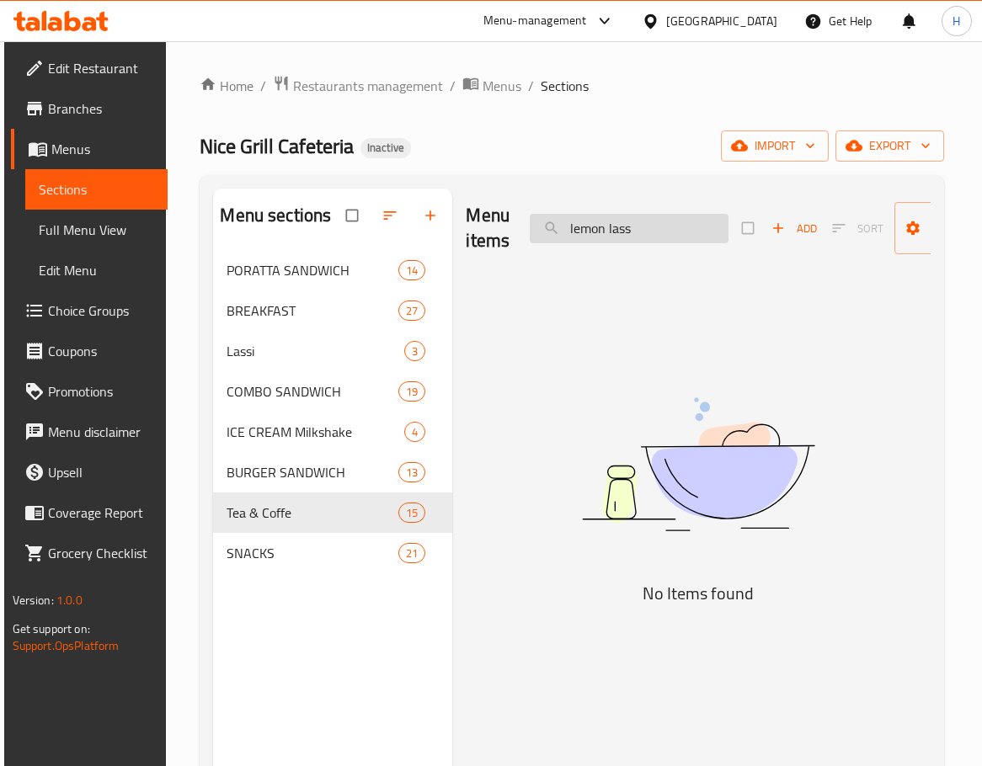
click at [601, 230] on input "lemon lass" at bounding box center [629, 228] width 199 height 29
click at [595, 229] on input "lemon lass" at bounding box center [629, 228] width 199 height 29
click at [618, 227] on input "lass" at bounding box center [629, 228] width 199 height 29
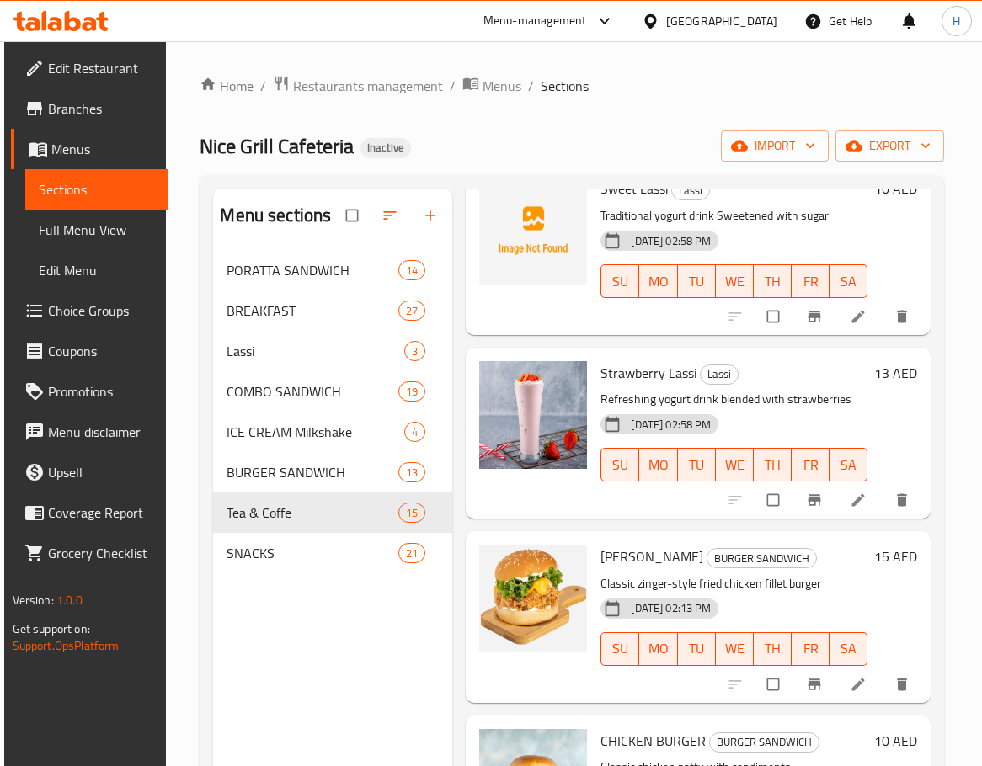
scroll to position [168, 0]
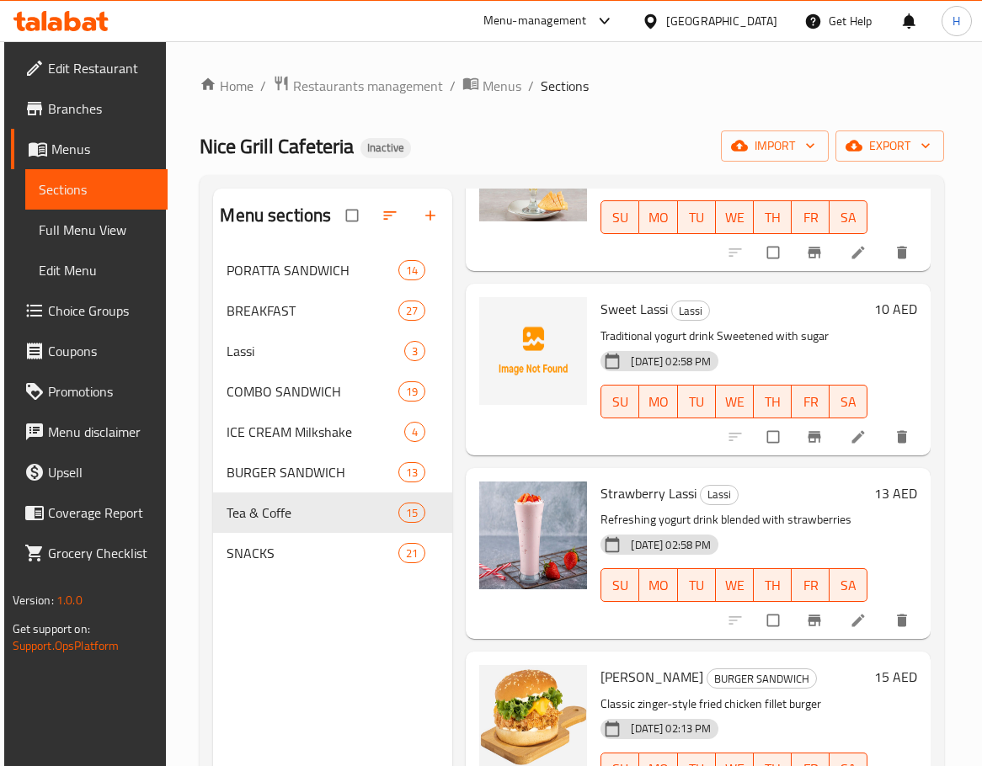
type input "lassi"
click at [614, 315] on span "Sweet Lassi" at bounding box center [633, 308] width 67 height 25
click at [770, 315] on h6 "Sweet Lassi Lassi" at bounding box center [733, 309] width 267 height 24
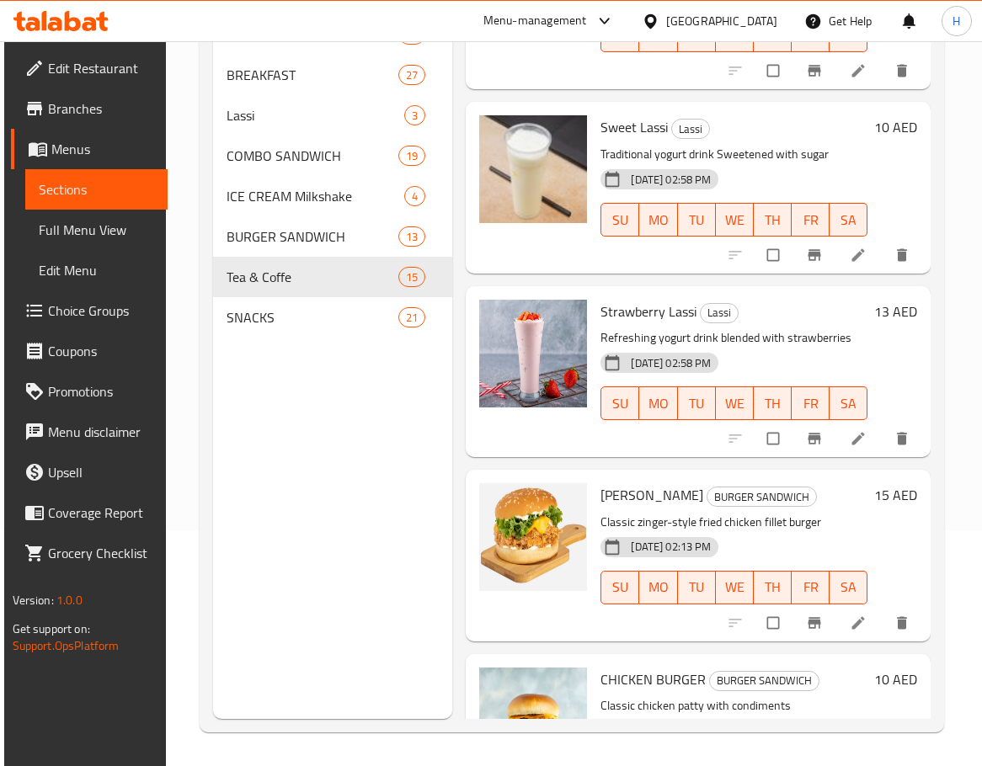
scroll to position [12, 0]
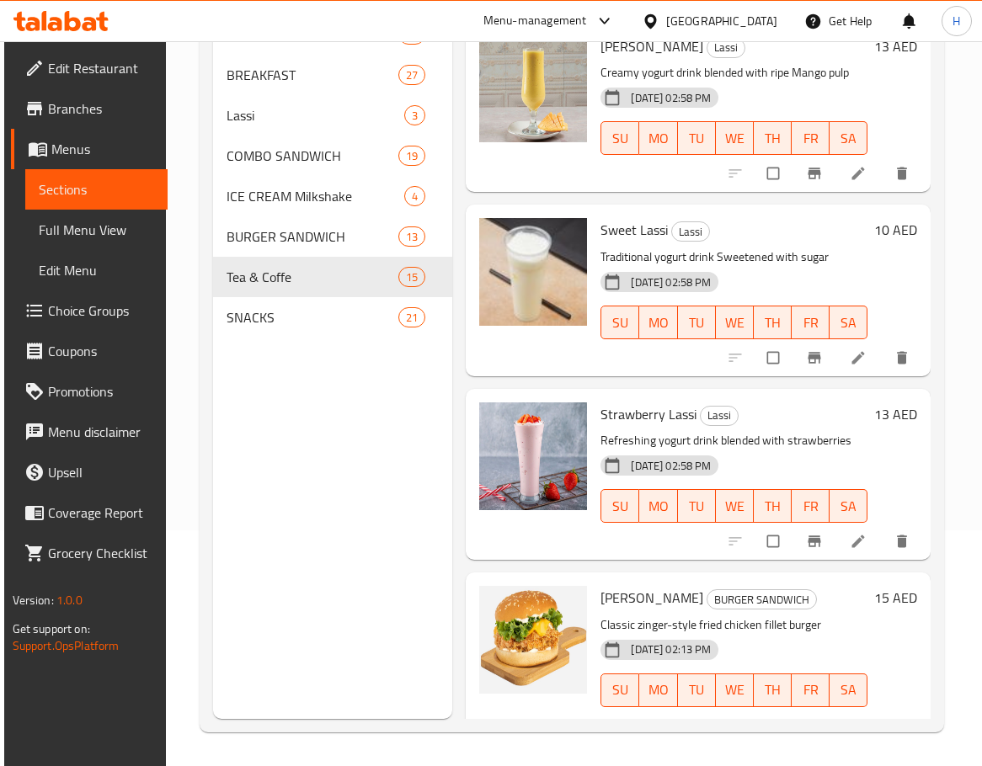
drag, startPoint x: 247, startPoint y: 322, endPoint x: 458, endPoint y: 403, distance: 225.4
click at [247, 322] on span "SNACKS" at bounding box center [312, 317] width 172 height 20
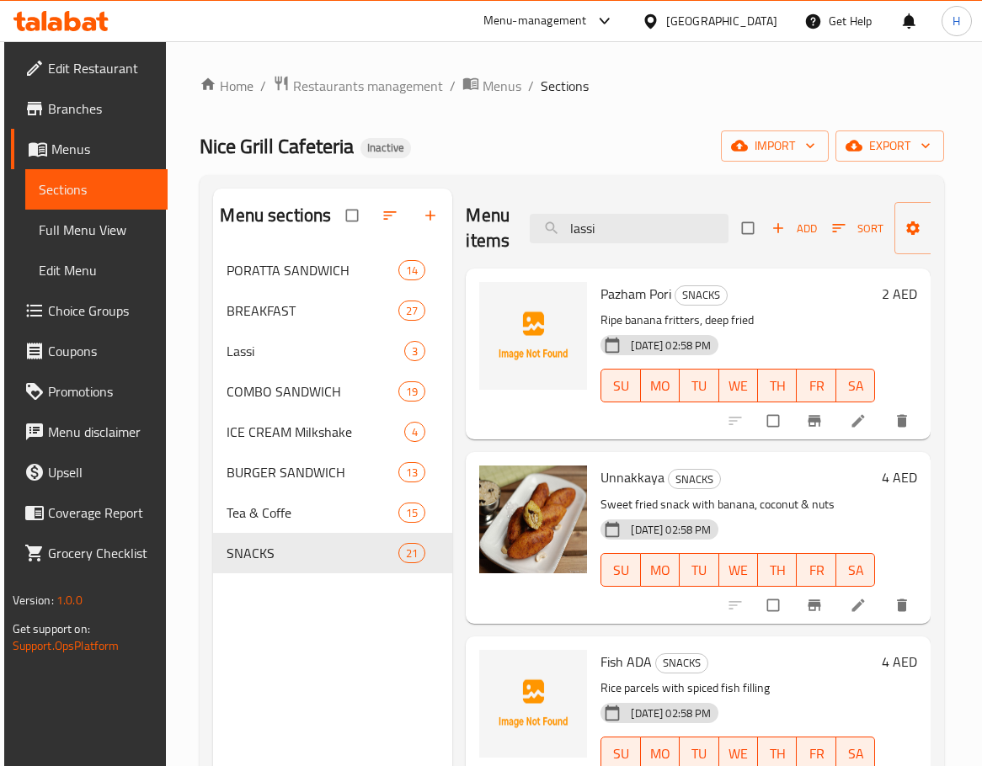
click at [609, 285] on span "Pazham Pori" at bounding box center [635, 293] width 71 height 25
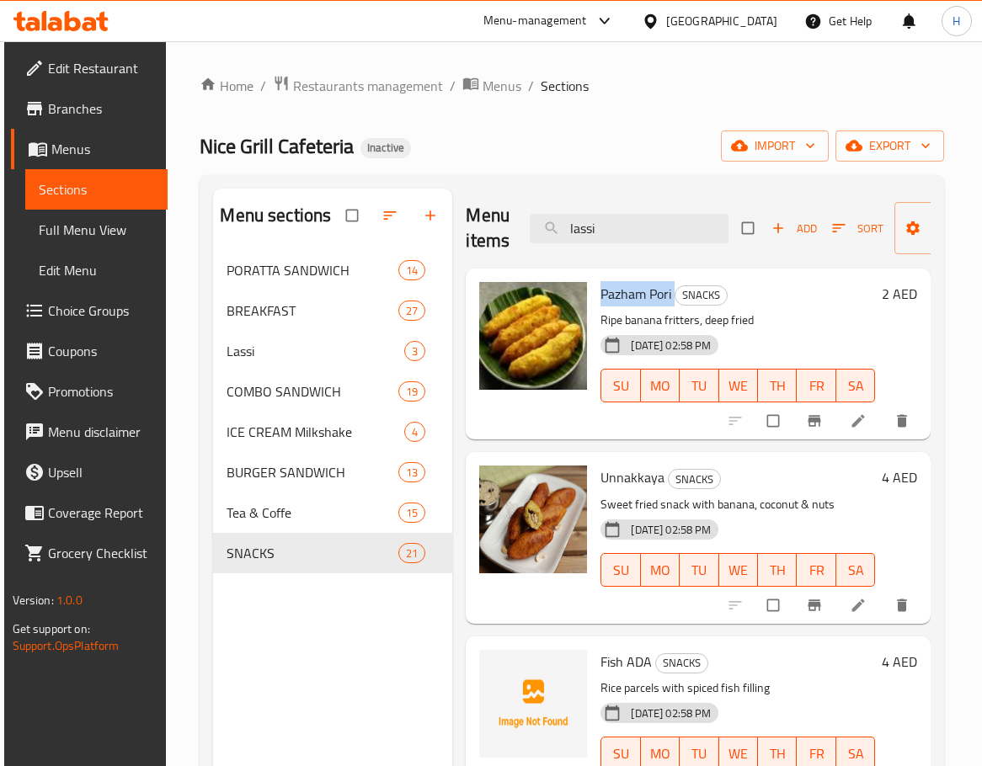
click at [823, 308] on div "Pazham Pori SNACKS Ripe banana fritters, deep fried 04-09-2025 02:58 PM SU MO T…" at bounding box center [737, 353] width 288 height 157
click at [632, 306] on span "Pazham Pori" at bounding box center [635, 293] width 71 height 25
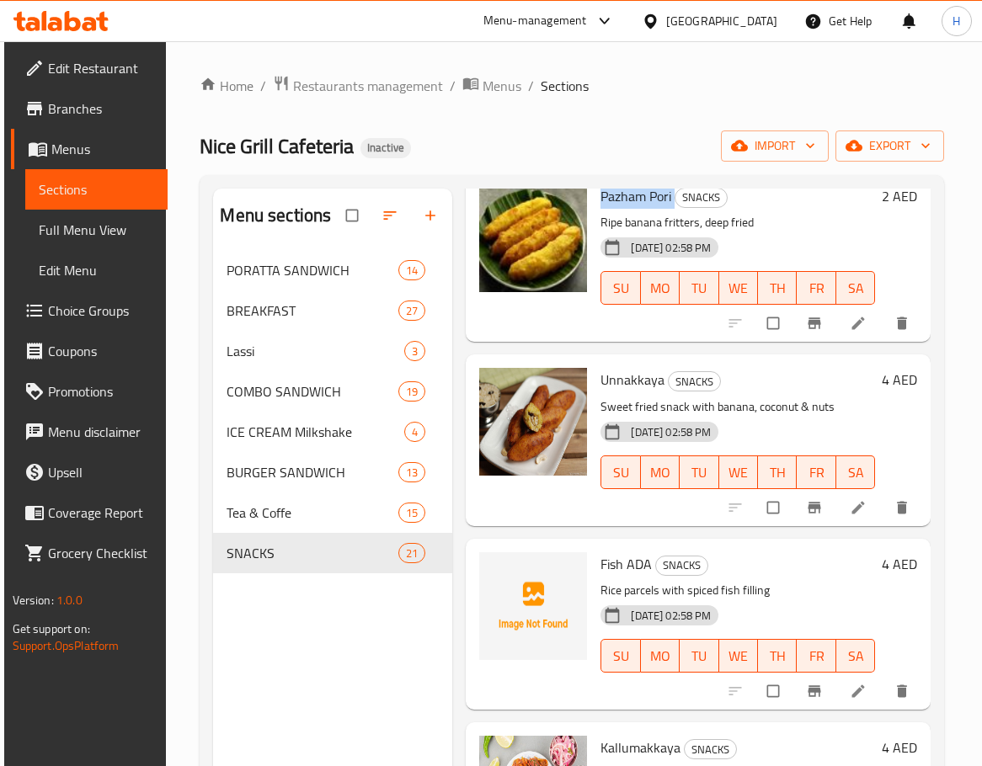
scroll to position [253, 0]
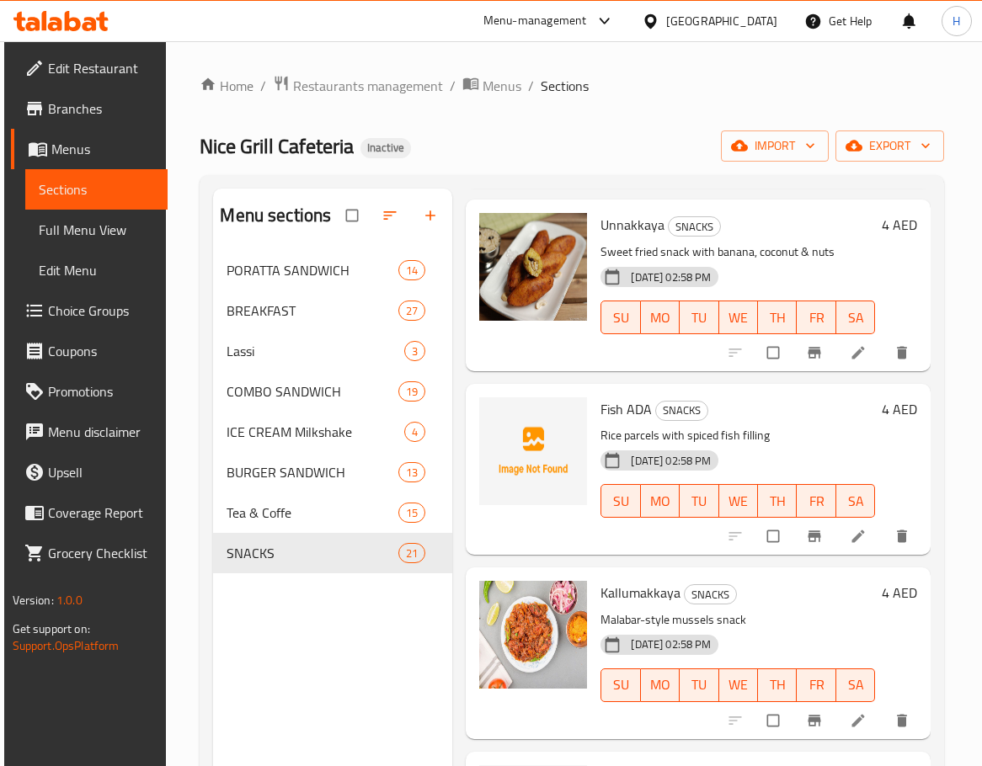
click at [622, 409] on span "Fish ADA" at bounding box center [625, 408] width 51 height 25
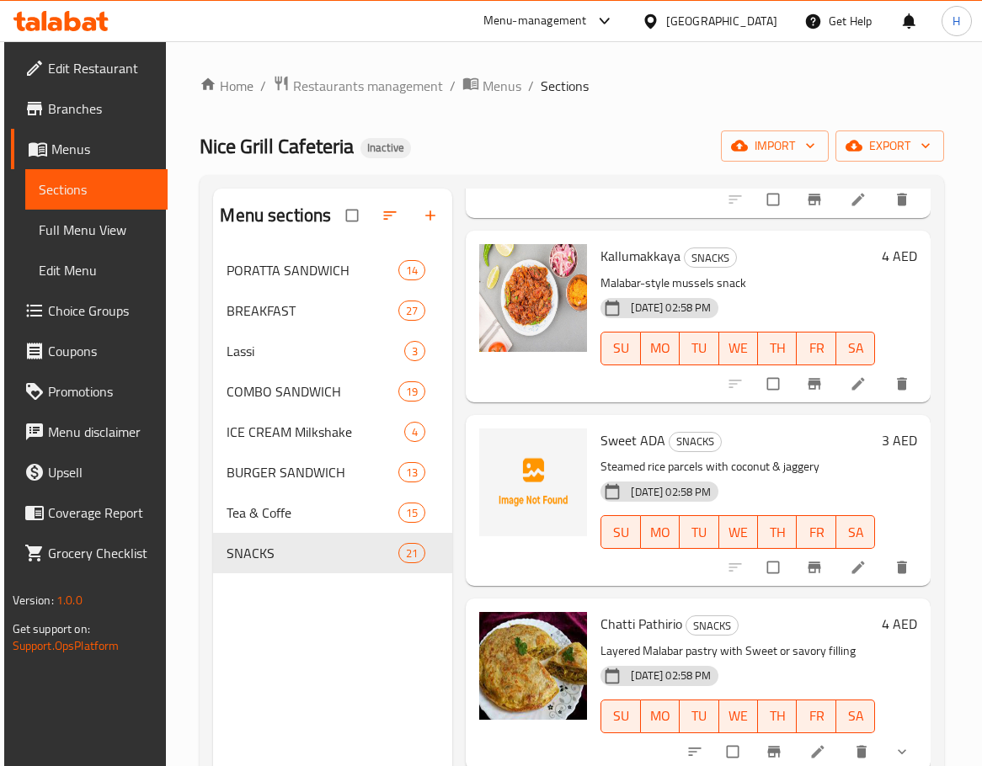
click at [638, 447] on span "Sweet ADA" at bounding box center [632, 440] width 65 height 25
click at [619, 447] on span "Sweet ADA" at bounding box center [632, 440] width 65 height 25
click at [631, 450] on span "Sweet ADA" at bounding box center [632, 440] width 65 height 25
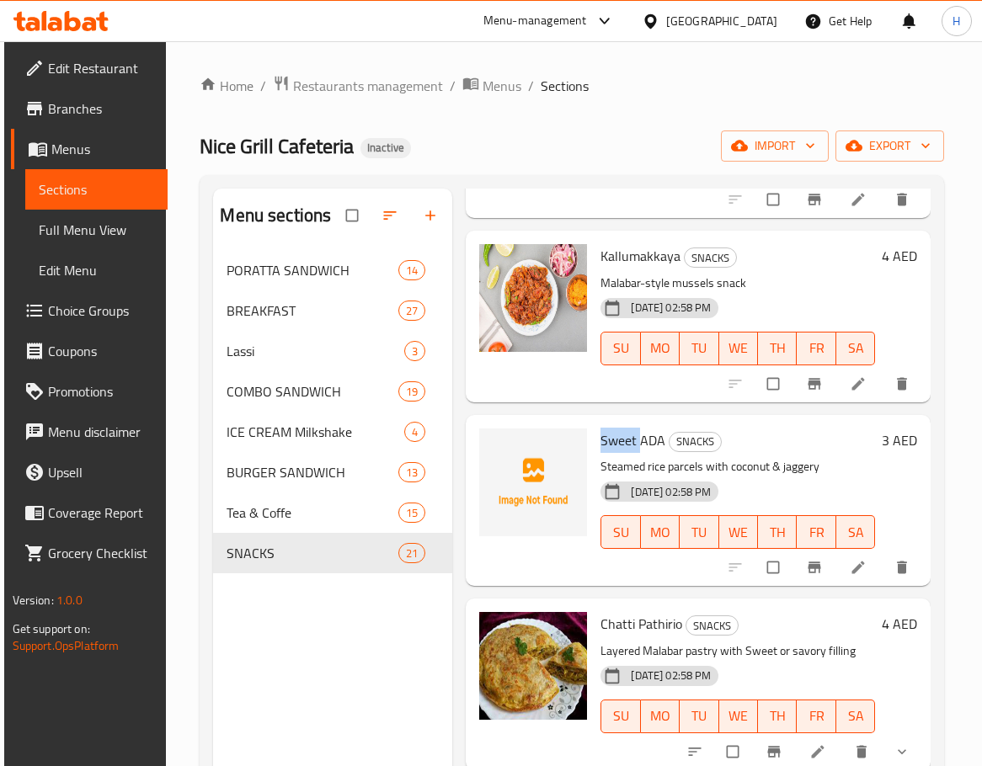
click at [631, 450] on span "Sweet ADA" at bounding box center [632, 440] width 65 height 25
click at [647, 436] on span "Sweet ADA" at bounding box center [632, 440] width 65 height 25
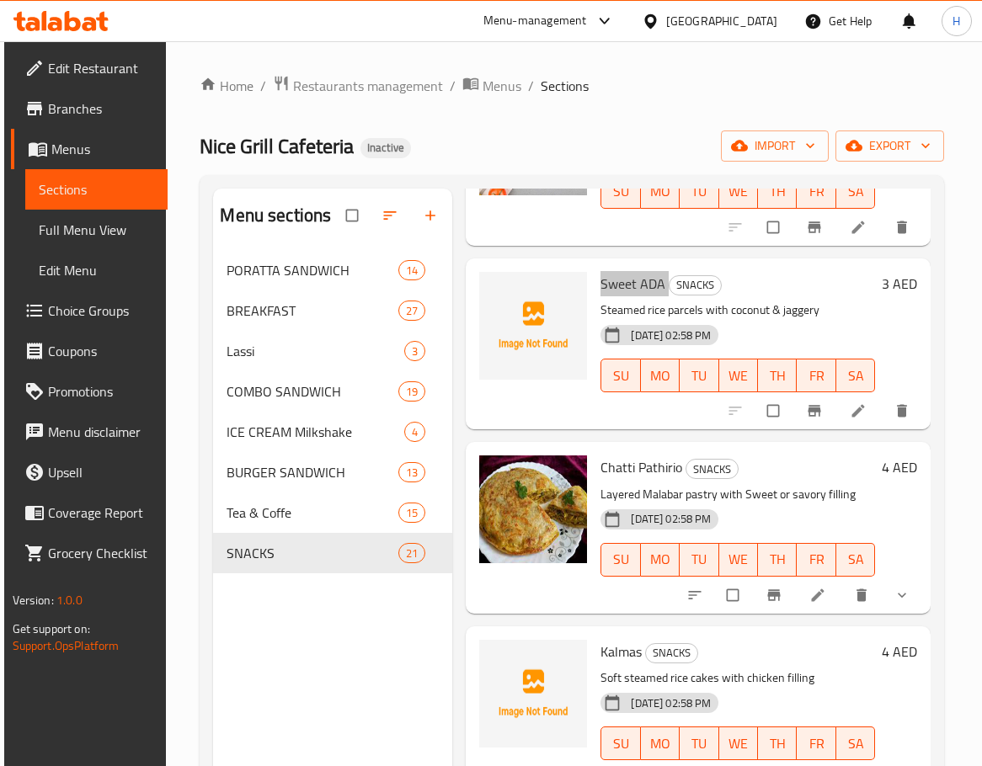
scroll to position [926, 0]
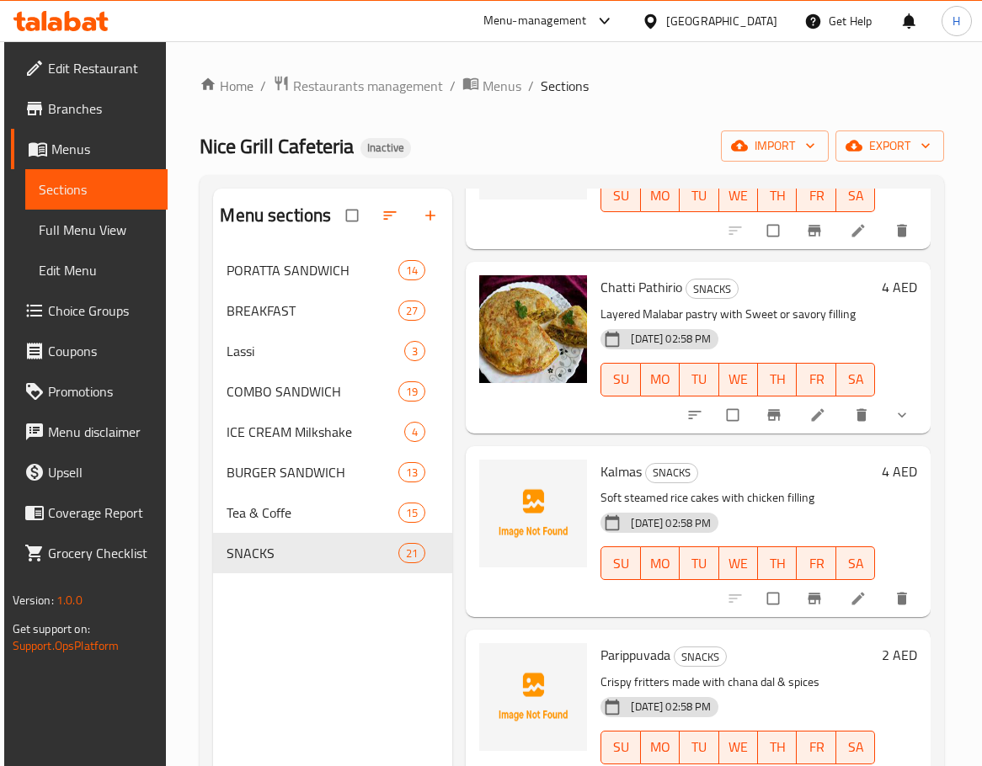
click at [633, 471] on span "Kalmas" at bounding box center [620, 471] width 41 height 25
click at [610, 460] on span "Kalmas" at bounding box center [620, 471] width 41 height 25
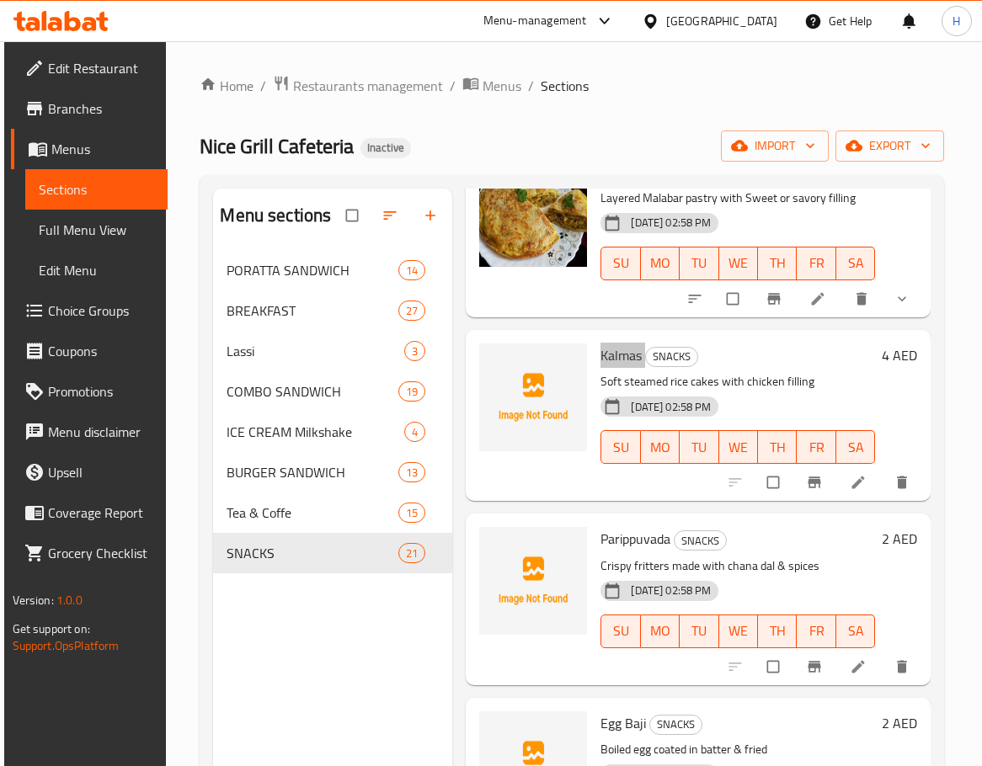
scroll to position [1094, 0]
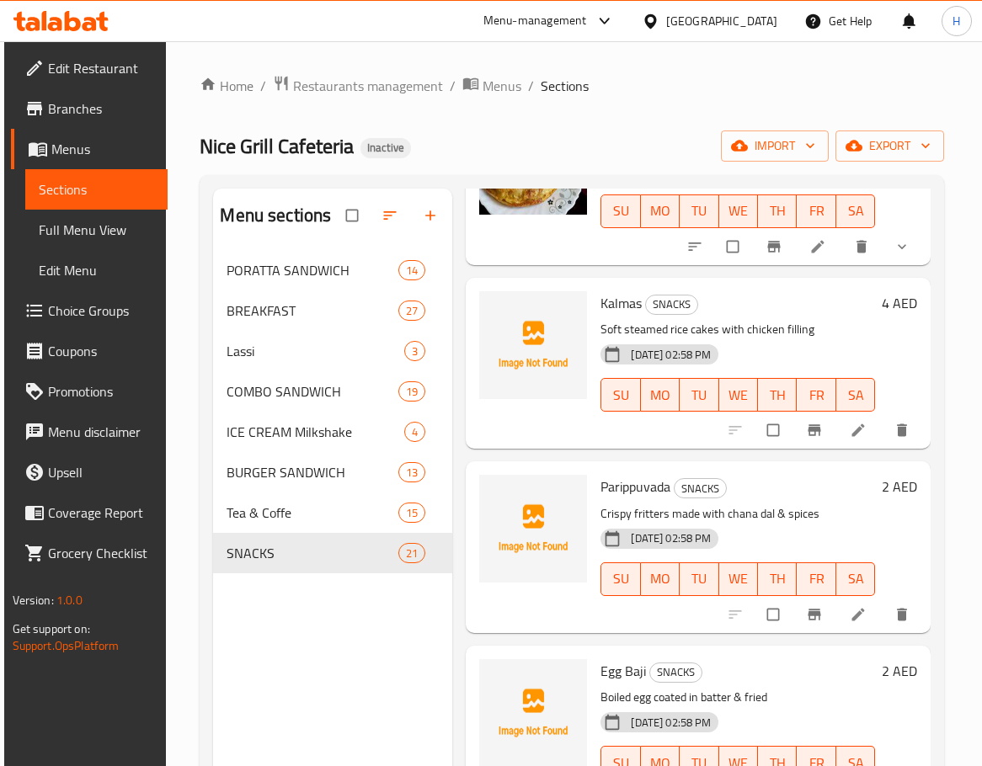
click at [625, 487] on span "Parippuvada" at bounding box center [635, 486] width 70 height 25
click at [621, 487] on span "Parippuvada" at bounding box center [635, 486] width 70 height 25
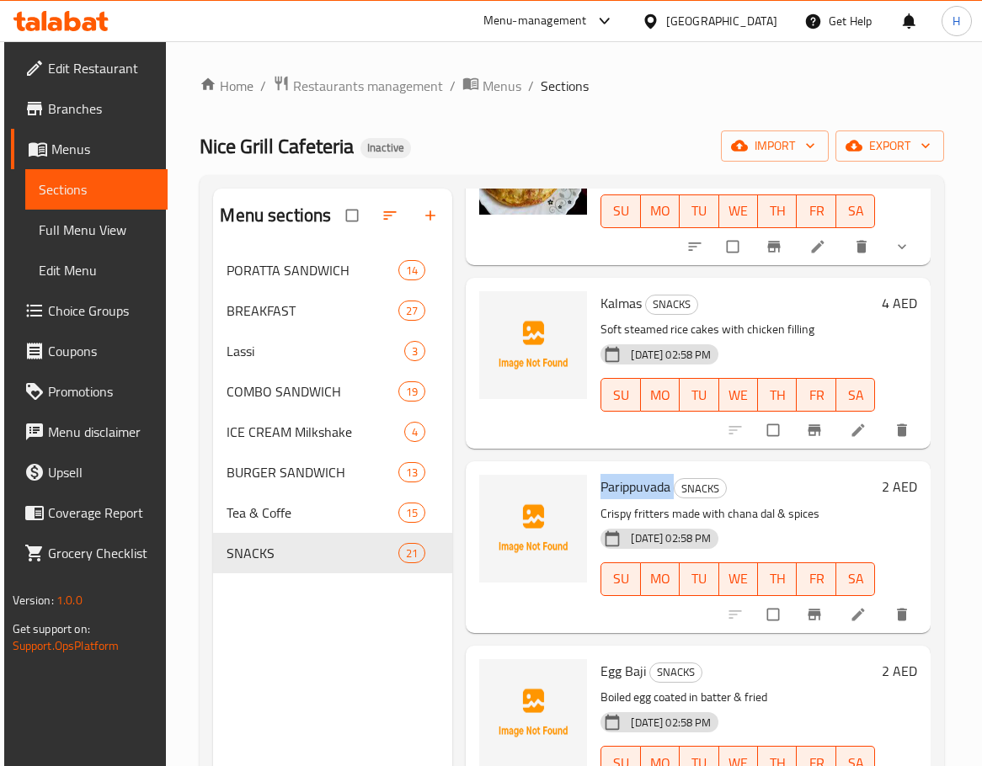
click at [621, 487] on span "Parippuvada" at bounding box center [635, 486] width 70 height 25
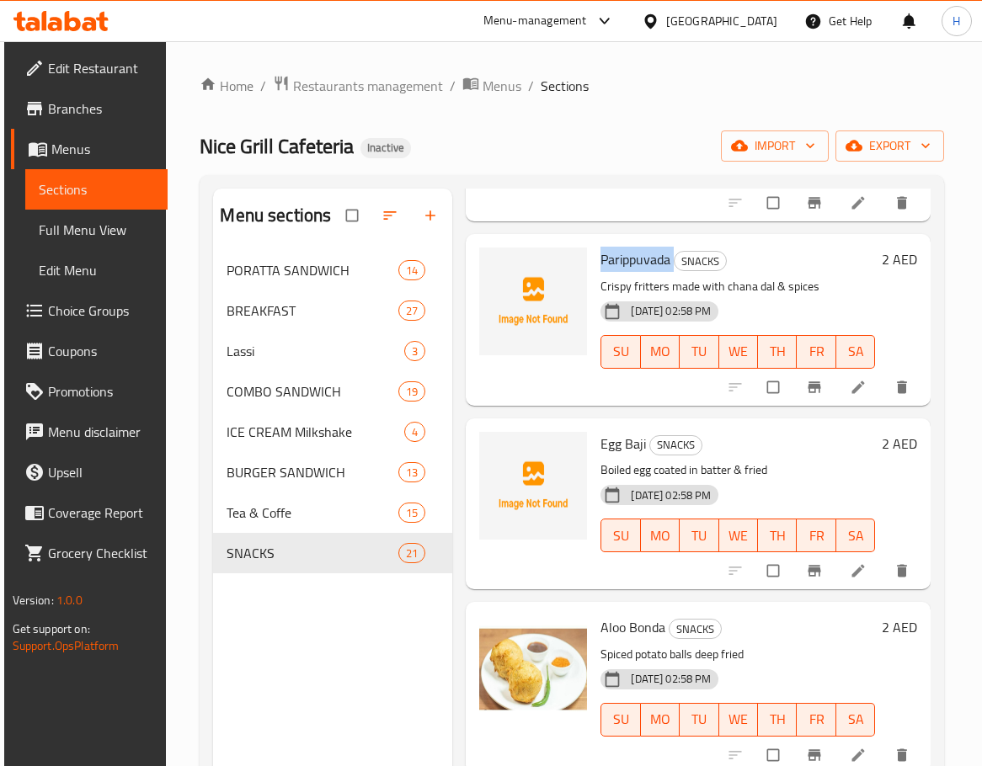
scroll to position [1347, 0]
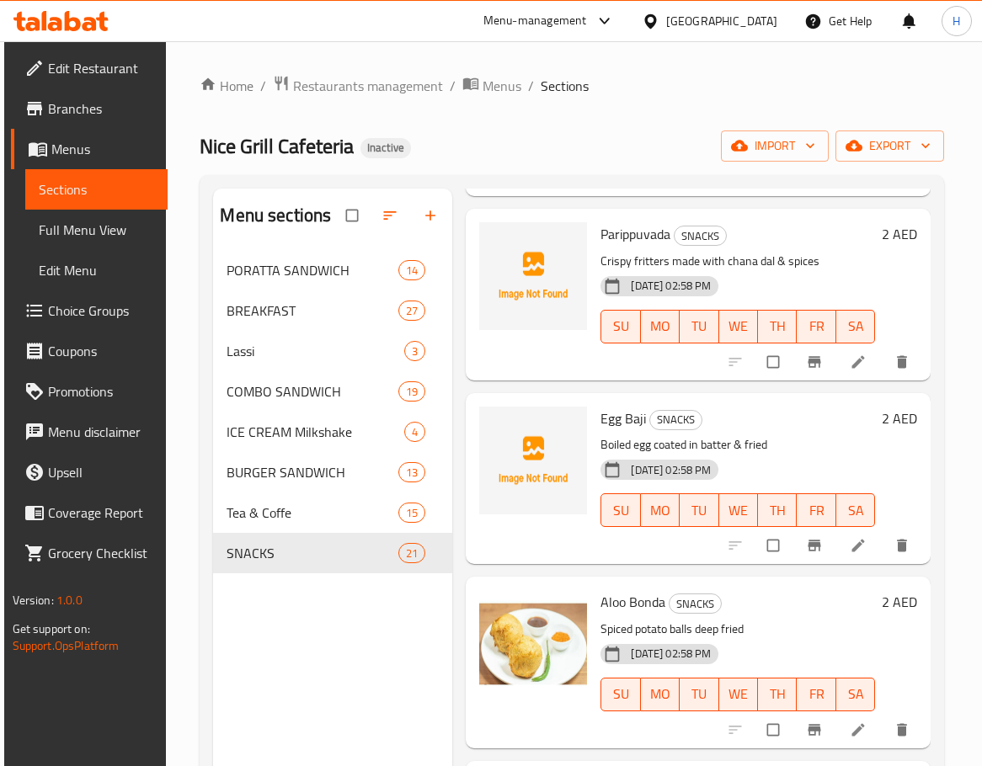
click at [622, 420] on span "Egg Baji" at bounding box center [622, 418] width 45 height 25
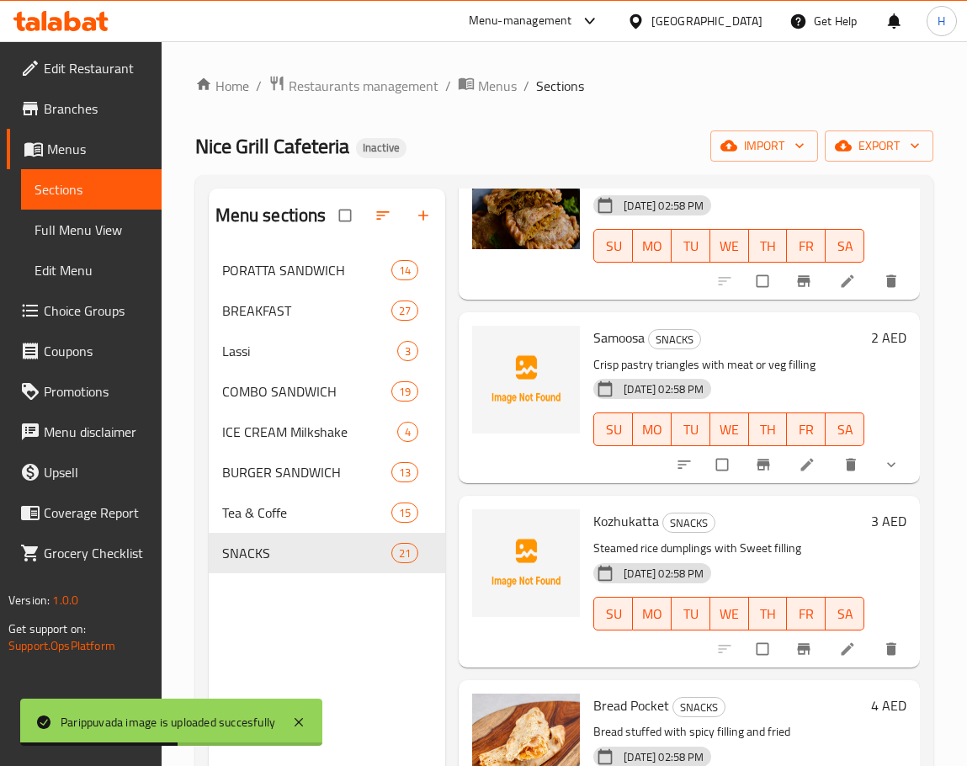
scroll to position [2357, 0]
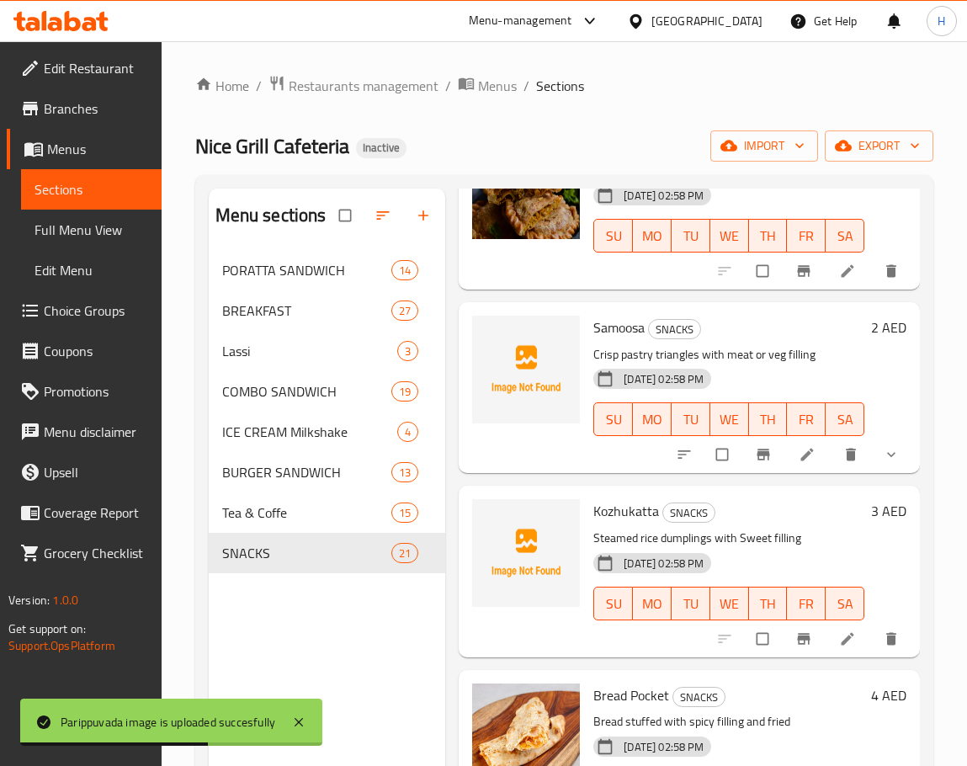
click at [617, 320] on span "Samoosa" at bounding box center [618, 327] width 51 height 25
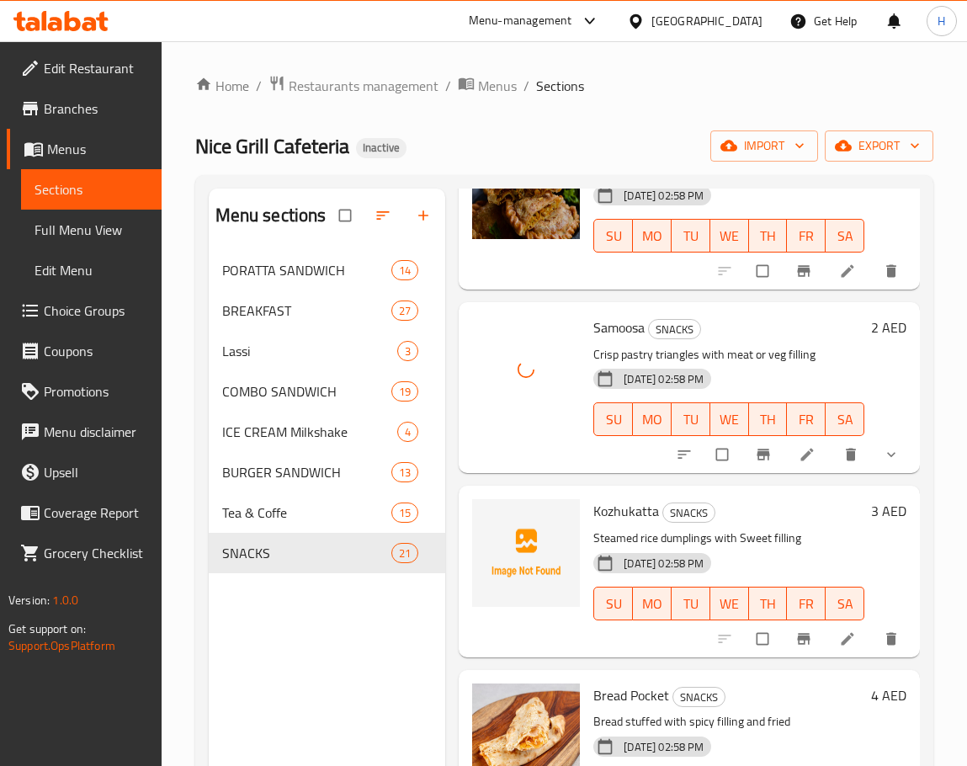
click at [625, 503] on span "Kozhukatta" at bounding box center [626, 510] width 66 height 25
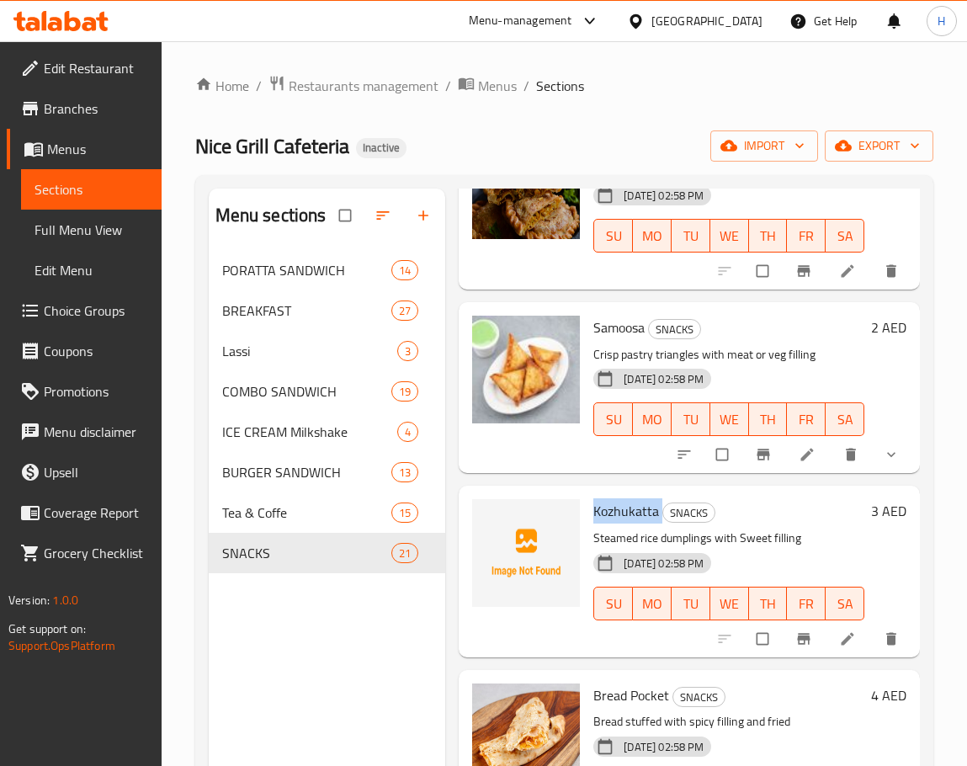
click at [613, 505] on span "Kozhukatta" at bounding box center [626, 510] width 66 height 25
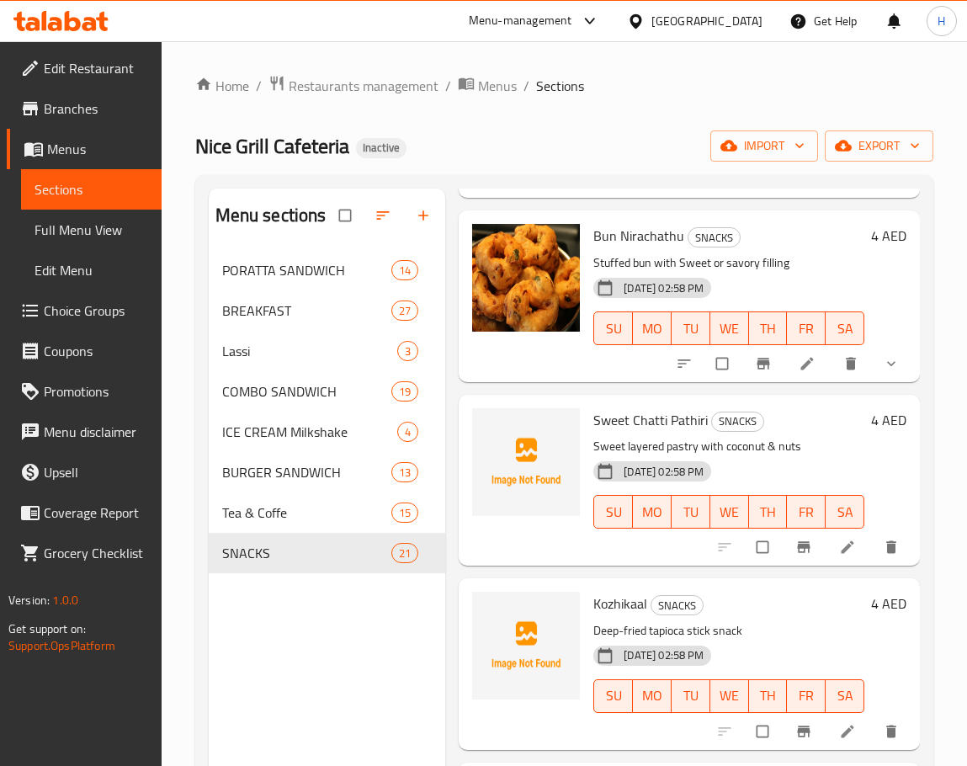
scroll to position [3031, 0]
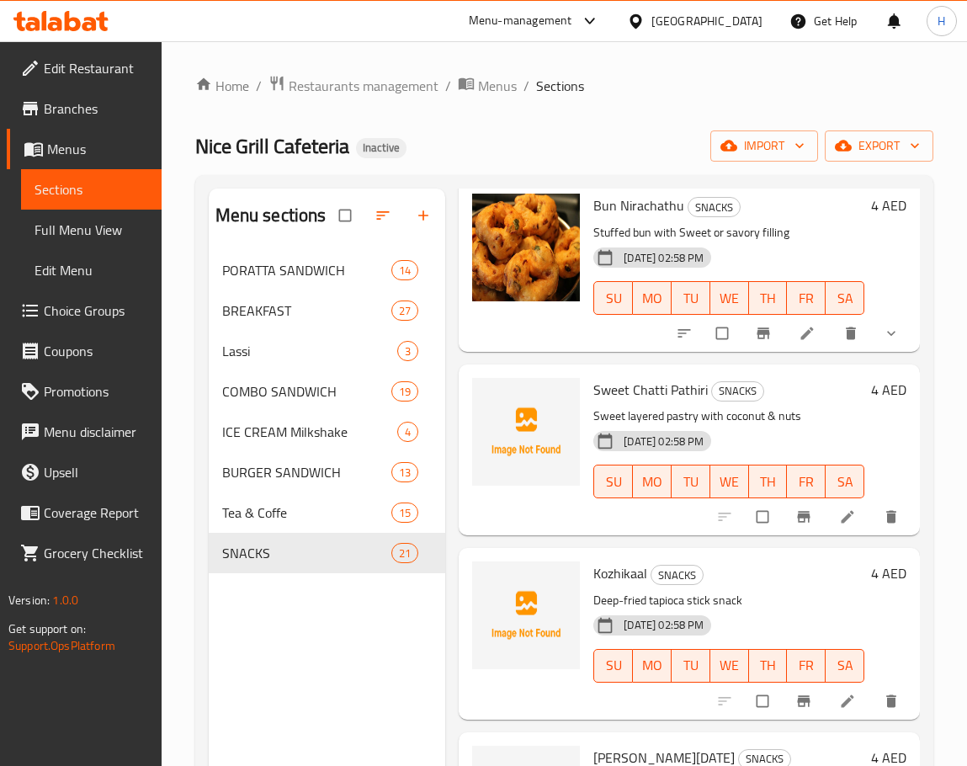
click at [625, 398] on span "Sweet Chatti Pathiri" at bounding box center [650, 389] width 114 height 25
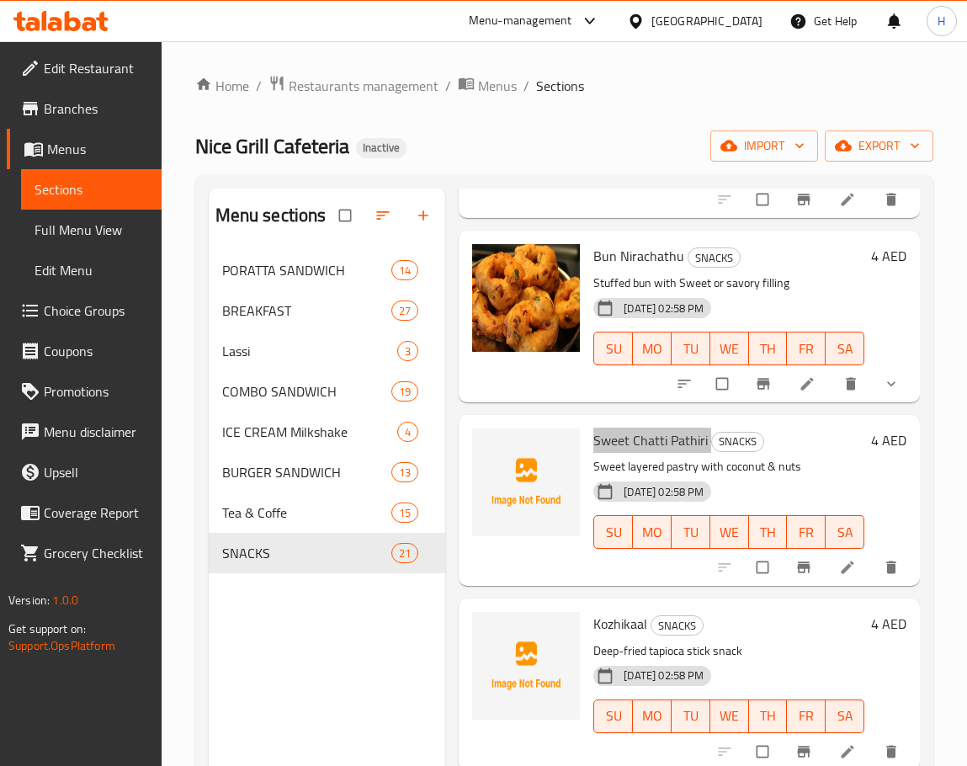
scroll to position [3115, 0]
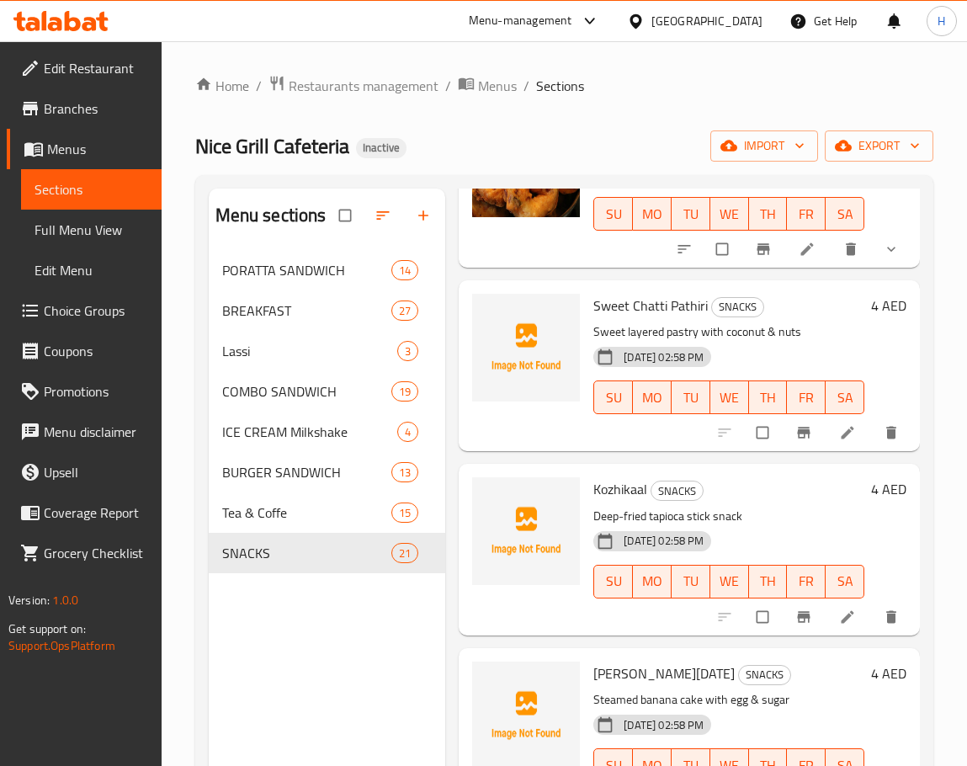
click at [636, 498] on span "Kozhikaal" at bounding box center [620, 488] width 54 height 25
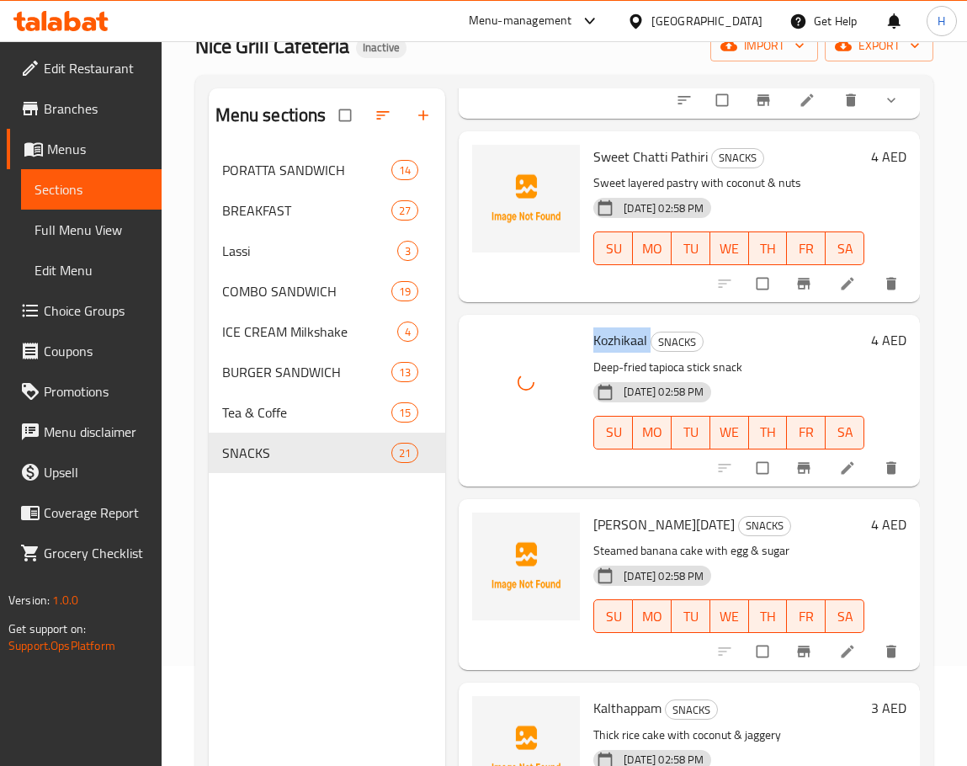
scroll to position [236, 0]
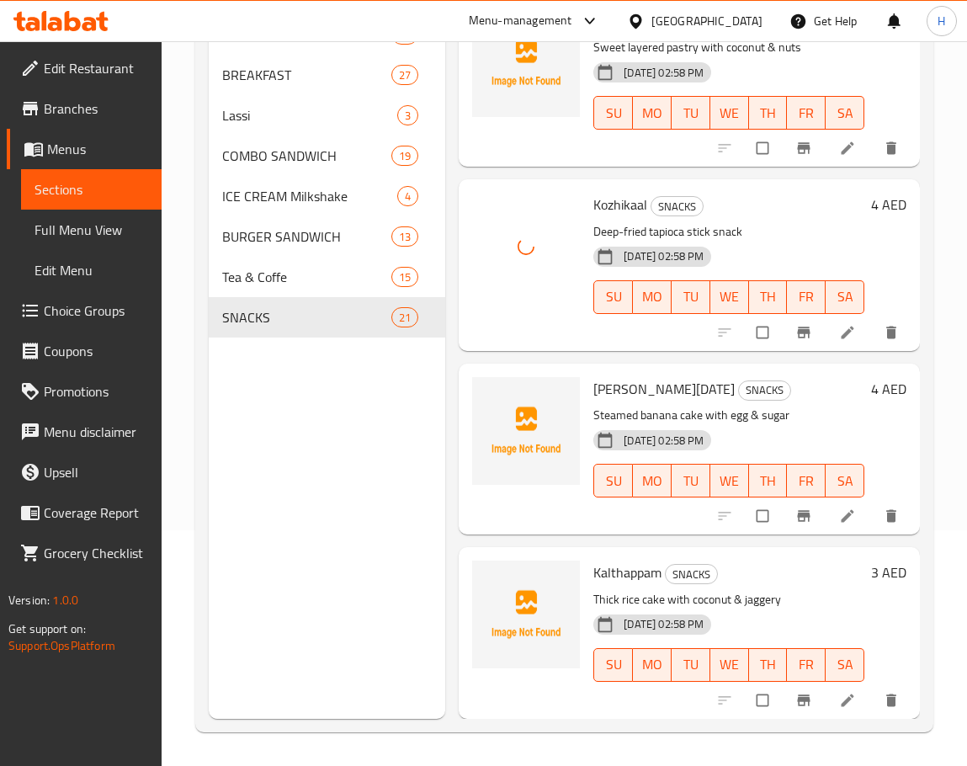
click at [606, 376] on span "[PERSON_NAME][DATE]" at bounding box center [663, 388] width 141 height 25
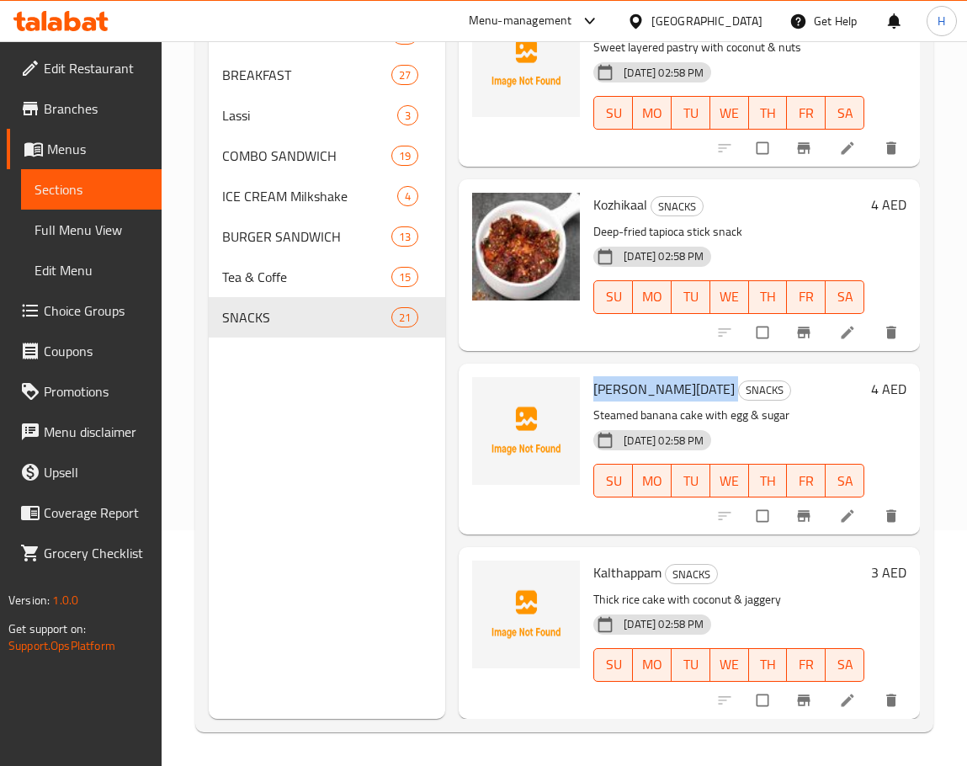
click at [636, 377] on span "[PERSON_NAME][DATE]" at bounding box center [663, 388] width 141 height 25
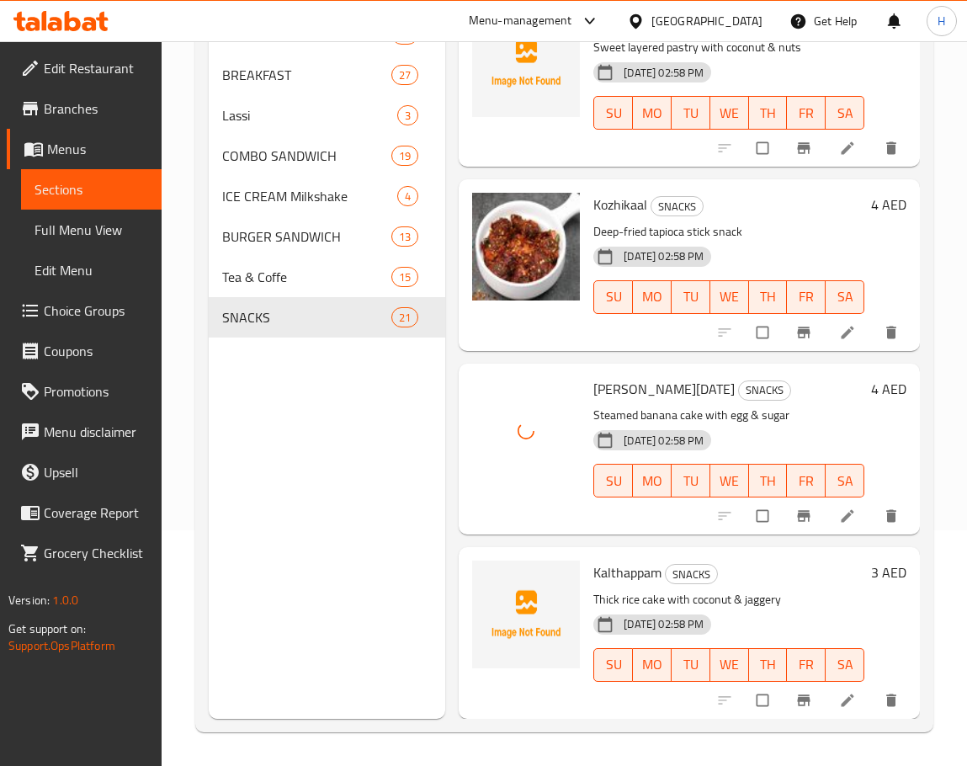
click at [631, 563] on span "Kalthappam" at bounding box center [627, 572] width 68 height 25
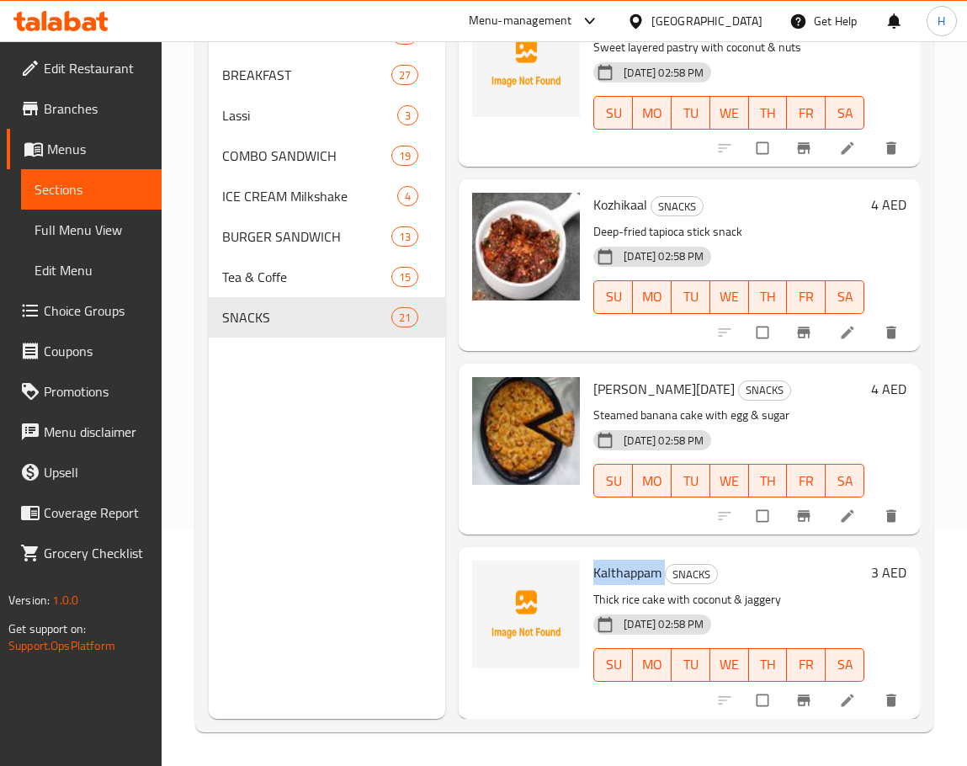
click at [833, 625] on div "[DATE] 02:58 PM SU MO TU WE TH FR SA" at bounding box center [729, 653] width 285 height 91
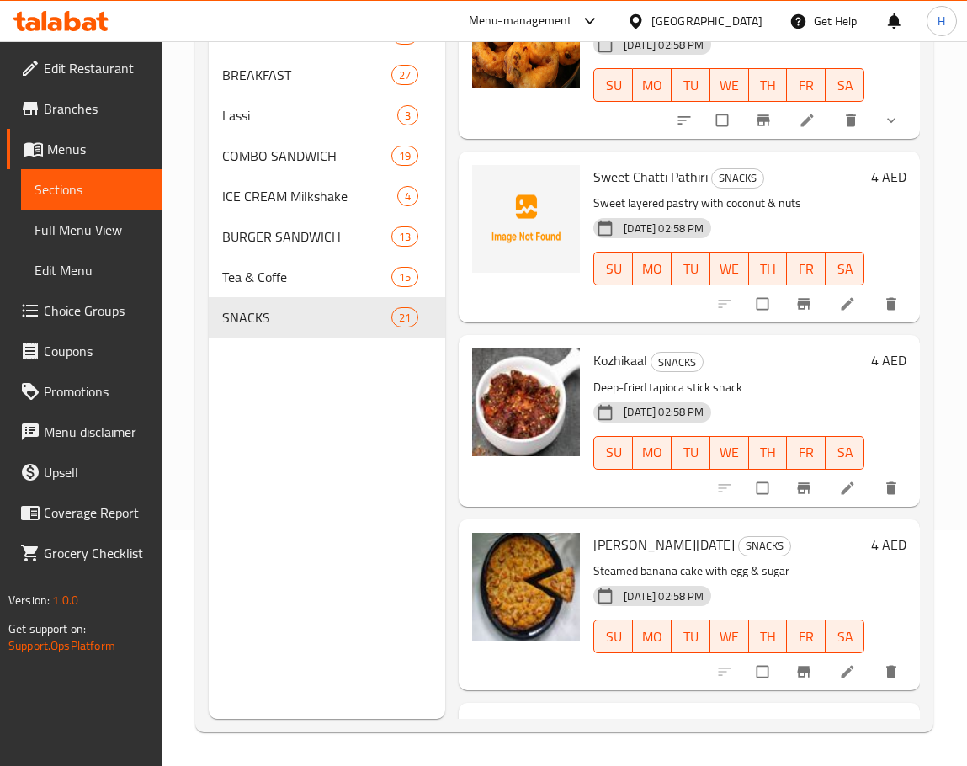
scroll to position [3176, 0]
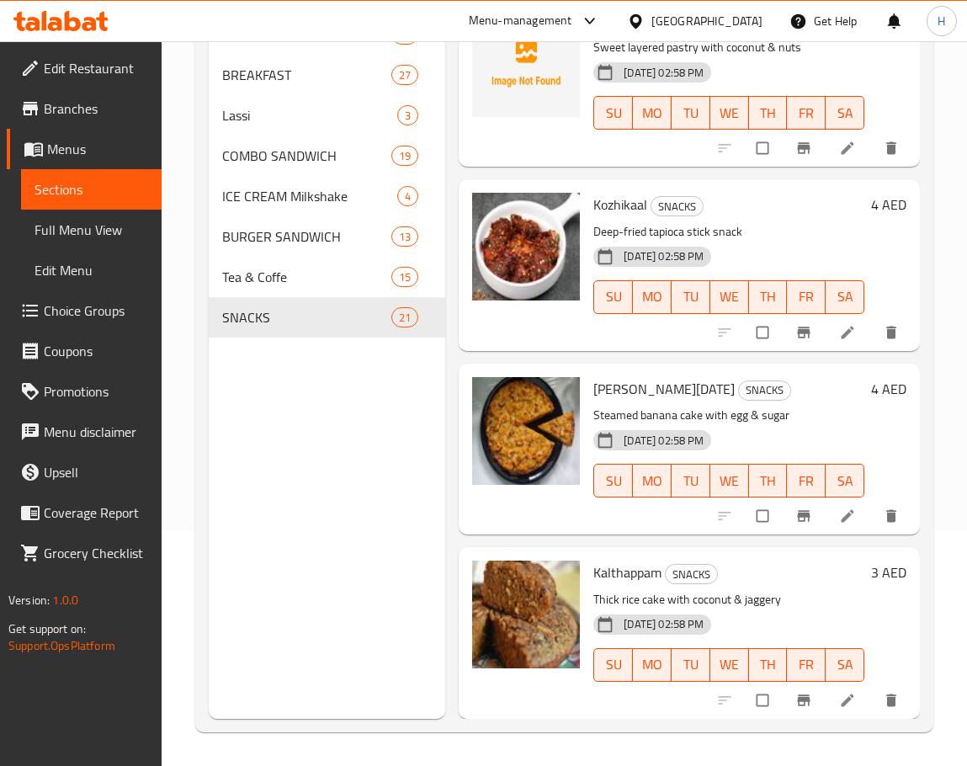
drag, startPoint x: 808, startPoint y: 393, endPoint x: 810, endPoint y: 380, distance: 13.6
click at [808, 387] on div "Kayi Pola SNACKS Steamed banana cake with egg & sugar 04-09-2025 02:58 PM SU MO…" at bounding box center [729, 448] width 285 height 157
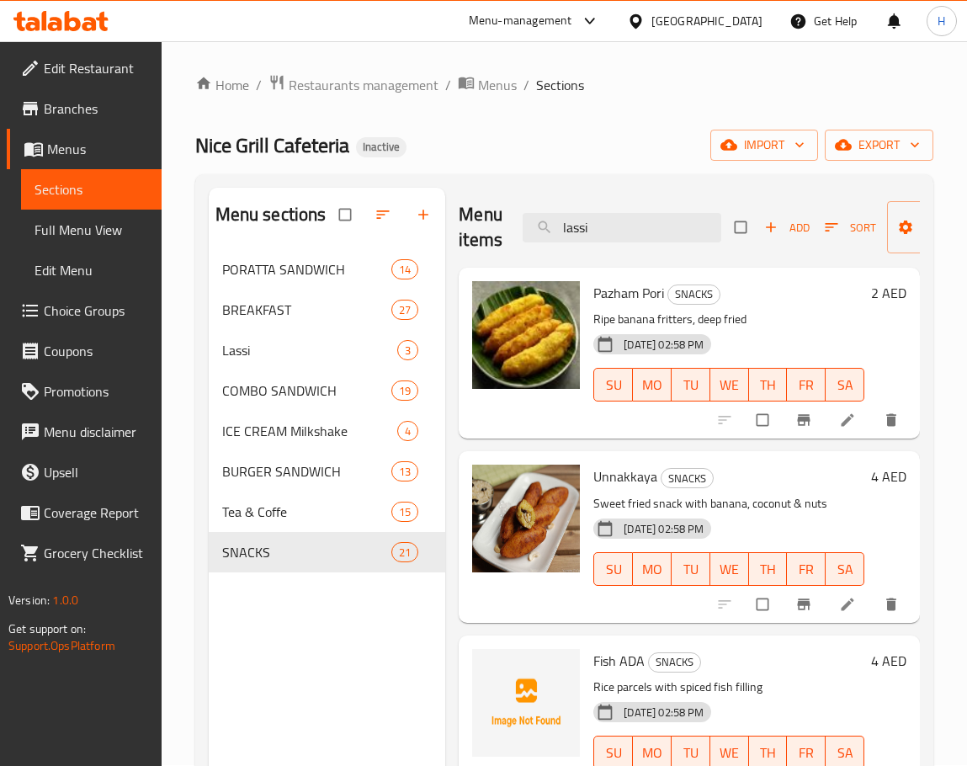
scroll to position [0, 0]
click at [663, 209] on div "Menu items lassi Add Sort Manage items" at bounding box center [689, 229] width 461 height 80
click at [663, 210] on div "Menu items lassi Add Sort Manage items" at bounding box center [689, 229] width 461 height 80
click at [661, 212] on div "Menu items lassi Add Sort Manage items" at bounding box center [689, 229] width 461 height 80
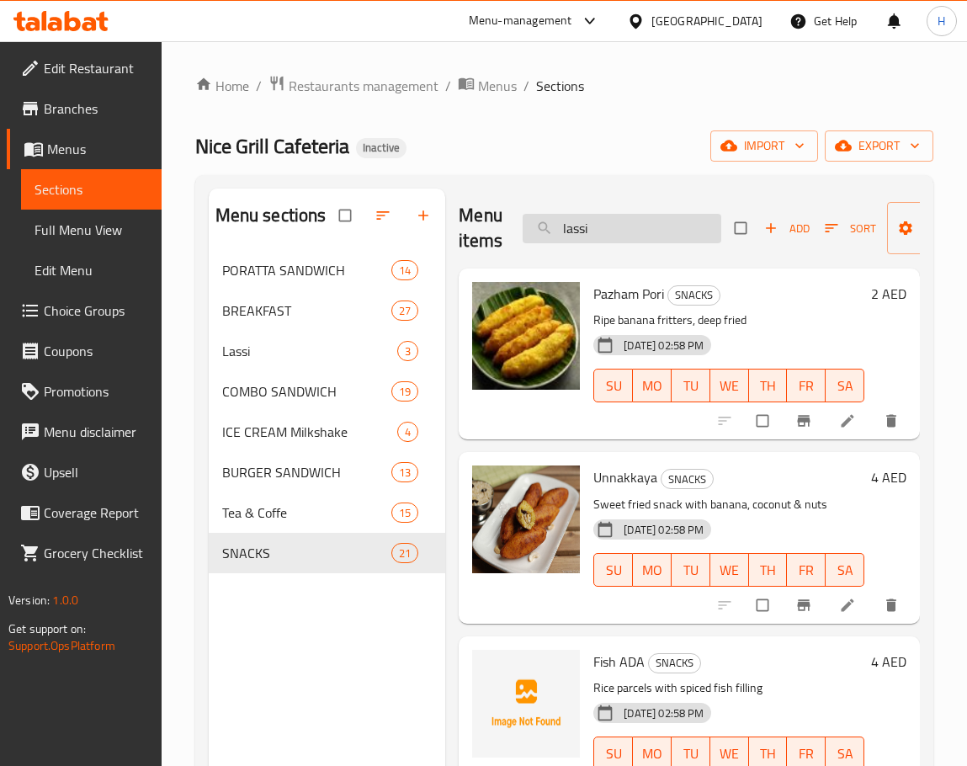
click at [649, 223] on input "lassi" at bounding box center [622, 228] width 199 height 29
click at [631, 221] on input "search" at bounding box center [622, 228] width 199 height 29
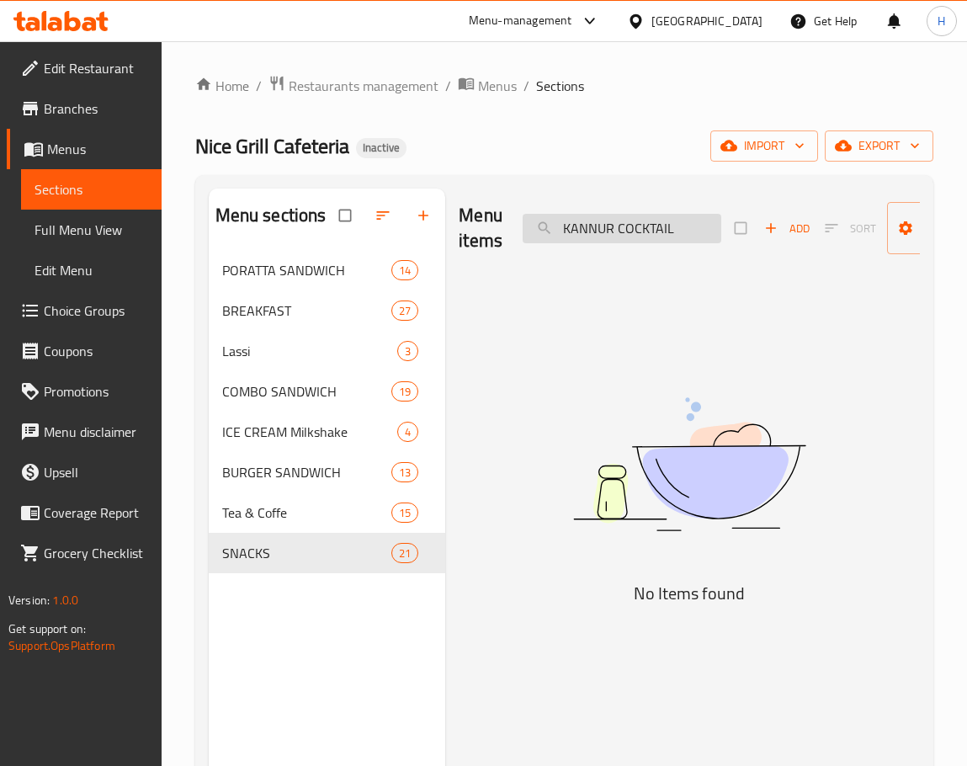
click at [681, 220] on input "KANNUR COCKTAIL" at bounding box center [622, 228] width 199 height 29
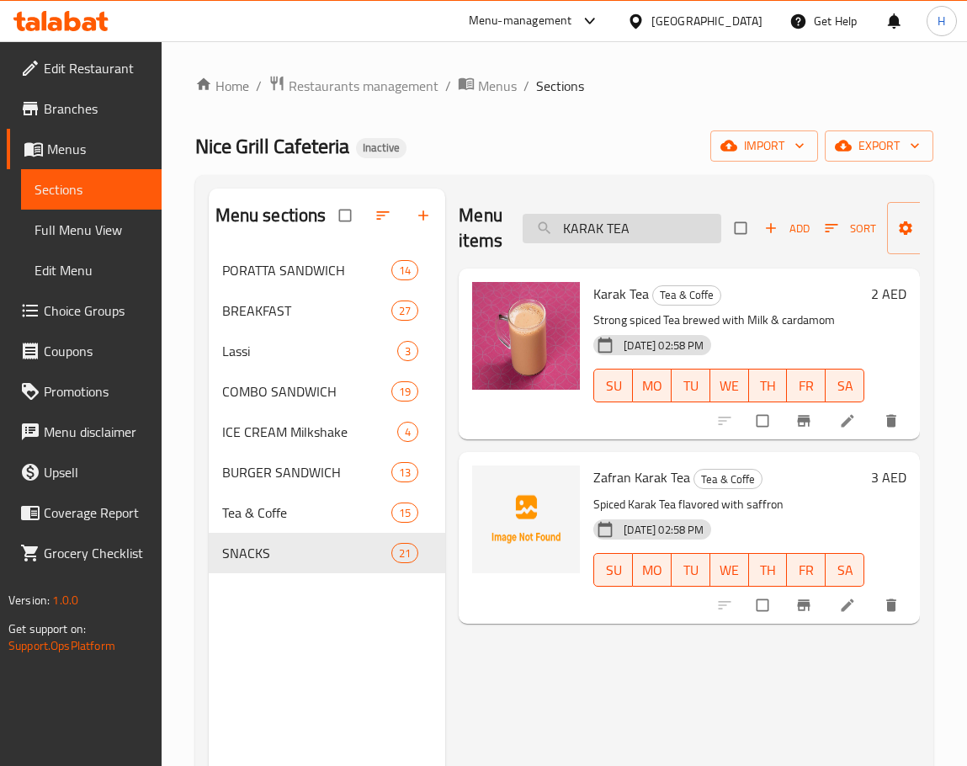
click at [641, 225] on input "KARAK TEA" at bounding box center [622, 228] width 199 height 29
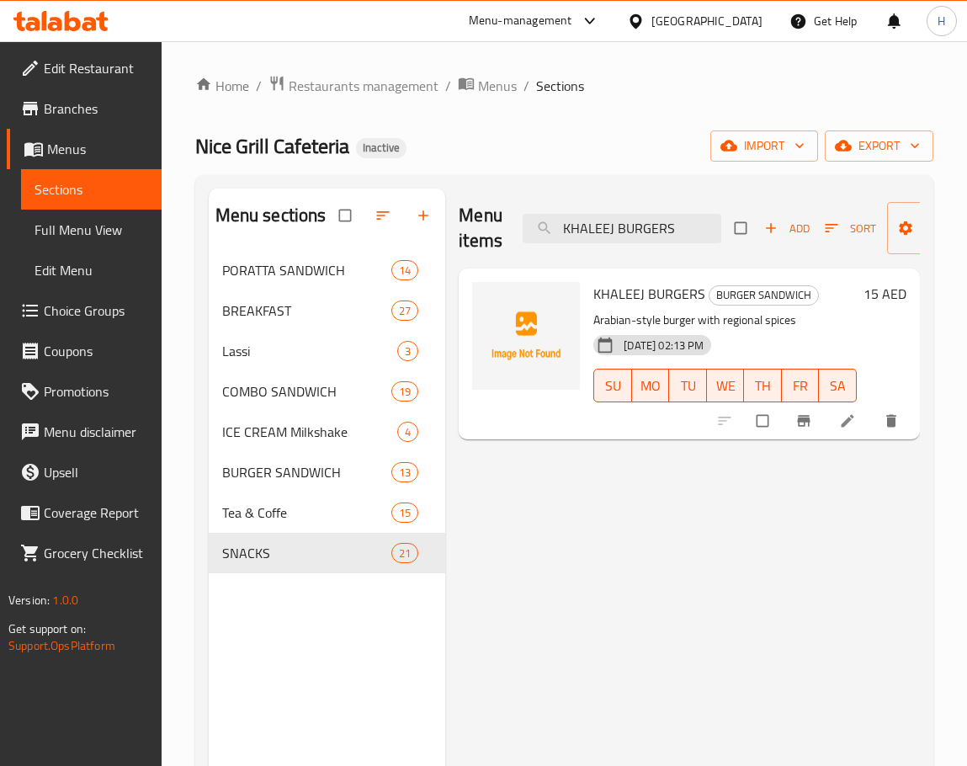
click at [665, 295] on span "KHALEEJ BURGERS" at bounding box center [649, 293] width 112 height 25
click at [677, 228] on input "KHALEEJ BURGERS" at bounding box center [622, 228] width 199 height 29
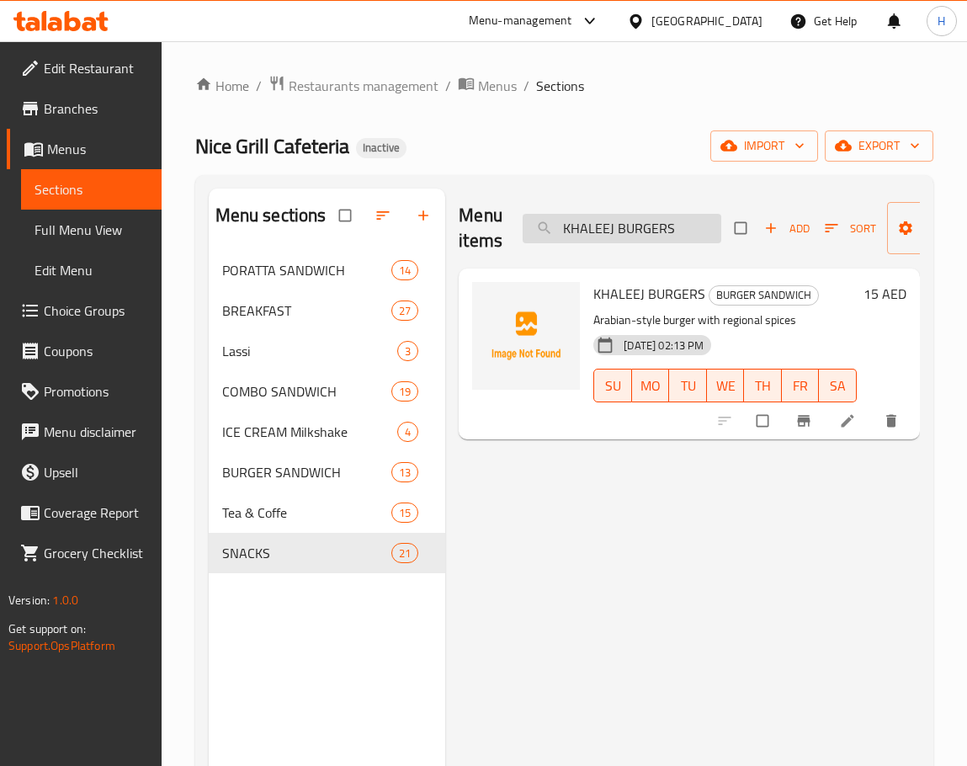
click at [677, 228] on input "KHALEEJ BURGERS" at bounding box center [622, 228] width 199 height 29
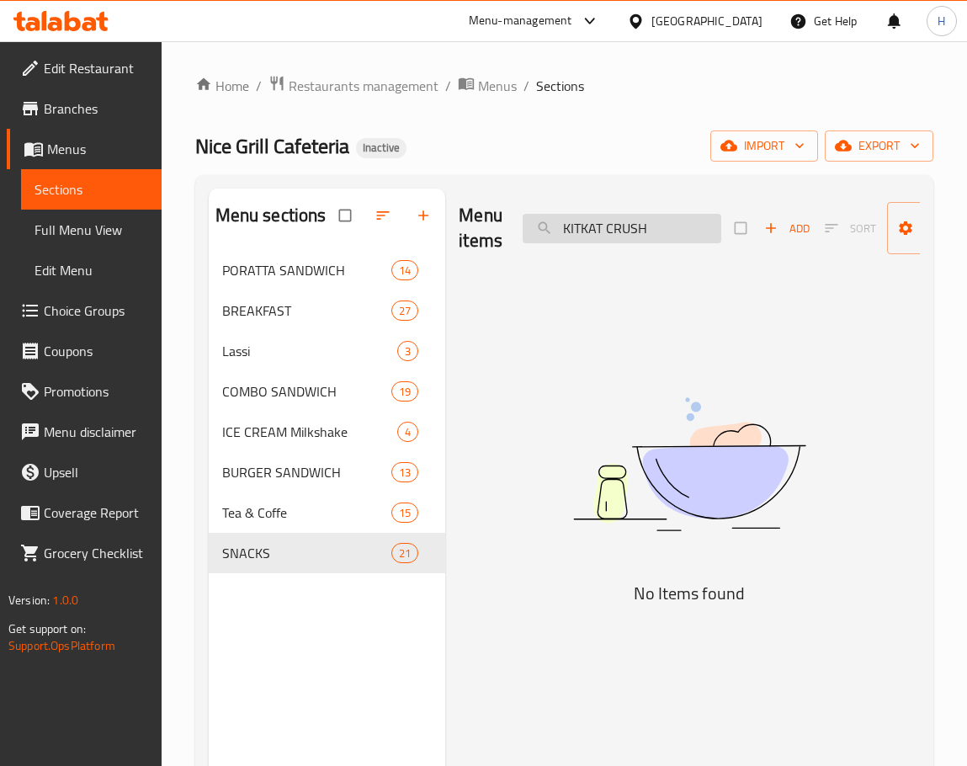
click at [648, 231] on input "KITKAT CRUSH" at bounding box center [622, 228] width 199 height 29
click at [605, 214] on input "KABAB WRAP" at bounding box center [622, 228] width 199 height 29
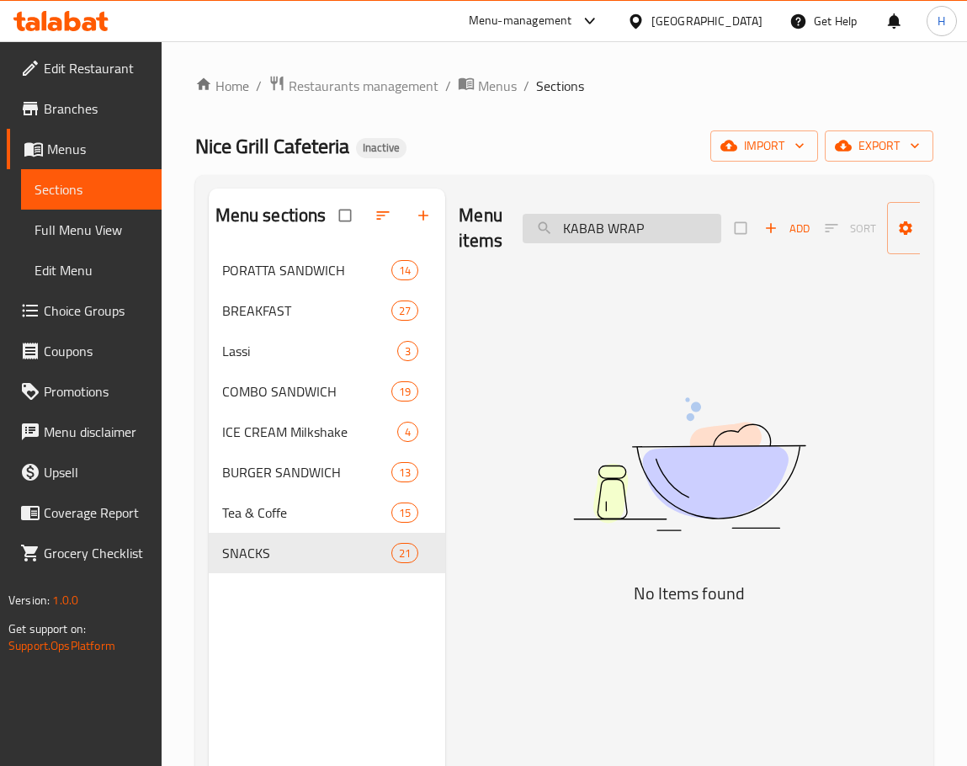
click at [605, 214] on input "KABAB WRAP" at bounding box center [622, 228] width 199 height 29
click at [673, 232] on input "KABAB MIX CLUB" at bounding box center [622, 228] width 199 height 29
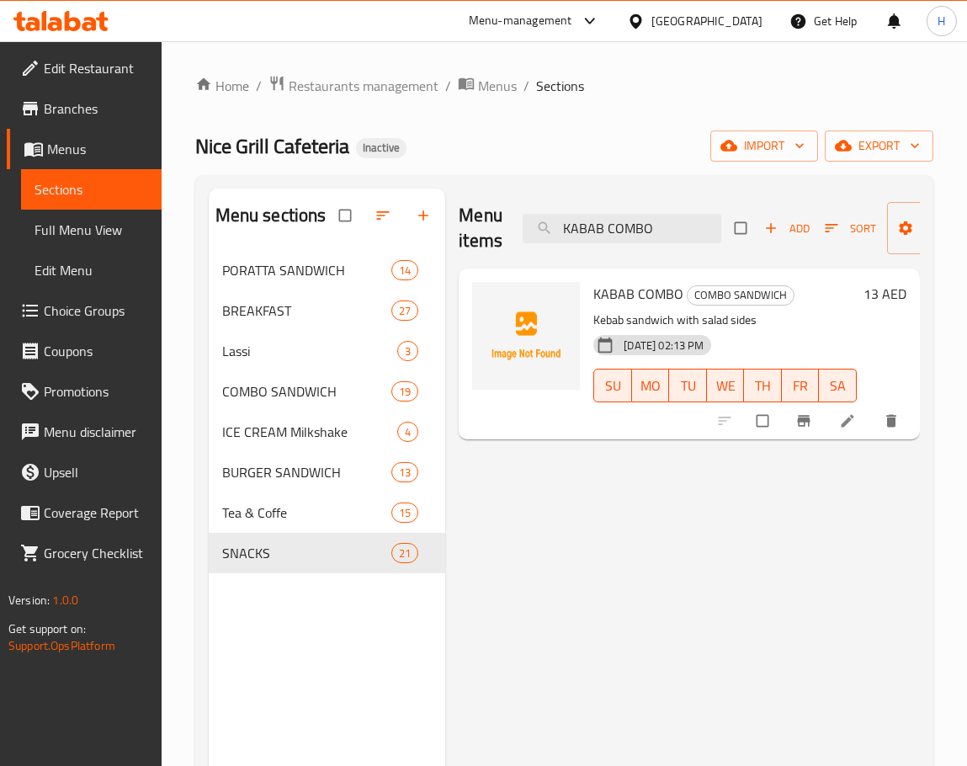
type input "KABAB COMBO"
click at [631, 297] on span "KABAB COMBO" at bounding box center [638, 293] width 90 height 25
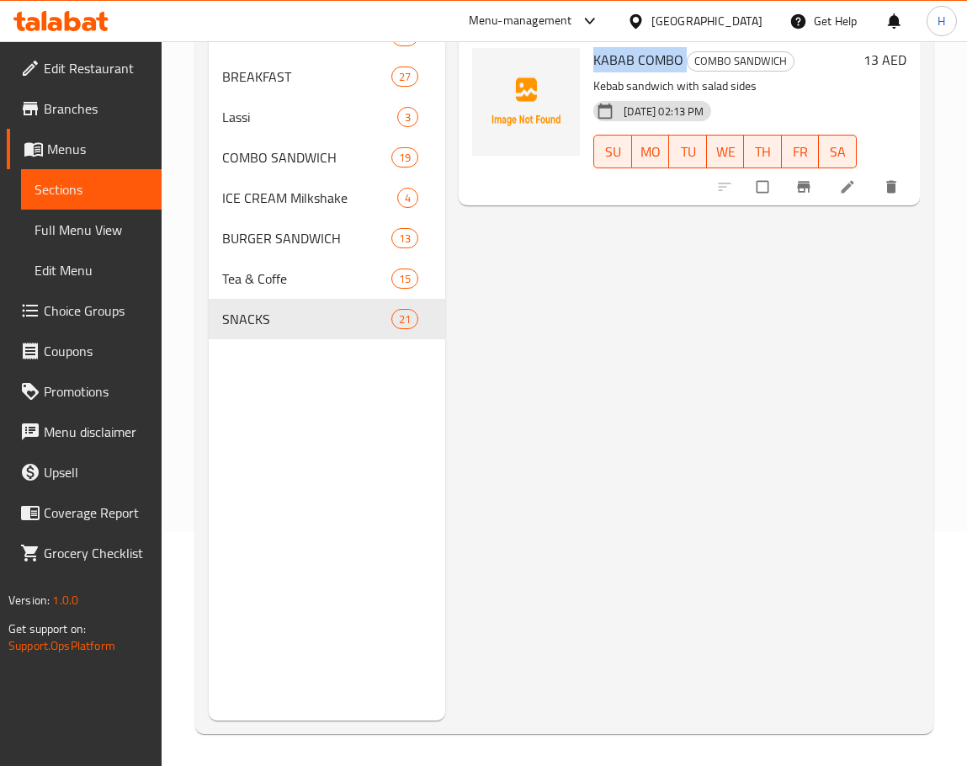
type button "0"
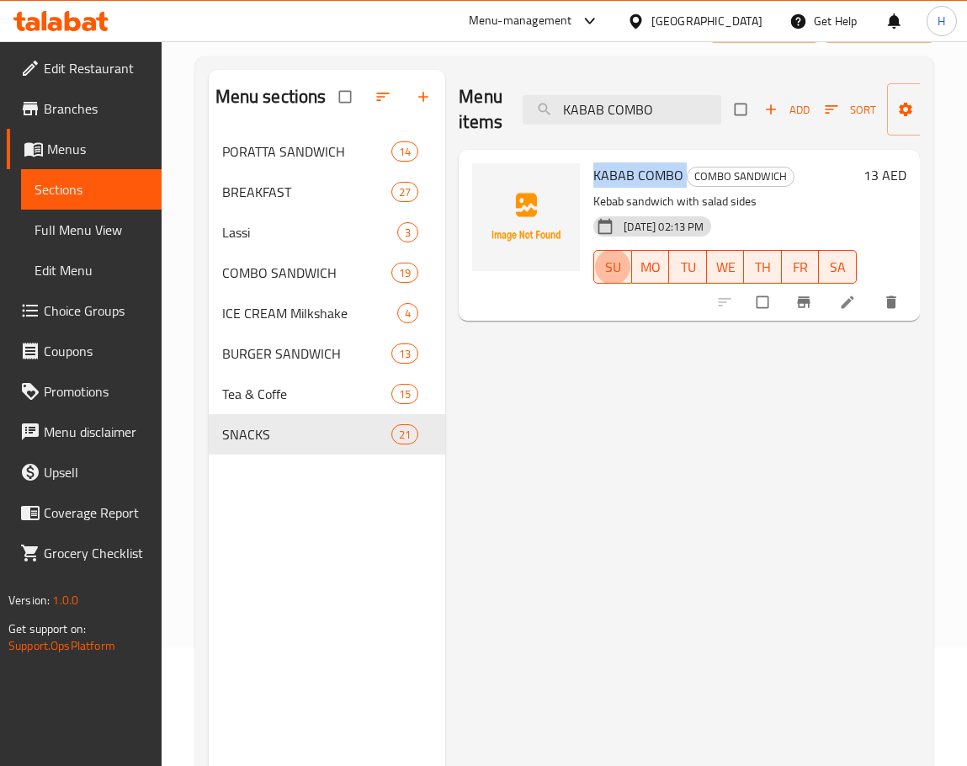
scroll to position [0, 0]
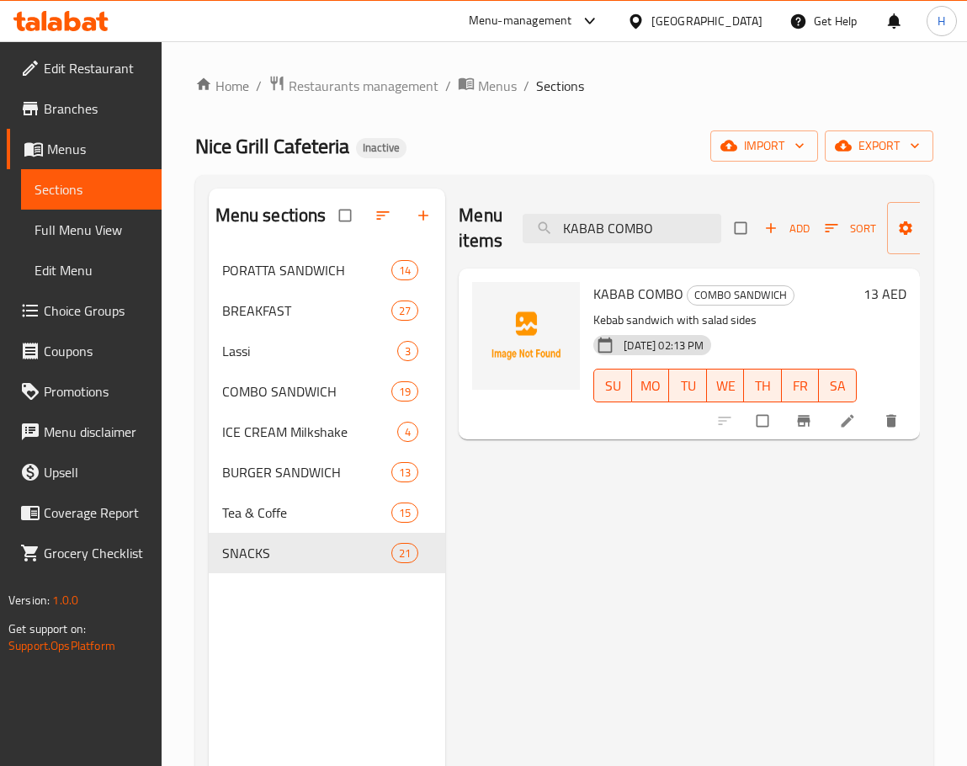
drag, startPoint x: 715, startPoint y: 492, endPoint x: 706, endPoint y: 488, distance: 9.4
click at [714, 488] on div "Menu items KABAB COMBO Add Sort Manage items KABAB COMBO COMBO SANDWICH Kebab s…" at bounding box center [682, 572] width 475 height 766
click at [736, 509] on div "Menu items KABAB COMBO Add Sort Manage items KABAB COMBO COMBO SANDWICH Kebab s…" at bounding box center [682, 572] width 475 height 766
click at [646, 212] on div "Menu items KABAB COMBO Add Sort Manage items" at bounding box center [689, 229] width 461 height 80
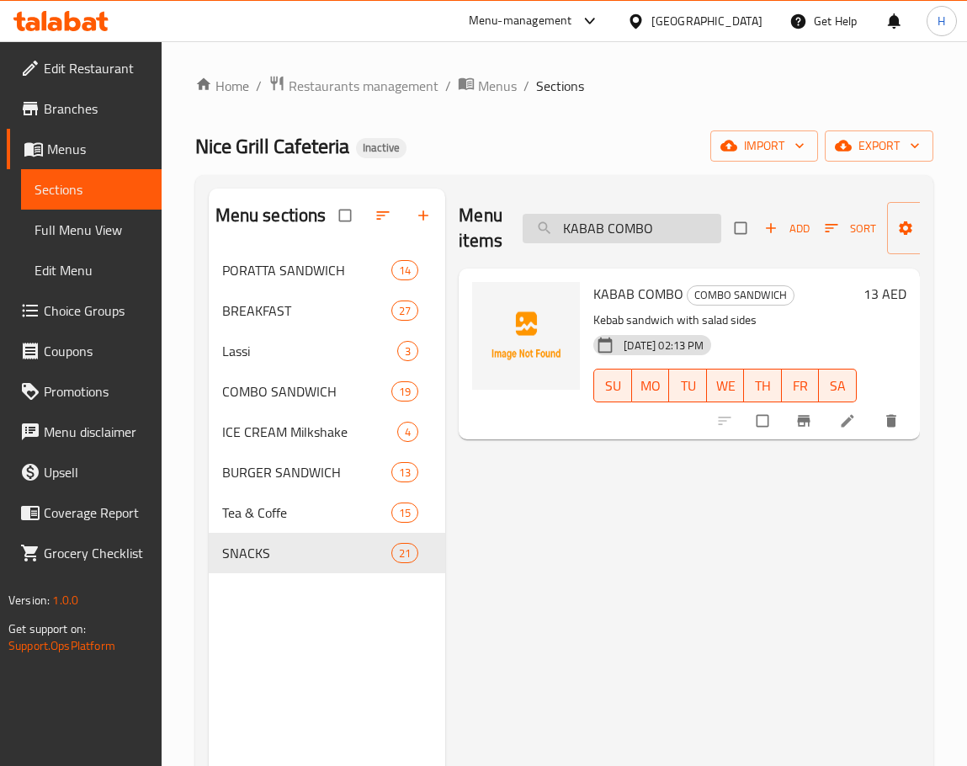
click at [653, 223] on input "KABAB COMBO" at bounding box center [622, 228] width 199 height 29
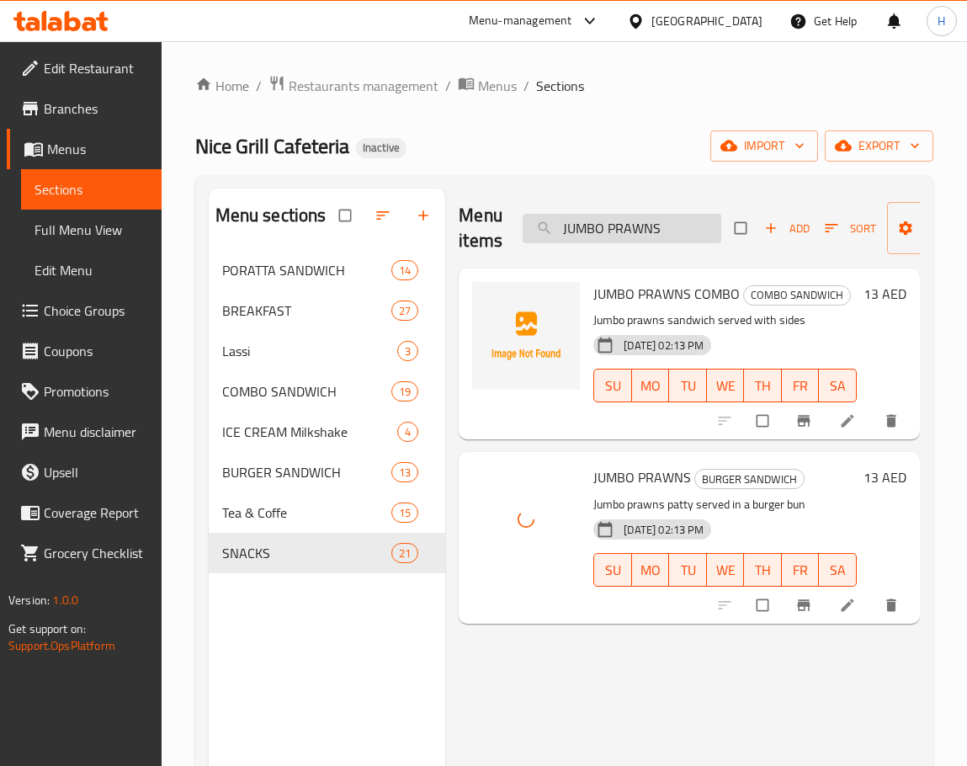
click at [671, 223] on input "JUMBO PRAWNS" at bounding box center [622, 228] width 199 height 29
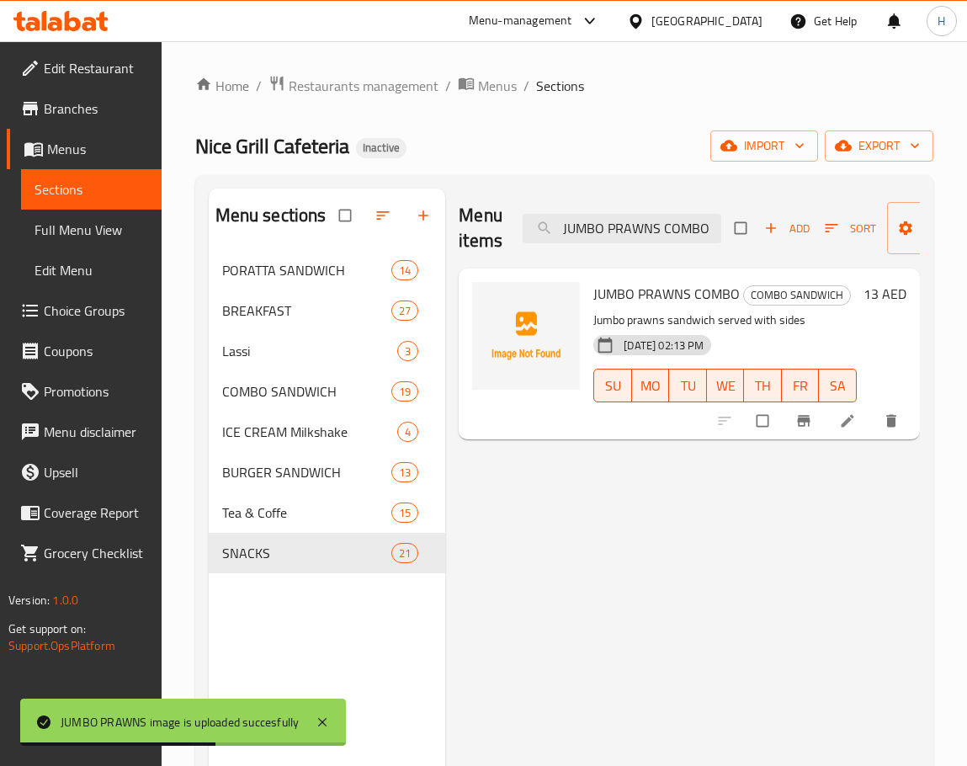
click at [654, 293] on span "JUMBO PRAWNS COMBO" at bounding box center [666, 293] width 146 height 25
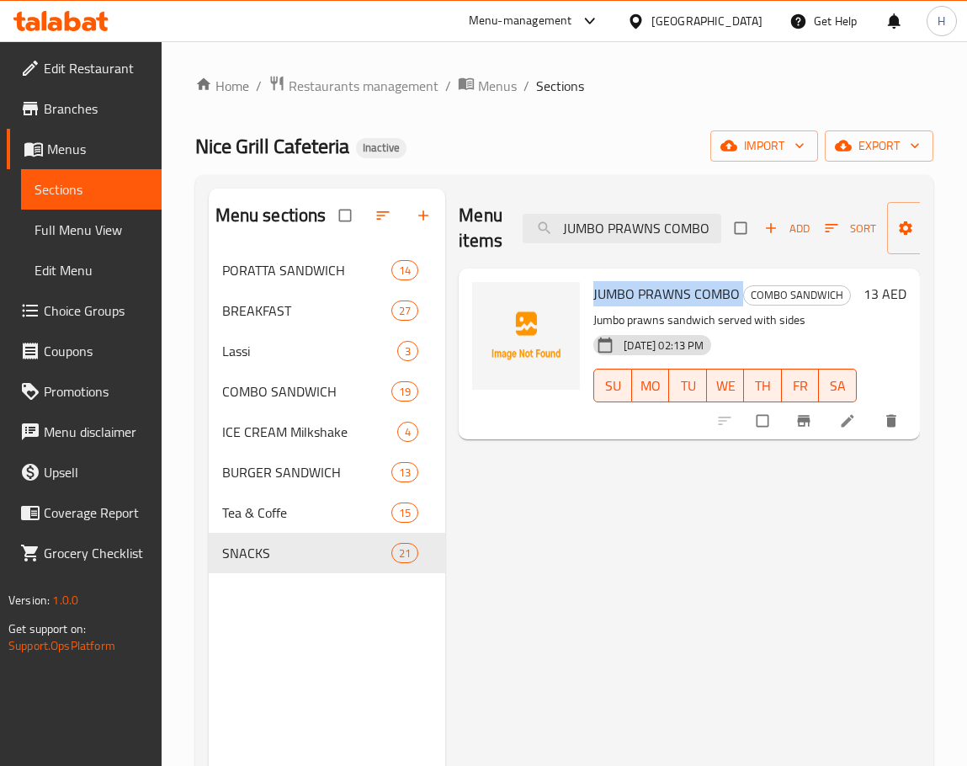
click at [728, 541] on div "Menu items JUMBO PRAWNS COMBO Add Sort Manage items JUMBO PRAWNS COMBO COMBO SA…" at bounding box center [682, 572] width 475 height 766
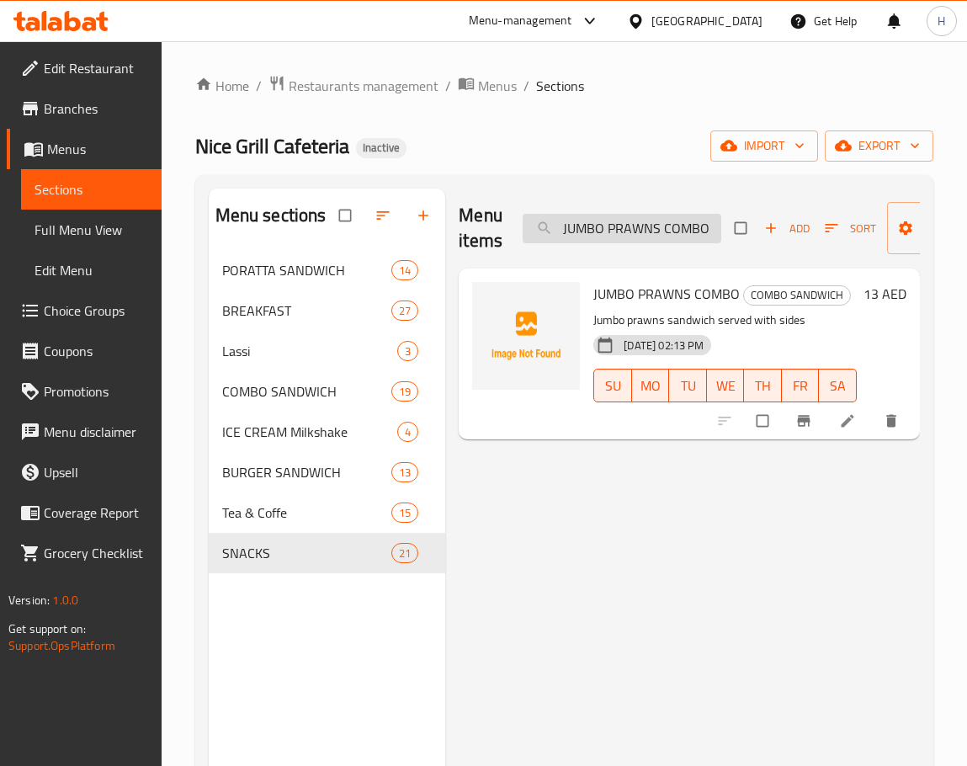
click at [646, 229] on input "JUMBO PRAWNS COMBO" at bounding box center [622, 228] width 199 height 29
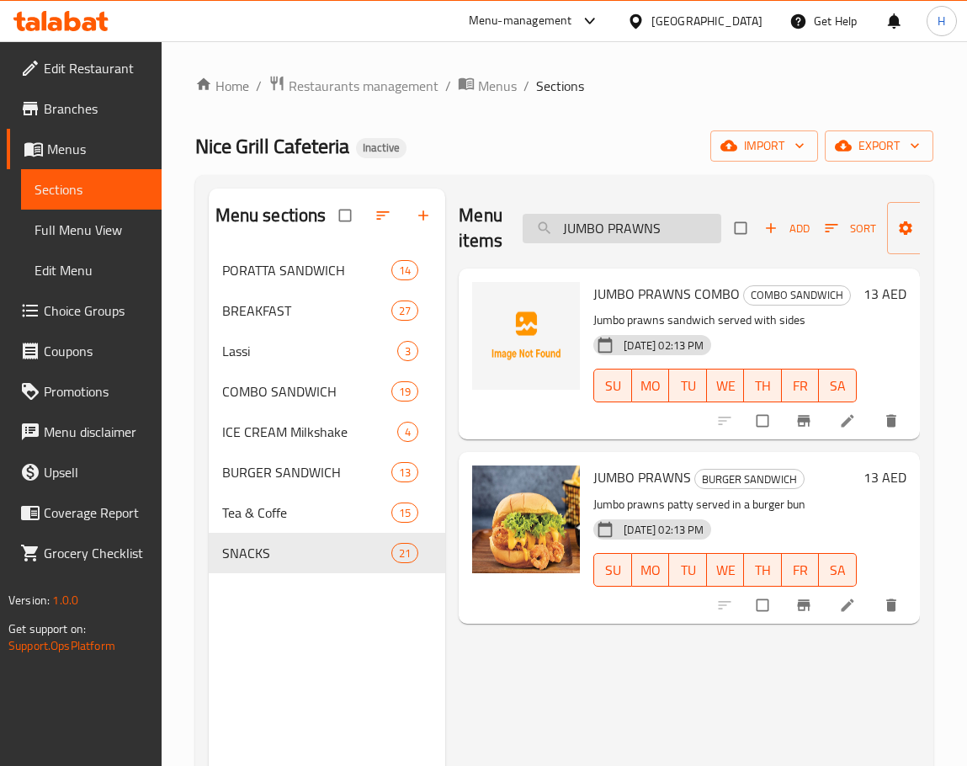
click at [632, 220] on input "JUMBO PRAWNS" at bounding box center [622, 228] width 199 height 29
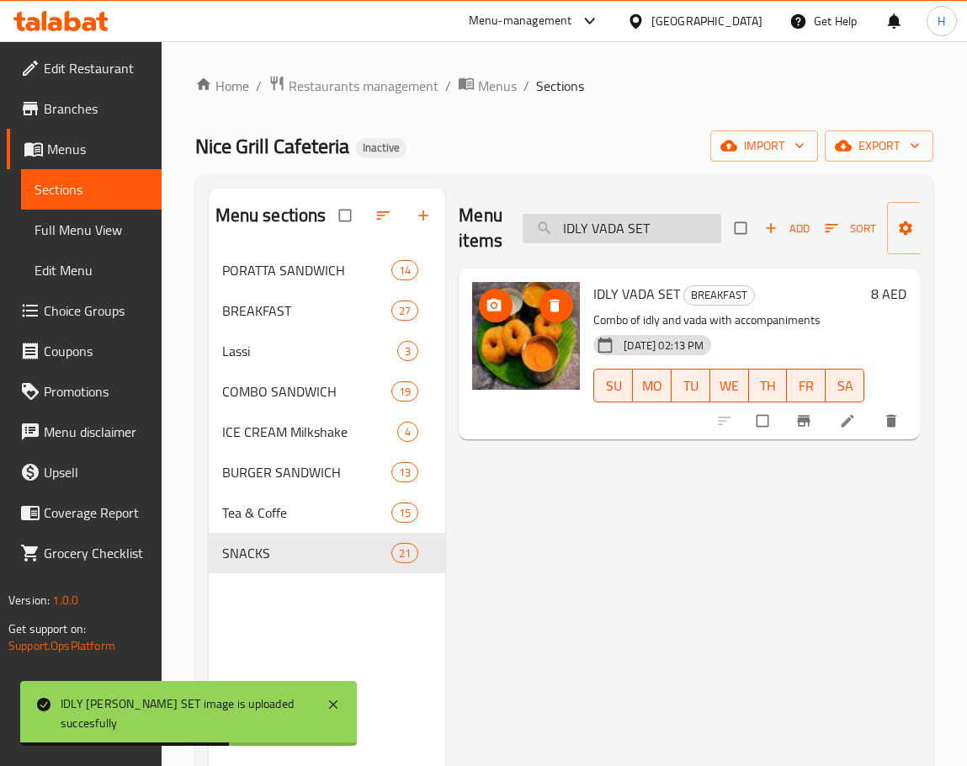
click at [677, 229] on input "IDLY VADA SET" at bounding box center [622, 228] width 199 height 29
type input "PASSION FRUIT"
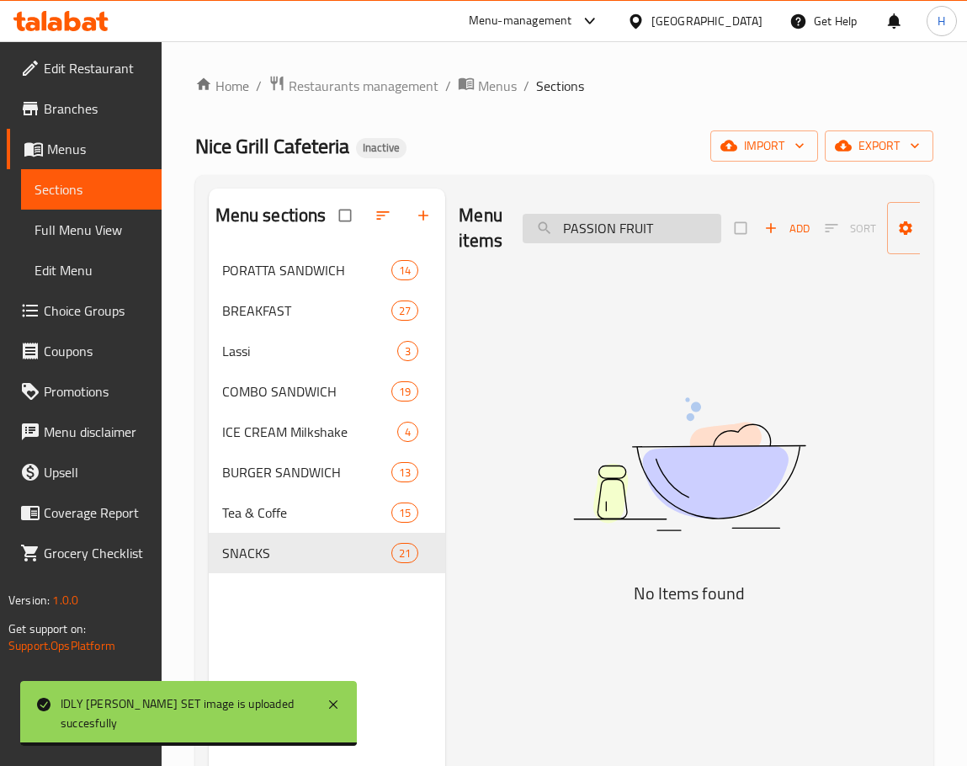
click at [639, 228] on input "PASSION FRUIT" at bounding box center [622, 228] width 199 height 29
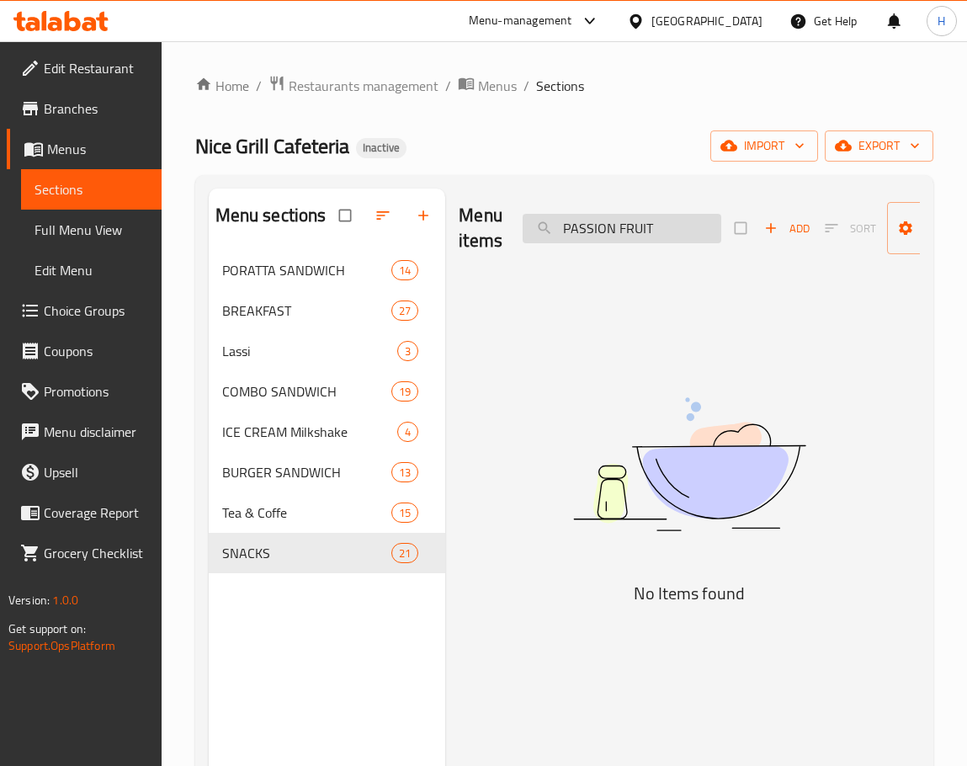
click at [639, 228] on input "PASSION FRUIT" at bounding box center [622, 228] width 199 height 29
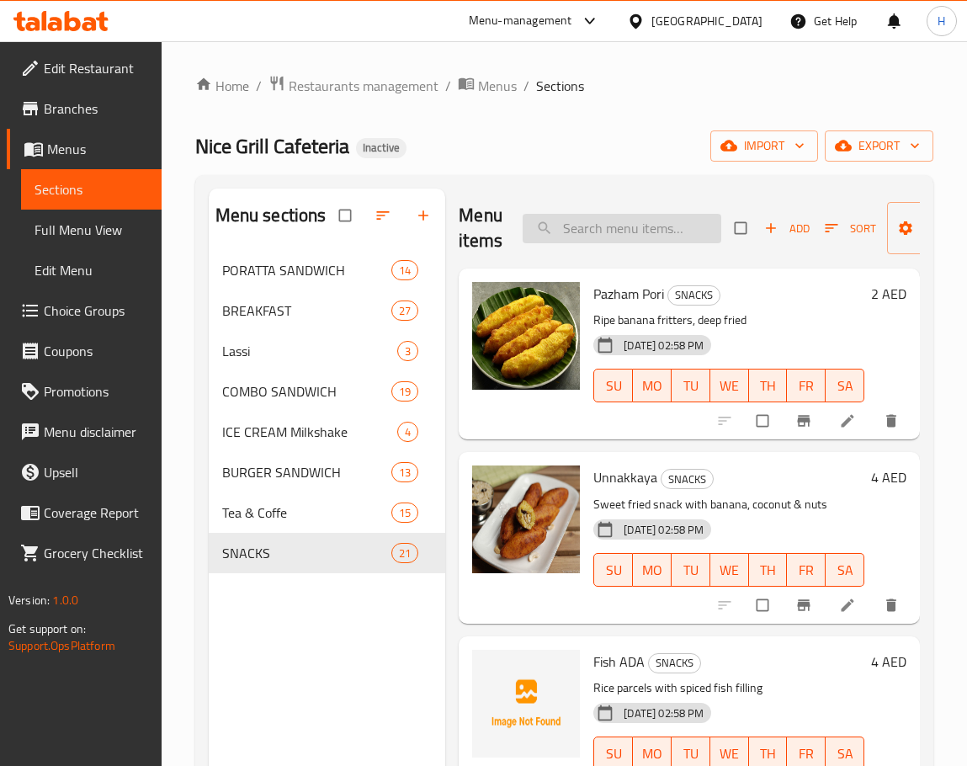
click at [626, 242] on div "Menu items Add Sort Manage items" at bounding box center [689, 229] width 461 height 80
click at [630, 227] on input "search" at bounding box center [622, 228] width 199 height 29
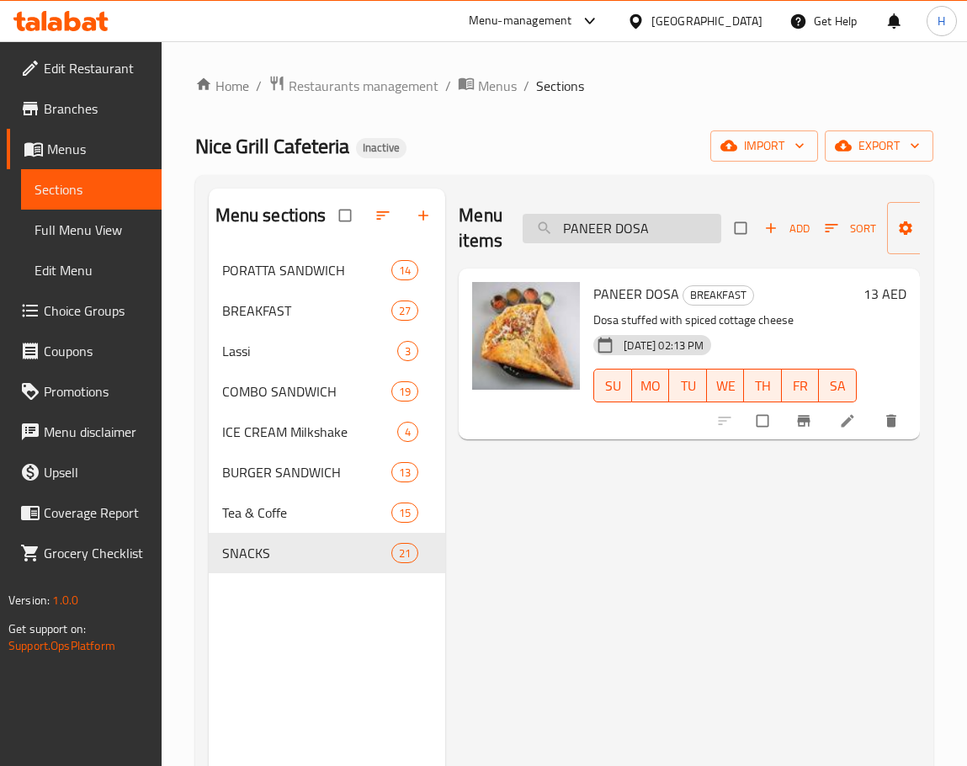
click at [625, 237] on input "PANEER DOSA" at bounding box center [622, 228] width 199 height 29
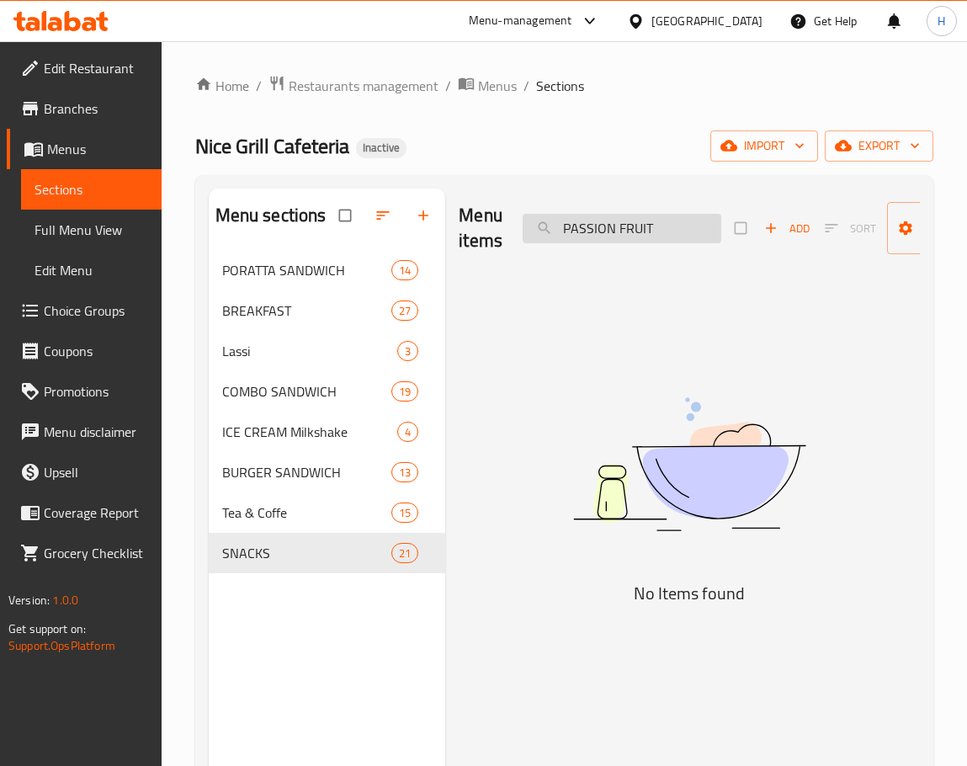
click at [653, 232] on input "PASSION FRUIT" at bounding box center [622, 228] width 199 height 29
click at [714, 232] on input "PANEER BUTTER UTHAPPAM 1000" at bounding box center [622, 228] width 199 height 29
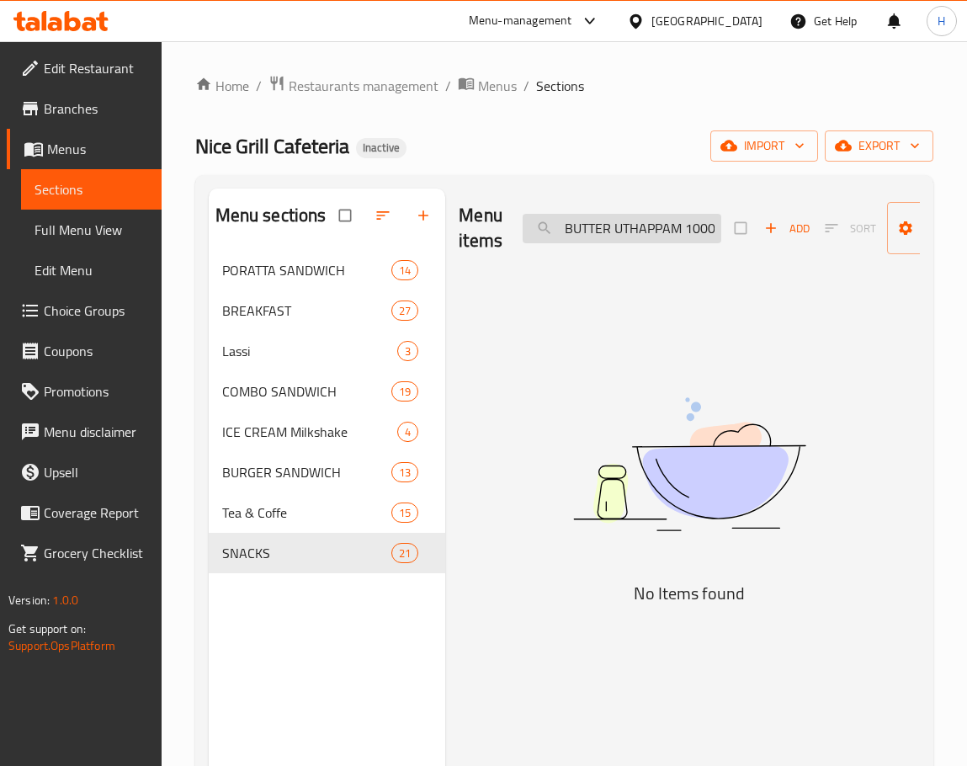
click at [714, 232] on input "PANEER BUTTER UTHAPPAM 1000" at bounding box center [622, 228] width 199 height 29
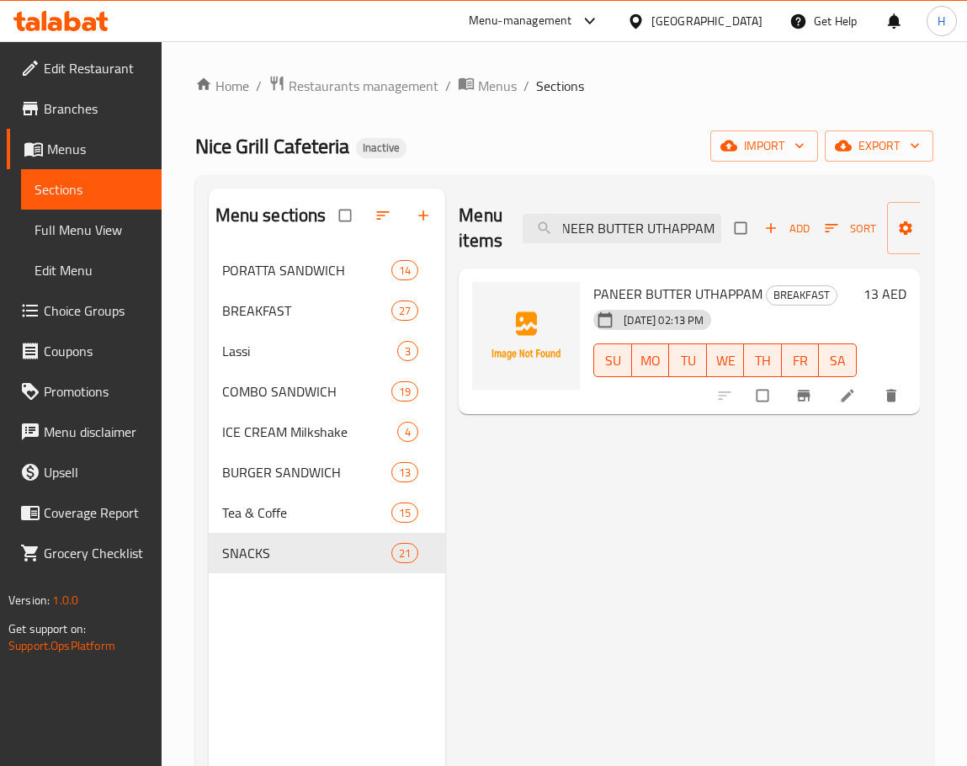
scroll to position [0, 0]
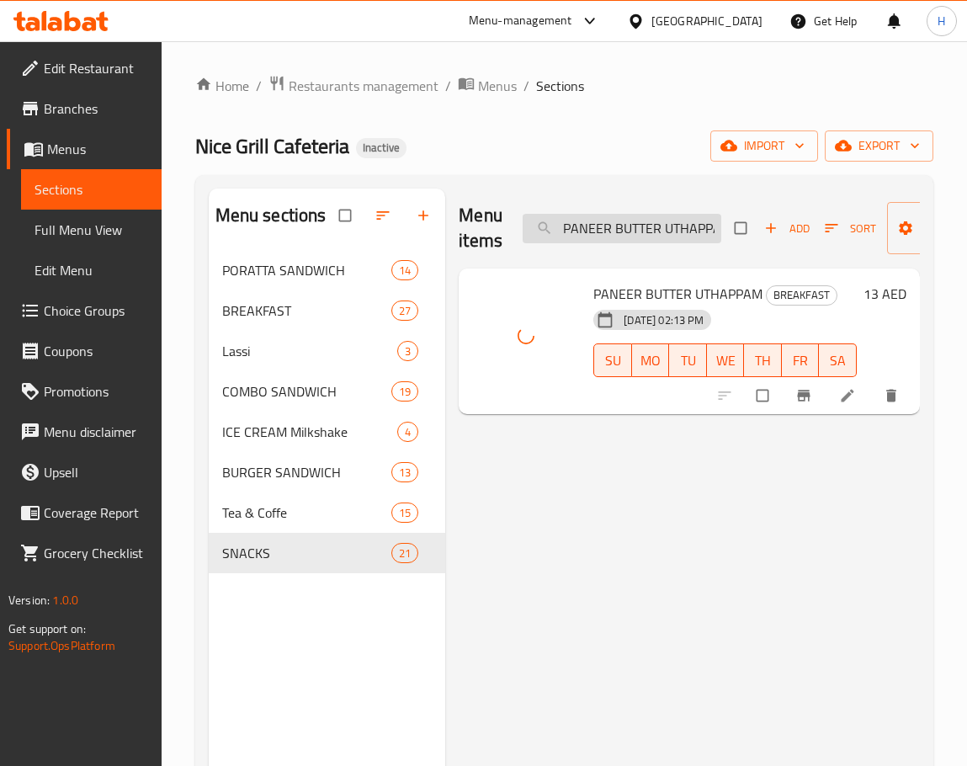
click at [649, 224] on input "PANEER BUTTER UTHAPPAM" at bounding box center [622, 228] width 199 height 29
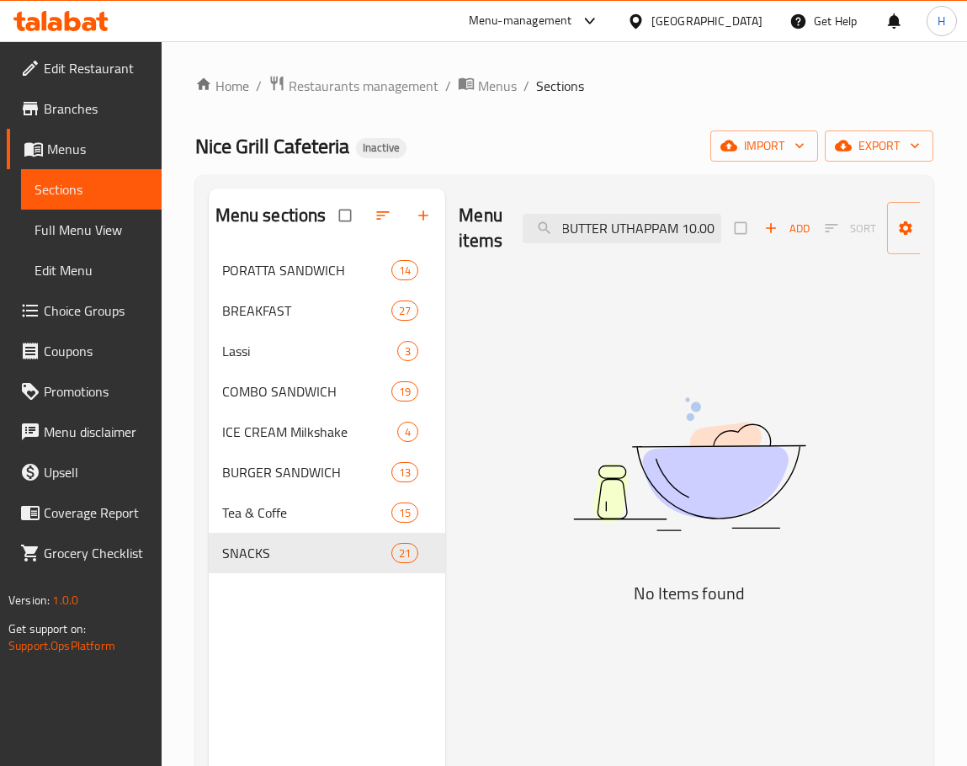
drag, startPoint x: 705, startPoint y: 229, endPoint x: 781, endPoint y: 235, distance: 76.8
click at [781, 235] on div "Menu items PANEER BUTTER UTHAPPAM 10.00 Add Sort Manage items" at bounding box center [689, 229] width 461 height 80
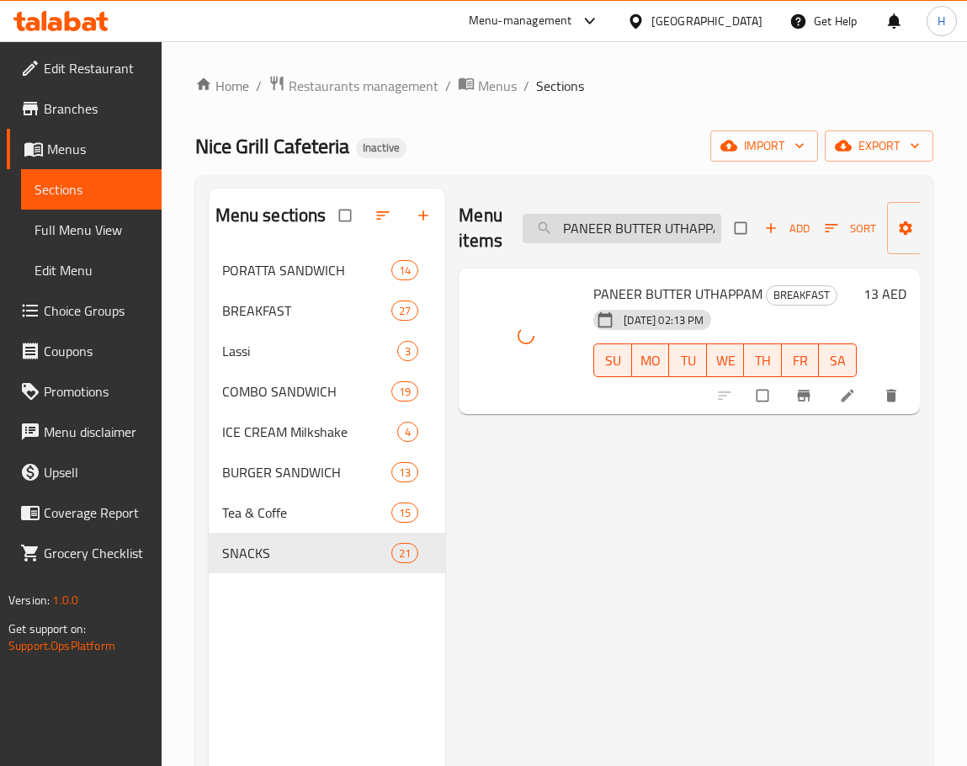
click at [643, 238] on input "PANEER BUTTER UTHAPPAM" at bounding box center [622, 228] width 199 height 29
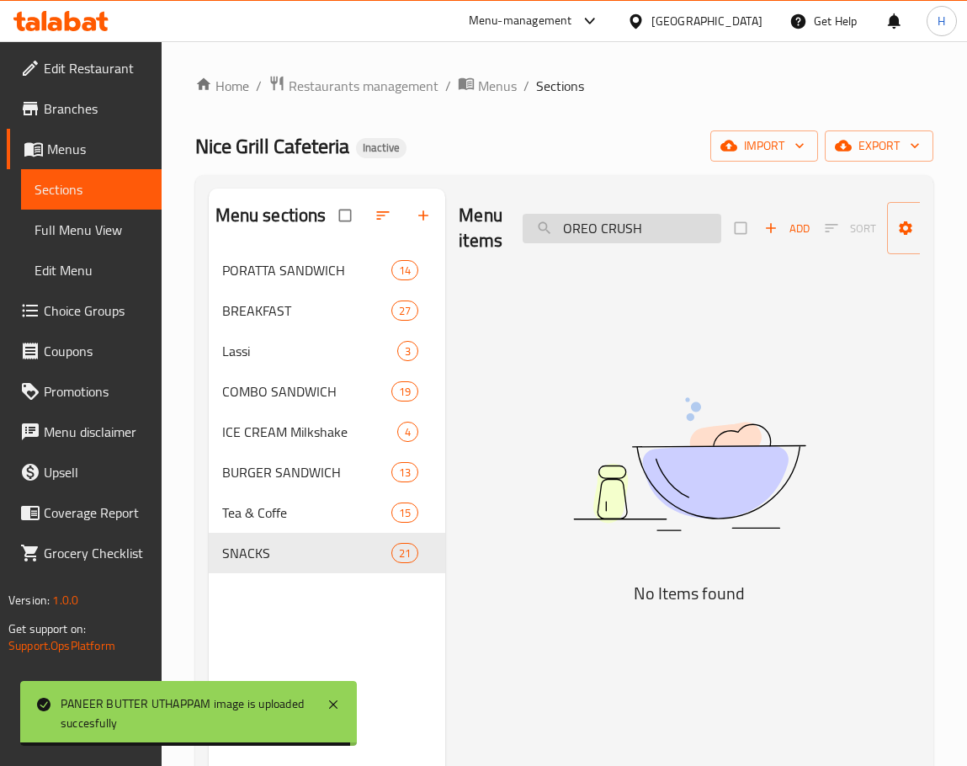
click at [657, 237] on input "OREO CRUSH" at bounding box center [622, 228] width 199 height 29
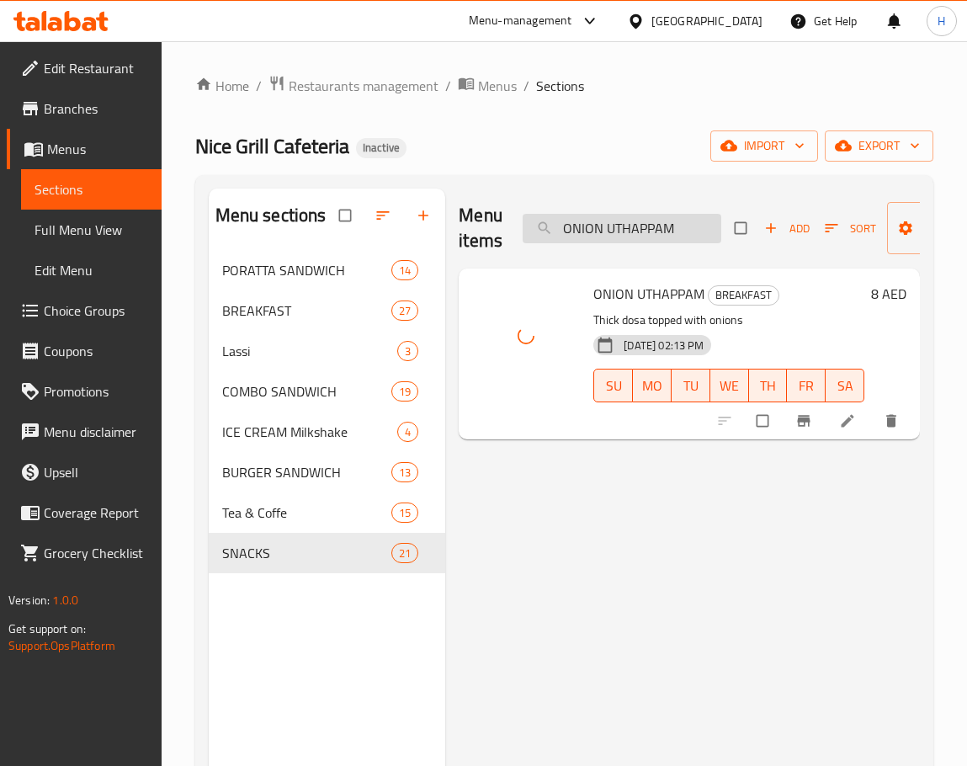
click at [661, 225] on input "ONION UTHAPPAM" at bounding box center [622, 228] width 199 height 29
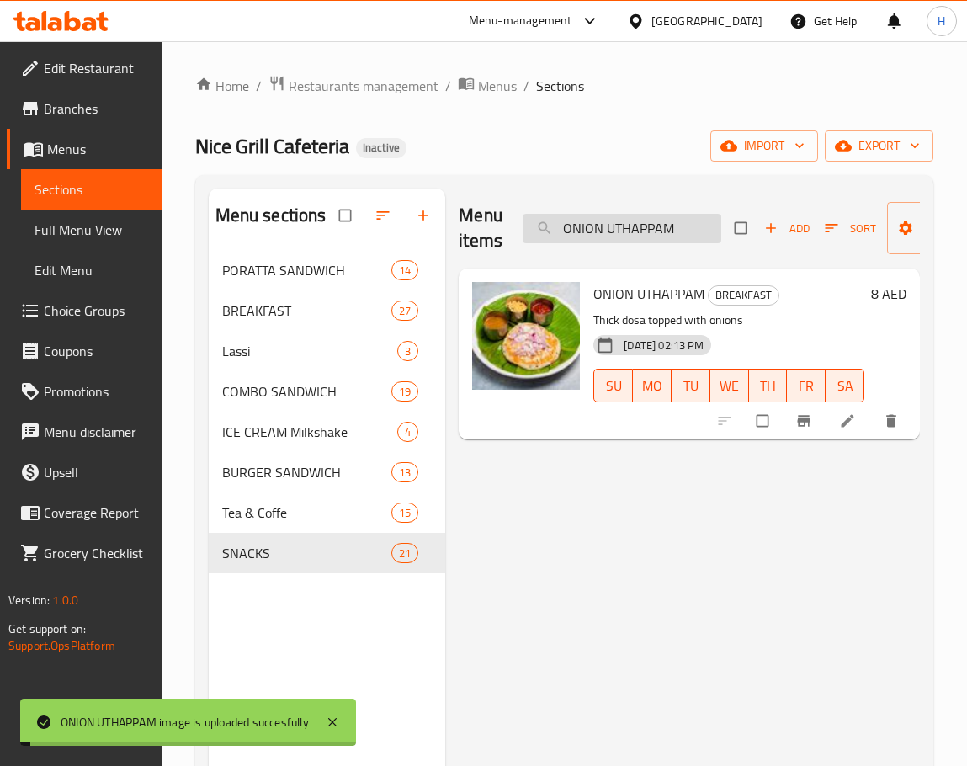
click at [661, 225] on input "ONION UTHAPPAM" at bounding box center [622, 228] width 199 height 29
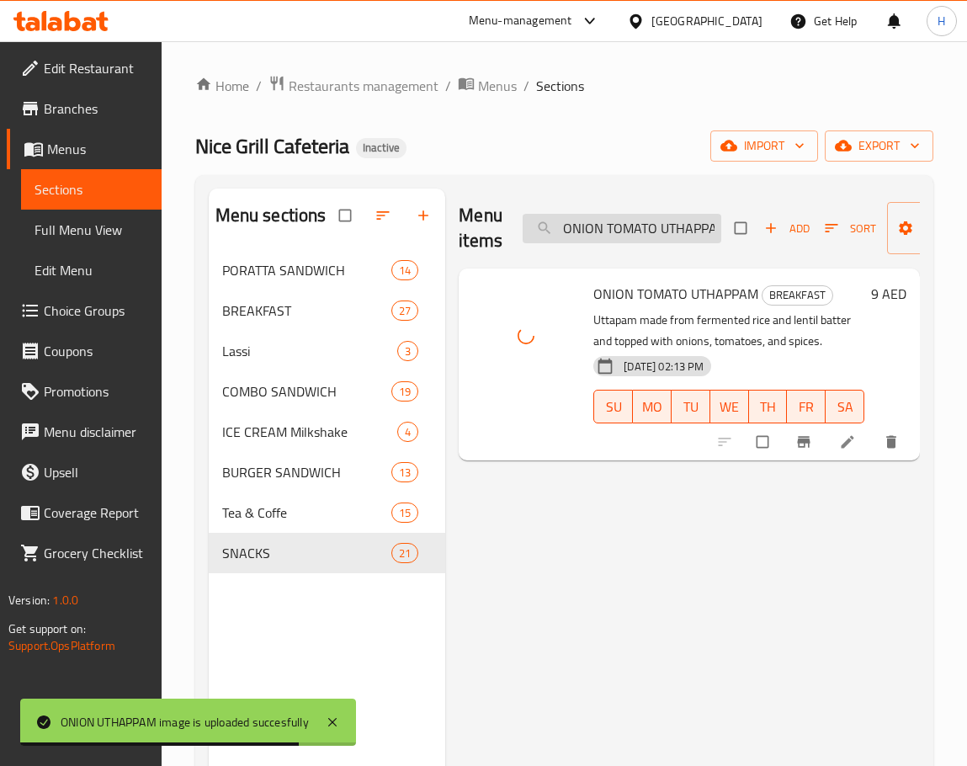
click at [636, 242] on input "ONION TOMATO UTHAPPAM" at bounding box center [622, 228] width 199 height 29
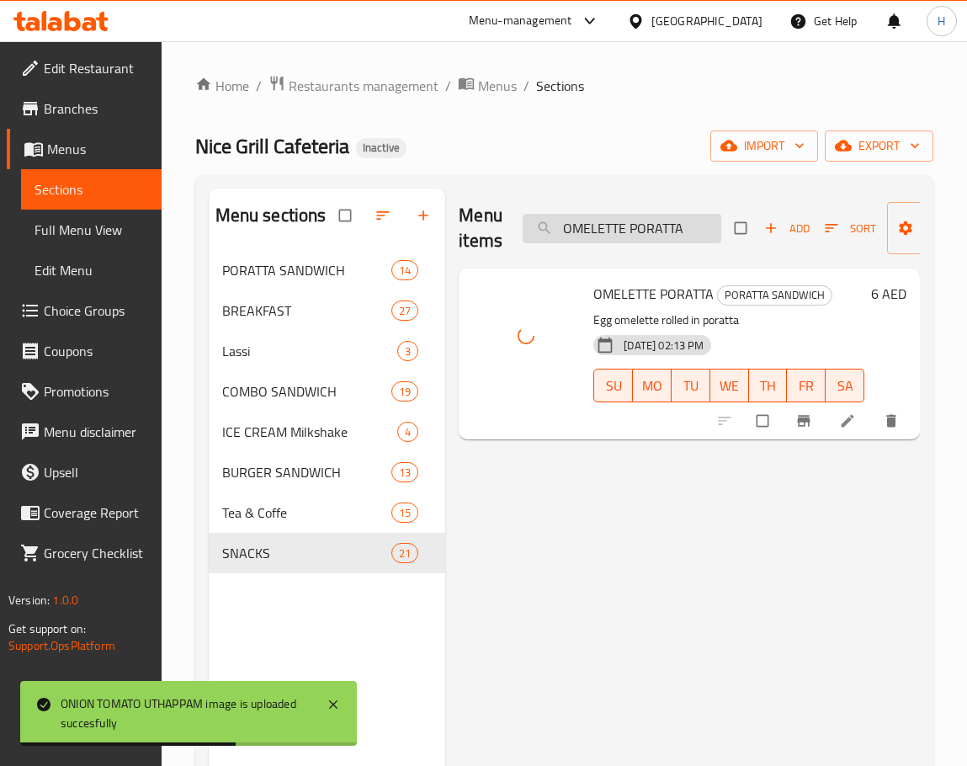
click at [602, 237] on input "OMELETTE PORATTA" at bounding box center [622, 228] width 199 height 29
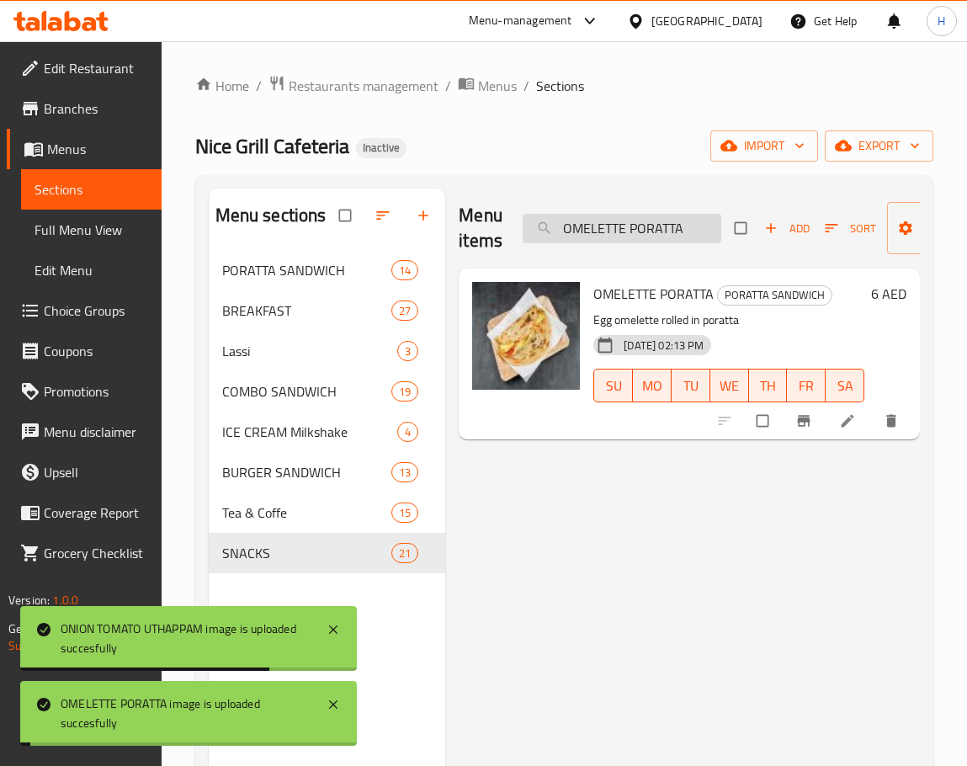
click at [602, 237] on input "OMELETTE PORATTA" at bounding box center [622, 228] width 199 height 29
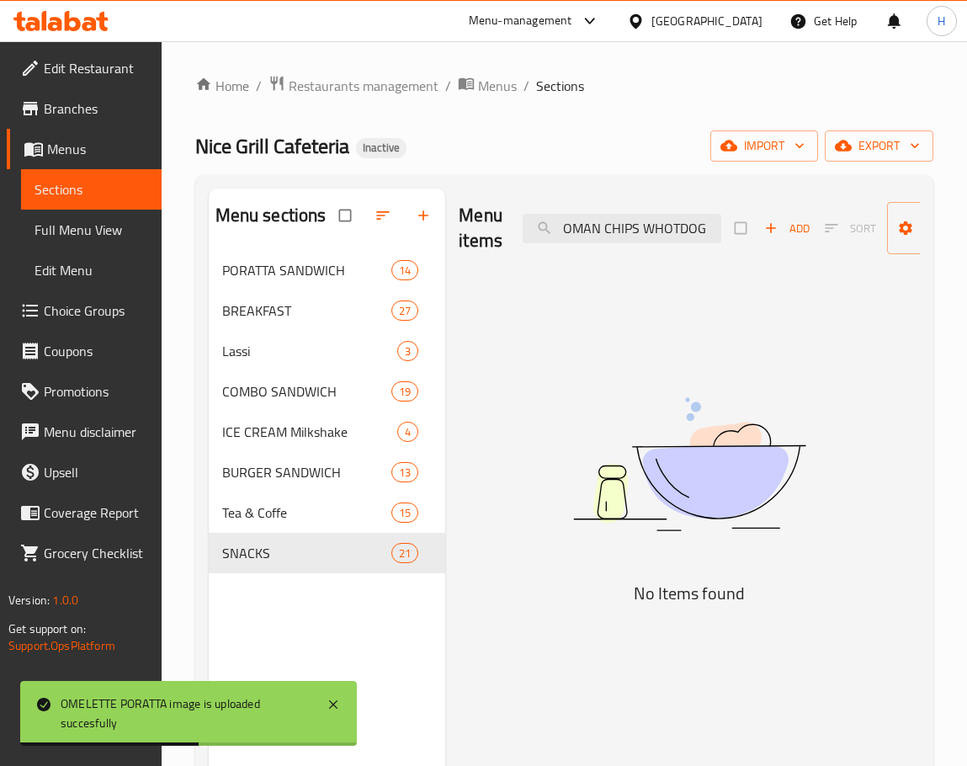
drag, startPoint x: 660, startPoint y: 232, endPoint x: 728, endPoint y: 231, distance: 68.2
click at [728, 231] on div "Menu items OMAN CHIPS WHOTDOG Add Sort Manage items" at bounding box center [689, 229] width 461 height 80
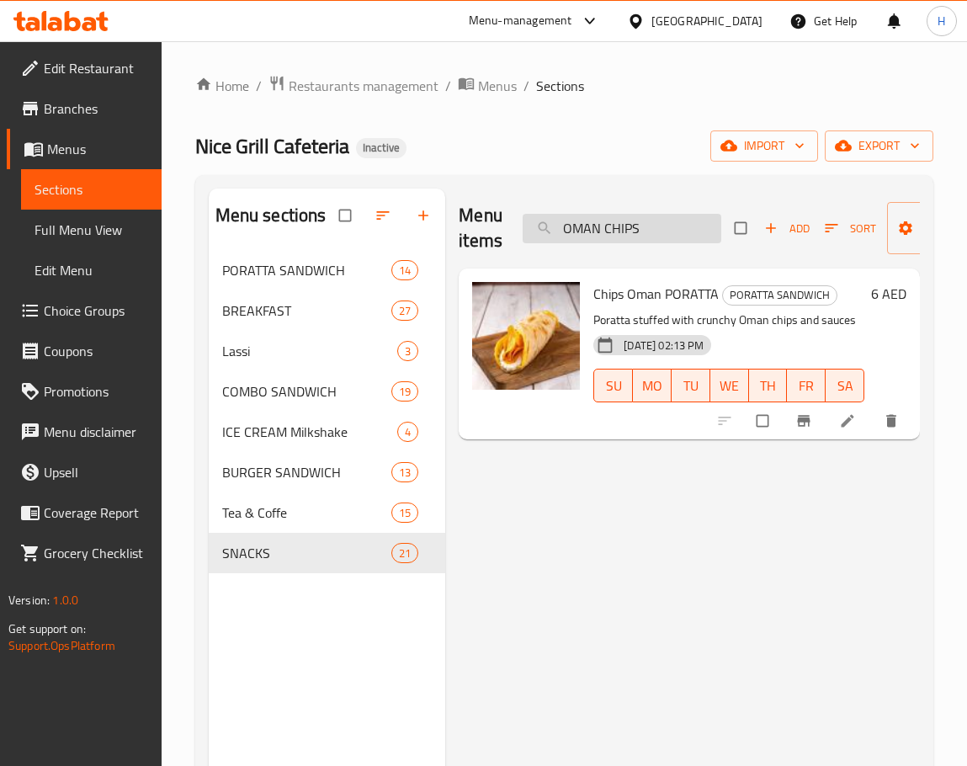
click at [631, 227] on input "OMAN CHIPS" at bounding box center [622, 228] width 199 height 29
click at [631, 227] on input "OMAN ONION TOMATO UTHAPPAM" at bounding box center [622, 228] width 199 height 29
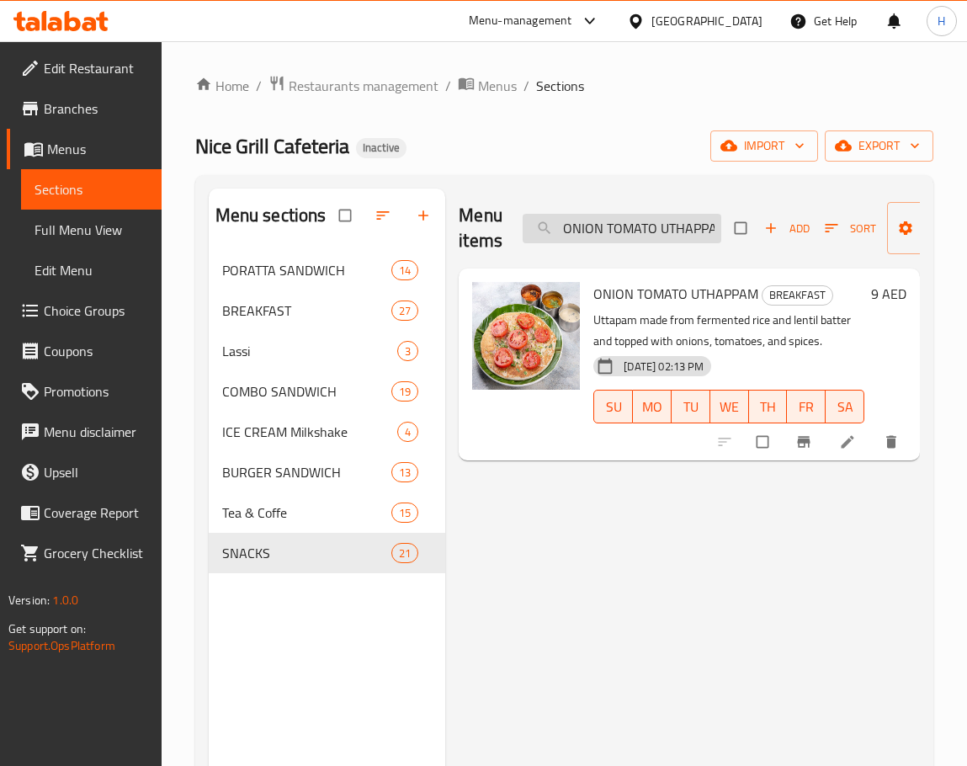
click at [652, 221] on input "ONION TOMATO UTHAPPAM" at bounding box center [622, 228] width 199 height 29
type input "v"
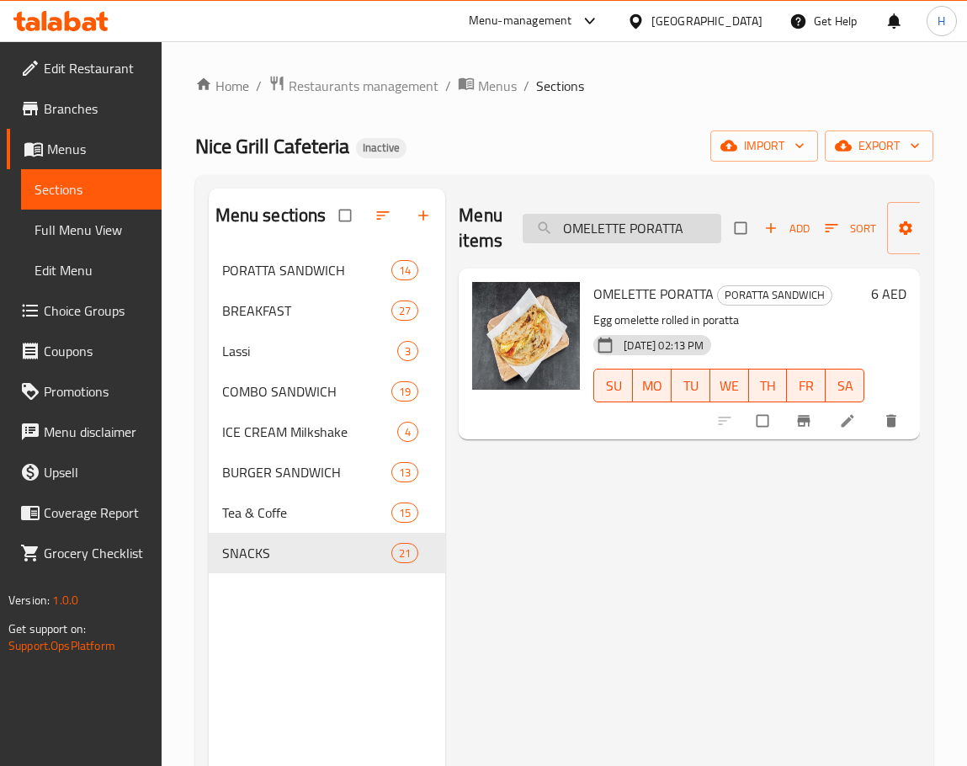
click at [679, 216] on input "OMELETTE PORATTA" at bounding box center [622, 228] width 199 height 29
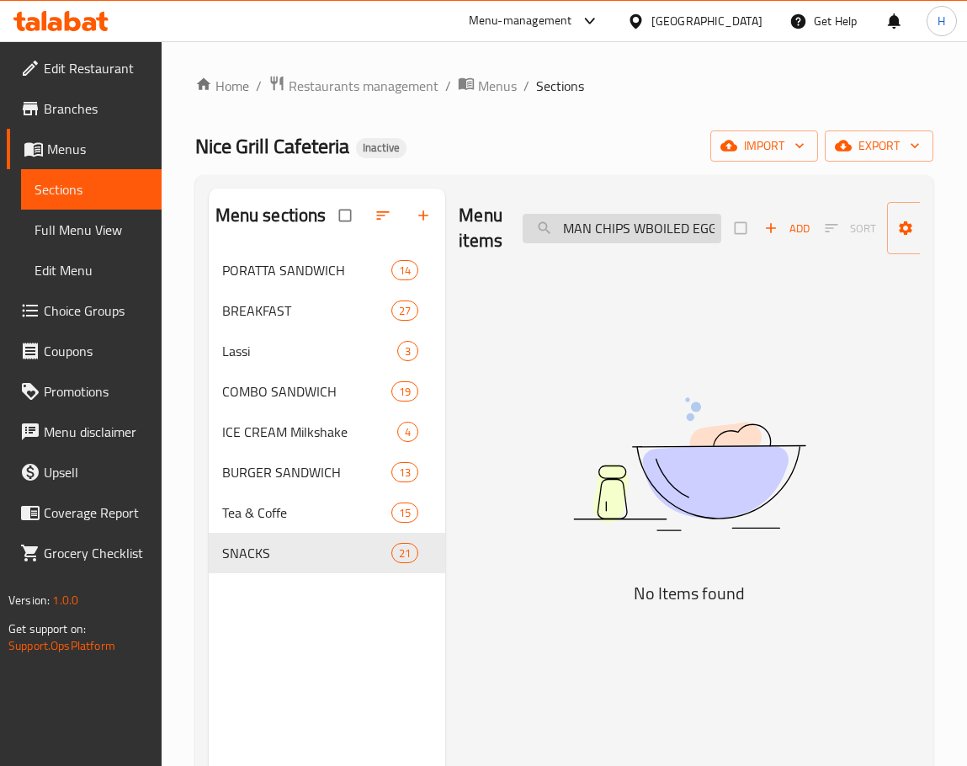
click at [579, 227] on input "OMAN CHIPS WBOILED EGG" at bounding box center [622, 228] width 199 height 29
drag, startPoint x: 615, startPoint y: 228, endPoint x: 690, endPoint y: 210, distance: 77.0
click at [690, 210] on div "Menu items CHIPS WBOILED EGG Add Sort Manage items" at bounding box center [689, 229] width 461 height 80
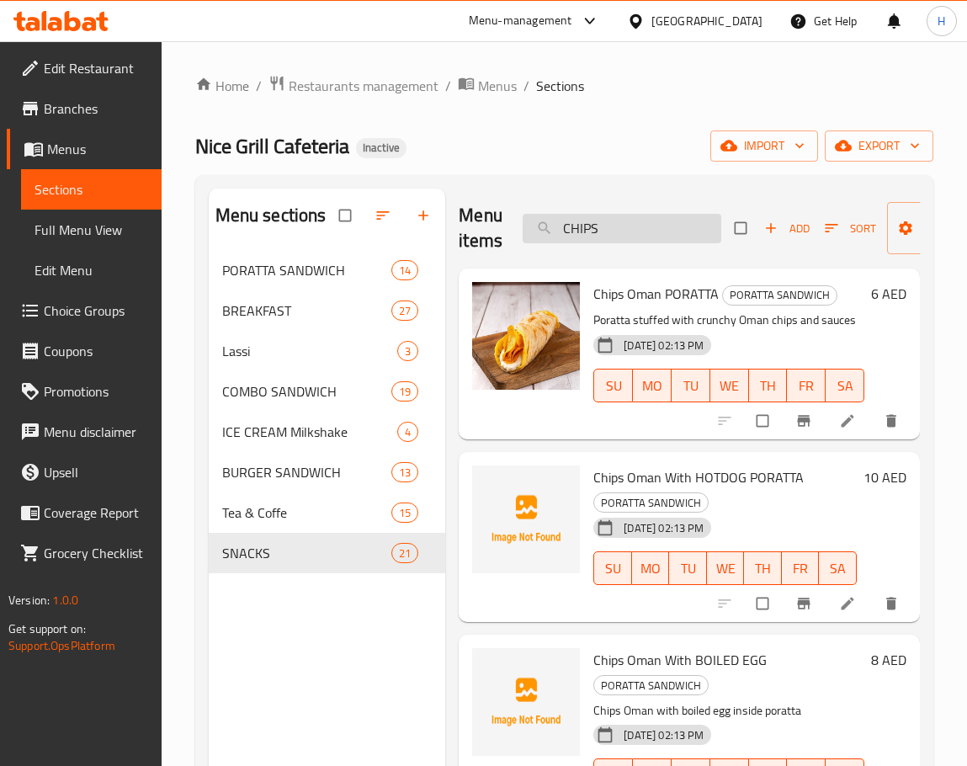
click at [654, 233] on input "CHIPS" at bounding box center [622, 228] width 199 height 29
click at [655, 232] on input "CHIPS" at bounding box center [622, 228] width 199 height 29
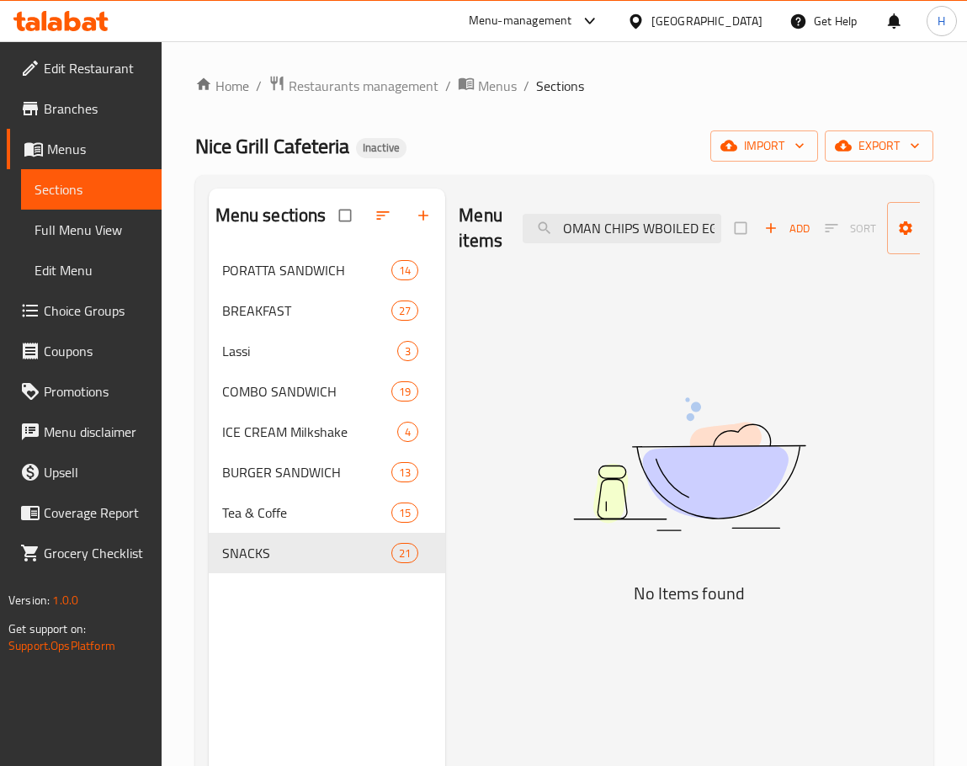
drag, startPoint x: 648, startPoint y: 226, endPoint x: 507, endPoint y: 241, distance: 142.2
click at [507, 241] on div "Menu items OMAN CHIPS WBOILED EGG Add Sort Manage items" at bounding box center [689, 229] width 461 height 80
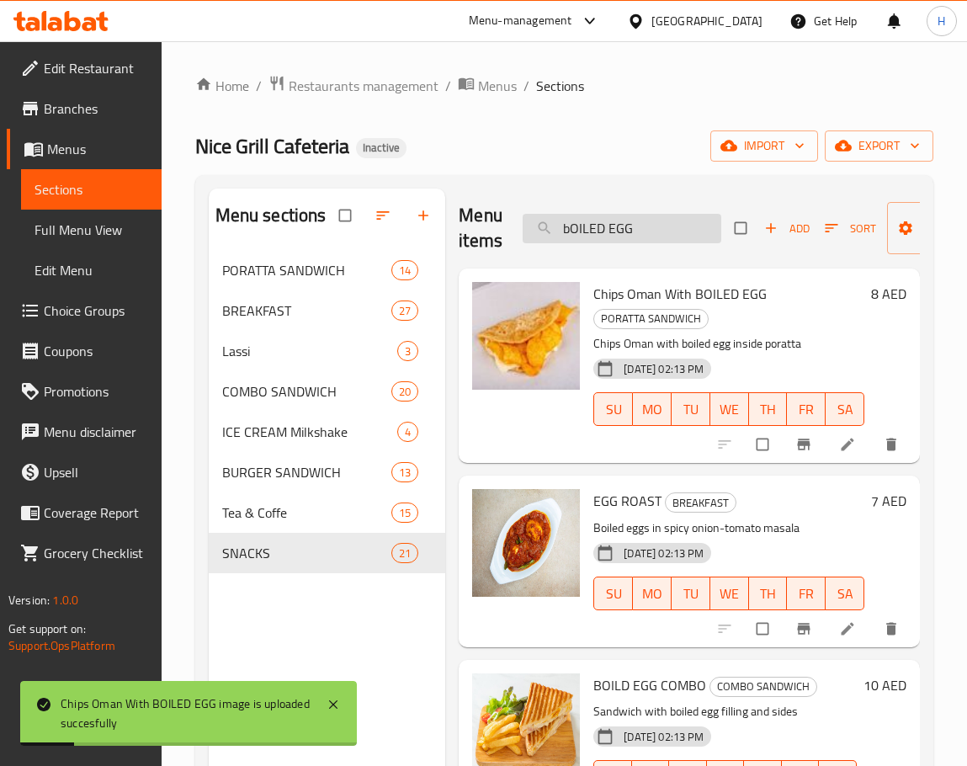
click at [615, 227] on input "bOILED EGG" at bounding box center [622, 228] width 199 height 29
click at [615, 227] on input "bOILED NUTELLA CRUSH" at bounding box center [622, 228] width 199 height 29
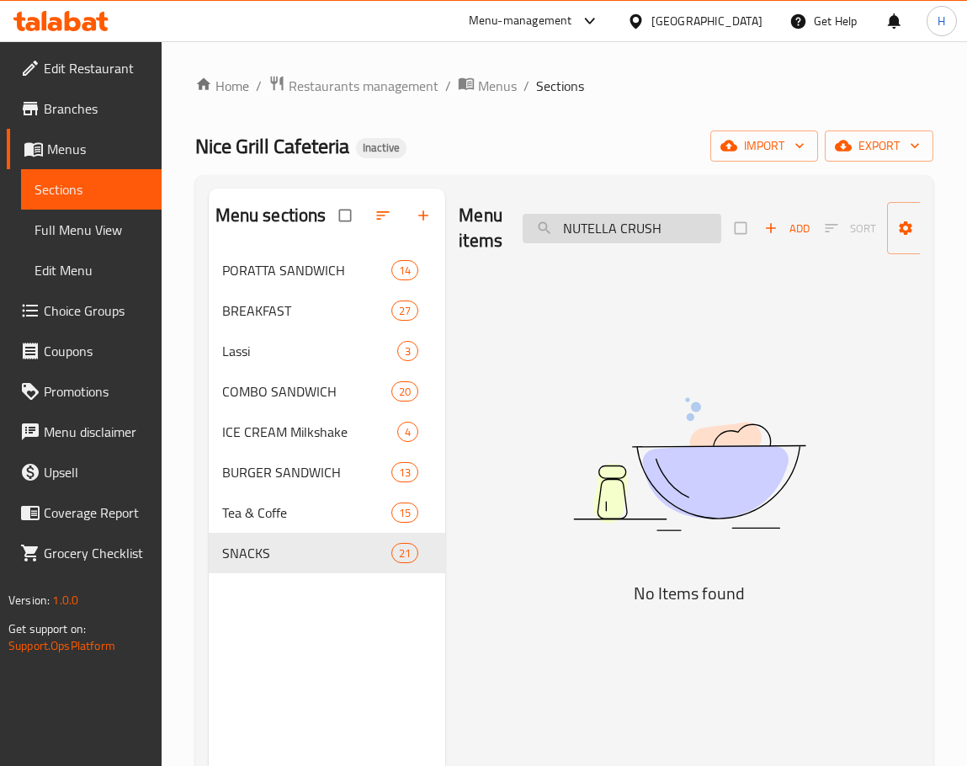
click at [671, 230] on input "NUTELLA CRUSH" at bounding box center [622, 228] width 199 height 29
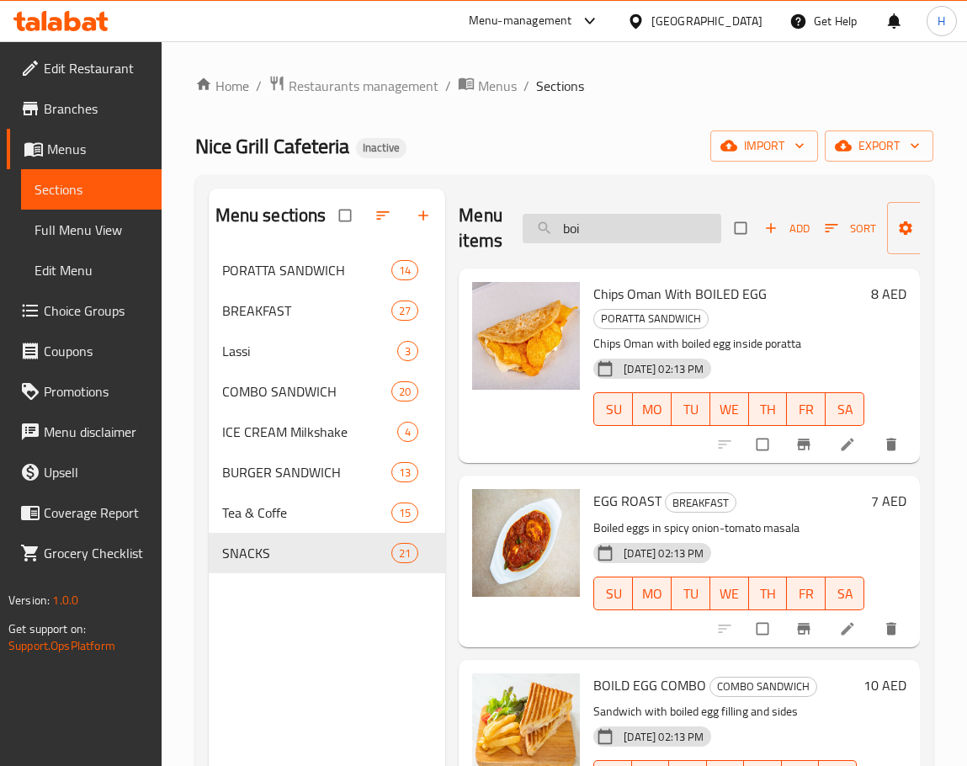
click at [570, 224] on input "boi" at bounding box center [622, 228] width 199 height 29
click at [571, 224] on input "boi" at bounding box center [622, 228] width 199 height 29
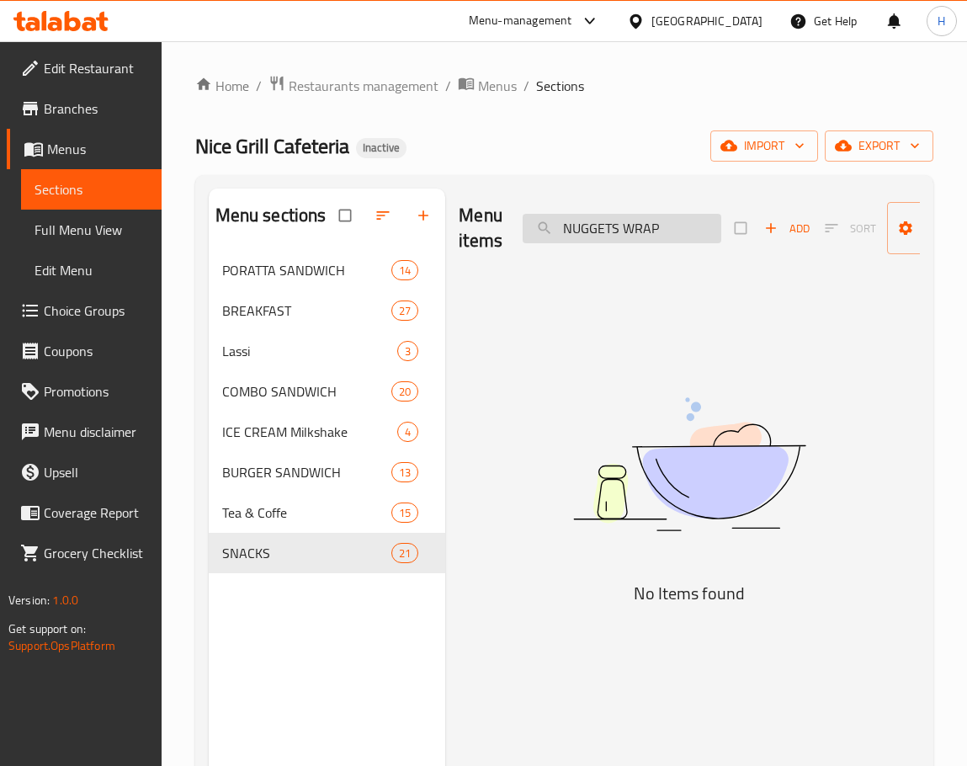
click at [586, 226] on input "NUGGETS WRAP" at bounding box center [622, 228] width 199 height 29
click at [667, 229] on input "NUGETS WRAP" at bounding box center [622, 228] width 199 height 29
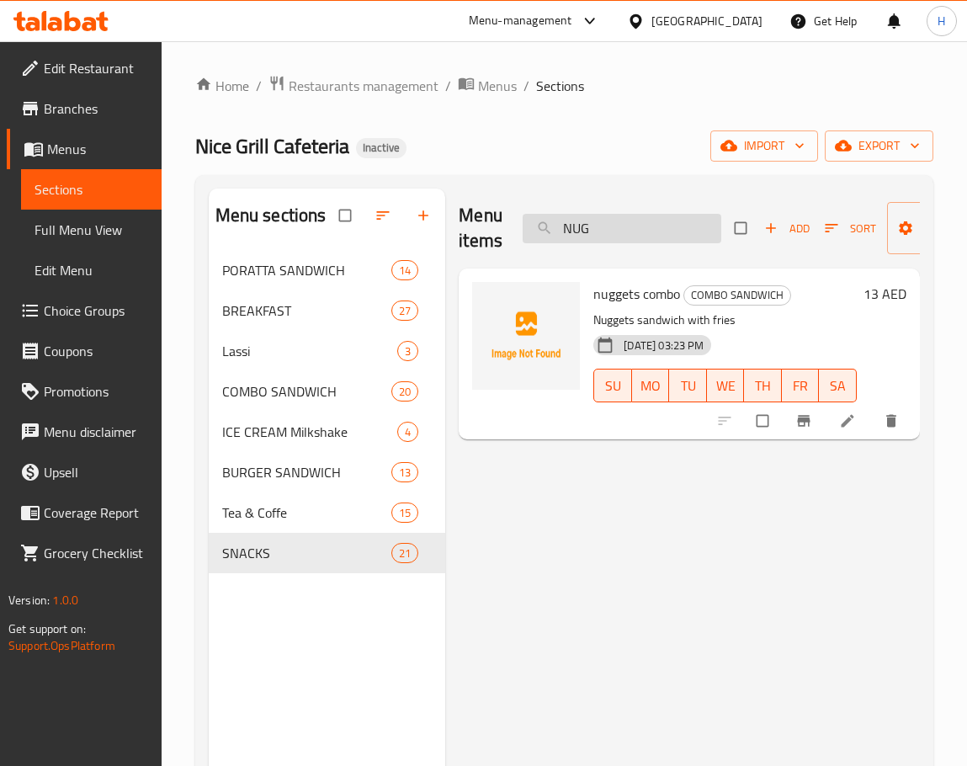
click at [567, 232] on input "NUG" at bounding box center [622, 228] width 199 height 29
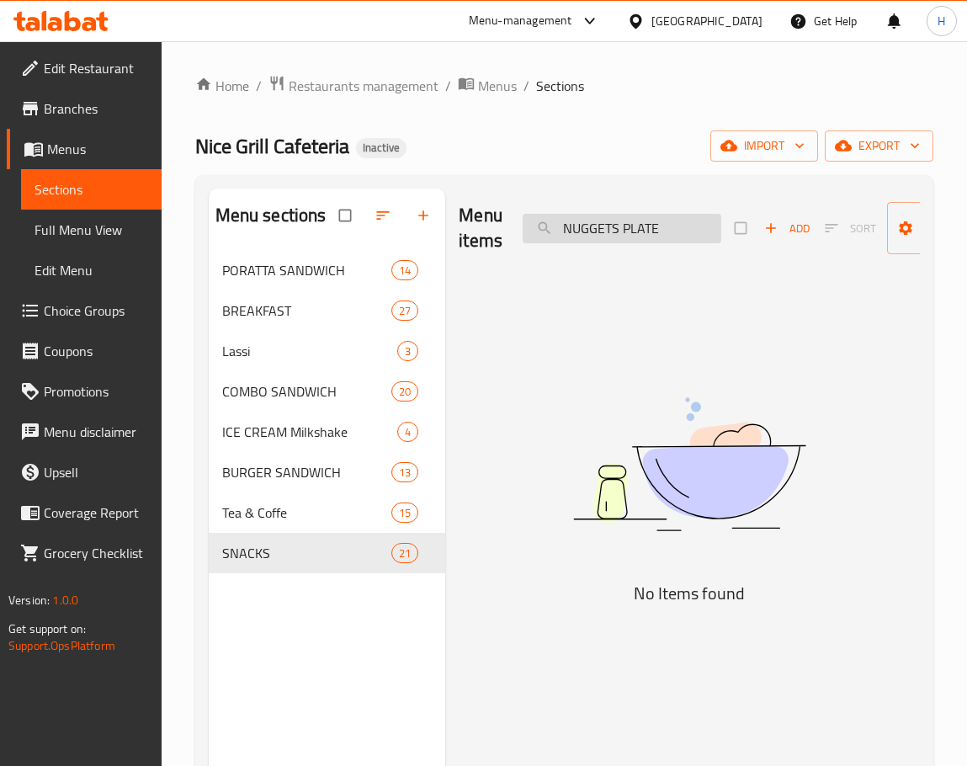
click at [643, 229] on input "NUGGETS PLATE" at bounding box center [622, 228] width 199 height 29
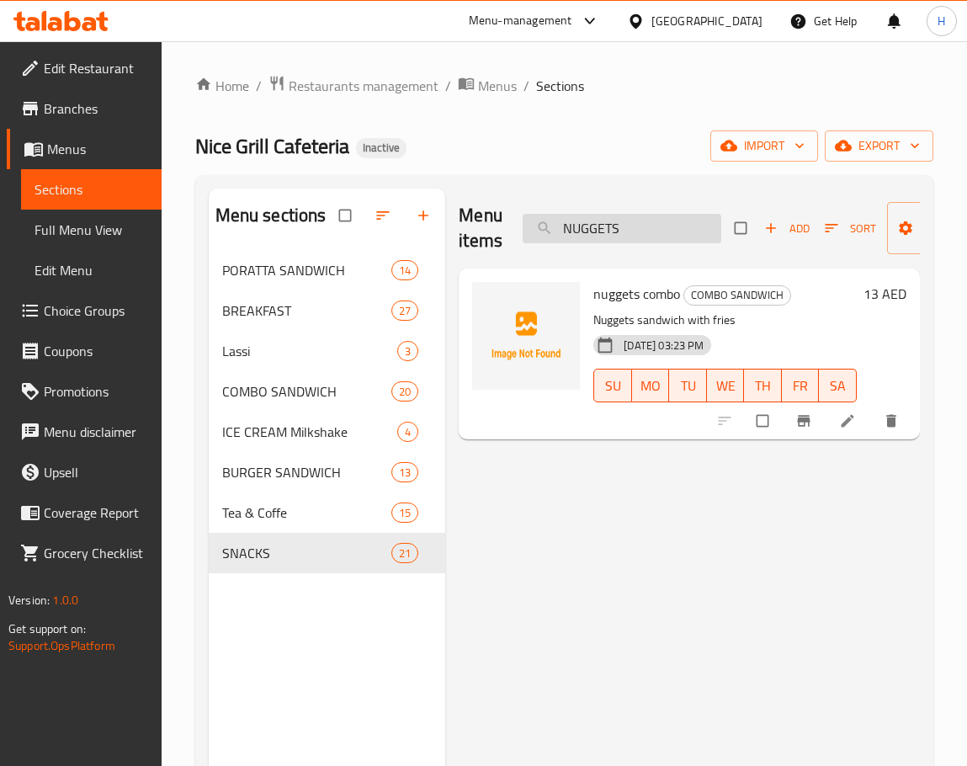
click at [612, 225] on input "NUGGETS" at bounding box center [622, 228] width 199 height 29
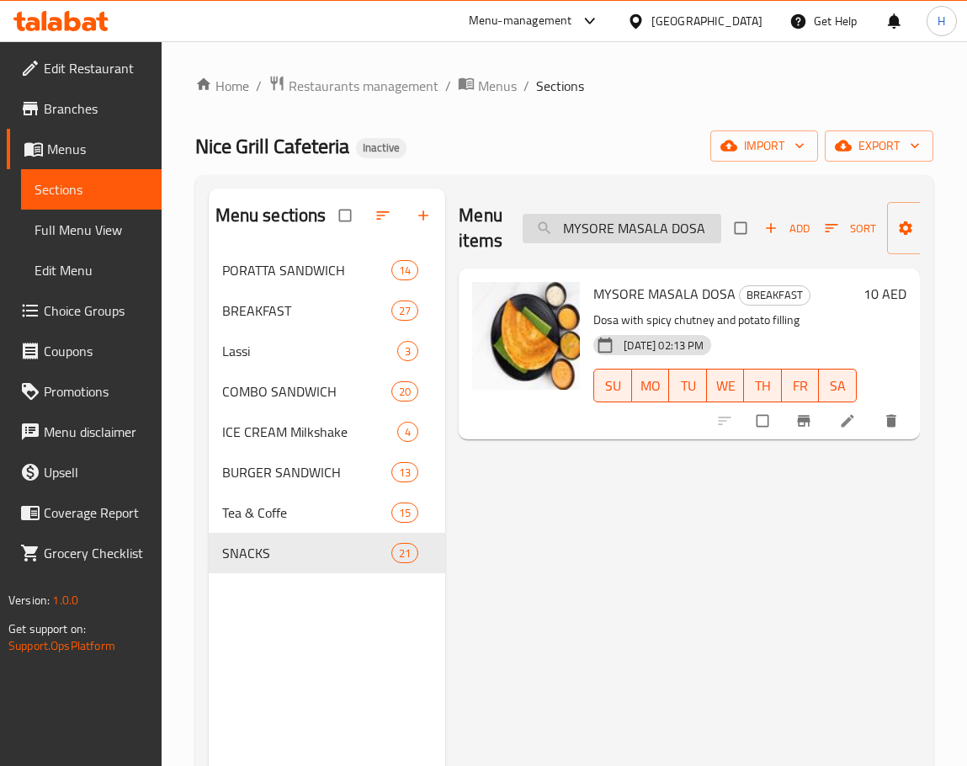
click at [700, 233] on input "MYSORE MASALA DOSA" at bounding box center [622, 228] width 199 height 29
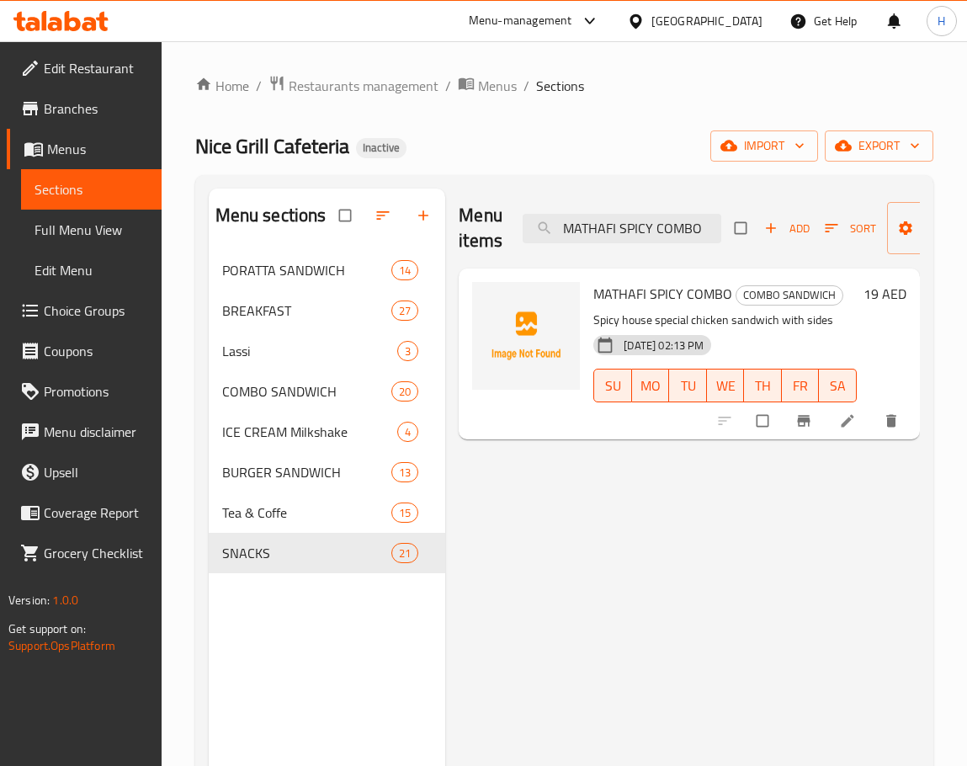
click at [670, 299] on span "MATHAFI SPICY COMBO" at bounding box center [662, 293] width 139 height 25
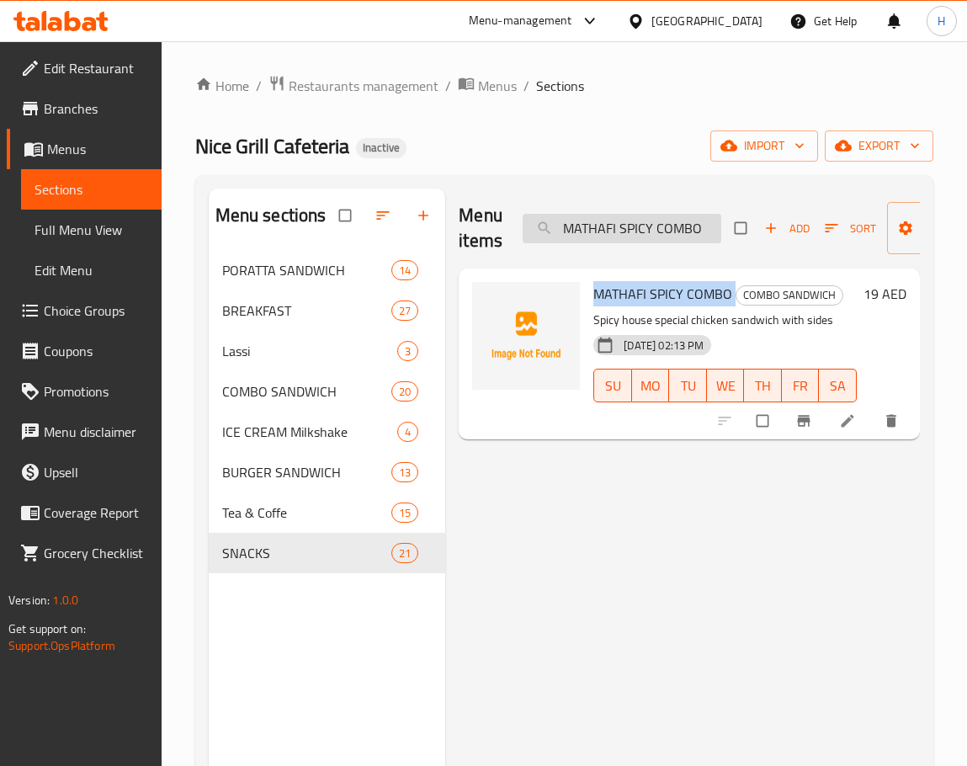
click at [642, 221] on input "MATHAFI SPICY COMBO" at bounding box center [622, 228] width 199 height 29
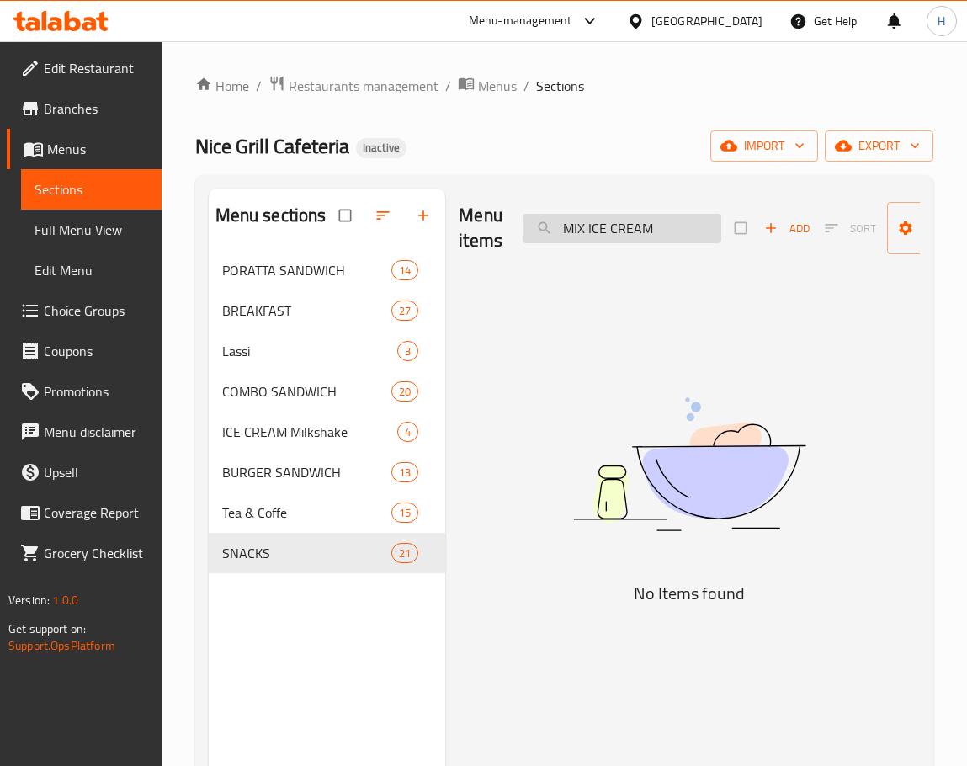
drag, startPoint x: 583, startPoint y: 228, endPoint x: 526, endPoint y: 242, distance: 58.0
click at [526, 242] on input "MIX ICE CREAM" at bounding box center [622, 228] width 199 height 29
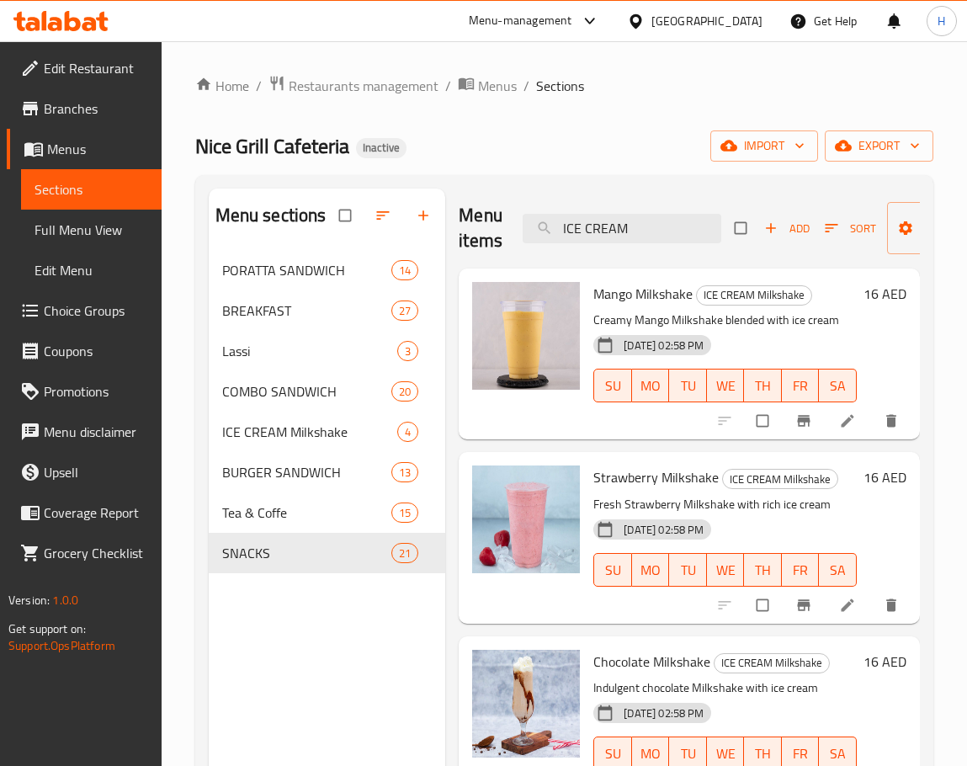
click at [688, 327] on p "Creamy Mango Milkshake blended with ice cream" at bounding box center [724, 320] width 263 height 21
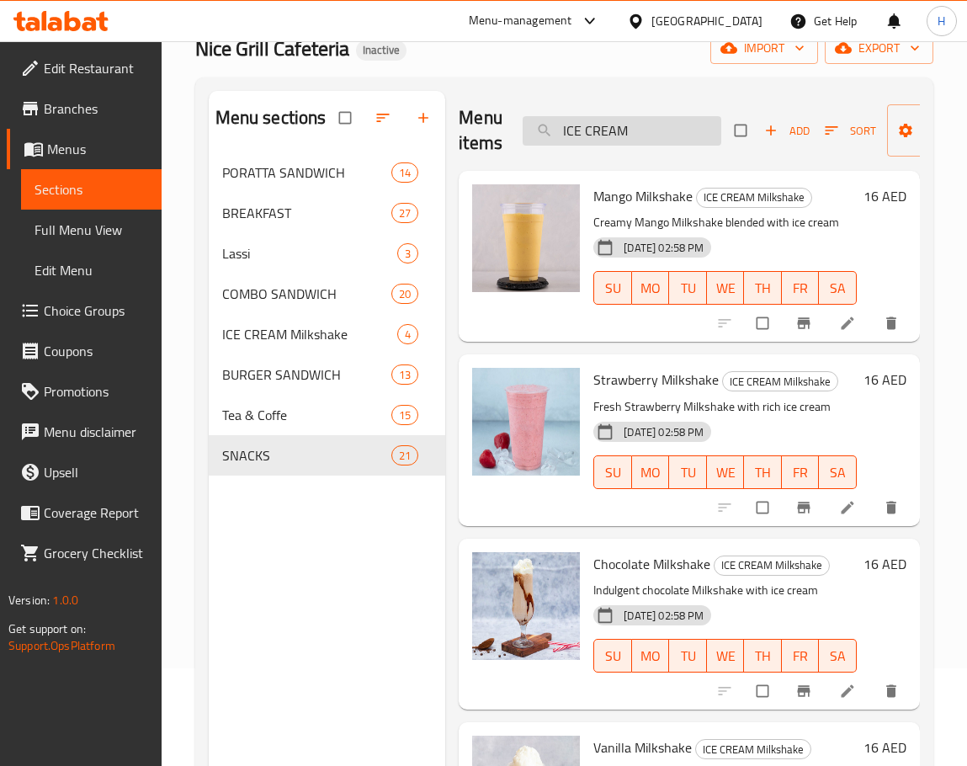
scroll to position [67, 0]
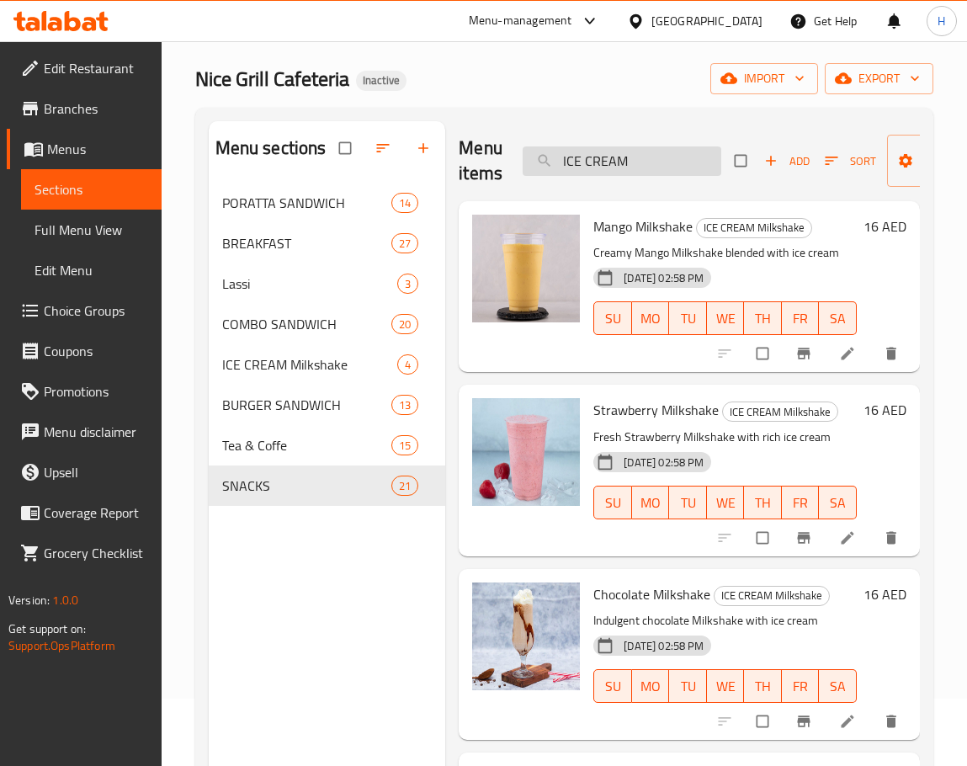
click at [631, 156] on input "ICE CREAM" at bounding box center [622, 160] width 199 height 29
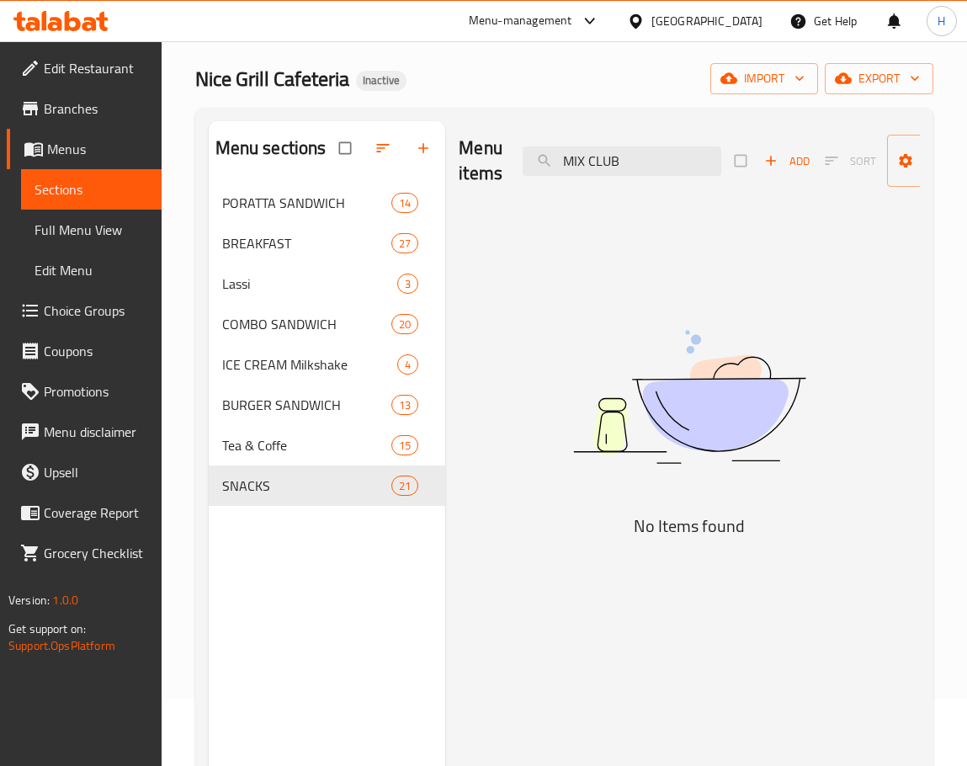
click at [560, 135] on div "Menu items MIX CLUB Add Sort Manage items" at bounding box center [689, 161] width 461 height 80
click at [663, 164] on input "MIX CLUB" at bounding box center [622, 160] width 199 height 29
click at [664, 164] on input "MIX CLUB" at bounding box center [622, 160] width 199 height 29
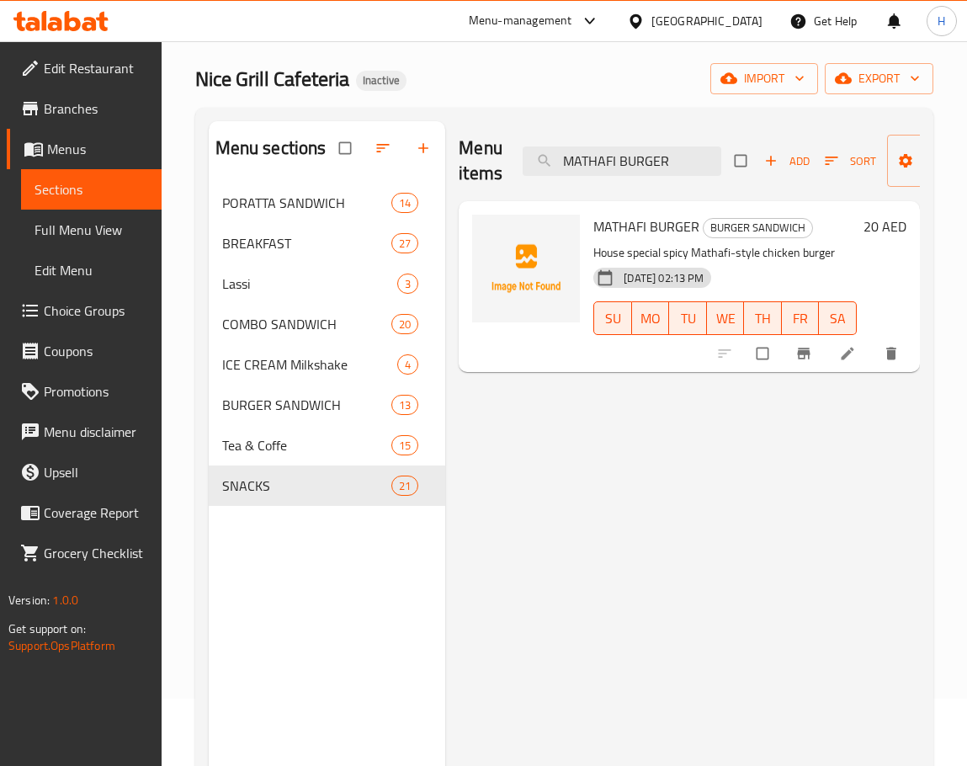
click at [619, 217] on span "MATHAFI BURGER" at bounding box center [646, 226] width 106 height 25
click at [609, 152] on input "MATHAFI BURGER" at bounding box center [622, 160] width 199 height 29
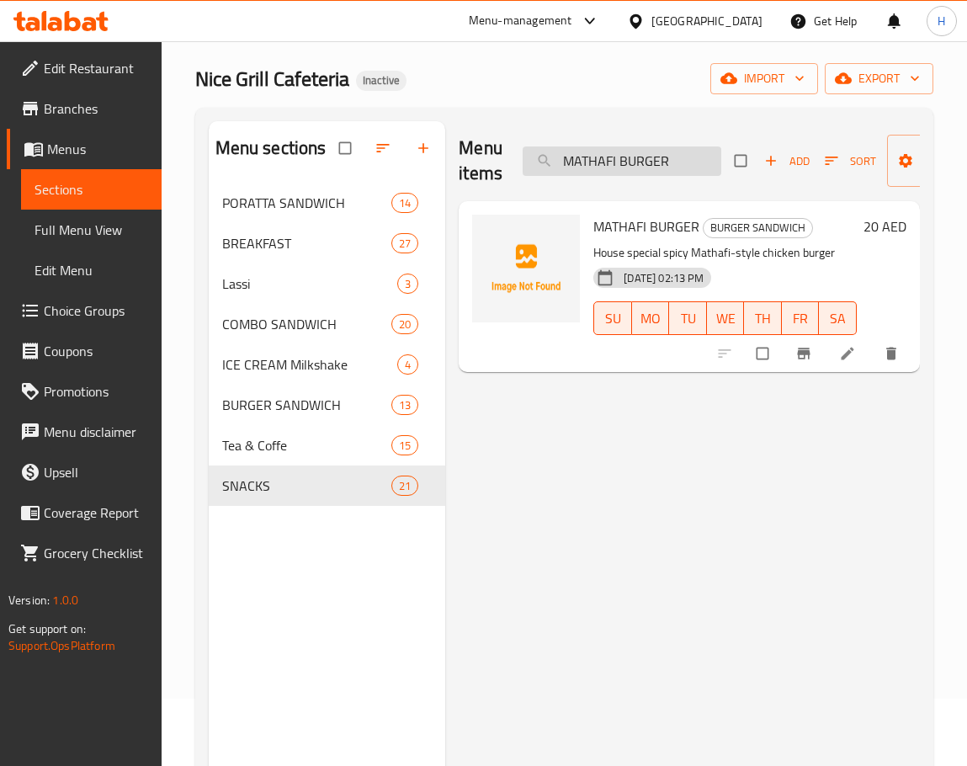
click at [609, 152] on input "MATHAFI BURGER" at bounding box center [622, 160] width 199 height 29
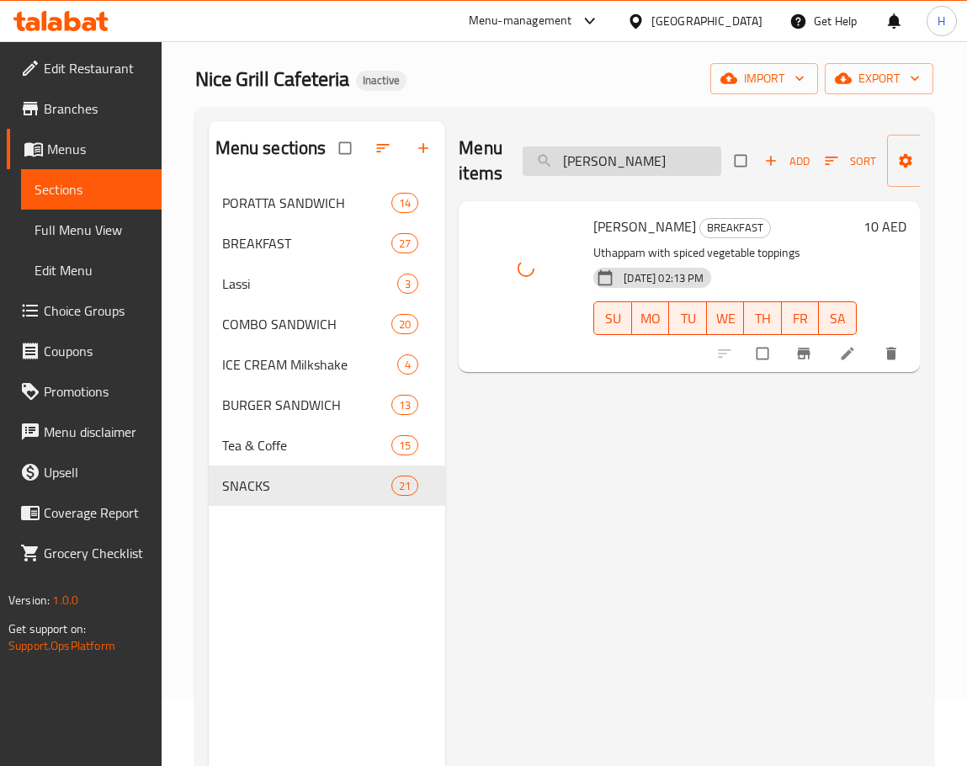
click at [657, 157] on input "[PERSON_NAME]" at bounding box center [622, 160] width 199 height 29
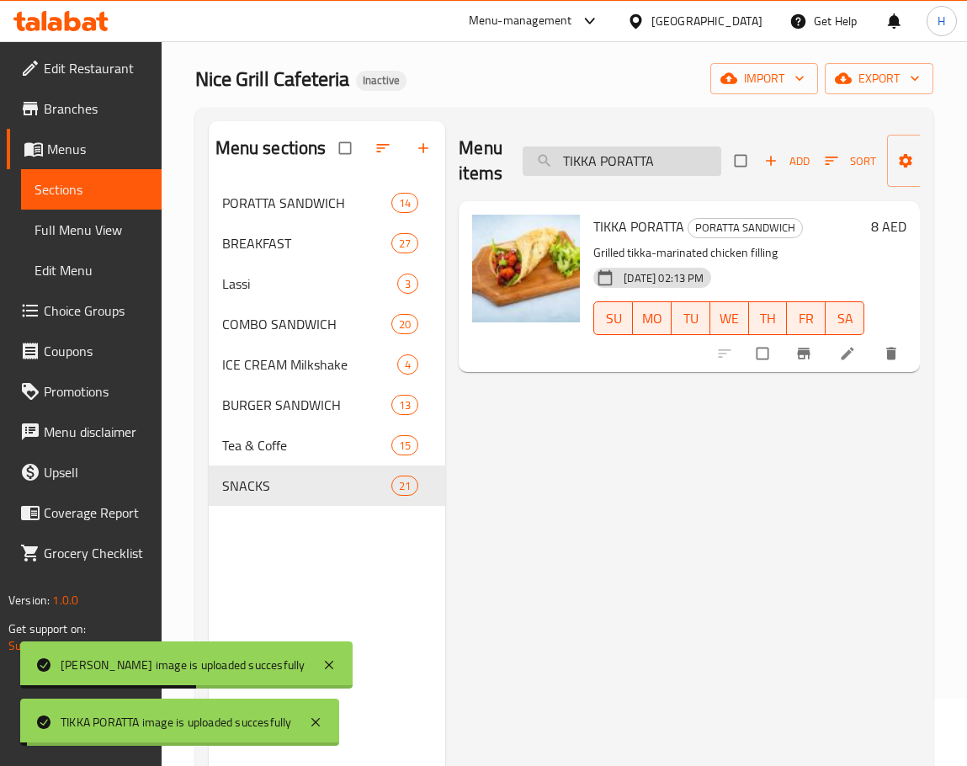
click at [641, 152] on input "TIKKA PORATTA" at bounding box center [622, 160] width 199 height 29
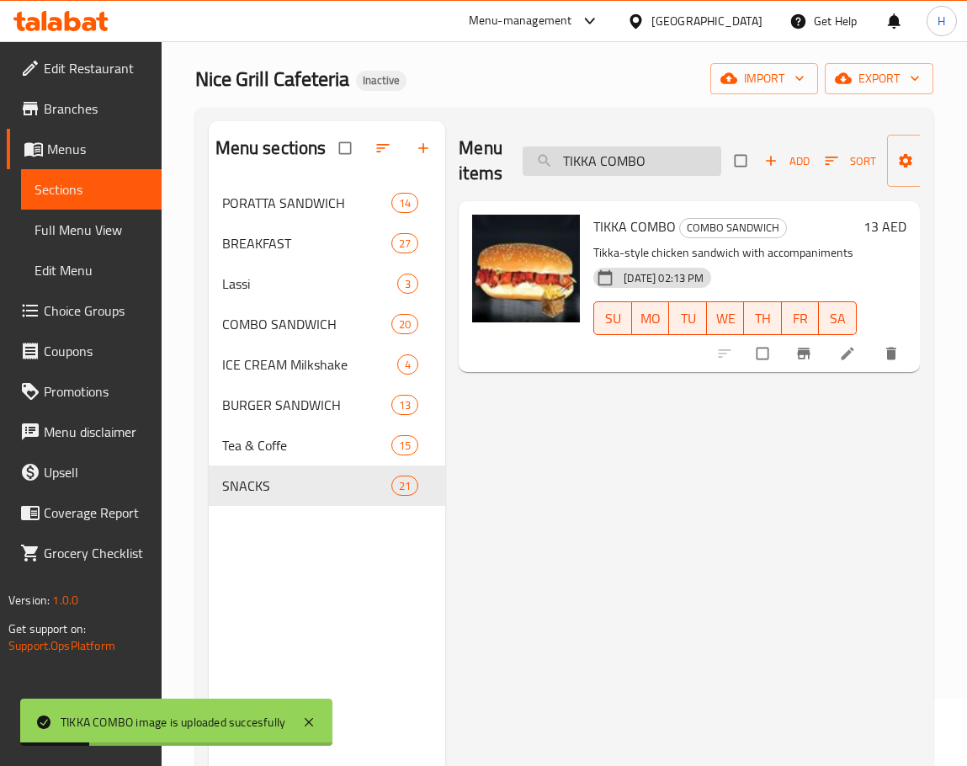
click at [679, 164] on input "TIKKA COMBO" at bounding box center [622, 160] width 199 height 29
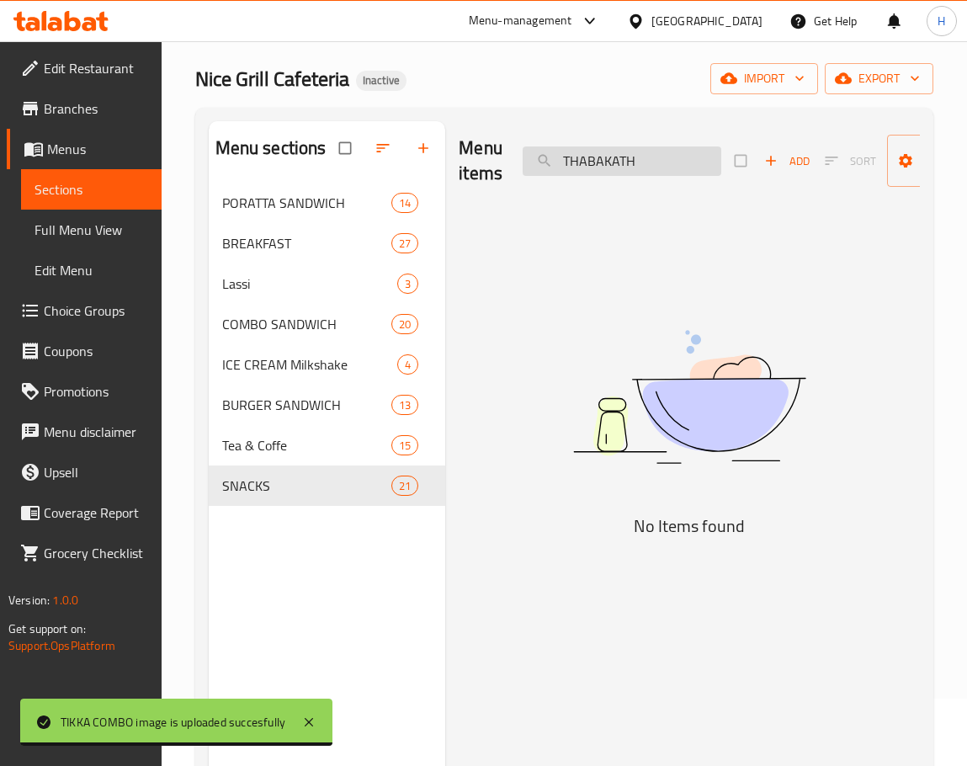
click at [618, 165] on input "THABAKATH" at bounding box center [622, 160] width 199 height 29
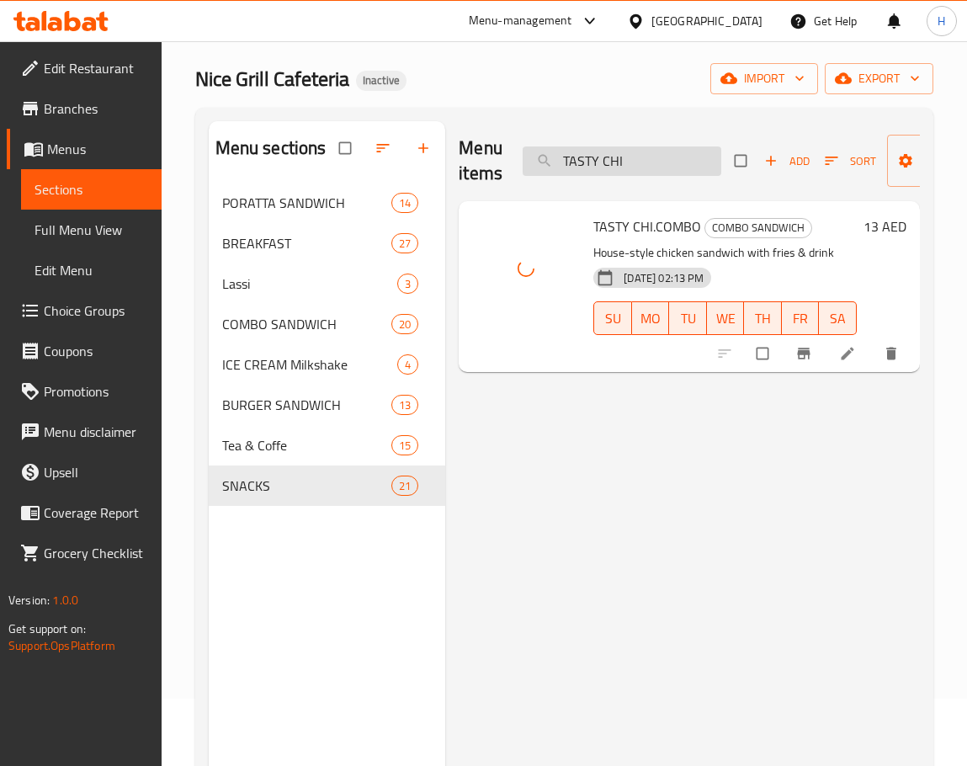
click at [657, 160] on input "TASTY CHI" at bounding box center [622, 160] width 199 height 29
click at [656, 160] on input "TASTY CHI" at bounding box center [622, 160] width 199 height 29
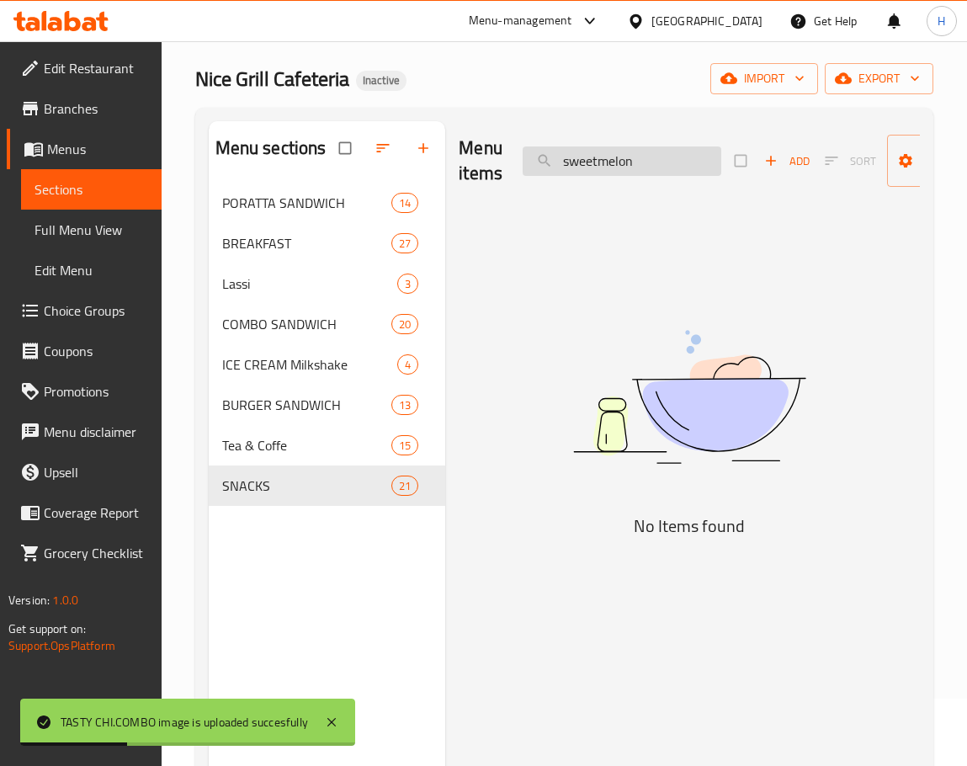
click at [596, 157] on input "sweetmelon" at bounding box center [622, 160] width 199 height 29
click at [620, 157] on input "sweet melon" at bounding box center [622, 160] width 199 height 29
click at [620, 157] on input "sweet meon" at bounding box center [622, 160] width 199 height 29
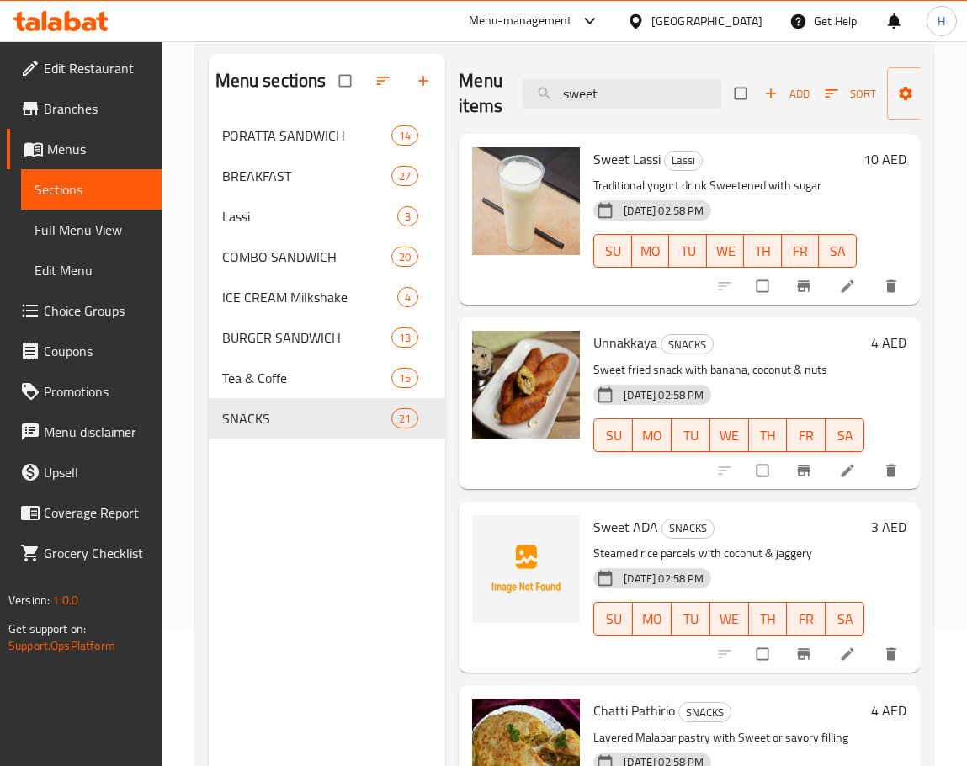
scroll to position [0, 0]
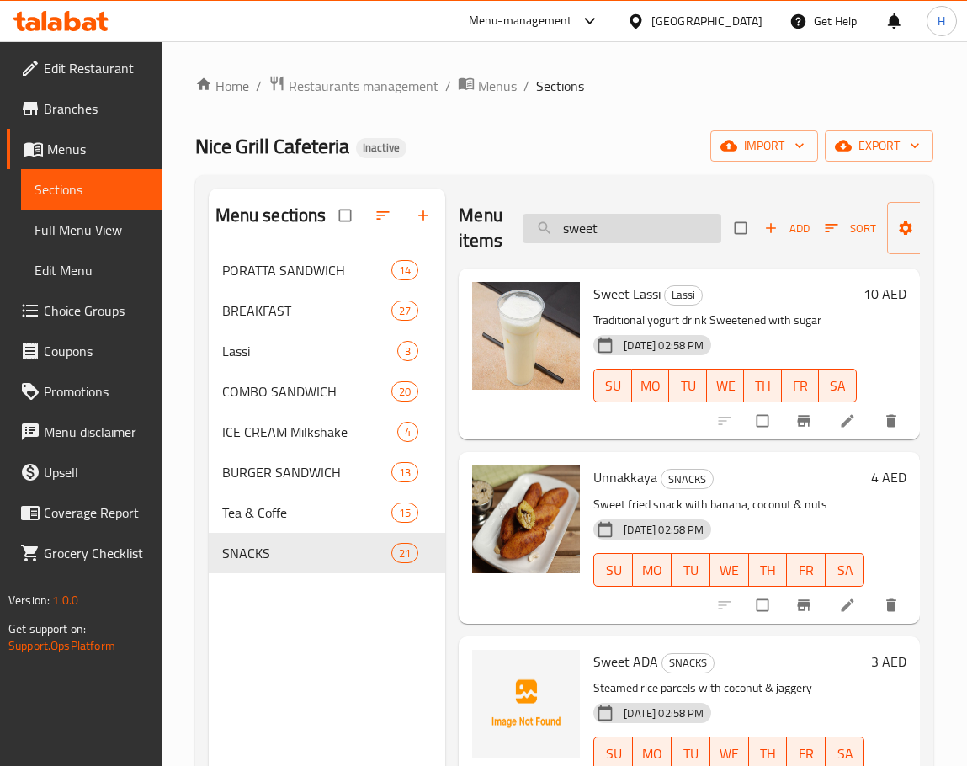
click at [667, 226] on input "sweet" at bounding box center [622, 228] width 199 height 29
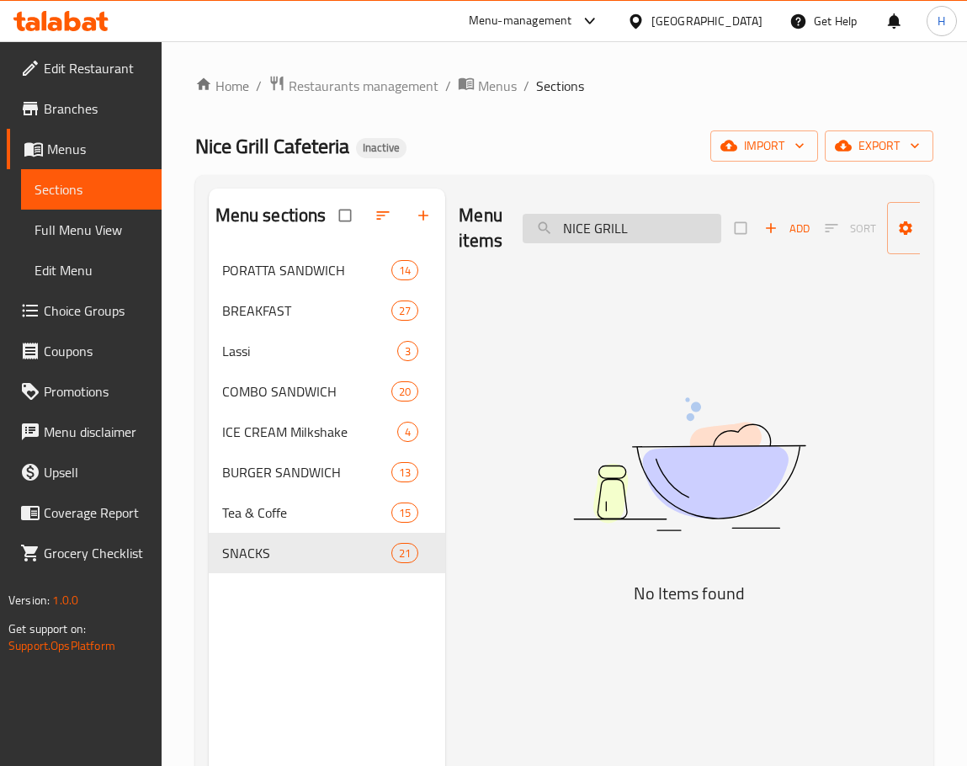
click at [575, 227] on input "NICE GRILL" at bounding box center [622, 228] width 199 height 29
click at [576, 228] on input "NICE GRILL" at bounding box center [622, 228] width 199 height 29
click at [604, 228] on input "GRILL" at bounding box center [622, 228] width 199 height 29
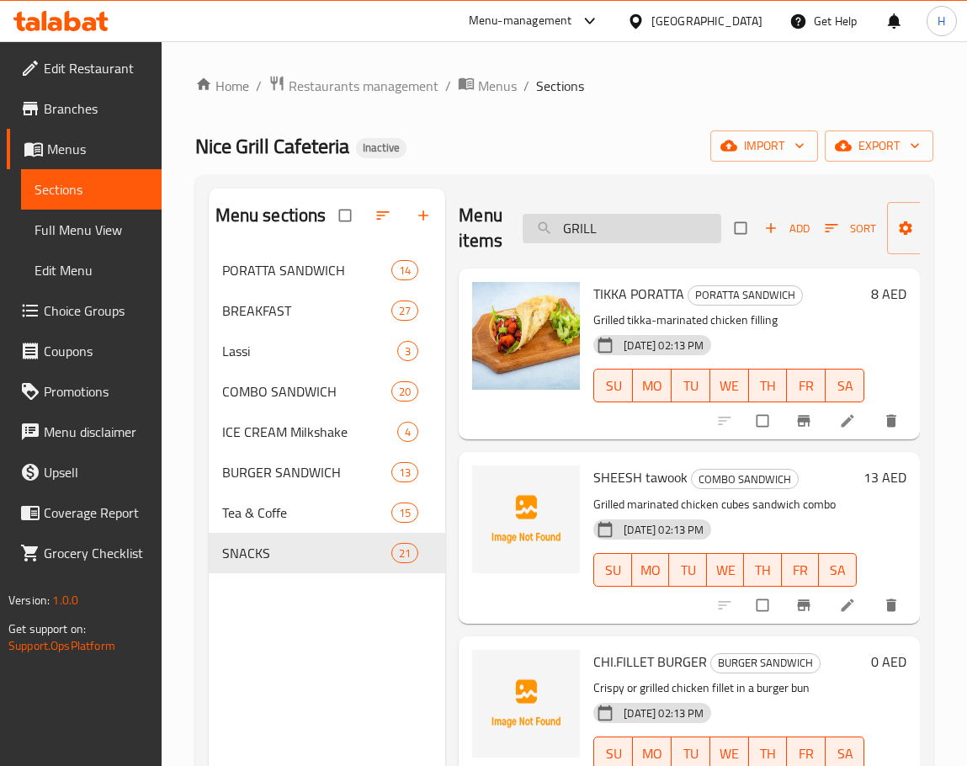
click at [618, 213] on div "Menu items GRILL Add Sort Manage items" at bounding box center [689, 229] width 461 height 80
click at [619, 216] on input "GRILL" at bounding box center [622, 228] width 199 height 29
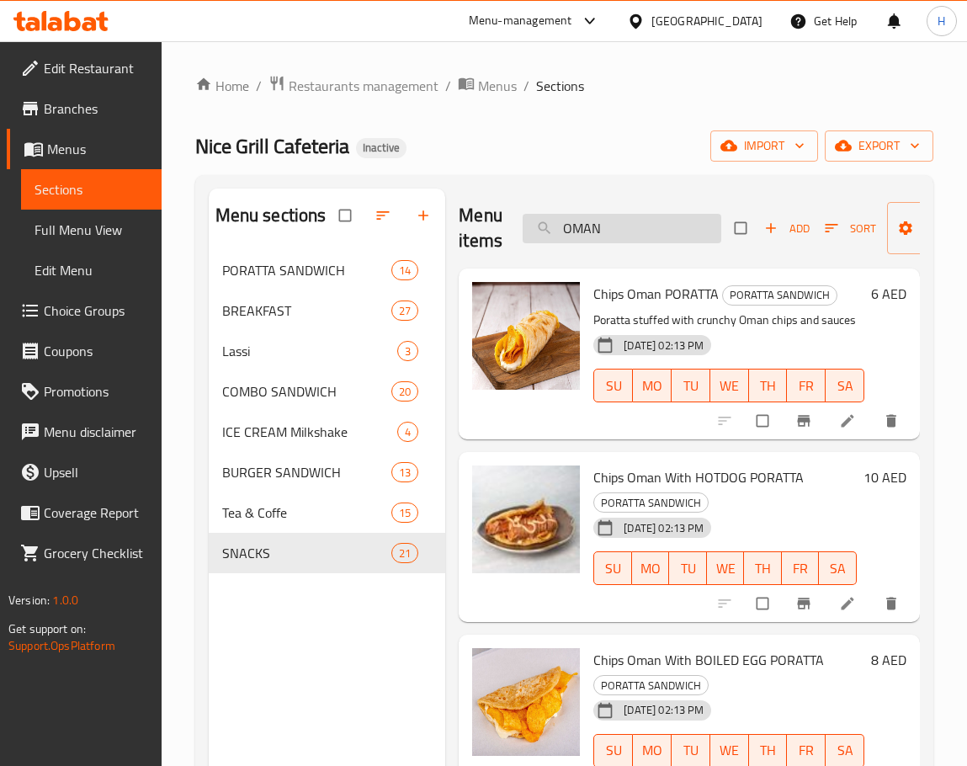
click at [626, 205] on div "Menu items OMAN Add Sort Manage items" at bounding box center [689, 229] width 461 height 80
click at [621, 225] on input "OMAN" at bounding box center [622, 228] width 199 height 29
click at [621, 225] on input "OMANMASALA UTHAPPAM-1" at bounding box center [622, 228] width 199 height 29
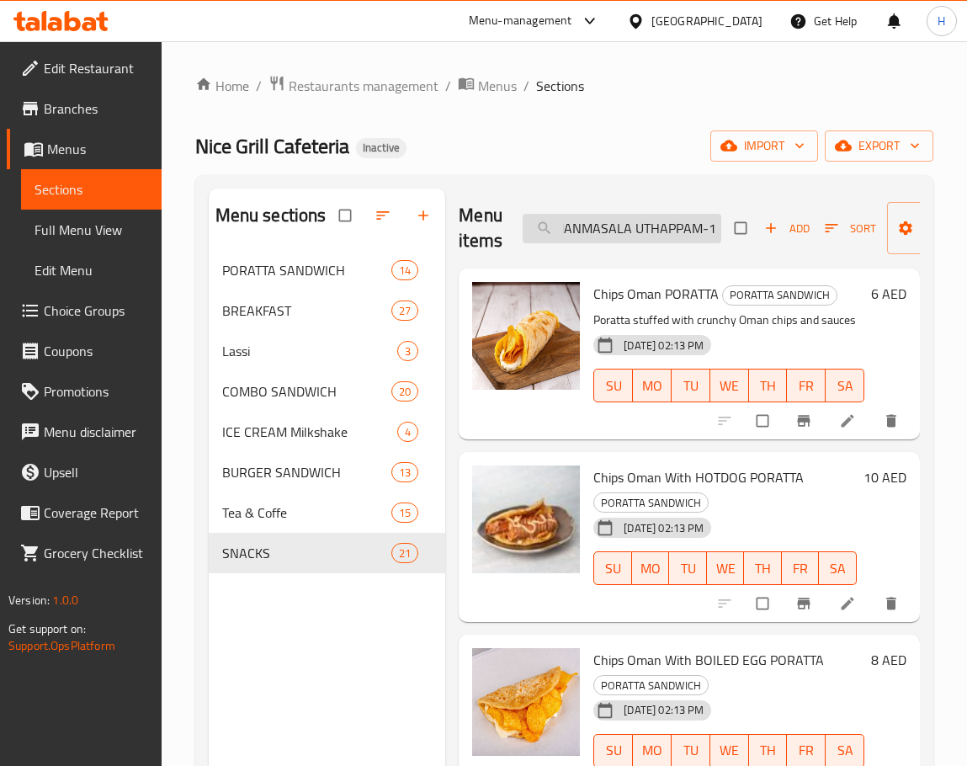
click at [621, 225] on input "OMANMASALA UTHAPPAM-1" at bounding box center [622, 228] width 199 height 29
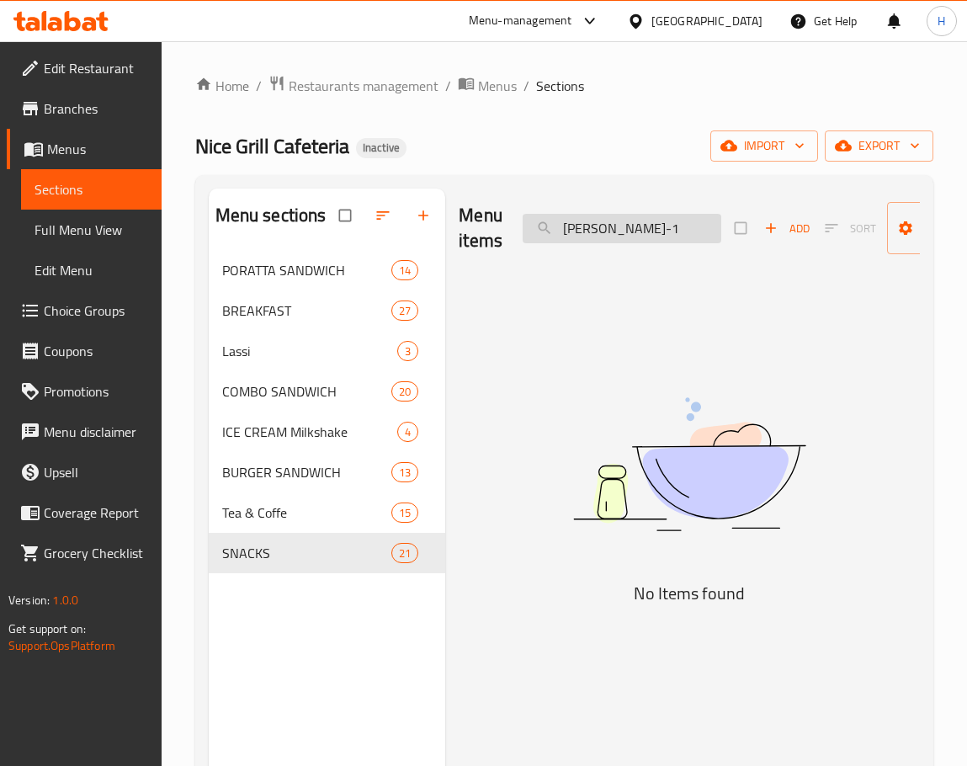
scroll to position [0, 0]
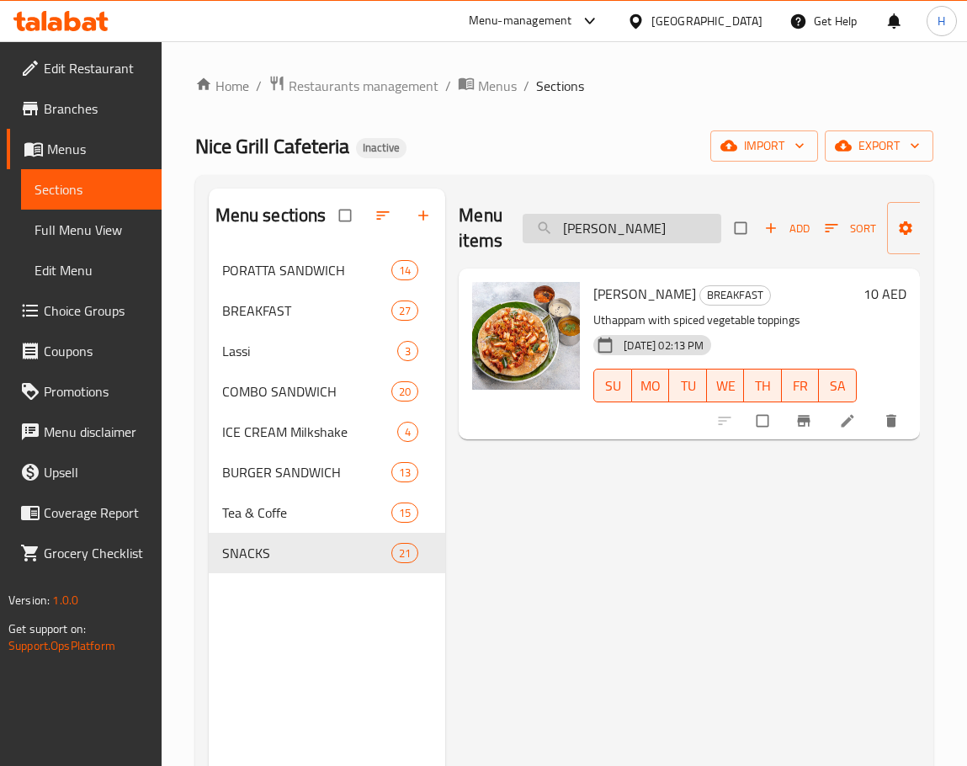
click at [643, 219] on input "[PERSON_NAME]" at bounding box center [622, 228] width 199 height 29
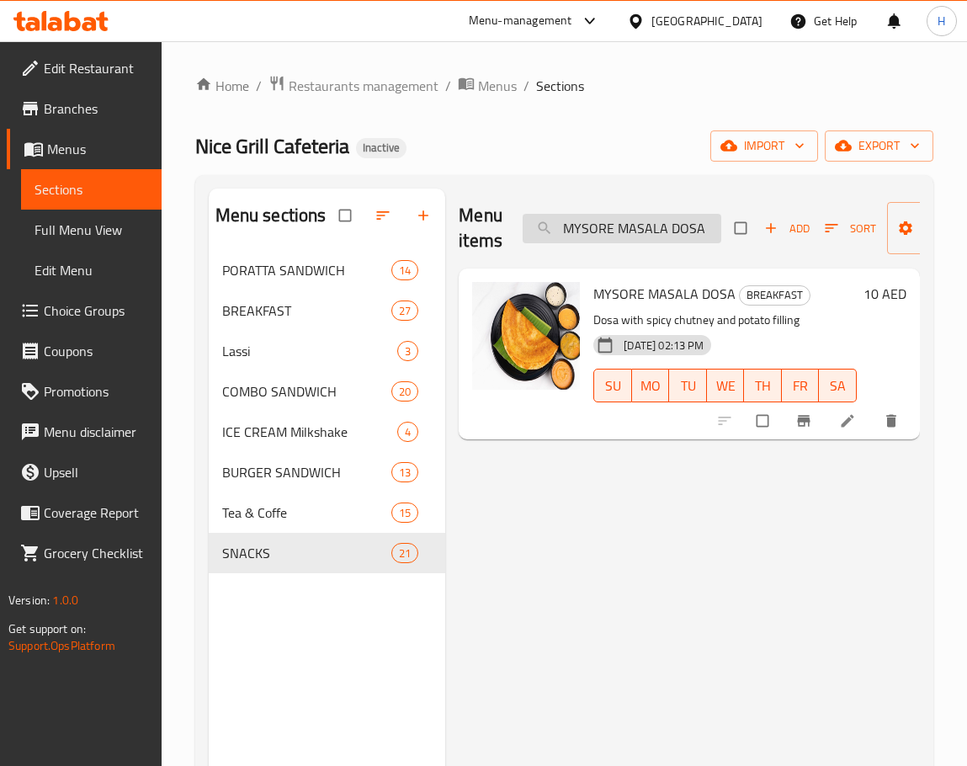
click at [668, 231] on input "MYSORE MASALA DOSA" at bounding box center [622, 228] width 199 height 29
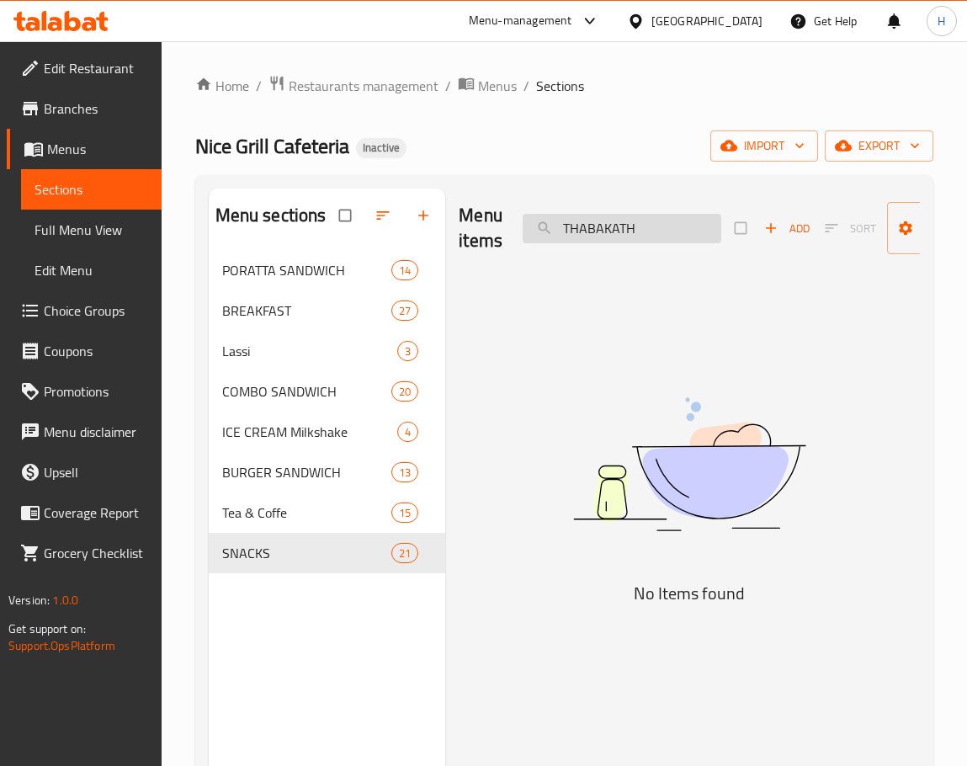
click at [689, 226] on input "THABAKATH" at bounding box center [622, 228] width 199 height 29
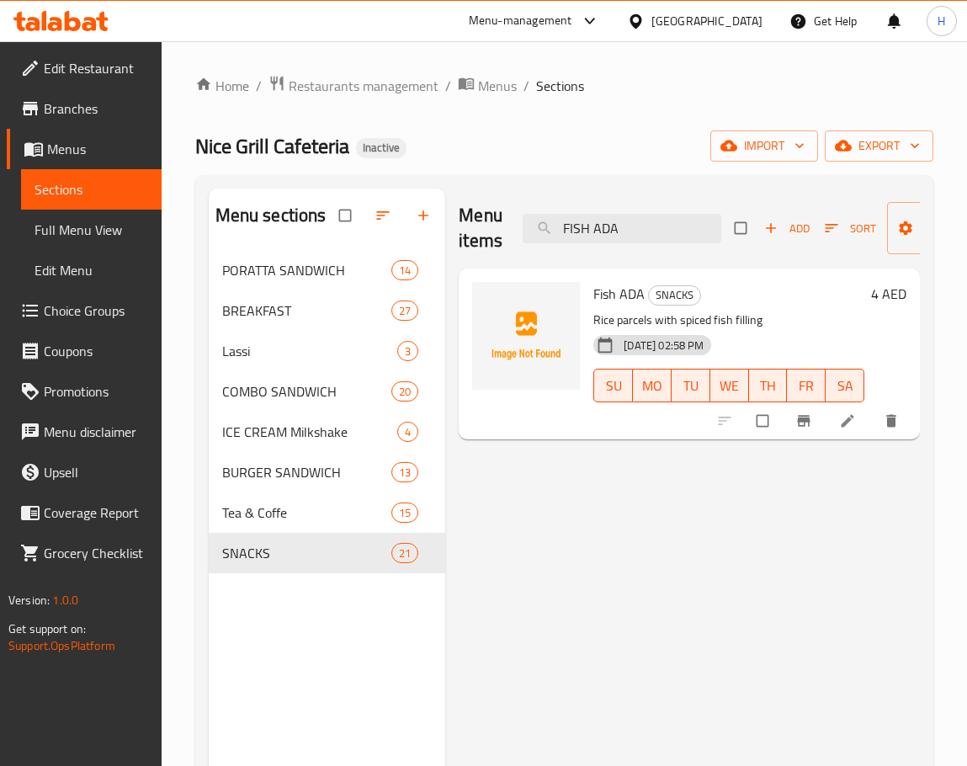
type input "FISH ADA"
click at [623, 290] on span "Fish ADA" at bounding box center [618, 293] width 51 height 25
click at [919, 522] on div "Menu items FISH ADA Add Sort Manage items Fish ADA SNACKS Rice parcels with spi…" at bounding box center [682, 572] width 475 height 766
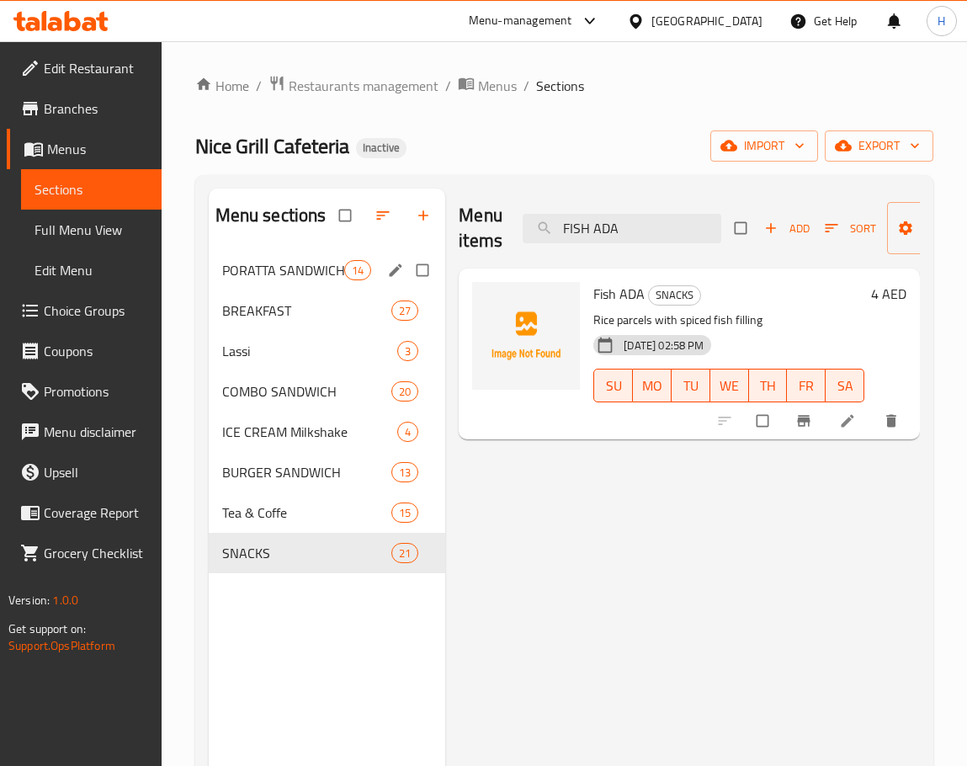
click at [284, 281] on div "PORATTA SANDWICH 14" at bounding box center [327, 270] width 237 height 40
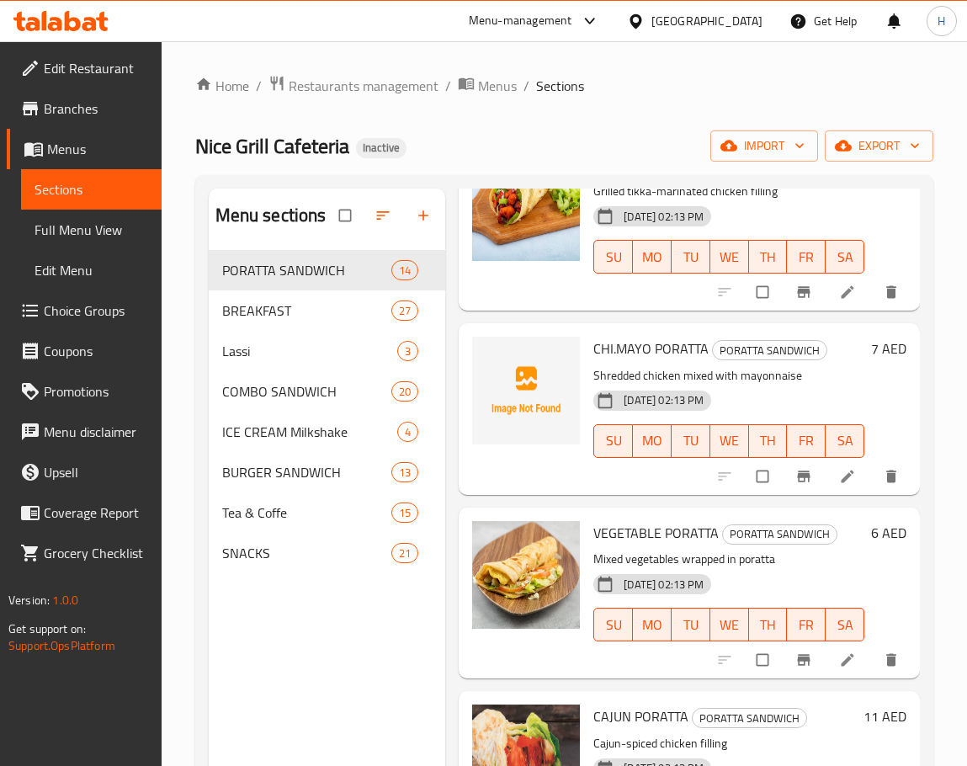
scroll to position [505, 0]
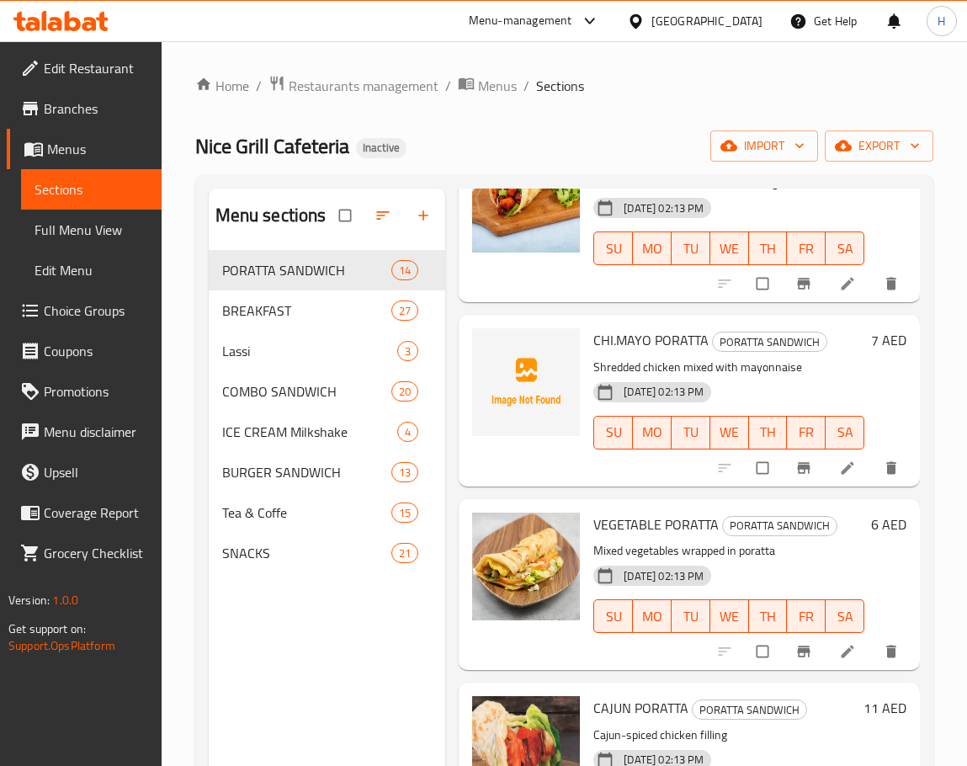
click at [635, 353] on span "CHI.MAYO PORATTA" at bounding box center [650, 339] width 115 height 25
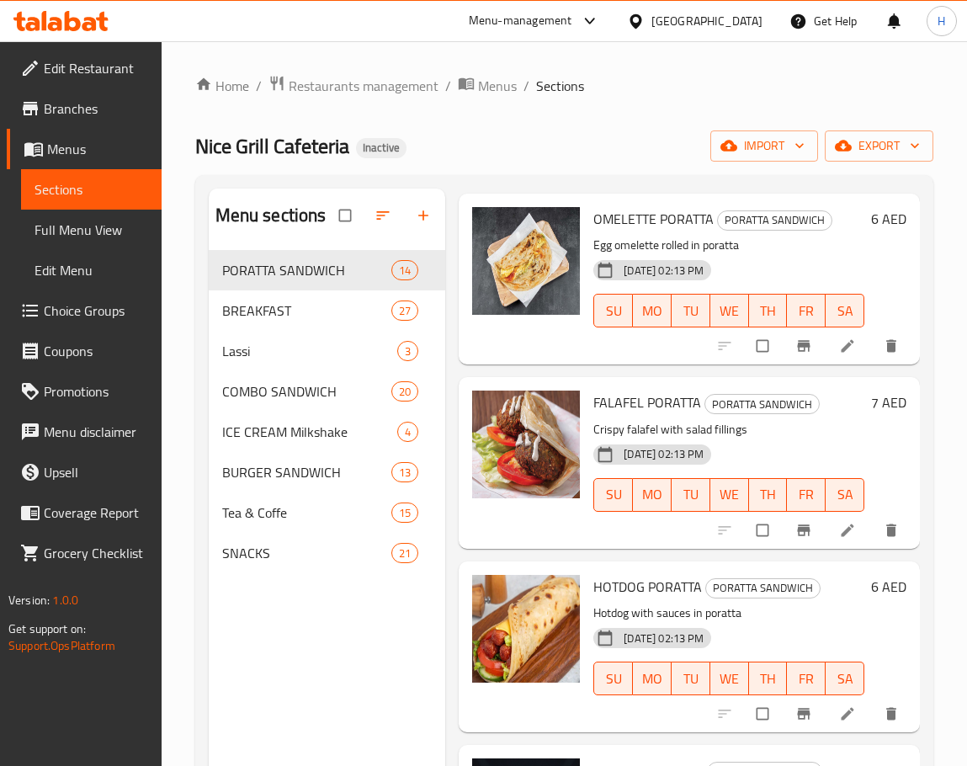
scroll to position [1010, 0]
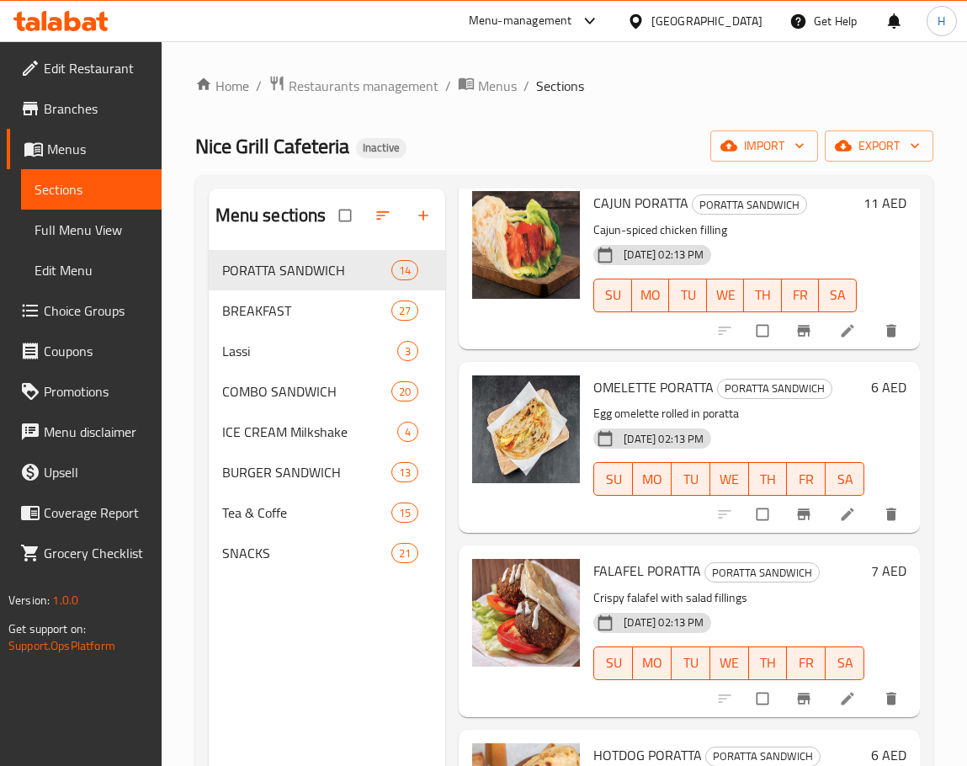
click at [796, 241] on p "Cajun-spiced chicken filling" at bounding box center [724, 230] width 263 height 21
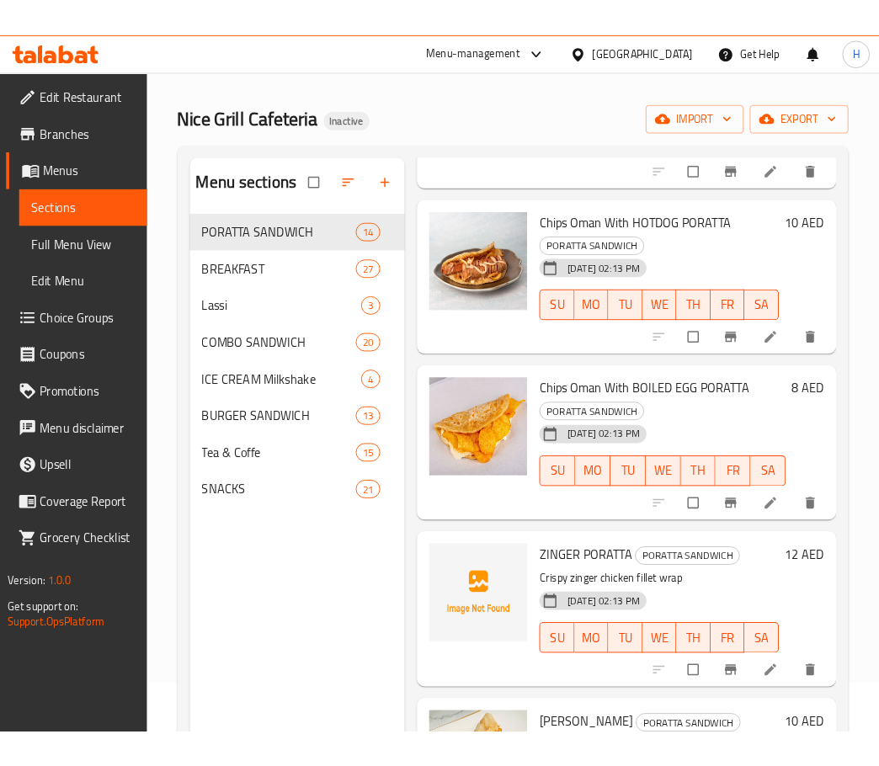
scroll to position [84, 0]
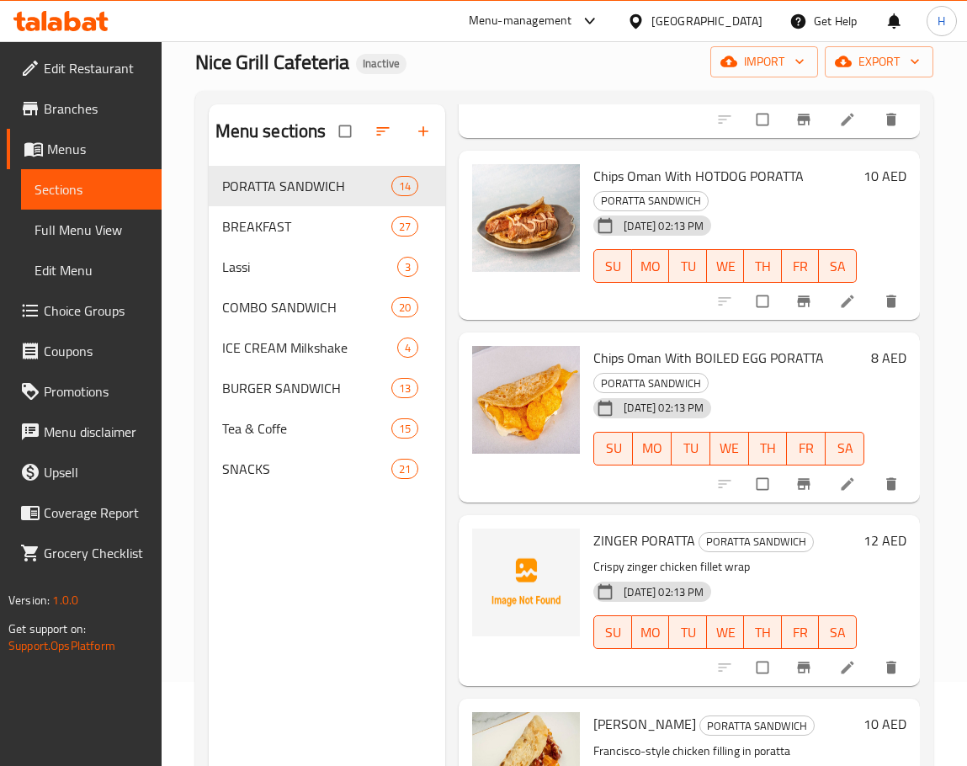
click at [615, 536] on span "ZINGER PORATTA" at bounding box center [644, 540] width 102 height 25
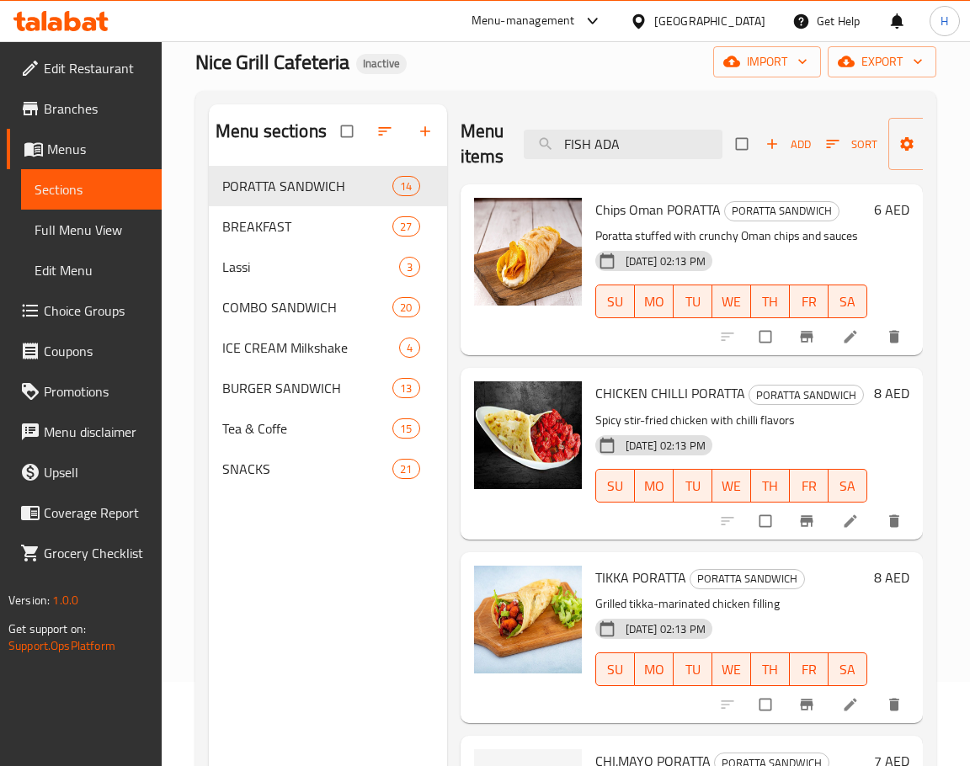
scroll to position [253, 0]
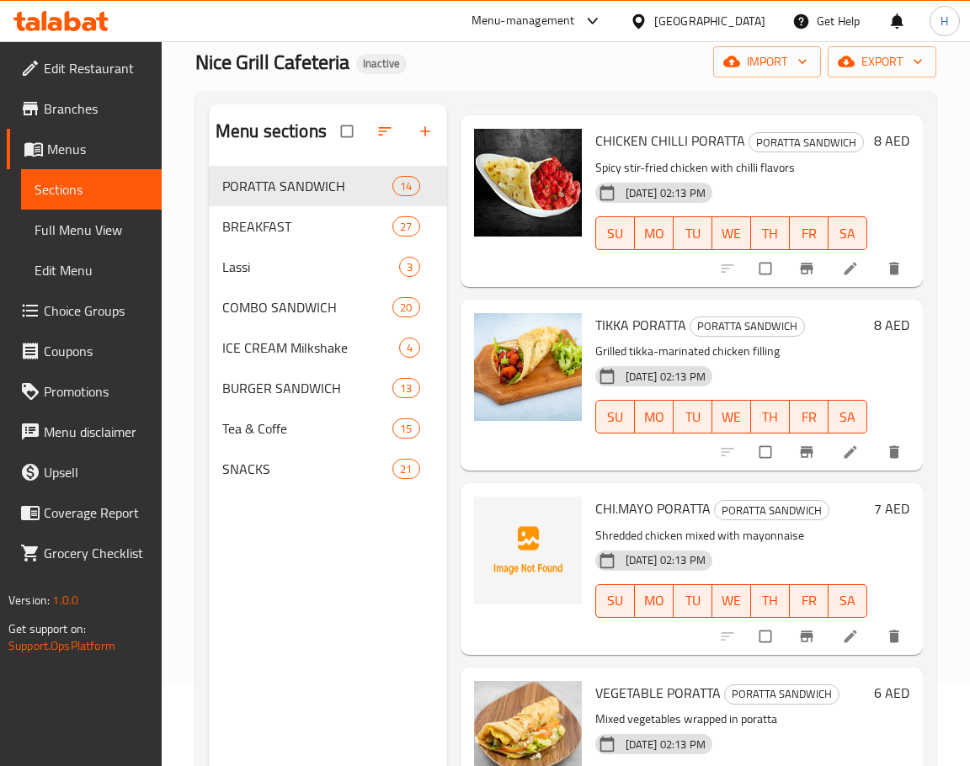
click at [645, 521] on span "CHI.MAYO PORATTA" at bounding box center [652, 508] width 115 height 25
click at [701, 521] on span "CHI.MAYO PORATTA" at bounding box center [652, 508] width 115 height 25
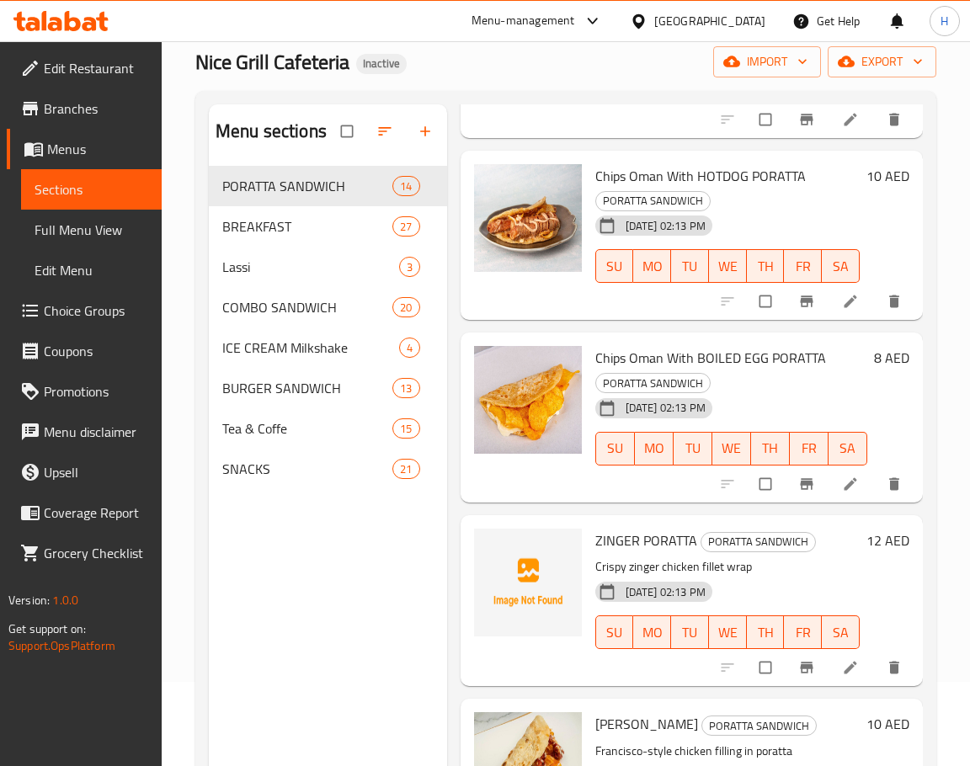
scroll to position [1909, 0]
click at [625, 530] on span "ZINGER PORATTA" at bounding box center [646, 540] width 102 height 25
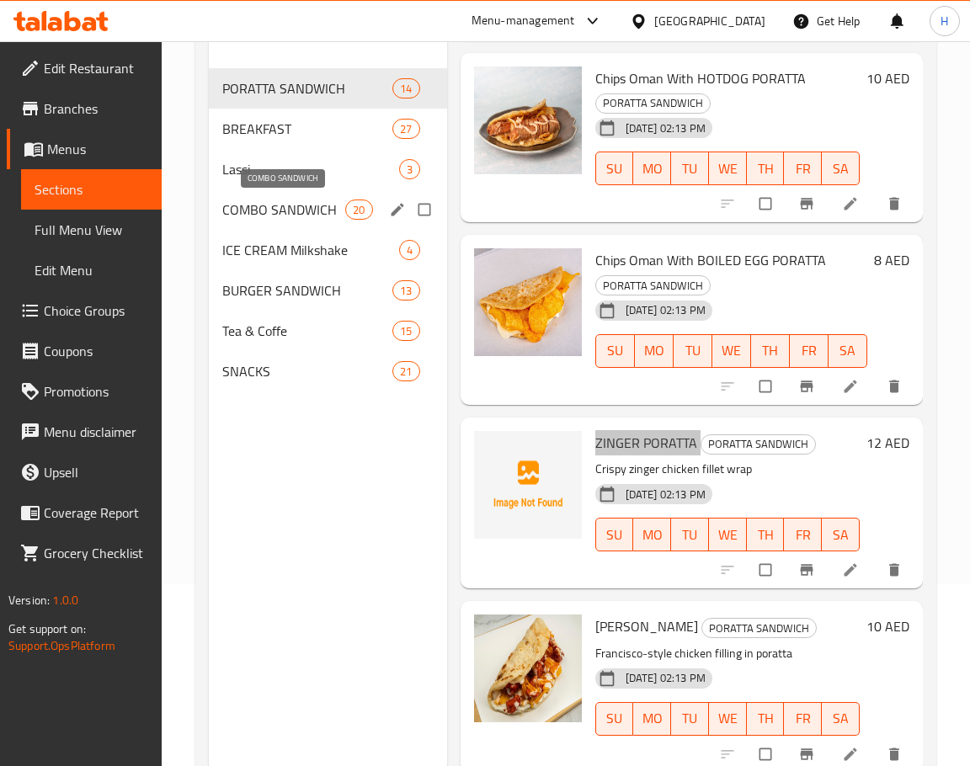
scroll to position [152, 0]
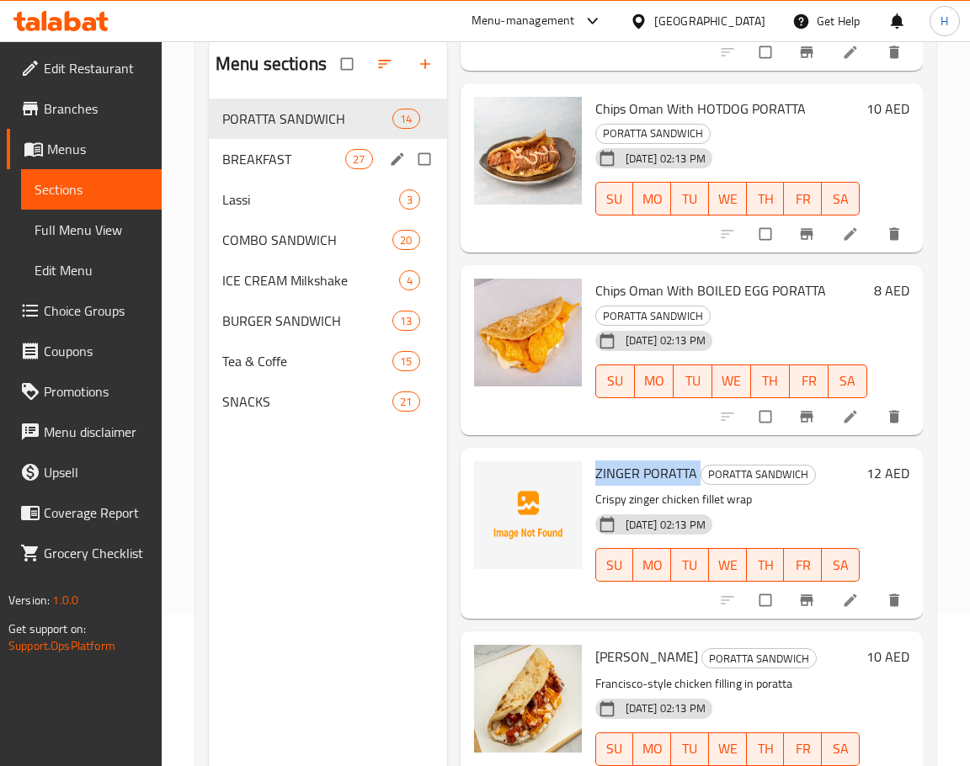
drag, startPoint x: 247, startPoint y: 143, endPoint x: 341, endPoint y: 146, distance: 93.5
click at [247, 143] on div "BREAKFAST 27" at bounding box center [328, 159] width 238 height 40
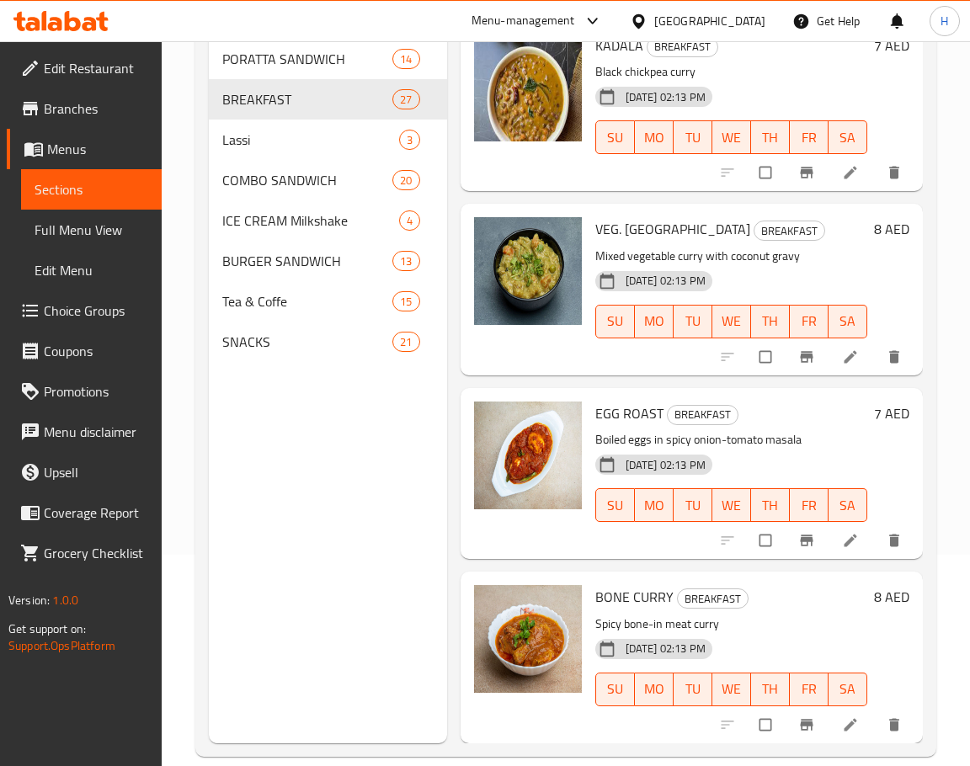
scroll to position [236, 0]
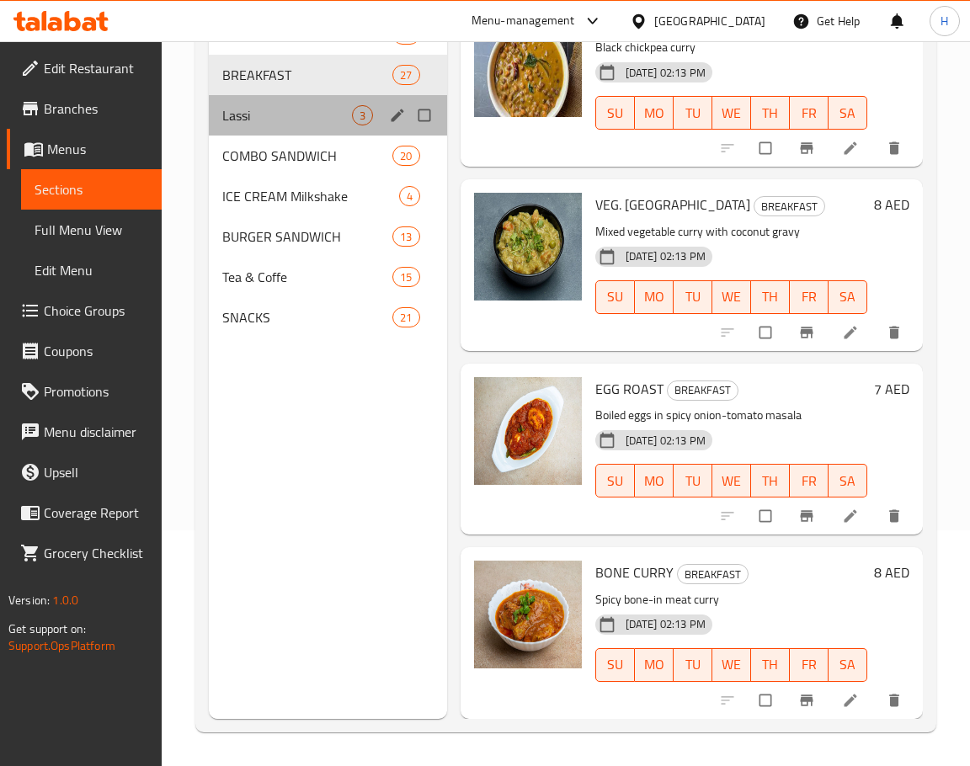
click at [215, 113] on div "Lassi 3" at bounding box center [328, 115] width 238 height 40
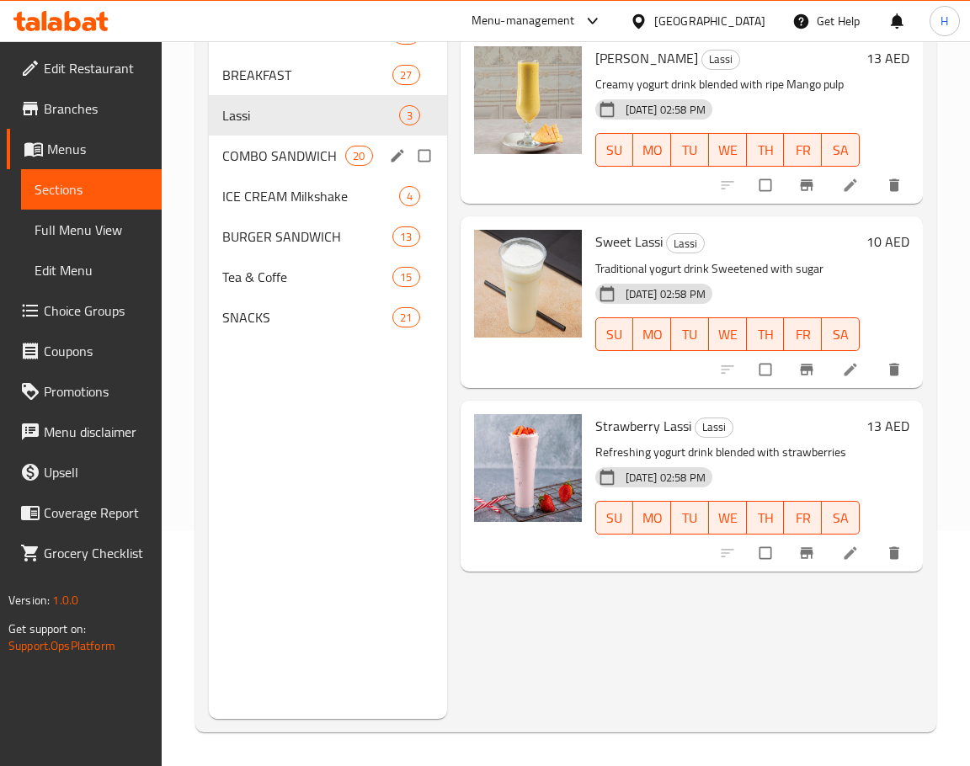
click at [256, 150] on span "COMBO SANDWICH" at bounding box center [283, 156] width 123 height 20
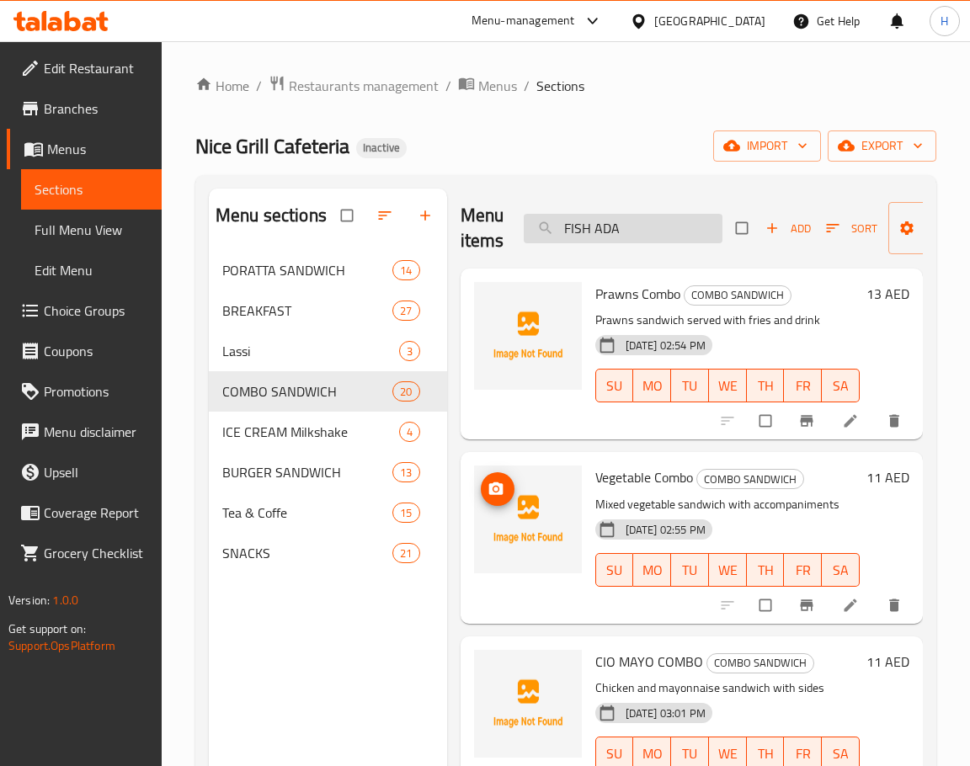
click at [641, 219] on input "FISH ADA" at bounding box center [623, 228] width 199 height 29
click at [621, 305] on span "Prawns Combo" at bounding box center [637, 293] width 85 height 25
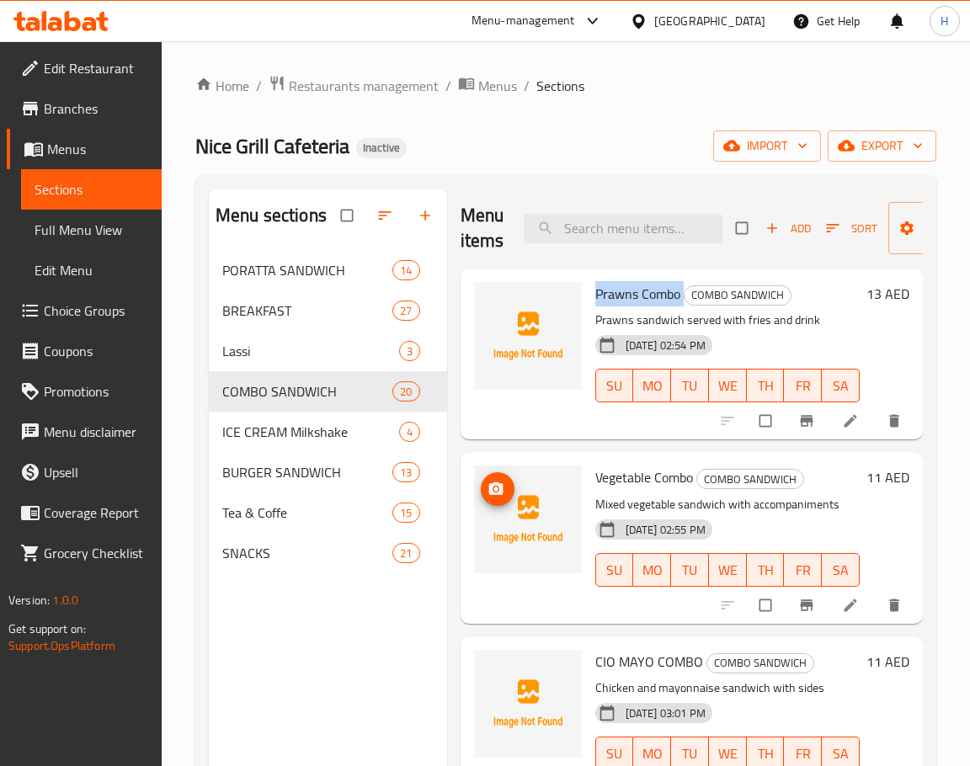
click at [621, 305] on span "Prawns Combo" at bounding box center [637, 293] width 85 height 25
click at [632, 468] on span "Vegetable Combo" at bounding box center [644, 477] width 98 height 25
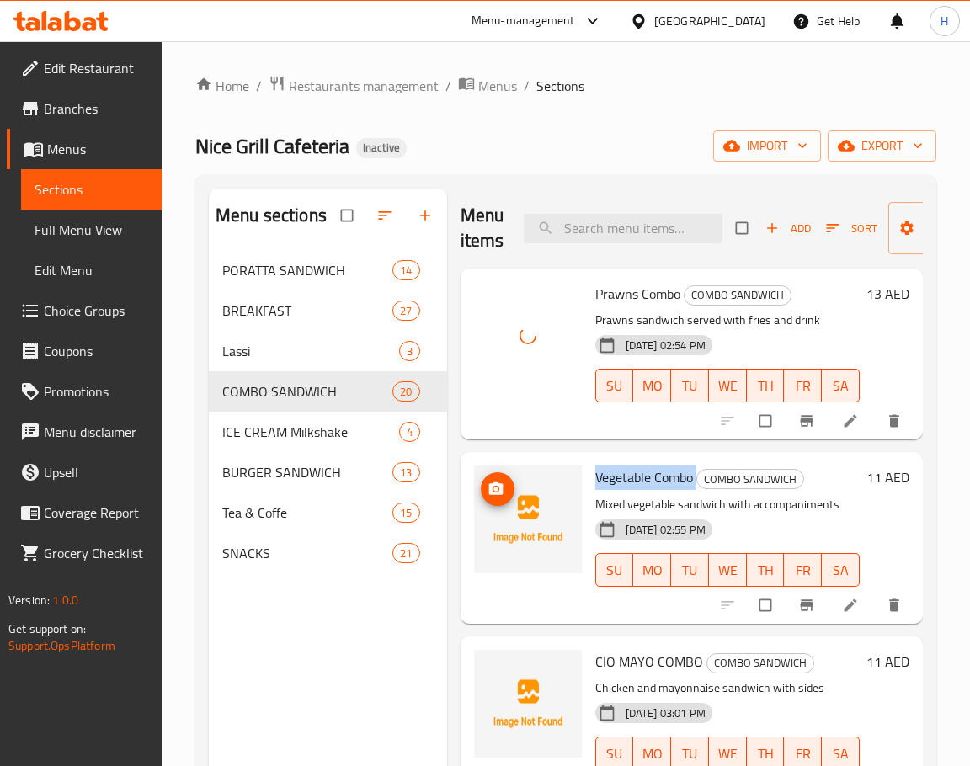
click at [631, 467] on span "Vegetable Combo" at bounding box center [644, 477] width 98 height 25
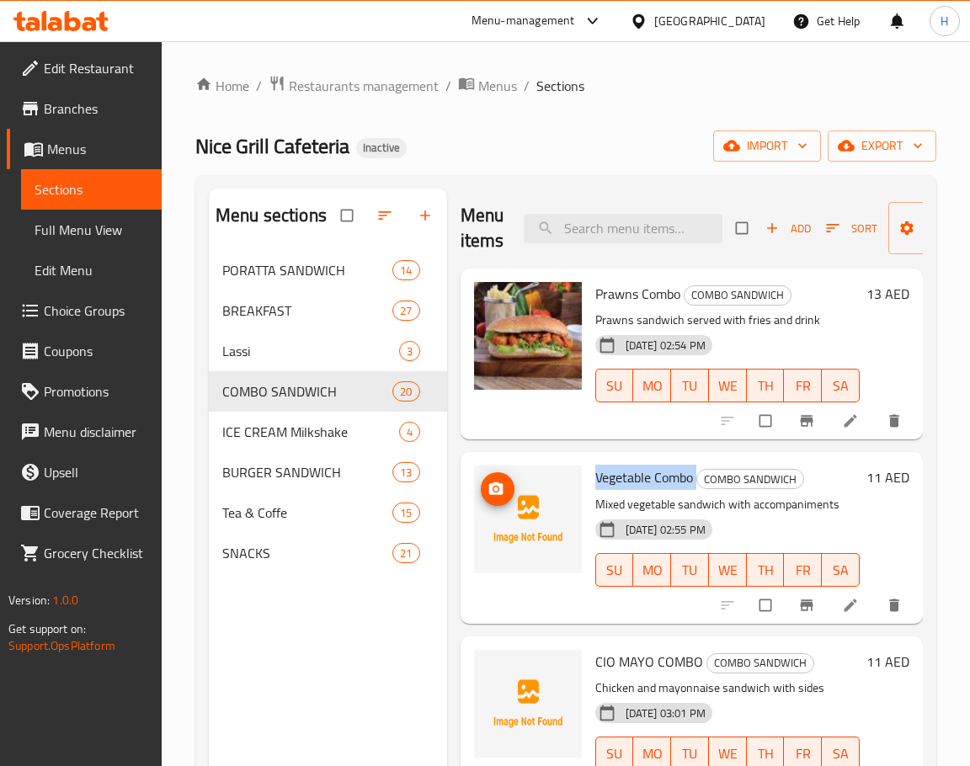
click at [882, 527] on div "11 AED" at bounding box center [884, 538] width 50 height 144
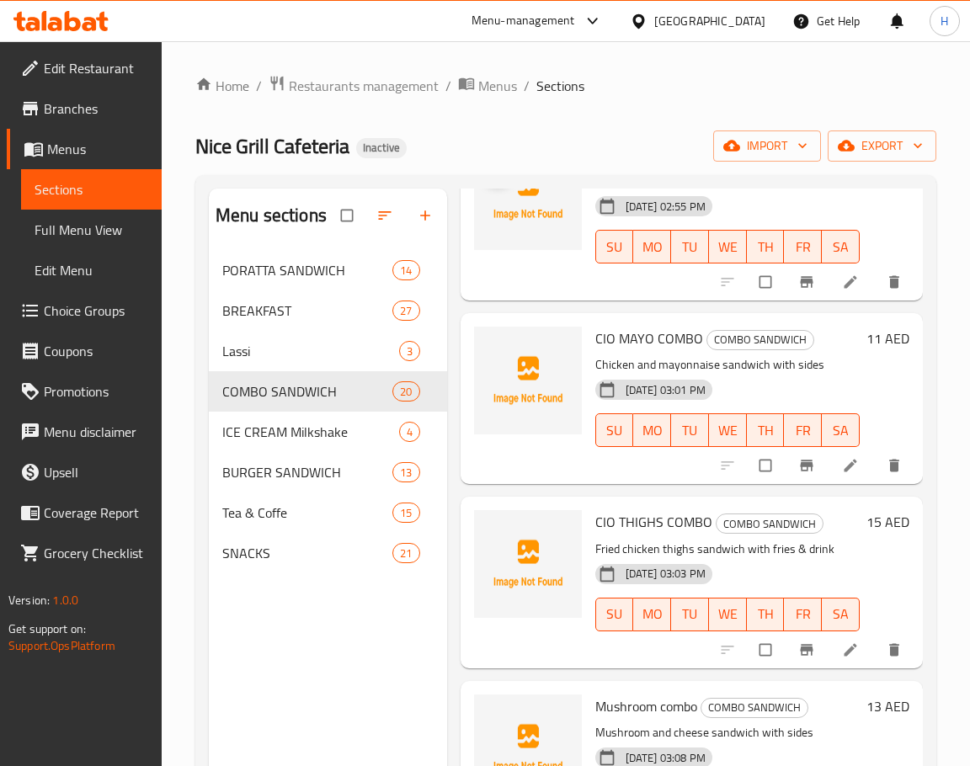
scroll to position [505, 0]
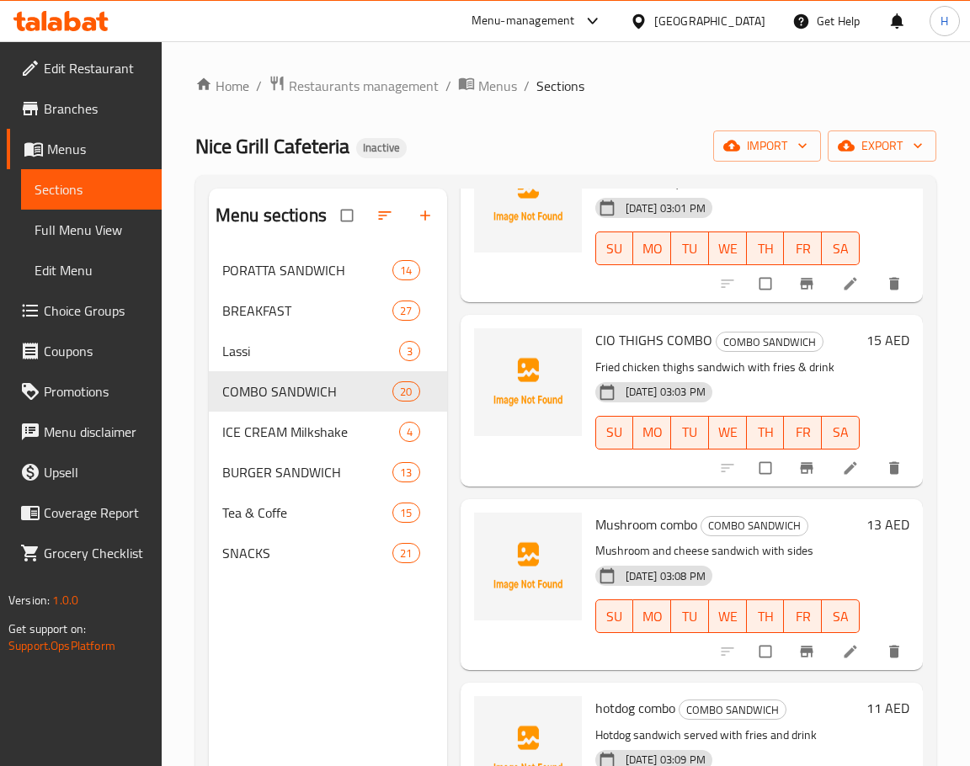
click at [632, 524] on span "Mushroom combo" at bounding box center [646, 524] width 102 height 25
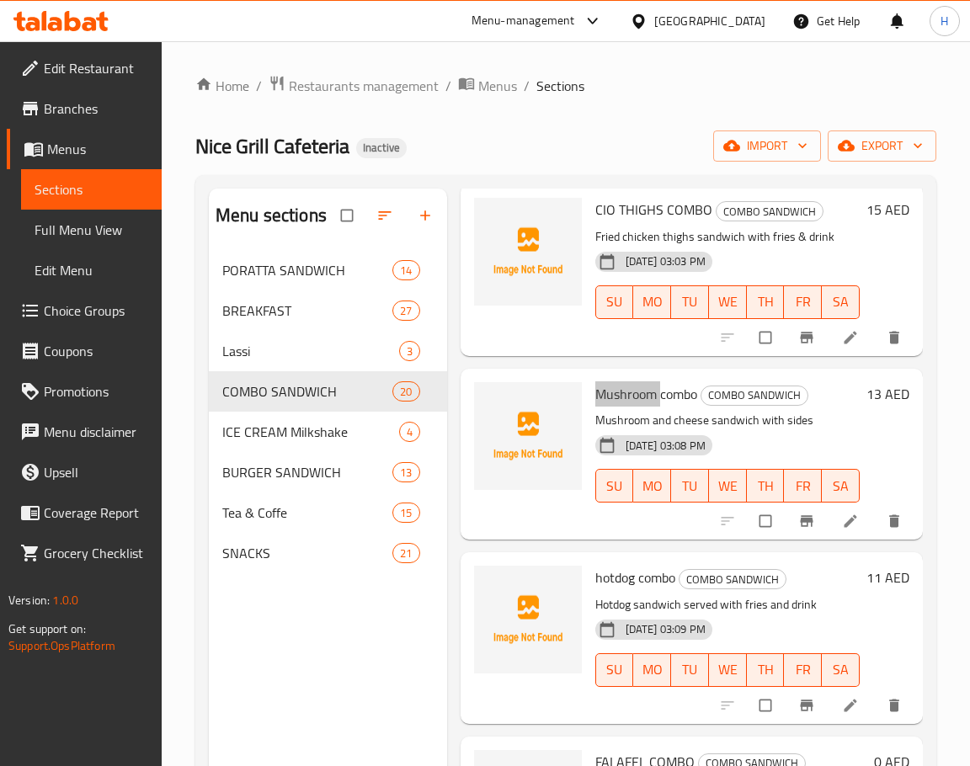
scroll to position [673, 0]
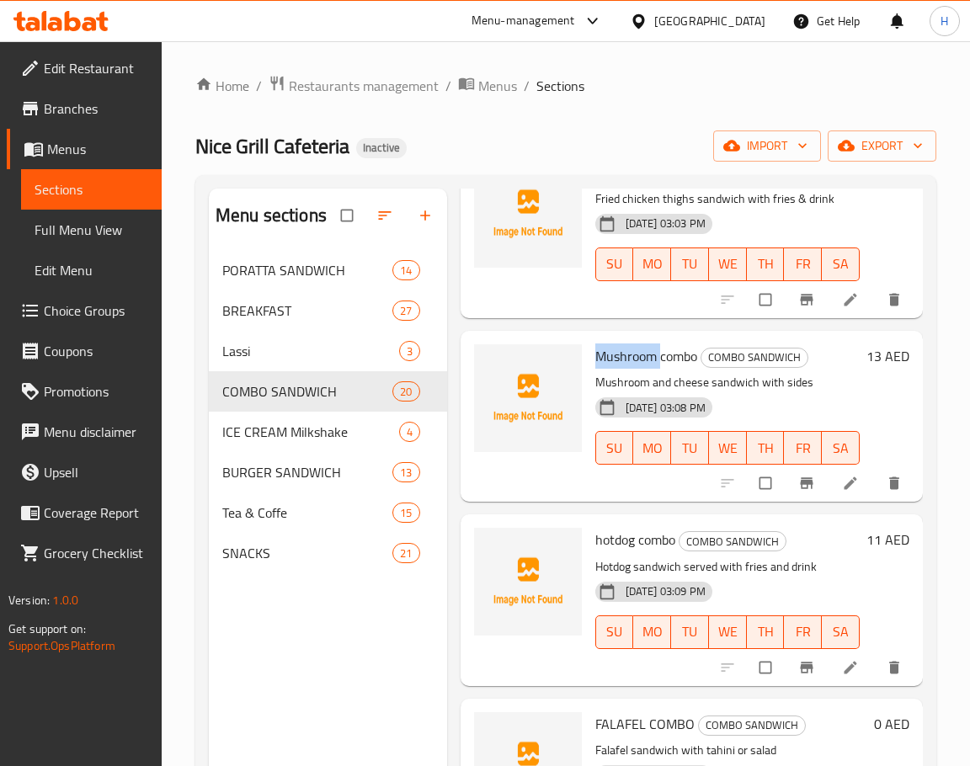
click at [621, 540] on span "hotdog combo" at bounding box center [635, 539] width 80 height 25
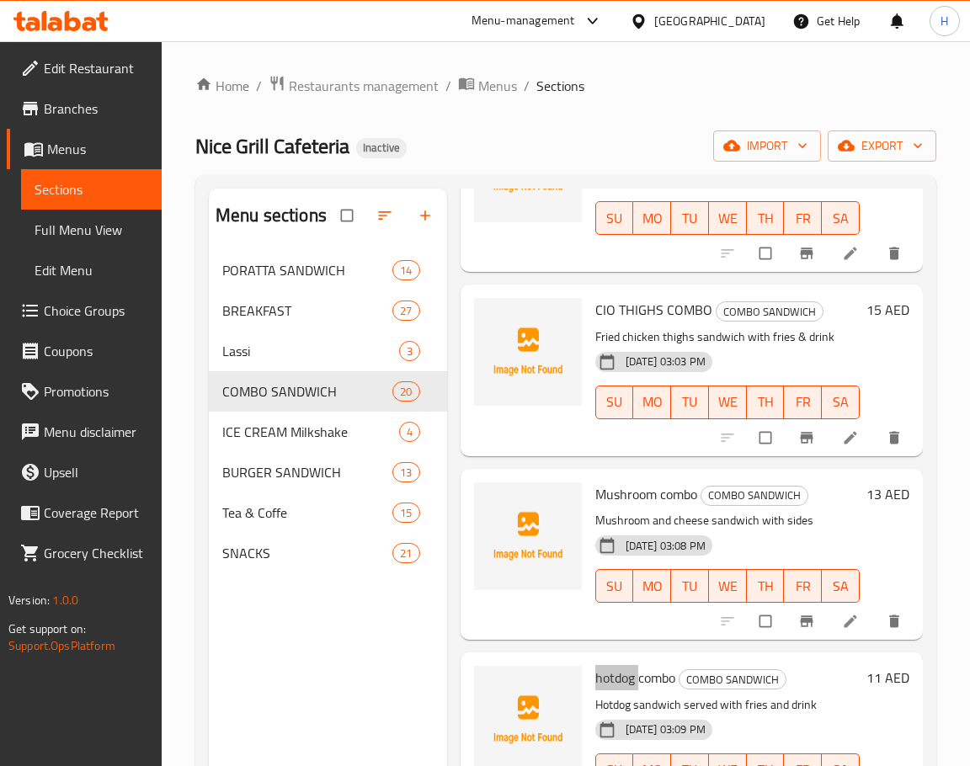
scroll to position [505, 0]
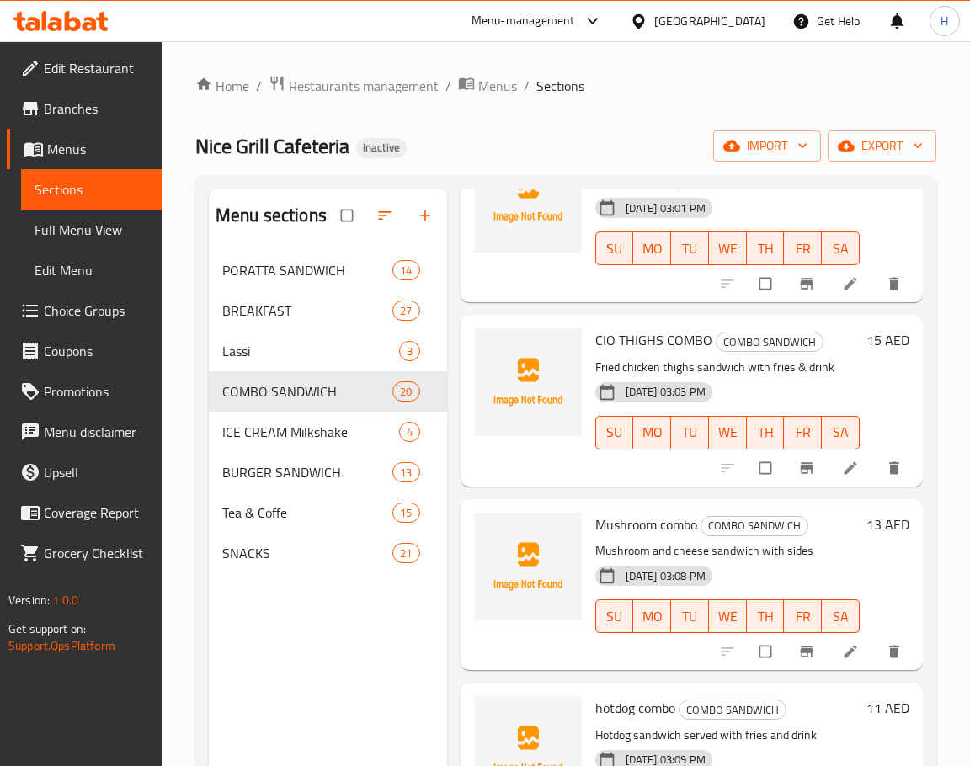
click at [607, 342] on span "CIO THIGHS COMBO" at bounding box center [653, 339] width 117 height 25
click at [636, 336] on span "CIO THIGHS COMBO" at bounding box center [653, 339] width 117 height 25
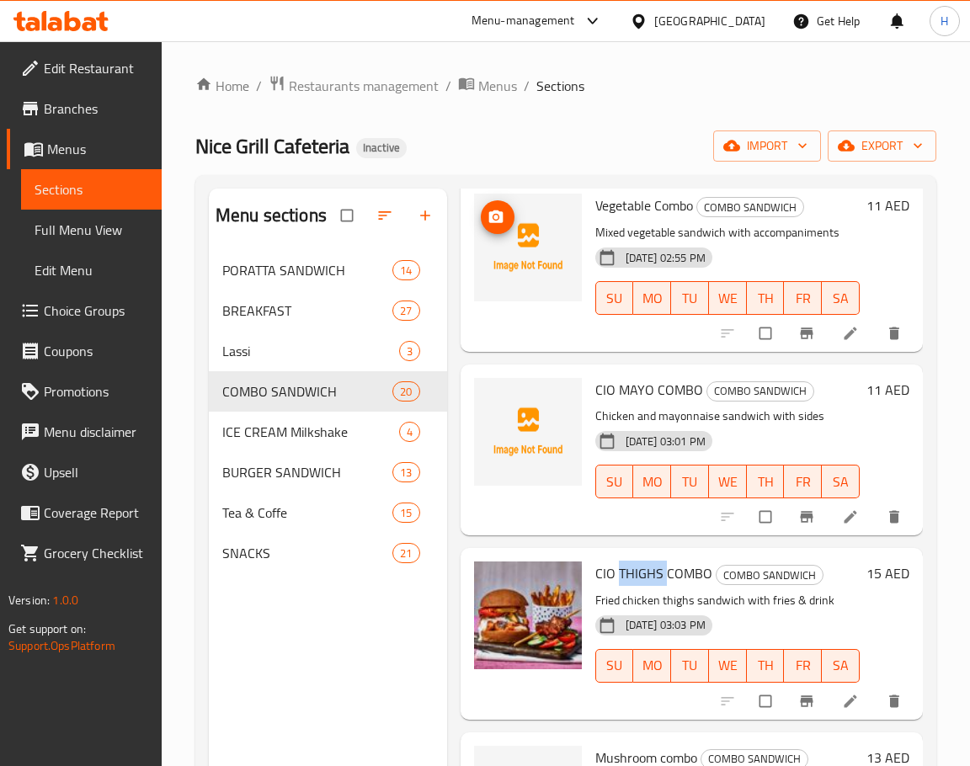
scroll to position [84, 0]
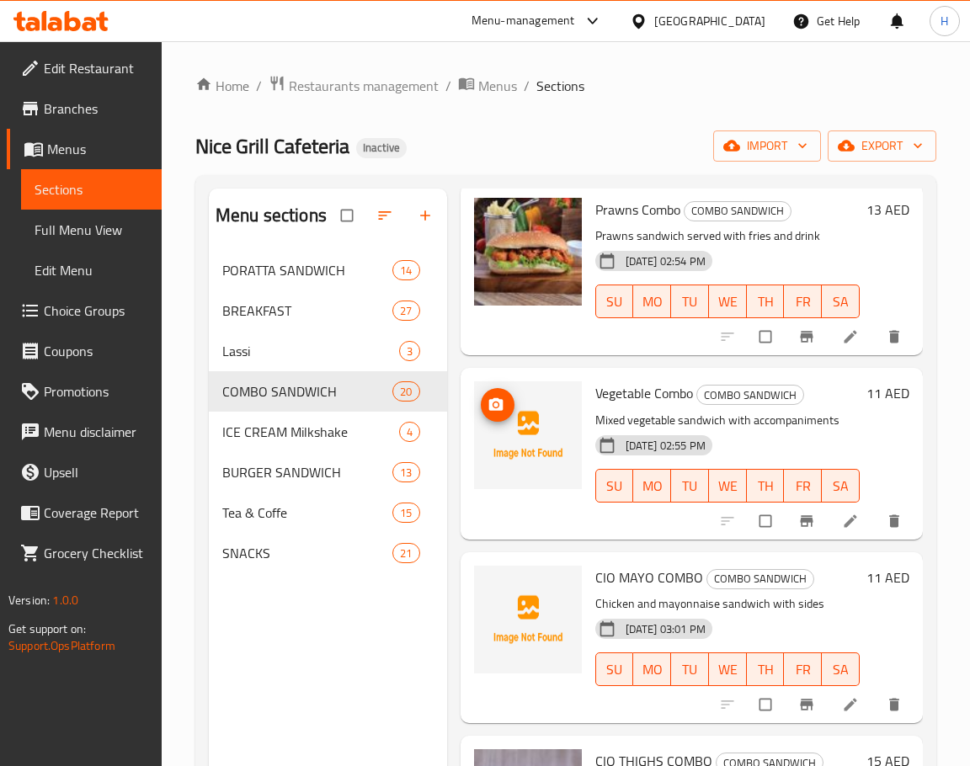
click at [638, 394] on span "Vegetable Combo" at bounding box center [644, 393] width 98 height 25
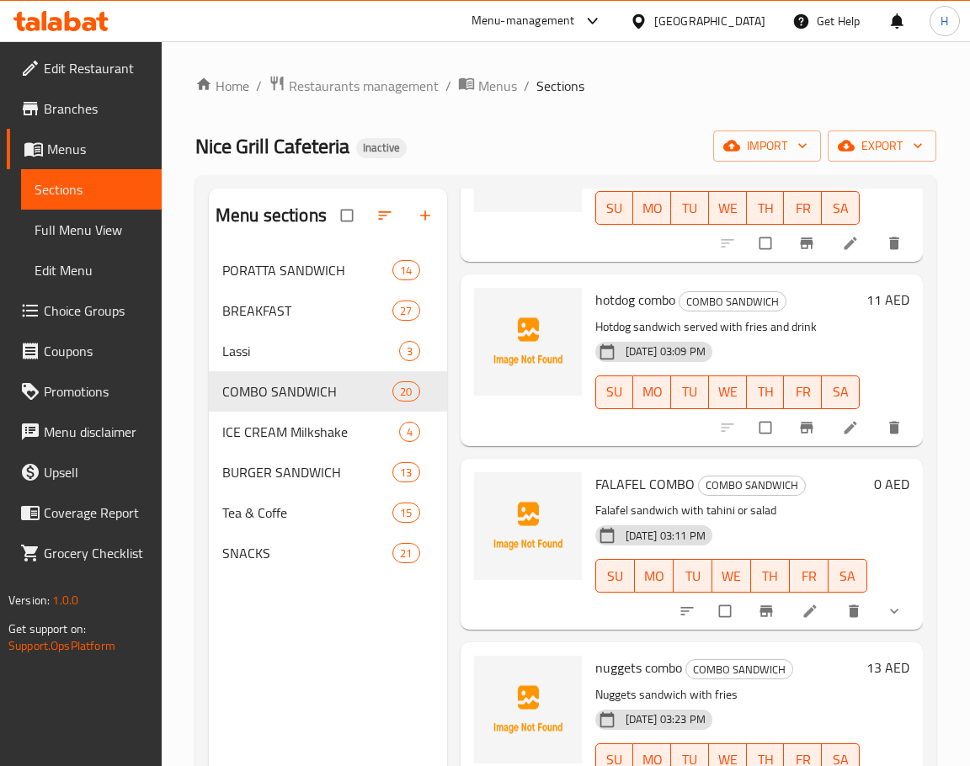
scroll to position [926, 0]
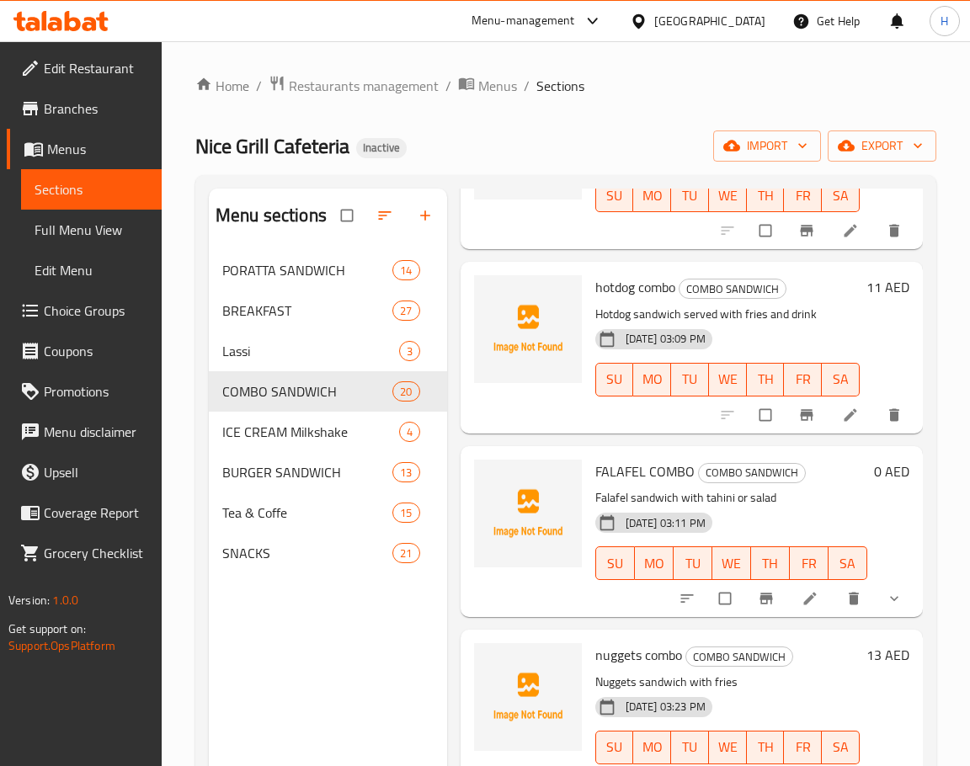
click at [631, 464] on span "FALAFEL COMBO" at bounding box center [644, 471] width 99 height 25
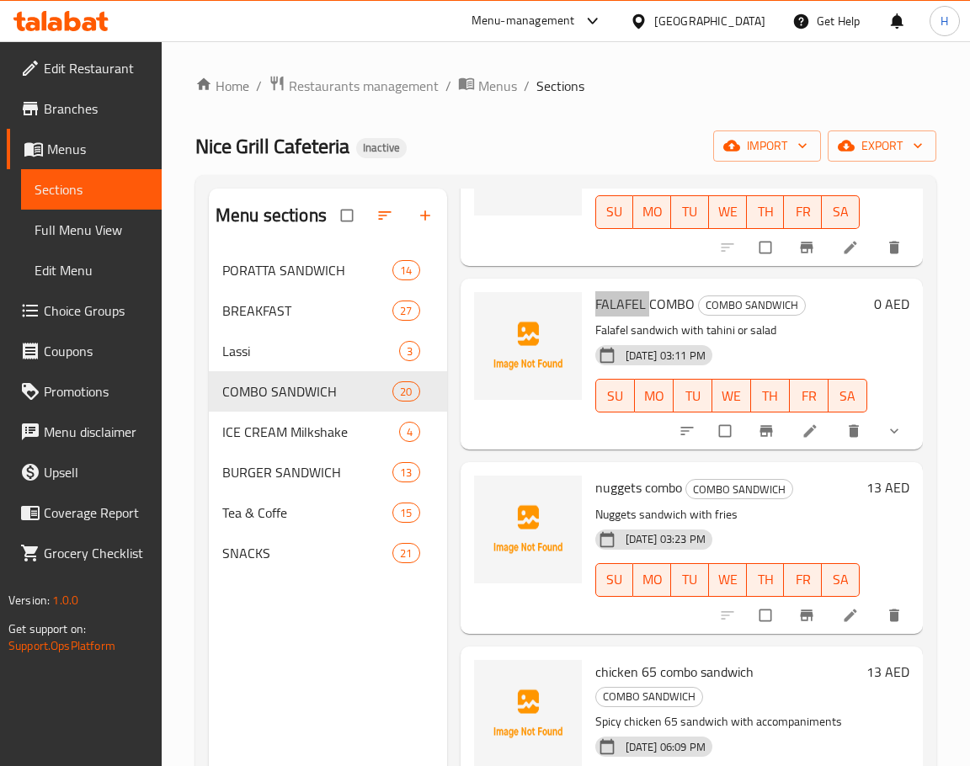
scroll to position [1094, 0]
click at [628, 493] on span "nuggets combo" at bounding box center [638, 486] width 87 height 25
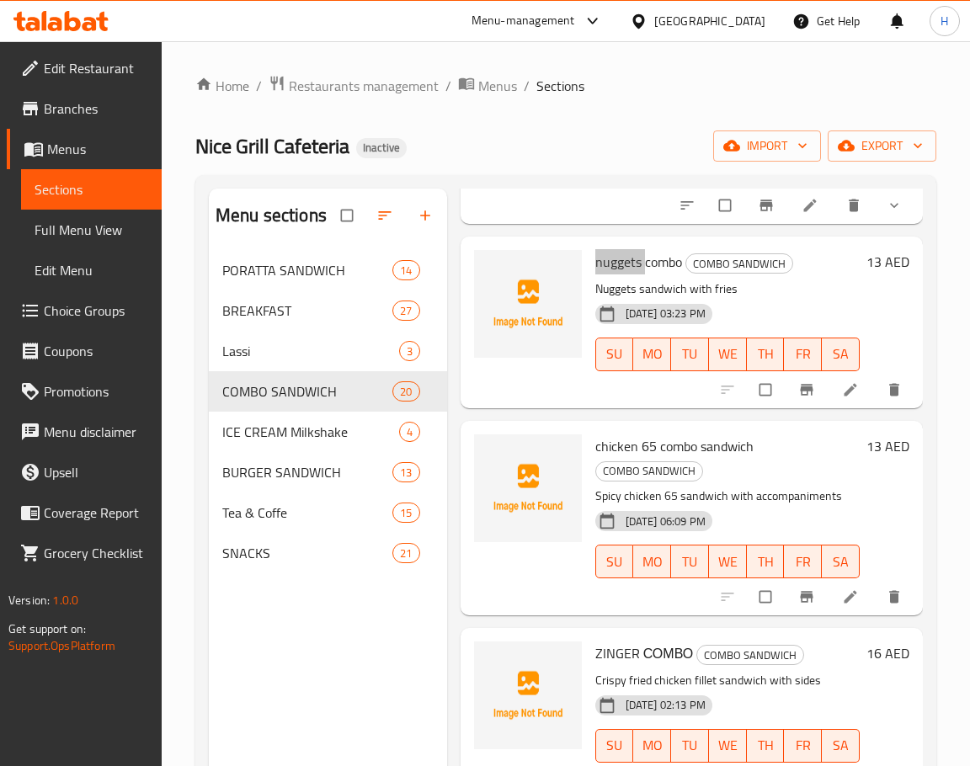
scroll to position [1347, 0]
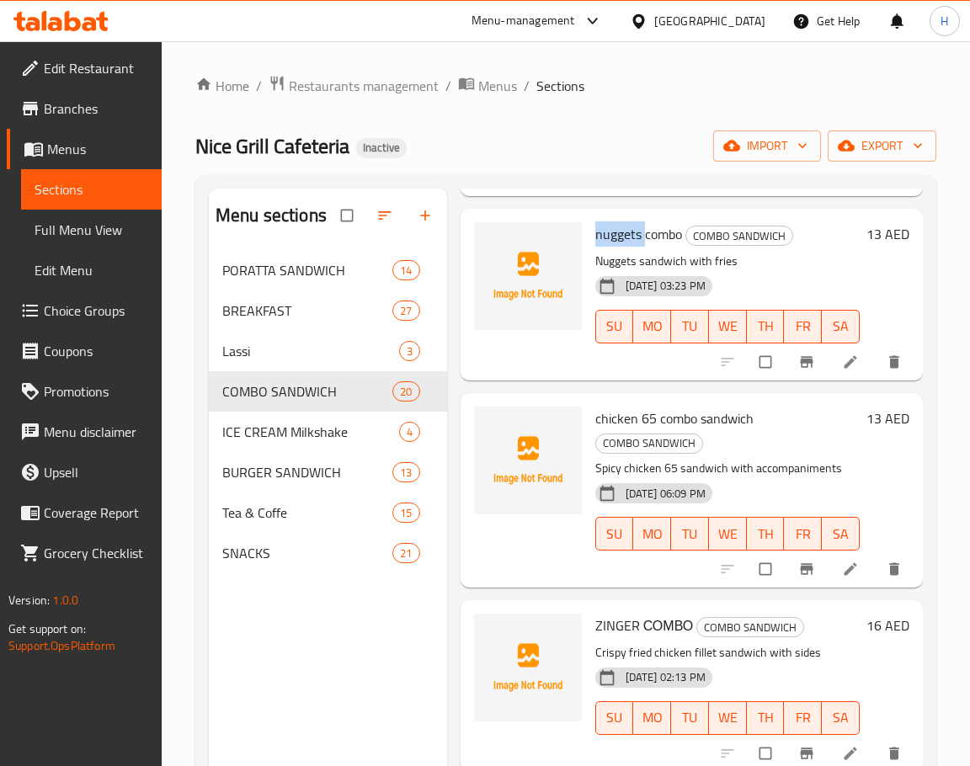
click at [642, 418] on span "chicken 65 combo sandwich" at bounding box center [674, 418] width 158 height 25
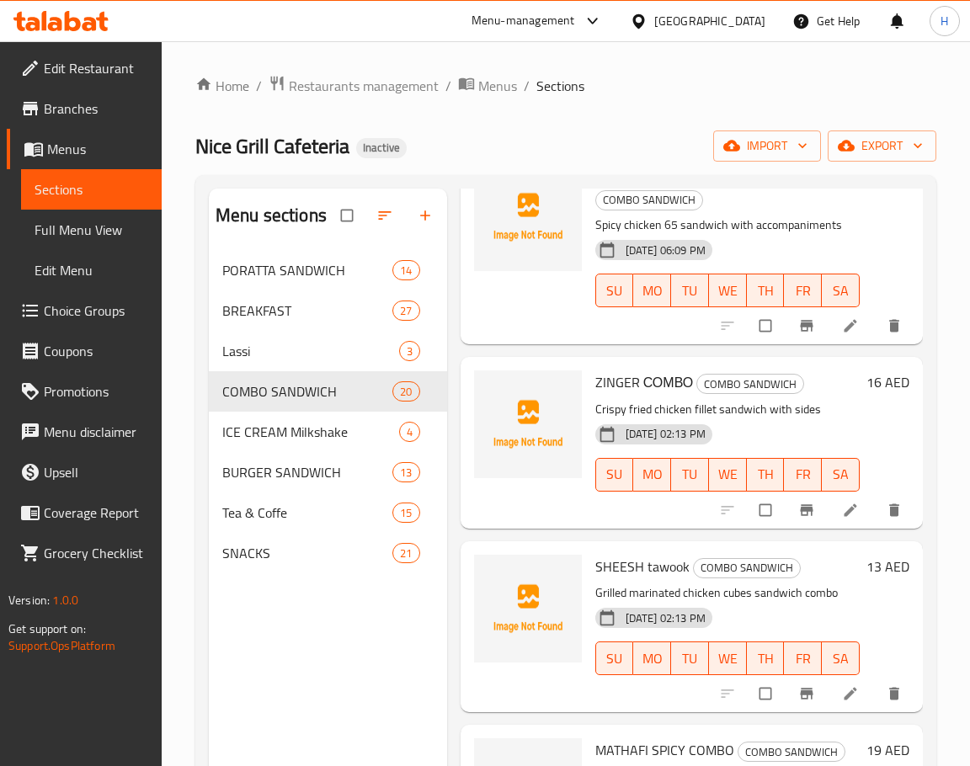
scroll to position [1599, 0]
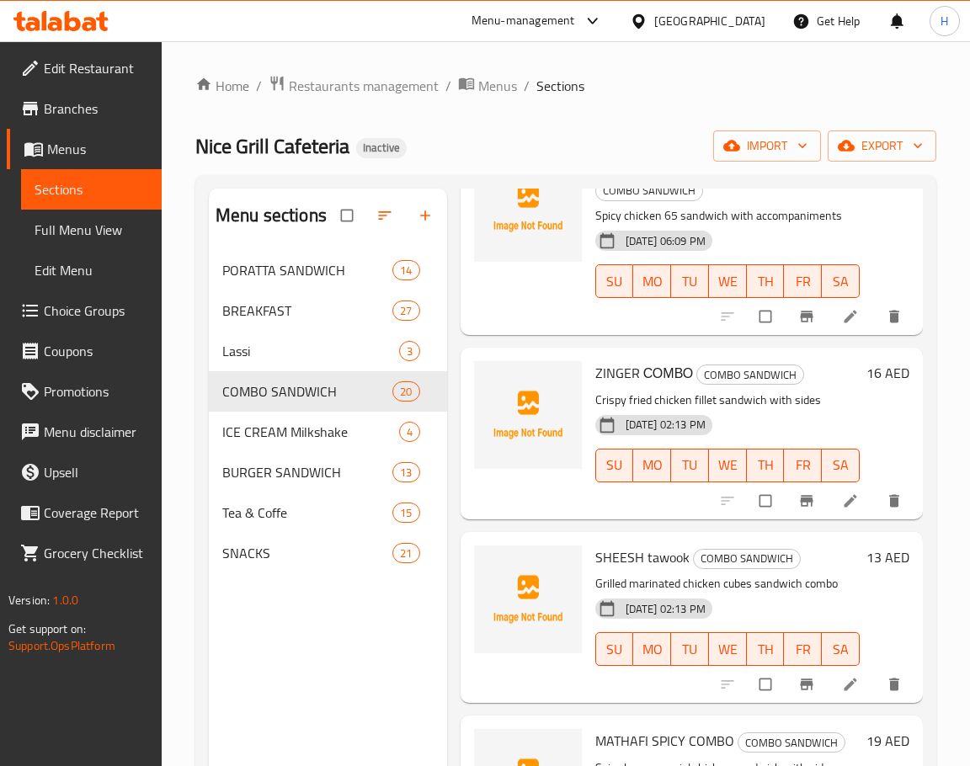
click at [600, 370] on span "ZINGER СОМВО" at bounding box center [644, 372] width 98 height 25
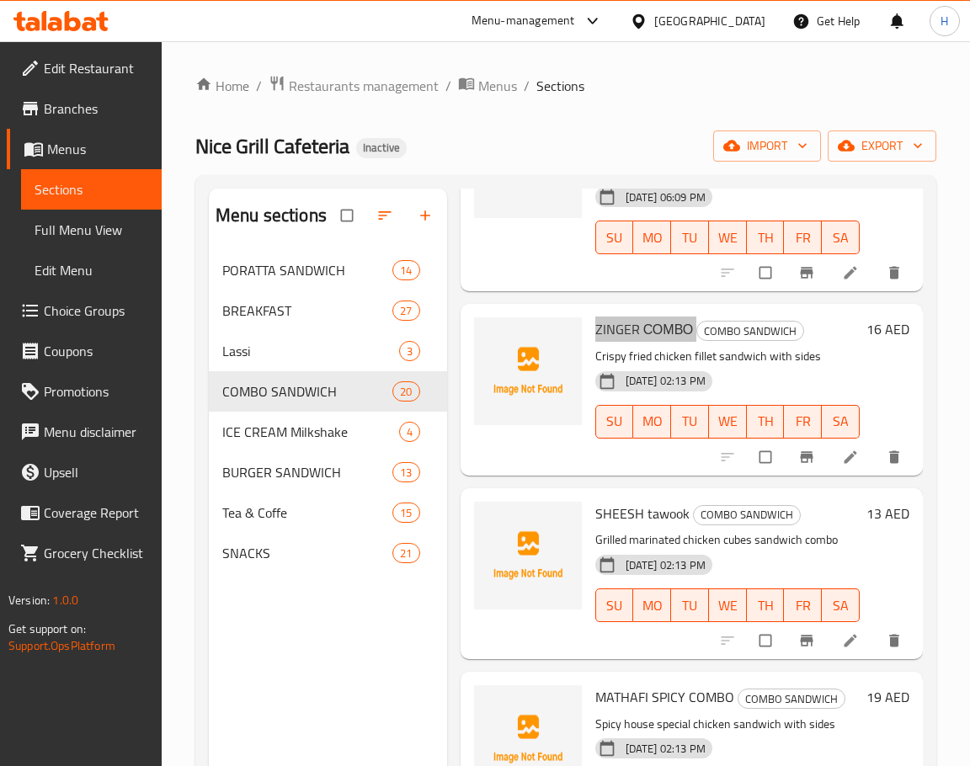
scroll to position [1684, 0]
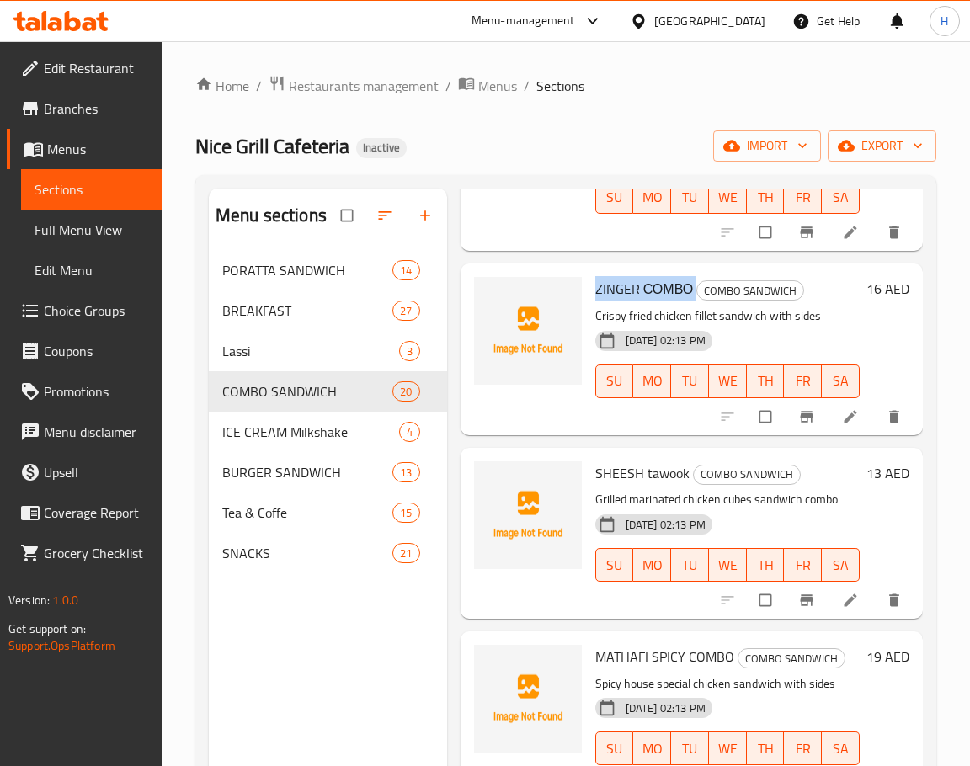
click at [611, 466] on span "SHEESH tawook" at bounding box center [642, 472] width 94 height 25
click at [695, 478] on span "COMBO SANDWICH" at bounding box center [747, 474] width 106 height 19
click at [636, 463] on span "SHEESH tawook" at bounding box center [642, 472] width 94 height 25
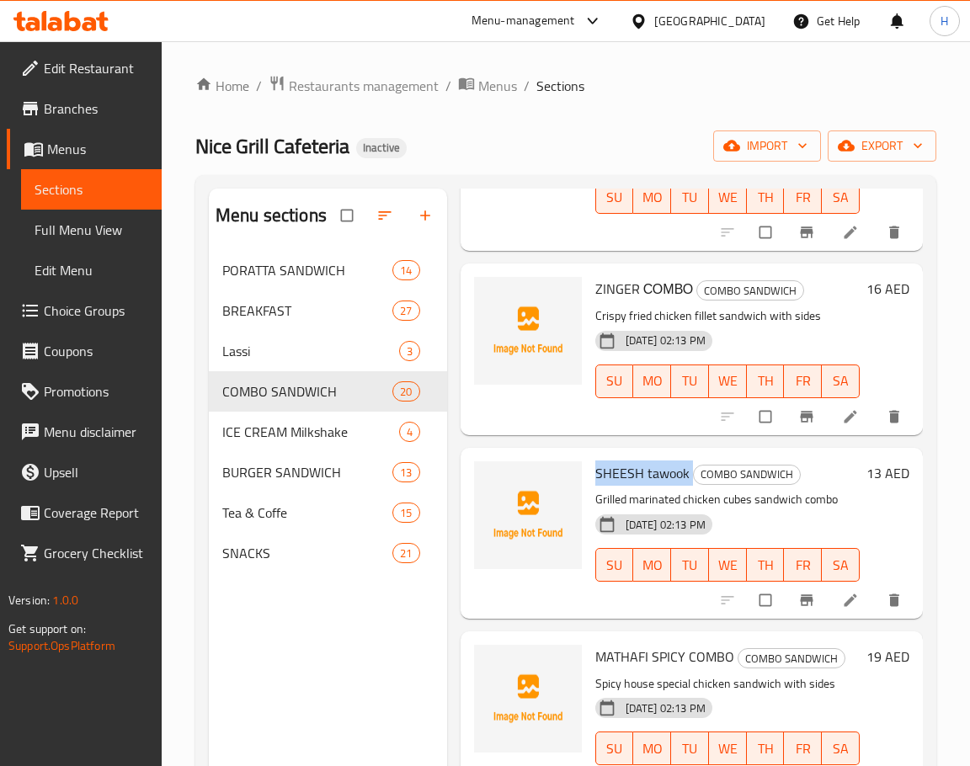
click at [636, 463] on span "SHEESH tawook" at bounding box center [642, 472] width 94 height 25
drag, startPoint x: 818, startPoint y: 532, endPoint x: 822, endPoint y: 514, distance: 19.0
click at [819, 526] on div "04-09-2025 02:13 PM SU MO TU WE TH FR SA" at bounding box center [727, 553] width 278 height 91
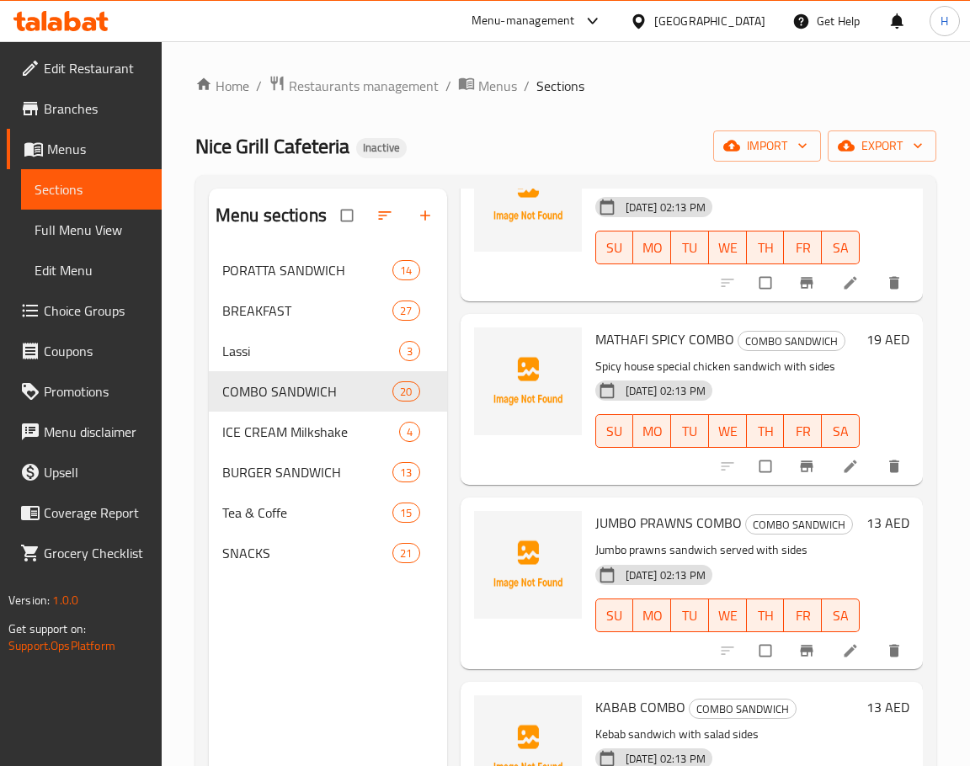
scroll to position [2020, 0]
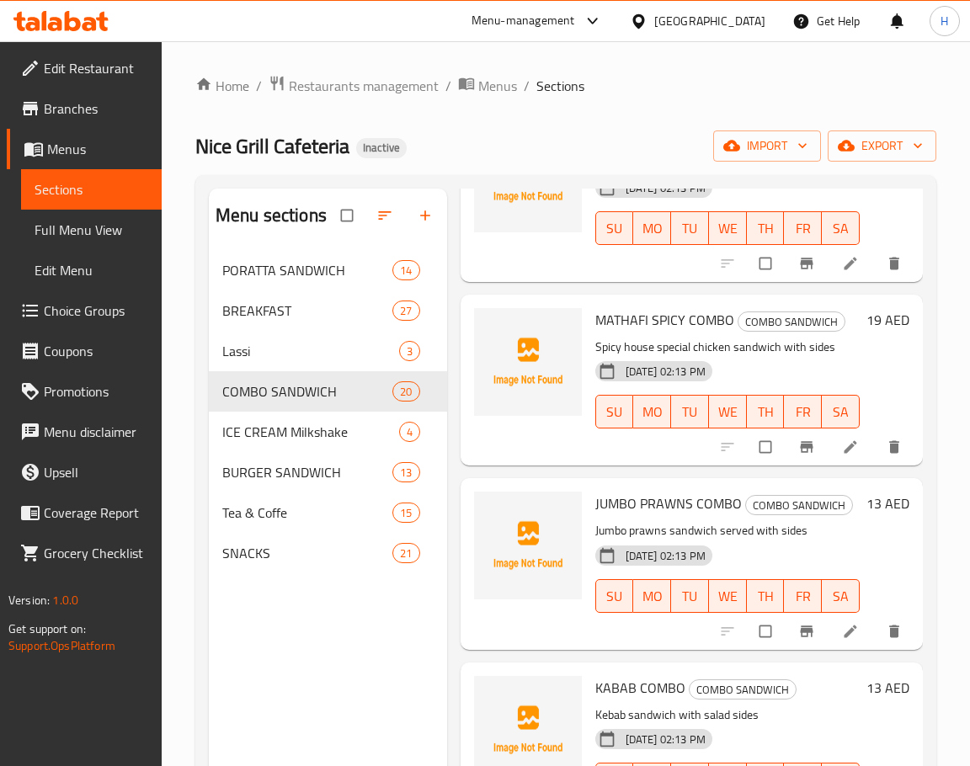
click at [637, 321] on span "MATHAFI SPICY COMBO" at bounding box center [664, 319] width 139 height 25
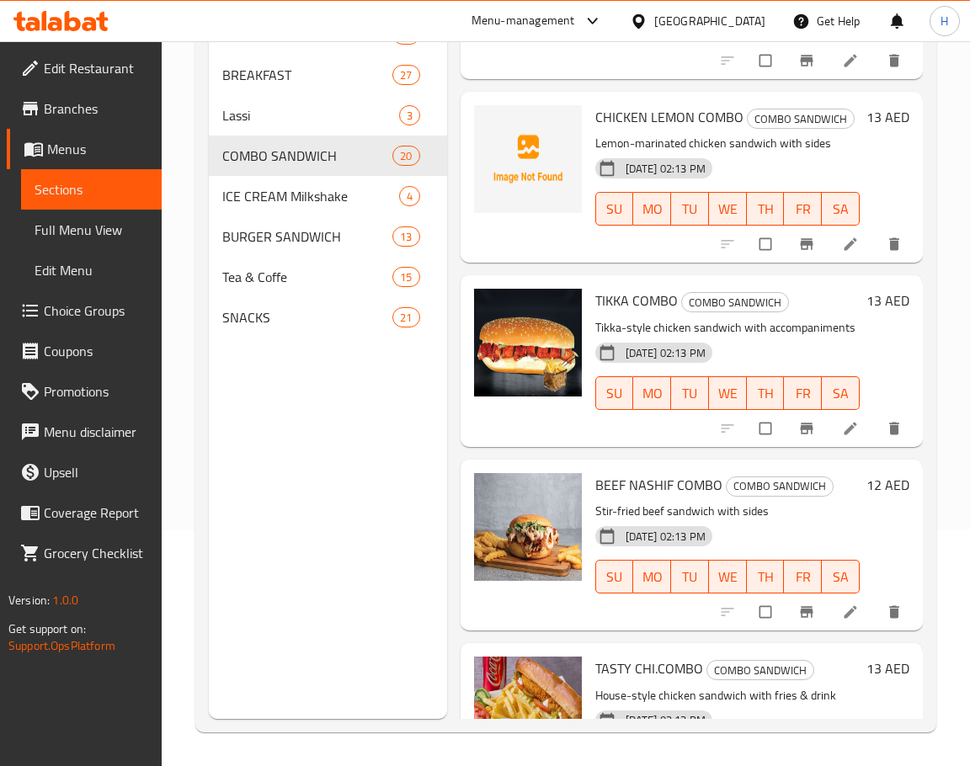
scroll to position [2555, 0]
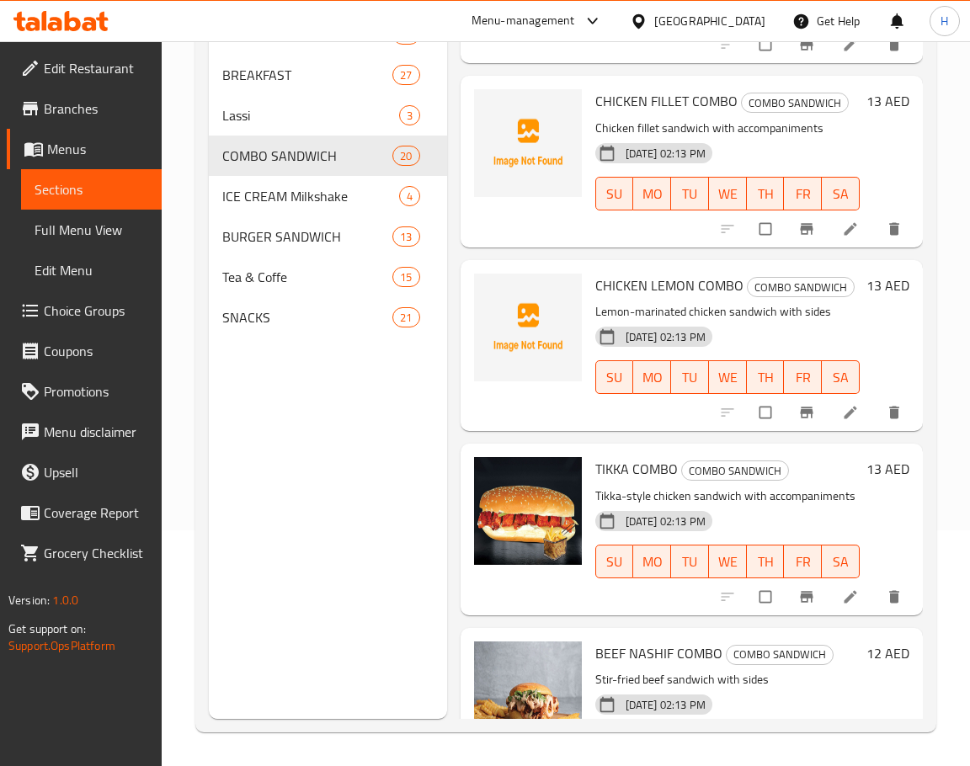
click at [630, 288] on span "CHICKEN LEMON COMBO" at bounding box center [669, 285] width 148 height 25
click at [272, 182] on div "ICE CREAM Milkshake 4" at bounding box center [328, 196] width 238 height 40
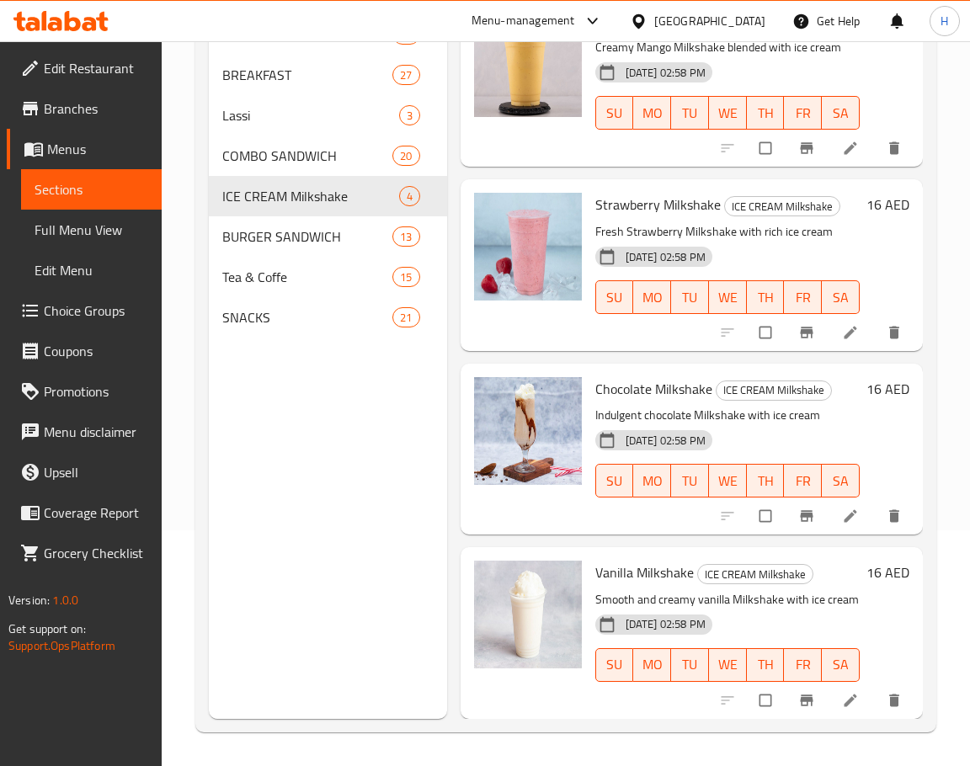
scroll to position [71, 0]
click at [292, 221] on div "BURGER SANDWICH 13" at bounding box center [328, 236] width 238 height 40
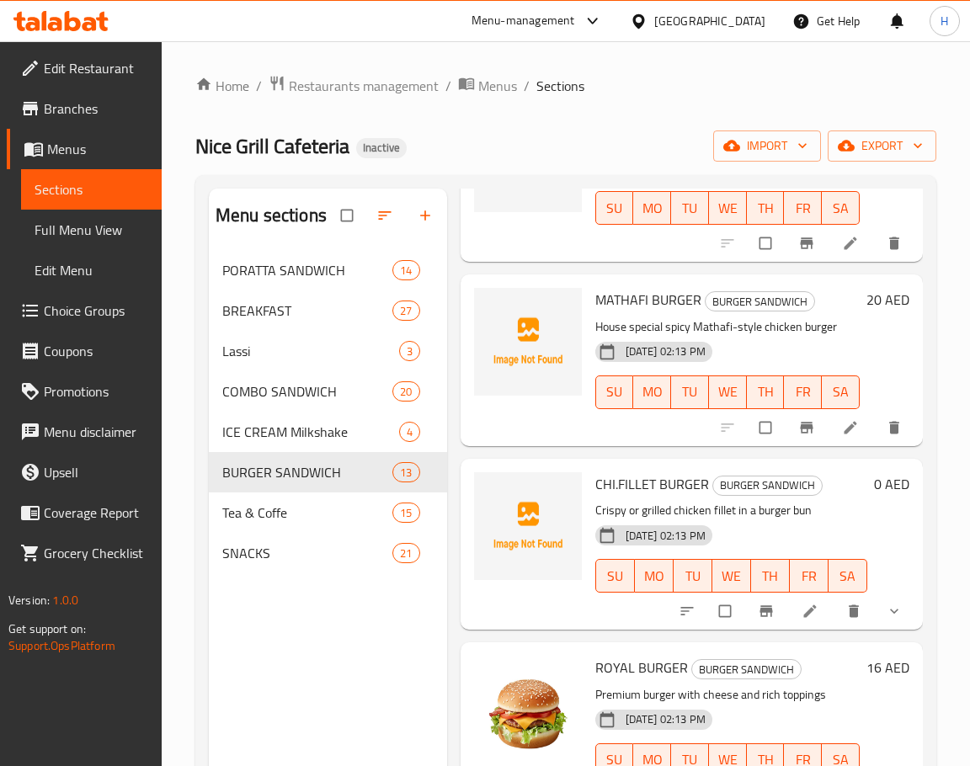
scroll to position [589, 0]
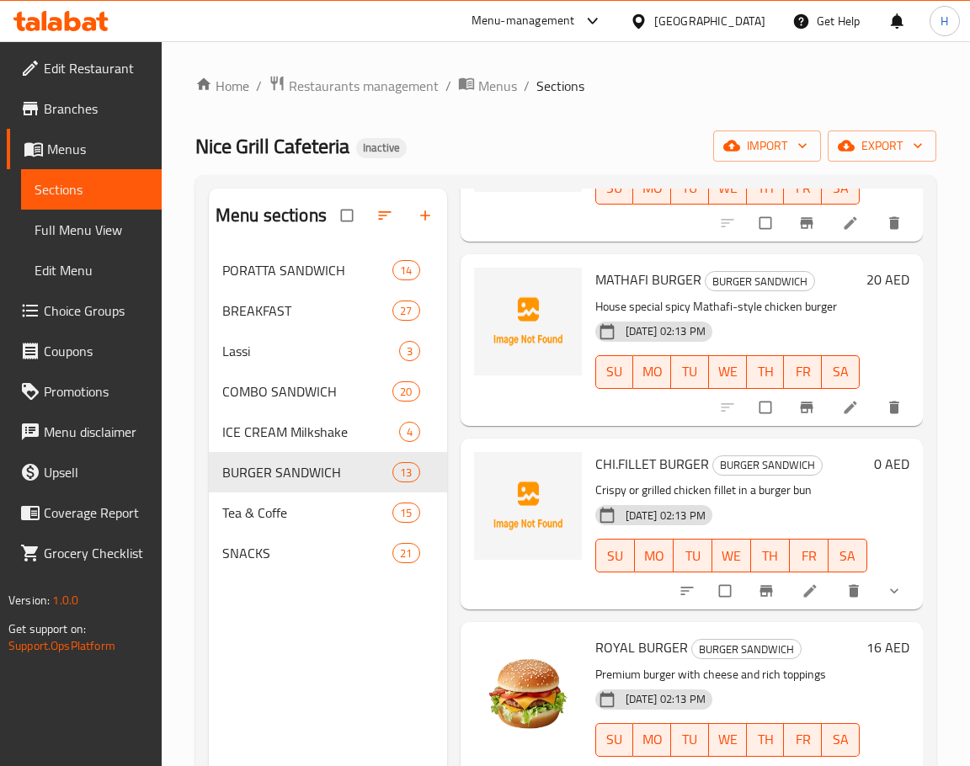
click at [642, 476] on span "CHI.FILLET BURGER" at bounding box center [652, 463] width 114 height 25
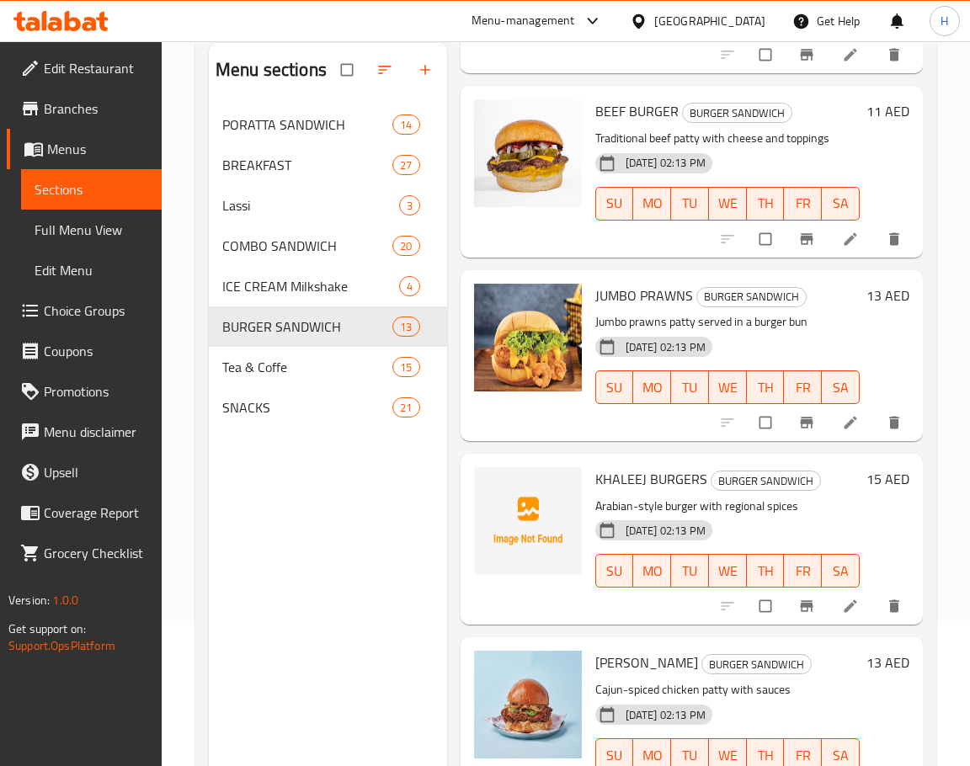
scroll to position [236, 0]
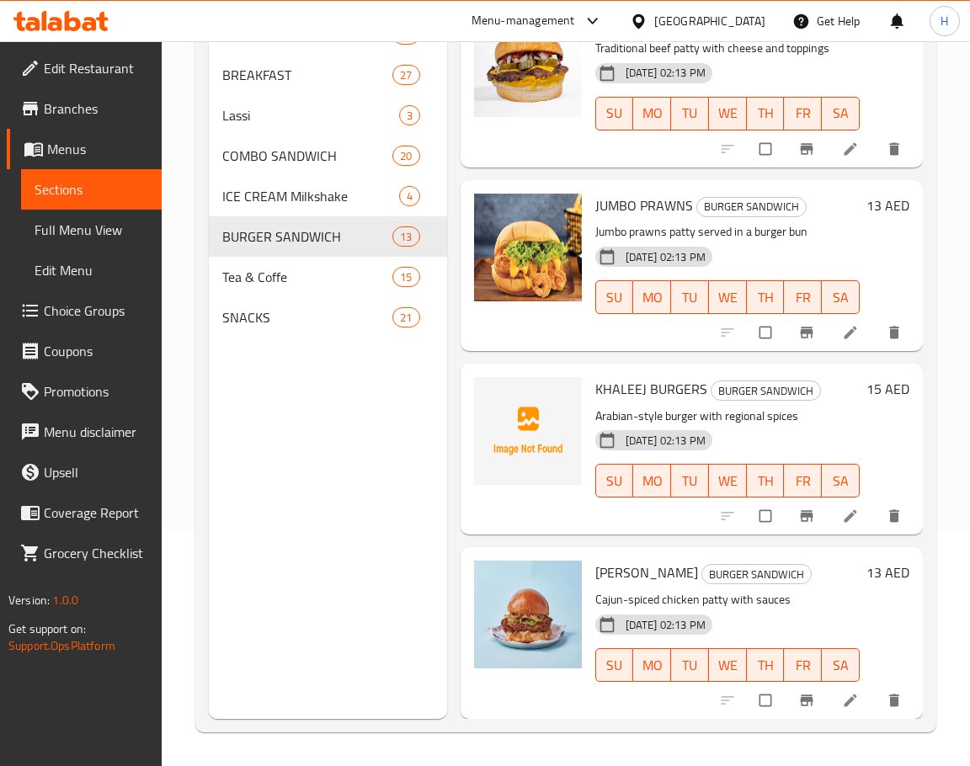
click at [595, 376] on span "KHALEEJ BURGERS" at bounding box center [651, 388] width 112 height 25
click at [616, 376] on span "KHALEEJ BURGERS" at bounding box center [651, 388] width 112 height 25
drag, startPoint x: 825, startPoint y: 401, endPoint x: 668, endPoint y: 349, distance: 165.6
click at [825, 406] on p "Arabian-style burger with regional spices" at bounding box center [727, 416] width 264 height 21
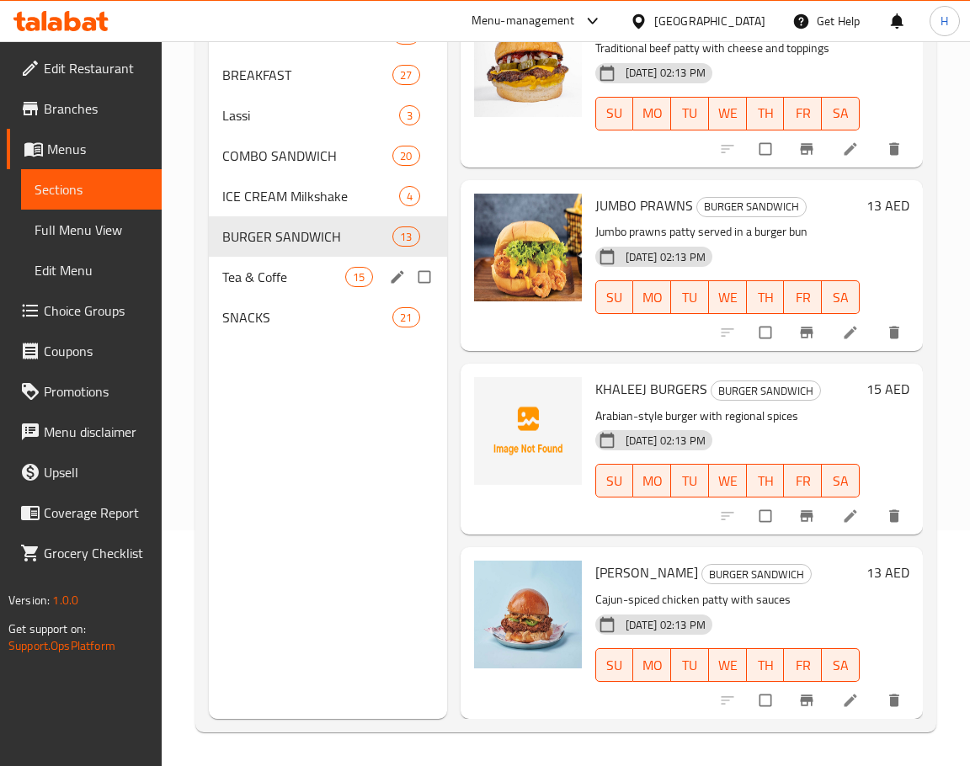
click at [278, 290] on div "Tea & Coffe 15" at bounding box center [328, 277] width 238 height 40
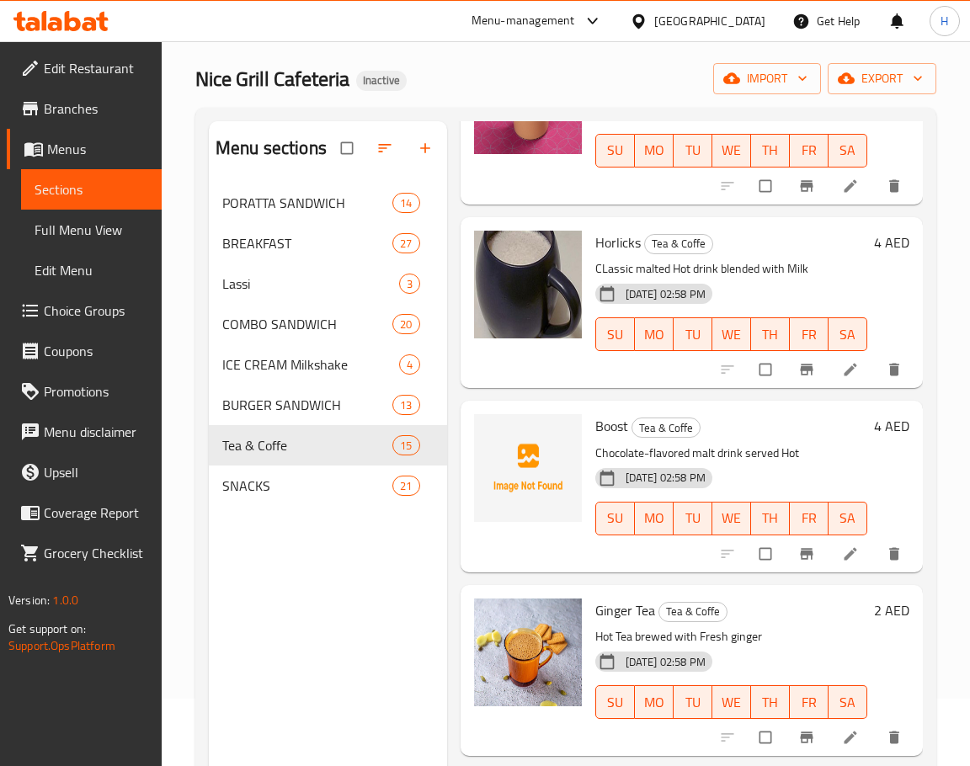
scroll to position [758, 0]
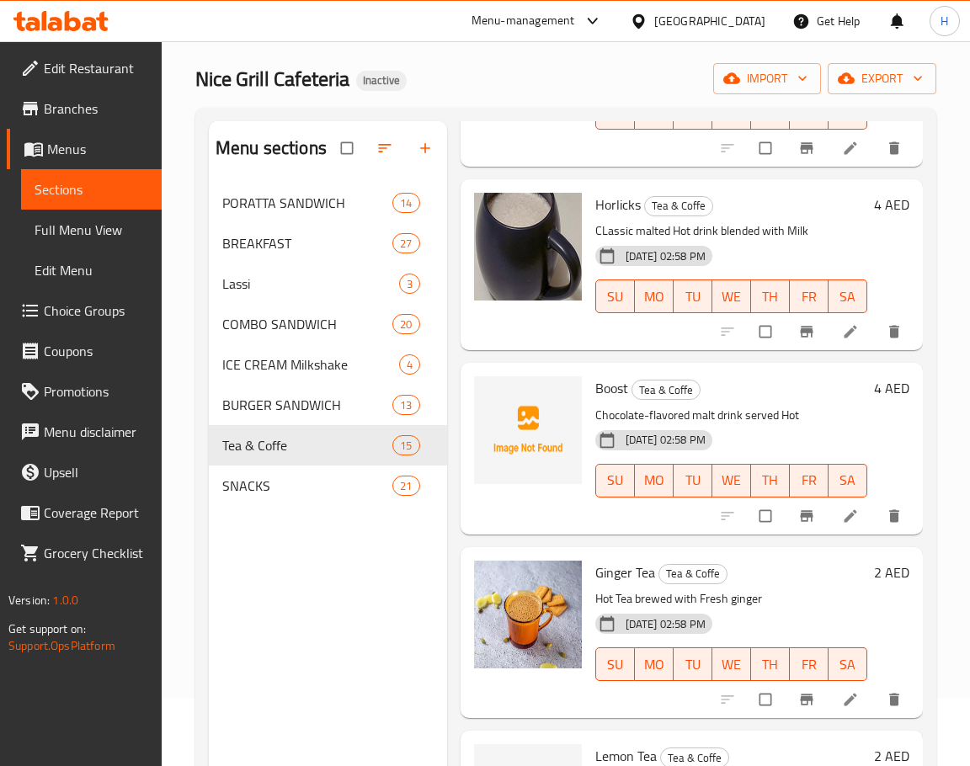
click at [598, 375] on div "Boost Tea & Coffe Chocolate-flavored malt drink served Hot 04-09-2025 02:58 PM …" at bounding box center [730, 448] width 285 height 157
click at [601, 389] on span "Boost" at bounding box center [611, 387] width 33 height 25
click at [601, 390] on span "Boost" at bounding box center [611, 387] width 33 height 25
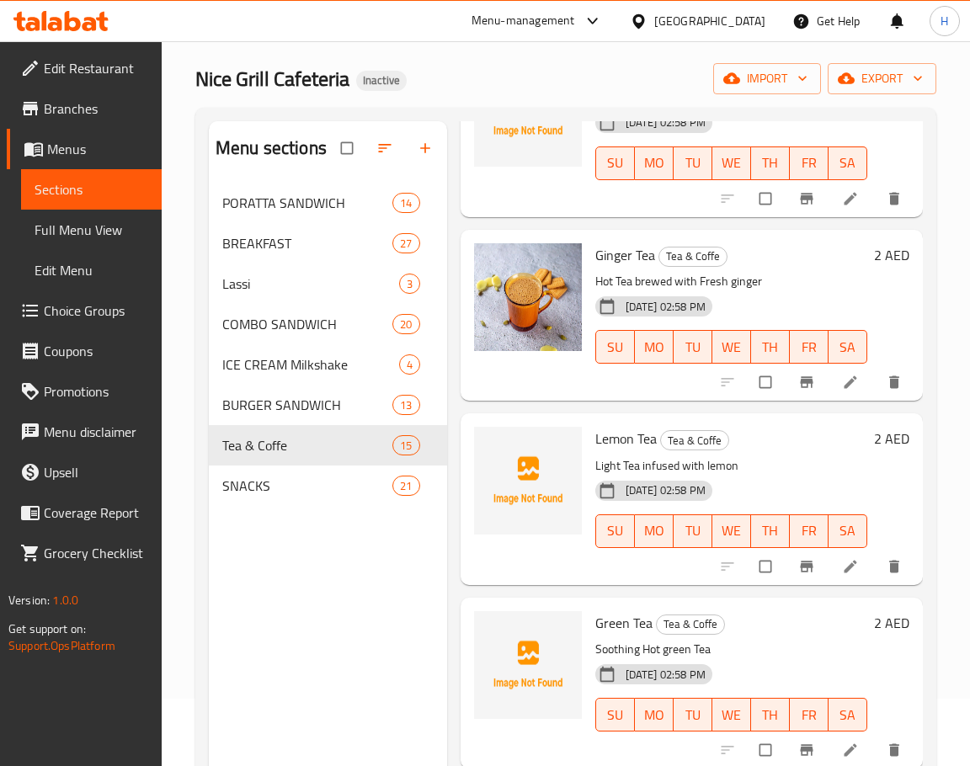
scroll to position [1179, 0]
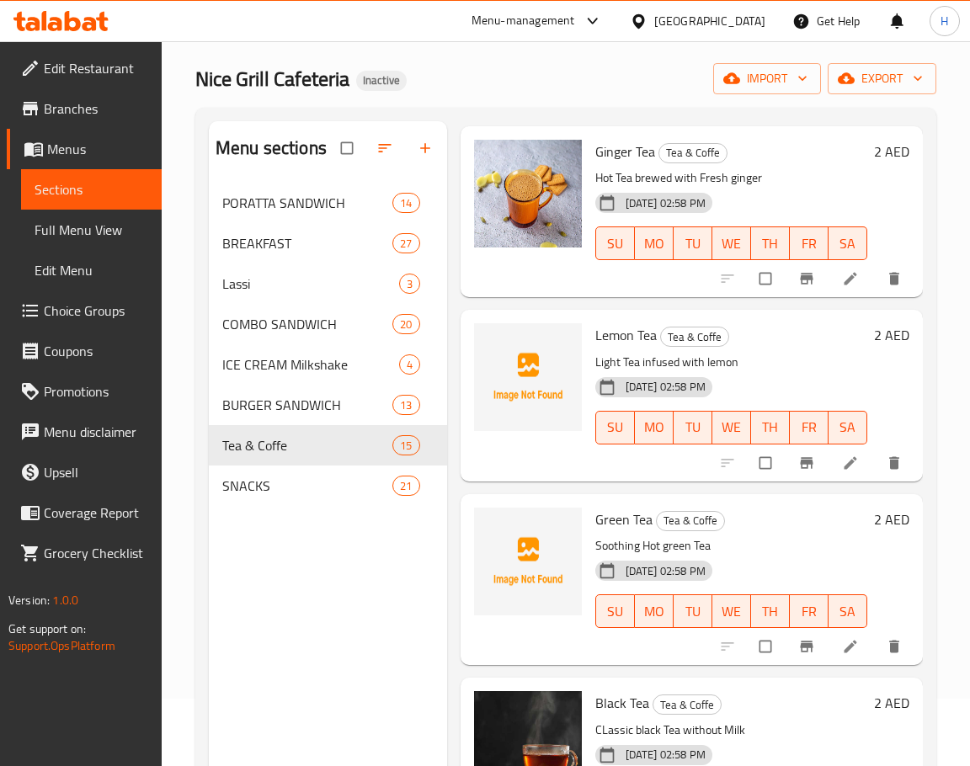
click at [624, 340] on span "Lemon Tea" at bounding box center [625, 334] width 61 height 25
click at [605, 524] on span "Green Tea" at bounding box center [623, 519] width 57 height 25
click at [605, 523] on span "Green Tea" at bounding box center [623, 519] width 57 height 25
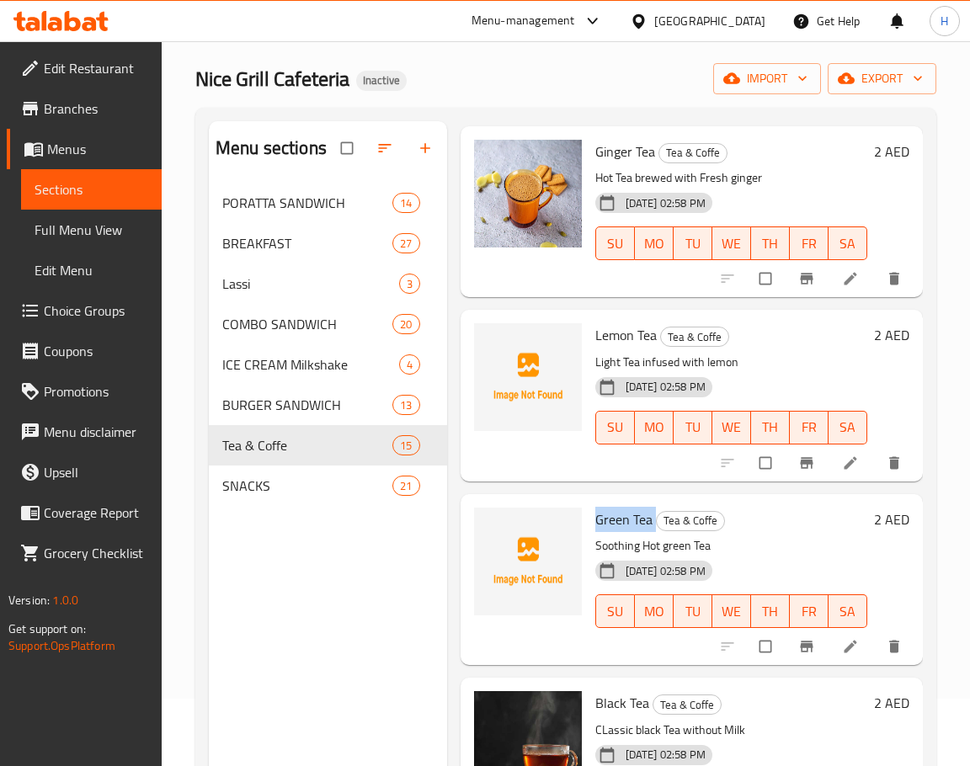
click at [605, 523] on span "Green Tea" at bounding box center [623, 519] width 57 height 25
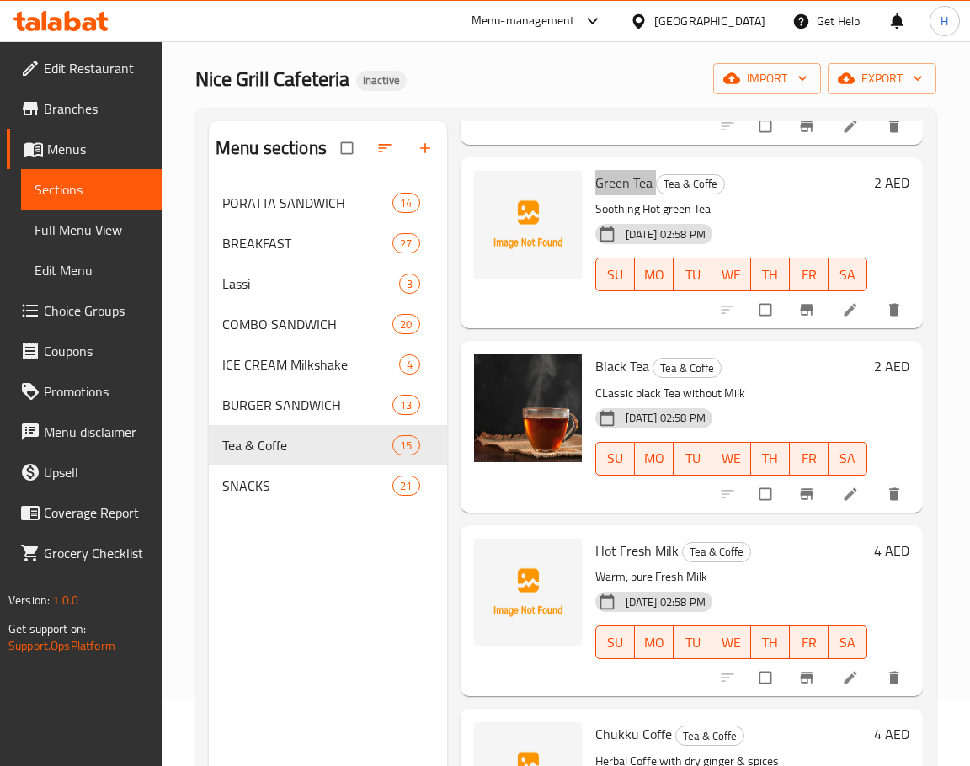
scroll to position [1599, 0]
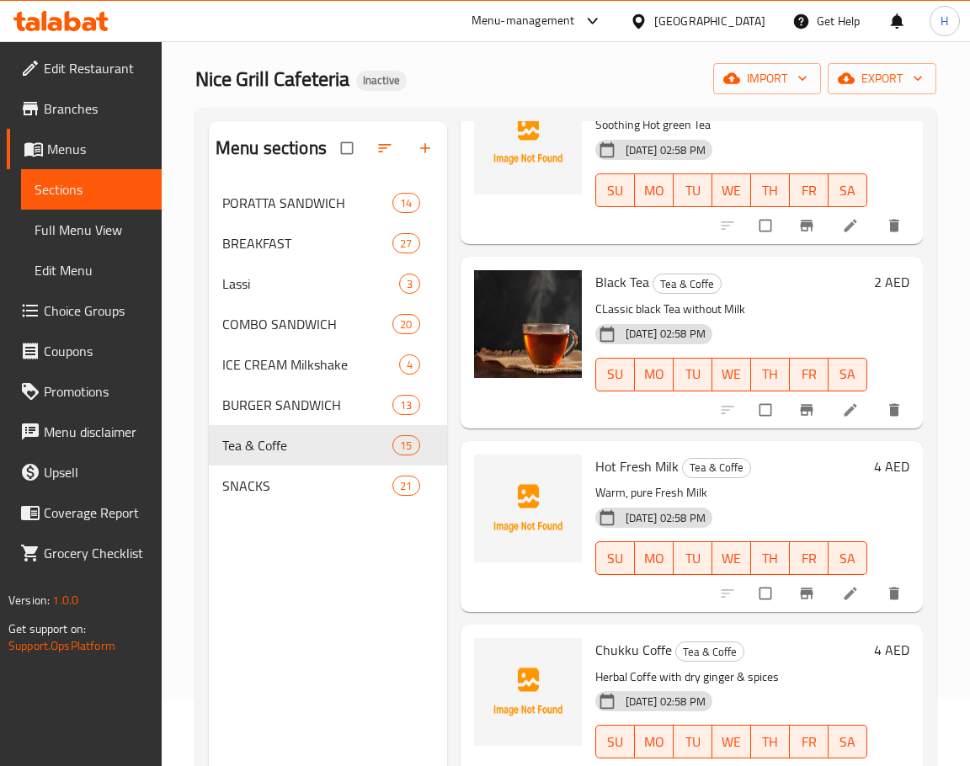
click at [614, 466] on span "Hot Fresh Milk" at bounding box center [636, 466] width 83 height 25
click at [629, 647] on span "Chukku Coffe" at bounding box center [633, 649] width 77 height 25
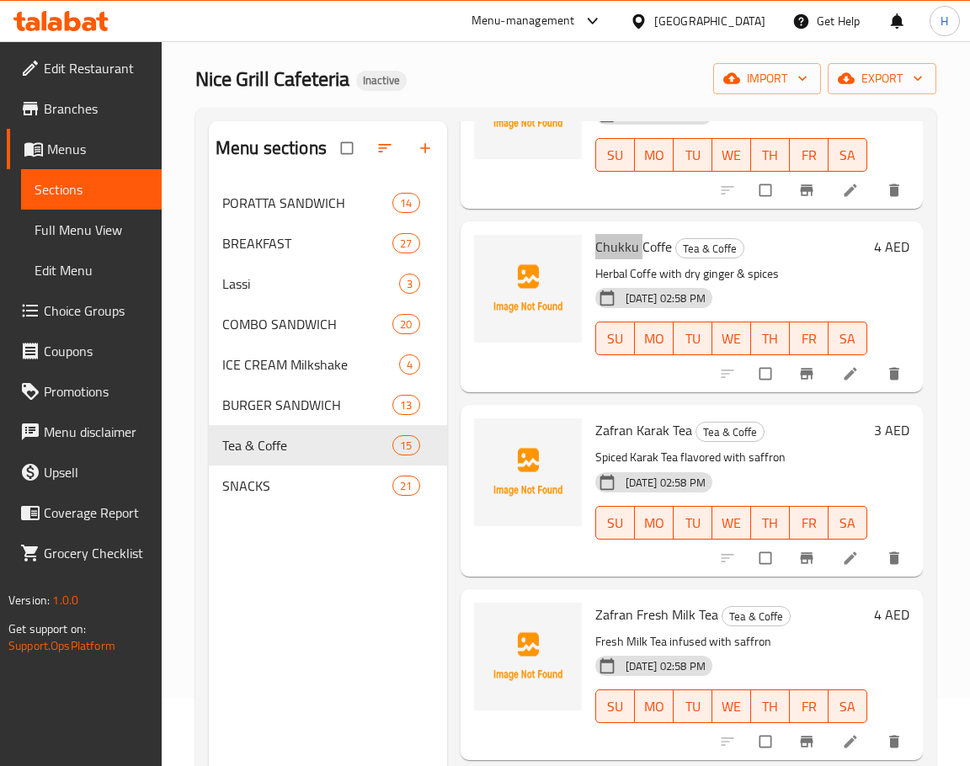
scroll to position [2020, 0]
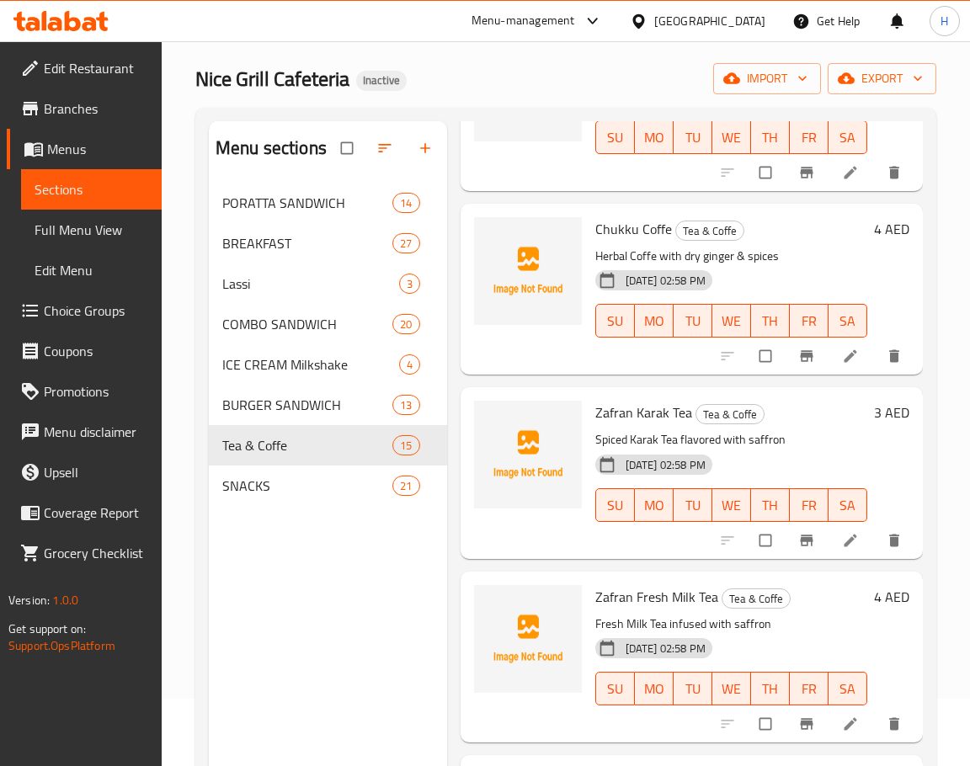
click at [616, 419] on span "Zafran Karak Tea" at bounding box center [643, 412] width 97 height 25
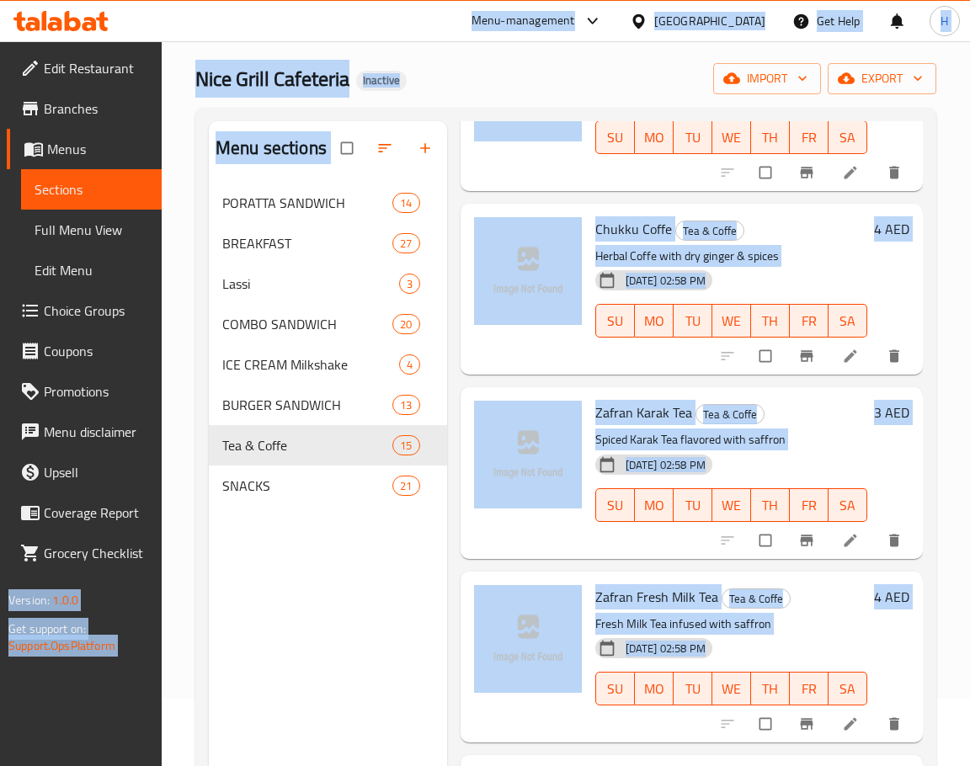
click at [799, 400] on div "Zafran Karak Tea Tea & Coffe Spiced Karak Tea flavored with saffron 04-09-2025 …" at bounding box center [730, 472] width 285 height 157
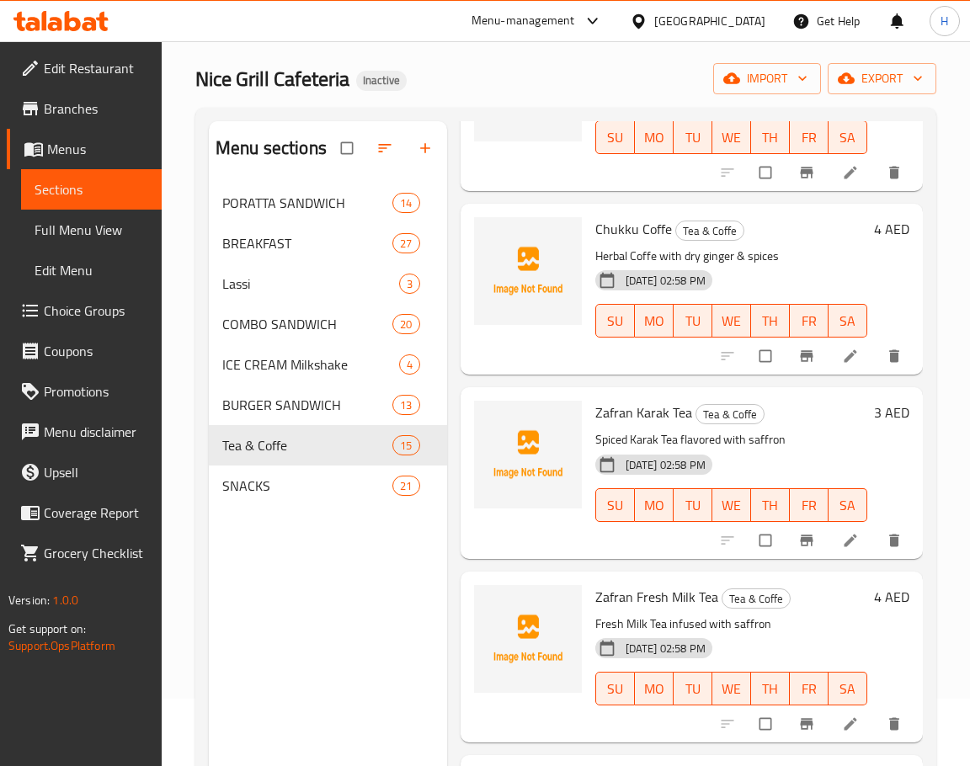
click at [624, 408] on span "Zafran Karak Tea" at bounding box center [643, 412] width 97 height 25
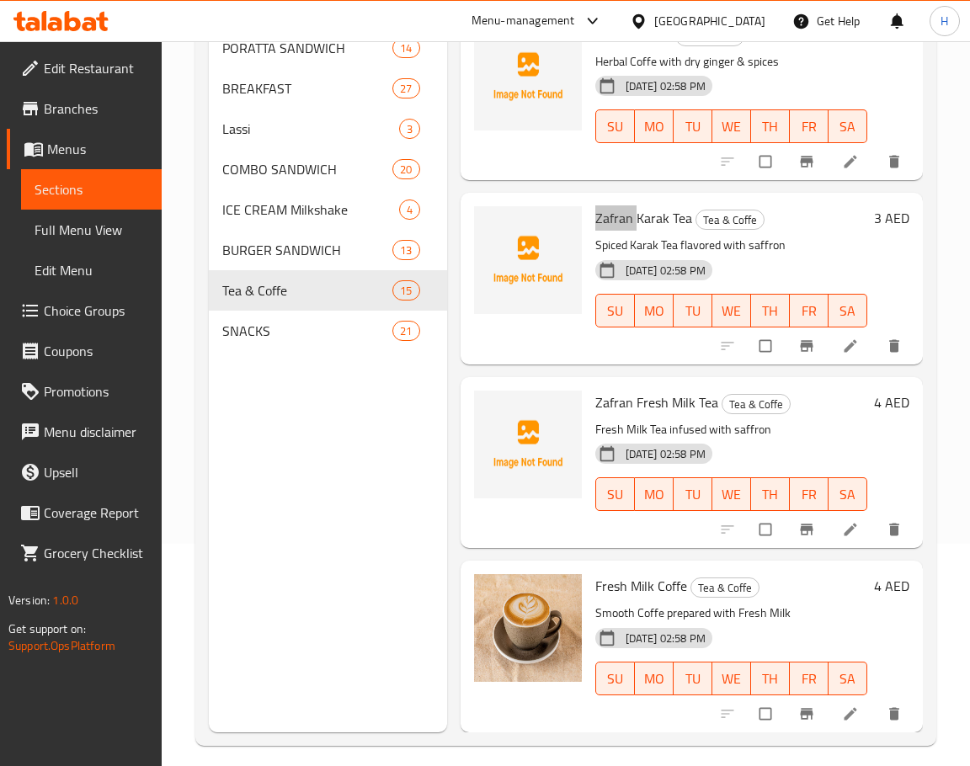
scroll to position [236, 0]
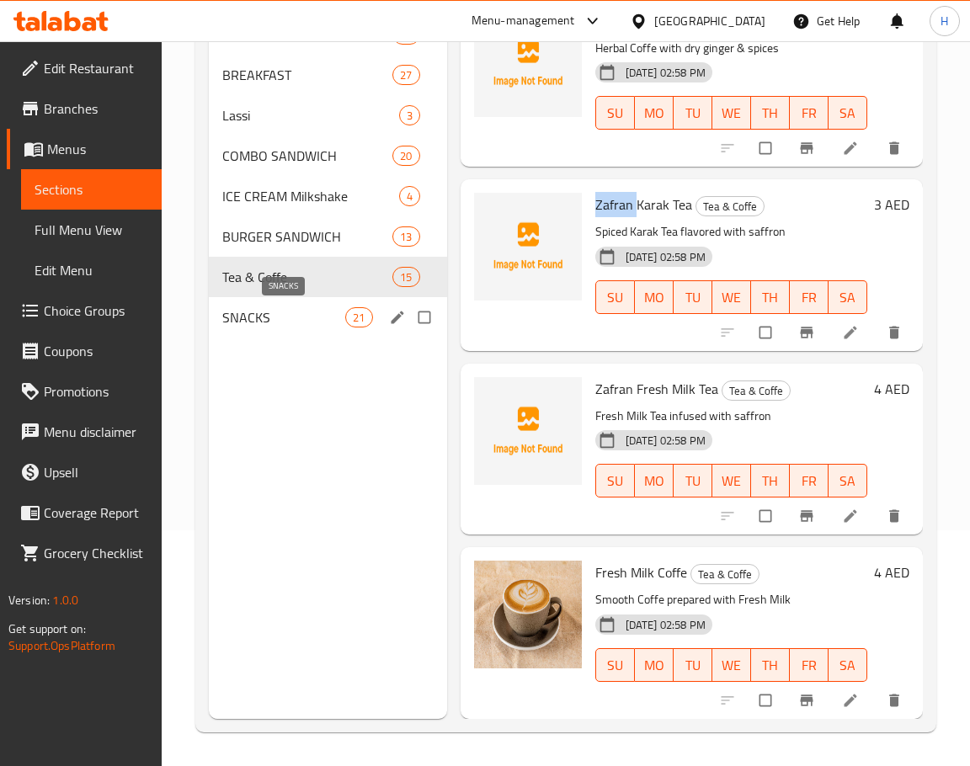
drag, startPoint x: 285, startPoint y: 315, endPoint x: 301, endPoint y: 309, distance: 17.0
click at [285, 315] on span "SNACKS" at bounding box center [283, 317] width 123 height 20
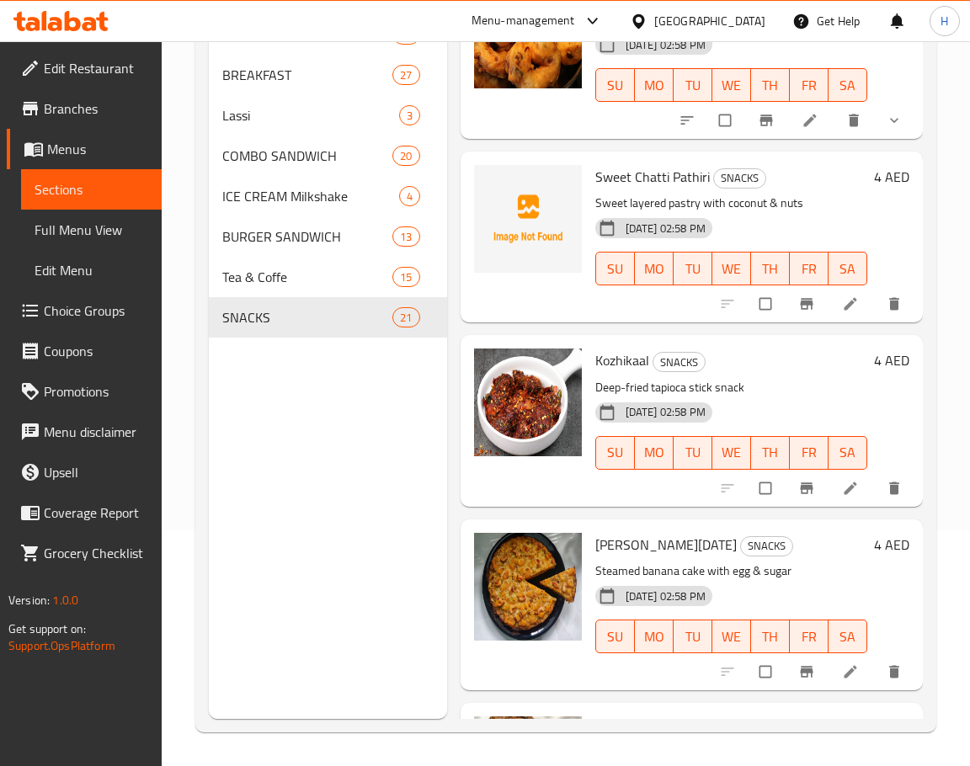
scroll to position [2924, 0]
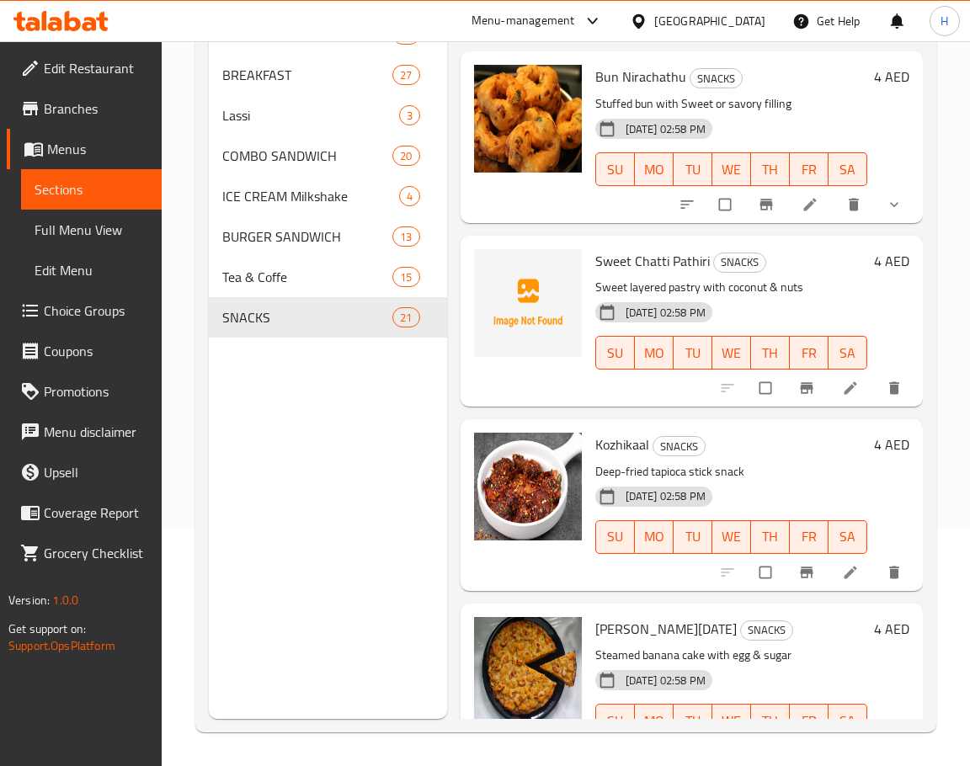
click at [652, 261] on span "Sweet Chatti Pathiri" at bounding box center [652, 260] width 114 height 25
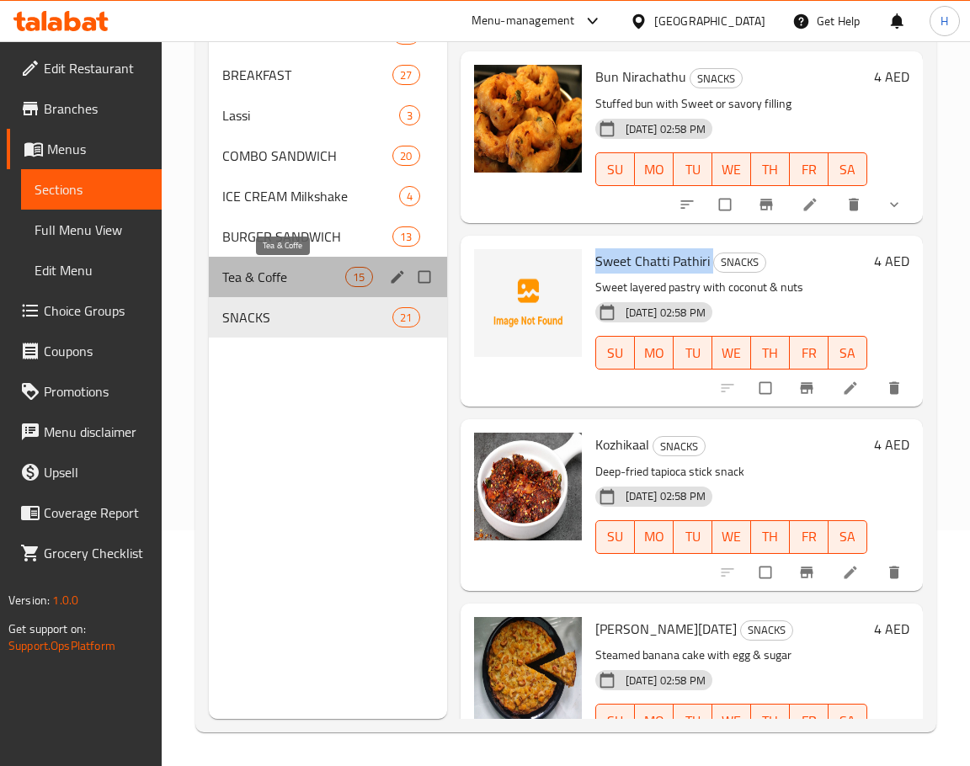
click at [278, 274] on span "Tea & Coffe" at bounding box center [283, 277] width 123 height 20
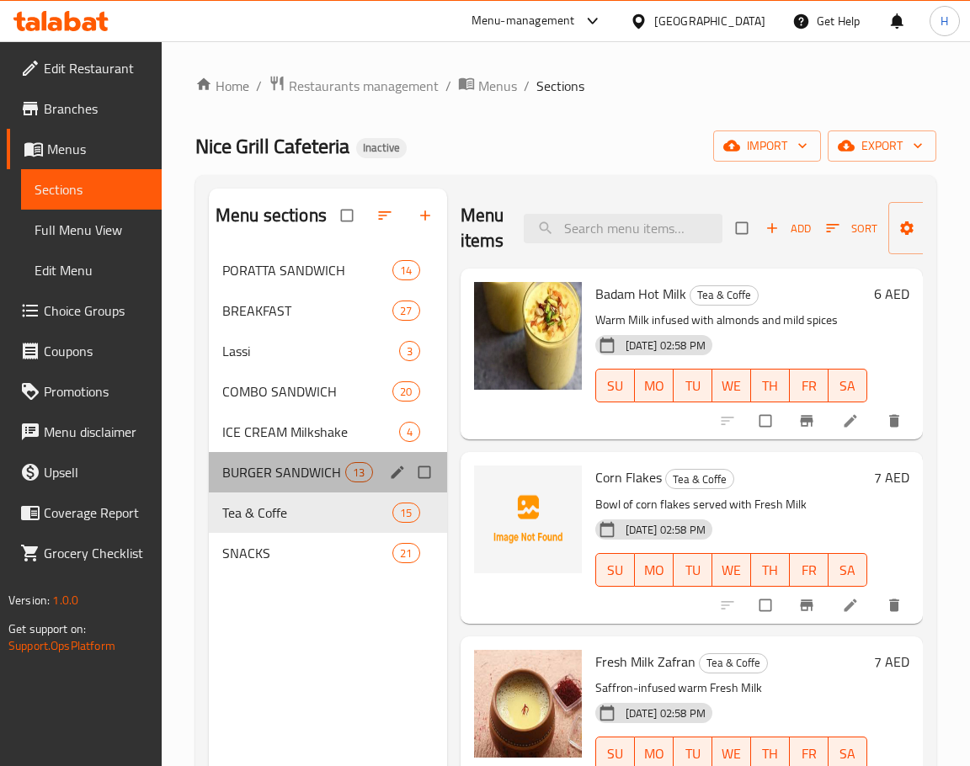
click at [302, 484] on div "BURGER SANDWICH 13" at bounding box center [328, 472] width 238 height 40
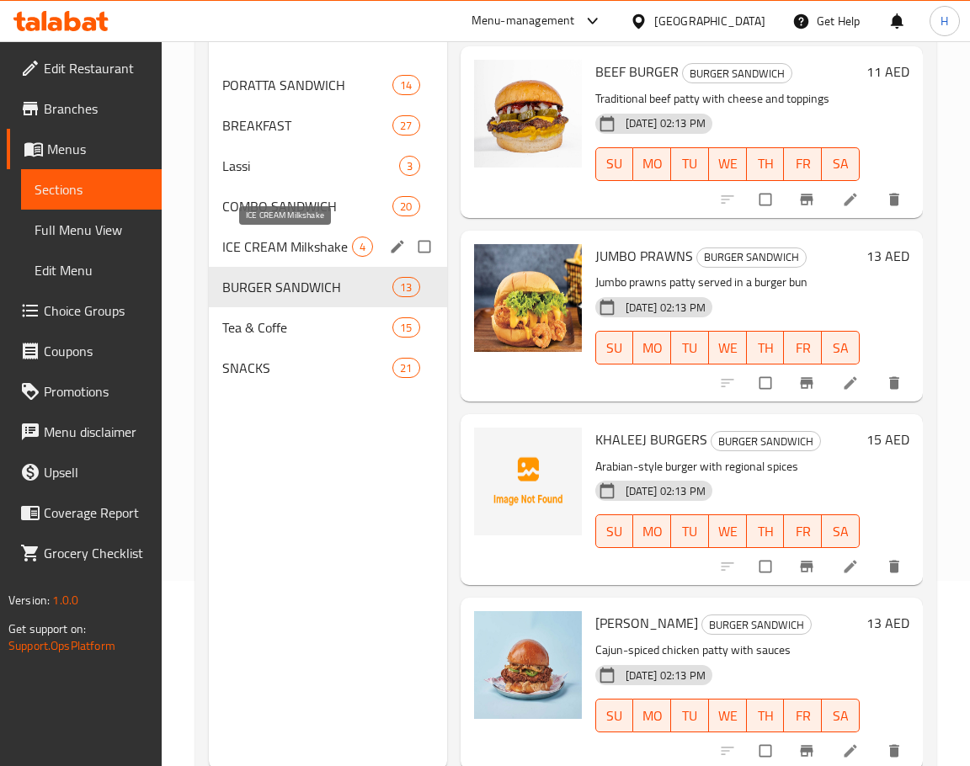
scroll to position [67, 0]
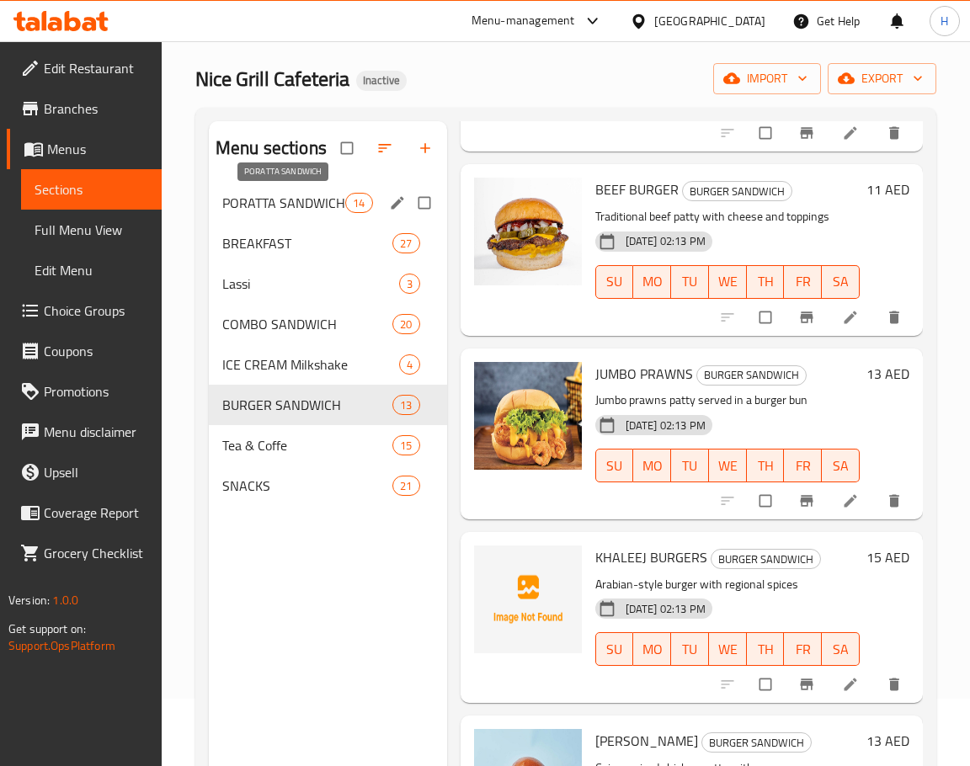
click at [281, 208] on span "PORATTA SANDWICH" at bounding box center [283, 203] width 123 height 20
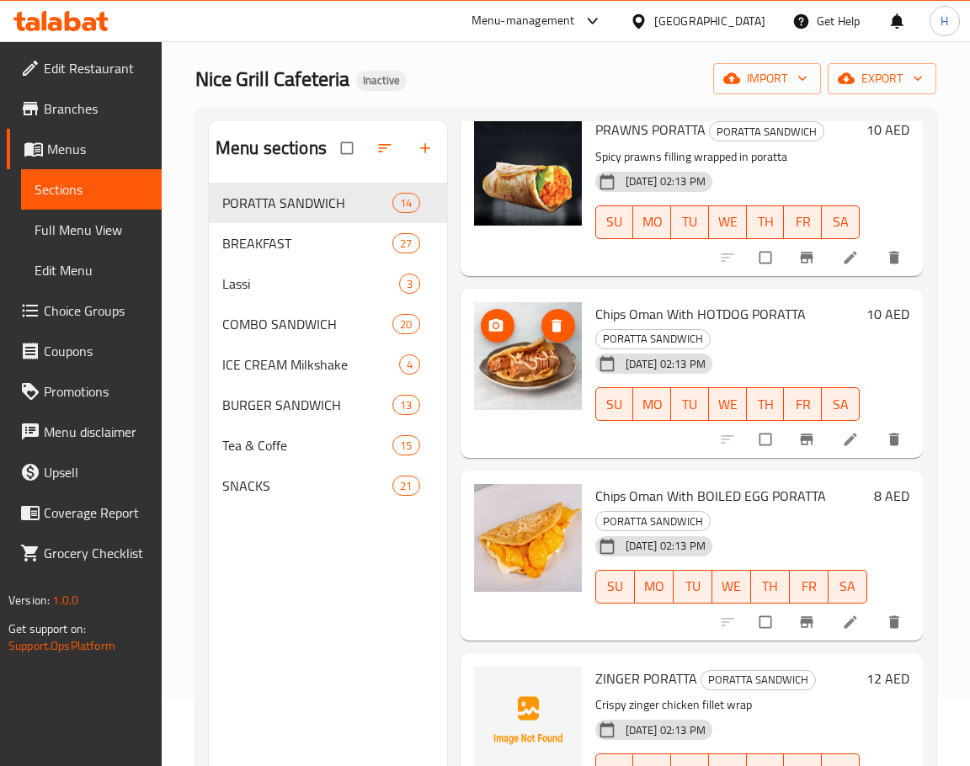
scroll to position [1909, 0]
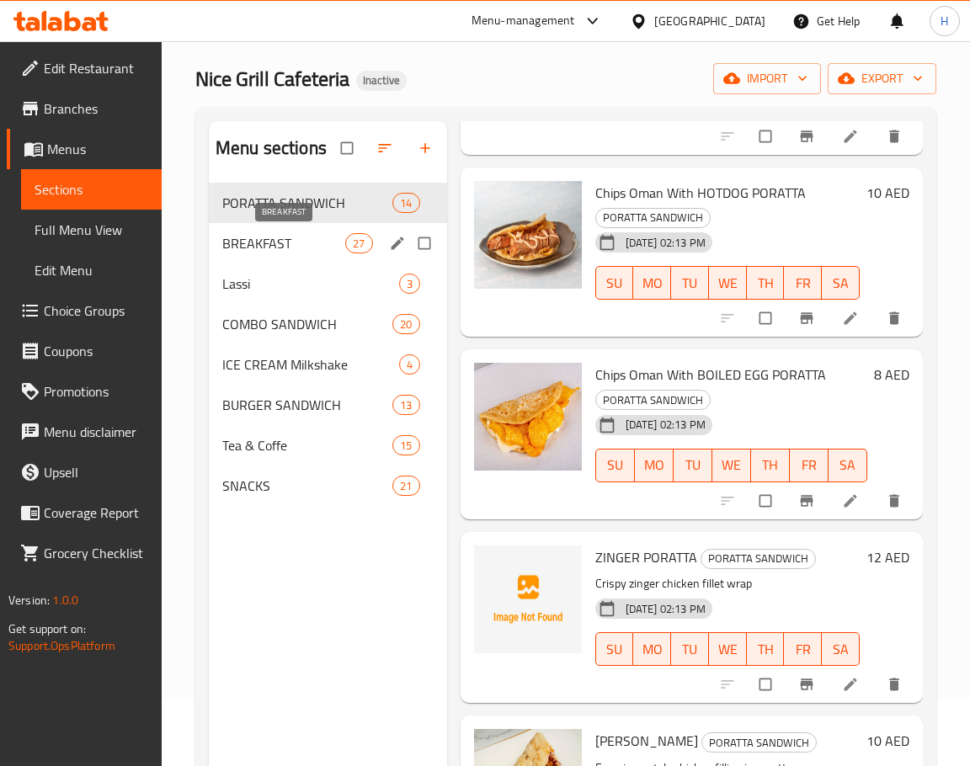
drag, startPoint x: 266, startPoint y: 251, endPoint x: 280, endPoint y: 247, distance: 14.9
click at [267, 251] on span "BREAKFAST" at bounding box center [283, 243] width 123 height 20
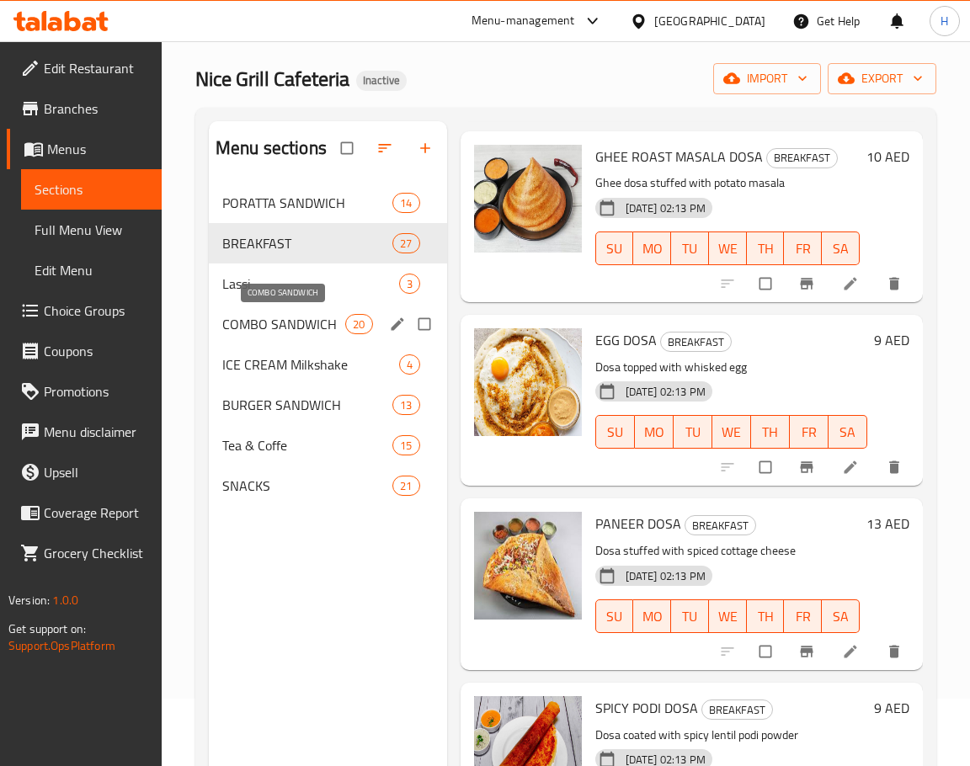
drag, startPoint x: 268, startPoint y: 333, endPoint x: 286, endPoint y: 324, distance: 20.3
click at [268, 333] on span "COMBO SANDWICH" at bounding box center [283, 324] width 123 height 20
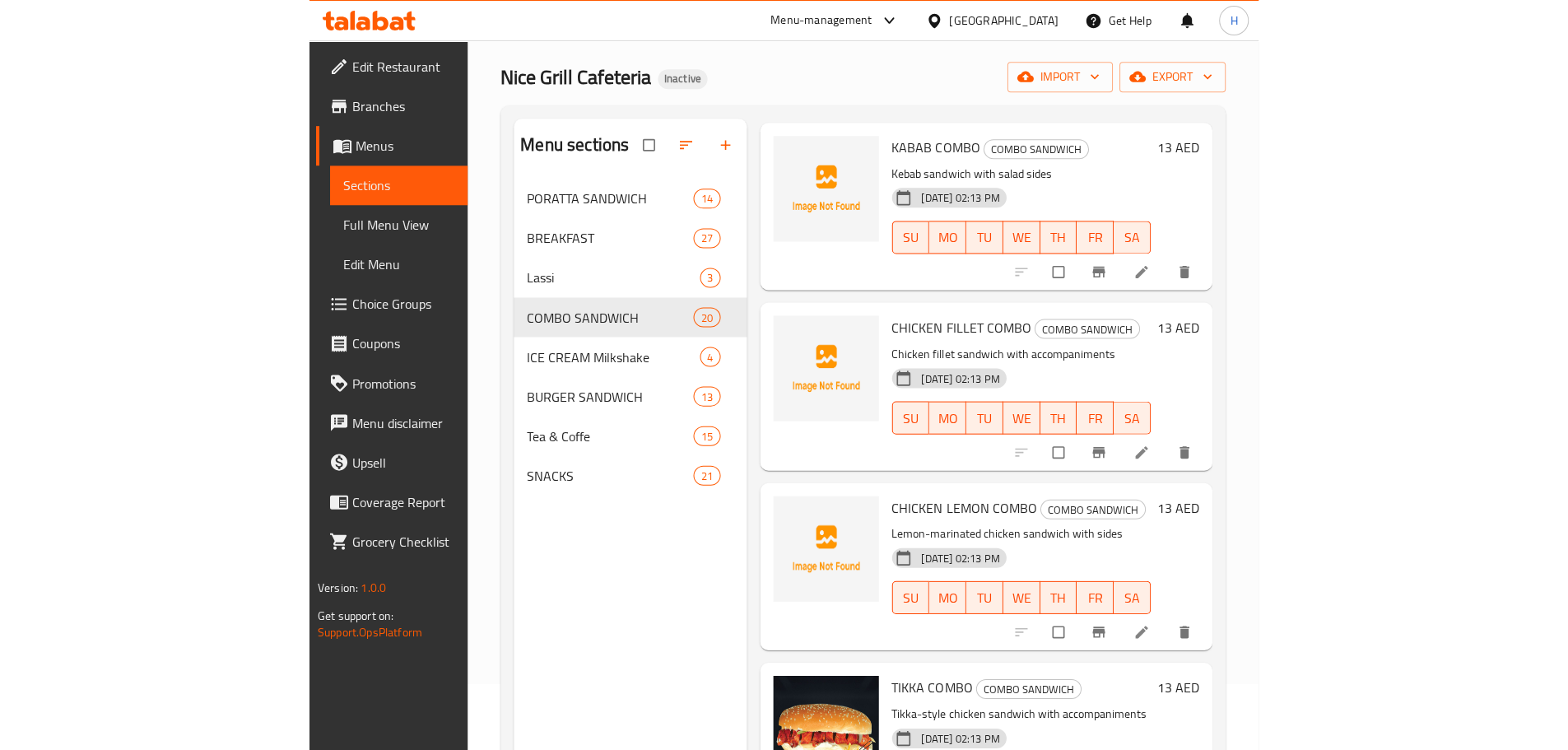
scroll to position [2526, 0]
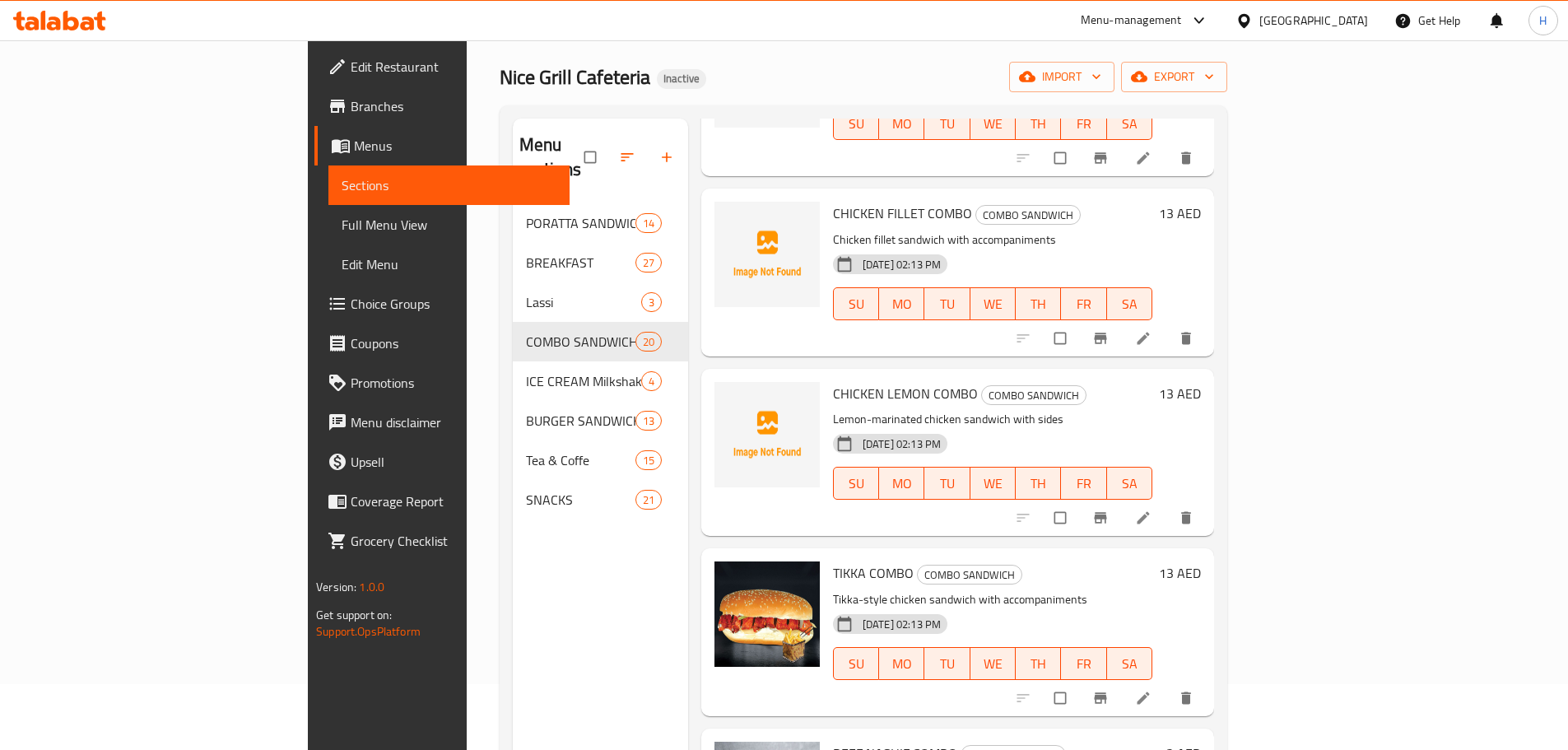
click at [341, 215] on span "Full Menu View" at bounding box center [449, 225] width 215 height 20
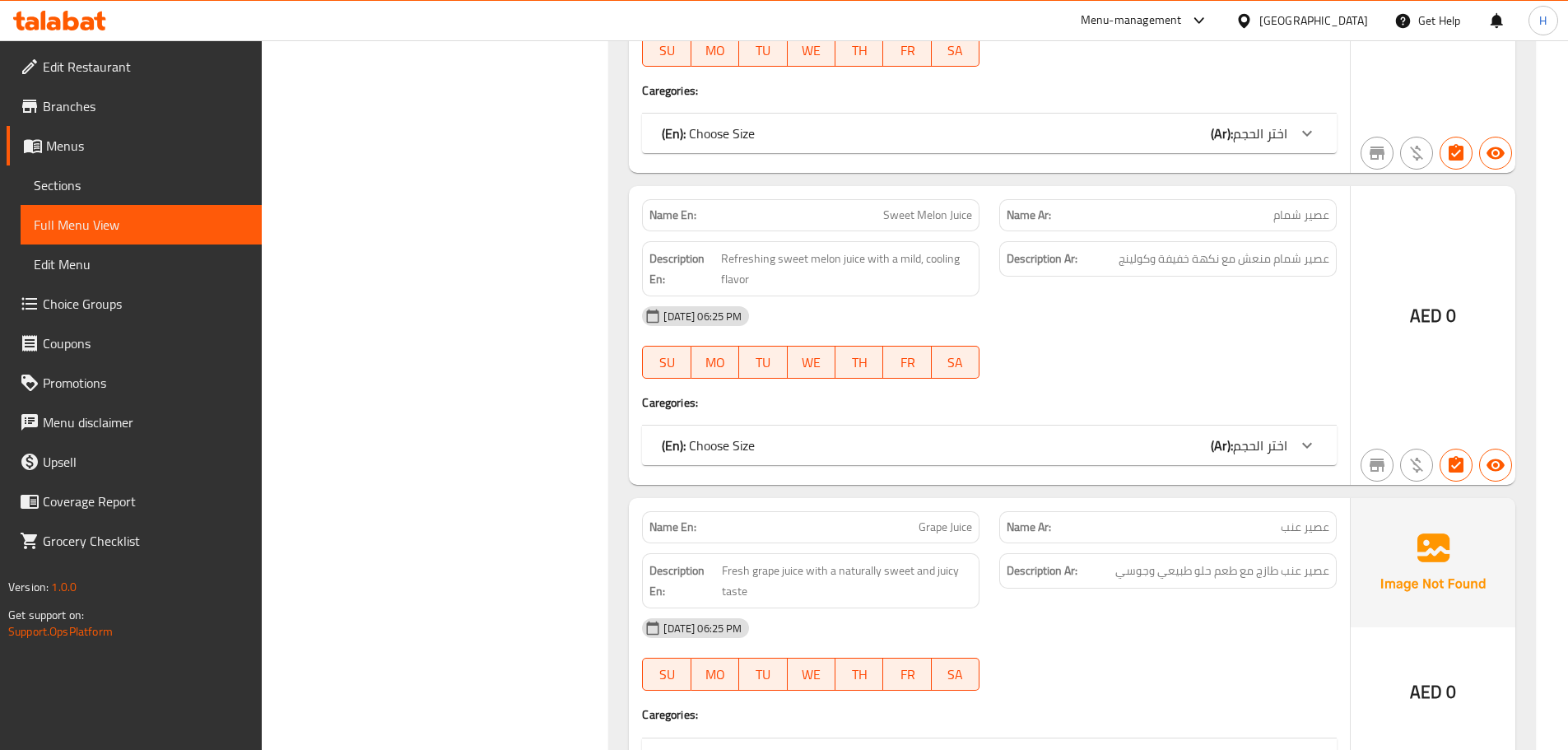
scroll to position [31854, 0]
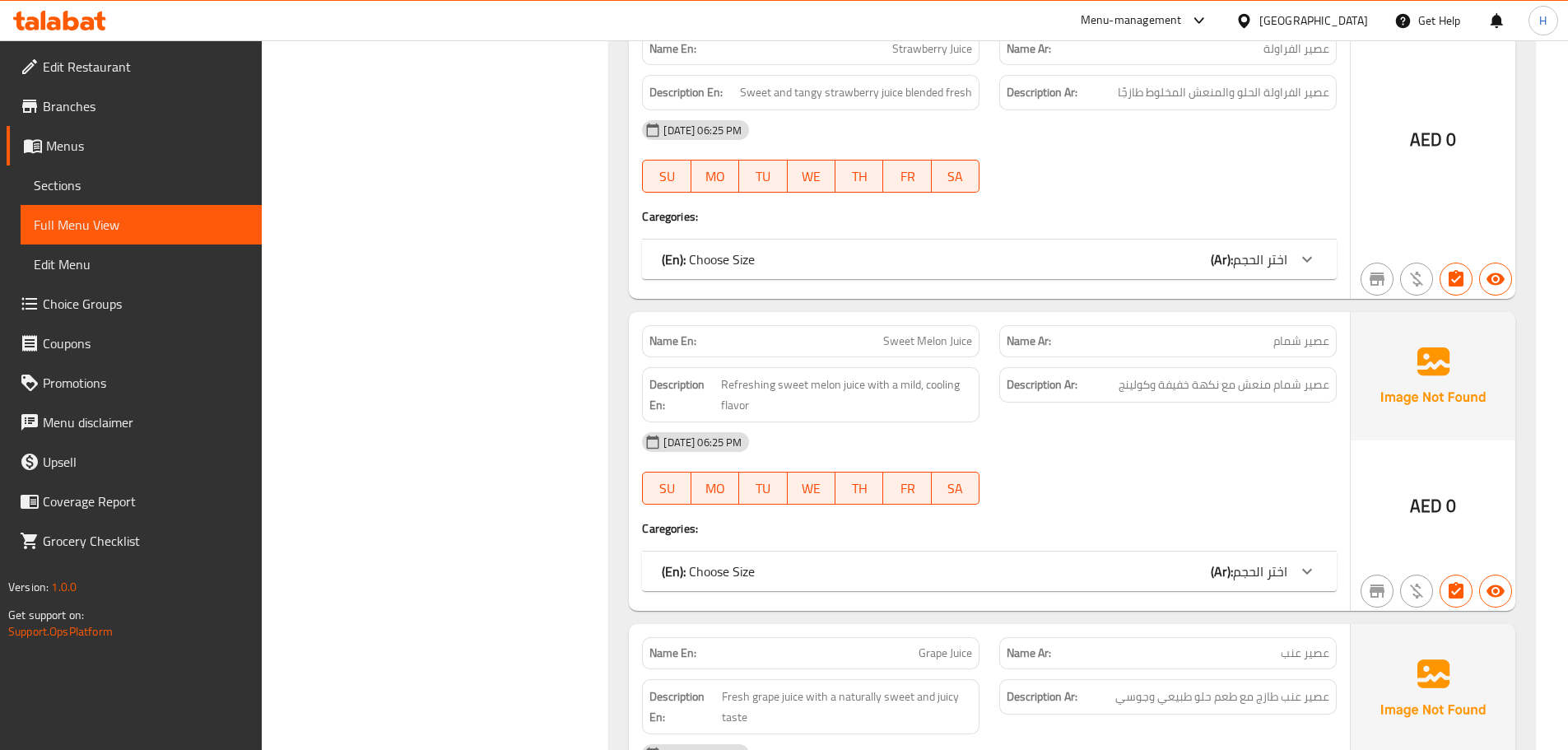
click at [928, 644] on span "Grape Juice" at bounding box center [944, 653] width 54 height 18
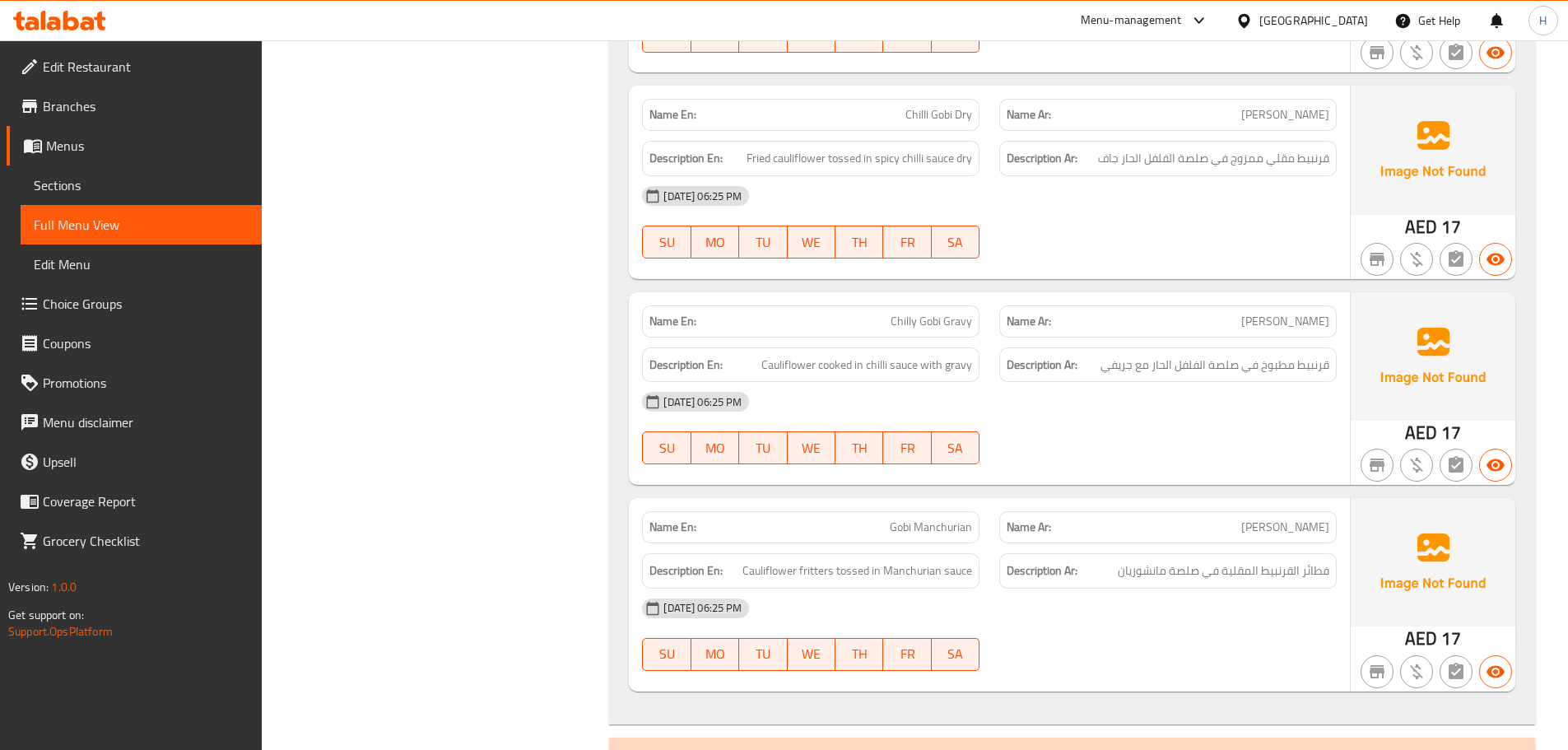
scroll to position [26915, 0]
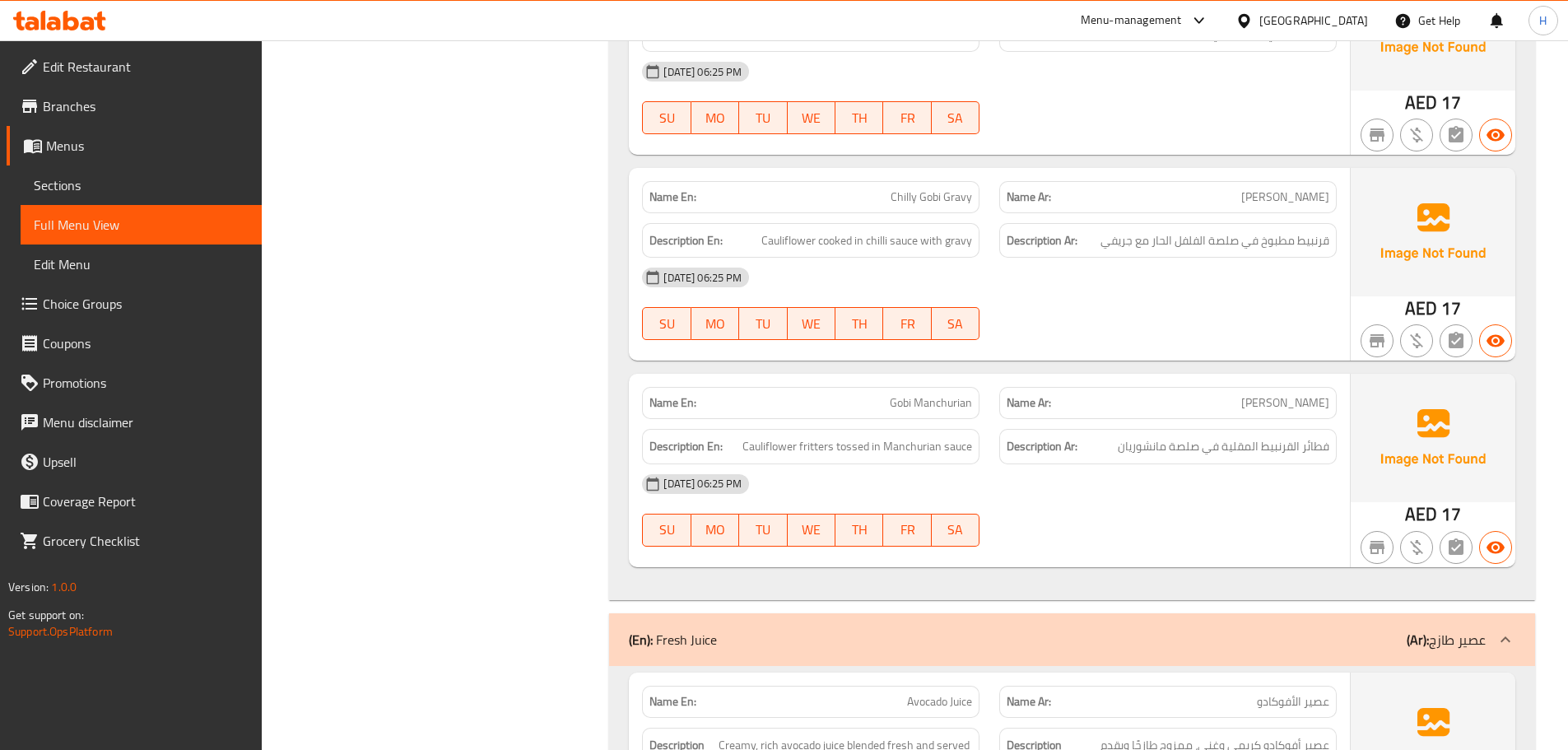
click at [144, 191] on span "Sections" at bounding box center [142, 185] width 215 height 20
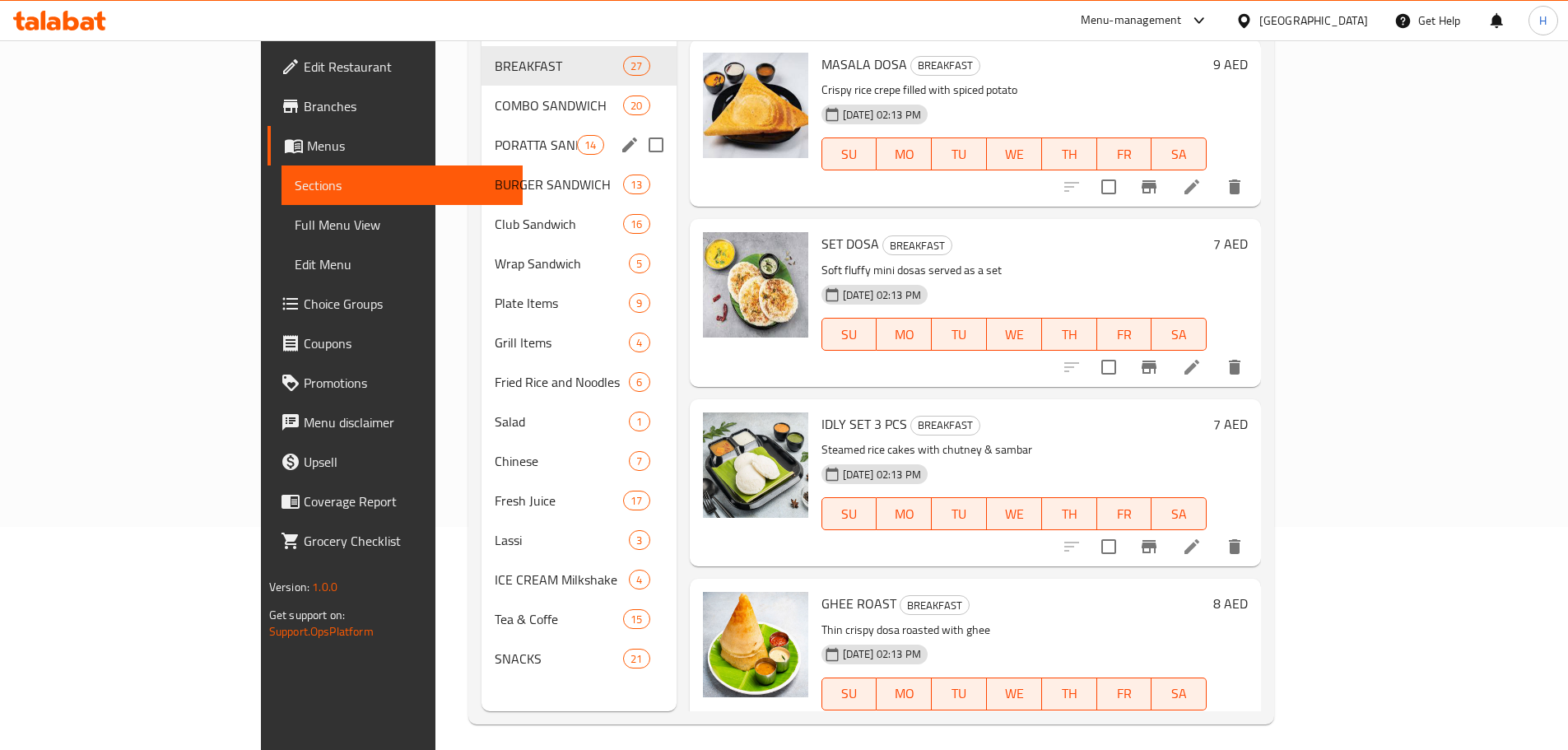
scroll to position [231, 0]
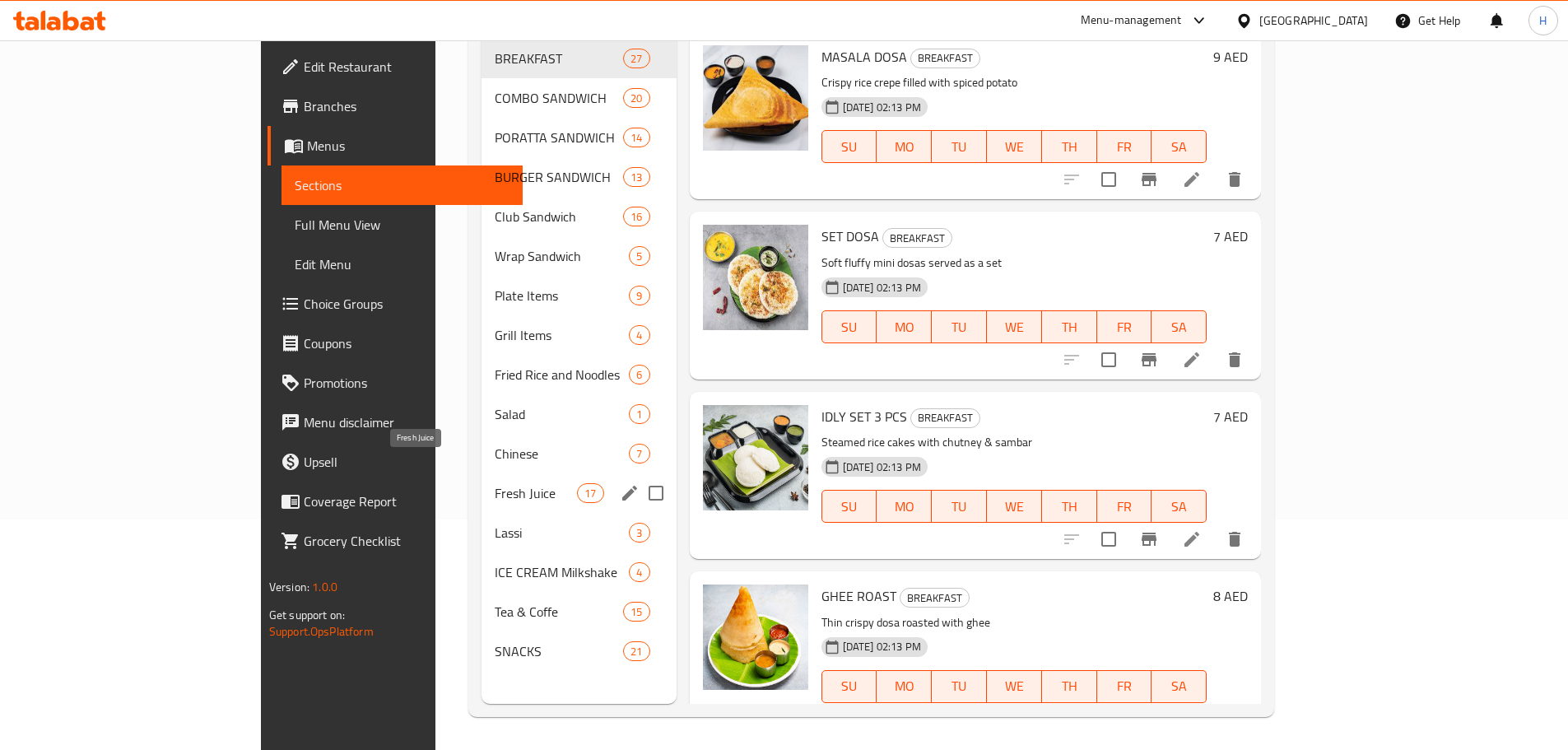
click at [495, 483] on span "Fresh Juice" at bounding box center [536, 493] width 83 height 20
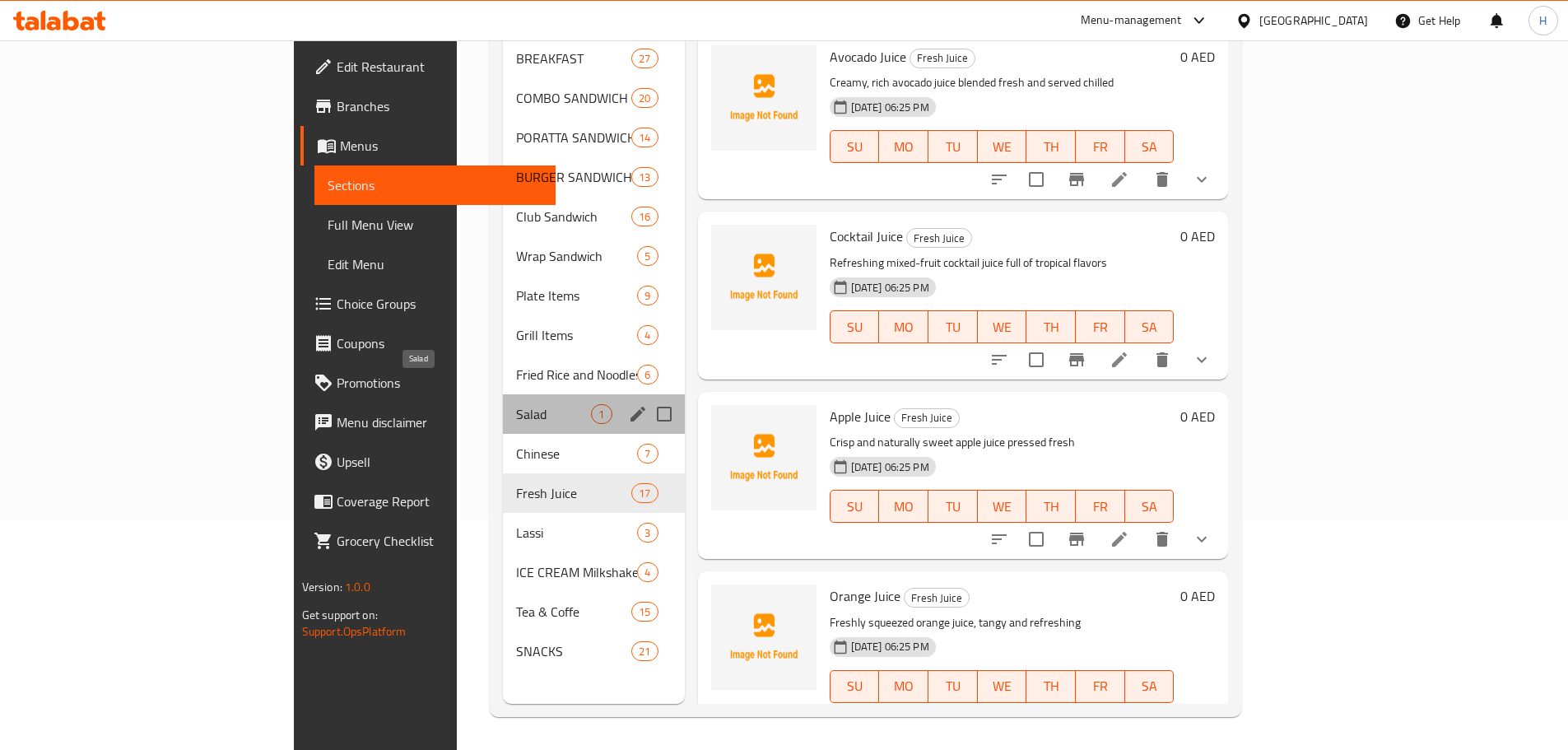
click at [516, 404] on span "Salad" at bounding box center [553, 414] width 75 height 20
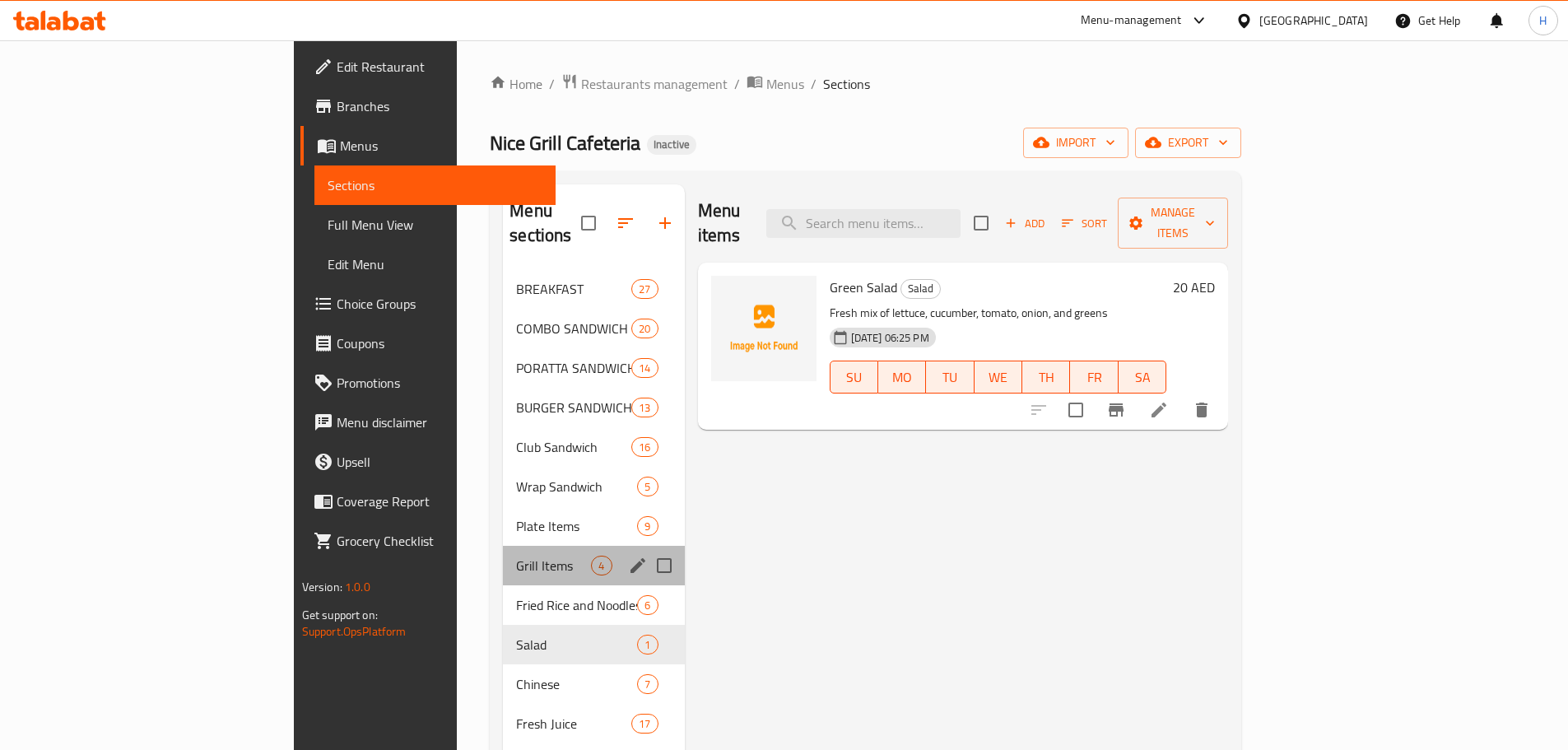
click at [516, 555] on span "Grill Items" at bounding box center [553, 565] width 75 height 20
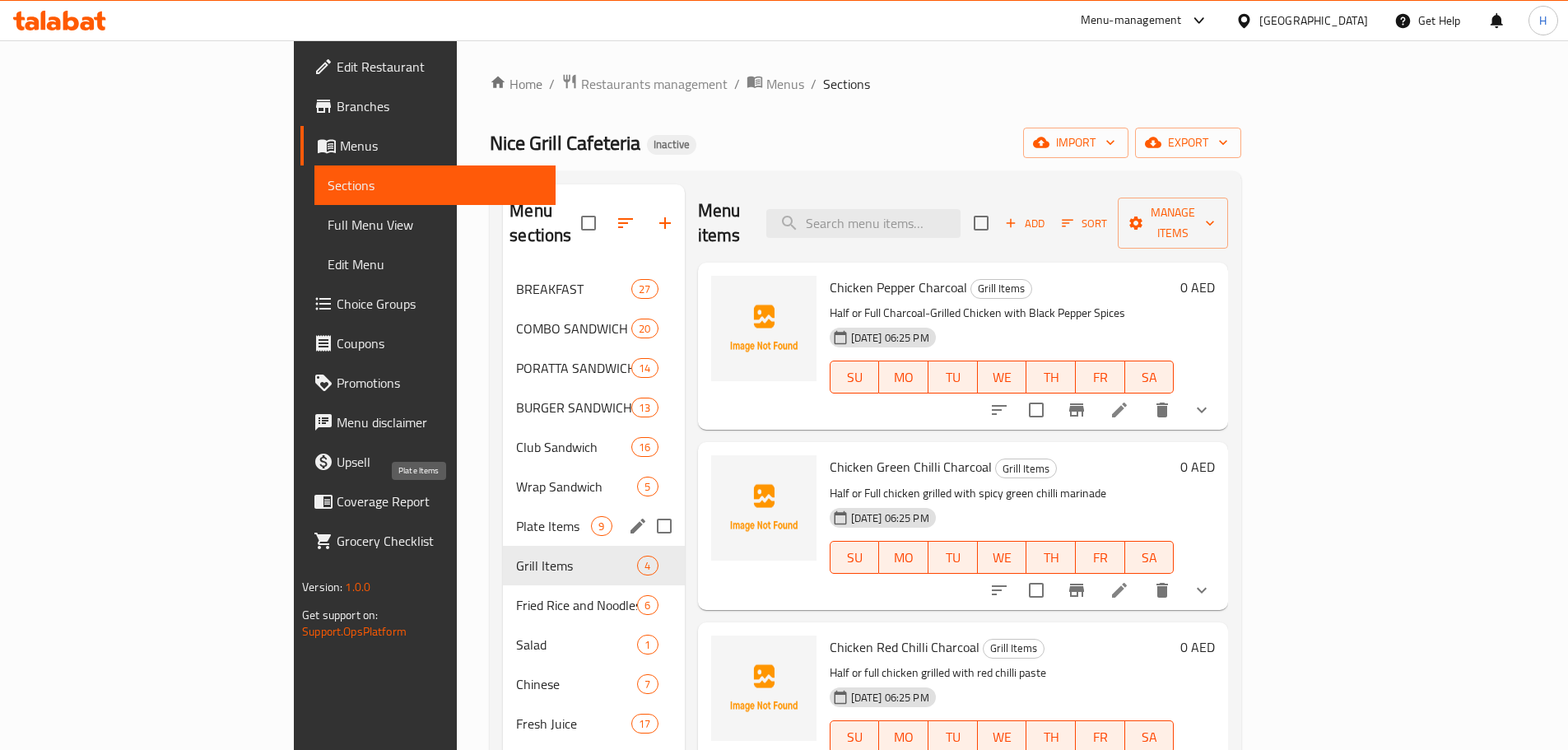
click at [516, 516] on span "Plate Items" at bounding box center [553, 526] width 75 height 20
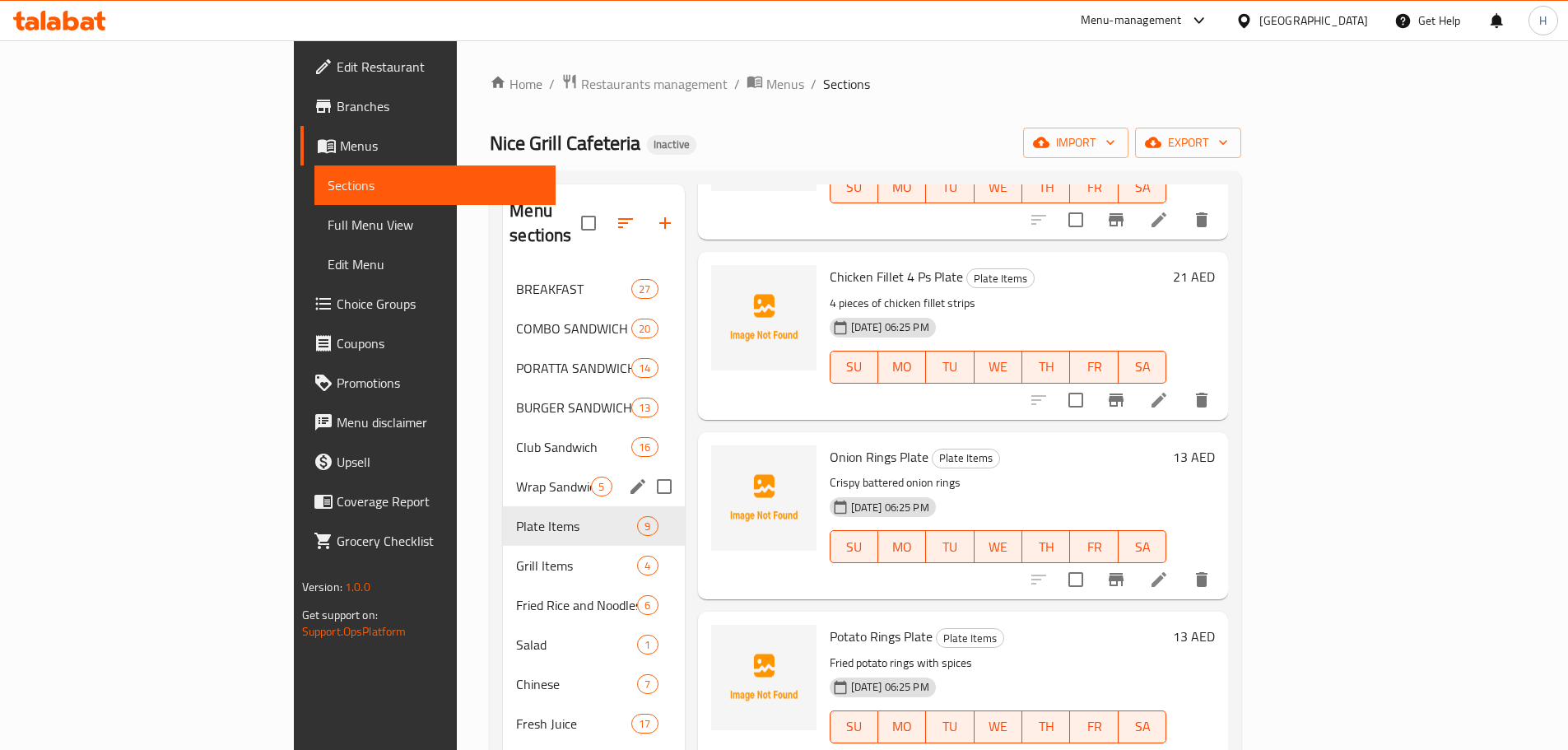
click at [516, 476] on span "Wrap Sandwich" at bounding box center [553, 486] width 75 height 20
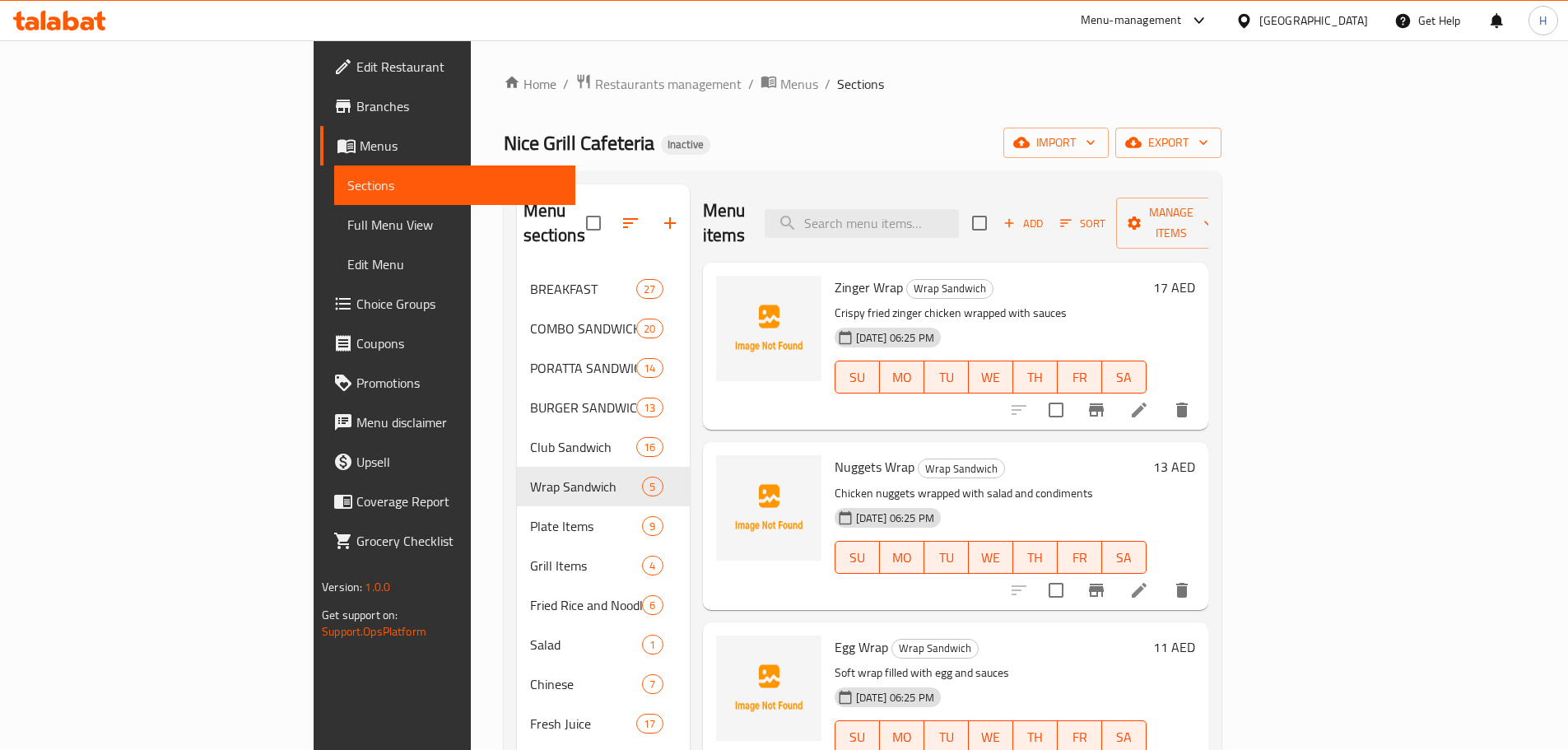
click at [835, 275] on span "Zinger Wrap" at bounding box center [869, 287] width 68 height 24
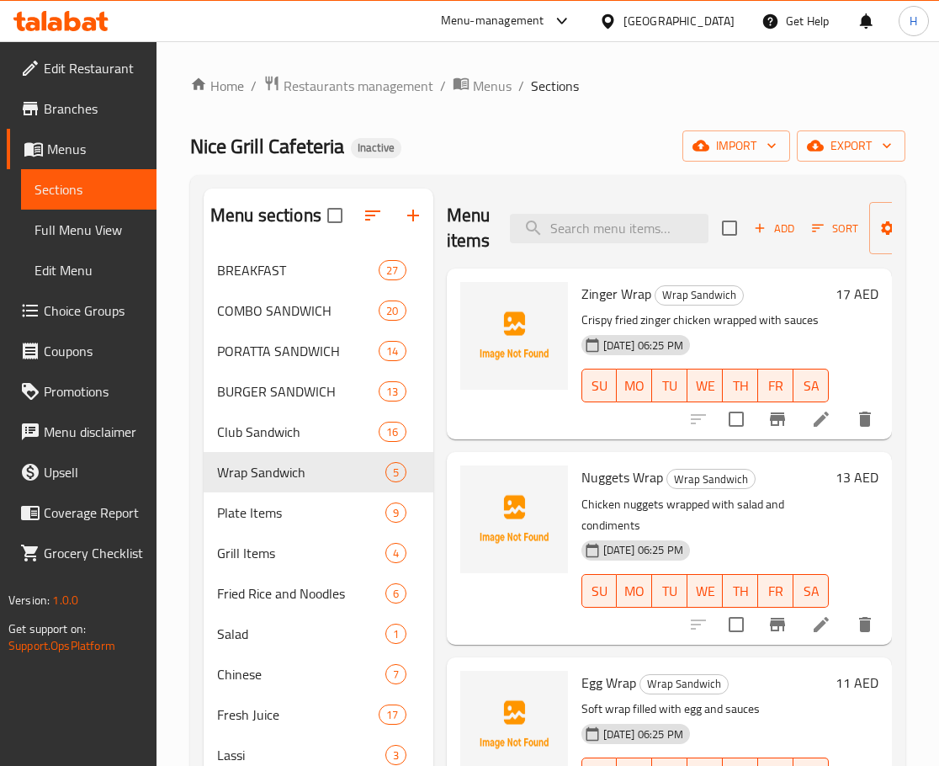
click at [597, 479] on span "Nuggets Wrap" at bounding box center [623, 477] width 82 height 25
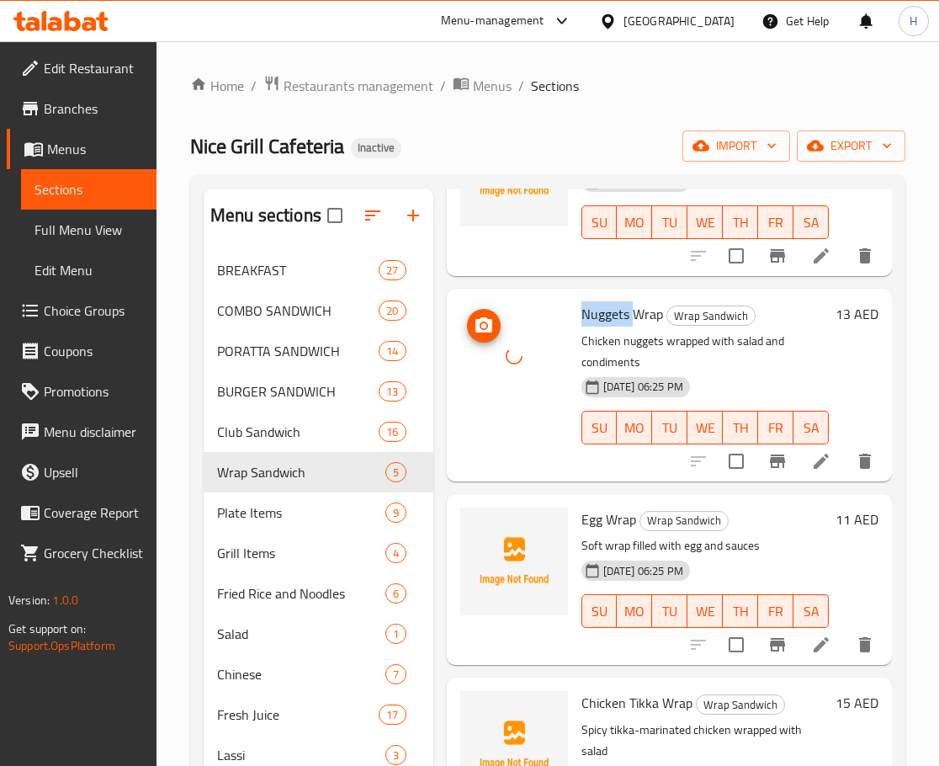
scroll to position [168, 0]
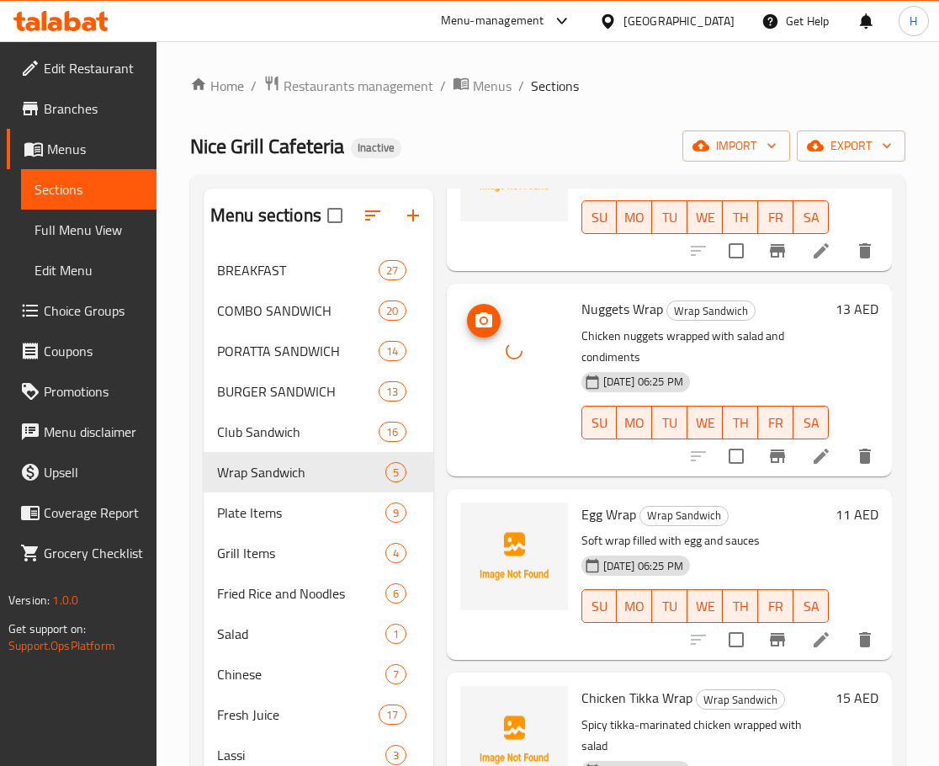
click at [593, 519] on span "Egg Wrap" at bounding box center [609, 514] width 55 height 25
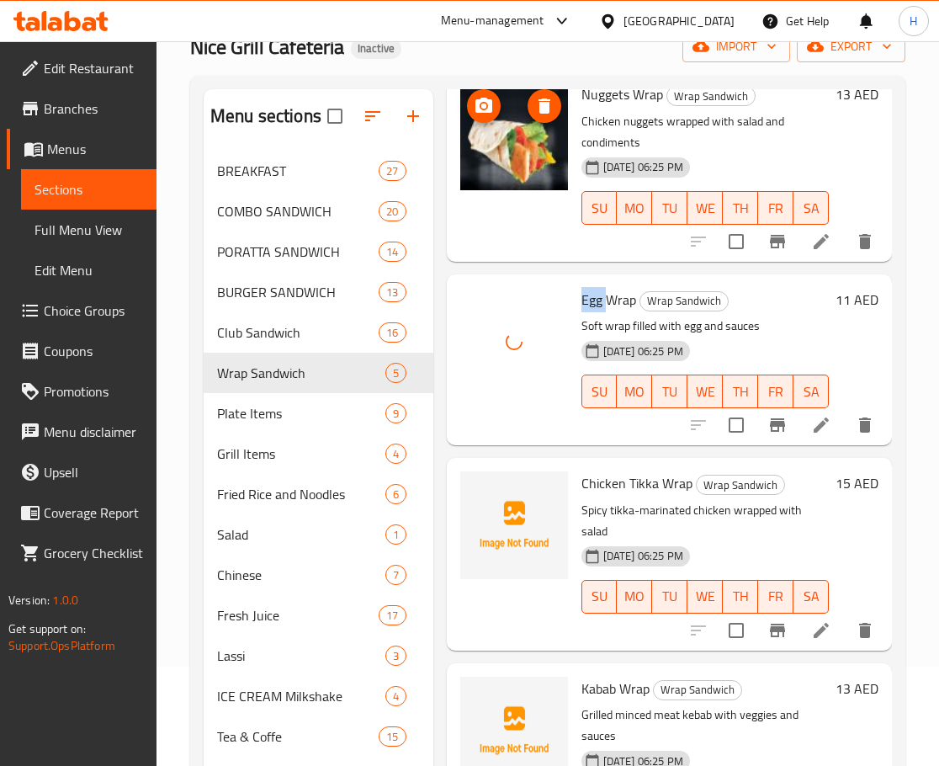
scroll to position [236, 0]
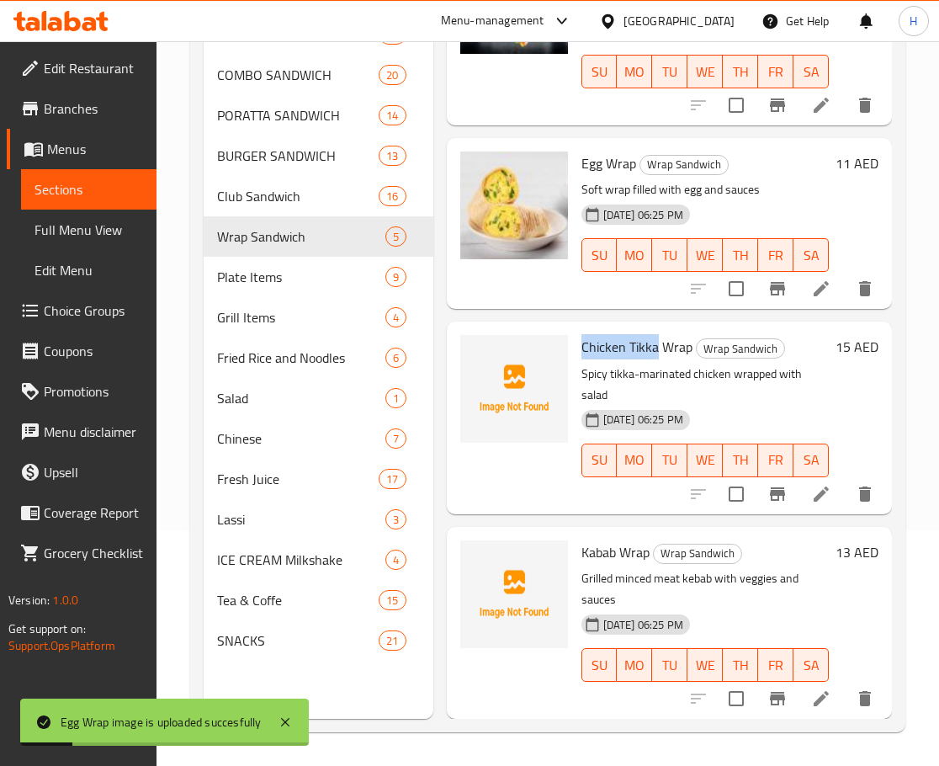
drag, startPoint x: 583, startPoint y: 336, endPoint x: 658, endPoint y: 333, distance: 75.0
click at [658, 334] on span "Chicken Tikka Wrap" at bounding box center [637, 346] width 111 height 25
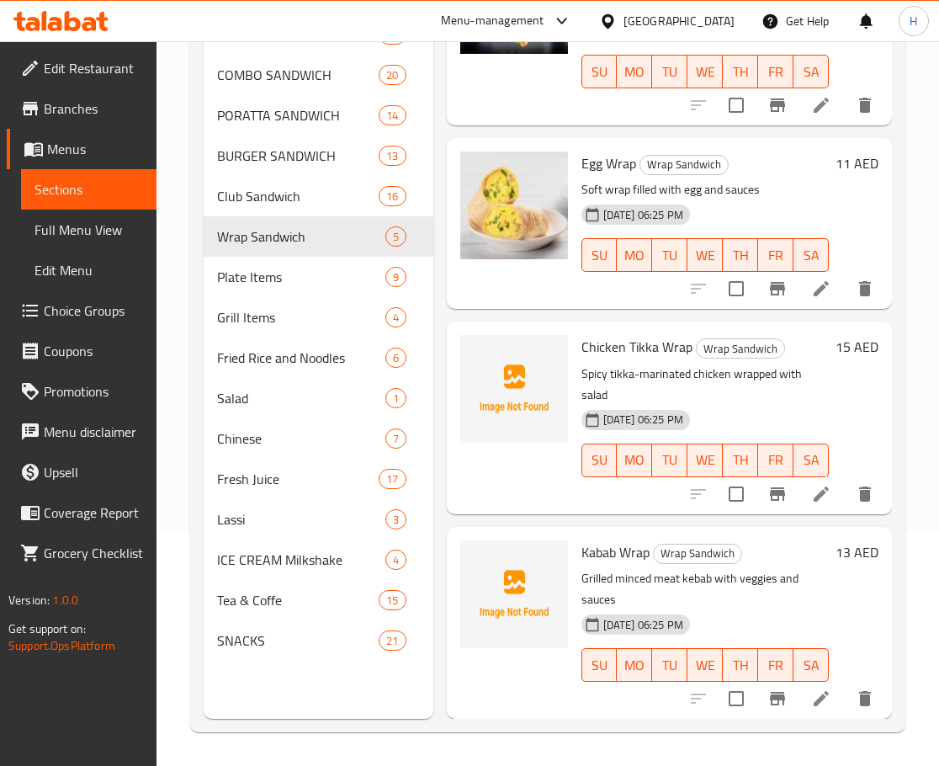
click at [606, 545] on span "Kabab Wrap" at bounding box center [616, 552] width 68 height 25
click at [598, 540] on span "Kabab Wrap" at bounding box center [616, 552] width 68 height 25
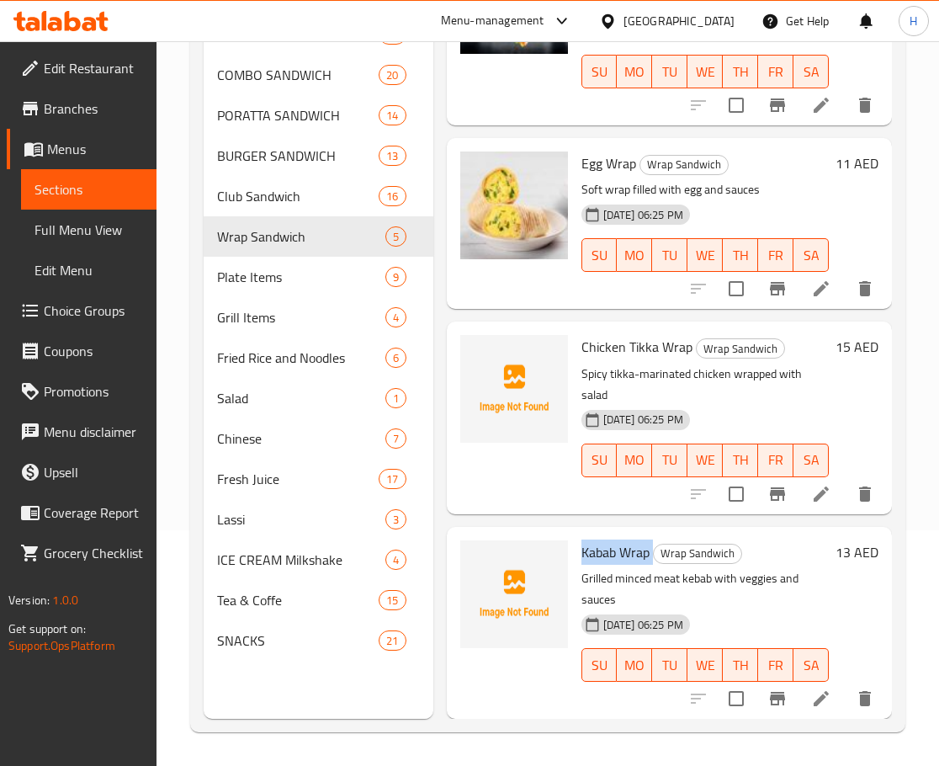
click at [598, 540] on span "Kabab Wrap" at bounding box center [616, 552] width 68 height 25
click at [671, 544] on span "Wrap Sandwich" at bounding box center [698, 553] width 88 height 19
click at [610, 544] on span "Kabab Wrap" at bounding box center [616, 552] width 68 height 25
click at [627, 540] on span "Kabab Wrap" at bounding box center [616, 552] width 68 height 25
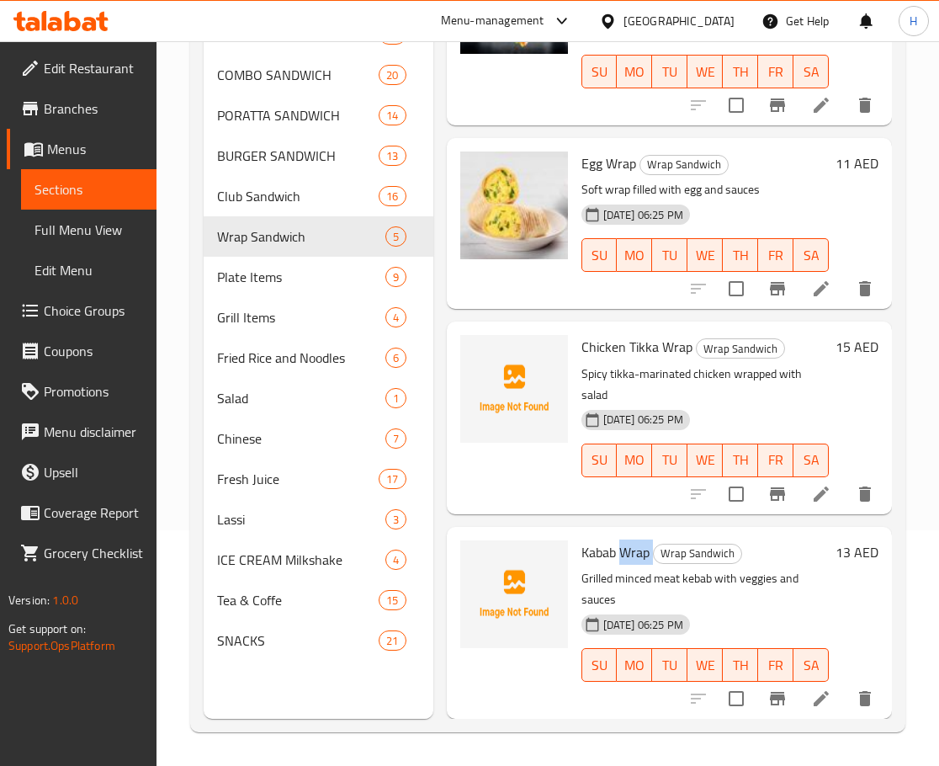
click at [627, 540] on span "Kabab Wrap" at bounding box center [616, 552] width 68 height 25
click at [590, 618] on icon at bounding box center [592, 625] width 13 height 14
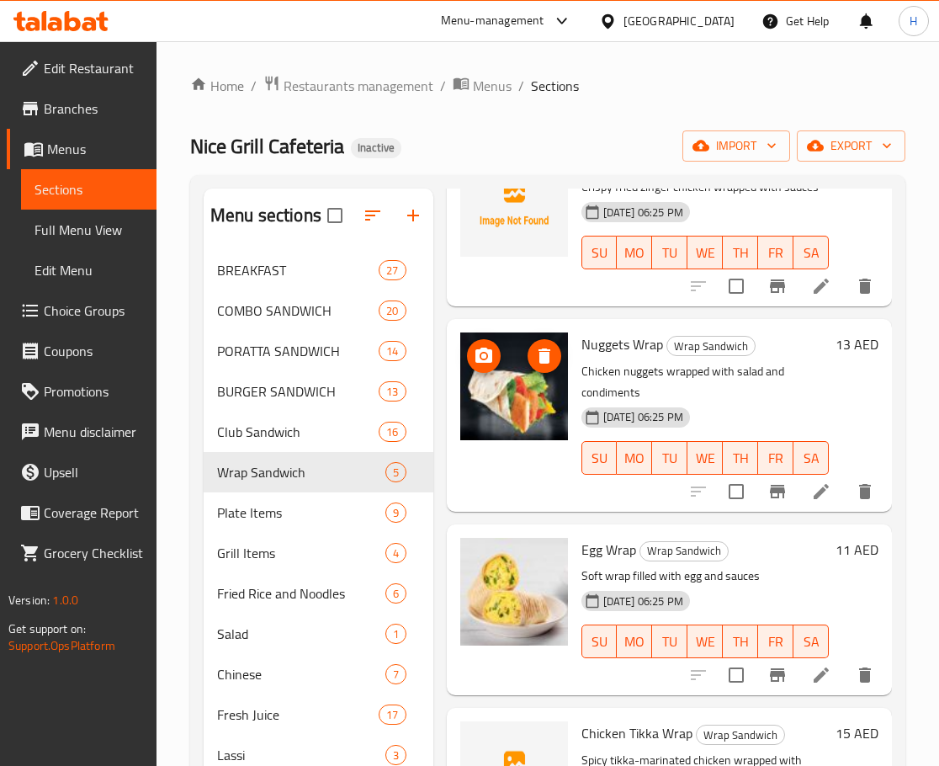
scroll to position [0, 0]
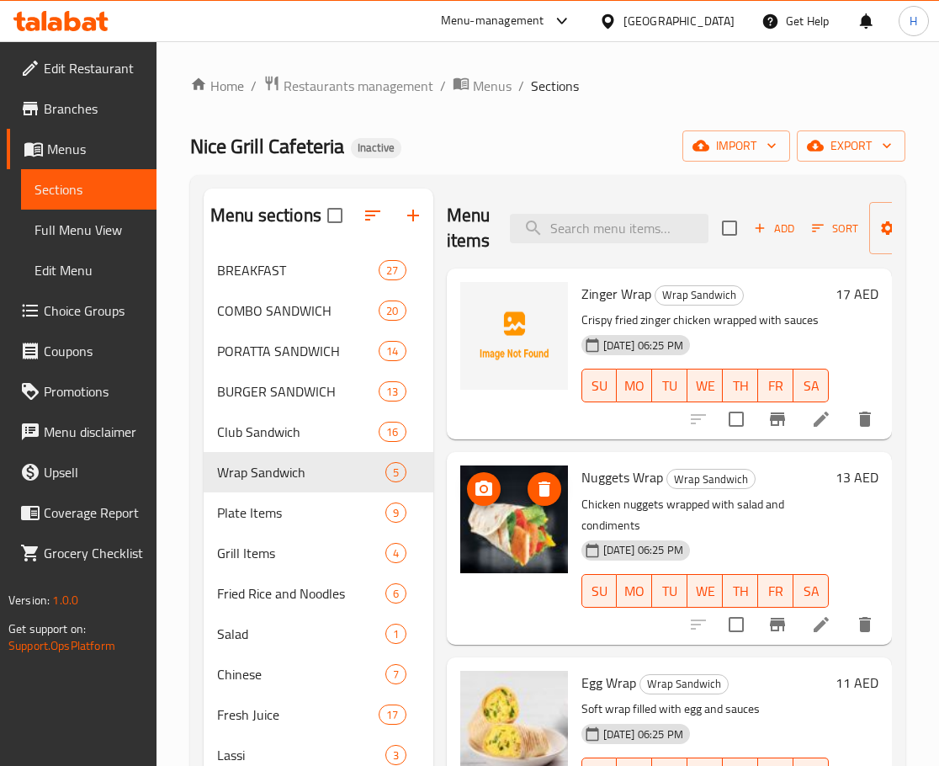
click at [605, 295] on span "Zinger Wrap" at bounding box center [617, 293] width 70 height 25
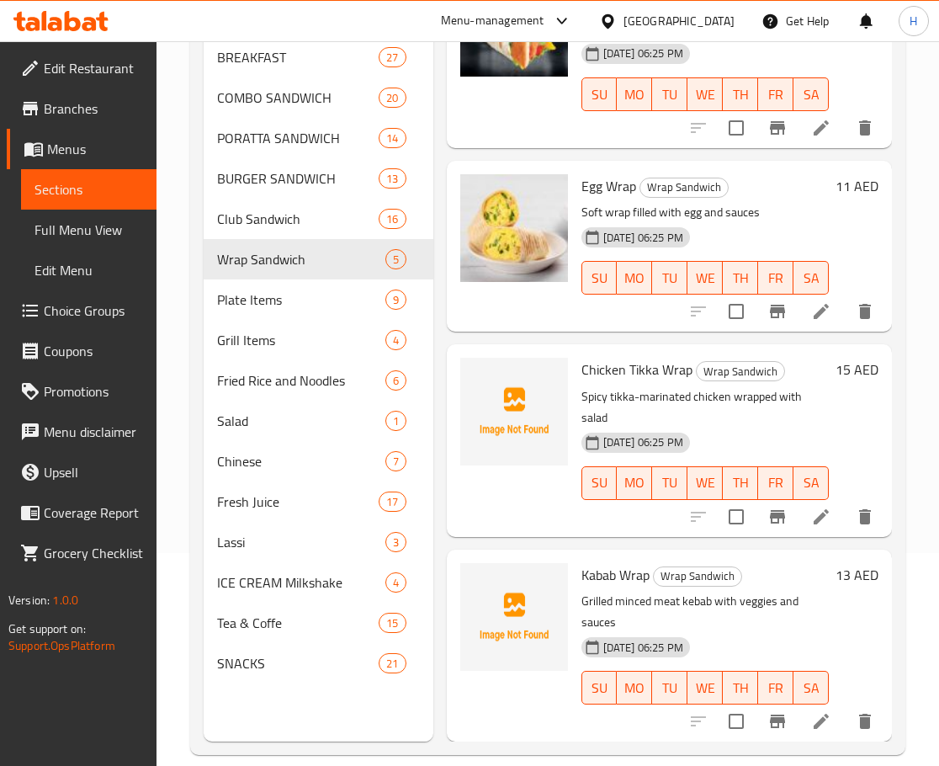
scroll to position [236, 0]
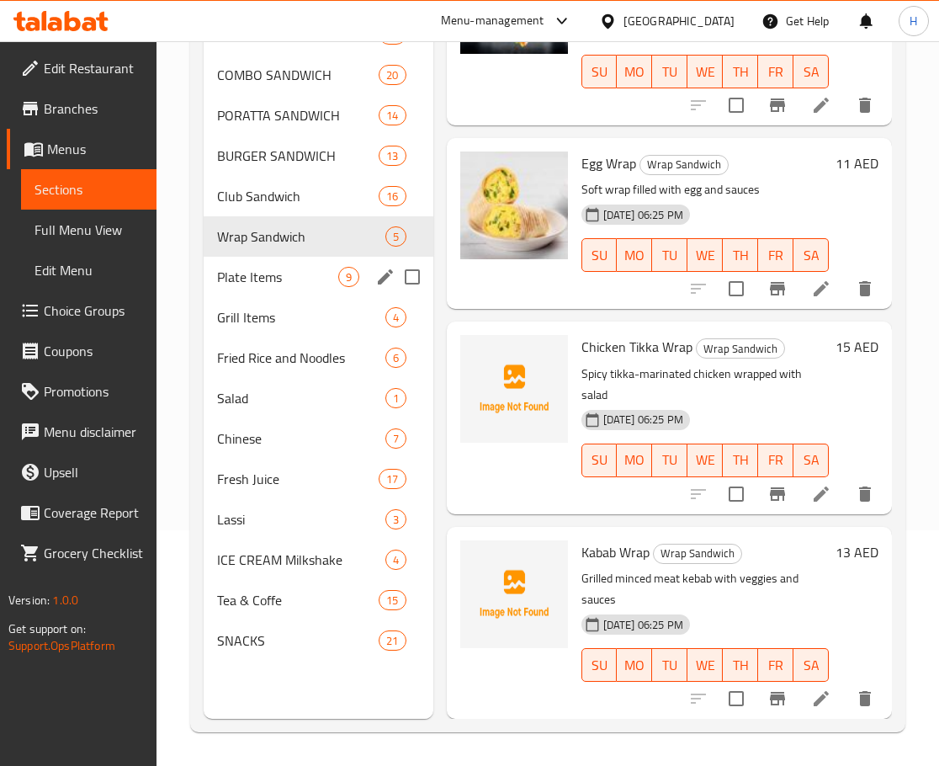
click at [235, 264] on div "Plate Items 9" at bounding box center [319, 277] width 230 height 40
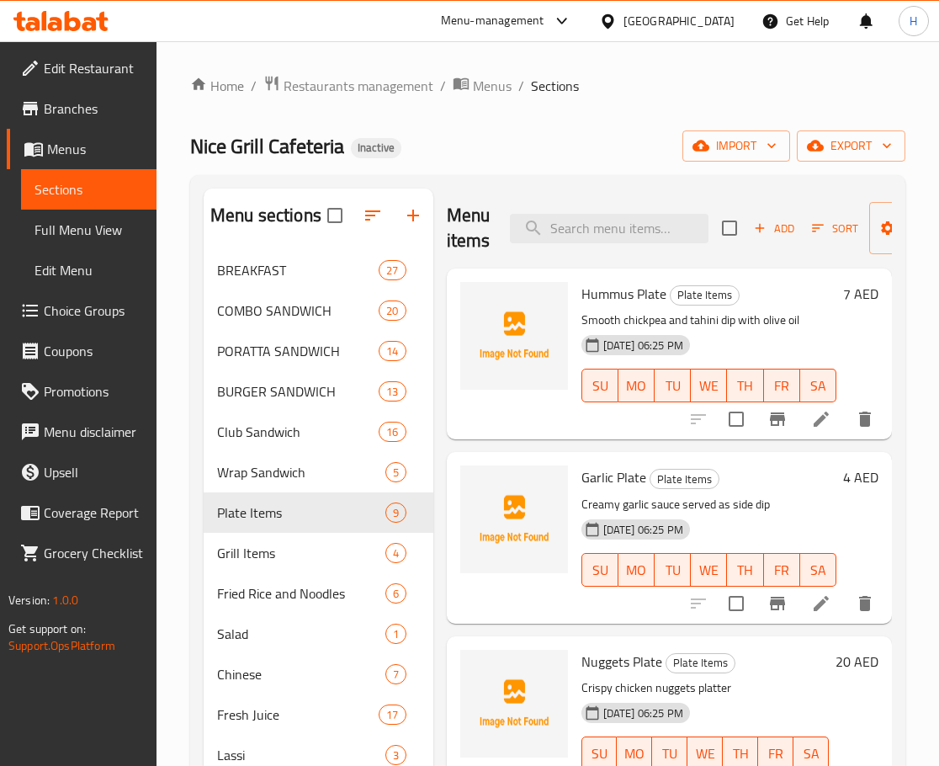
click at [616, 293] on span "Hummus Plate" at bounding box center [624, 293] width 85 height 25
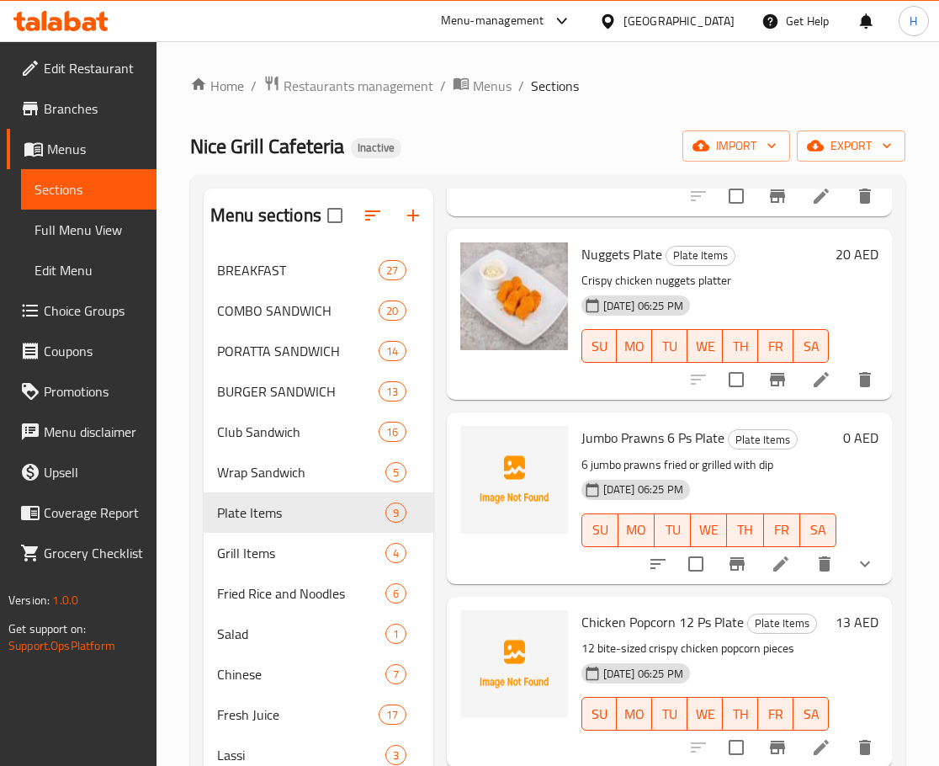
scroll to position [421, 0]
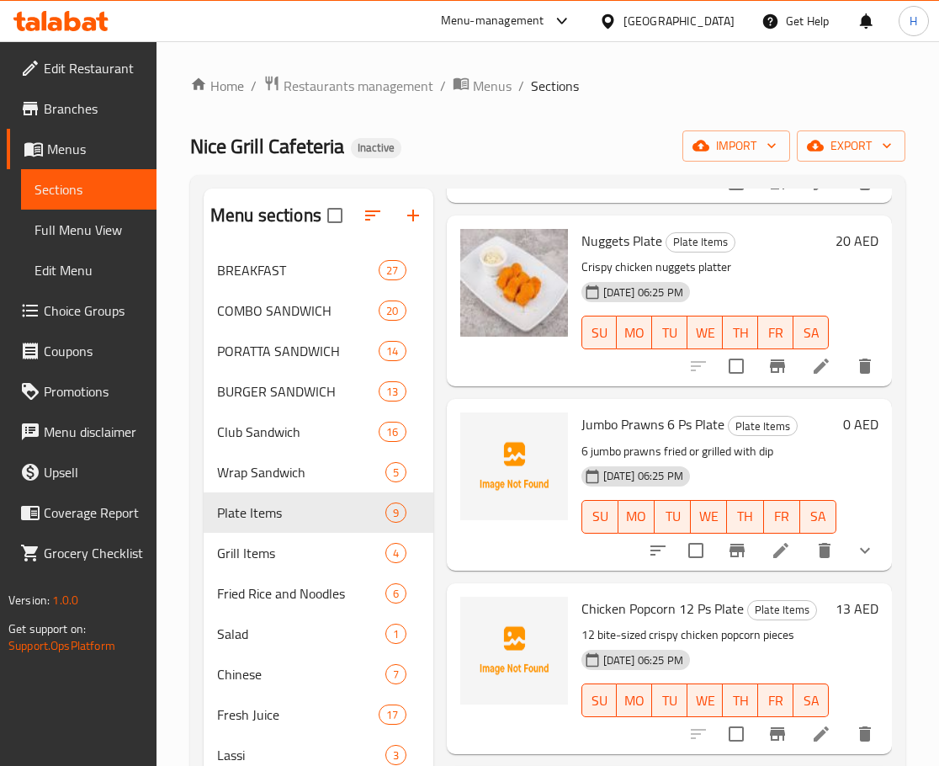
click at [602, 423] on span "Jumbo Prawns 6 Ps Plate" at bounding box center [653, 424] width 143 height 25
click at [596, 427] on span "Jumbo Prawns 6 Ps Plate" at bounding box center [653, 424] width 143 height 25
drag, startPoint x: 586, startPoint y: 431, endPoint x: 665, endPoint y: 428, distance: 79.2
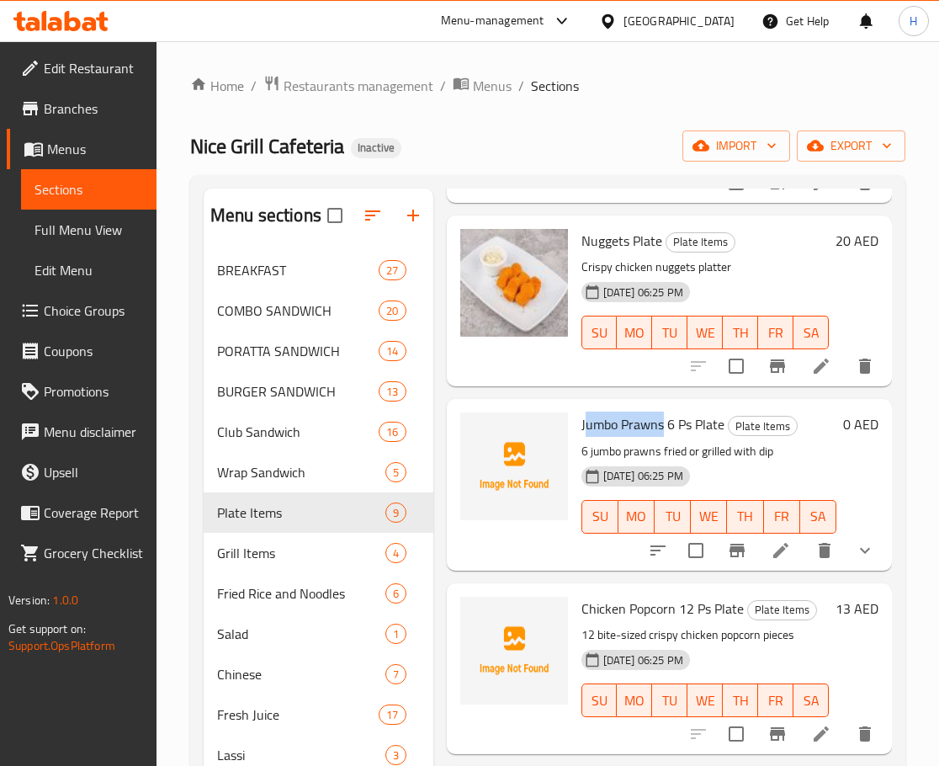
click at [665, 428] on span "Jumbo Prawns 6 Ps Plate" at bounding box center [653, 424] width 143 height 25
click at [663, 428] on span "Jumbo Prawns 6 Ps Plate" at bounding box center [653, 424] width 143 height 25
click at [583, 427] on span "Jumbo Prawns 6 Ps Plate" at bounding box center [653, 424] width 143 height 25
drag, startPoint x: 583, startPoint y: 427, endPoint x: 627, endPoint y: 428, distance: 44.6
click at [627, 428] on span "Jumbo Prawns 6 Ps Plate" at bounding box center [653, 424] width 143 height 25
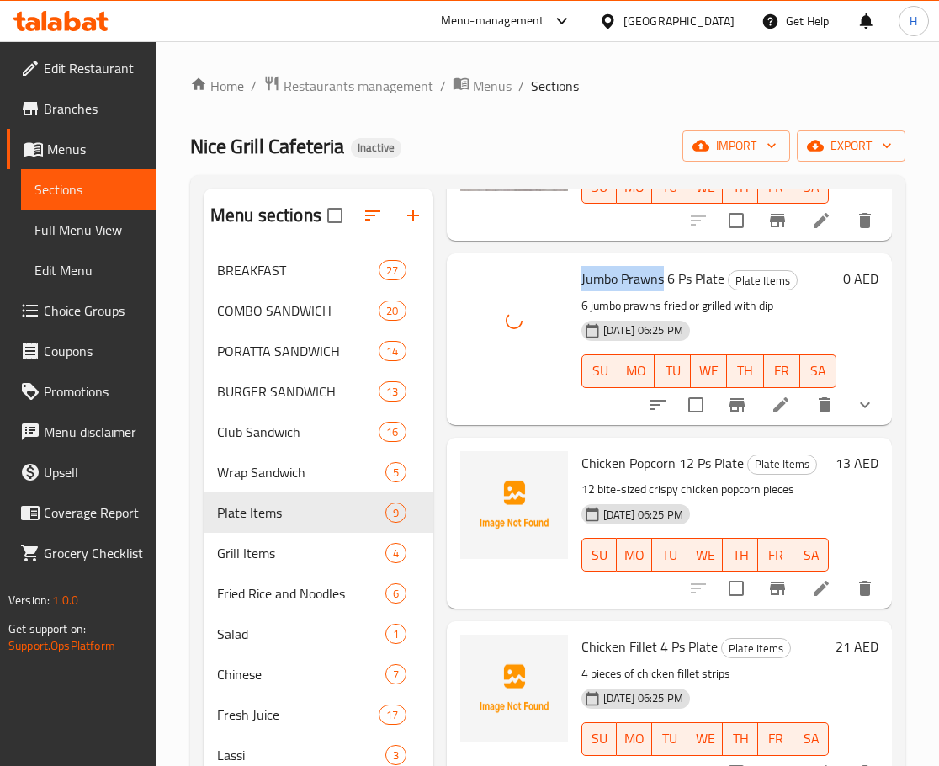
scroll to position [589, 0]
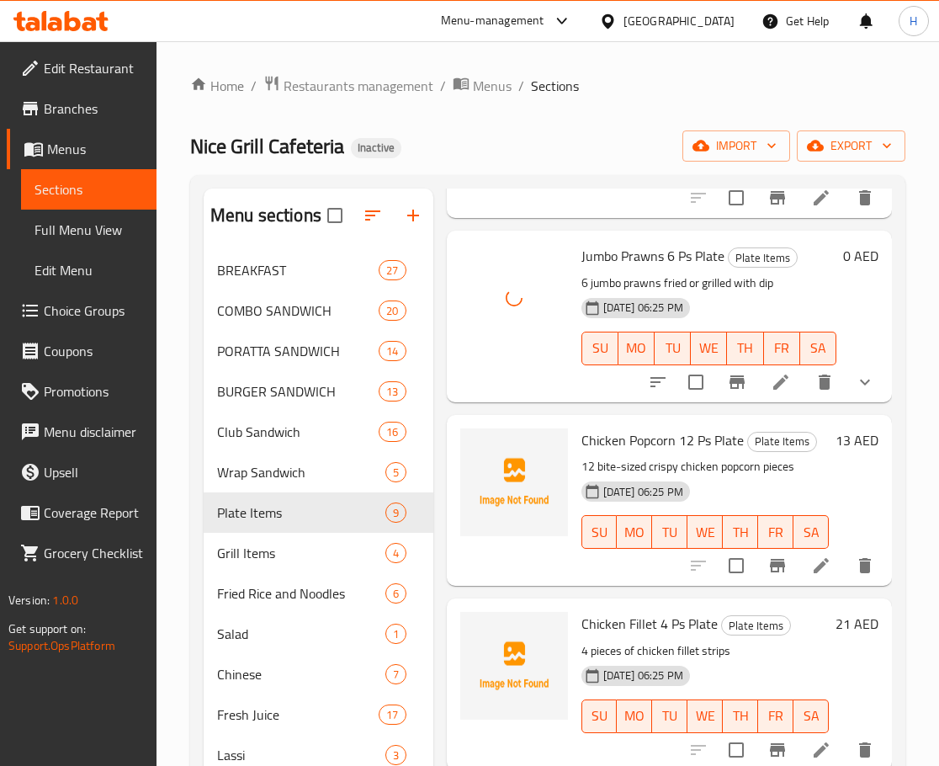
click at [653, 444] on span "Chicken Popcorn 12 Ps Plate" at bounding box center [663, 440] width 162 height 25
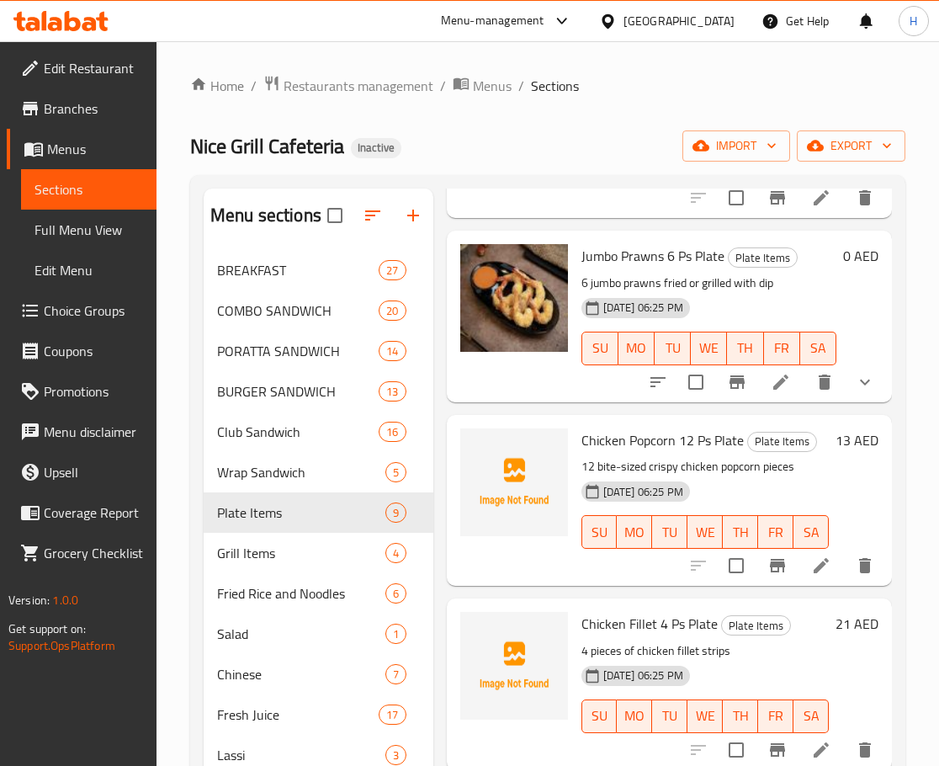
click at [701, 438] on span "Chicken Popcorn 12 Ps Plate" at bounding box center [663, 440] width 162 height 25
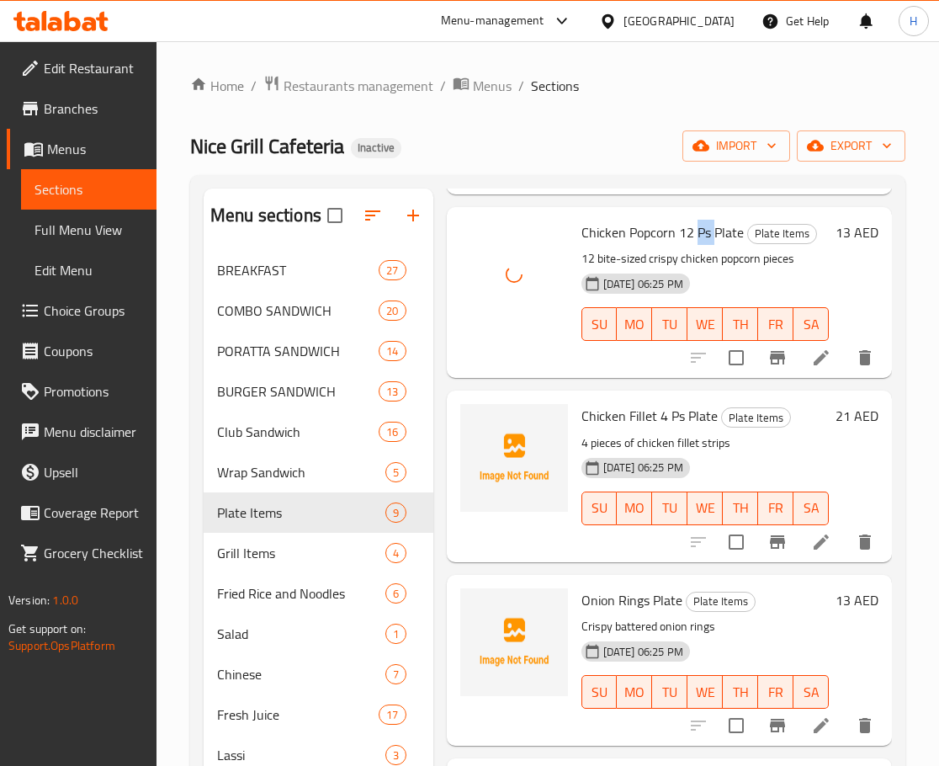
scroll to position [842, 0]
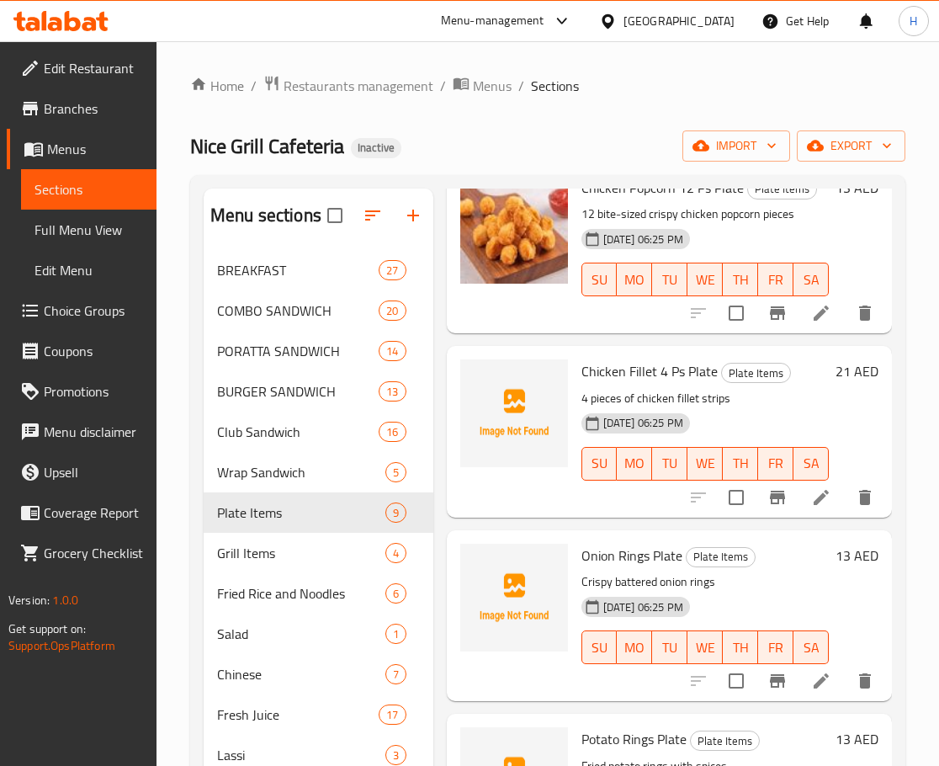
click at [654, 372] on span "Chicken Fillet 4 Ps Plate" at bounding box center [650, 371] width 136 height 25
click at [769, 417] on div "04-09-2025 06:25 PM SU MO TU WE TH FR SA" at bounding box center [705, 452] width 261 height 91
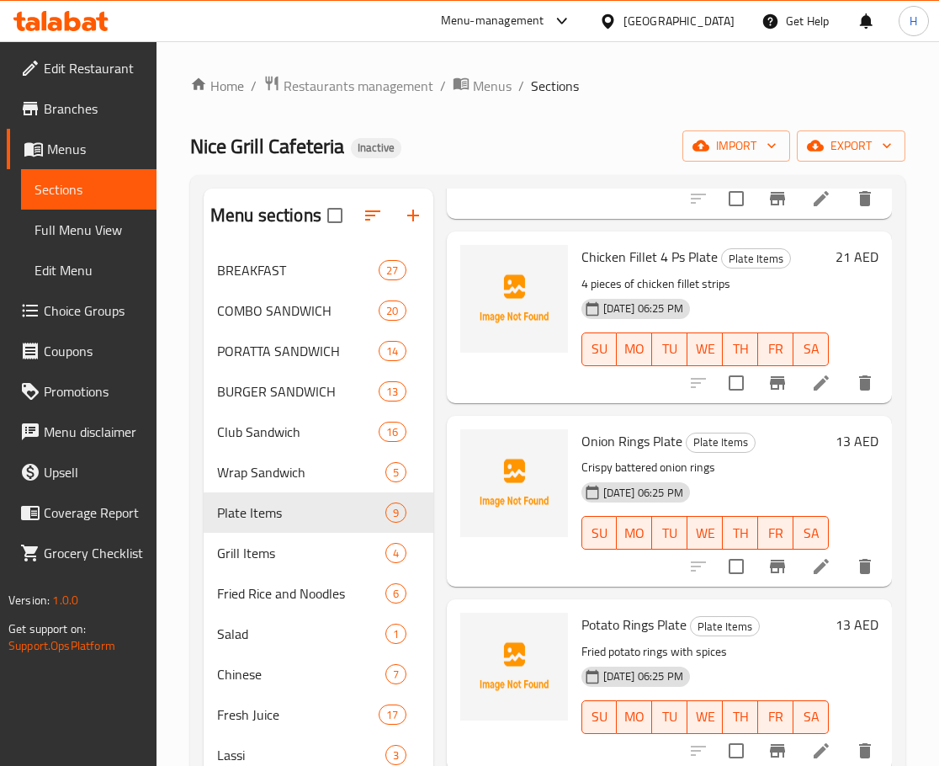
scroll to position [969, 0]
click at [593, 428] on span "Onion Rings Plate" at bounding box center [632, 440] width 101 height 25
click at [611, 619] on span "Potato Rings Plate" at bounding box center [634, 624] width 105 height 25
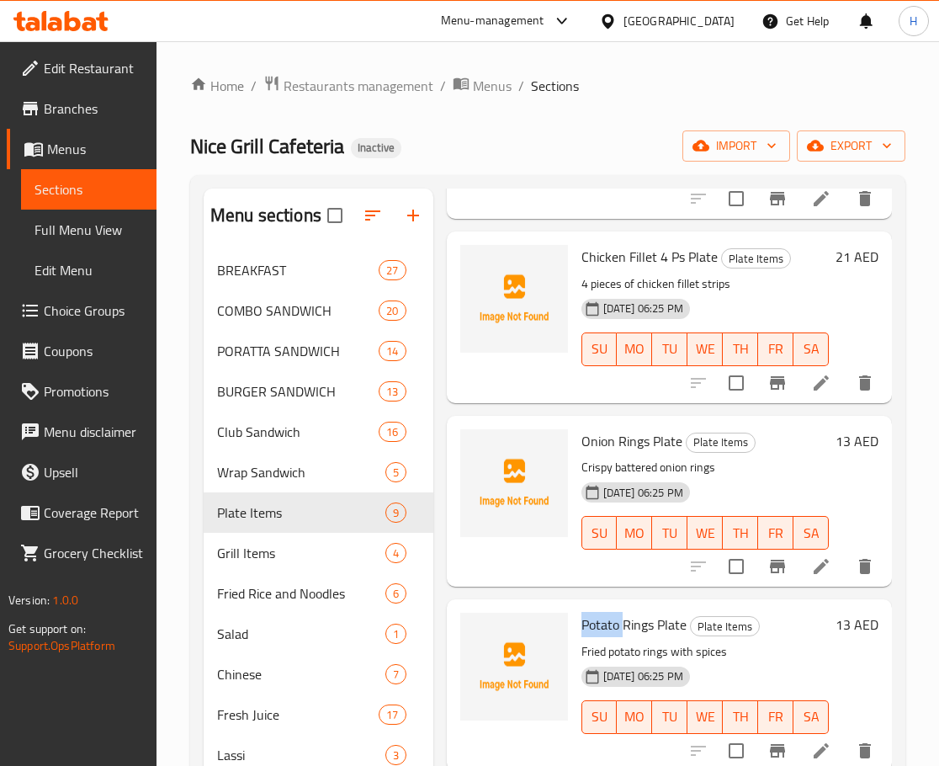
click at [611, 619] on span "Potato Rings Plate" at bounding box center [634, 624] width 105 height 25
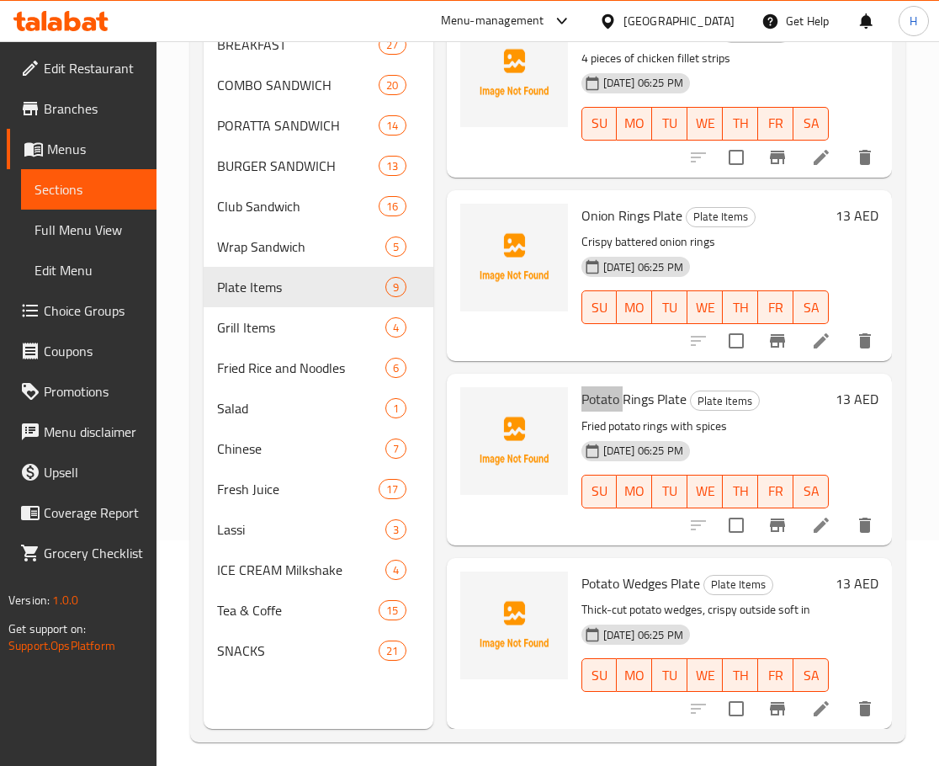
scroll to position [236, 0]
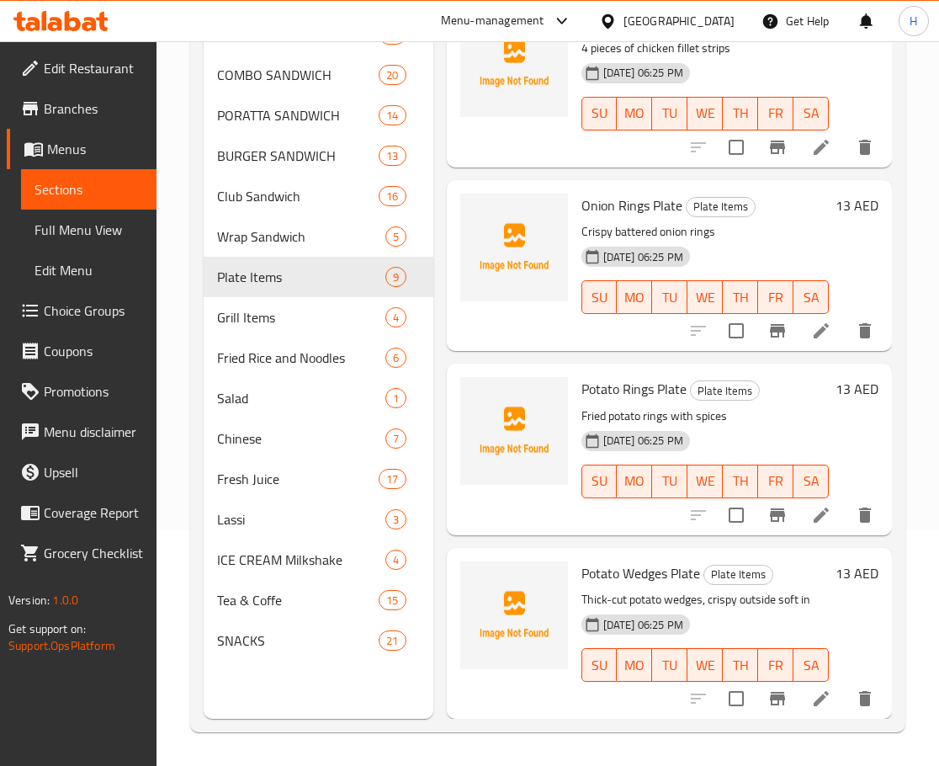
click at [636, 561] on span "Potato Wedges Plate" at bounding box center [641, 573] width 119 height 25
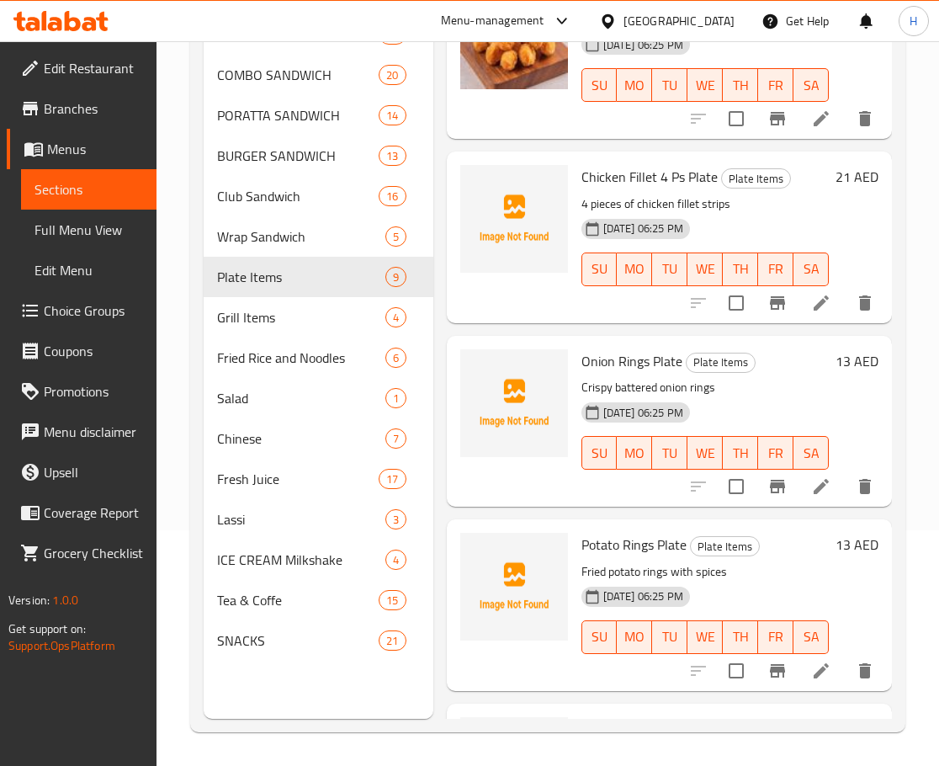
click at [775, 556] on h6 "Potato Rings Plate Plate Items" at bounding box center [705, 545] width 247 height 24
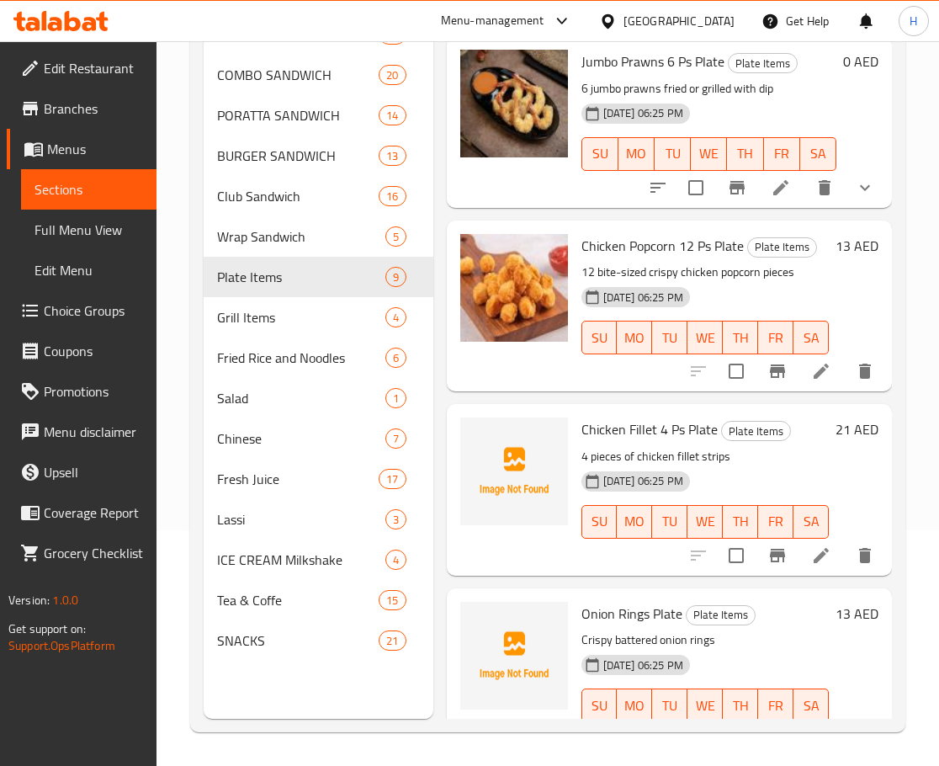
drag, startPoint x: 199, startPoint y: 318, endPoint x: 210, endPoint y: 318, distance: 11.8
click at [199, 318] on div "Menu sections BREAKFAST 27 COMBO SANDWICH 20 PORATTA SANDWICH 14 BURGER SANDWIC…" at bounding box center [548, 335] width 716 height 793
click at [222, 318] on span "Grill Items" at bounding box center [277, 317] width 121 height 20
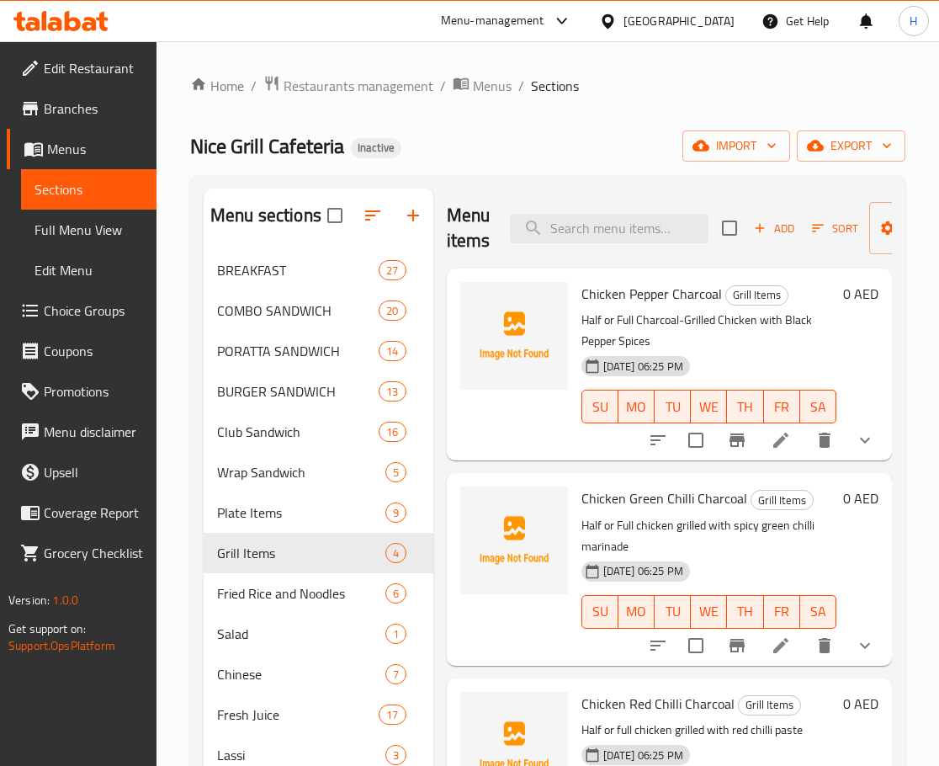
click at [647, 292] on span "Chicken Pepper Charcoal" at bounding box center [652, 293] width 141 height 25
click at [596, 288] on span "Chicken Pepper Charcoal" at bounding box center [652, 293] width 141 height 25
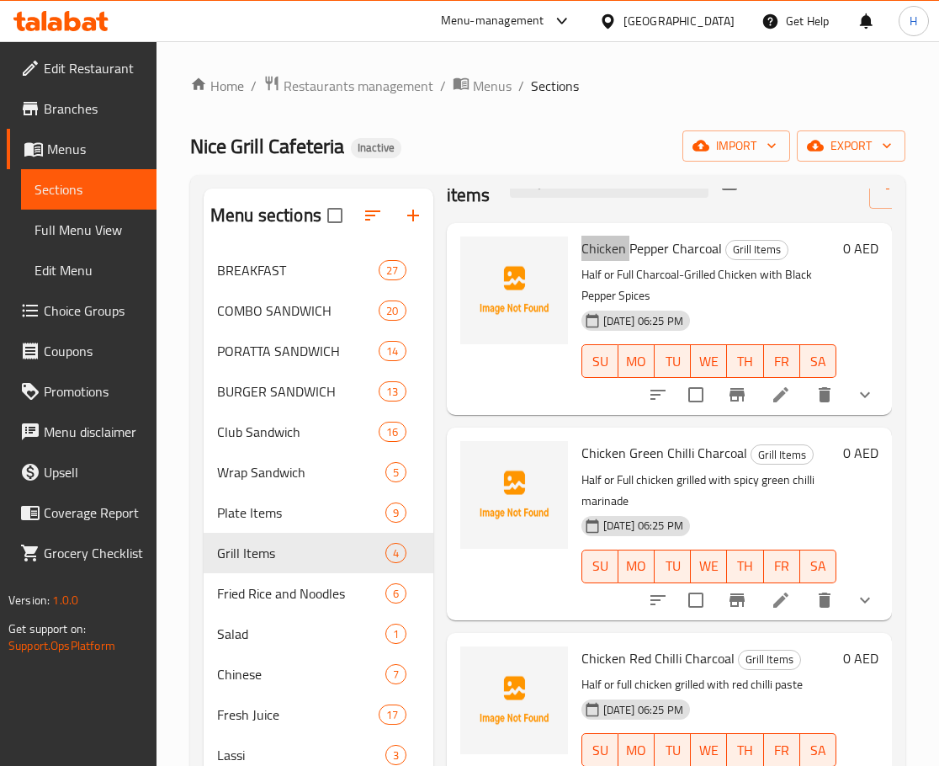
scroll to position [84, 0]
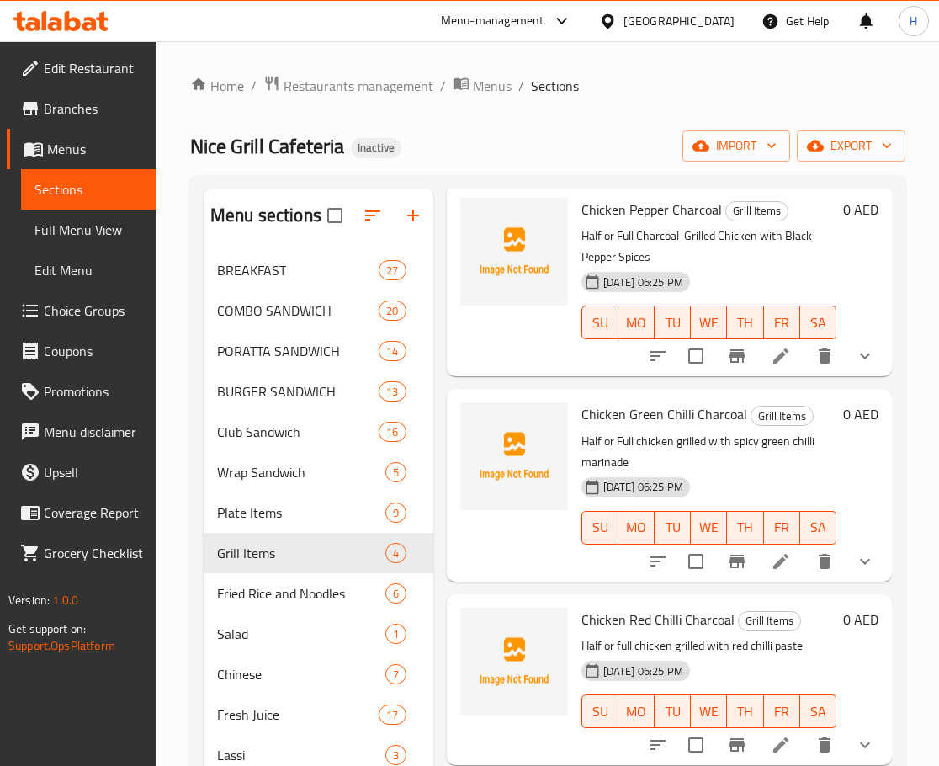
click at [649, 421] on span "Chicken Green Chilli Charcoal" at bounding box center [665, 414] width 166 height 25
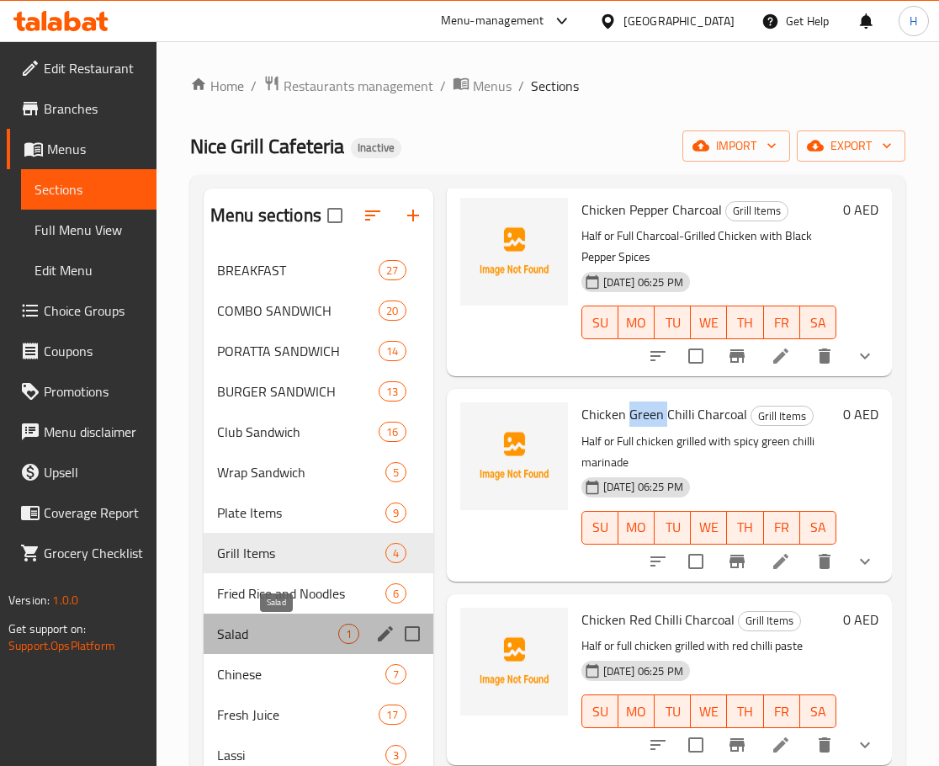
click at [248, 629] on span "Salad" at bounding box center [277, 634] width 121 height 20
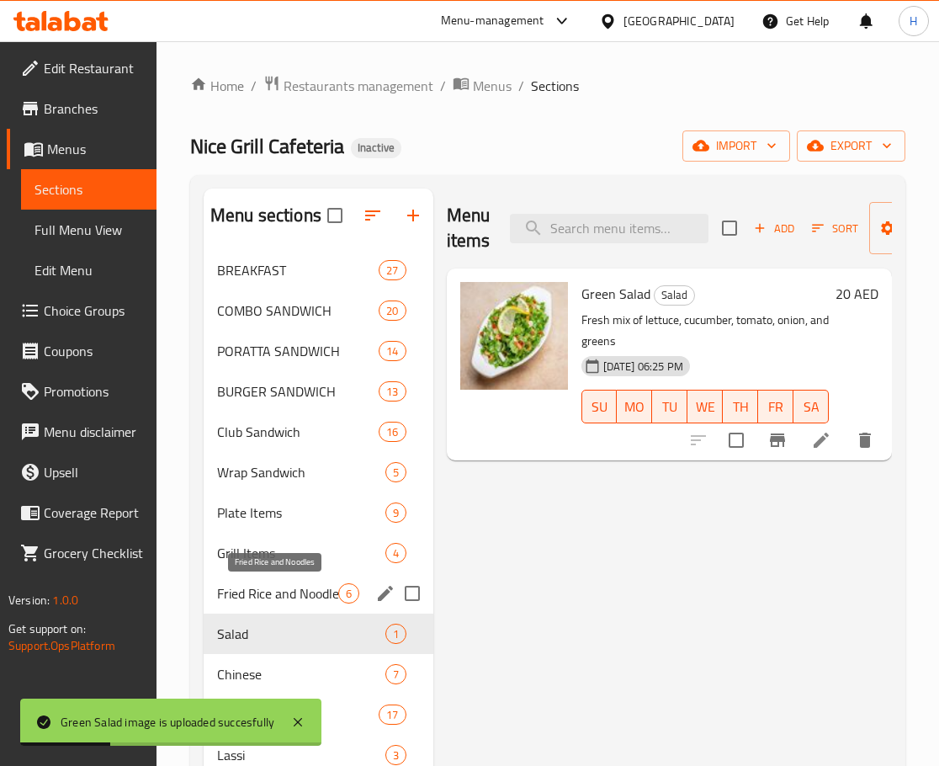
click at [269, 589] on span "Fried Rice and Noodles" at bounding box center [277, 593] width 121 height 20
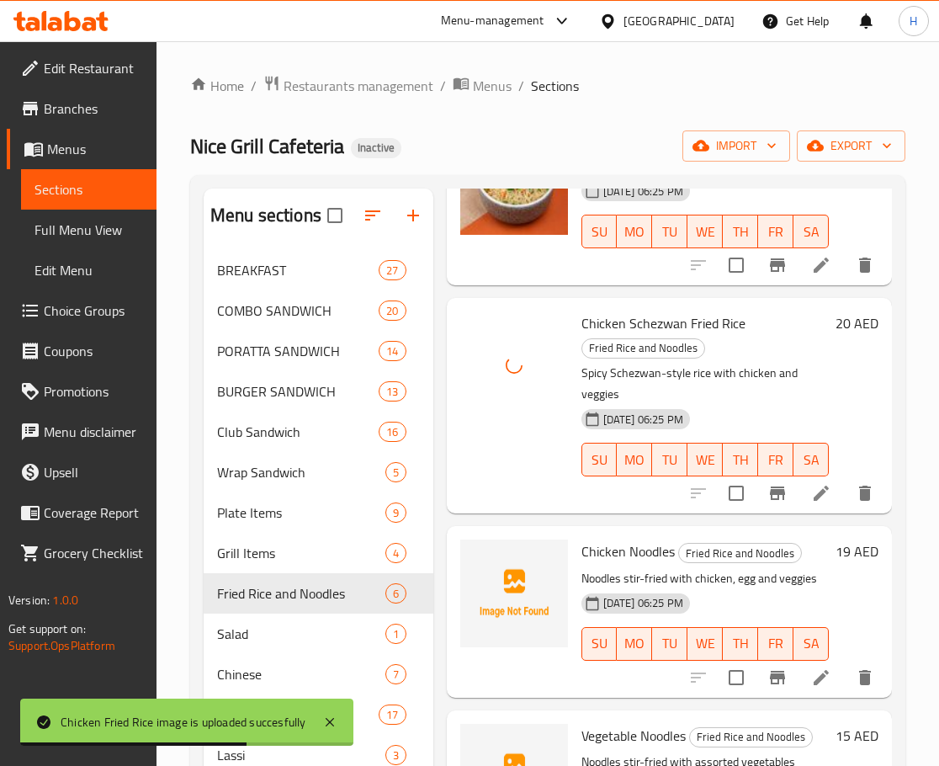
scroll to position [421, 0]
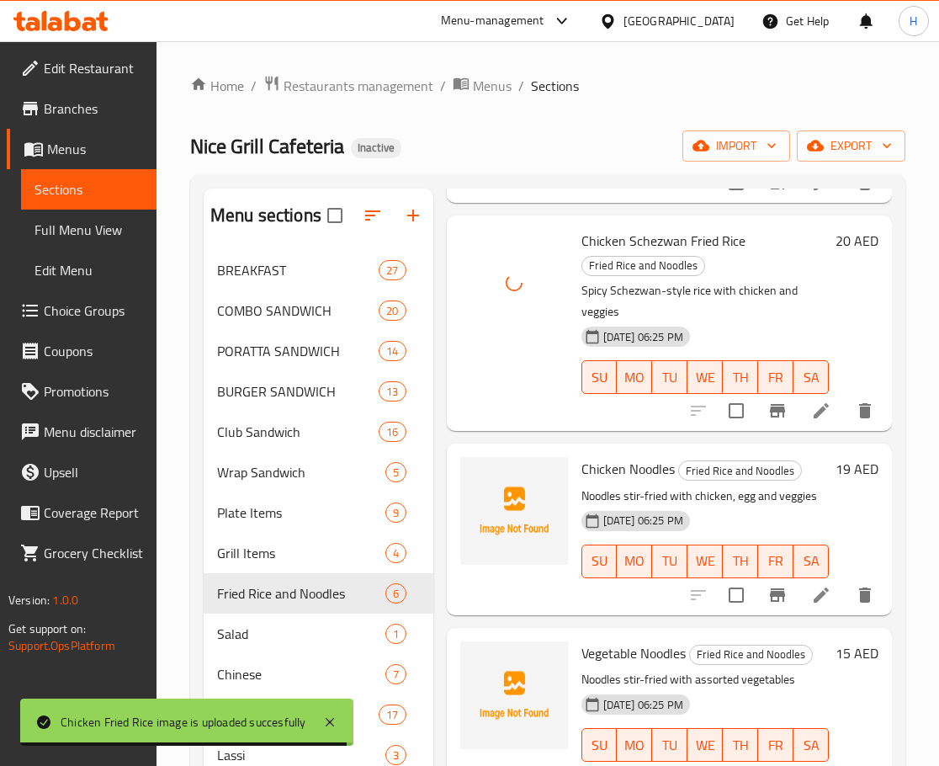
click at [652, 482] on span "Chicken Noodles" at bounding box center [628, 468] width 93 height 25
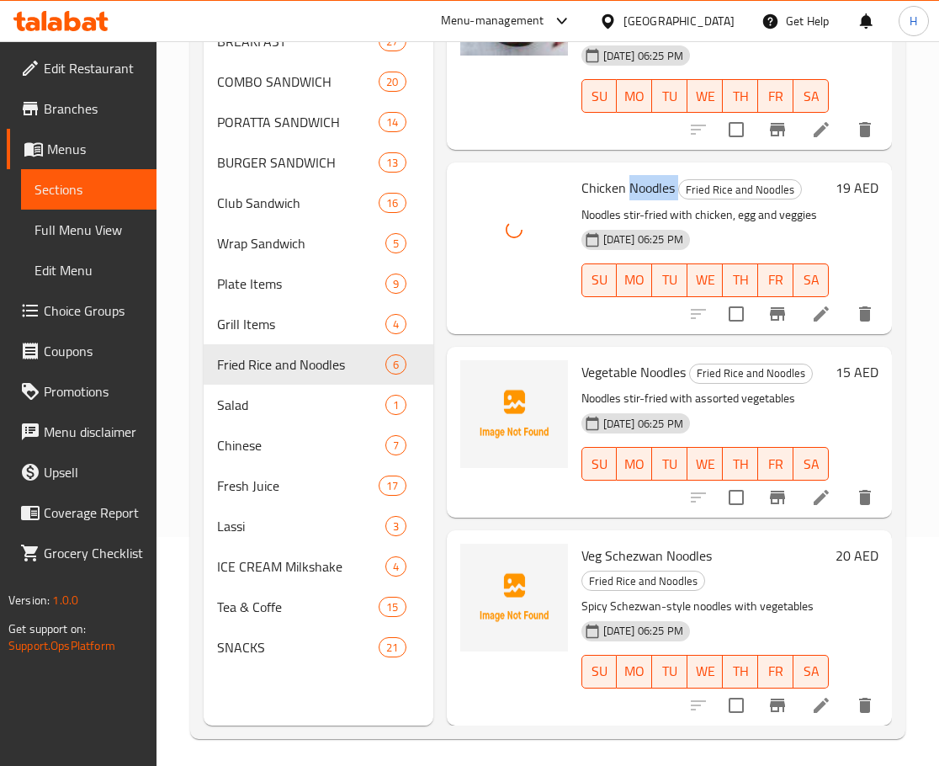
scroll to position [236, 0]
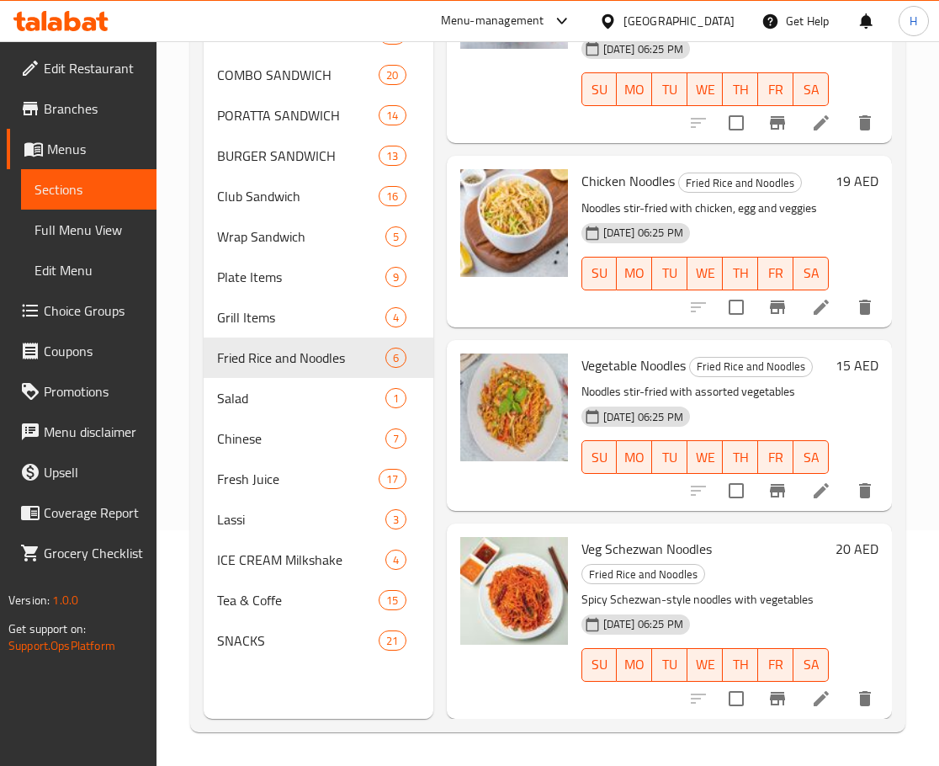
click at [806, 402] on div "04-09-2025 06:25 PM SU MO TU WE TH FR SA" at bounding box center [705, 445] width 261 height 91
click at [265, 398] on span "Salad" at bounding box center [277, 398] width 121 height 20
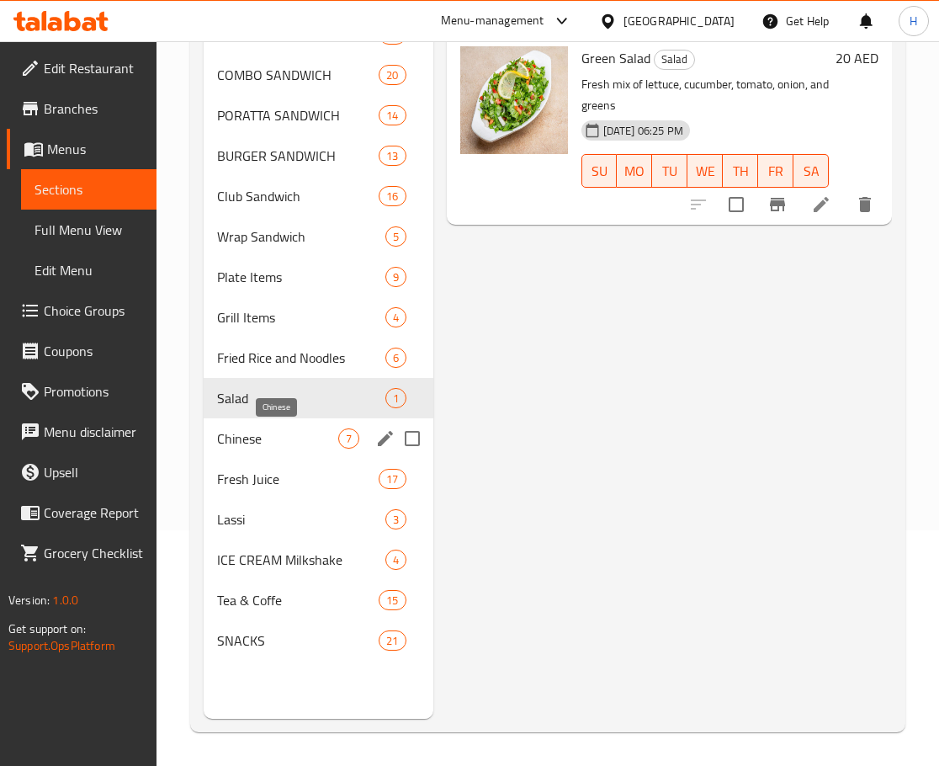
click at [253, 431] on span "Chinese" at bounding box center [277, 438] width 121 height 20
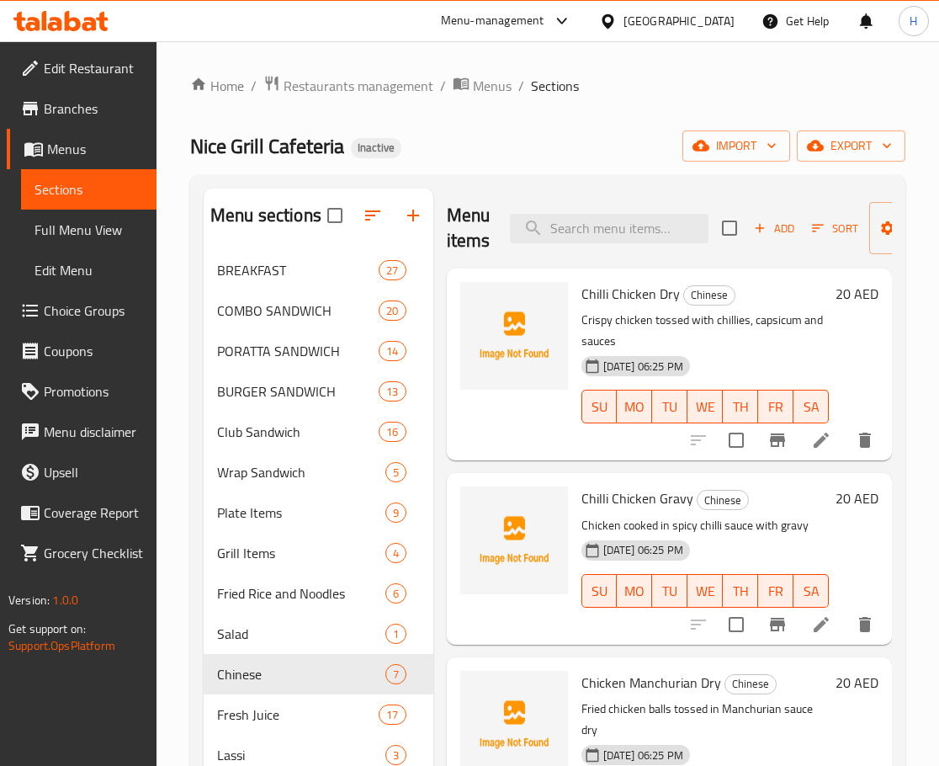
click at [670, 297] on span "Chilli Chicken Dry" at bounding box center [631, 293] width 98 height 25
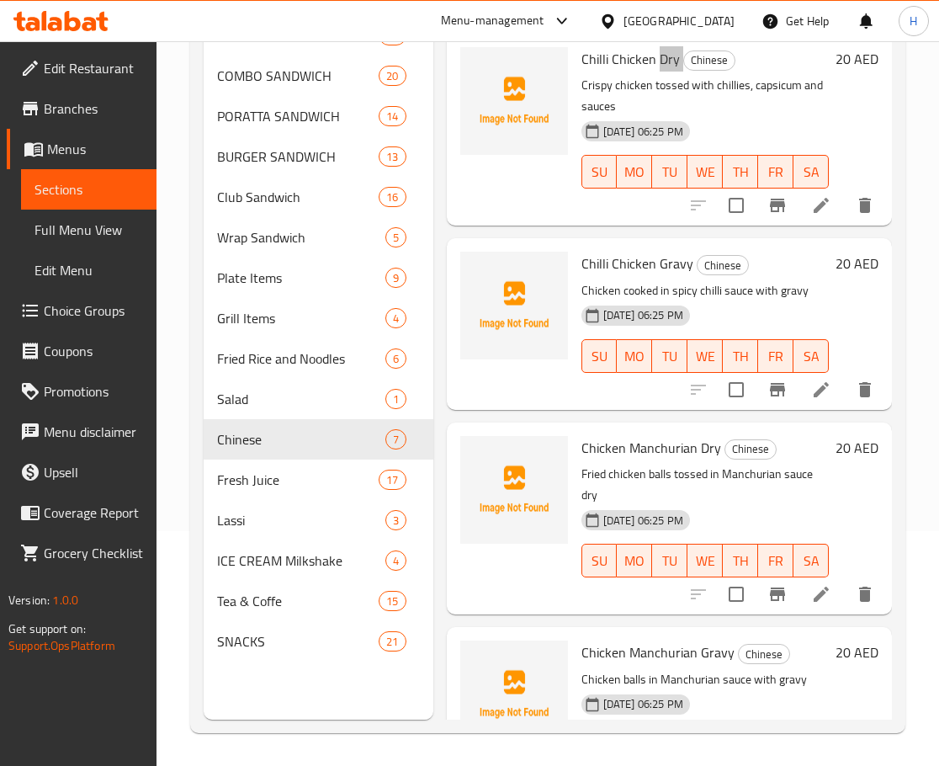
scroll to position [236, 0]
click at [253, 482] on span "Fresh Juice" at bounding box center [274, 479] width 114 height 20
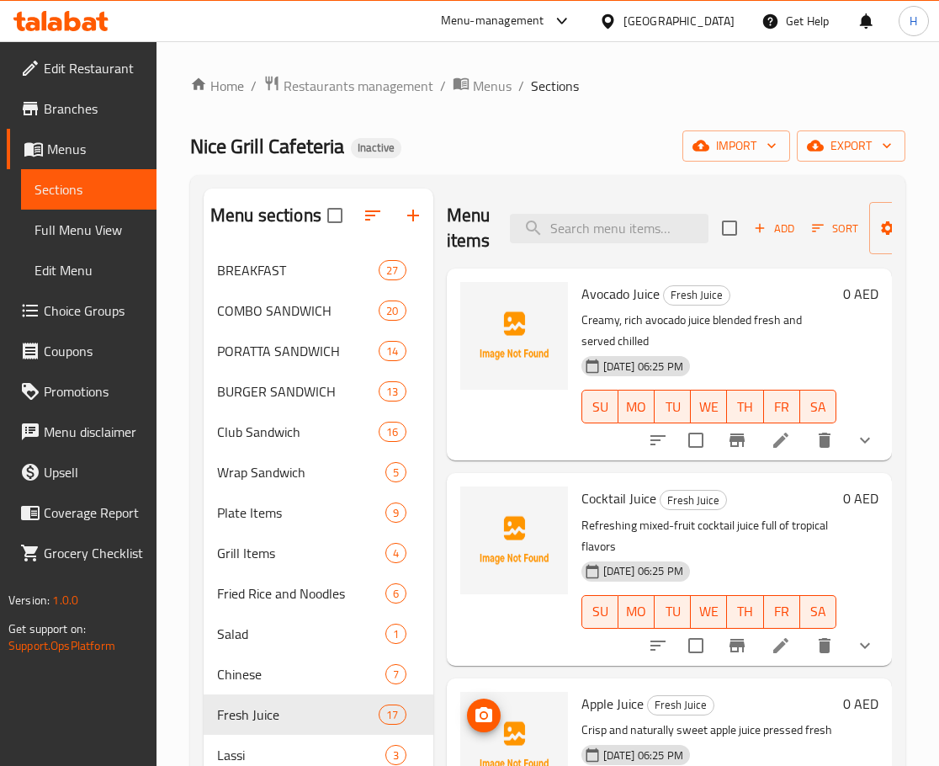
click at [647, 302] on span "Avocado Juice" at bounding box center [621, 293] width 78 height 25
click at [767, 338] on p "Creamy, rich avocado juice blended fresh and served chilled" at bounding box center [709, 331] width 255 height 42
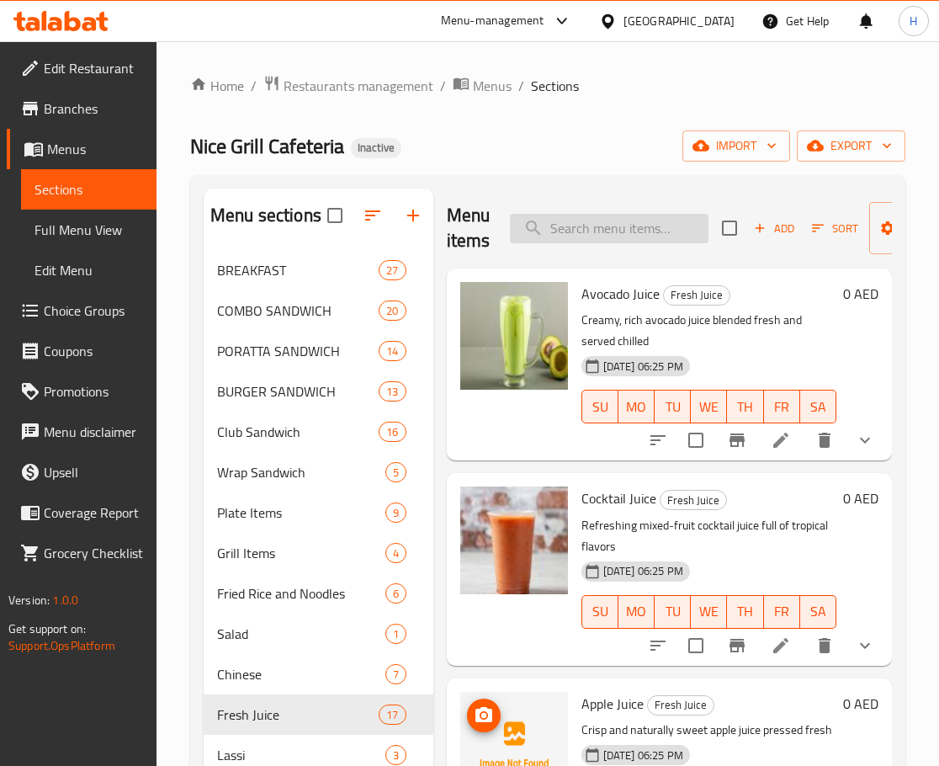
click at [663, 222] on input "search" at bounding box center [609, 228] width 199 height 29
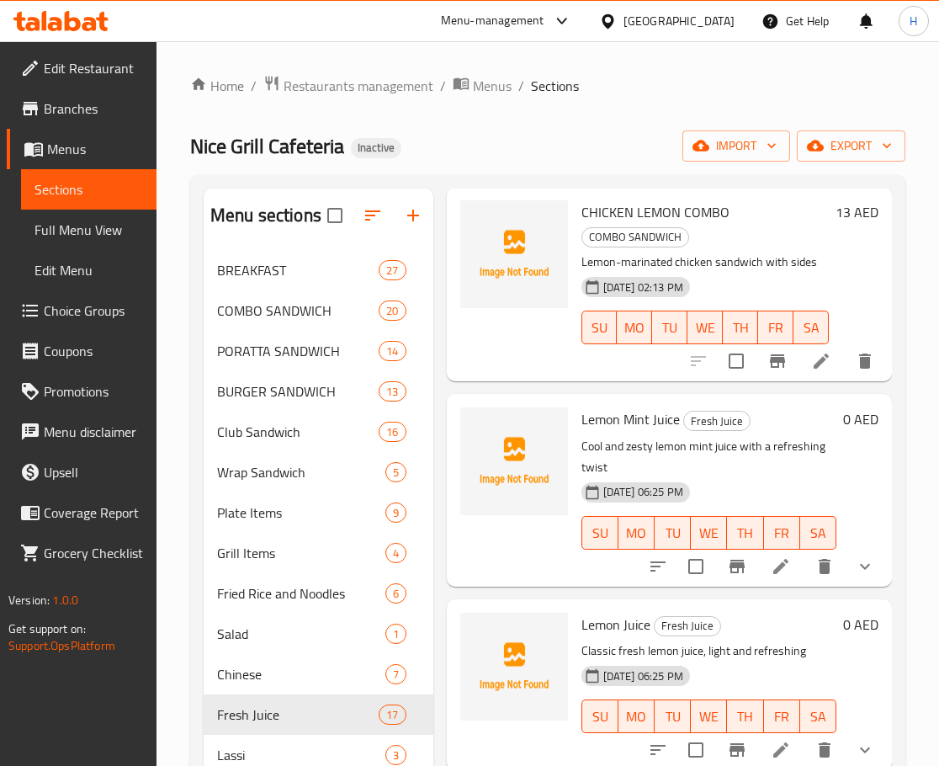
scroll to position [94, 0]
type input "lemon"
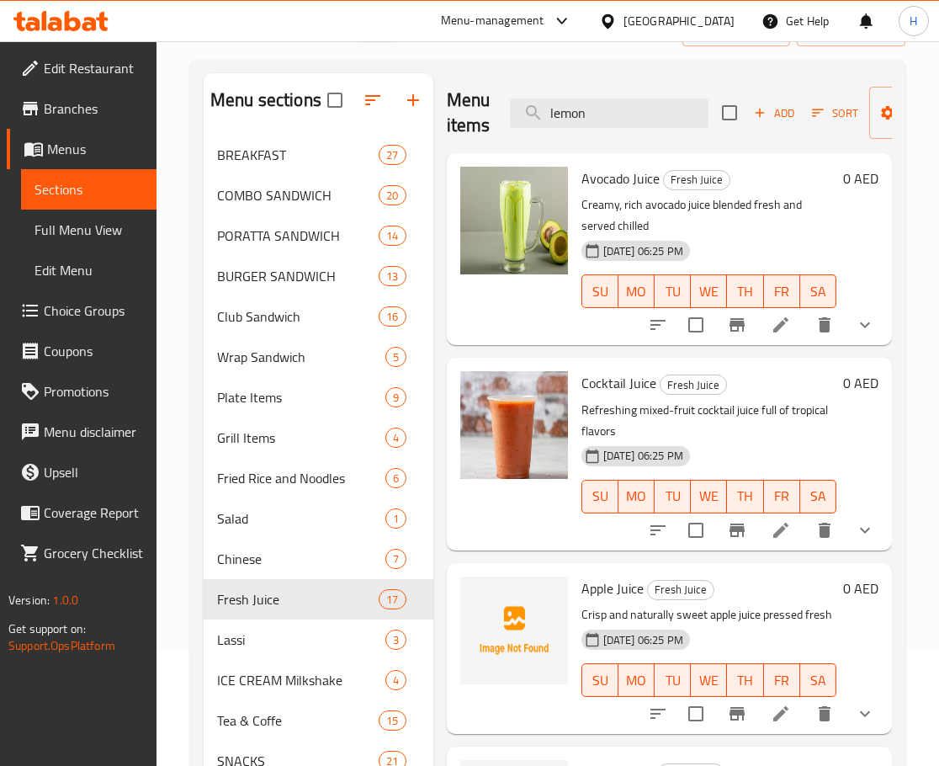
scroll to position [0, 0]
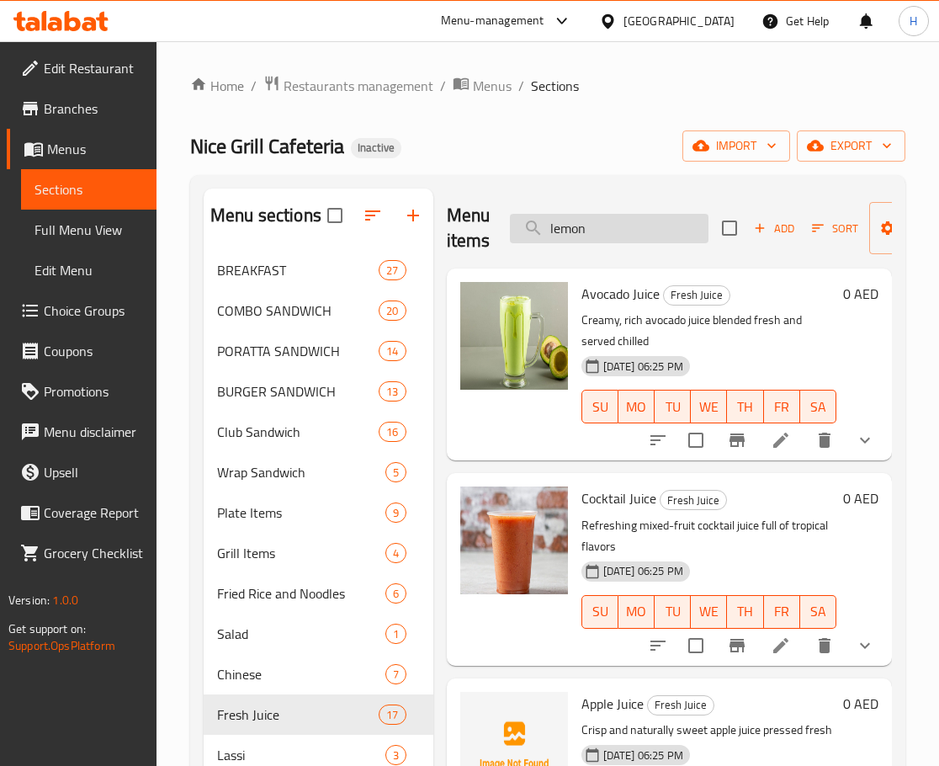
click at [608, 222] on input "lemon" at bounding box center [609, 228] width 199 height 29
click at [737, 349] on div "04-09-2025 06:25 PM SU MO TU WE TH FR SA" at bounding box center [709, 394] width 269 height 91
click at [262, 709] on span "Fresh Juice" at bounding box center [274, 715] width 114 height 20
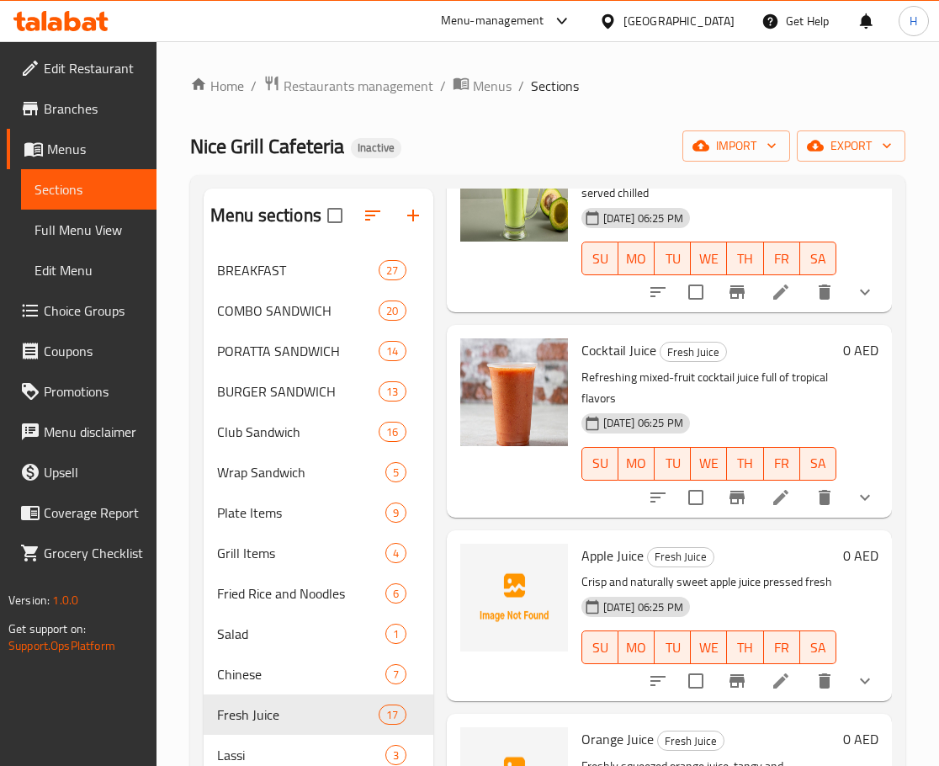
scroll to position [253, 0]
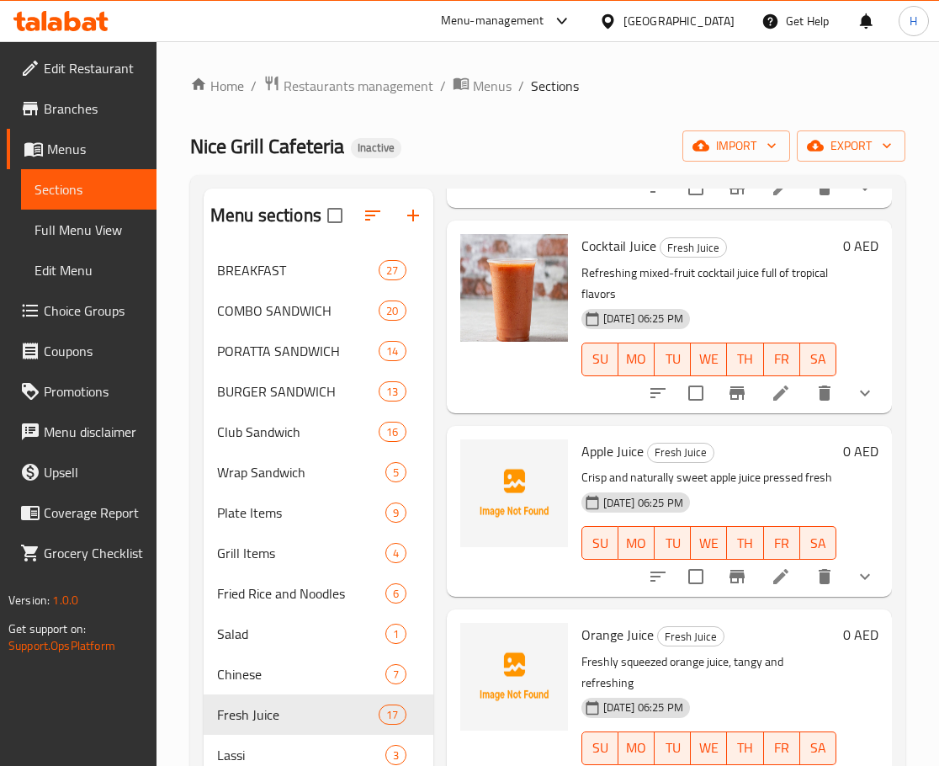
click at [593, 458] on span "Apple Juice" at bounding box center [613, 451] width 62 height 25
click at [590, 647] on span "Orange Juice" at bounding box center [618, 634] width 72 height 25
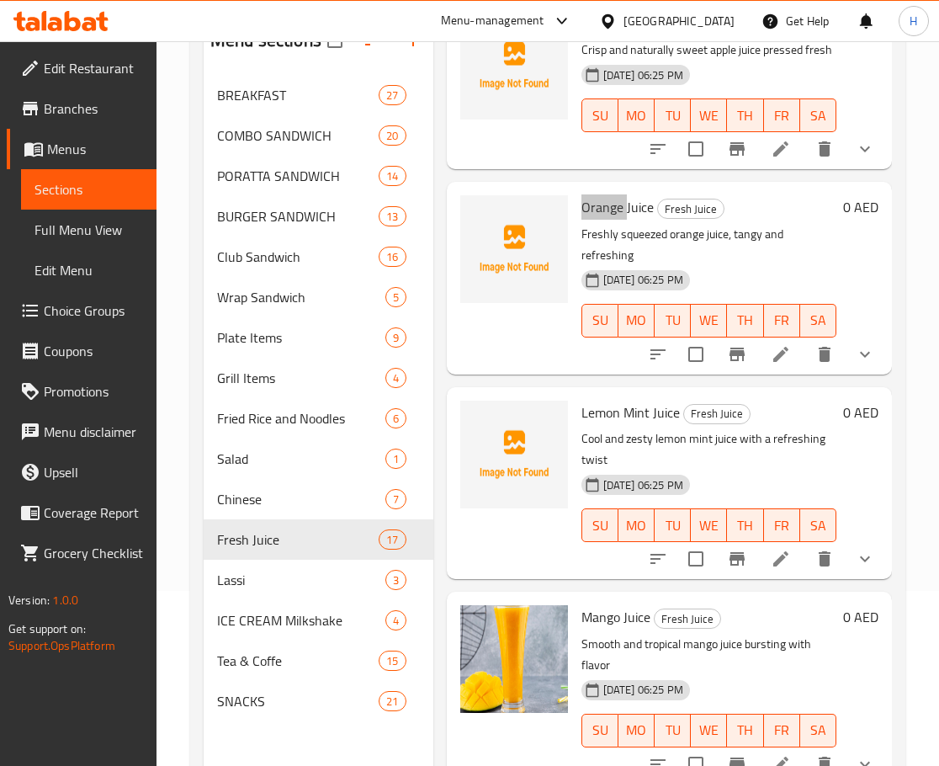
scroll to position [236, 0]
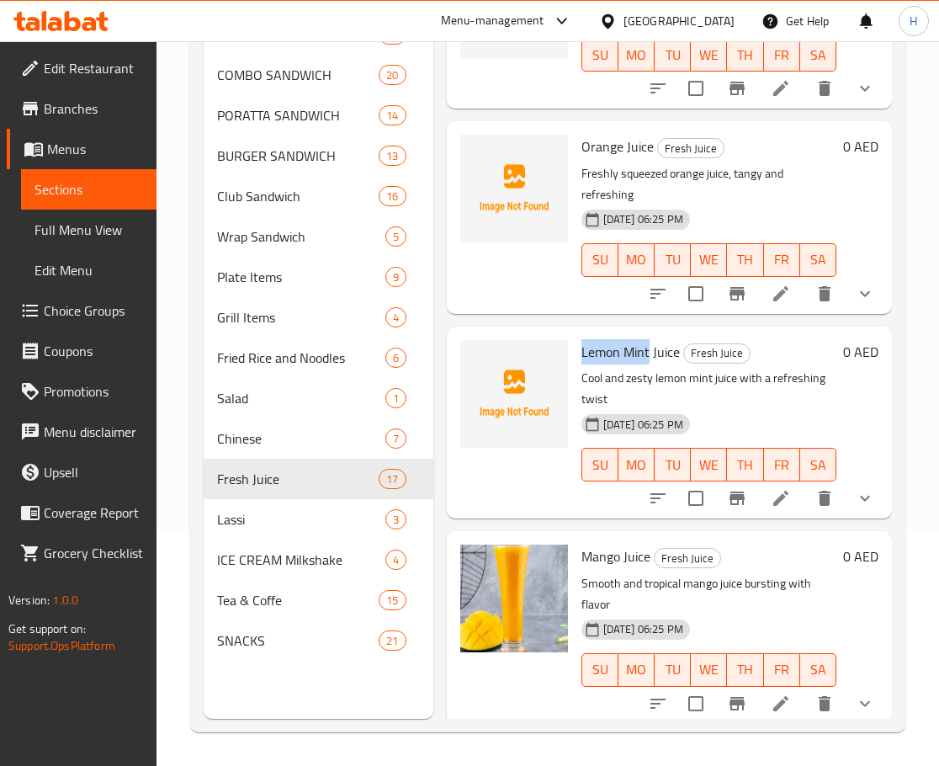
drag, startPoint x: 577, startPoint y: 374, endPoint x: 648, endPoint y: 384, distance: 71.4
click at [648, 384] on div "Lemon Mint Juice Fresh Juice Cool and zesty lemon mint juice with a refreshing …" at bounding box center [709, 422] width 269 height 178
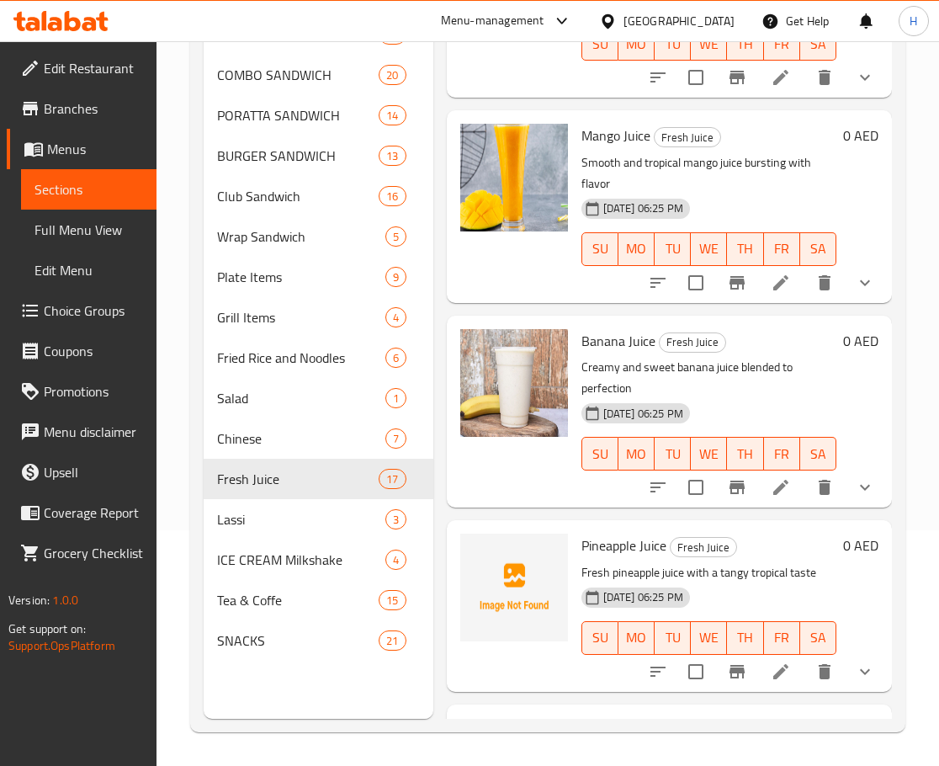
scroll to position [1094, 0]
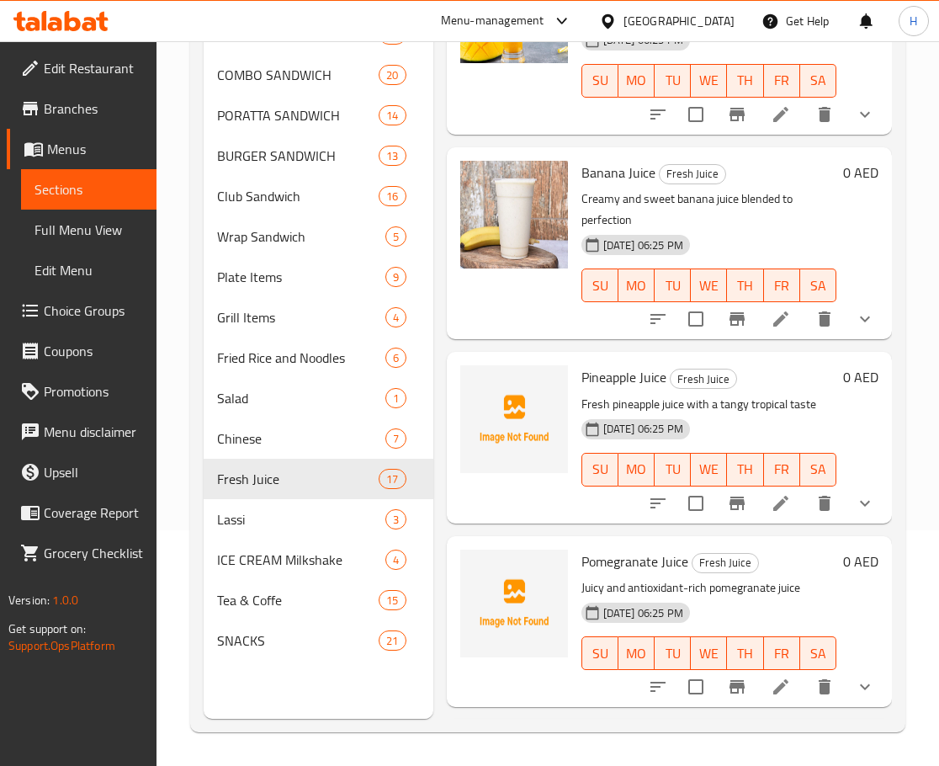
click at [620, 390] on span "Pineapple Juice" at bounding box center [624, 377] width 85 height 25
click at [602, 569] on span "Pomegranate Juice" at bounding box center [635, 561] width 107 height 25
click at [621, 574] on span "Pomegranate Juice" at bounding box center [635, 561] width 107 height 25
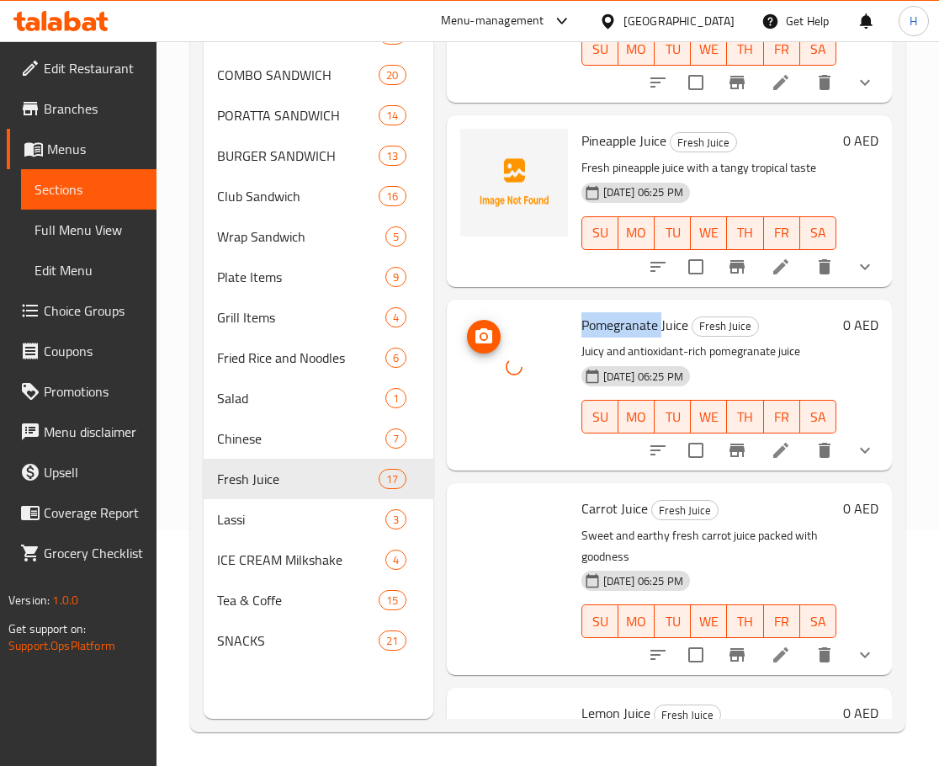
scroll to position [1515, 0]
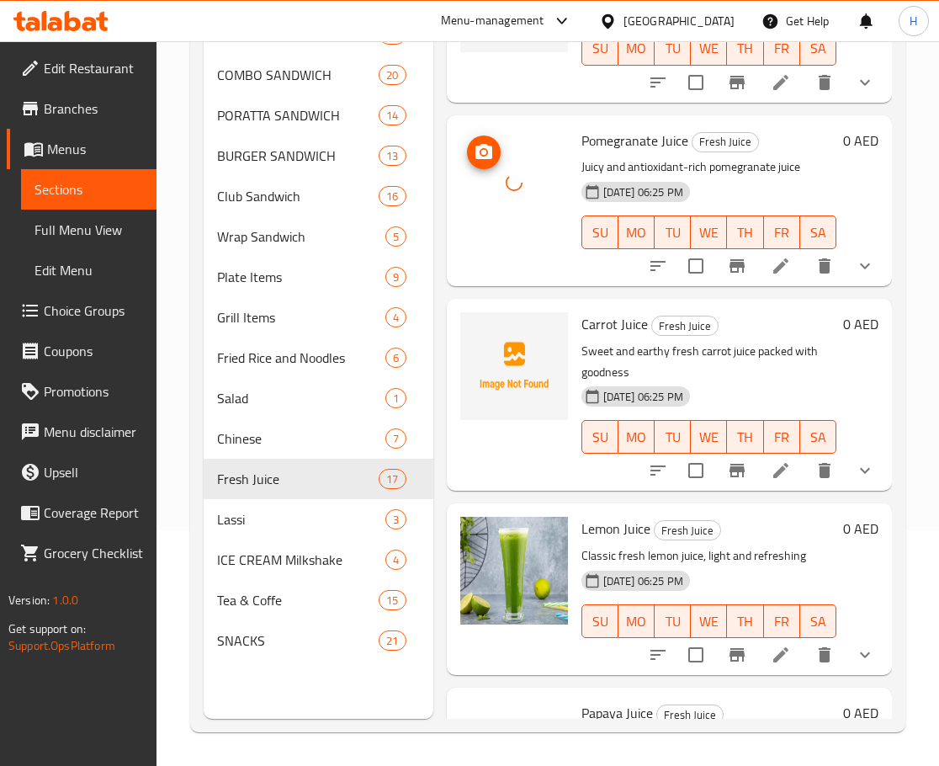
click at [609, 337] on span "Carrot Juice" at bounding box center [615, 323] width 67 height 25
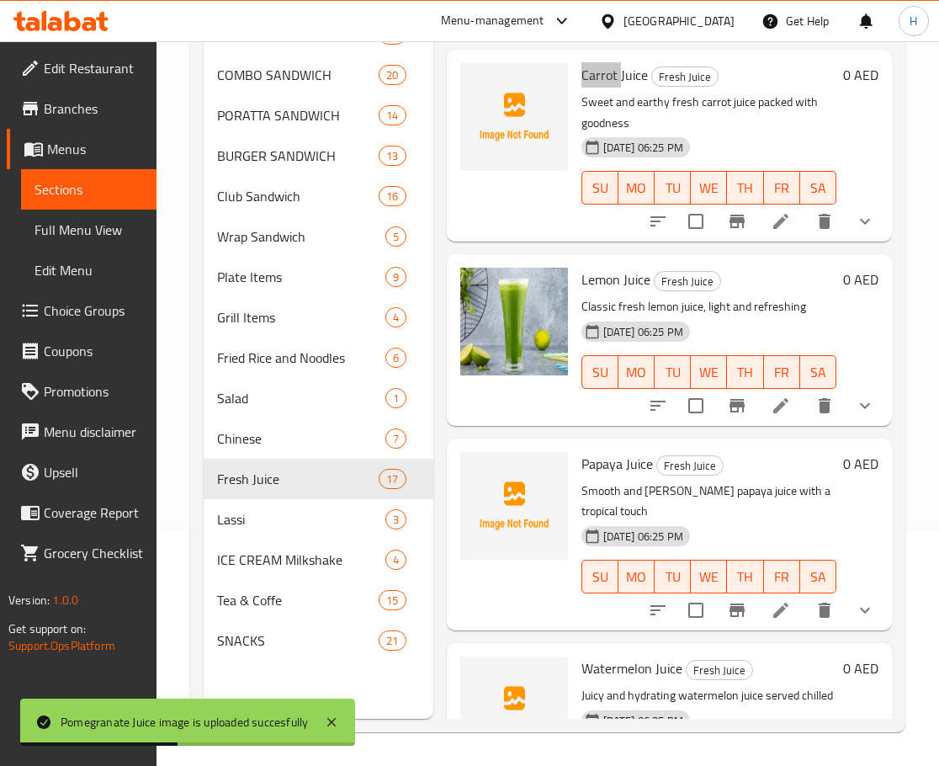
scroll to position [1936, 0]
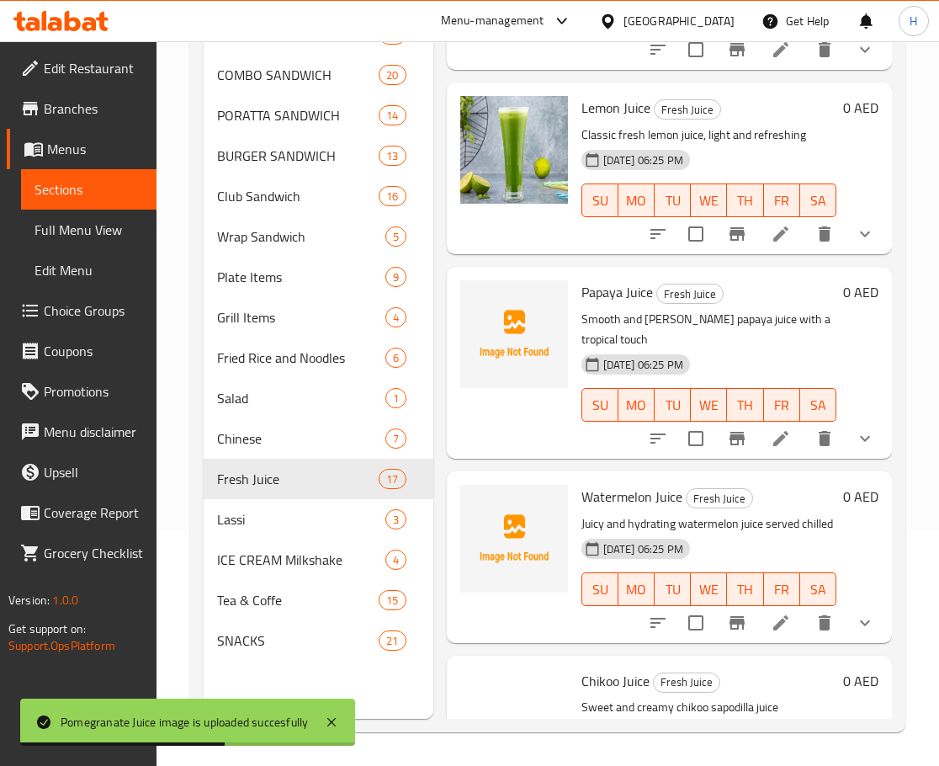
click at [599, 305] on span "Papaya Juice" at bounding box center [618, 291] width 72 height 25
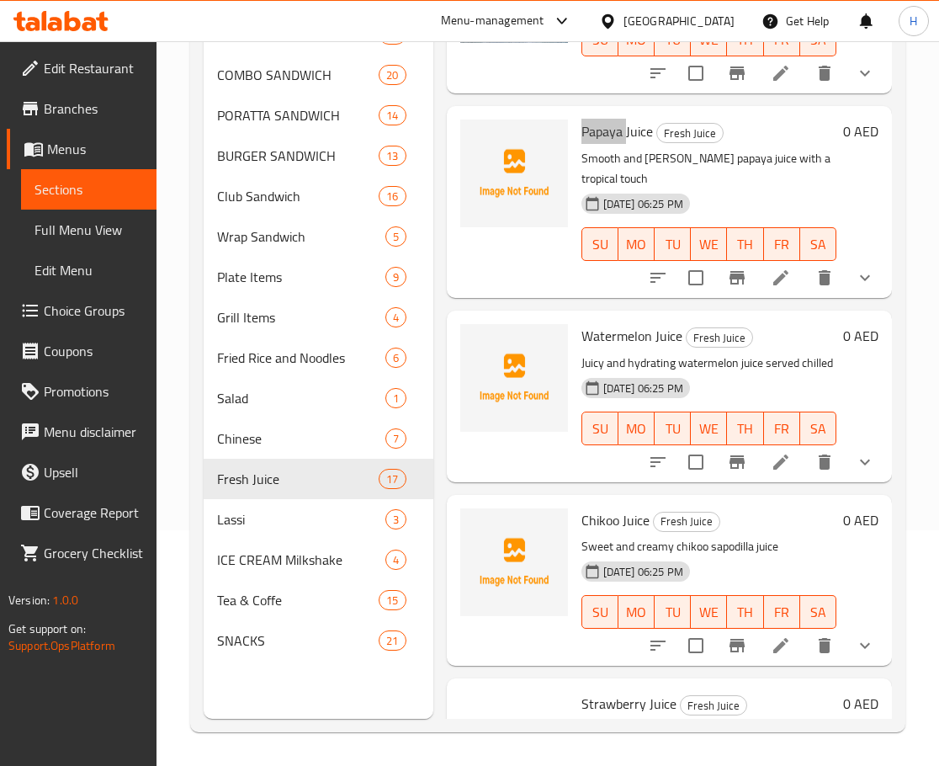
scroll to position [2105, 0]
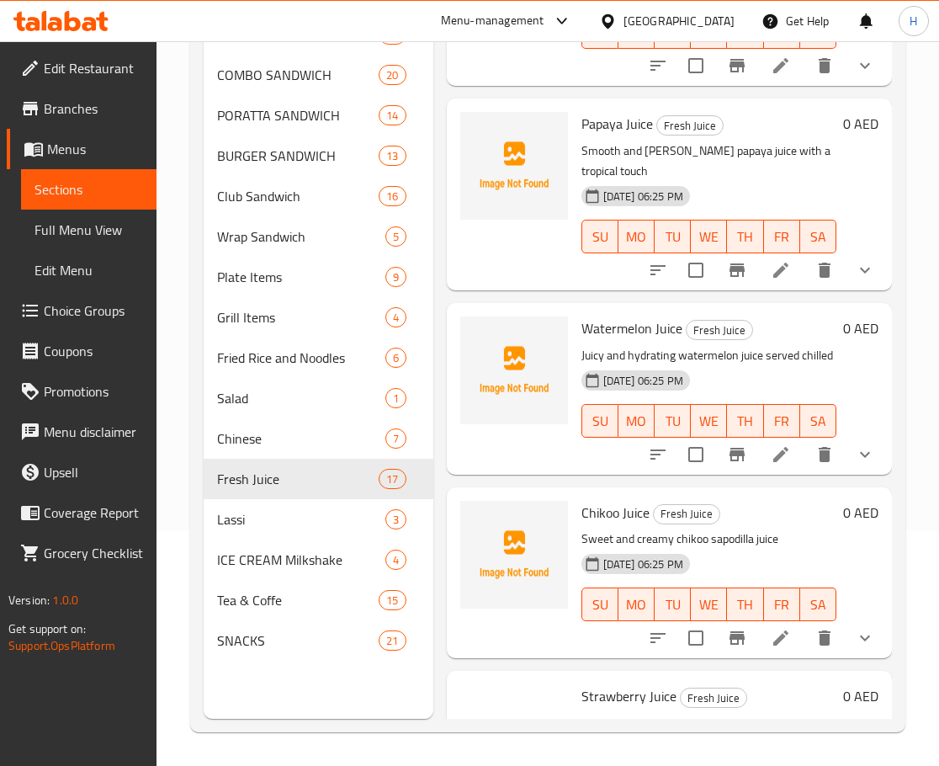
click at [603, 341] on span "Watermelon Juice" at bounding box center [632, 328] width 101 height 25
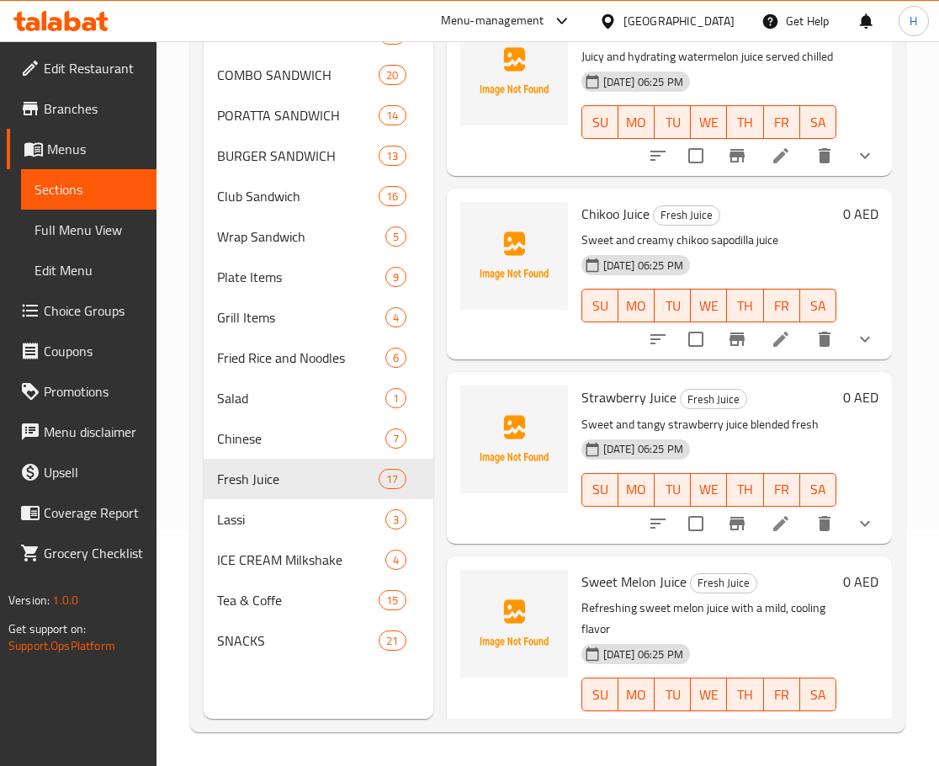
scroll to position [2272, 0]
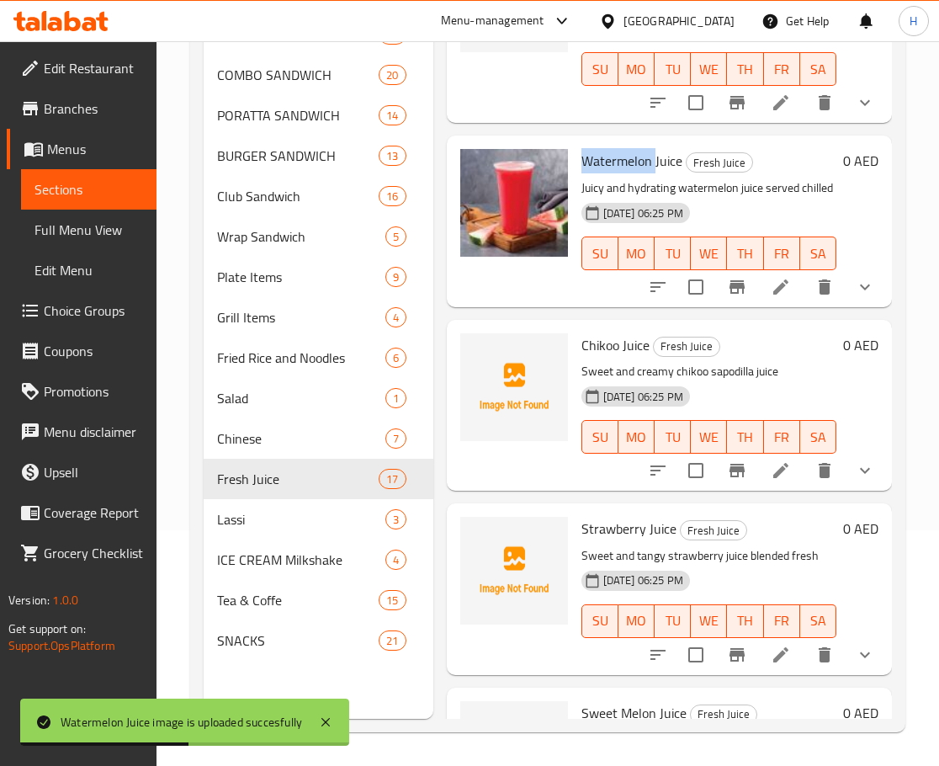
click at [602, 358] on span "Chikoo Juice" at bounding box center [616, 345] width 68 height 25
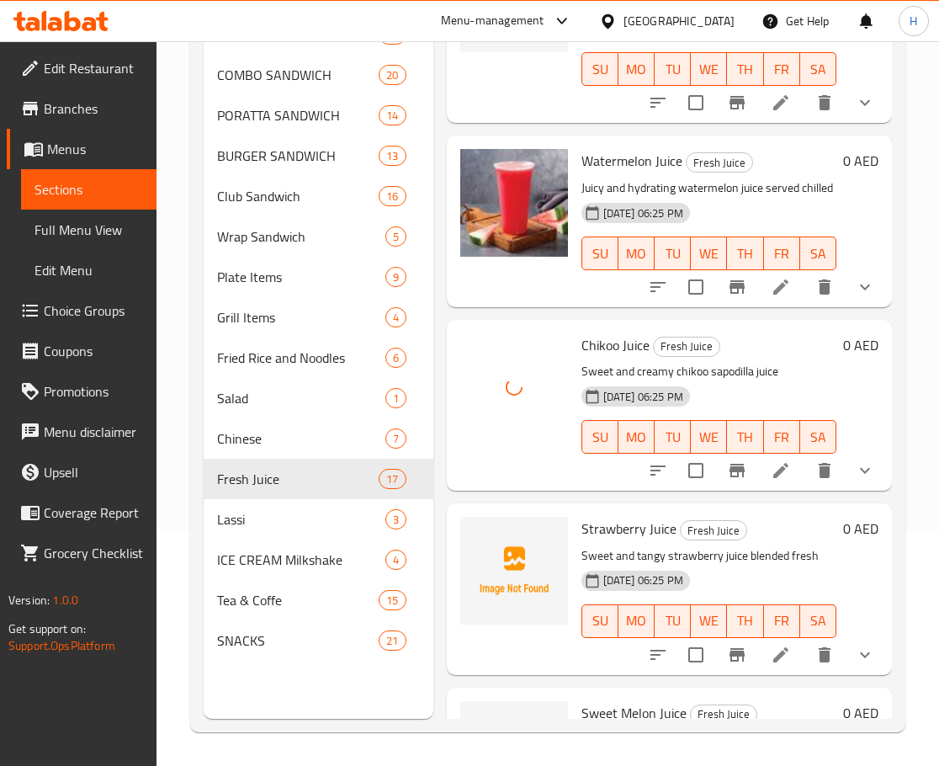
click at [612, 541] on span "Strawberry Juice" at bounding box center [629, 528] width 95 height 25
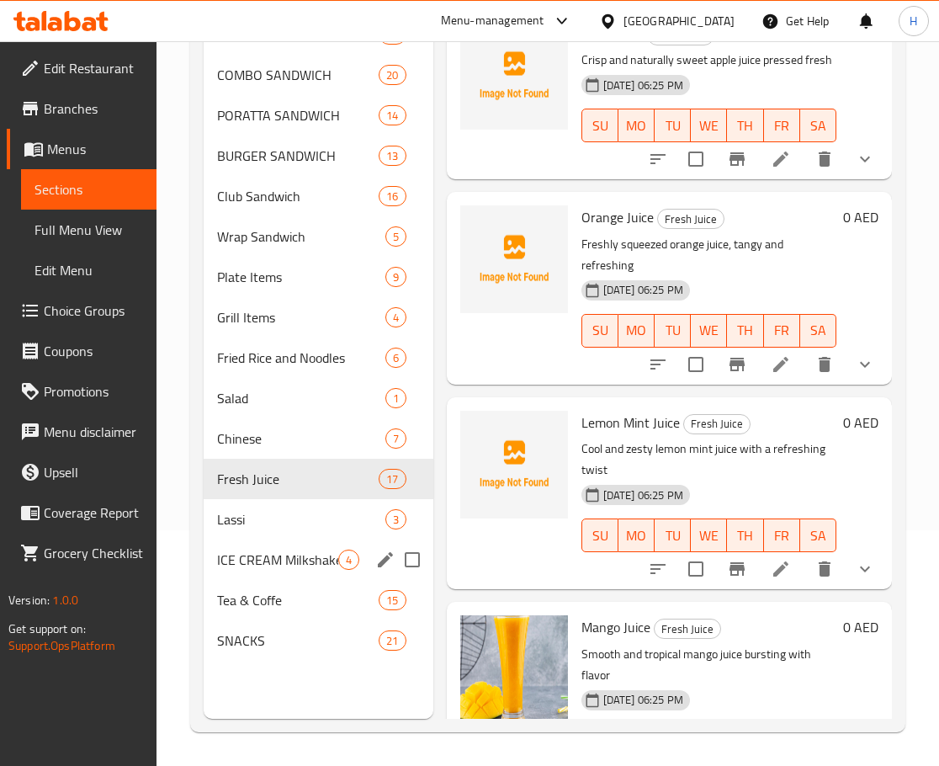
scroll to position [420, 0]
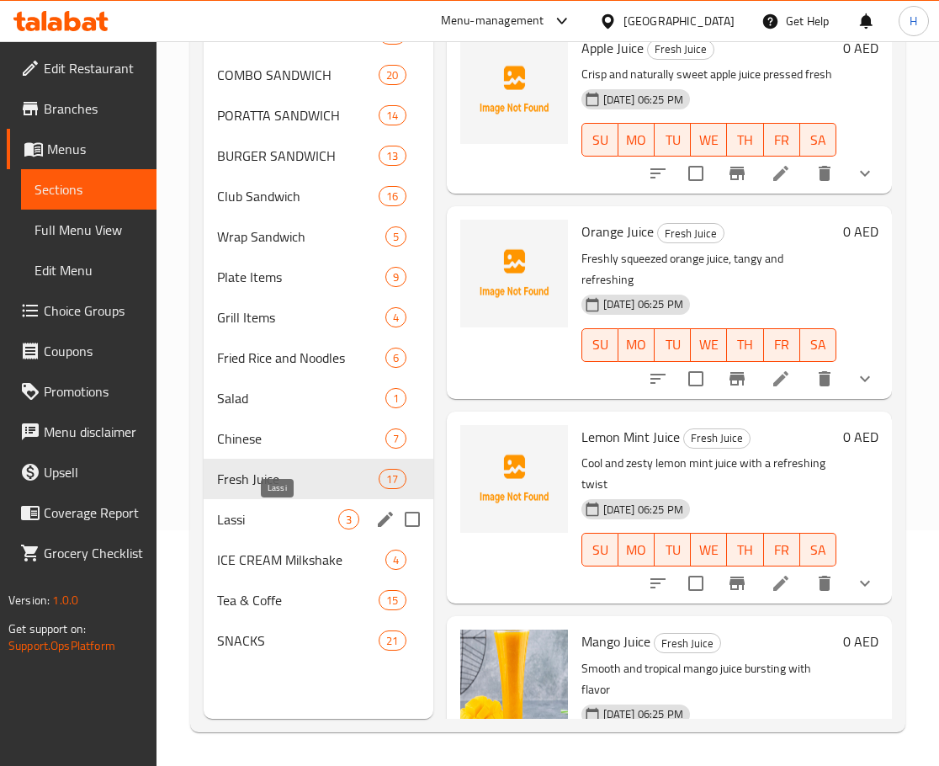
click at [278, 520] on span "Lassi" at bounding box center [277, 519] width 121 height 20
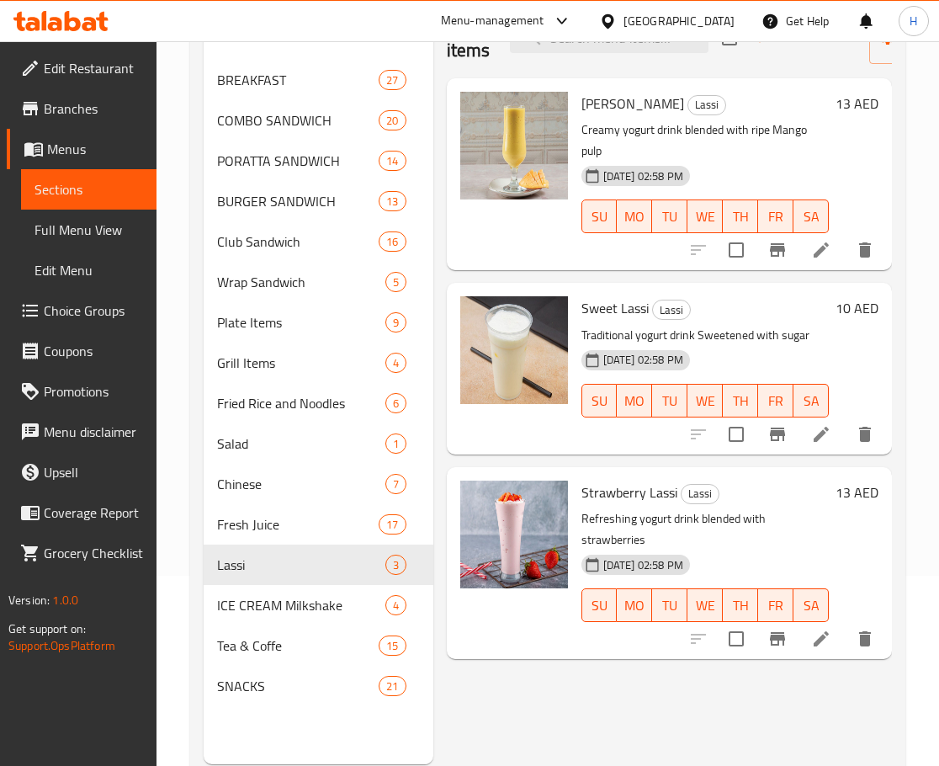
scroll to position [152, 0]
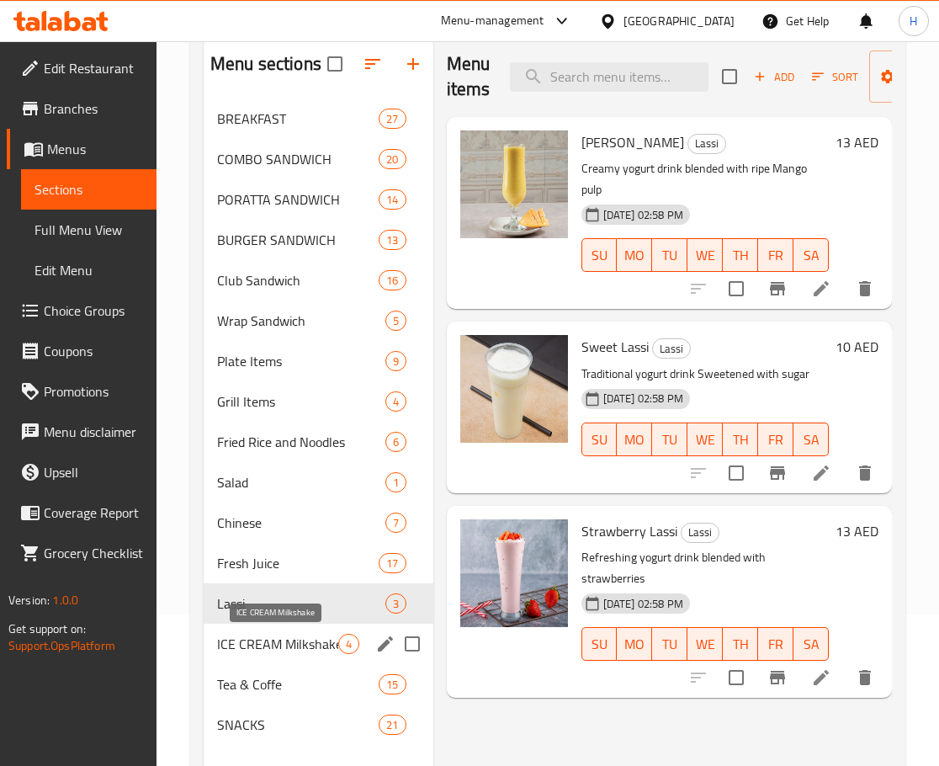
click at [234, 641] on span "ICE CREAM Milkshake" at bounding box center [277, 644] width 121 height 20
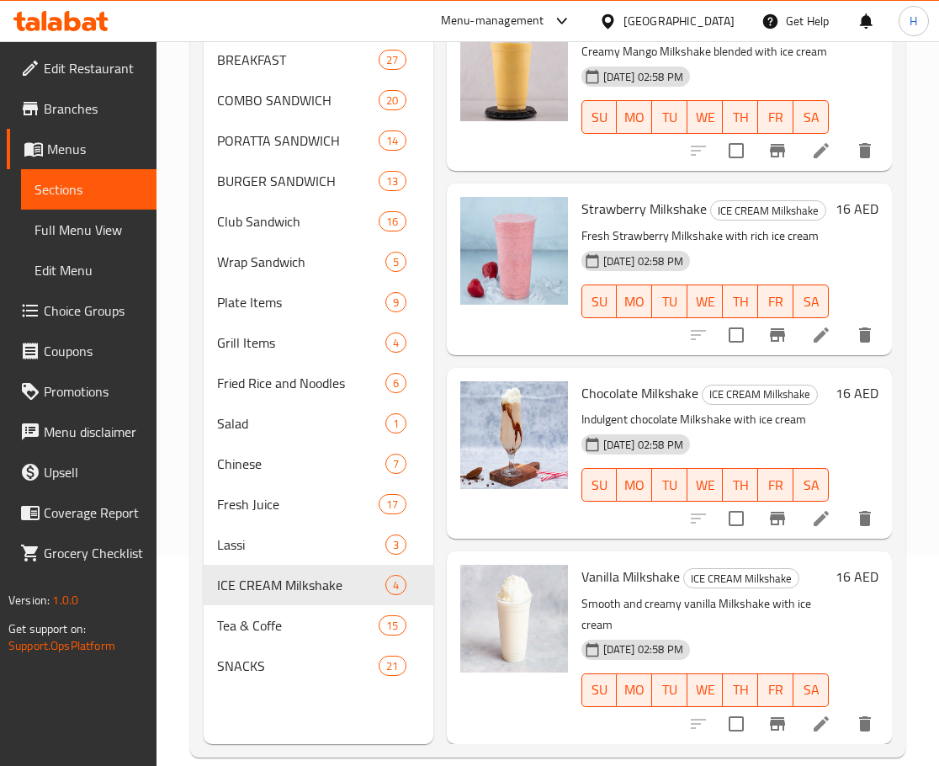
scroll to position [236, 0]
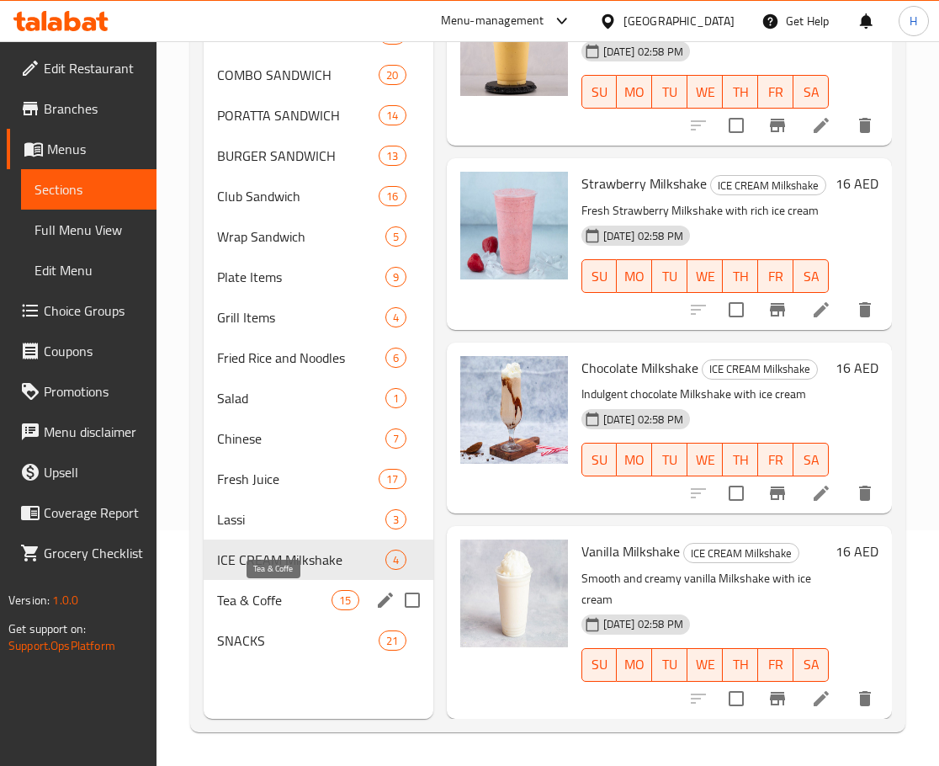
click at [249, 601] on span "Tea & Coffe" at bounding box center [274, 600] width 114 height 20
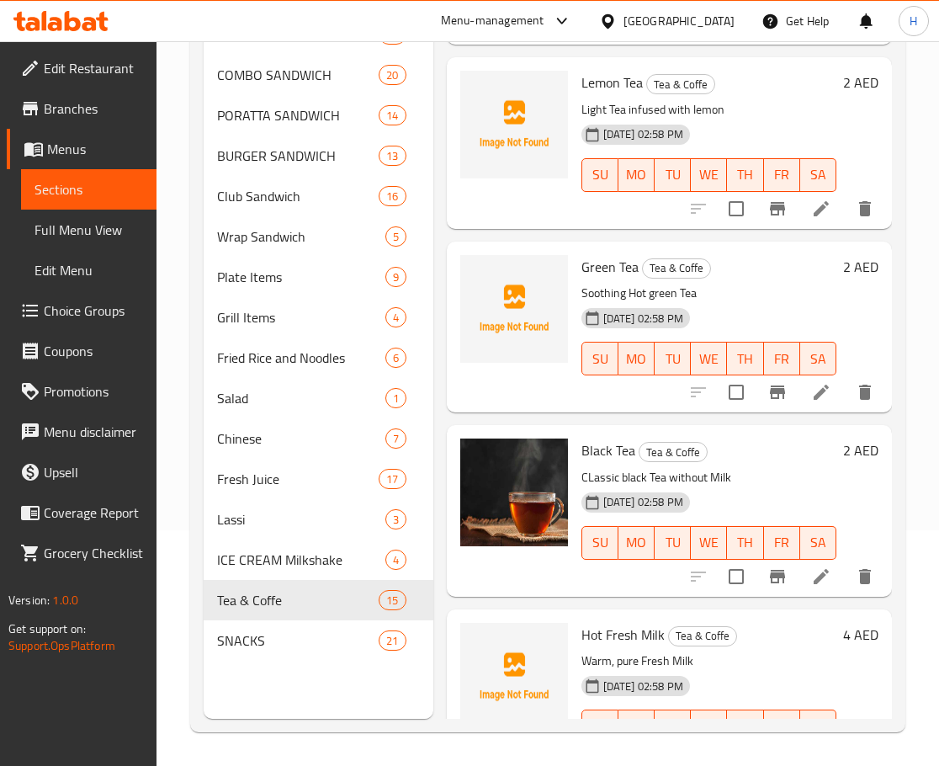
scroll to position [1347, 0]
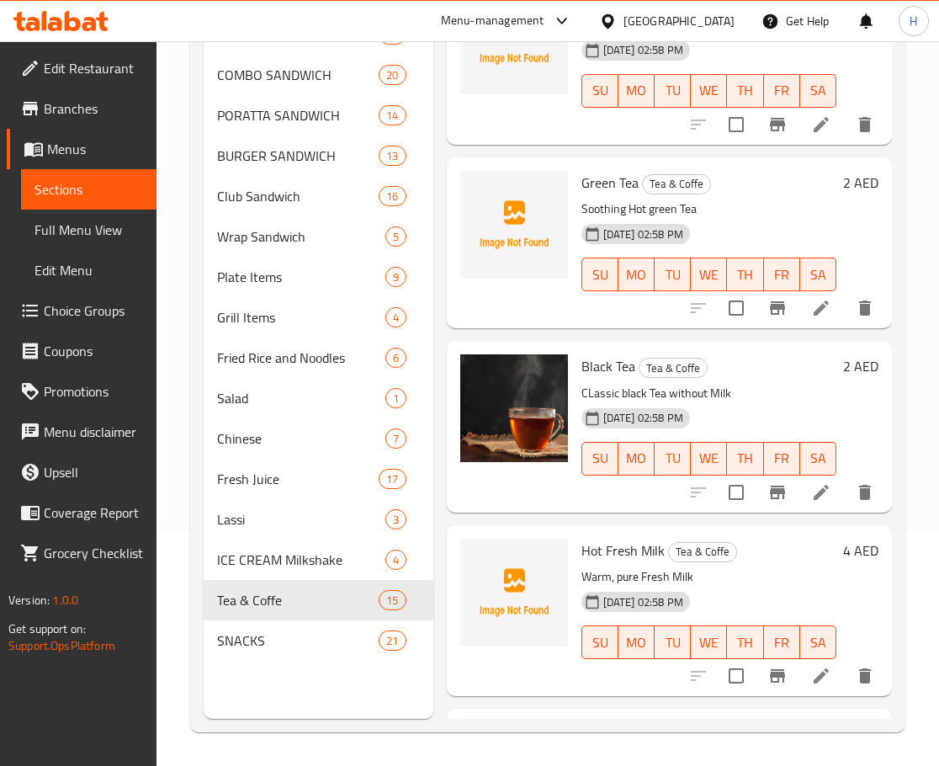
click at [606, 188] on span "Green Tea" at bounding box center [610, 182] width 57 height 25
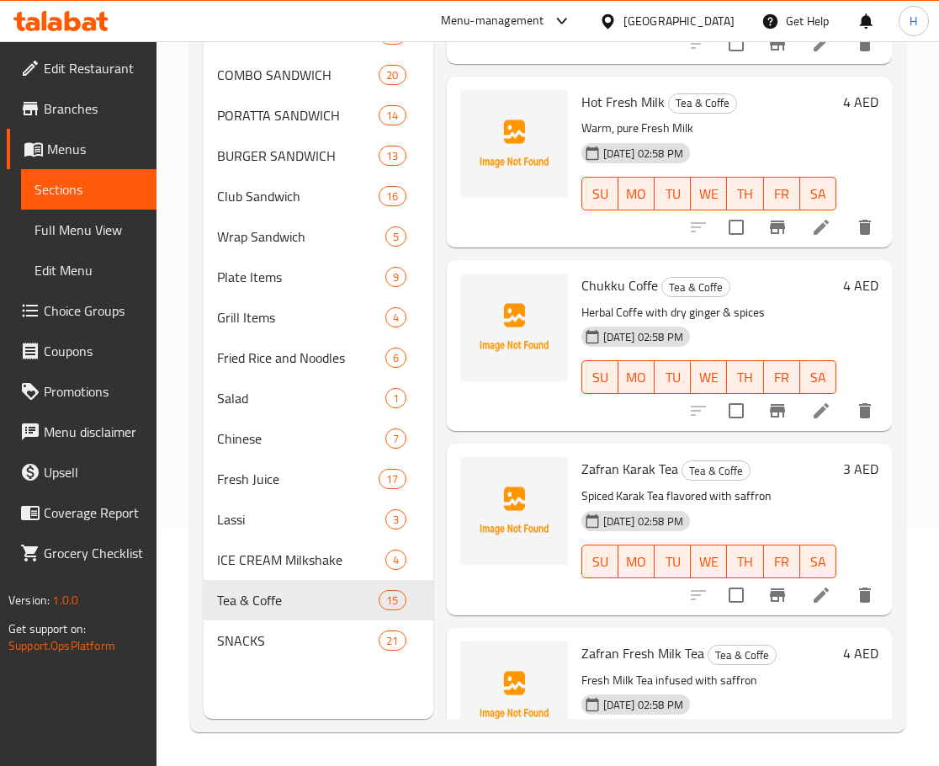
scroll to position [2073, 0]
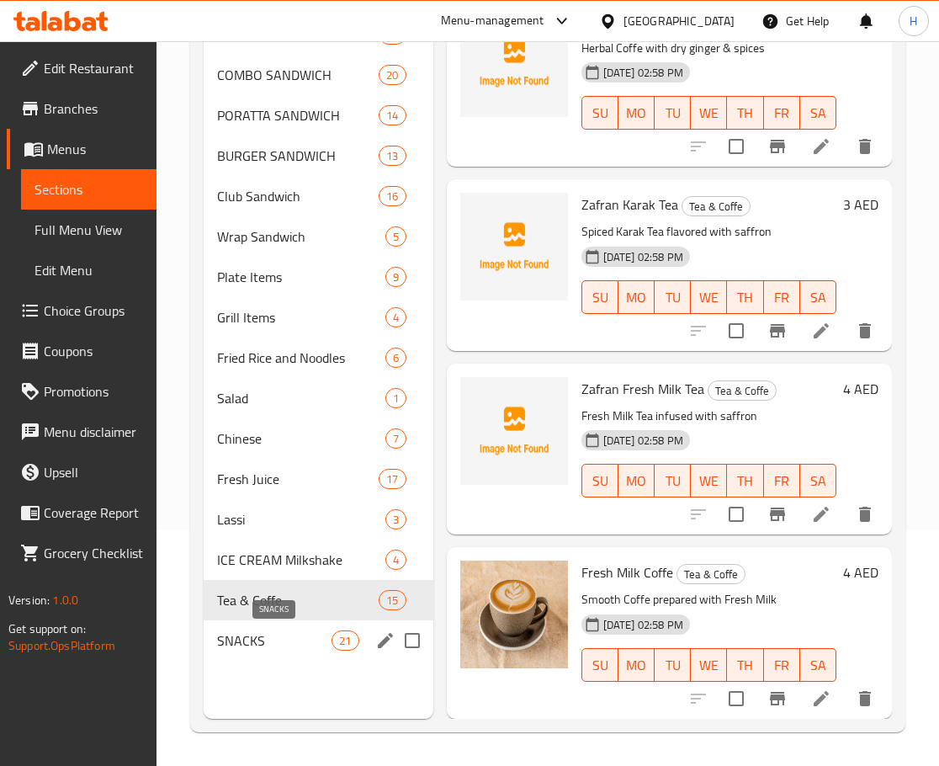
click at [237, 645] on span "SNACKS" at bounding box center [274, 641] width 114 height 20
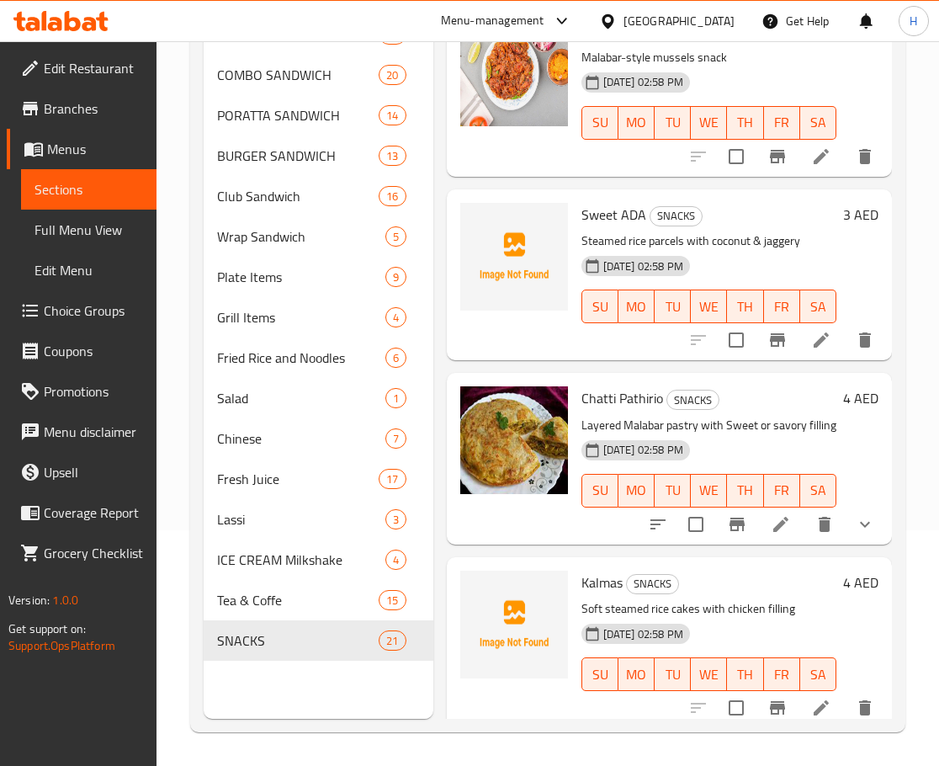
scroll to position [557, 0]
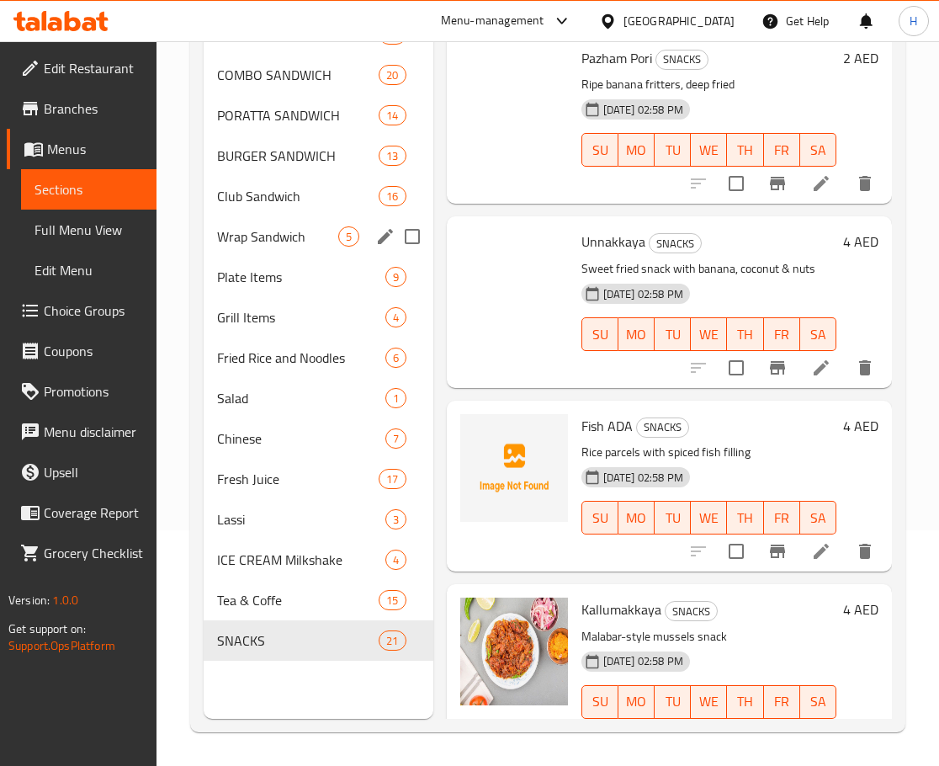
scroll to position [557, 0]
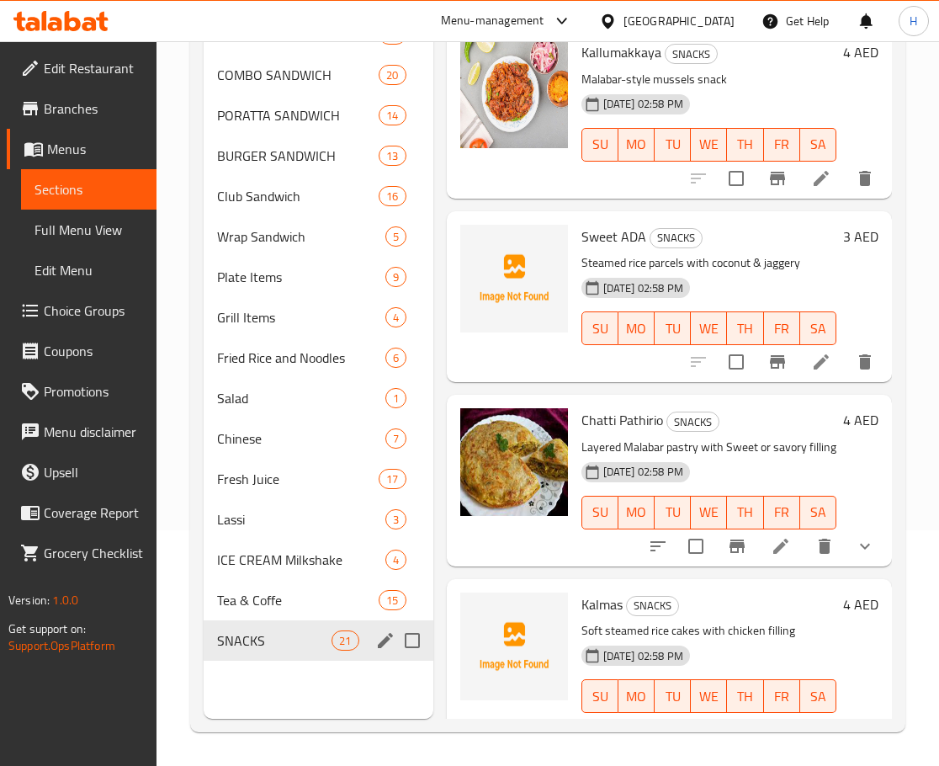
click at [274, 625] on div "SNACKS 21" at bounding box center [319, 640] width 230 height 40
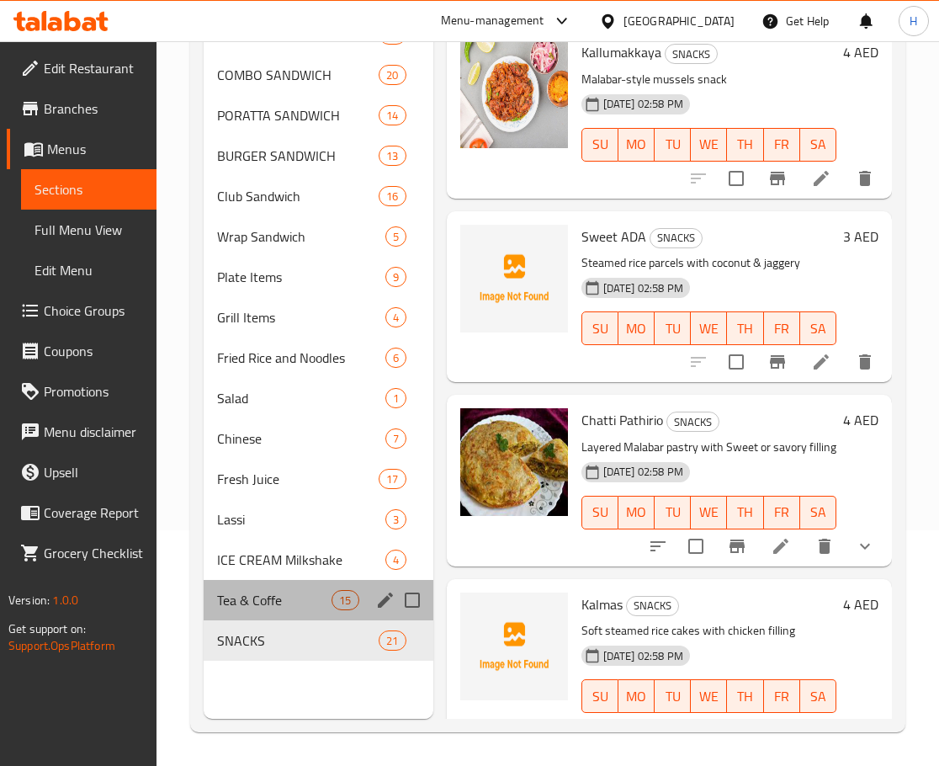
click at [261, 614] on div "Tea & Coffe 15" at bounding box center [319, 600] width 230 height 40
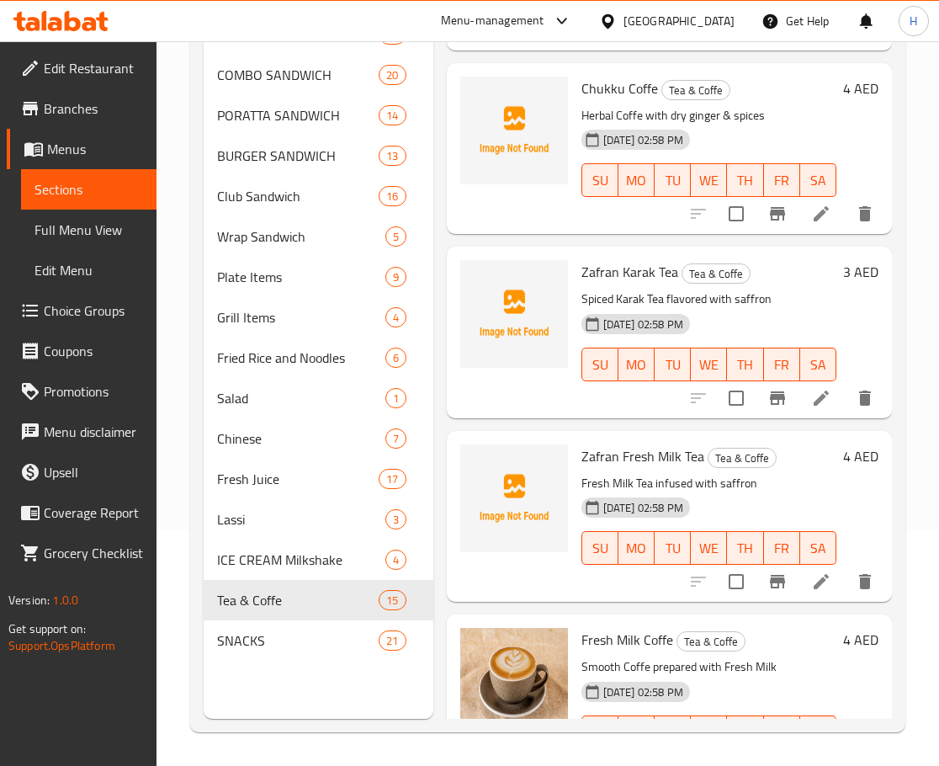
scroll to position [2073, 0]
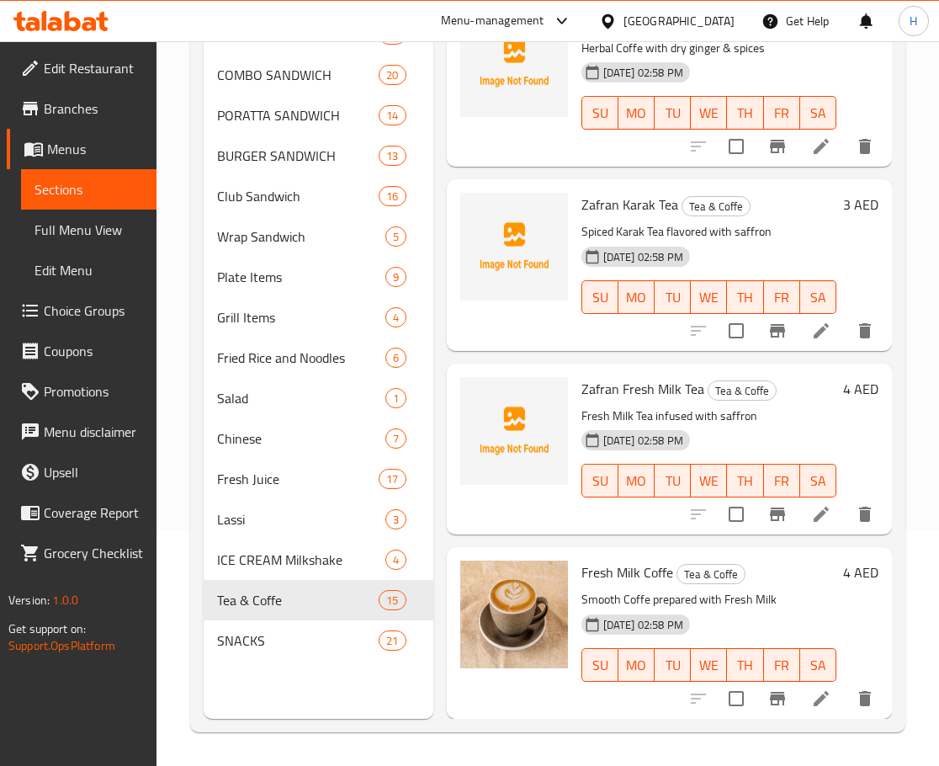
click at [609, 378] on span "Zafran Fresh Milk Tea" at bounding box center [643, 388] width 123 height 25
copy span "Zafran"
click at [819, 423] on div "[DATE] 02:58 PM SU MO TU WE TH FR SA" at bounding box center [709, 468] width 269 height 91
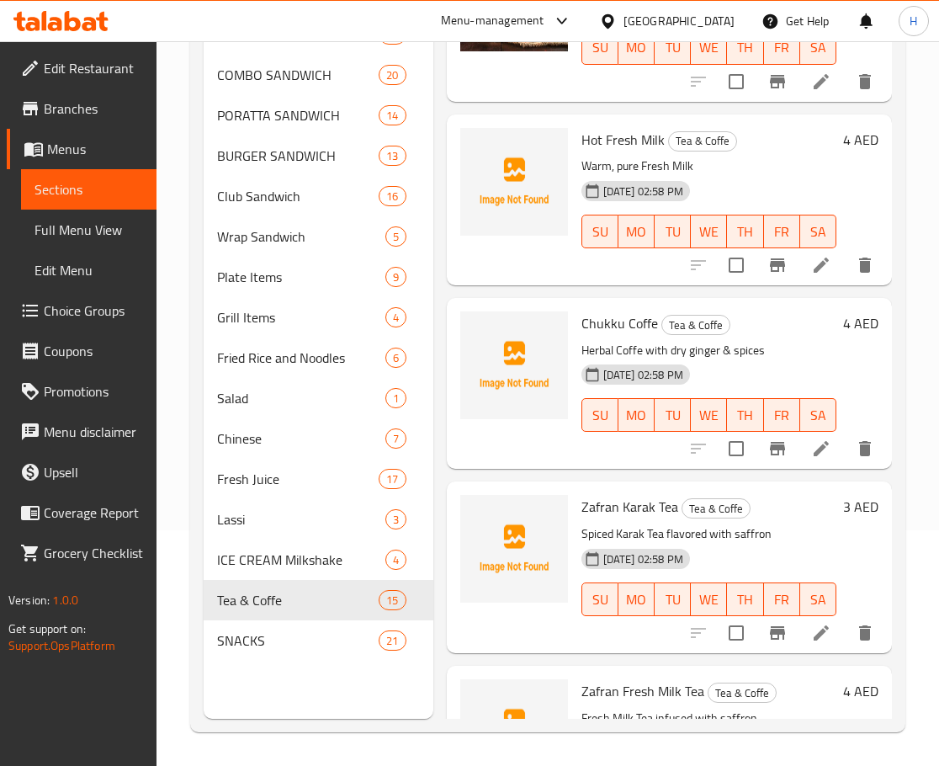
scroll to position [1736, 0]
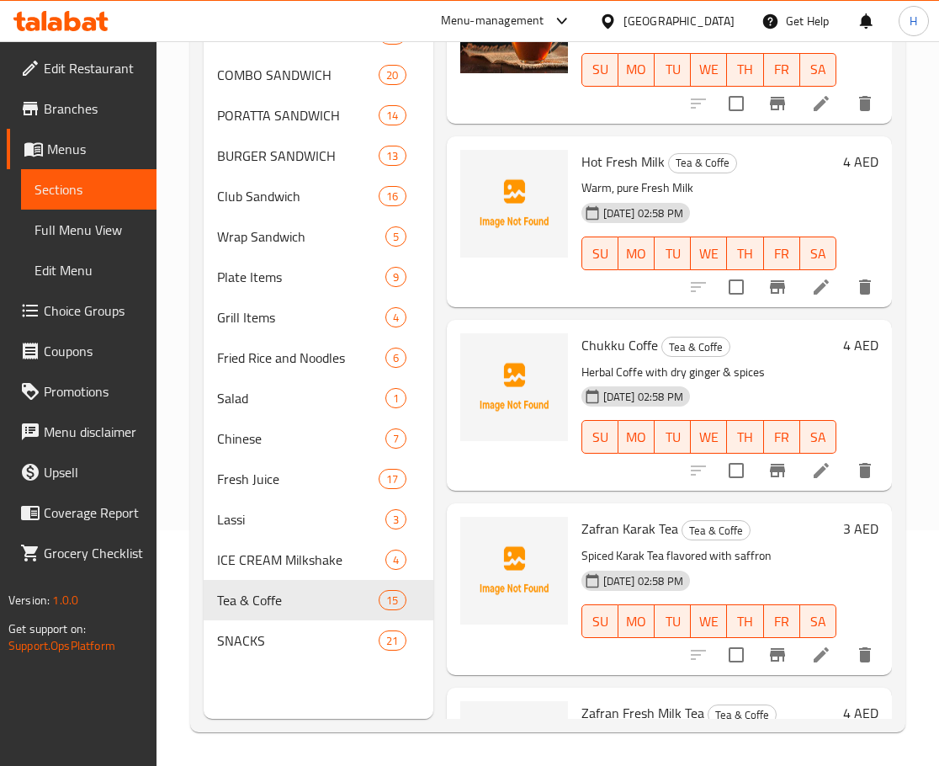
click at [610, 343] on span "Chukku Coffe" at bounding box center [620, 345] width 77 height 25
copy span "Chukku"
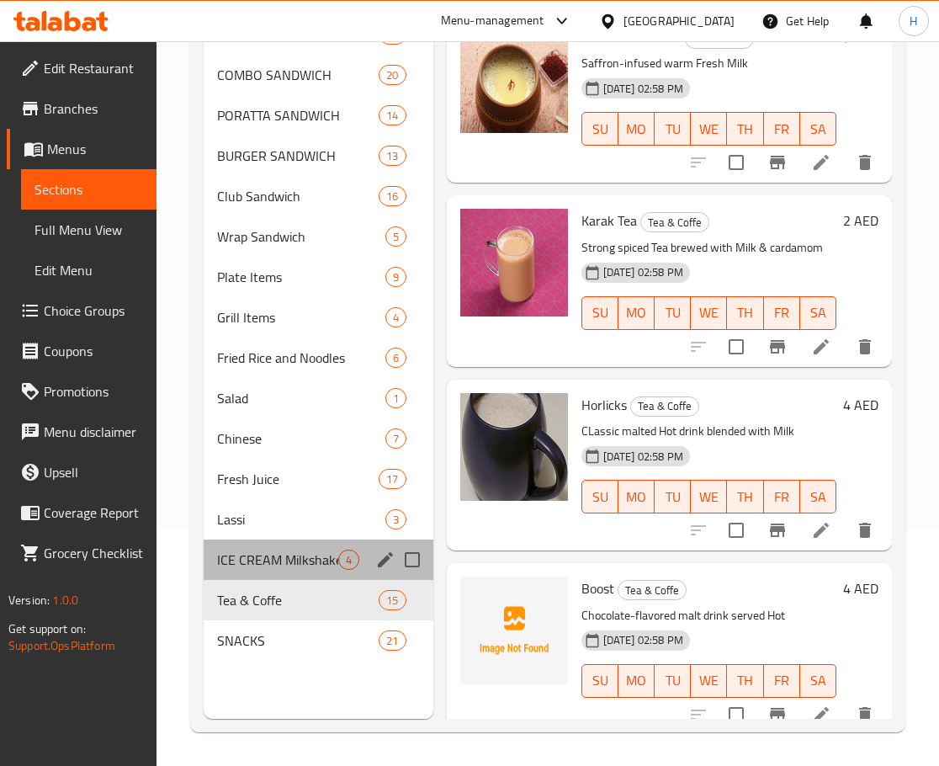
click at [254, 572] on div "ICE CREAM Milkshake 4" at bounding box center [319, 560] width 230 height 40
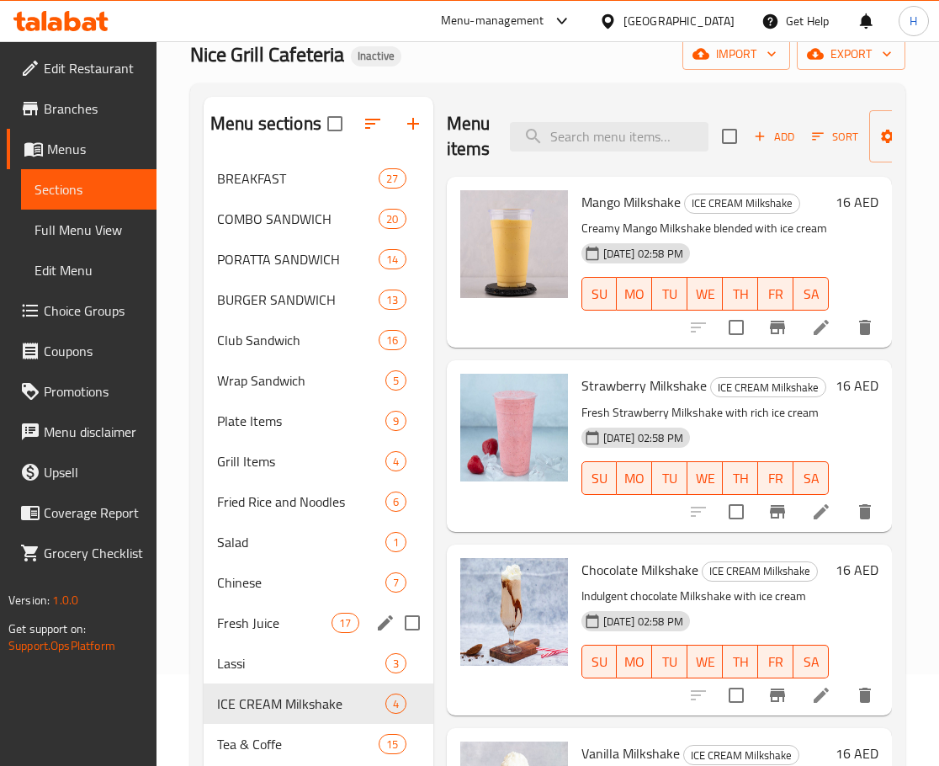
scroll to position [168, 0]
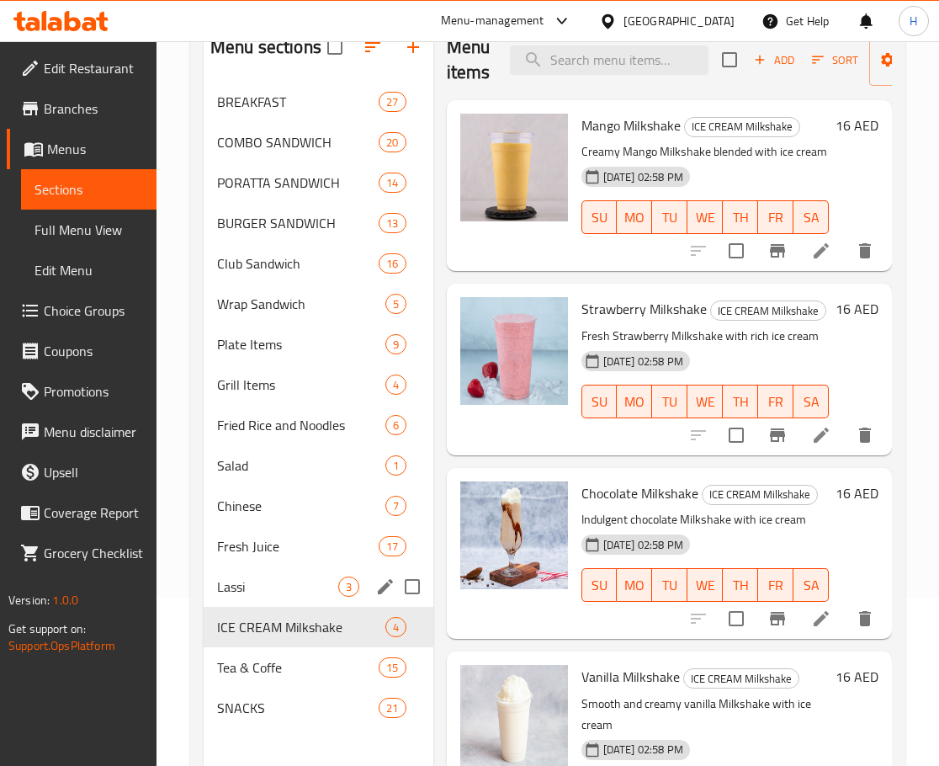
click at [225, 585] on span "Lassi" at bounding box center [277, 587] width 121 height 20
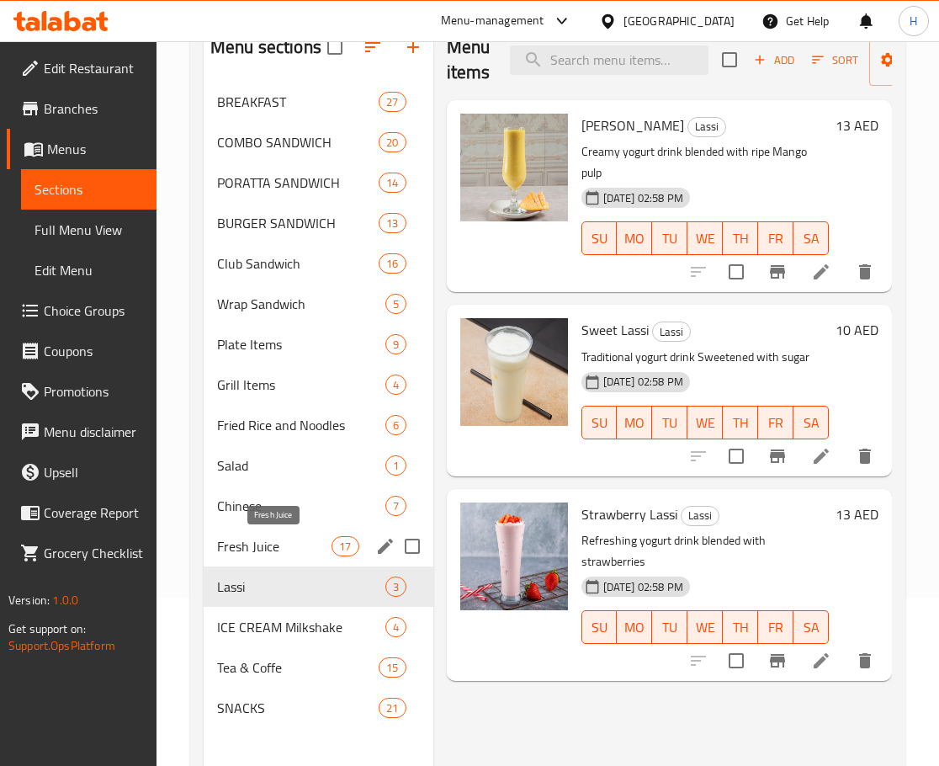
click at [300, 556] on span "Fresh Juice" at bounding box center [274, 546] width 114 height 20
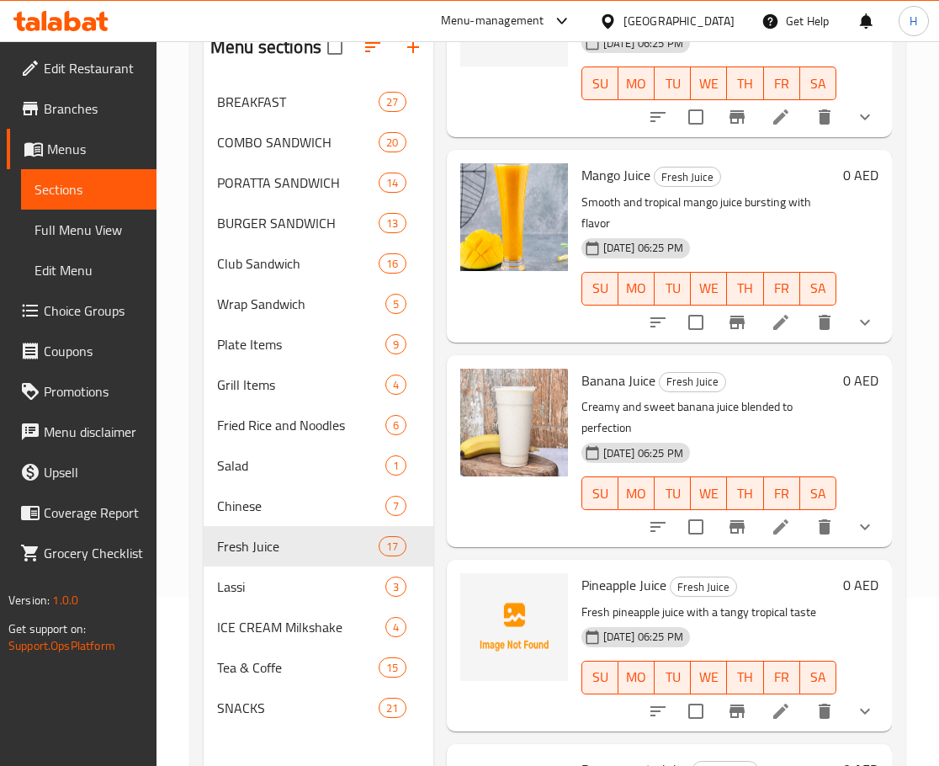
scroll to position [1347, 0]
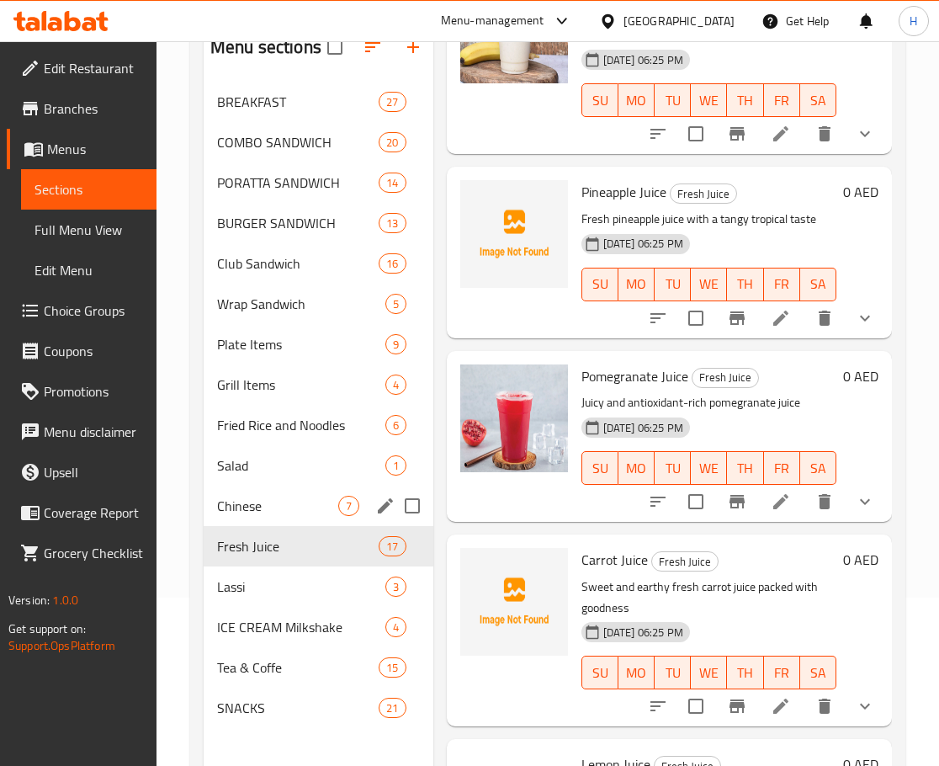
click at [254, 499] on span "Chinese" at bounding box center [277, 506] width 121 height 20
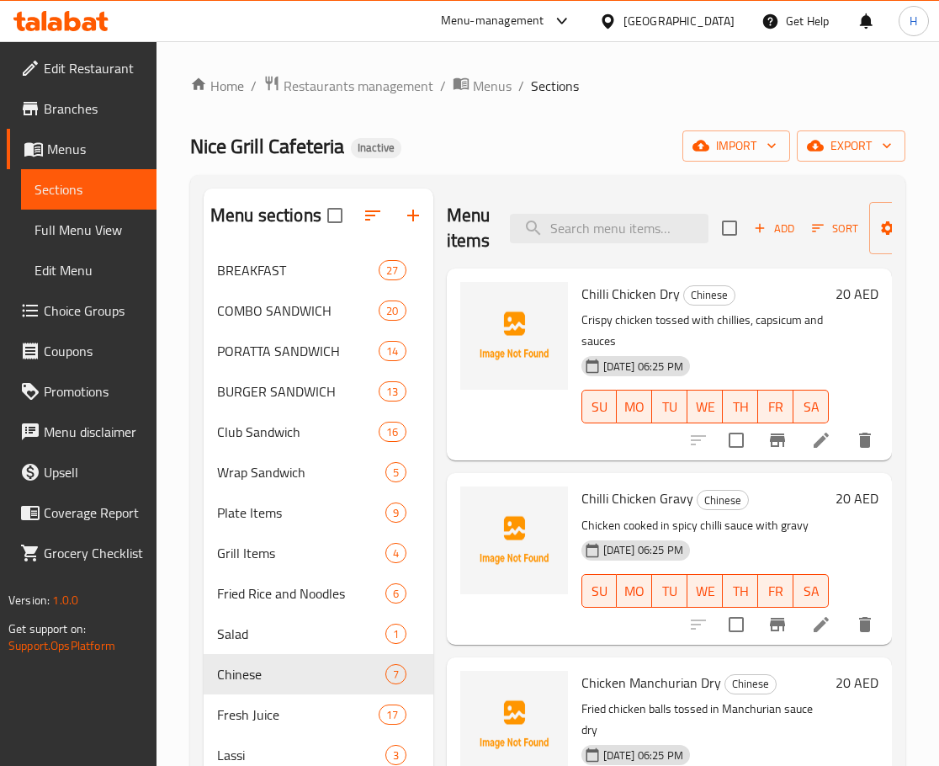
click at [588, 298] on span "Chilli Chicken Dry" at bounding box center [631, 293] width 98 height 25
copy span "Chilli"
click at [607, 303] on span "Chilli Chicken Dry" at bounding box center [631, 293] width 98 height 25
drag, startPoint x: 582, startPoint y: 299, endPoint x: 652, endPoint y: 291, distance: 71.1
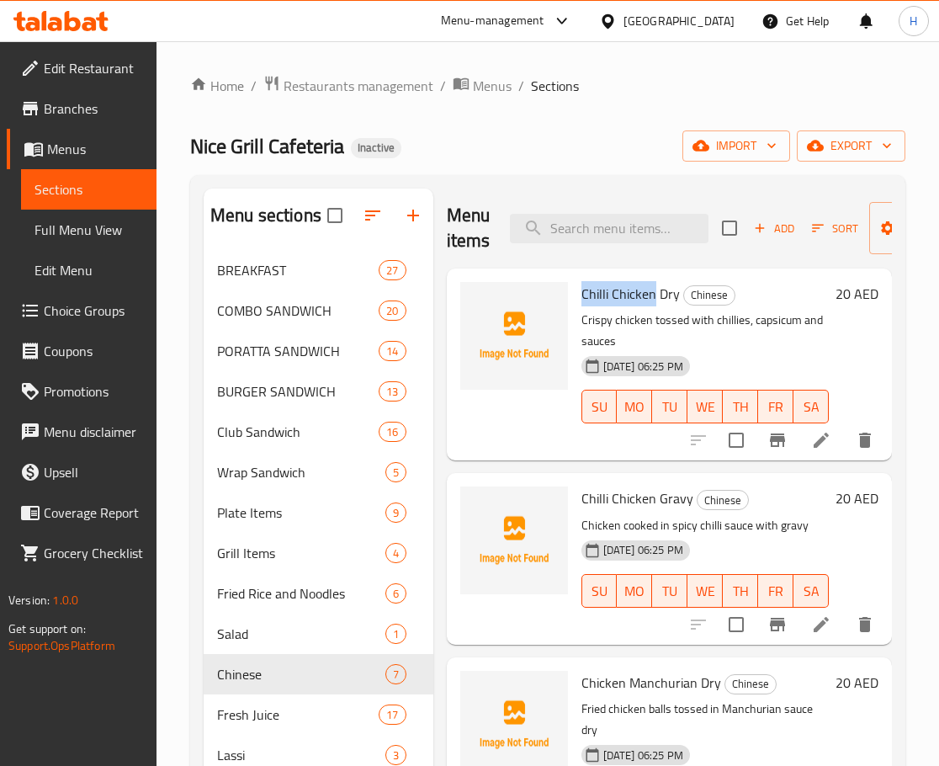
click at [652, 291] on span "Chilli Chicken Dry" at bounding box center [631, 293] width 98 height 25
copy span "Chilli Chicken"
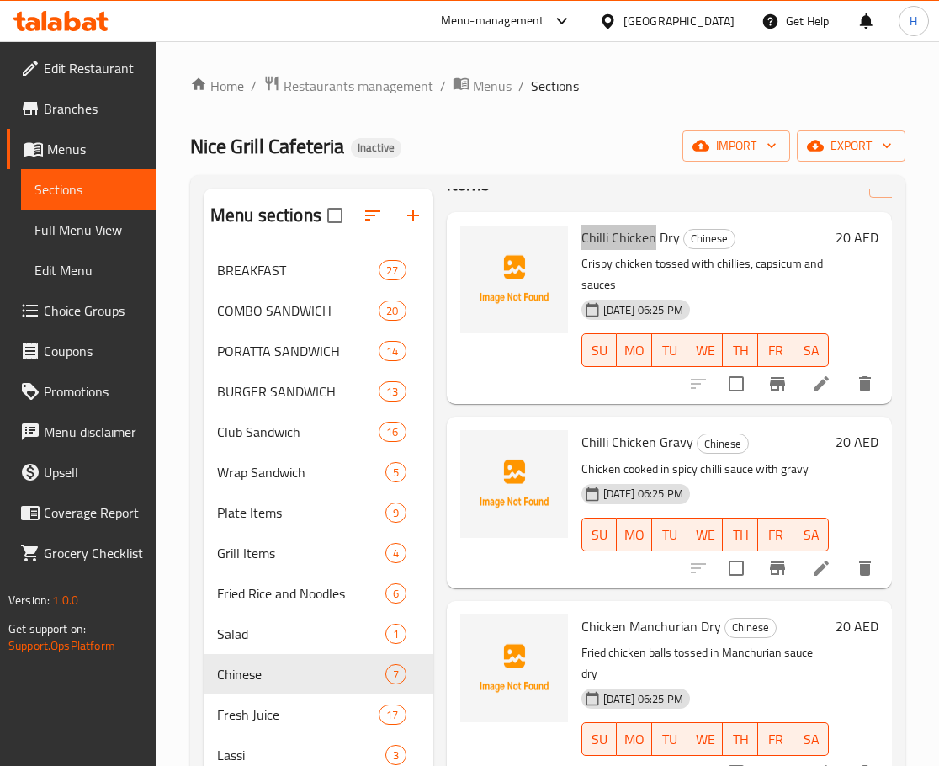
scroll to position [84, 0]
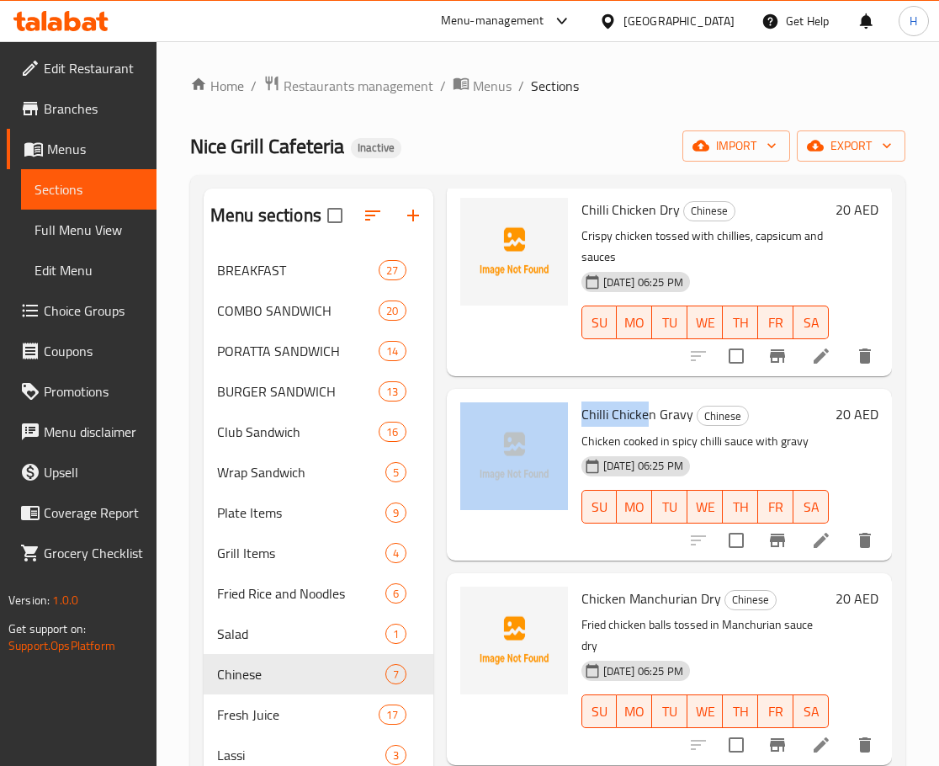
drag, startPoint x: 572, startPoint y: 411, endPoint x: 649, endPoint y: 417, distance: 77.7
click at [649, 417] on div "Chilli Chicken Gravy Chinese Chicken cooked in spicy chilli sauce with gravy [D…" at bounding box center [670, 474] width 432 height 157
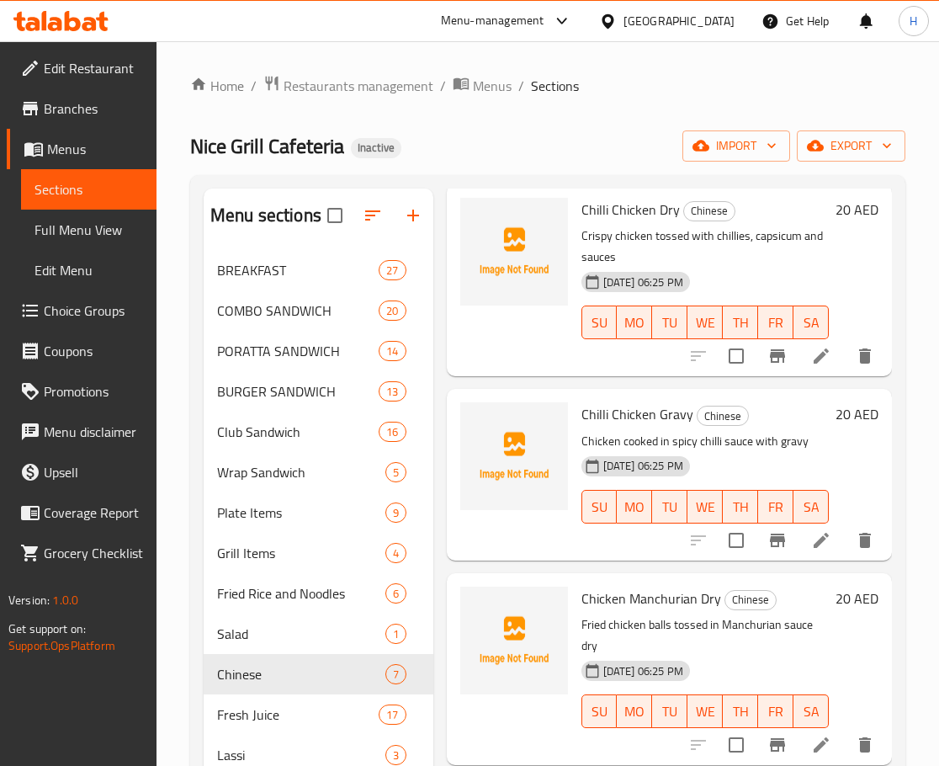
click at [664, 417] on span "Chilli Chicken Gravy" at bounding box center [638, 414] width 112 height 25
copy h6 "Gravy"
drag, startPoint x: 574, startPoint y: 403, endPoint x: 652, endPoint y: 416, distance: 79.3
click at [652, 416] on div "Chilli Chicken Gravy Chinese Chicken cooked in spicy chilli sauce with gravy [D…" at bounding box center [705, 474] width 261 height 157
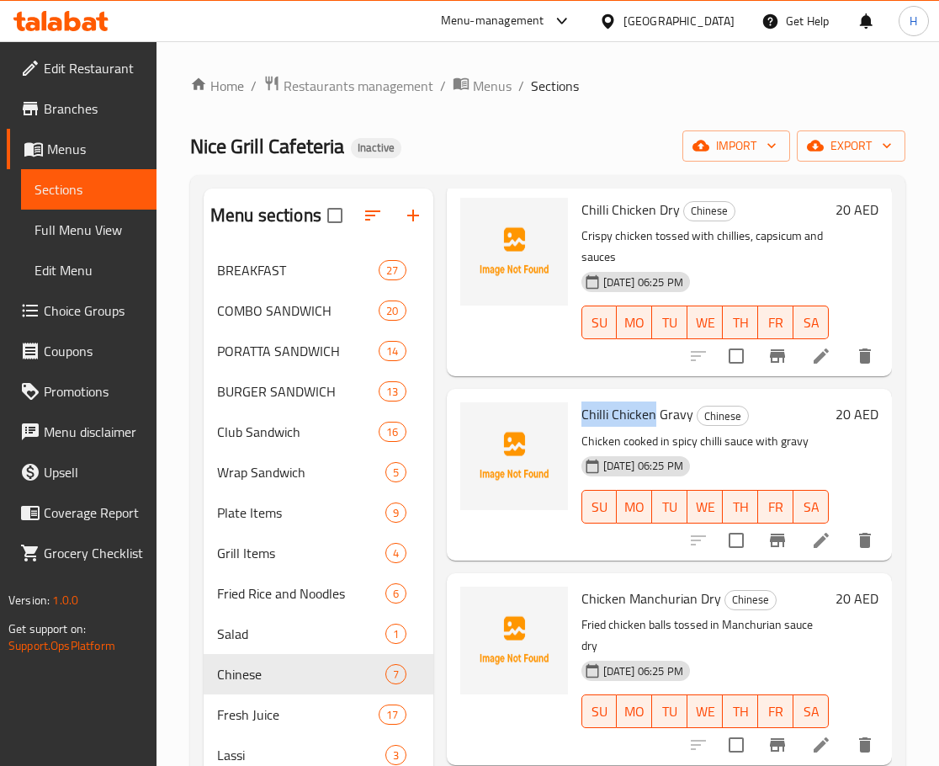
copy span "Chilli Chicken"
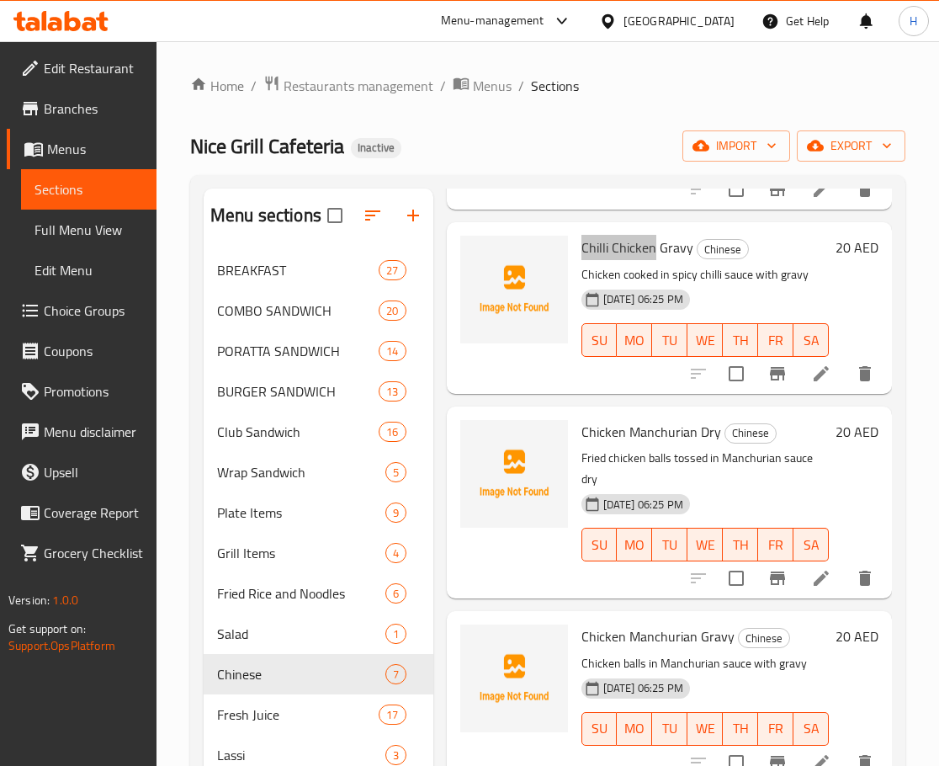
scroll to position [253, 0]
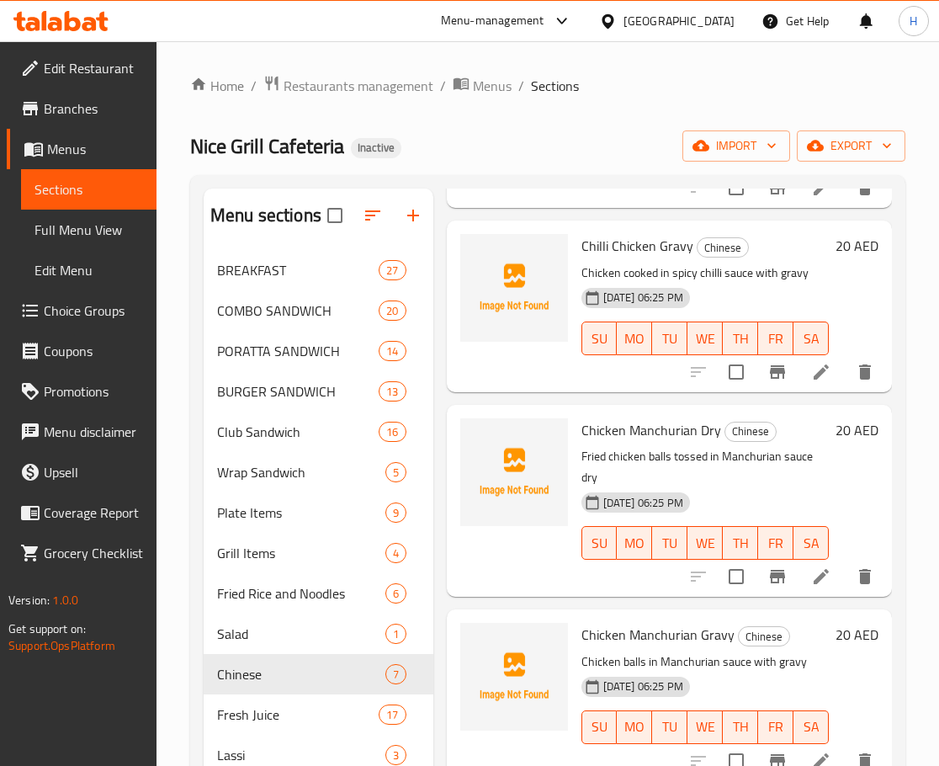
click at [659, 433] on span "Chicken Manchurian Dry" at bounding box center [652, 430] width 140 height 25
copy span "Manchurian"
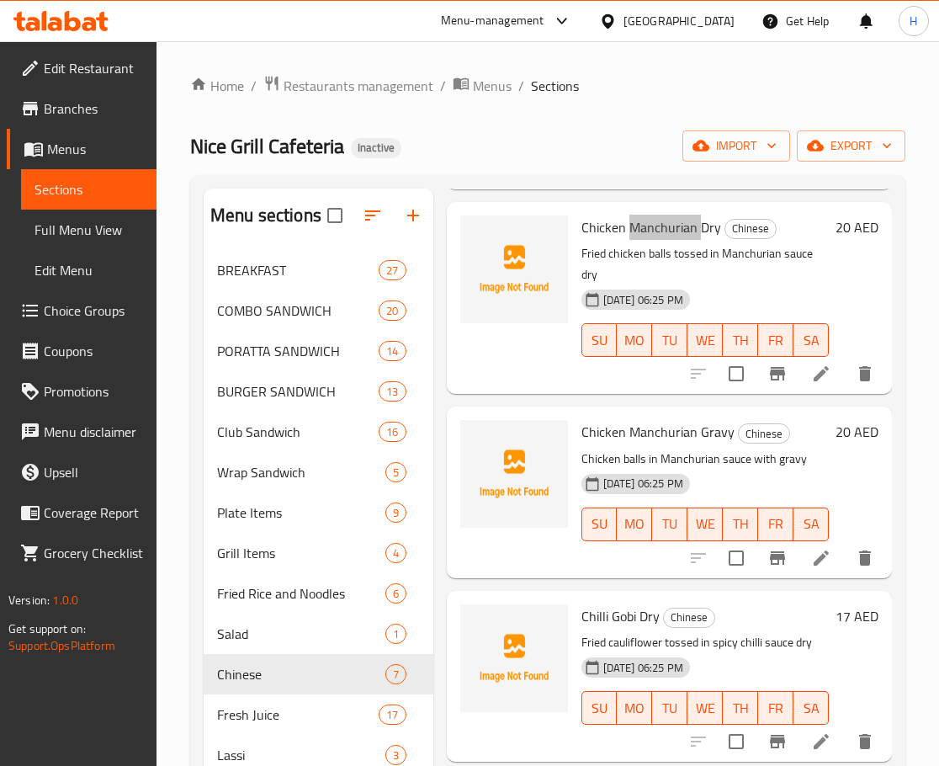
scroll to position [505, 0]
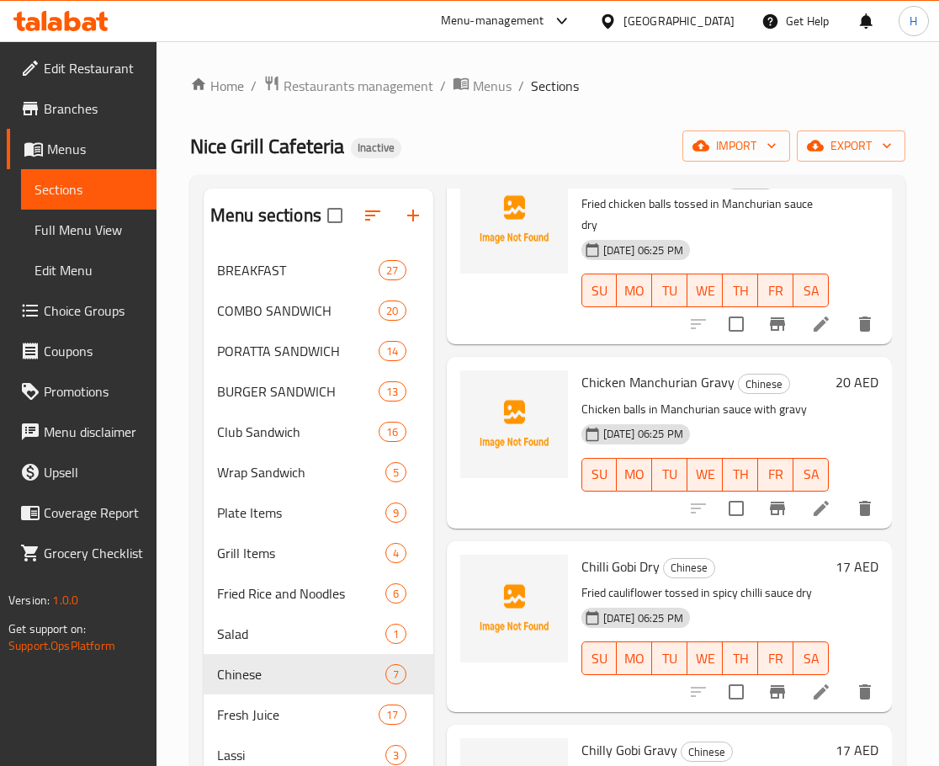
click at [621, 568] on span "Chilli Gobi Dry" at bounding box center [621, 566] width 78 height 25
copy span "Gobi"
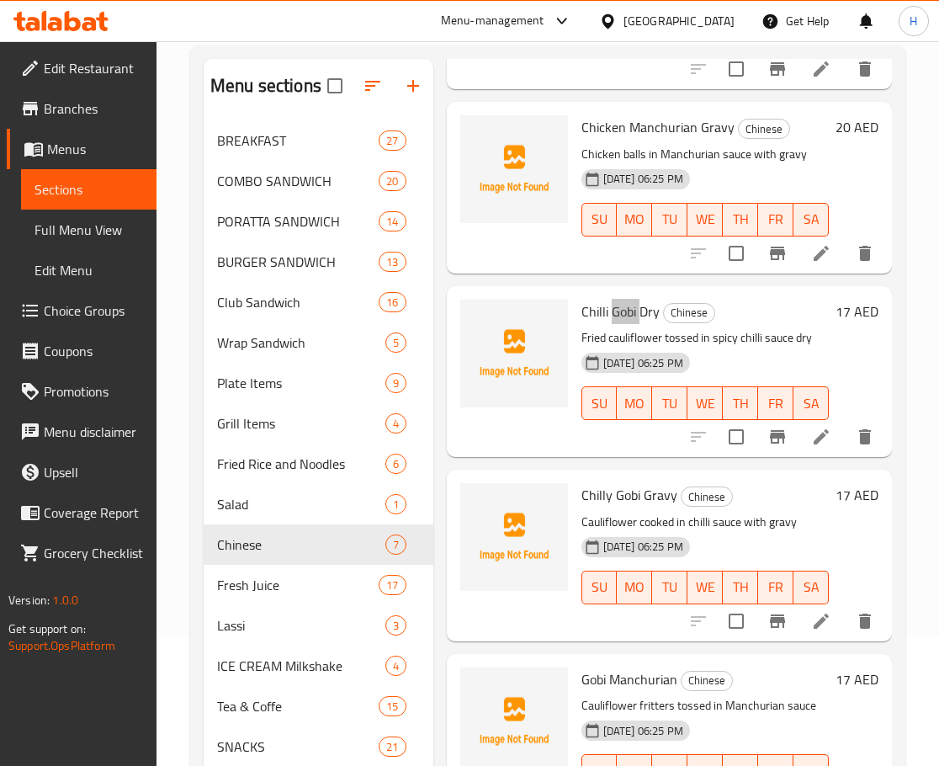
scroll to position [168, 0]
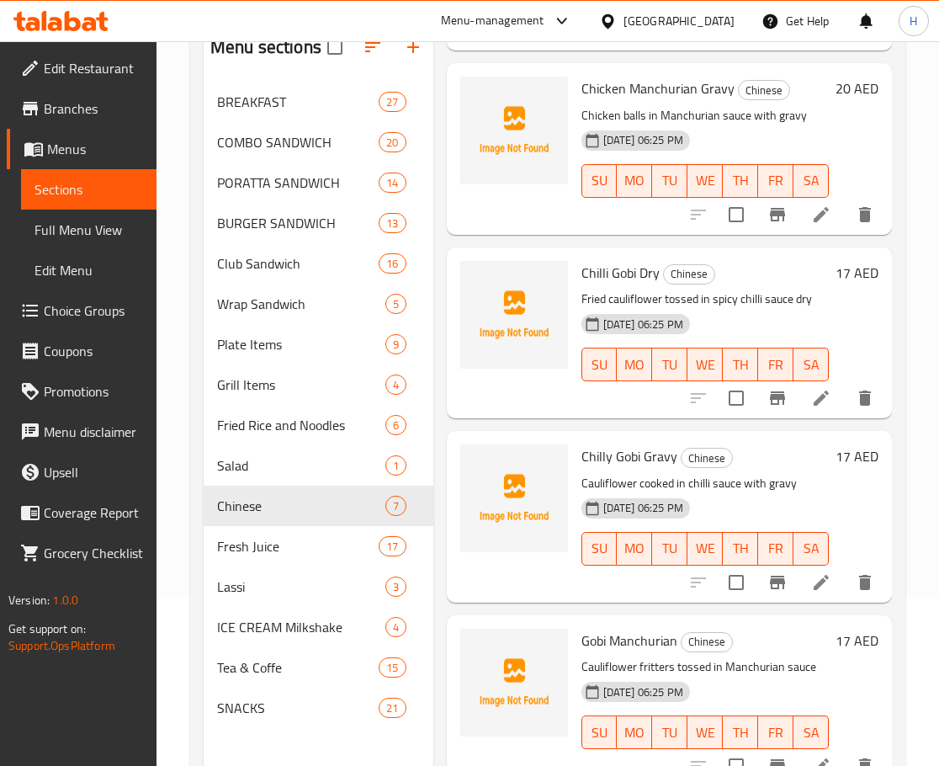
click at [589, 445] on span "Chilly Gobi Gravy" at bounding box center [630, 456] width 96 height 25
click at [594, 444] on span "Chilly Gobi Gravy" at bounding box center [630, 456] width 96 height 25
copy span "Chilly"
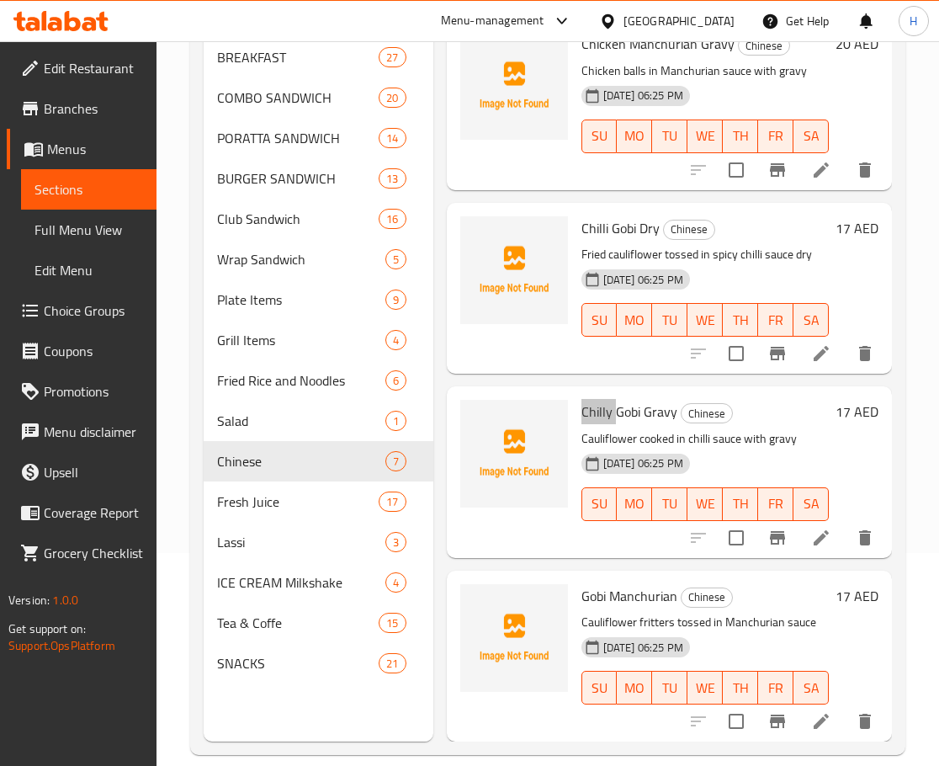
scroll to position [236, 0]
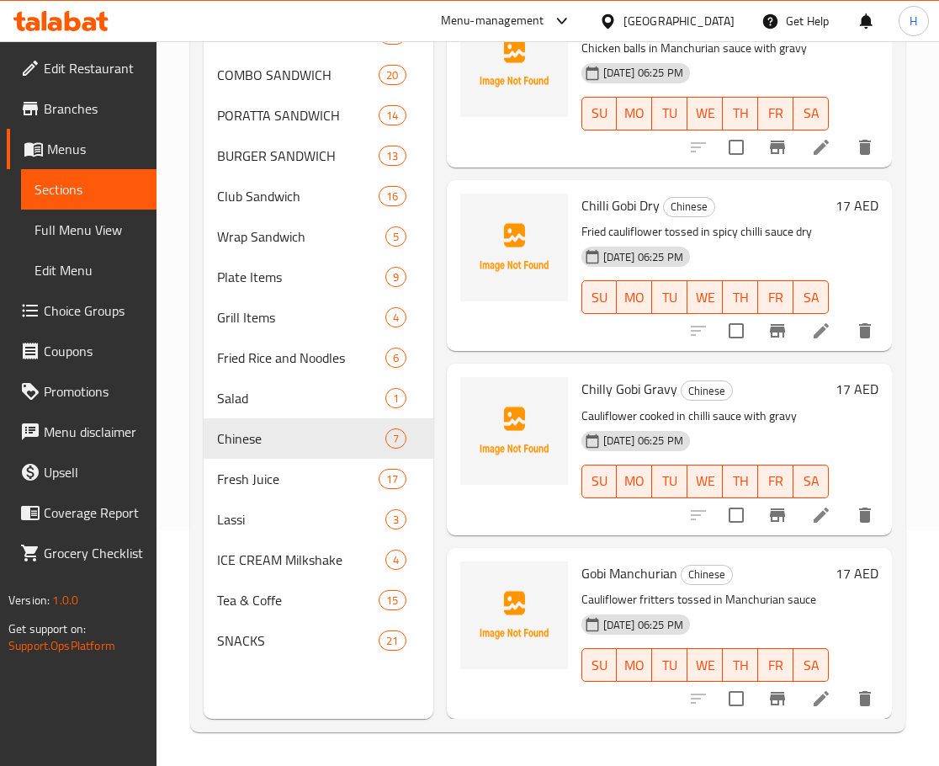
click at [585, 561] on span "Gobi Manchurian" at bounding box center [630, 573] width 96 height 25
click at [586, 561] on span "Gobi Manchurian" at bounding box center [630, 573] width 96 height 25
copy span "Gobi"
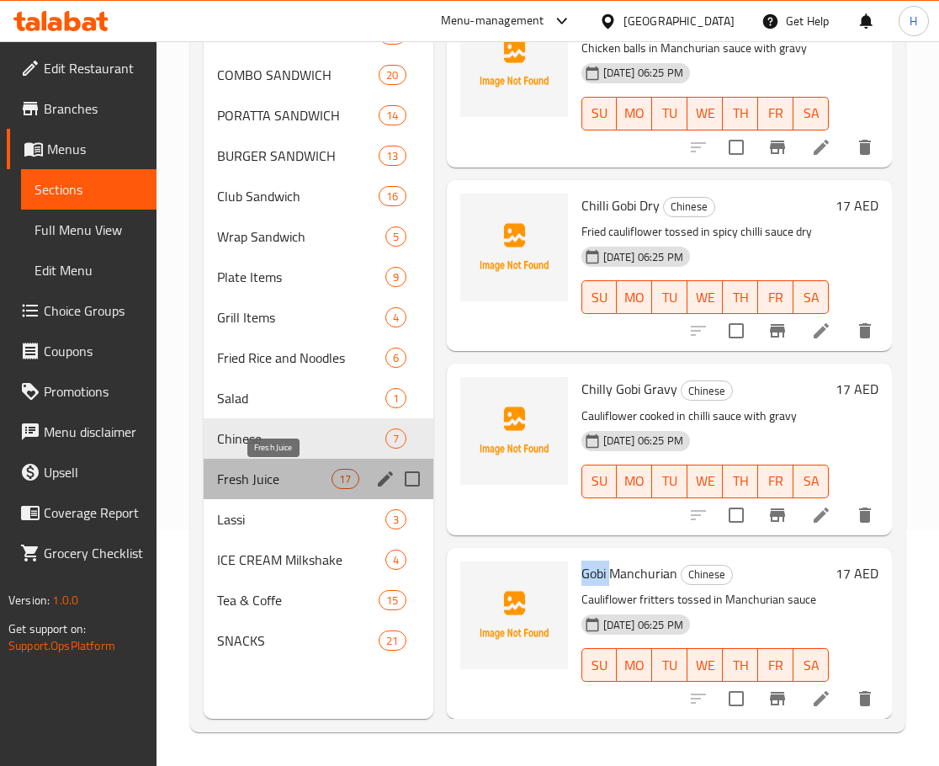
click at [262, 482] on span "Fresh Juice" at bounding box center [274, 479] width 114 height 20
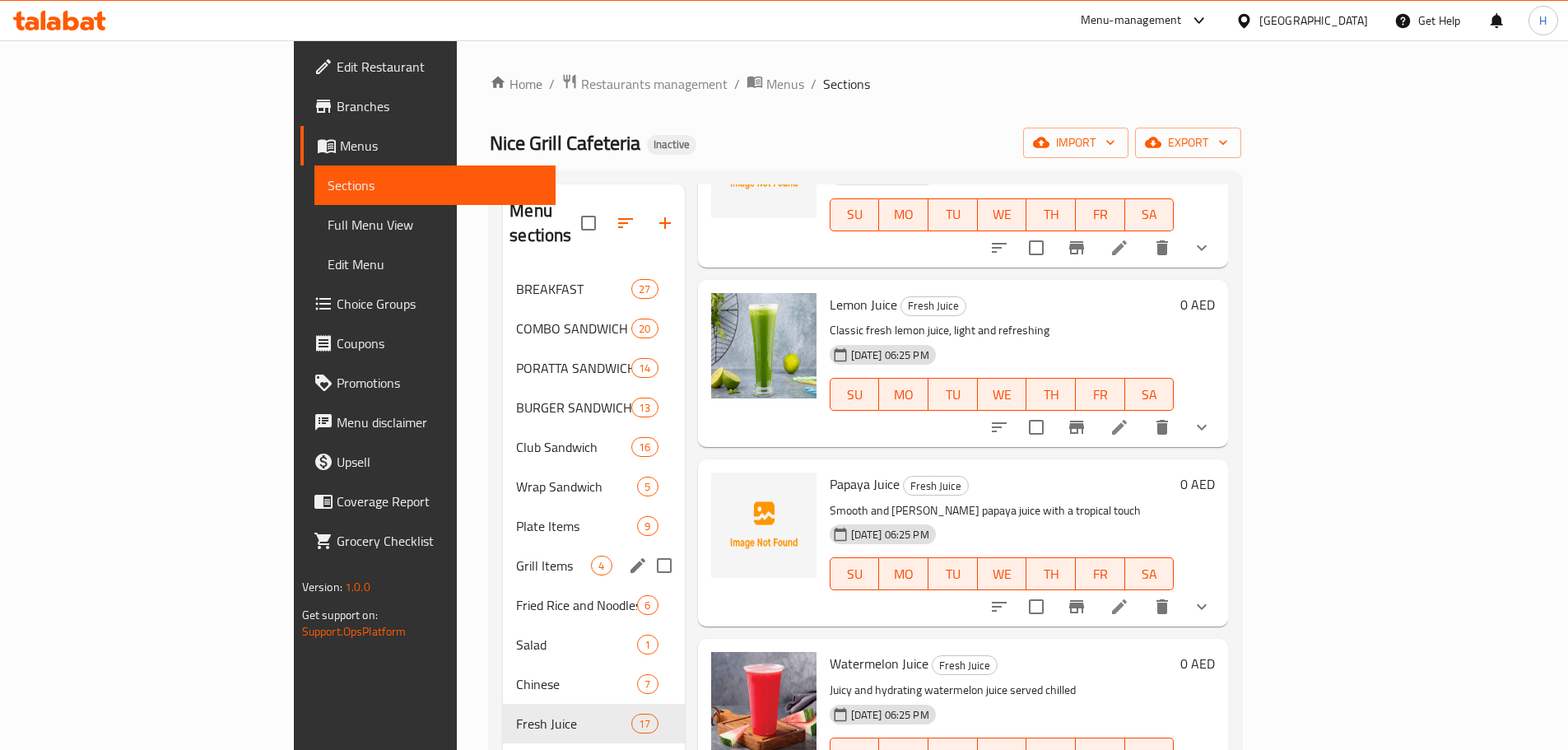
scroll to position [231, 0]
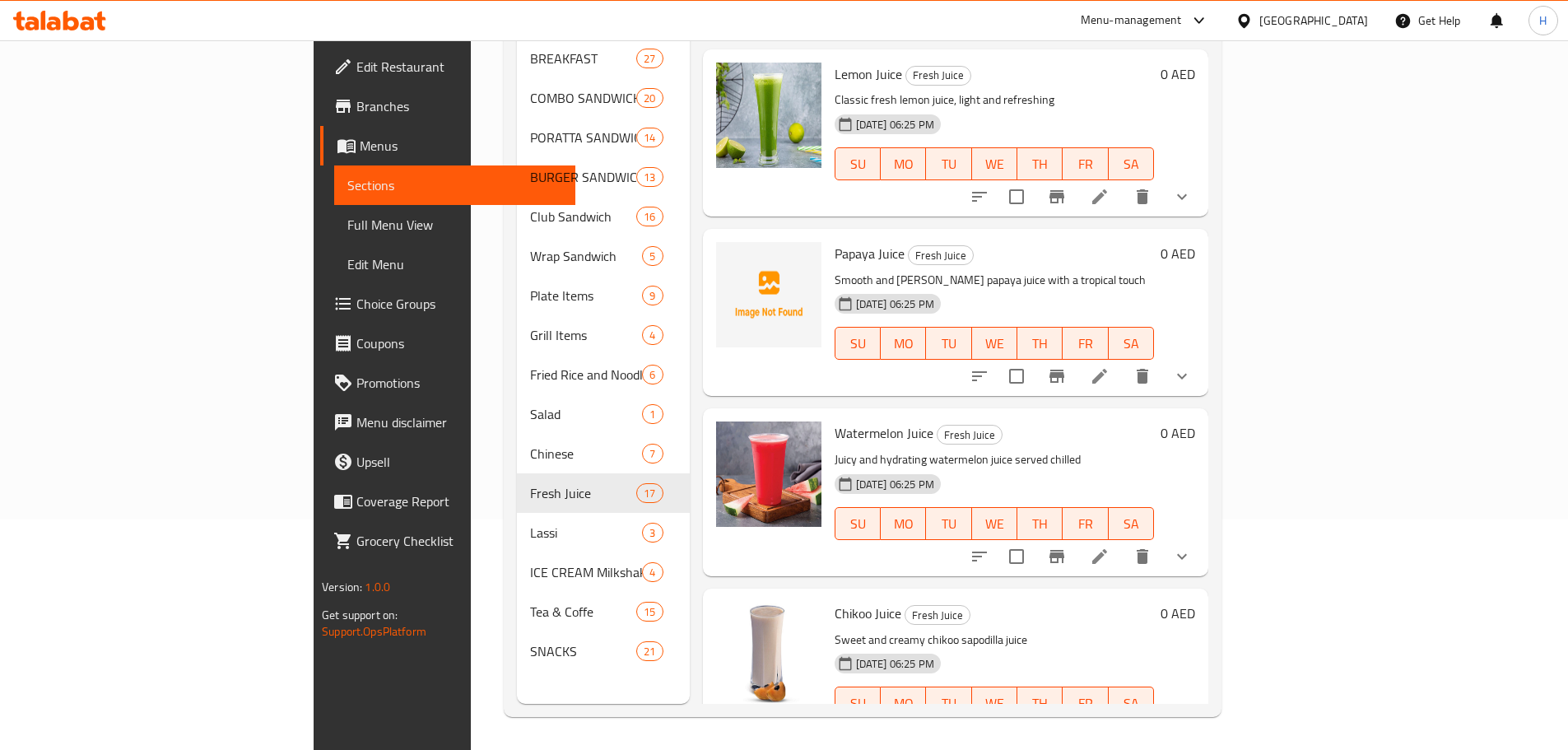
click at [347, 227] on span "Full Menu View" at bounding box center [455, 225] width 215 height 20
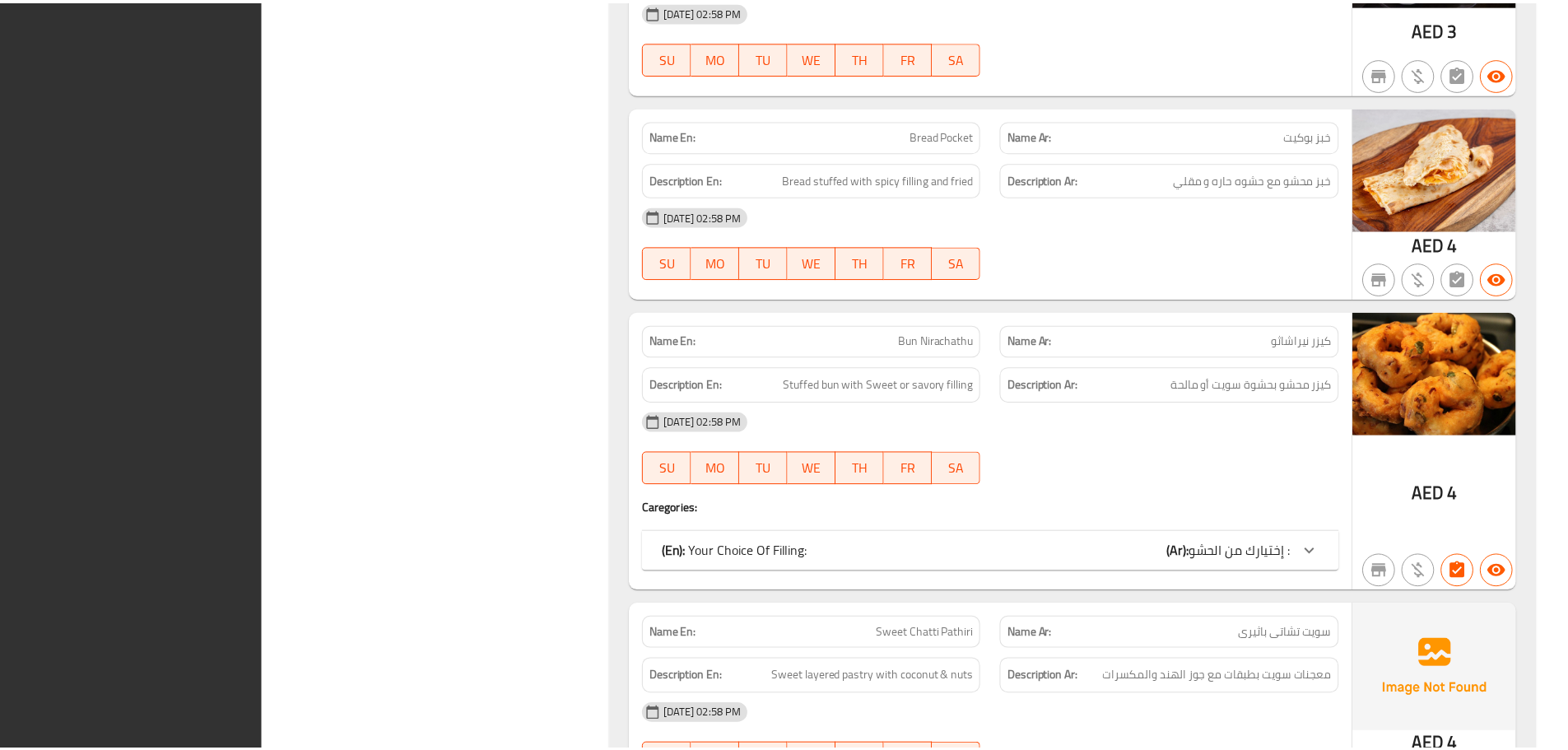
scroll to position [41460, 0]
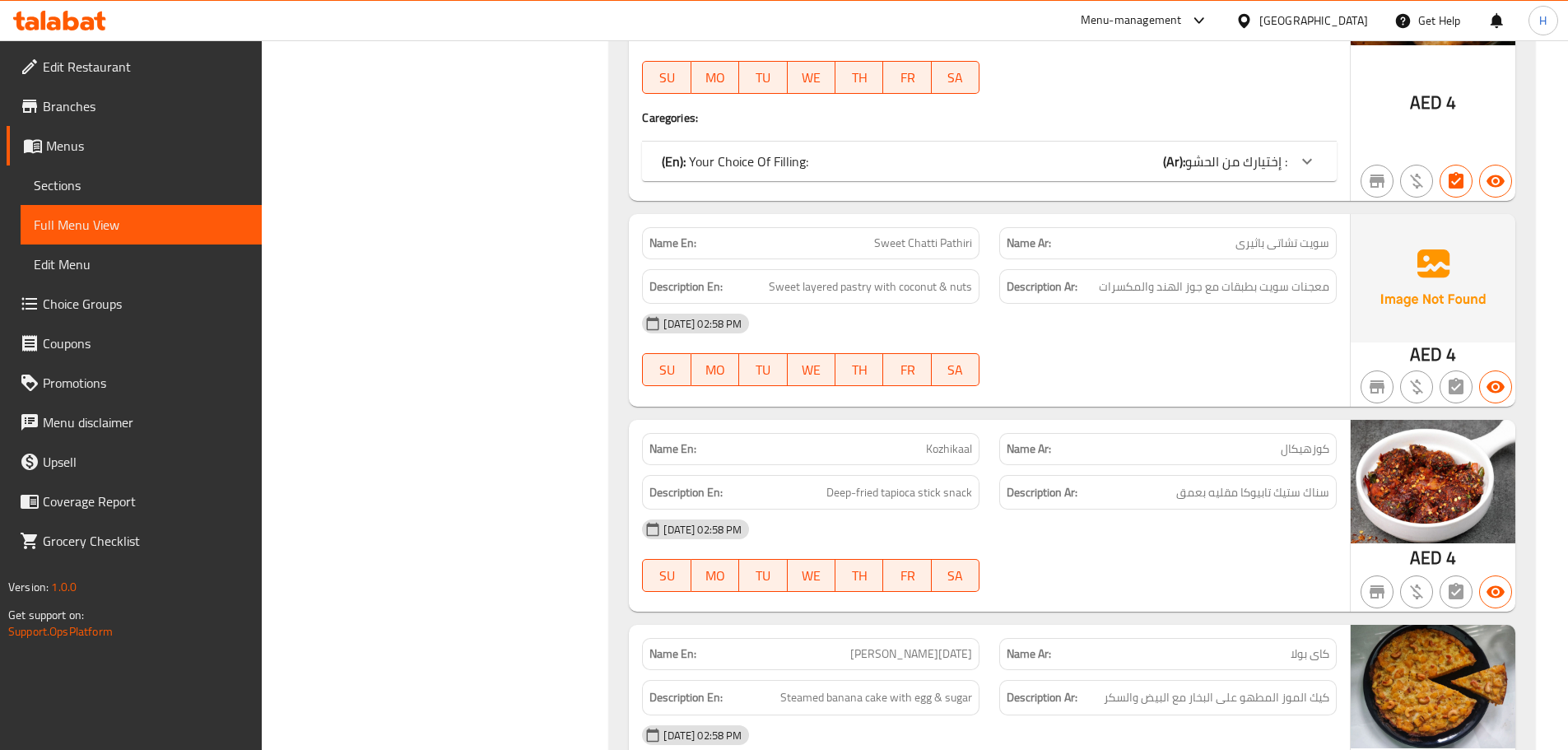
drag, startPoint x: 557, startPoint y: 461, endPoint x: 559, endPoint y: 422, distance: 39.1
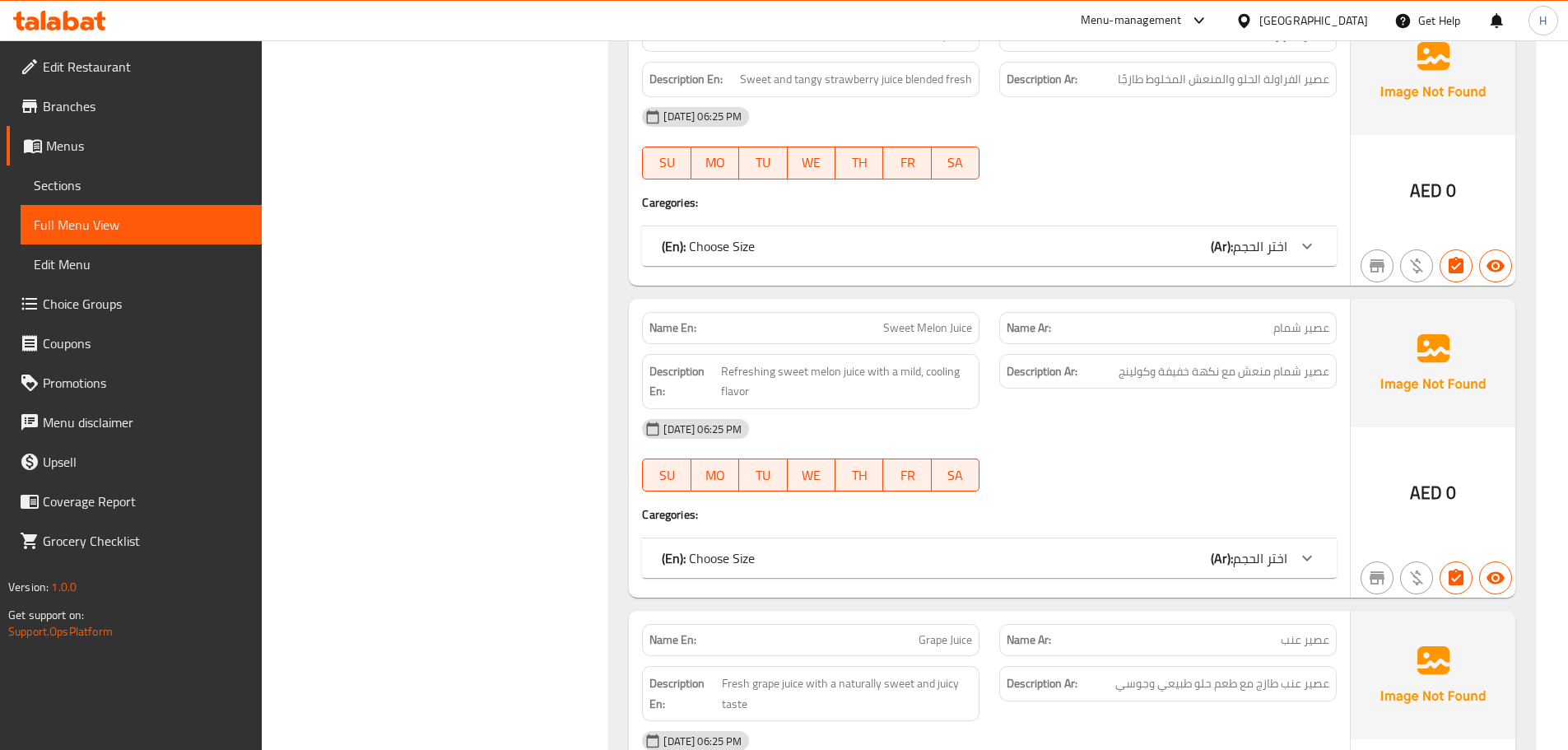
scroll to position [32044, 0]
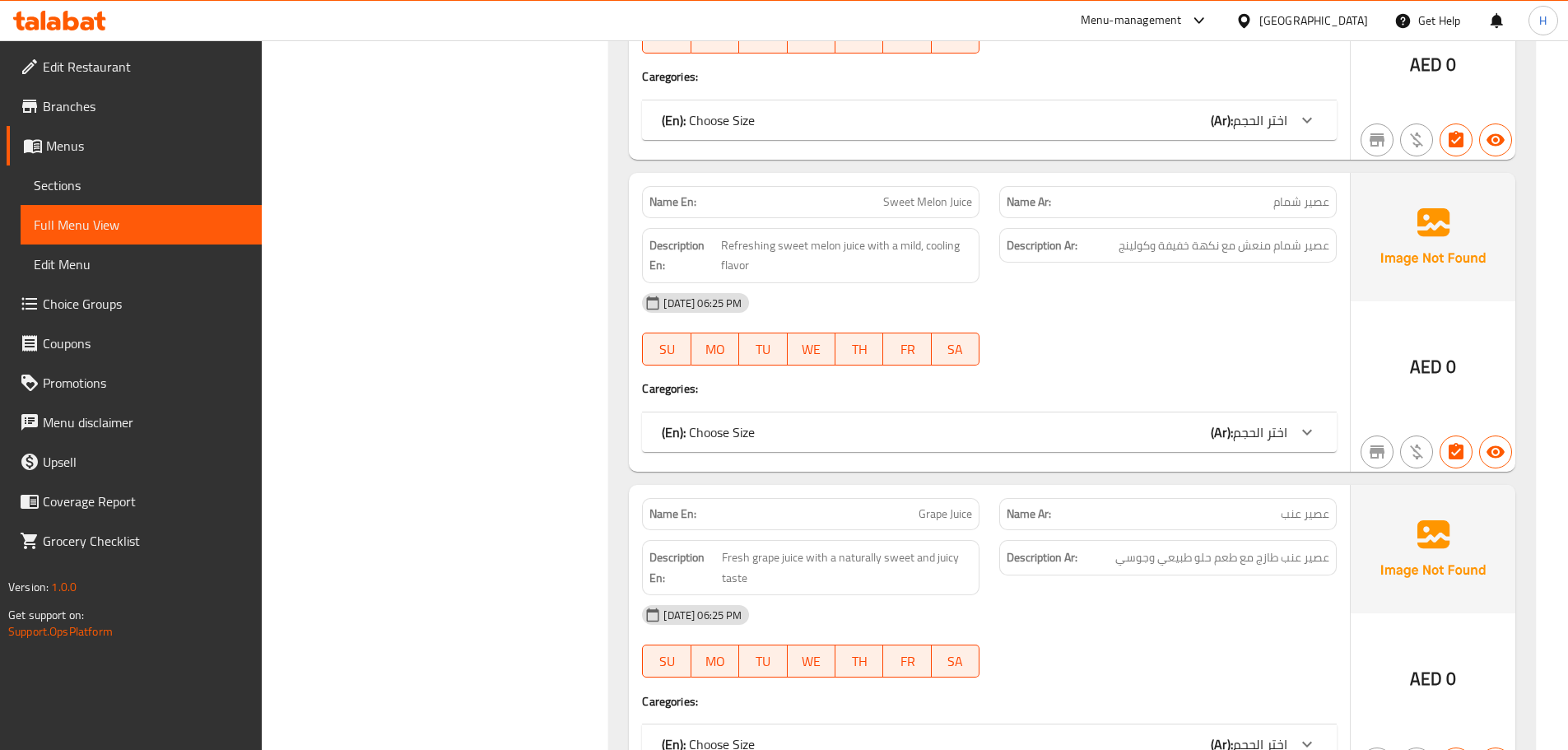
click at [918, 506] on span "Grape Juice" at bounding box center [944, 514] width 54 height 18
click at [93, 187] on span "Sections" at bounding box center [142, 185] width 215 height 20
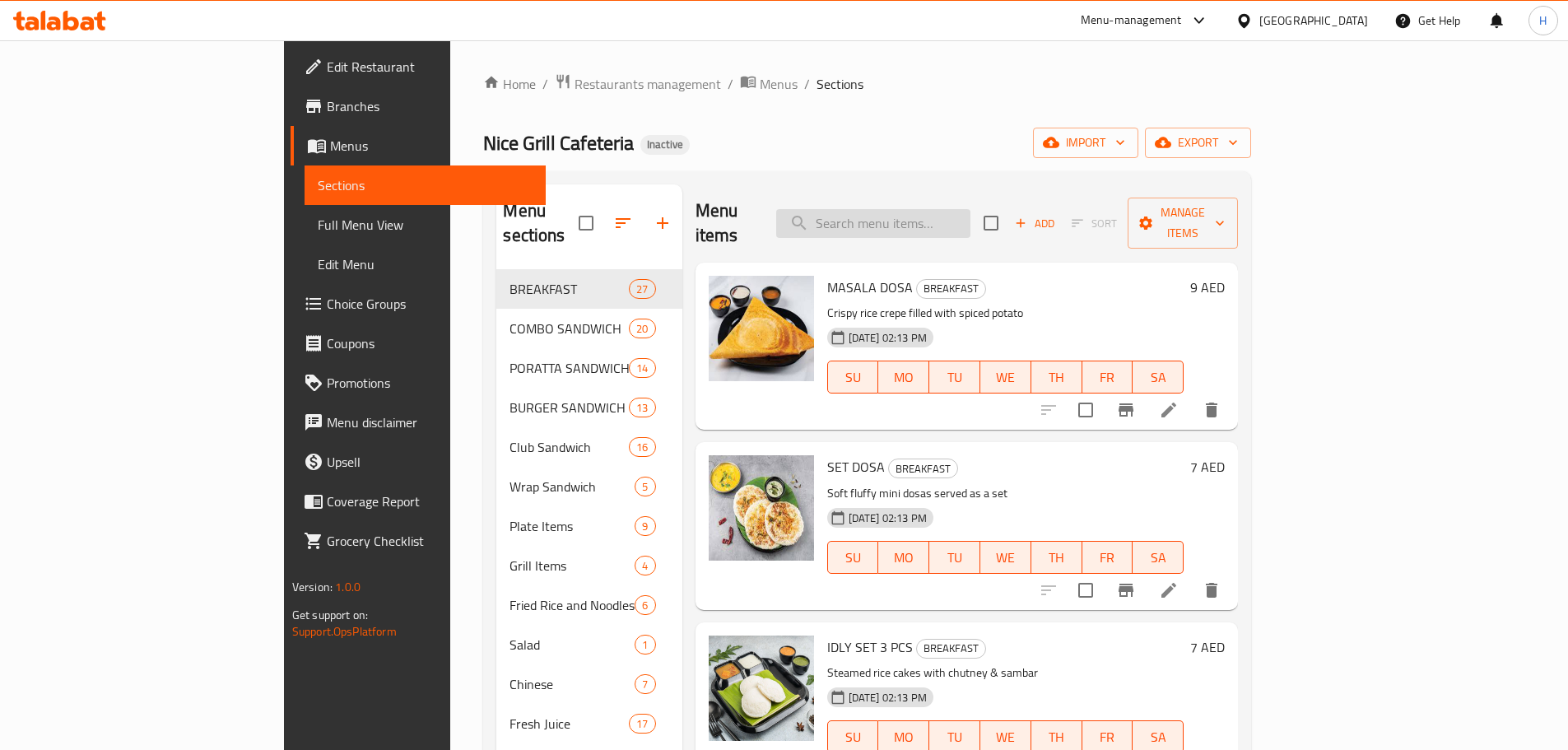
click at [918, 220] on input "search" at bounding box center [873, 223] width 195 height 28
paste input "Grape Juice"
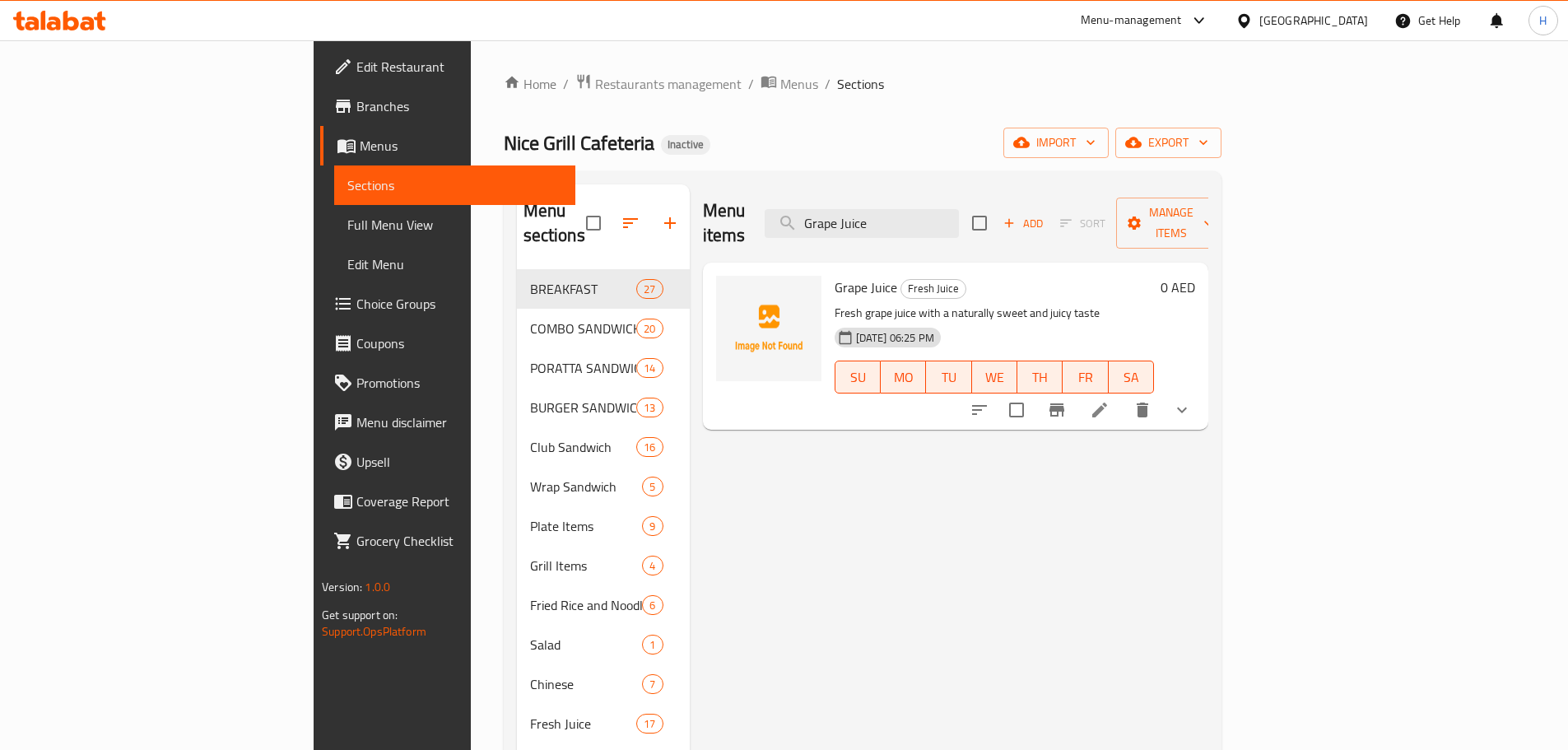
type input "Grape Juice"
click at [735, 311] on img at bounding box center [768, 329] width 106 height 106
click at [731, 305] on img at bounding box center [768, 329] width 106 height 106
click at [716, 290] on img at bounding box center [768, 329] width 106 height 106
drag, startPoint x: 685, startPoint y: 292, endPoint x: 658, endPoint y: 276, distance: 31.4
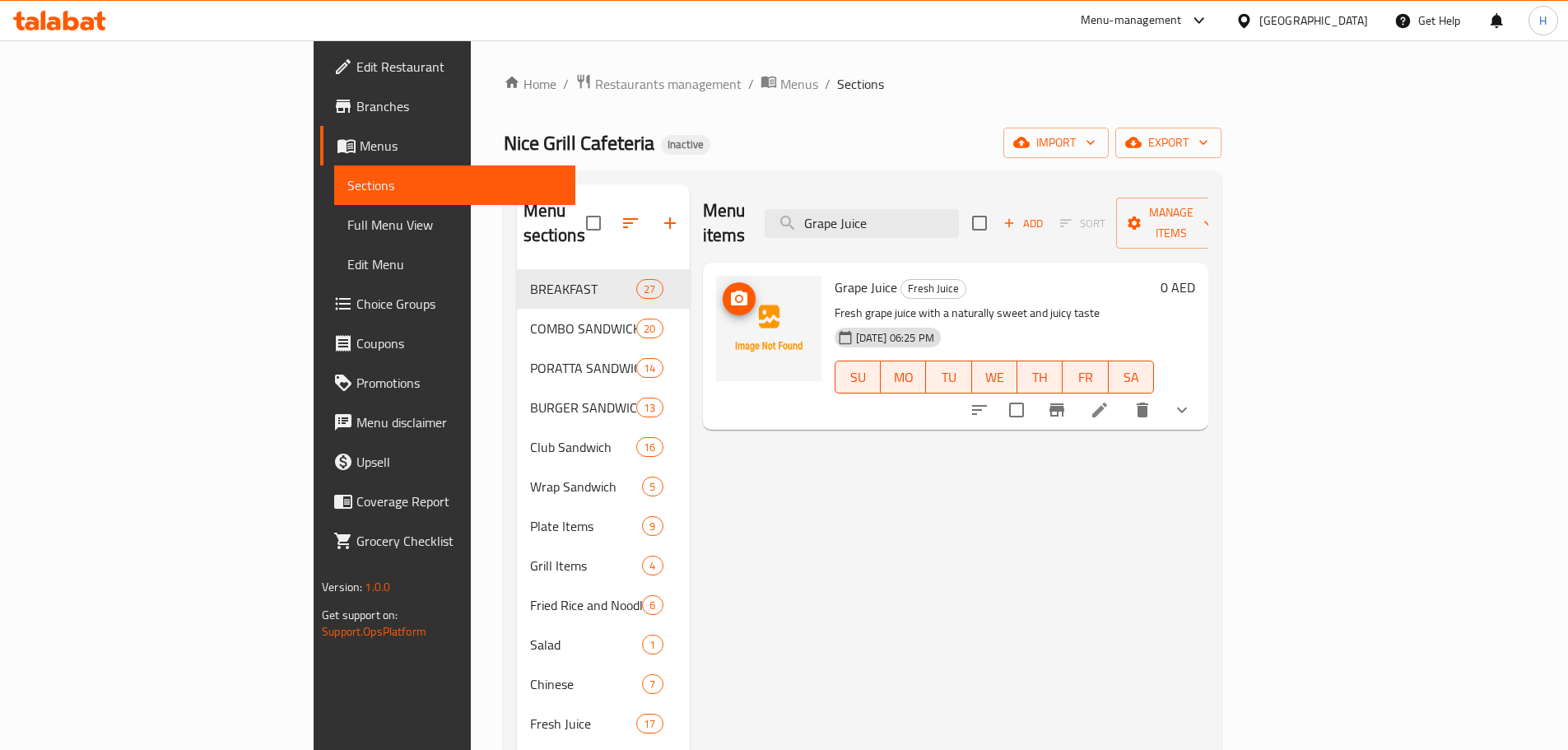
click at [729, 288] on icon "upload picture" at bounding box center [739, 298] width 20 height 20
click at [731, 290] on icon "upload picture" at bounding box center [739, 297] width 17 height 15
click at [913, 506] on div "Menu items Grape Juice Add Sort Manage items Grape Juice Fresh Juice Fresh grap…" at bounding box center [948, 559] width 518 height 750
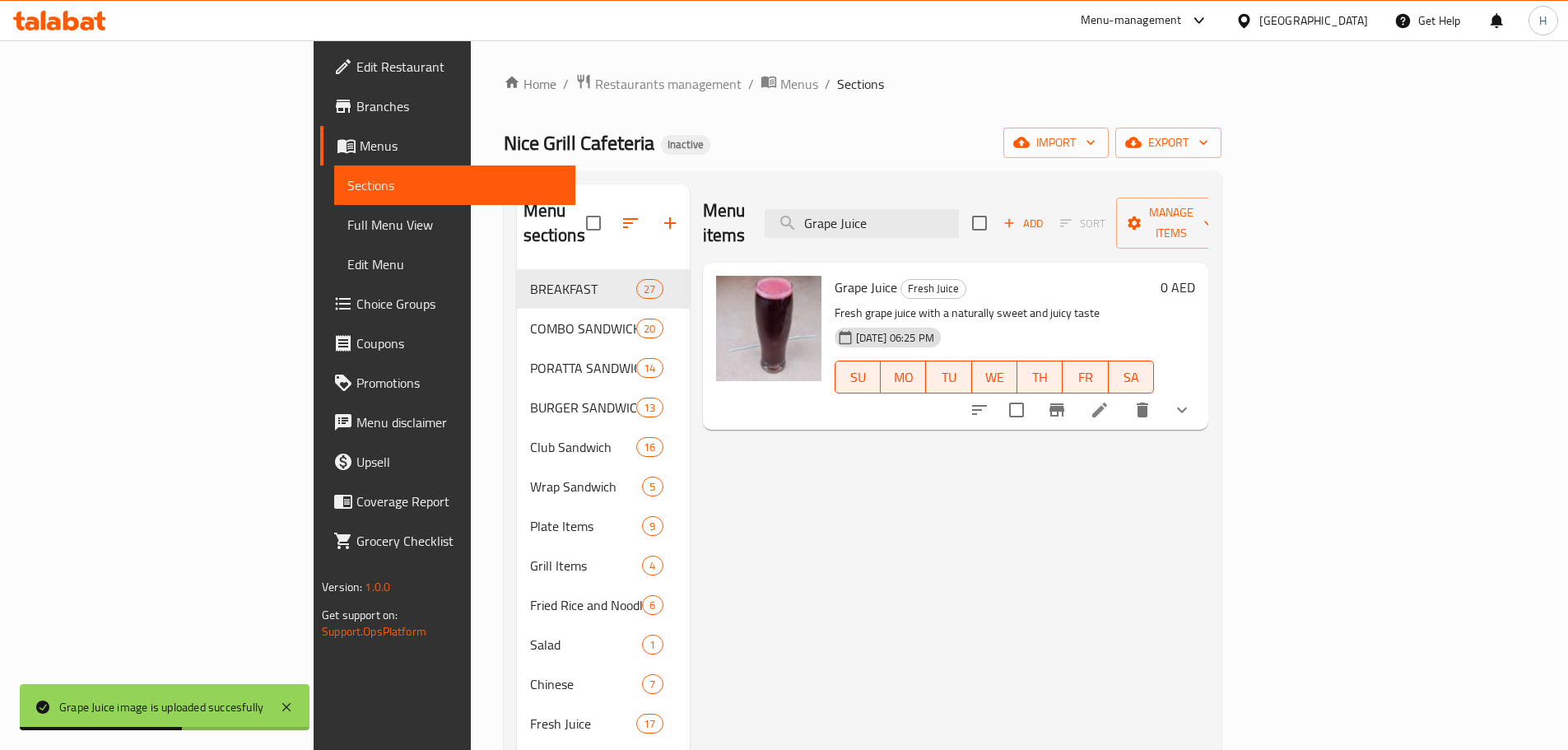
click at [790, 186] on div "Menu items Grape Juice Add Sort Manage items" at bounding box center [955, 224] width 505 height 78
click at [347, 215] on span "Full Menu View" at bounding box center [455, 225] width 215 height 20
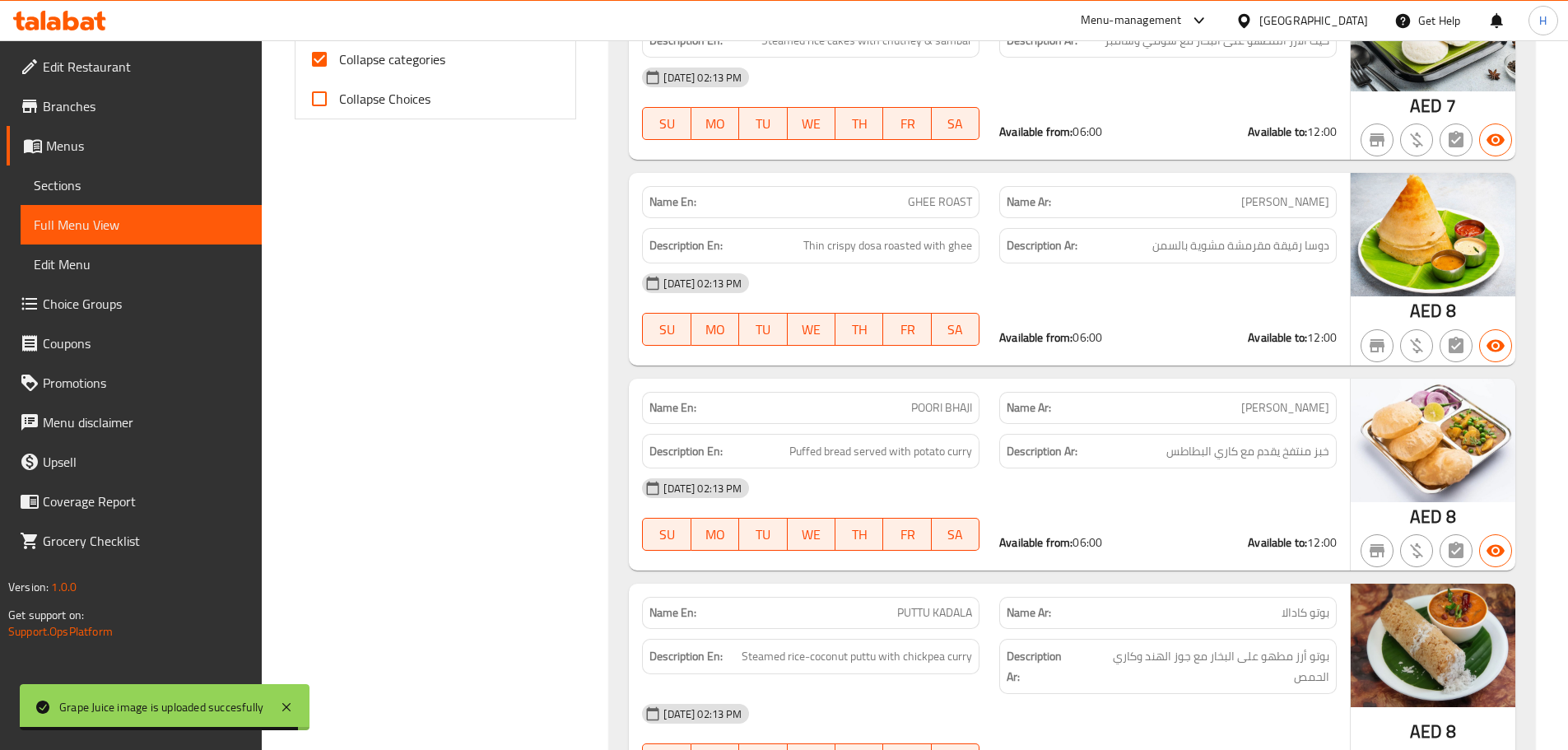
scroll to position [823, 0]
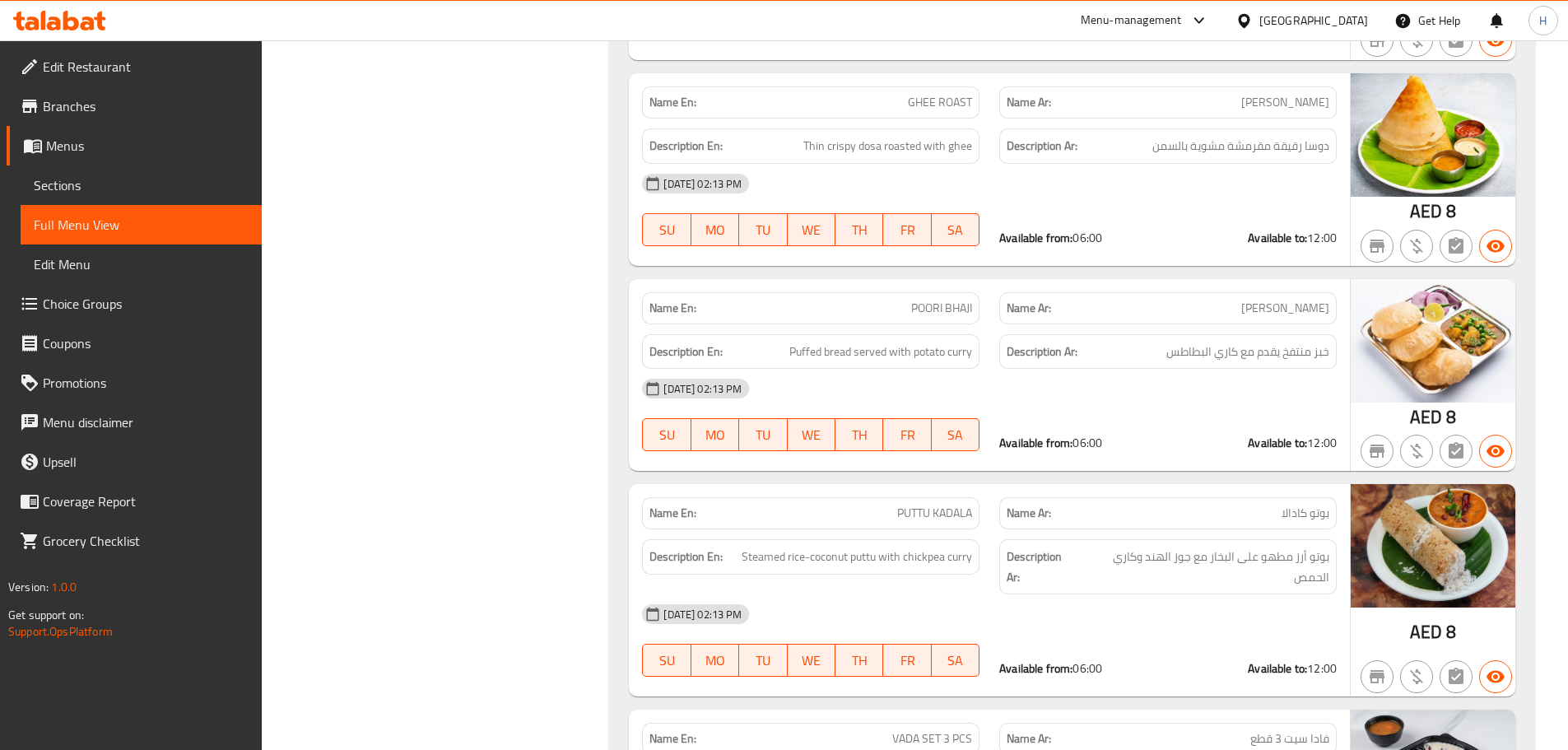
click at [918, 375] on div "[DATE] 02:13 PM" at bounding box center [989, 388] width 715 height 39
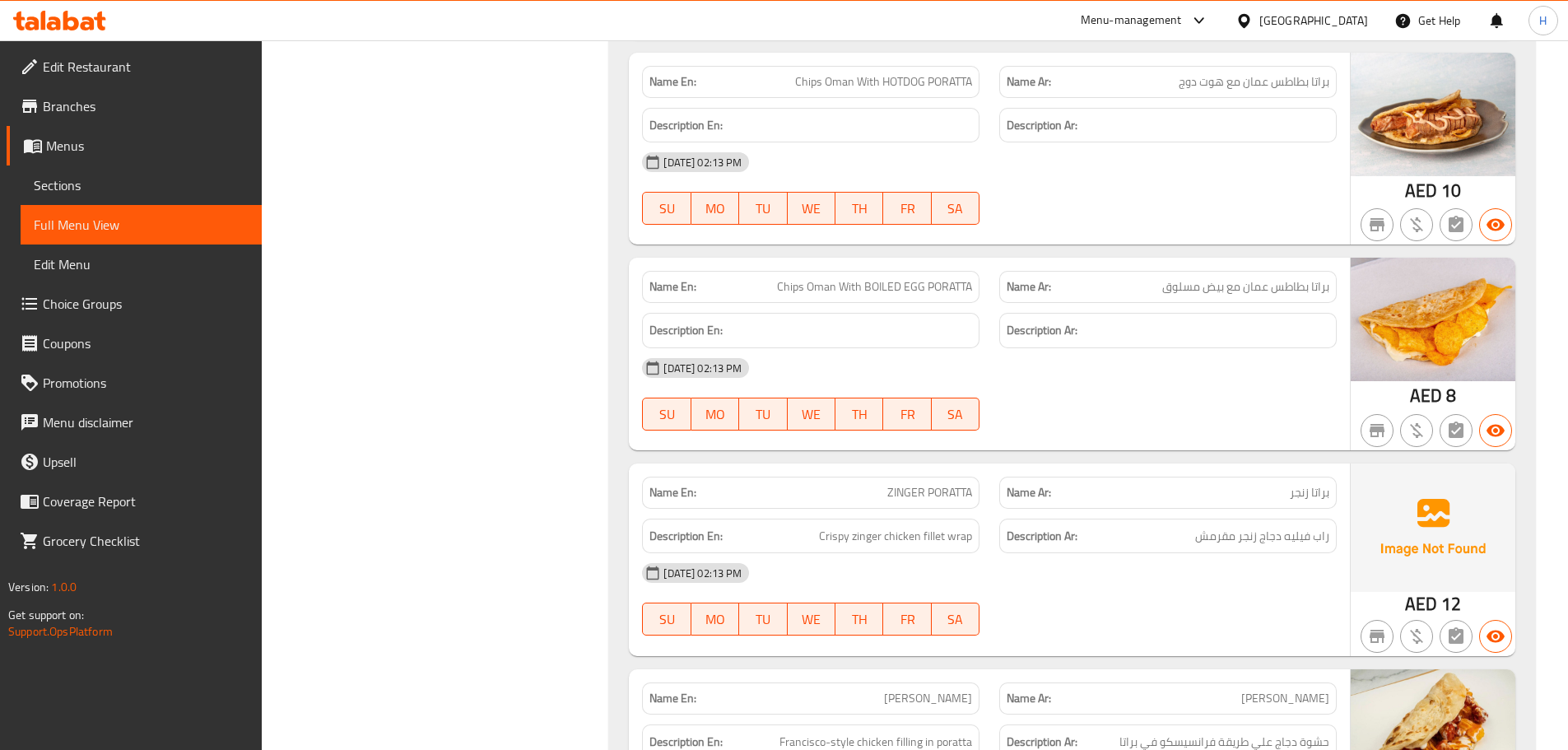
scroll to position [13319, 0]
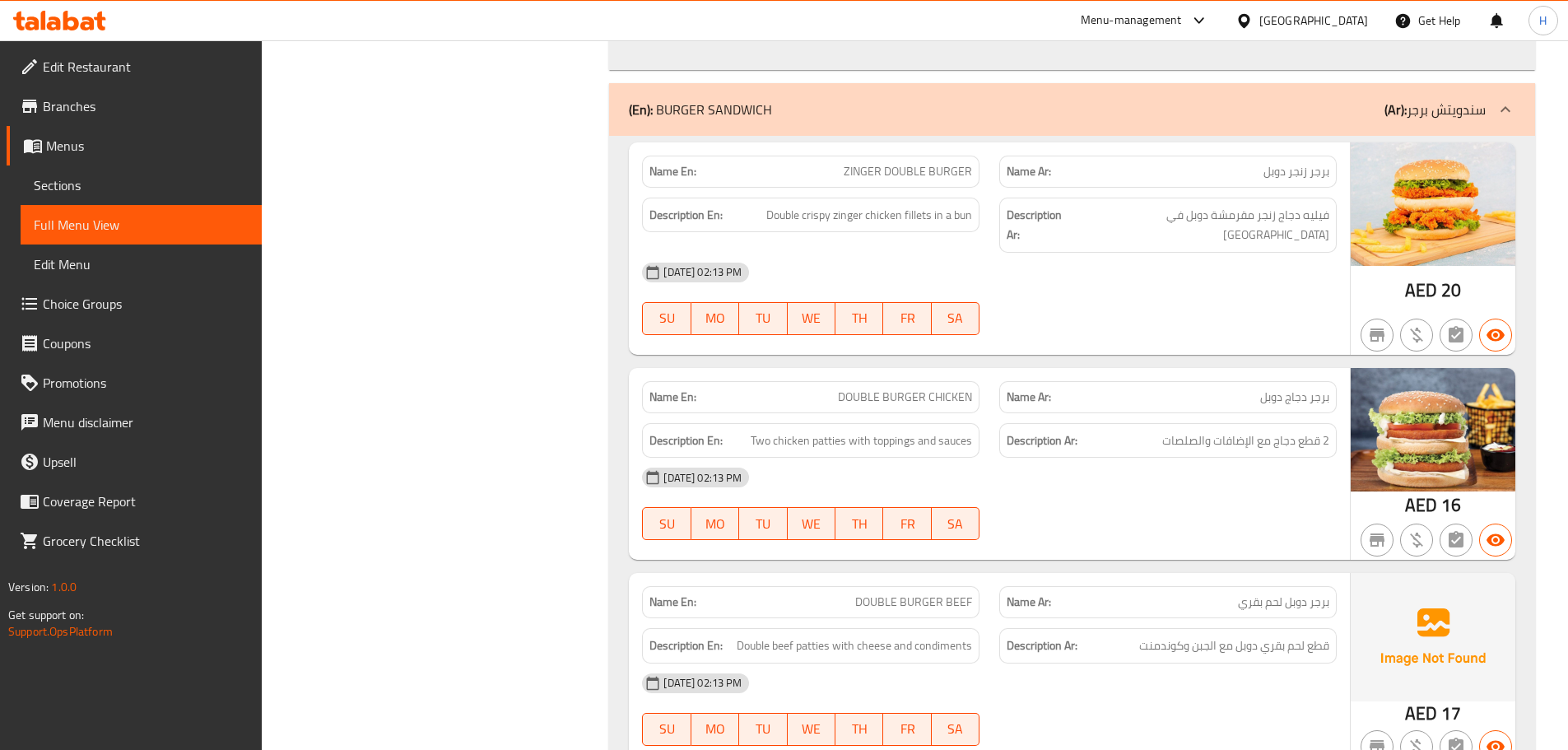
click at [906, 388] on span "DOUBLE BURGER CHICKEN" at bounding box center [904, 397] width 134 height 18
click at [75, 171] on link "Sections" at bounding box center [141, 185] width 241 height 39
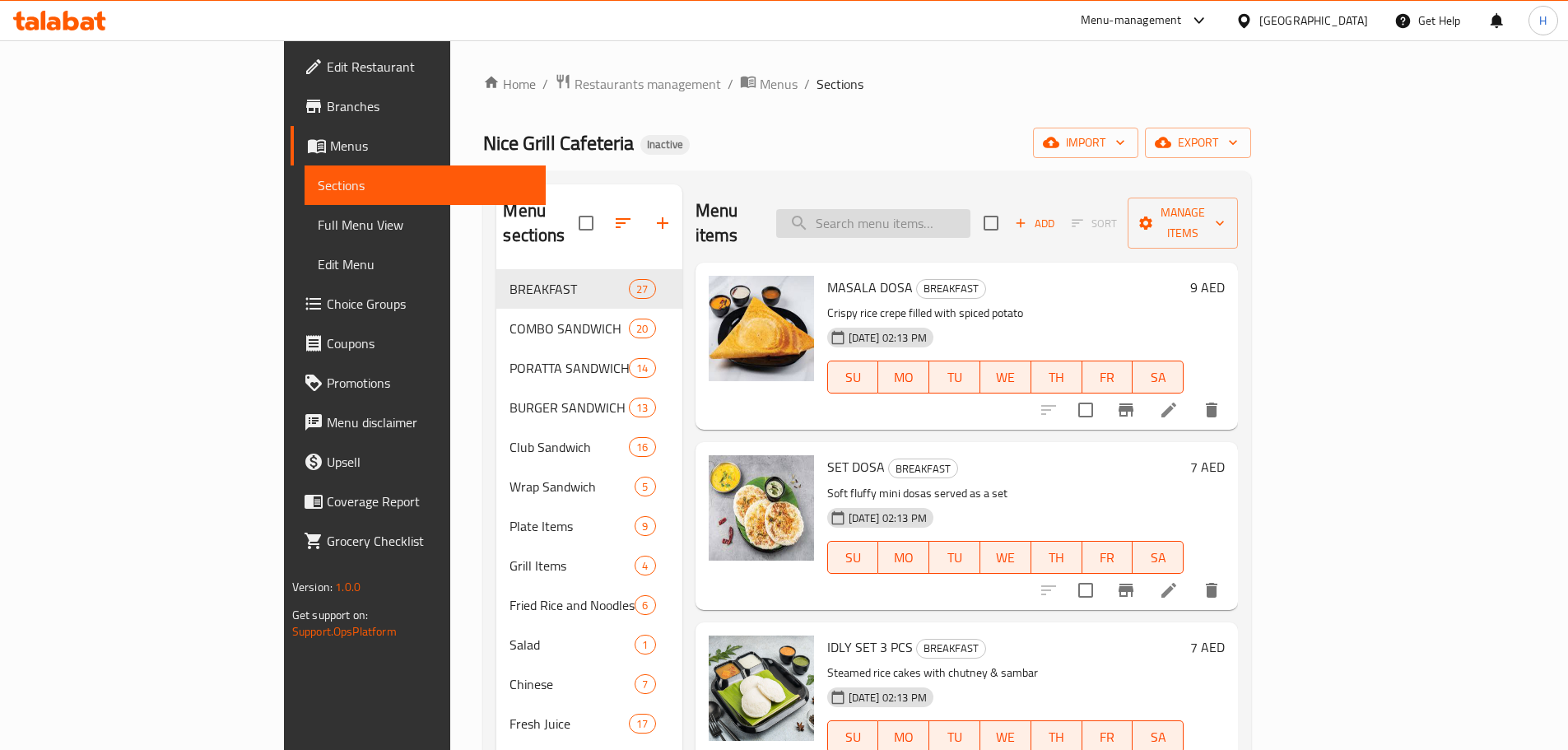
click at [918, 209] on input "search" at bounding box center [873, 223] width 195 height 28
paste input "DOUBLE BURGER CHICKEN"
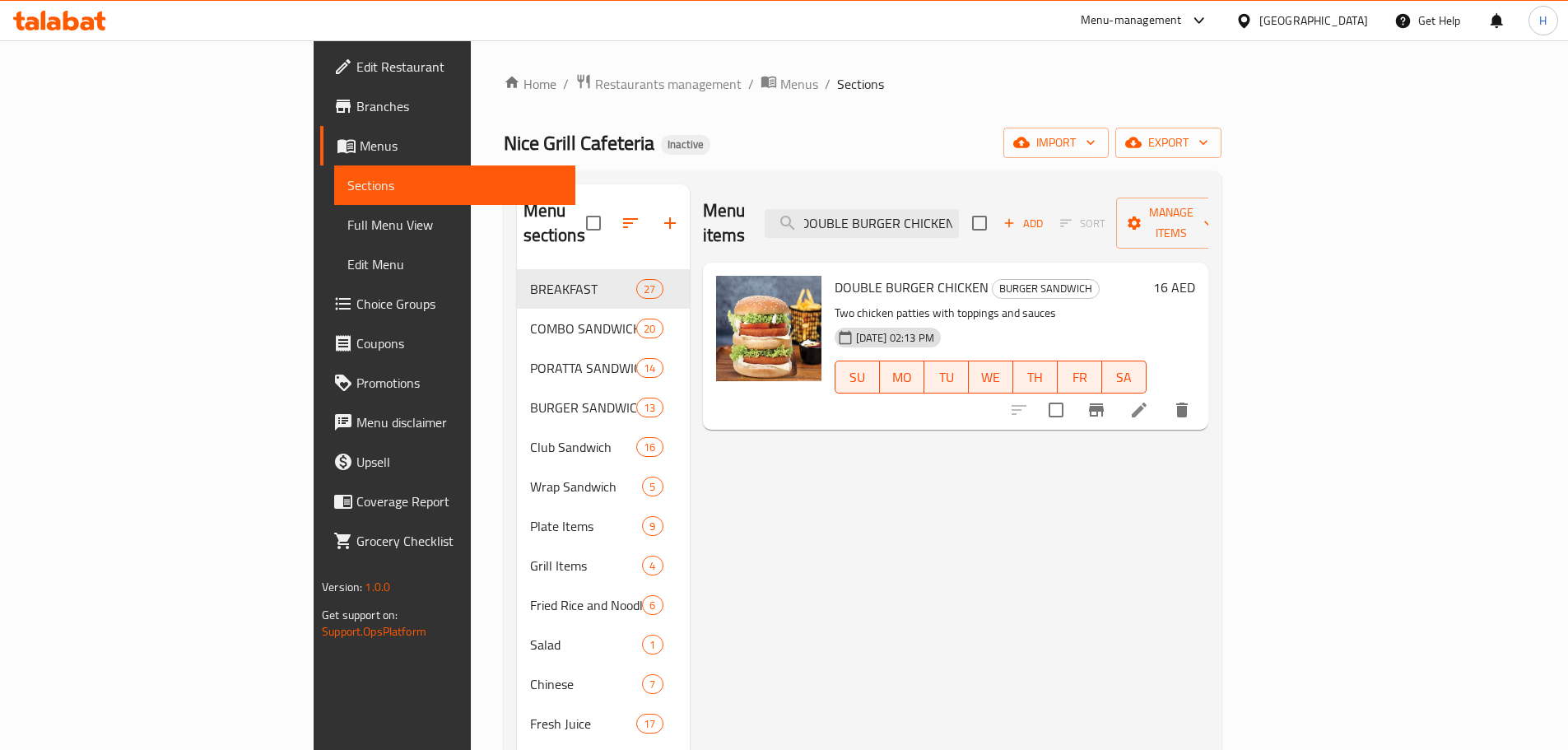
type input "DOUBLE BURGER CHICKEN"
click at [844, 275] on span "DOUBLE BURGER CHICKEN" at bounding box center [911, 287] width 153 height 24
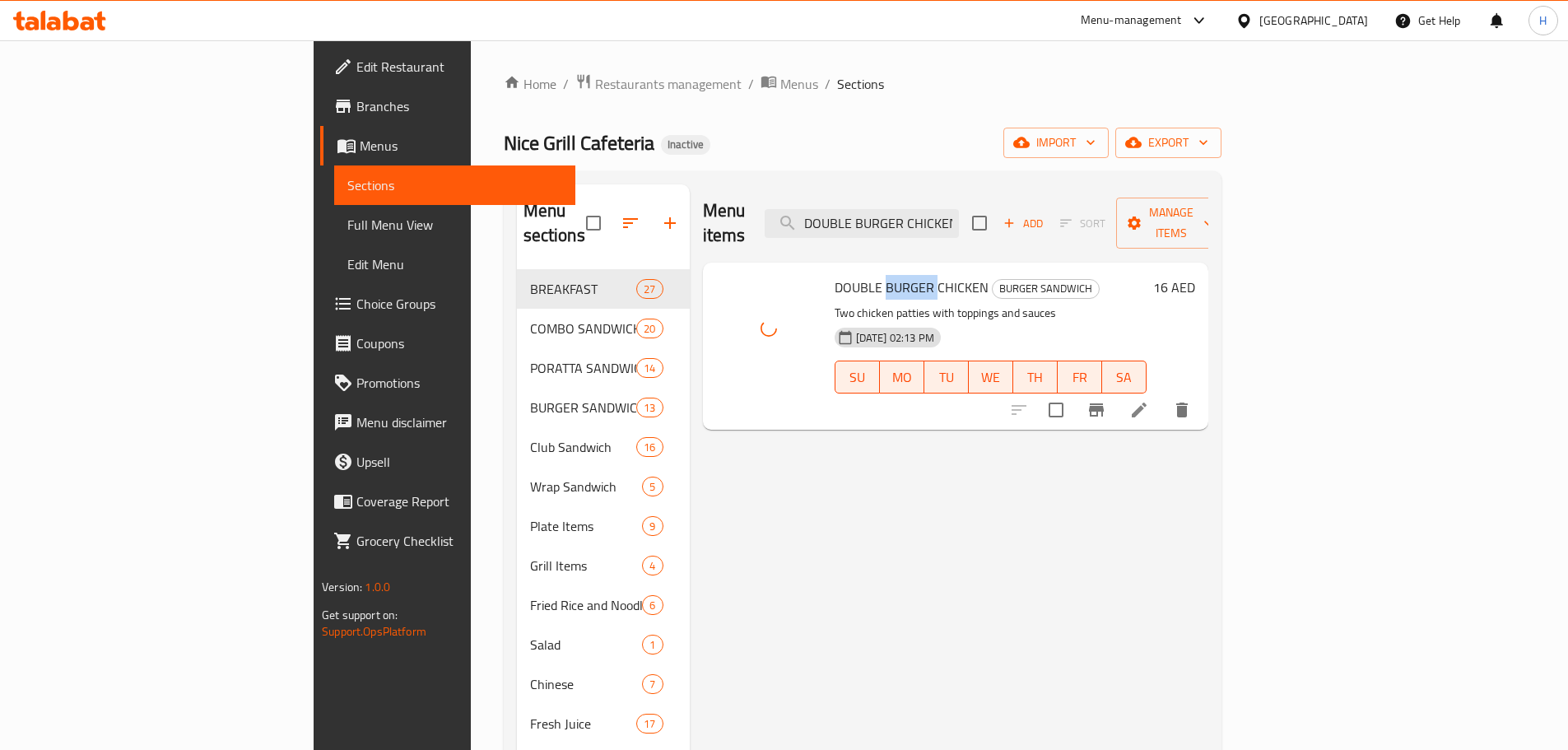
click at [844, 275] on span "DOUBLE BURGER CHICKEN" at bounding box center [911, 287] width 153 height 24
click at [845, 275] on span "DOUBLE BURGER CHICKEN" at bounding box center [911, 287] width 153 height 24
click at [918, 544] on div "Menu items DOUBLE BURGER CHICKEN Add Sort Manage items DOUBLE BURGER CHICKEN BU…" at bounding box center [948, 559] width 518 height 750
click at [347, 227] on span "Full Menu View" at bounding box center [455, 225] width 215 height 20
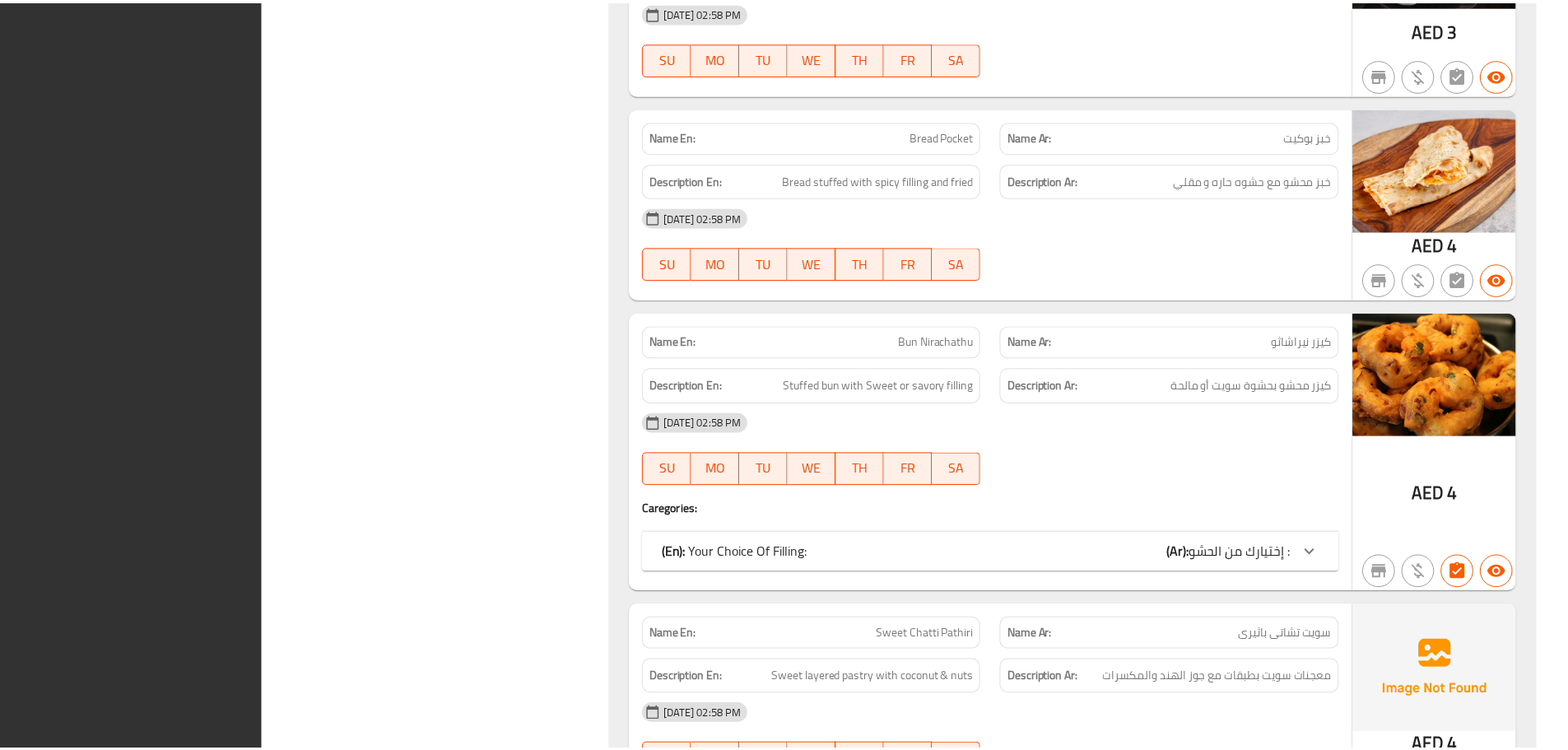
scroll to position [41461, 0]
